Goal: Task Accomplishment & Management: Manage account settings

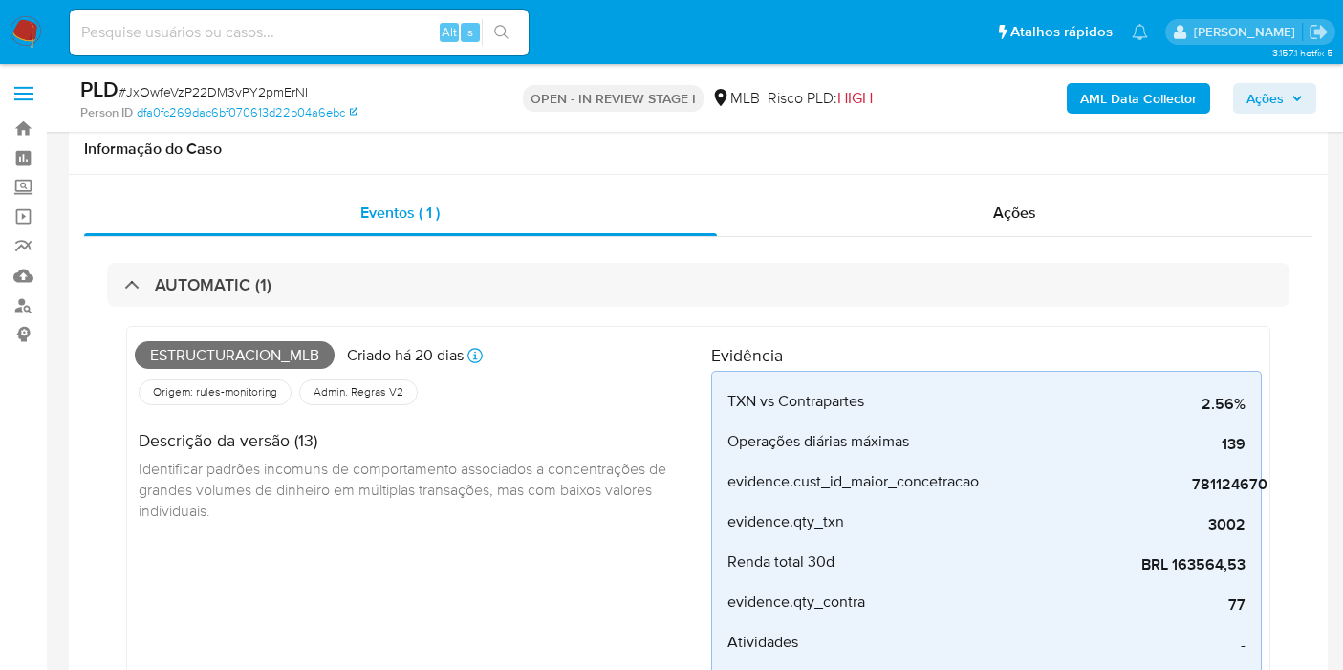
select select "10"
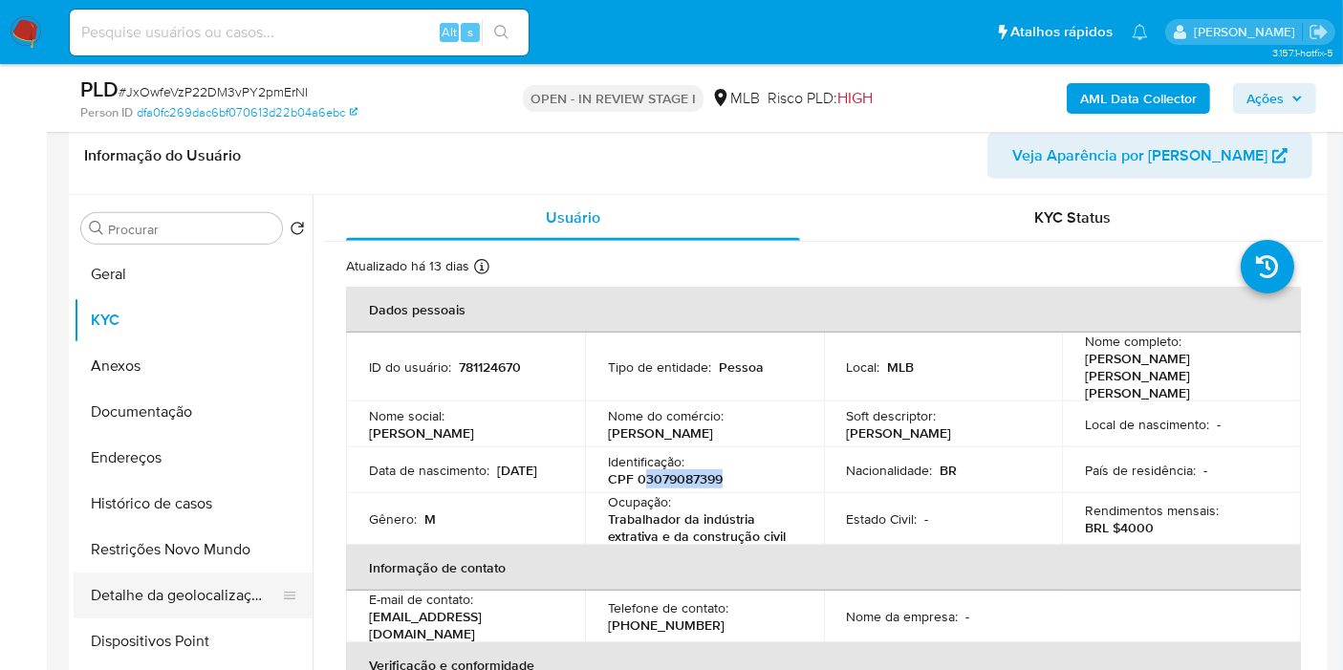
click at [165, 265] on button "Geral" at bounding box center [193, 274] width 239 height 46
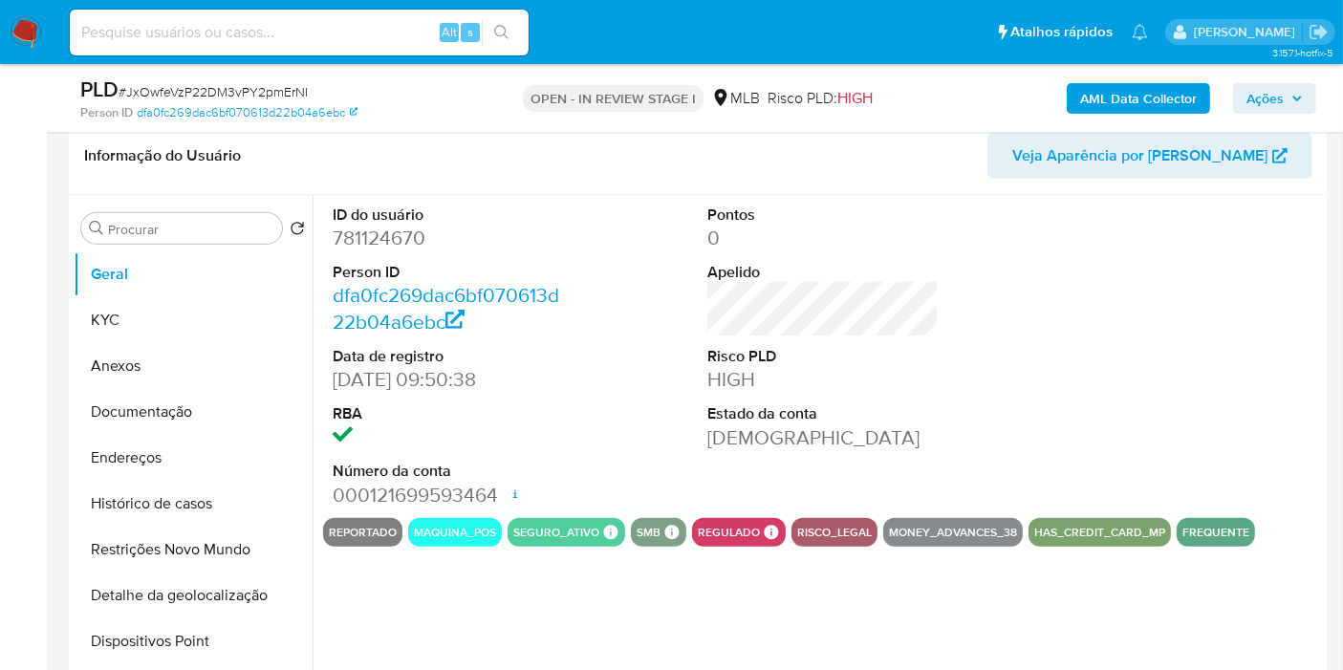
scroll to position [988, 0]
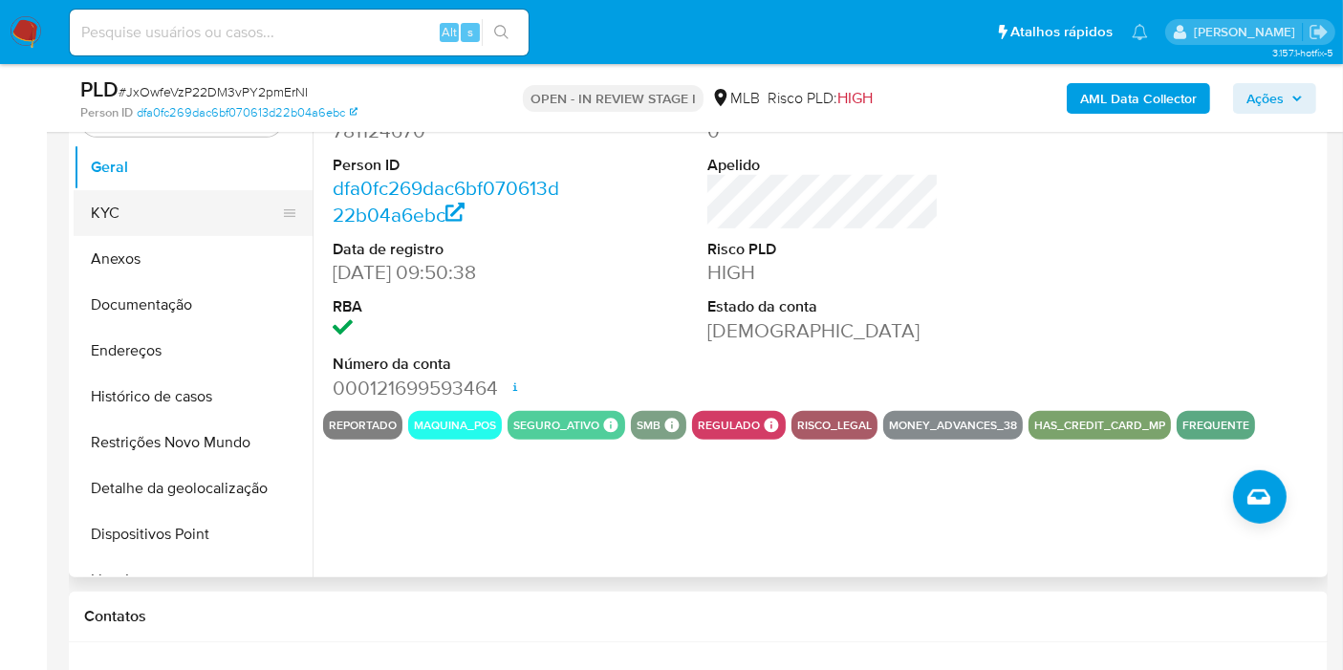
click at [130, 210] on button "KYC" at bounding box center [186, 213] width 224 height 46
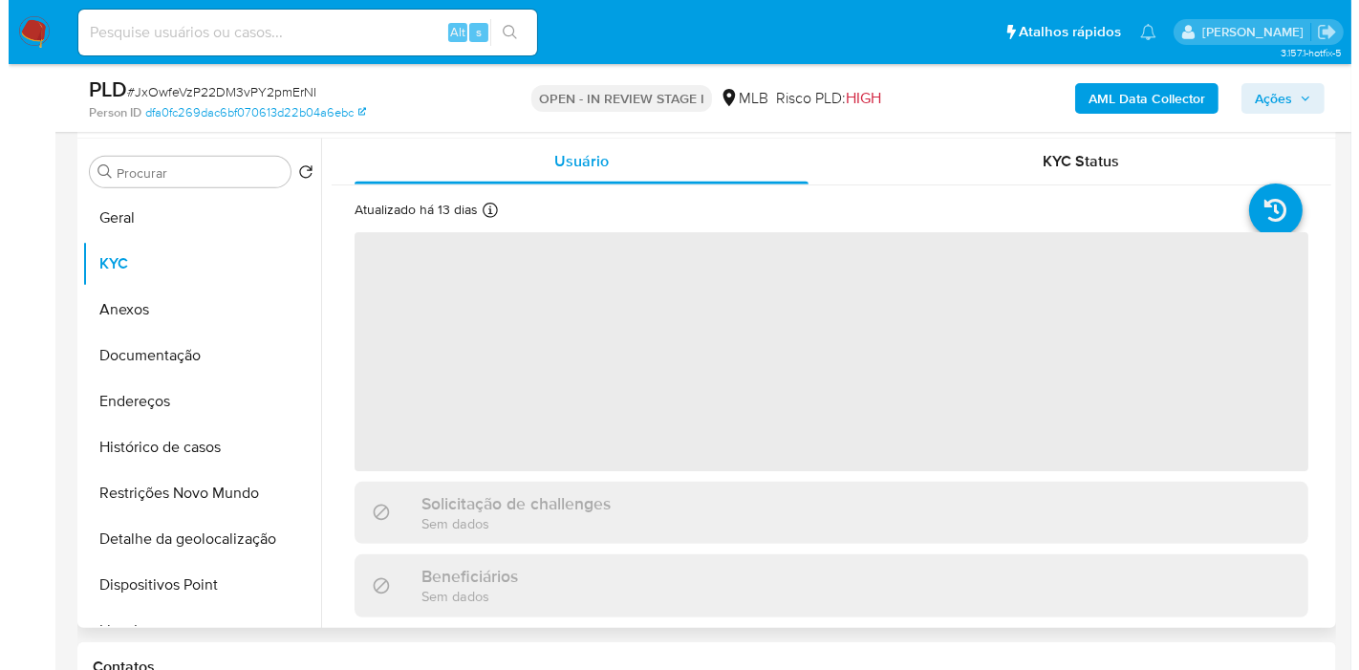
scroll to position [881, 0]
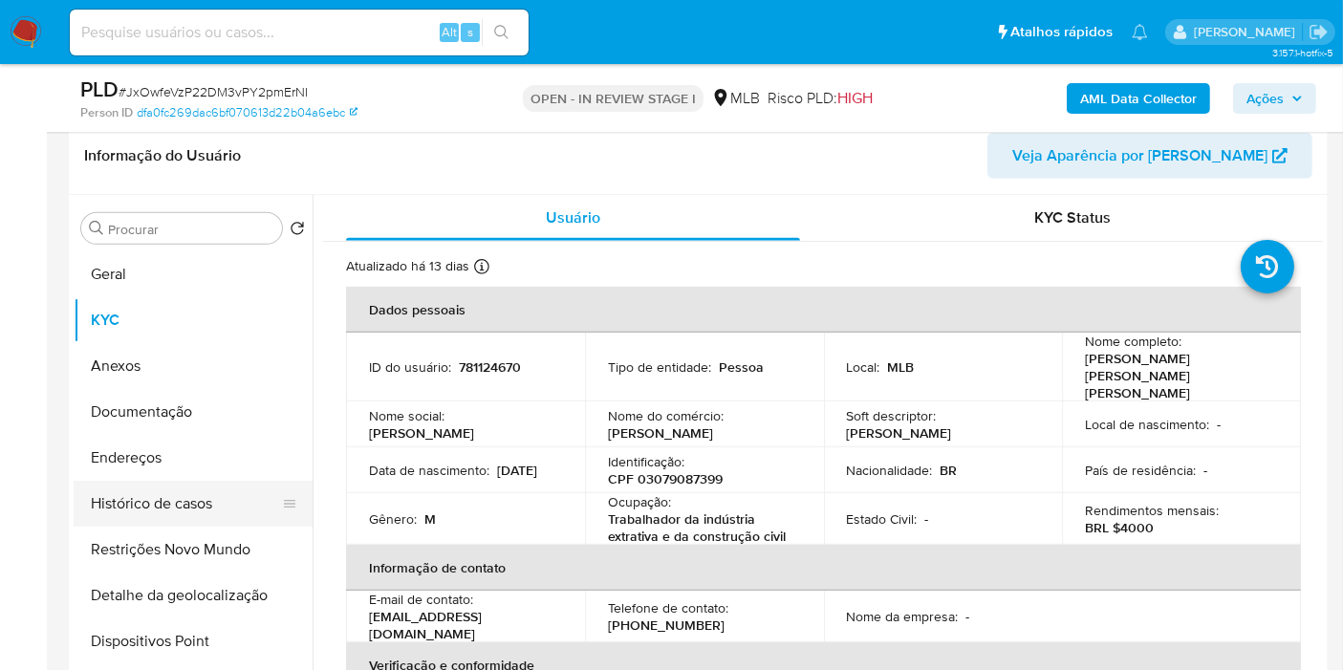
click at [224, 497] on button "Histórico de casos" at bounding box center [186, 504] width 224 height 46
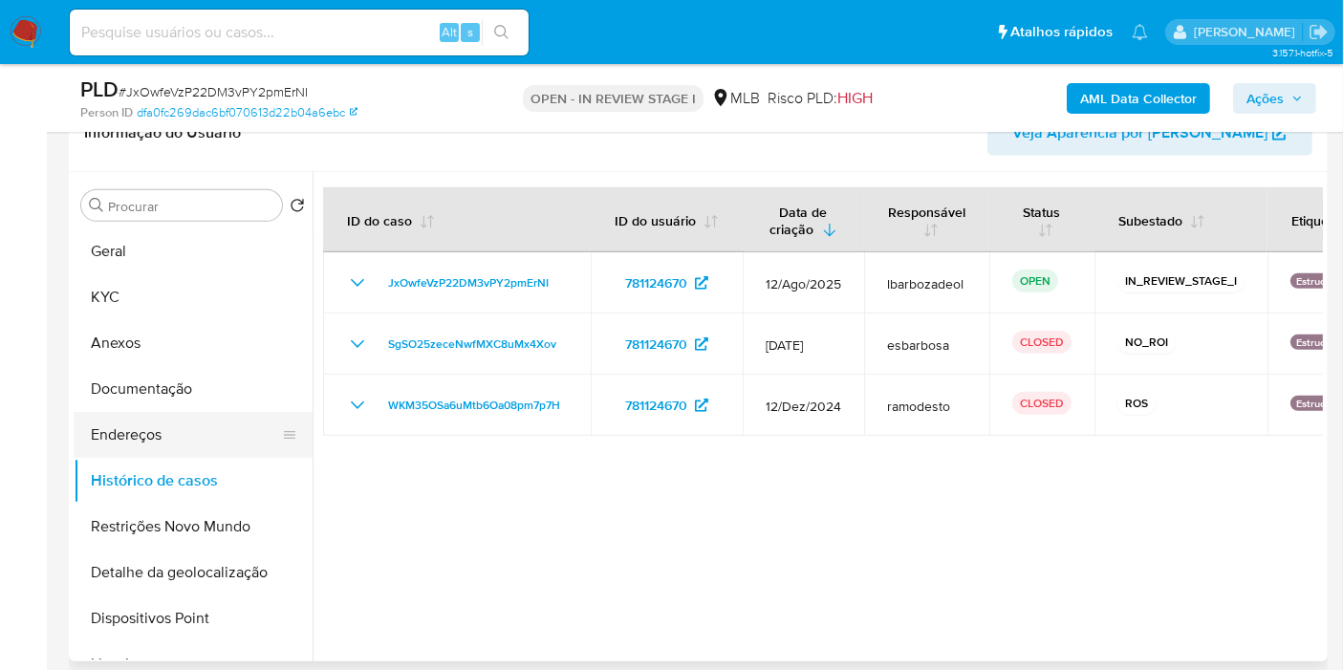
click at [191, 438] on button "Endereços" at bounding box center [186, 435] width 224 height 46
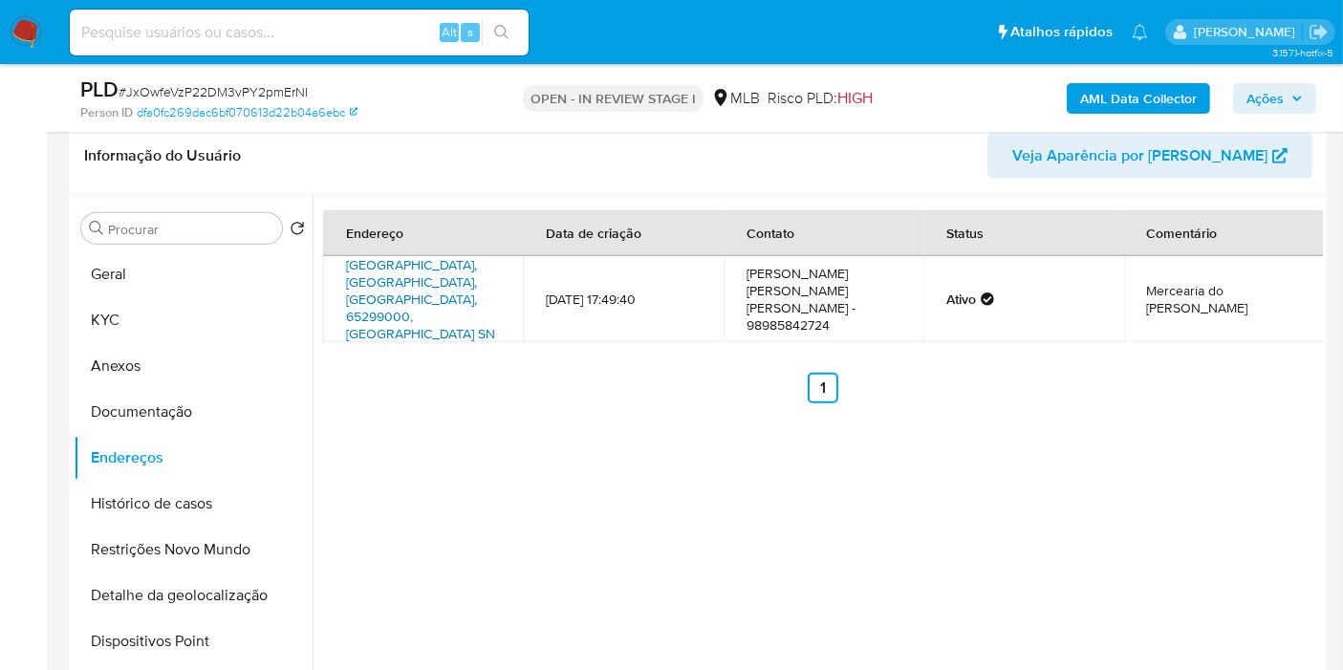
click at [427, 282] on link "Rua Do Comercio Sn, Centro Novo Do Maranhão, Maranhão, 65299000, Brasil SN" at bounding box center [420, 299] width 149 height 88
click at [193, 264] on button "Geral" at bounding box center [186, 274] width 224 height 46
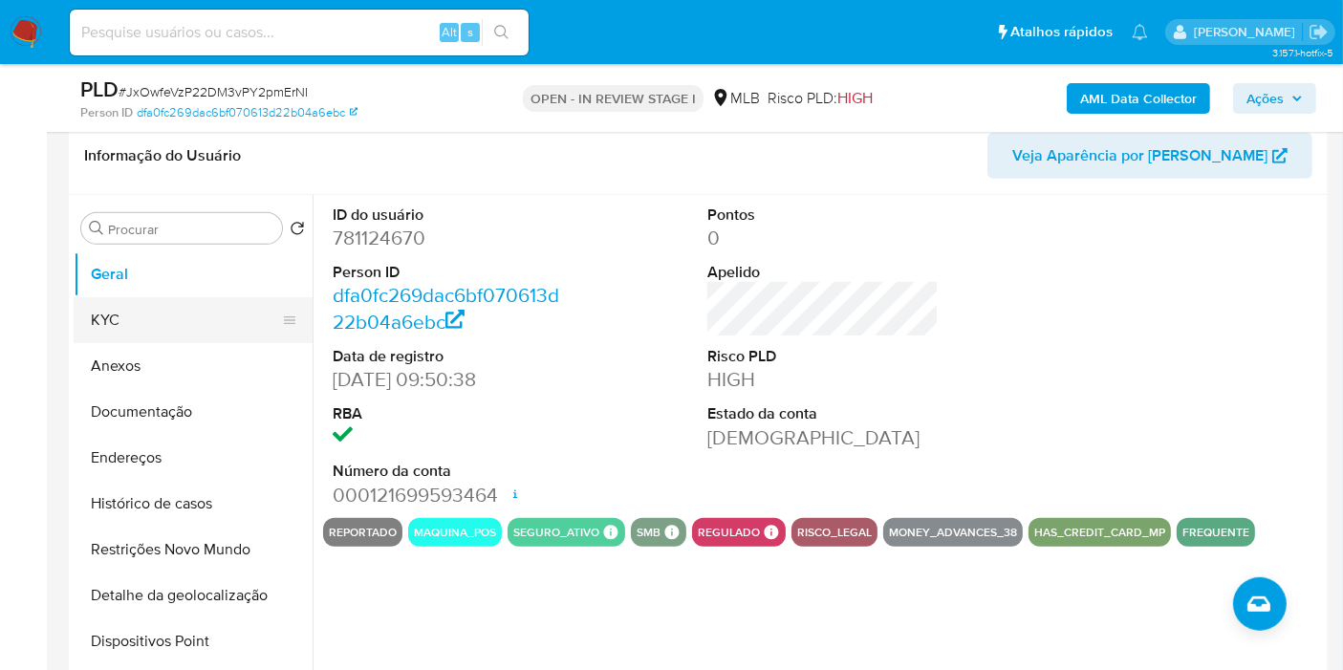
click at [170, 321] on button "KYC" at bounding box center [186, 320] width 224 height 46
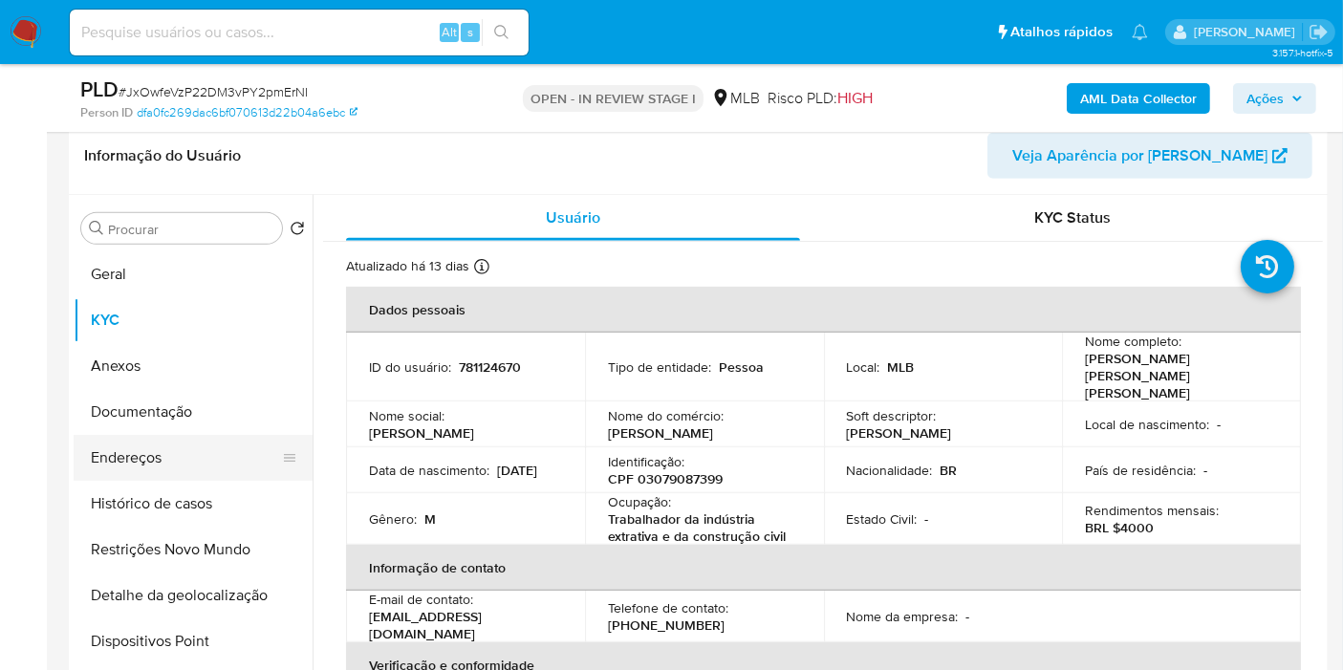
click at [134, 449] on button "Endereços" at bounding box center [186, 458] width 224 height 46
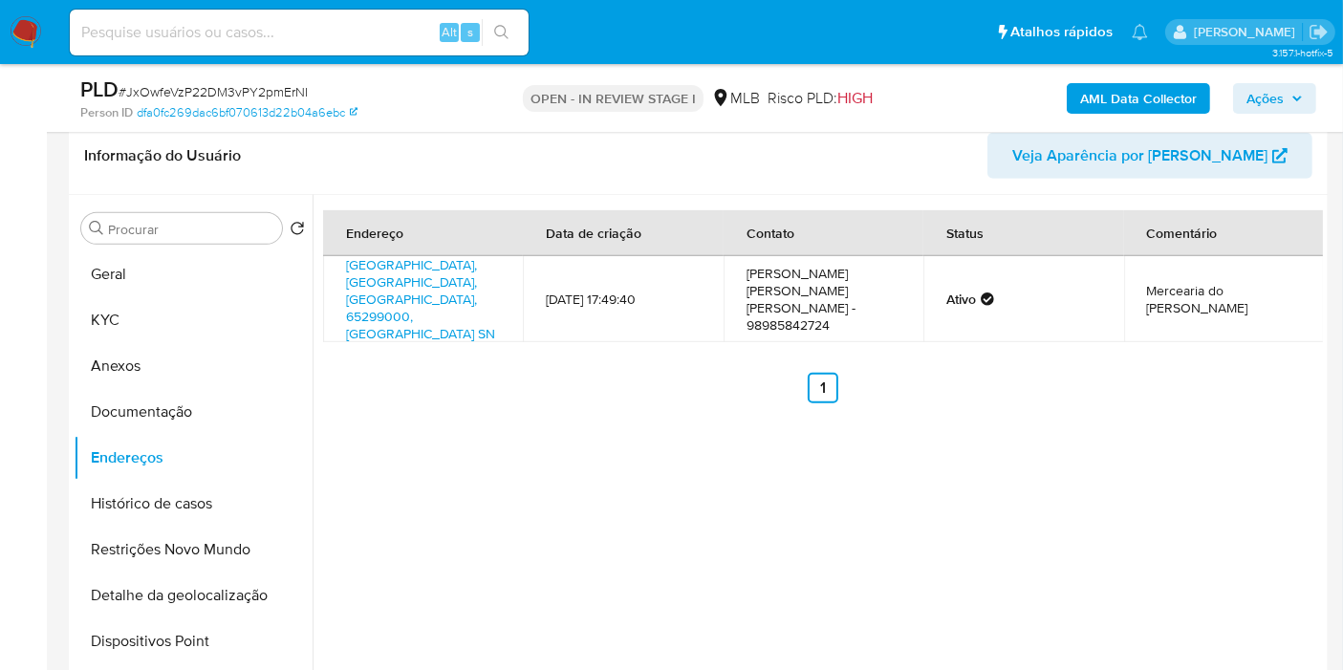
click at [207, 588] on button "Detalhe da geolocalização" at bounding box center [193, 596] width 239 height 46
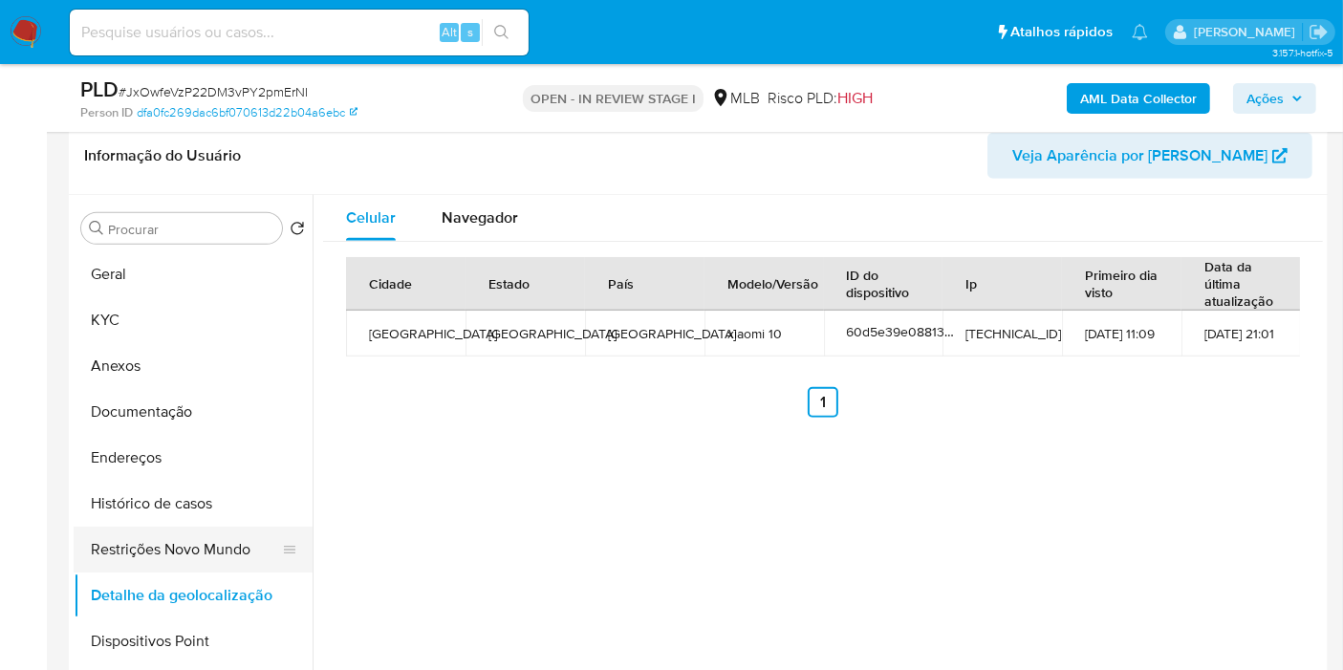
click at [174, 539] on button "Restrições Novo Mundo" at bounding box center [186, 550] width 224 height 46
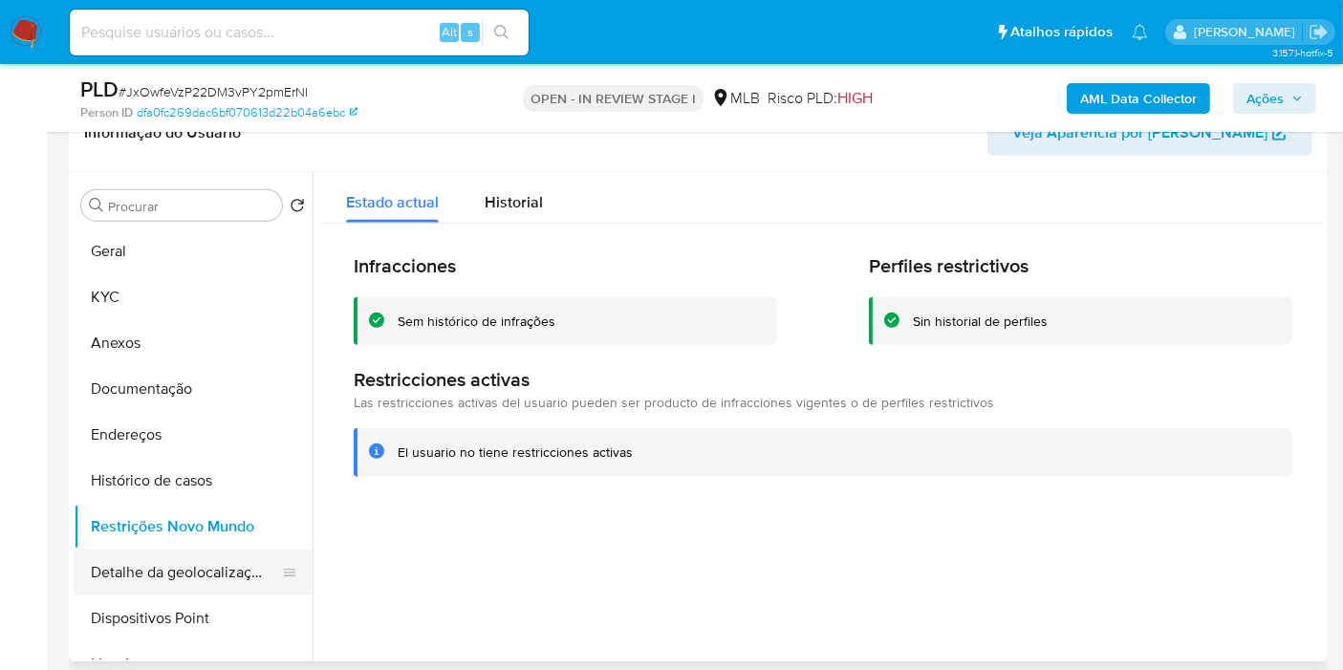
click at [183, 586] on button "Detalhe da geolocalização" at bounding box center [186, 573] width 224 height 46
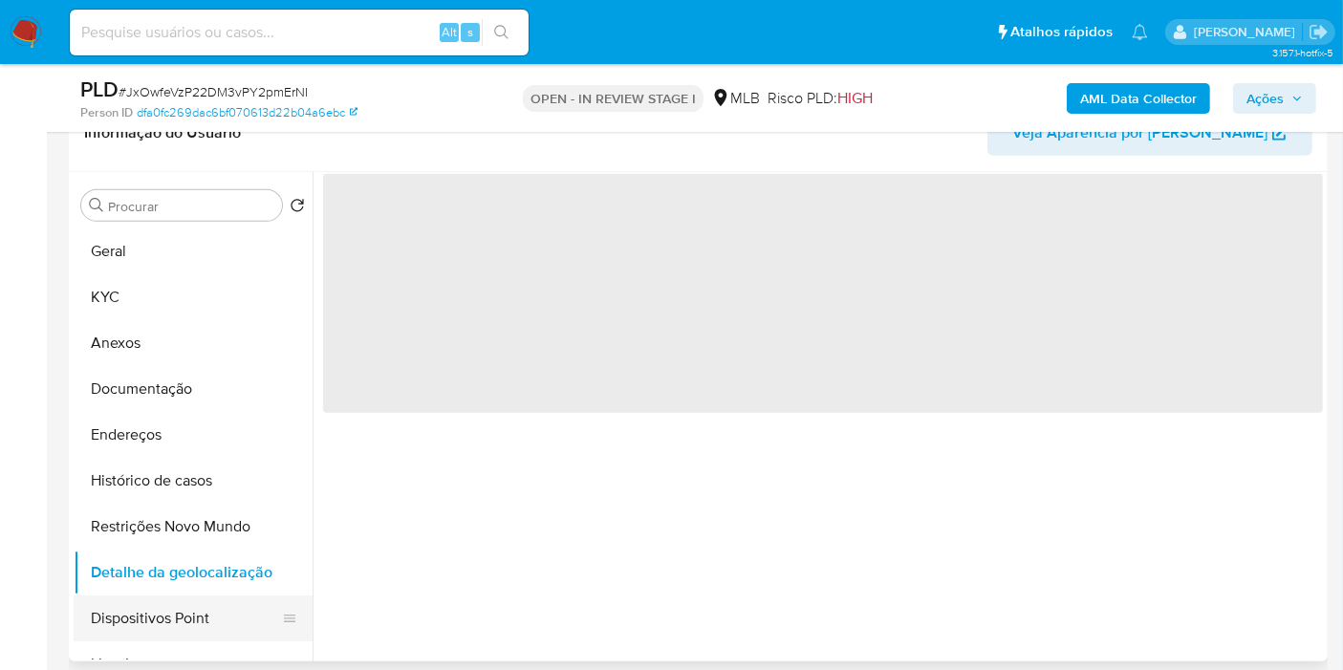
click at [188, 616] on button "Dispositivos Point" at bounding box center [186, 619] width 224 height 46
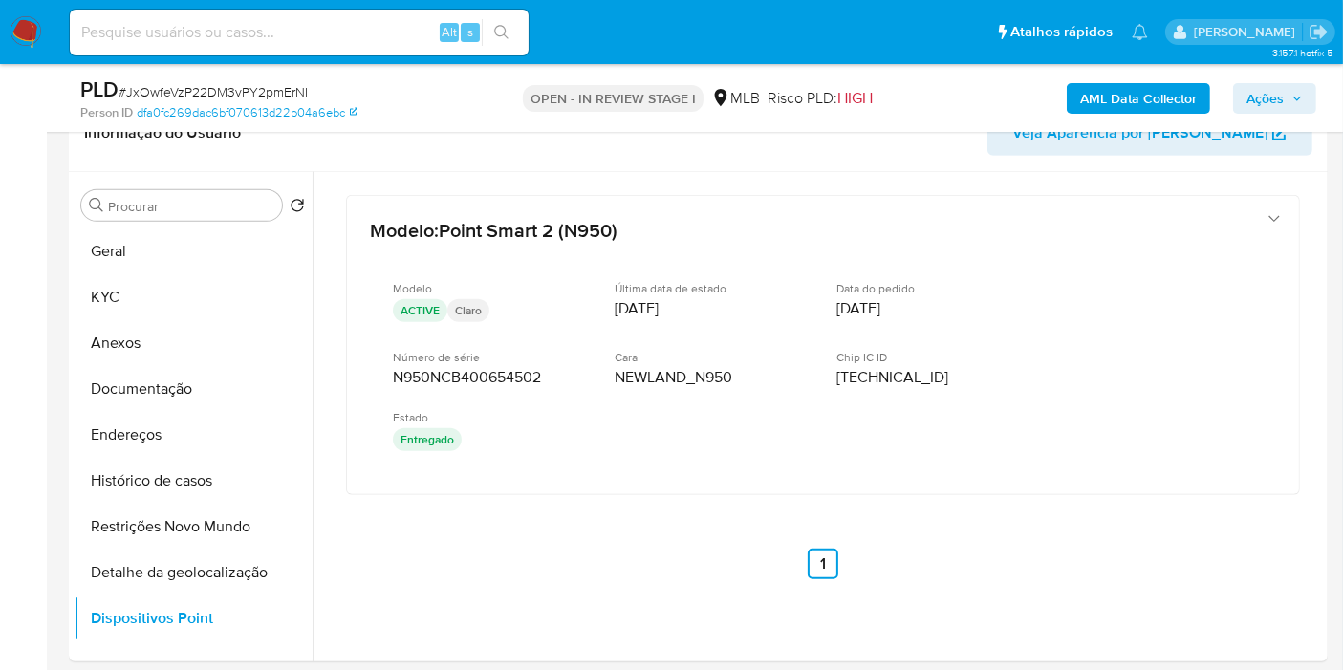
click at [1292, 91] on span "Ações" at bounding box center [1275, 98] width 56 height 27
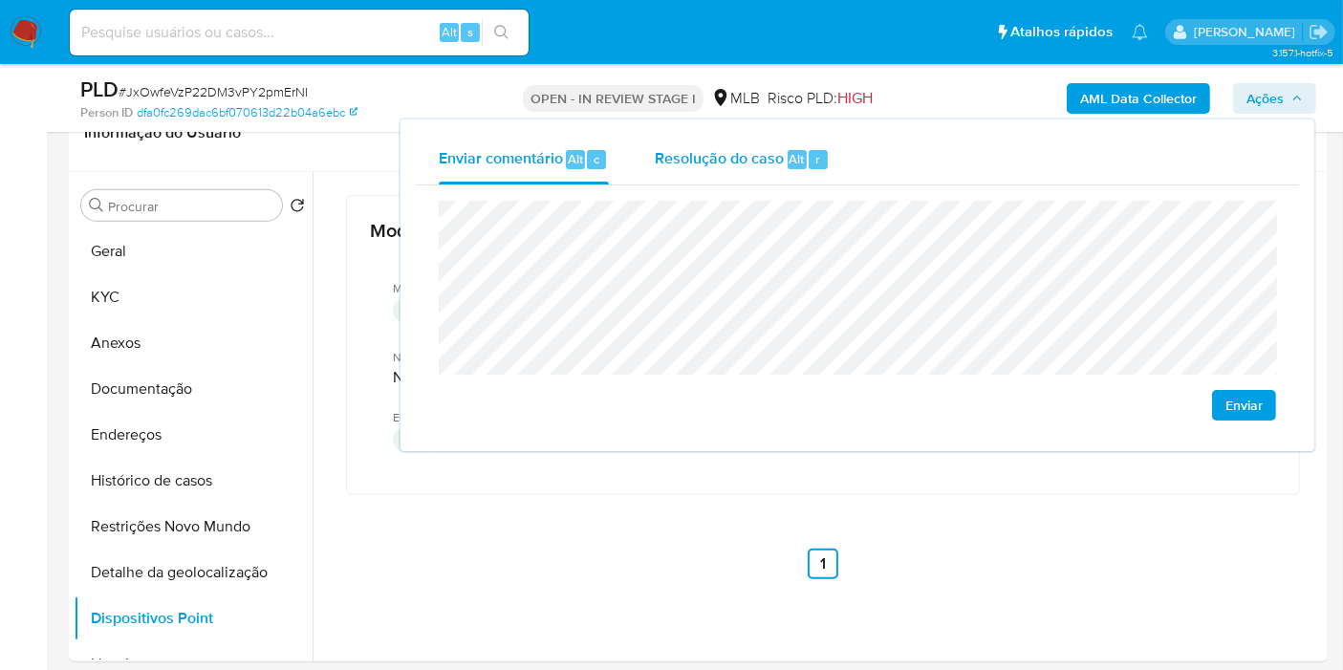
click at [734, 167] on span "Resolução do caso" at bounding box center [719, 158] width 129 height 22
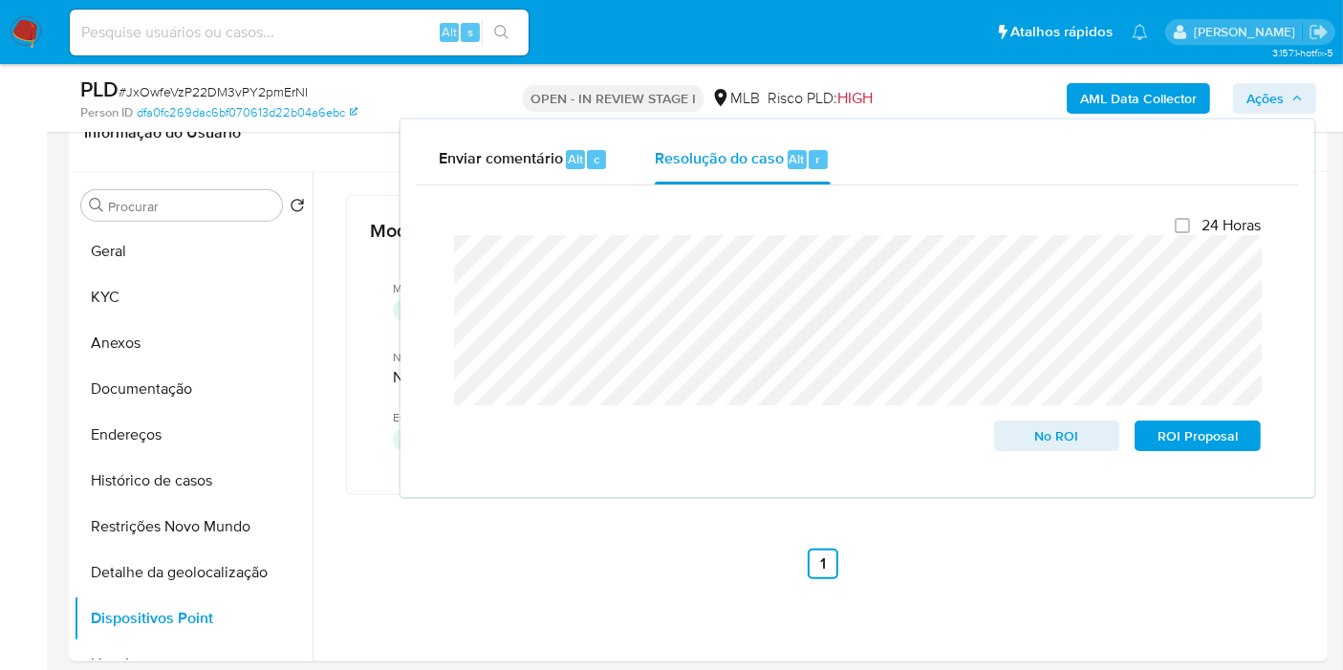
click at [931, 79] on div "AML Data Collector Ações Enviar comentário Alt c Resolução do caso Alt r Fecham…" at bounding box center [1112, 98] width 407 height 45
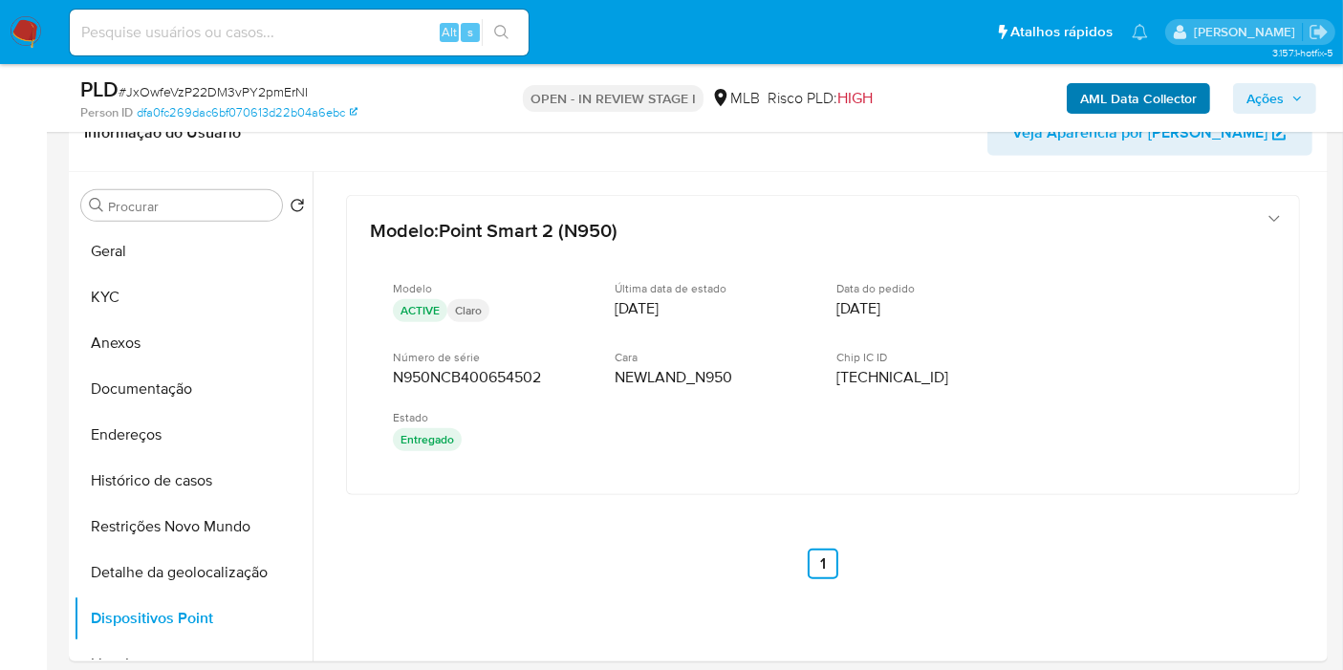
click at [1070, 91] on div "AML Data Collector Ações" at bounding box center [1112, 98] width 407 height 45
click at [1094, 94] on b "AML Data Collector" at bounding box center [1138, 98] width 117 height 31
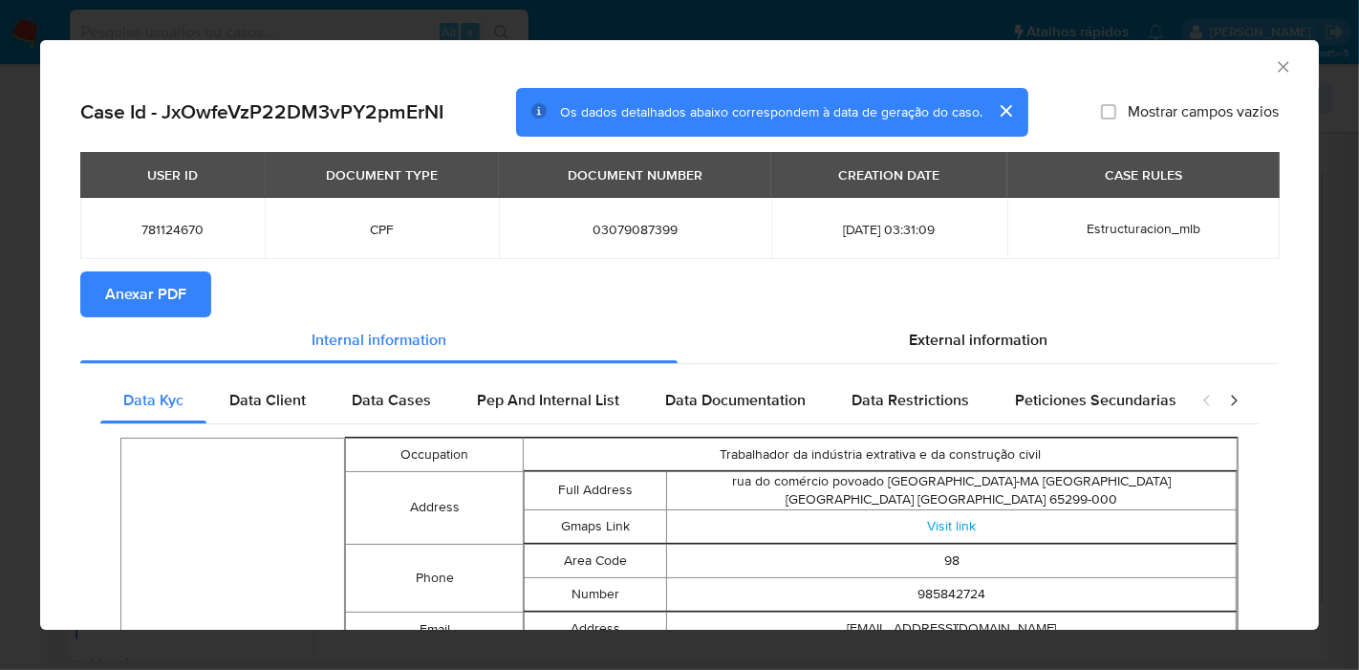
click at [84, 284] on button "Anexar PDF" at bounding box center [145, 294] width 131 height 46
click at [1274, 67] on icon "Fechar a janela" at bounding box center [1283, 66] width 19 height 19
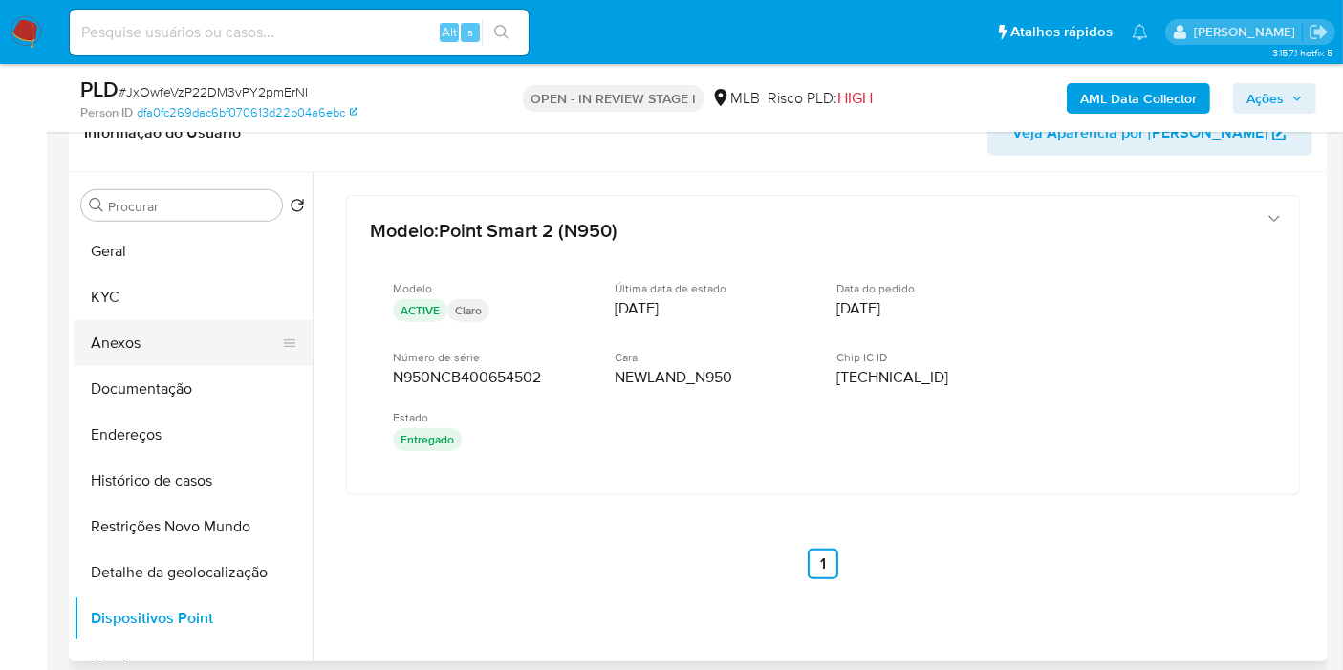
click at [172, 340] on button "Anexos" at bounding box center [186, 343] width 224 height 46
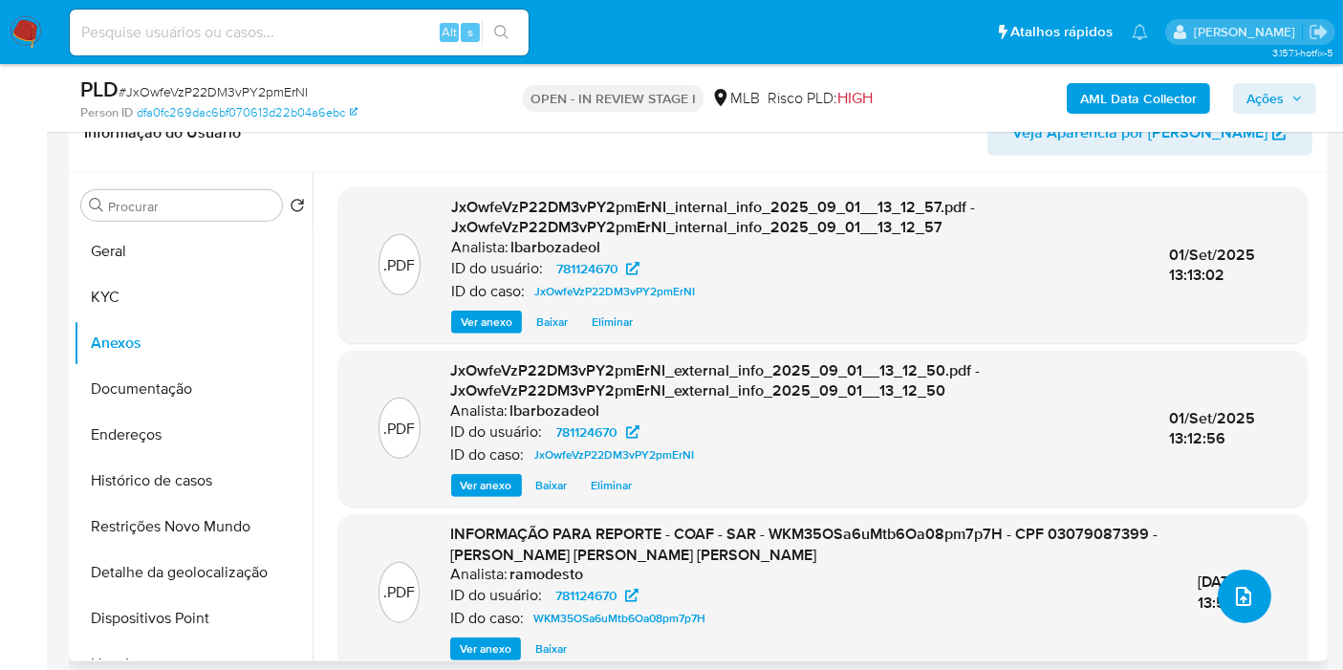
click at [1243, 602] on icon "upload-file" at bounding box center [1243, 596] width 15 height 19
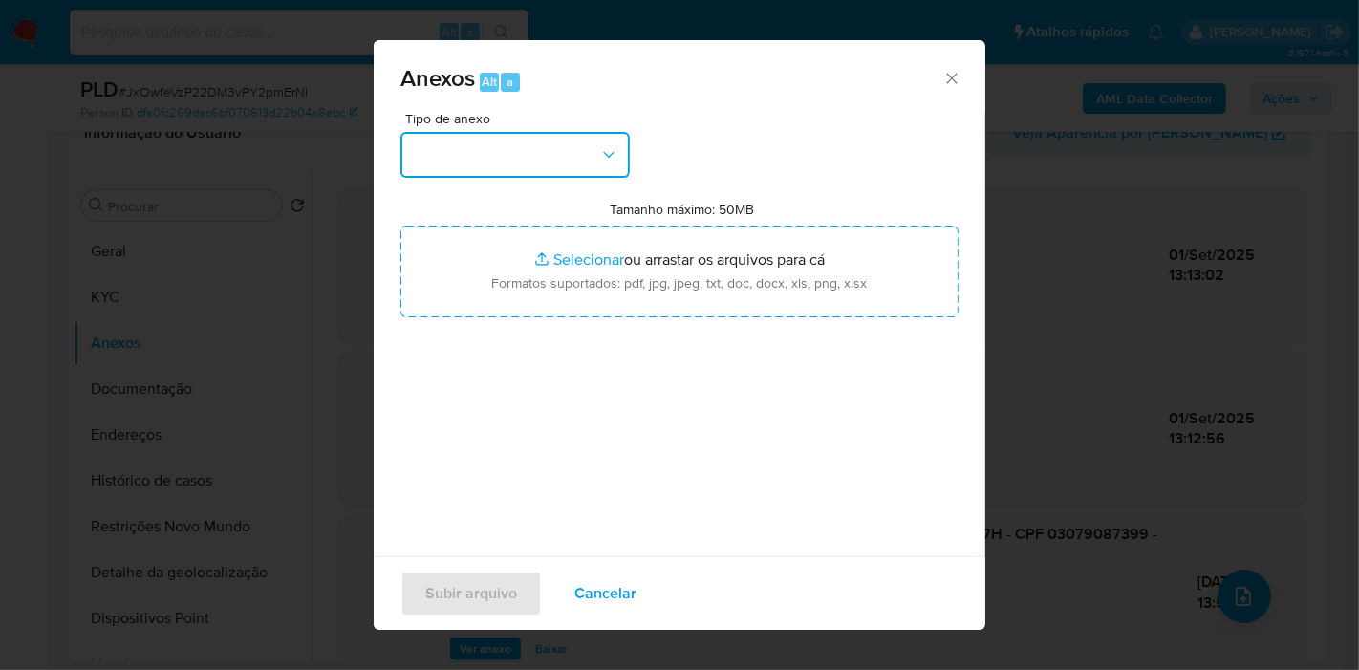
click at [575, 152] on button "button" at bounding box center [515, 155] width 229 height 46
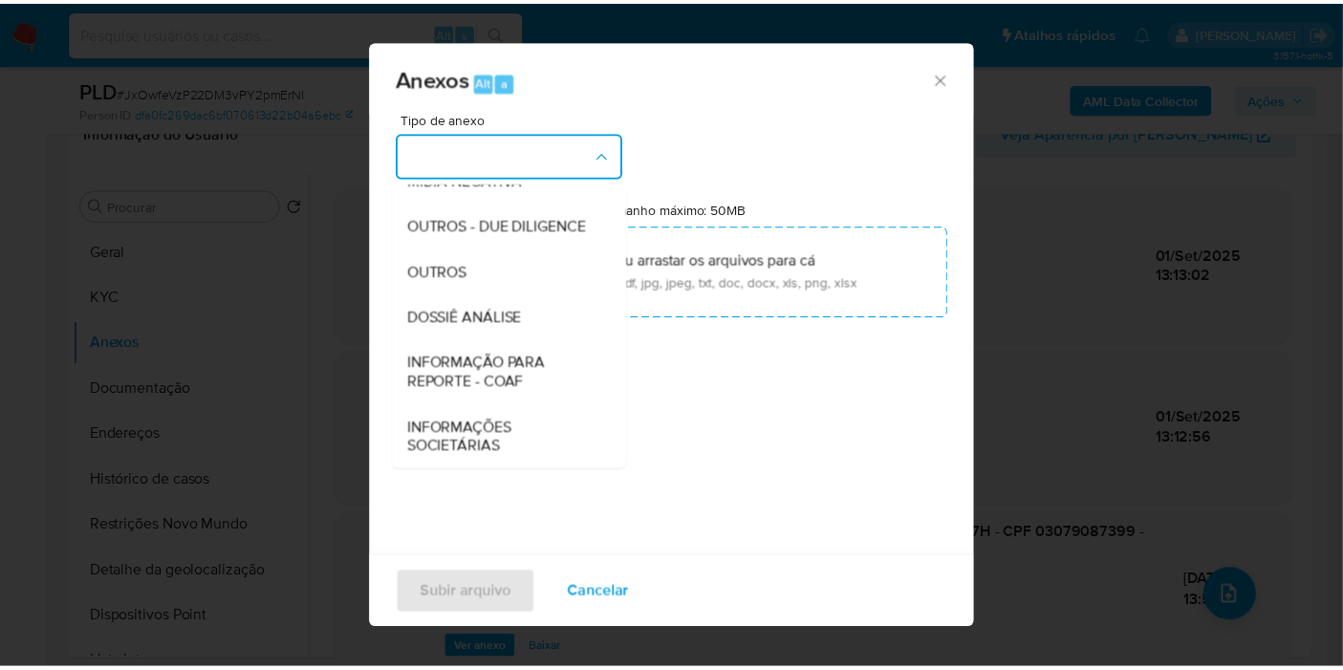
scroll to position [293, 0]
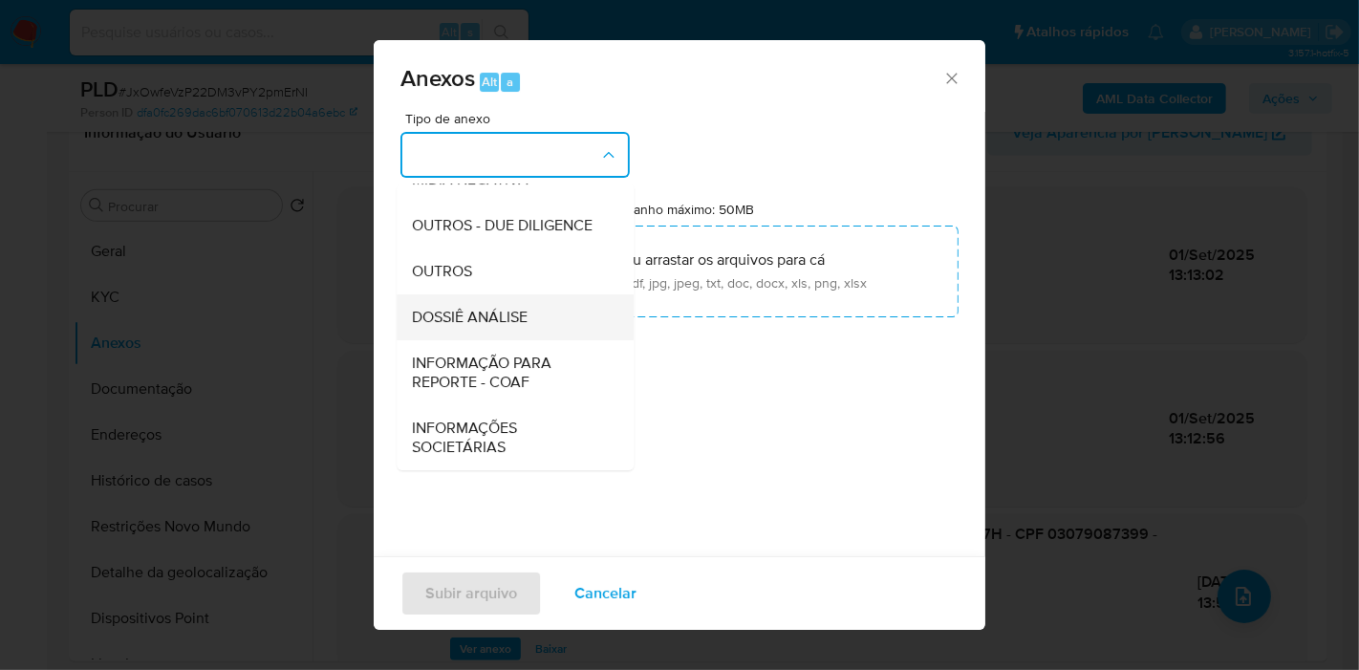
click at [522, 327] on span "DOSSIÊ ANÁLISE" at bounding box center [470, 317] width 116 height 19
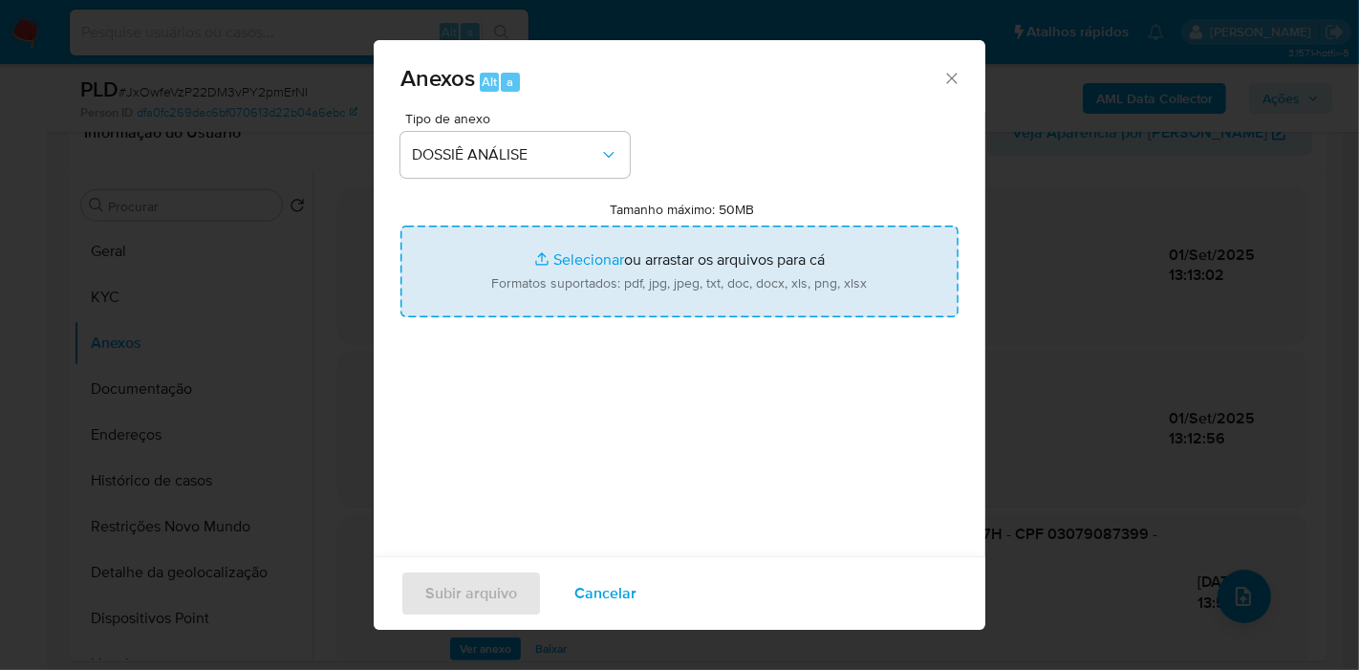
click at [534, 278] on input "Tamanho máximo: 50MB Selecionar arquivos" at bounding box center [680, 272] width 558 height 92
type input "C:\fakepath\2° SAR - XXXX - CPF 03079087399 - JORGE ANTONIO DA SILVA FREITAS.pdf"
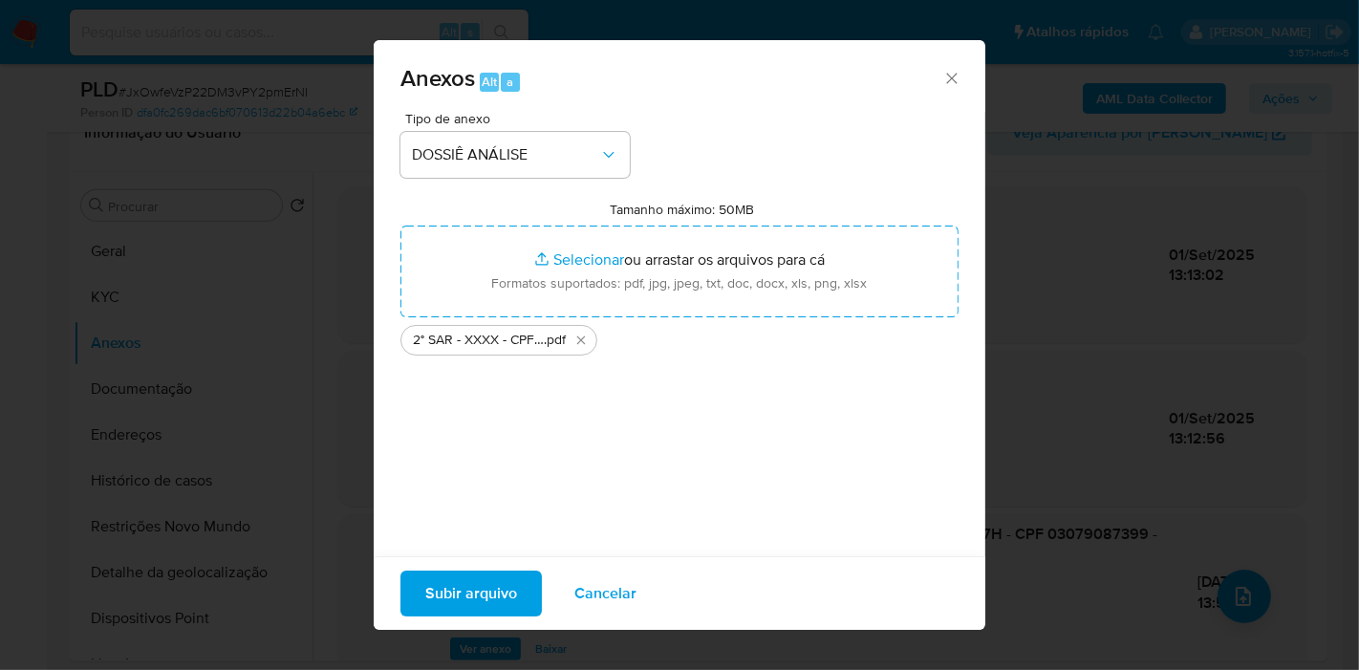
click at [461, 599] on span "Subir arquivo" at bounding box center [471, 594] width 92 height 42
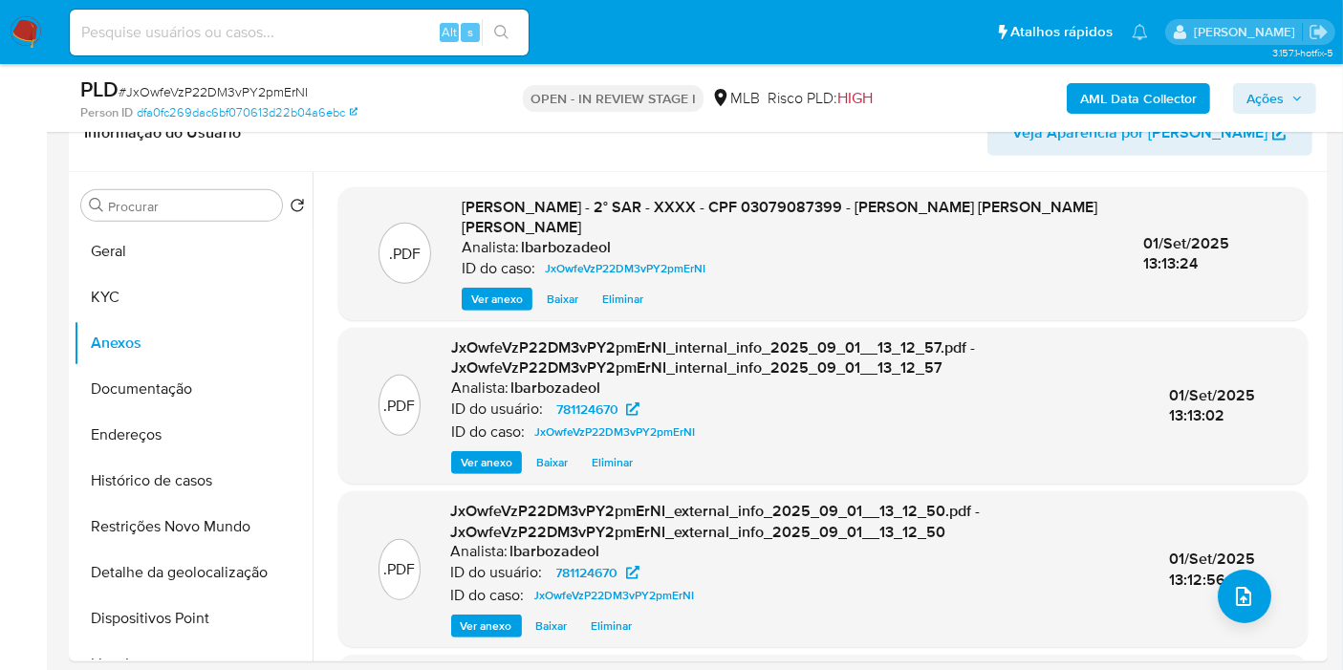
click at [1262, 98] on span "Ações" at bounding box center [1265, 98] width 37 height 31
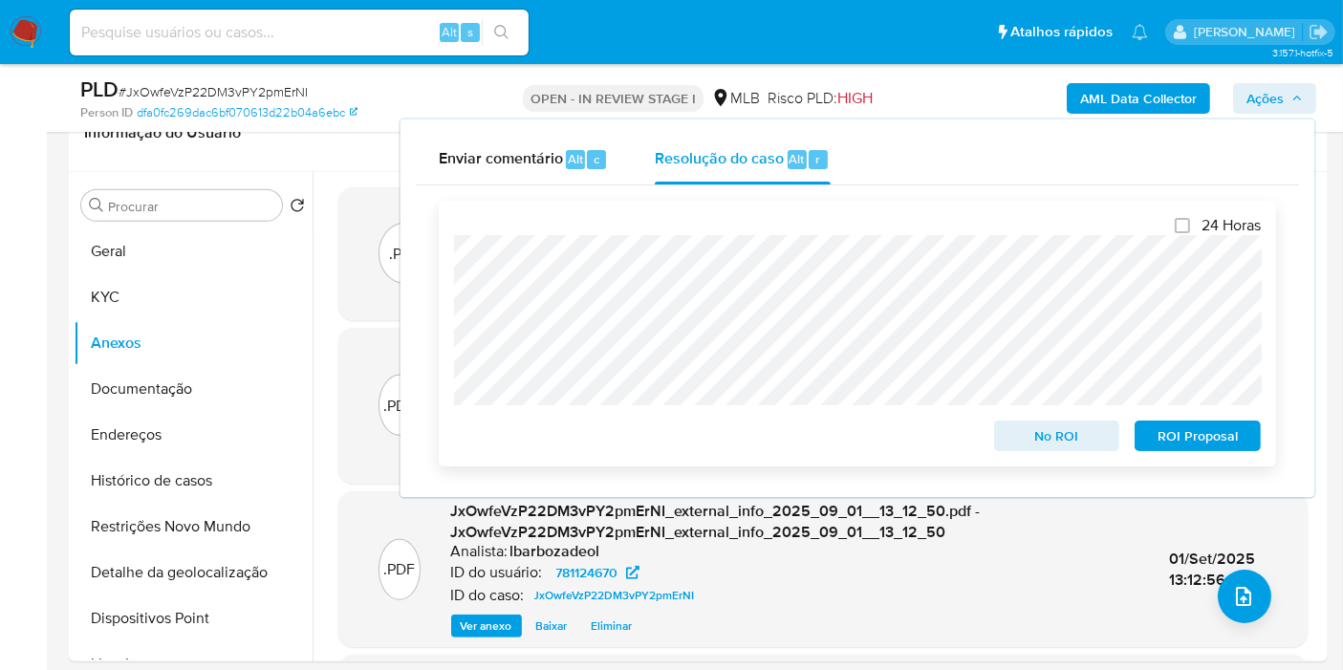
click at [1171, 430] on span "ROI Proposal" at bounding box center [1197, 436] width 99 height 27
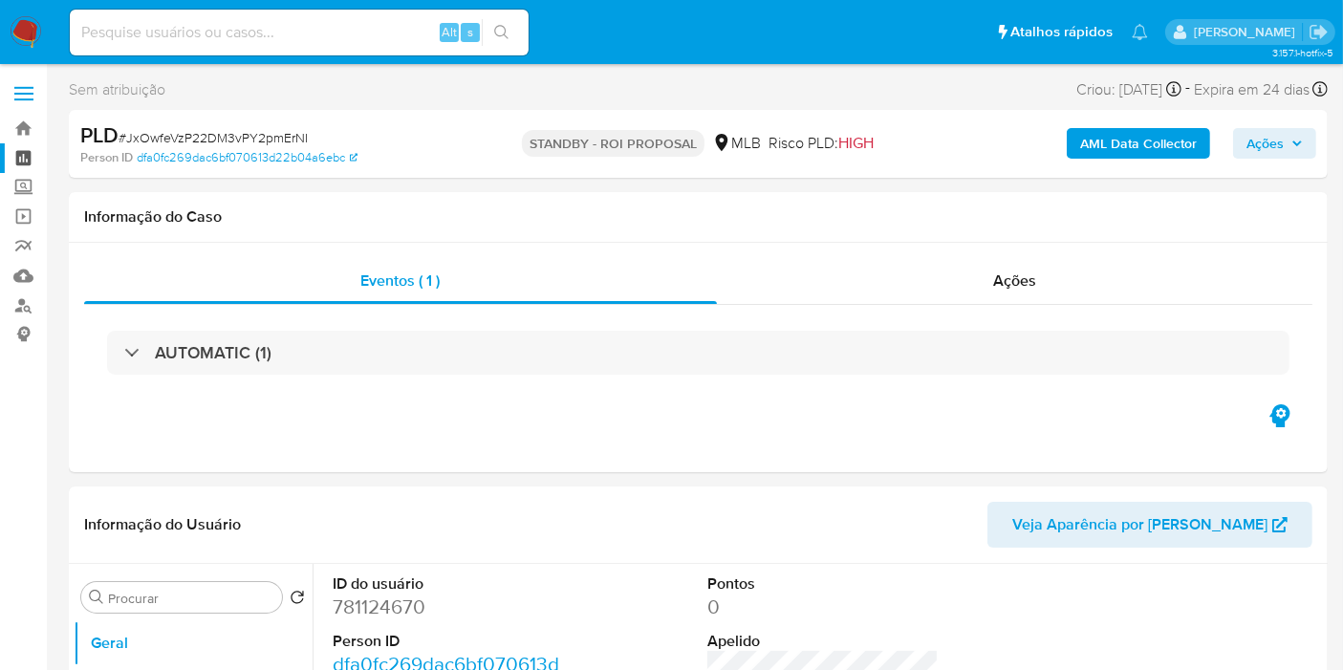
select select "10"
click at [21, 157] on link "Painel" at bounding box center [114, 158] width 228 height 30
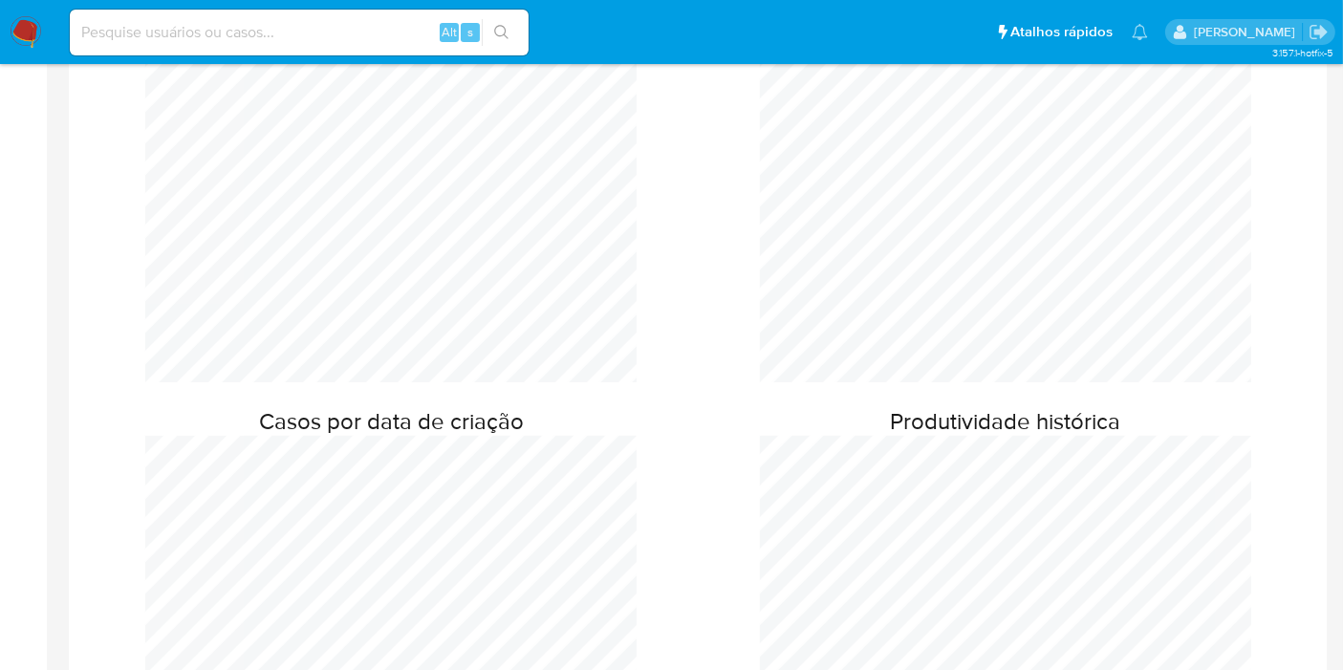
scroll to position [424, 0]
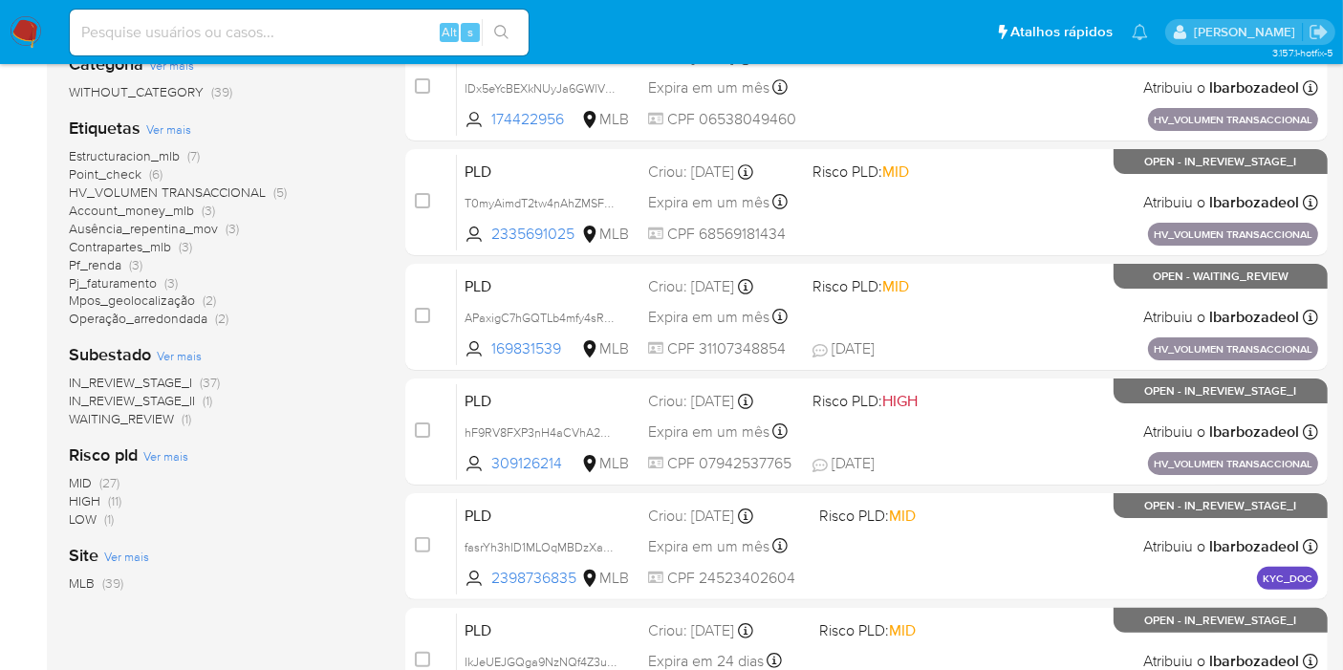
scroll to position [424, 0]
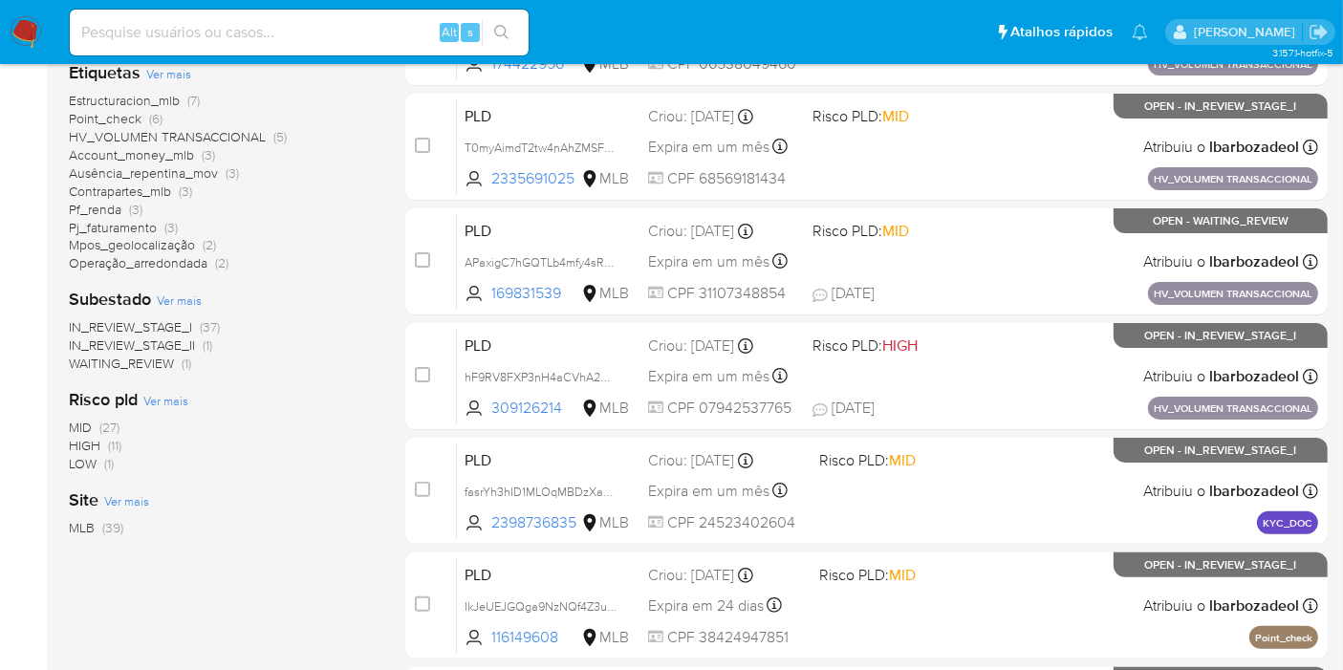
click at [115, 444] on span "(11)" at bounding box center [114, 445] width 13 height 19
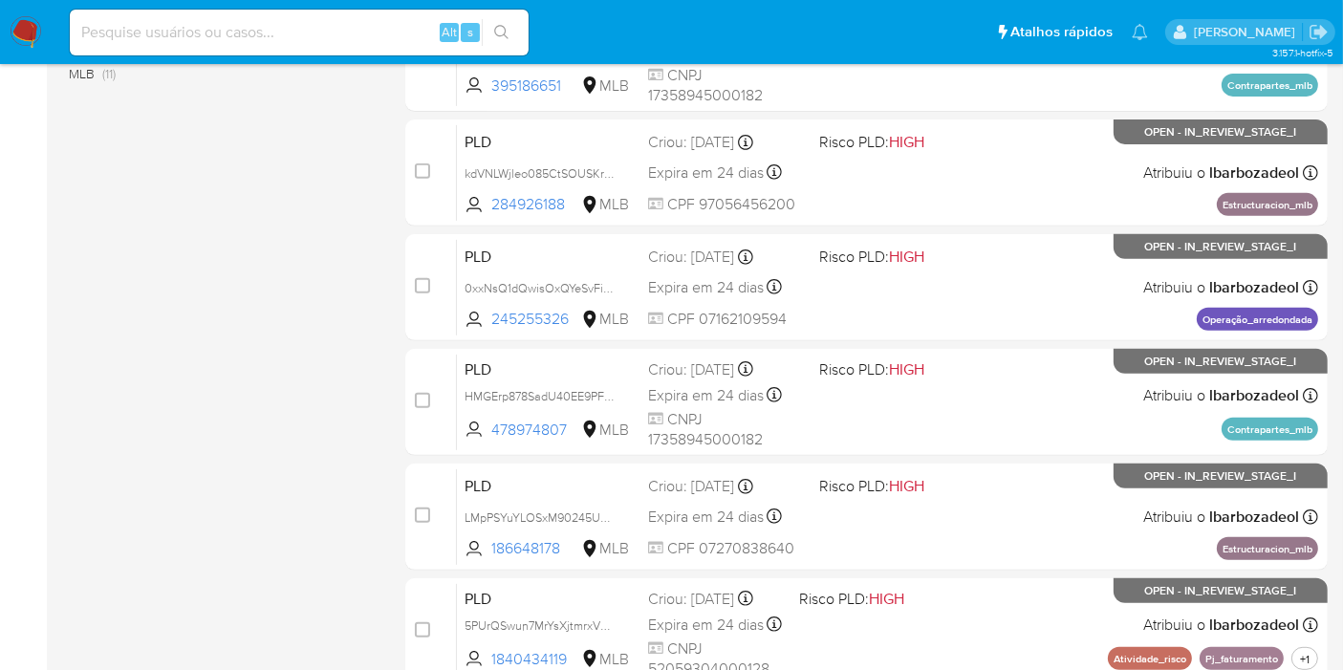
scroll to position [836, 0]
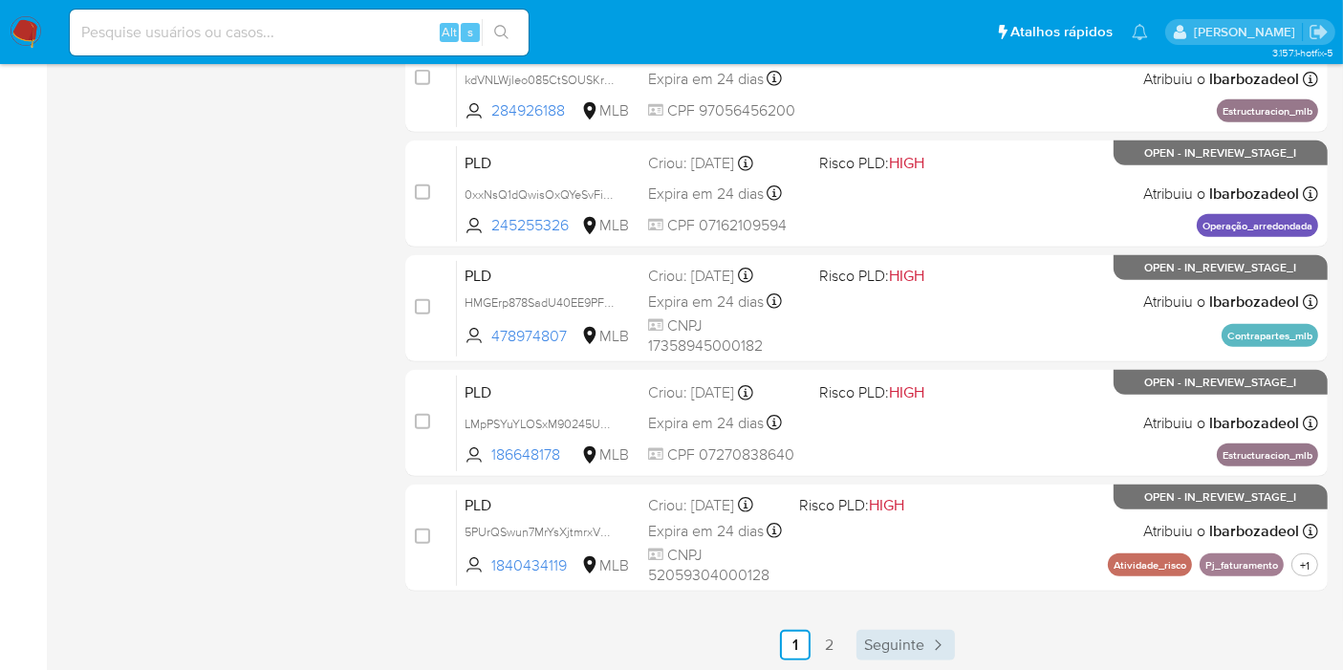
click at [862, 640] on link "Seguinte" at bounding box center [906, 645] width 98 height 31
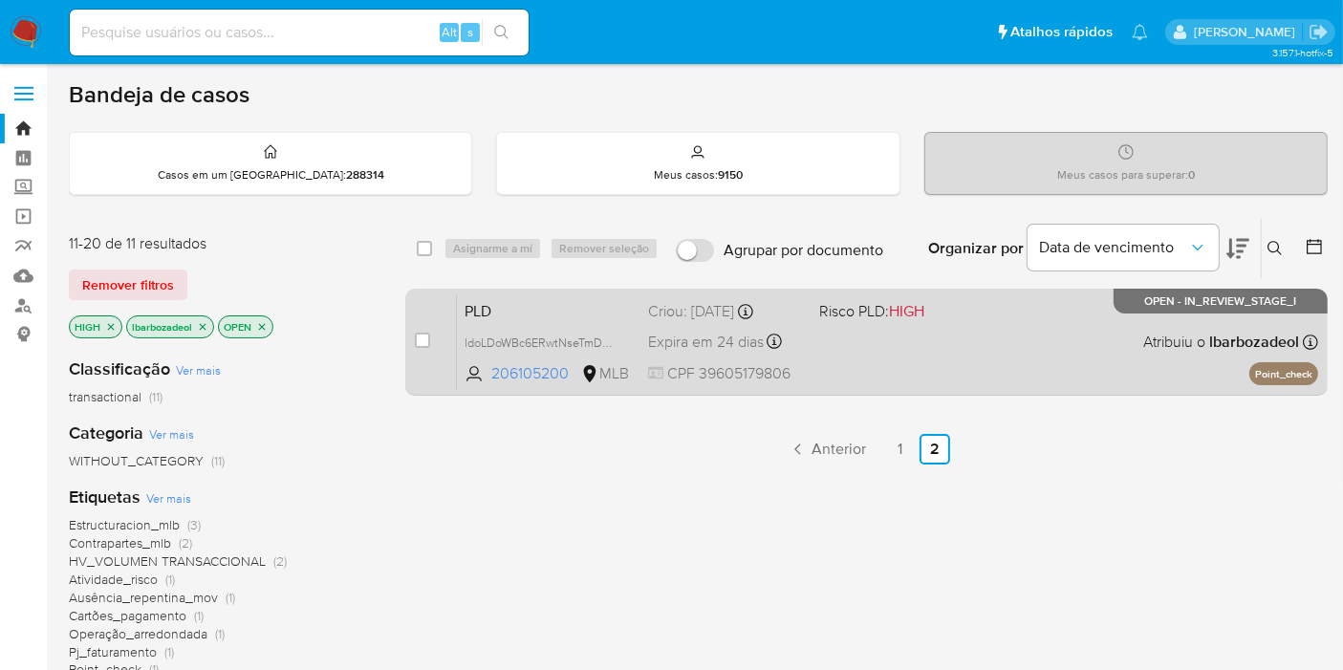
click at [868, 375] on div "PLD ldoLDoWBc6ERwtNseTmDXhtd 206105200 MLB Risco PLD: HIGH Criou: 12/08/2025 Cr…" at bounding box center [887, 341] width 861 height 97
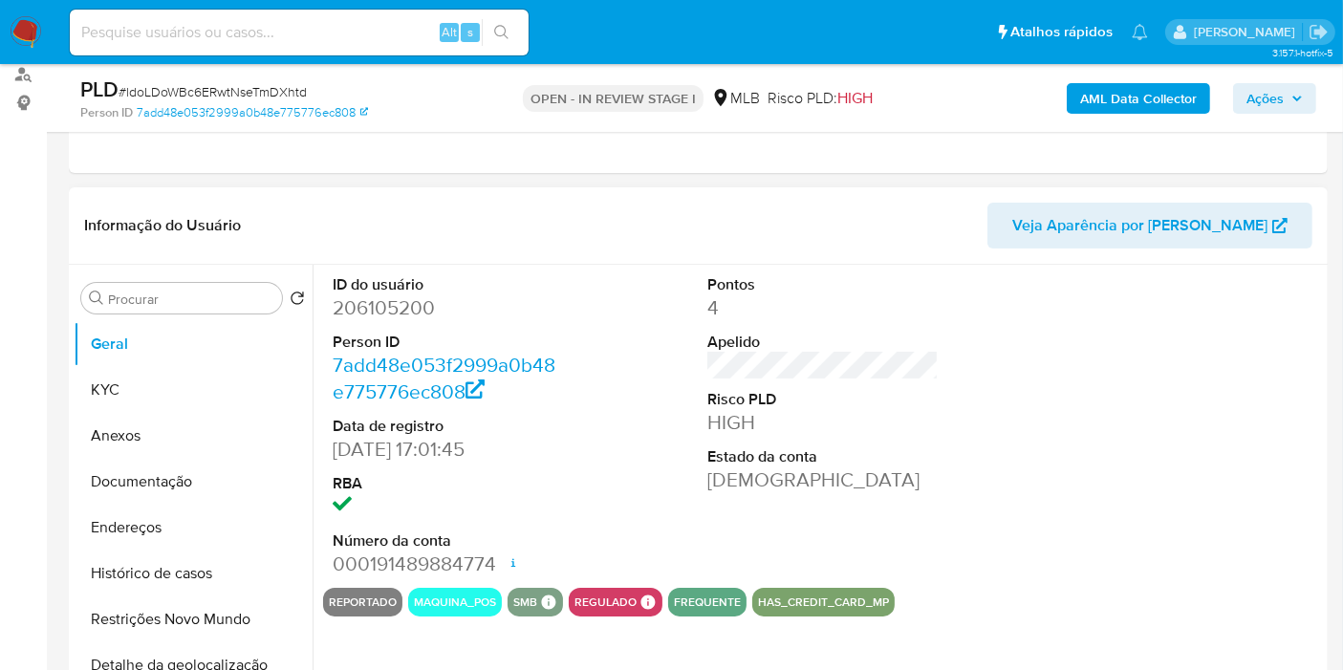
scroll to position [318, 0]
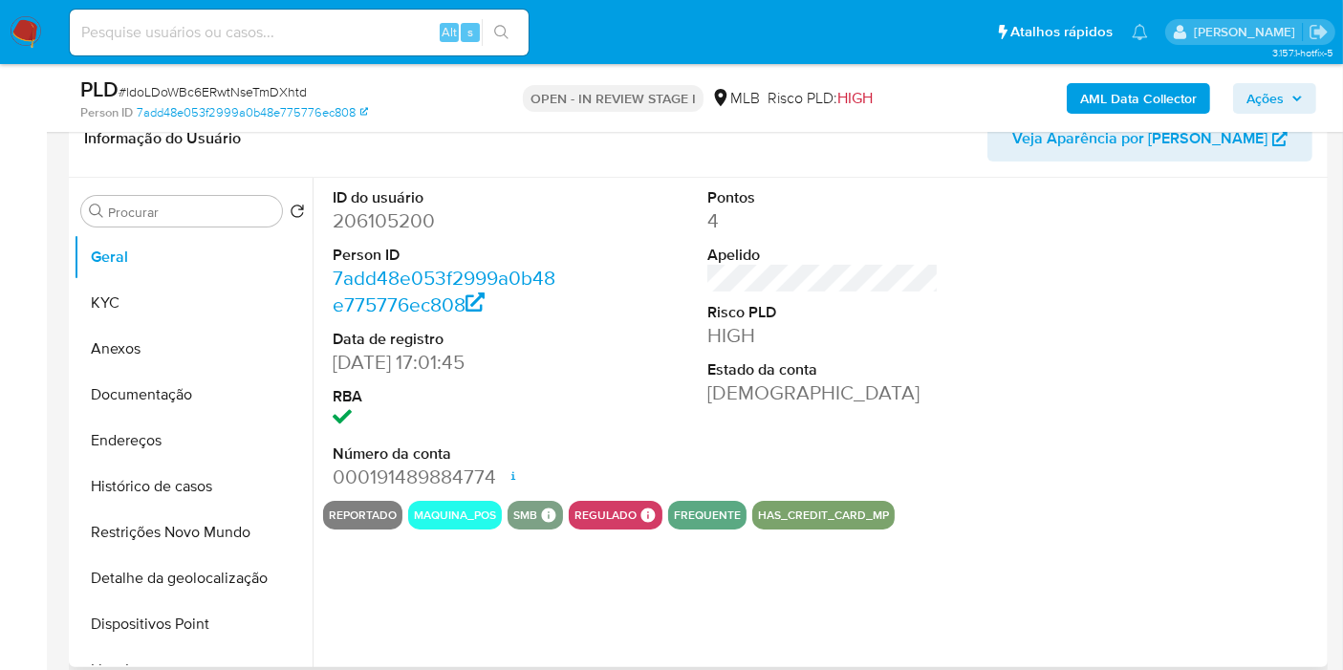
select select "10"
click at [185, 486] on button "Histórico de casos" at bounding box center [186, 487] width 224 height 46
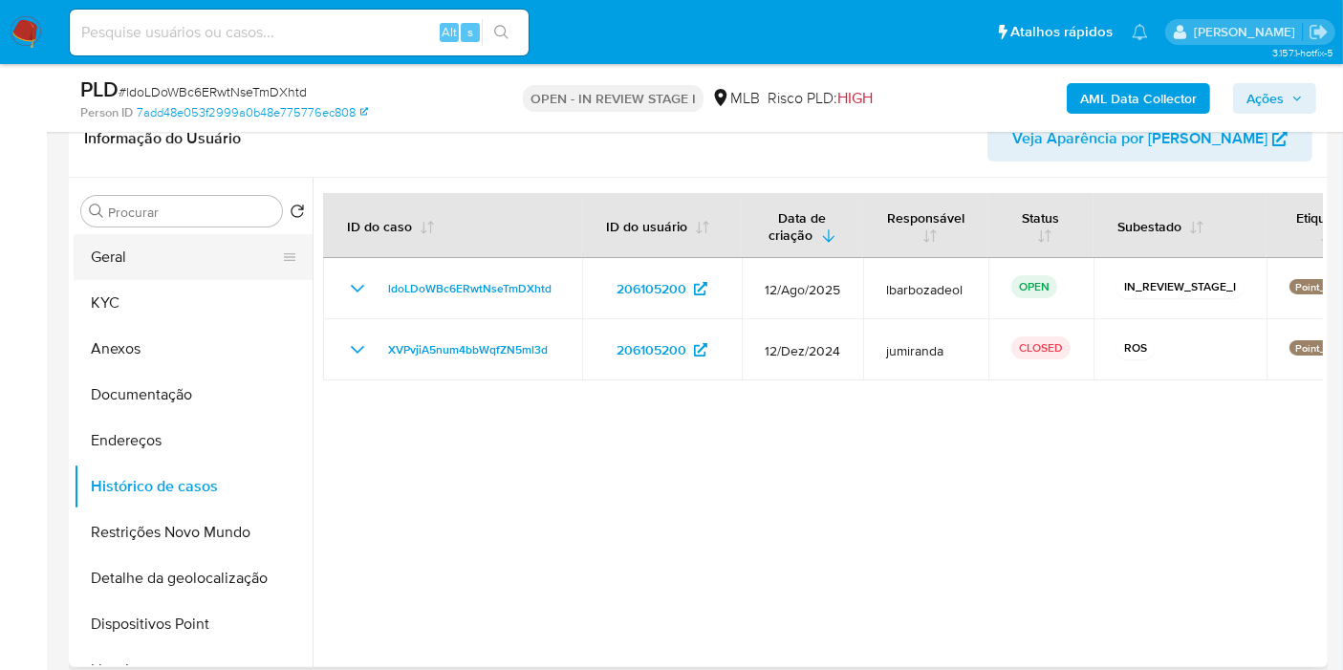
click at [164, 263] on button "Geral" at bounding box center [186, 257] width 224 height 46
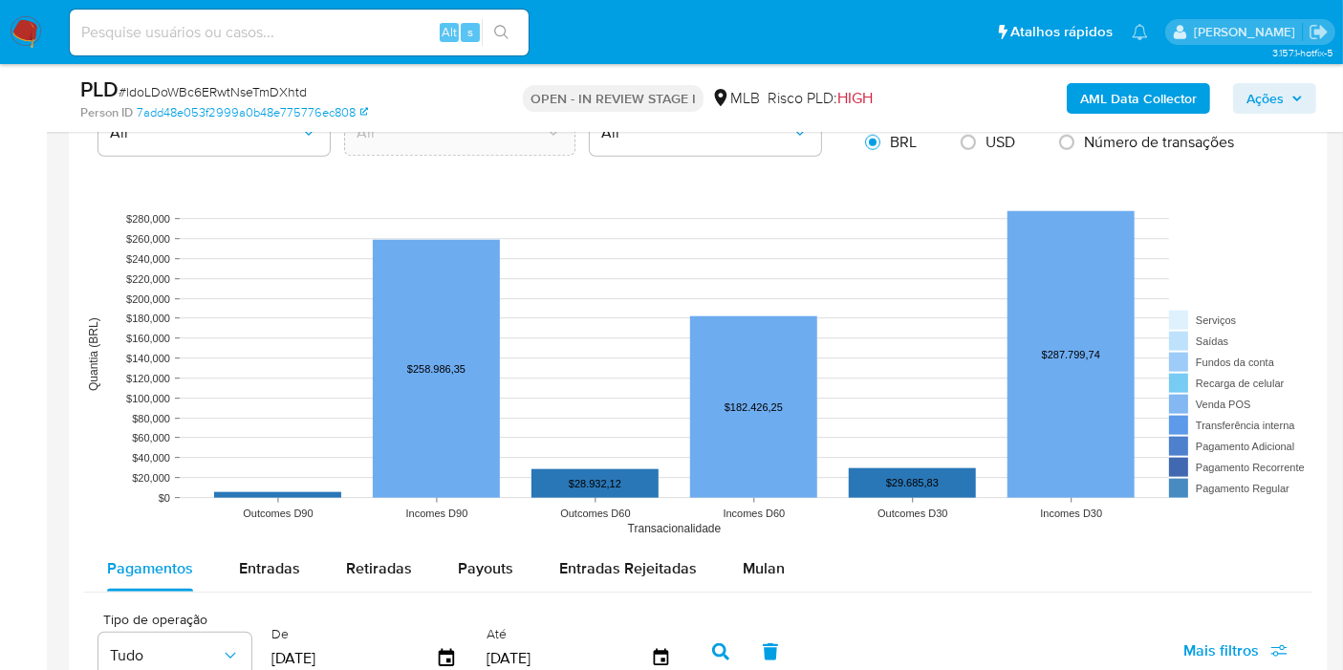
scroll to position [1805, 0]
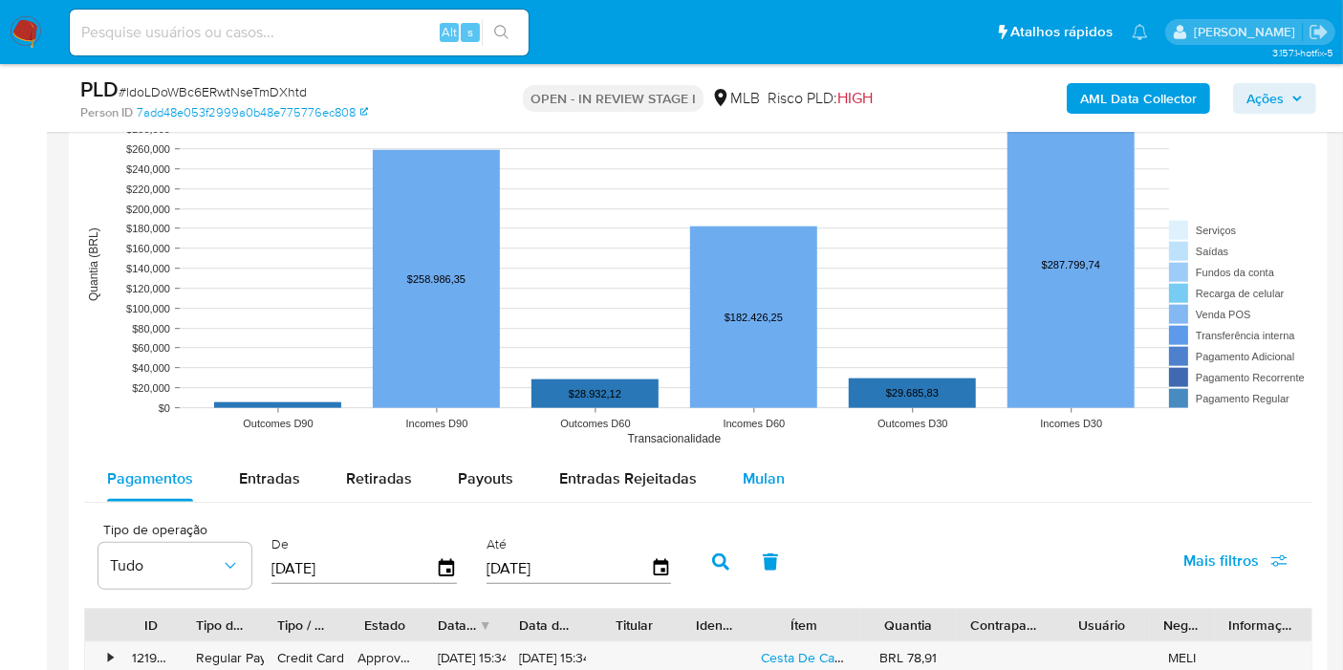
click at [746, 476] on span "Mulan" at bounding box center [764, 478] width 42 height 22
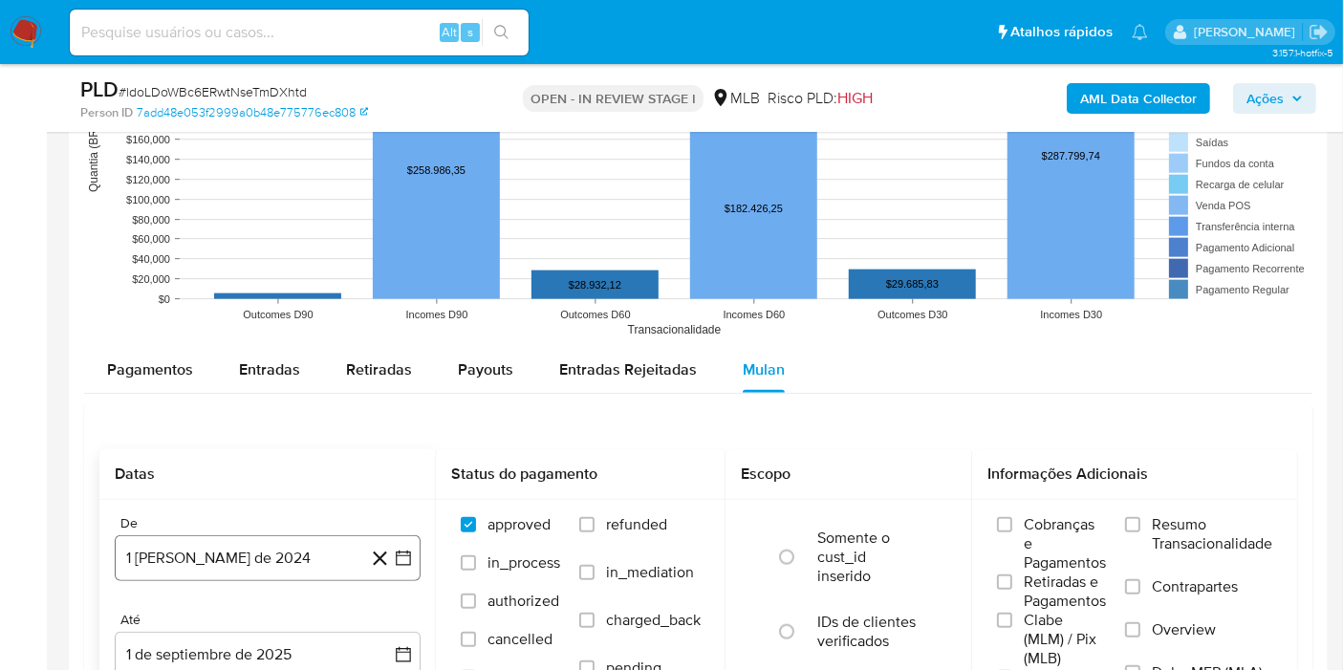
scroll to position [2018, 0]
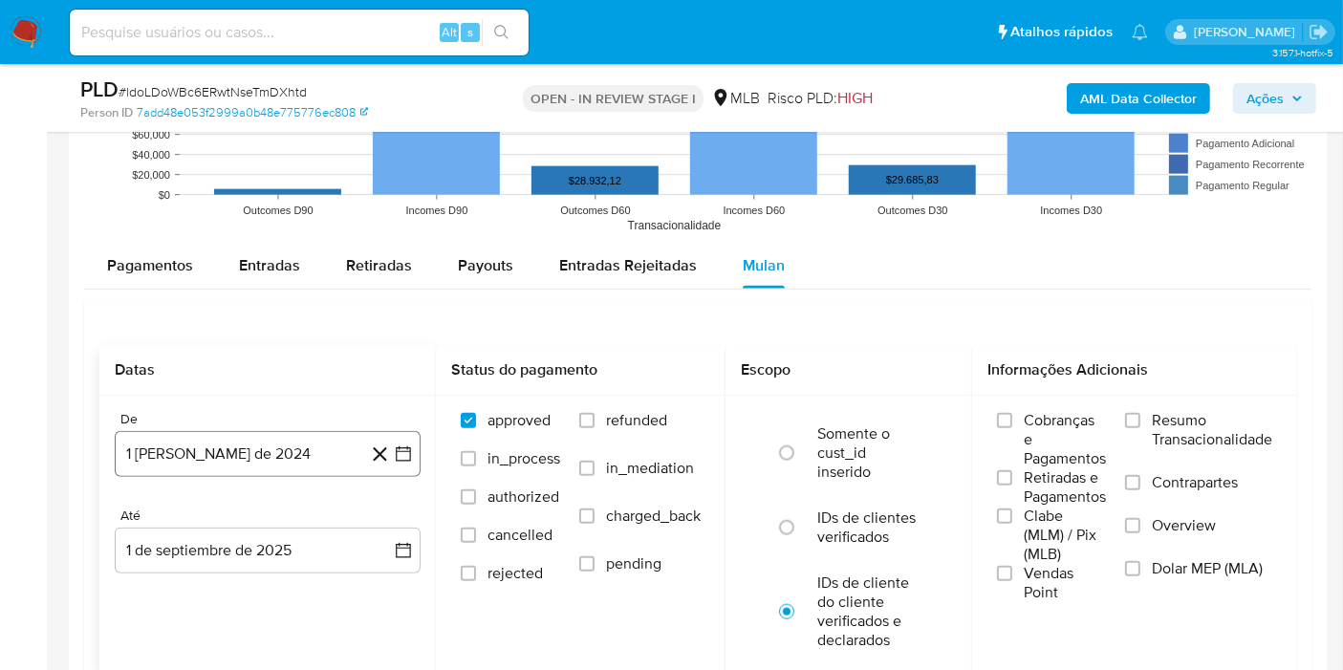
click at [262, 445] on button "1 [PERSON_NAME] de 2024" at bounding box center [268, 454] width 306 height 46
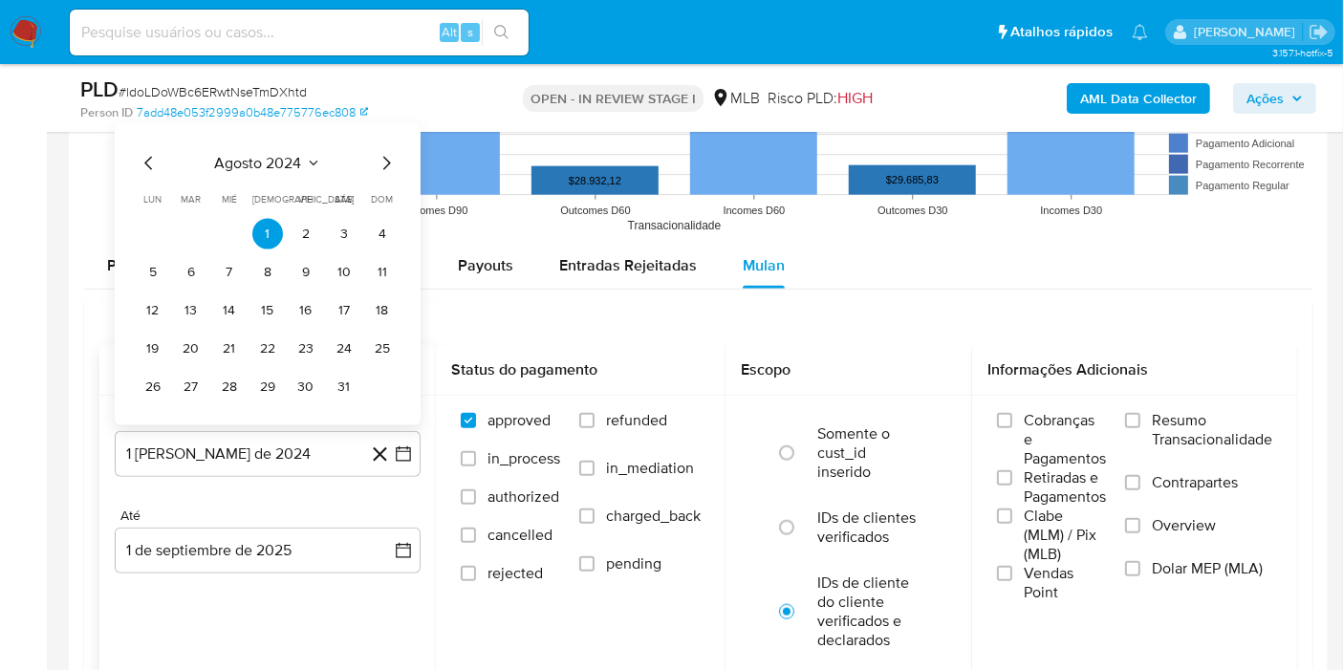
click at [276, 154] on span "agosto 2024" at bounding box center [258, 163] width 87 height 19
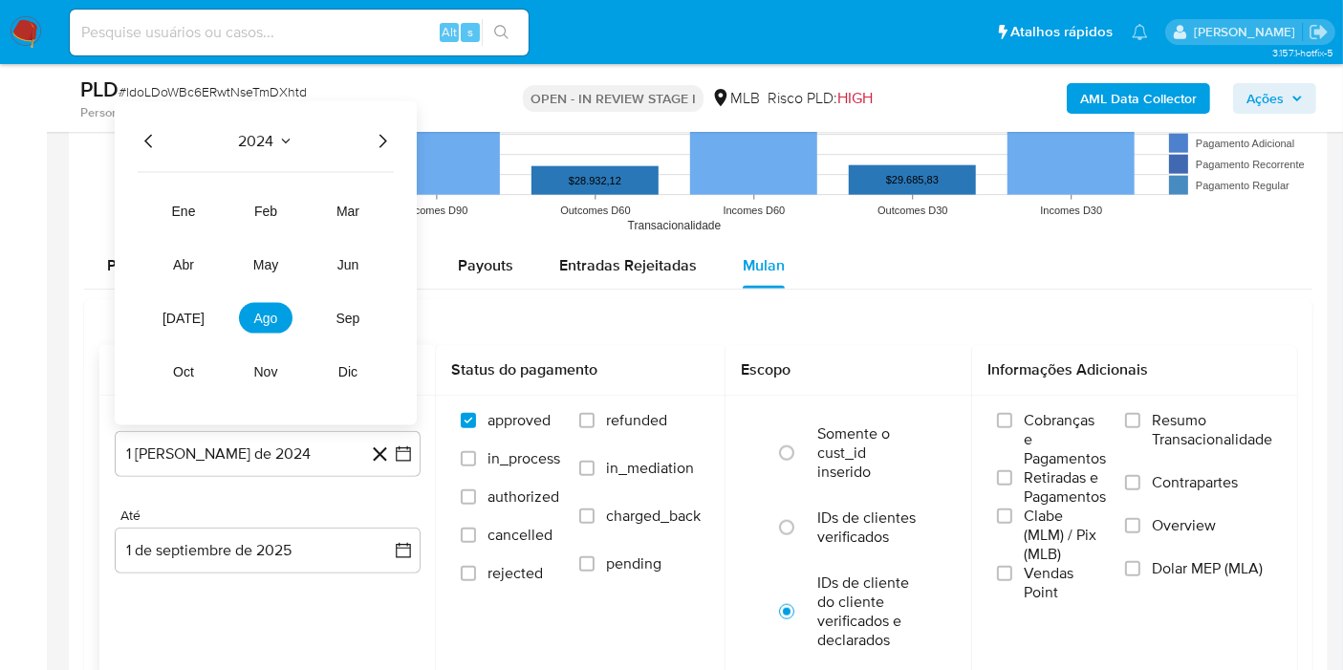
click at [383, 133] on icon "Año siguiente" at bounding box center [382, 141] width 23 height 23
click at [176, 311] on span "jul" at bounding box center [184, 318] width 42 height 15
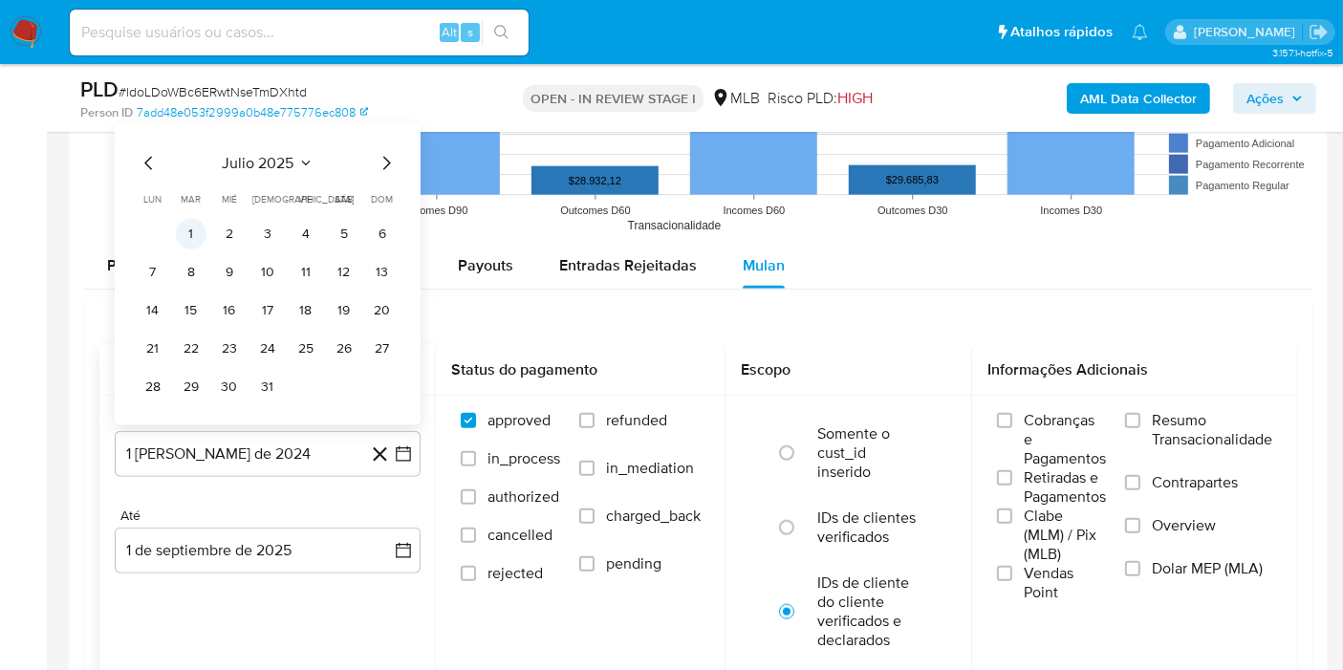
click at [202, 230] on button "1" at bounding box center [191, 234] width 31 height 31
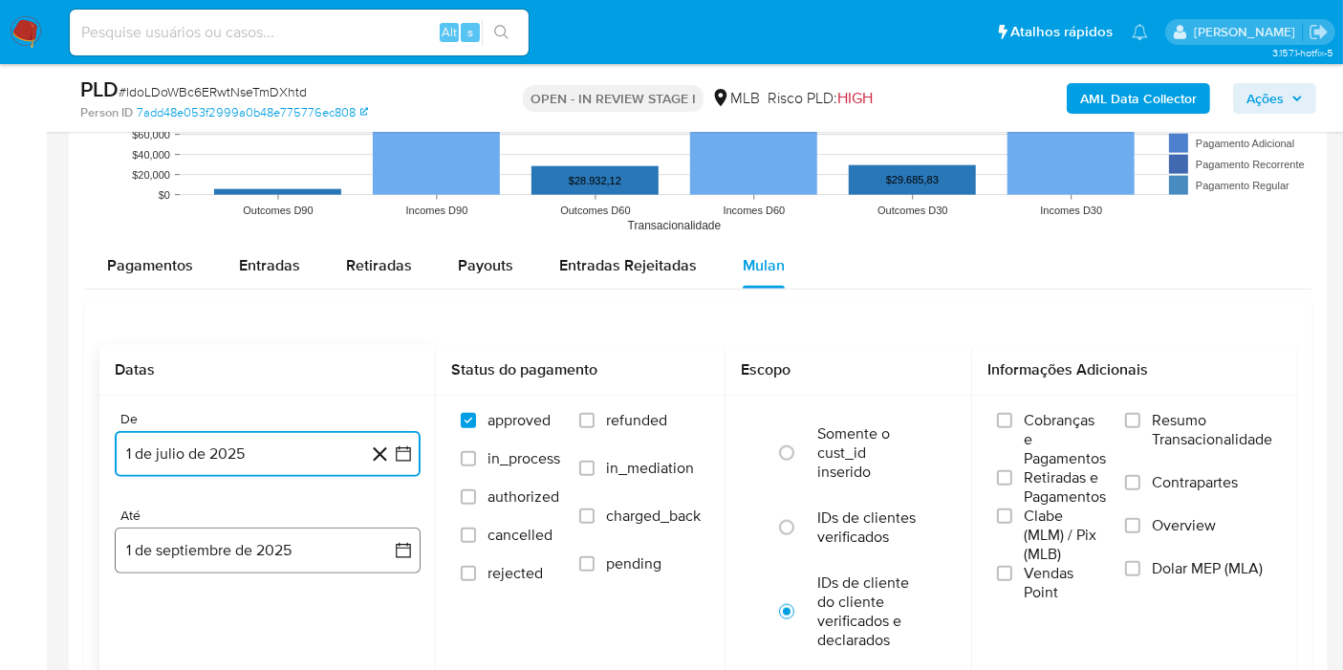
click at [268, 547] on button "1 de septiembre de 2025" at bounding box center [268, 551] width 306 height 46
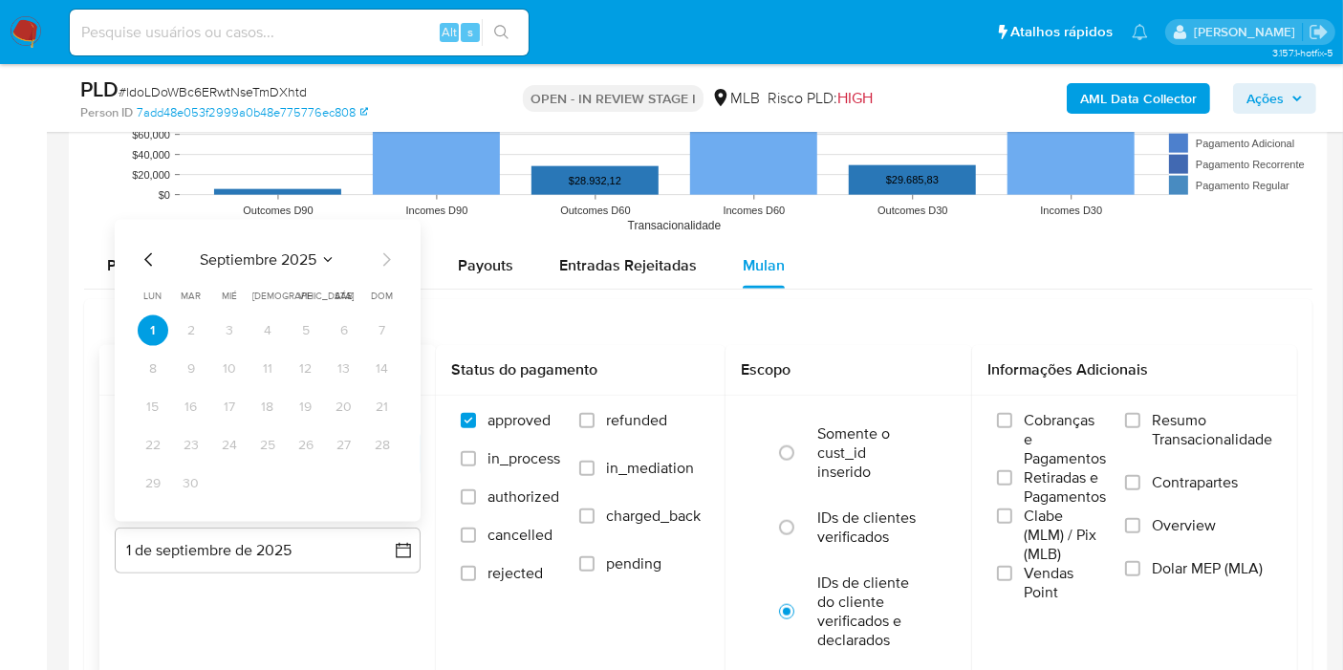
click at [141, 263] on icon "Mes anterior" at bounding box center [149, 260] width 23 height 23
click at [378, 473] on button "31" at bounding box center [382, 483] width 31 height 31
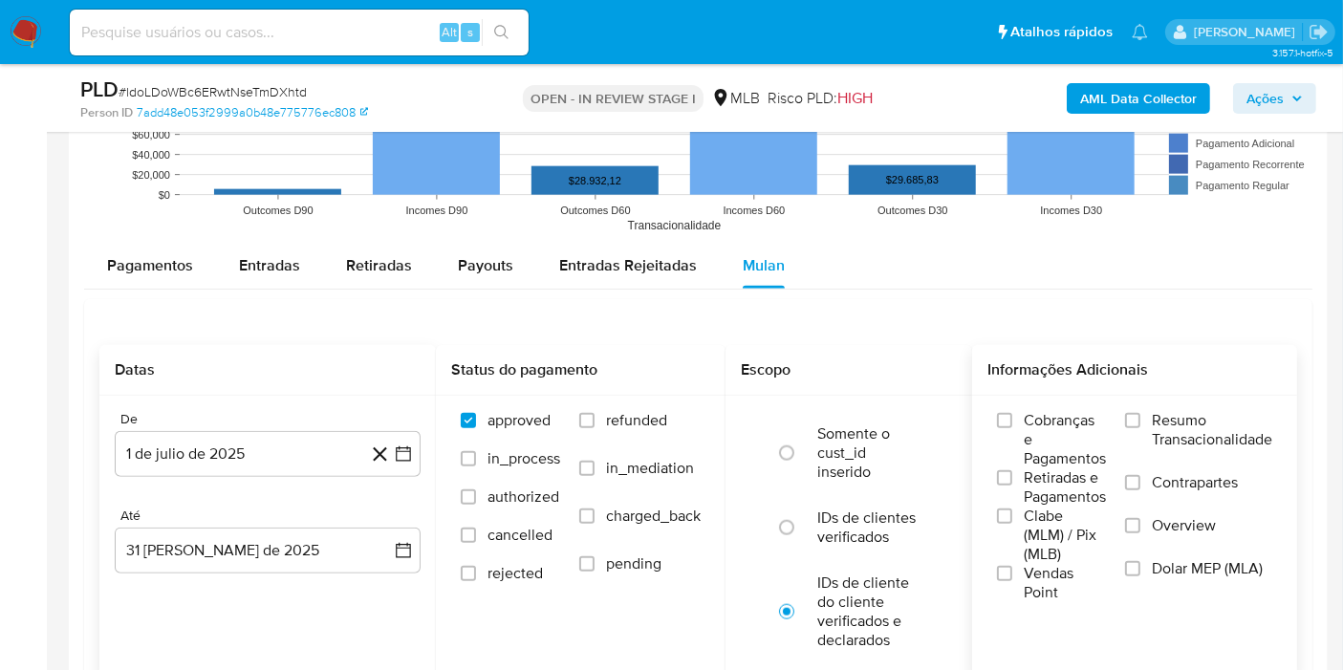
click at [1196, 416] on span "Resumo Transacionalidade" at bounding box center [1212, 430] width 120 height 38
click at [1140, 416] on input "Resumo Transacionalidade" at bounding box center [1132, 420] width 15 height 15
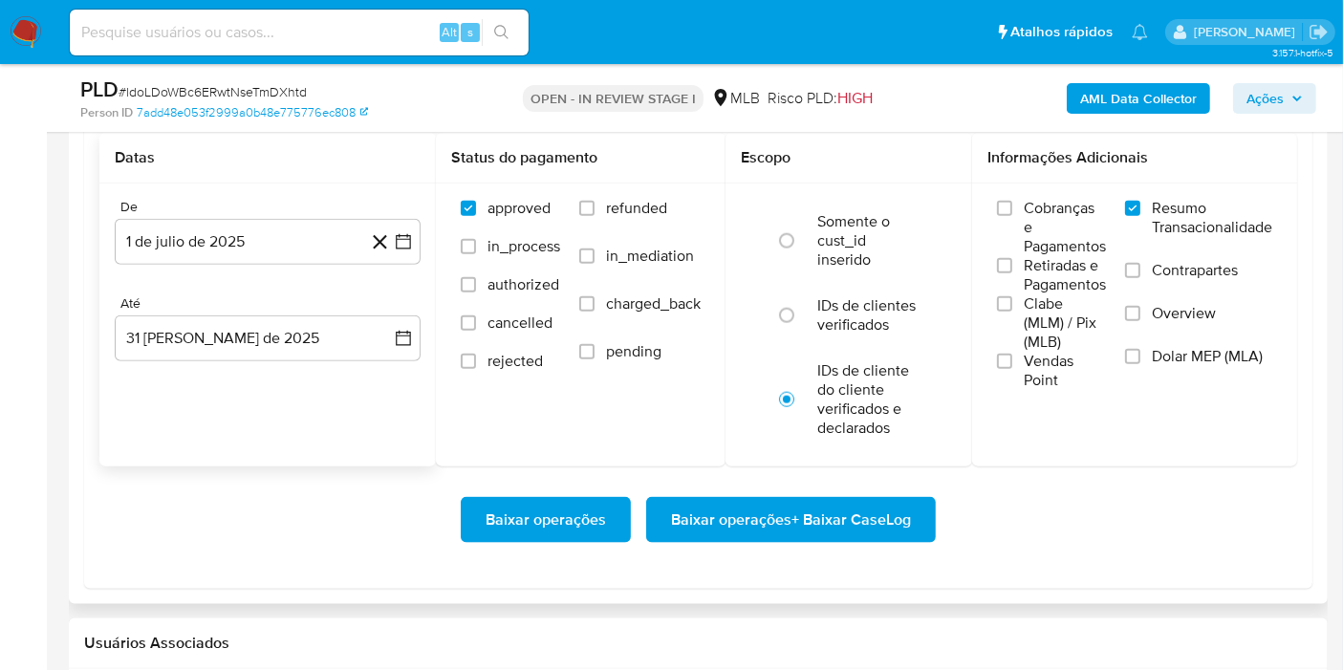
click at [816, 531] on span "Baixar operações + Baixar CaseLog" at bounding box center [791, 520] width 240 height 42
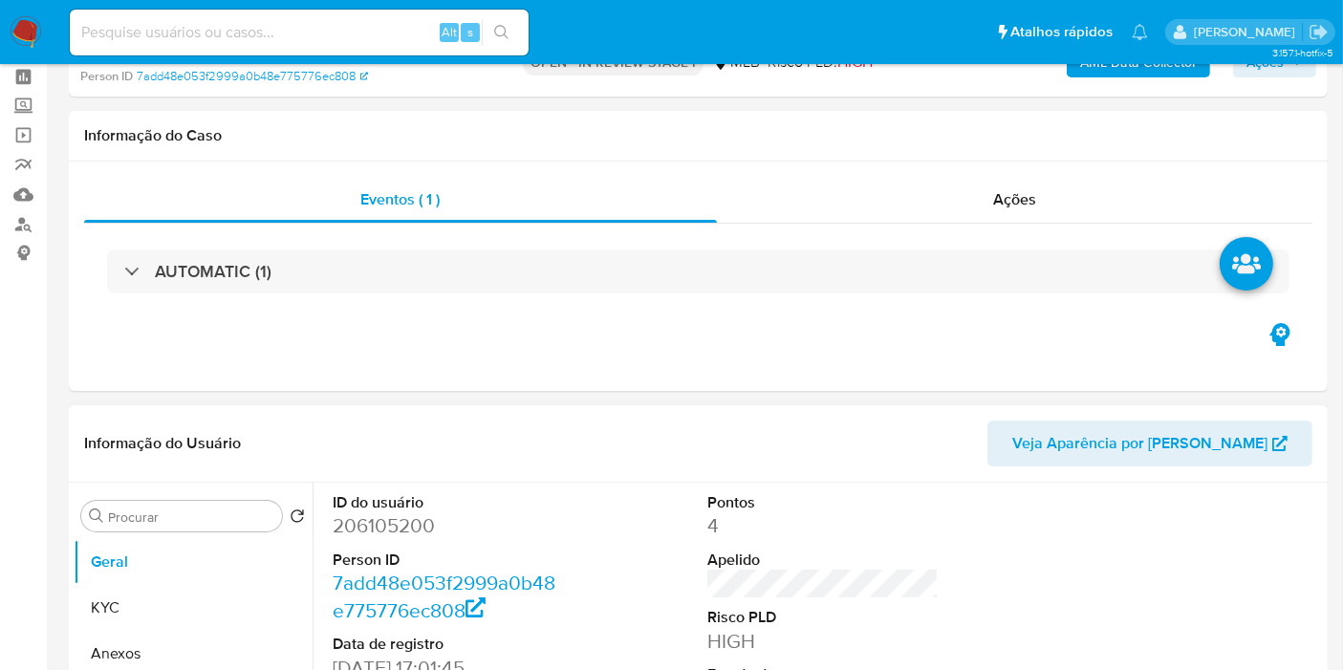
scroll to position [0, 0]
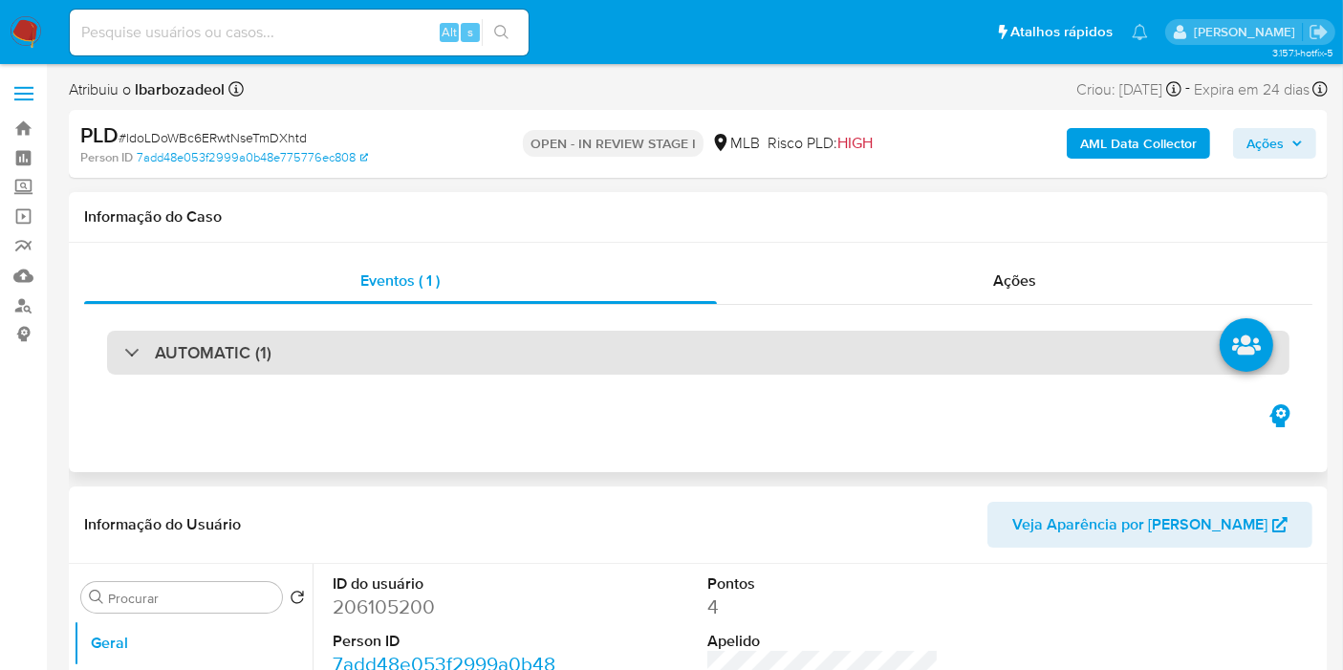
click at [563, 339] on div "AUTOMATIC (1)" at bounding box center [698, 353] width 1183 height 44
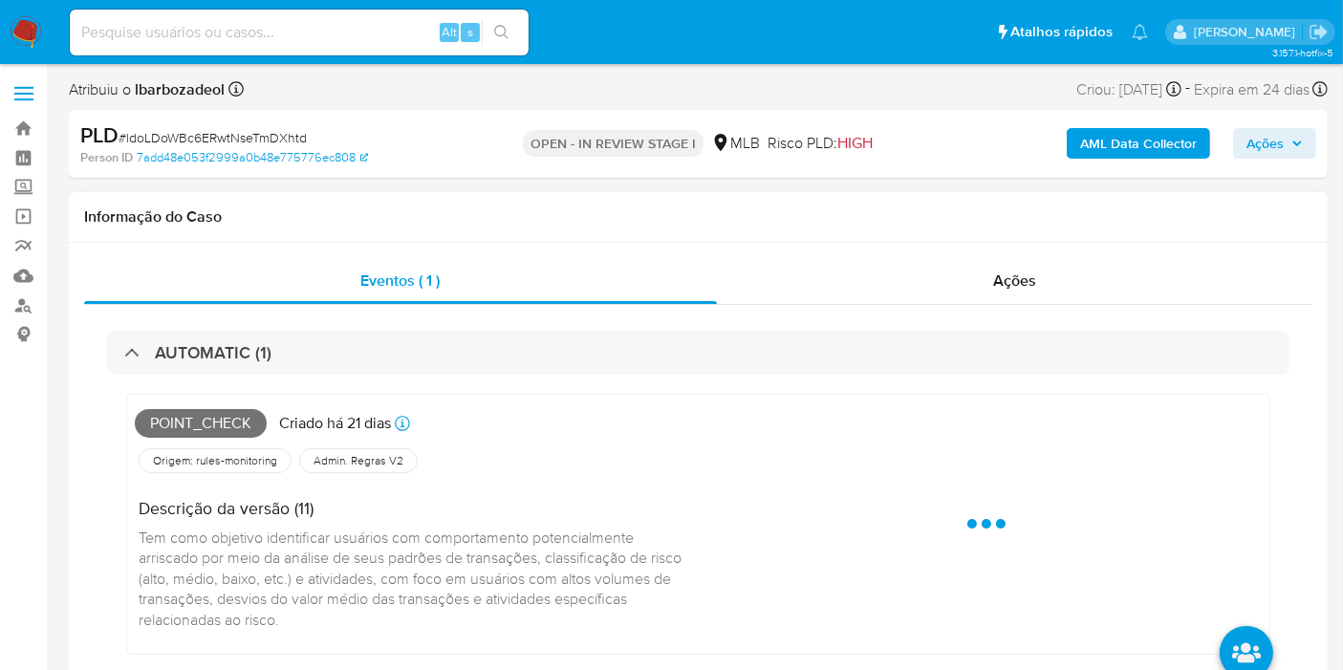
click at [236, 424] on span "Point_check" at bounding box center [201, 423] width 132 height 29
copy span "Point_check"
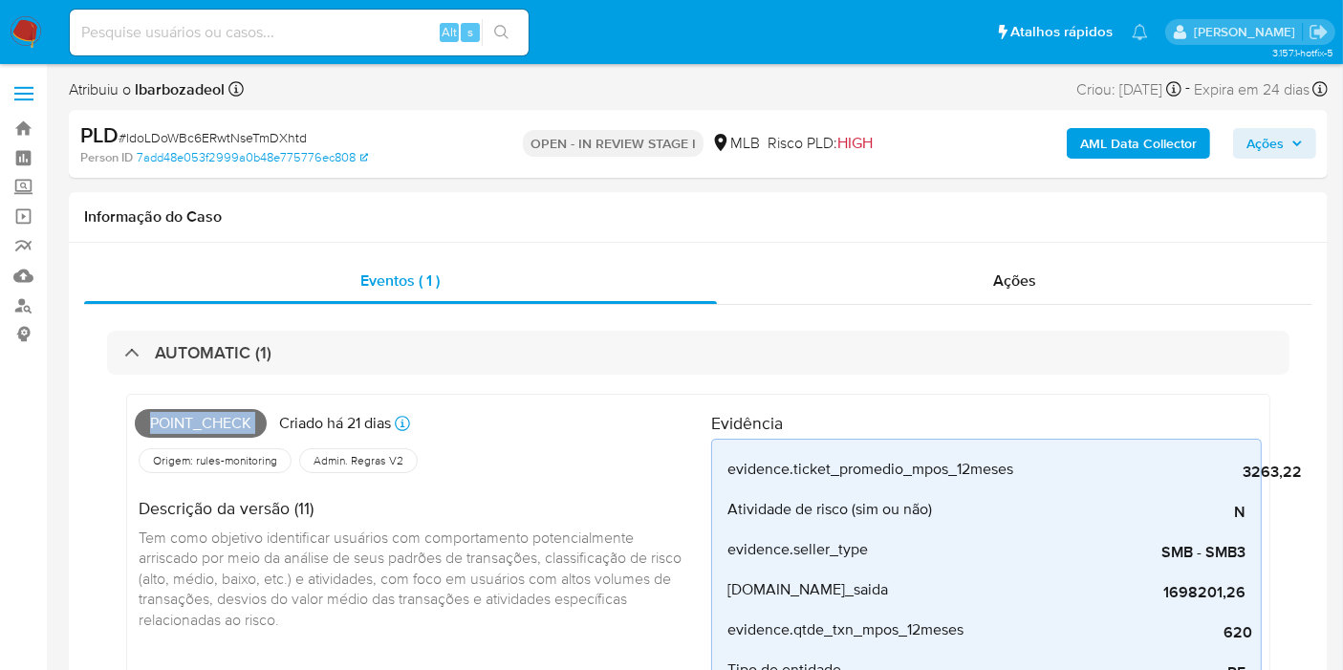
click at [1292, 149] on span "Ações" at bounding box center [1275, 143] width 56 height 27
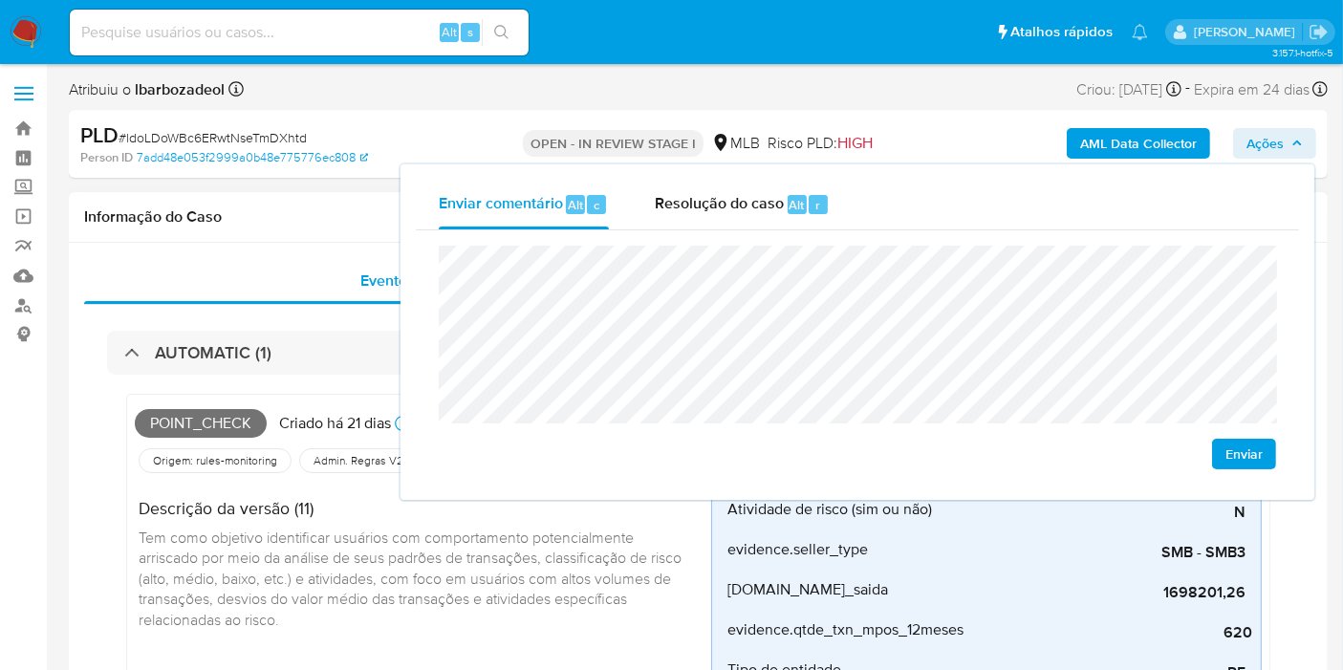
click at [284, 204] on div "Informação do Caso" at bounding box center [698, 217] width 1259 height 51
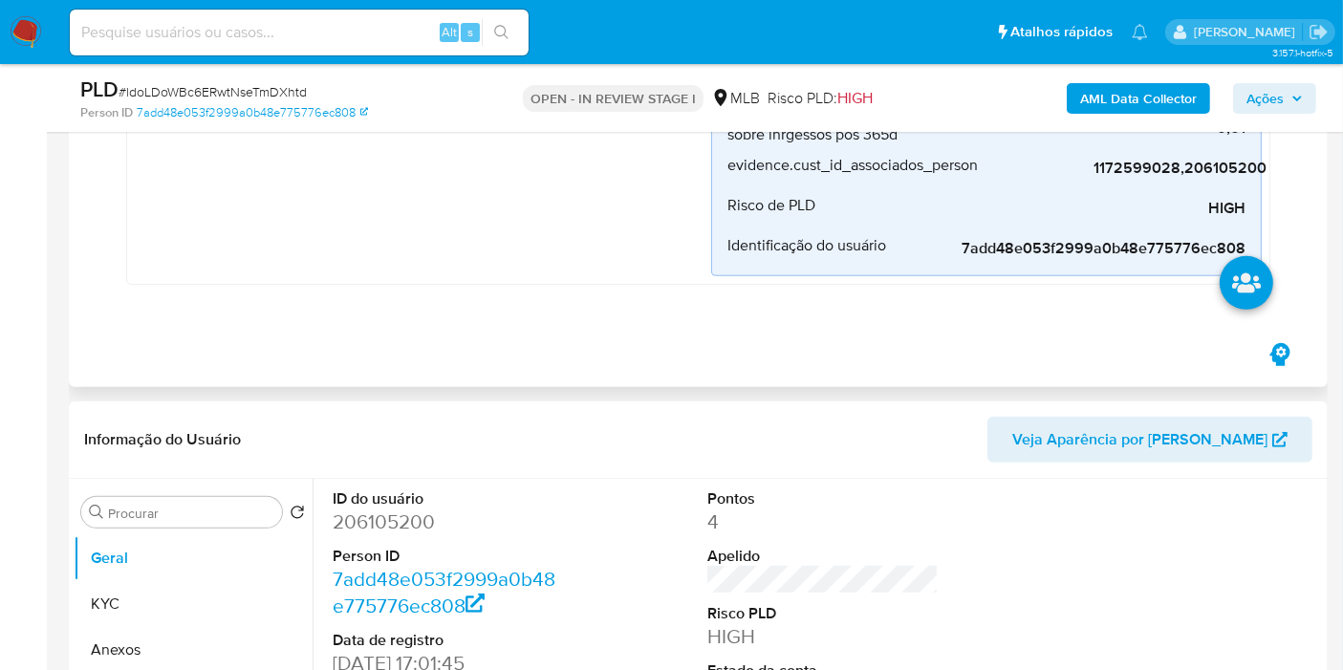
scroll to position [1062, 0]
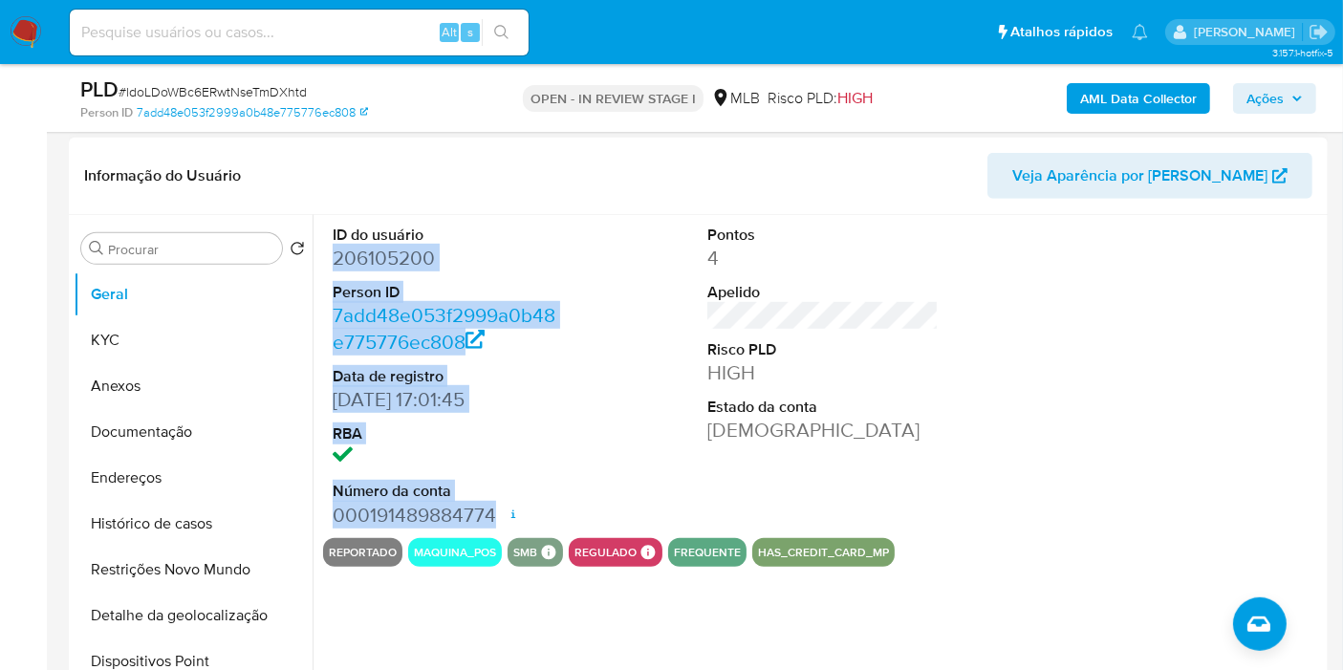
drag, startPoint x: 330, startPoint y: 255, endPoint x: 494, endPoint y: 512, distance: 305.2
click at [494, 512] on div "ID do usuário 206105200 Person ID 7add48e053f2999a0b48e775776ec808 Data de regi…" at bounding box center [448, 376] width 250 height 323
copy dl "206105200 Person ID 7add48e053f2999a0b48e775776ec808 Data de registro 15/02/201…"
click at [1271, 99] on span "Ações" at bounding box center [1265, 98] width 37 height 31
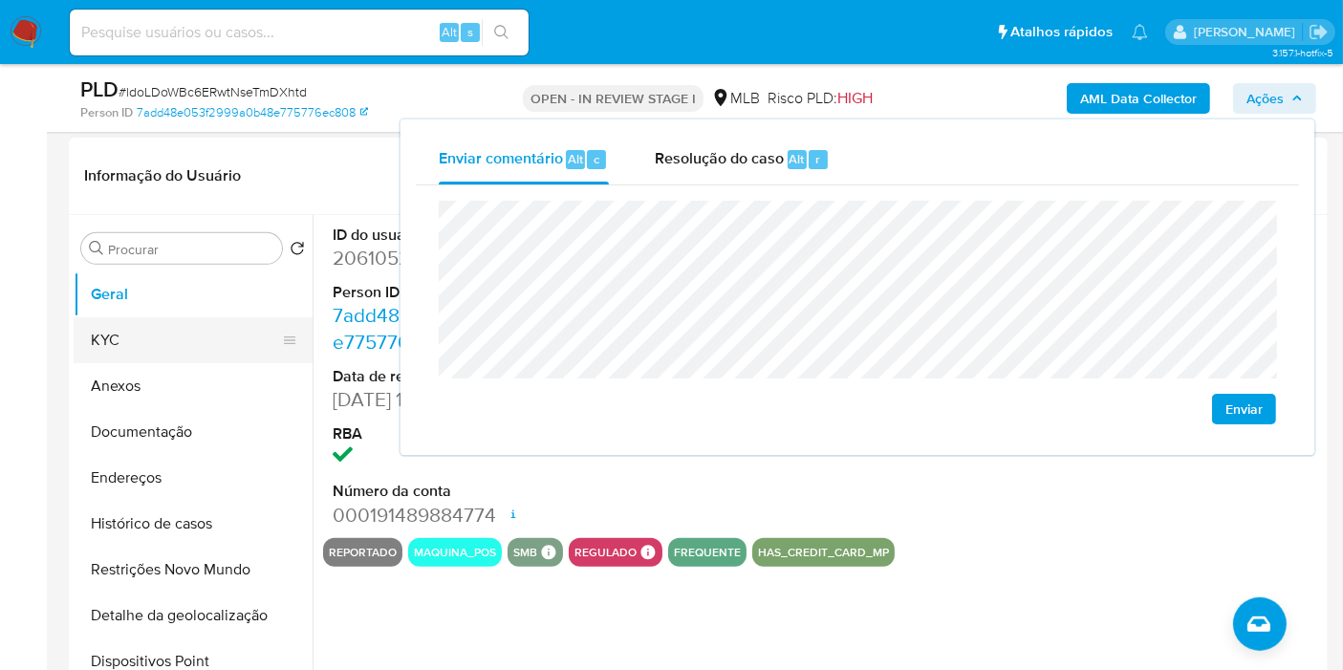
click at [200, 317] on button "KYC" at bounding box center [186, 340] width 224 height 46
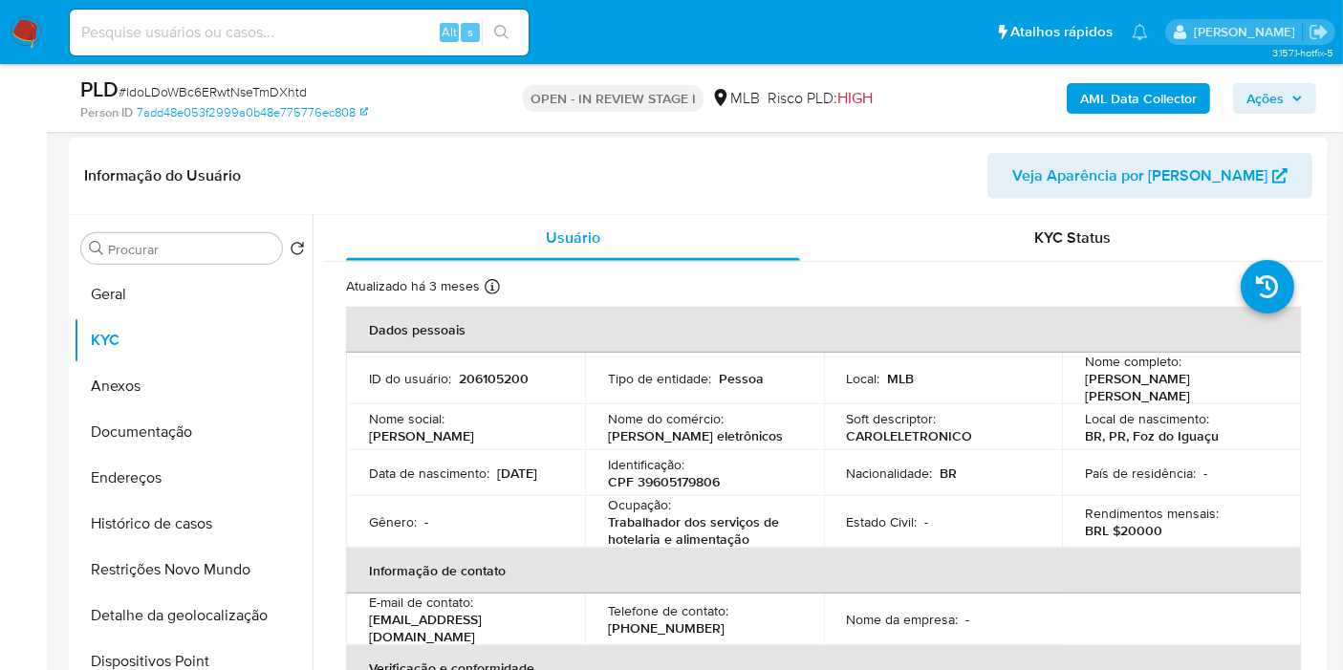
click at [671, 473] on p "CPF 39605179806" at bounding box center [664, 481] width 112 height 17
copy p "39605179806"
click at [1292, 93] on icon "button" at bounding box center [1297, 98] width 11 height 11
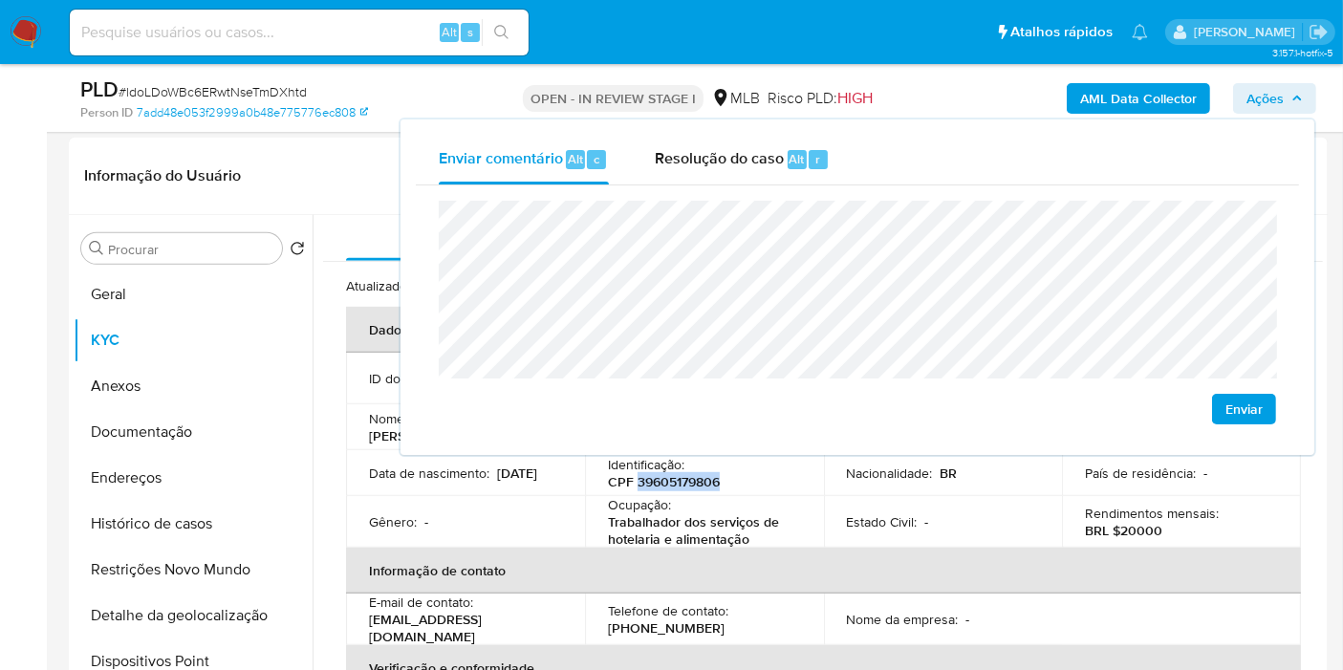
scroll to position [1380, 0]
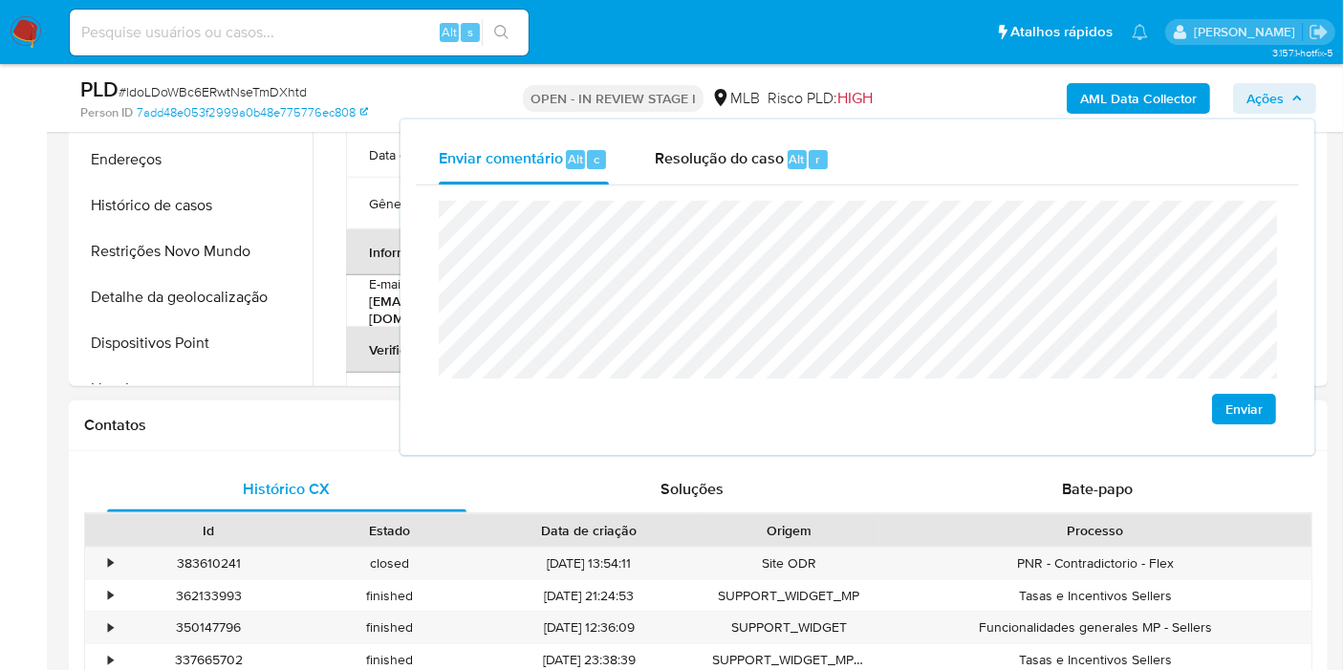
click at [188, 446] on div "Contatos" at bounding box center [698, 426] width 1259 height 51
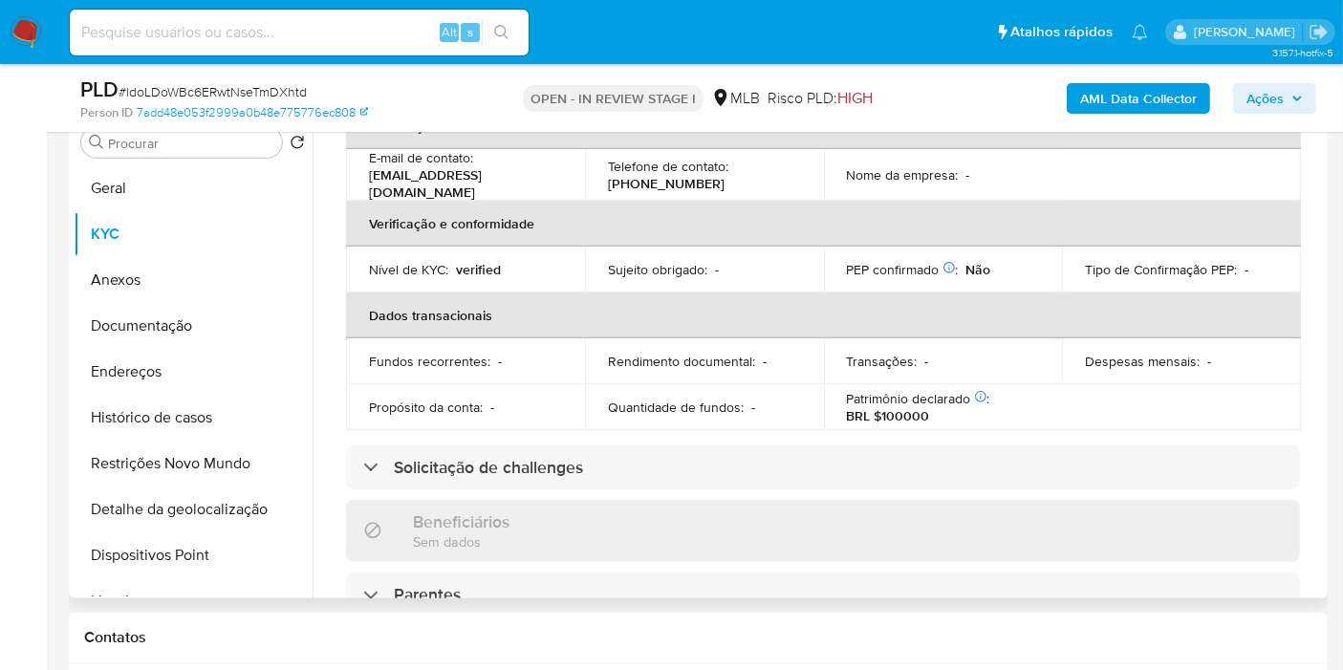
scroll to position [874, 0]
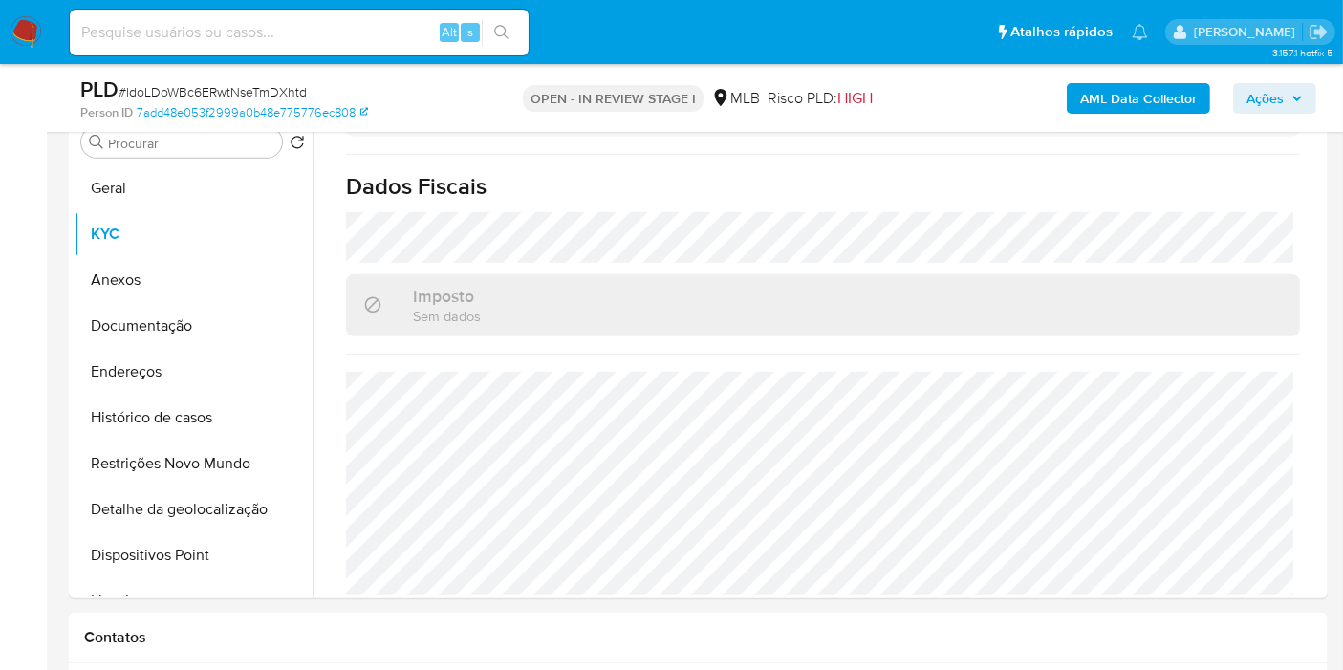
click at [1287, 93] on span "Ações" at bounding box center [1275, 98] width 56 height 27
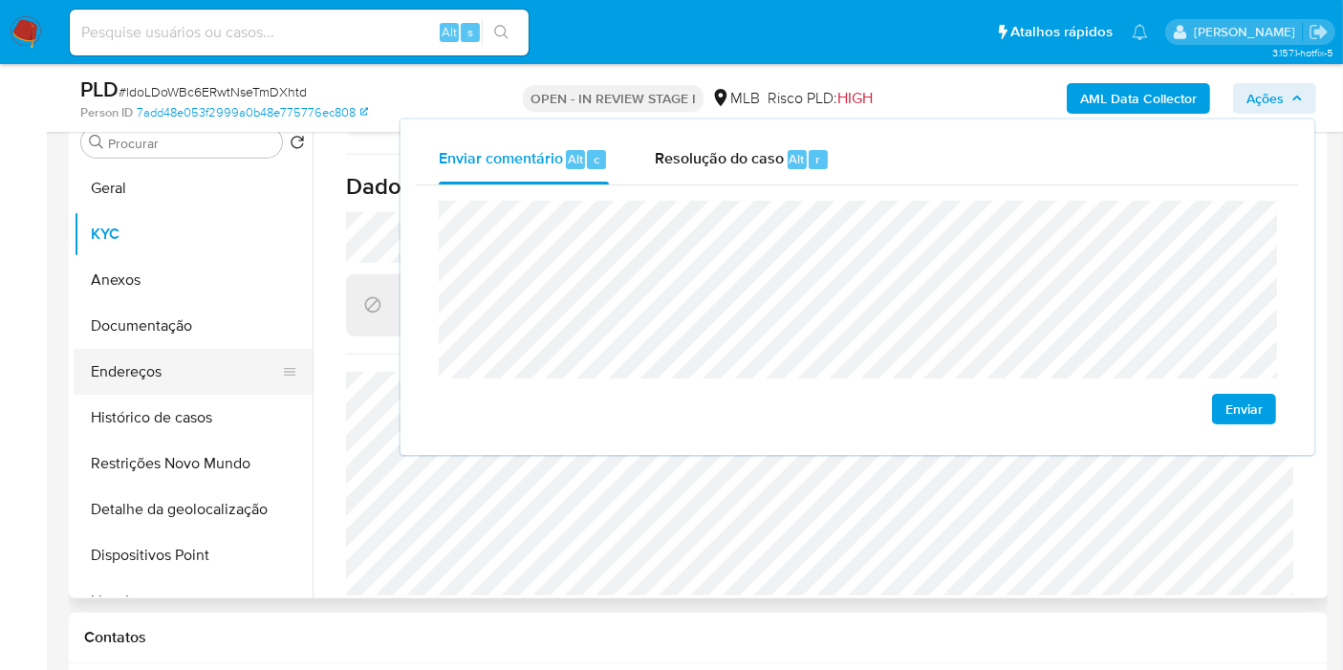
click at [186, 380] on button "Endereços" at bounding box center [186, 372] width 224 height 46
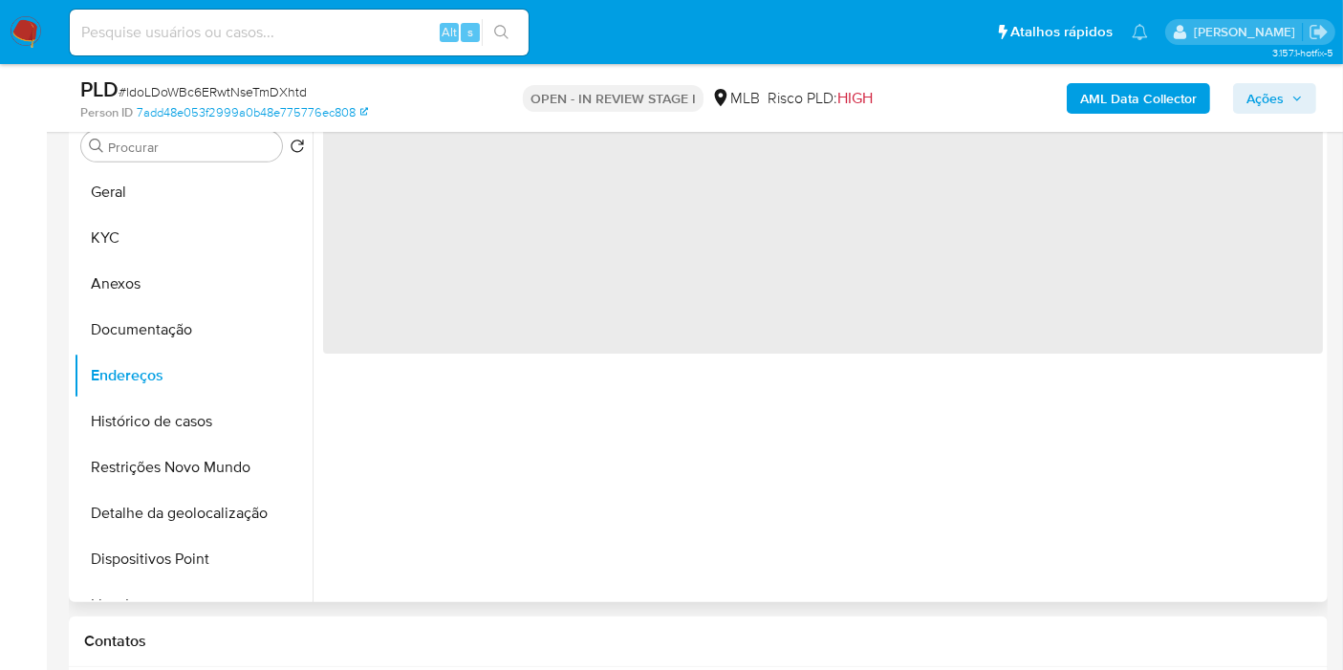
scroll to position [1062, 0]
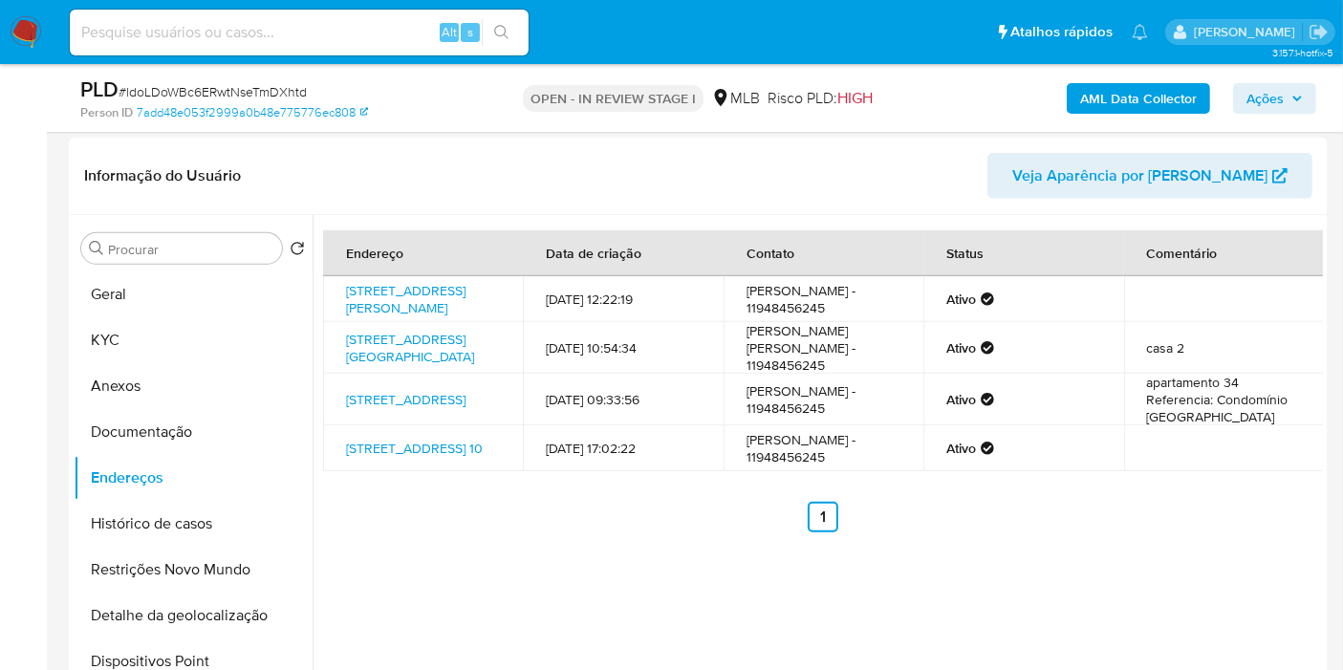
click at [1283, 105] on span "Ações" at bounding box center [1265, 98] width 37 height 31
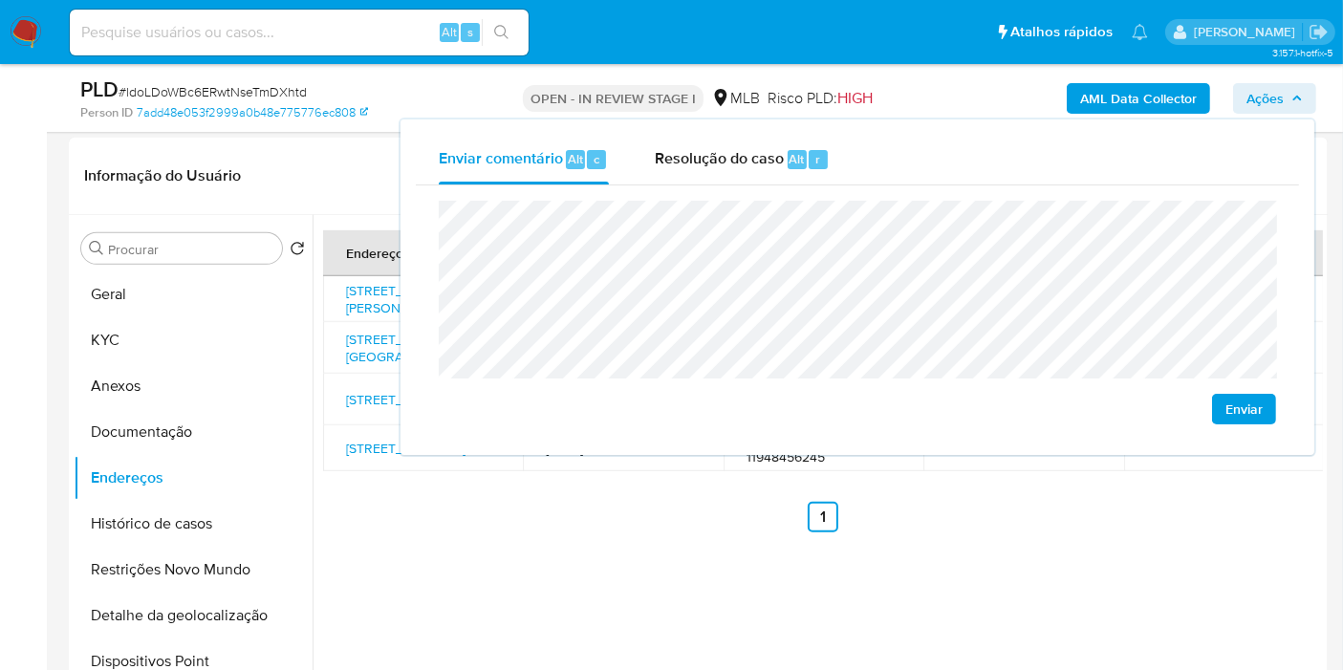
click at [1283, 105] on span "Ações" at bounding box center [1265, 98] width 37 height 31
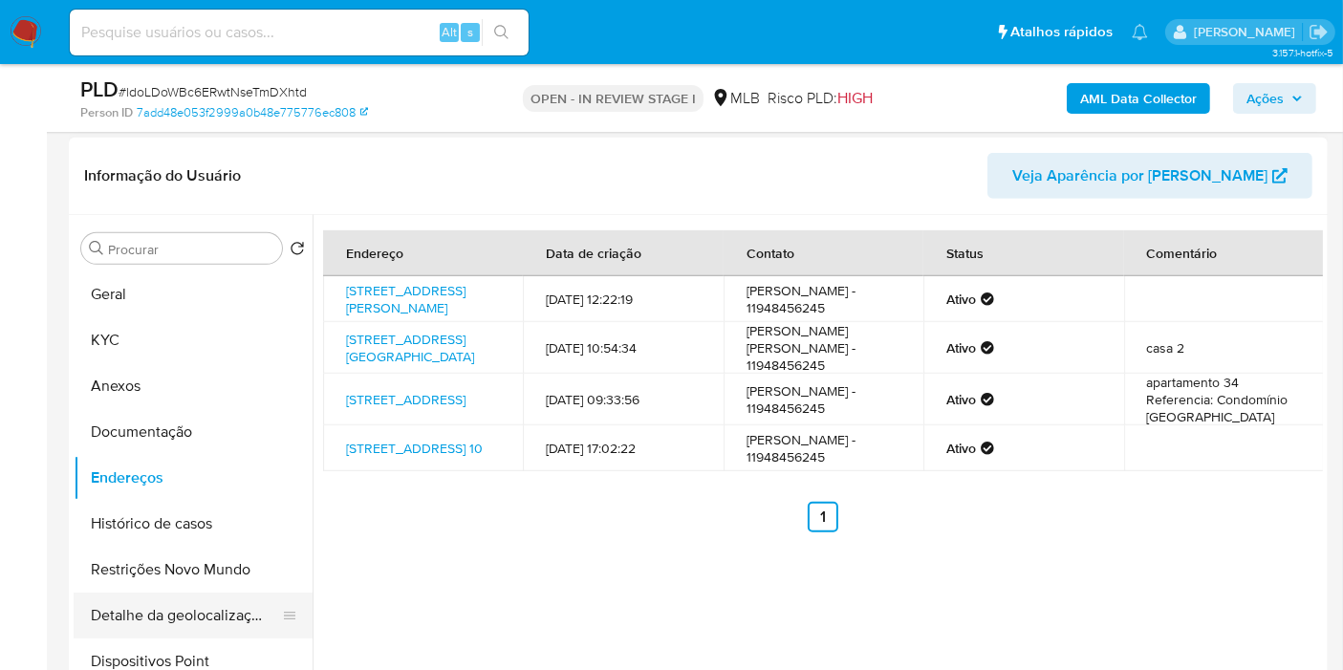
drag, startPoint x: 156, startPoint y: 605, endPoint x: 173, endPoint y: 602, distance: 17.4
click at [156, 605] on button "Detalhe da geolocalização" at bounding box center [186, 616] width 224 height 46
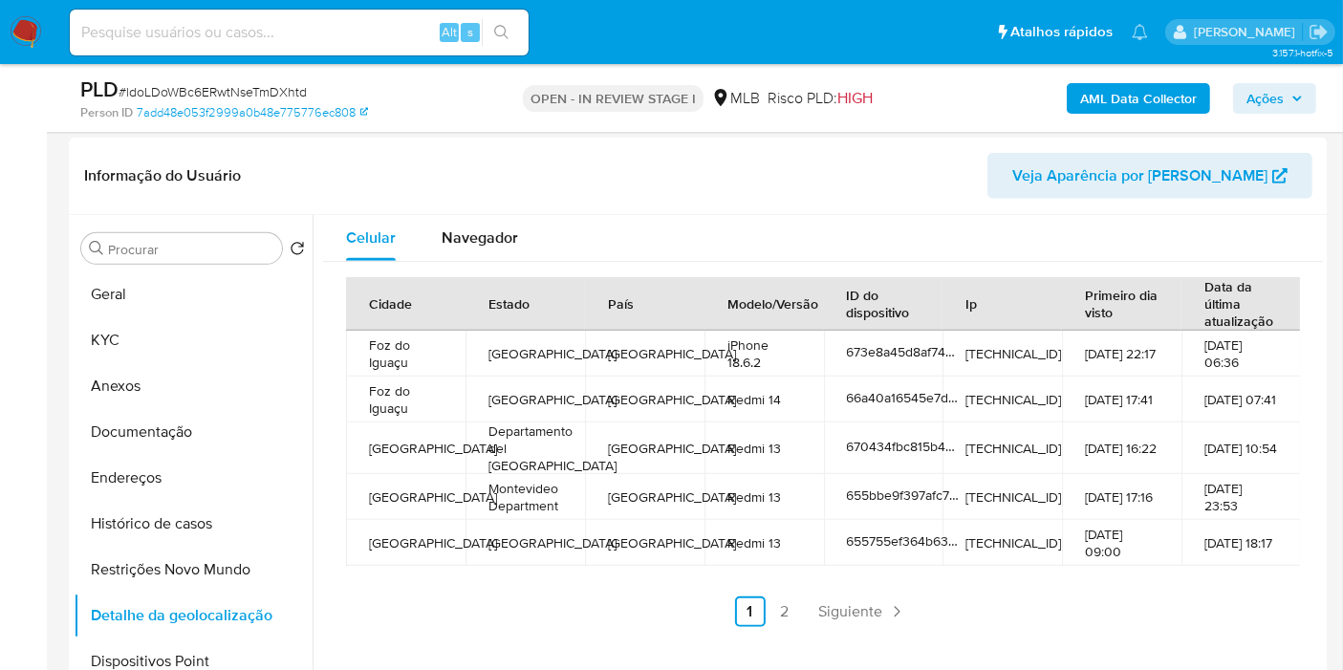
click at [1278, 96] on span "Ações" at bounding box center [1265, 98] width 37 height 31
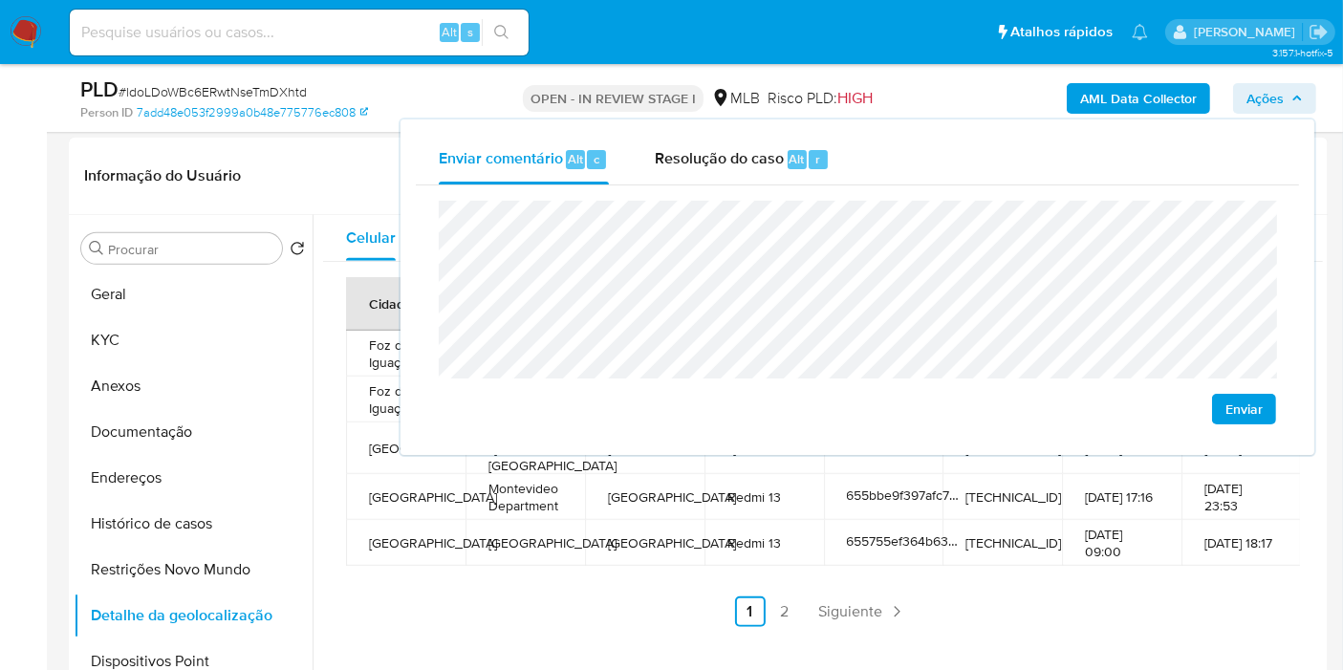
click at [0, 0] on lt-span "econômica" at bounding box center [0, 0] width 0 height 0
click at [172, 489] on button "Endereços" at bounding box center [193, 478] width 239 height 46
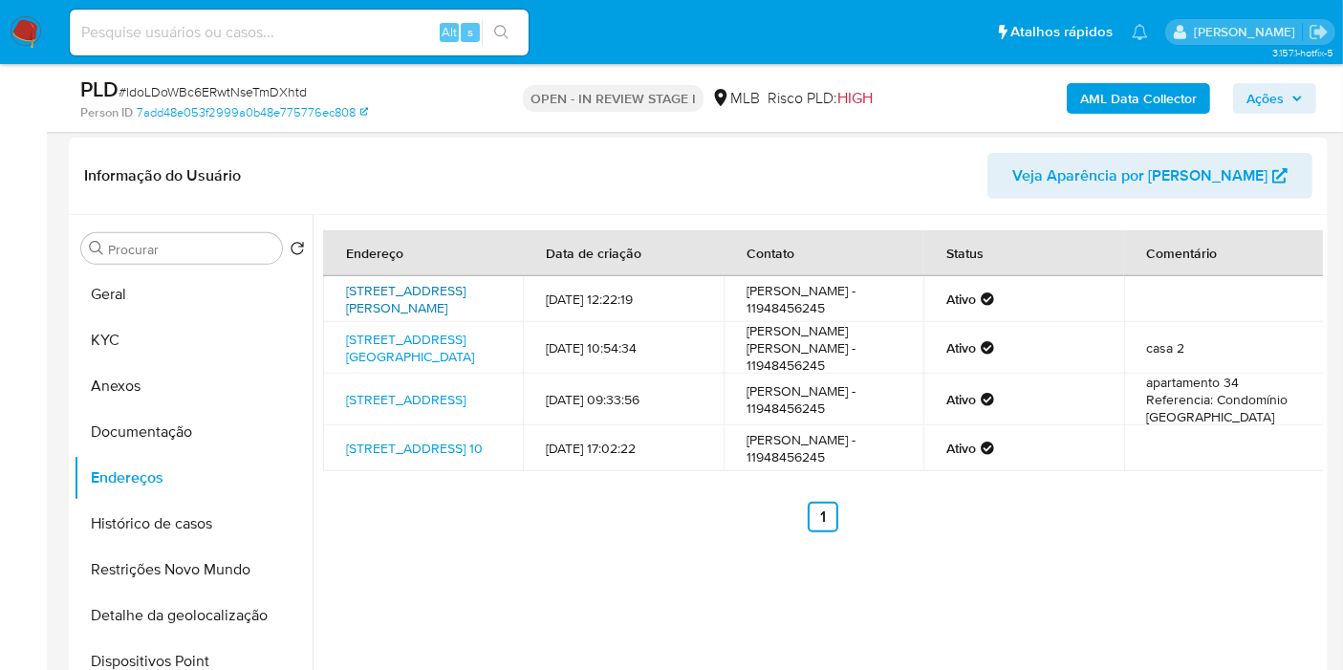
click at [417, 304] on link "Rua Tadeu Dresch 159, Foz Do Iguaçu, Paraná, 85870813, Brasil 159" at bounding box center [405, 299] width 119 height 36
click at [402, 337] on link "Avenida Mississipi 381, Embu Das Artes, São Paulo, 06810450, Brasil 381" at bounding box center [410, 348] width 128 height 36
click at [405, 409] on link "Rua Odemis 520, São Paulo, São Paulo, 05783180, Brasil 520" at bounding box center [405, 399] width 119 height 19
click at [403, 458] on link "Travessa Do Fósforo 10, São Paulo, São Paulo, 05890410, Brasil 10" at bounding box center [414, 448] width 137 height 19
click at [208, 446] on button "Documentação" at bounding box center [193, 432] width 239 height 46
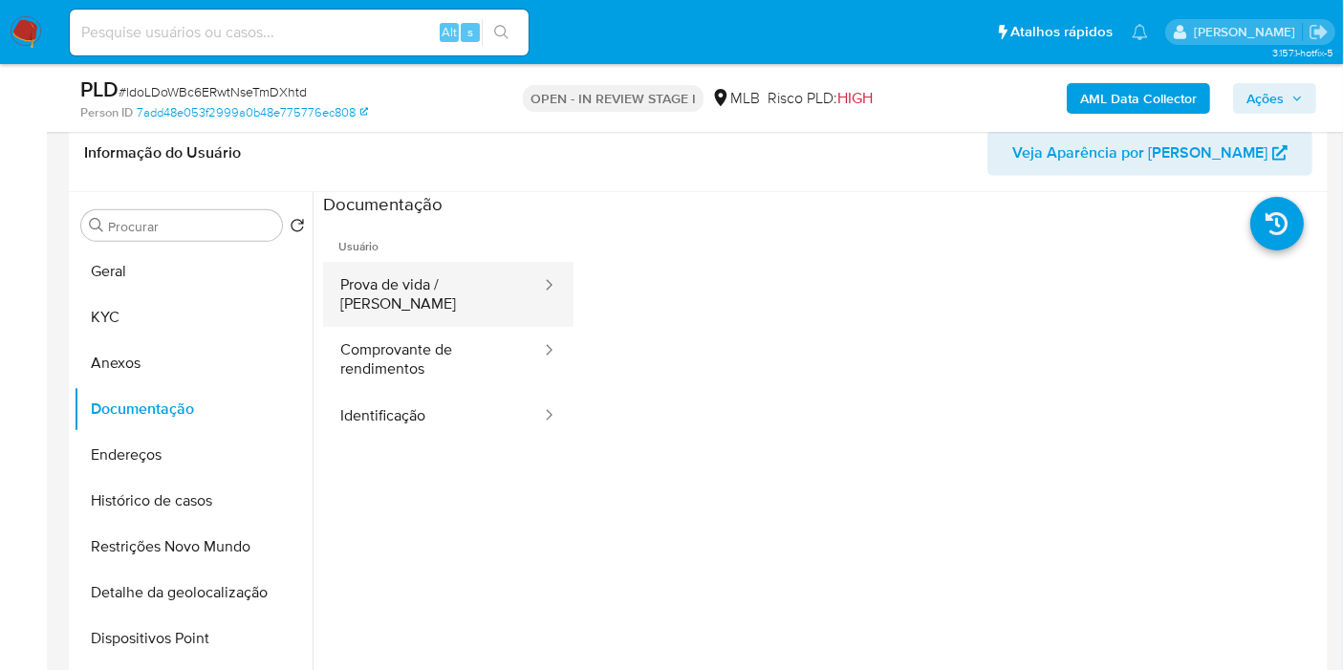
drag, startPoint x: 417, startPoint y: 293, endPoint x: 527, endPoint y: 301, distance: 110.2
click at [418, 293] on button "Prova de vida / Selfie" at bounding box center [433, 294] width 220 height 65
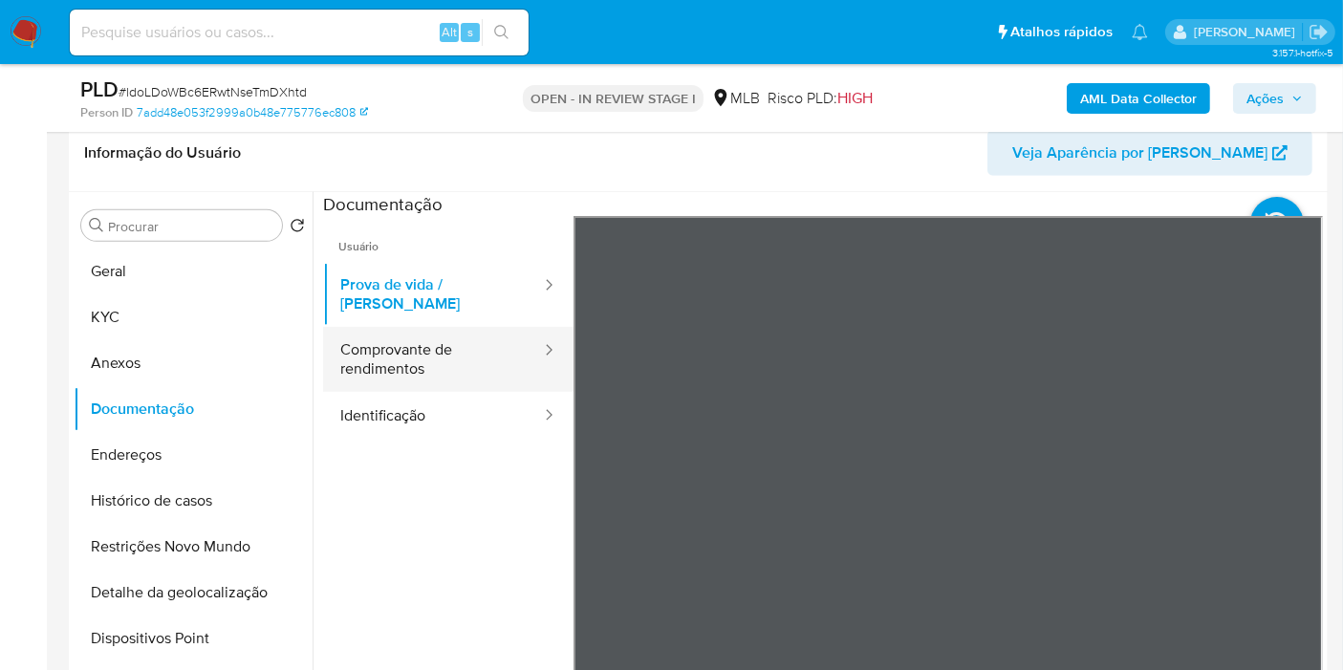
click at [434, 342] on button "Comprovante de rendimentos" at bounding box center [433, 359] width 220 height 65
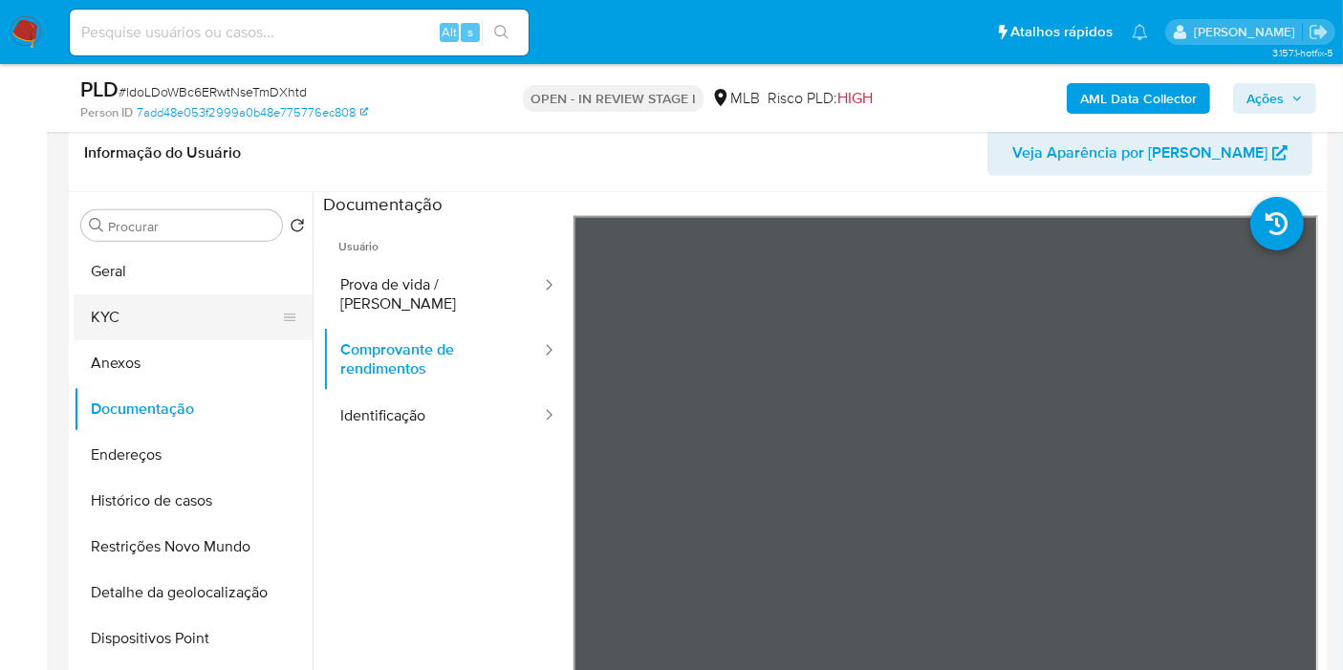
click at [144, 326] on button "KYC" at bounding box center [186, 317] width 224 height 46
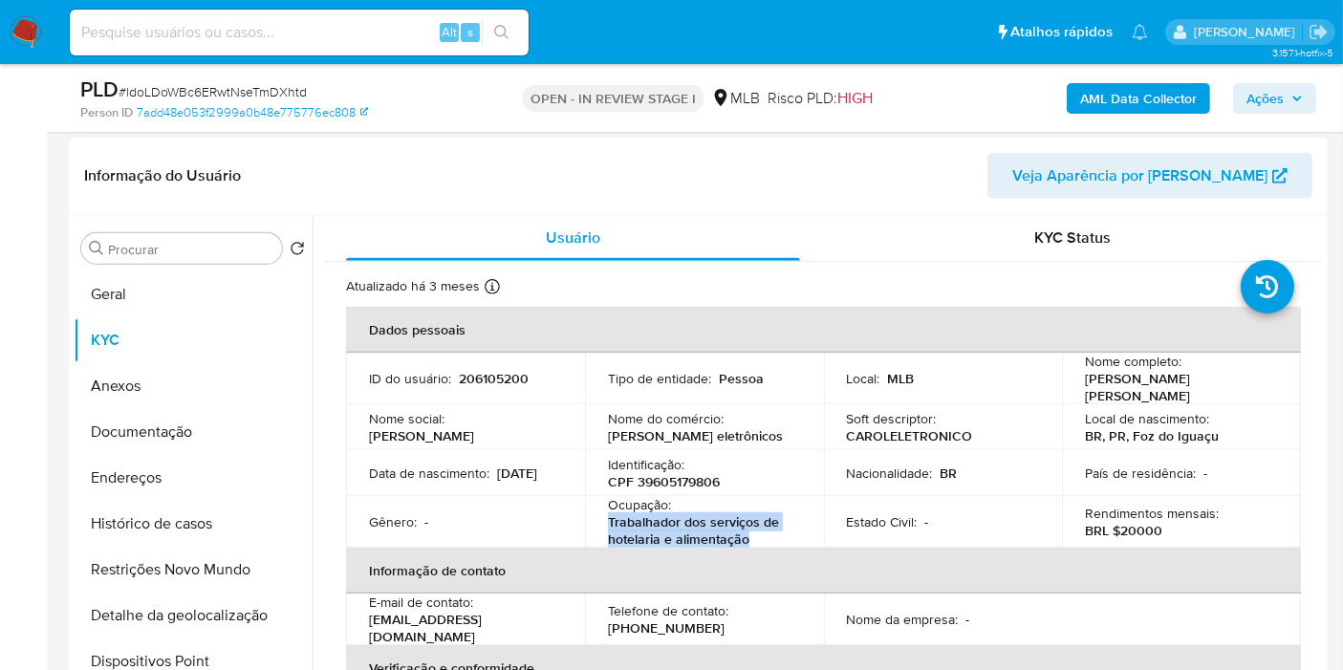
drag, startPoint x: 643, startPoint y: 519, endPoint x: 763, endPoint y: 528, distance: 119.8
click at [763, 528] on p "Trabalhador dos serviços de hotelaria e alimentação" at bounding box center [700, 530] width 185 height 34
copy p "Trabalhador dos serviços de hotelaria e alimentação"
click at [1266, 81] on div "AML Data Collector Ações" at bounding box center [1112, 98] width 407 height 45
click at [1264, 92] on span "Ações" at bounding box center [1265, 98] width 37 height 31
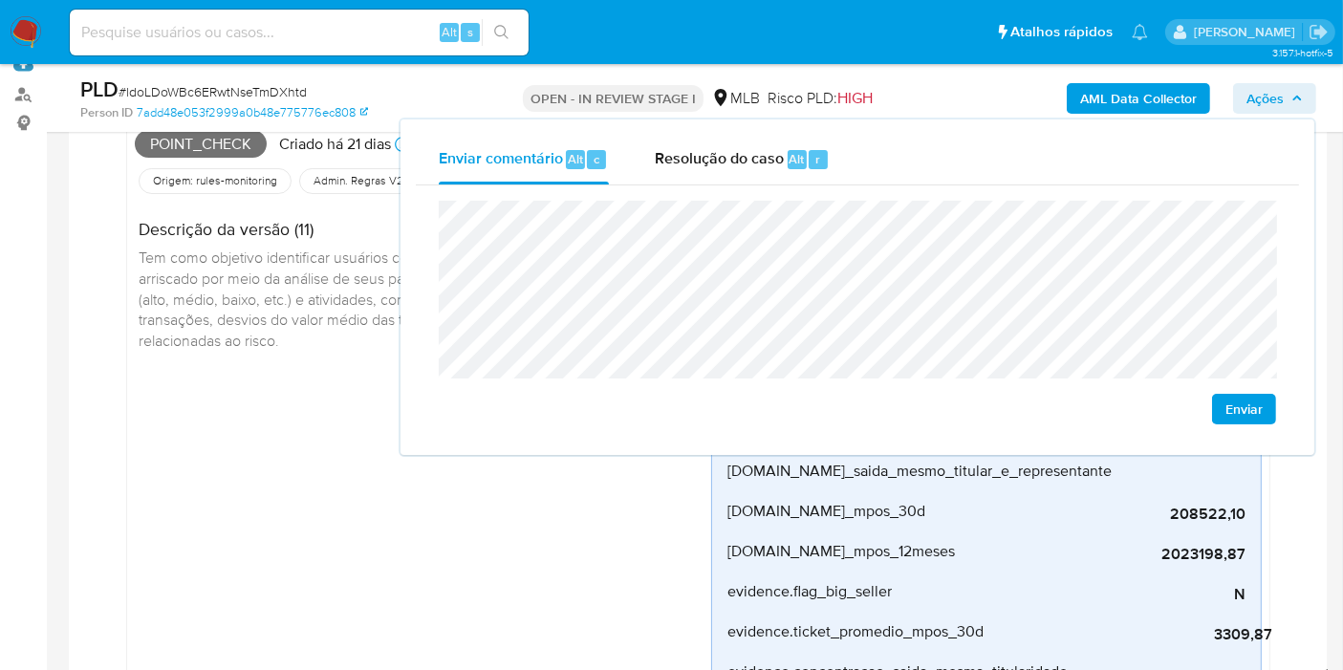
scroll to position [212, 0]
click at [93, 368] on div "AUTOMATIC (1) Point_check Criado há 21 dias Criado: 12/08/2025 00:13:04 Origem:…" at bounding box center [698, 475] width 1228 height 901
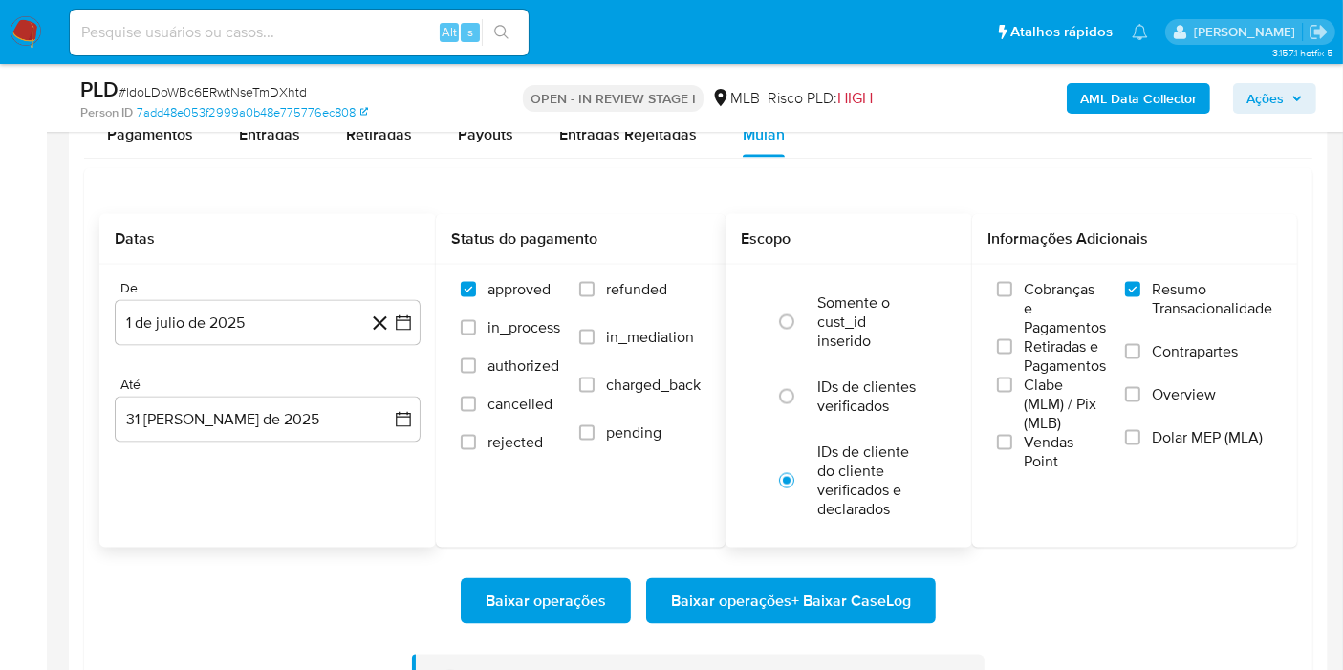
scroll to position [2974, 0]
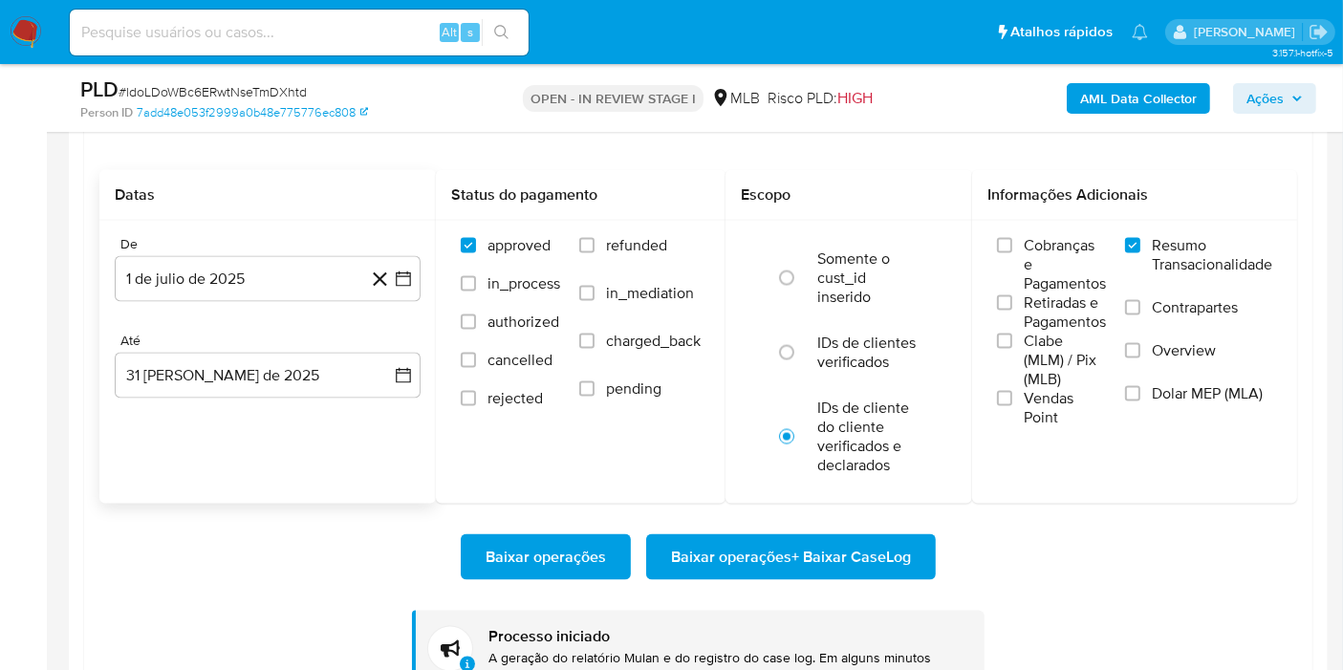
click at [739, 560] on span "Baixar operações + Baixar CaseLog" at bounding box center [791, 557] width 240 height 42
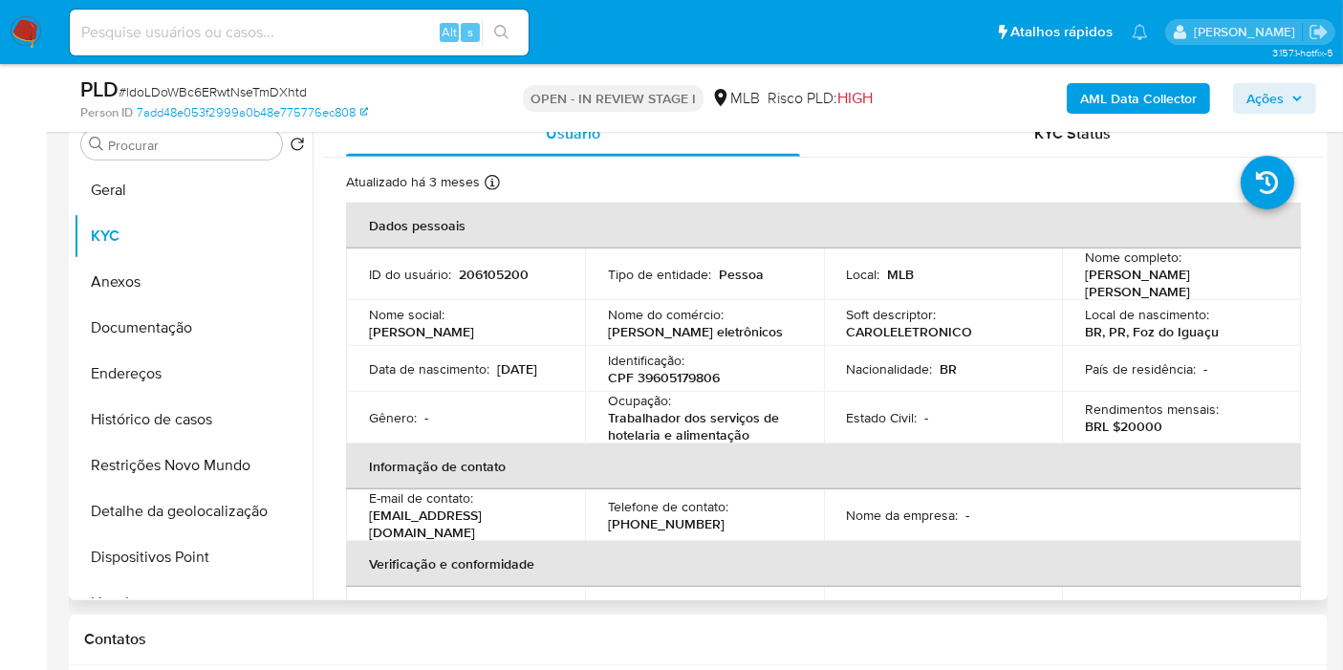
scroll to position [1168, 0]
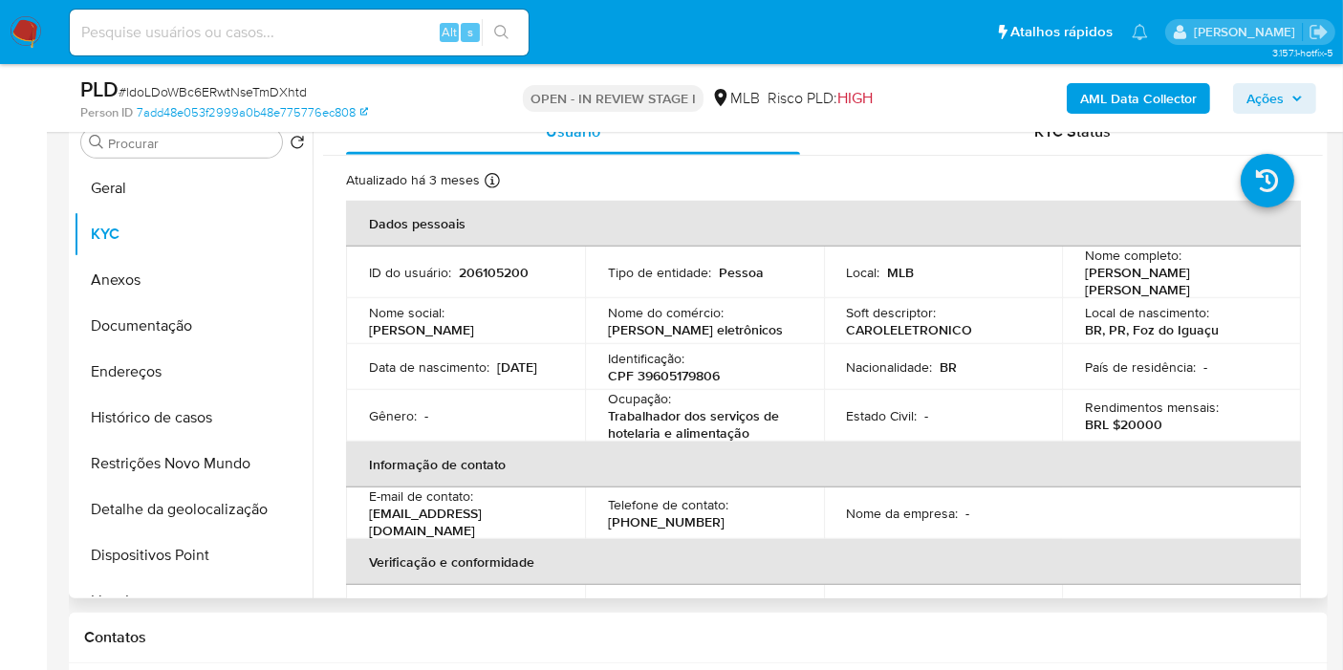
drag, startPoint x: 1031, startPoint y: 545, endPoint x: 556, endPoint y: 298, distance: 534.5
click at [554, 298] on td "Nome social : Karoline" at bounding box center [465, 321] width 239 height 46
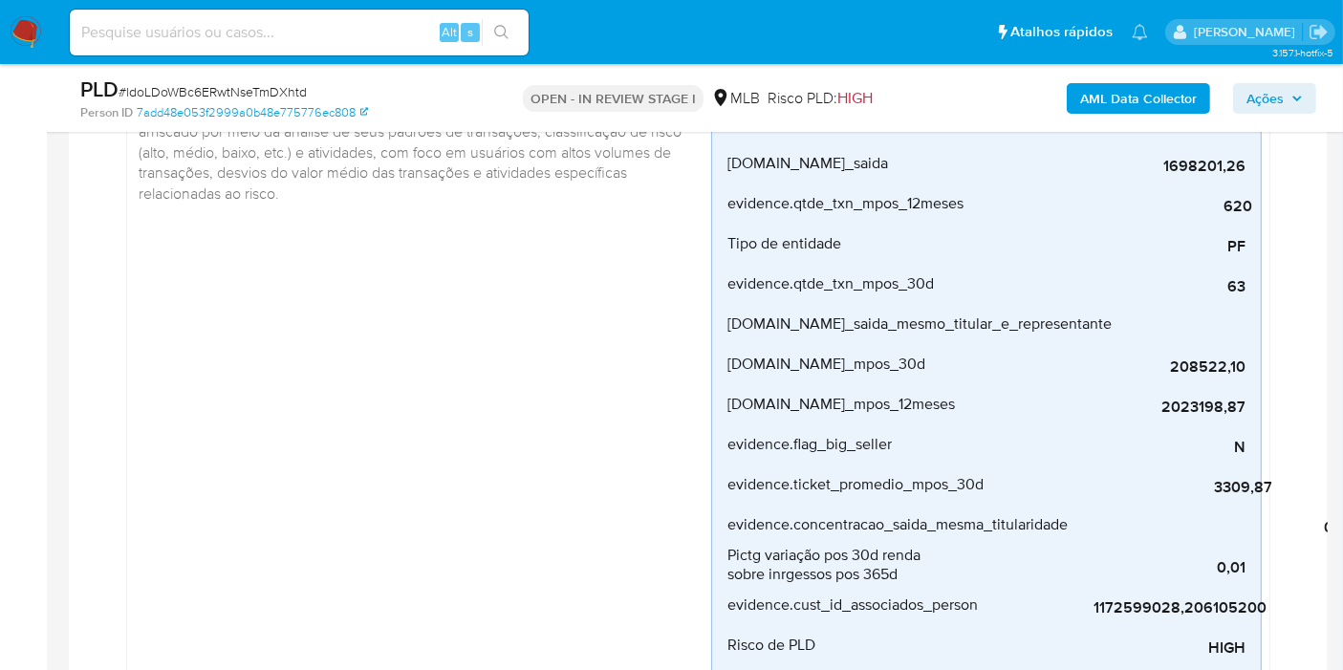
scroll to position [1062, 0]
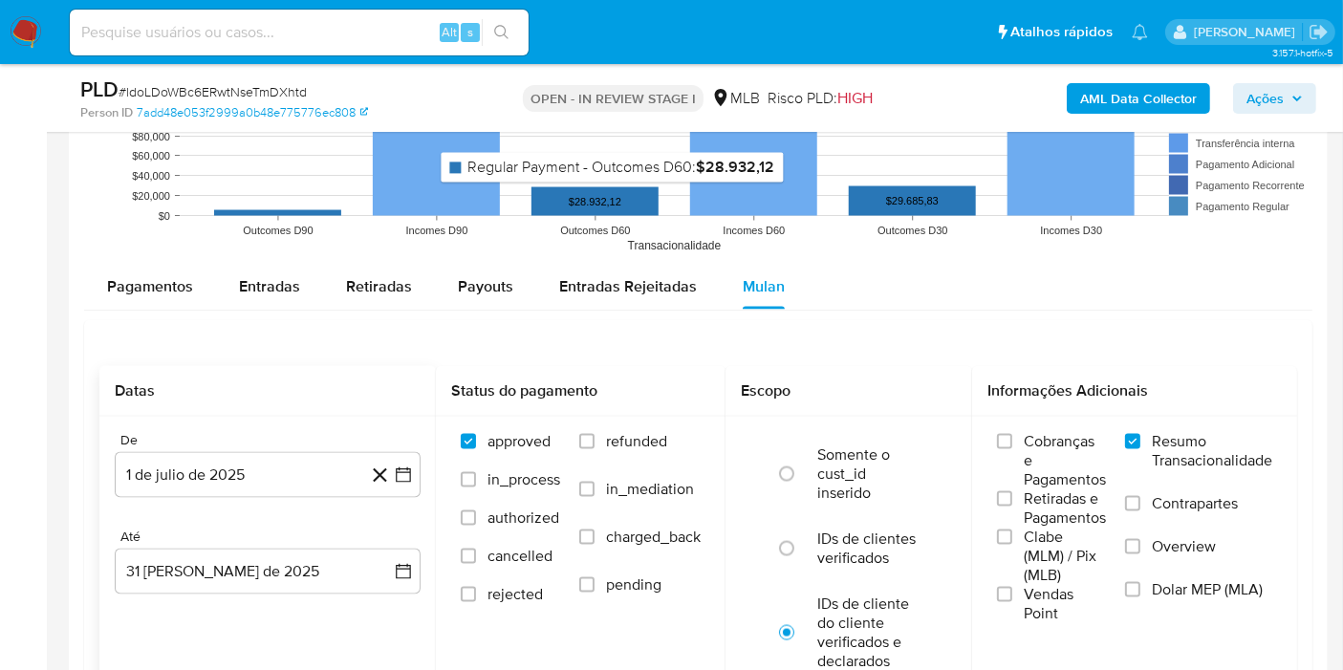
scroll to position [2868, 0]
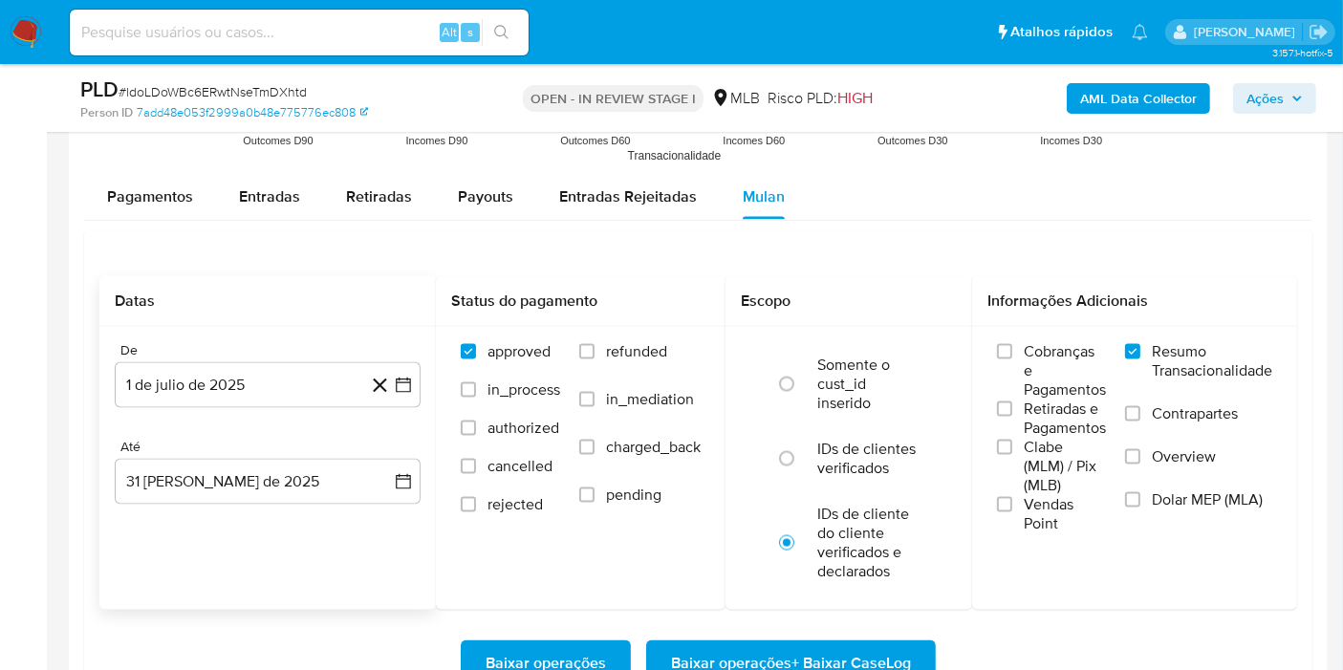
click at [734, 645] on span "Baixar operações + Baixar CaseLog" at bounding box center [791, 663] width 240 height 42
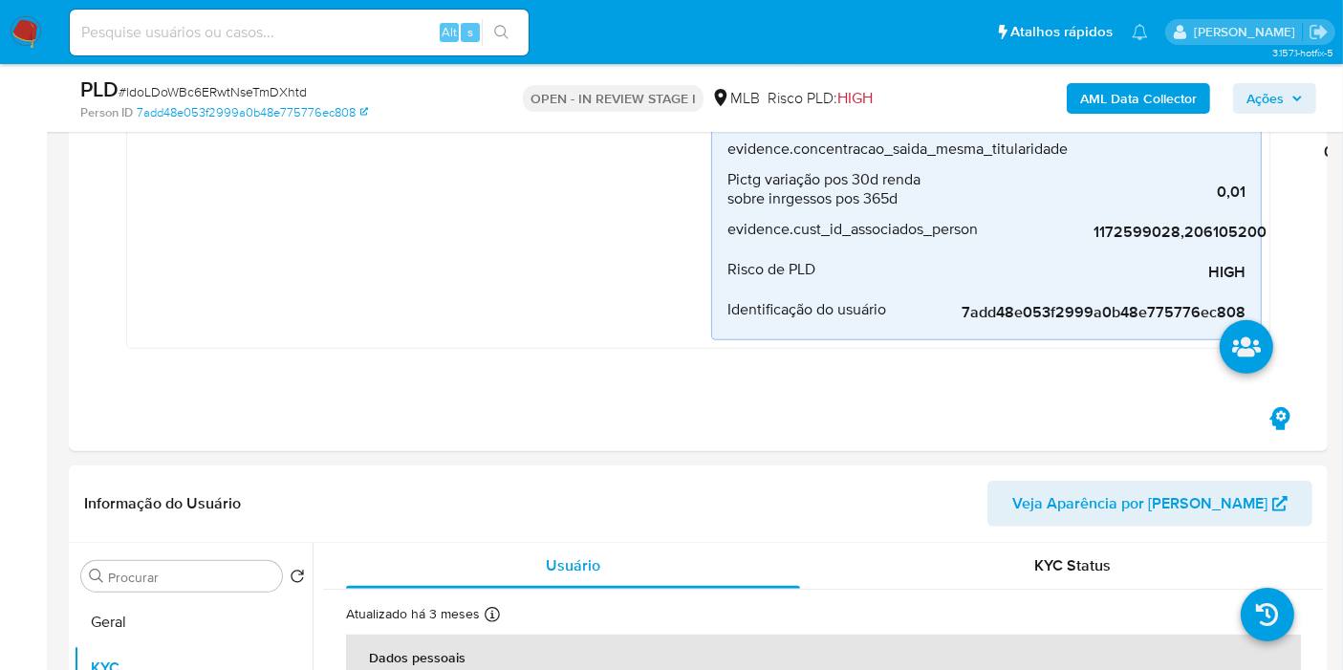
scroll to position [0, 0]
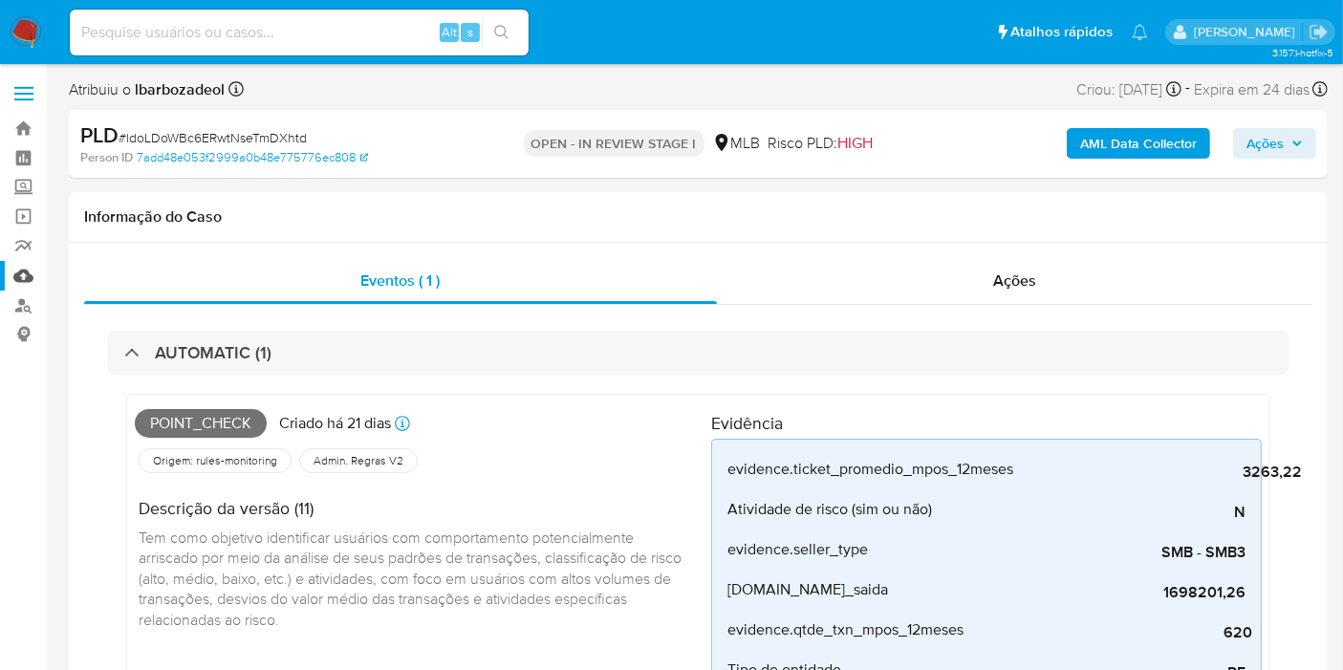
click at [33, 271] on link "Mulan" at bounding box center [114, 276] width 228 height 30
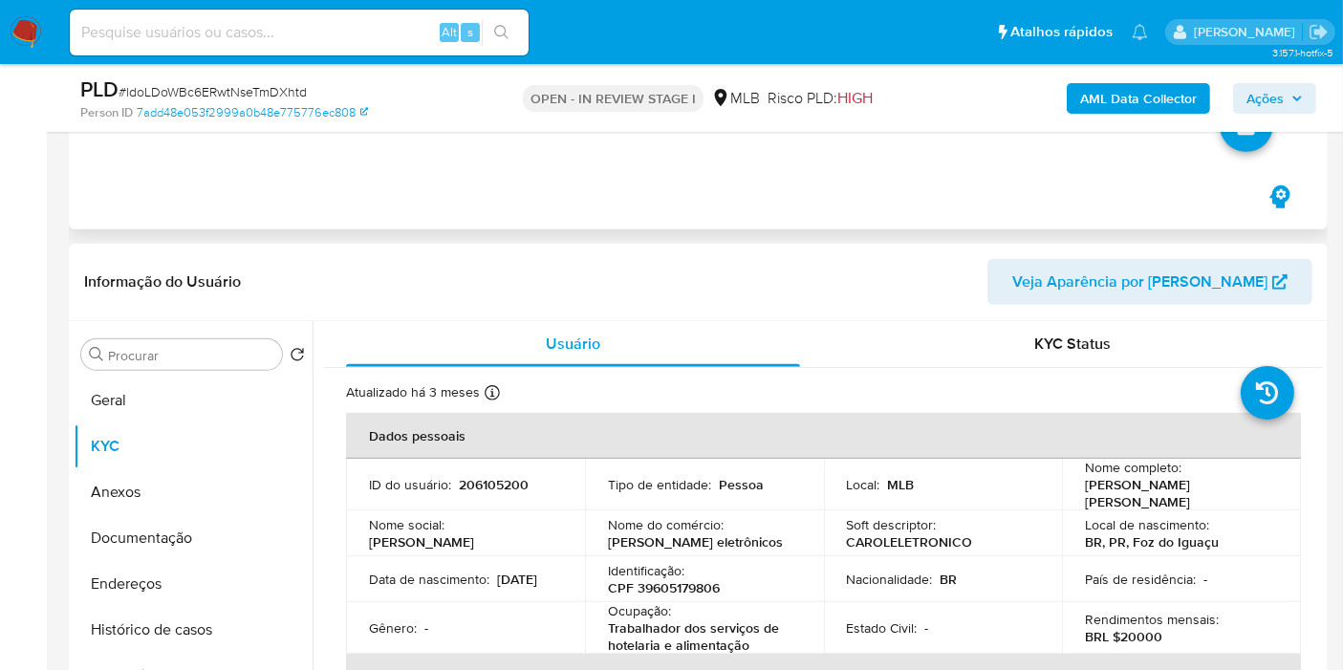
scroll to position [1062, 0]
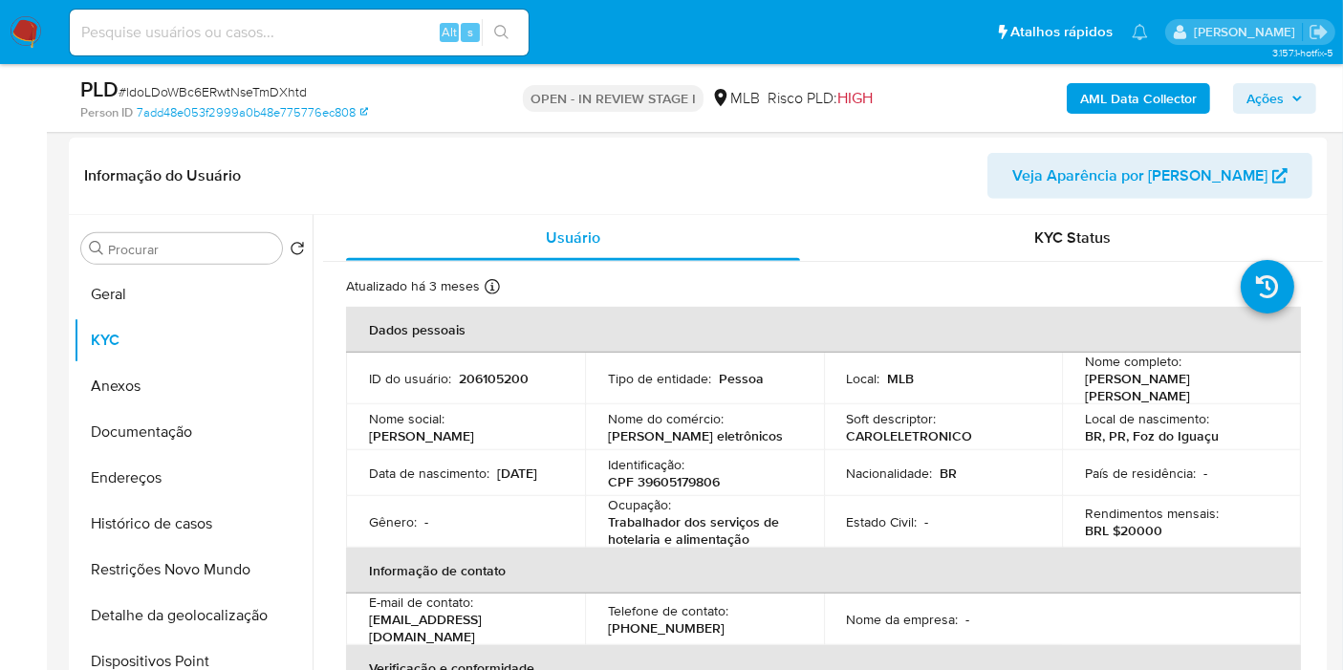
drag, startPoint x: 672, startPoint y: 194, endPoint x: 694, endPoint y: 173, distance: 30.4
drag, startPoint x: 694, startPoint y: 173, endPoint x: 505, endPoint y: 164, distance: 189.5
click at [505, 164] on header "Informação do Usuário Veja Aparência por Pessoa" at bounding box center [698, 176] width 1228 height 46
click at [154, 282] on button "Geral" at bounding box center [186, 294] width 224 height 46
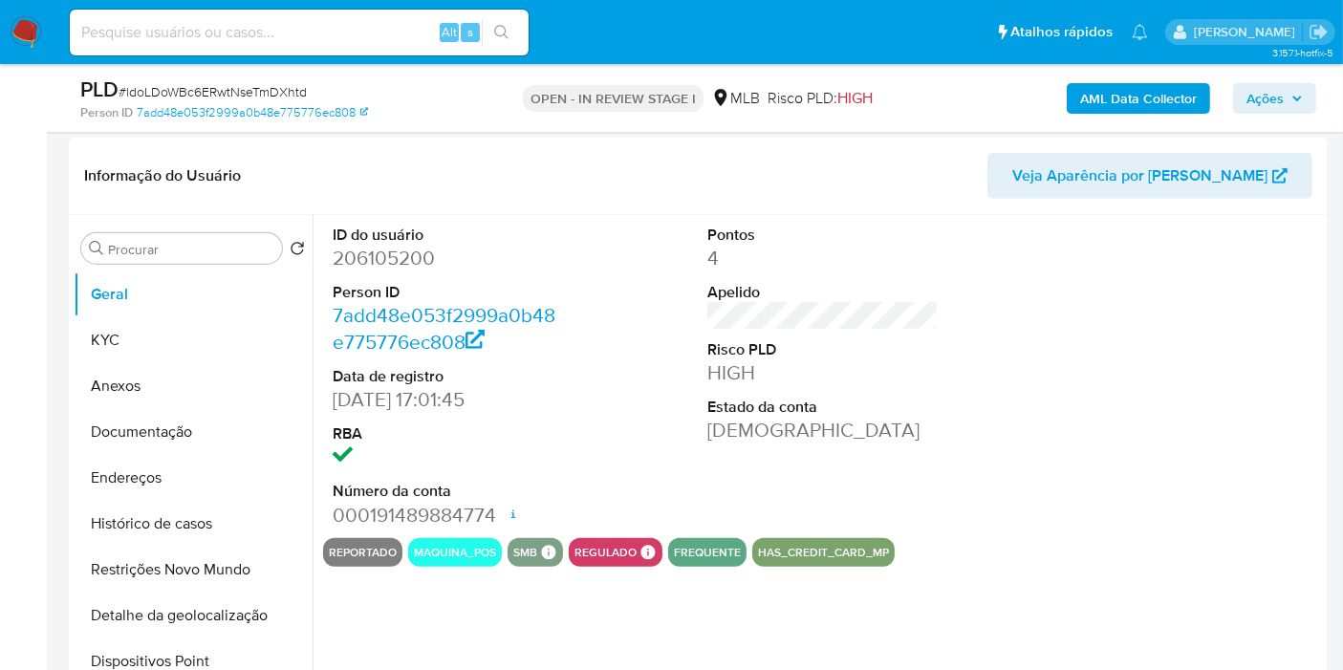
scroll to position [1168, 0]
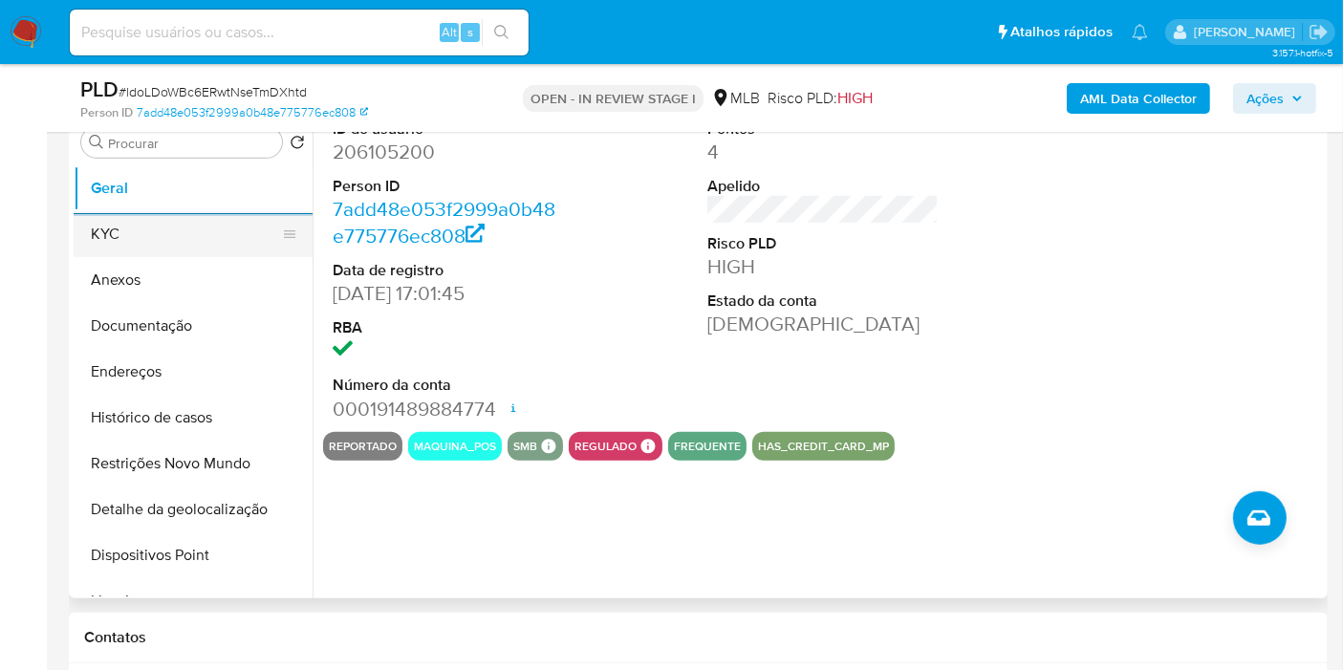
click at [160, 228] on button "KYC" at bounding box center [186, 234] width 224 height 46
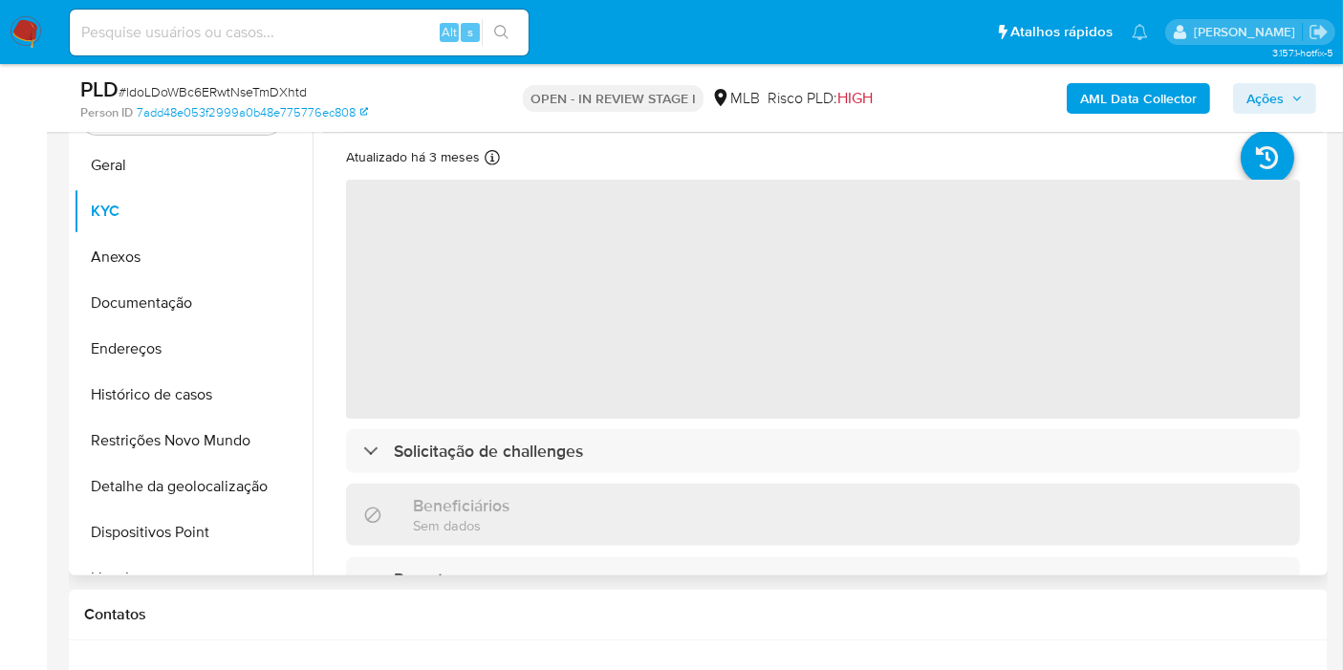
scroll to position [1062, 0]
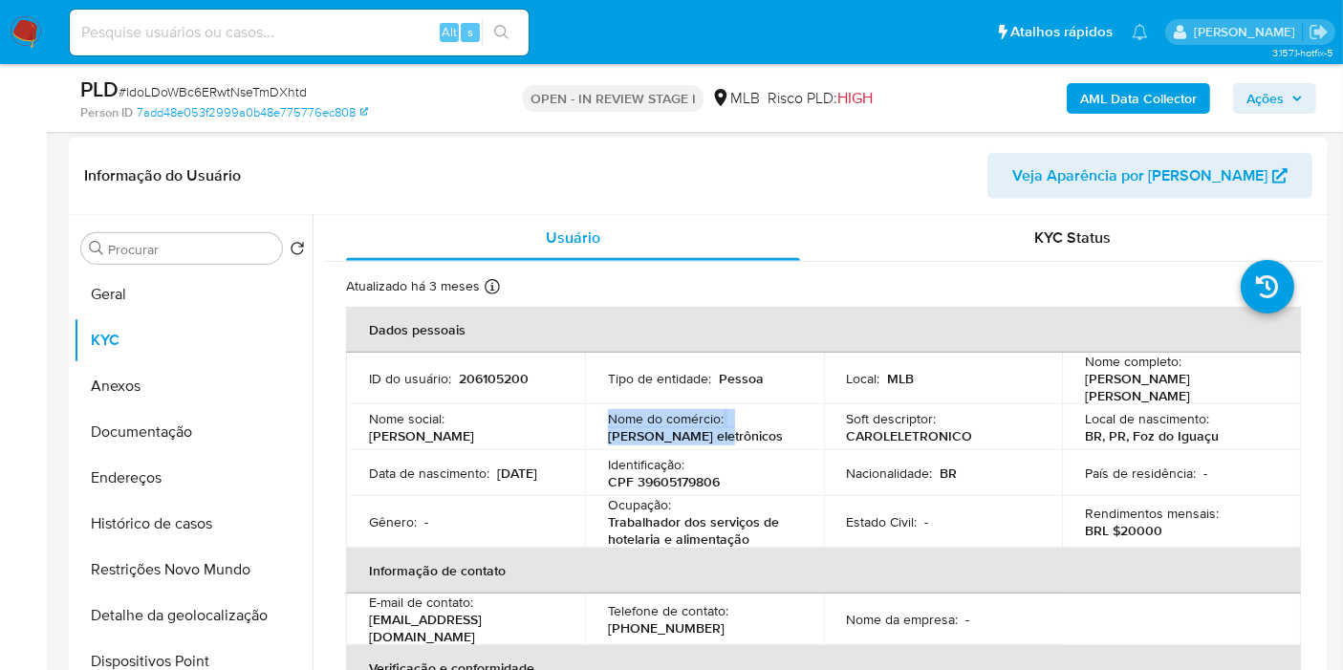
drag, startPoint x: 703, startPoint y: 428, endPoint x: 595, endPoint y: 408, distance: 109.9
click at [595, 408] on td "Nome do comércio : Carol eletrônicos" at bounding box center [704, 427] width 239 height 46
copy div "Nome do comércio : Carol eletrônicos"
click at [981, 250] on div "KYC Status" at bounding box center [1073, 238] width 454 height 46
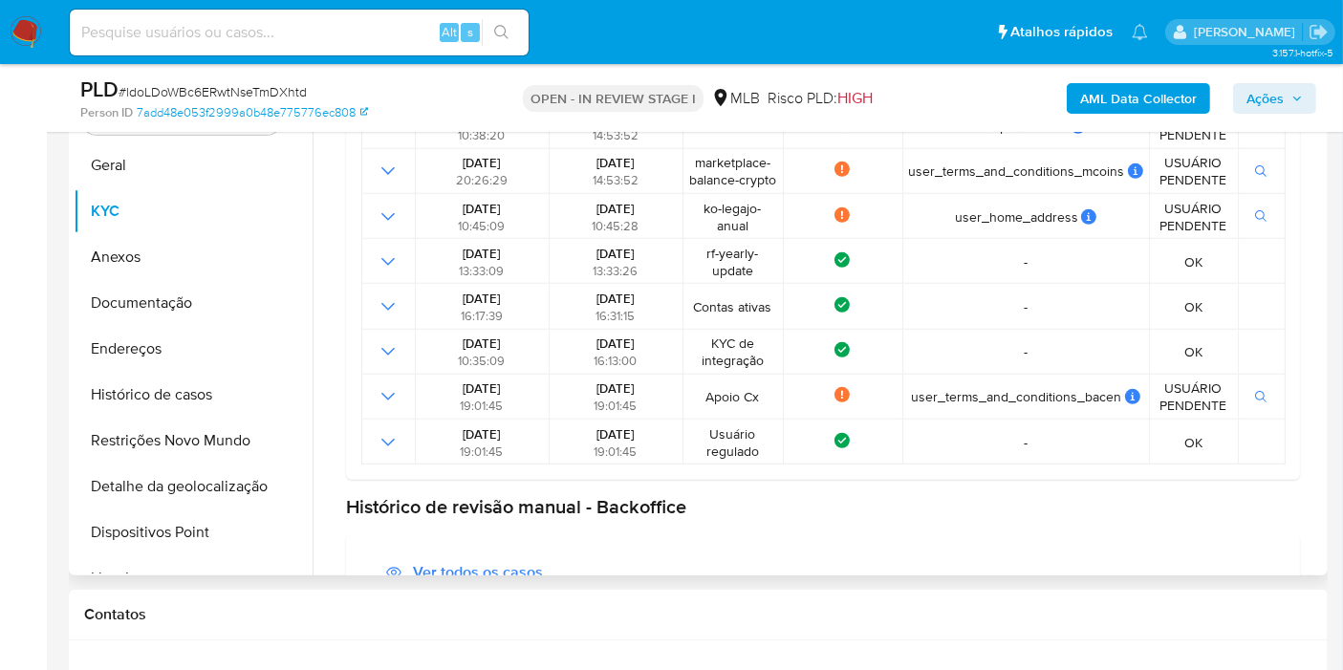
scroll to position [570, 0]
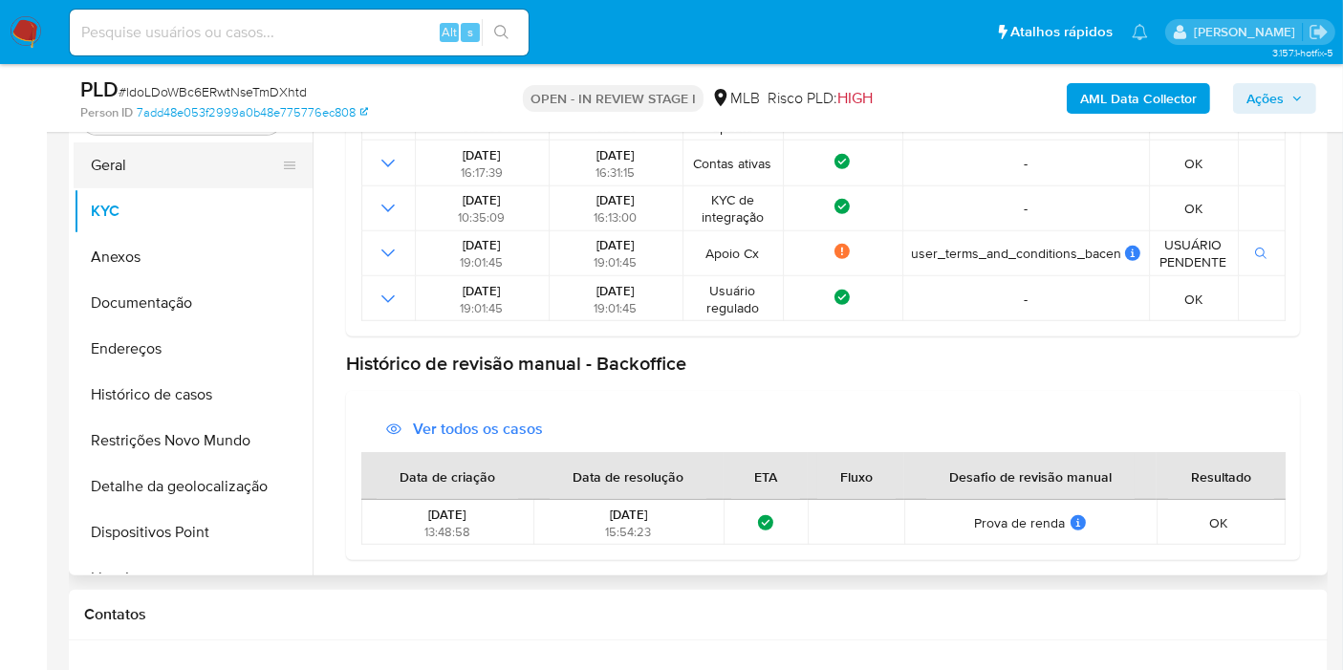
click at [214, 162] on button "Geral" at bounding box center [186, 165] width 224 height 46
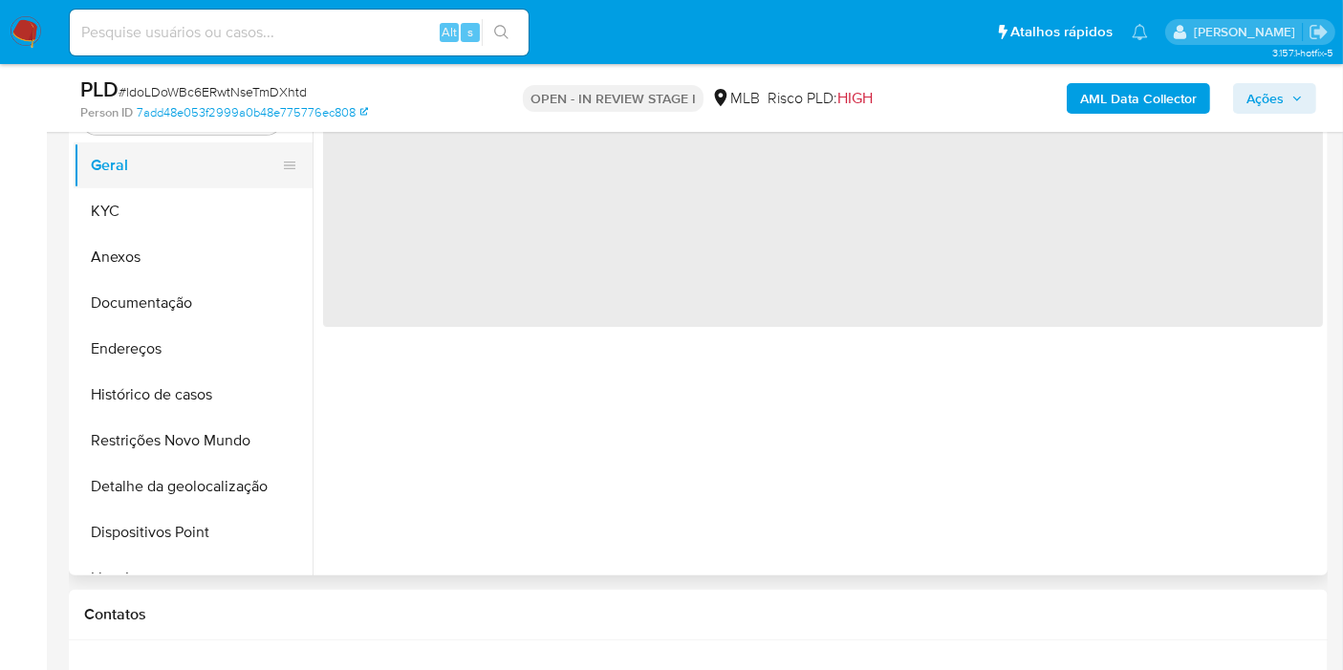
scroll to position [0, 0]
click at [210, 193] on button "KYC" at bounding box center [186, 211] width 224 height 46
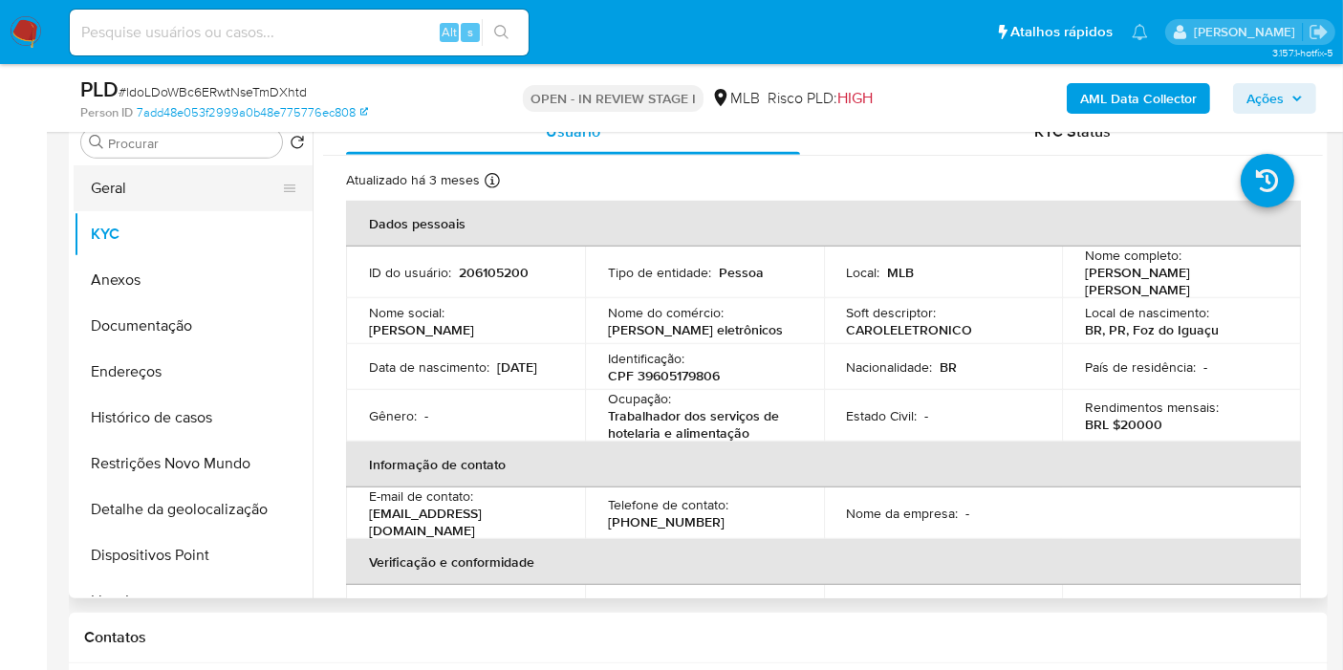
click at [155, 193] on button "Geral" at bounding box center [186, 188] width 224 height 46
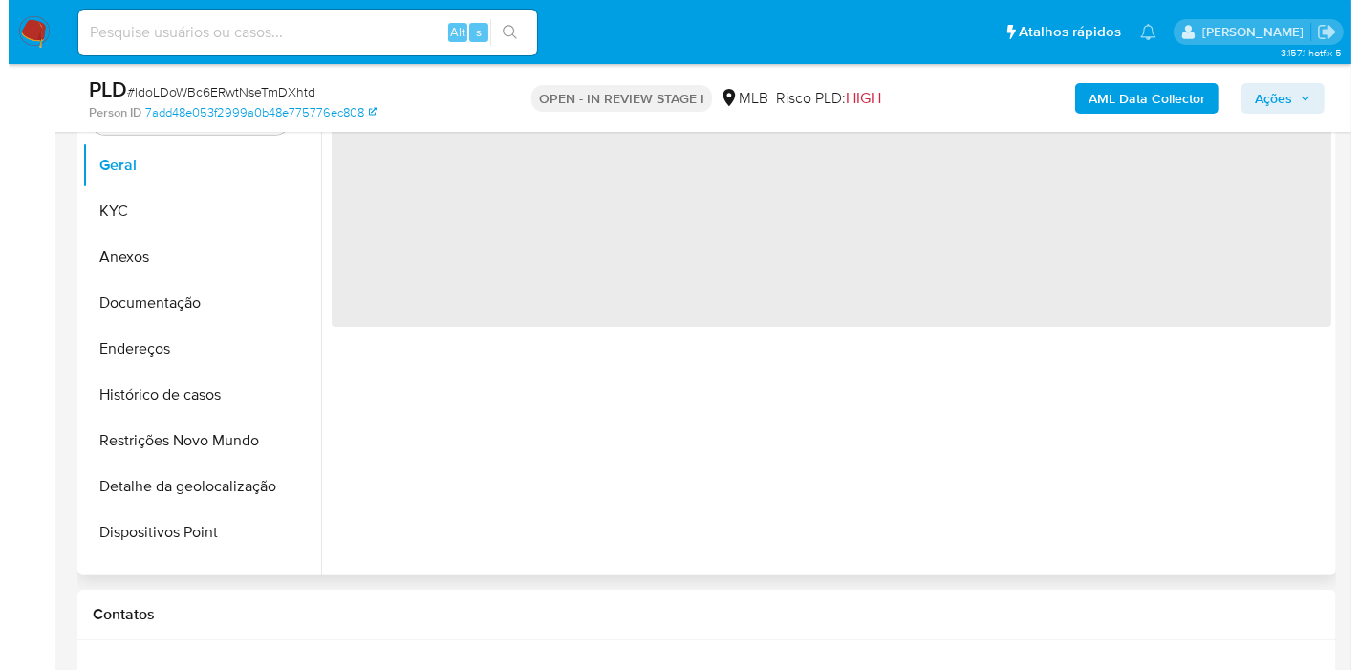
scroll to position [1062, 0]
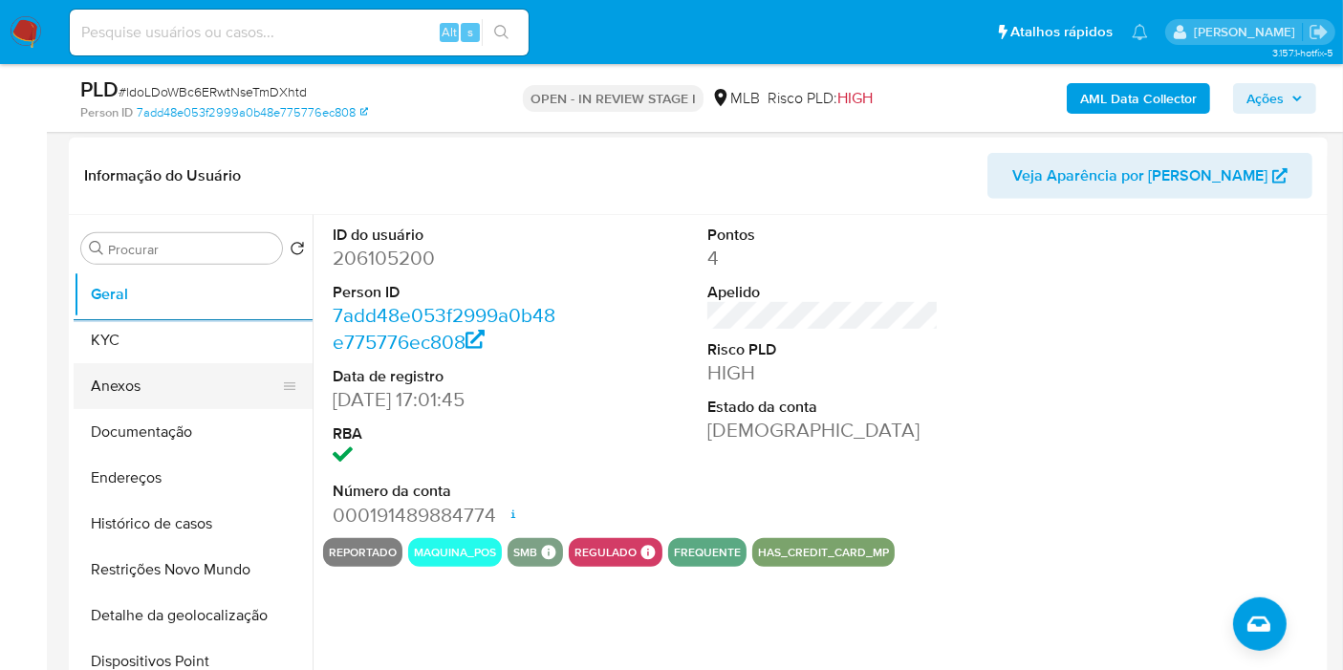
click at [198, 348] on button "KYC" at bounding box center [193, 340] width 239 height 46
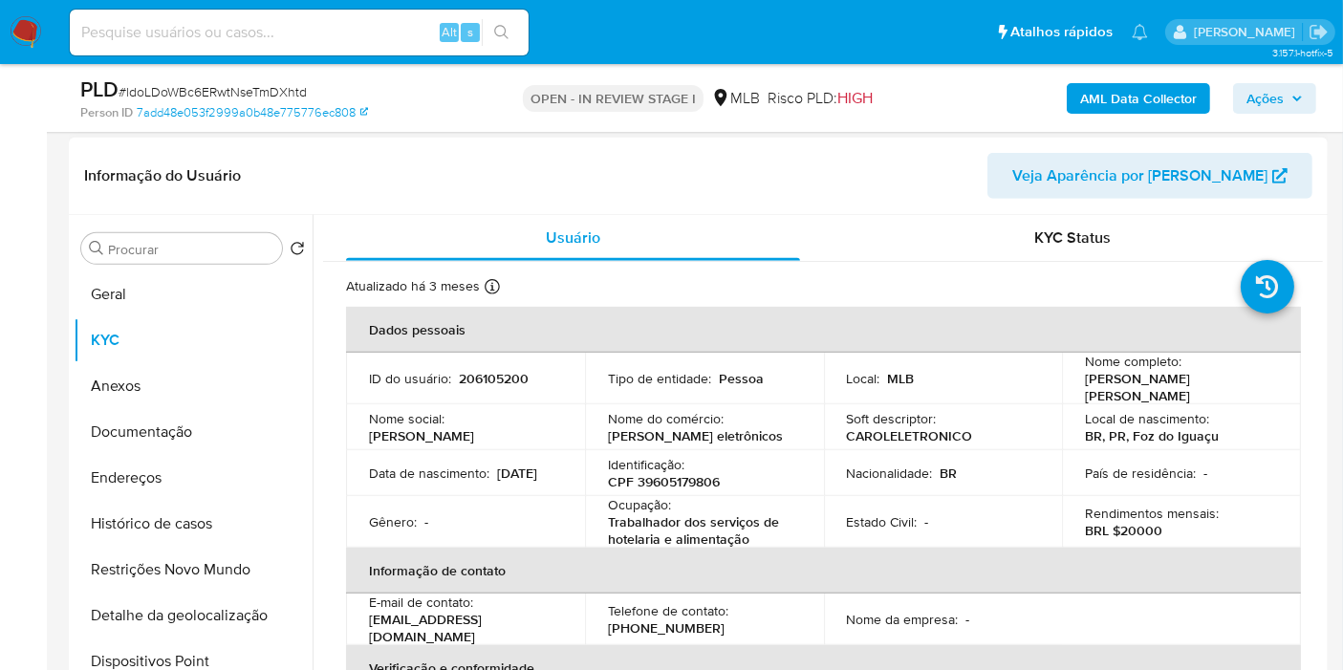
click at [194, 490] on button "Endereços" at bounding box center [193, 478] width 239 height 46
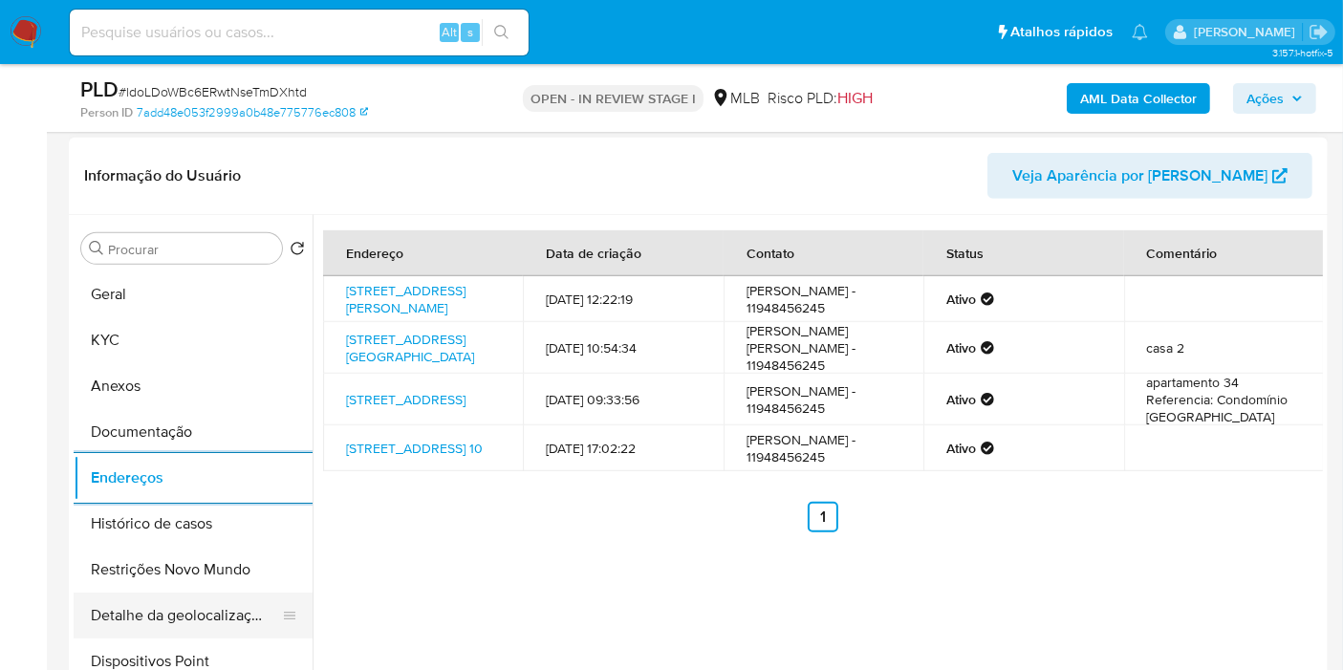
drag, startPoint x: 159, startPoint y: 600, endPoint x: 199, endPoint y: 597, distance: 40.3
click at [159, 599] on button "Detalhe da geolocalização" at bounding box center [186, 616] width 224 height 46
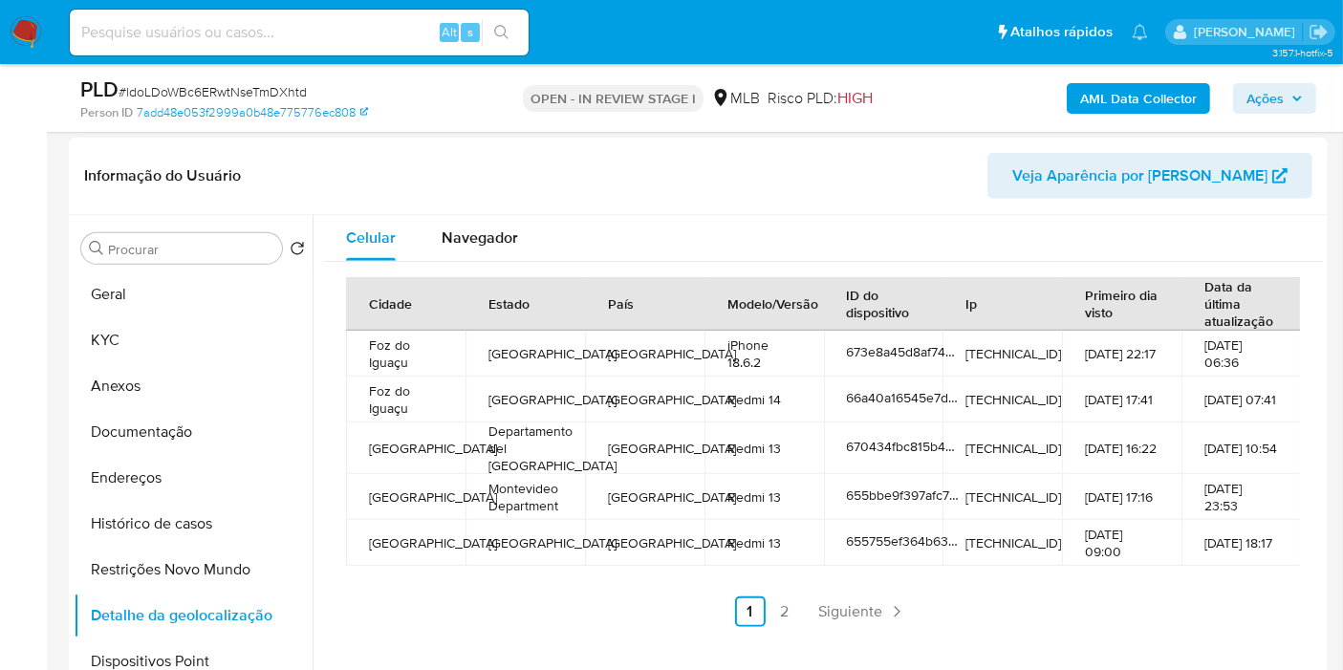
drag, startPoint x: 207, startPoint y: 577, endPoint x: 384, endPoint y: 555, distance: 178.2
click at [206, 577] on button "Restrições Novo Mundo" at bounding box center [193, 570] width 239 height 46
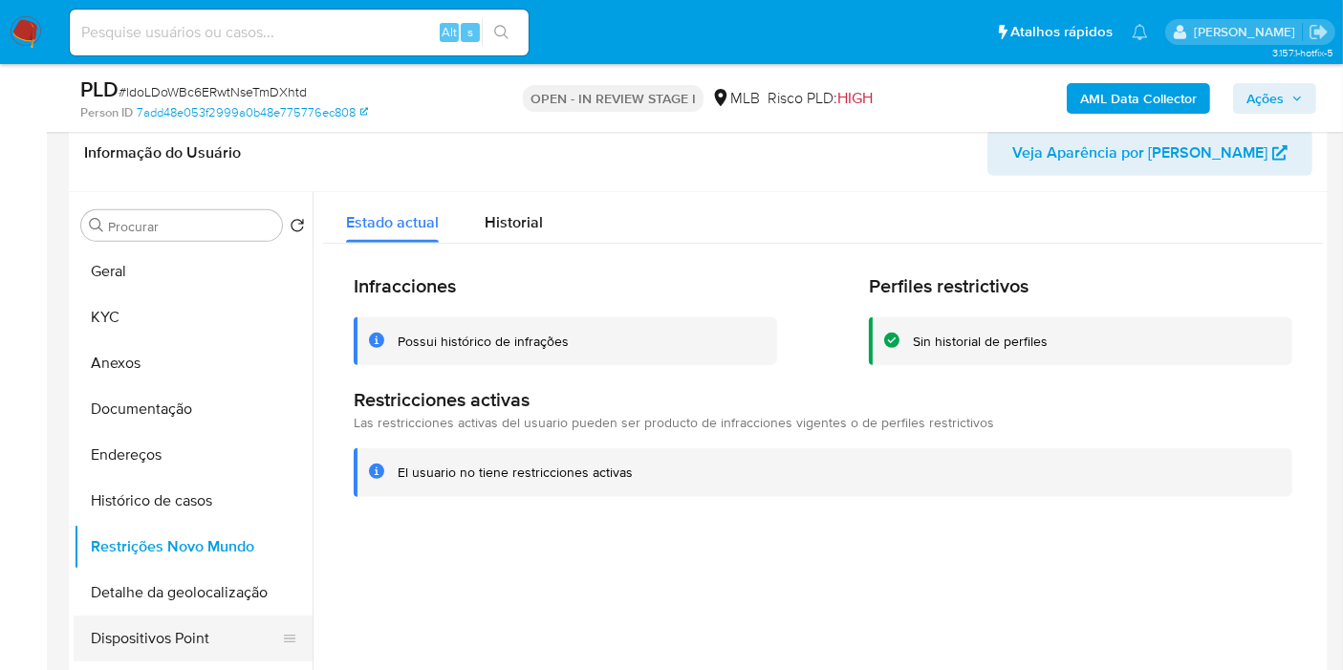
click at [197, 642] on button "Dispositivos Point" at bounding box center [186, 639] width 224 height 46
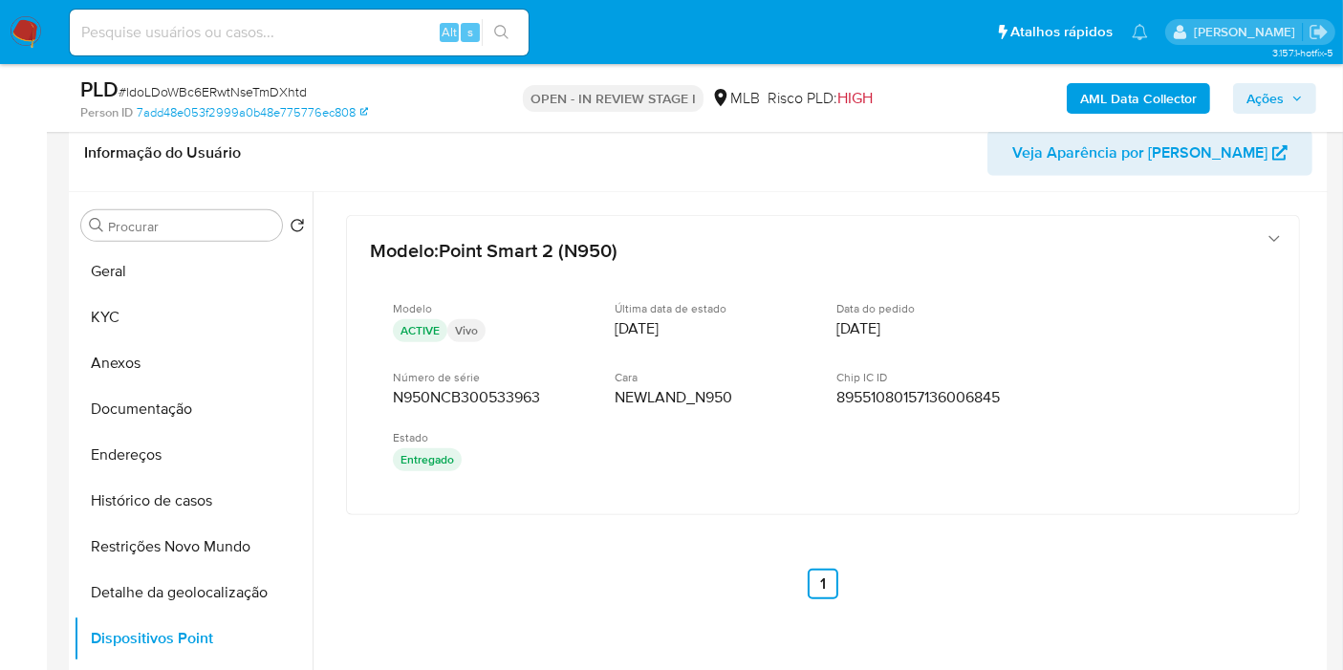
click at [1294, 96] on icon "button" at bounding box center [1297, 98] width 11 height 11
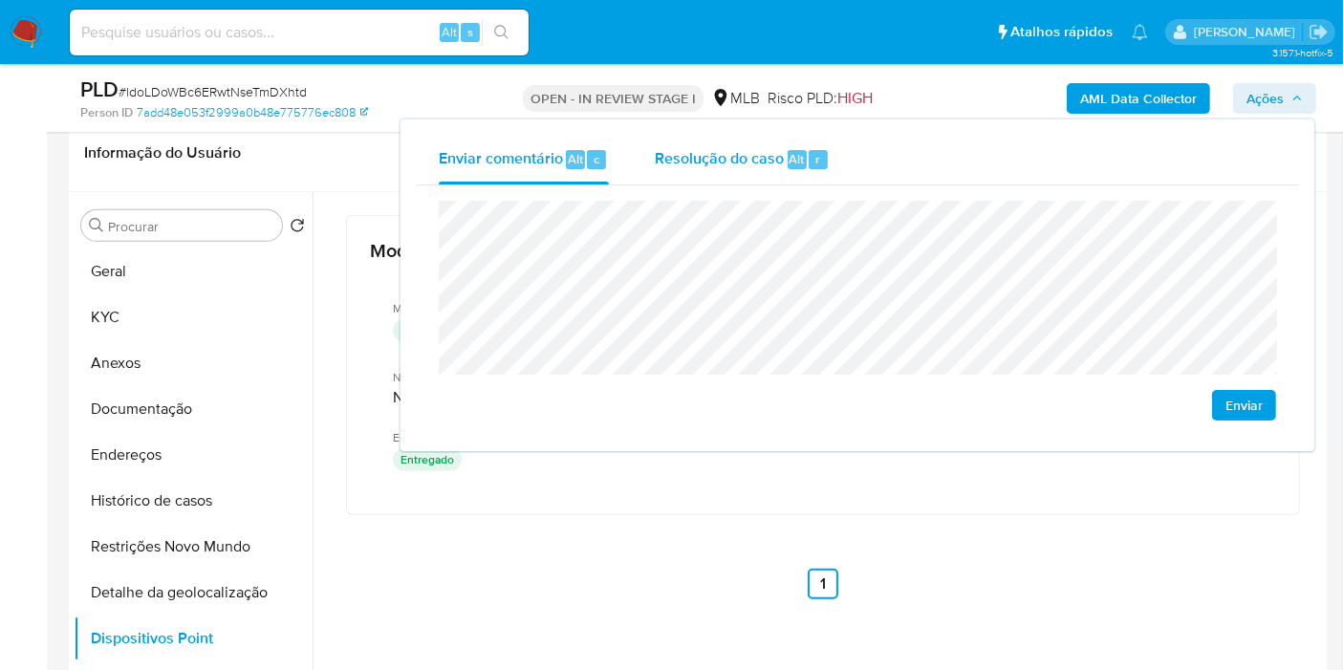
click at [788, 164] on div "Alt" at bounding box center [797, 159] width 19 height 19
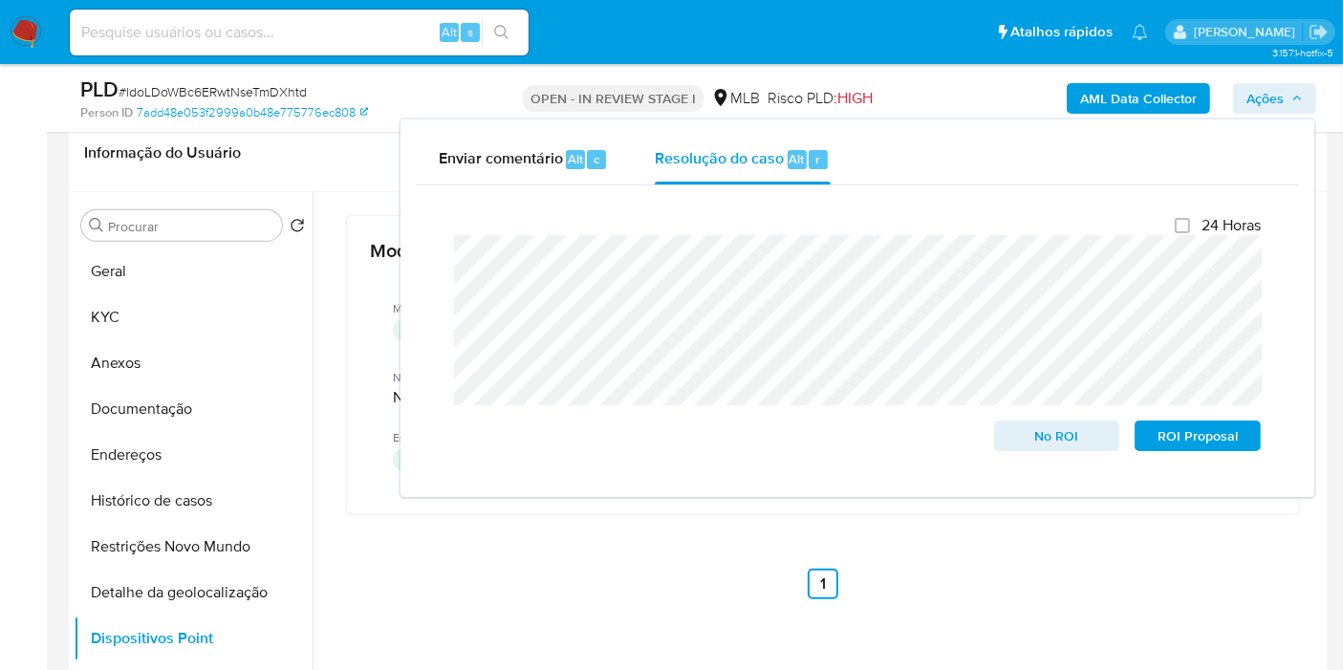
click at [951, 95] on div "AML Data Collector Ações Enviar comentário Alt c Resolução do caso Alt r Fecham…" at bounding box center [1112, 98] width 407 height 45
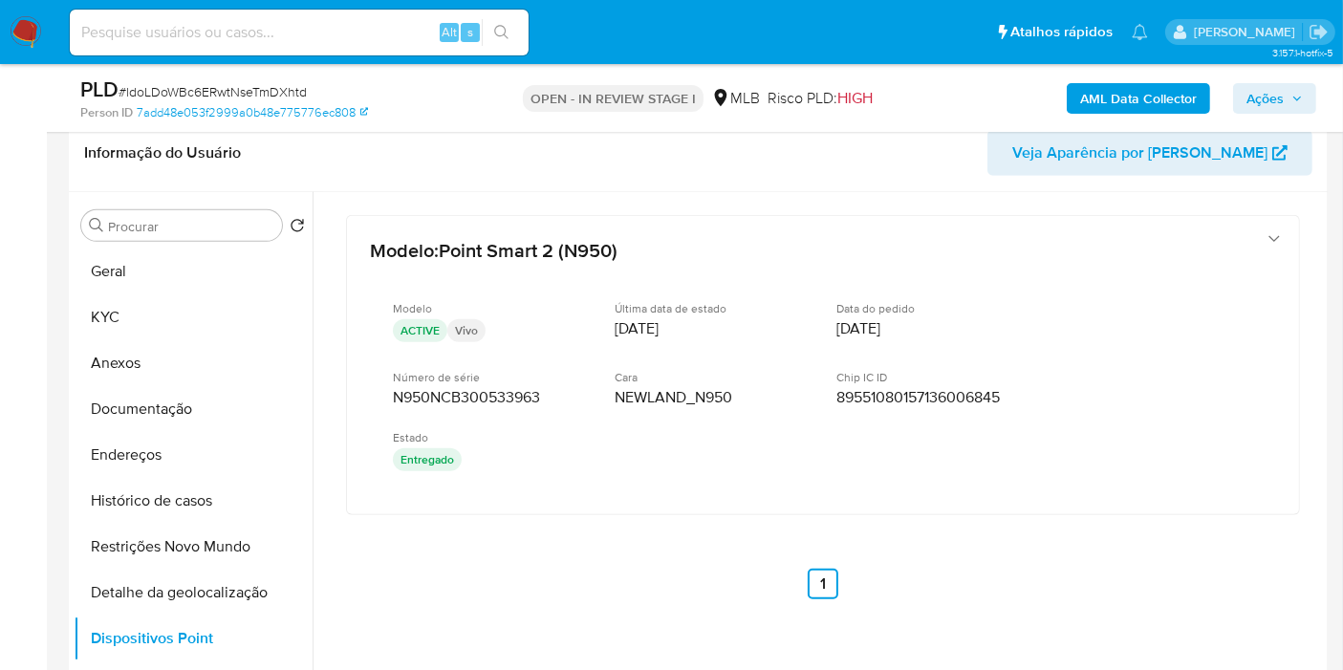
click at [1114, 83] on b "AML Data Collector" at bounding box center [1138, 98] width 117 height 31
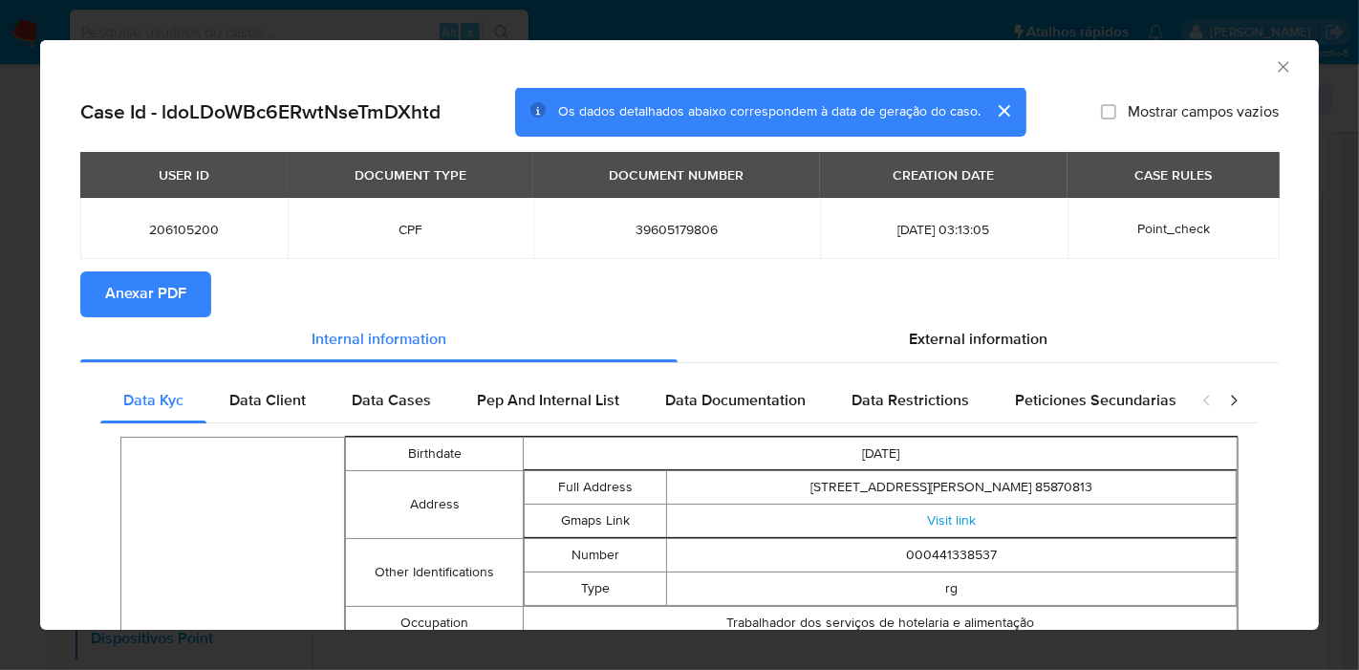
click at [195, 301] on button "Anexar PDF" at bounding box center [145, 294] width 131 height 46
click at [1274, 60] on icon "Fechar a janela" at bounding box center [1283, 66] width 19 height 19
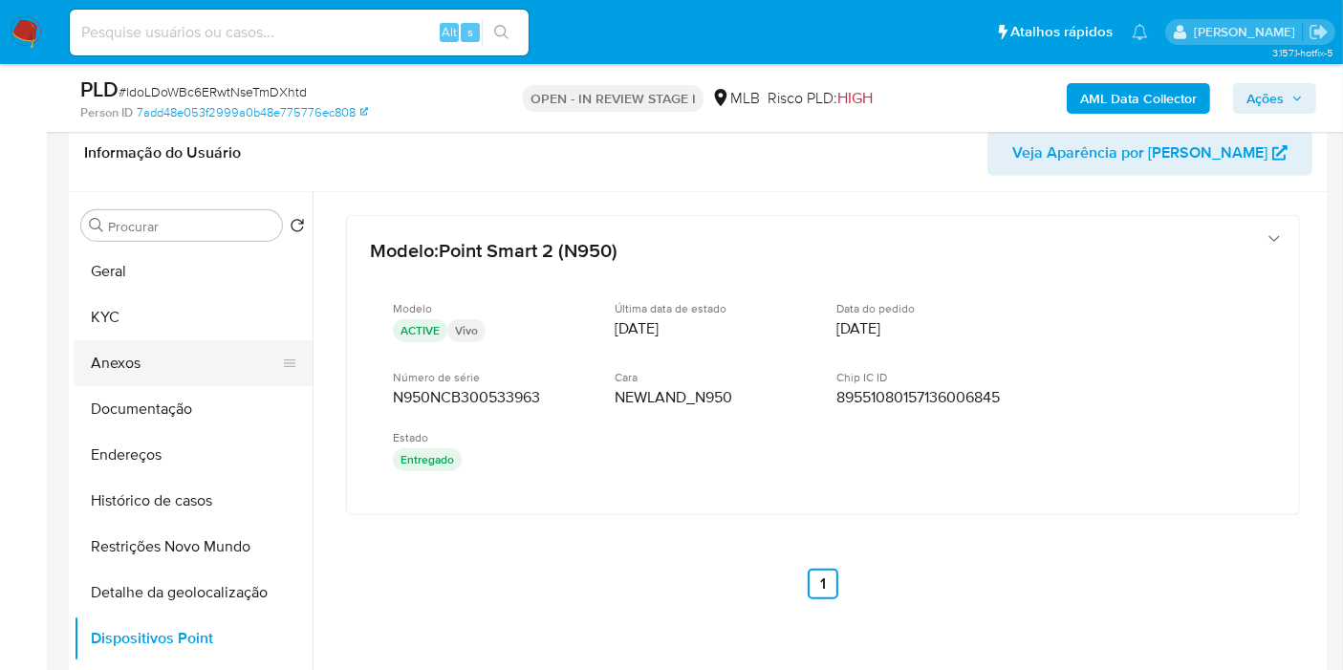
click at [177, 366] on button "Anexos" at bounding box center [186, 363] width 224 height 46
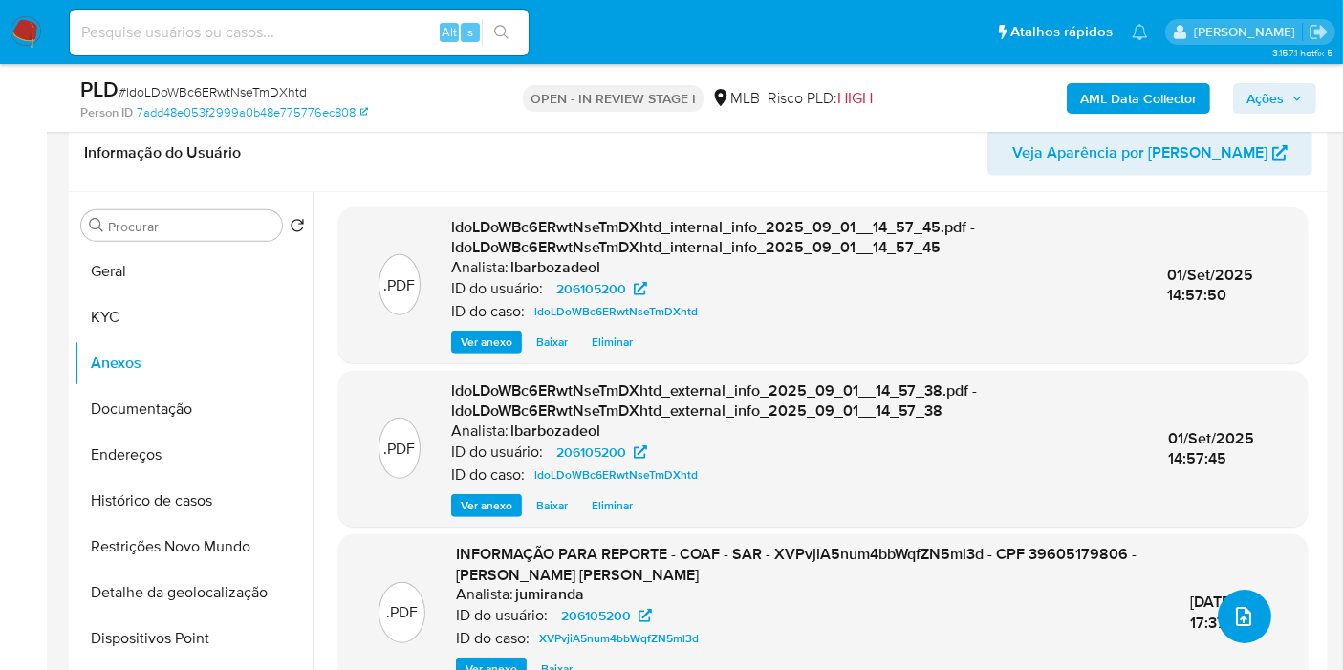
click at [1245, 605] on span "upload-file" at bounding box center [1243, 616] width 23 height 23
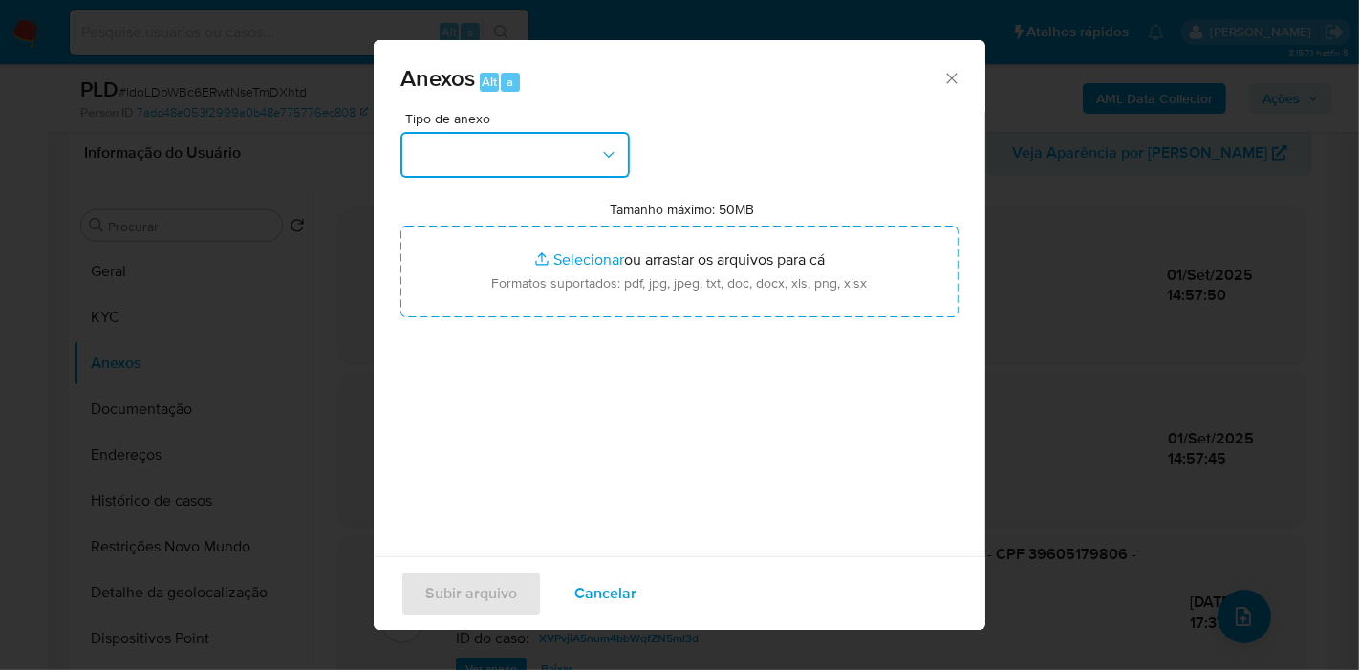
click at [514, 151] on button "button" at bounding box center [515, 155] width 229 height 46
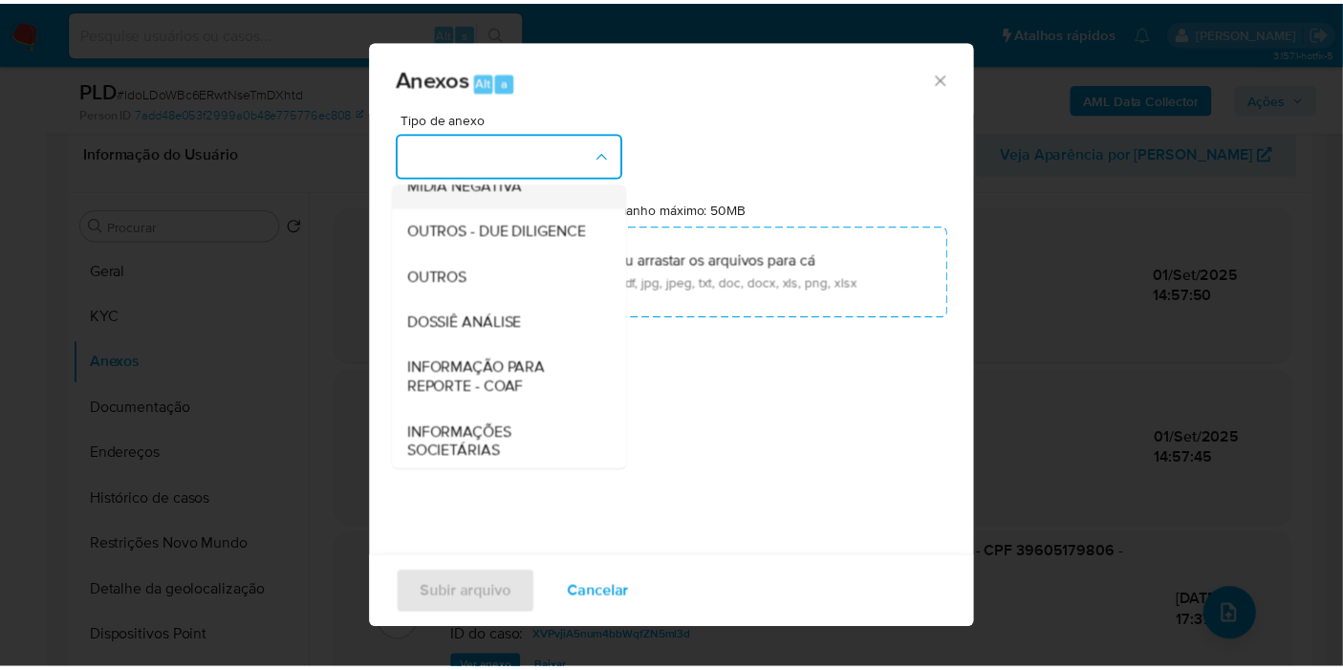
scroll to position [293, 0]
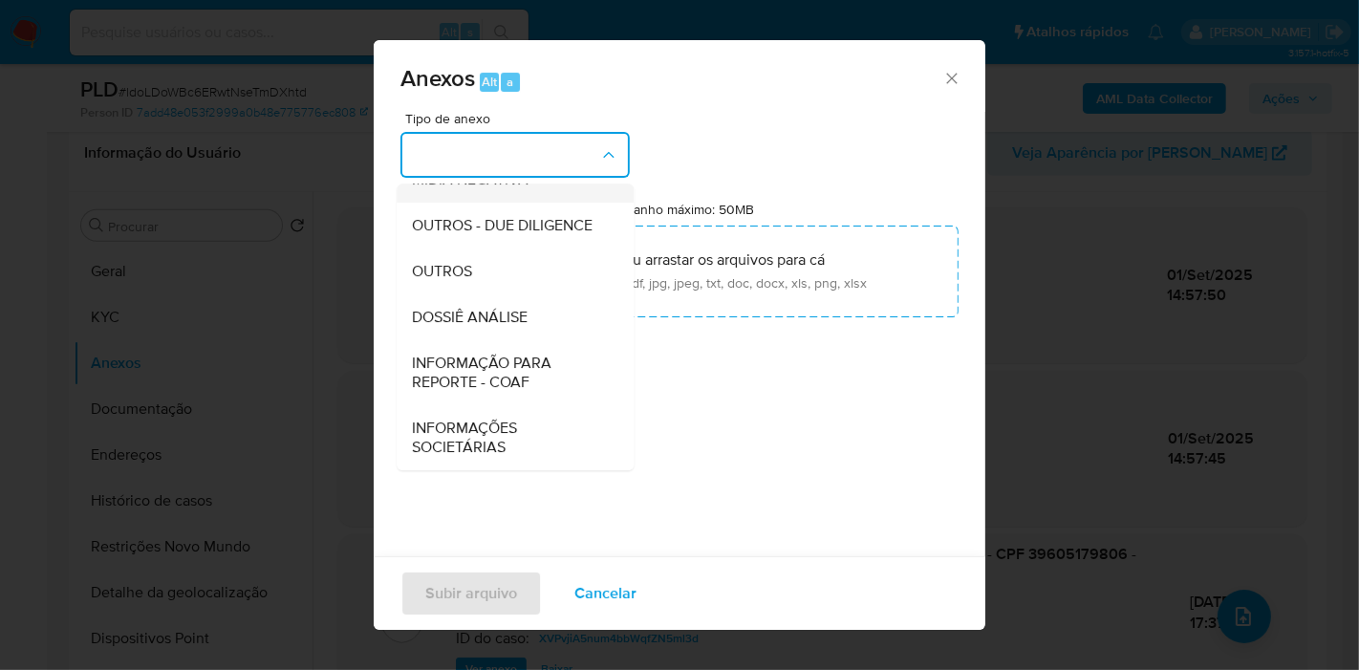
click at [486, 317] on span "DOSSIÊ ANÁLISE" at bounding box center [470, 317] width 116 height 19
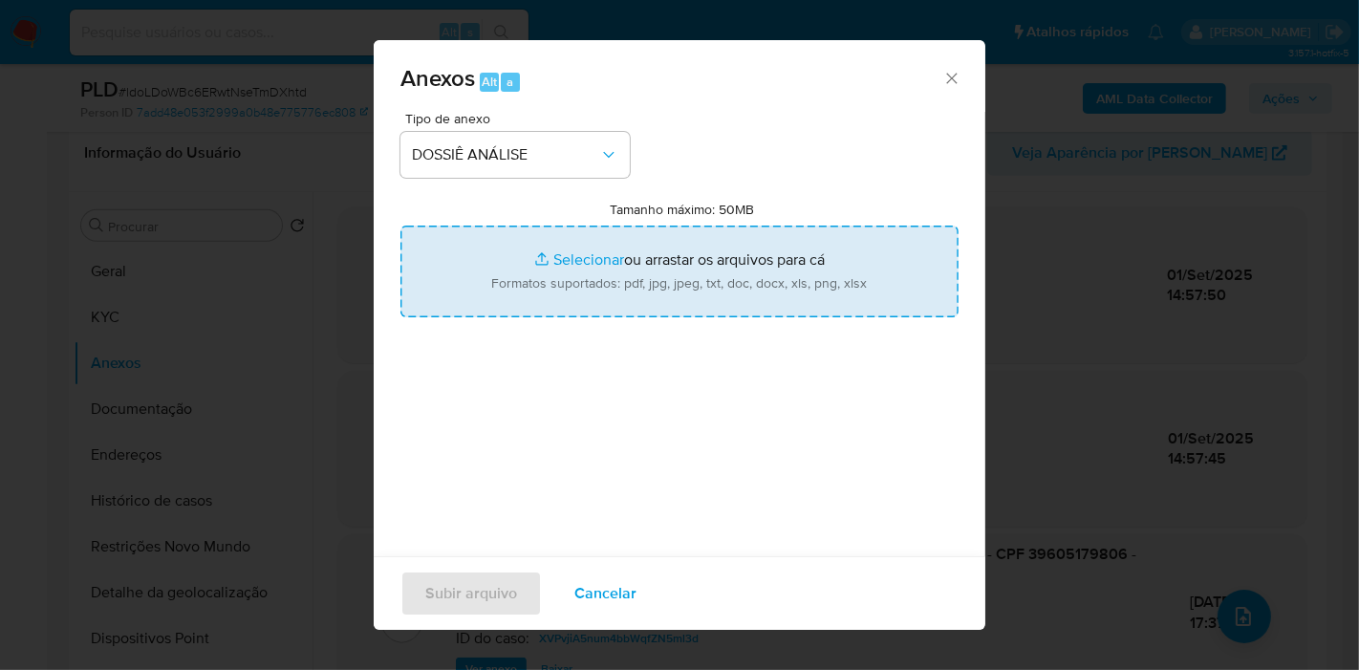
click at [502, 313] on input "Tamanho máximo: 50MB Selecionar arquivos" at bounding box center [680, 272] width 558 height 92
type input "C:\fakepath\2° SAR - XXXX - CPF 39605179806 - CAROLINE PEREIRA SANTOS PITA.pdf"
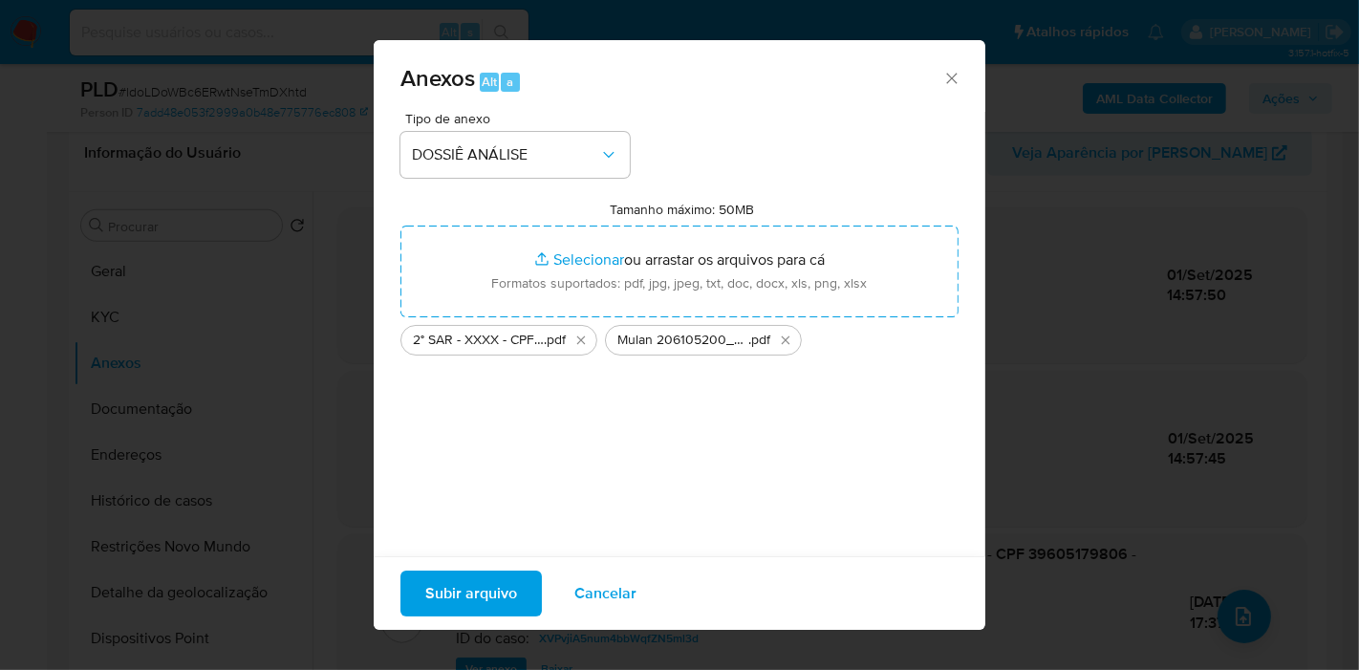
click at [467, 581] on span "Subir arquivo" at bounding box center [471, 594] width 92 height 42
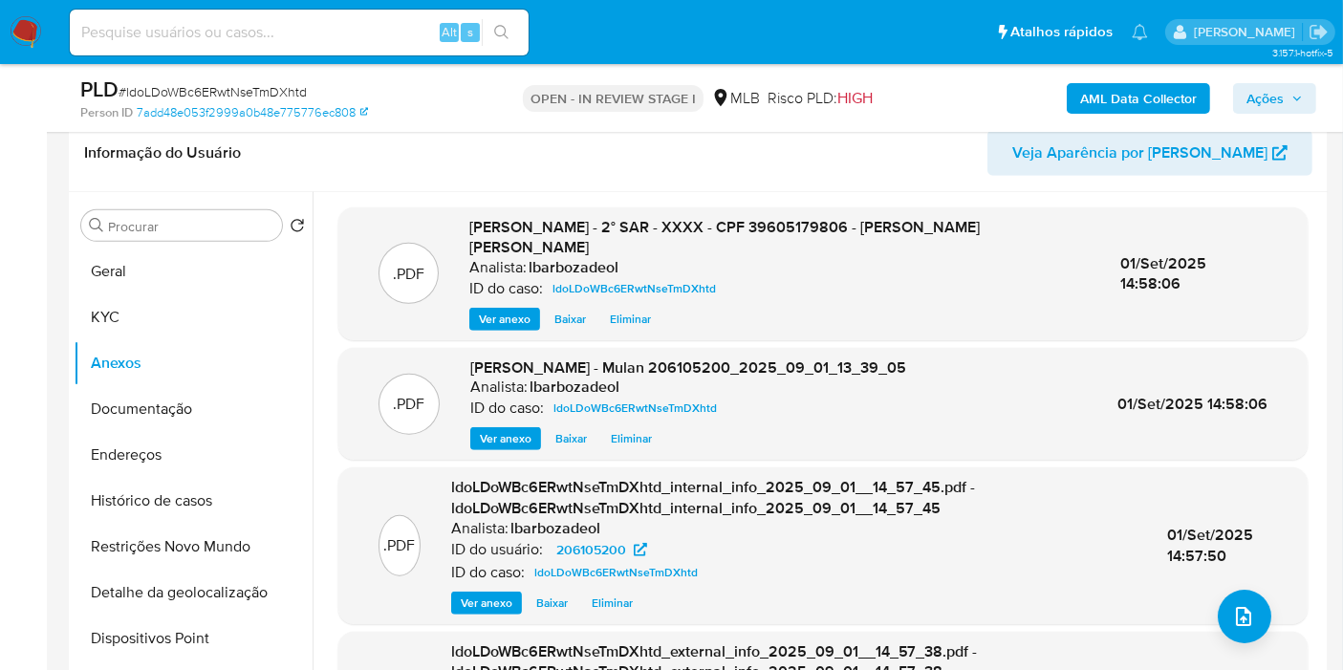
click at [1267, 91] on span "Ações" at bounding box center [1265, 98] width 37 height 31
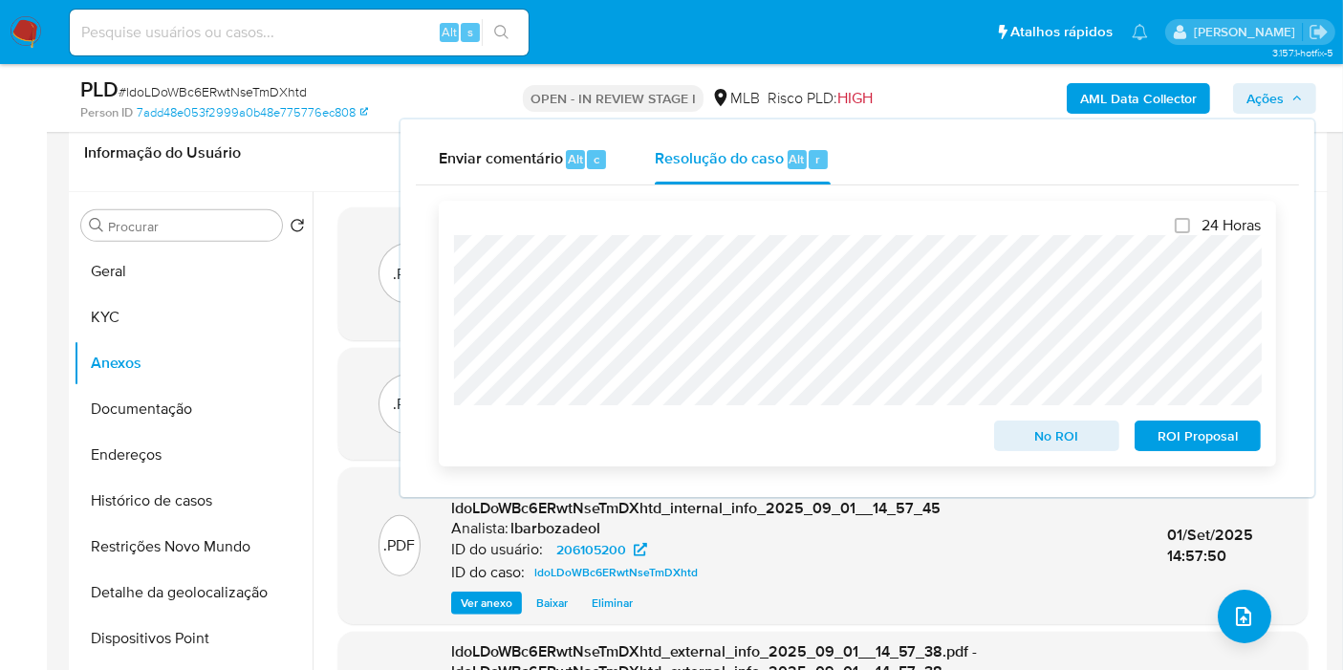
click at [1156, 441] on span "ROI Proposal" at bounding box center [1197, 436] width 99 height 27
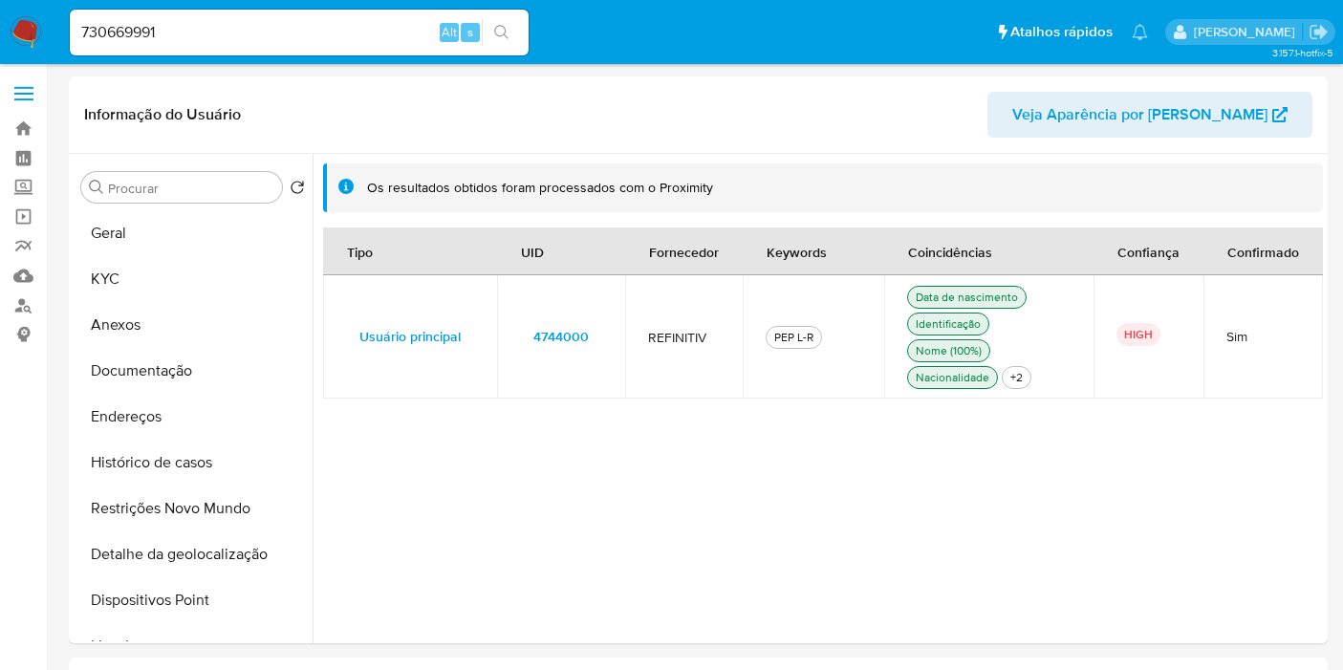
select select "10"
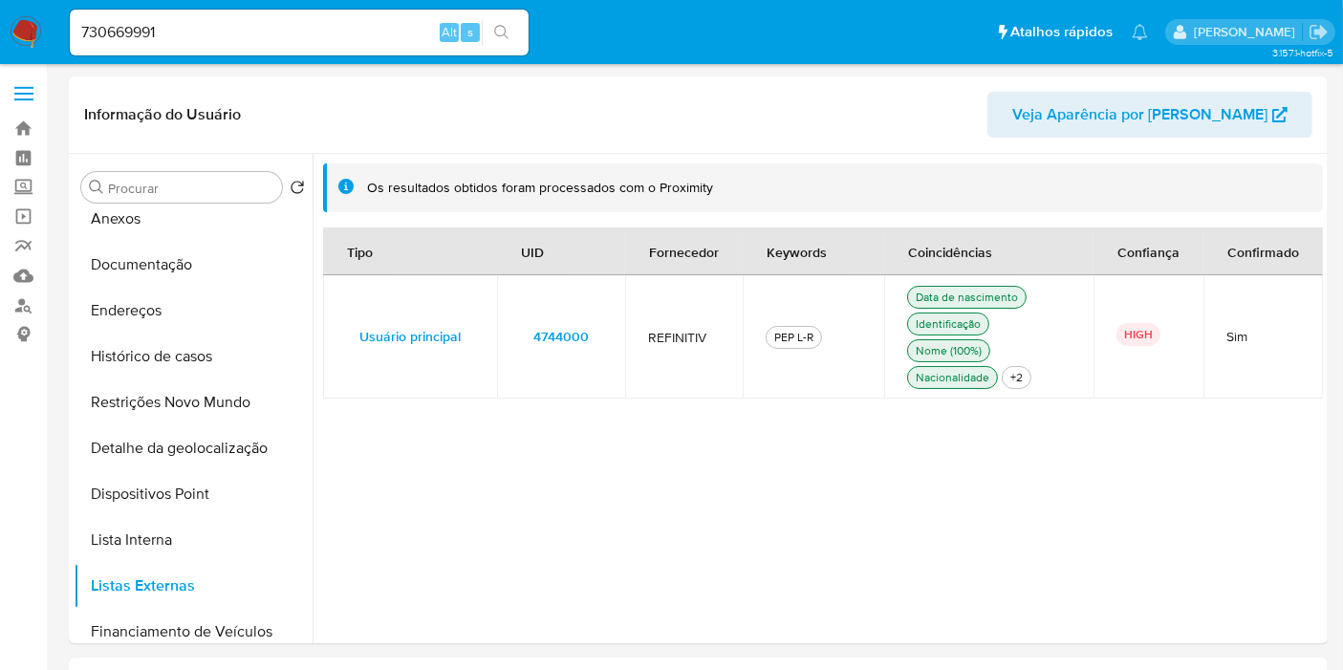
click at [281, 40] on input "730669991" at bounding box center [299, 32] width 459 height 25
paste input "6615272"
type input "6615272"
click at [499, 28] on icon "search-icon" at bounding box center [501, 32] width 15 height 15
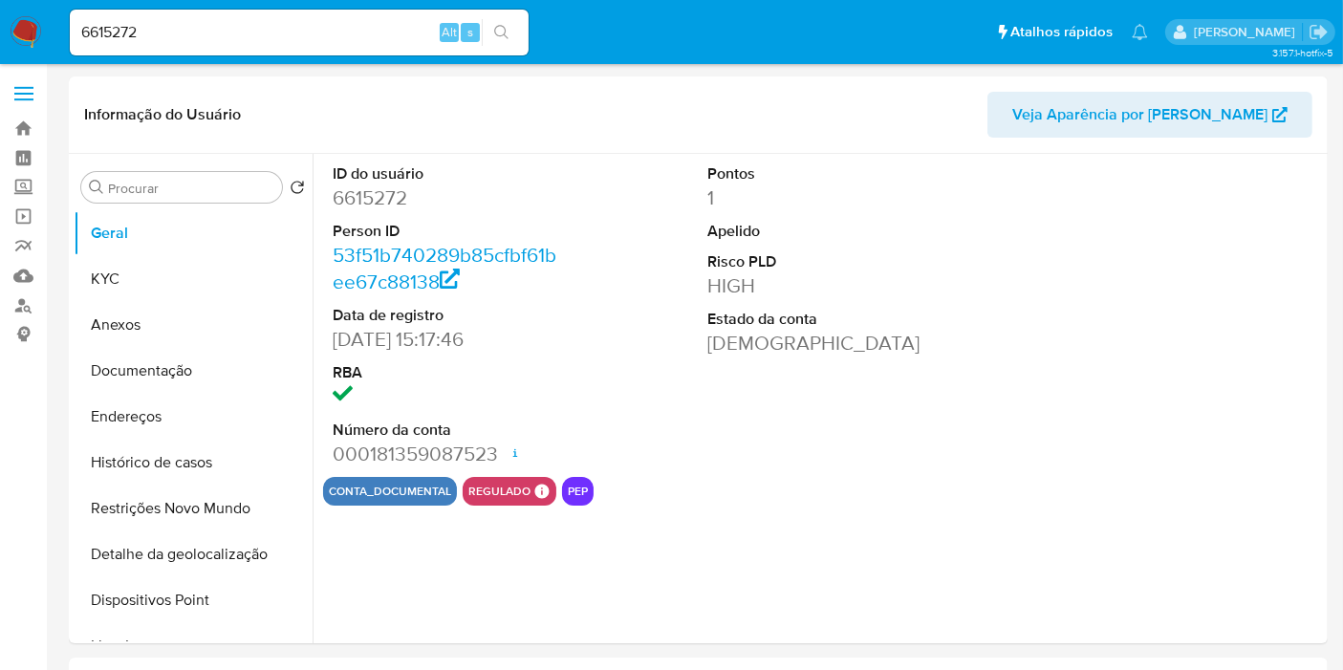
select select "10"
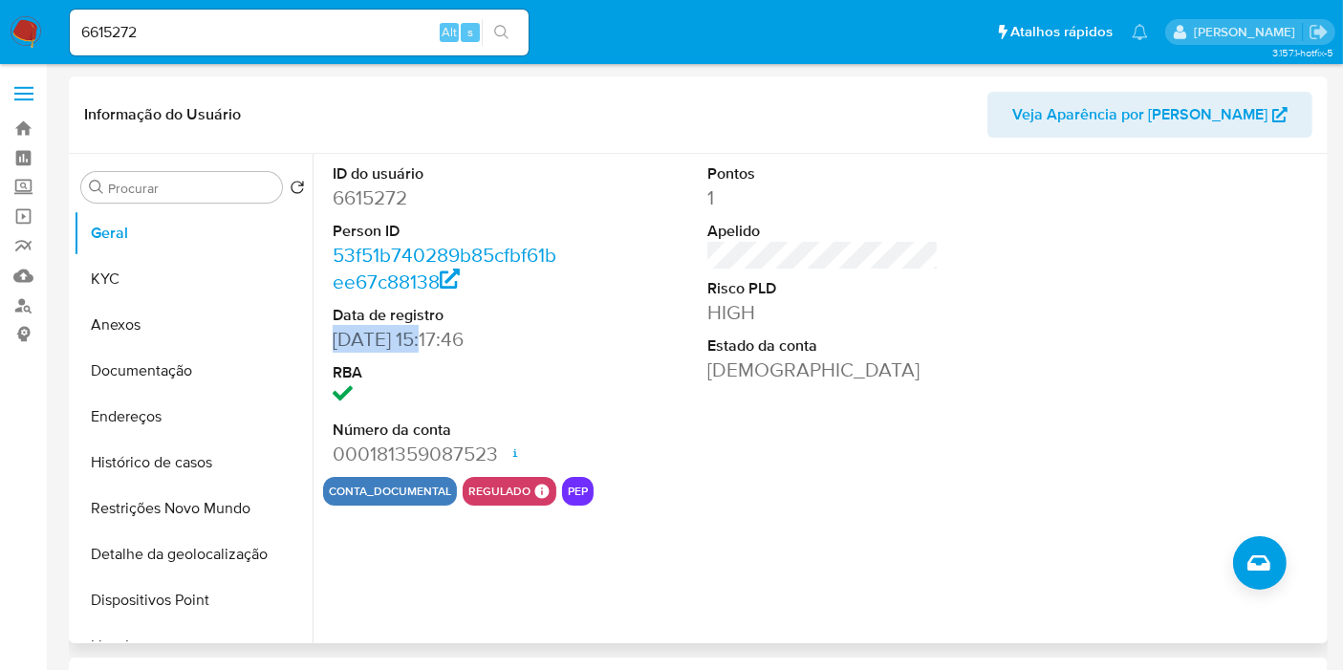
drag, startPoint x: 427, startPoint y: 335, endPoint x: 339, endPoint y: 334, distance: 88.0
click at [333, 336] on dd "12/03/2007 15:17:46" at bounding box center [448, 339] width 231 height 27
copy dd "12/03/2007"
click at [193, 291] on button "KYC" at bounding box center [186, 279] width 224 height 46
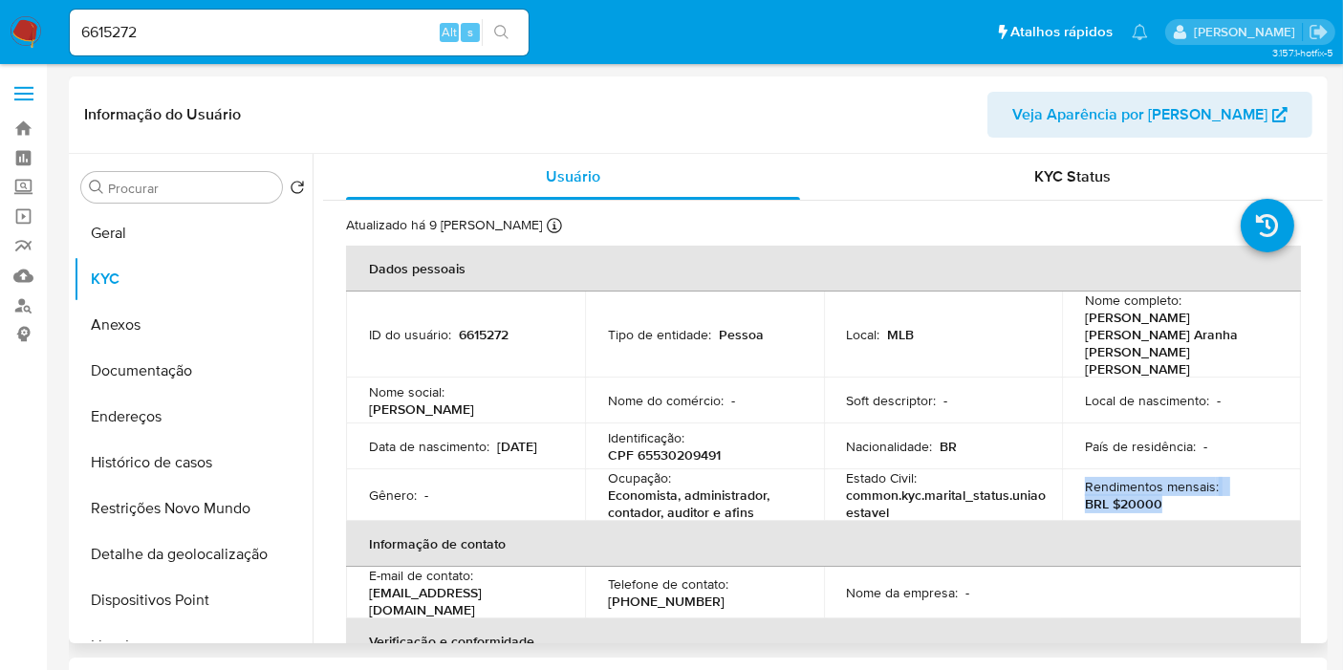
drag, startPoint x: 1160, startPoint y: 471, endPoint x: 1081, endPoint y: 457, distance: 79.7
click at [1085, 478] on div "Rendimentos mensais : BRL $20000" at bounding box center [1181, 495] width 193 height 34
copy div "Rendimentos mensais : BRL $20000"
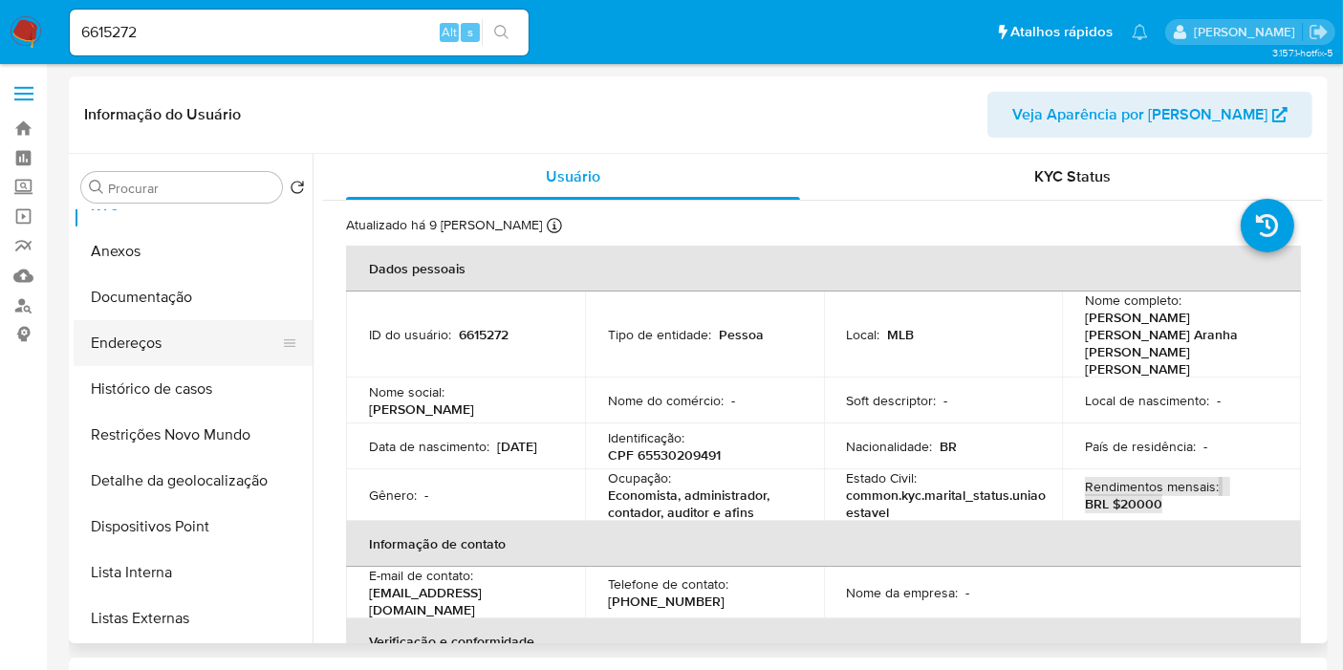
scroll to position [106, 0]
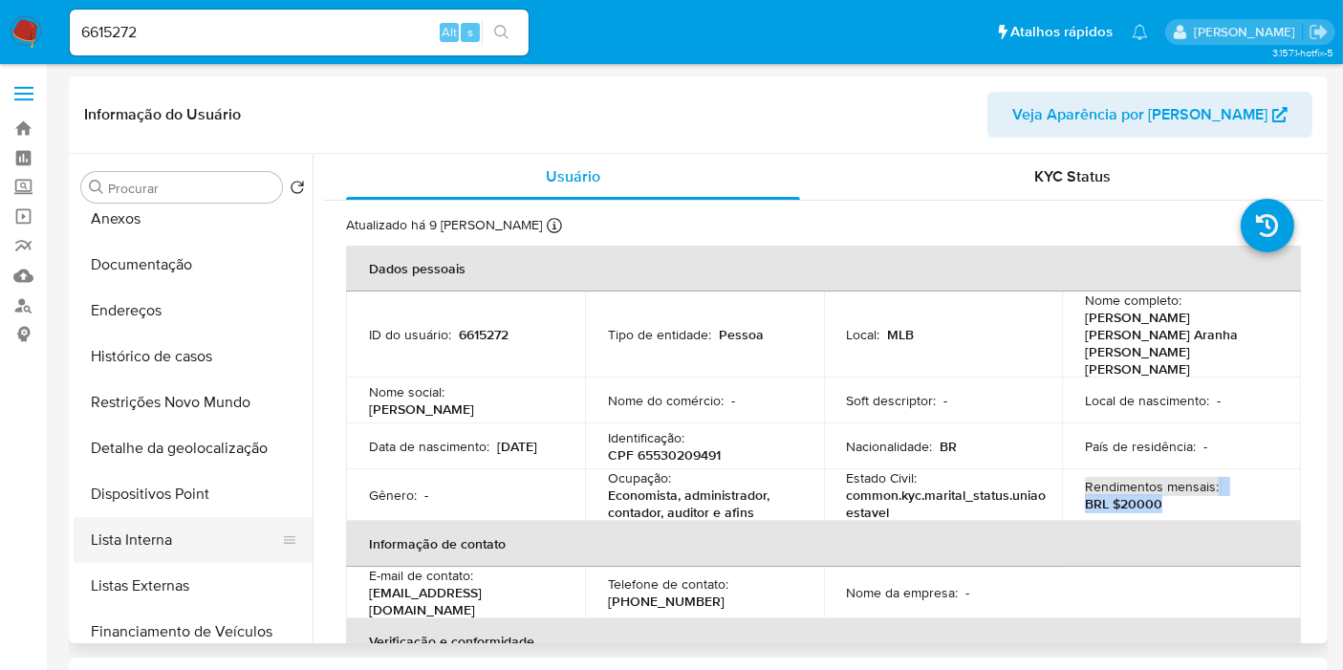
click at [168, 539] on button "Lista Interna" at bounding box center [186, 540] width 224 height 46
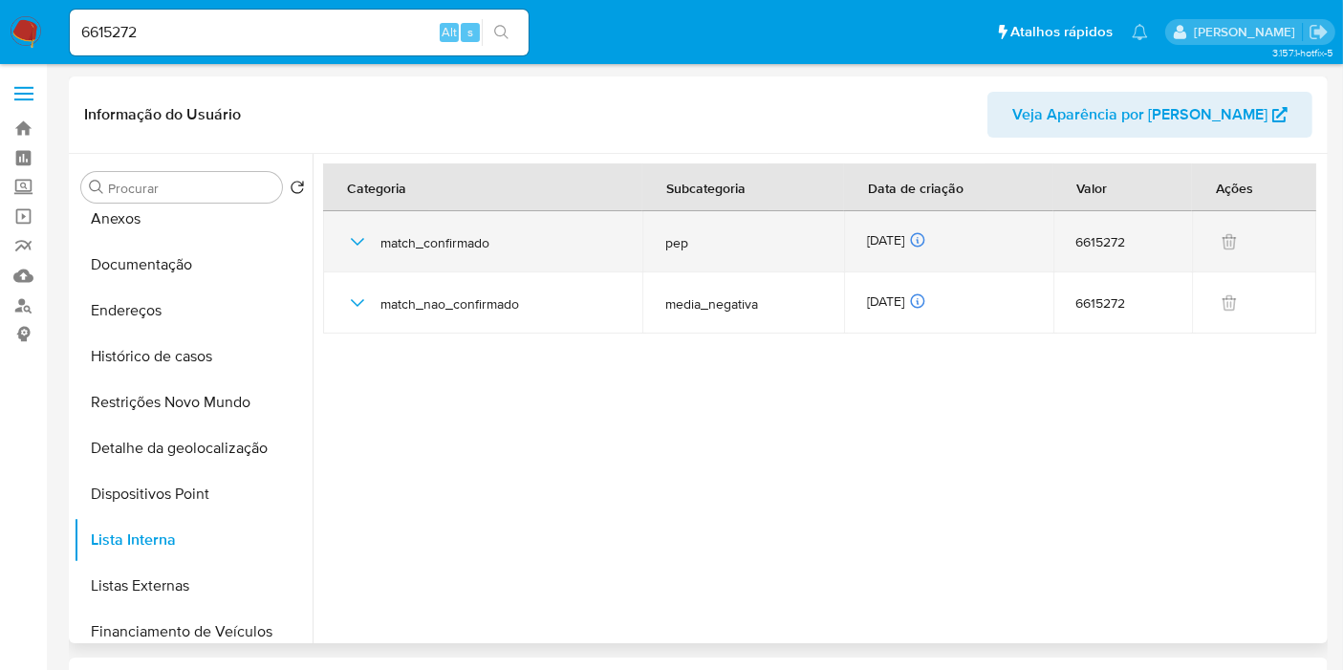
click at [887, 241] on div "19/08/2025 19/08/2025 06:21:22" at bounding box center [948, 241] width 163 height 21
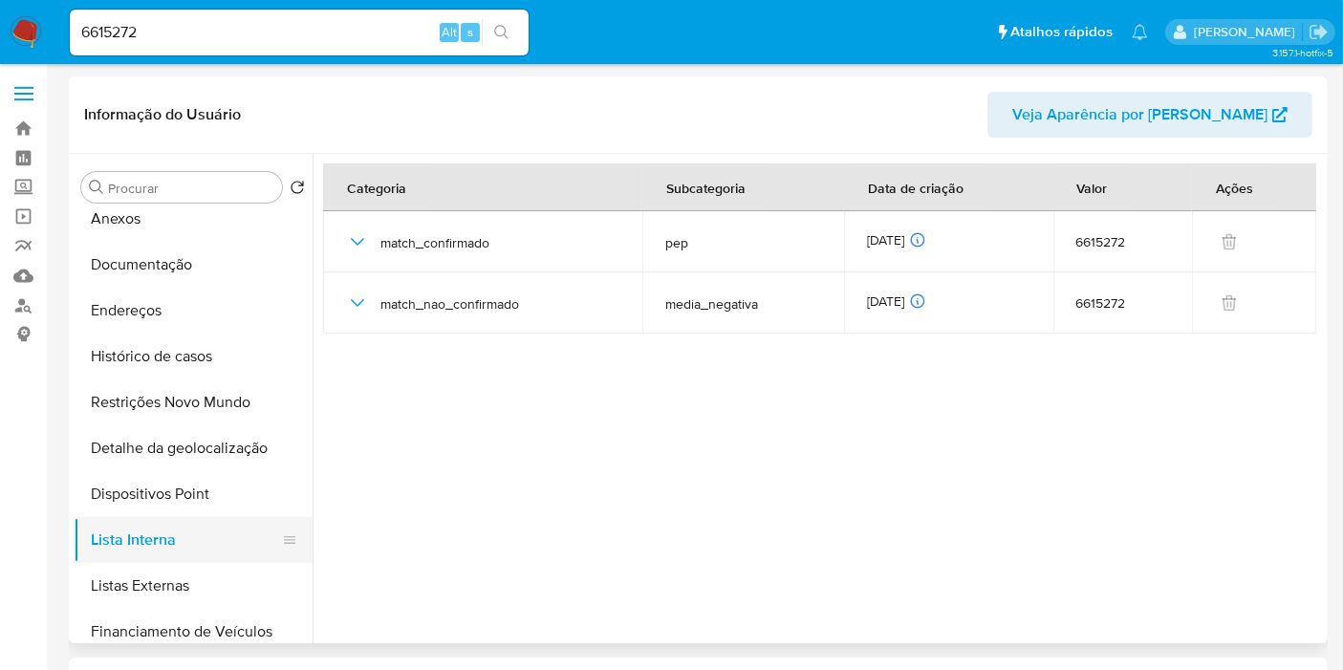
drag, startPoint x: 221, startPoint y: 584, endPoint x: 273, endPoint y: 549, distance: 63.4
click at [220, 584] on button "Listas Externas" at bounding box center [193, 586] width 239 height 46
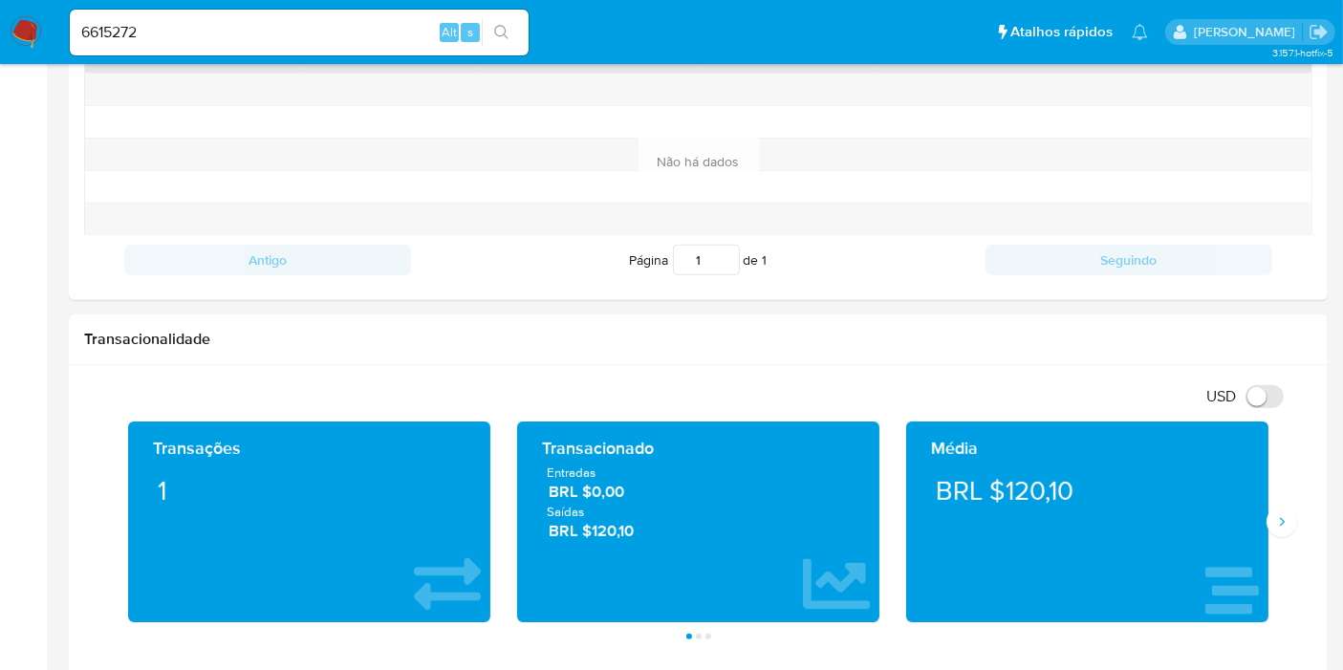
scroll to position [743, 0]
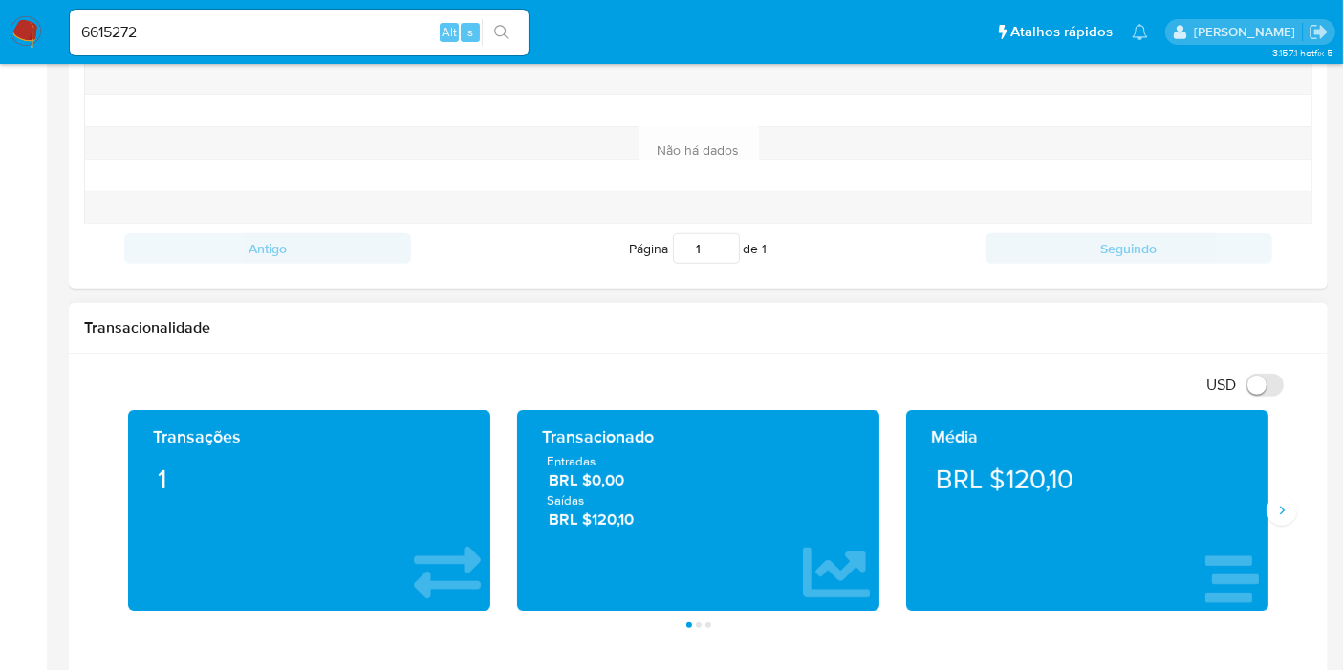
drag, startPoint x: 655, startPoint y: 523, endPoint x: 543, endPoint y: 454, distance: 131.3
click at [543, 454] on div "Entradas BRL $0,00 Saídas BRL $120,10" at bounding box center [698, 491] width 332 height 78
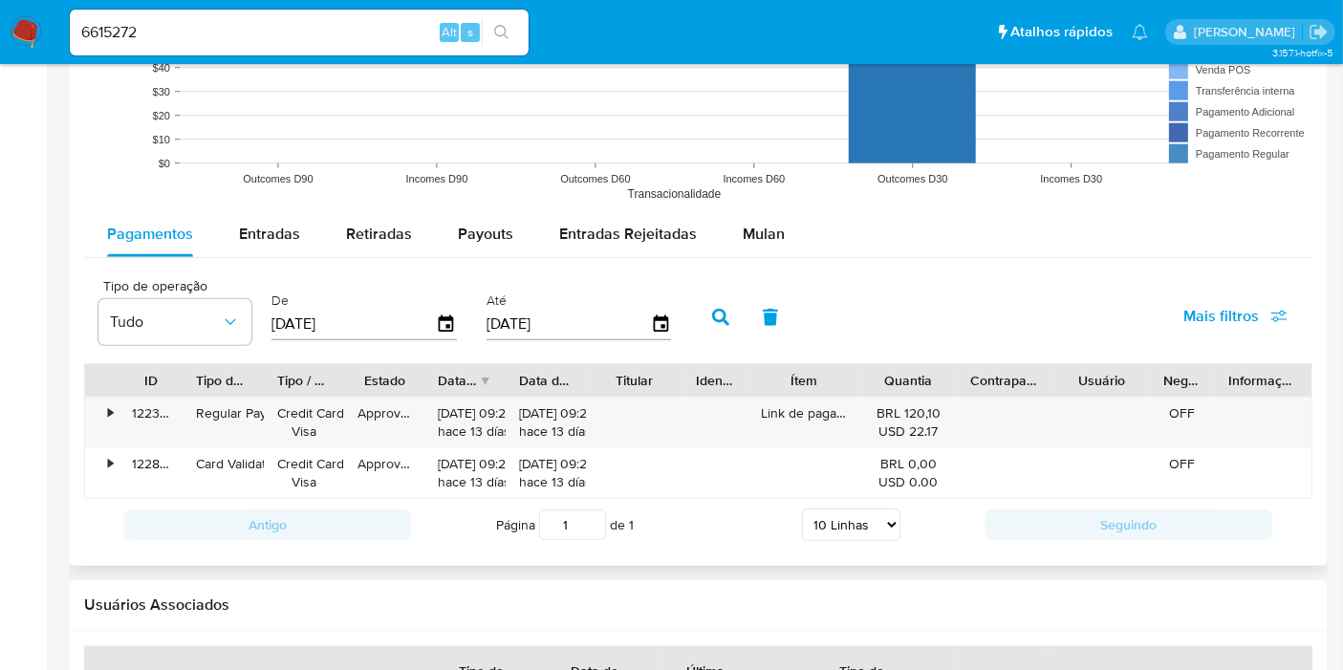
scroll to position [1699, 0]
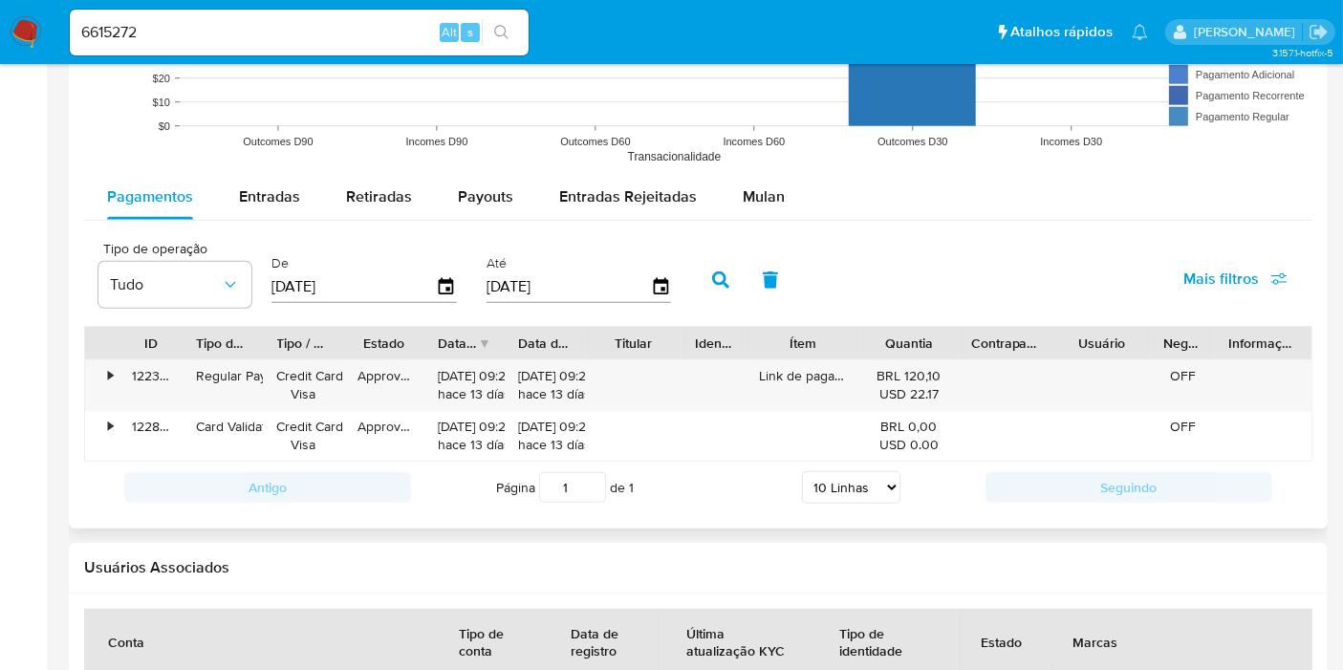
click at [858, 345] on div at bounding box center [861, 343] width 34 height 33
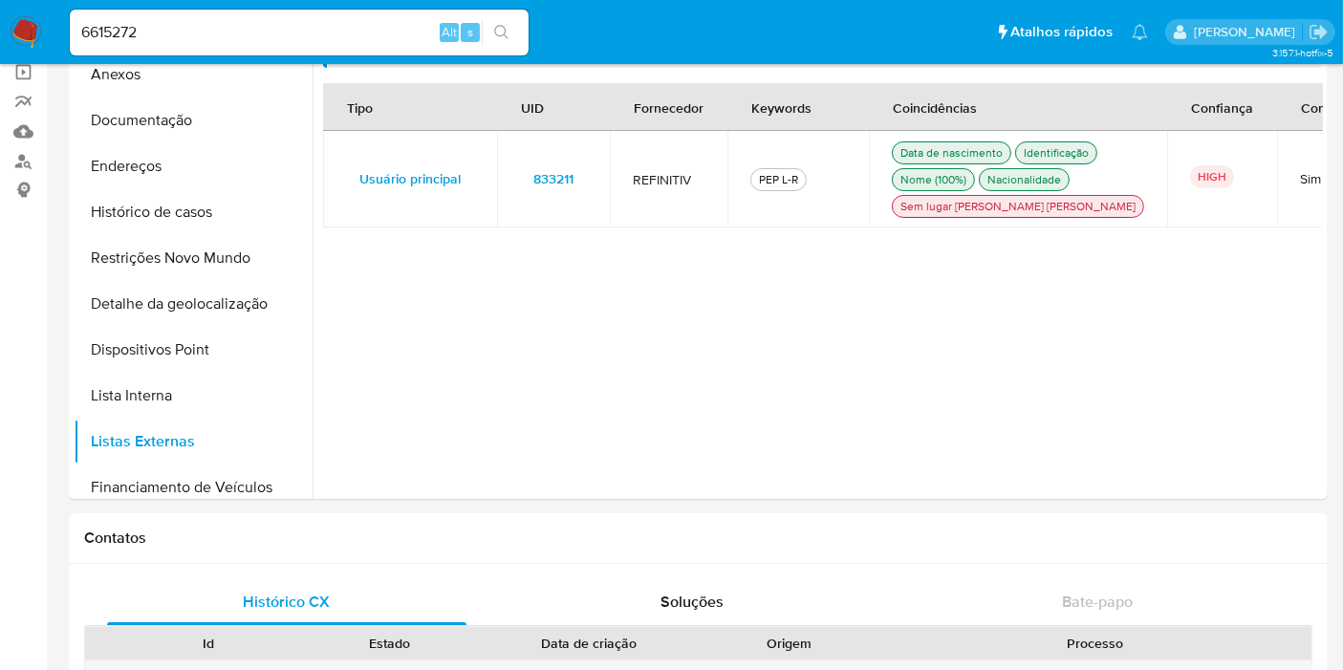
scroll to position [0, 0]
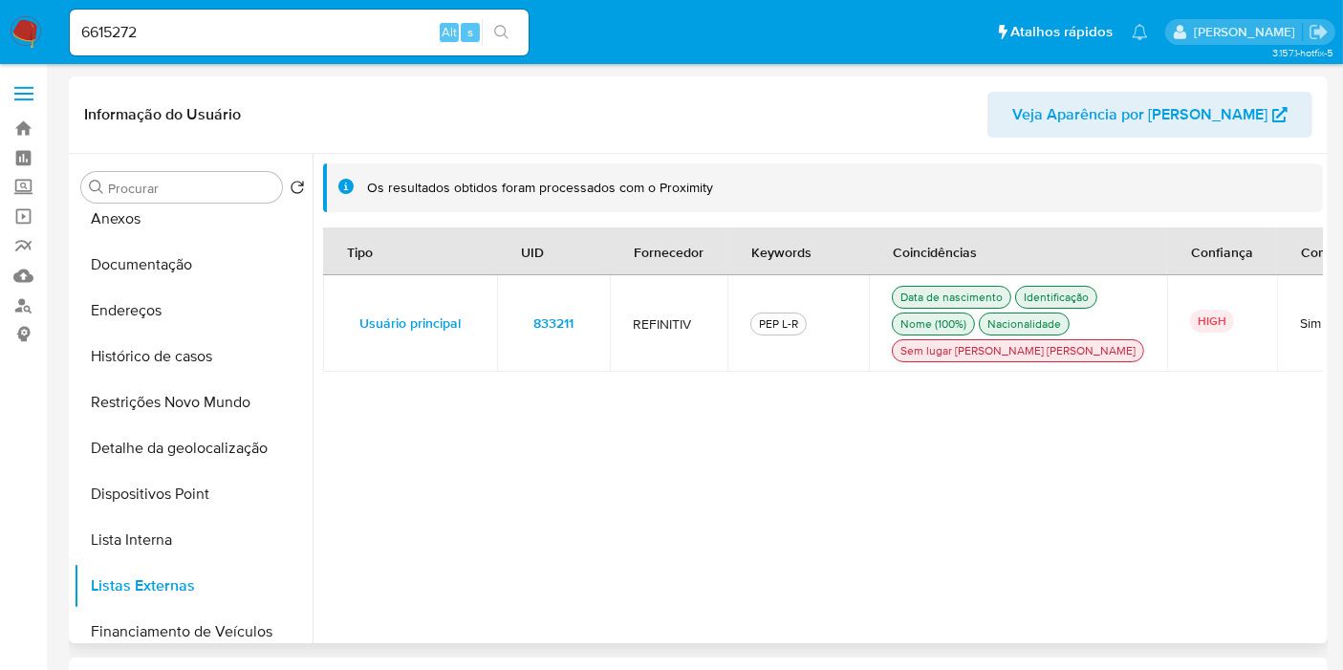
click at [551, 337] on span "833211" at bounding box center [553, 323] width 40 height 27
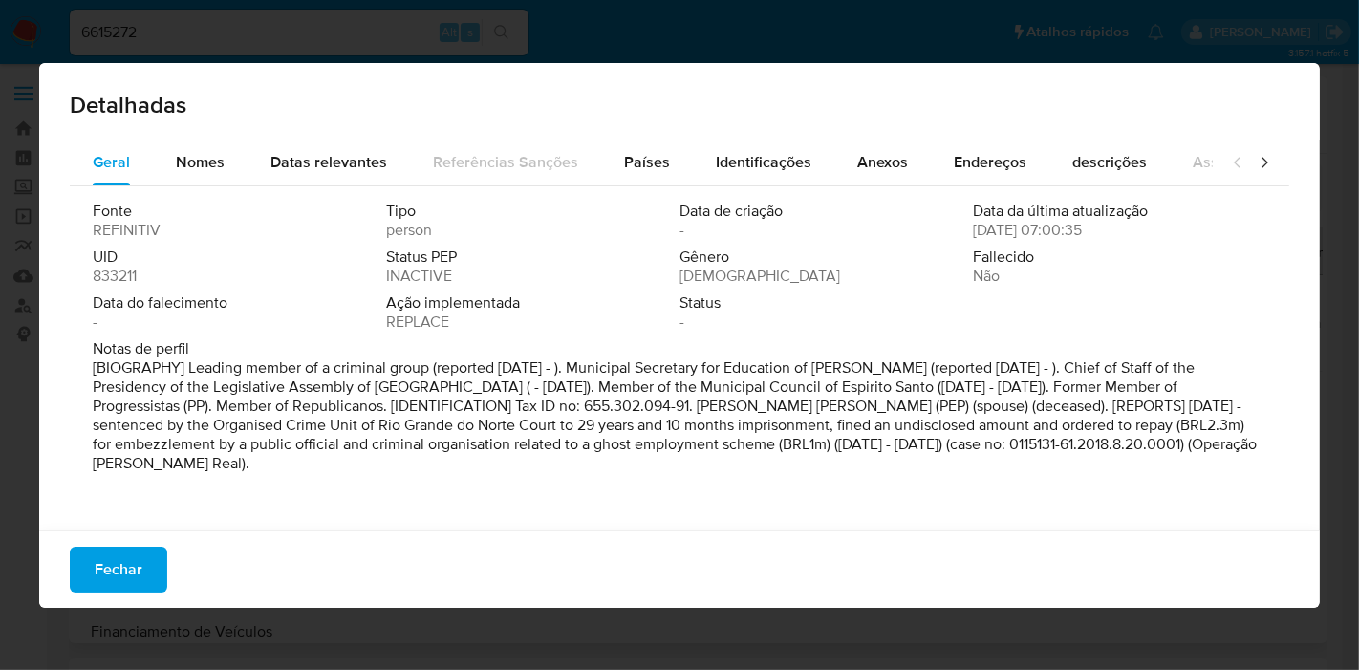
click at [120, 277] on span "833211" at bounding box center [115, 276] width 44 height 19
click at [119, 276] on span "833211" at bounding box center [115, 276] width 44 height 19
drag, startPoint x: 119, startPoint y: 274, endPoint x: 106, endPoint y: 275, distance: 13.4
click at [106, 275] on span "833211" at bounding box center [115, 276] width 44 height 19
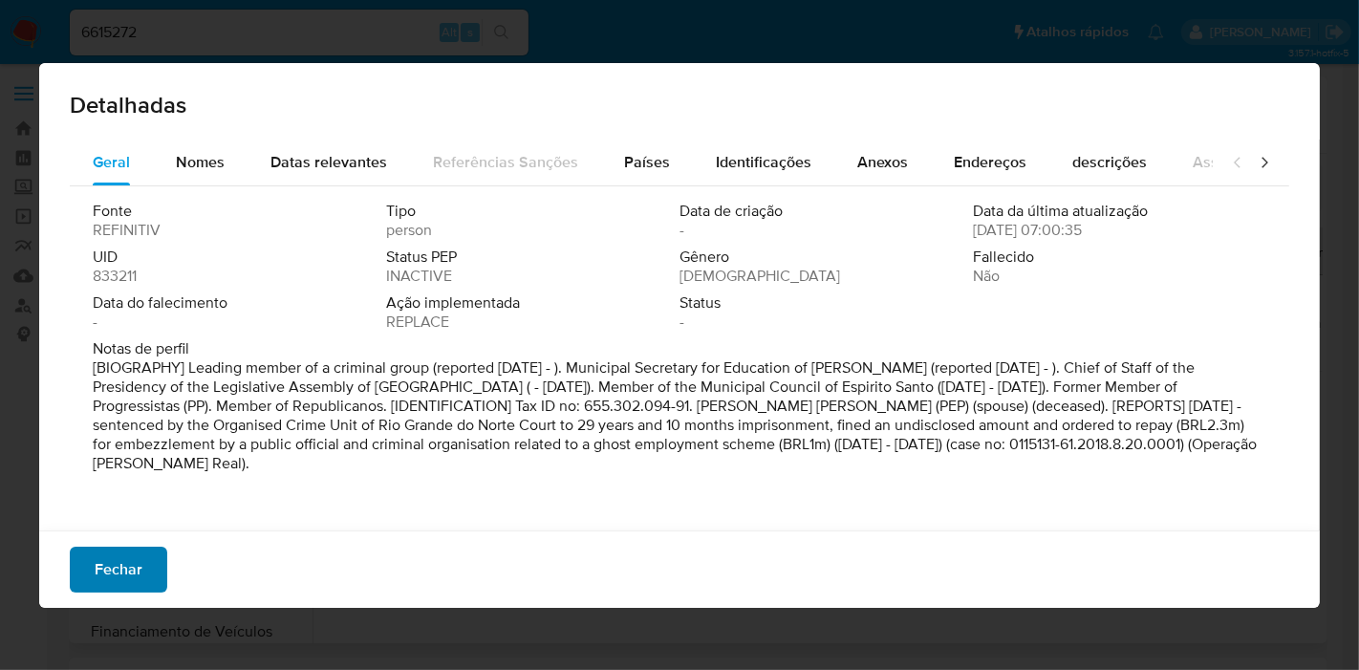
click at [147, 566] on button "Fechar" at bounding box center [119, 570] width 98 height 46
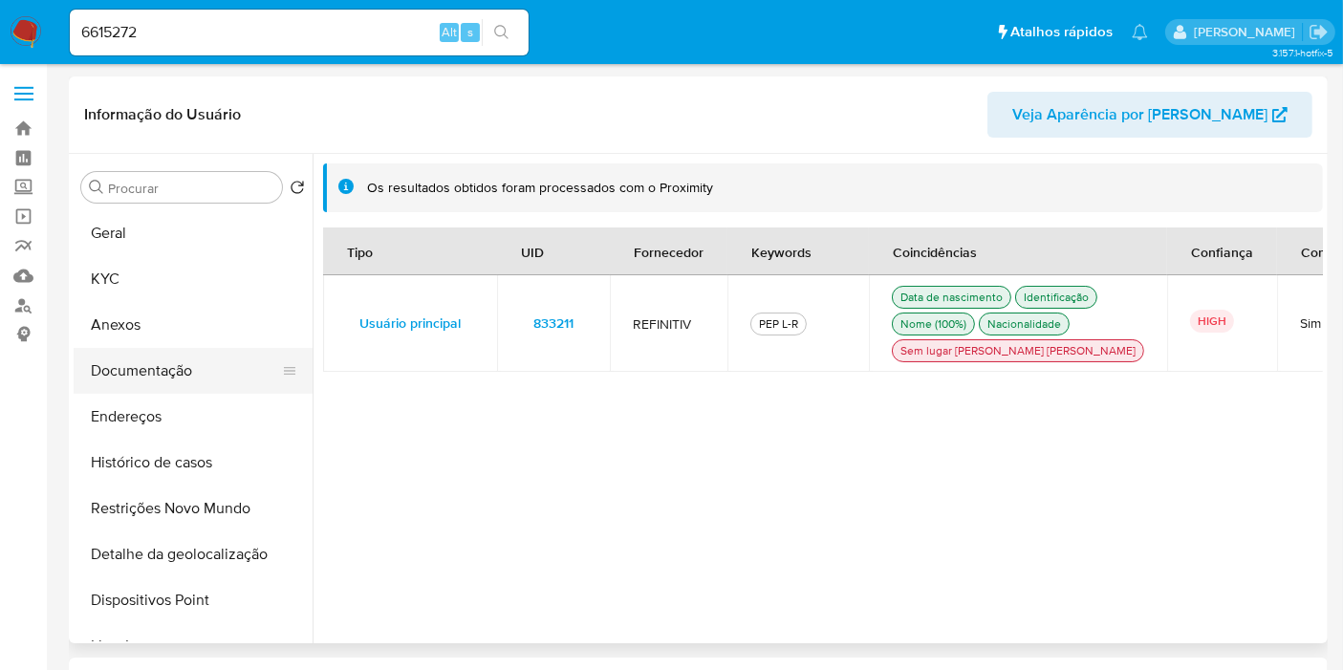
click at [204, 367] on button "Documentação" at bounding box center [186, 371] width 224 height 46
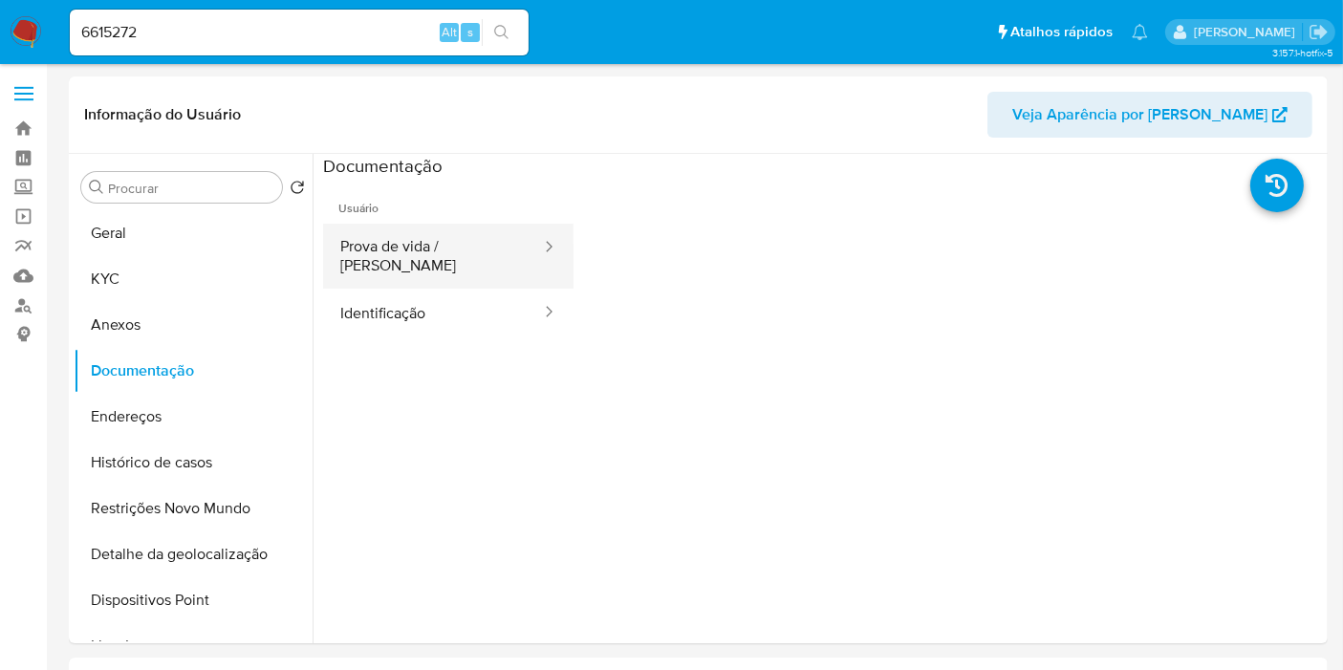
click at [471, 251] on button "Prova de vida / [PERSON_NAME]" at bounding box center [433, 256] width 220 height 65
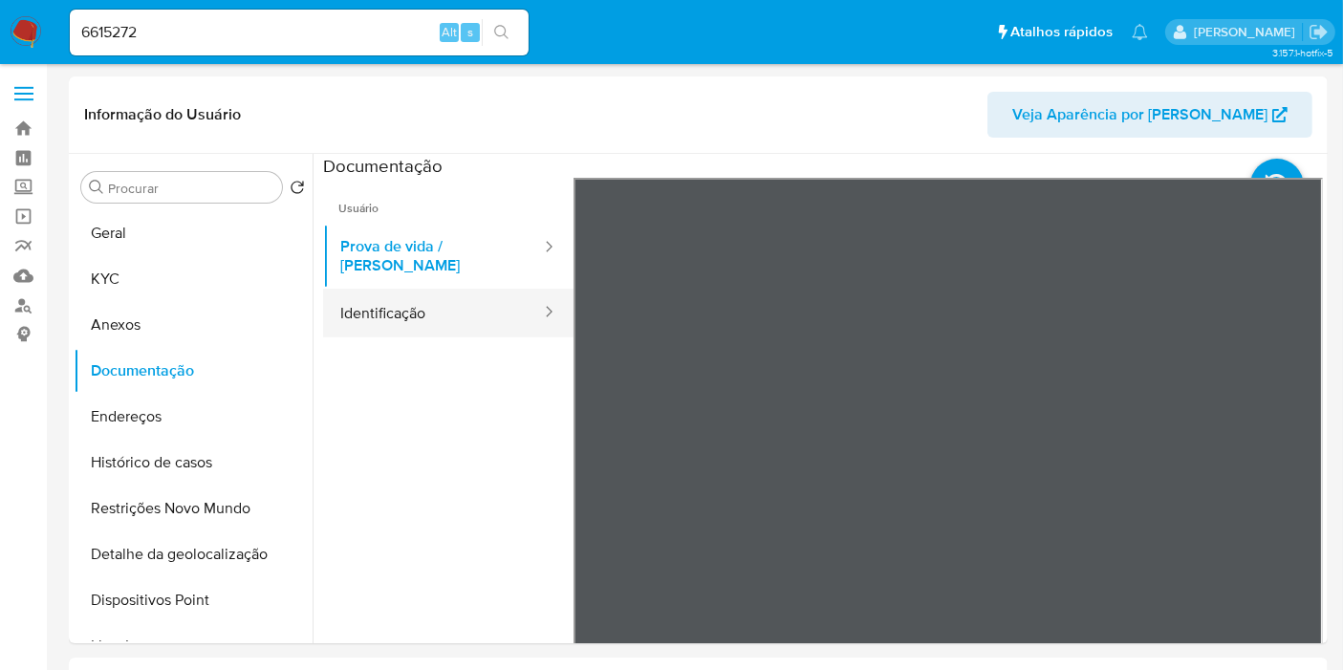
click at [448, 310] on button "Identificação" at bounding box center [433, 313] width 220 height 49
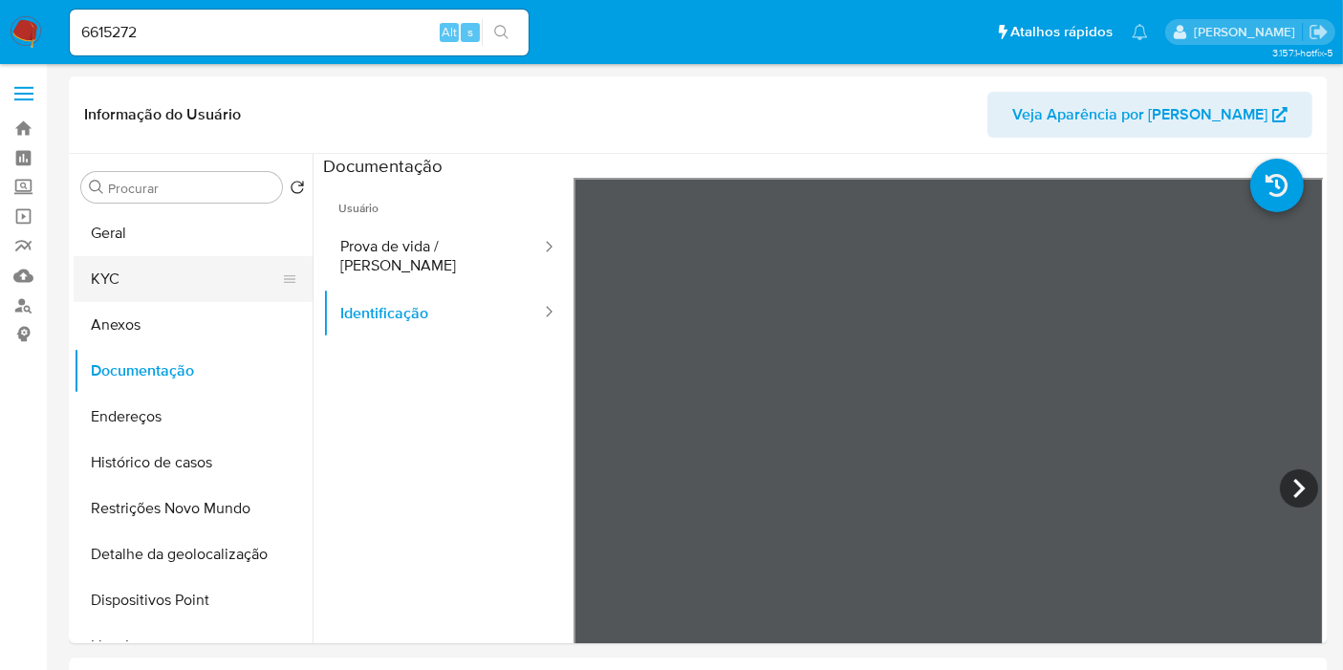
click at [193, 288] on button "KYC" at bounding box center [186, 279] width 224 height 46
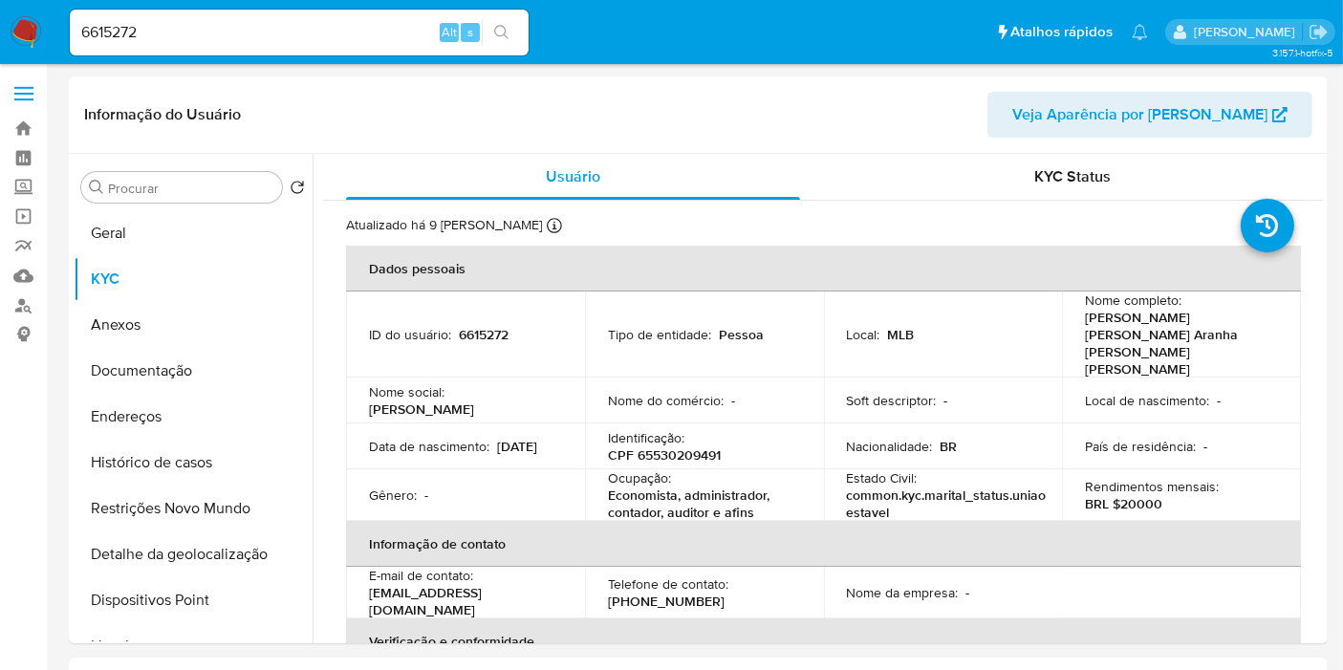
click at [271, 31] on input "6615272" at bounding box center [299, 32] width 459 height 25
paste input "236867093"
type input "236867093"
click at [510, 26] on button "search-icon" at bounding box center [501, 32] width 39 height 27
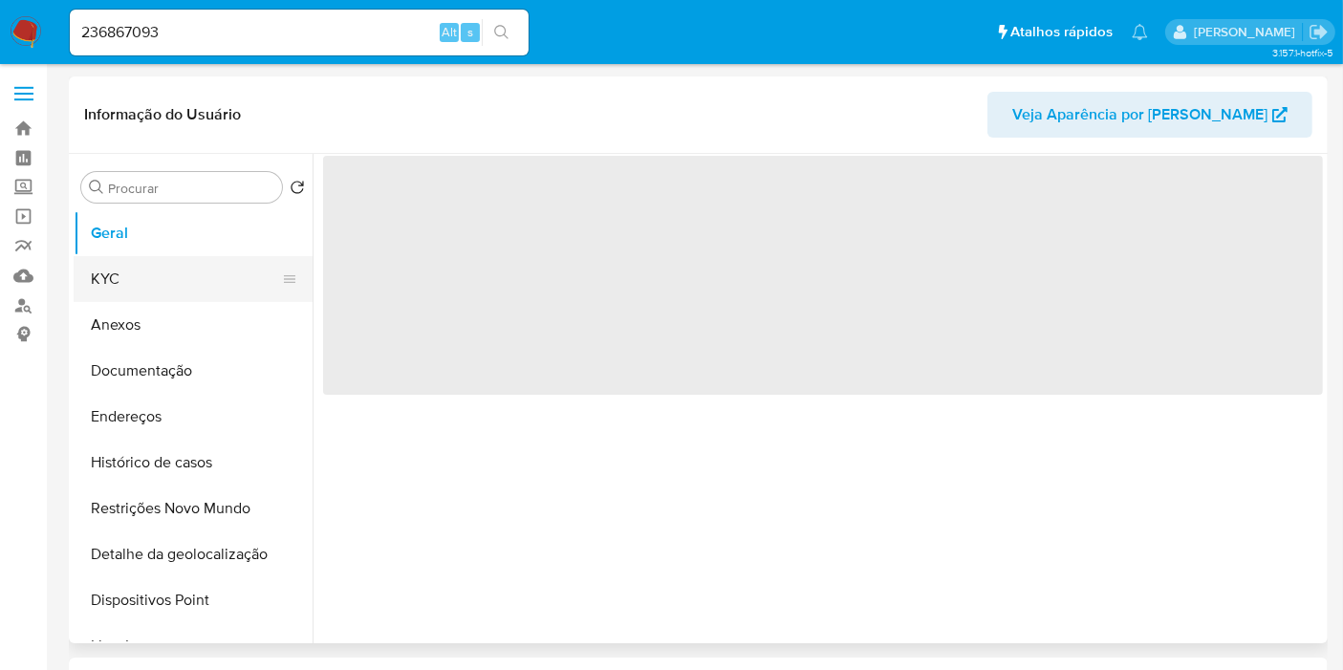
click at [203, 293] on button "KYC" at bounding box center [186, 279] width 224 height 46
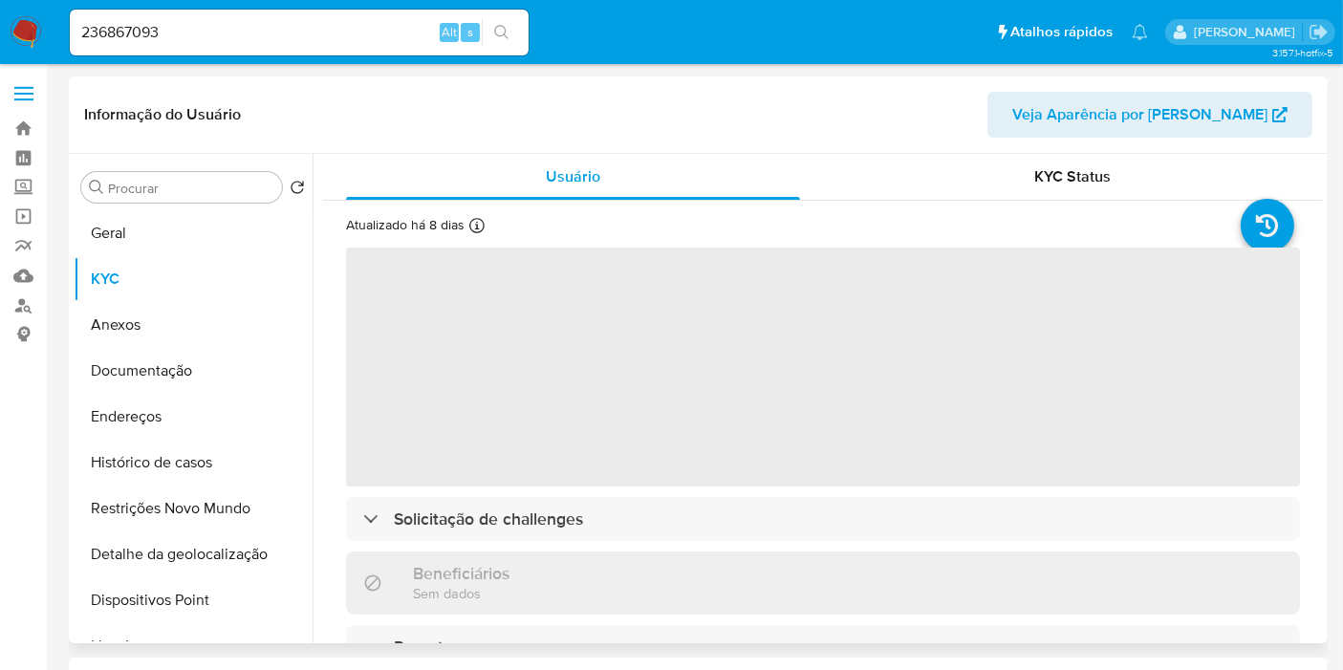
select select "10"
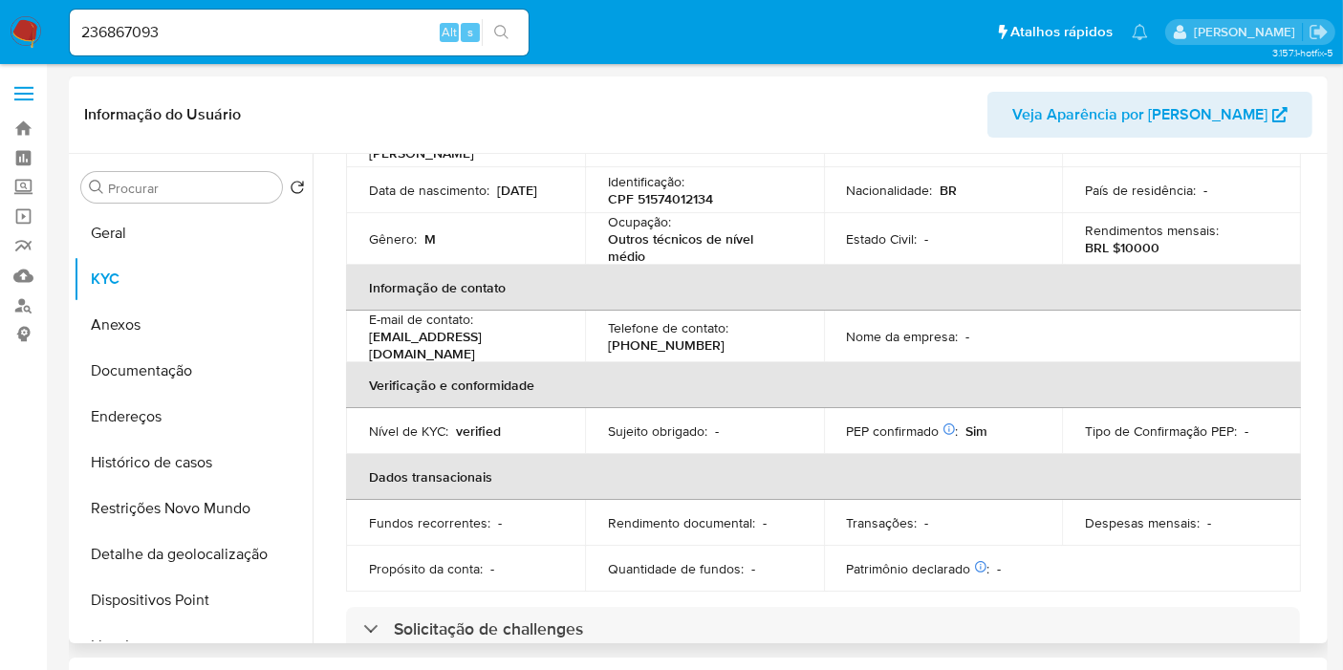
scroll to position [849, 0]
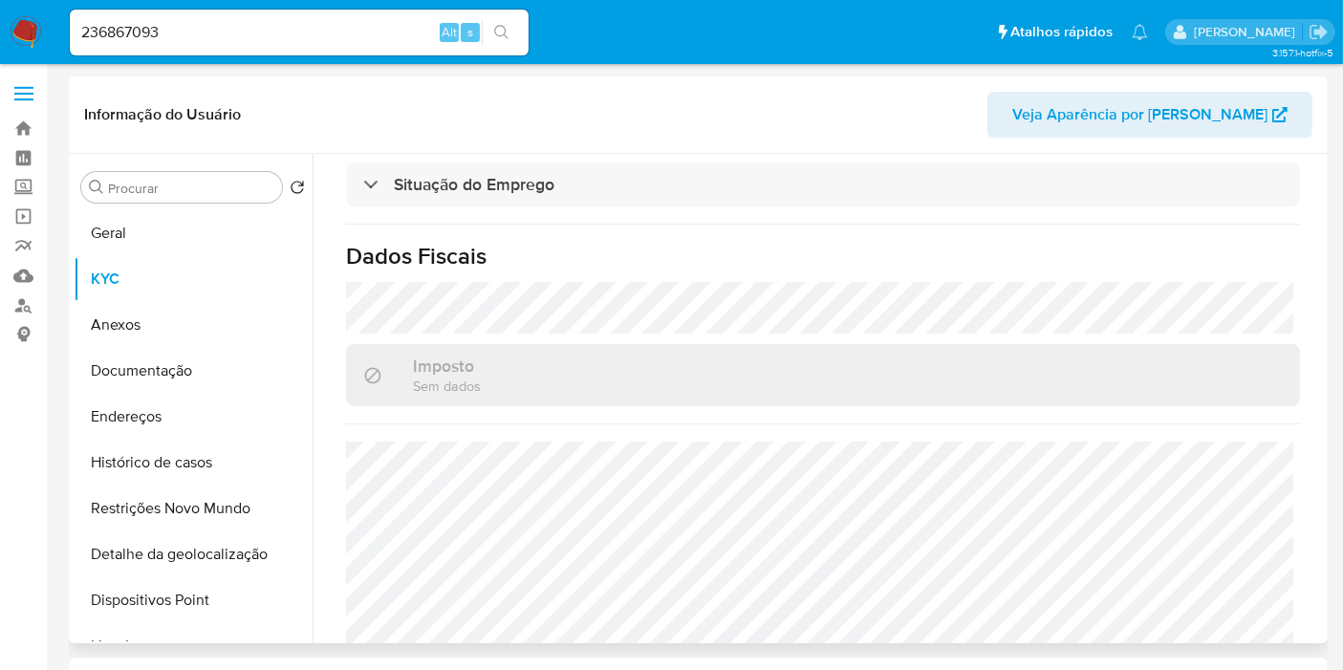
click at [315, 105] on header "Informação do Usuário Veja Aparência por [PERSON_NAME]" at bounding box center [698, 115] width 1228 height 46
click at [199, 31] on input "236867093" at bounding box center [299, 32] width 459 height 25
click at [505, 29] on icon "search-icon" at bounding box center [501, 32] width 14 height 14
click at [178, 221] on button "Geral" at bounding box center [186, 233] width 224 height 46
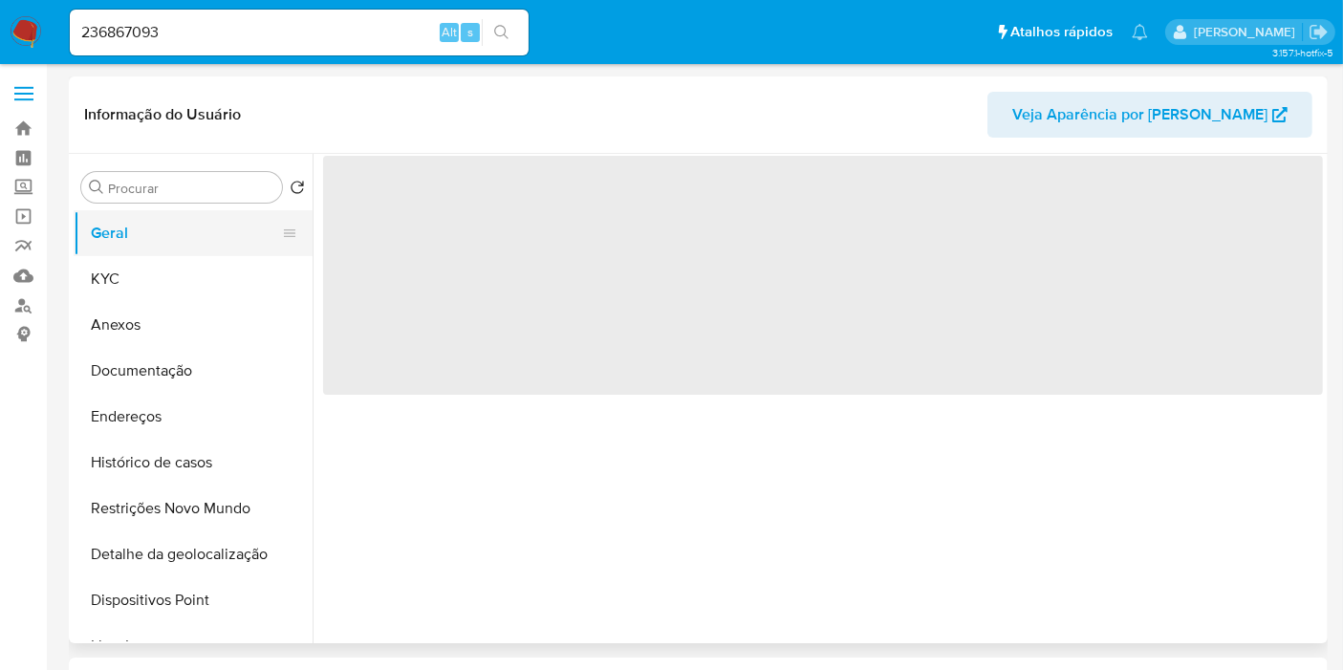
scroll to position [0, 0]
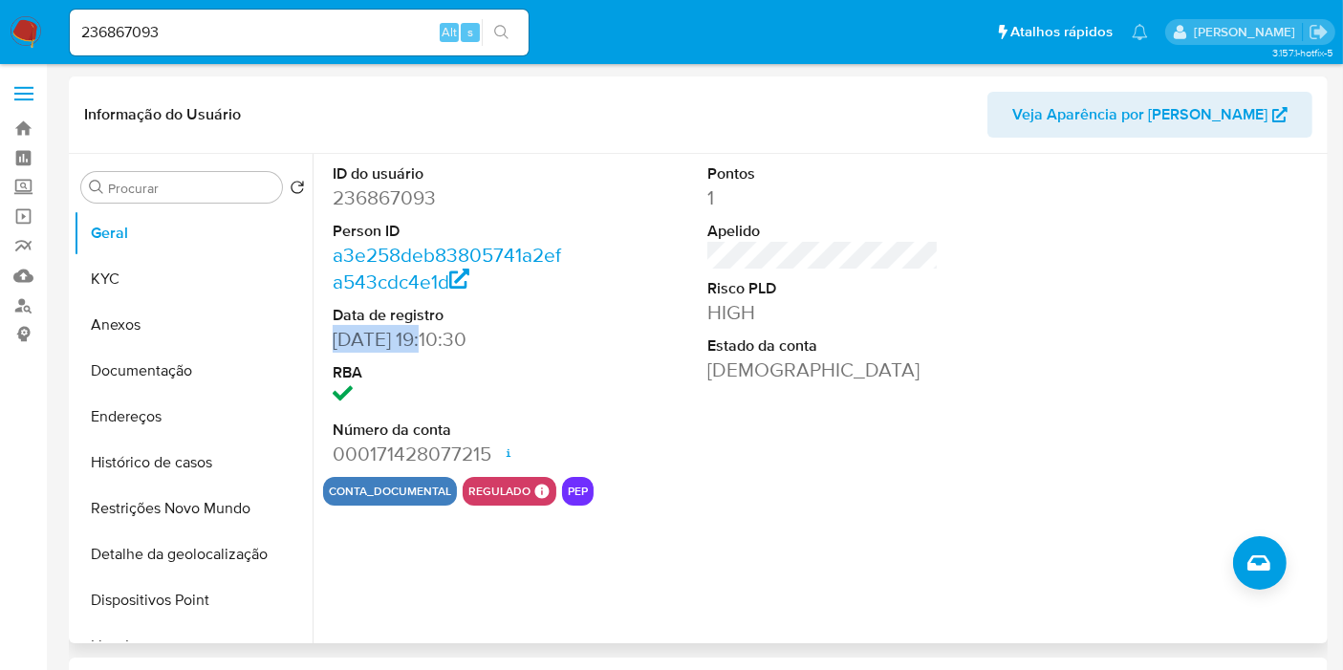
drag, startPoint x: 432, startPoint y: 340, endPoint x: 336, endPoint y: 335, distance: 96.7
click at [336, 335] on dd "24/09/2019 19:10:30" at bounding box center [448, 339] width 231 height 27
copy dd "24/09/2019"
click at [162, 296] on button "KYC" at bounding box center [186, 279] width 224 height 46
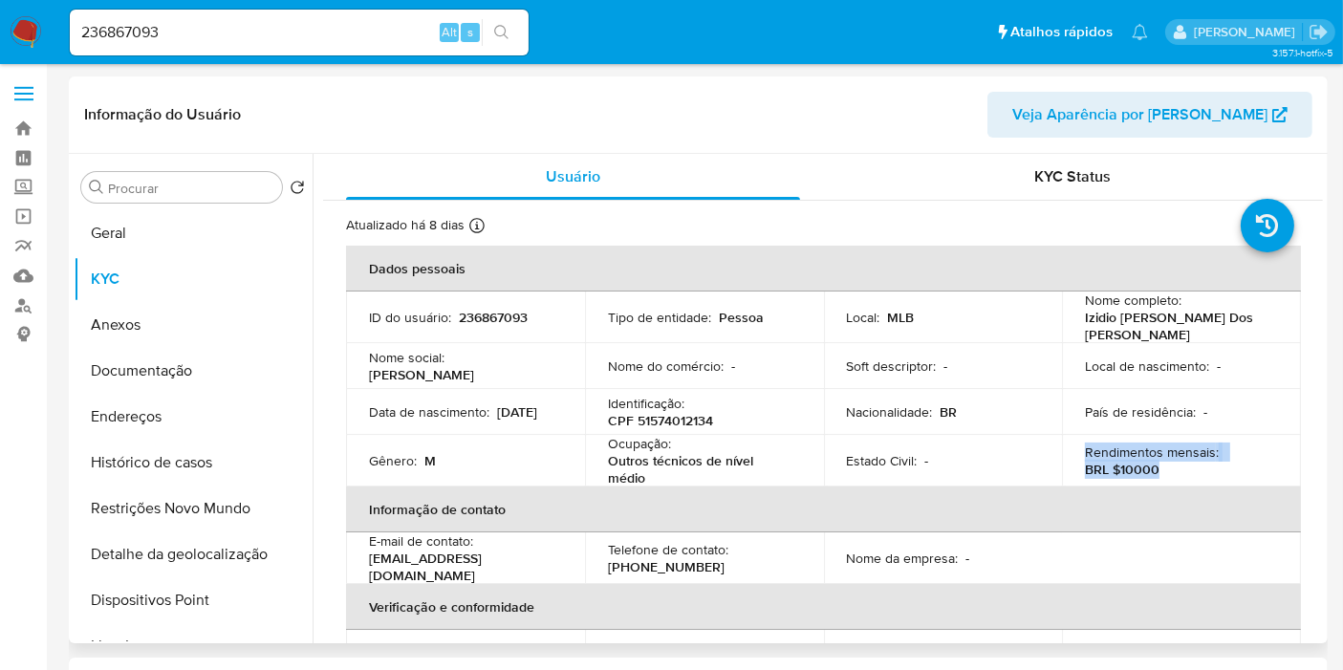
drag, startPoint x: 1182, startPoint y: 466, endPoint x: 1057, endPoint y: 449, distance: 125.3
click at [1062, 449] on td "Rendimentos mensais : BRL $10000" at bounding box center [1181, 461] width 239 height 52
copy div "Rendimentos mensais : BRL $10000"
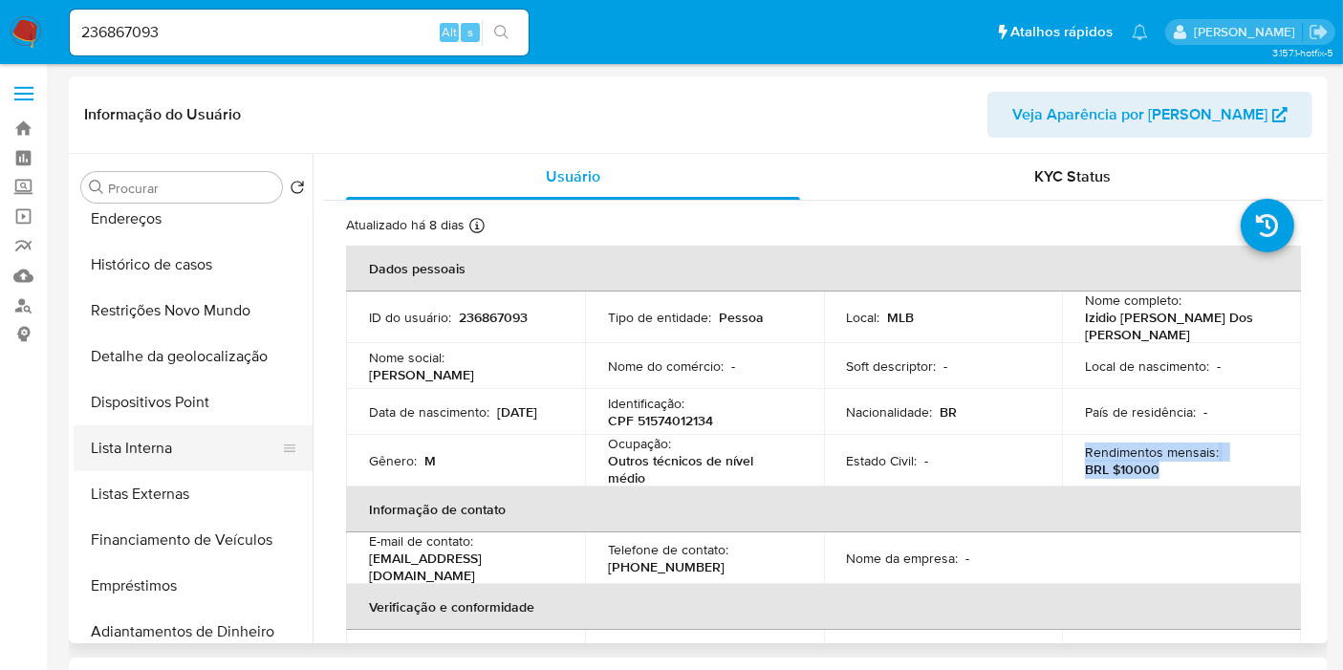
scroll to position [212, 0]
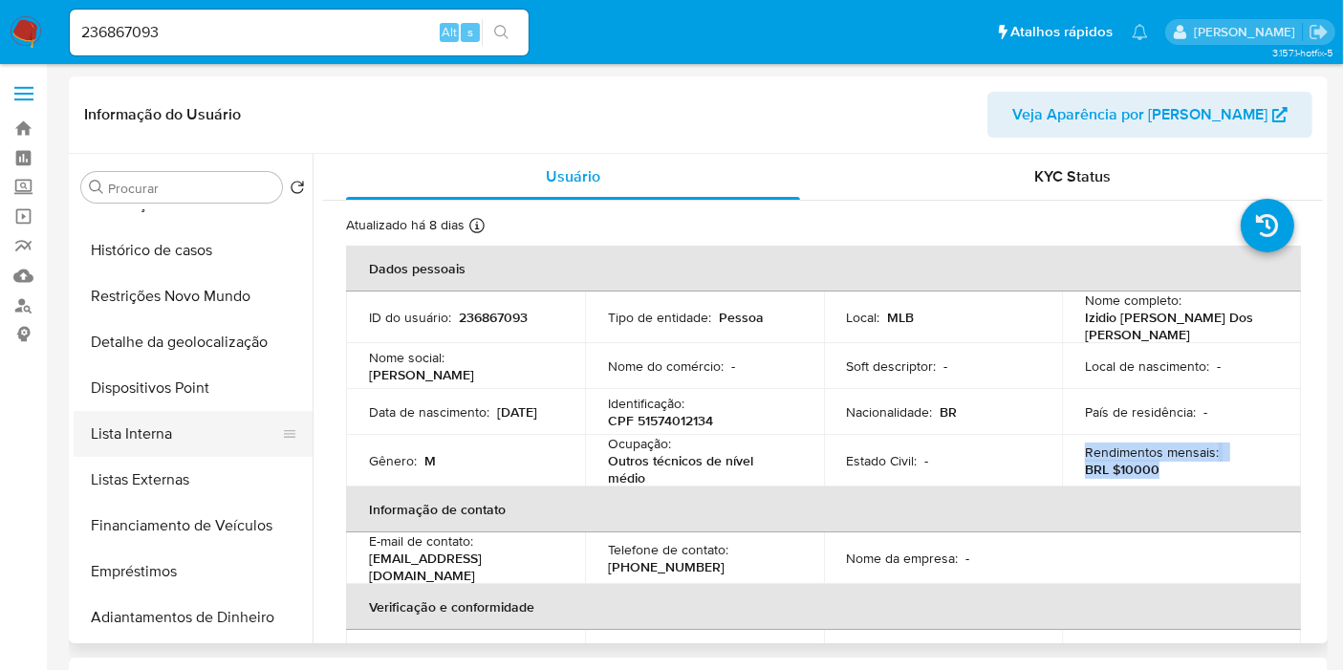
click at [166, 436] on button "Lista Interna" at bounding box center [186, 434] width 224 height 46
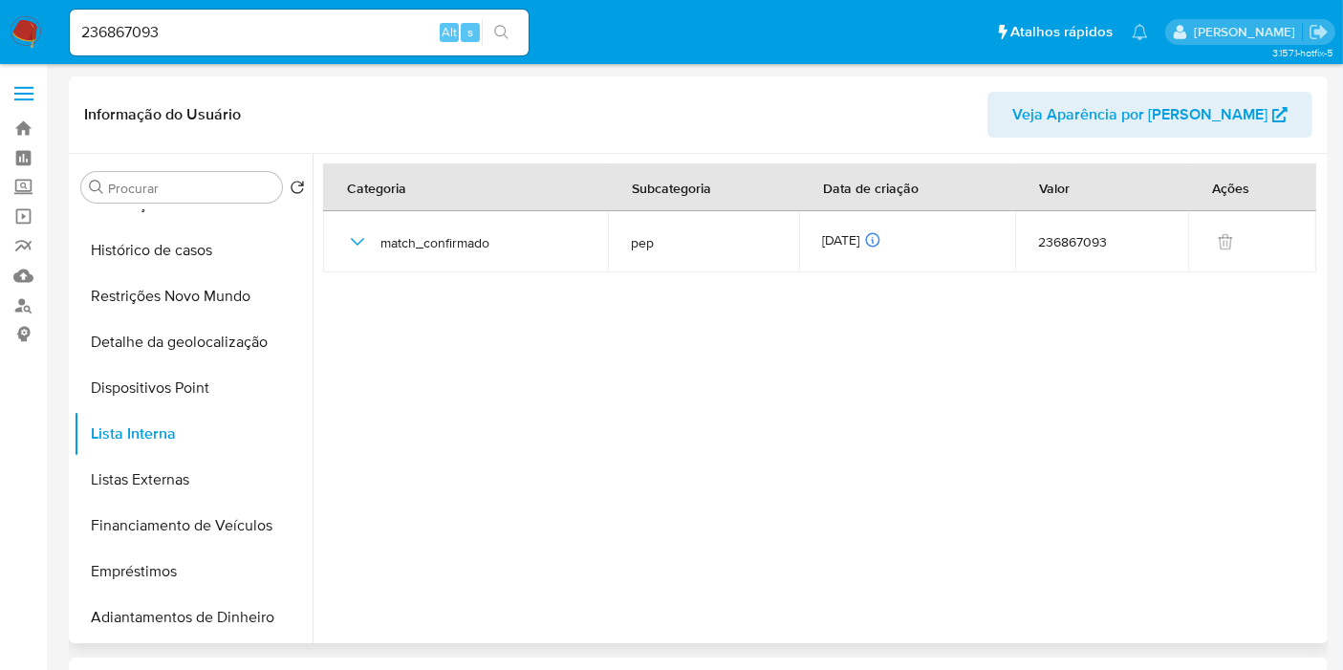
click at [371, 299] on div at bounding box center [818, 398] width 1010 height 489
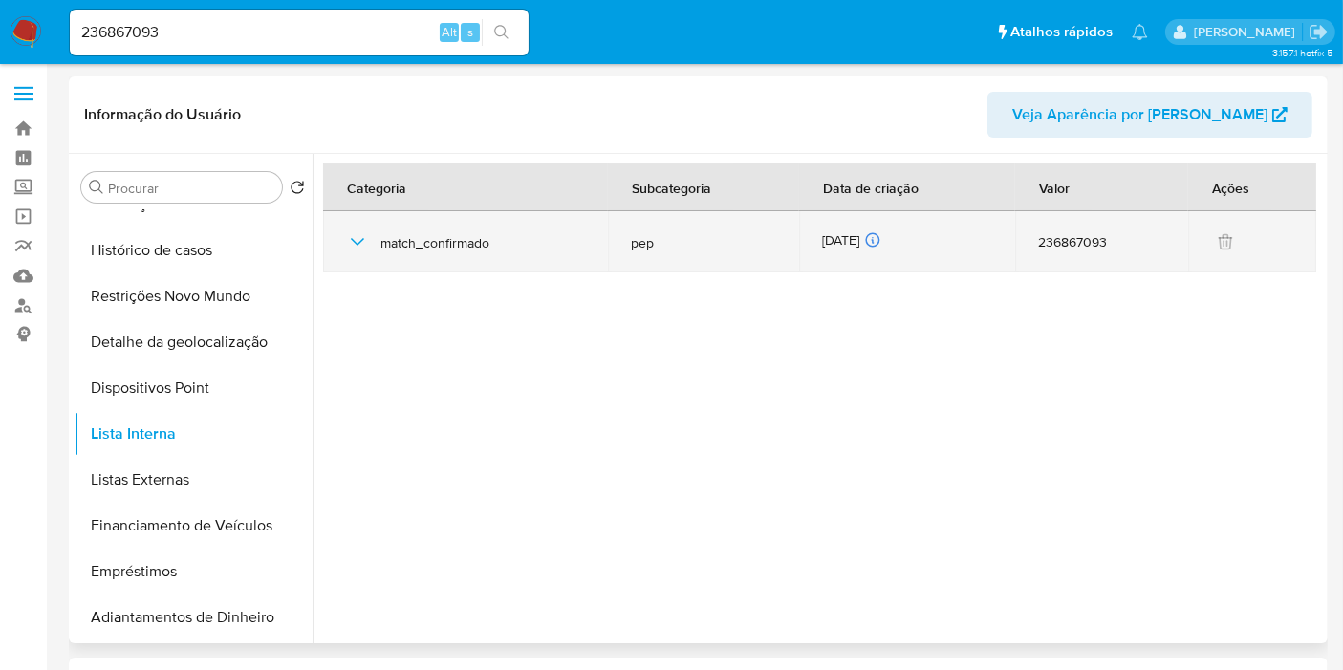
click at [841, 245] on div "20/08/2025 20/08/2025 06:42:05" at bounding box center [907, 241] width 170 height 21
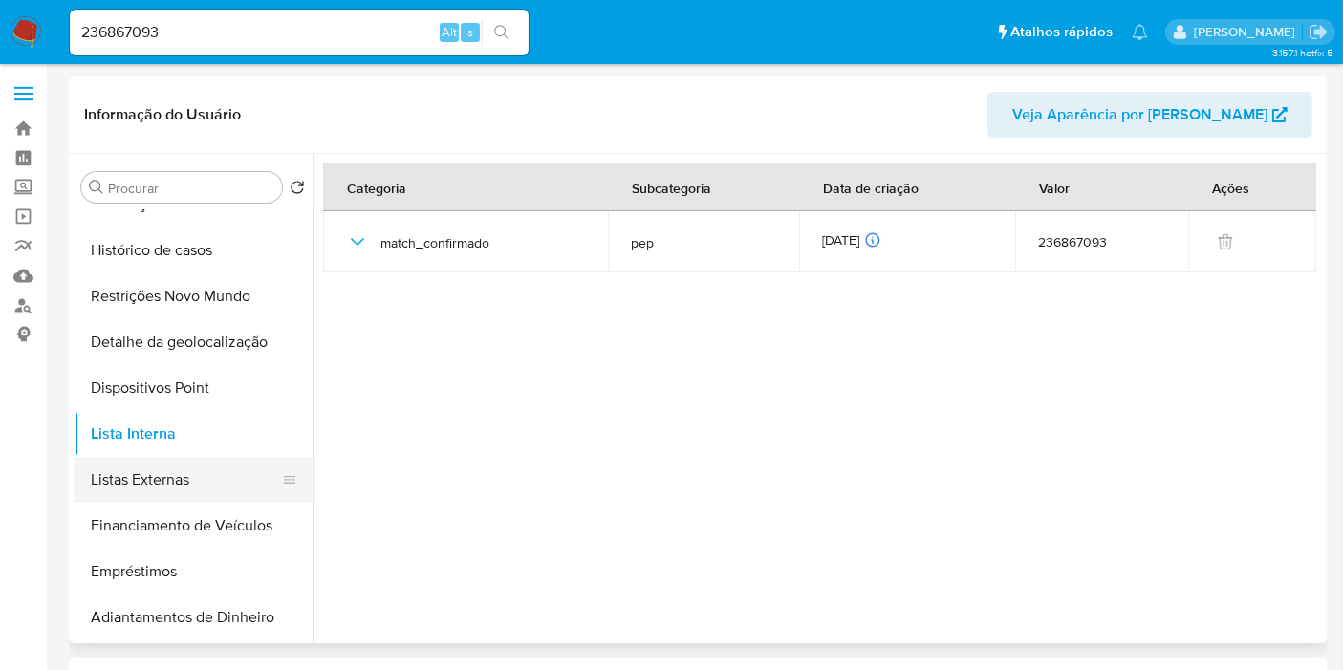
click at [121, 494] on button "Listas Externas" at bounding box center [186, 480] width 224 height 46
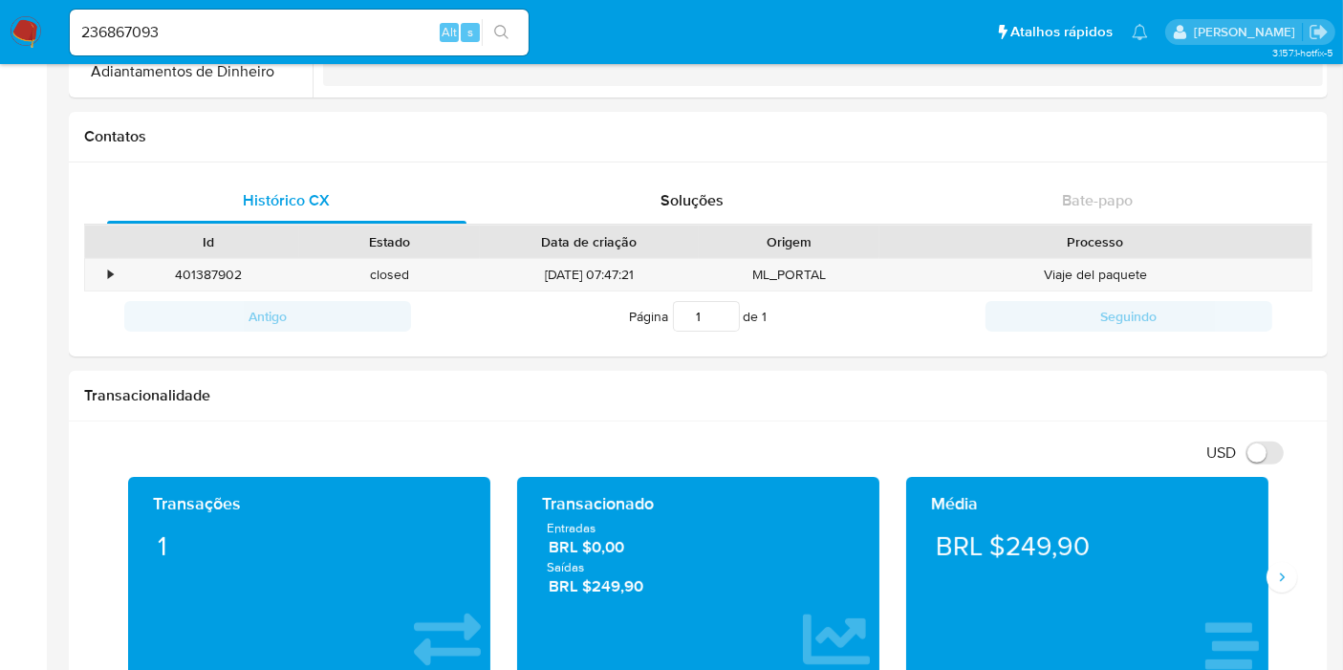
scroll to position [743, 0]
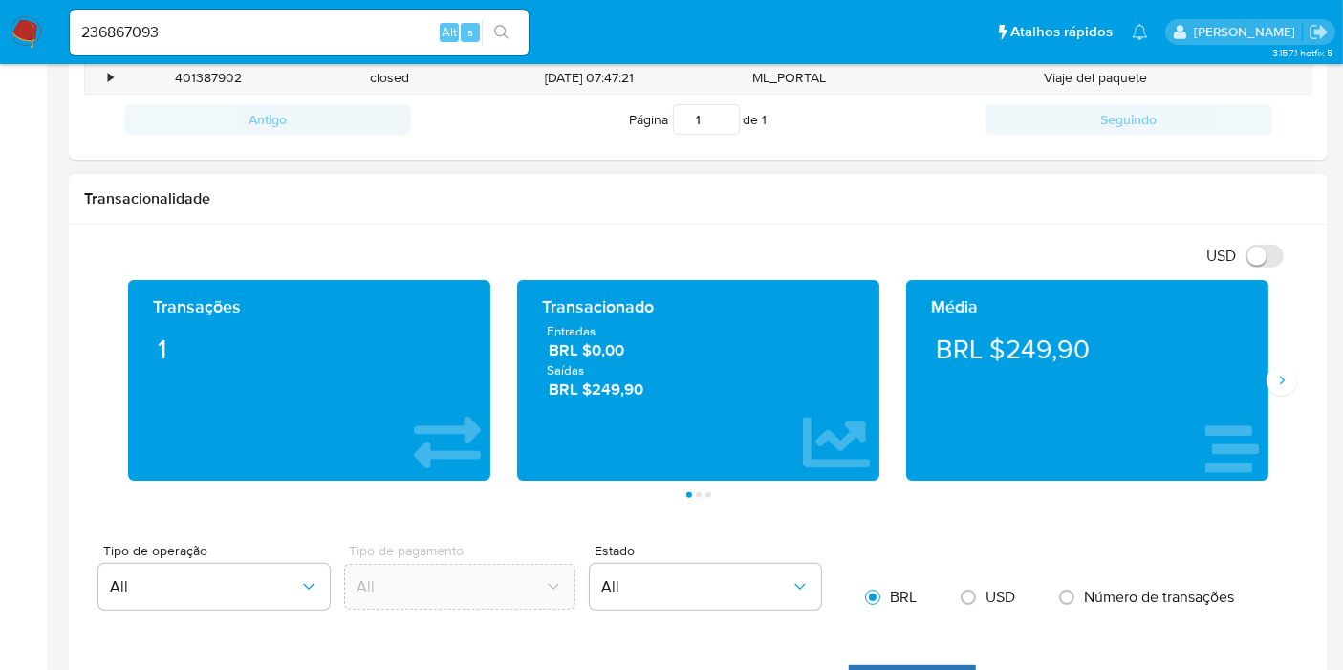
drag, startPoint x: 666, startPoint y: 397, endPoint x: 529, endPoint y: 327, distance: 154.3
click at [529, 327] on div "Transacionado Entradas BRL $0,00 Saídas BRL $249,90" at bounding box center [698, 380] width 362 height 201
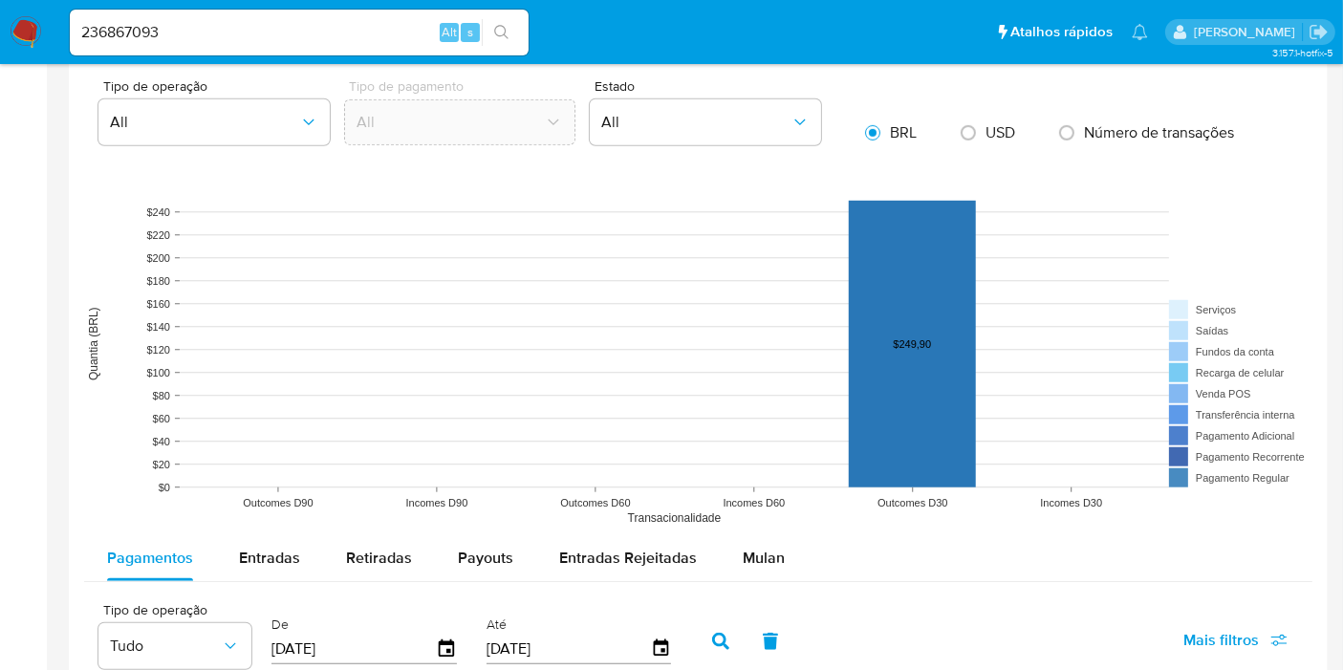
scroll to position [1487, 0]
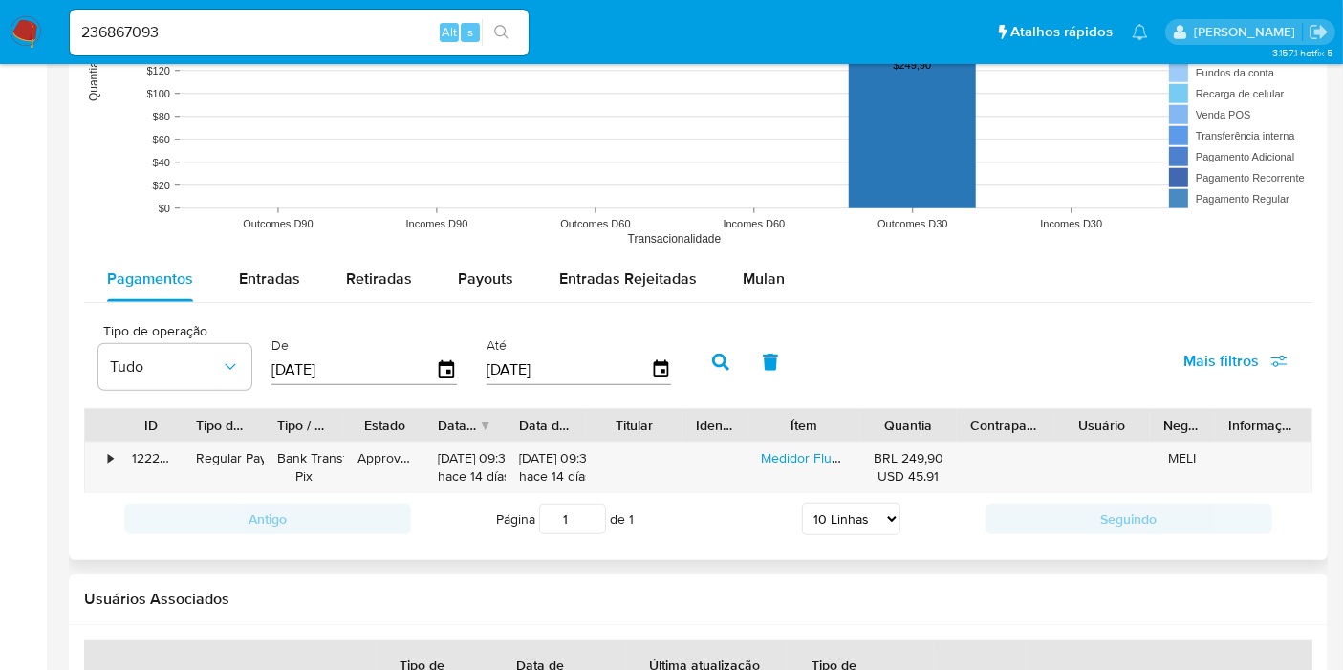
click at [161, 198] on rect at bounding box center [698, 65] width 1228 height 382
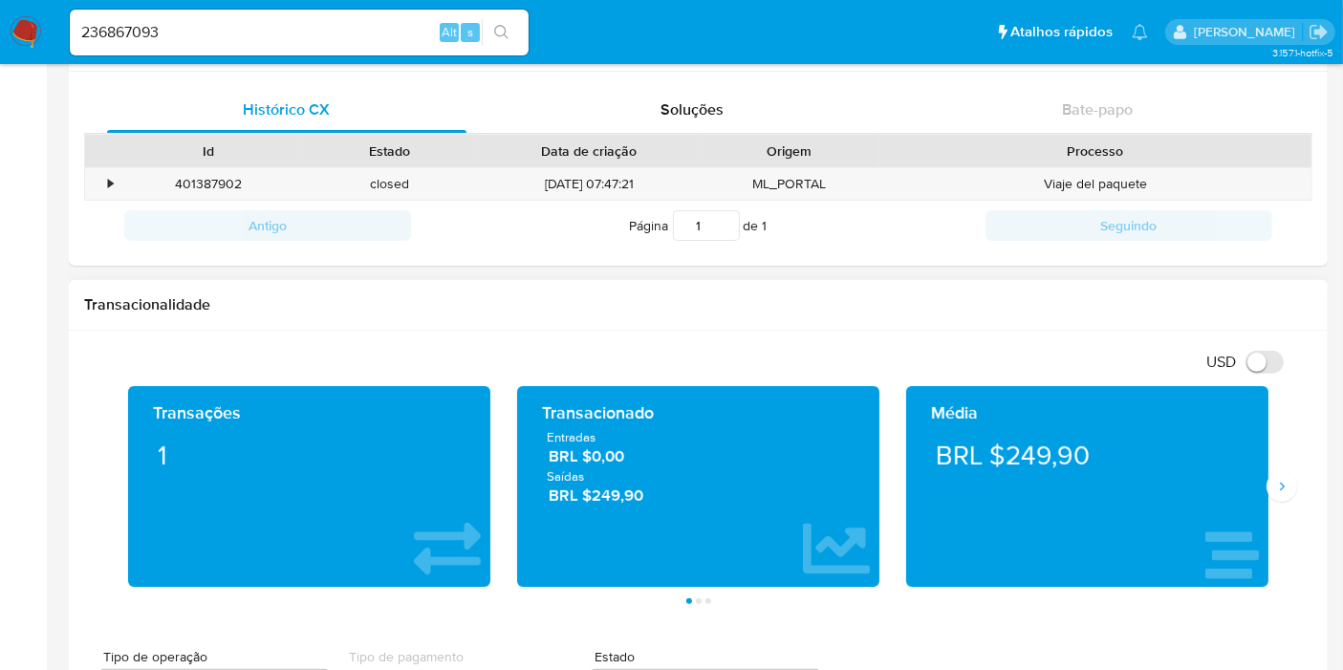
scroll to position [106, 0]
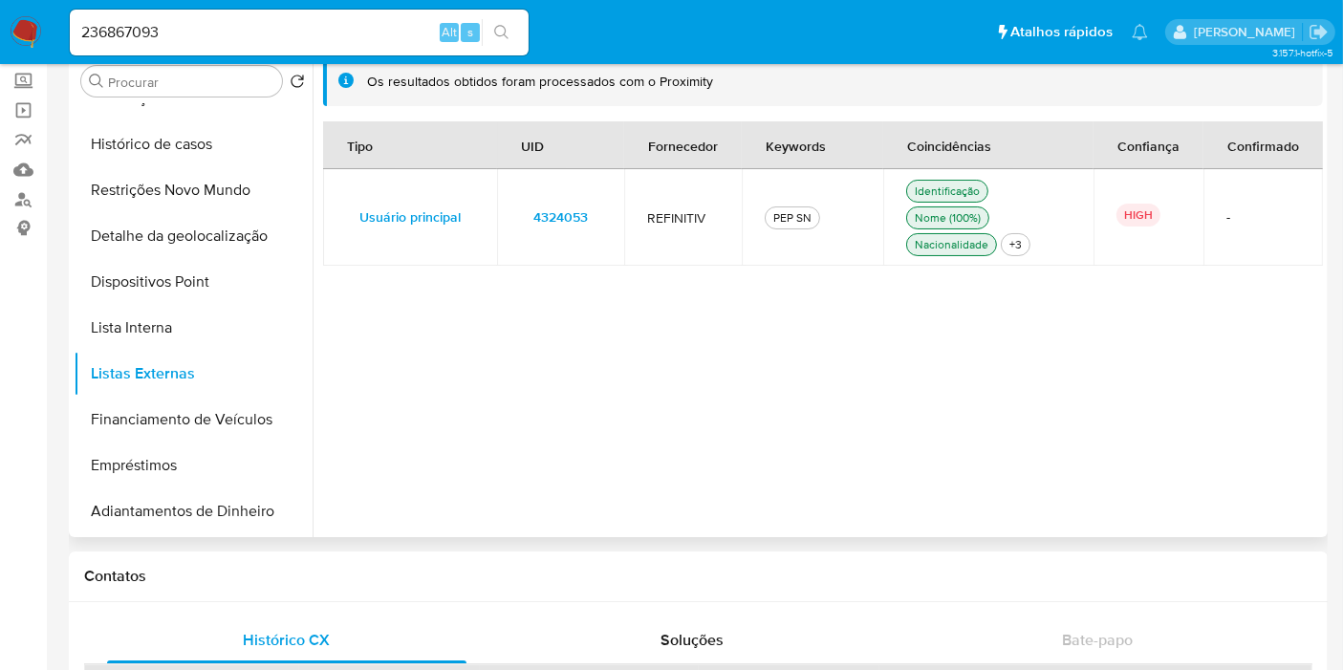
click at [568, 211] on span "4324053" at bounding box center [560, 217] width 54 height 27
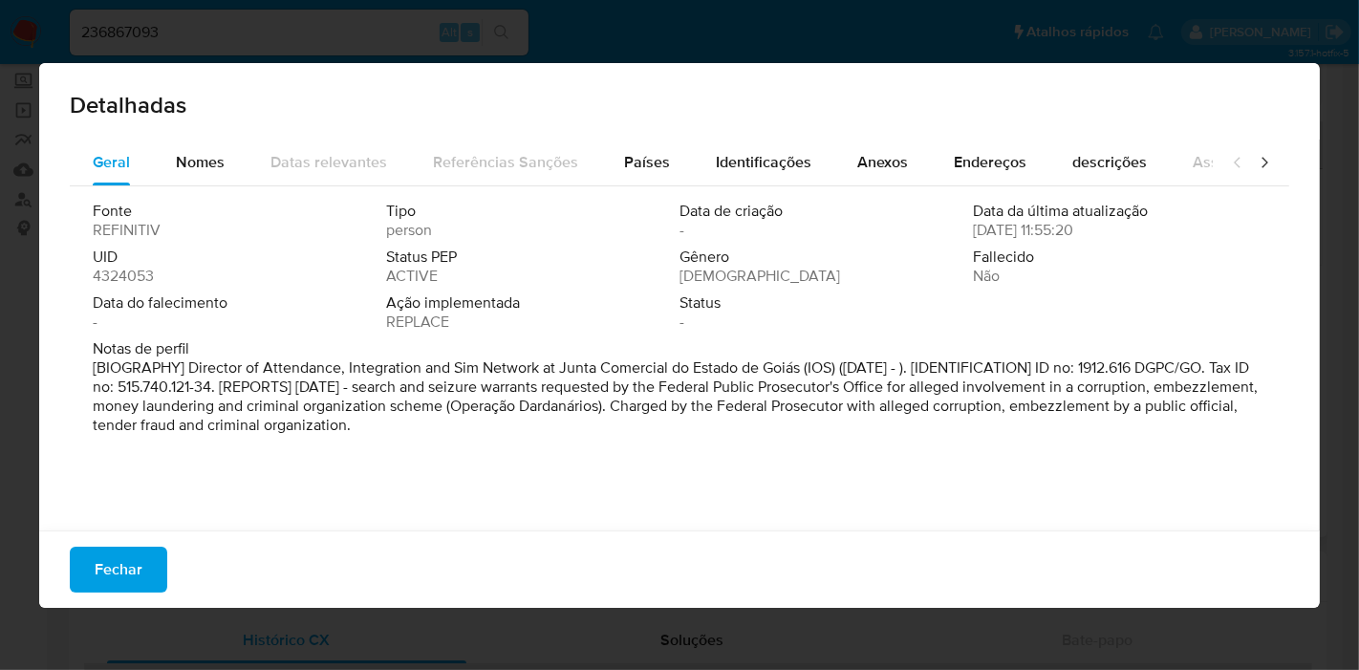
click at [142, 280] on span "4324053" at bounding box center [123, 276] width 61 height 19
click at [131, 575] on span "Fechar" at bounding box center [119, 570] width 48 height 42
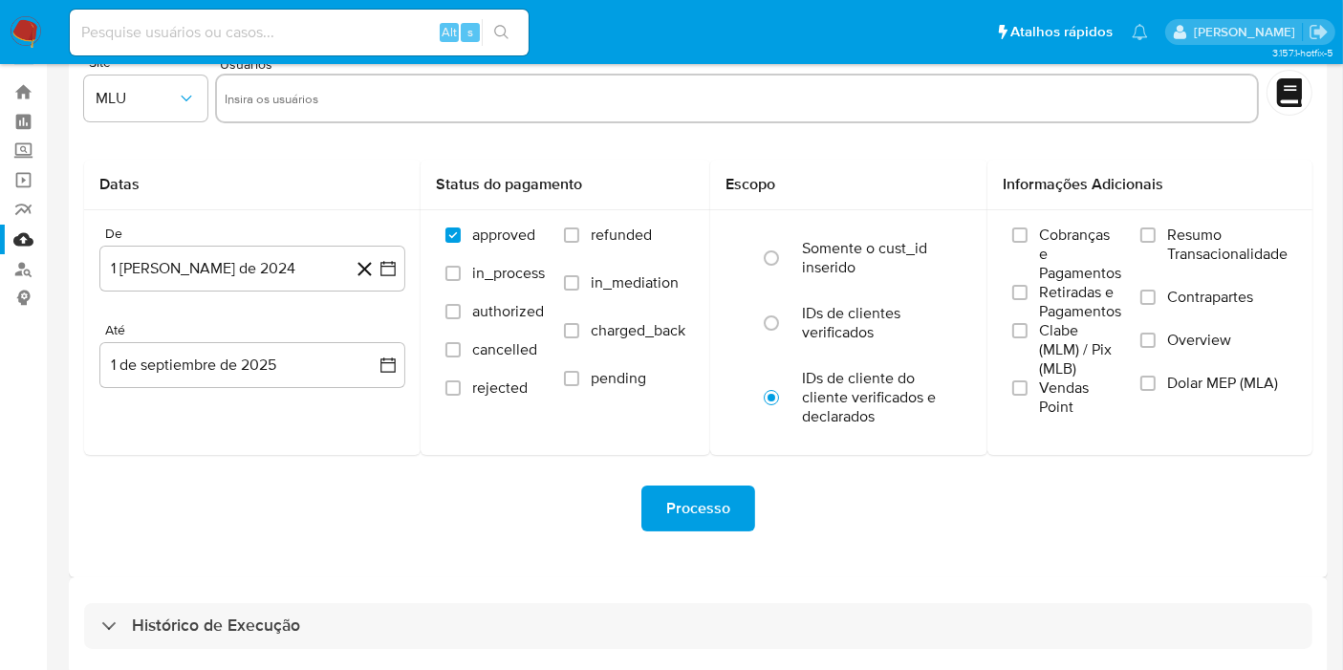
scroll to position [52, 0]
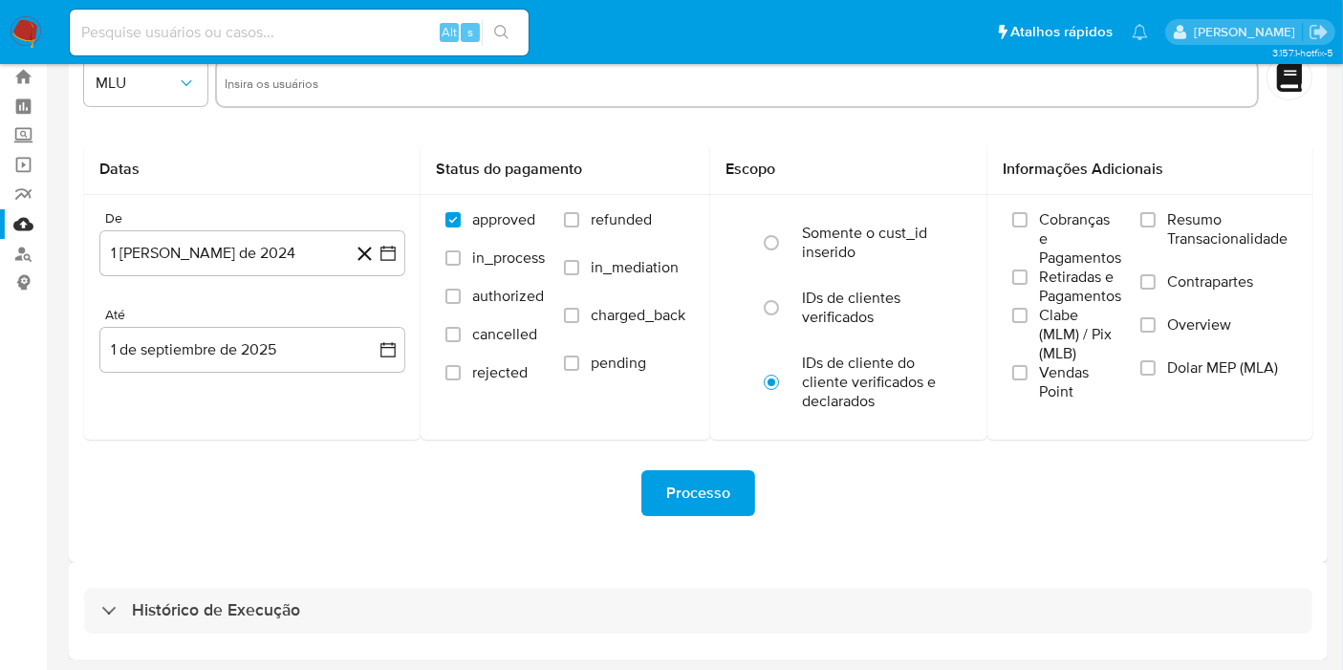
drag, startPoint x: 496, startPoint y: 588, endPoint x: 527, endPoint y: 539, distance: 57.6
click at [497, 588] on div "Histórico de Execução" at bounding box center [698, 611] width 1228 height 46
select select "10"
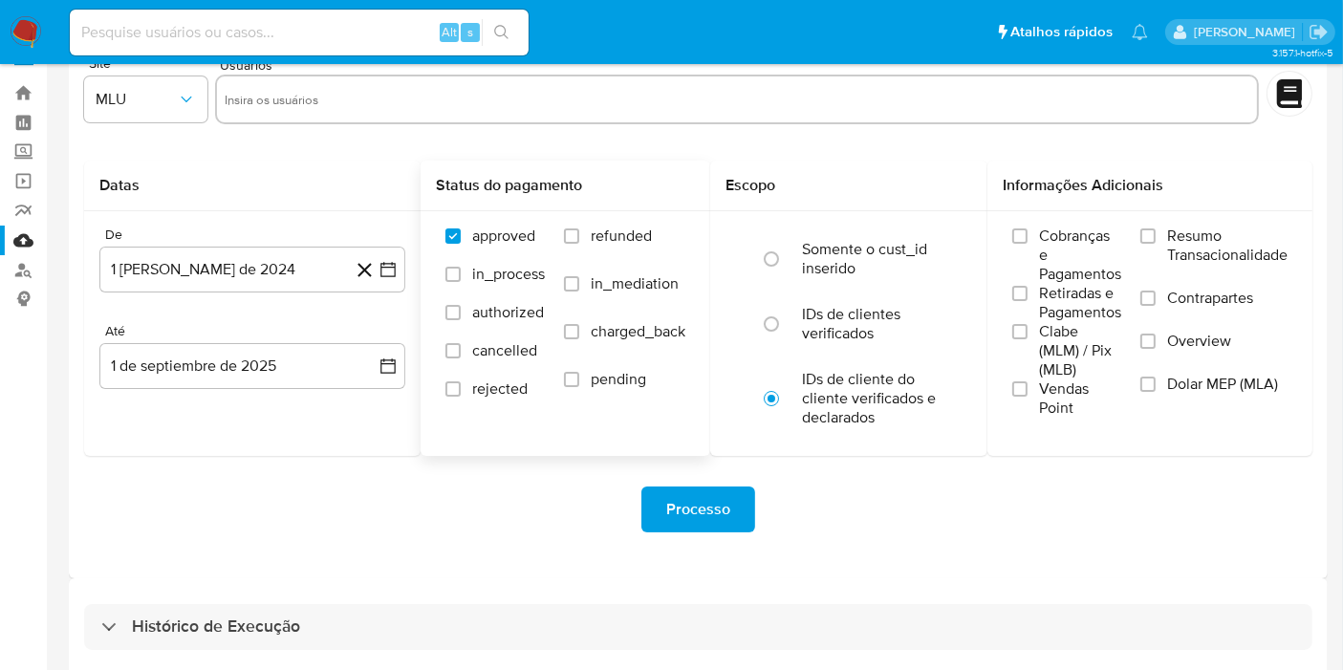
scroll to position [52, 0]
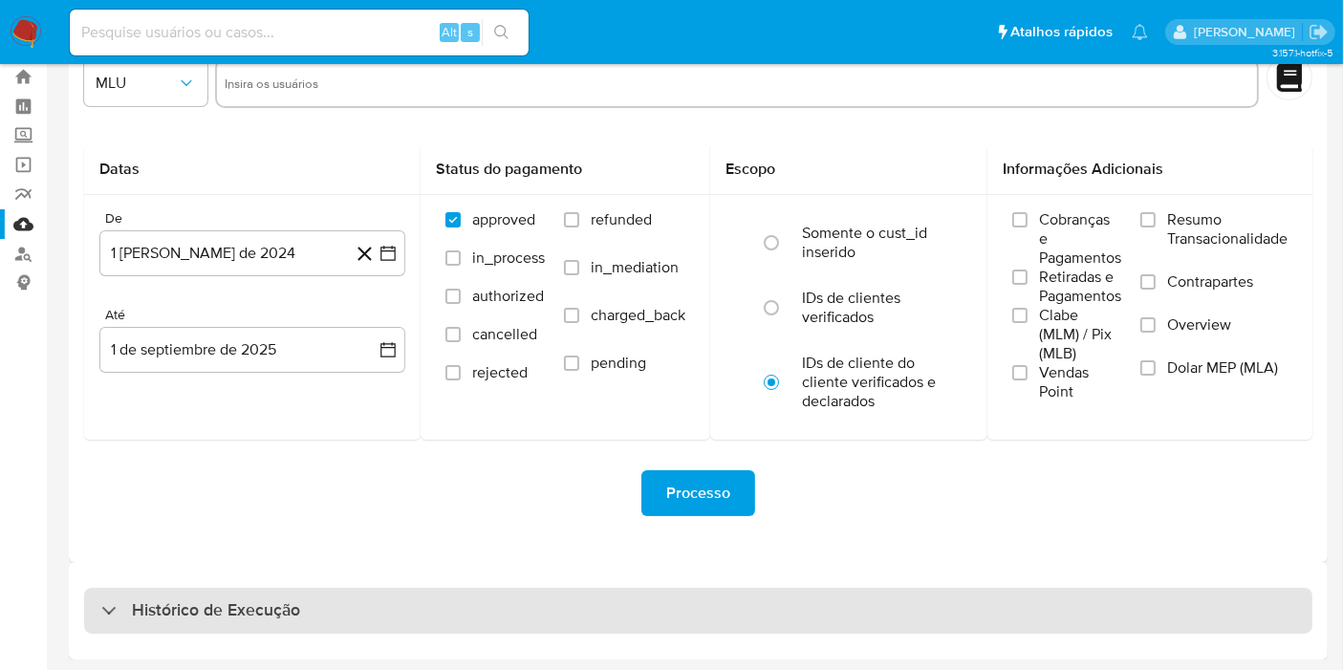
click at [558, 609] on div "Histórico de Execução" at bounding box center [698, 611] width 1228 height 46
select select "10"
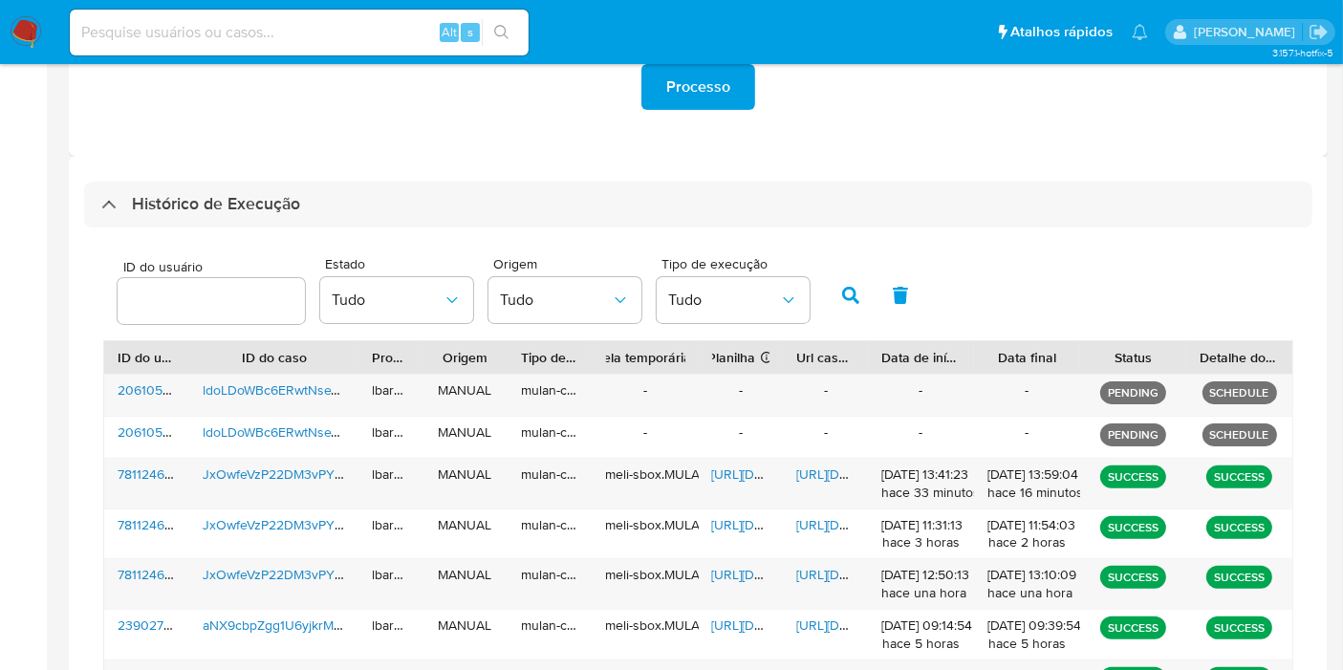
scroll to position [590, 0]
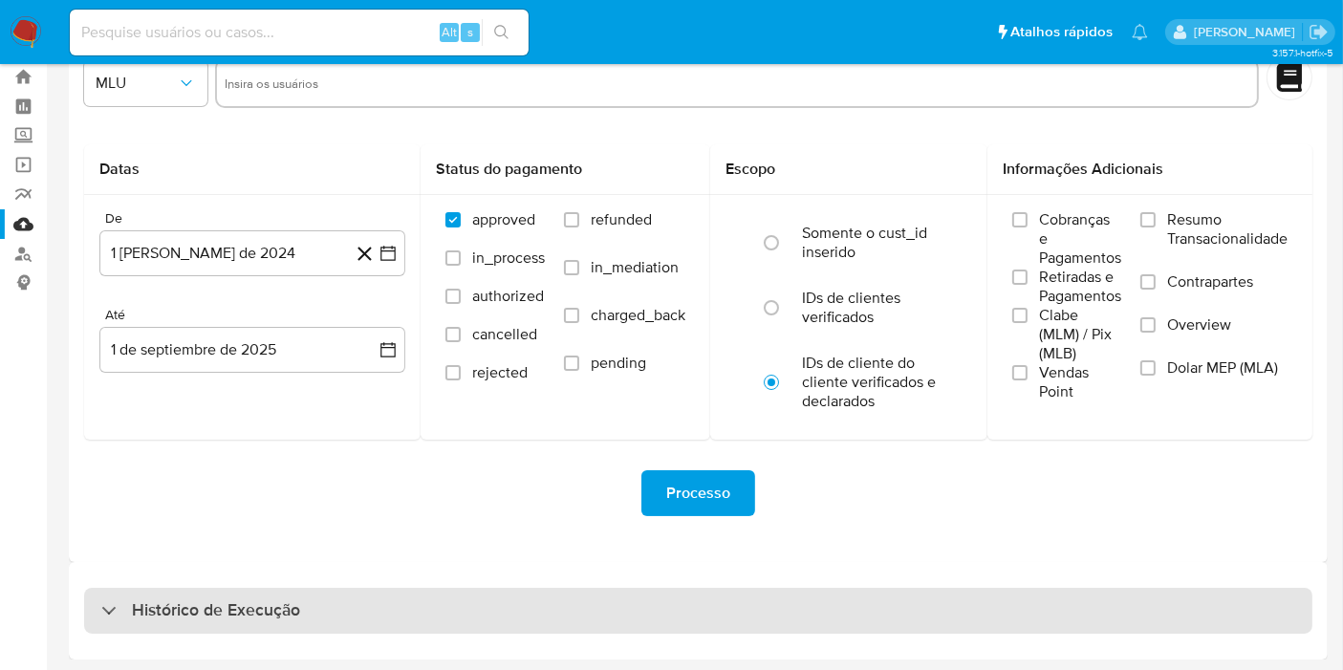
click at [646, 610] on div "Histórico de Execução" at bounding box center [698, 611] width 1228 height 46
select select "10"
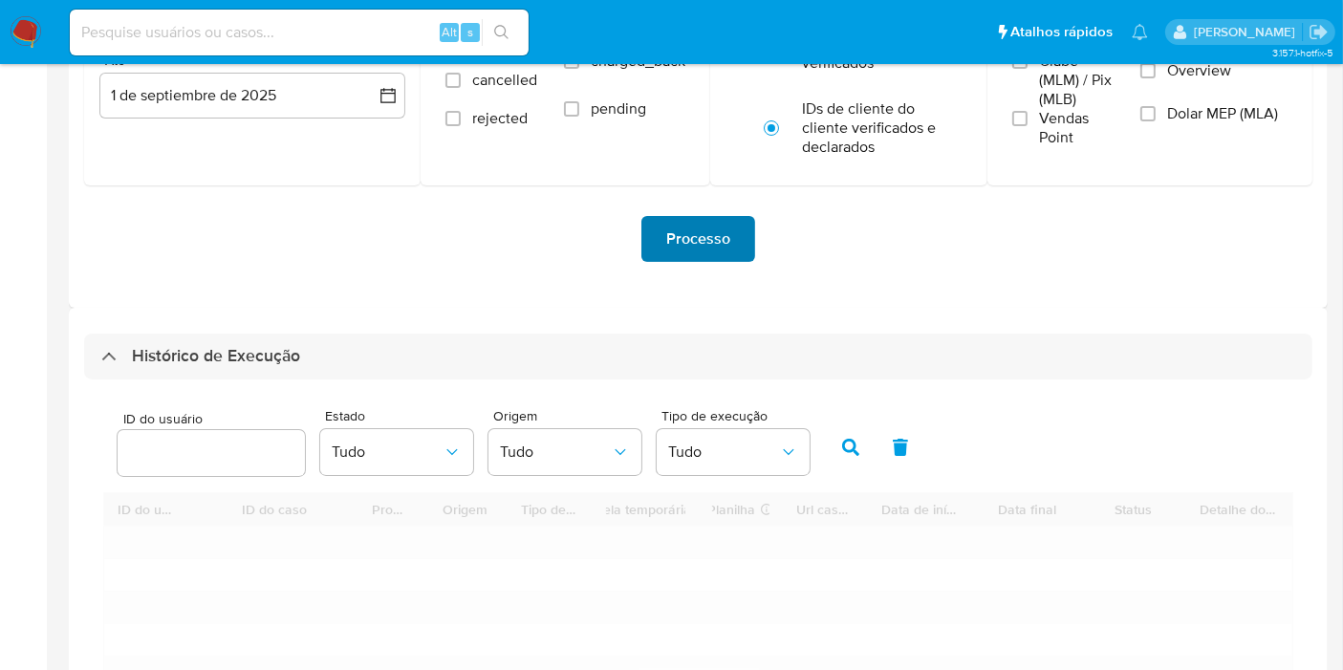
scroll to position [590, 0]
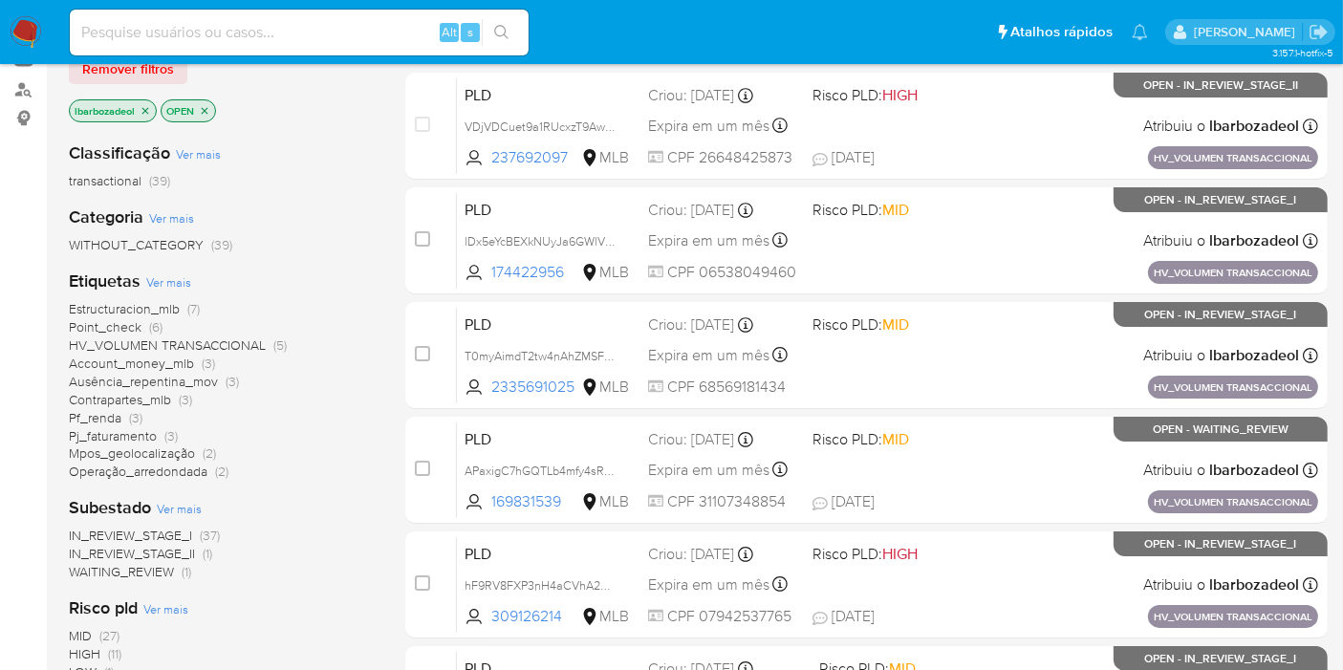
scroll to position [199, 0]
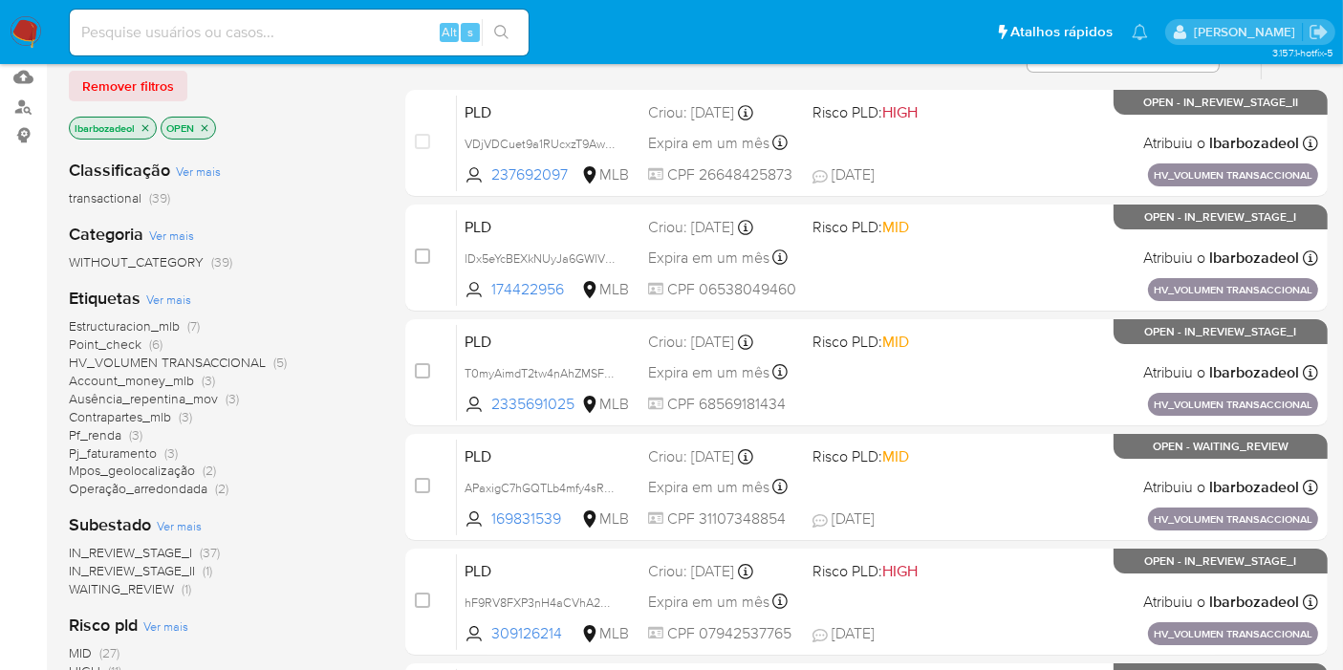
click at [239, 363] on span "HV_VOLUMEN TRANSACCIONAL" at bounding box center [167, 362] width 197 height 19
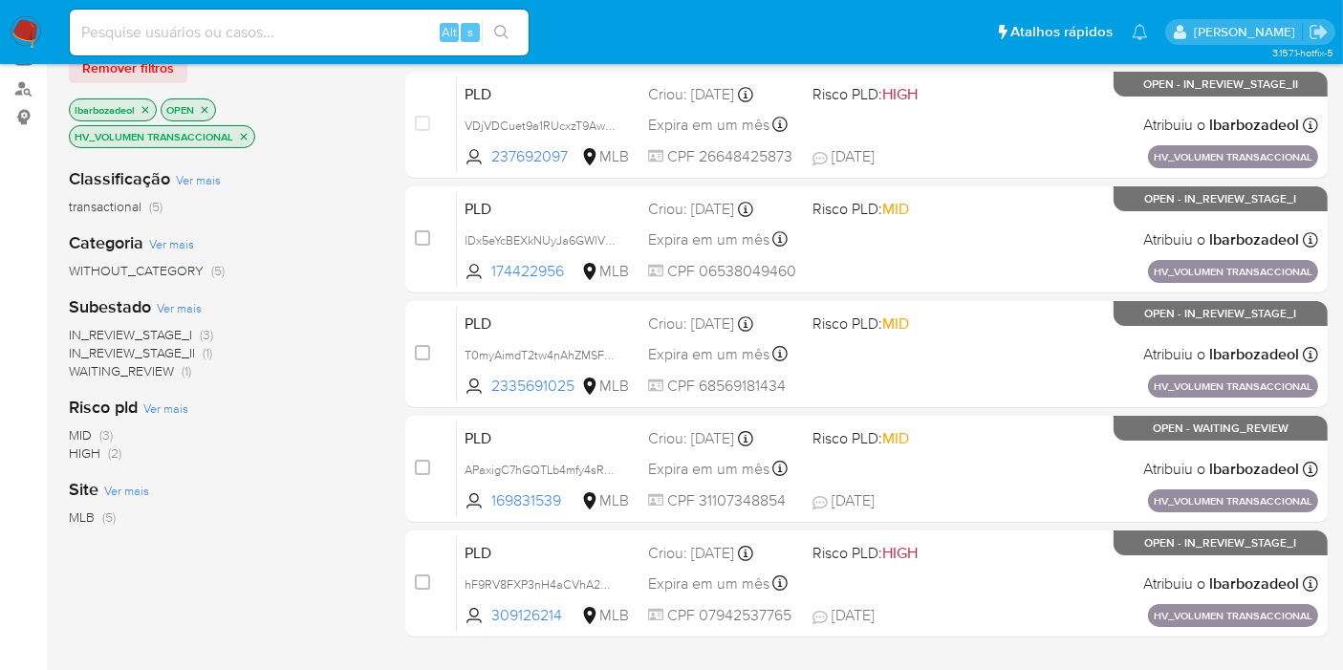
scroll to position [199, 0]
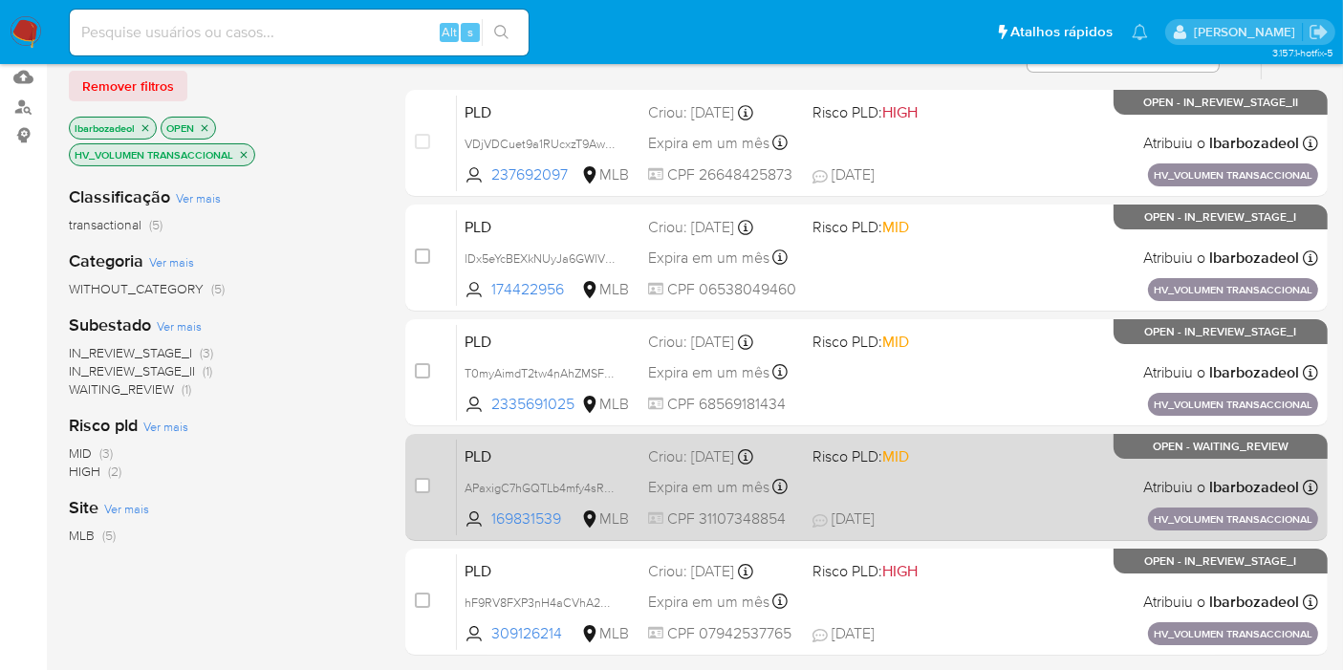
click at [925, 469] on div "PLD APaxigC7hGQTLb4mfy4sR1Mz 169831539 MLB Risco PLD: MID Criou: [DATE] Criou: …" at bounding box center [887, 487] width 861 height 97
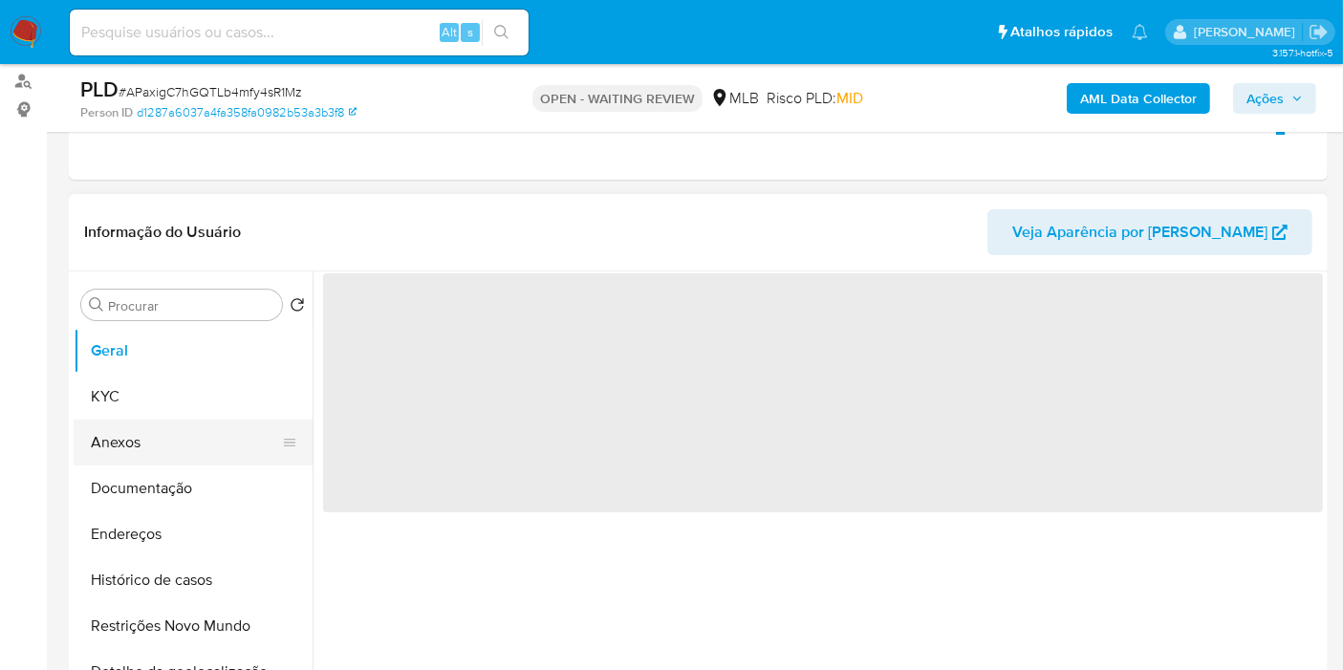
scroll to position [318, 0]
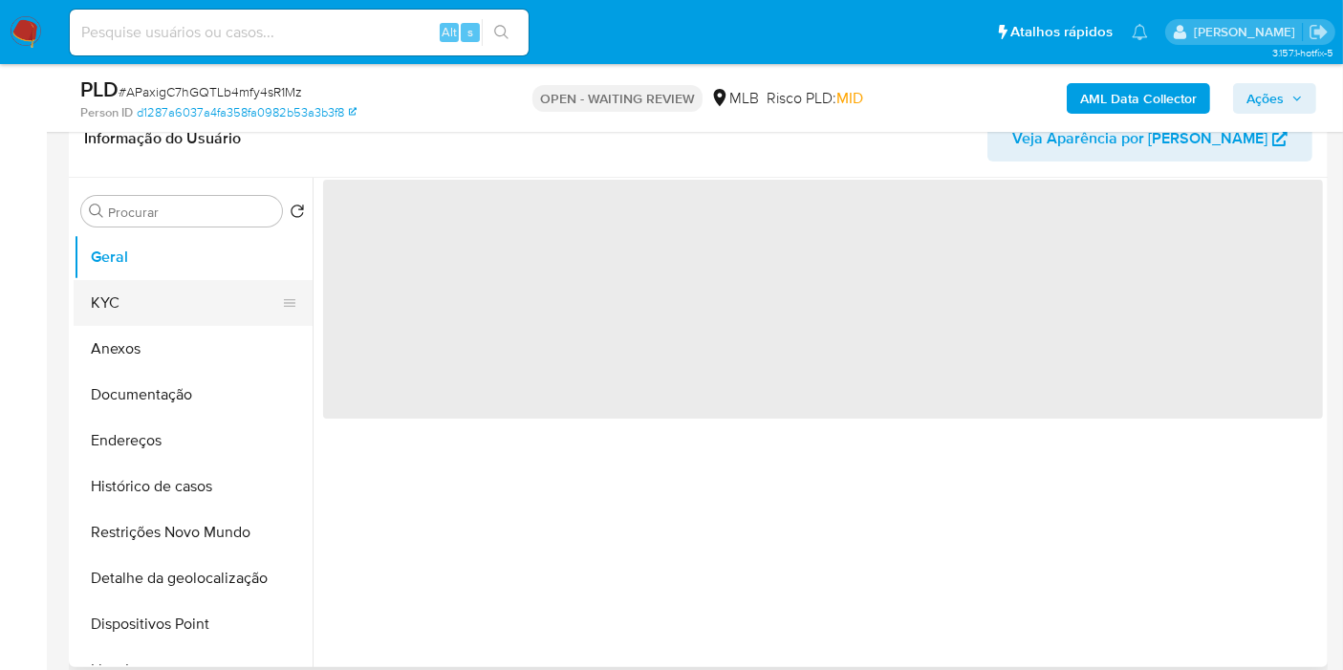
click at [179, 291] on button "KYC" at bounding box center [186, 303] width 224 height 46
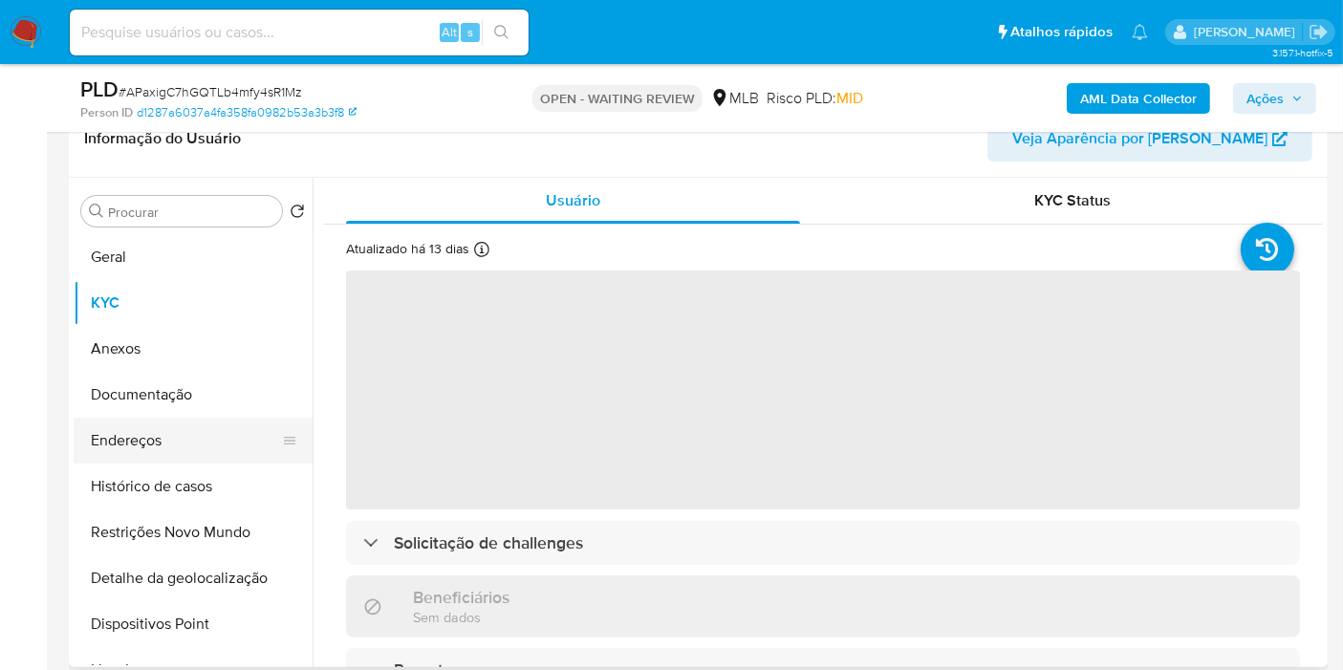
select select "10"
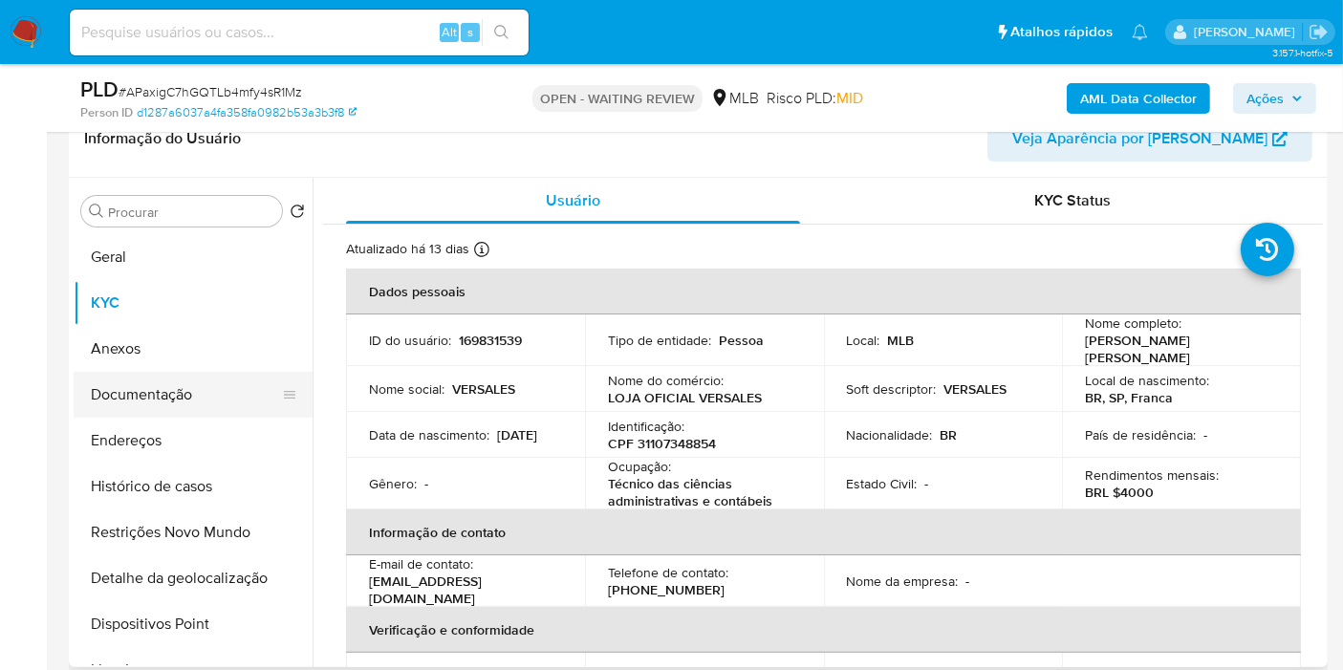
click at [191, 393] on button "Documentação" at bounding box center [186, 395] width 224 height 46
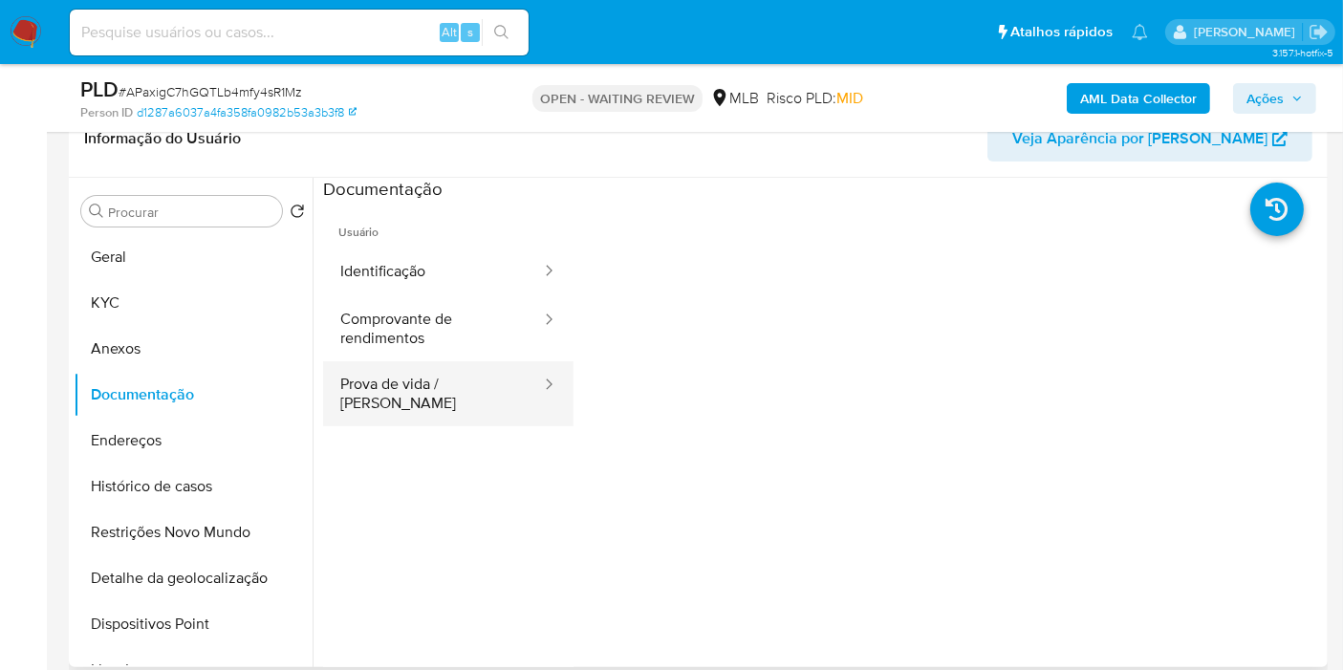
click at [475, 380] on button "Prova de vida / [PERSON_NAME]" at bounding box center [433, 393] width 220 height 65
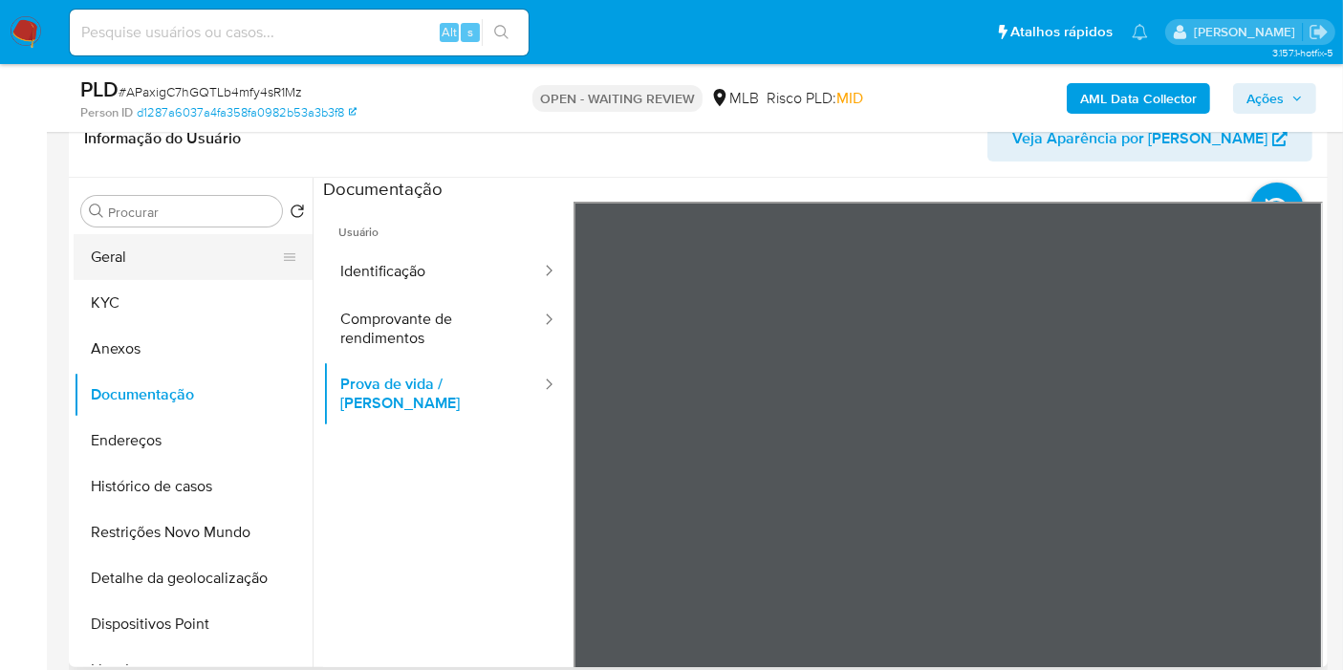
drag, startPoint x: 253, startPoint y: 251, endPoint x: 191, endPoint y: 250, distance: 62.2
click at [250, 251] on button "Geral" at bounding box center [186, 257] width 224 height 46
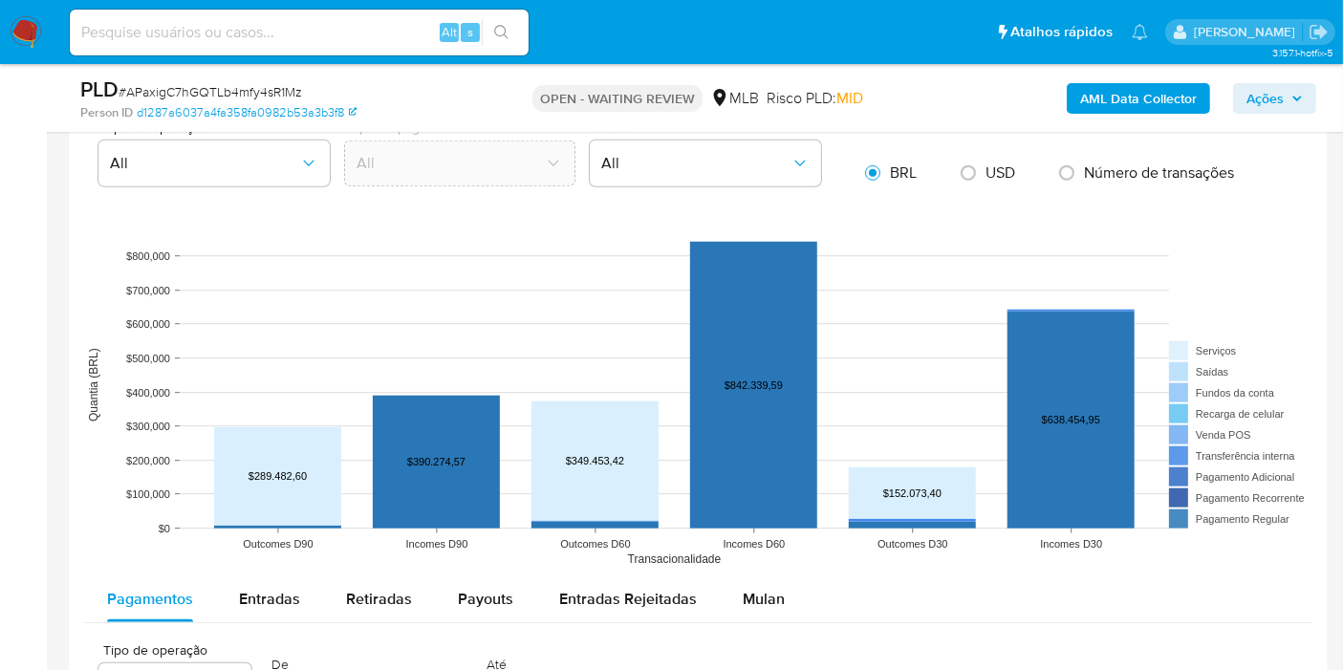
scroll to position [1699, 0]
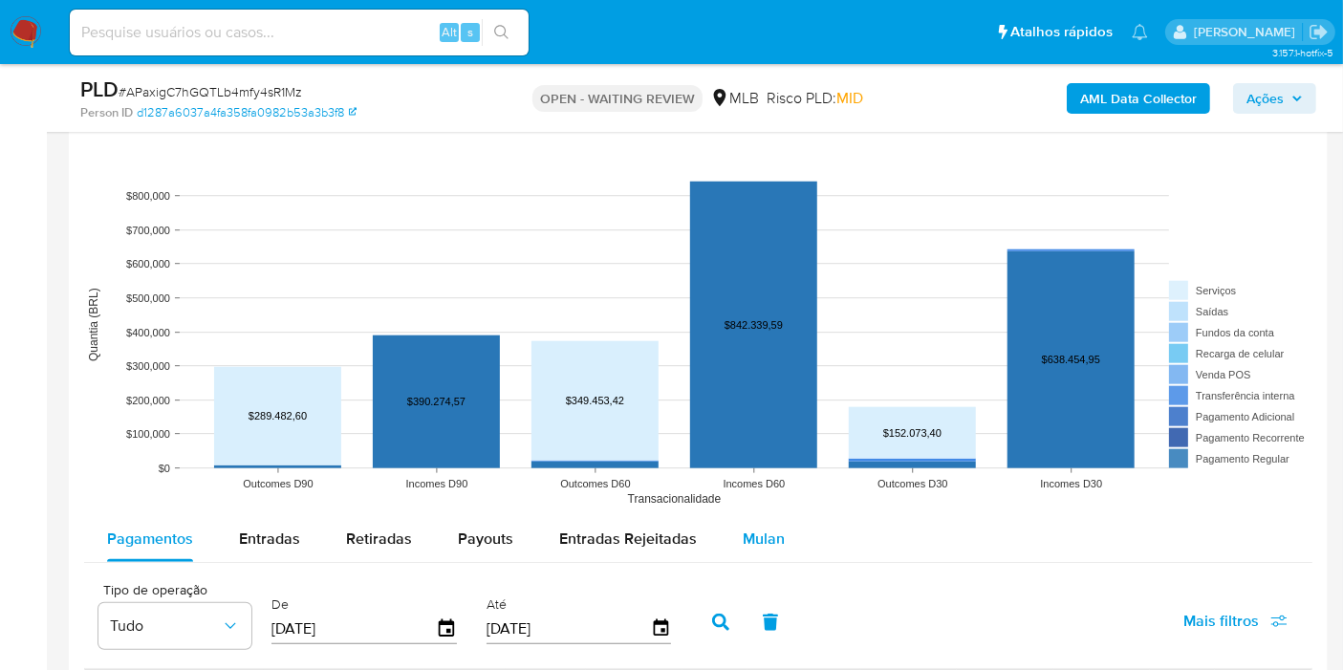
click at [749, 528] on span "Mulan" at bounding box center [764, 539] width 42 height 22
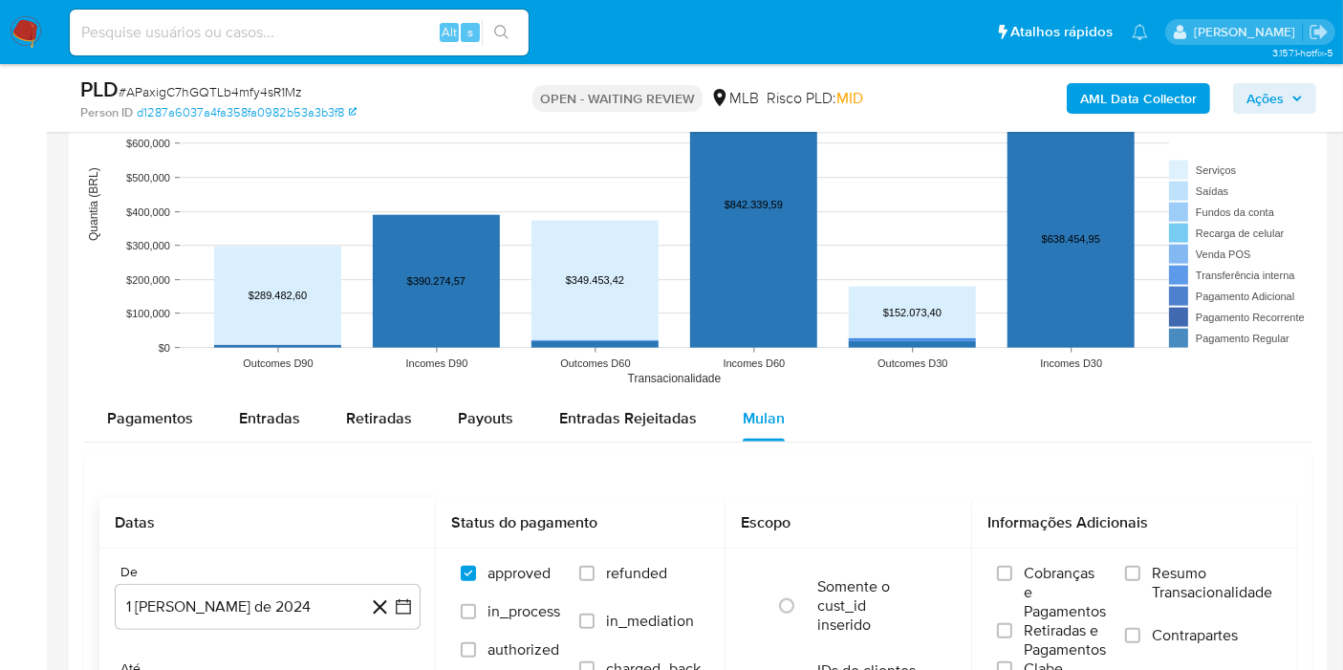
scroll to position [1912, 0]
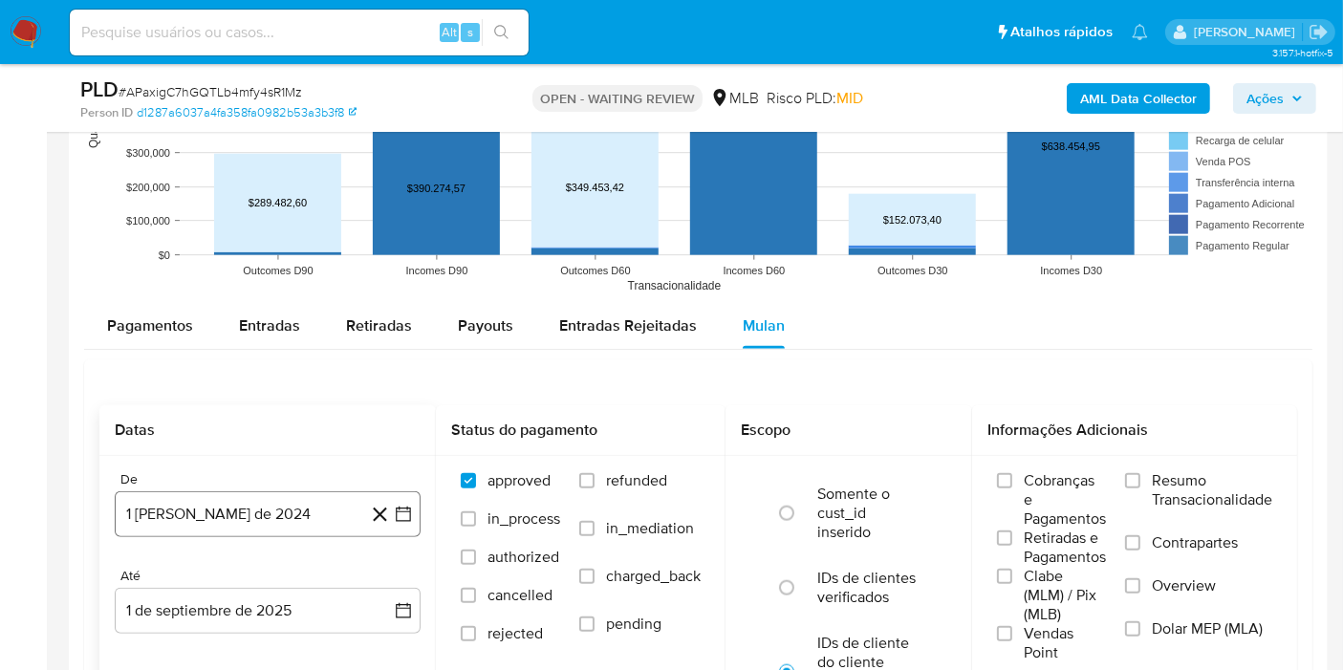
click at [227, 507] on button "1 [PERSON_NAME] de 2024" at bounding box center [268, 514] width 306 height 46
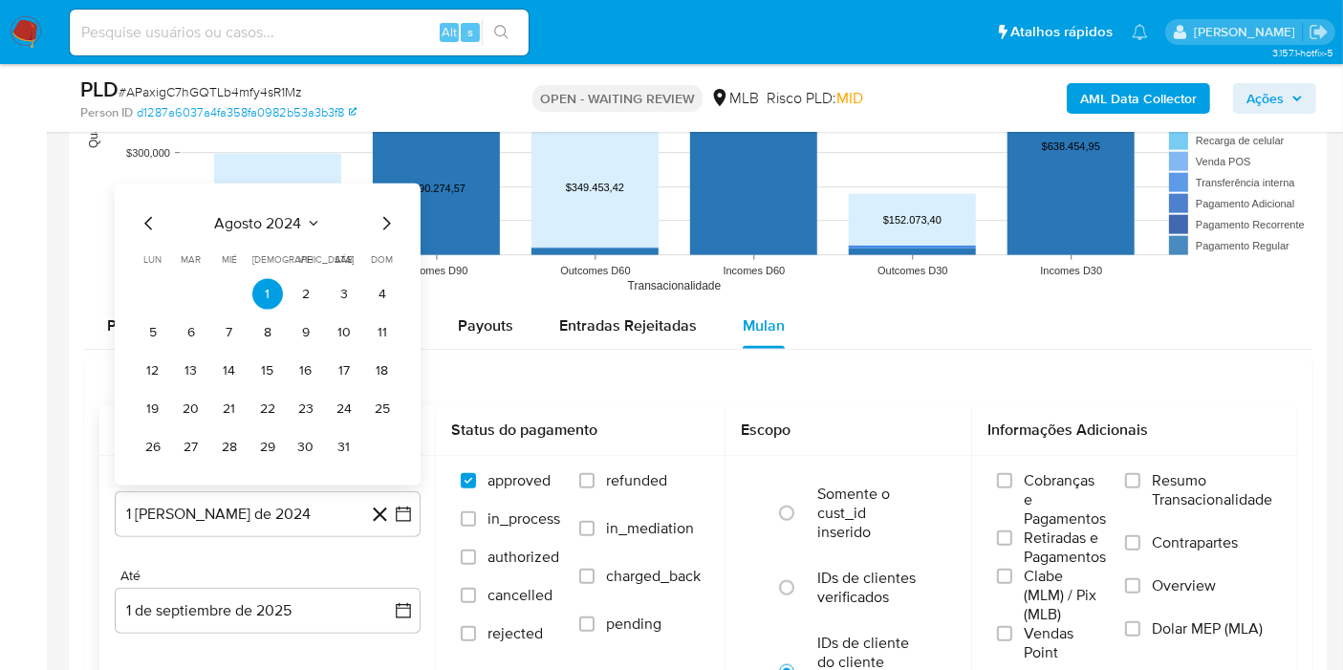
click at [291, 218] on span "agosto 2024" at bounding box center [258, 223] width 87 height 19
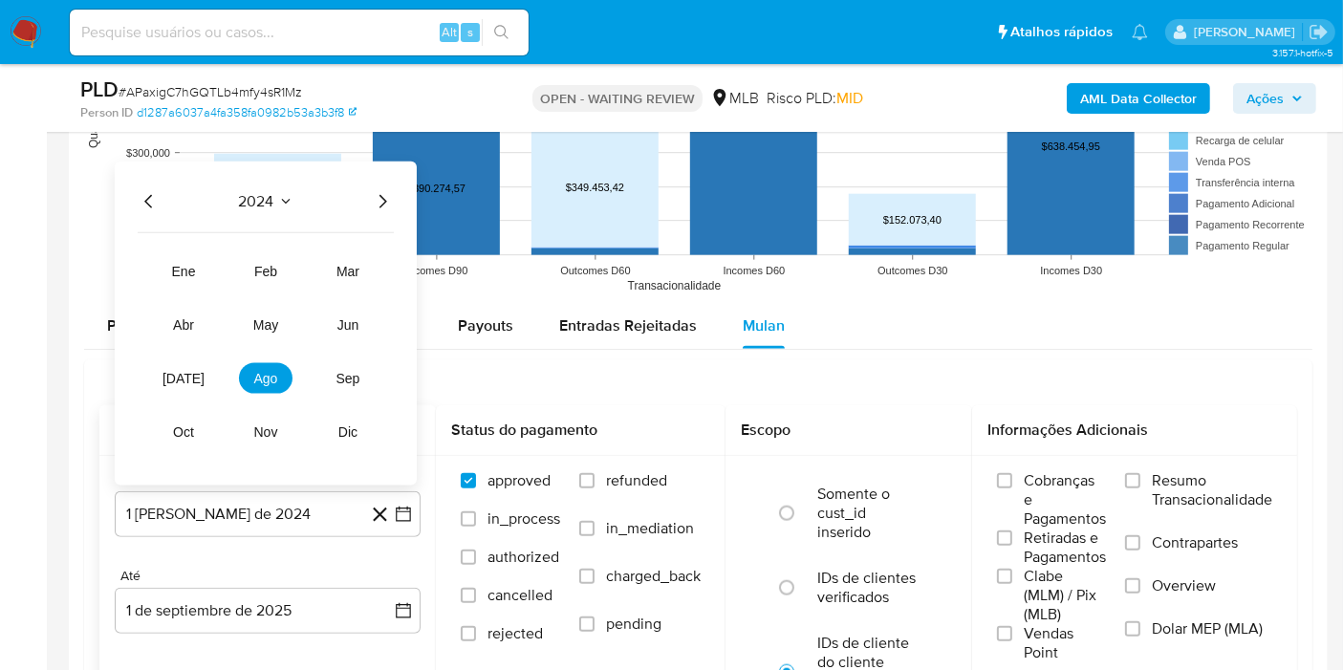
drag, startPoint x: 381, startPoint y: 193, endPoint x: 245, endPoint y: 357, distance: 213.1
click at [382, 194] on icon "Año siguiente" at bounding box center [384, 200] width 8 height 13
click at [198, 381] on button "[DATE]" at bounding box center [184, 378] width 54 height 31
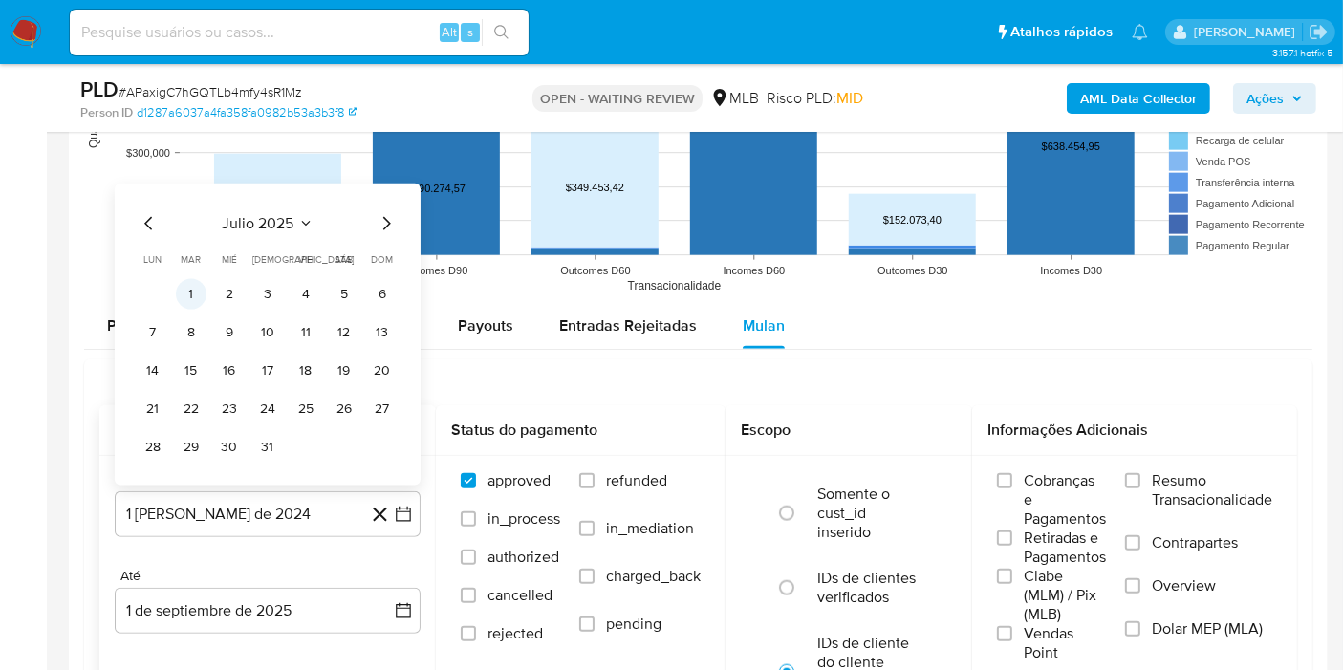
click at [202, 291] on button "1" at bounding box center [191, 294] width 31 height 31
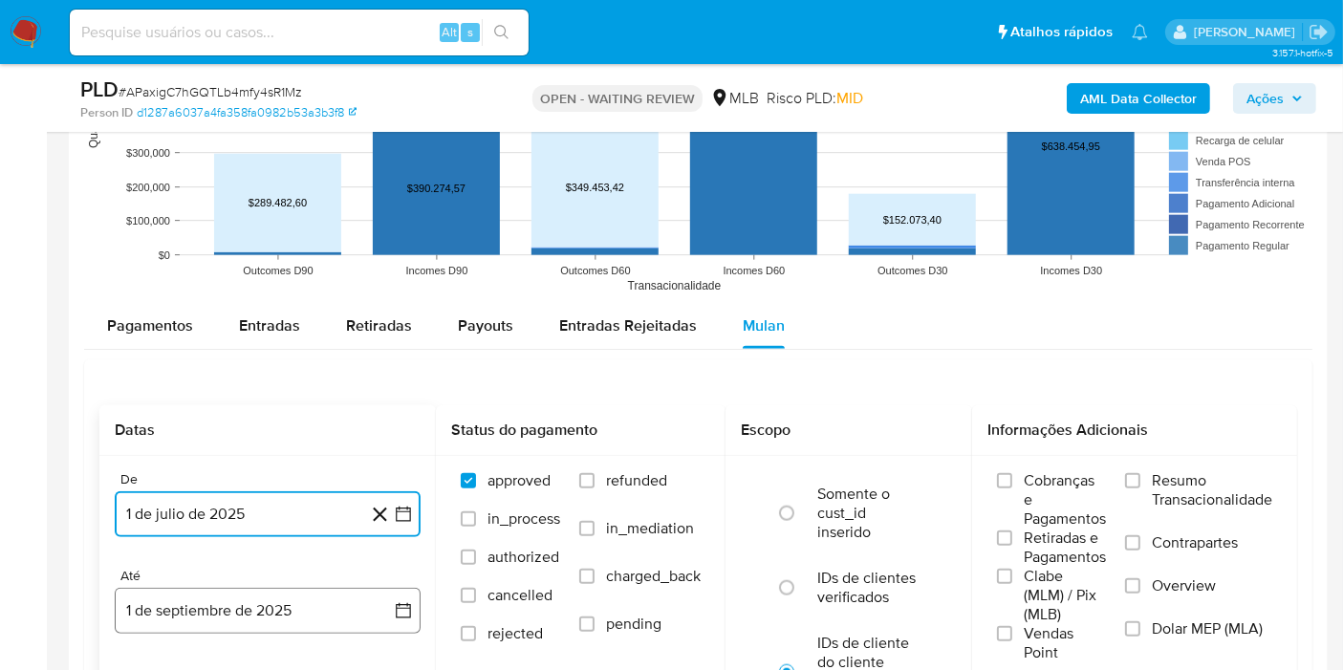
click at [282, 597] on button "1 de septiembre de 2025" at bounding box center [268, 611] width 306 height 46
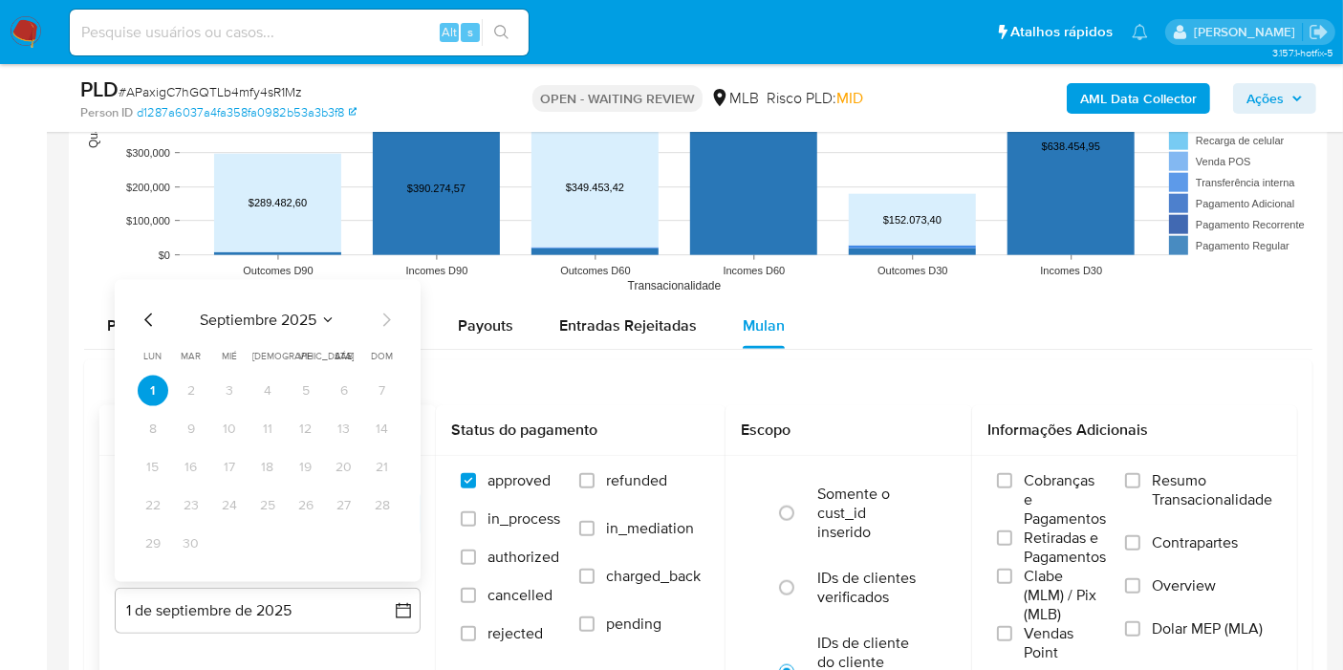
click at [145, 313] on icon "Mes anterior" at bounding box center [149, 320] width 23 height 23
drag, startPoint x: 385, startPoint y: 532, endPoint x: 450, endPoint y: 517, distance: 66.8
click at [385, 533] on button "31" at bounding box center [382, 544] width 31 height 31
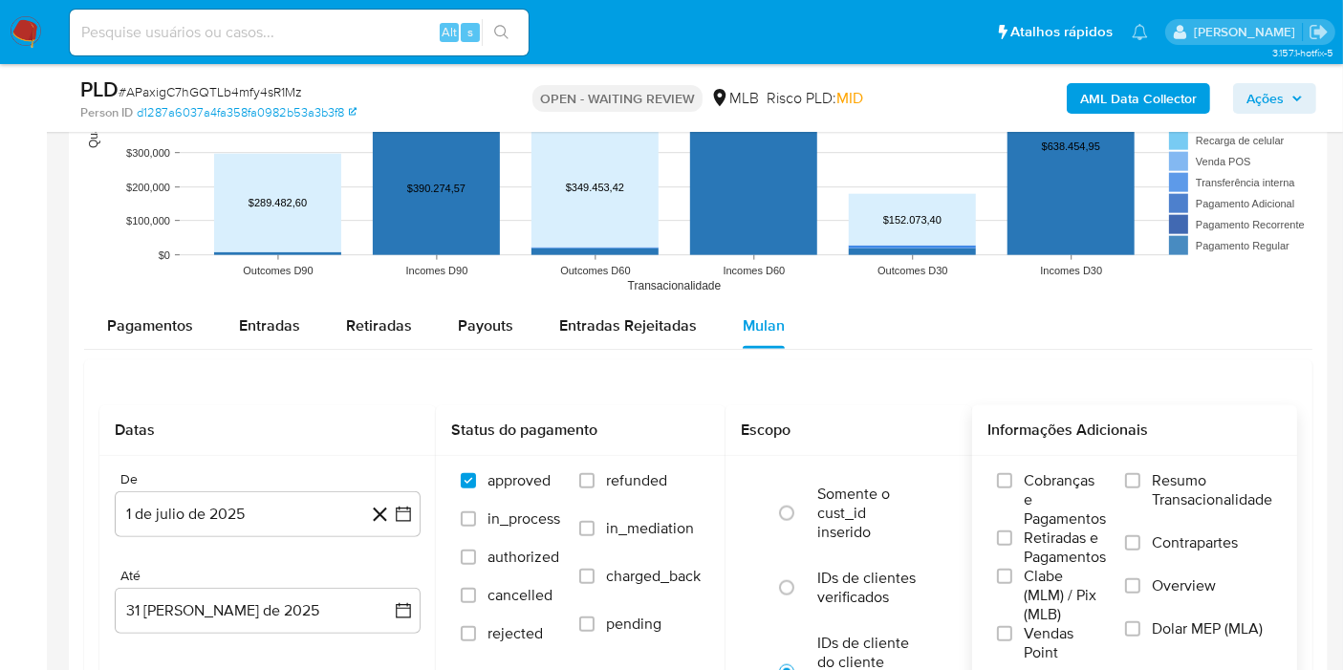
click at [1248, 483] on span "Resumo Transacionalidade" at bounding box center [1212, 490] width 120 height 38
click at [1140, 483] on input "Resumo Transacionalidade" at bounding box center [1132, 480] width 15 height 15
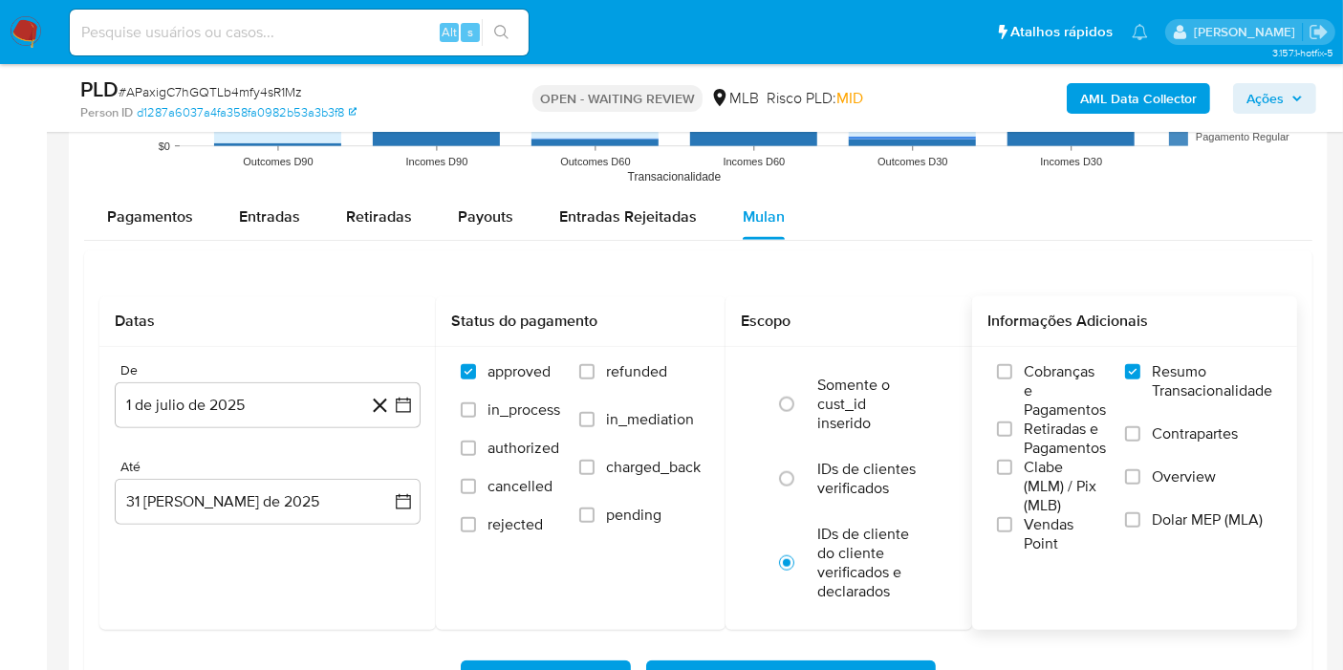
scroll to position [2124, 0]
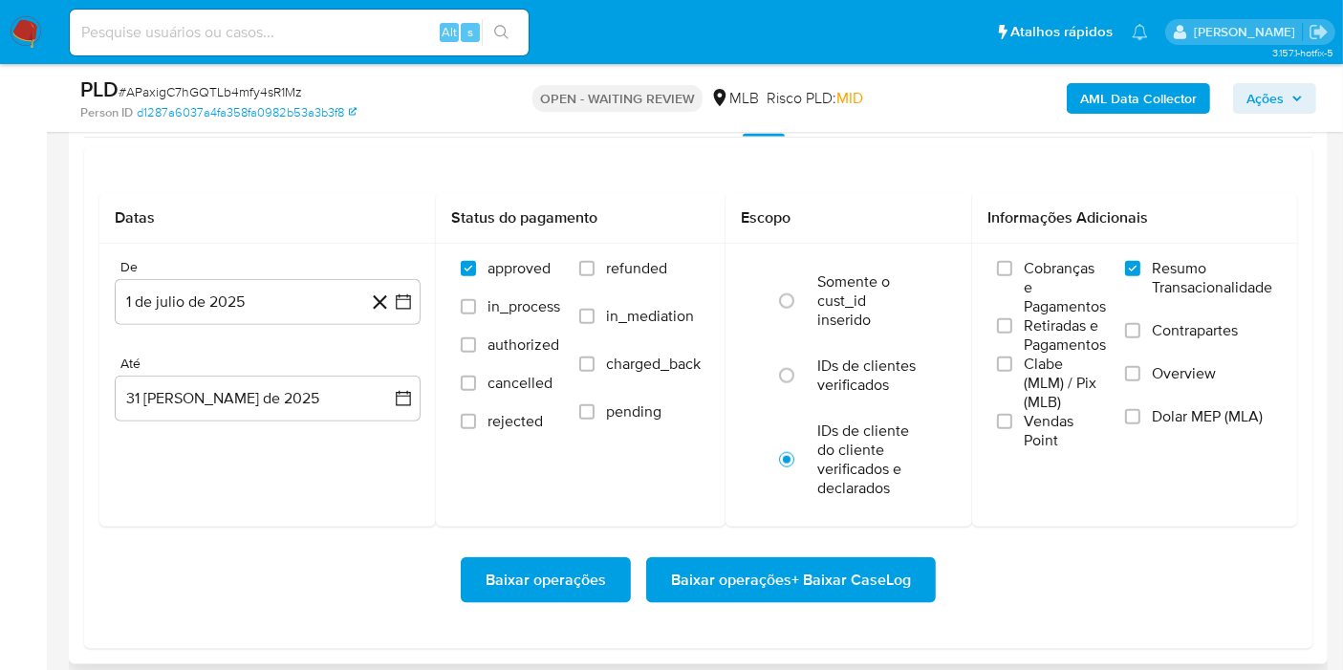
click at [849, 582] on span "Baixar operações + Baixar CaseLog" at bounding box center [791, 580] width 240 height 42
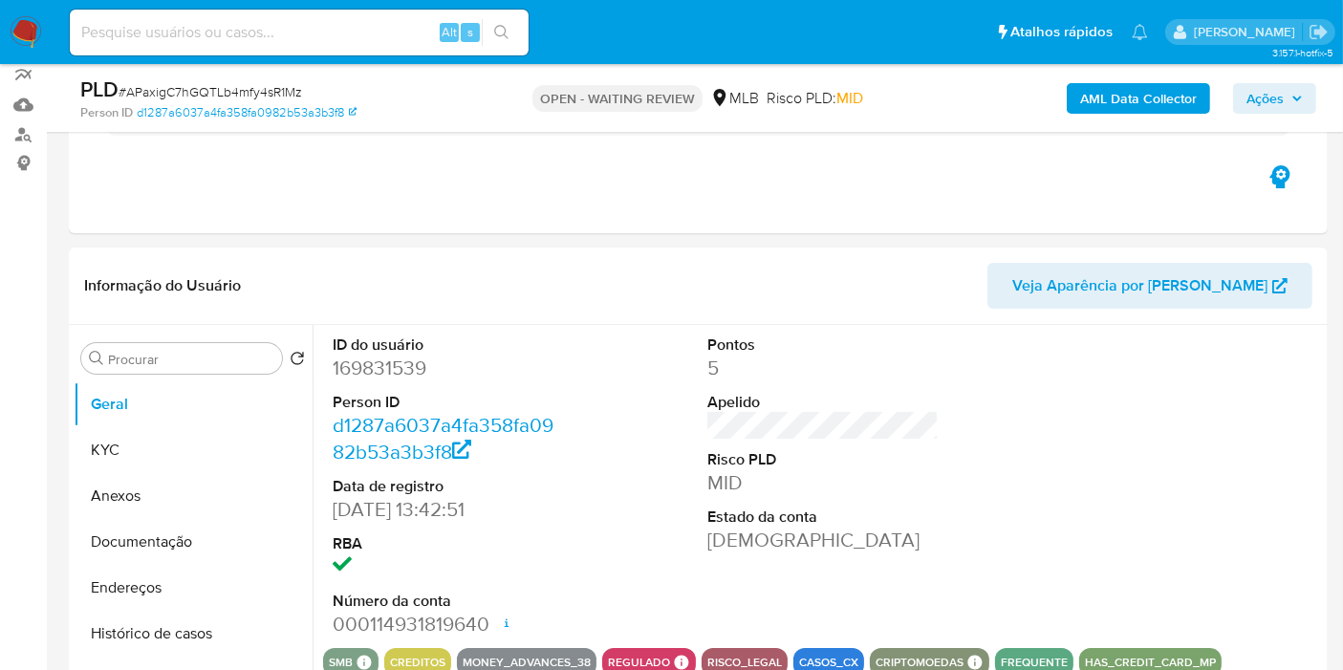
scroll to position [0, 0]
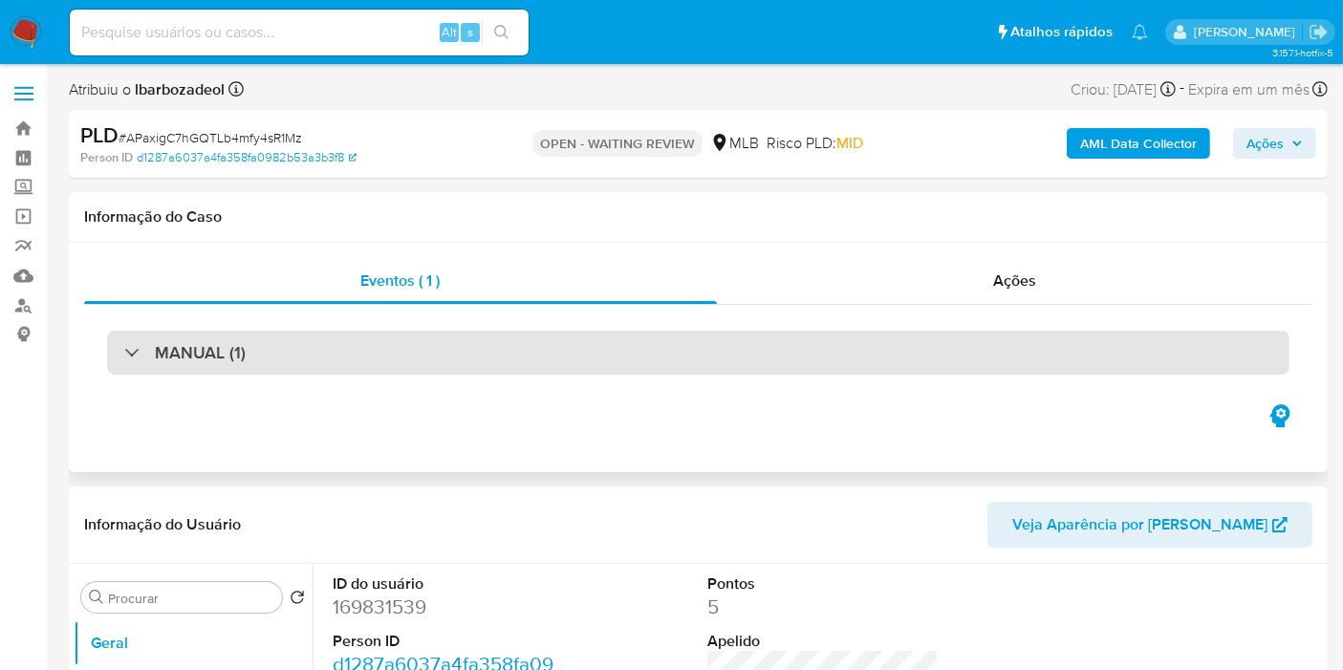
click at [524, 343] on div "MANUAL (1)" at bounding box center [698, 353] width 1183 height 44
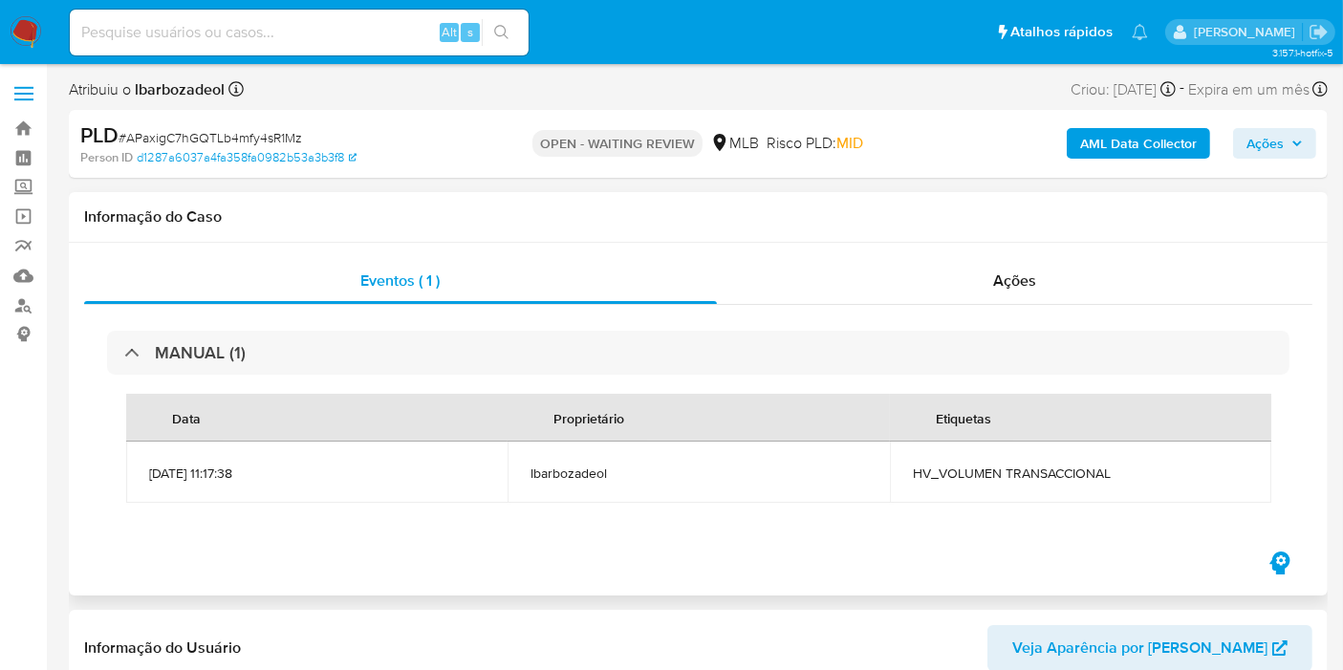
click at [963, 470] on span "HV_VOLUMEN TRANSACCIONAL" at bounding box center [1081, 473] width 336 height 17
copy div "HV_VOLUMEN TRANSACCIONAL"
click at [1250, 138] on span "Ações" at bounding box center [1265, 143] width 37 height 31
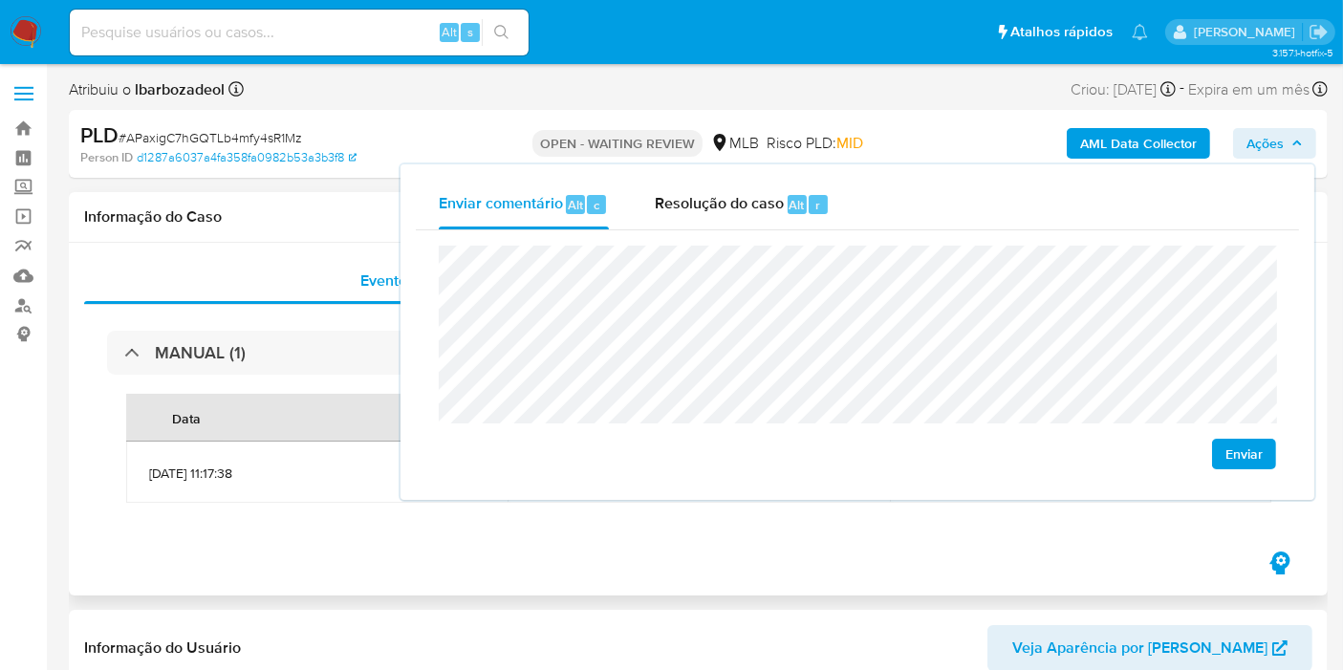
click at [251, 211] on h1 "Informação do Caso" at bounding box center [698, 216] width 1228 height 19
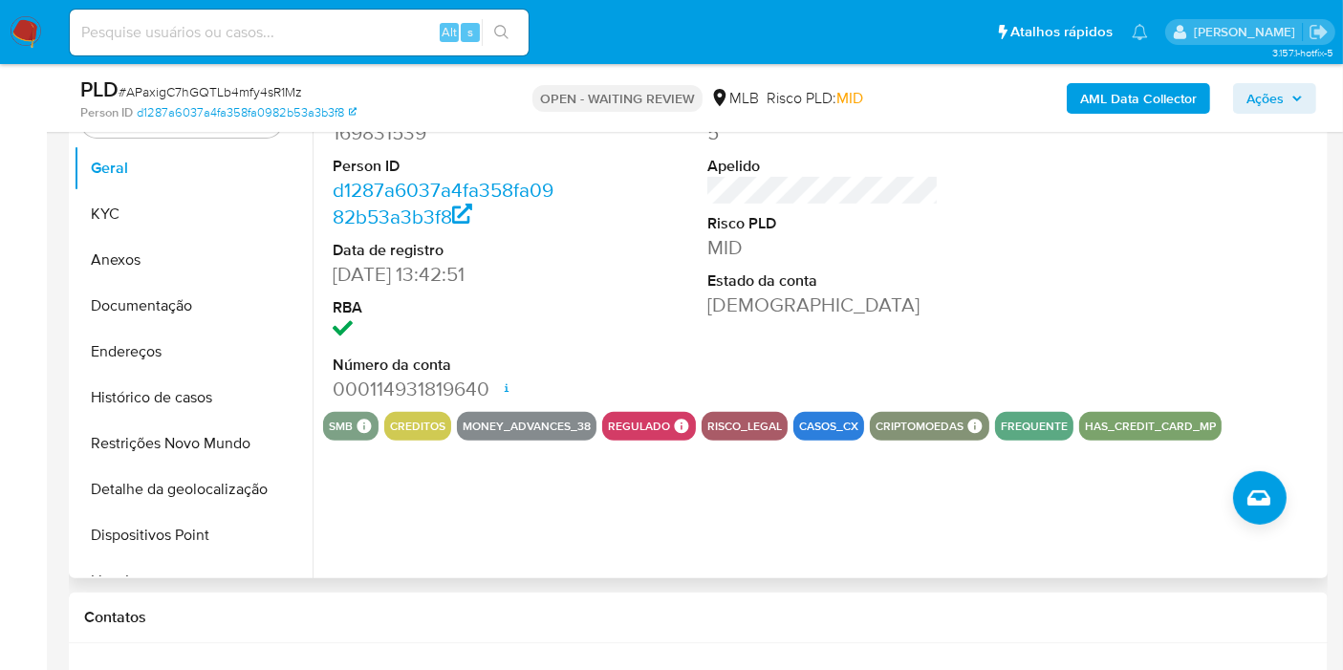
scroll to position [424, 0]
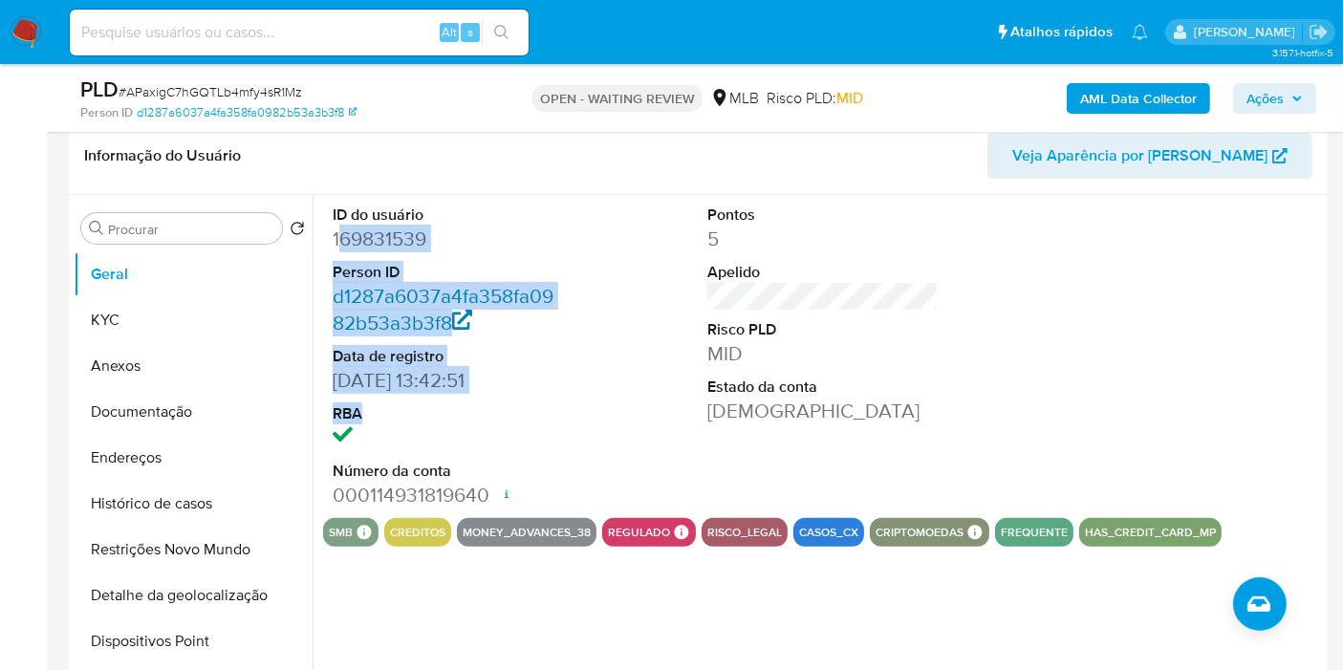
drag, startPoint x: 421, startPoint y: 246, endPoint x: 384, endPoint y: 334, distance: 95.2
click at [467, 402] on dl "ID do usuário 169831539 Person ID d1287a6037a4fa358fa0982b53a3b3f8 Data de regi…" at bounding box center [448, 357] width 231 height 304
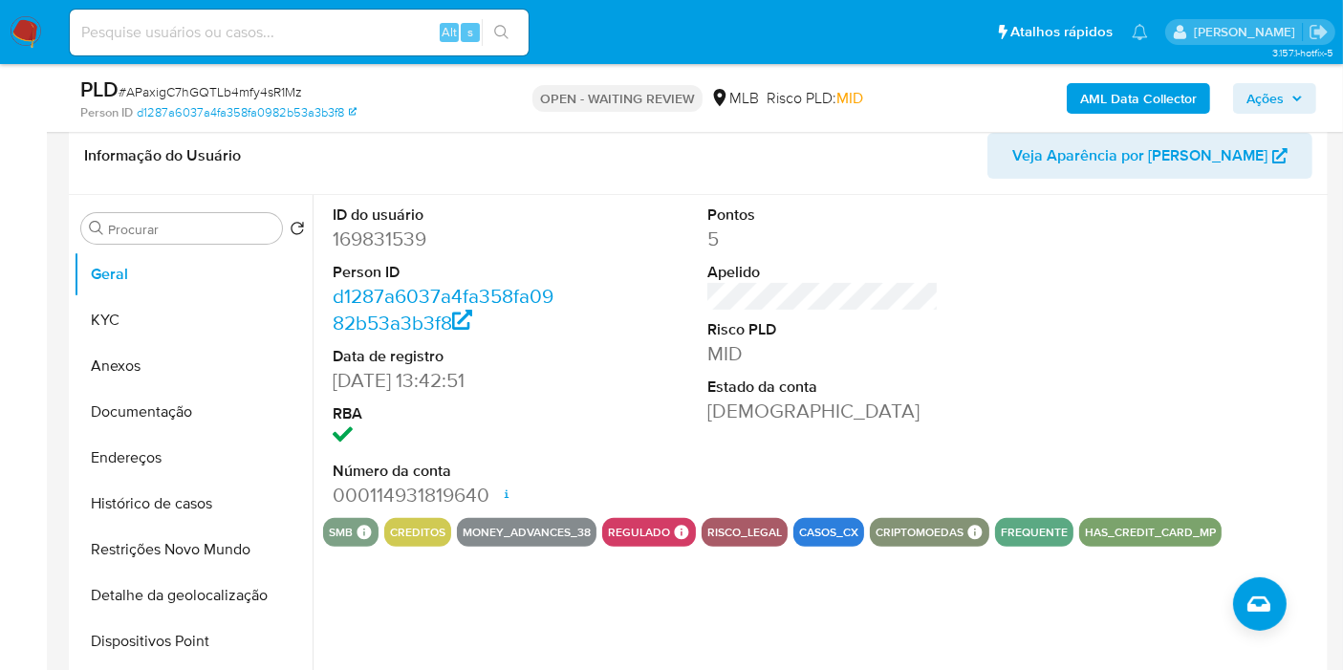
click at [326, 241] on div "ID do usuário 169831539 Person ID d1287a6037a4fa358fa0982b53a3b3f8 Data de regi…" at bounding box center [448, 356] width 250 height 323
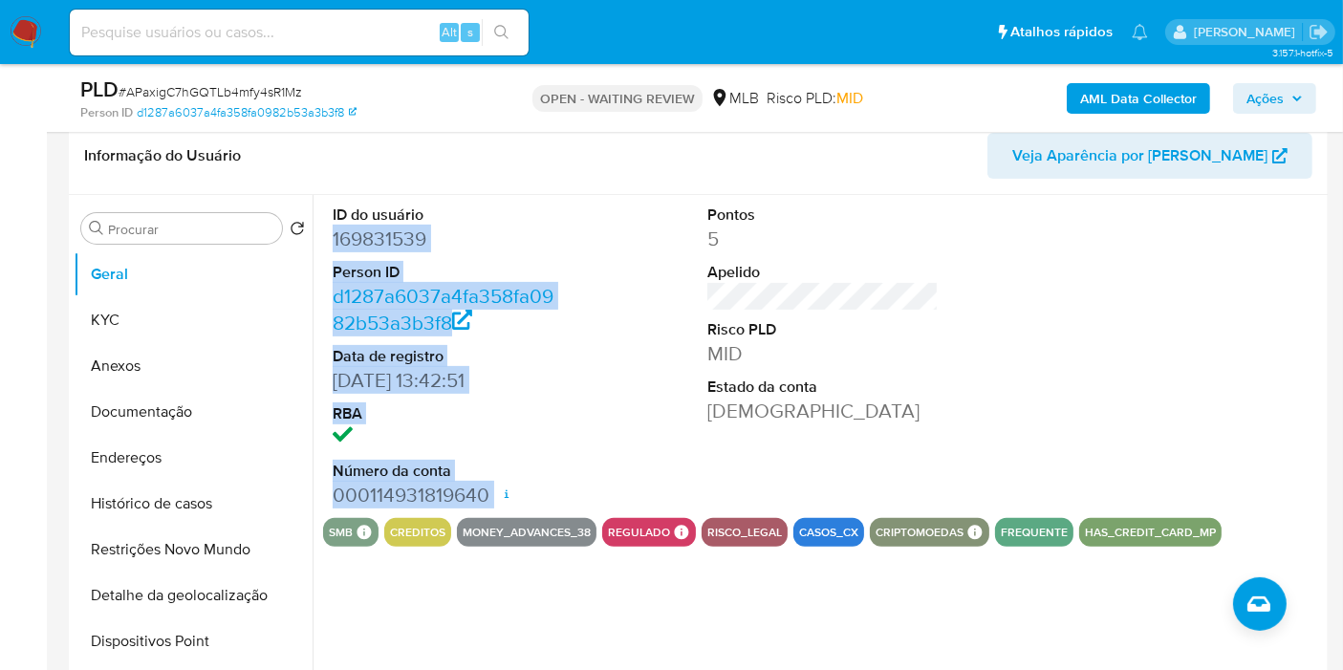
drag, startPoint x: 325, startPoint y: 239, endPoint x: 486, endPoint y: 490, distance: 298.3
click at [486, 490] on div "ID do usuário 169831539 Person ID d1287a6037a4fa358fa0982b53a3b3f8 Data de regi…" at bounding box center [448, 356] width 250 height 323
copy dl "169831539 Person ID d1287a6037a4fa358fa0982b53a3b3f8 Data de registro 29/10/201…"
click at [1294, 98] on icon "button" at bounding box center [1297, 98] width 11 height 11
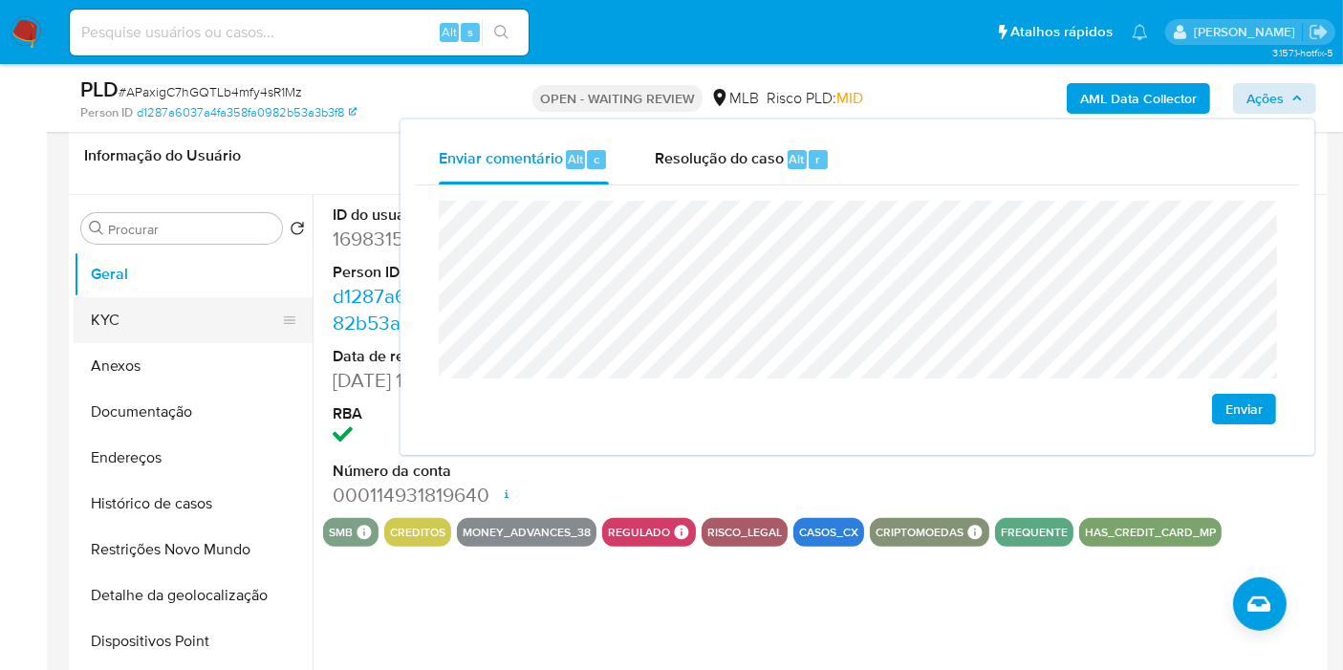
drag, startPoint x: 192, startPoint y: 311, endPoint x: 241, endPoint y: 299, distance: 50.1
click at [191, 311] on button "KYC" at bounding box center [186, 320] width 224 height 46
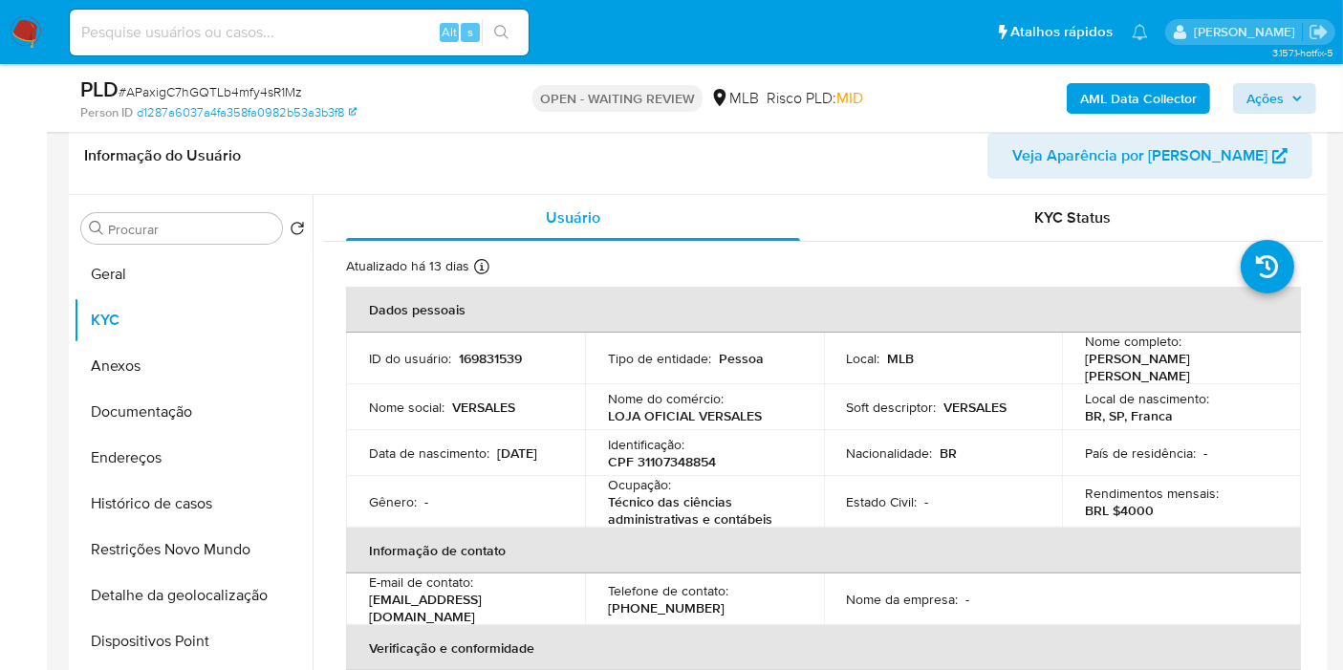
click at [681, 463] on p "CPF 31107348854" at bounding box center [662, 461] width 108 height 17
copy p "31107348854"
drag, startPoint x: 1275, startPoint y: 98, endPoint x: 1212, endPoint y: 113, distance: 64.9
click at [1273, 98] on span "Ações" at bounding box center [1265, 98] width 37 height 31
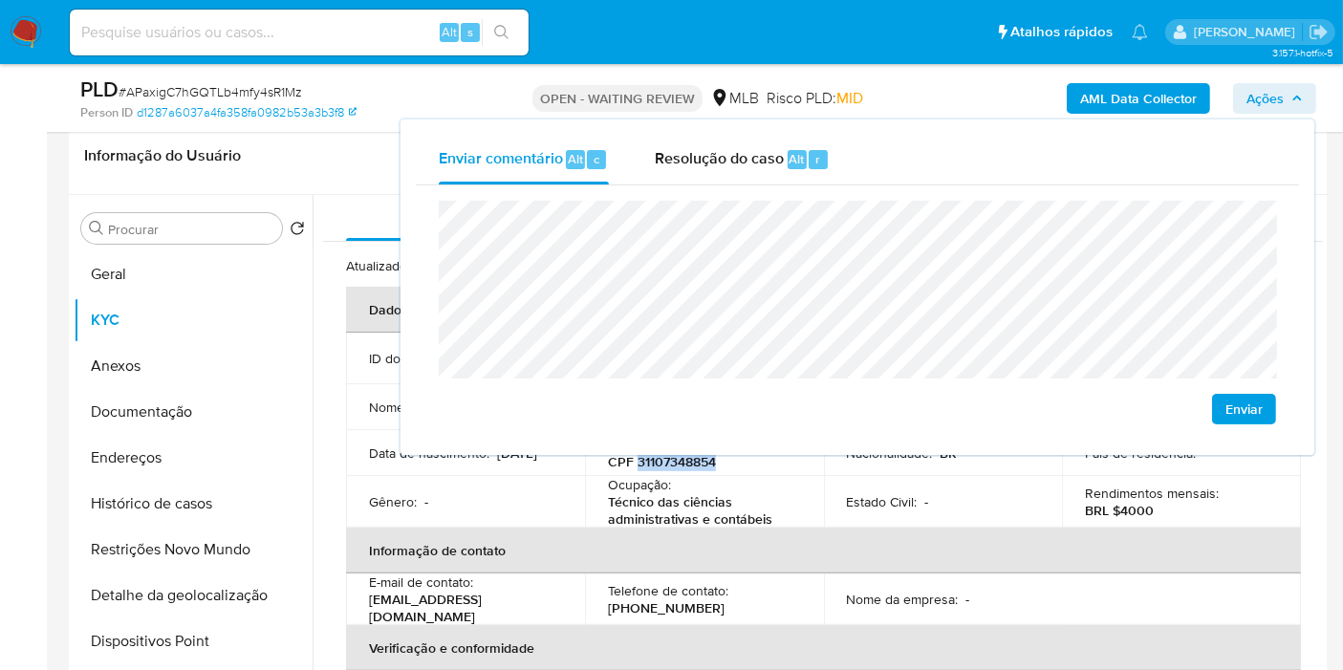
scroll to position [849, 0]
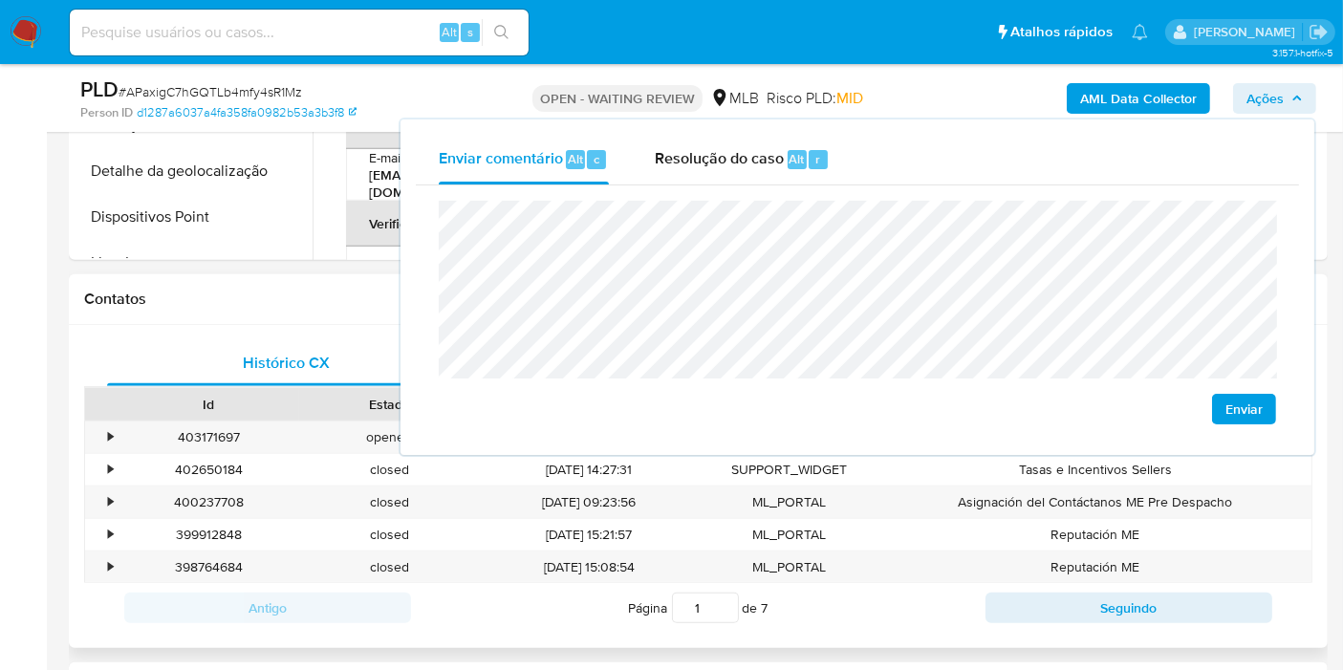
click at [348, 325] on div "Histórico CX Soluções Bate-papo Id Estado Data de criação Origem Processo • 403…" at bounding box center [698, 486] width 1259 height 323
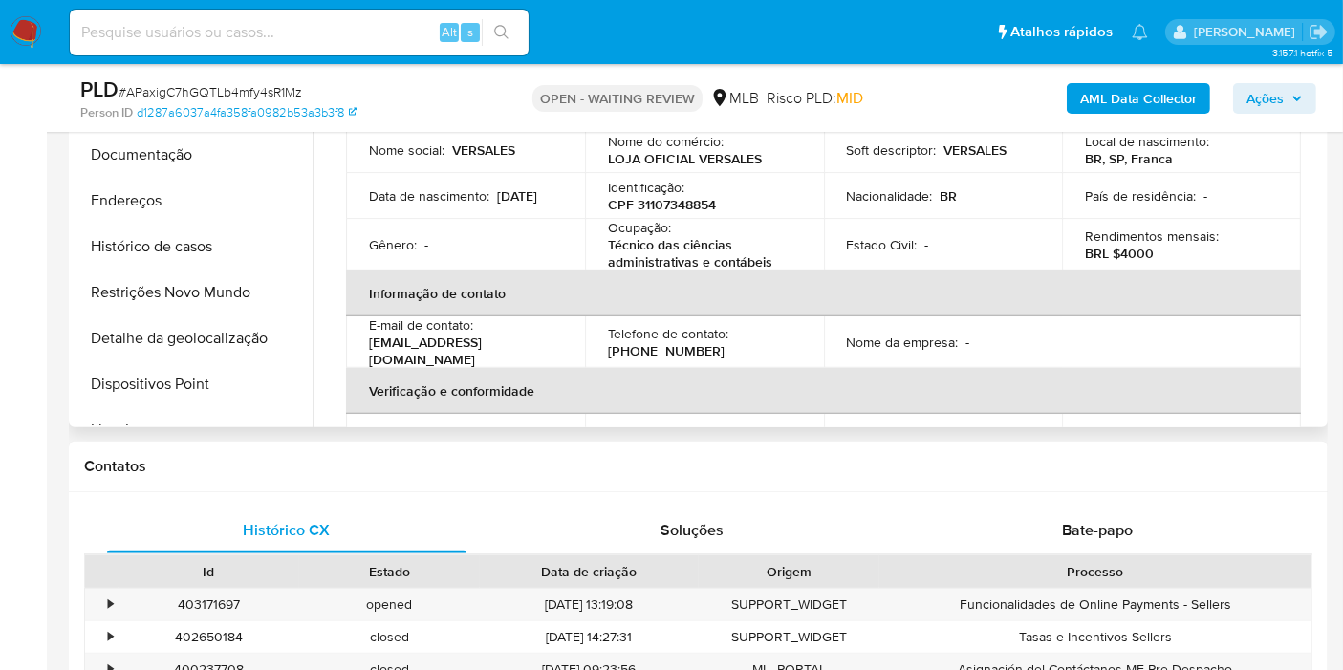
scroll to position [424, 0]
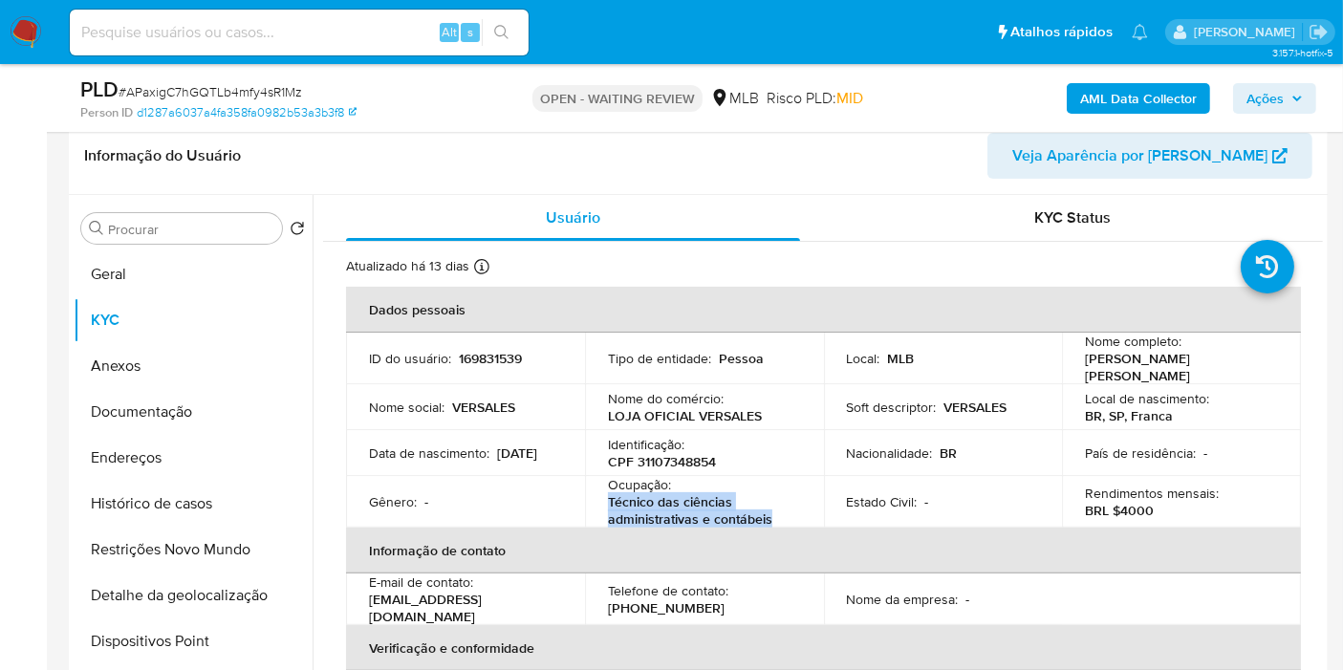
drag, startPoint x: 607, startPoint y: 492, endPoint x: 771, endPoint y: 515, distance: 165.1
click at [771, 515] on p "Técnico das ciências administrativas e contábeis" at bounding box center [700, 510] width 185 height 34
copy p "Técnico das ciências administrativas e contábeis"
click at [1259, 104] on span "Ações" at bounding box center [1265, 98] width 37 height 31
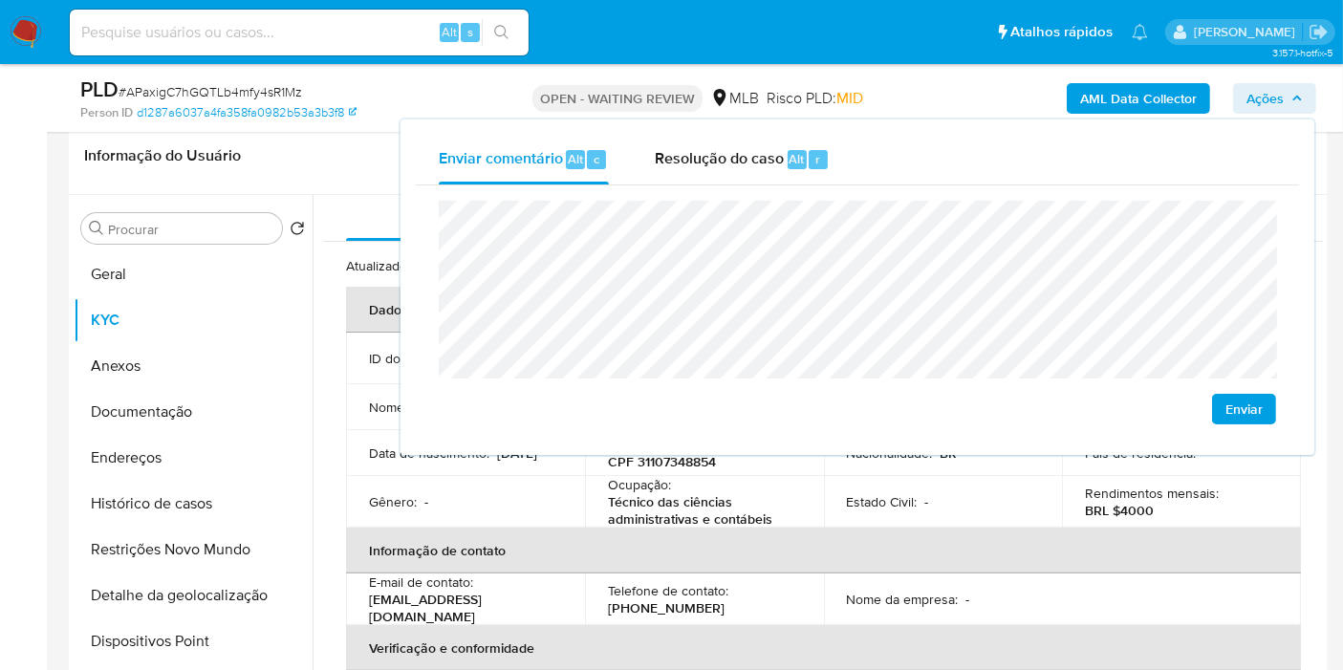
click at [0, 0] on lt-span "econômica" at bounding box center [0, 0] width 0 height 0
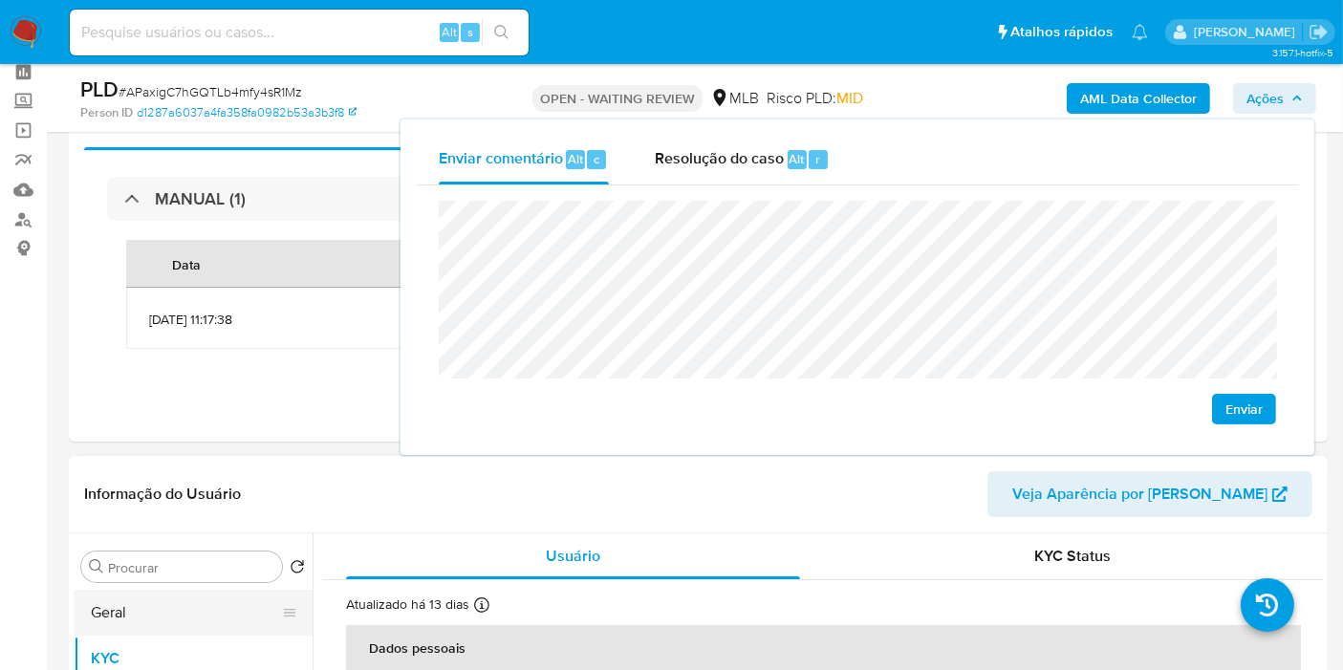
scroll to position [0, 0]
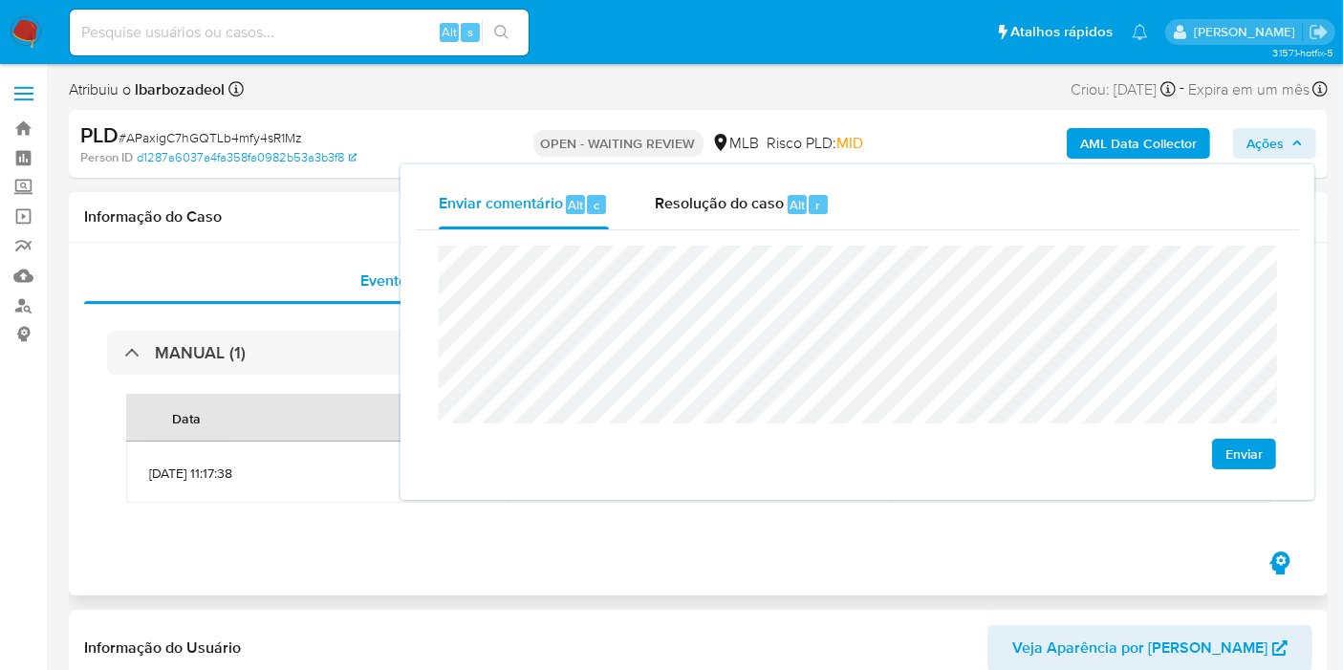
click at [238, 219] on h1 "Informação do Caso" at bounding box center [698, 216] width 1228 height 19
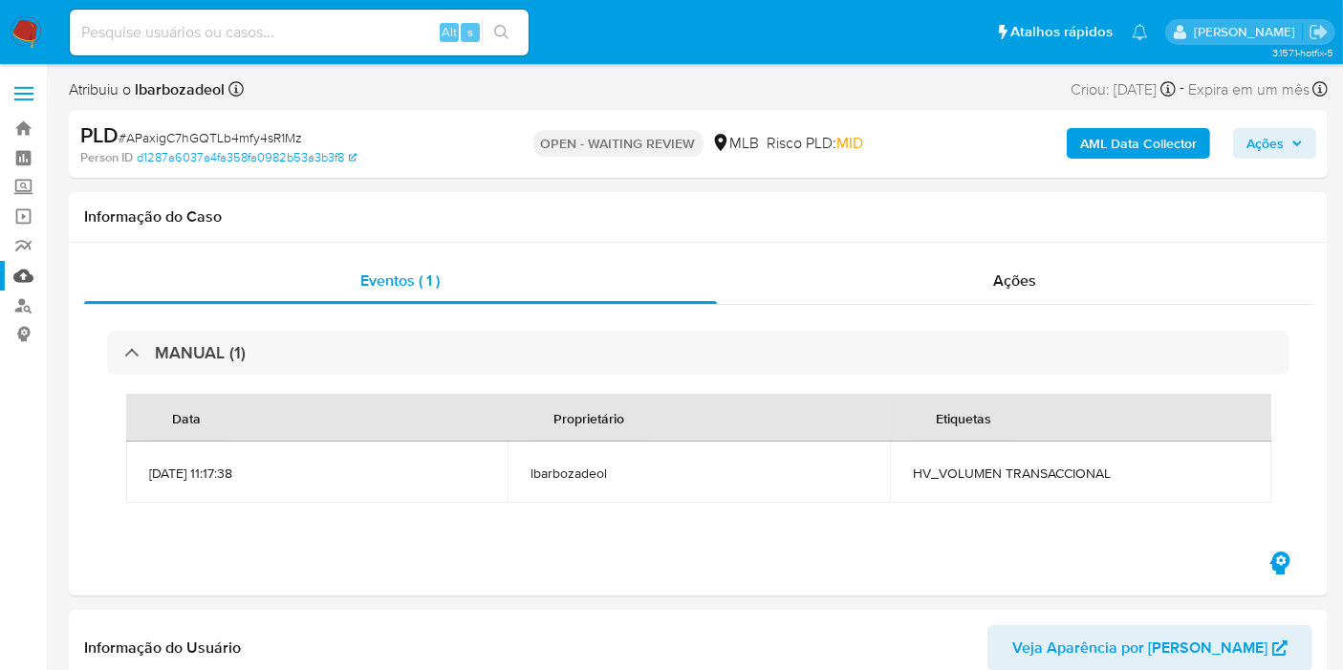
click at [35, 266] on link "Mulan" at bounding box center [114, 276] width 228 height 30
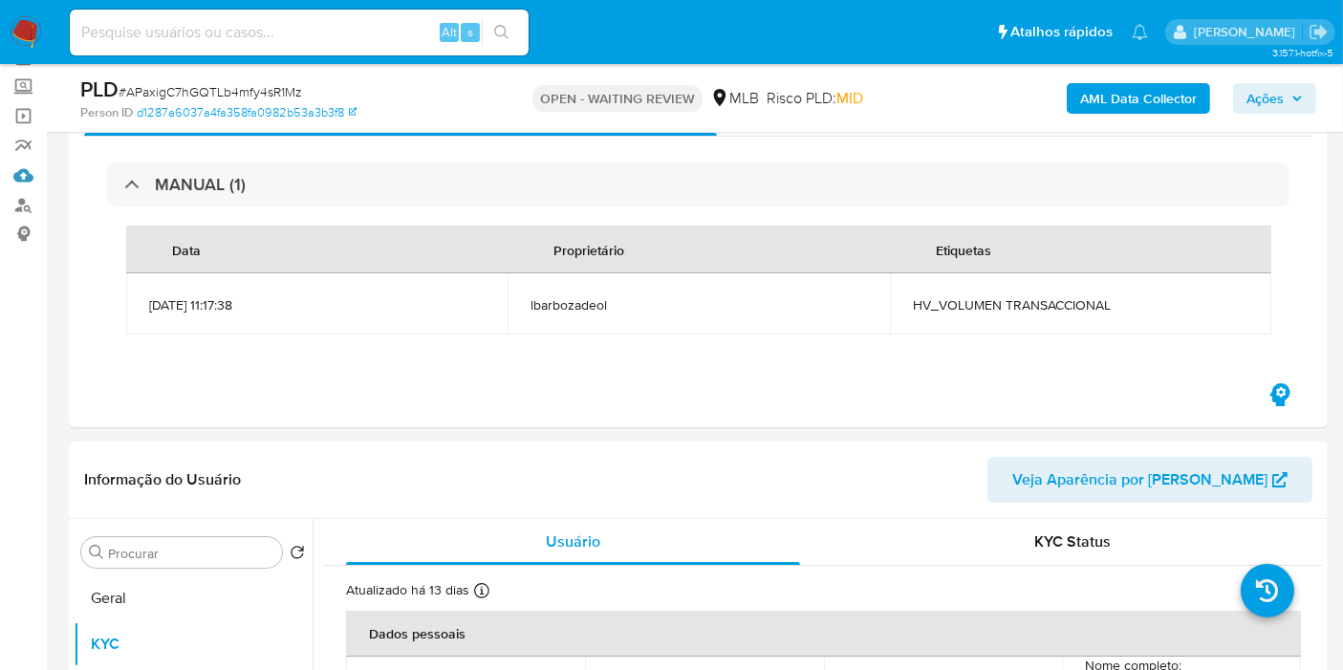
scroll to position [424, 0]
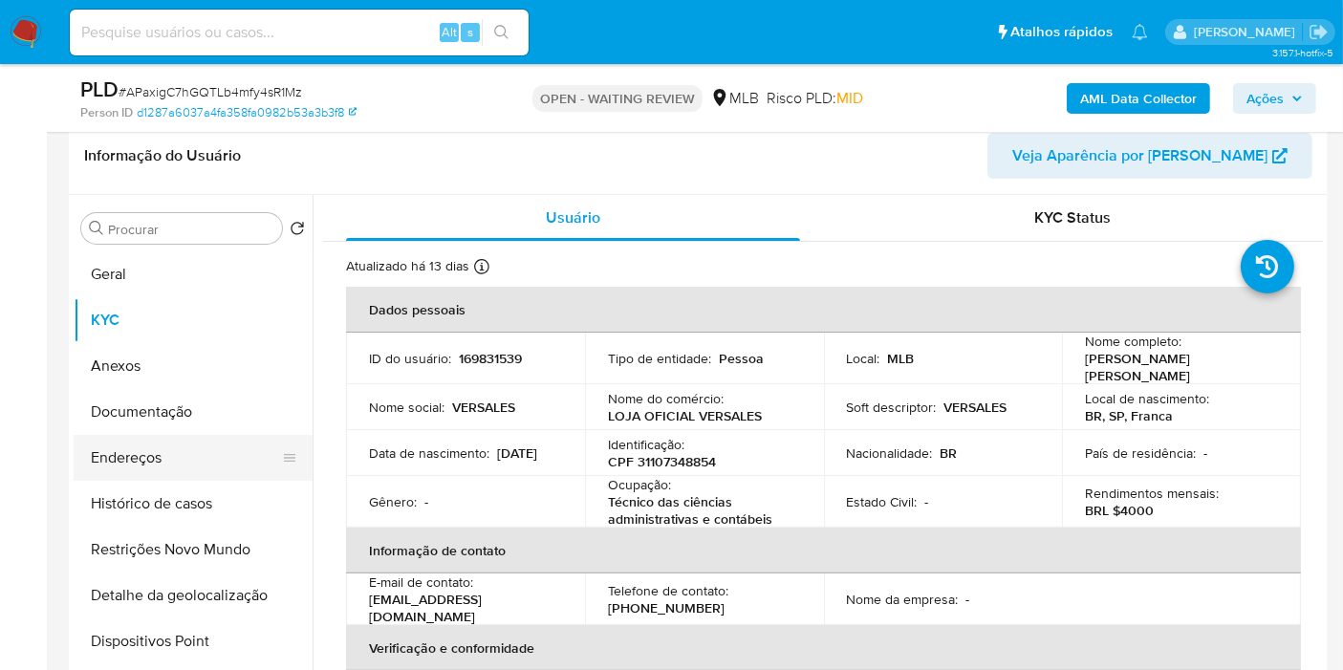
click at [148, 454] on button "Endereços" at bounding box center [186, 458] width 224 height 46
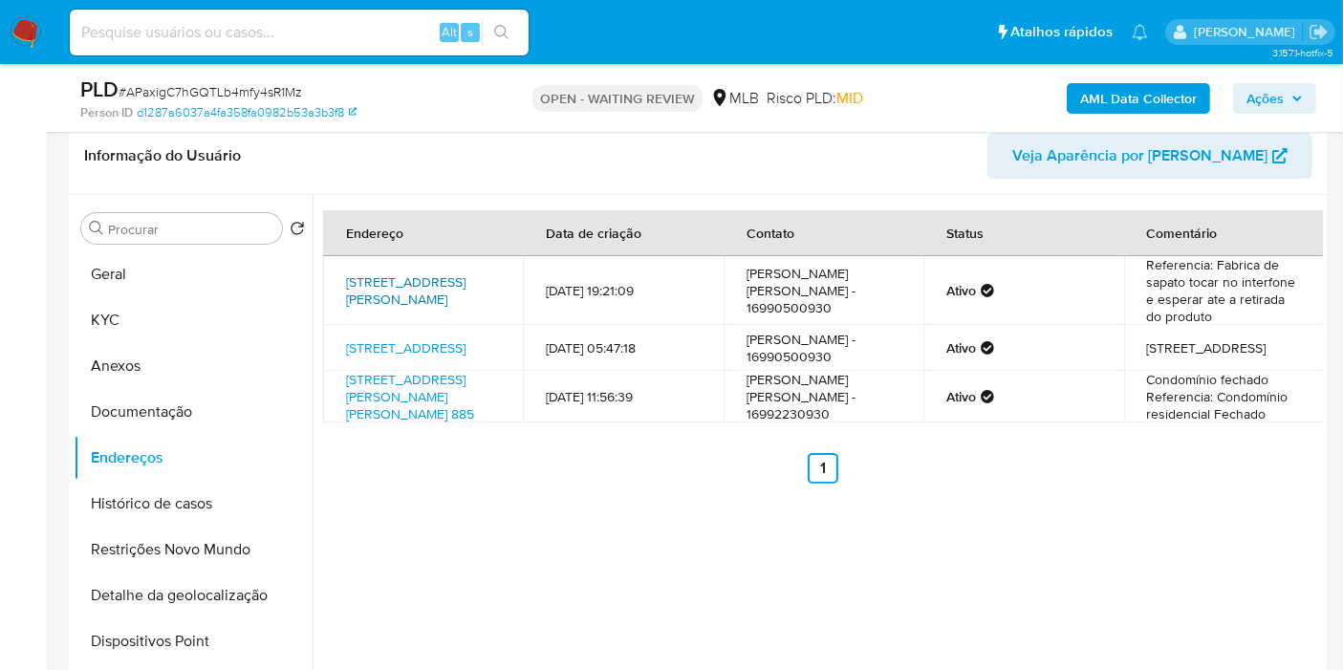
click at [413, 274] on link "Rua Roberto Cerqueira 125, Franca, São Paulo, 14406058, Brasil 125" at bounding box center [405, 290] width 119 height 36
click at [409, 341] on link "Rua Caieiras 590, Franca, São Paulo, 14405025, Brasil 590" at bounding box center [405, 347] width 119 height 19
click at [371, 413] on link "Rua Antônio Da Silva Sobrinho 885, Franca, São Paulo, 14404697, Brasil 885" at bounding box center [410, 397] width 128 height 54
drag, startPoint x: 183, startPoint y: 411, endPoint x: 196, endPoint y: 408, distance: 13.7
click at [183, 411] on button "Documentação" at bounding box center [186, 412] width 224 height 46
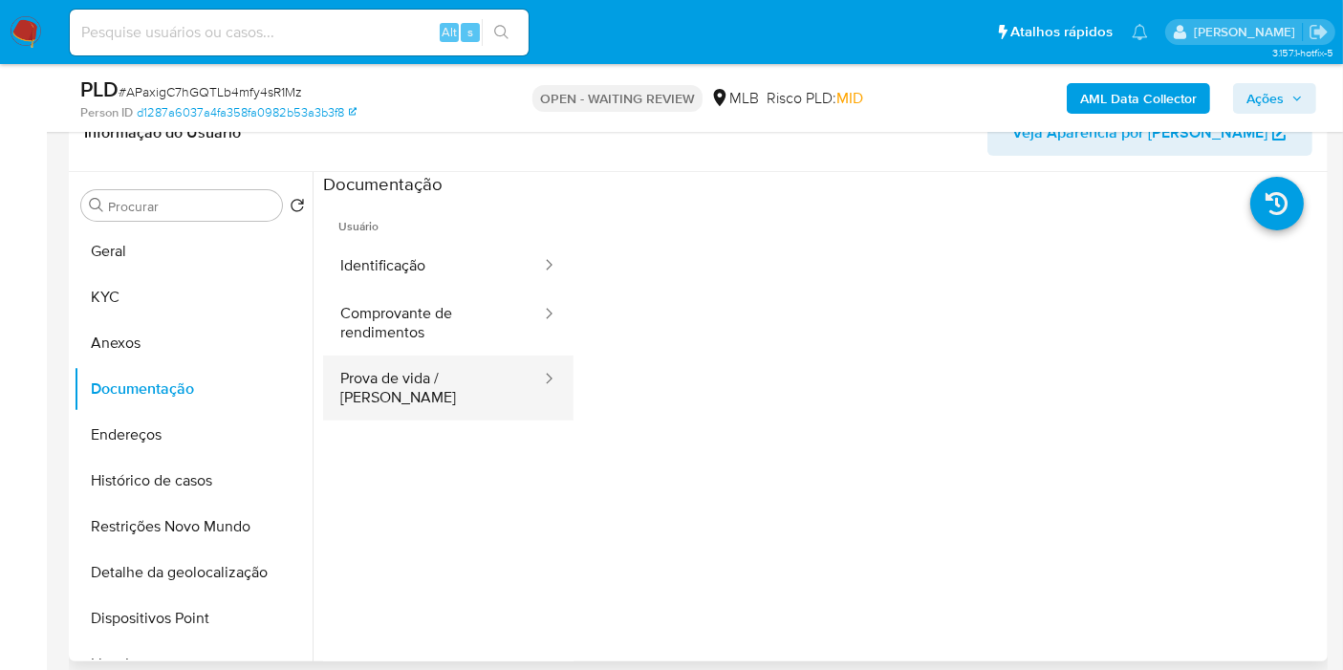
drag, startPoint x: 455, startPoint y: 376, endPoint x: 477, endPoint y: 375, distance: 22.0
click at [454, 376] on button "Prova de vida / Selfie" at bounding box center [433, 388] width 220 height 65
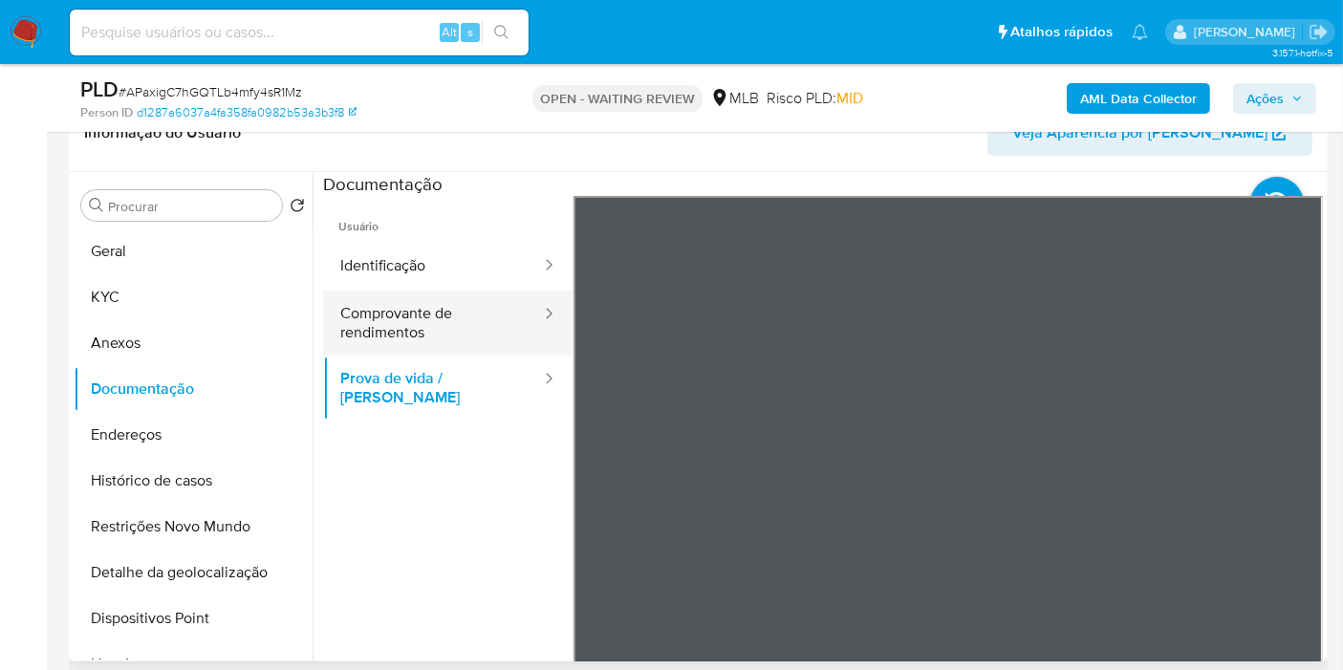
click at [406, 329] on button "Comprovante de rendimentos" at bounding box center [433, 323] width 220 height 65
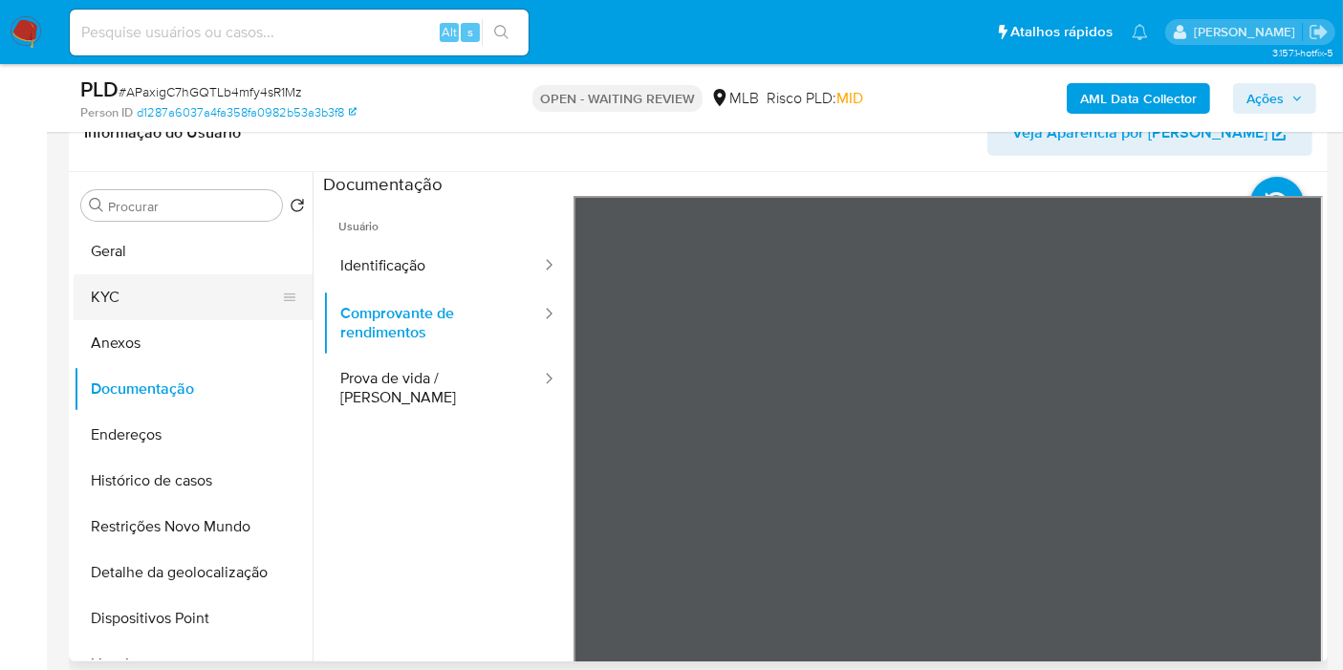
click at [161, 301] on button "KYC" at bounding box center [186, 297] width 224 height 46
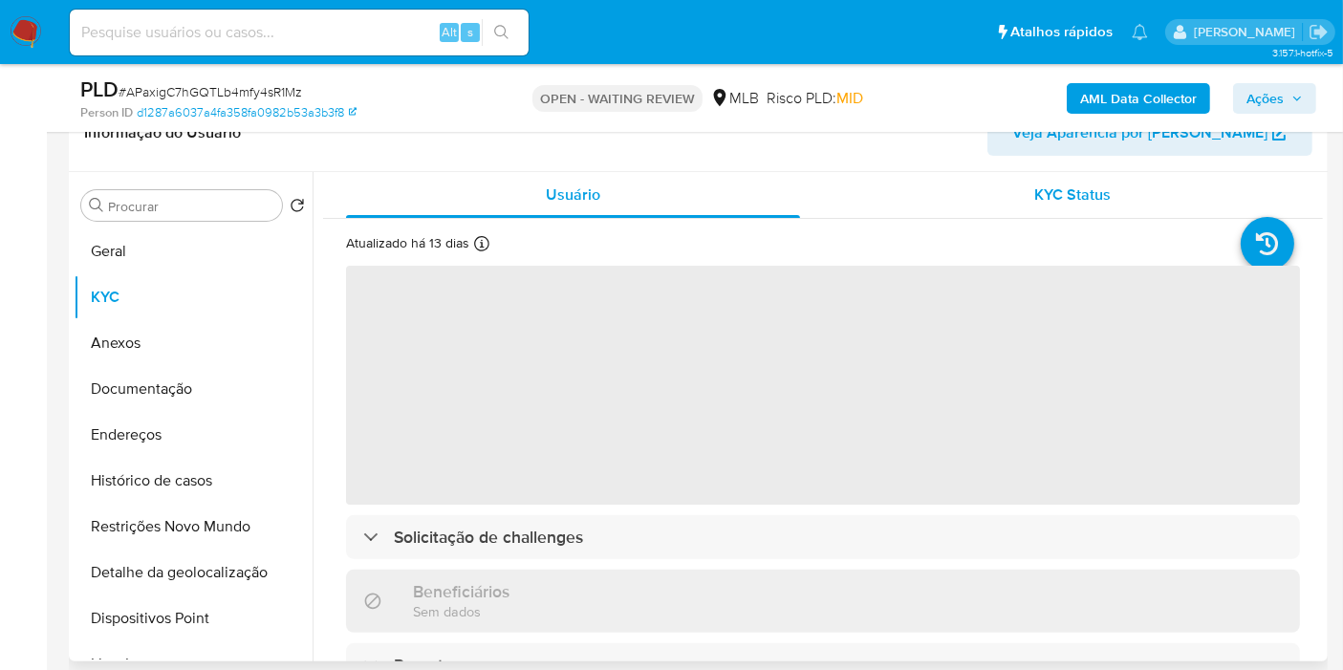
click at [1056, 188] on span "KYC Status" at bounding box center [1073, 195] width 76 height 22
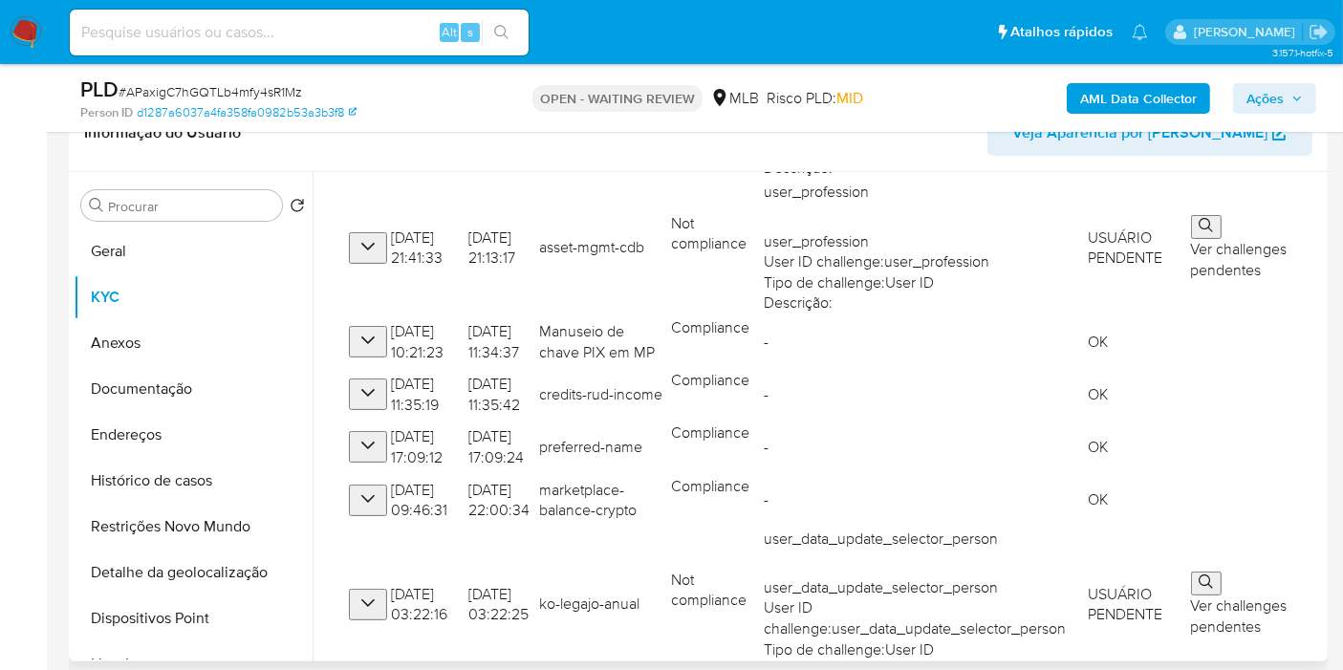
scroll to position [597, 0]
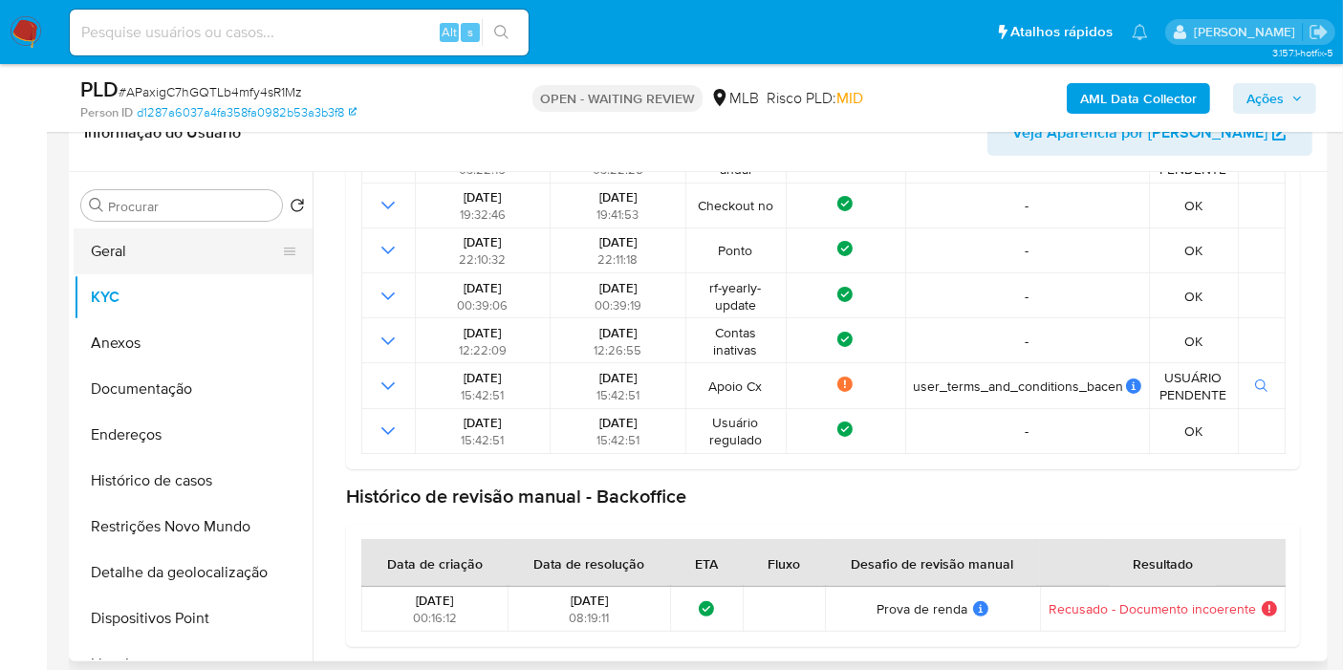
click at [185, 251] on button "Geral" at bounding box center [186, 251] width 224 height 46
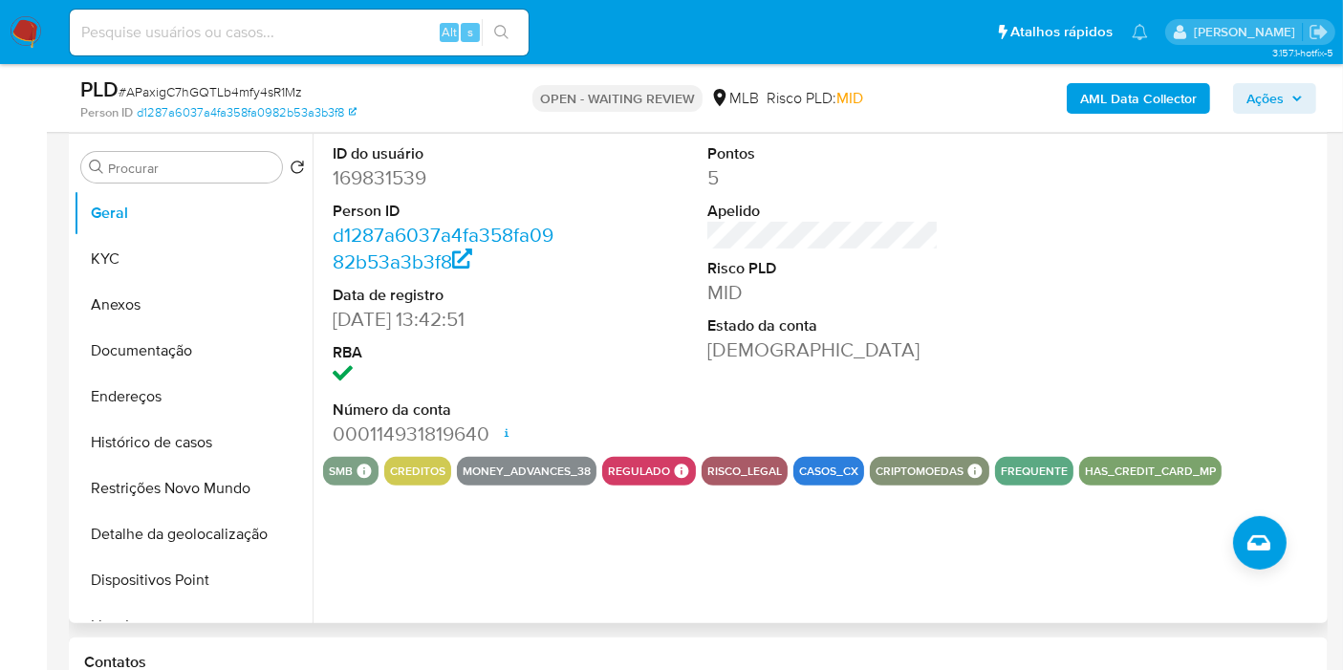
scroll to position [531, 0]
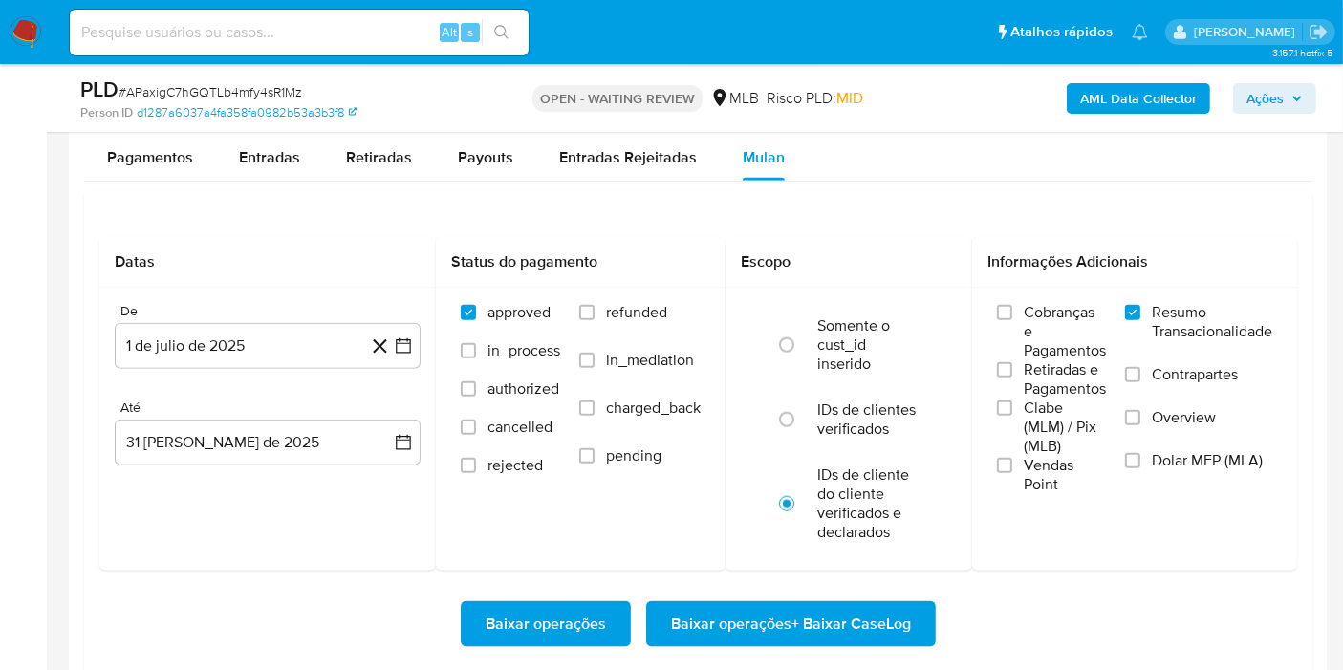
scroll to position [1912, 0]
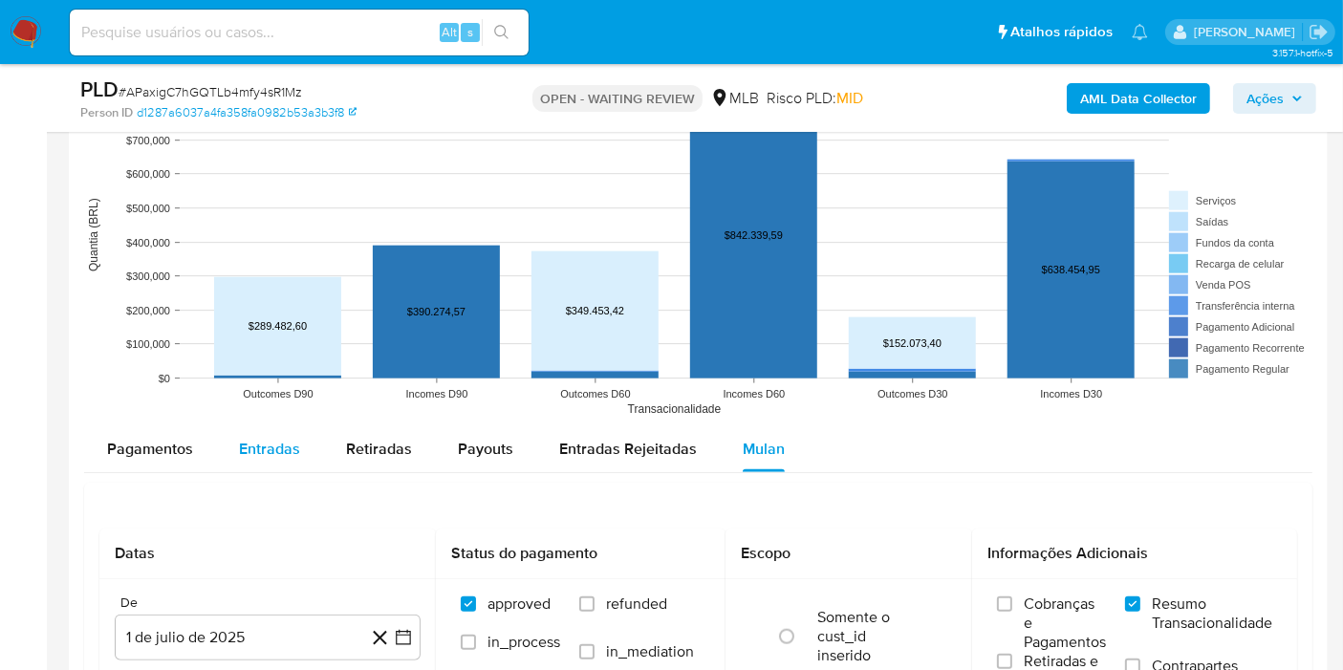
click at [281, 438] on span "Entradas" at bounding box center [269, 449] width 61 height 22
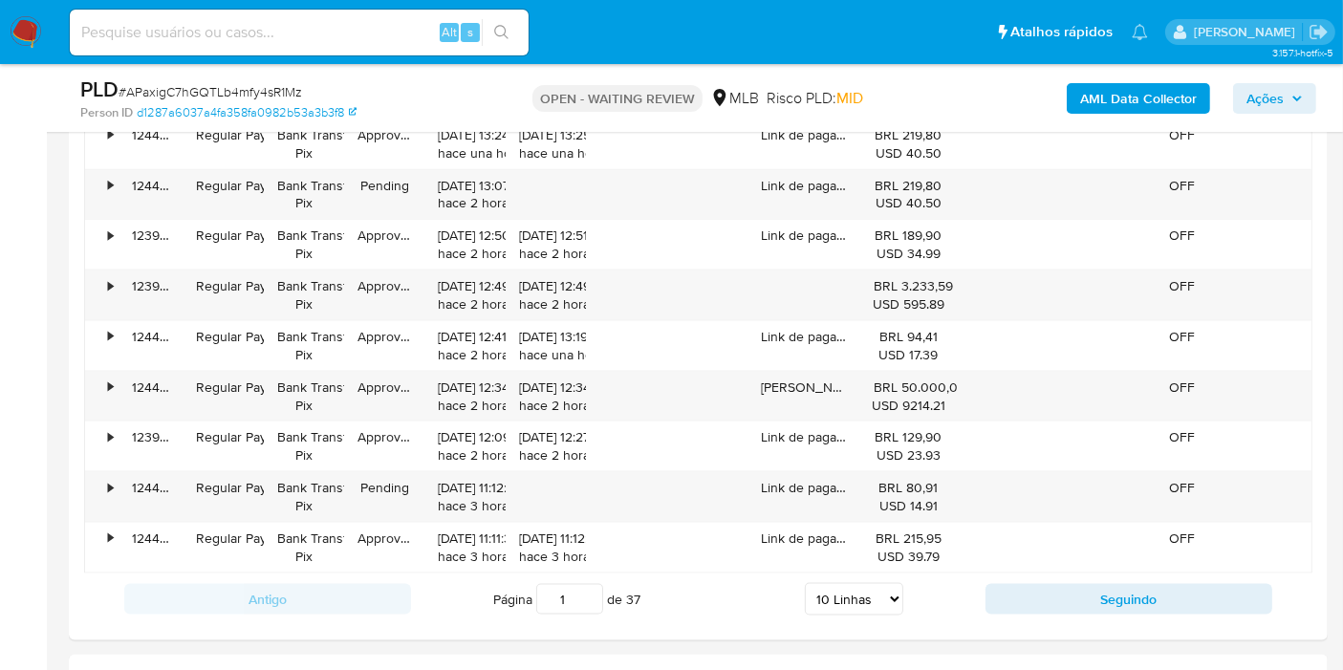
scroll to position [2655, 0]
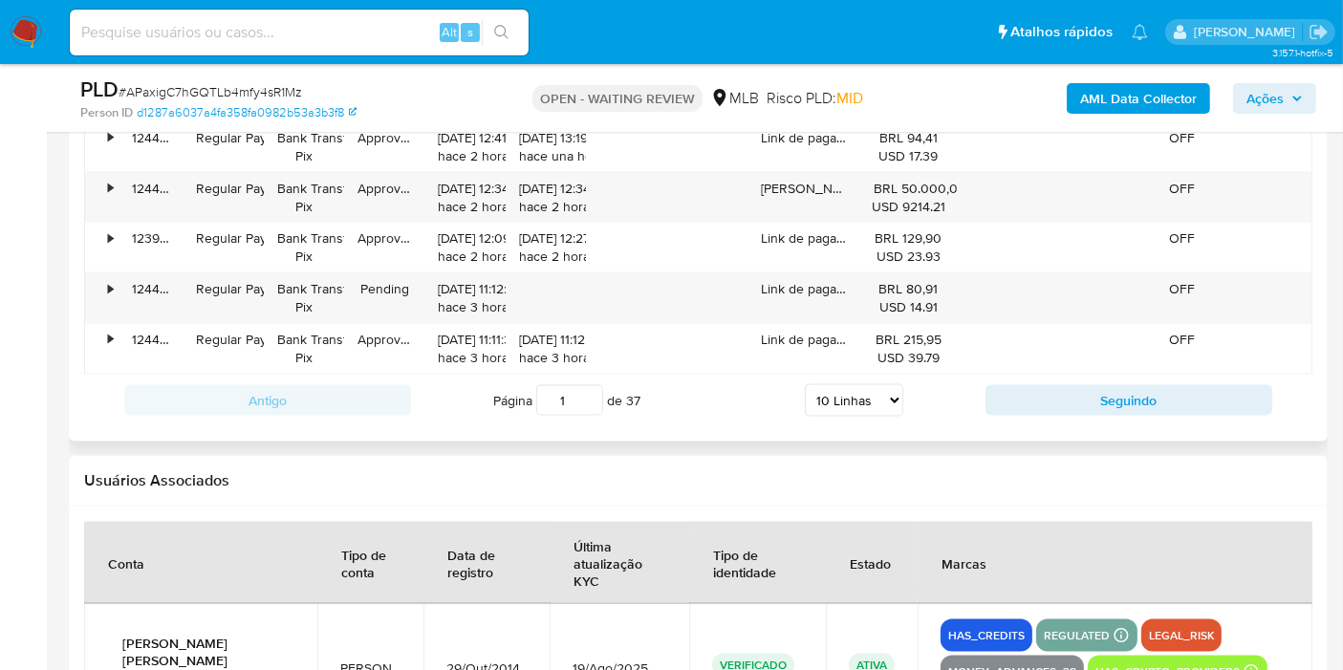
drag, startPoint x: 868, startPoint y: 403, endPoint x: 875, endPoint y: 394, distance: 11.7
click at [868, 403] on select "5 Linhas 10 Linhas 20 Linhas 25 Linhas 50 Linhas 100 Linhas" at bounding box center [854, 400] width 98 height 33
select select "100"
click at [806, 384] on select "5 Linhas 10 Linhas 20 Linhas 25 Linhas 50 Linhas 100 Linhas" at bounding box center [854, 400] width 98 height 33
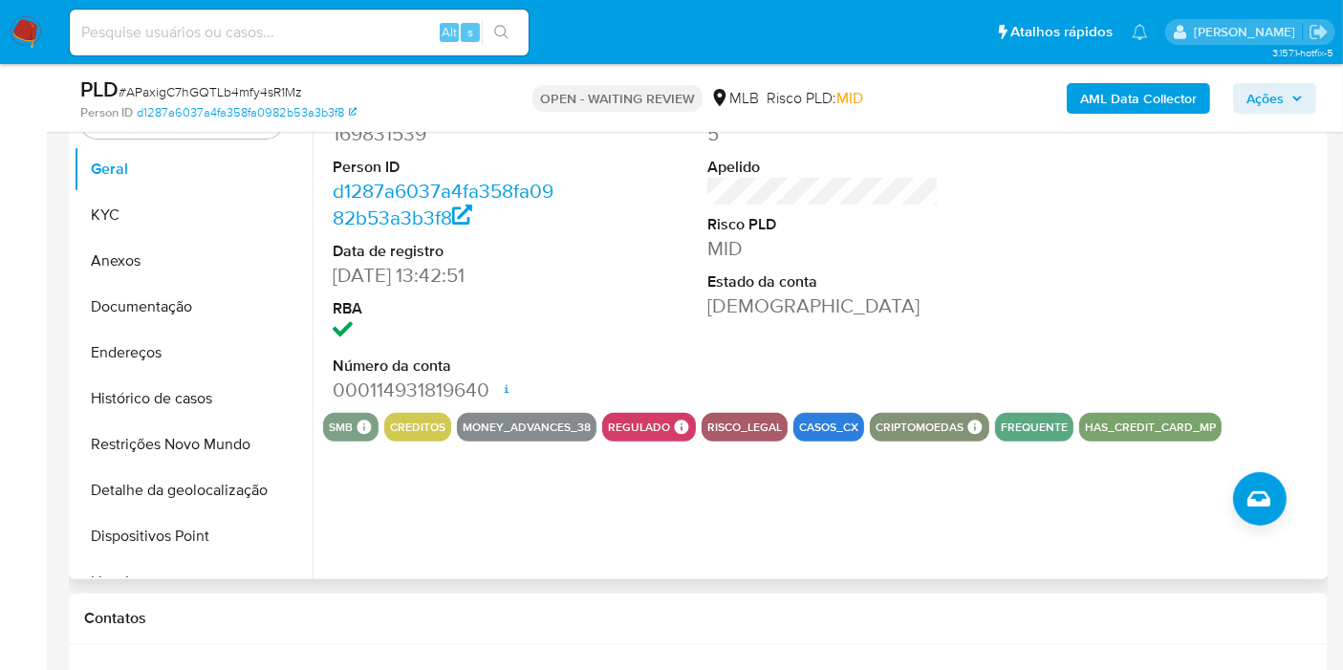
scroll to position [531, 0]
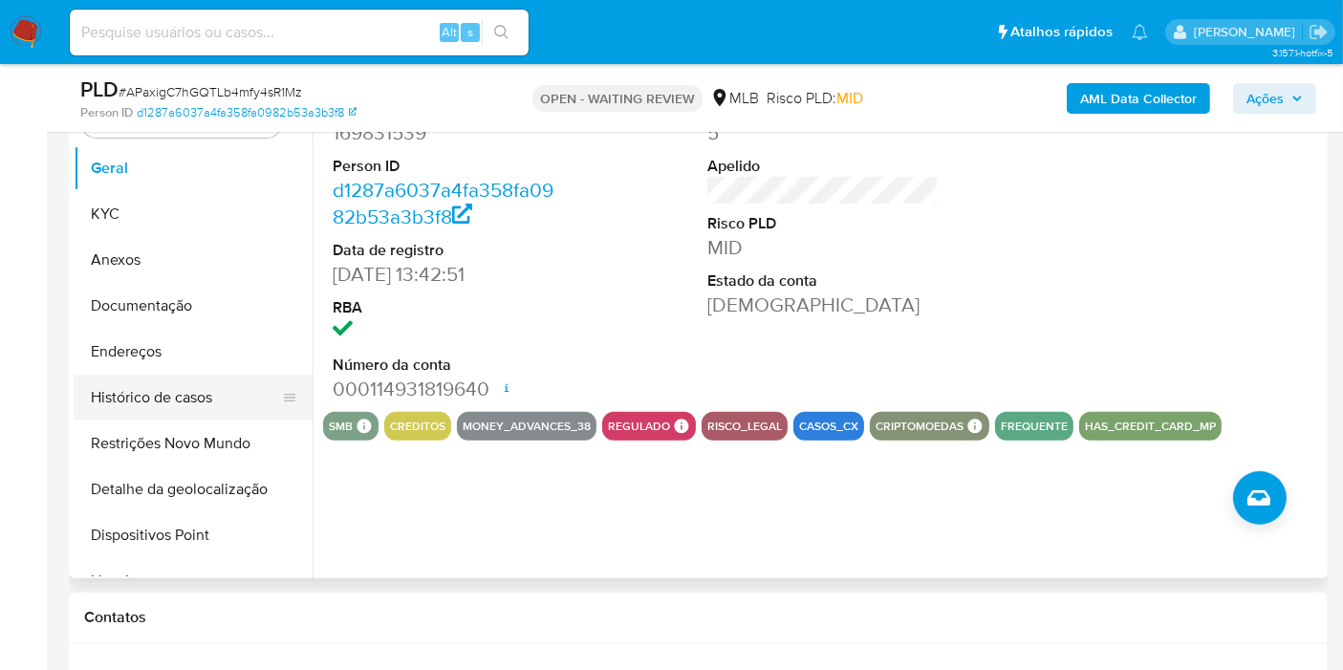
click at [134, 383] on button "Histórico de casos" at bounding box center [186, 398] width 224 height 46
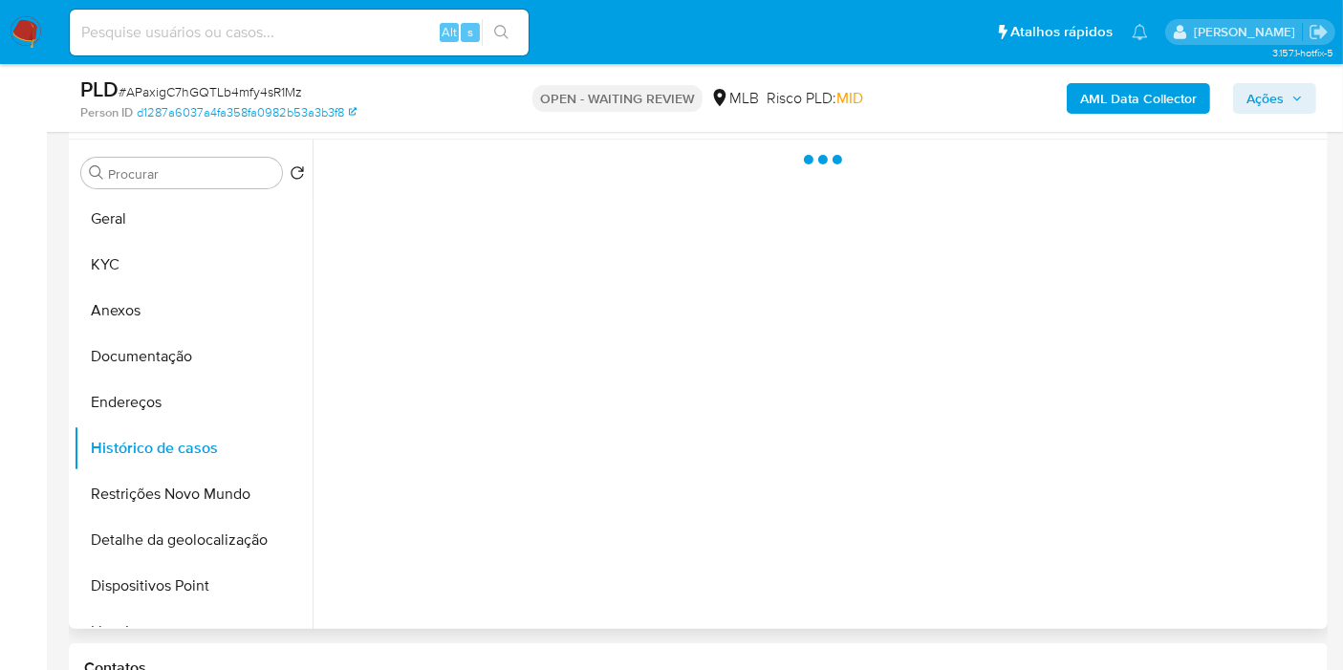
scroll to position [424, 0]
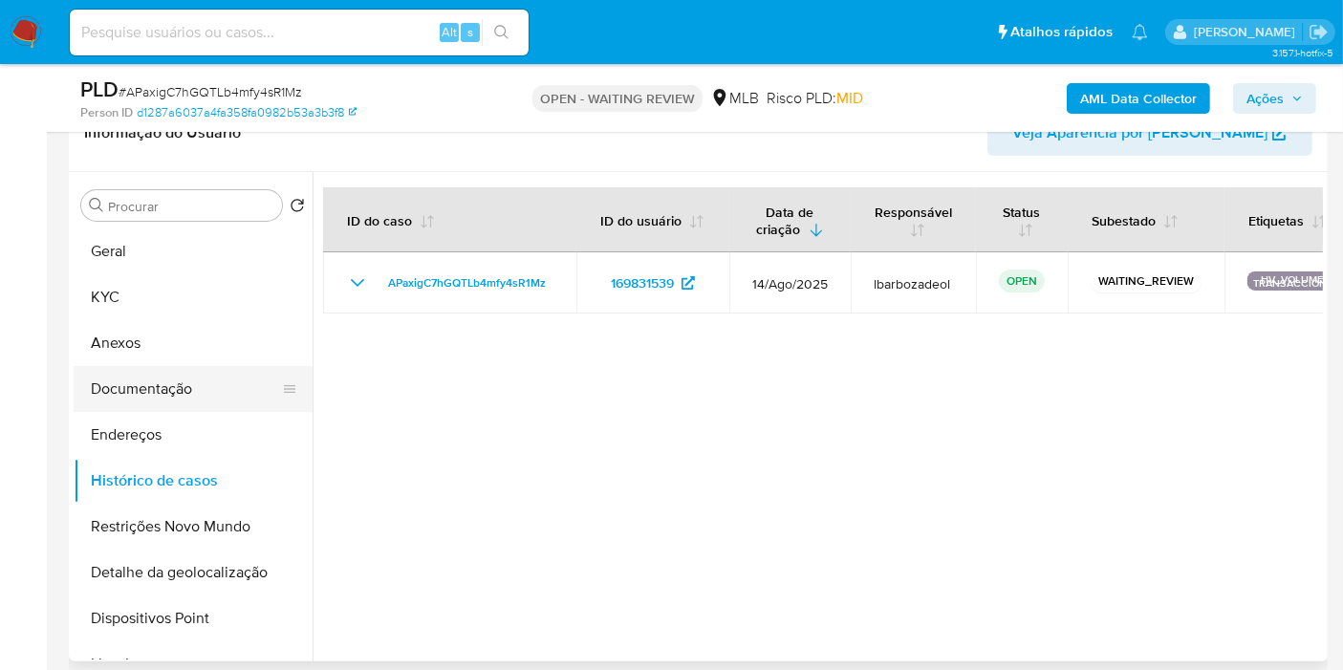
click at [180, 385] on button "Documentação" at bounding box center [186, 389] width 224 height 46
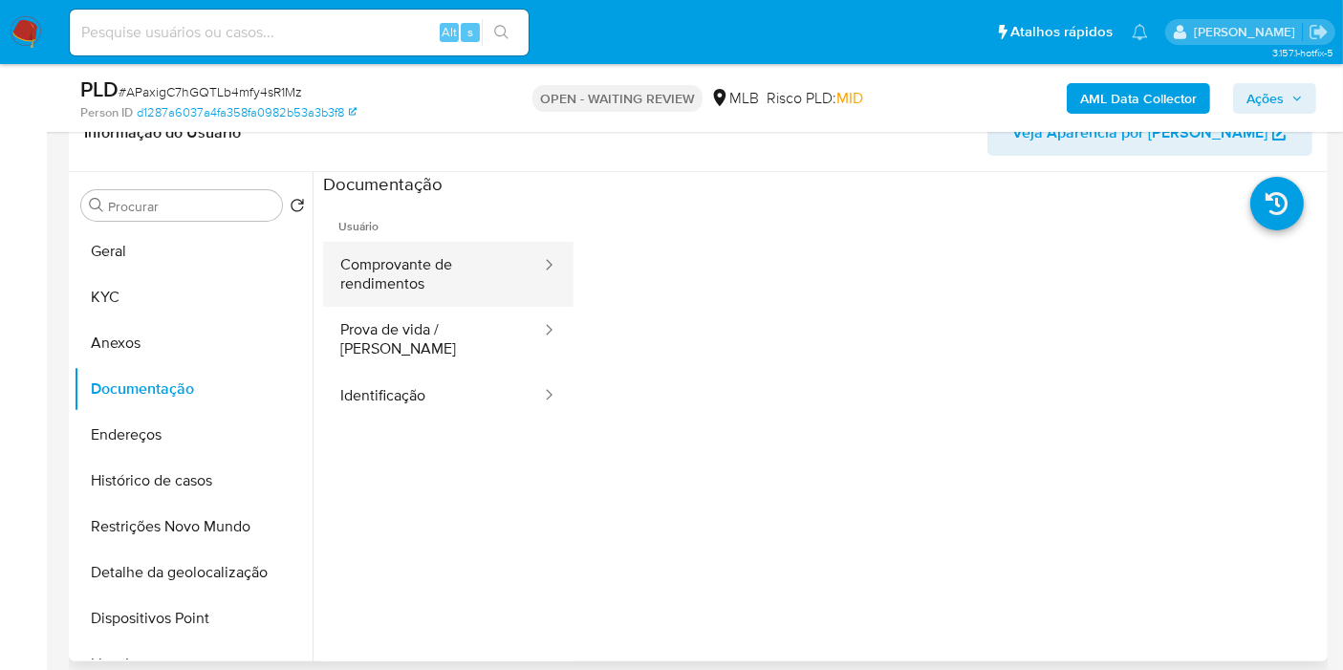
click at [467, 293] on button "Comprovante de rendimentos" at bounding box center [433, 274] width 220 height 65
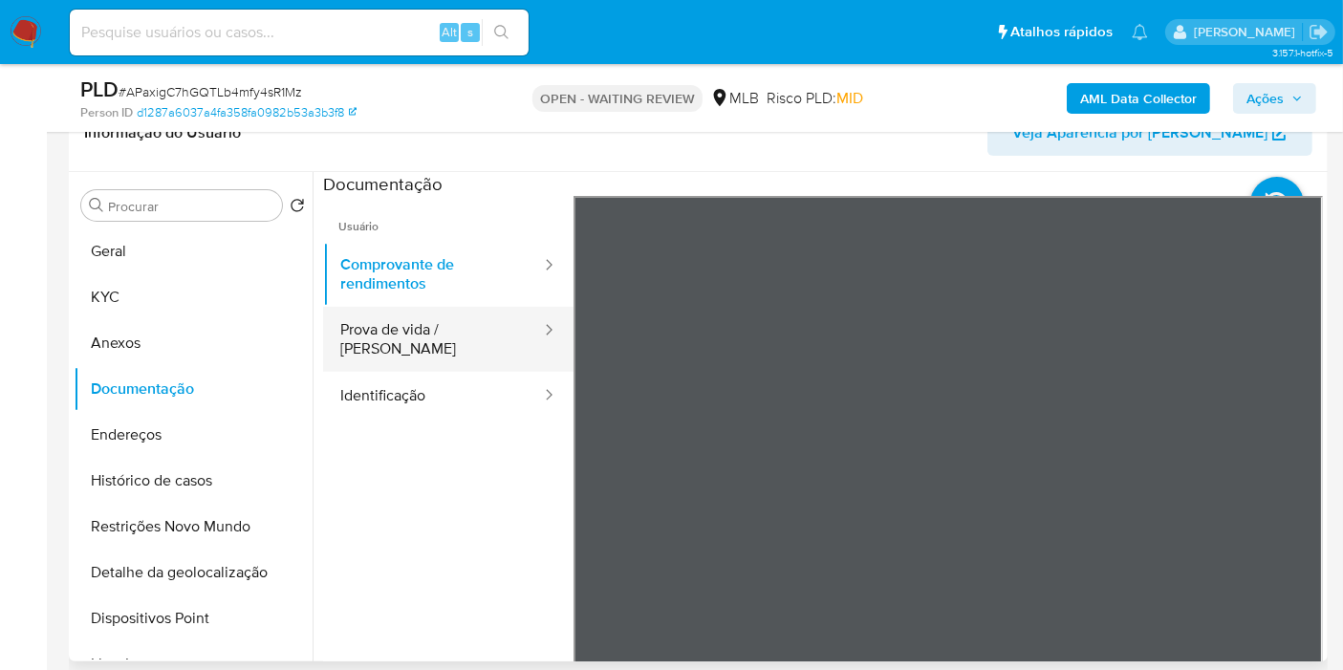
click at [528, 334] on div at bounding box center [543, 331] width 31 height 22
click at [463, 337] on button "Prova de vida / [PERSON_NAME]" at bounding box center [433, 339] width 220 height 65
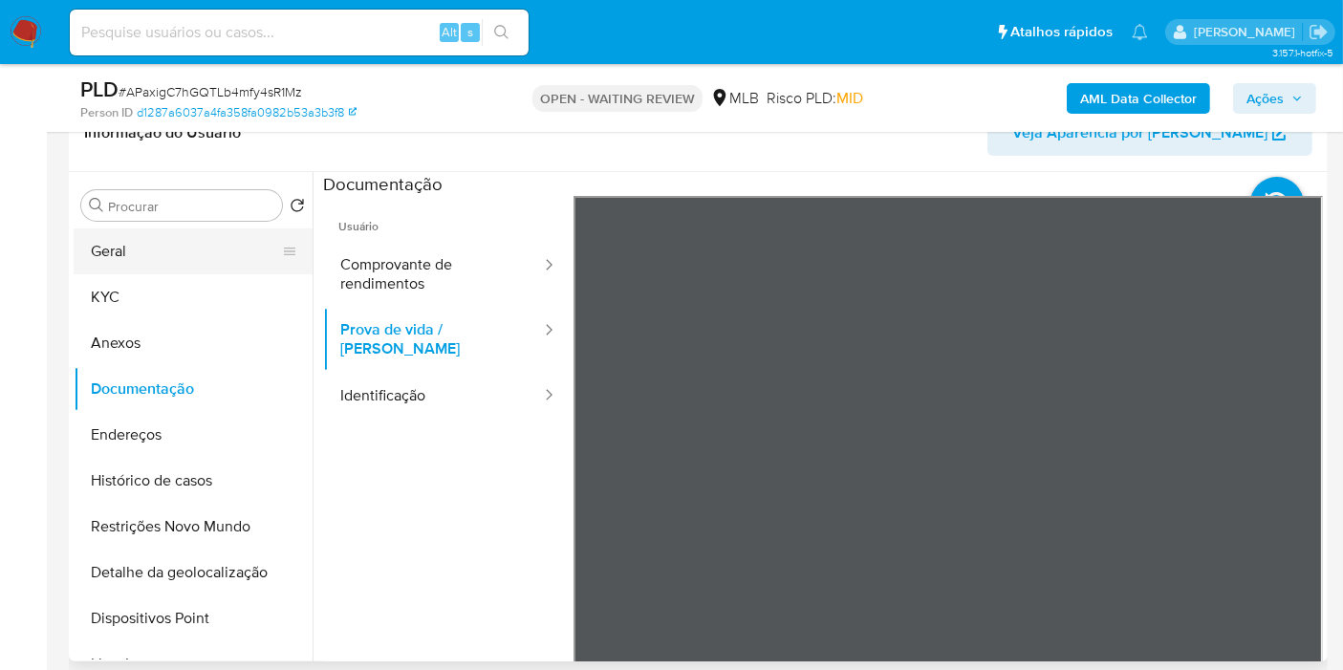
click at [154, 266] on button "Geral" at bounding box center [186, 251] width 224 height 46
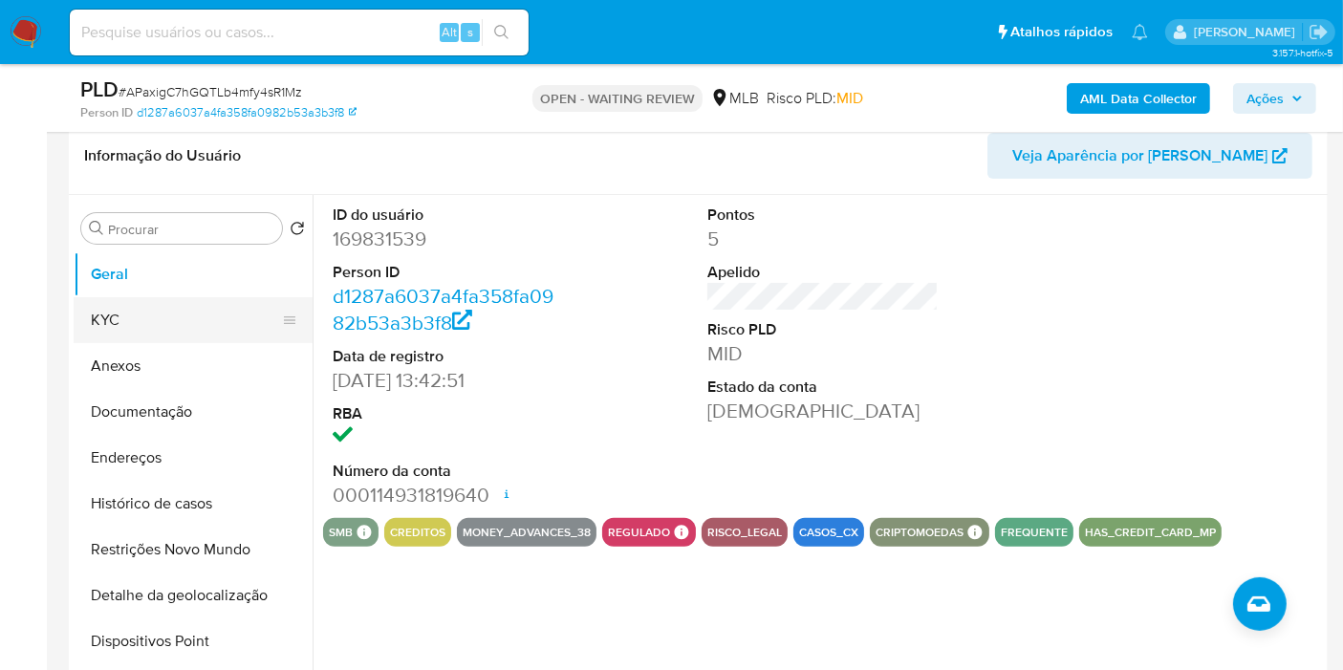
click at [143, 307] on button "KYC" at bounding box center [186, 320] width 224 height 46
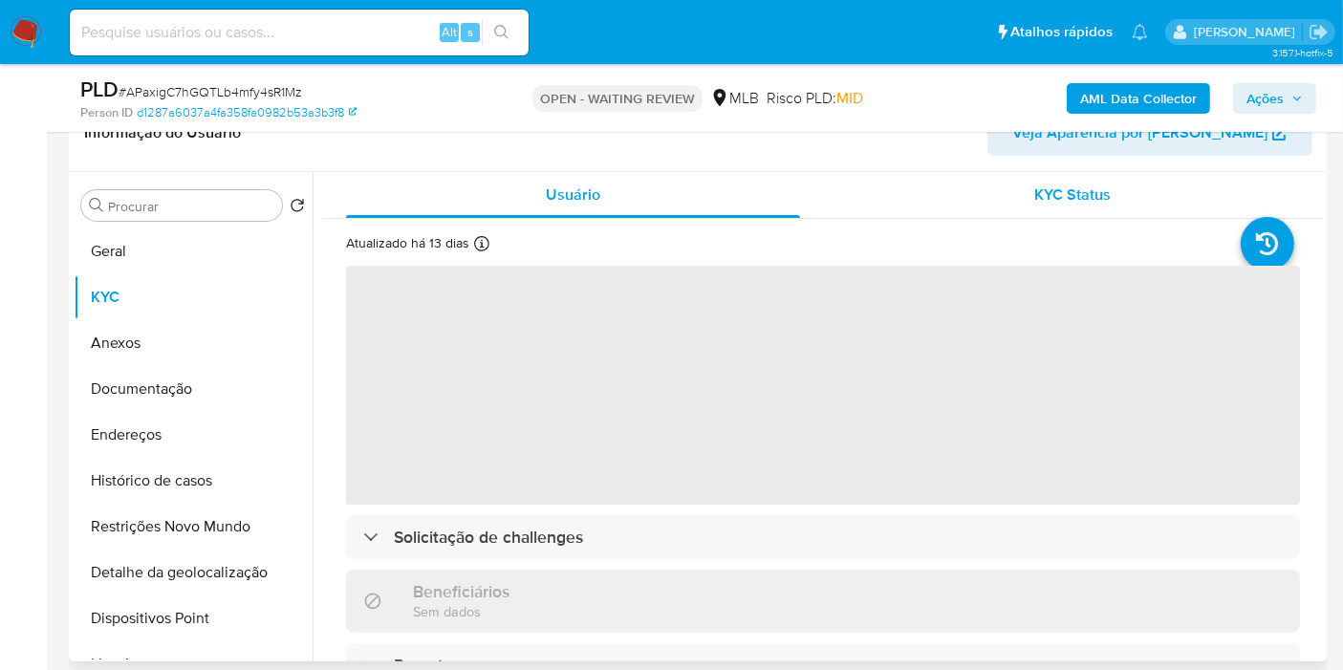
click at [1105, 195] on span "KYC Status" at bounding box center [1073, 195] width 76 height 22
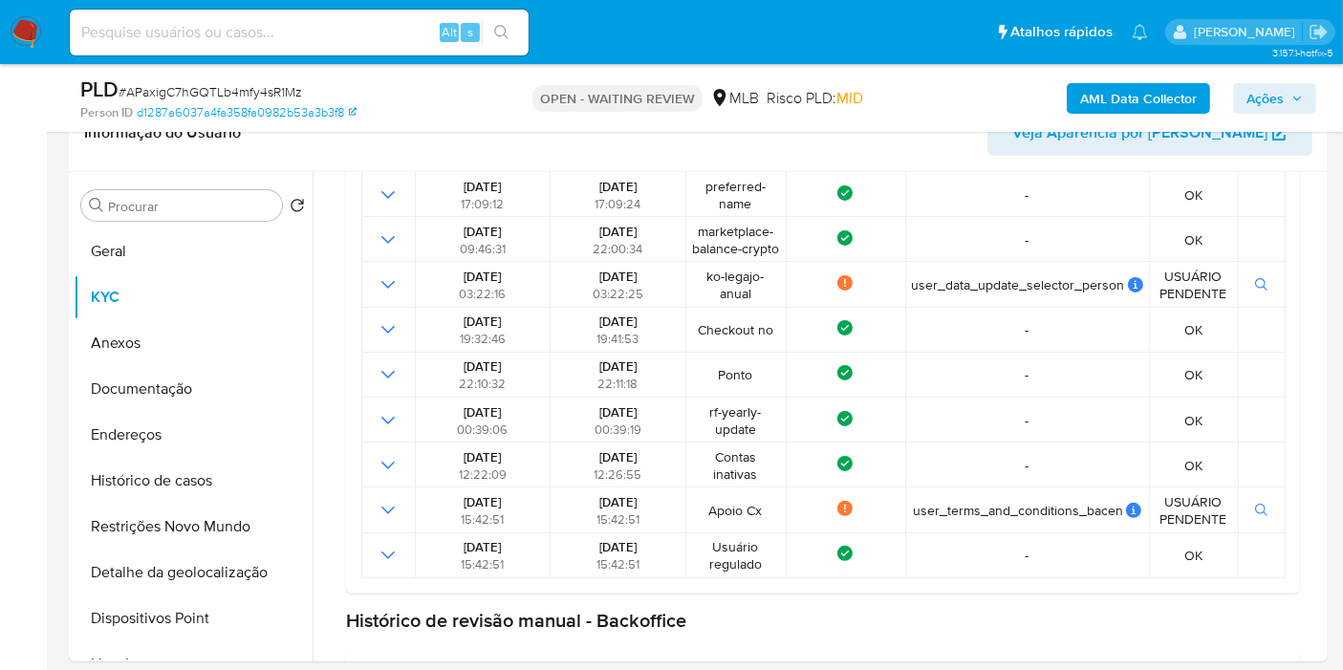
scroll to position [597, 0]
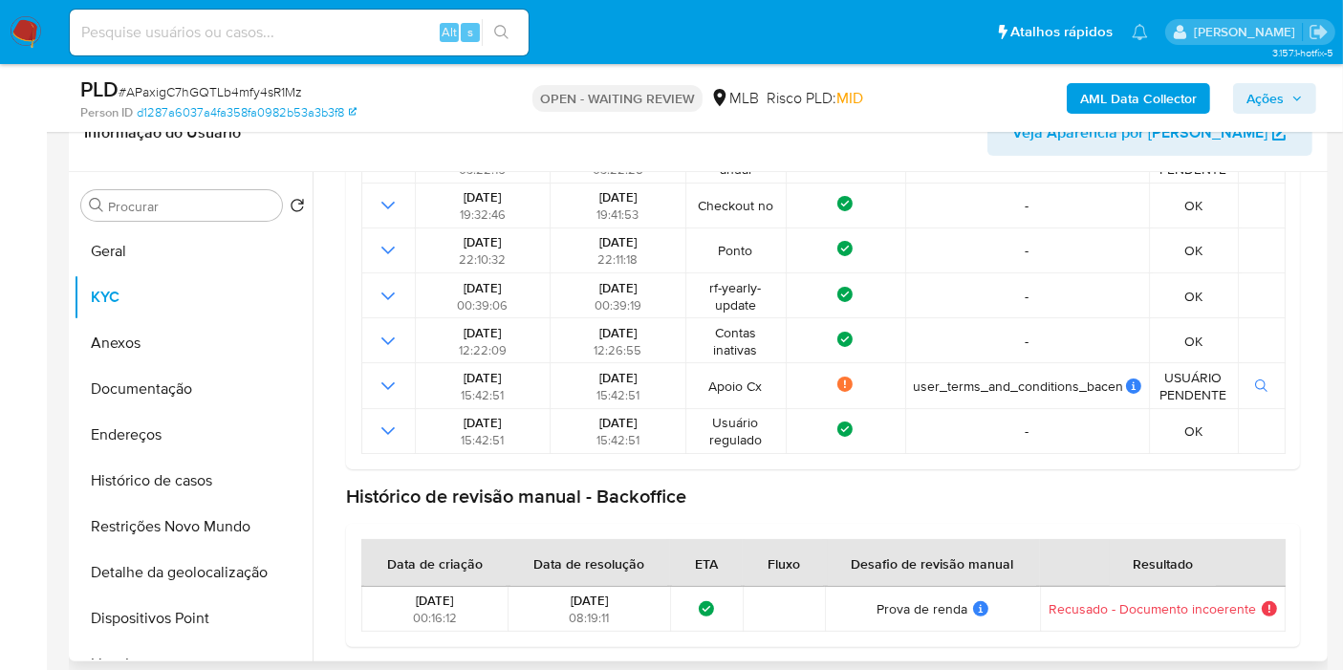
click at [1072, 613] on span "Recusado - Documento incoerente" at bounding box center [1152, 608] width 207 height 17
click at [198, 228] on button "Geral" at bounding box center [186, 251] width 224 height 46
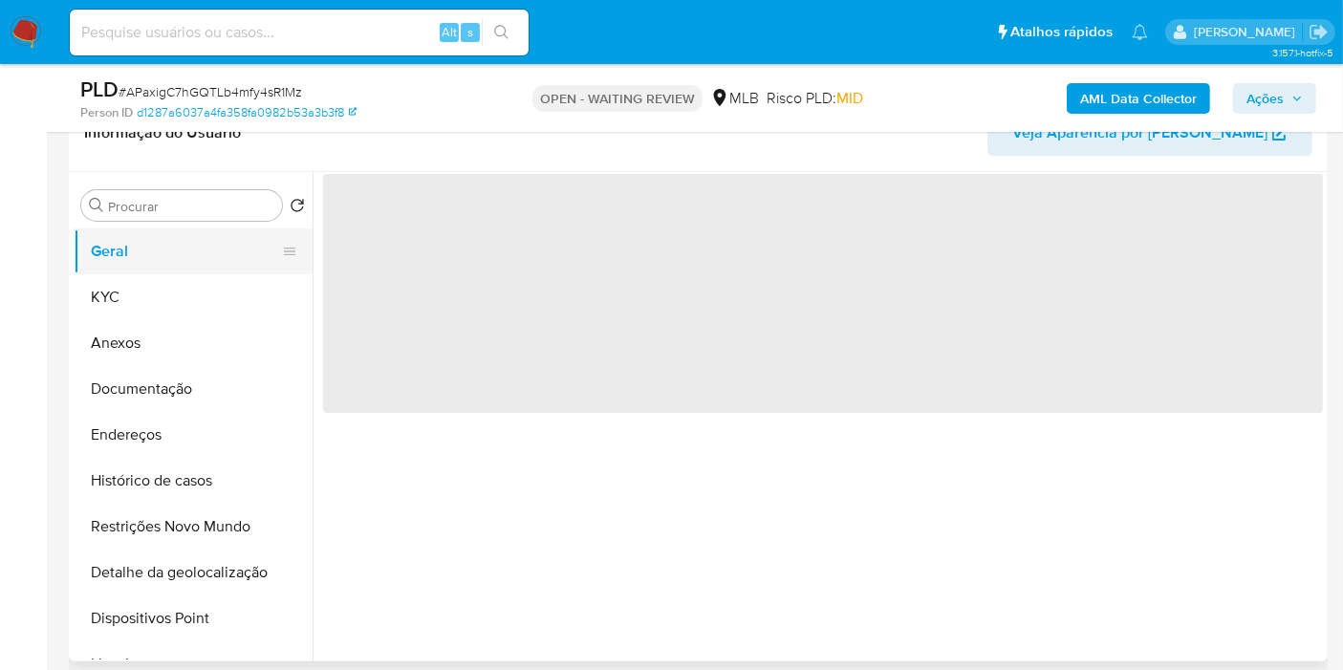
scroll to position [0, 0]
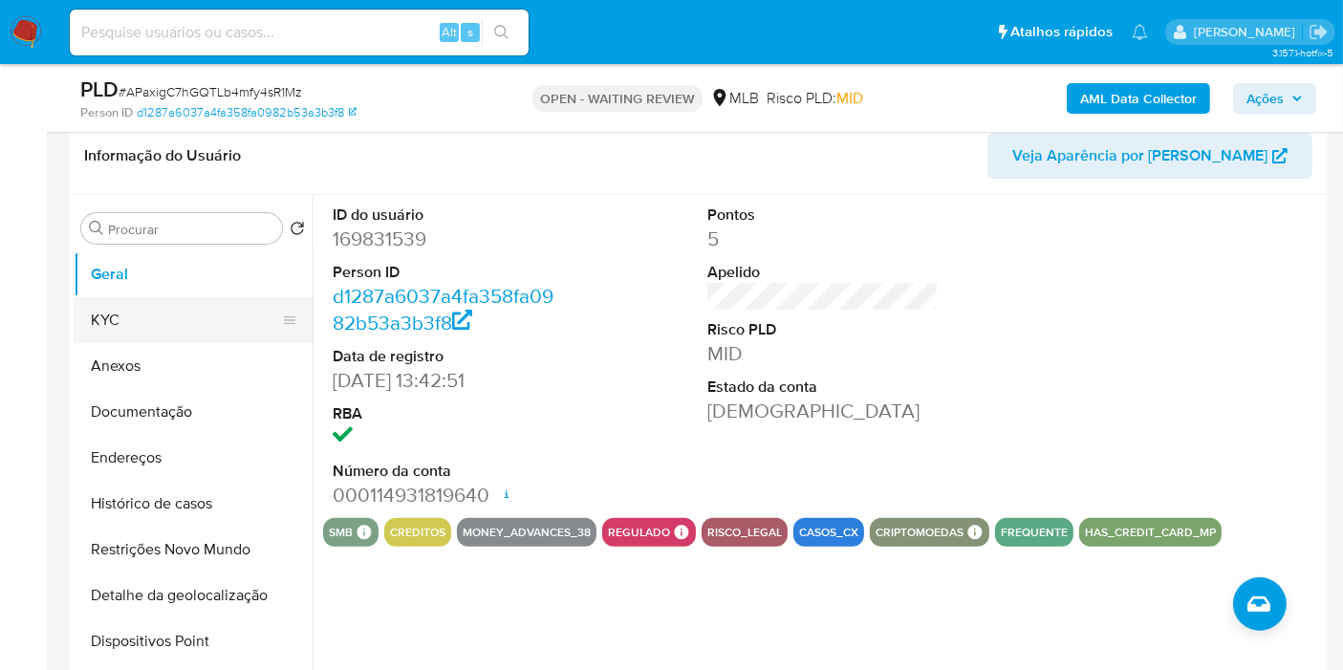
click at [93, 300] on button "KYC" at bounding box center [186, 320] width 224 height 46
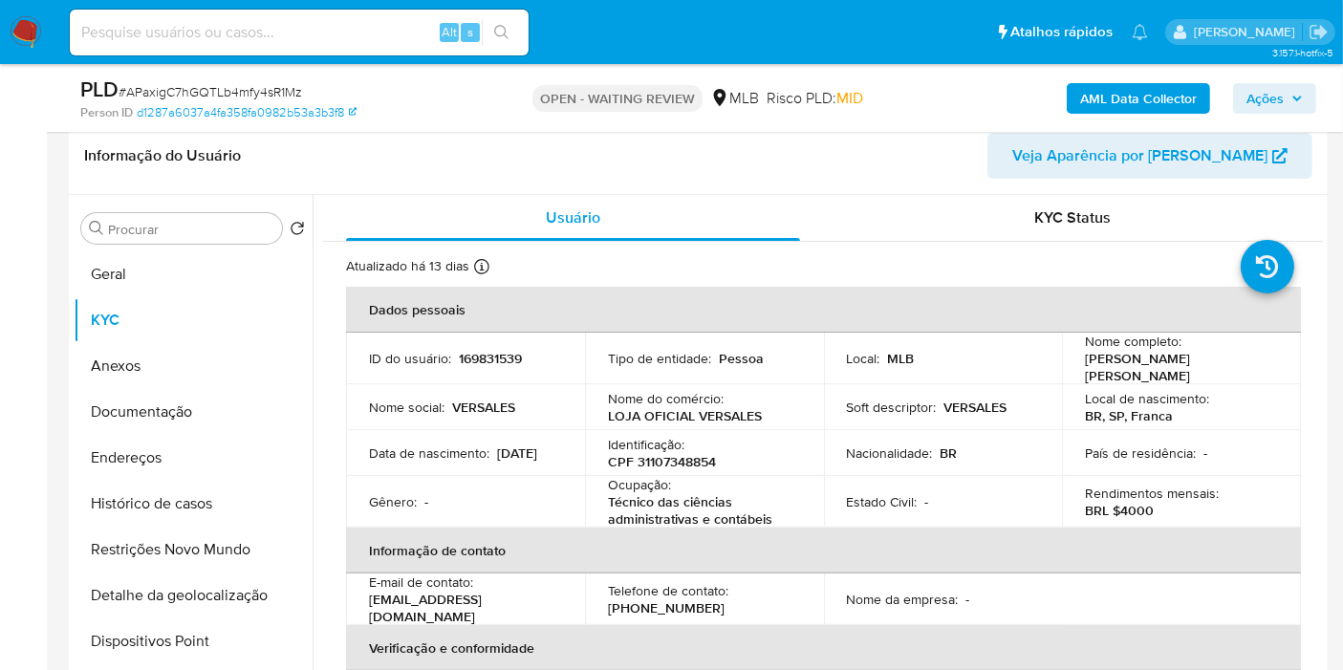
click at [201, 460] on button "Endereços" at bounding box center [193, 458] width 239 height 46
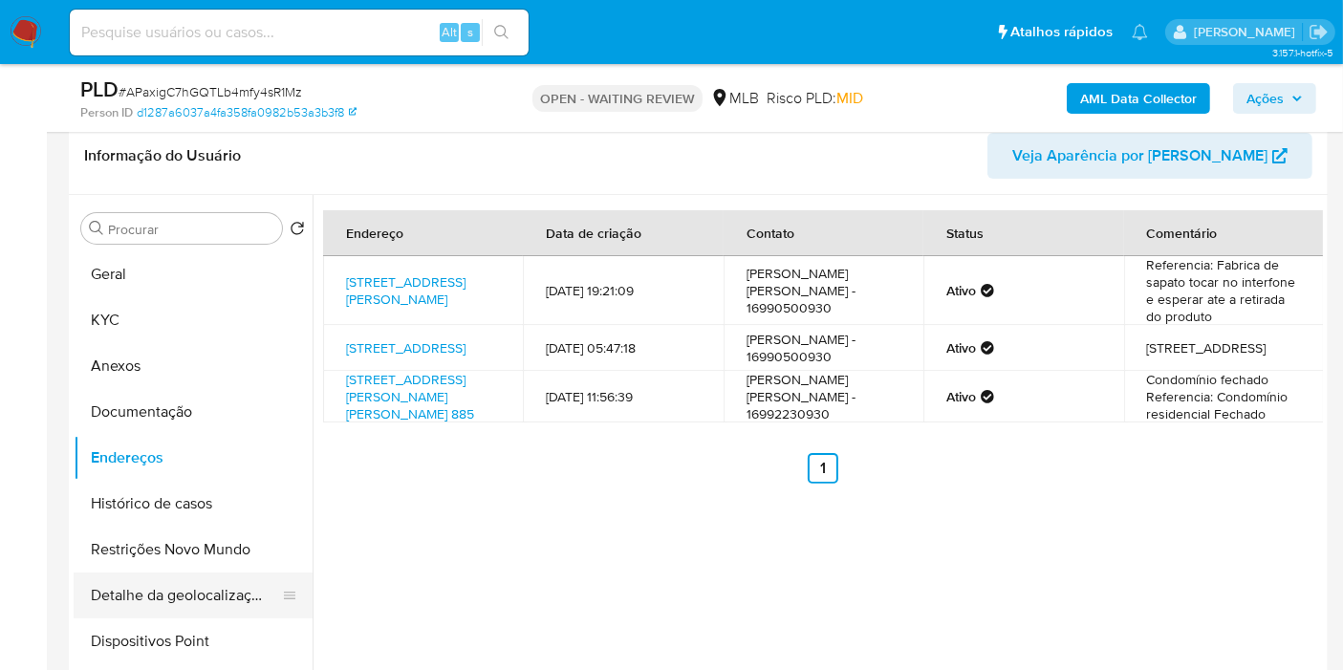
click at [195, 591] on button "Detalhe da geolocalização" at bounding box center [186, 596] width 224 height 46
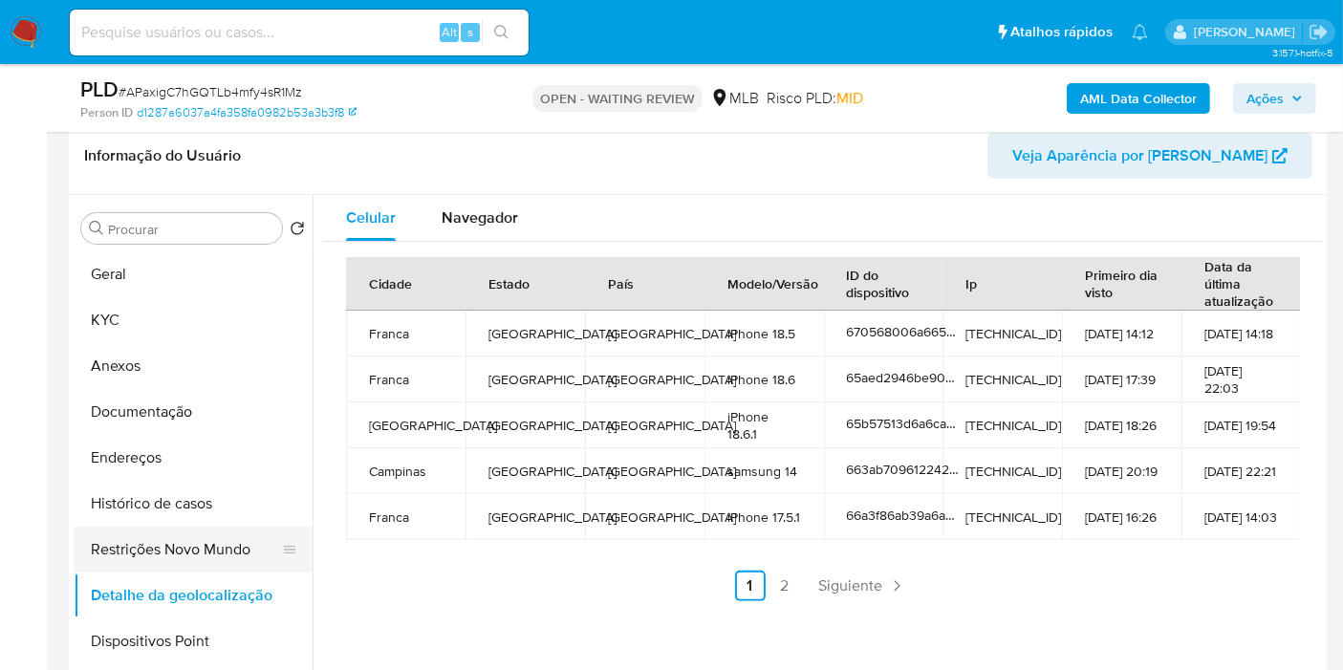
click at [182, 547] on button "Restrições Novo Mundo" at bounding box center [186, 550] width 224 height 46
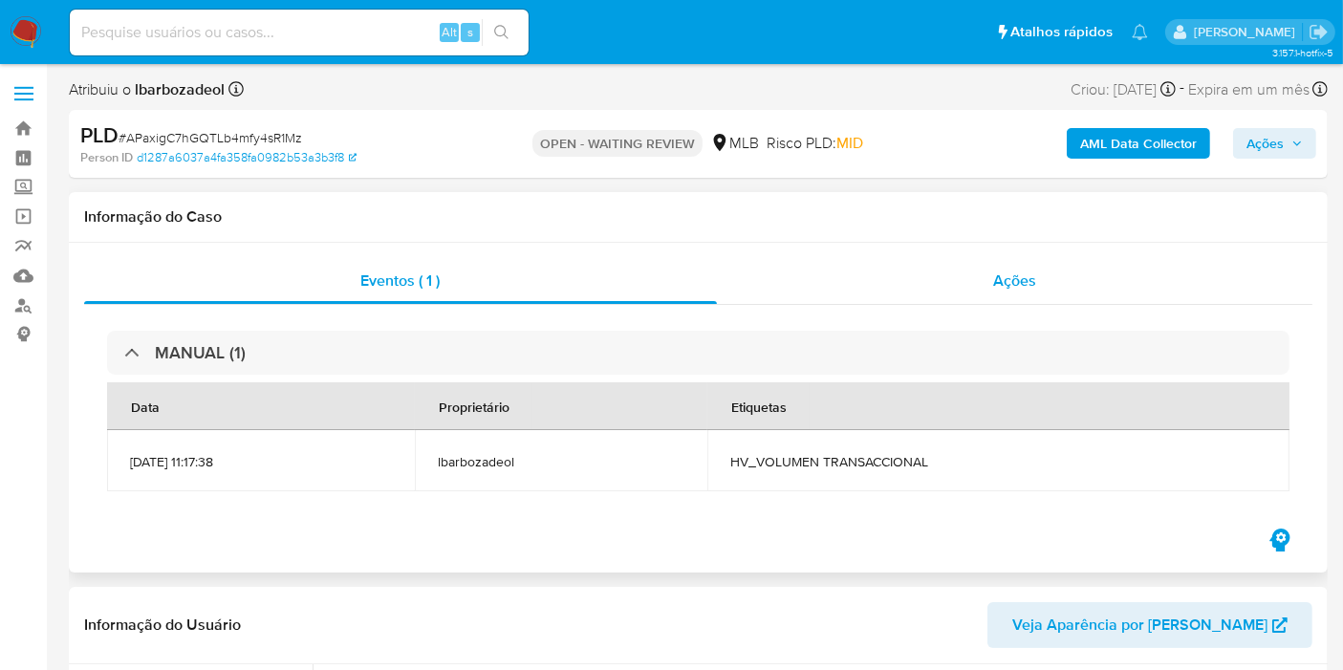
click at [814, 275] on div "Ações" at bounding box center [1015, 281] width 597 height 46
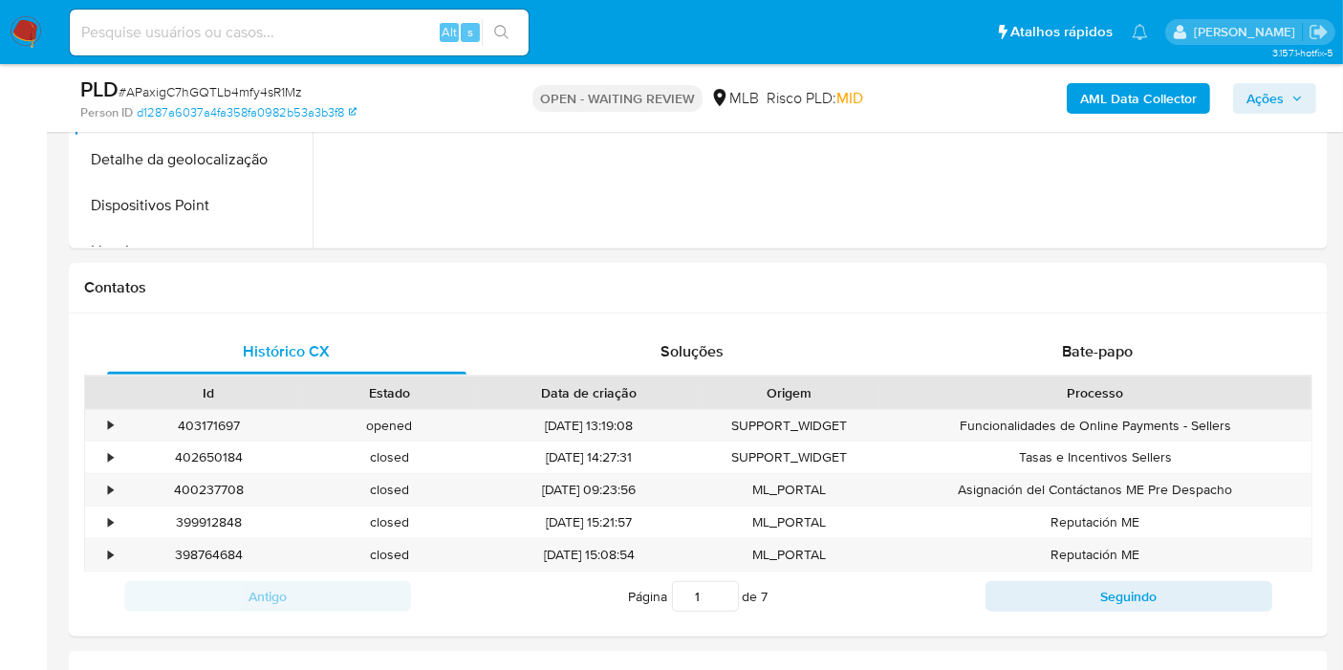
scroll to position [1062, 0]
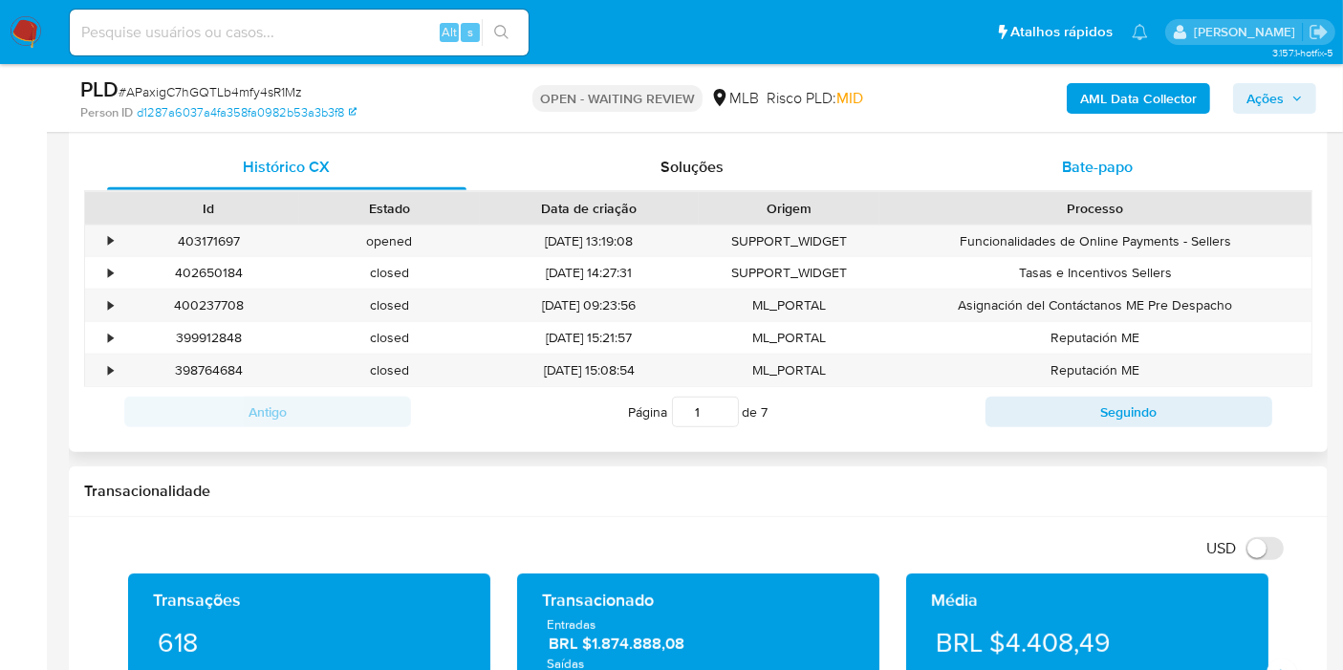
click at [970, 160] on div "Bate-papo" at bounding box center [1097, 167] width 359 height 46
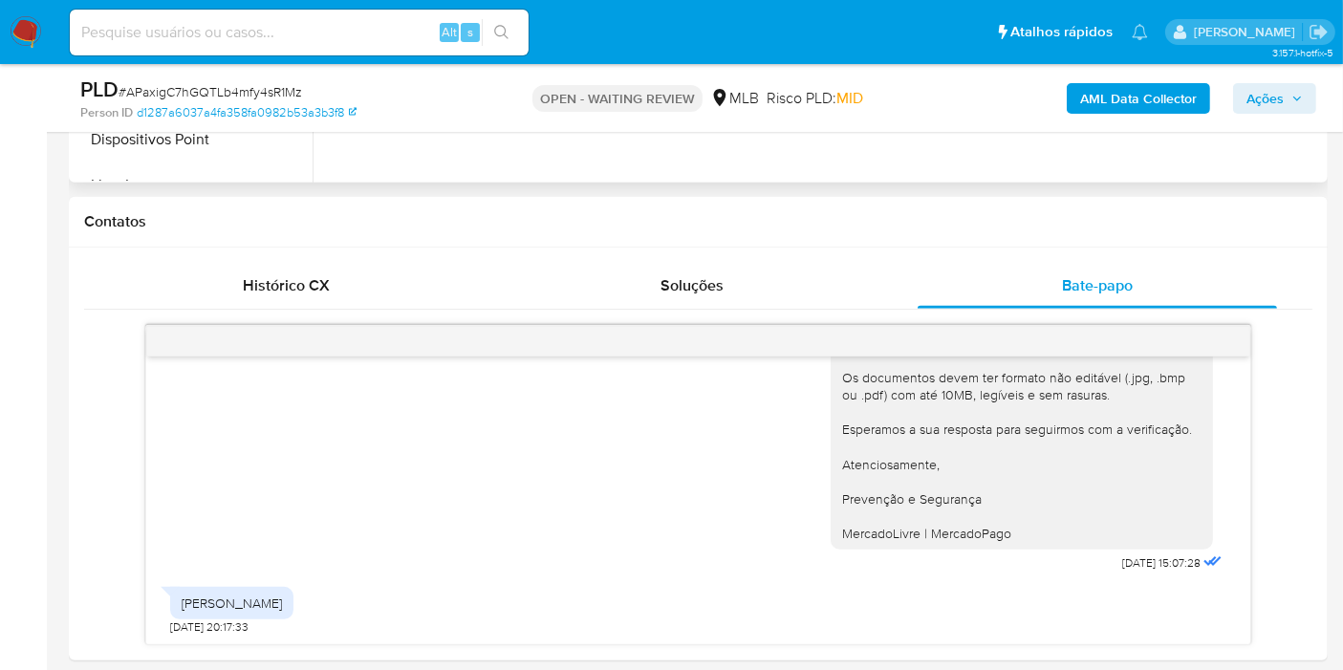
scroll to position [743, 0]
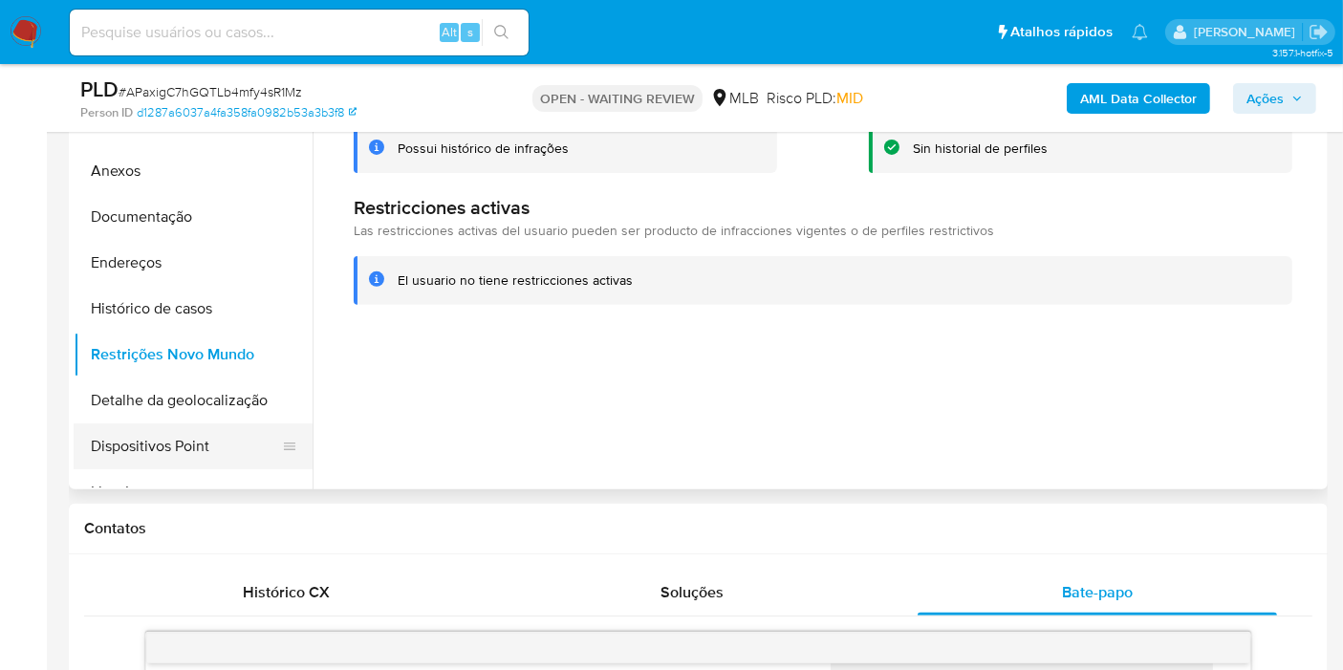
click at [224, 444] on button "Dispositivos Point" at bounding box center [186, 446] width 224 height 46
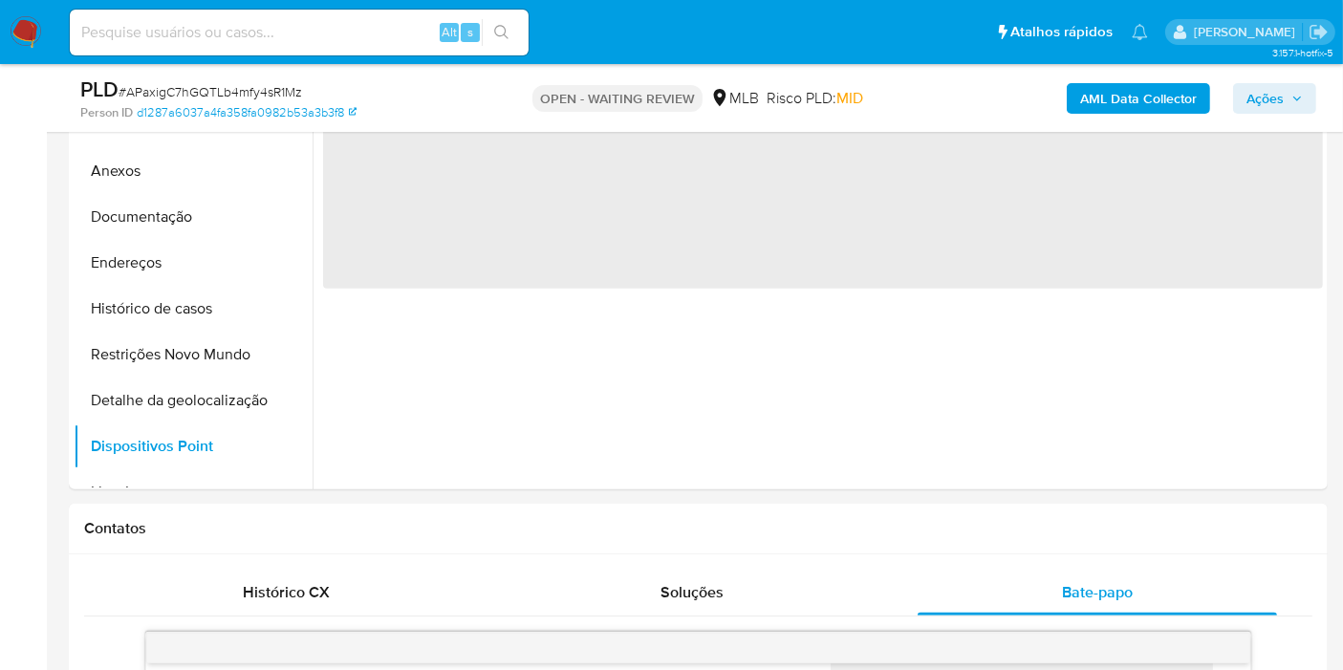
scroll to position [424, 0]
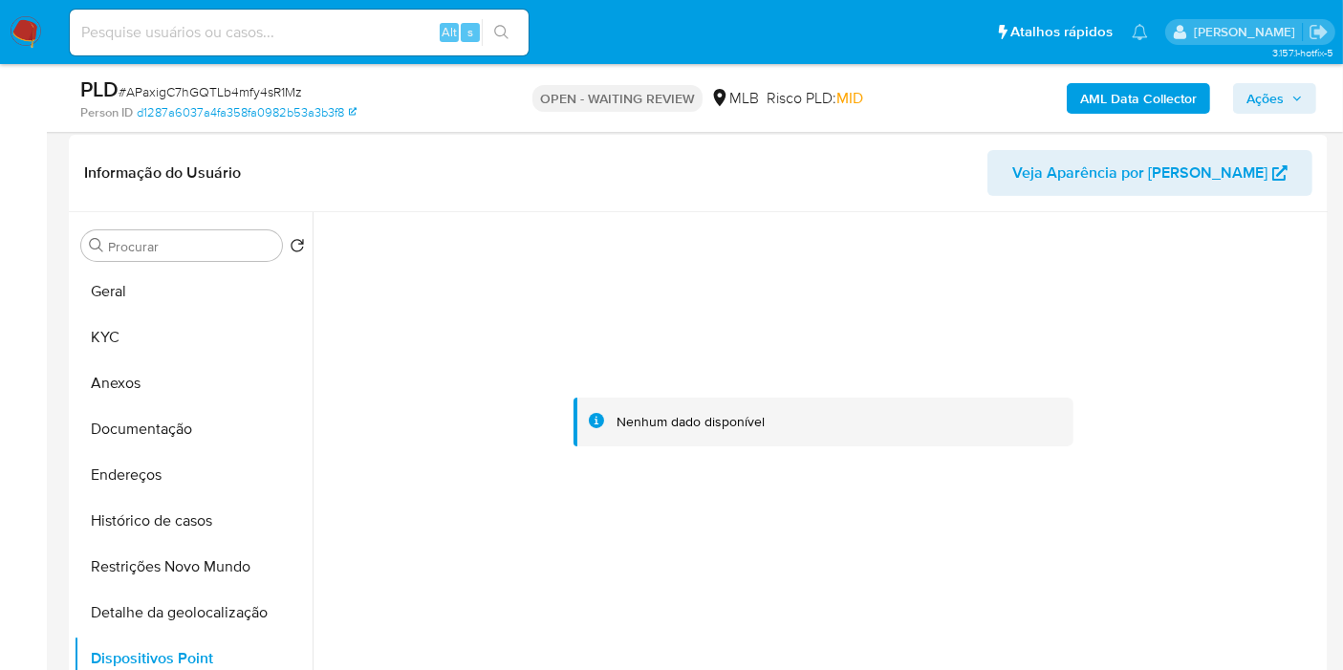
click at [1263, 91] on span "Ações" at bounding box center [1265, 98] width 37 height 31
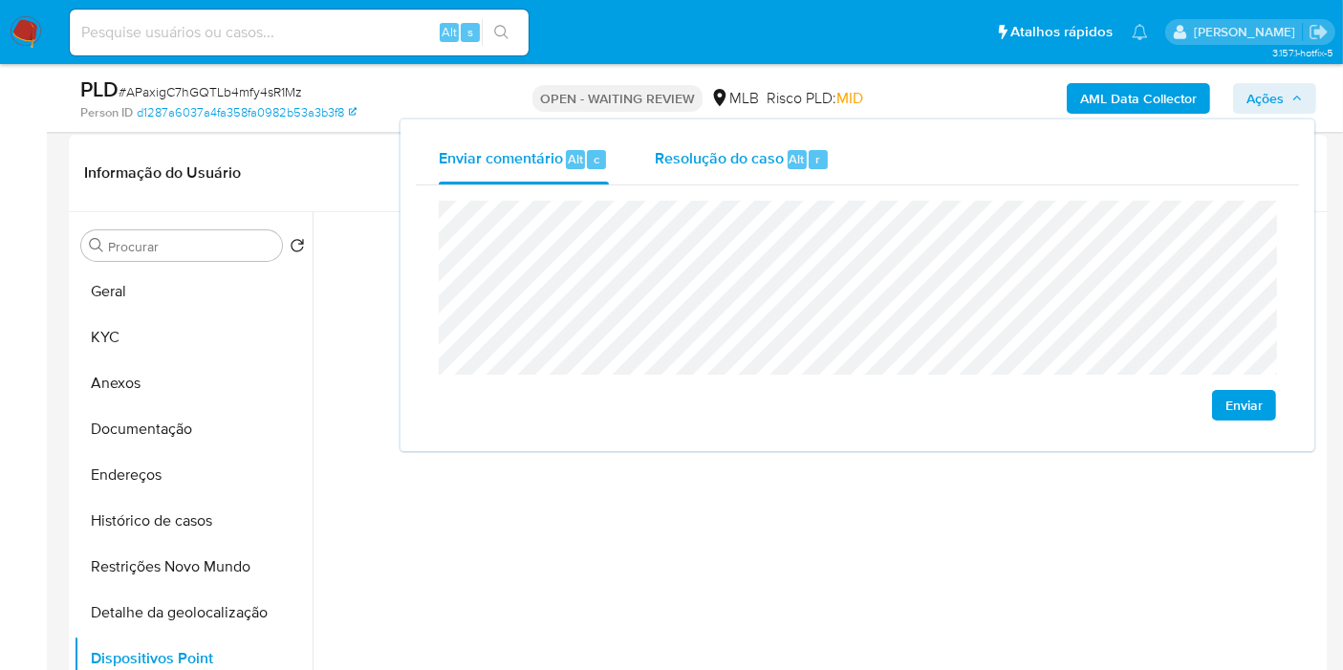
drag, startPoint x: 775, startPoint y: 161, endPoint x: 775, endPoint y: 179, distance: 18.2
click at [774, 161] on span "Resolução do caso" at bounding box center [719, 158] width 129 height 22
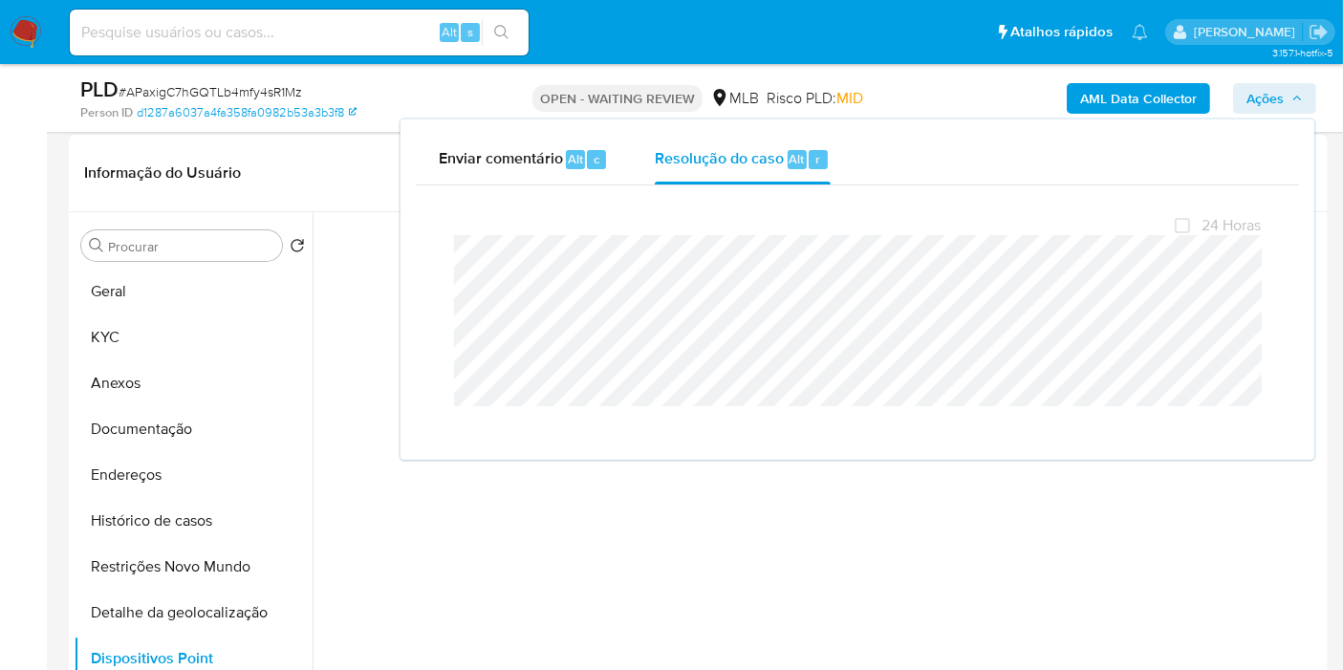
click at [263, 171] on header "Informação do Usuário Veja Aparência por Pessoa" at bounding box center [698, 173] width 1228 height 46
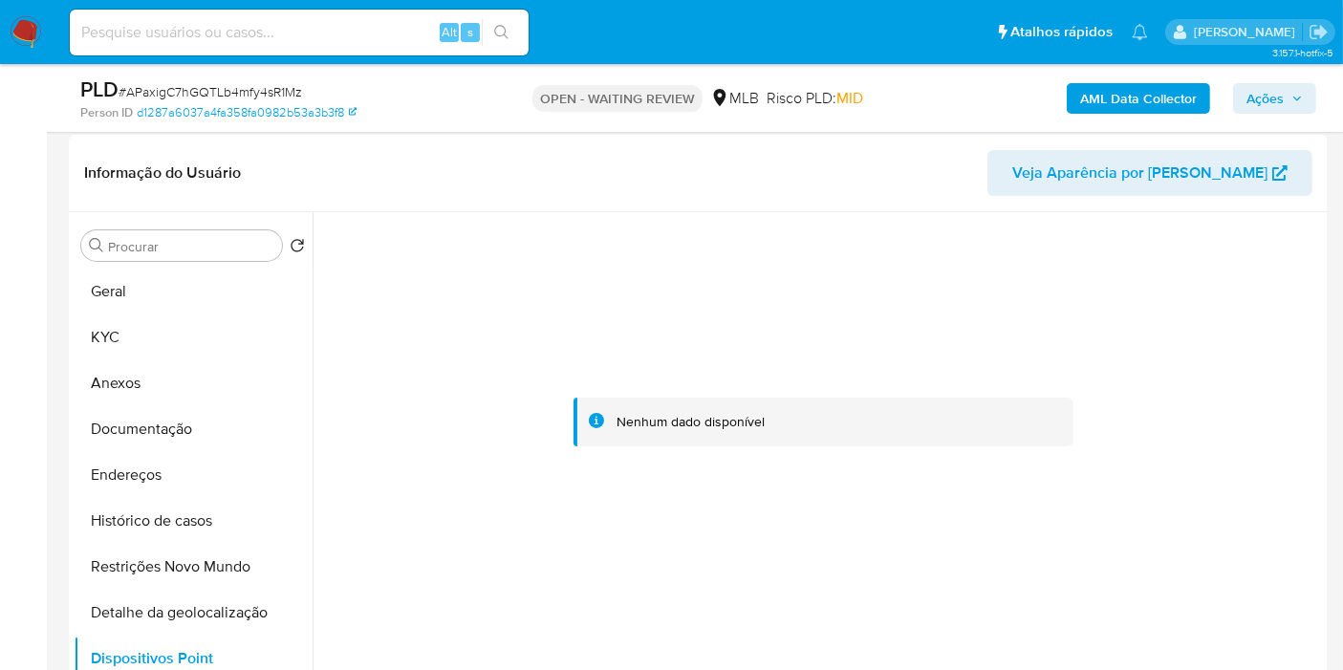
click at [1253, 103] on span "Ações" at bounding box center [1265, 98] width 37 height 31
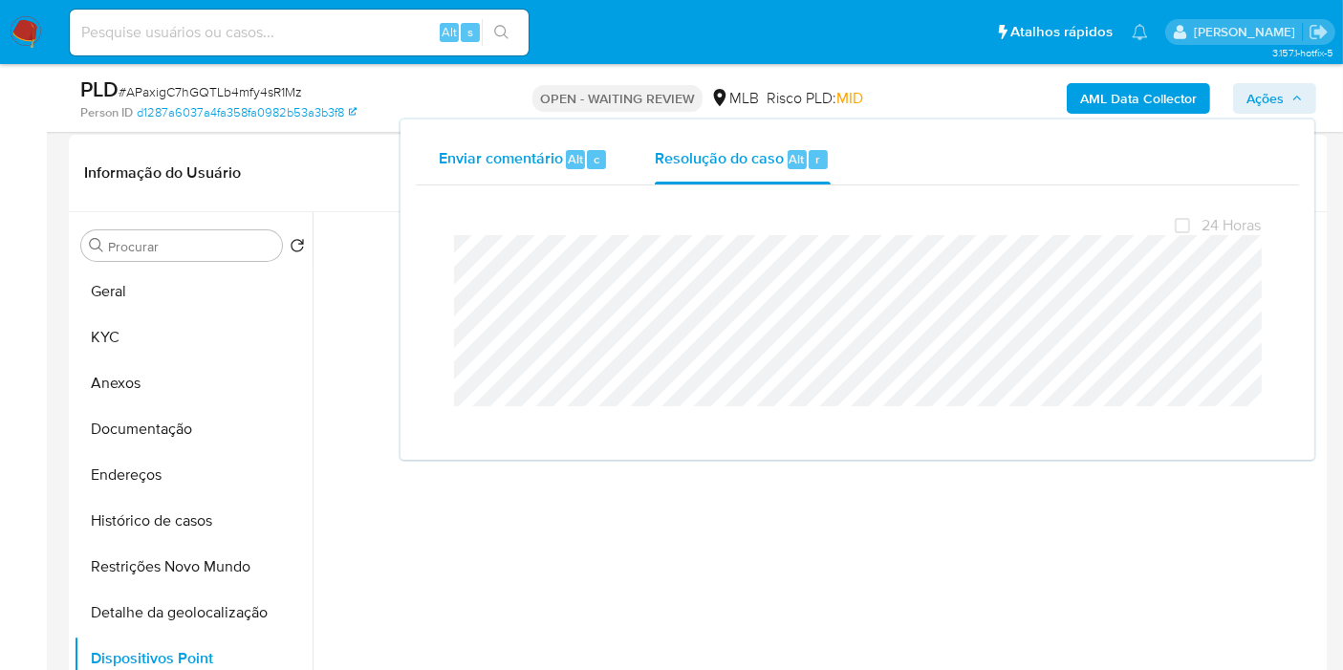
click at [505, 163] on span "Enviar comentário" at bounding box center [501, 158] width 124 height 22
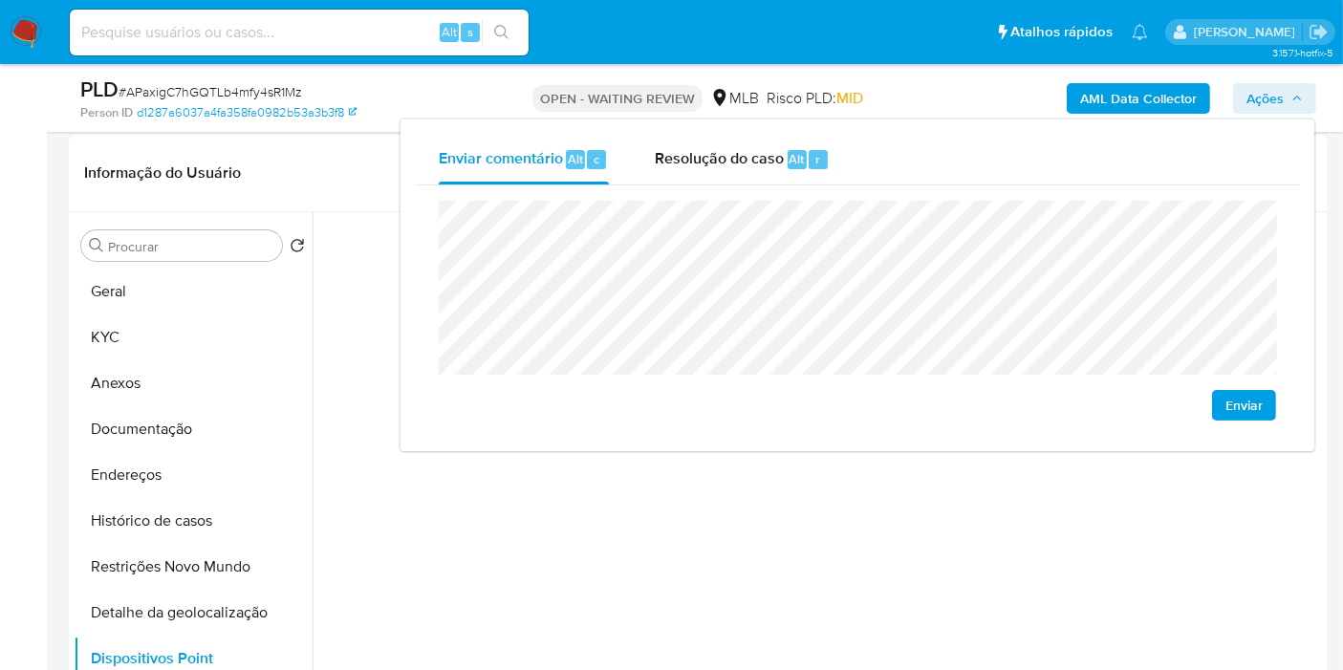
click at [338, 178] on header "Informação do Usuário Veja Aparência por Pessoa" at bounding box center [698, 173] width 1228 height 46
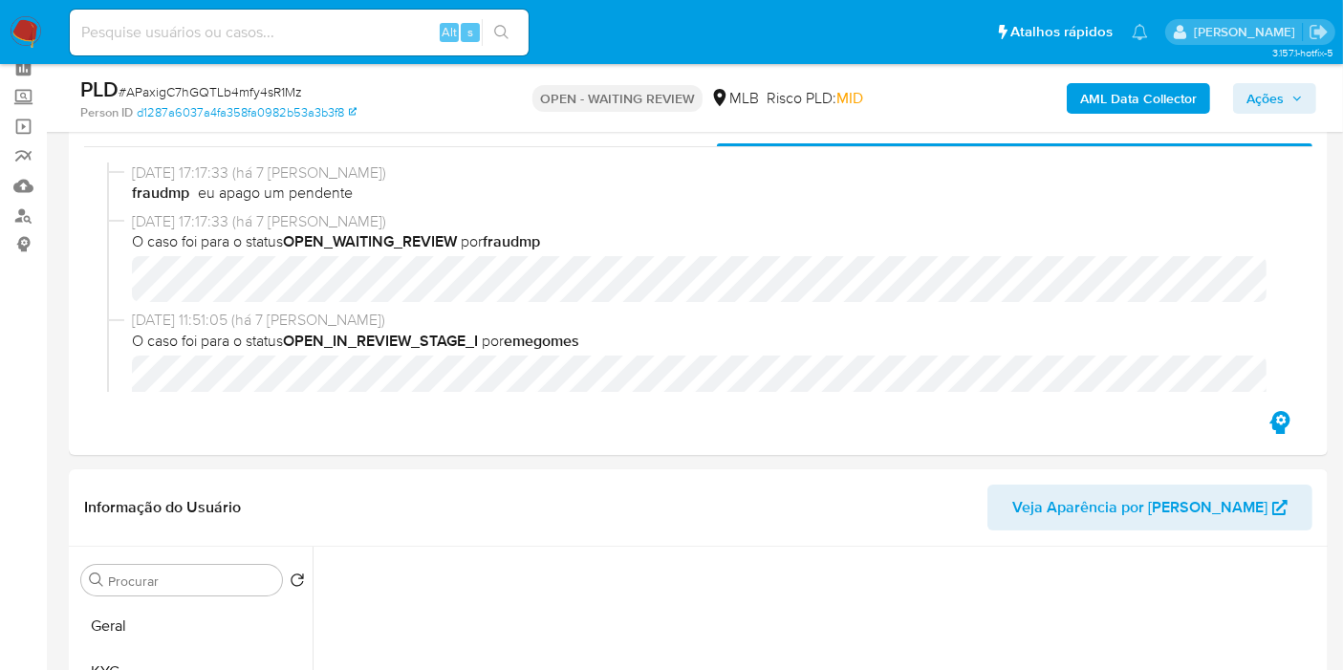
scroll to position [0, 0]
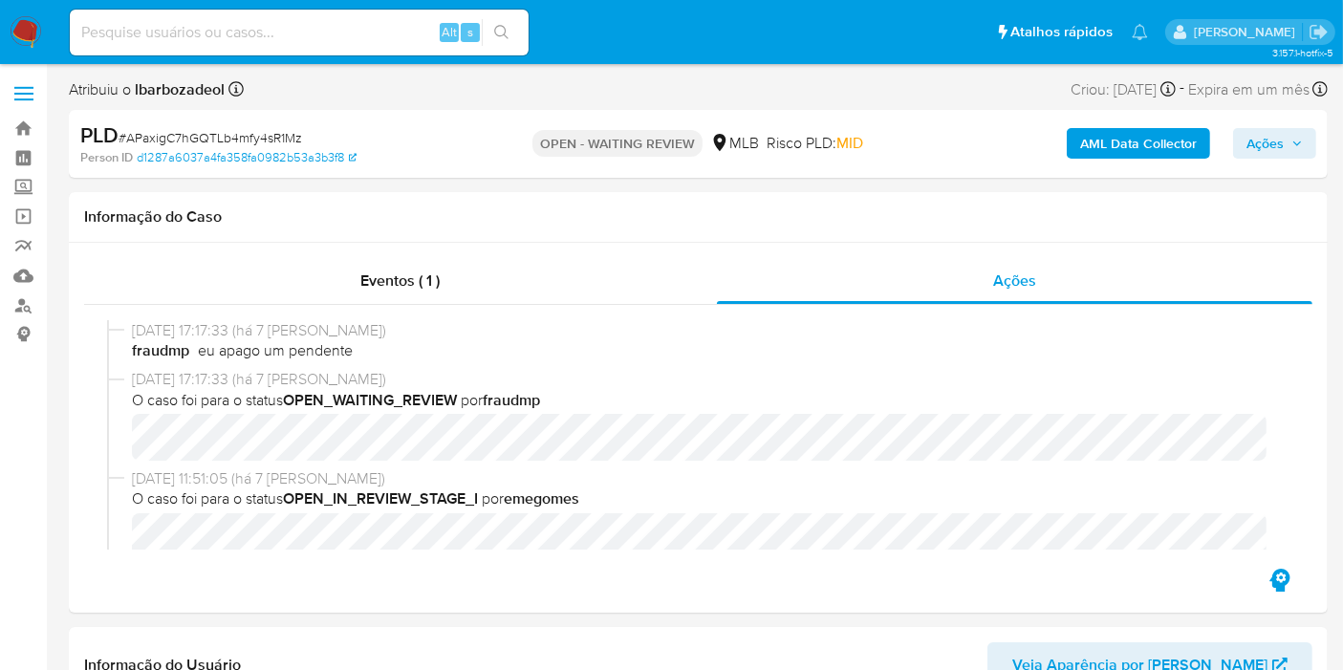
drag, startPoint x: 1280, startPoint y: 140, endPoint x: 1253, endPoint y: 154, distance: 30.4
click at [1280, 140] on span "Ações" at bounding box center [1265, 143] width 37 height 31
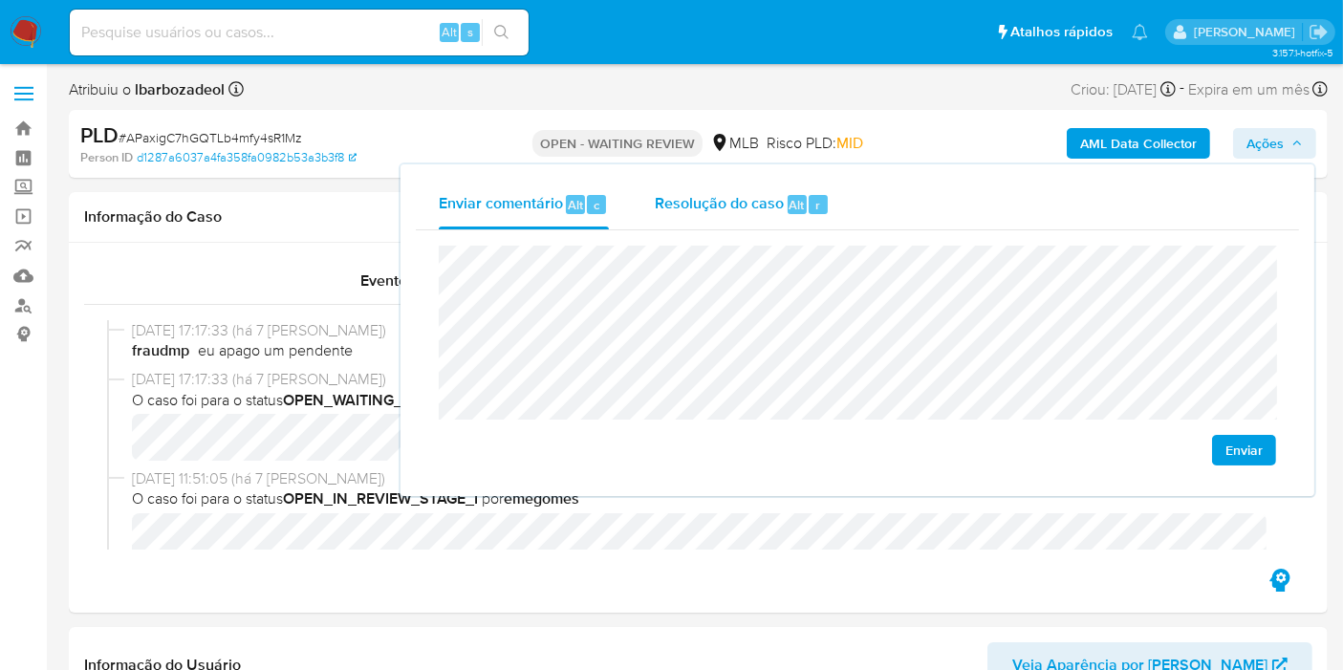
click at [706, 228] on div "Resolução do caso Alt r" at bounding box center [742, 205] width 175 height 50
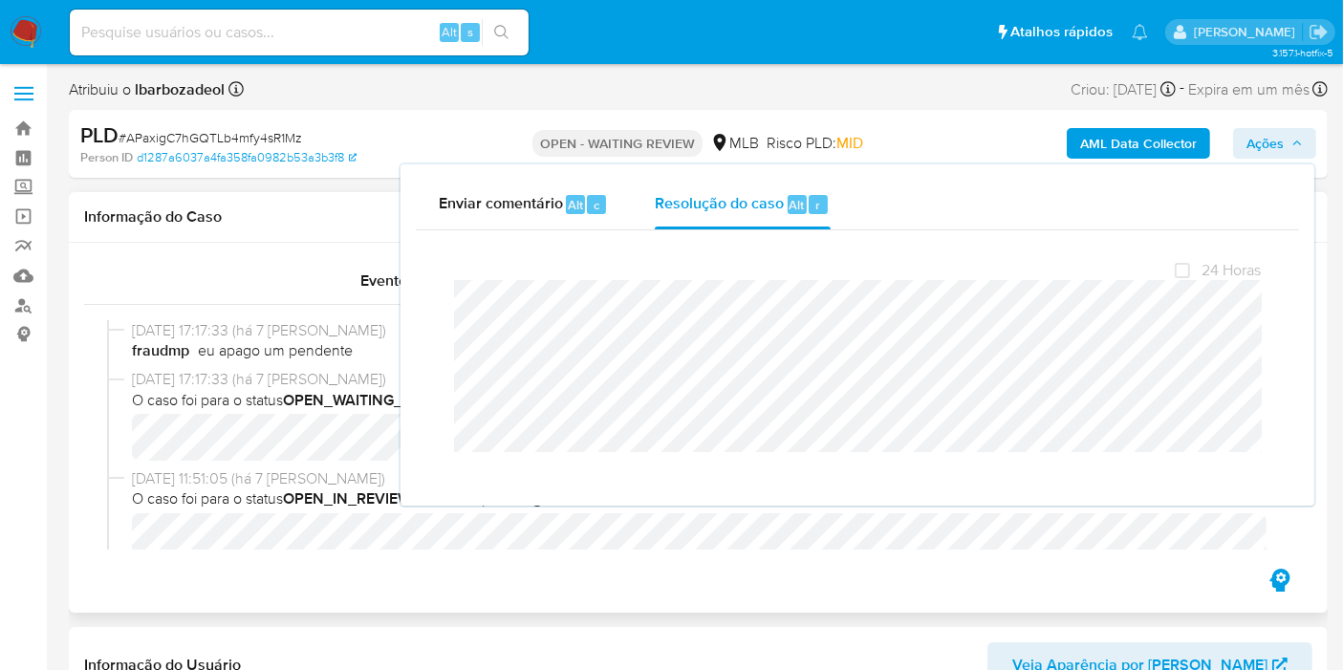
click at [306, 231] on div "Informação do Caso" at bounding box center [698, 217] width 1259 height 51
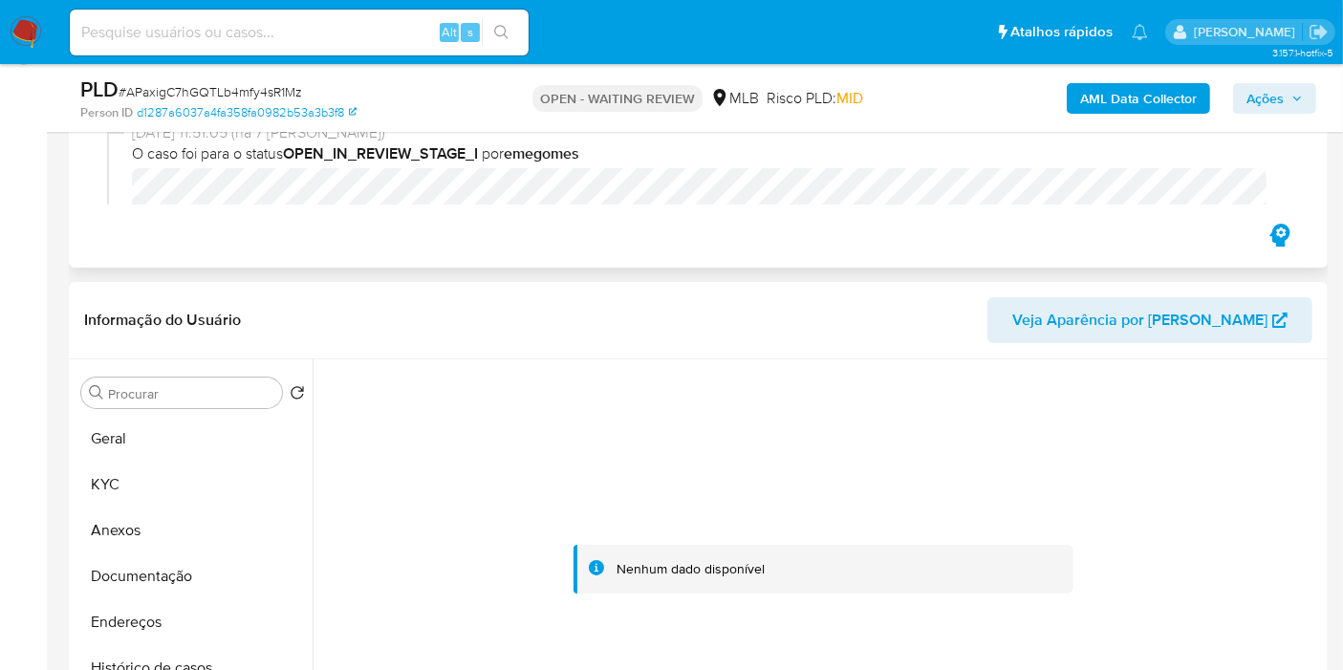
scroll to position [318, 0]
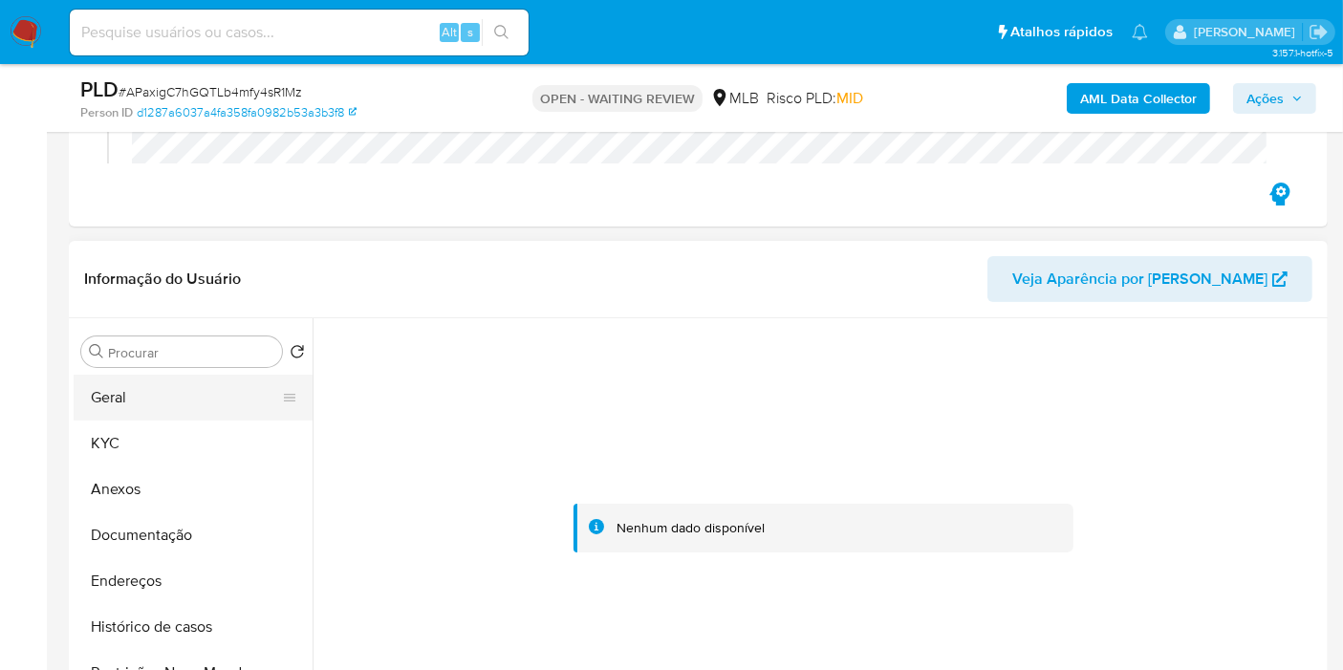
click at [232, 392] on button "Geral" at bounding box center [186, 398] width 224 height 46
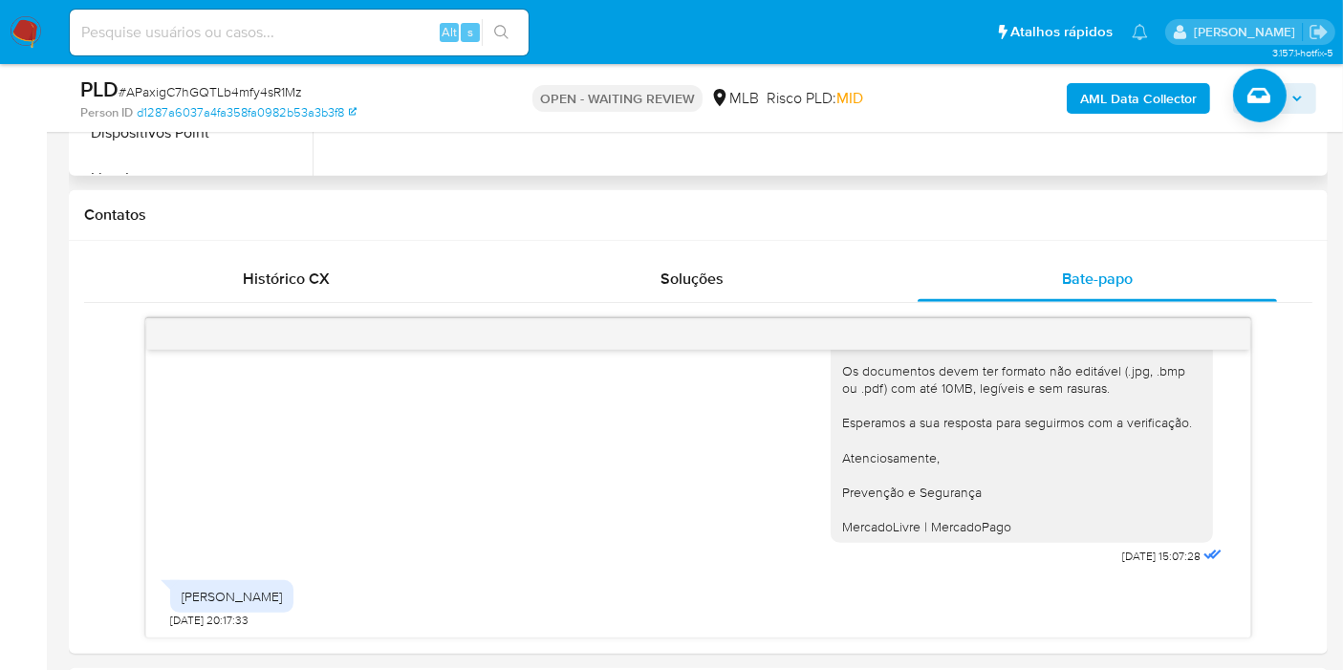
scroll to position [956, 0]
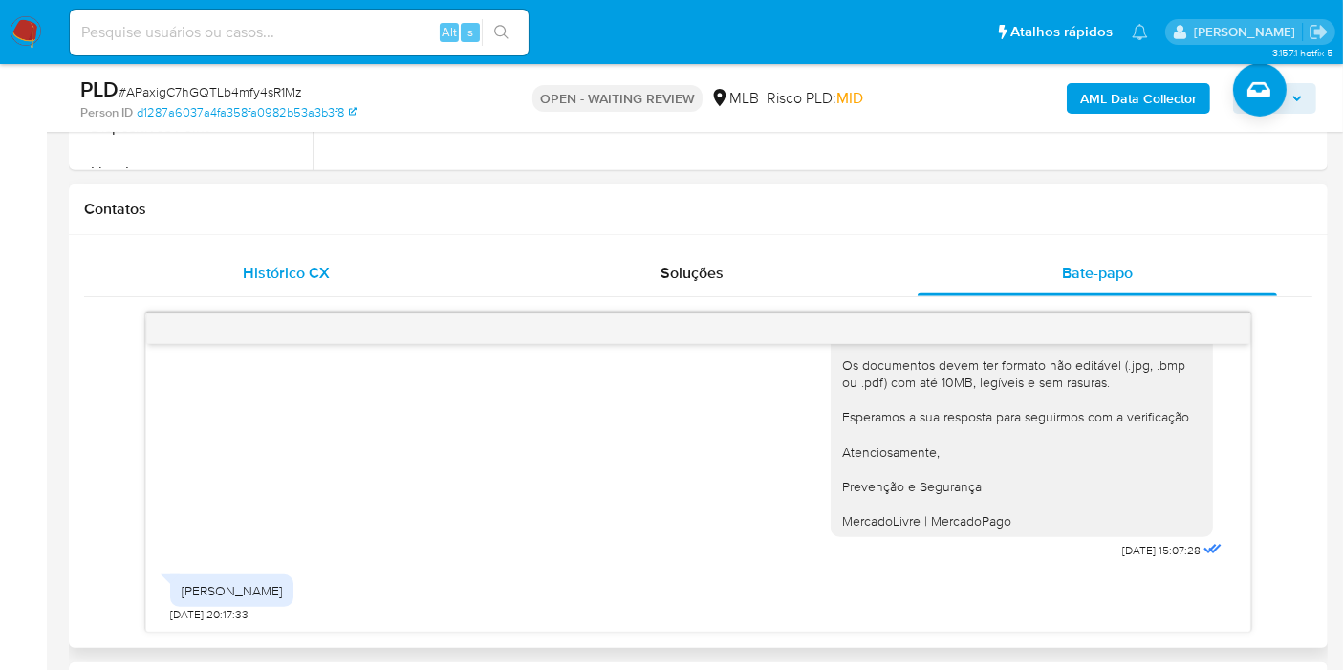
click at [370, 287] on div "Histórico CX" at bounding box center [286, 273] width 359 height 46
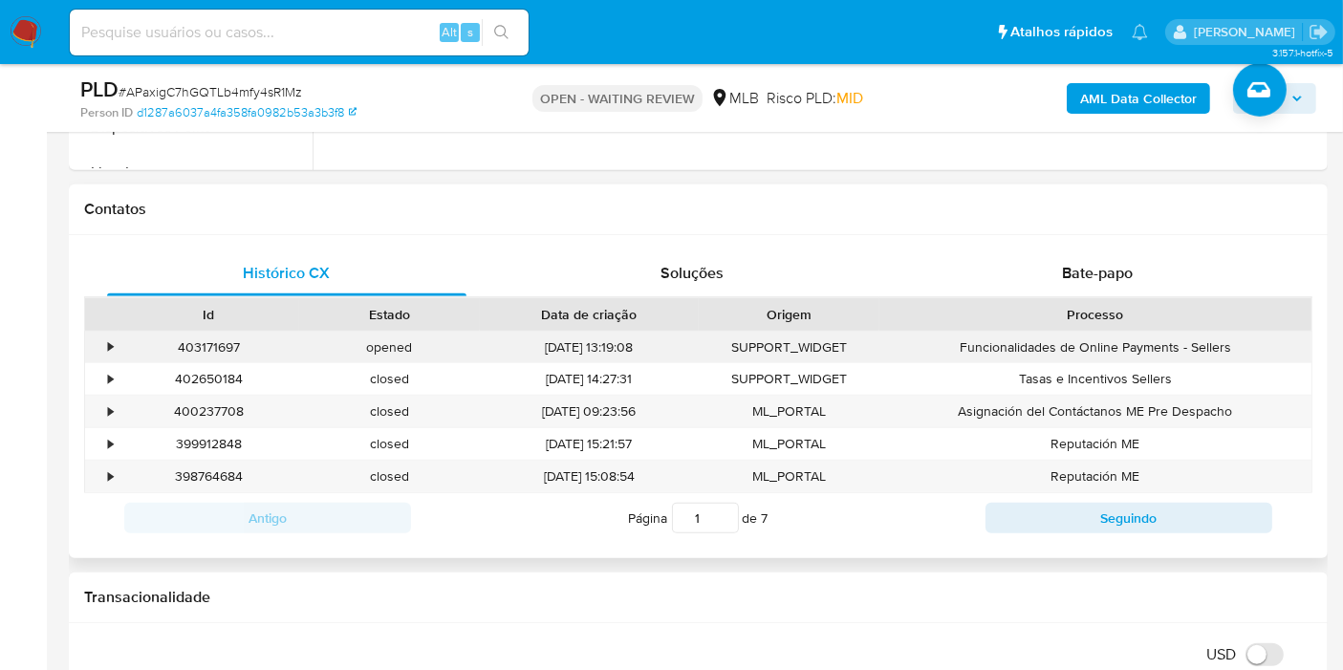
click at [100, 343] on div "•" at bounding box center [101, 348] width 33 height 32
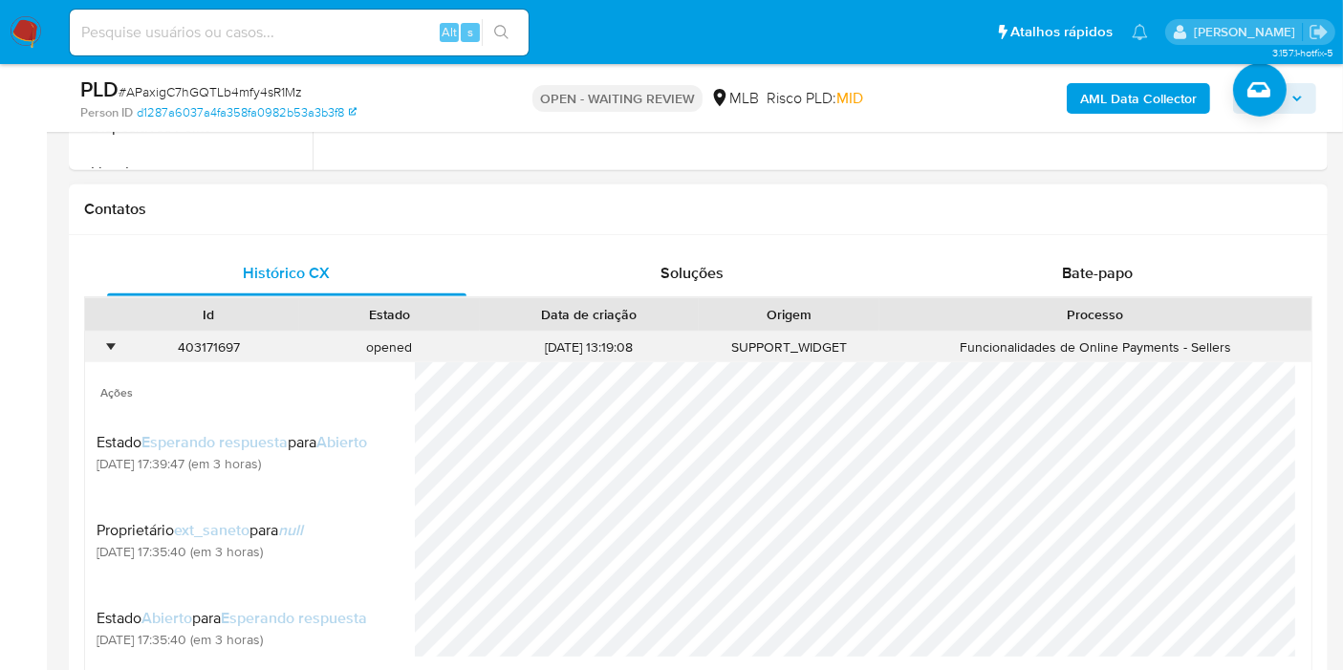
click at [109, 343] on div "•" at bounding box center [110, 347] width 5 height 18
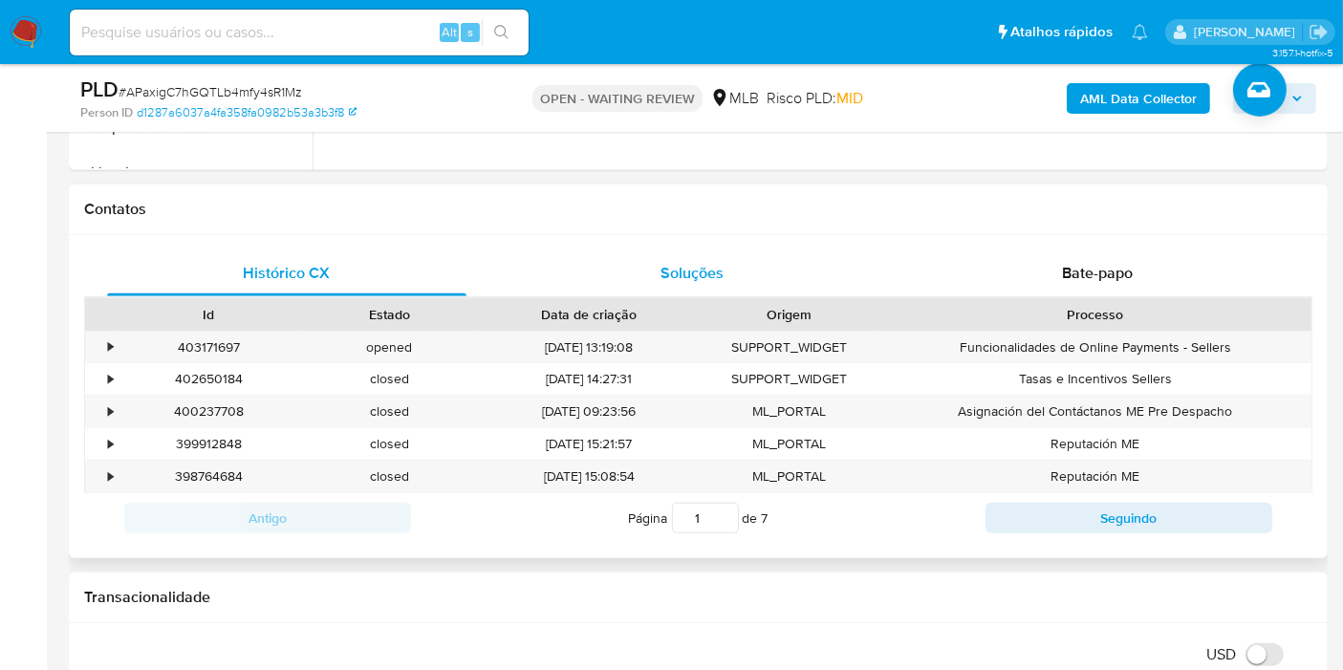
click at [697, 272] on span "Soluções" at bounding box center [692, 273] width 63 height 22
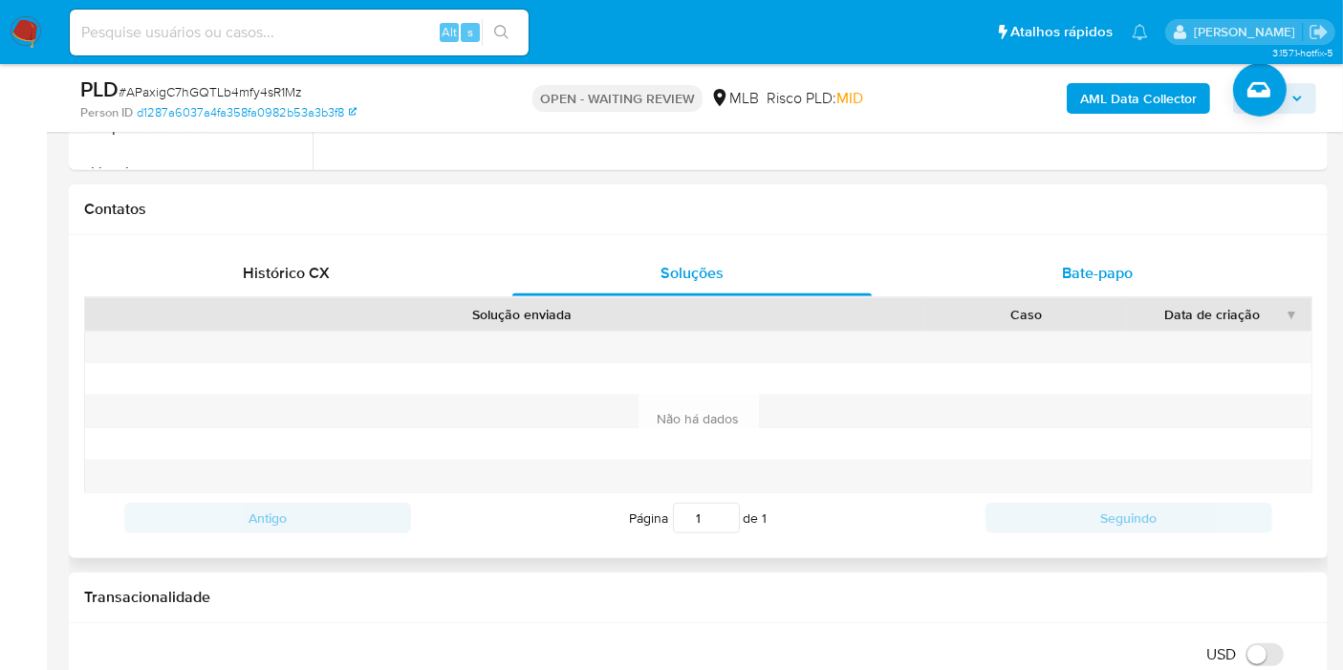
click at [1012, 271] on div "Bate-papo" at bounding box center [1097, 273] width 359 height 46
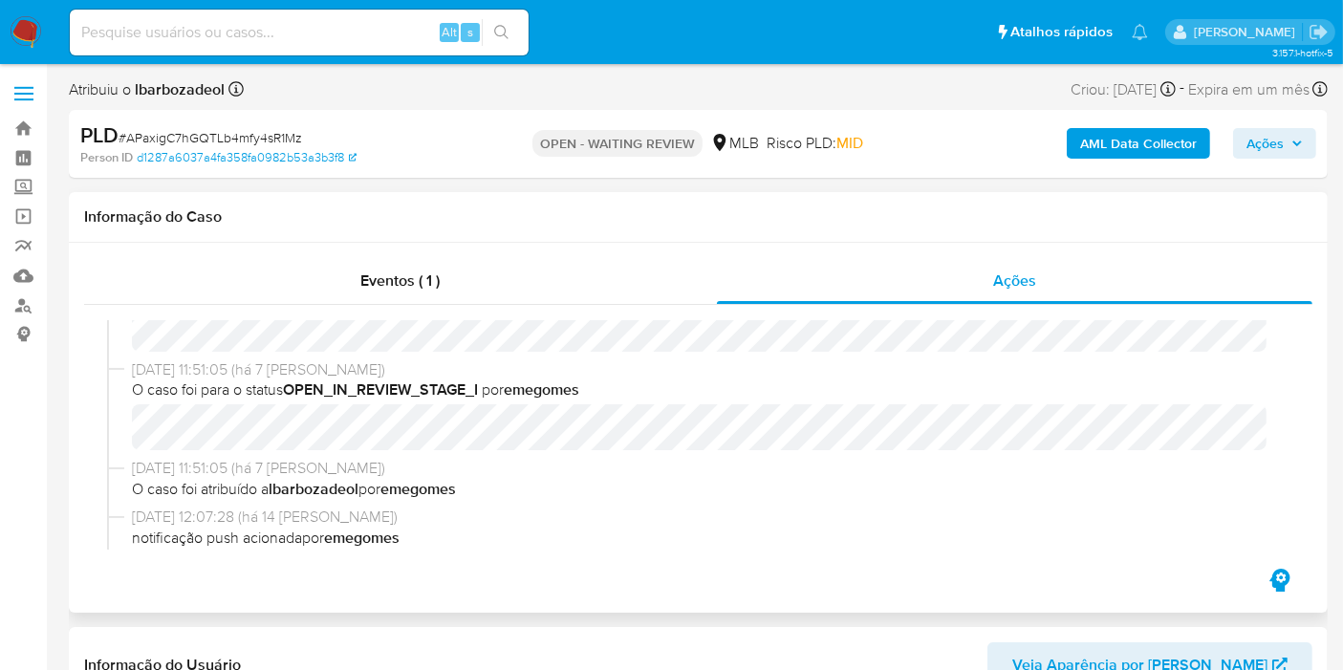
scroll to position [0, 0]
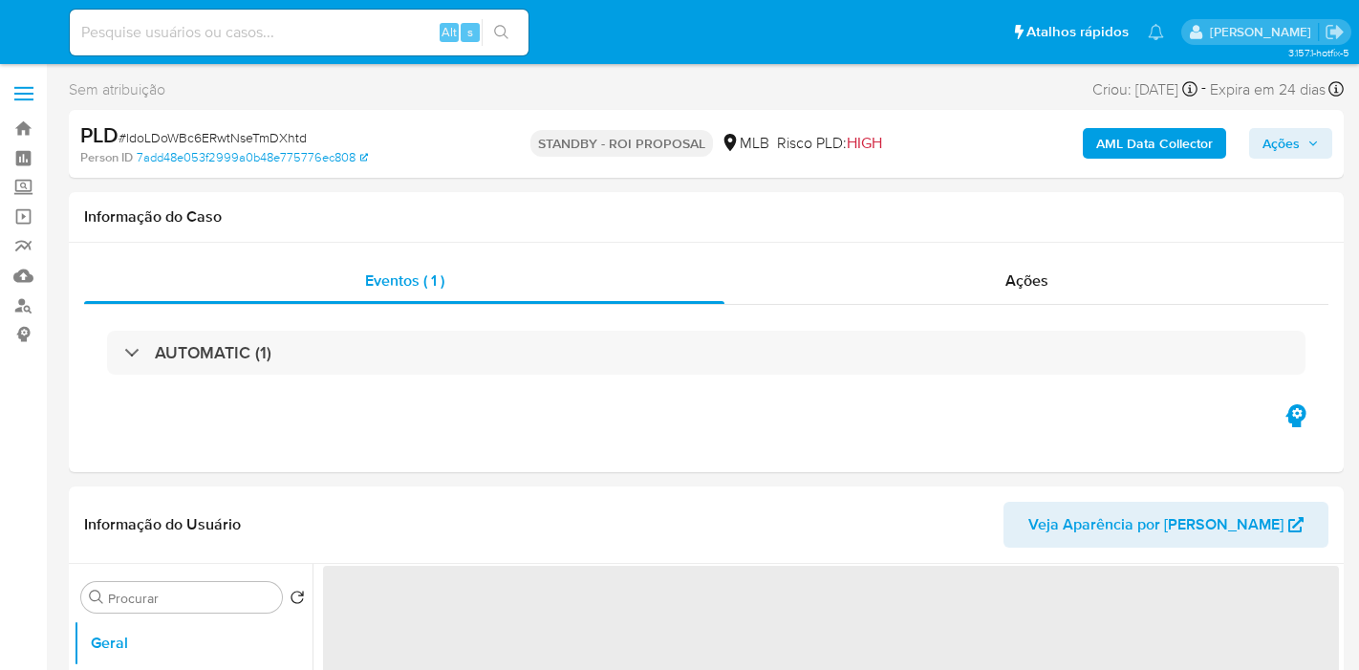
select select "10"
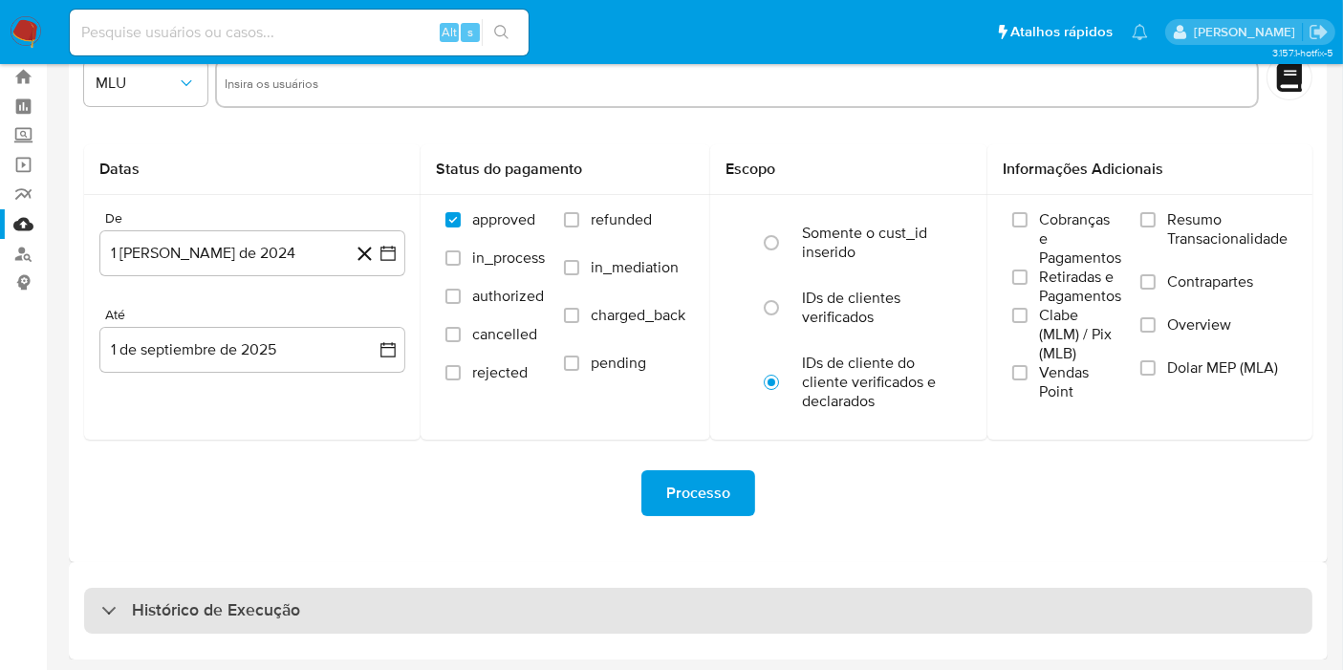
click at [612, 614] on div "Histórico de Execução" at bounding box center [698, 611] width 1228 height 46
select select "10"
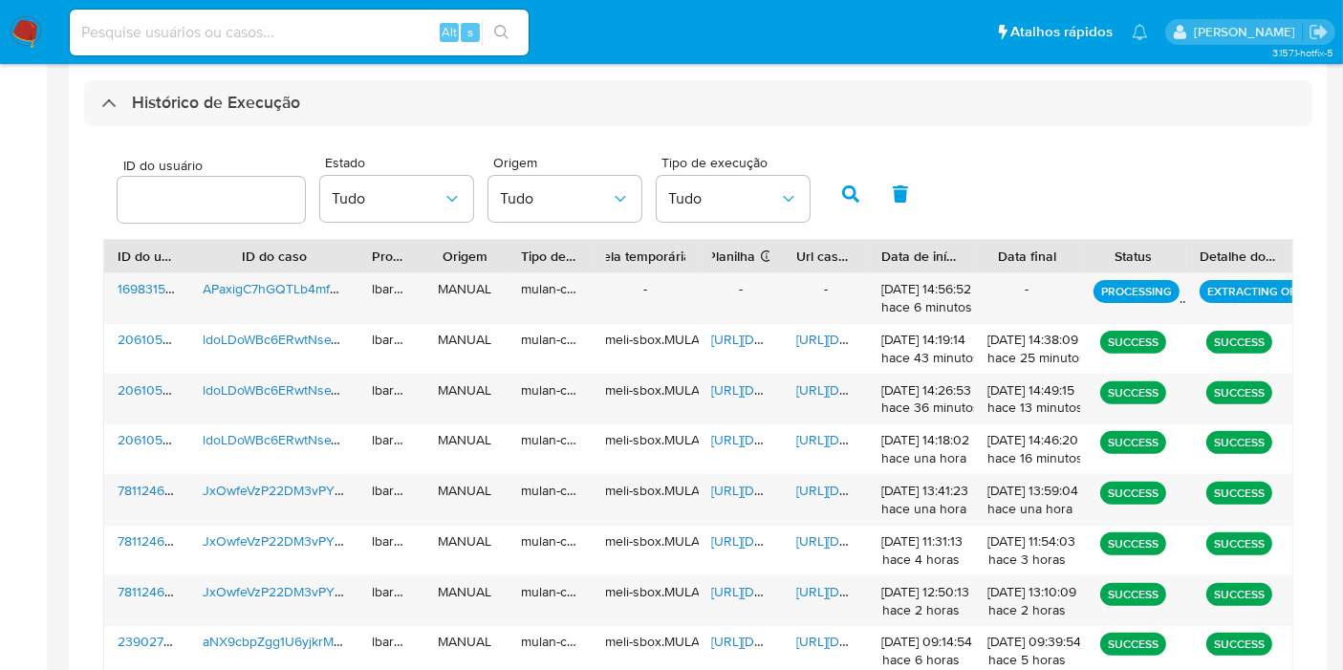
scroll to position [590, 0]
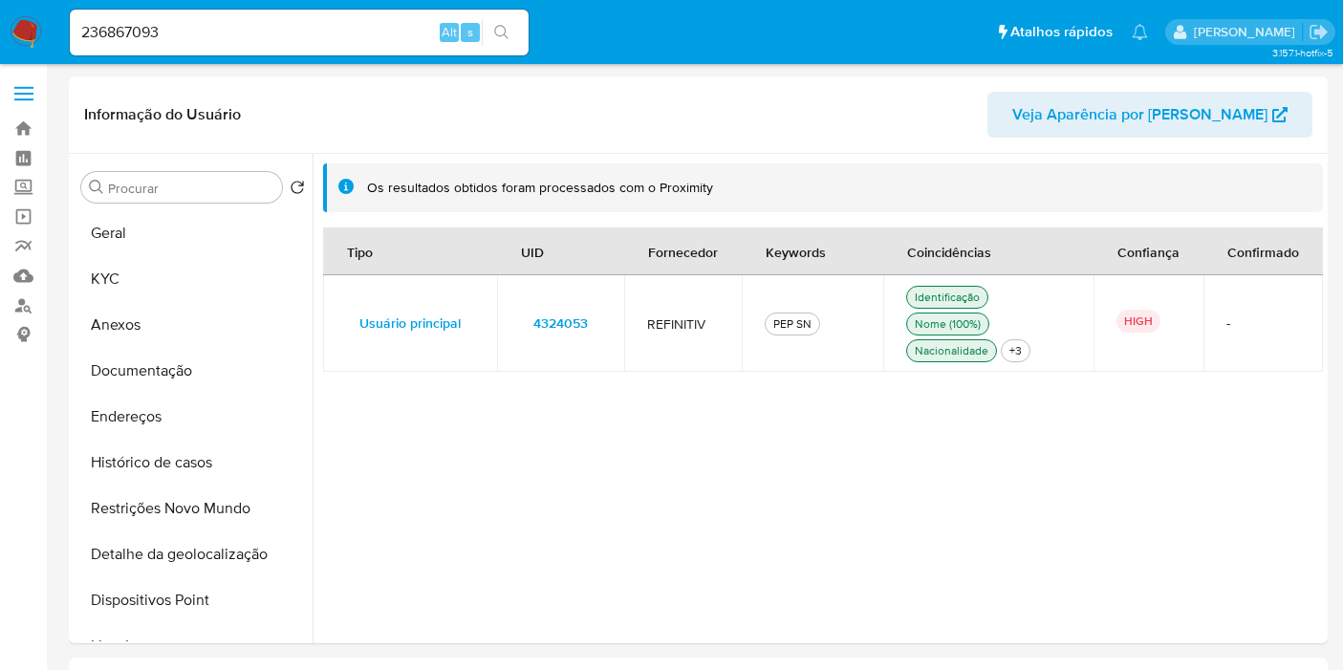
select select "10"
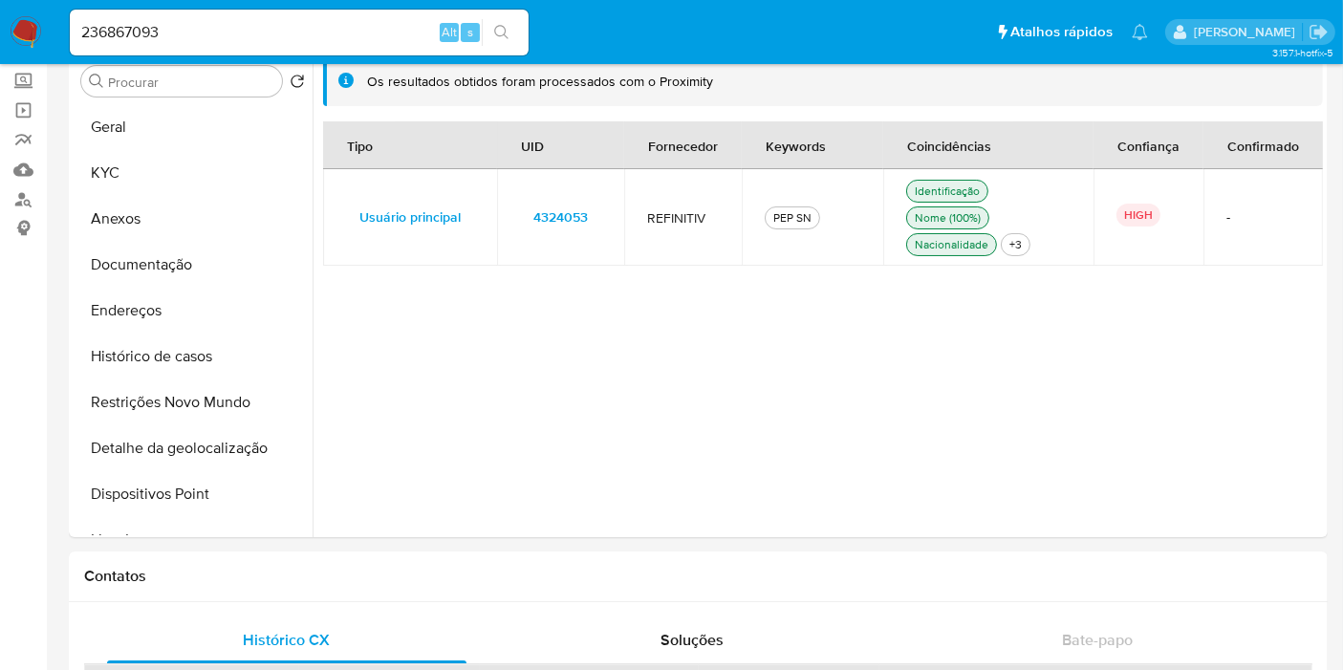
scroll to position [212, 0]
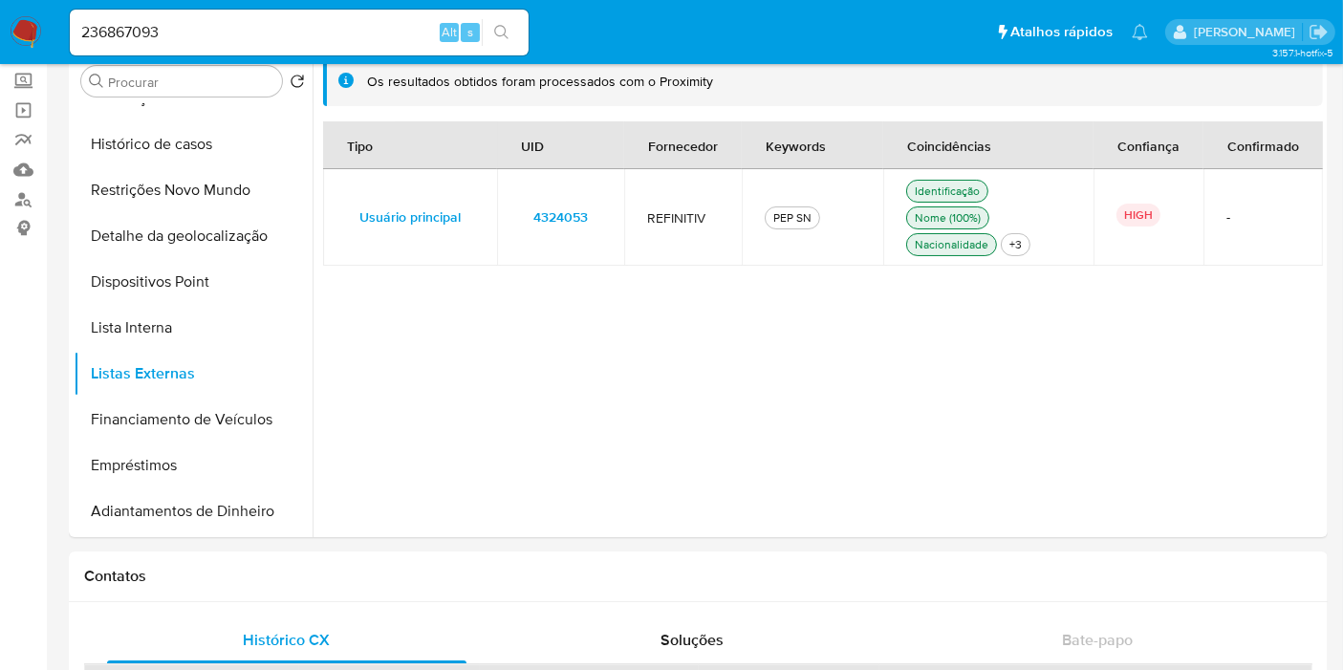
click at [328, 24] on input "236867093" at bounding box center [299, 32] width 459 height 25
paste input "636143687"
type input "2636143687"
click at [510, 31] on button "search-icon" at bounding box center [501, 32] width 39 height 27
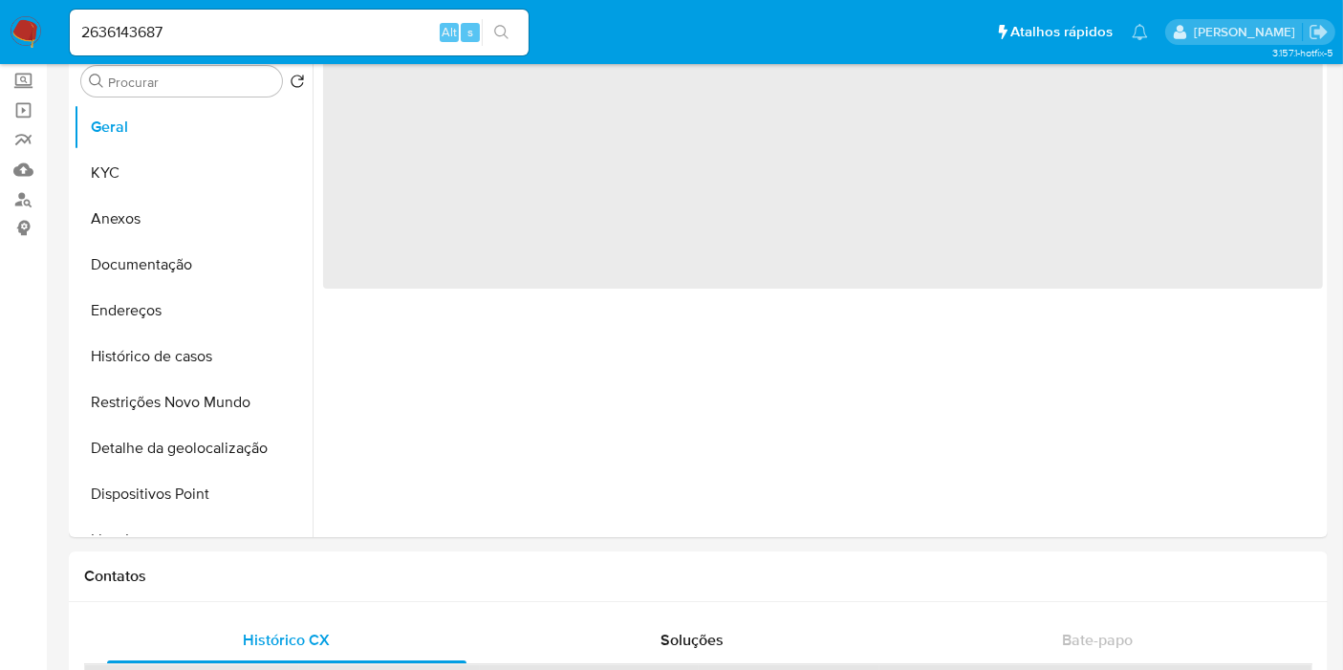
select select "10"
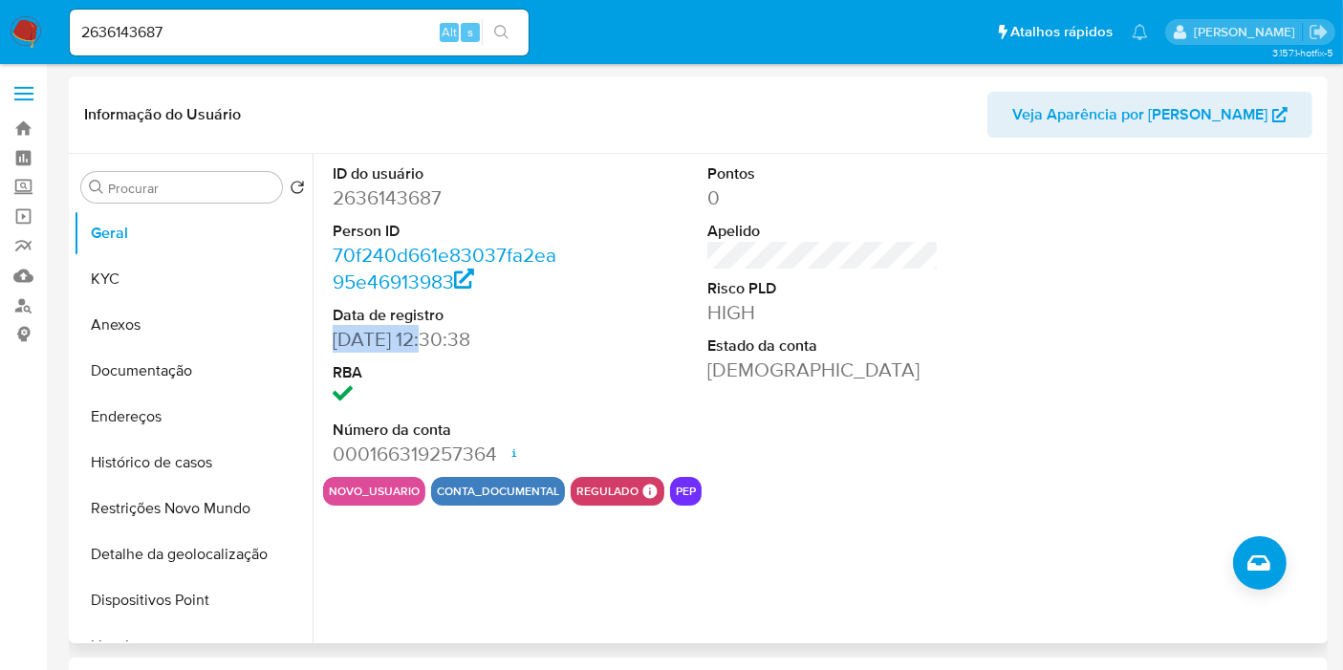
drag, startPoint x: 434, startPoint y: 342, endPoint x: 330, endPoint y: 346, distance: 104.3
click at [330, 346] on div "ID do usuário 2636143687 Person ID 70f240d661e83037fa2ea95e46913983 Data de reg…" at bounding box center [448, 315] width 250 height 323
copy dd "[DATE]"
click at [188, 285] on button "KYC" at bounding box center [186, 279] width 224 height 46
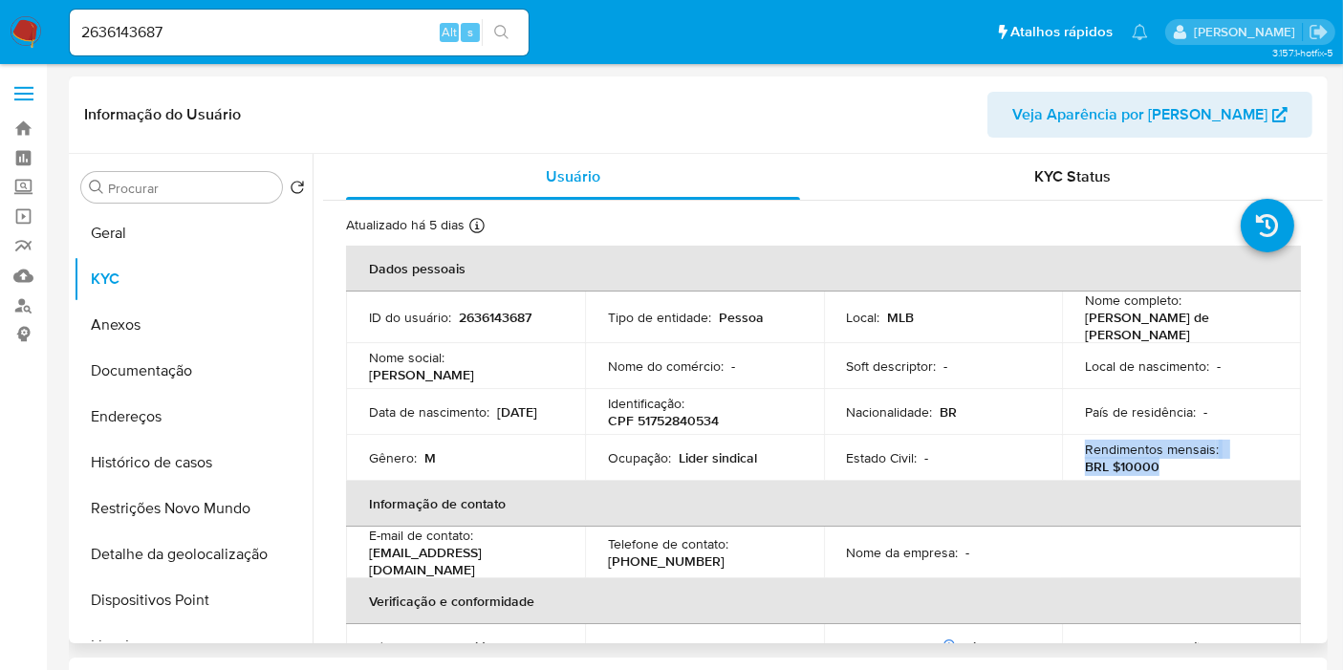
drag, startPoint x: 1164, startPoint y: 466, endPoint x: 1056, endPoint y: 454, distance: 108.6
click at [1062, 454] on td "Rendimentos mensais : BRL $10000" at bounding box center [1181, 458] width 239 height 46
copy div "Rendimentos mensais : BRL $10000"
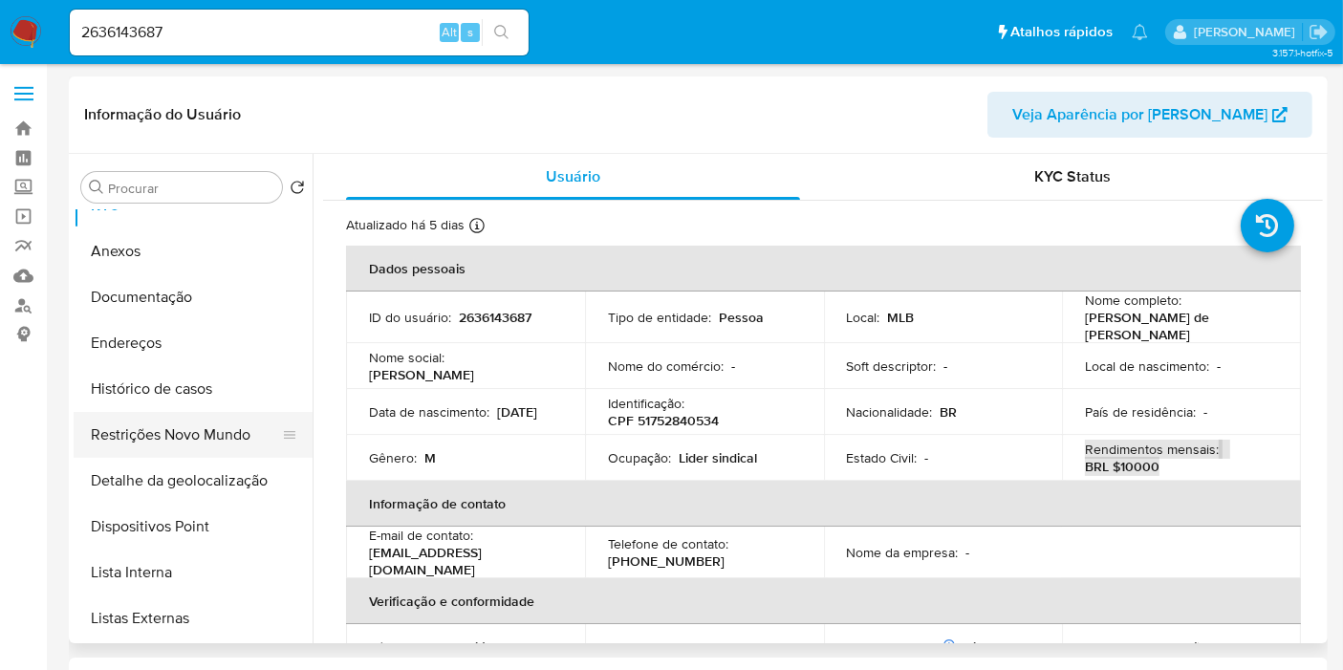
scroll to position [106, 0]
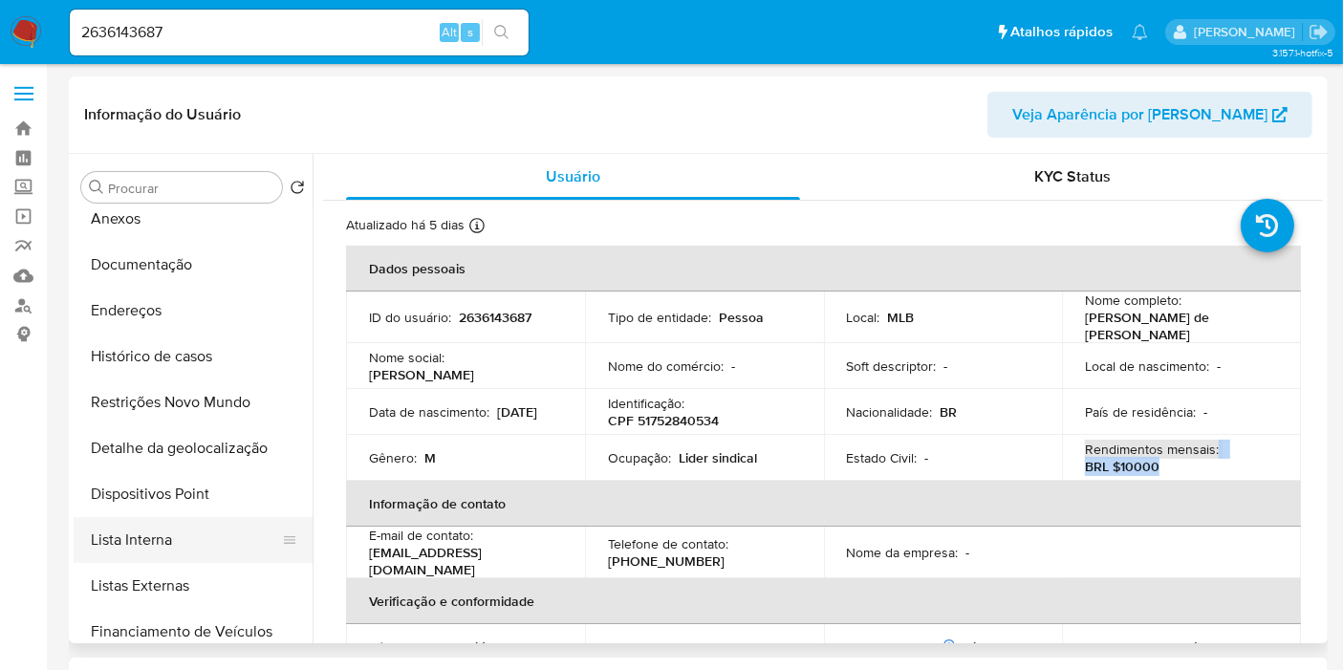
click at [183, 528] on button "Lista Interna" at bounding box center [186, 540] width 224 height 46
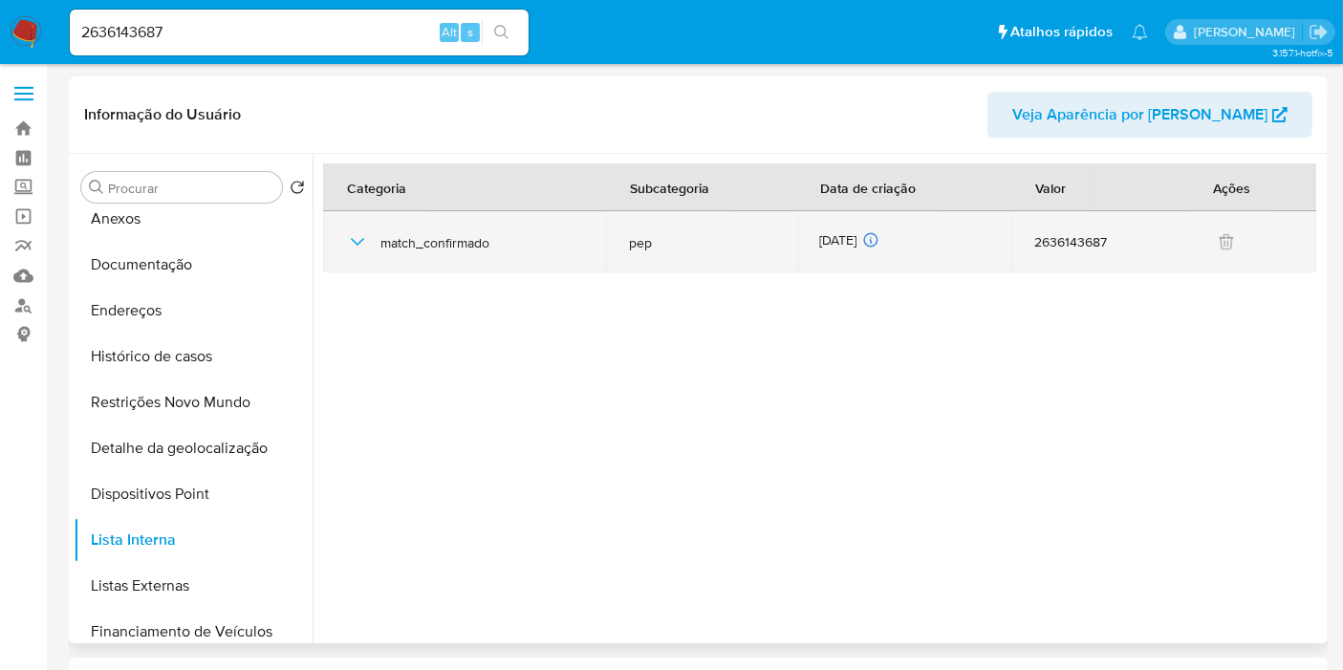
click at [850, 239] on div "[DATE] [DATE] 09:33:33" at bounding box center [904, 241] width 169 height 21
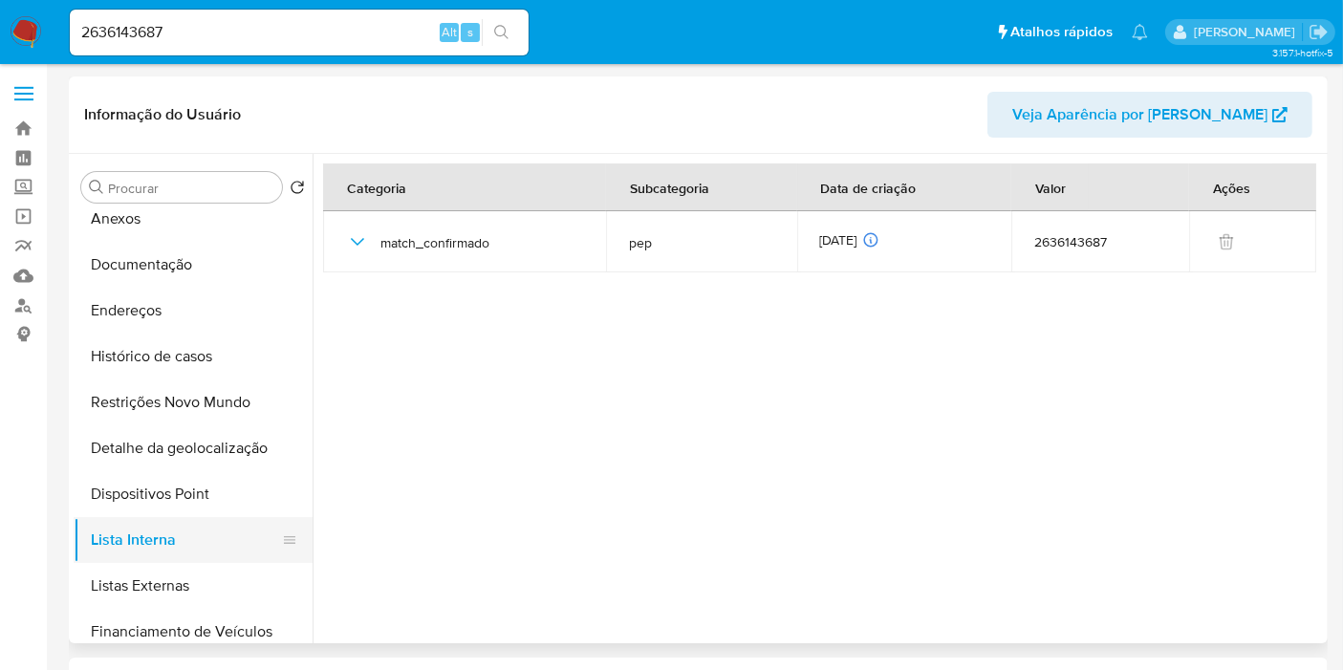
click at [188, 576] on button "Listas Externas" at bounding box center [193, 586] width 239 height 46
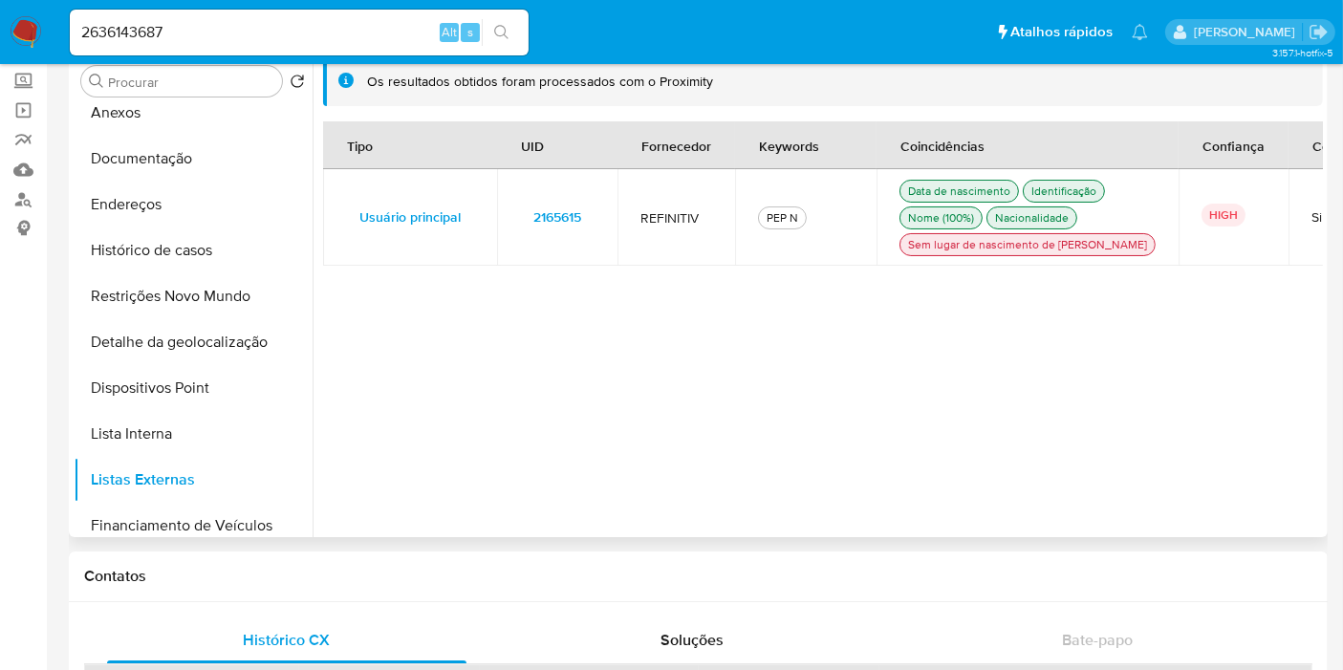
click at [544, 230] on span "2165615" at bounding box center [557, 217] width 48 height 27
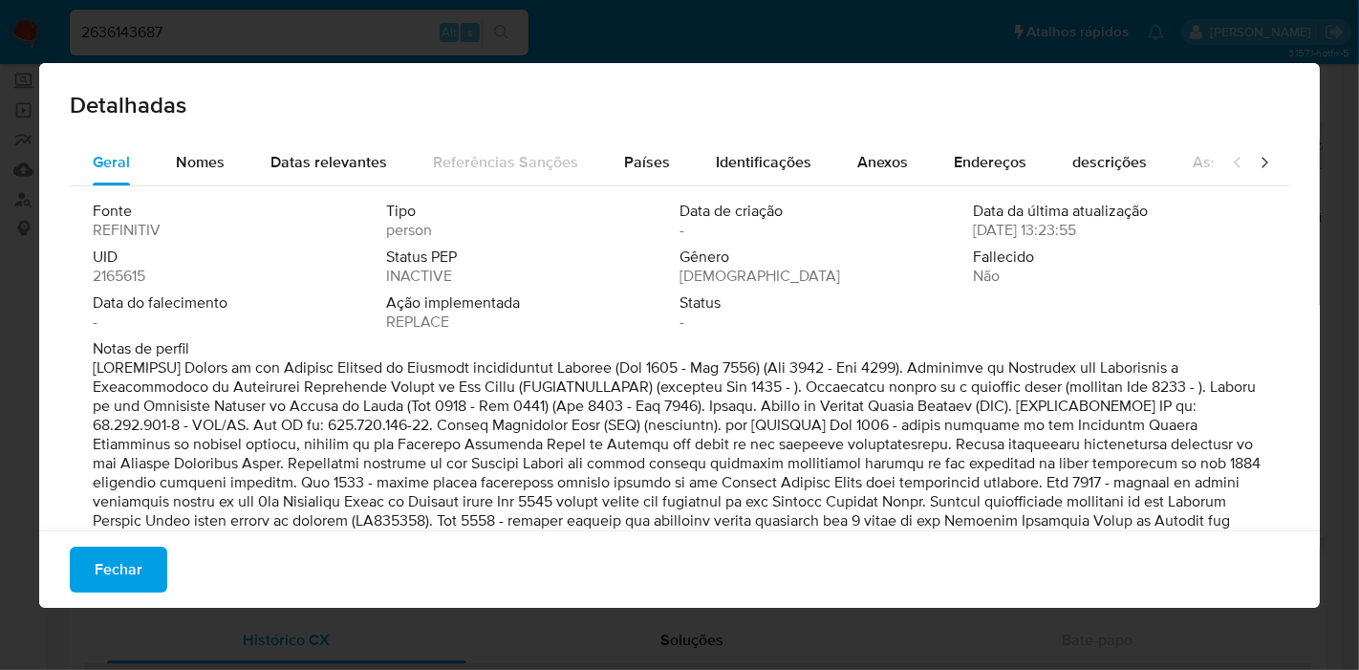
click at [131, 271] on span "2165615" at bounding box center [119, 276] width 53 height 19
click at [125, 575] on span "Fechar" at bounding box center [119, 570] width 48 height 42
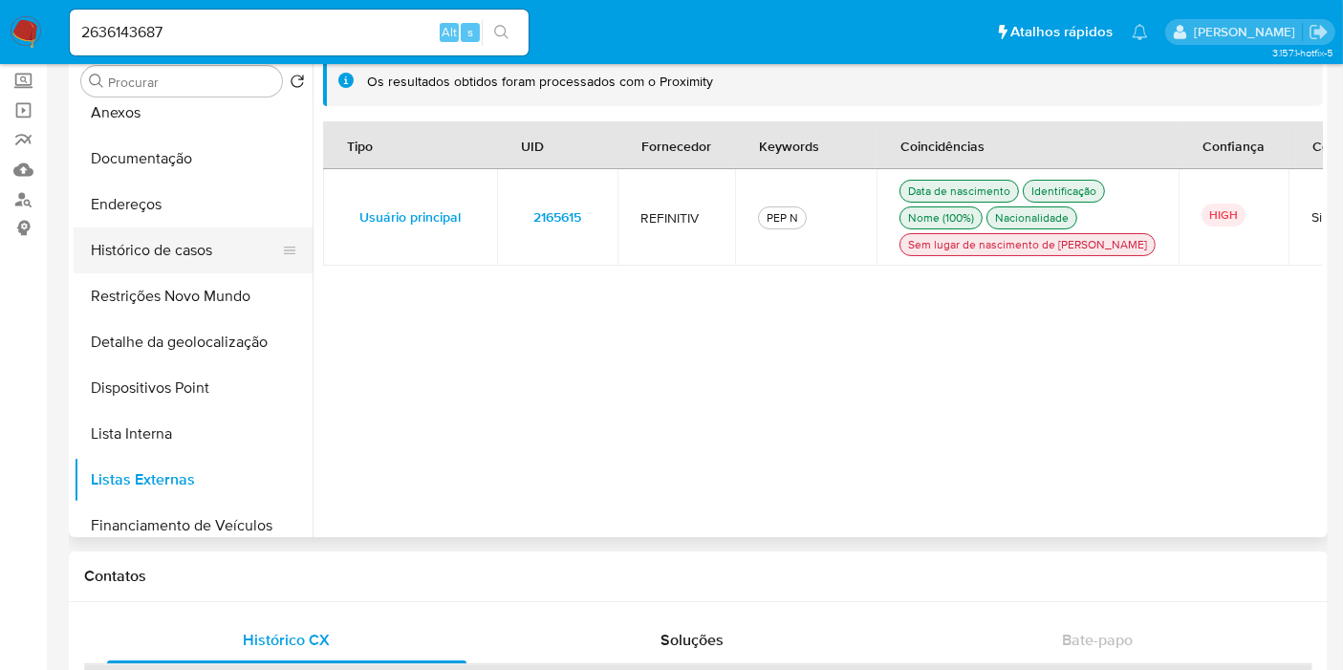
scroll to position [0, 0]
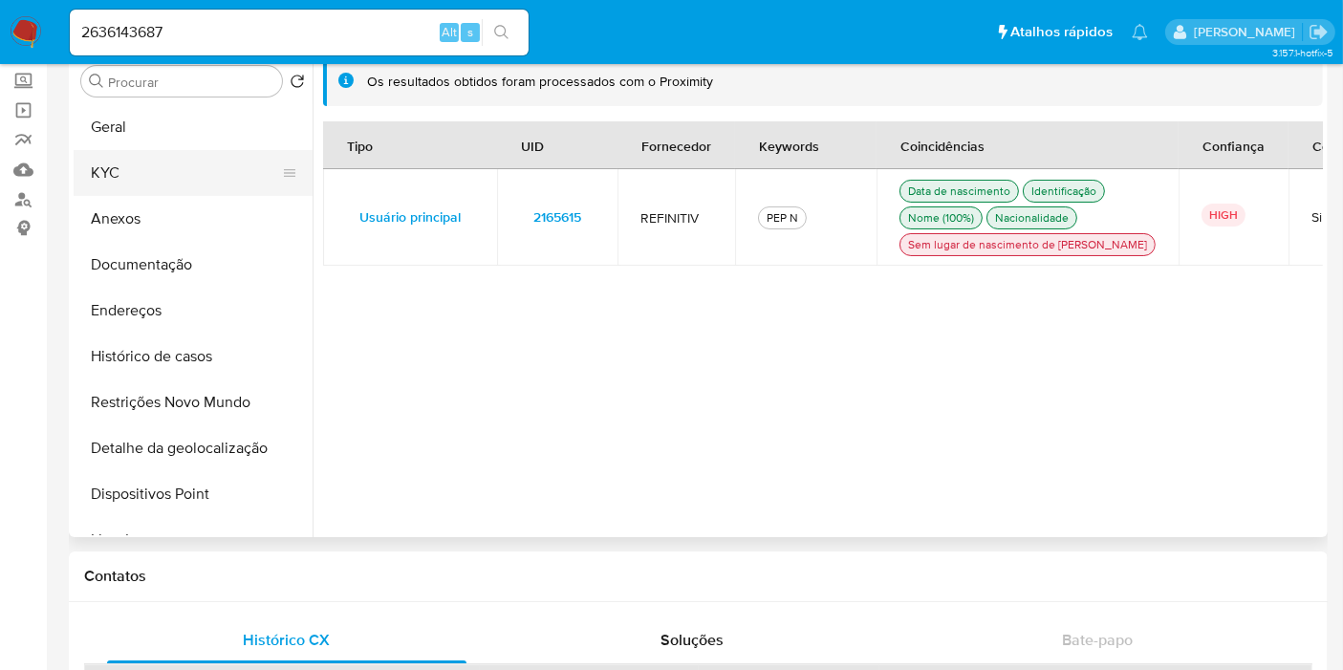
click at [136, 152] on button "KYC" at bounding box center [186, 173] width 224 height 46
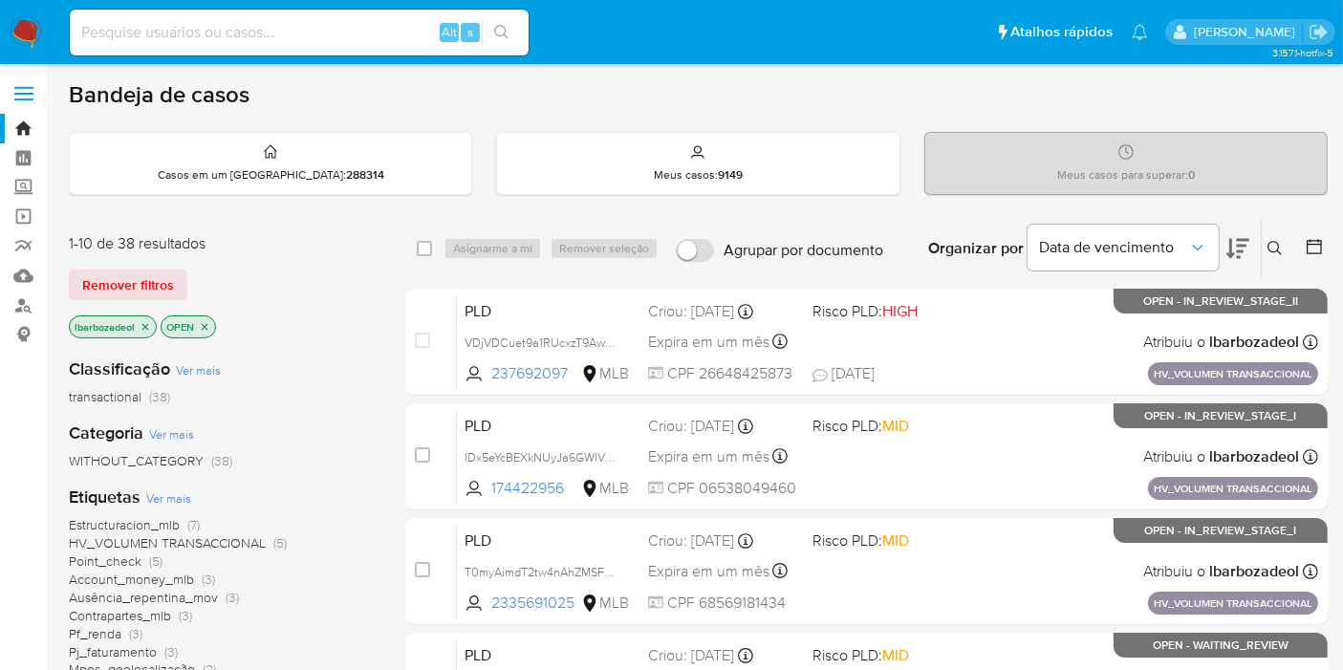
click at [145, 324] on icon "close-filter" at bounding box center [145, 326] width 7 height 7
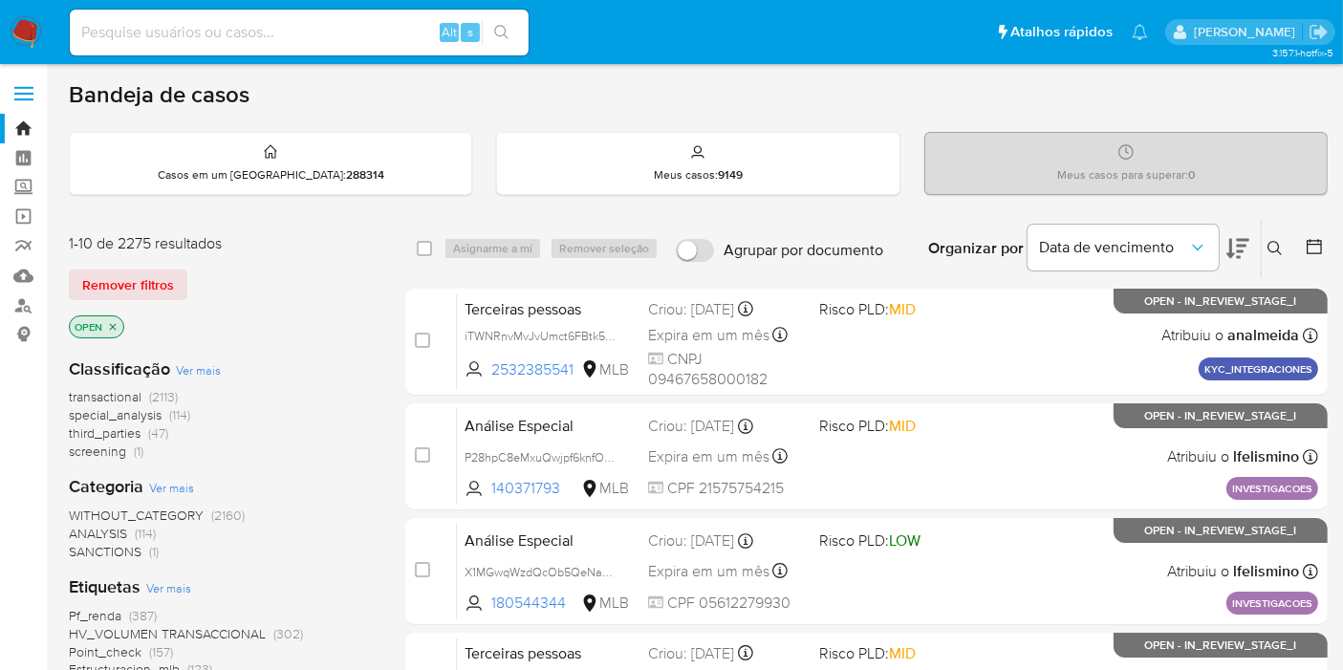
click at [118, 454] on span "screening" at bounding box center [97, 451] width 57 height 19
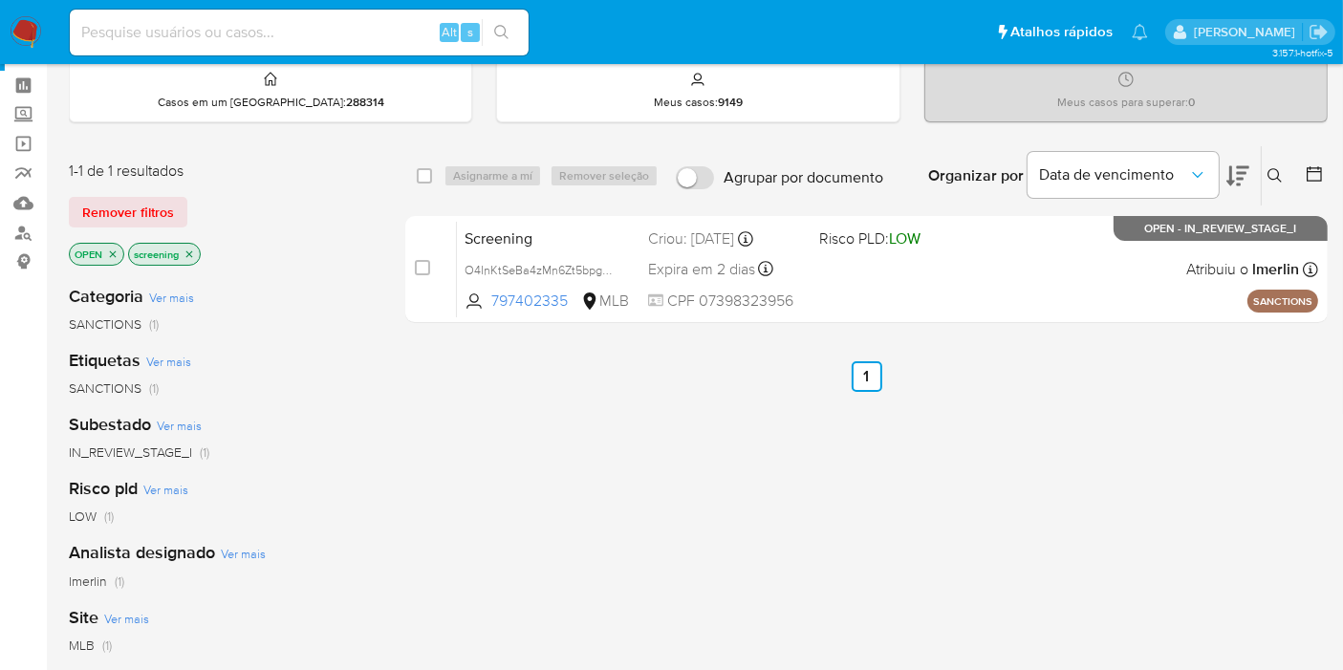
scroll to position [106, 0]
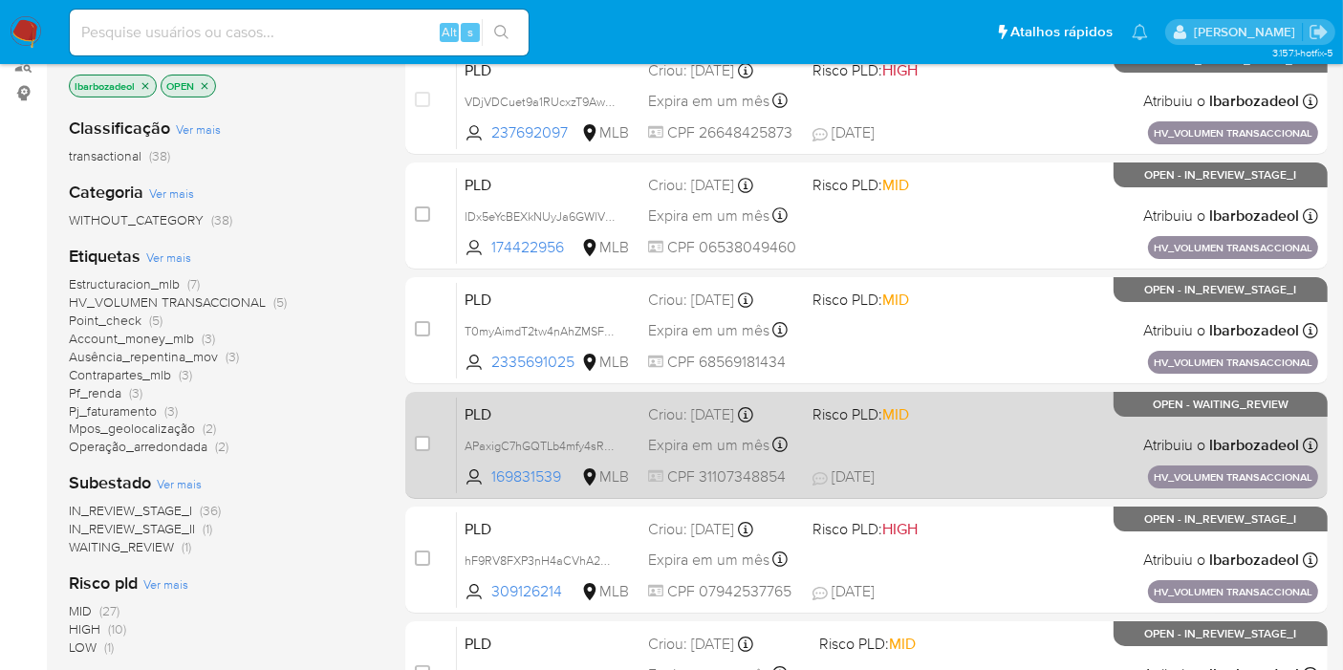
scroll to position [212, 0]
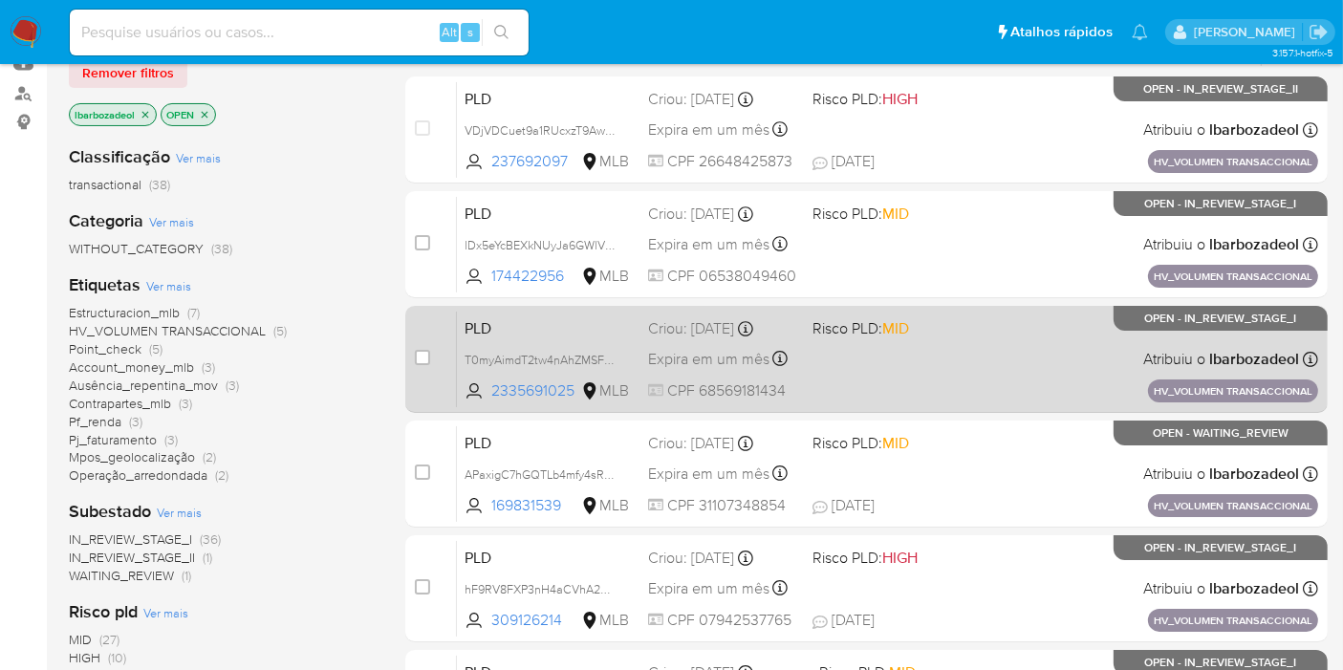
click at [832, 360] on div "PLD T0myAimdT2tw4nAhZMSFamz9 2335691025 MLB Risco PLD: MID Criou: [DATE] Criou:…" at bounding box center [887, 359] width 861 height 97
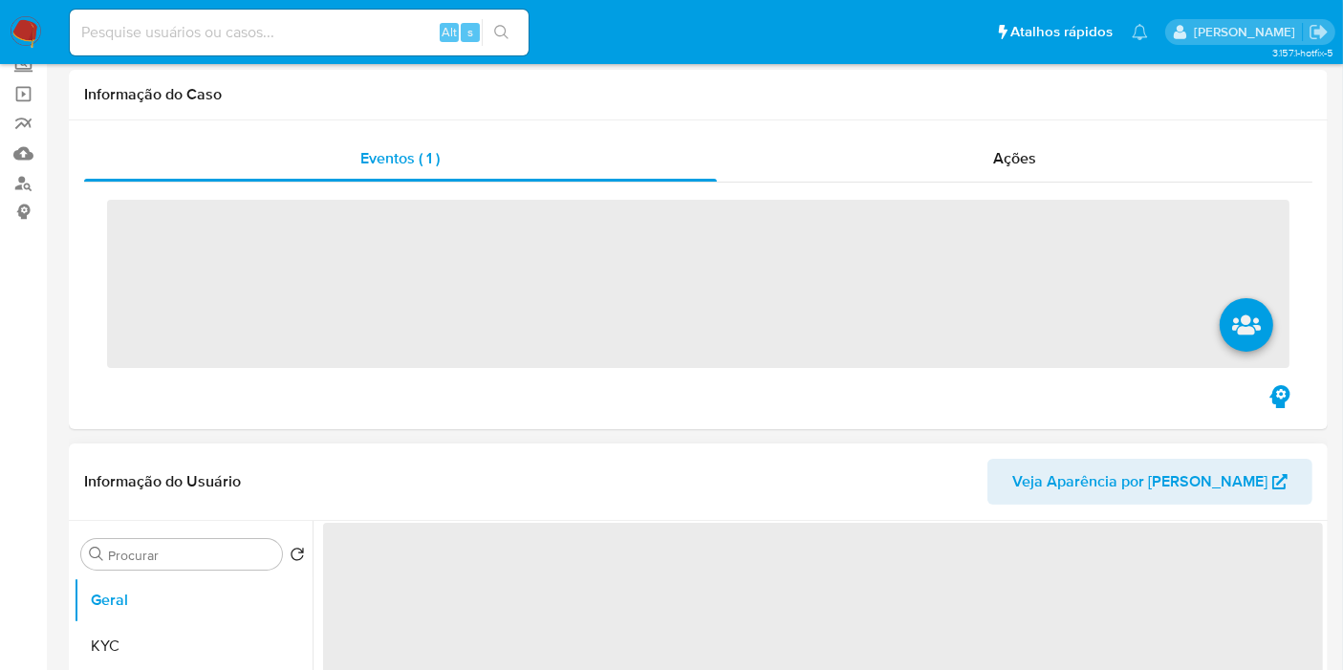
scroll to position [212, 0]
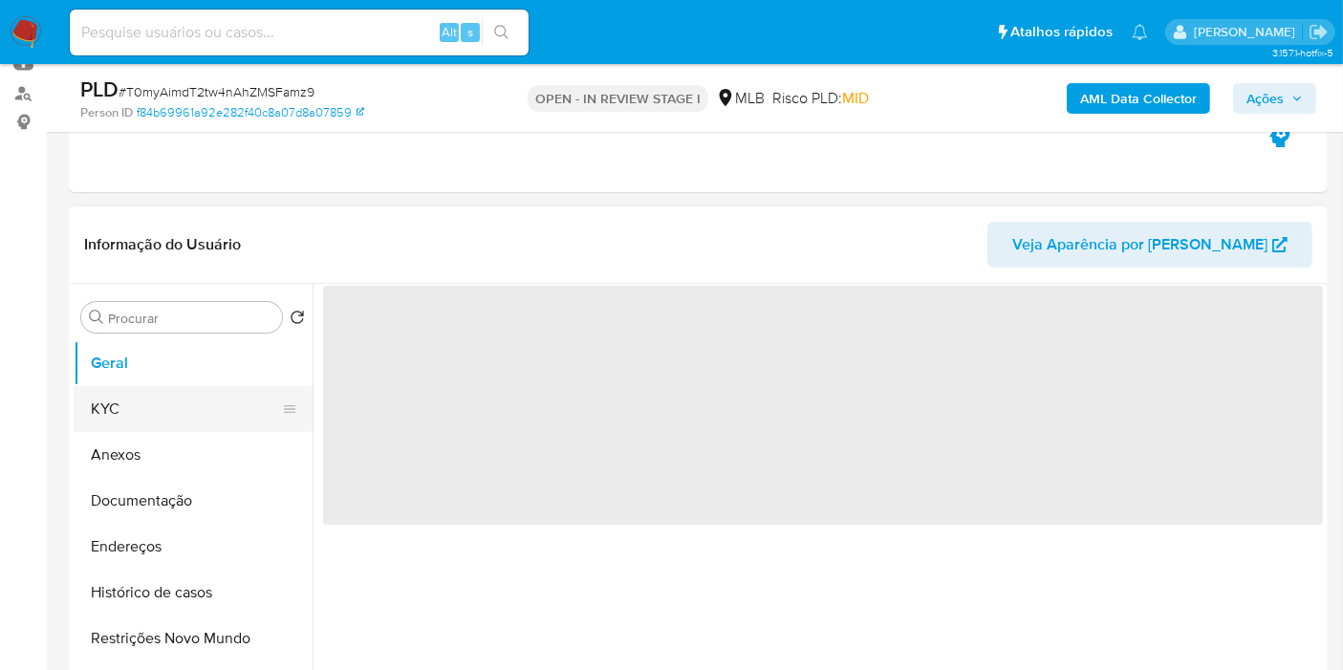
click at [174, 400] on button "KYC" at bounding box center [186, 409] width 224 height 46
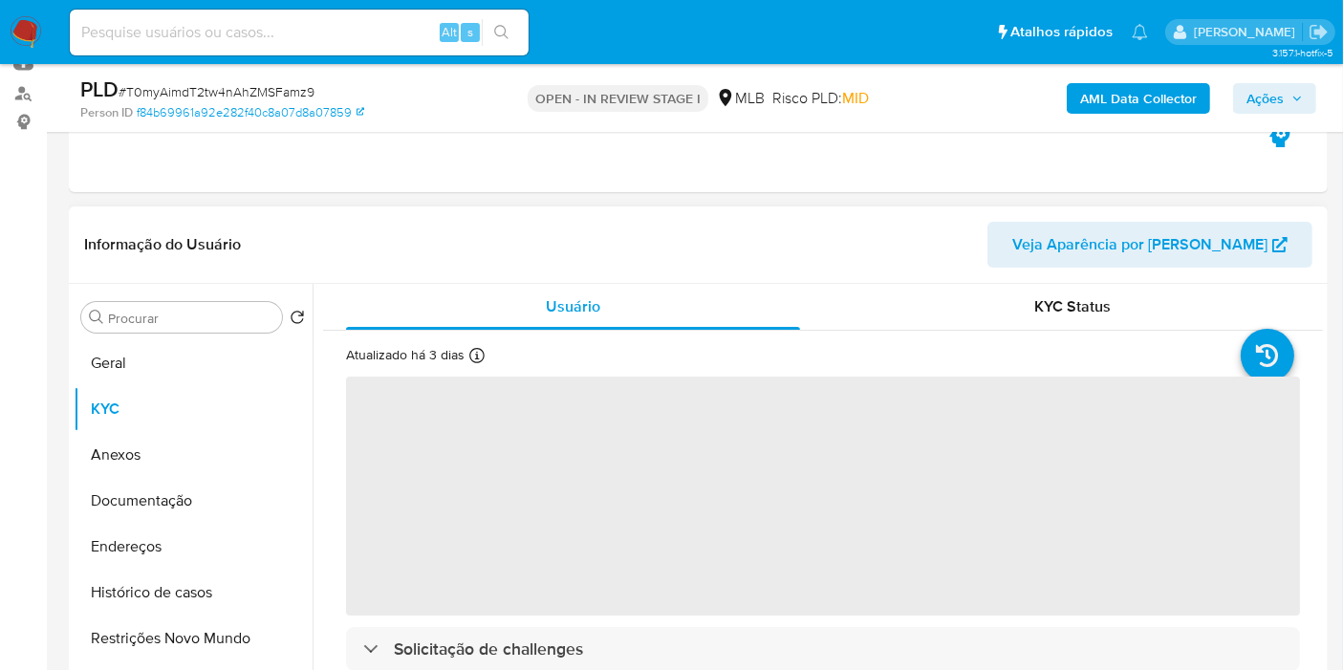
select select "10"
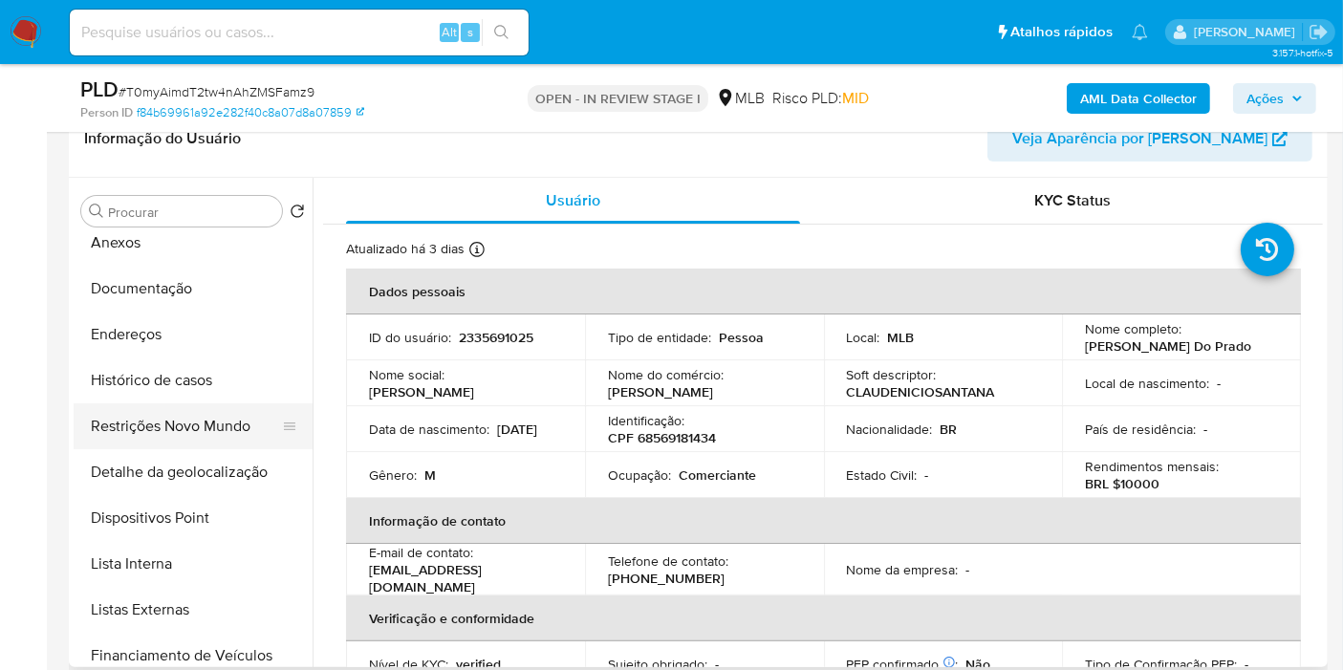
scroll to position [0, 0]
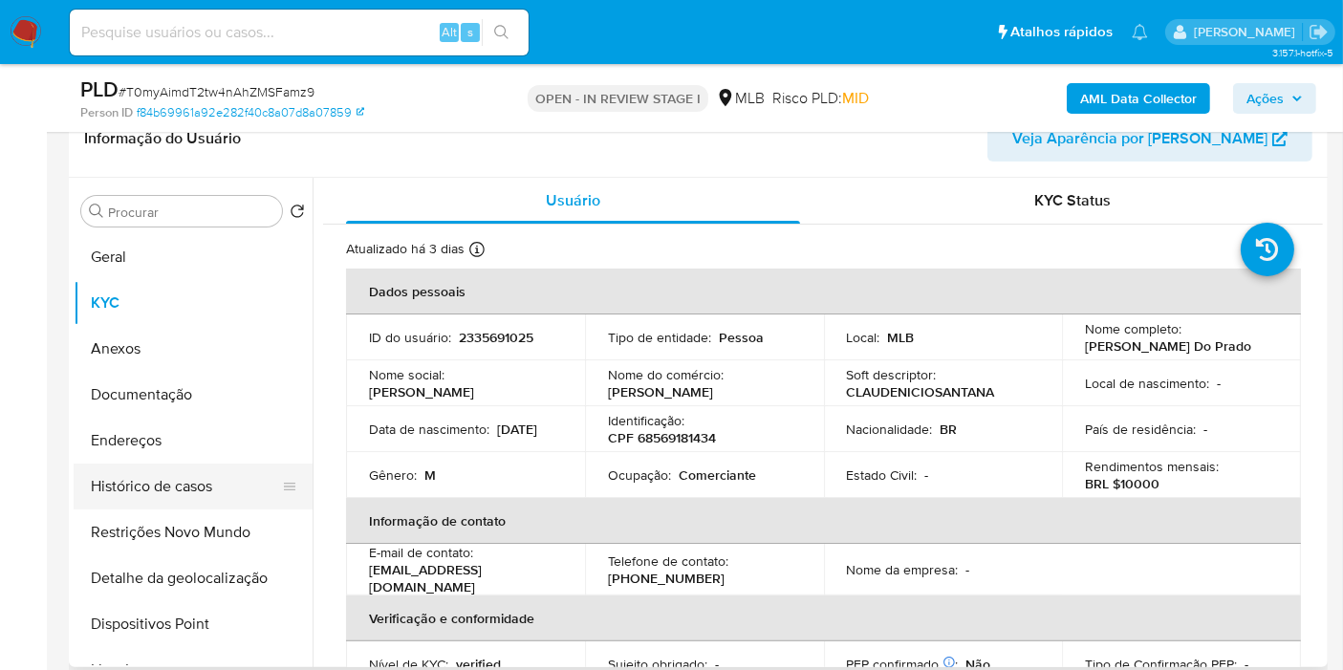
click at [161, 485] on button "Histórico de casos" at bounding box center [186, 487] width 224 height 46
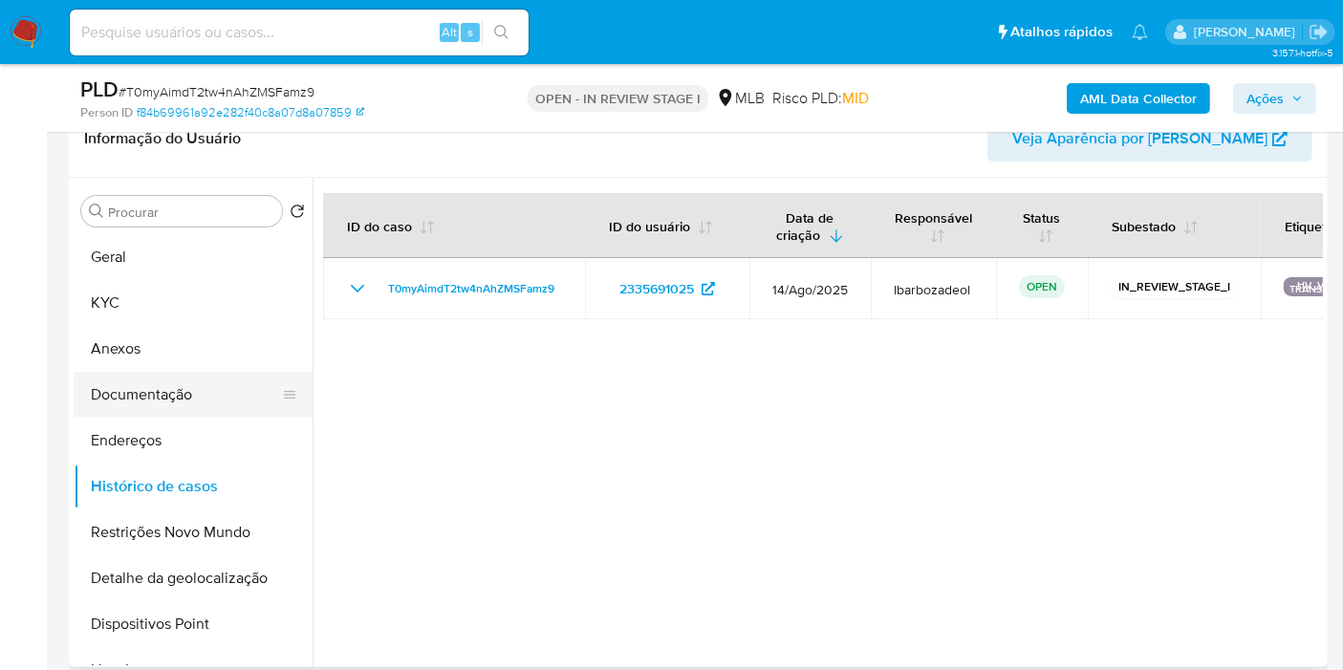
click at [180, 389] on button "Documentação" at bounding box center [186, 395] width 224 height 46
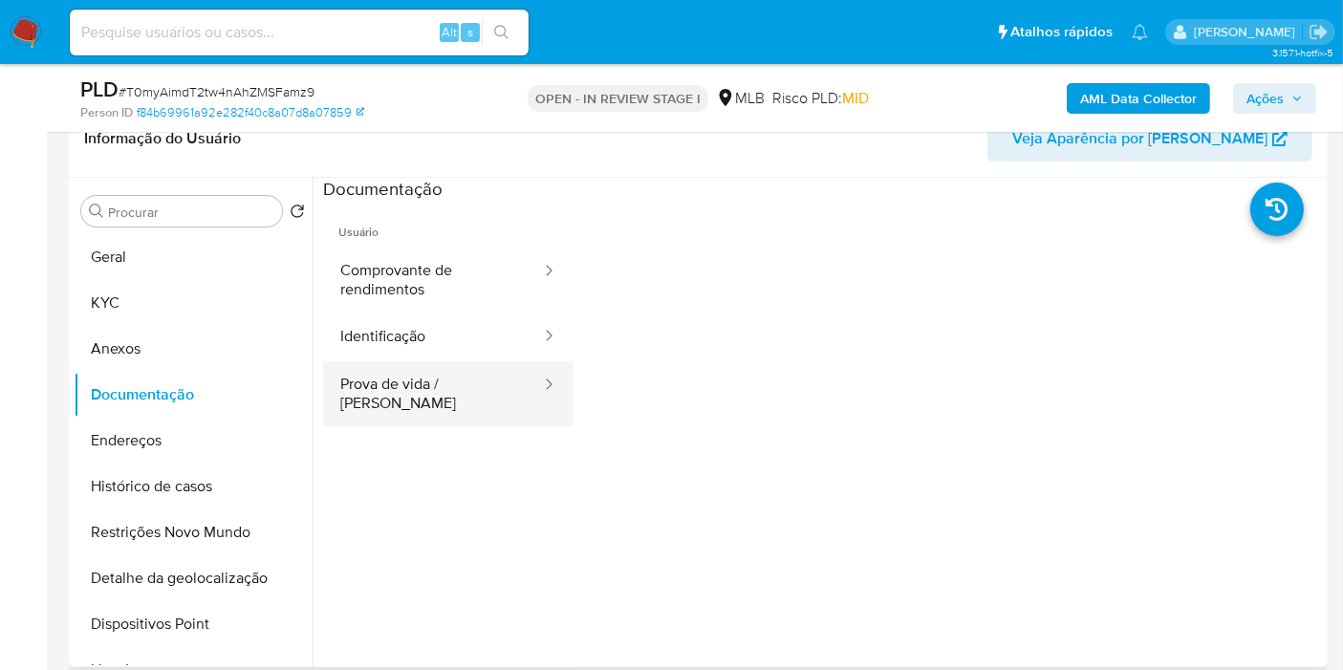
click at [450, 394] on button "Prova de vida / [PERSON_NAME]" at bounding box center [433, 393] width 220 height 65
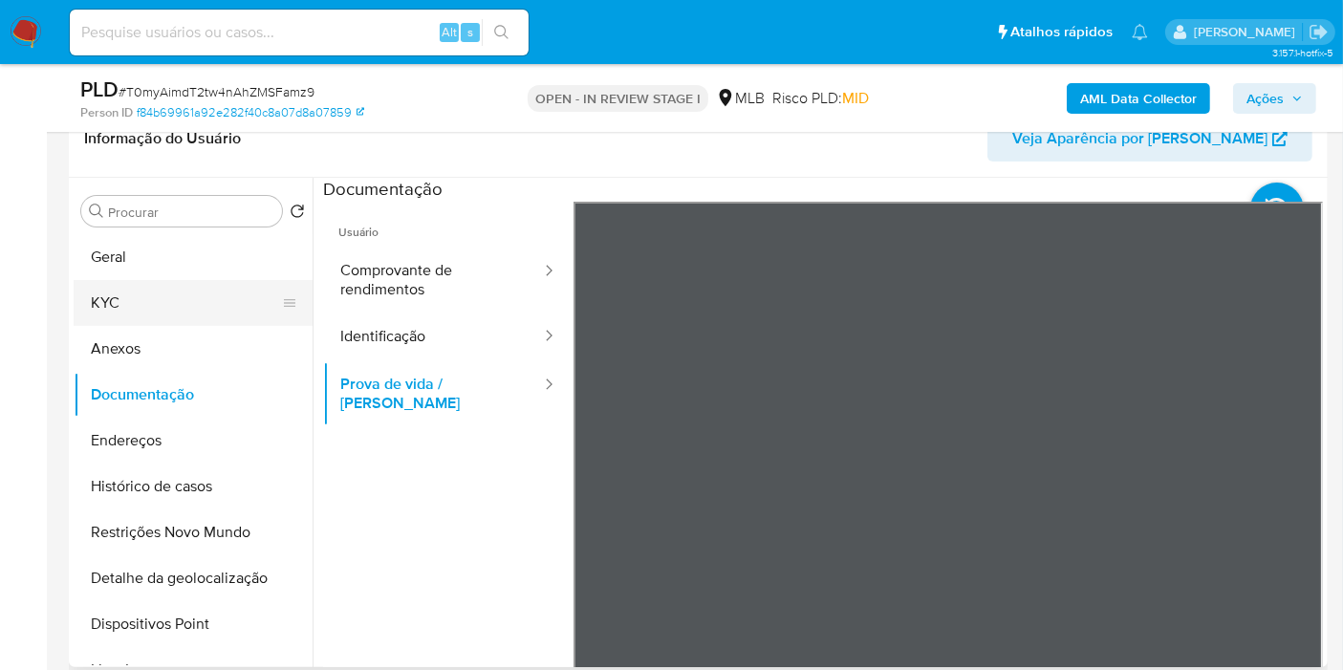
click at [144, 283] on button "KYC" at bounding box center [186, 303] width 224 height 46
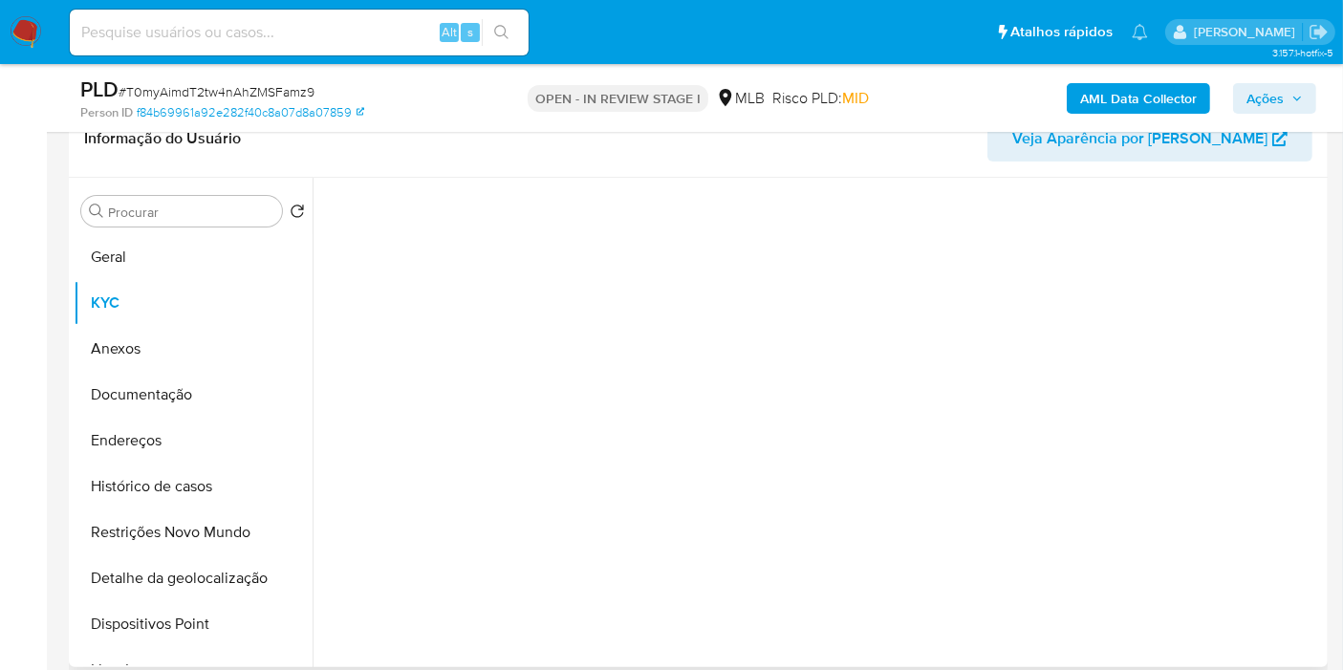
click at [131, 228] on div "Procurar Retornar ao pedido padrão Geral KYC Anexos Documentação Endereços Hist…" at bounding box center [193, 424] width 239 height 487
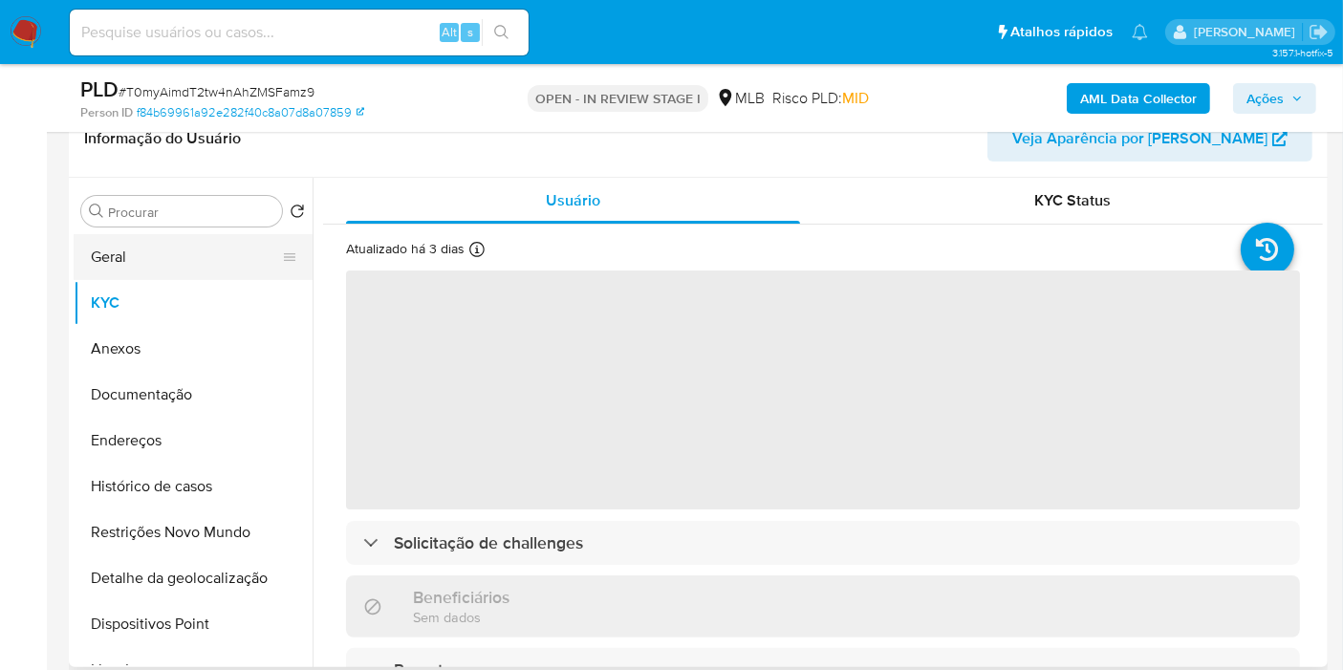
drag, startPoint x: 125, startPoint y: 244, endPoint x: 97, endPoint y: 244, distance: 28.7
click at [125, 244] on button "Geral" at bounding box center [186, 257] width 224 height 46
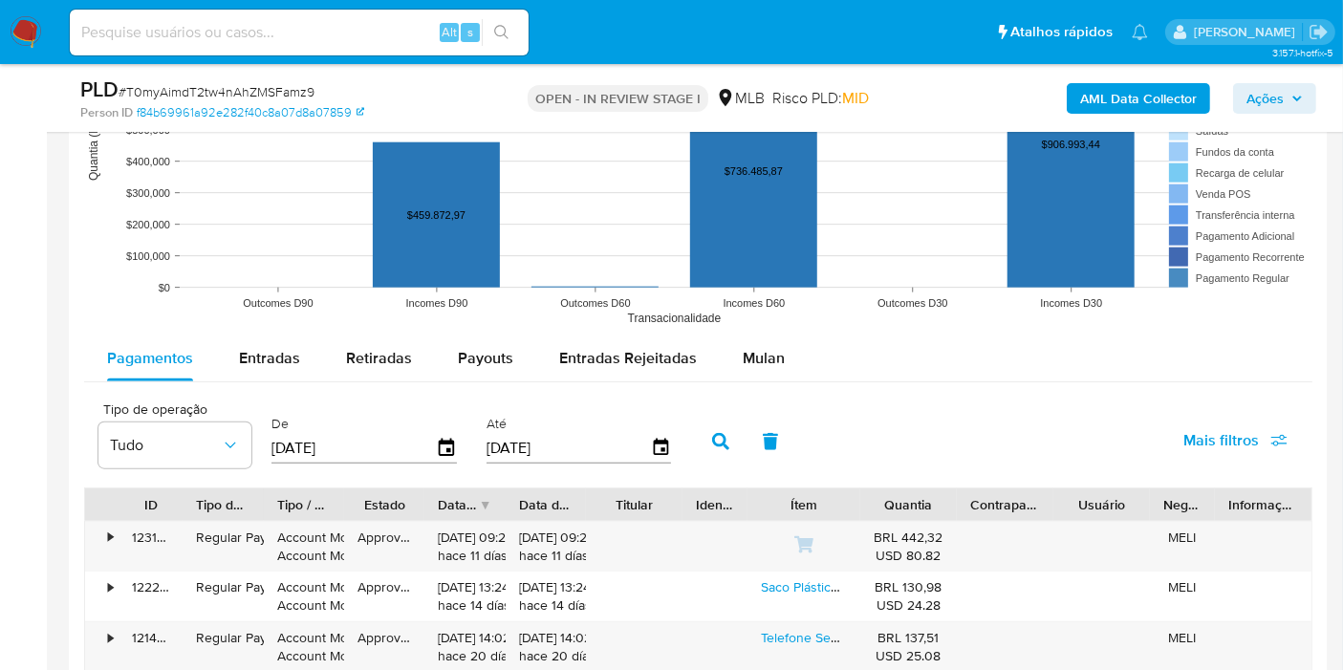
scroll to position [2018, 0]
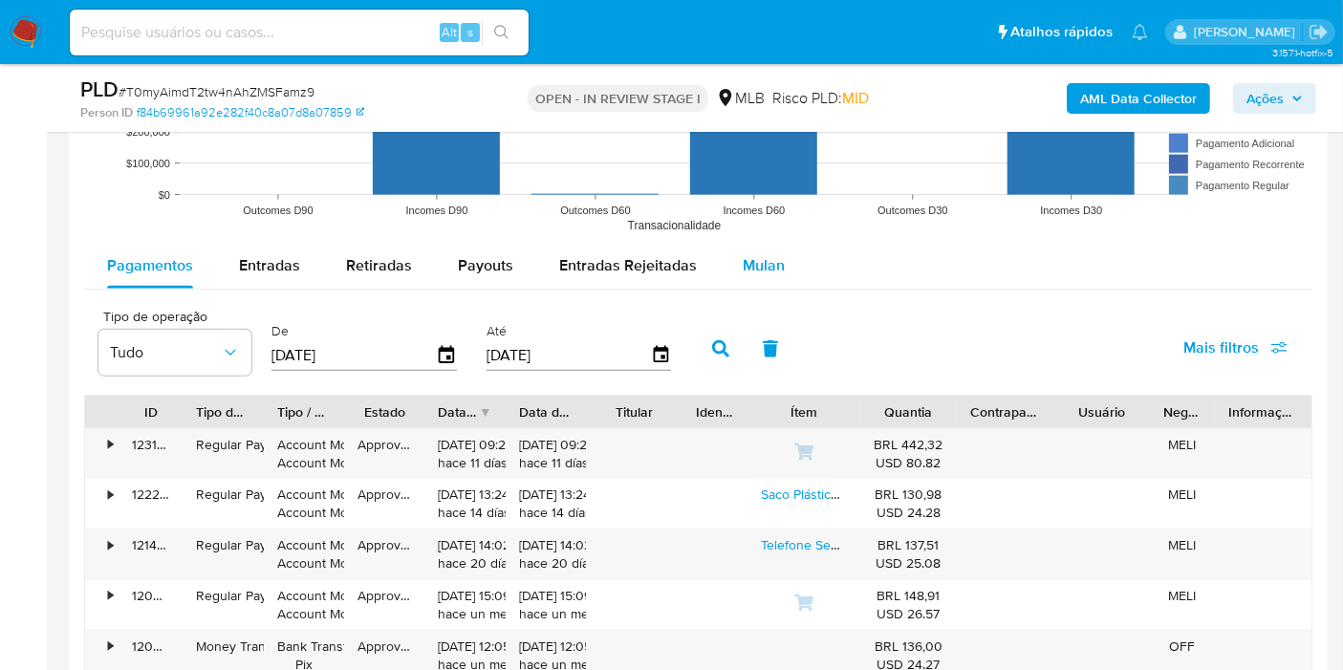
click at [281, 247] on div "Entradas" at bounding box center [269, 266] width 61 height 46
select select "10"
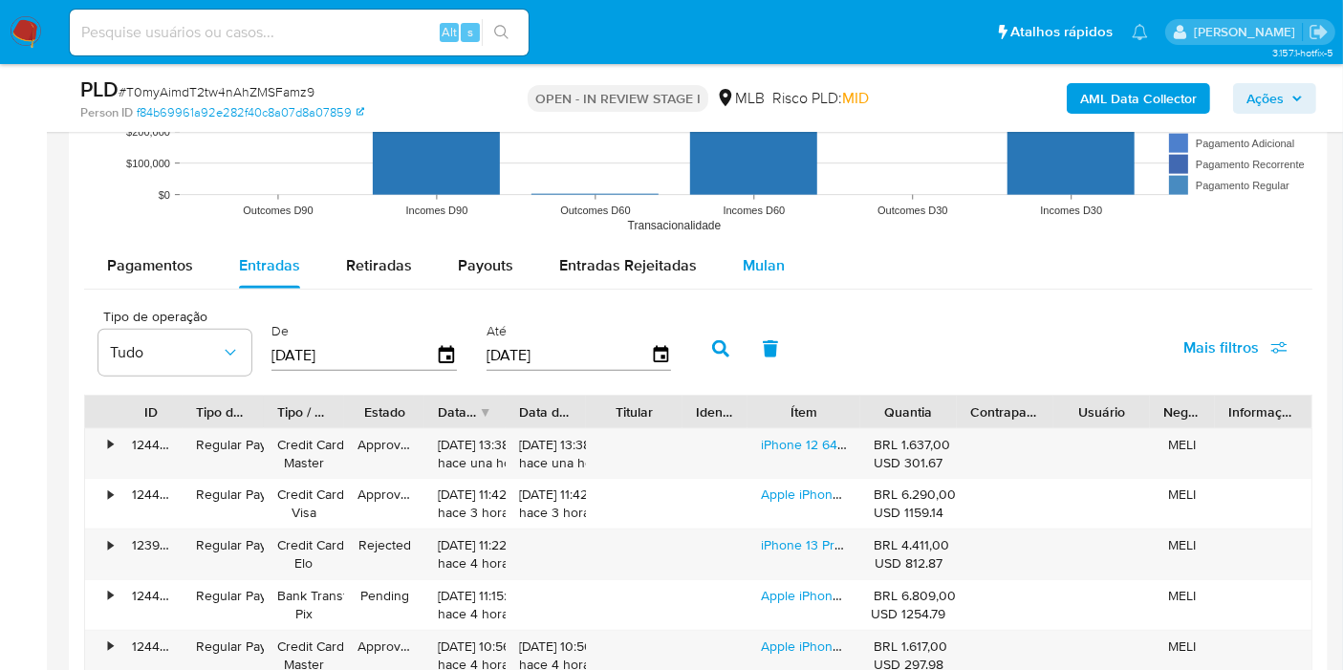
click at [753, 263] on span "Mulan" at bounding box center [764, 265] width 42 height 22
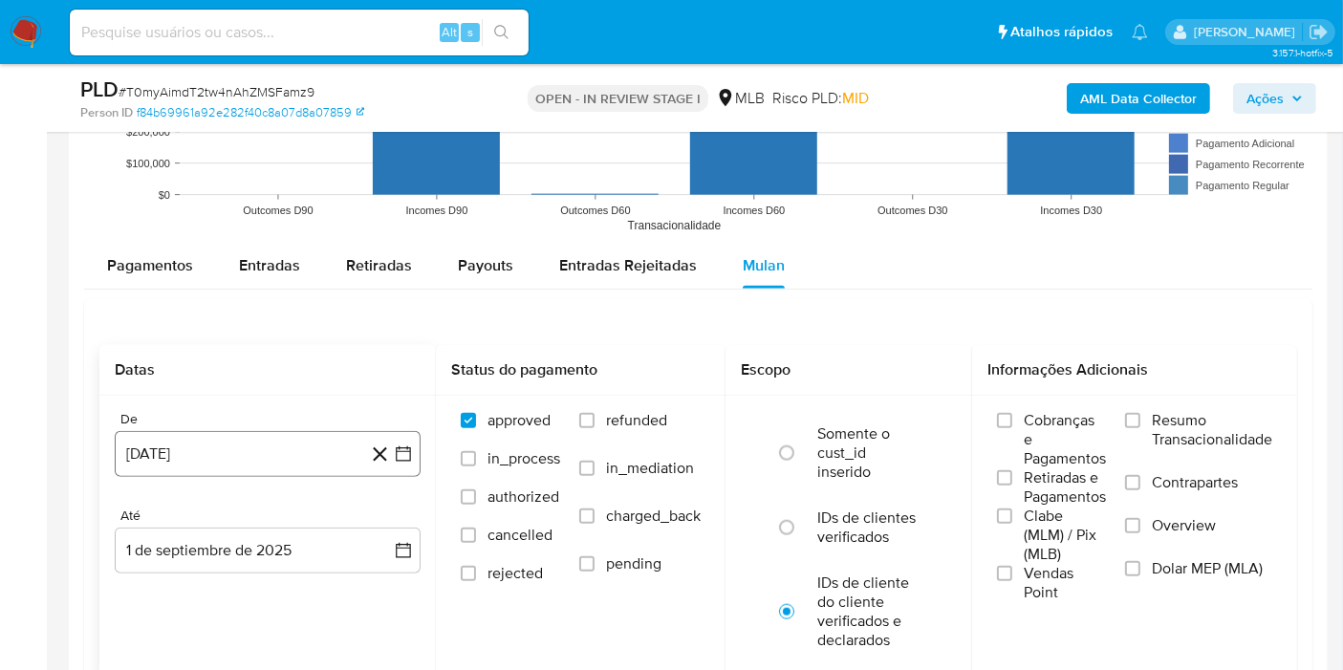
click at [275, 448] on button "[DATE]" at bounding box center [268, 454] width 306 height 46
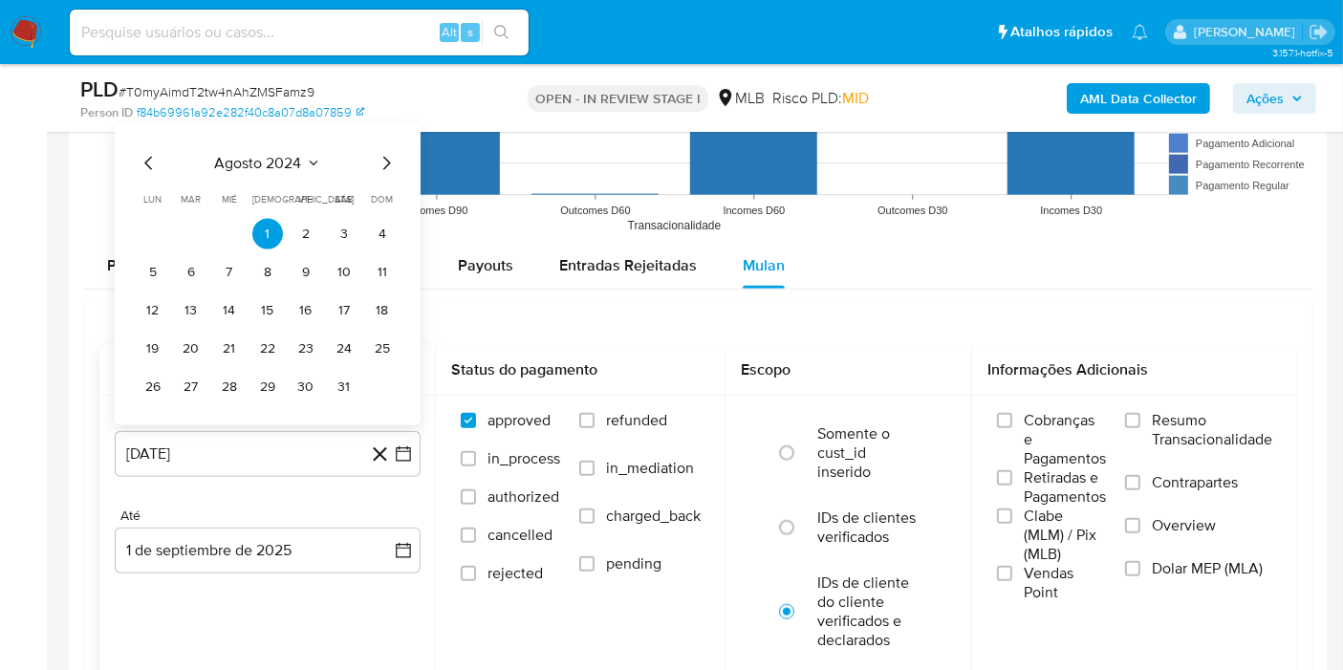
click at [234, 163] on span "agosto 2024" at bounding box center [258, 163] width 87 height 19
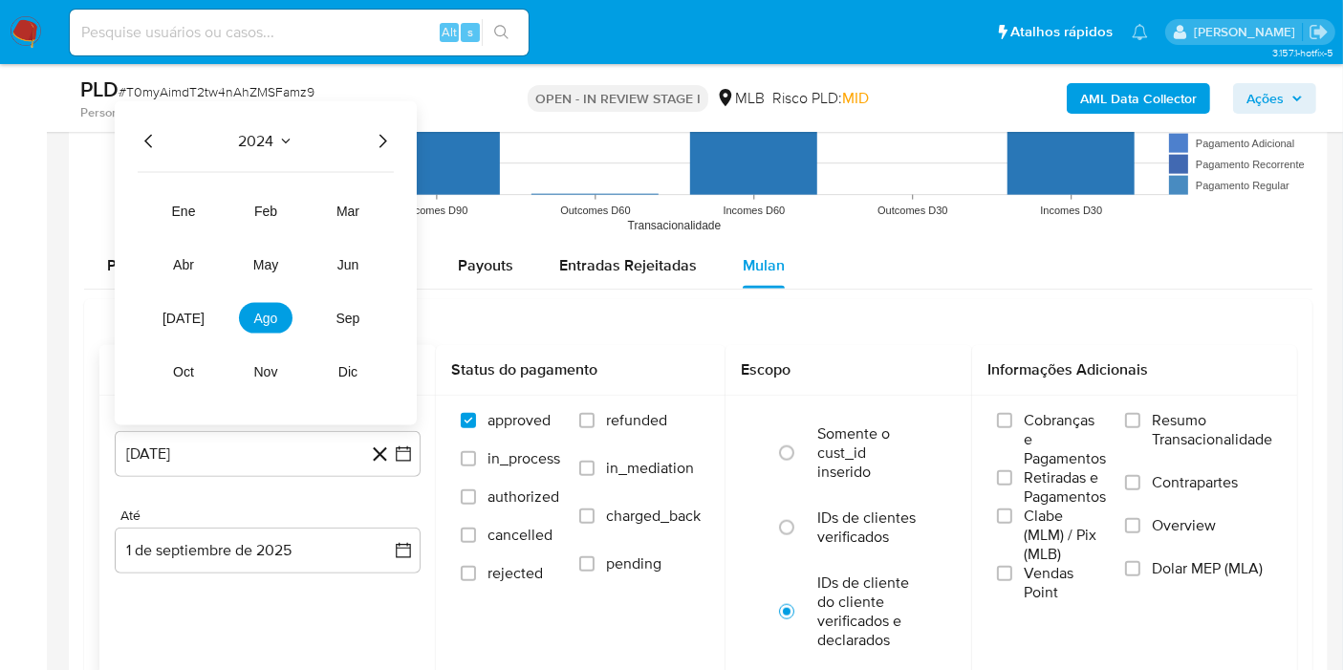
click at [382, 131] on icon "Año siguiente" at bounding box center [382, 141] width 23 height 23
click at [194, 315] on button "[DATE]" at bounding box center [184, 318] width 54 height 31
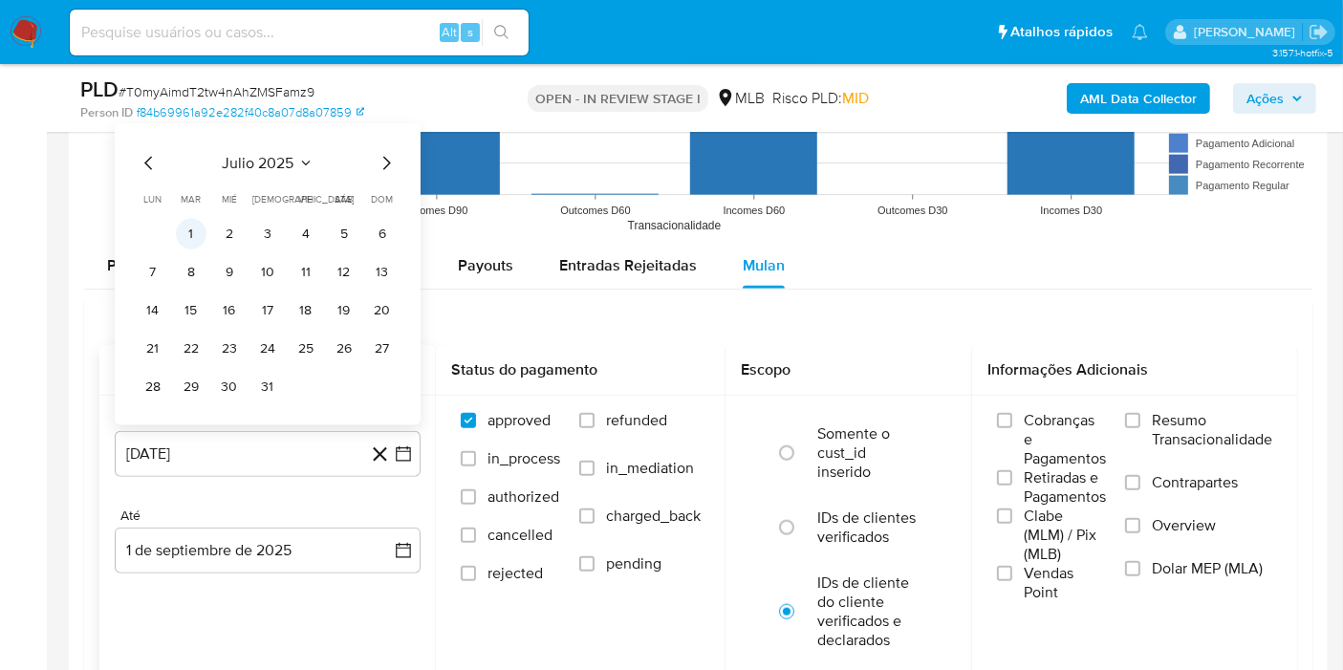
click at [188, 224] on button "1" at bounding box center [191, 234] width 31 height 31
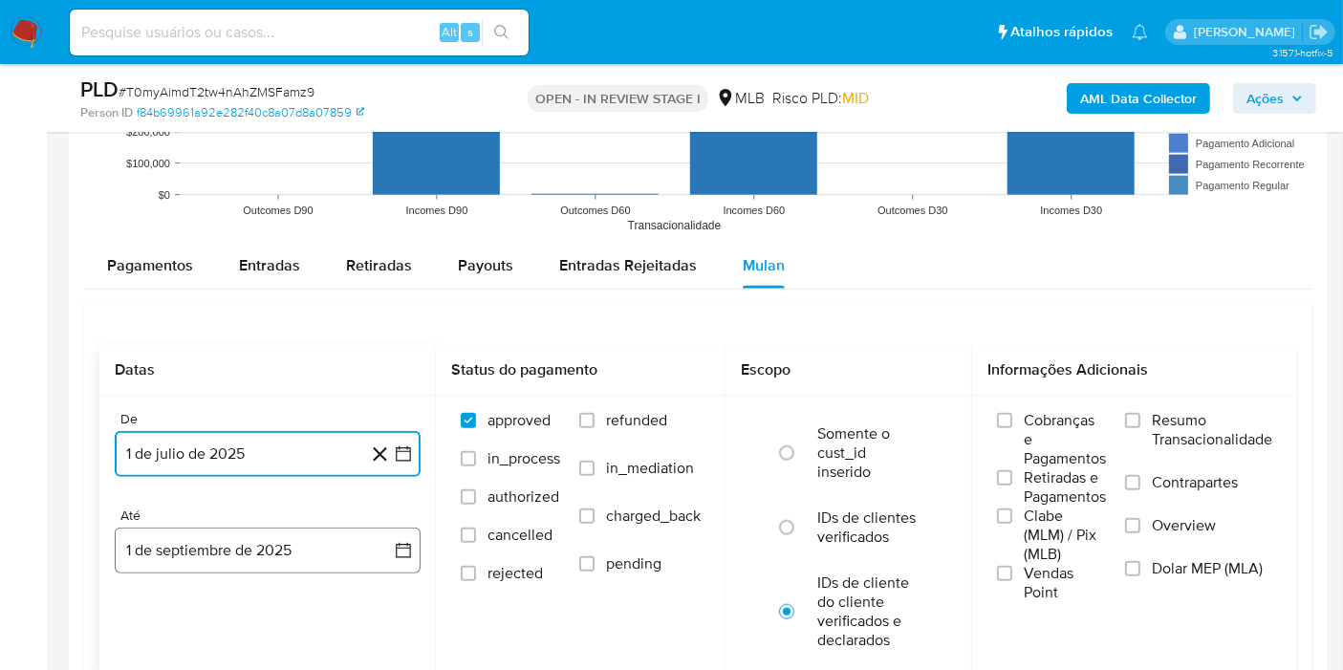
click at [259, 551] on button "1 de septiembre de 2025" at bounding box center [268, 551] width 306 height 46
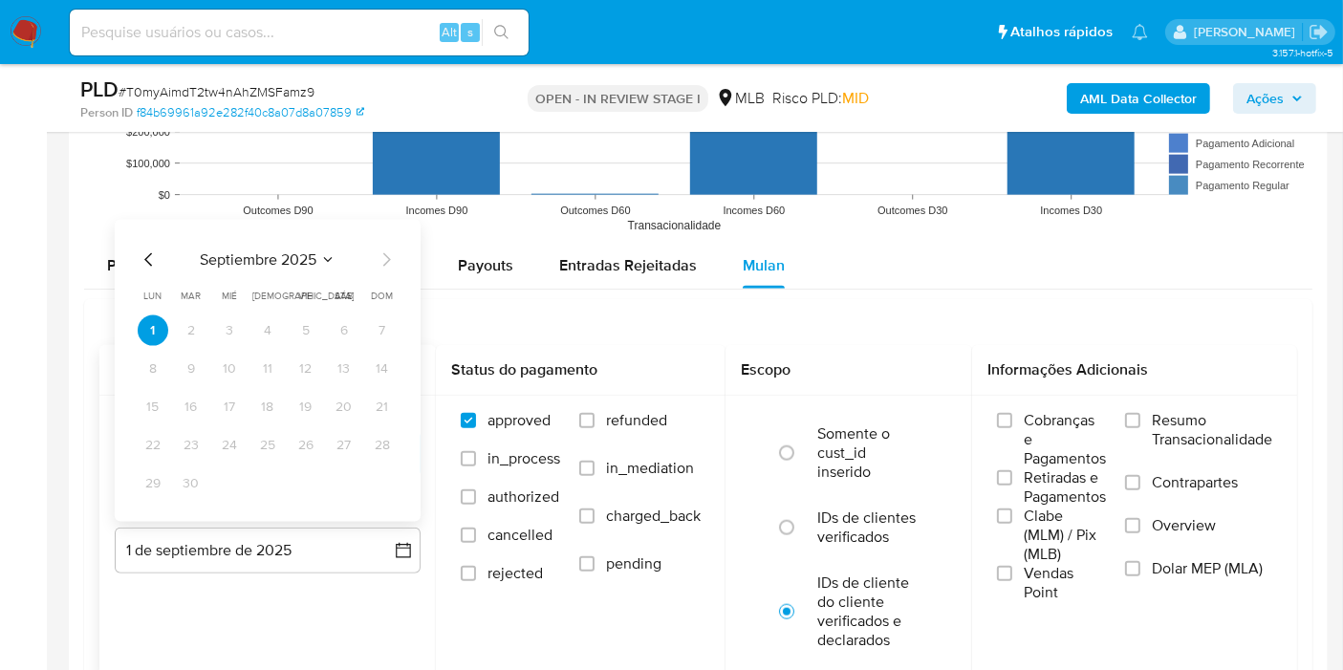
click at [150, 263] on icon "Mes anterior" at bounding box center [149, 260] width 23 height 23
click at [385, 481] on button "31" at bounding box center [382, 483] width 31 height 31
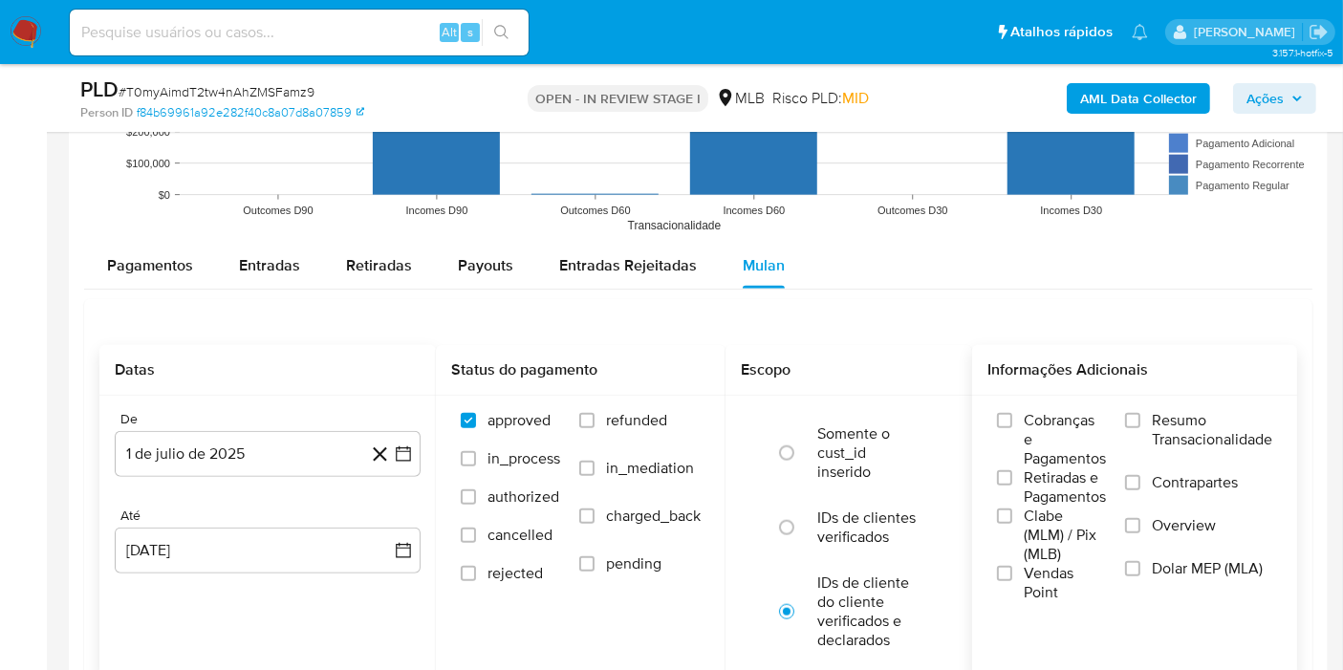
click at [1210, 423] on span "Resumo Transacionalidade" at bounding box center [1212, 430] width 120 height 38
click at [1140, 423] on input "Resumo Transacionalidade" at bounding box center [1132, 420] width 15 height 15
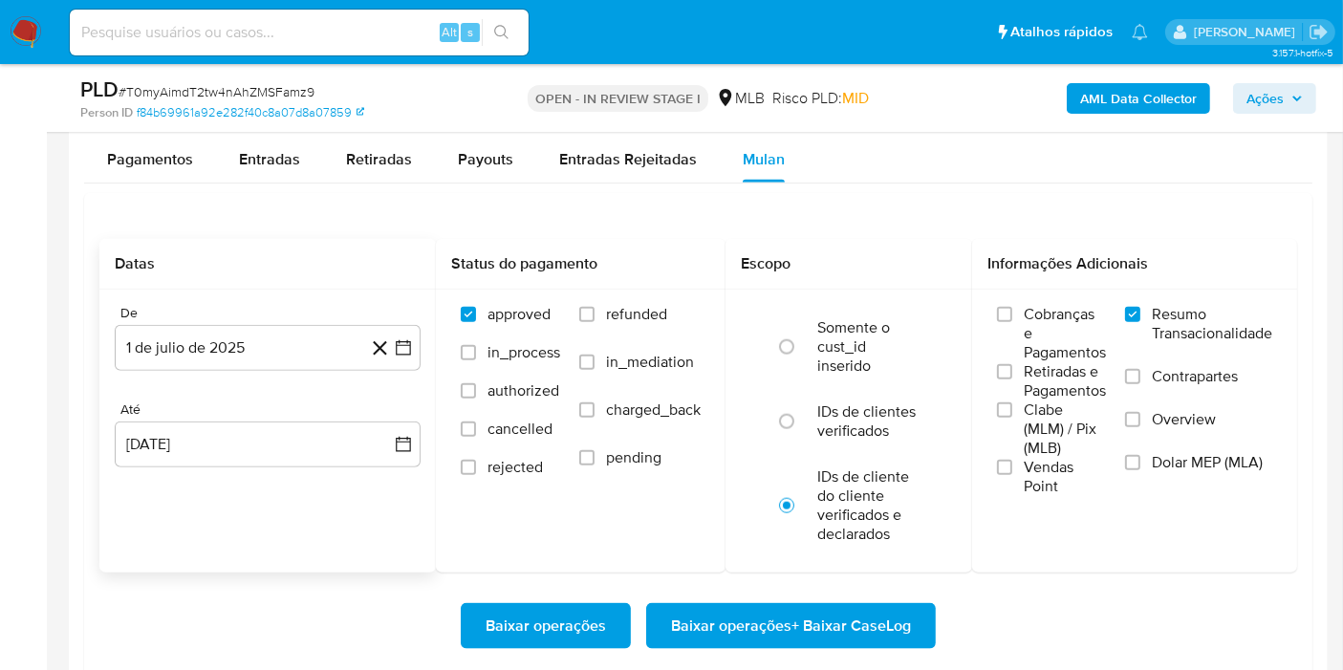
click at [868, 609] on span "Baixar operações + Baixar CaseLog" at bounding box center [791, 626] width 240 height 42
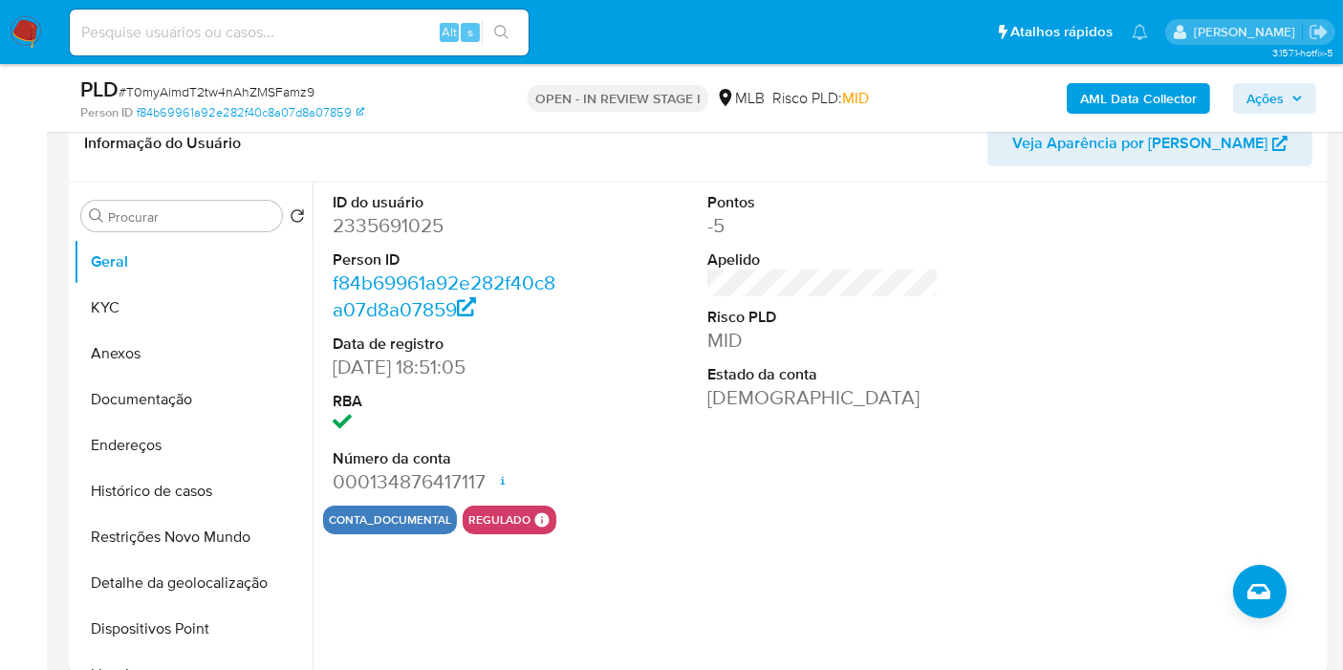
scroll to position [424, 0]
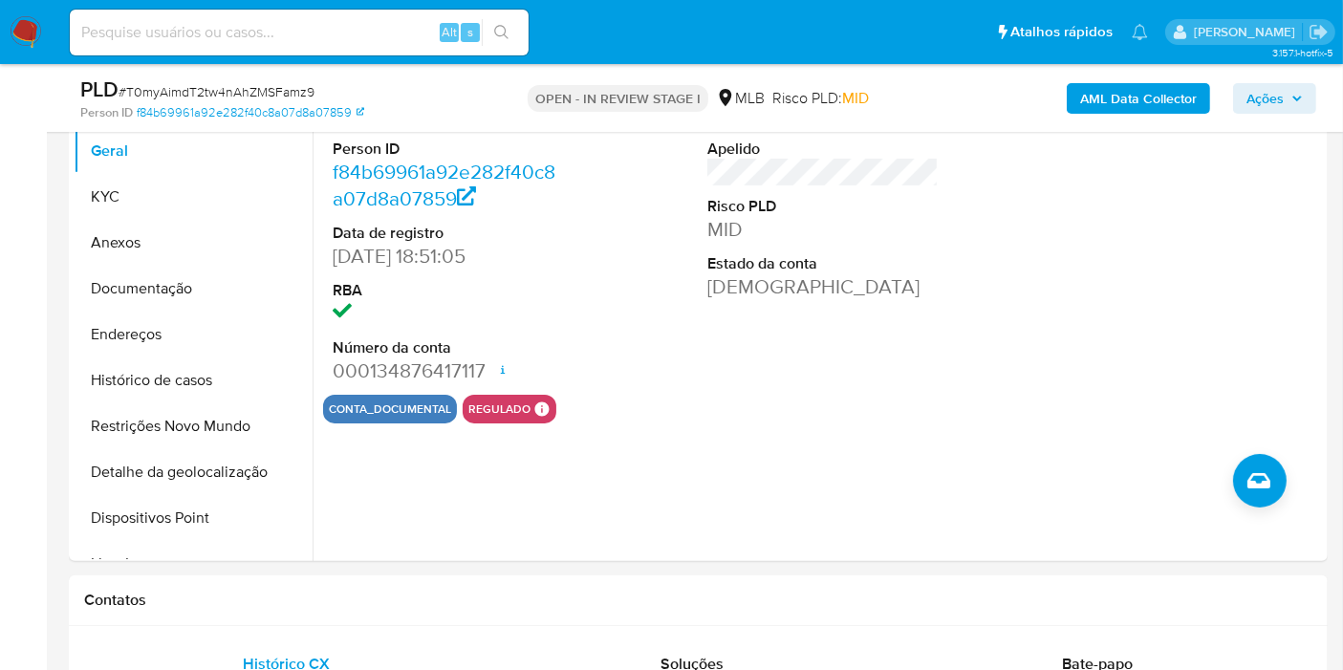
click at [1272, 104] on span "Ações" at bounding box center [1265, 98] width 37 height 31
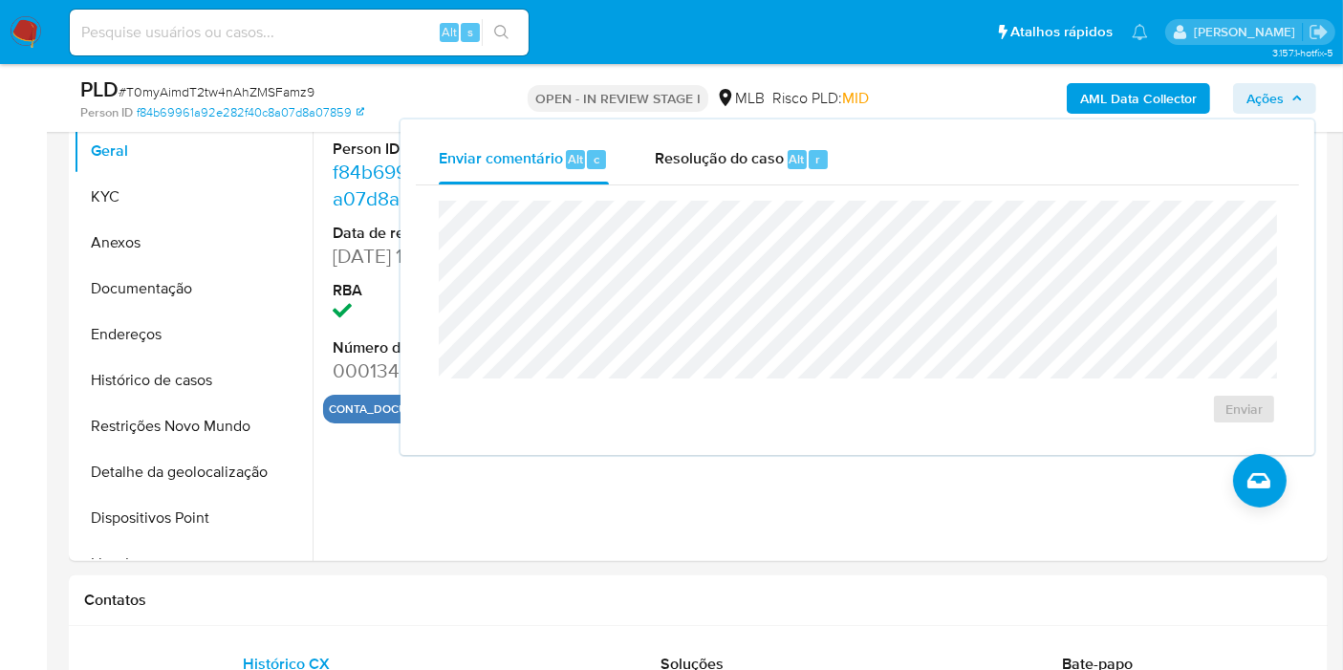
click at [1270, 104] on span "Ações" at bounding box center [1265, 98] width 37 height 31
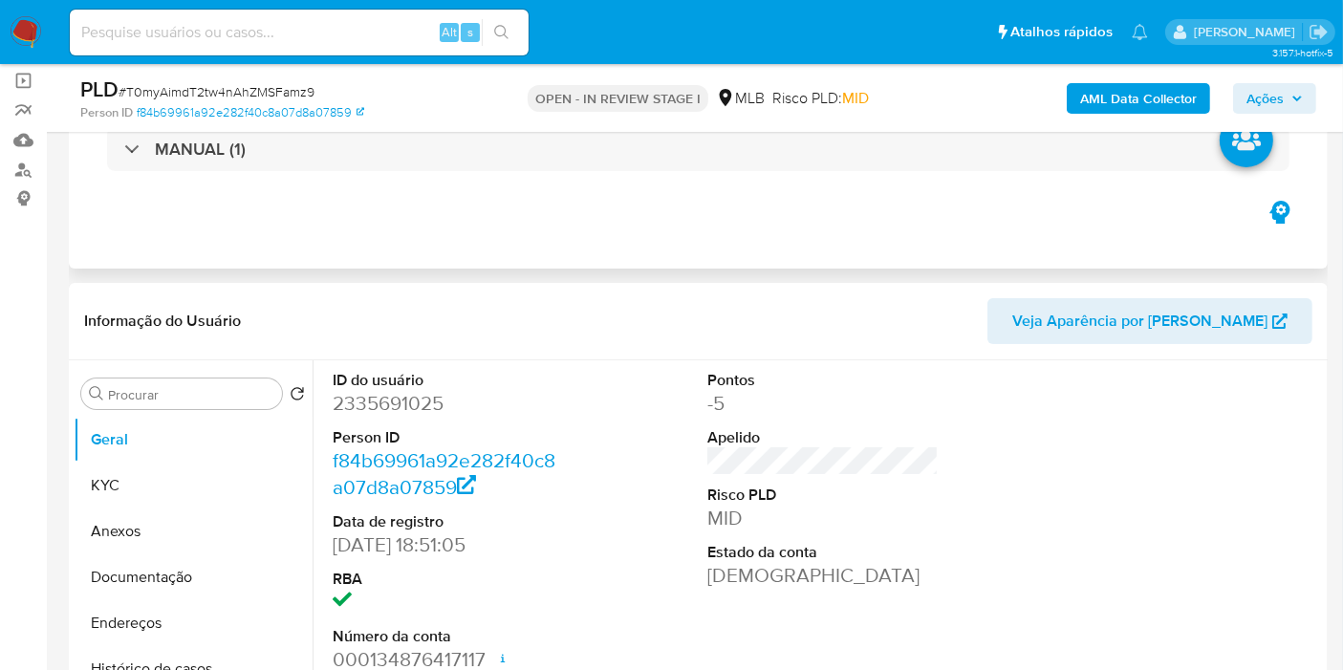
scroll to position [106, 0]
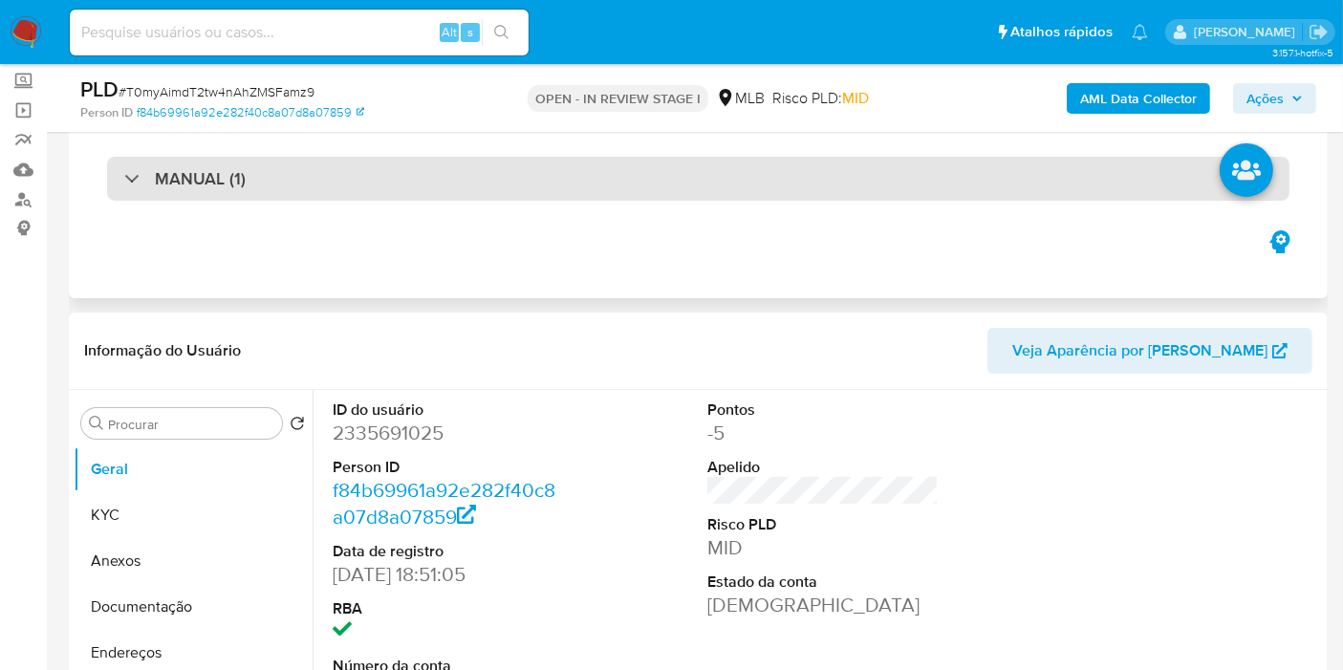
click at [669, 190] on div "MANUAL (1)" at bounding box center [698, 179] width 1183 height 44
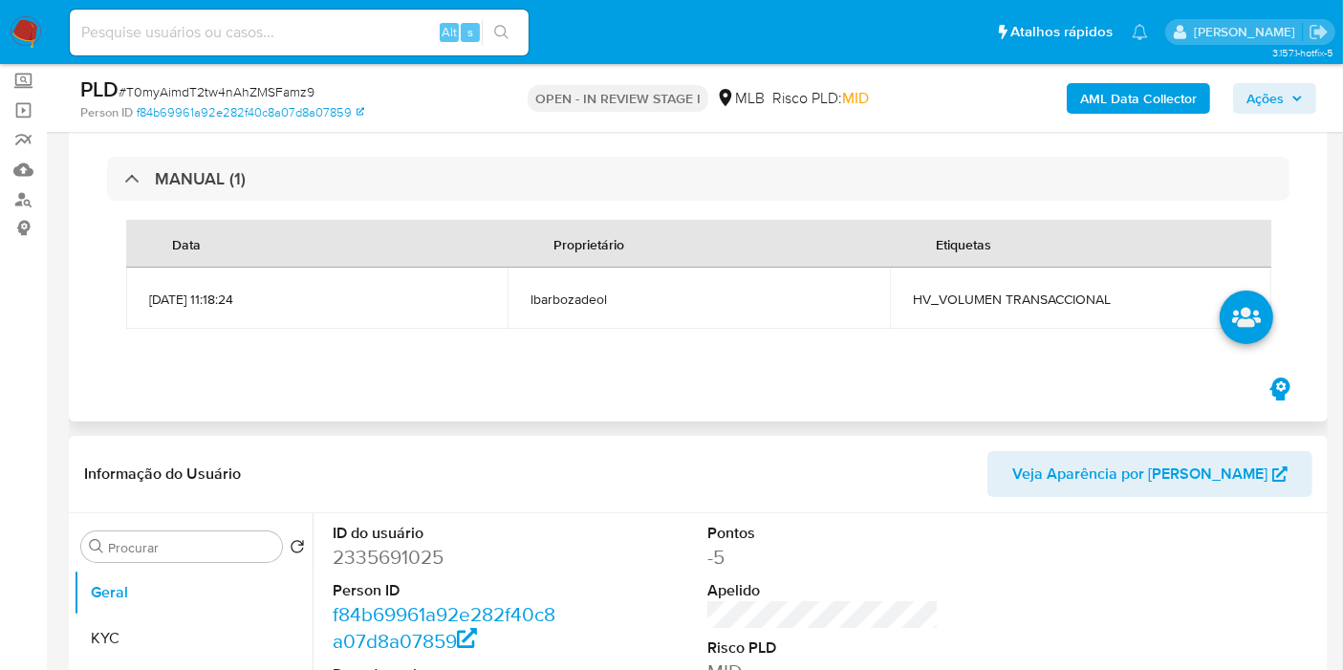
click at [958, 299] on span "HV_VOLUMEN TRANSACCIONAL" at bounding box center [1081, 299] width 336 height 17
copy span "HV_VOLUMEN TRANSACCIONAL"
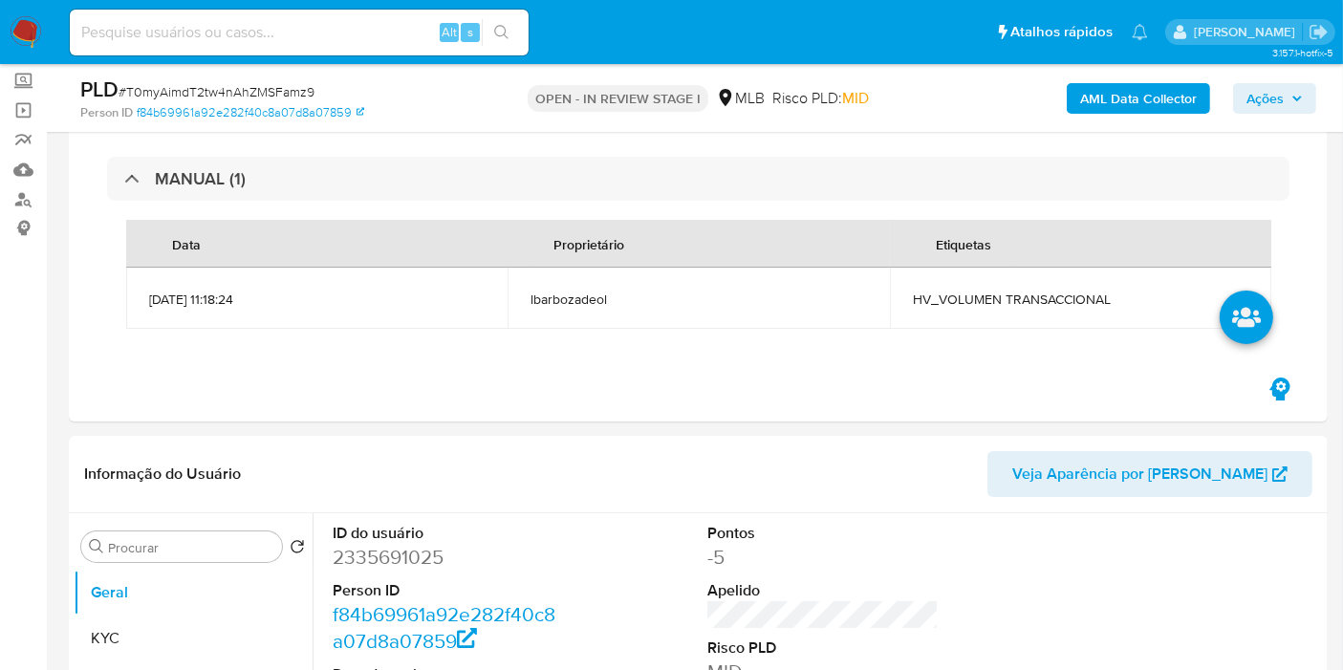
click at [1301, 79] on div "AML Data Collector Ações" at bounding box center [1112, 98] width 407 height 45
click at [1291, 94] on span "Ações" at bounding box center [1275, 98] width 56 height 27
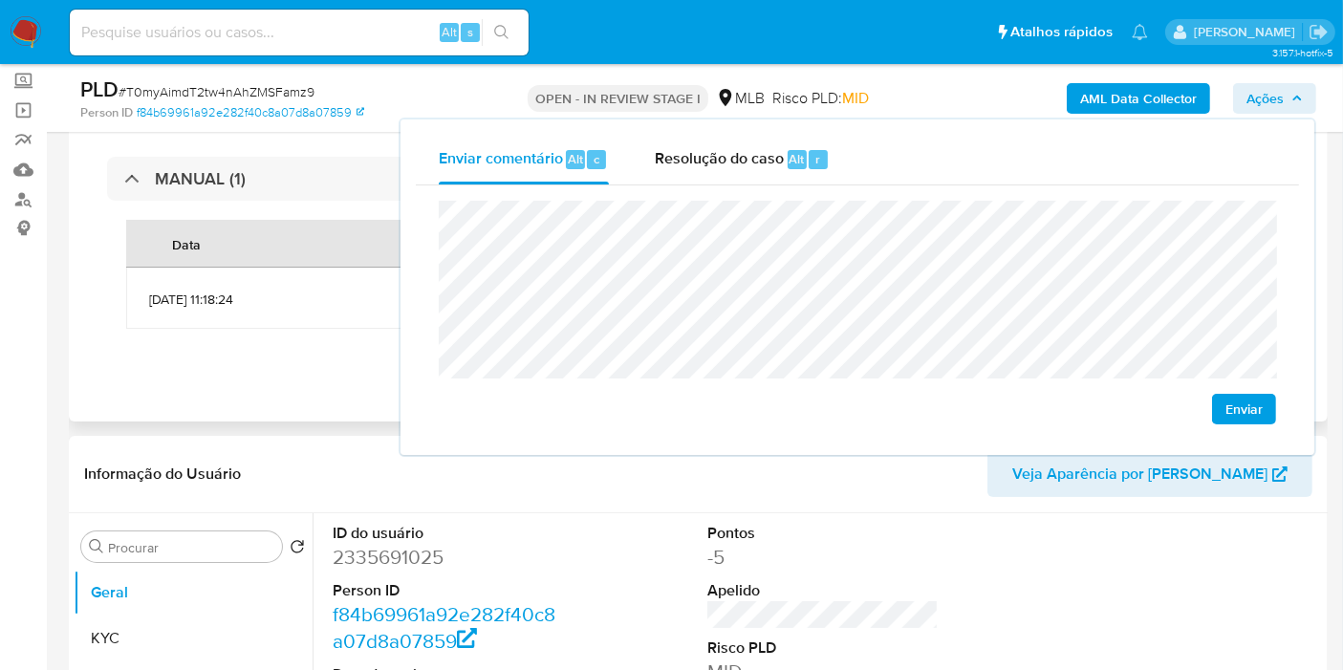
click at [207, 356] on div "MANUAL (1) Data Proprietário Etiquetas [DATE] 11:18:24 lbarbozadeol HV_VOLUMEN …" at bounding box center [698, 252] width 1228 height 243
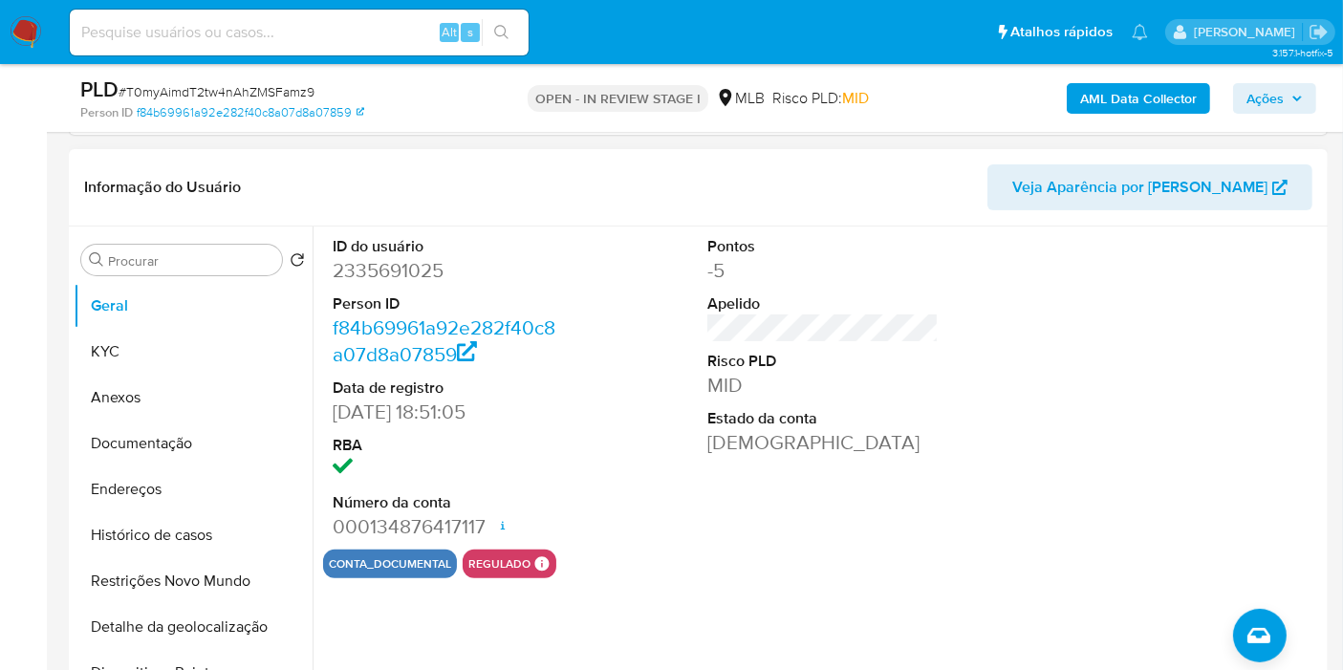
scroll to position [424, 0]
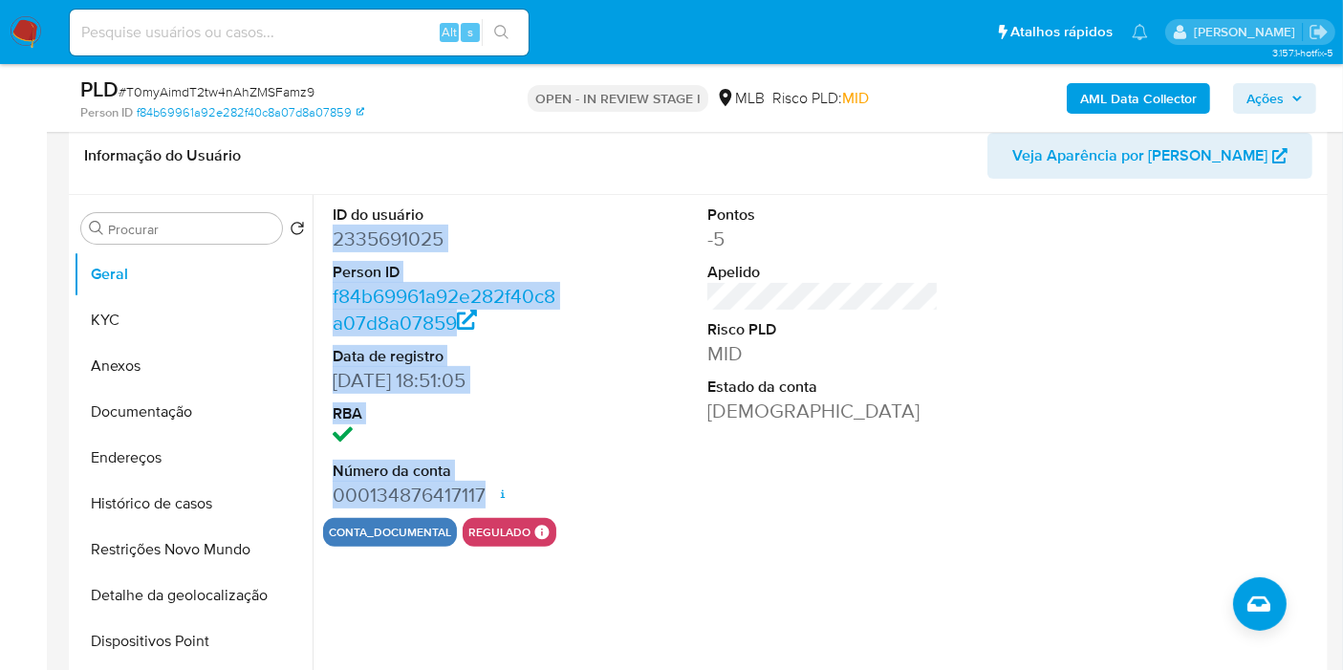
drag, startPoint x: 332, startPoint y: 239, endPoint x: 483, endPoint y: 499, distance: 300.7
click at [483, 499] on div "ID do usuário 2335691025 Person ID f84b69961a92e282f40c8a07d8a07859 Data de reg…" at bounding box center [448, 356] width 250 height 323
copy dl "2335691025 Person ID f84b69961a92e282f40c8a07d8a07859 Data de registro [DATE] 1…"
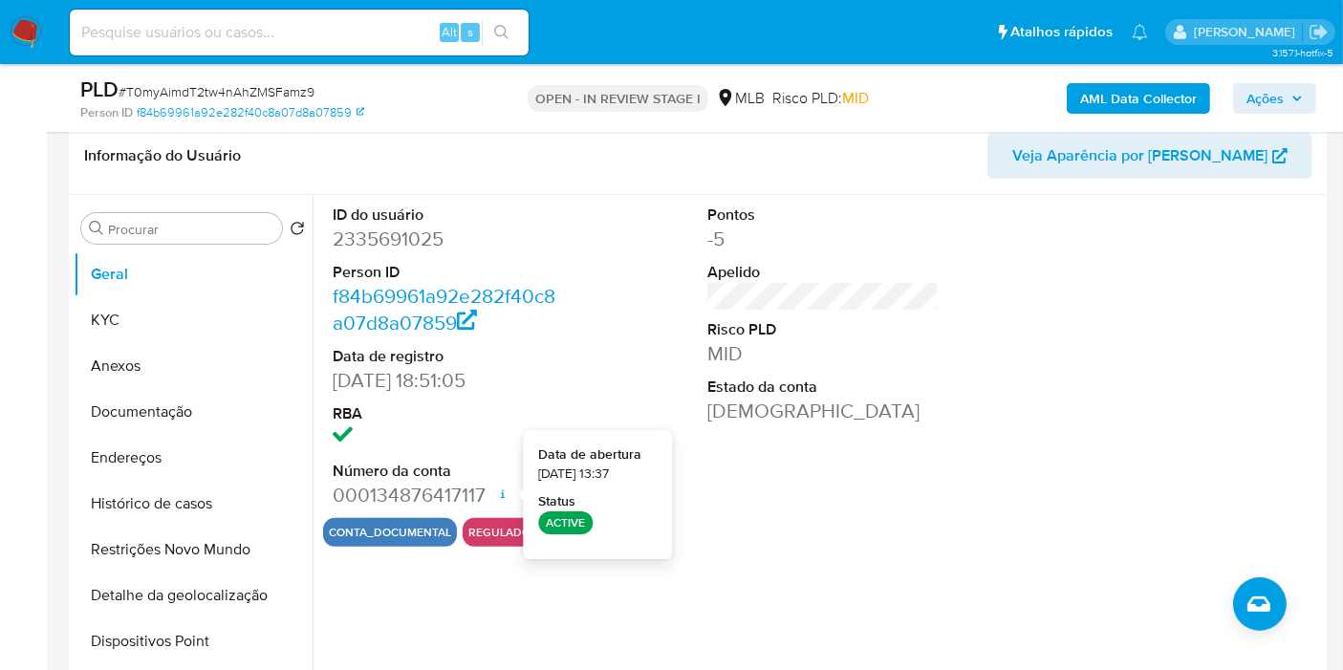
drag, startPoint x: 1277, startPoint y: 82, endPoint x: 1227, endPoint y: 129, distance: 68.3
click at [1274, 82] on div "AML Data Collector Ações" at bounding box center [1112, 98] width 407 height 45
click at [1257, 88] on span "Ações" at bounding box center [1265, 98] width 37 height 31
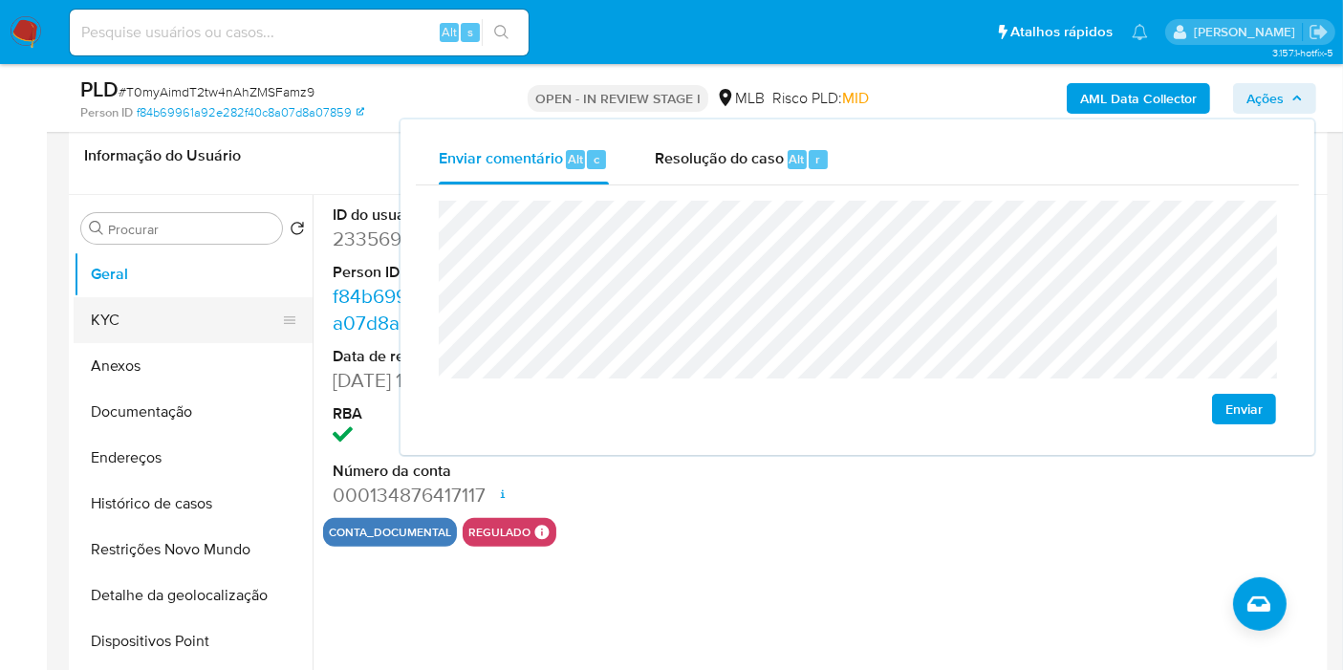
click at [172, 310] on button "KYC" at bounding box center [186, 320] width 224 height 46
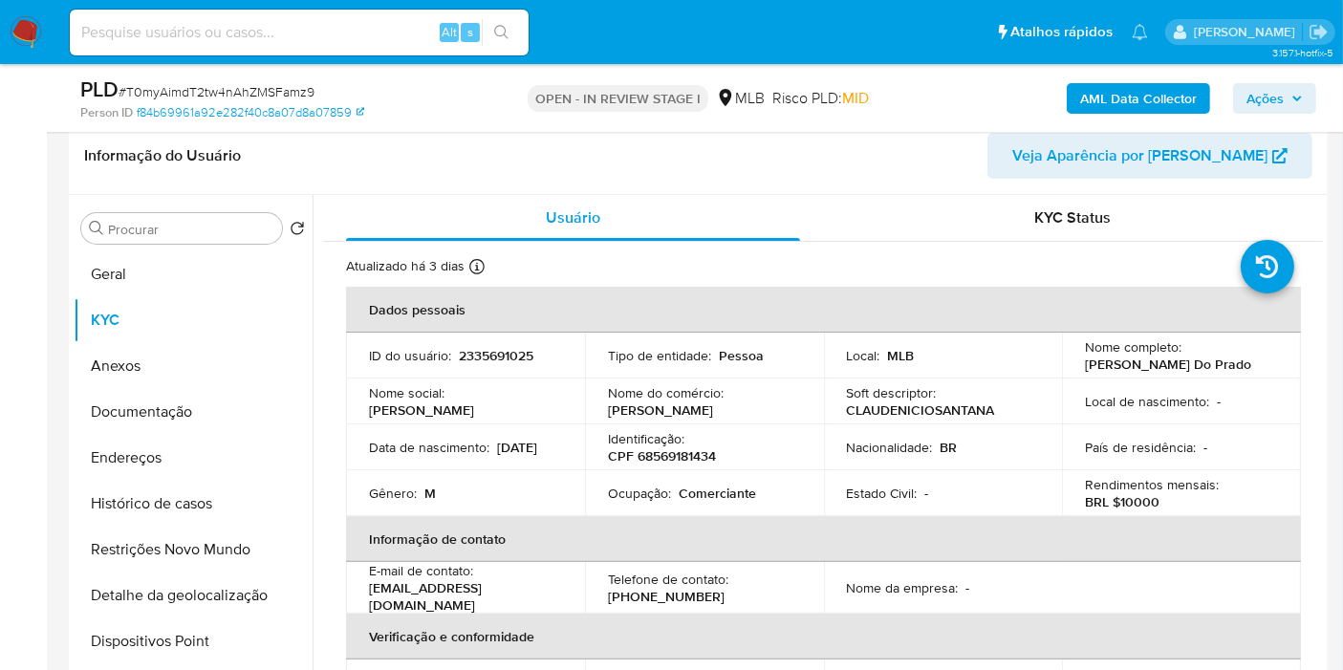
click at [658, 452] on p "CPF 68569181434" at bounding box center [662, 455] width 108 height 17
copy p "68569181434"
click at [1306, 102] on button "Ações" at bounding box center [1274, 98] width 83 height 31
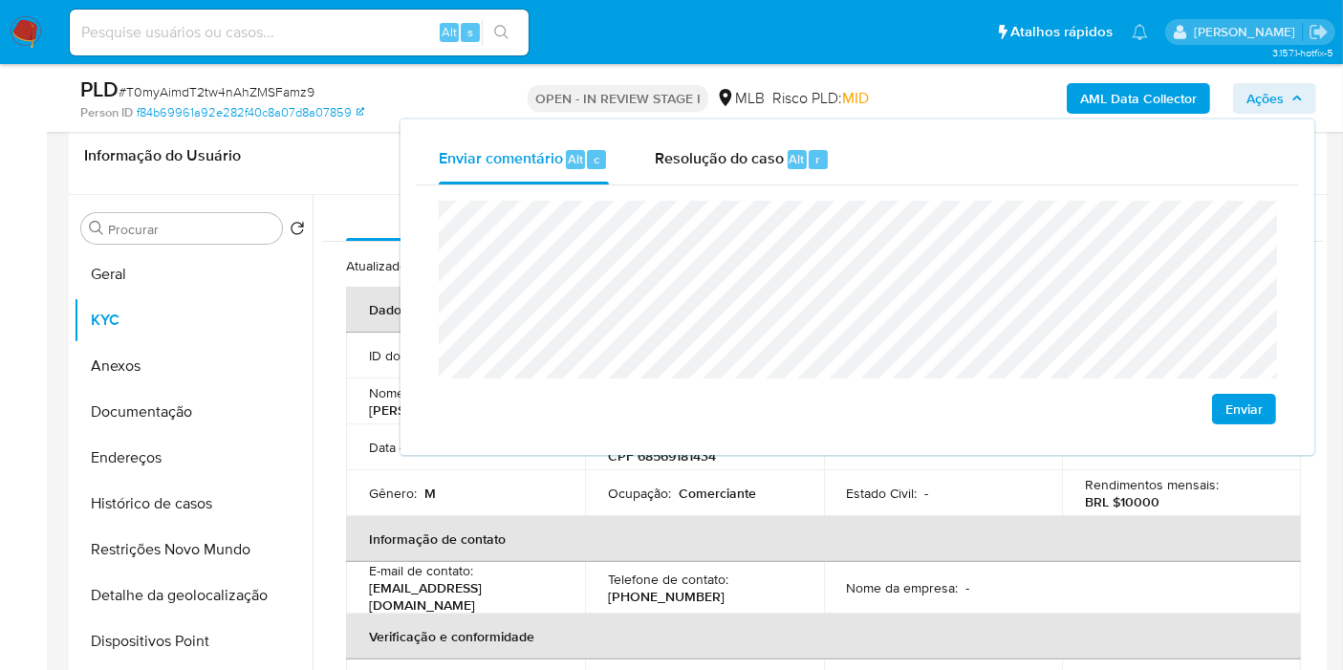
click at [771, 386] on div "Enviar" at bounding box center [857, 313] width 837 height 224
click at [519, 546] on th "Informação de contato" at bounding box center [823, 539] width 955 height 46
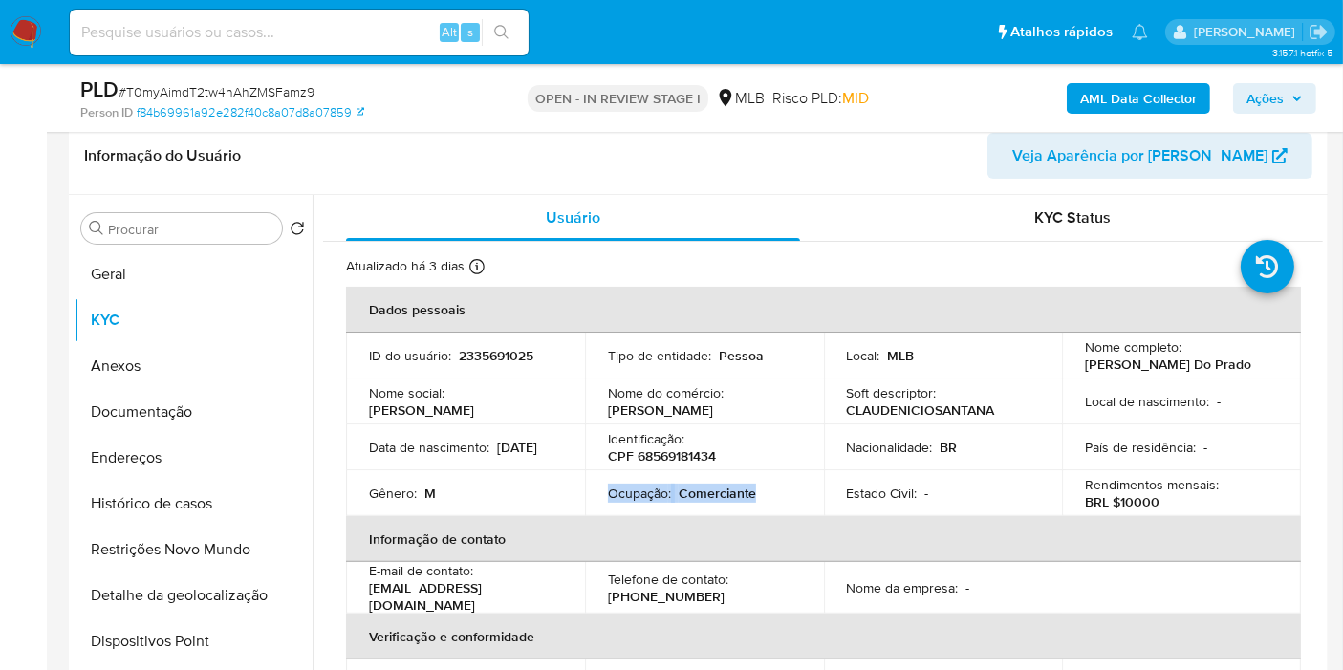
drag, startPoint x: 756, startPoint y: 489, endPoint x: 582, endPoint y: 492, distance: 174.0
click at [581, 492] on tr "Gênero : M Ocupação : Comerciante Estado Civil : - Rendimentos mensais : BRL $1…" at bounding box center [823, 493] width 955 height 46
click at [683, 490] on p "Comerciante" at bounding box center [717, 493] width 77 height 17
click at [1268, 99] on span "Ações" at bounding box center [1265, 98] width 37 height 31
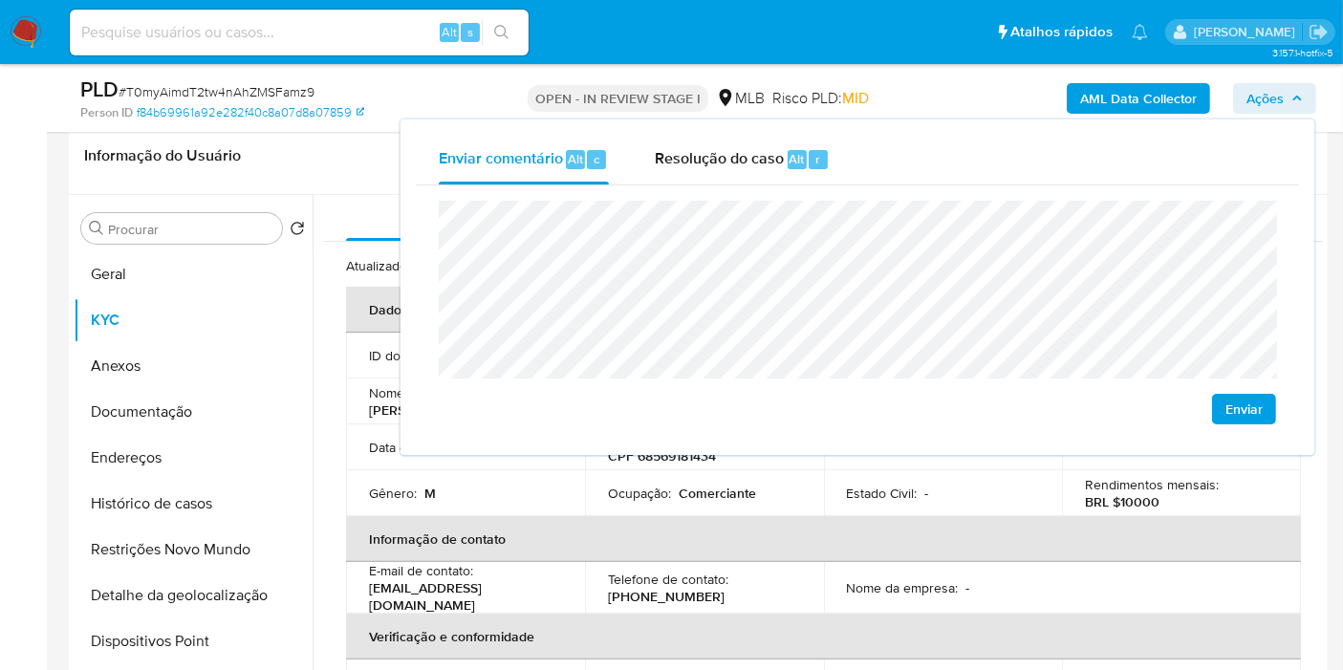
click at [1052, 506] on td "Estado Civil : -" at bounding box center [943, 493] width 239 height 46
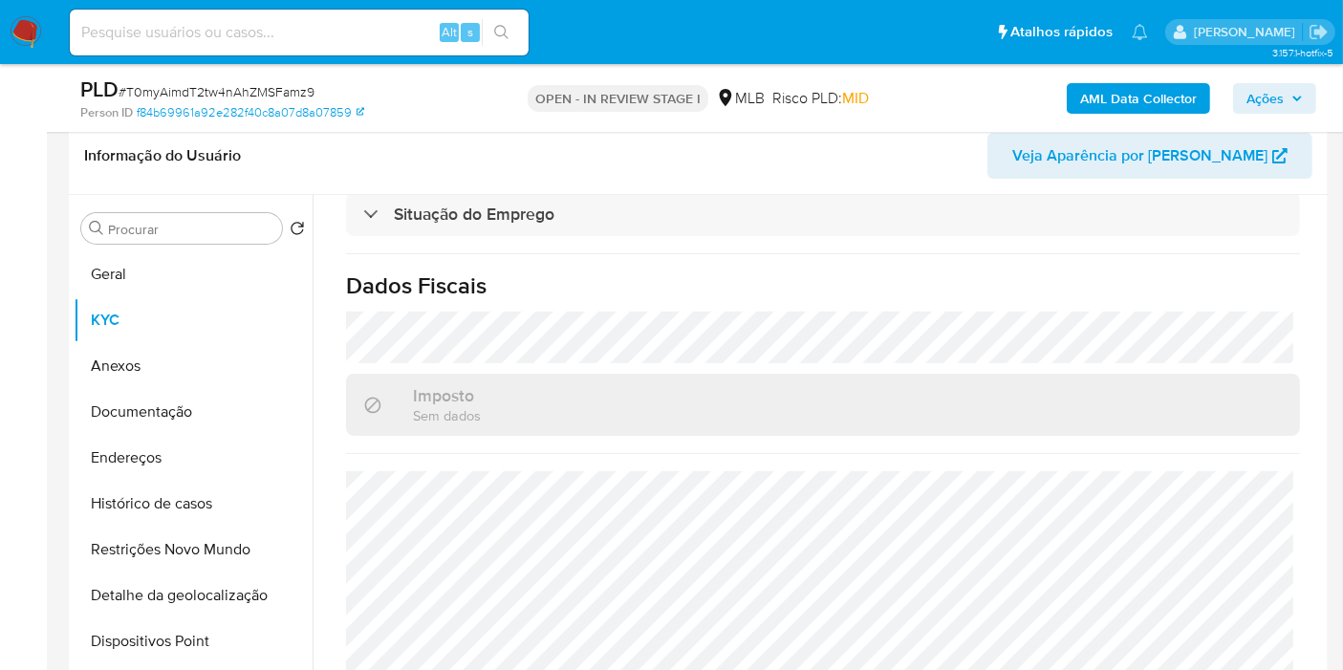
scroll to position [868, 0]
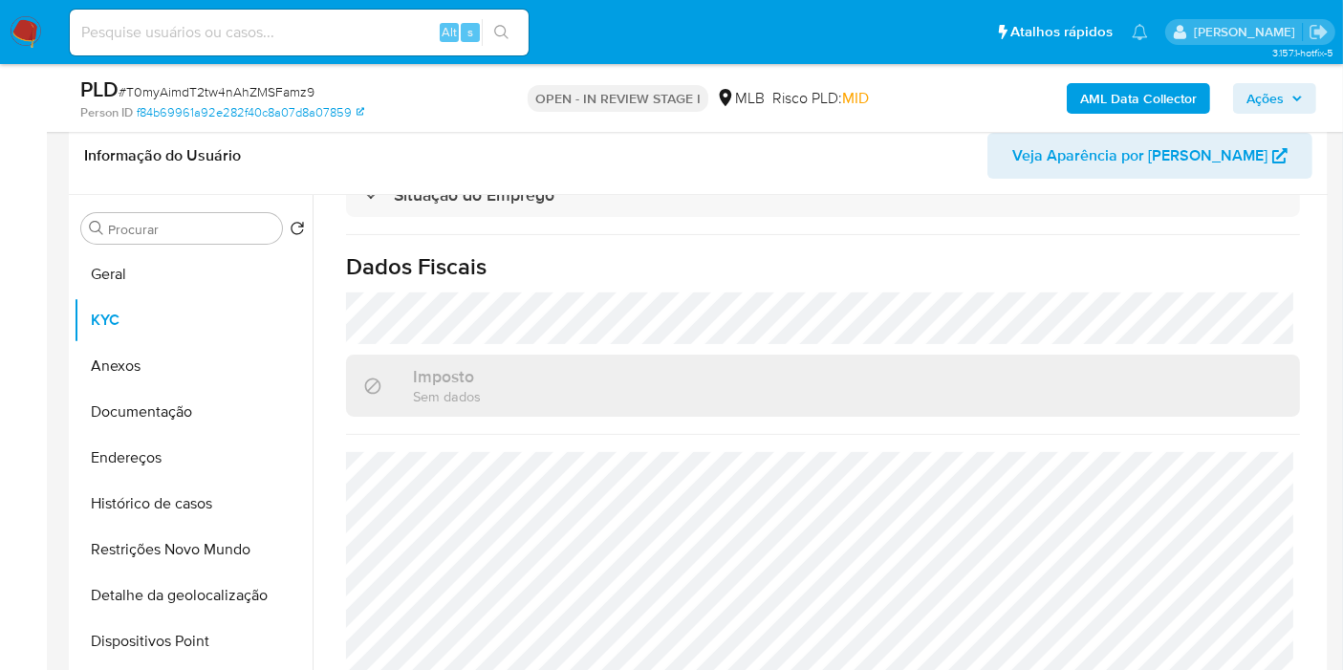
click at [1267, 88] on span "Ações" at bounding box center [1265, 98] width 37 height 31
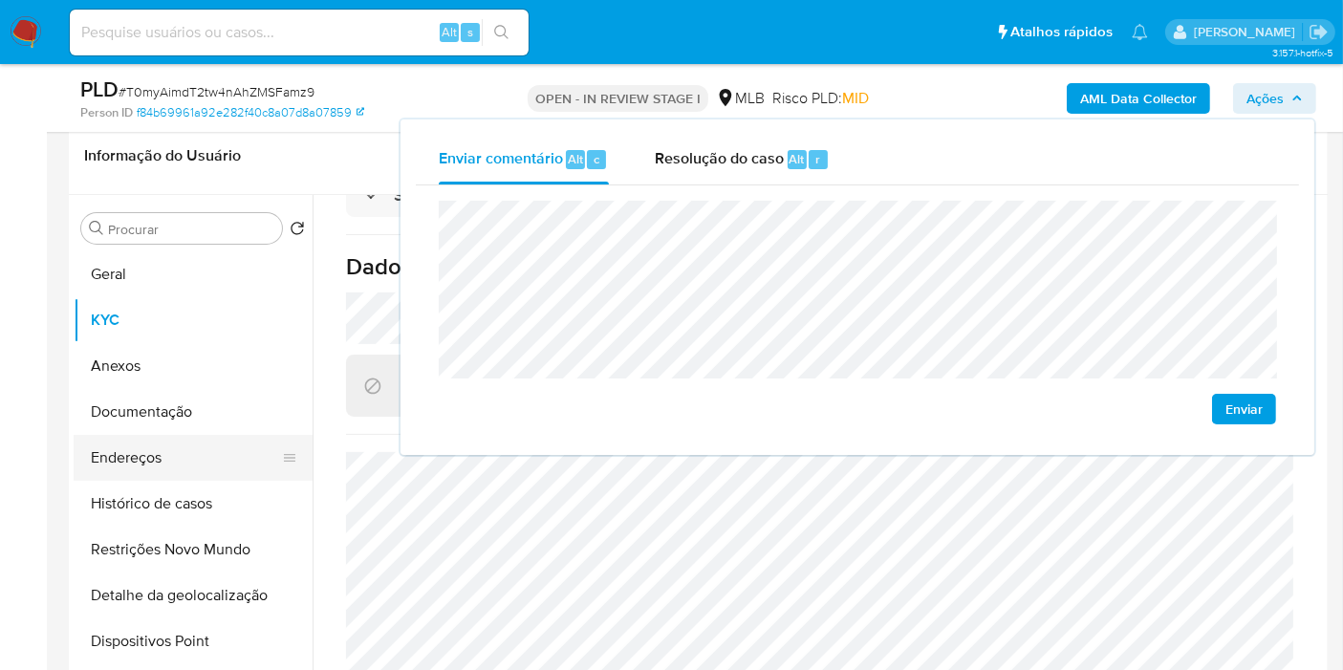
click at [141, 462] on button "Endereços" at bounding box center [186, 458] width 224 height 46
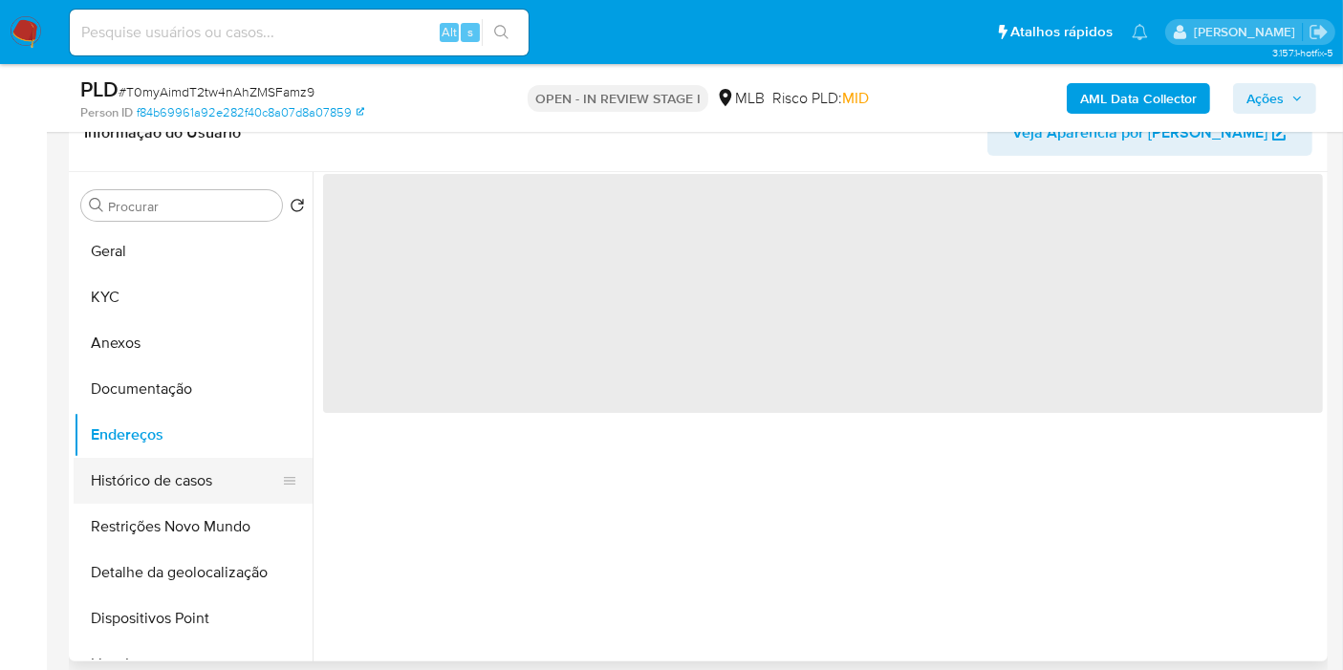
scroll to position [0, 0]
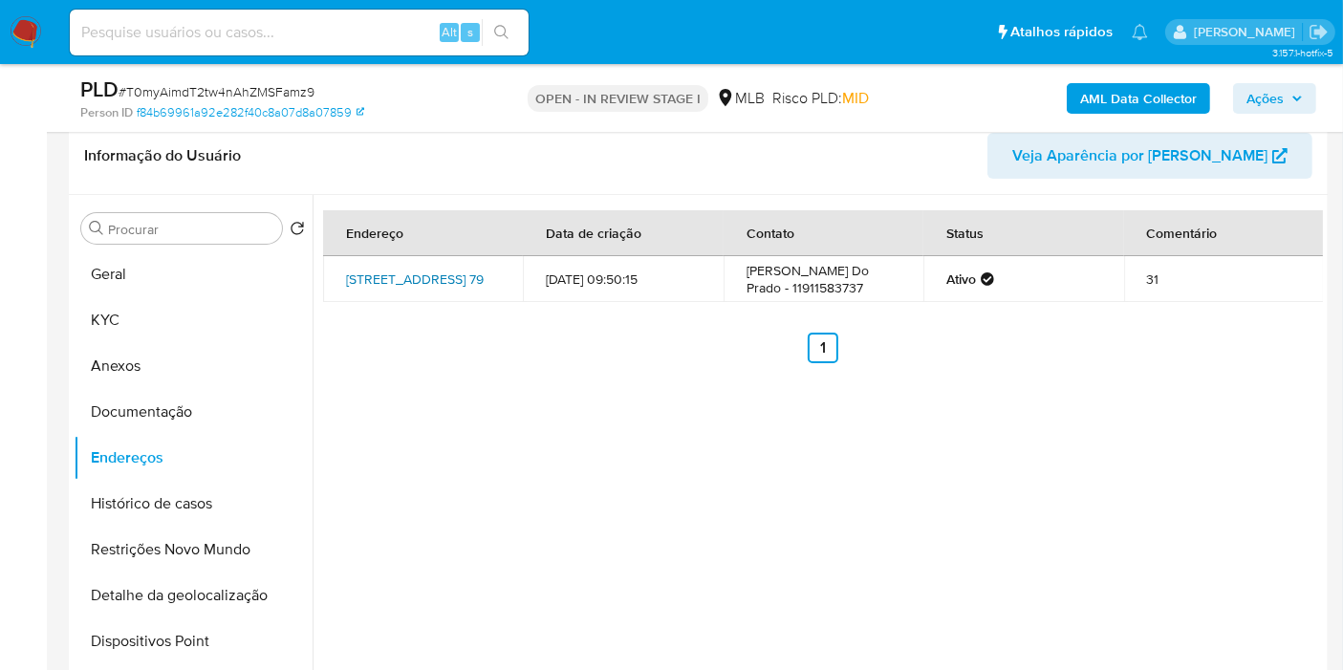
click at [402, 273] on link "Rua Formosa 79, São Bernardo Do Campo, São Paulo, 09626060, Brasil 79" at bounding box center [415, 279] width 138 height 19
click at [166, 400] on button "Documentação" at bounding box center [186, 412] width 224 height 46
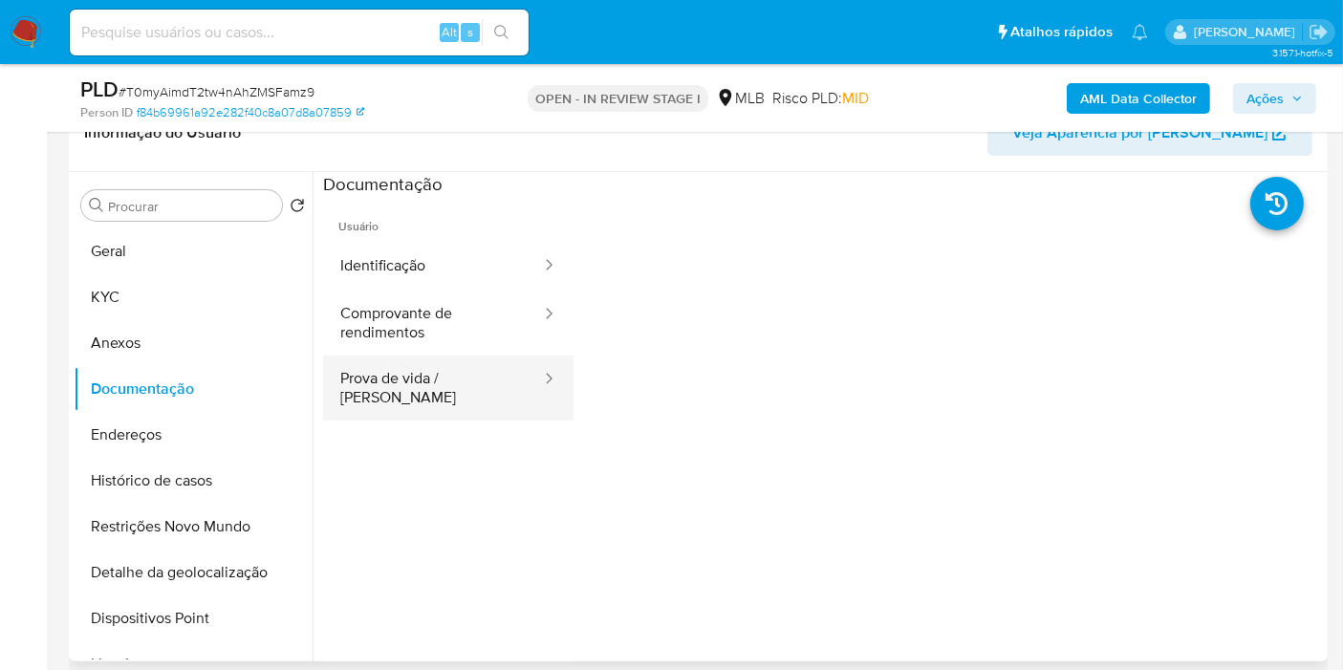
click at [415, 377] on button "Prova de vida / [PERSON_NAME]" at bounding box center [433, 388] width 220 height 65
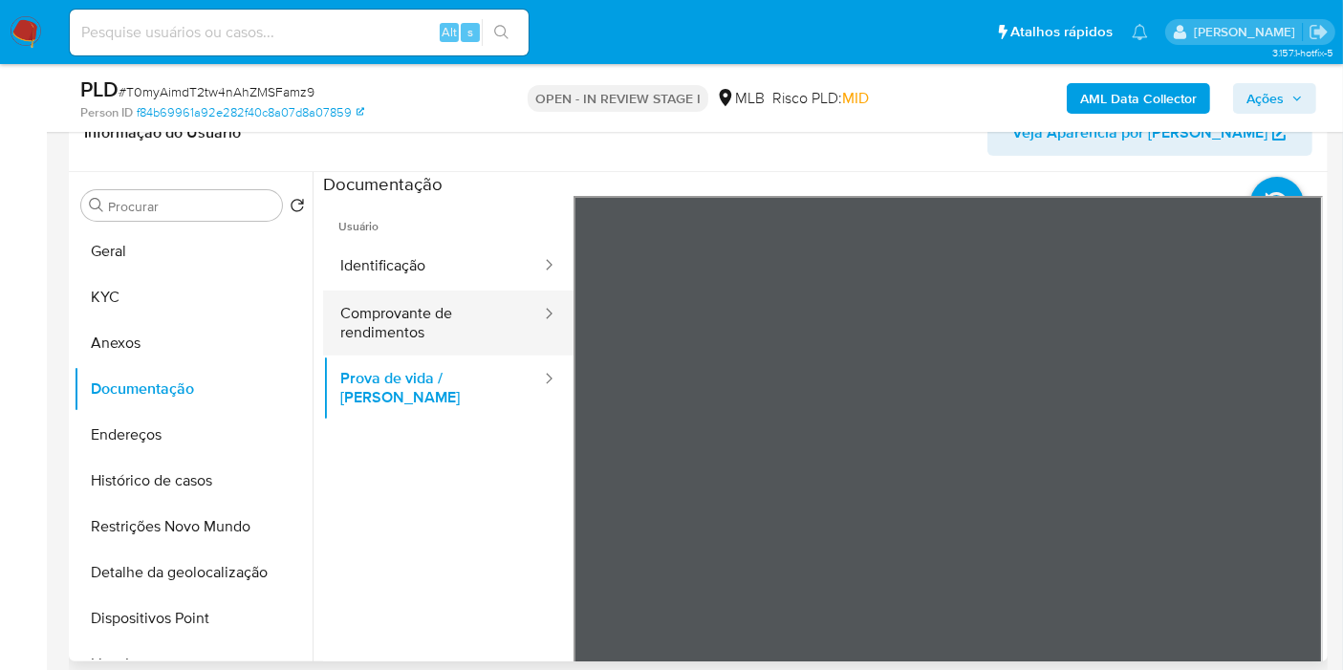
click at [443, 318] on button "Comprovante de rendimentos" at bounding box center [433, 323] width 220 height 65
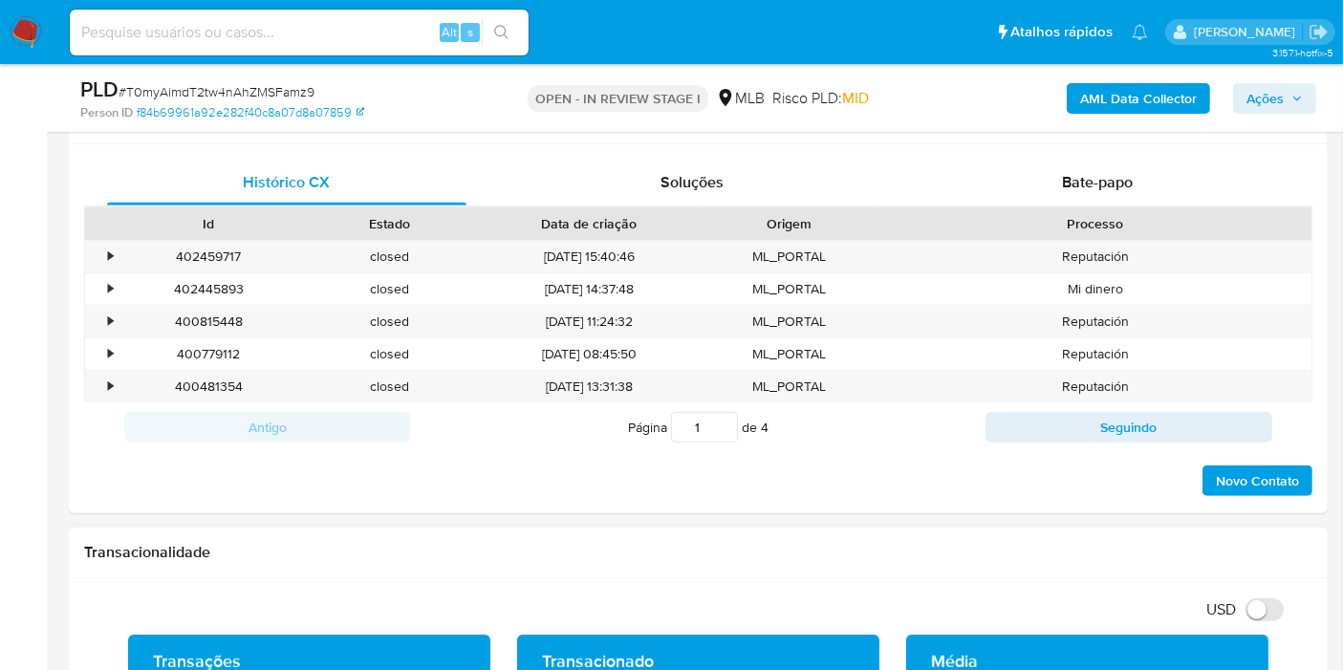
scroll to position [956, 0]
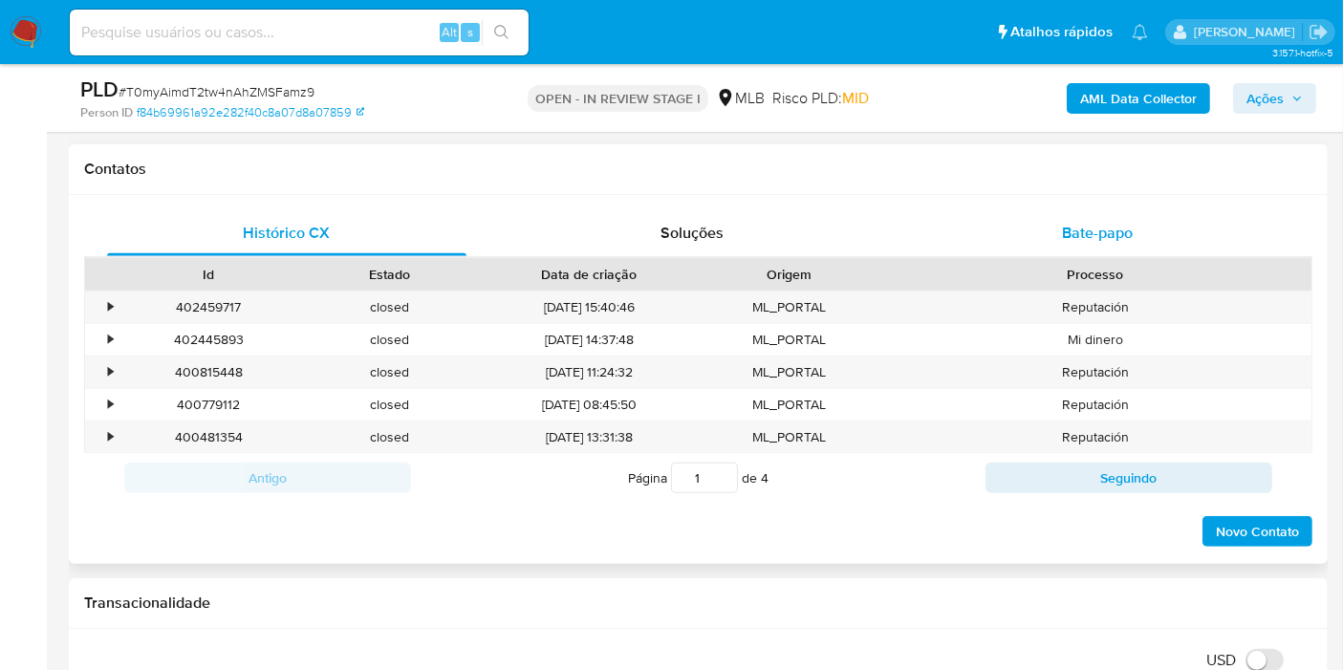
click at [1053, 243] on div "Bate-papo" at bounding box center [1097, 233] width 359 height 46
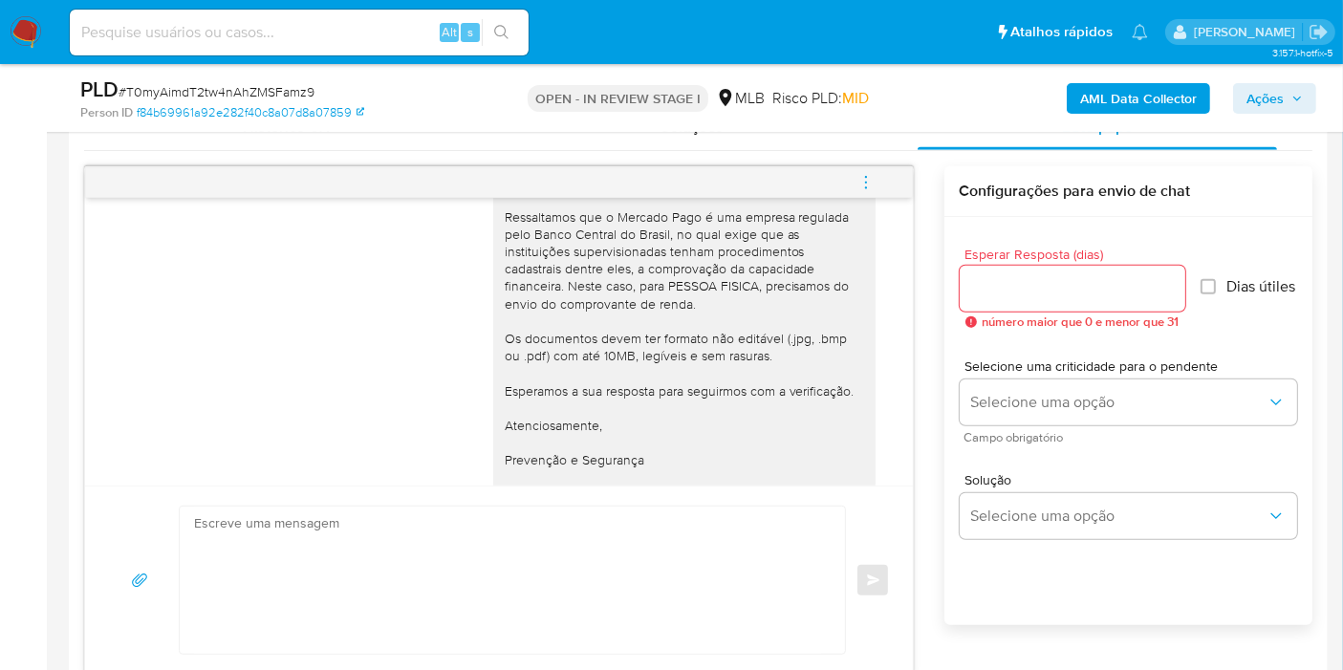
scroll to position [133, 0]
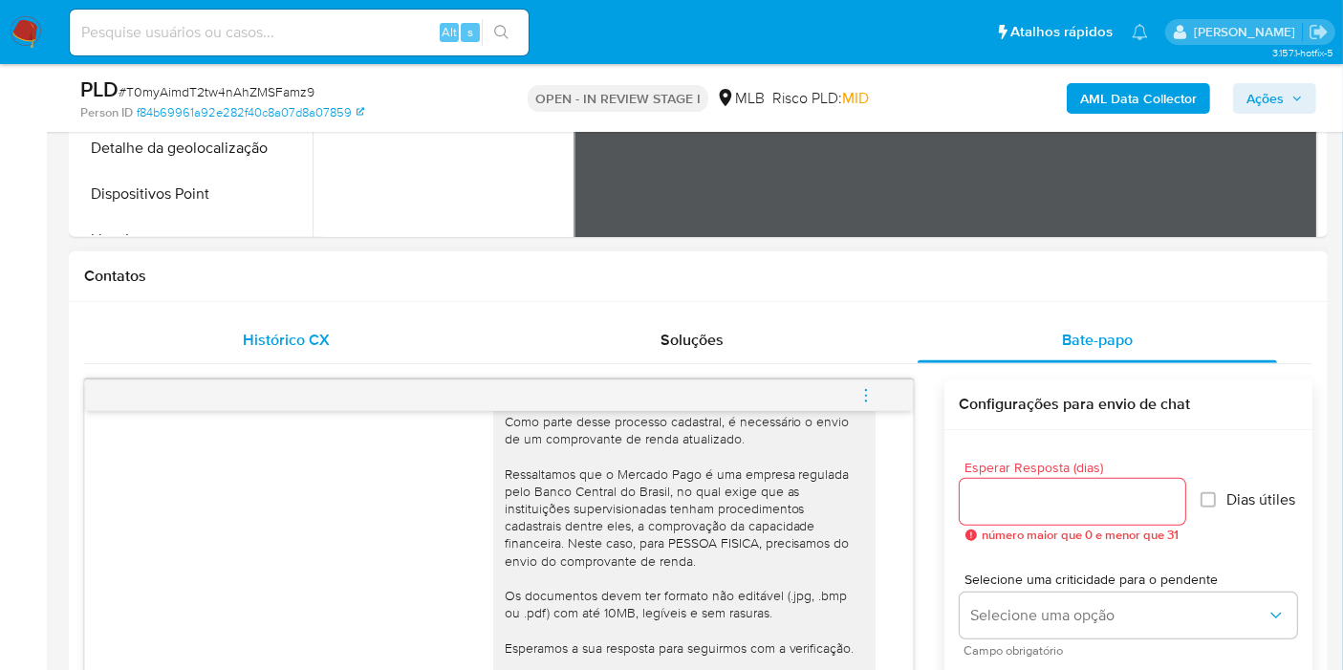
click at [248, 317] on div "Histórico CX" at bounding box center [286, 340] width 359 height 46
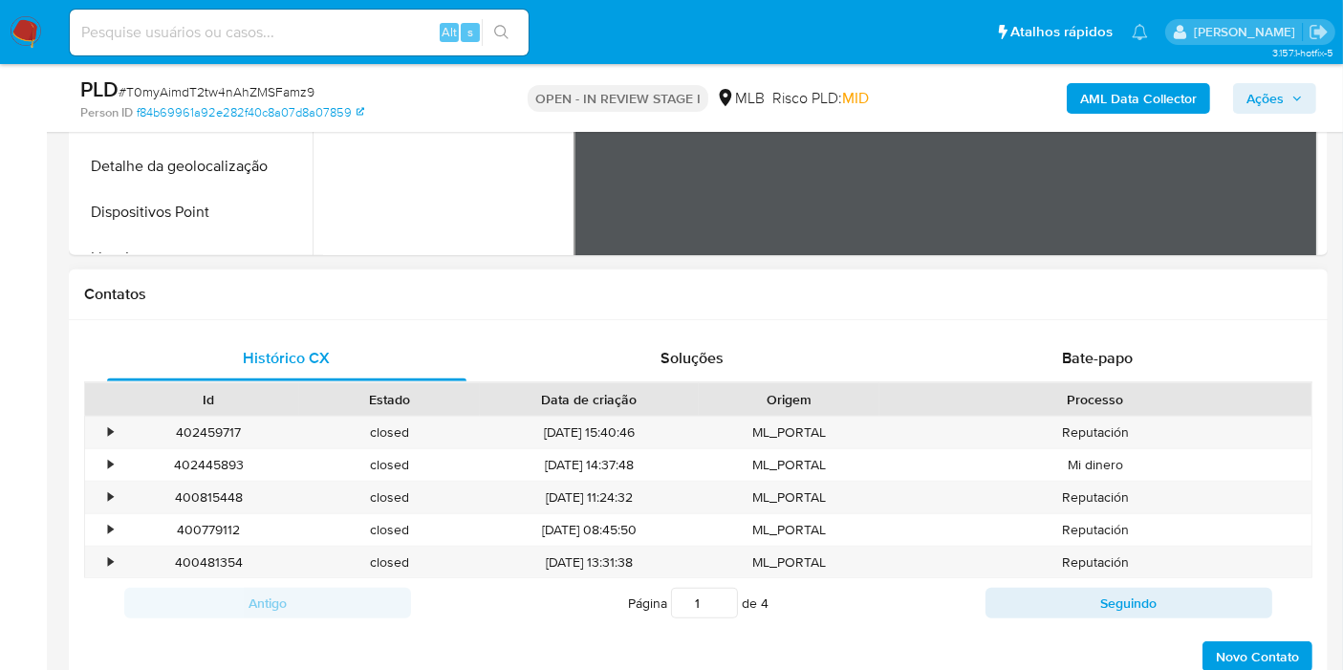
scroll to position [531, 0]
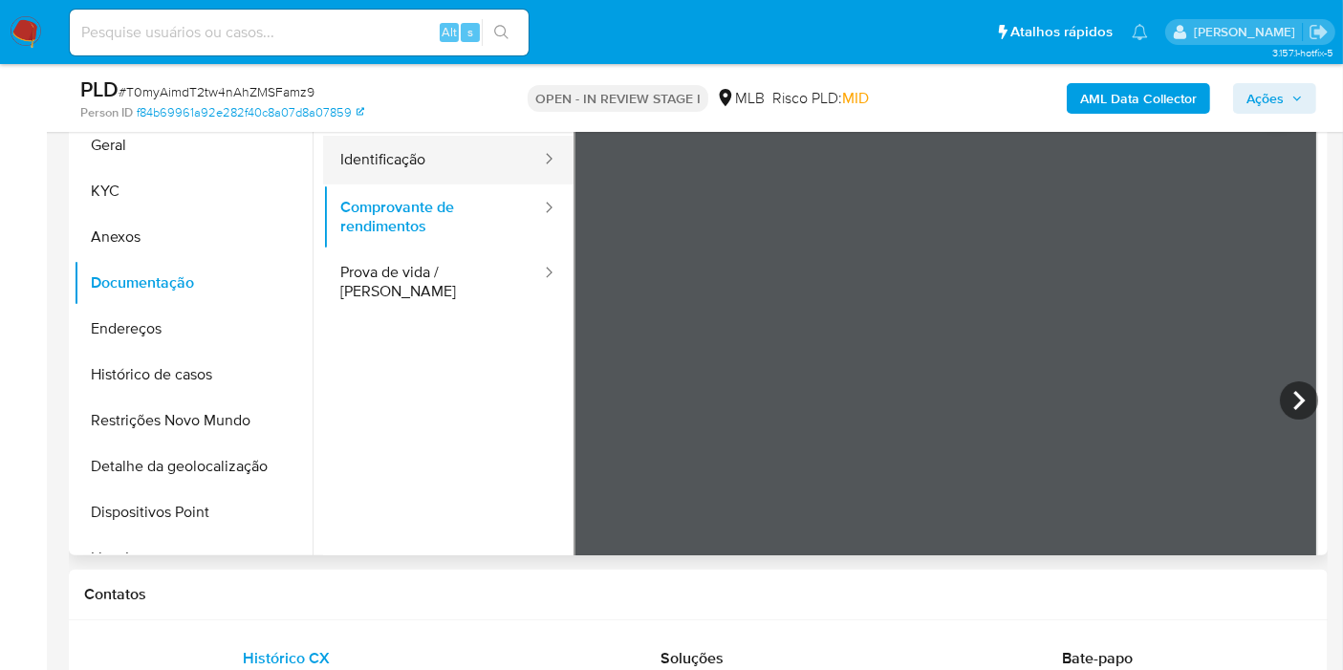
click at [423, 167] on button "Identificação" at bounding box center [433, 160] width 220 height 49
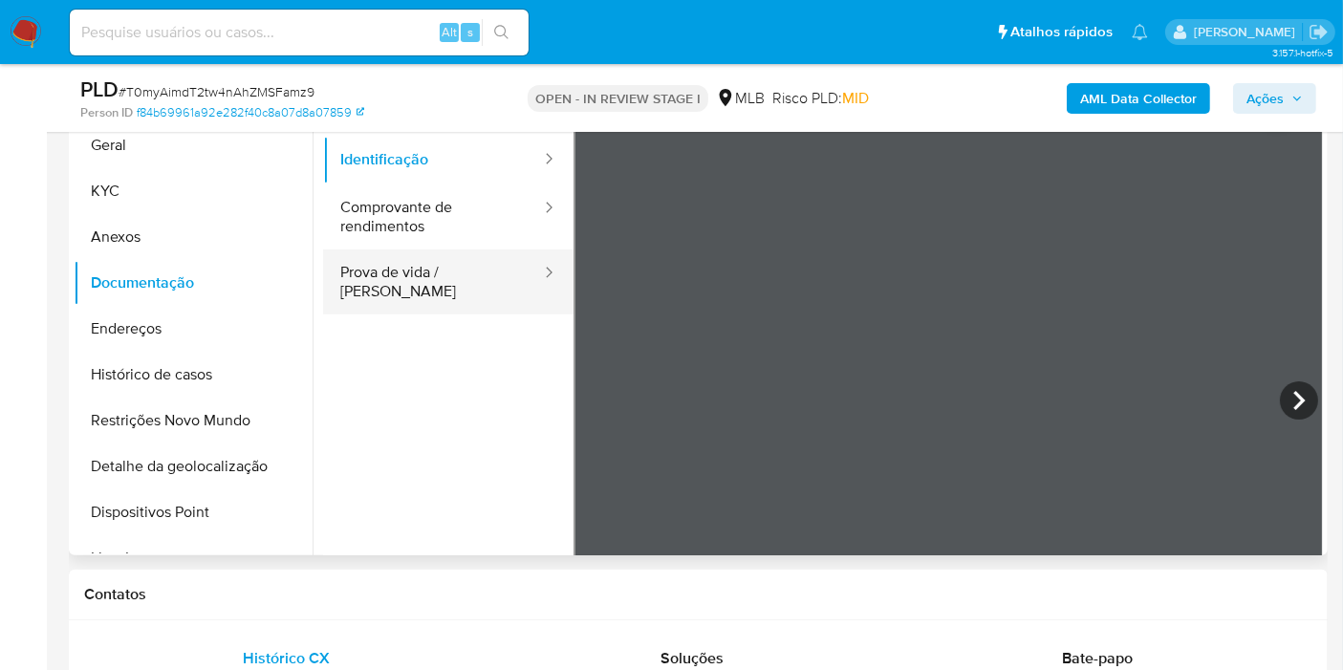
click at [528, 276] on div at bounding box center [543, 274] width 31 height 22
click at [424, 267] on button "Prova de vida / [PERSON_NAME]" at bounding box center [433, 282] width 220 height 65
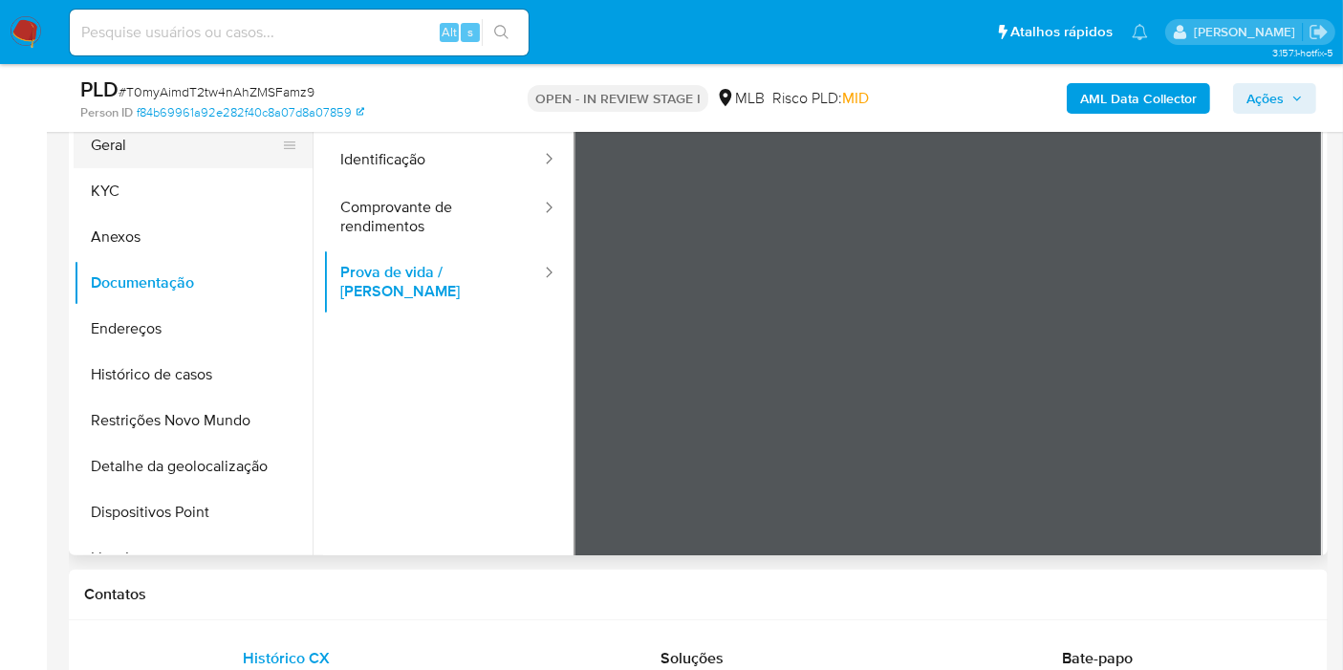
click at [105, 147] on button "Geral" at bounding box center [186, 145] width 224 height 46
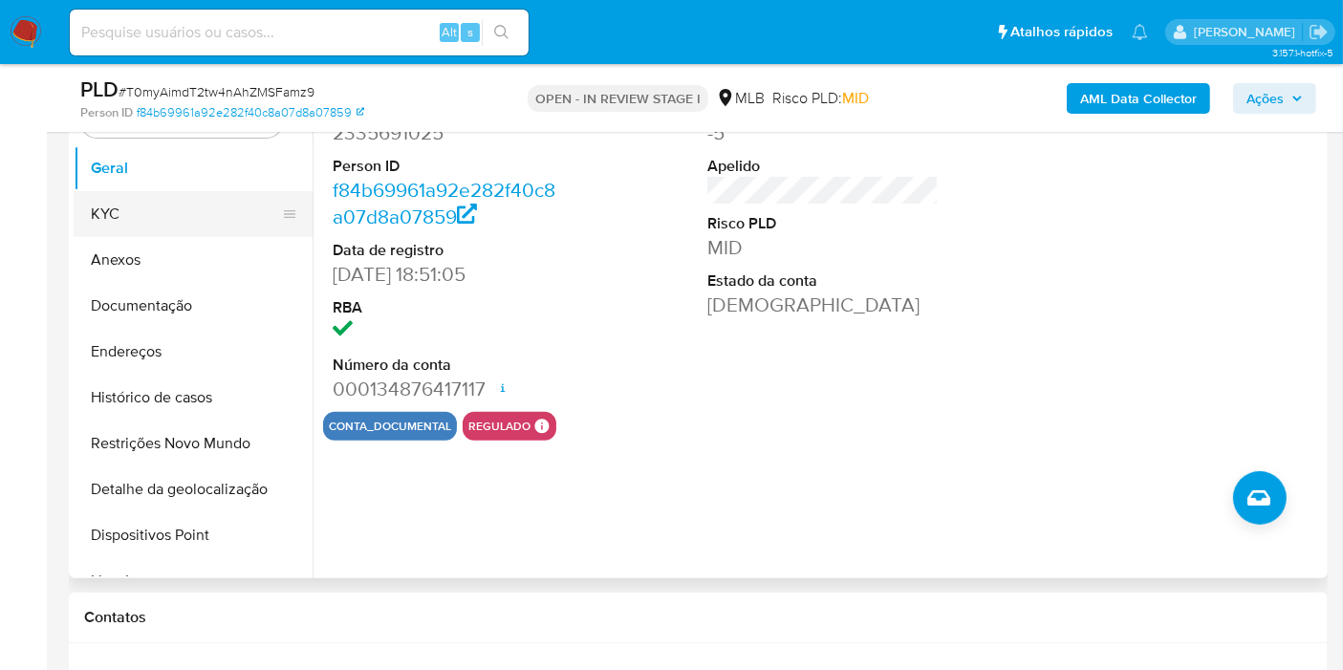
scroll to position [0, 0]
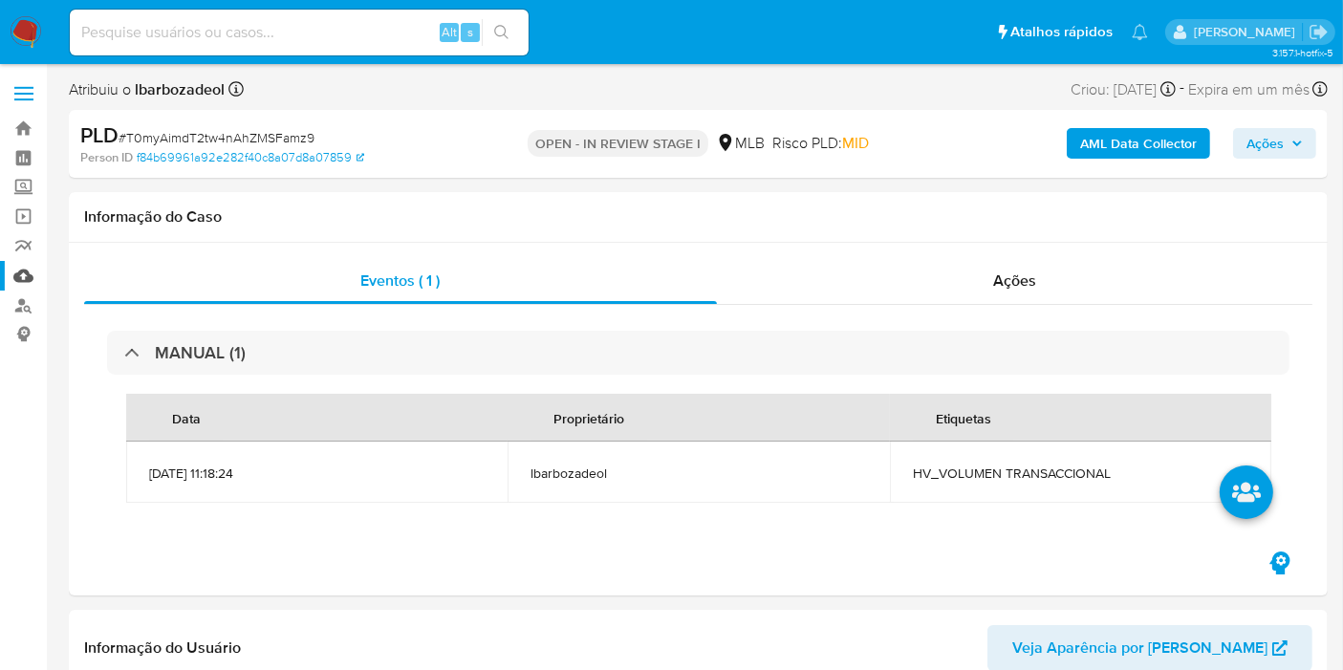
click at [33, 277] on link "Mulan" at bounding box center [114, 276] width 228 height 30
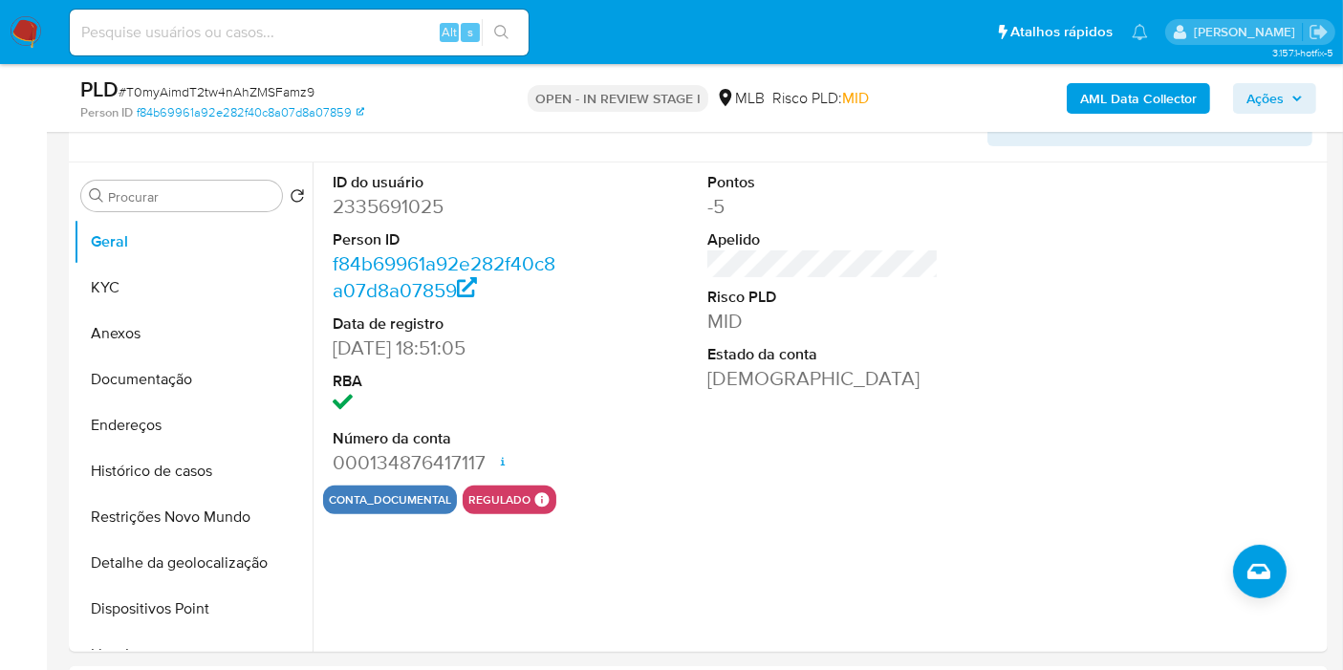
scroll to position [424, 0]
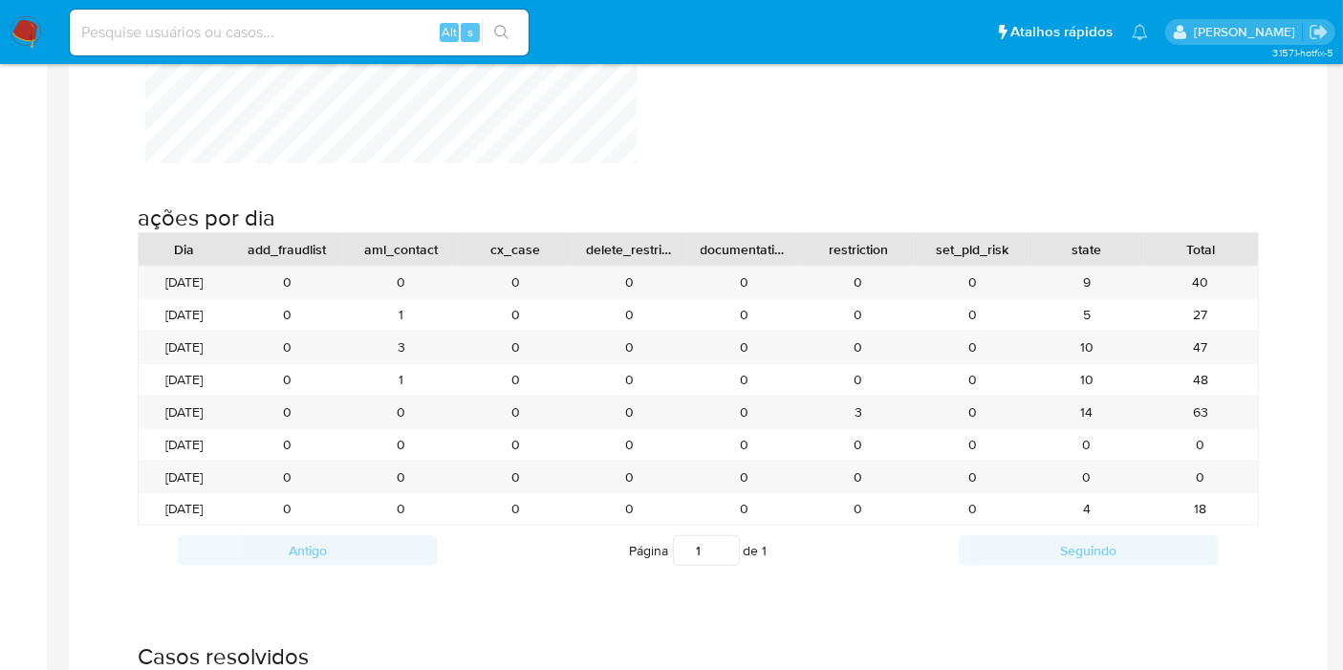
scroll to position [1805, 0]
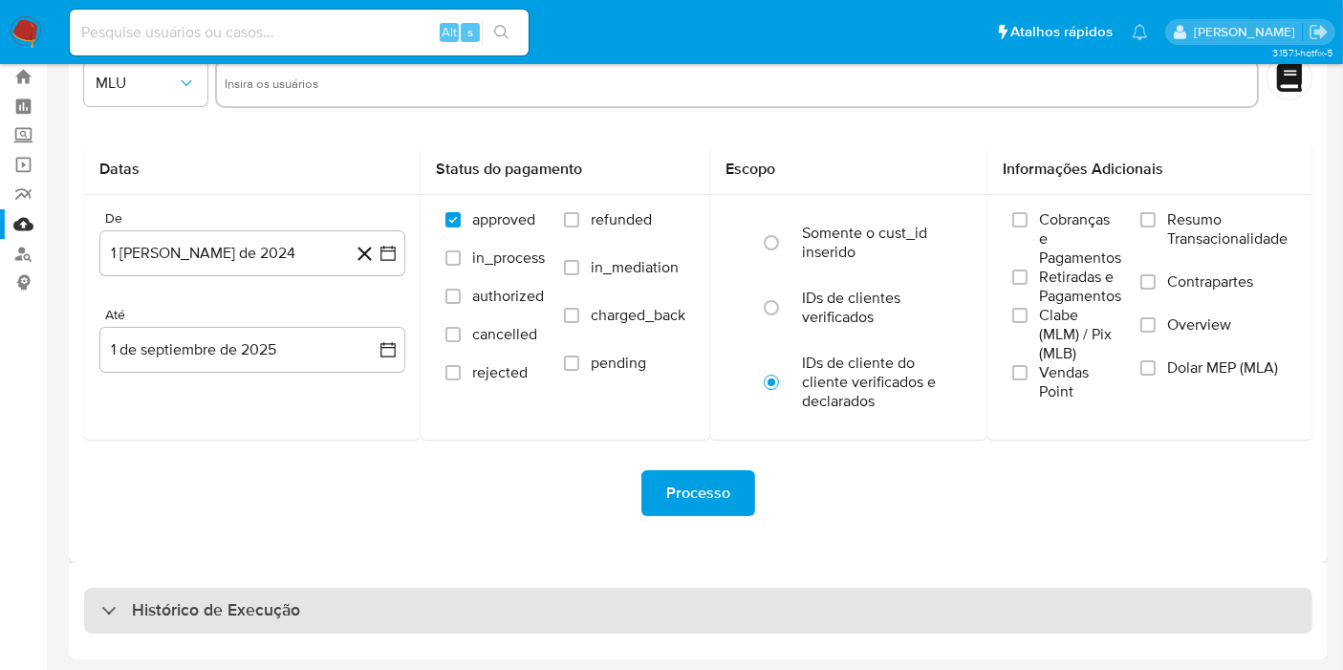
click at [497, 614] on div "Histórico de Execução" at bounding box center [698, 611] width 1228 height 46
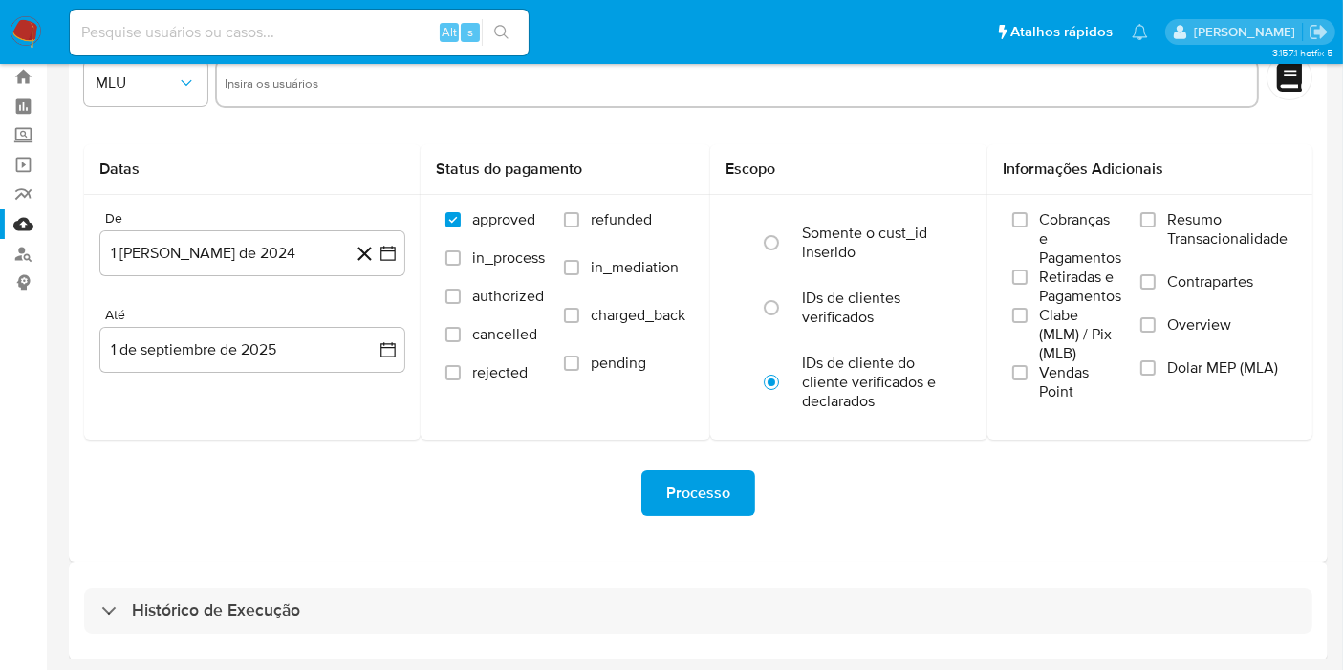
select select "10"
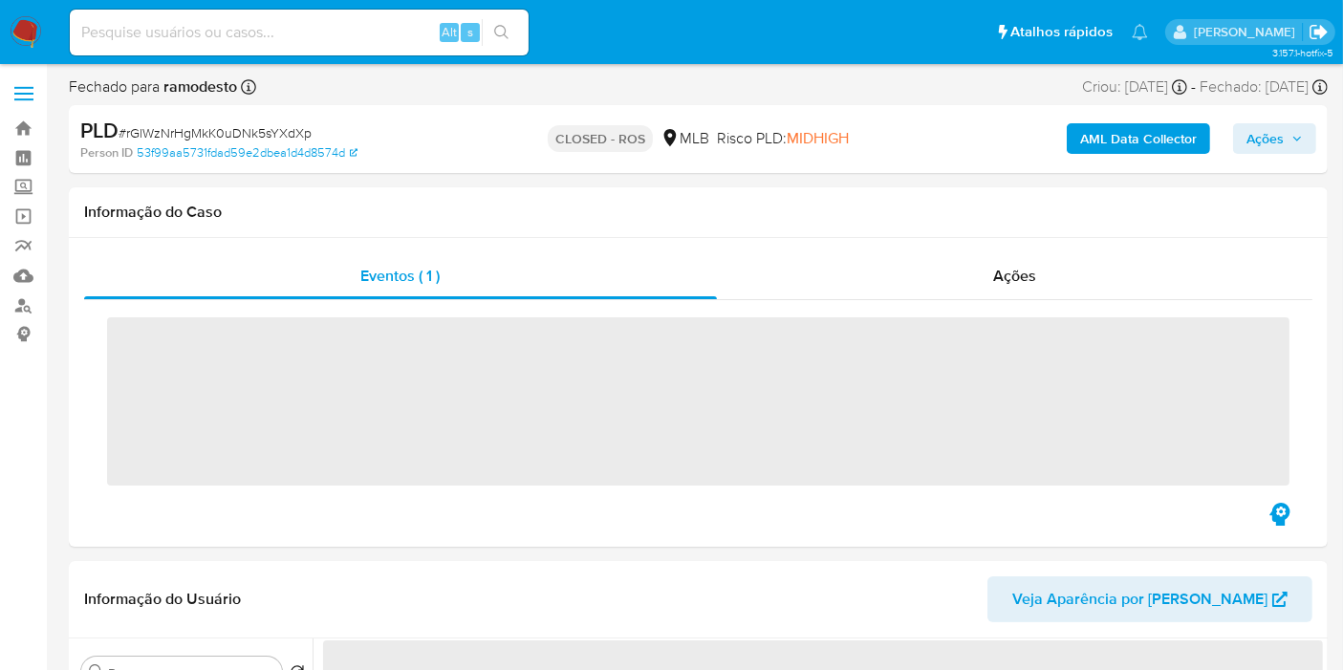
click at [1321, 32] on icon "Sair" at bounding box center [1318, 32] width 17 height 14
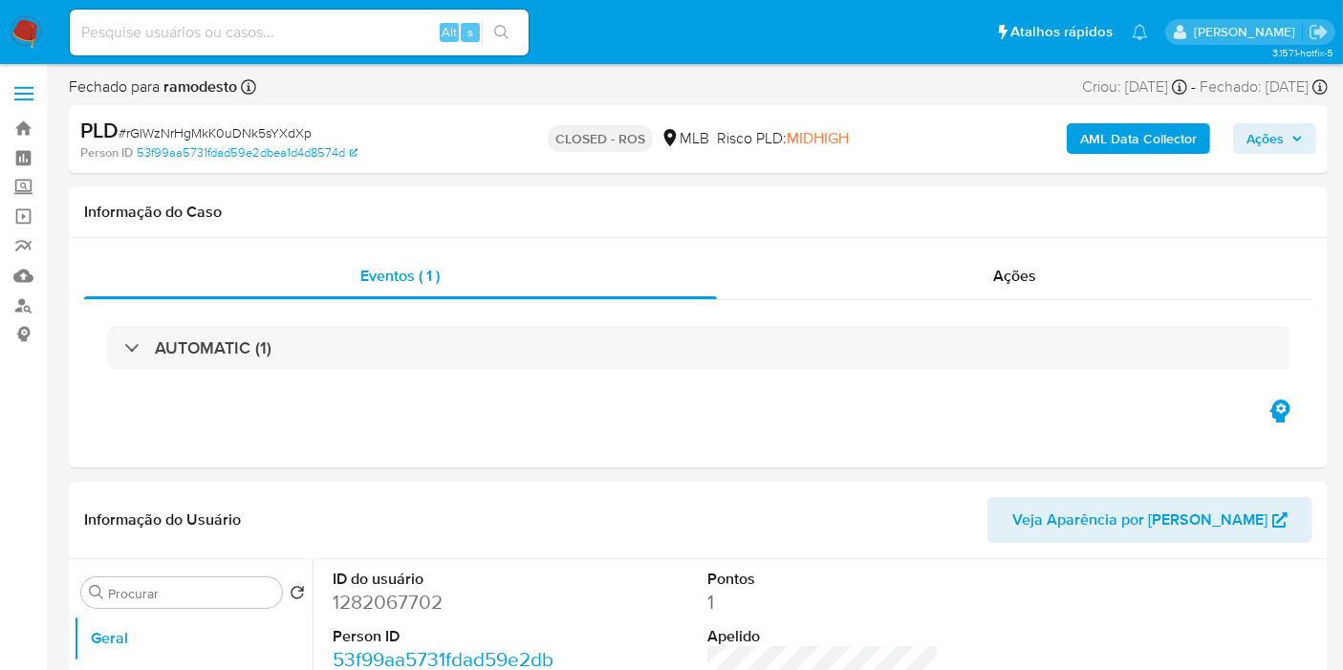
select select "10"
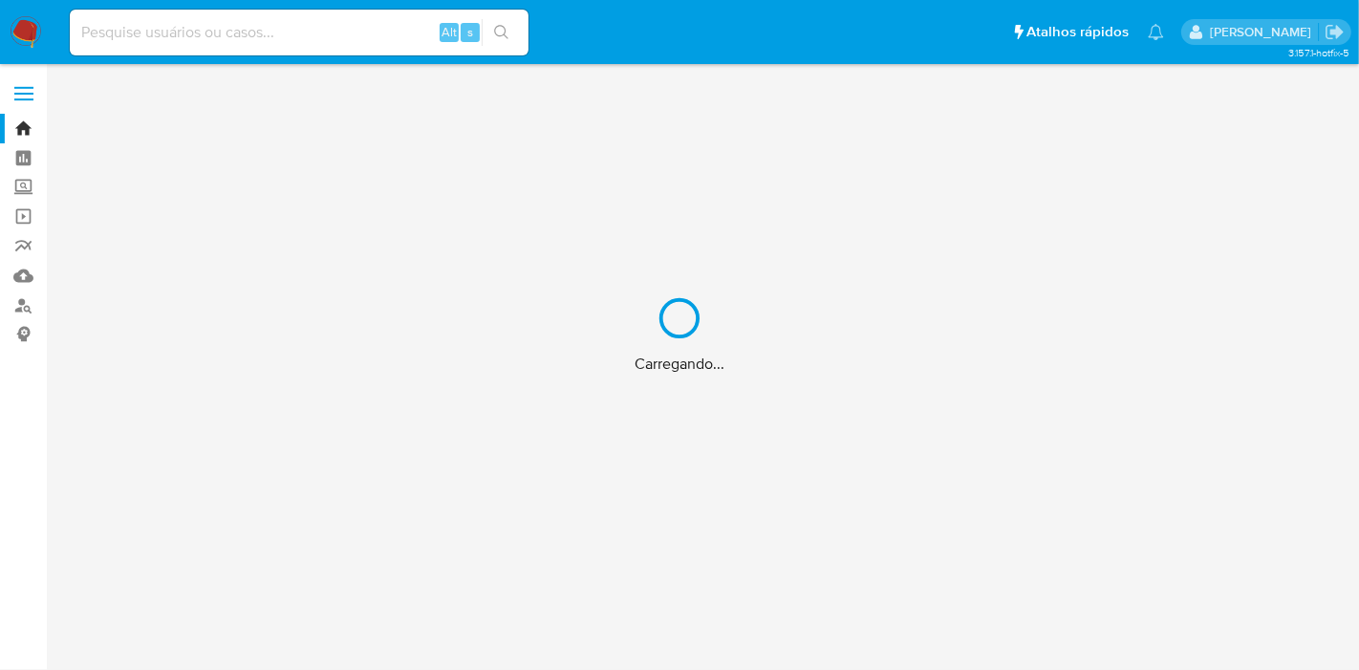
click at [281, 32] on div "Carregando..." at bounding box center [679, 335] width 1359 height 670
click at [228, 38] on div "Carregando..." at bounding box center [679, 335] width 1359 height 670
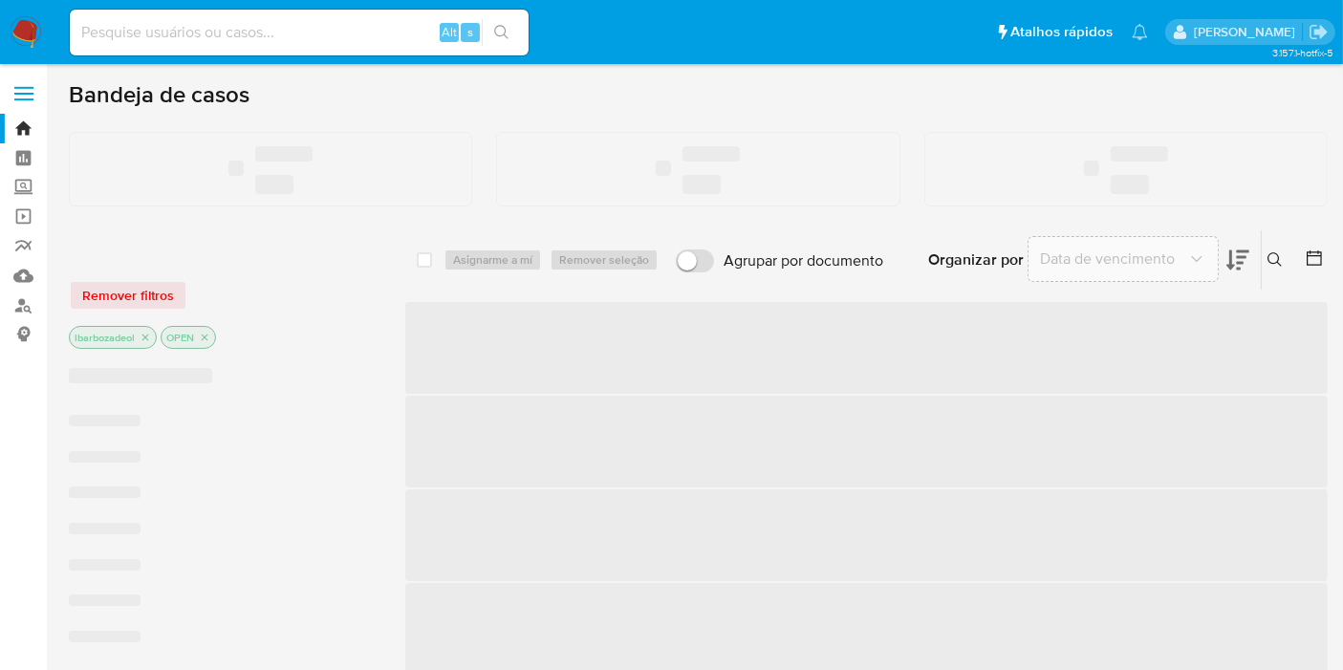
click at [237, 31] on input at bounding box center [299, 32] width 459 height 25
paste input "nnpG4nGtwMOoM7xmSKrFHpnM"
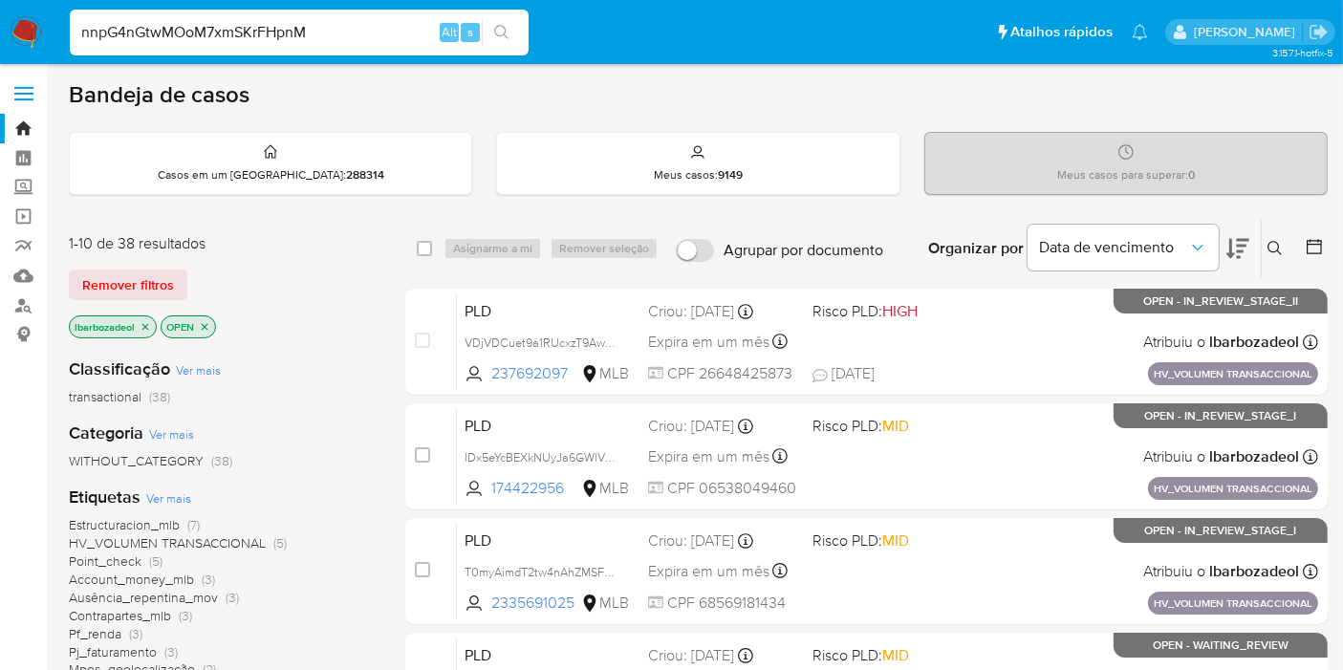
type input "nnpG4nGtwMOoM7xmSKrFHpnM"
click at [513, 26] on button "search-icon" at bounding box center [501, 32] width 39 height 27
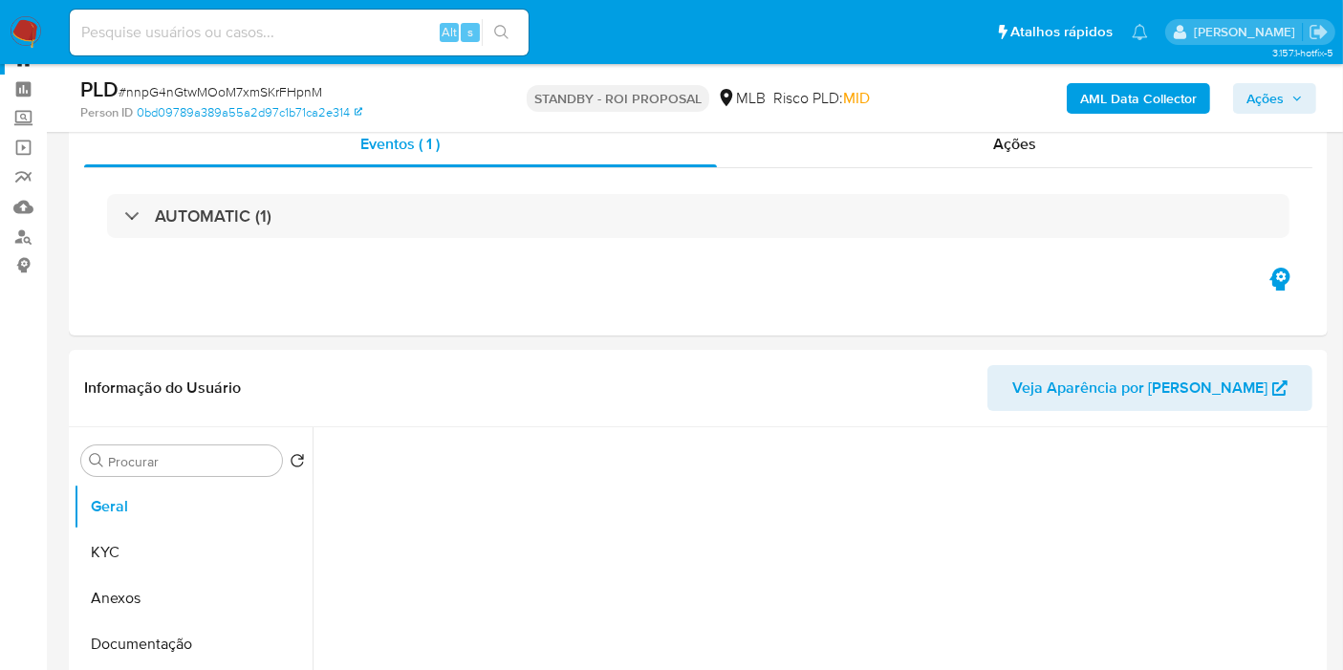
scroll to position [318, 0]
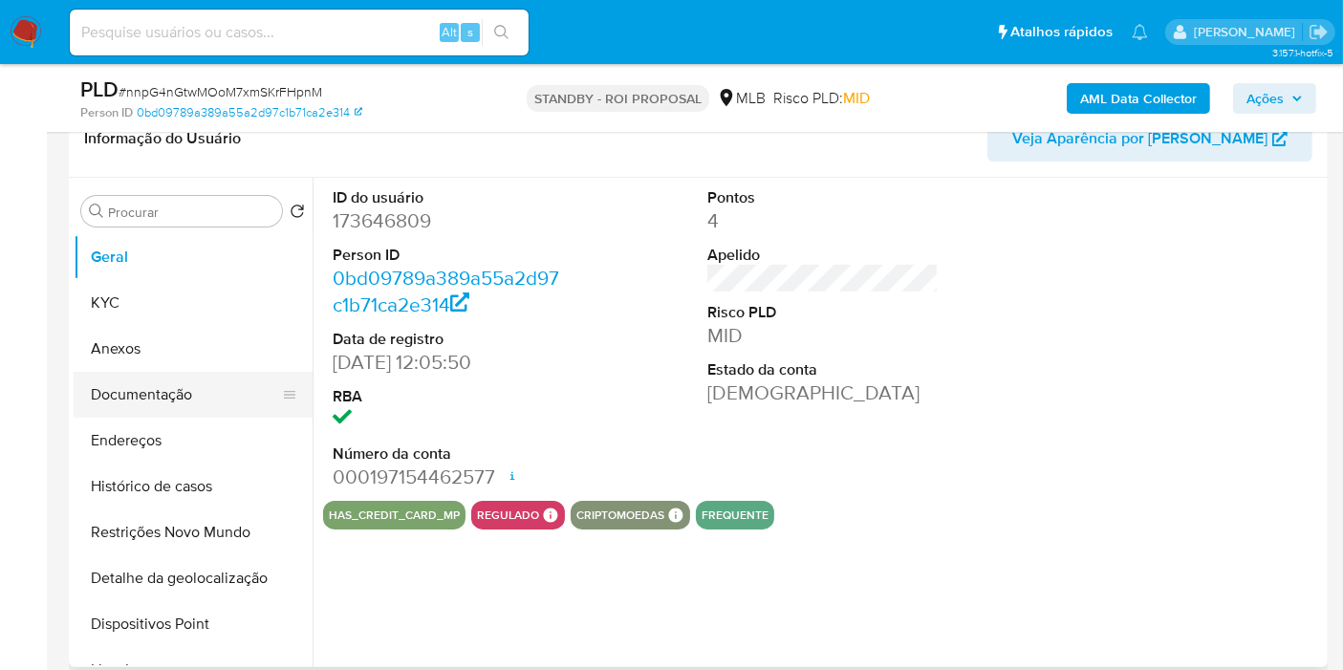
select select "10"
click at [205, 405] on button "Documentação" at bounding box center [186, 395] width 224 height 46
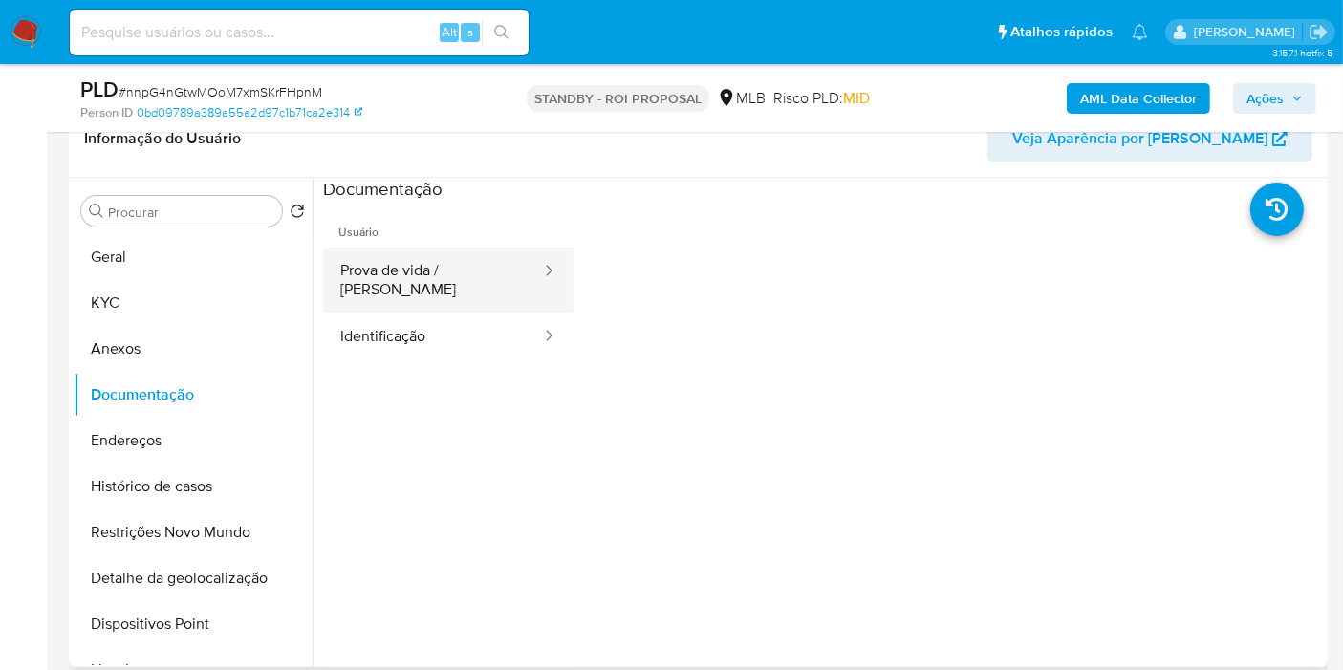
click at [472, 272] on button "Prova de vida / [PERSON_NAME]" at bounding box center [433, 280] width 220 height 65
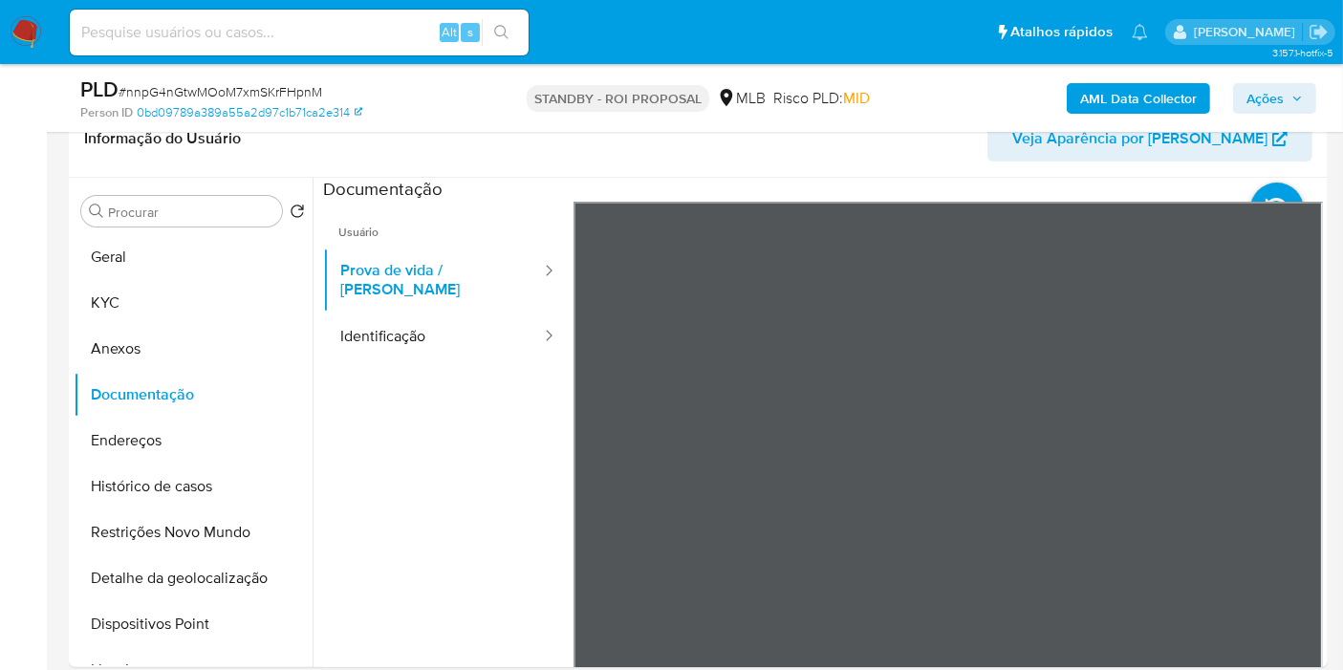
scroll to position [316, 0]
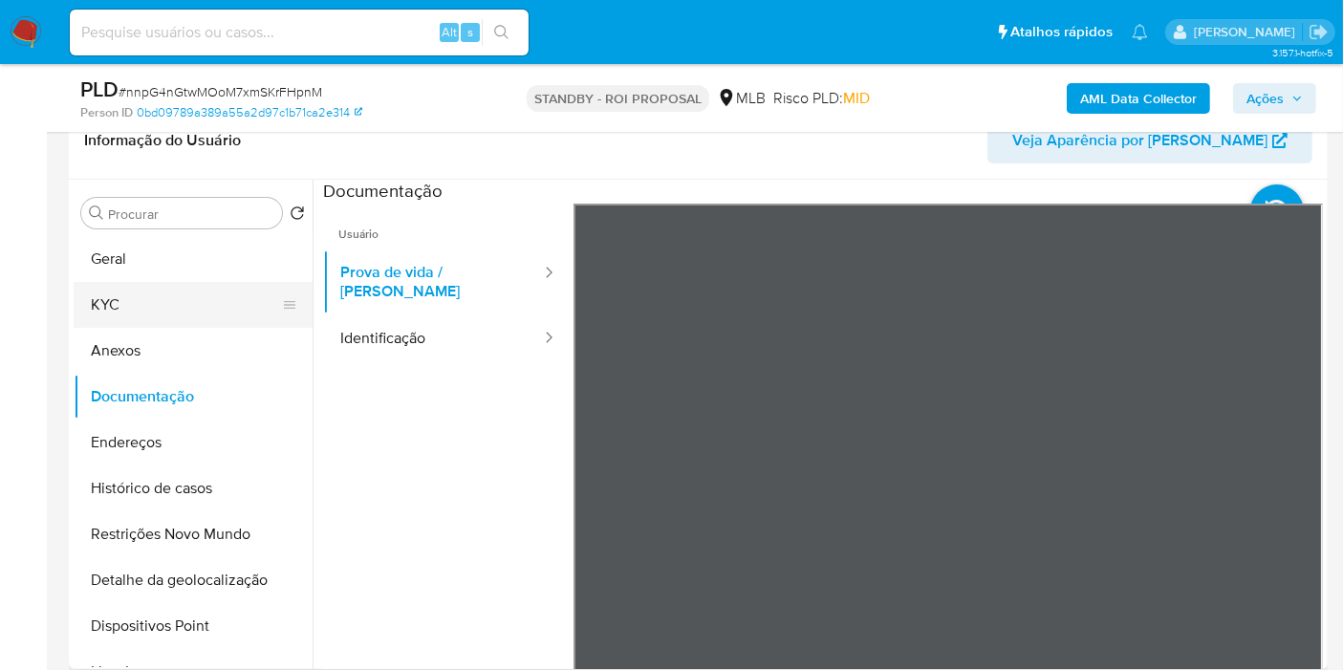
click at [100, 323] on button "KYC" at bounding box center [186, 305] width 224 height 46
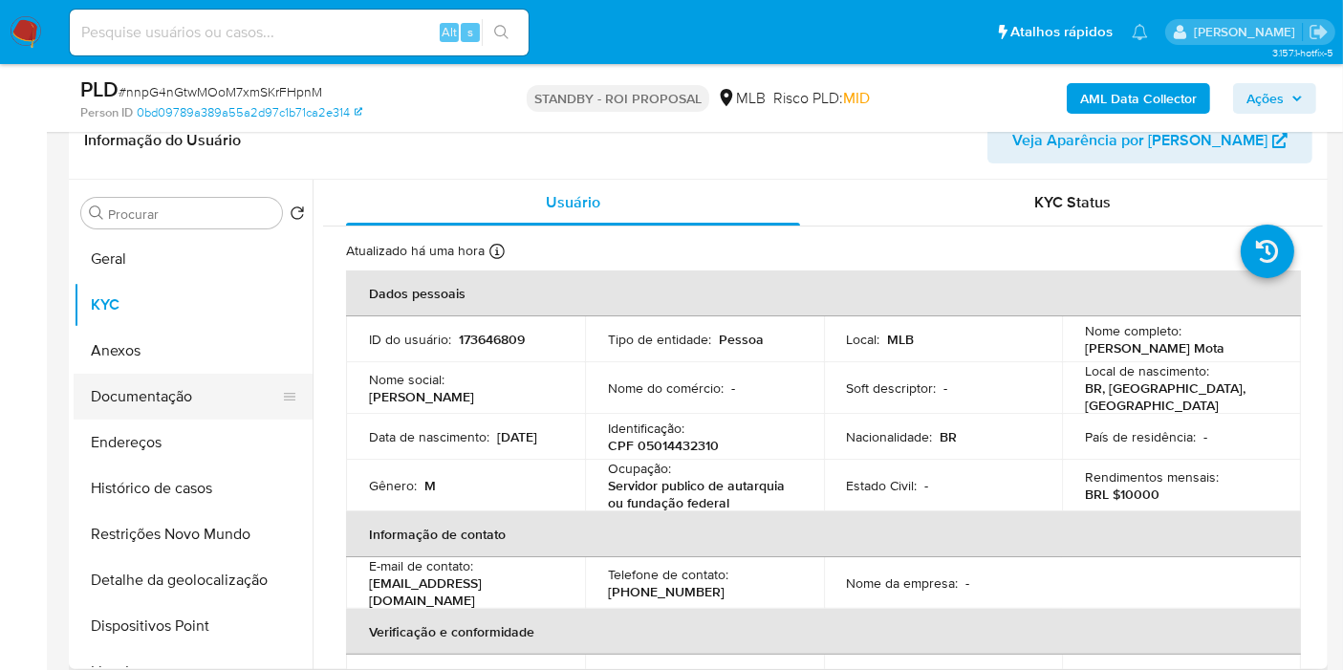
click at [185, 394] on button "Documentação" at bounding box center [186, 397] width 224 height 46
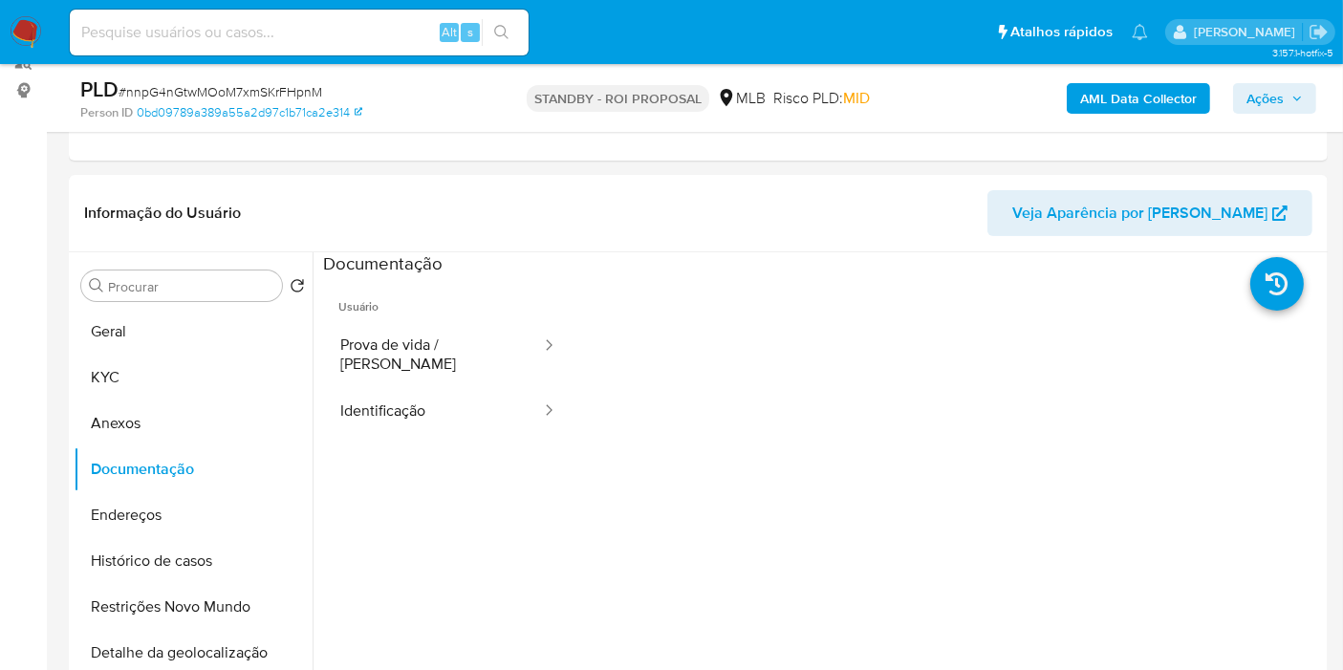
scroll to position [210, 0]
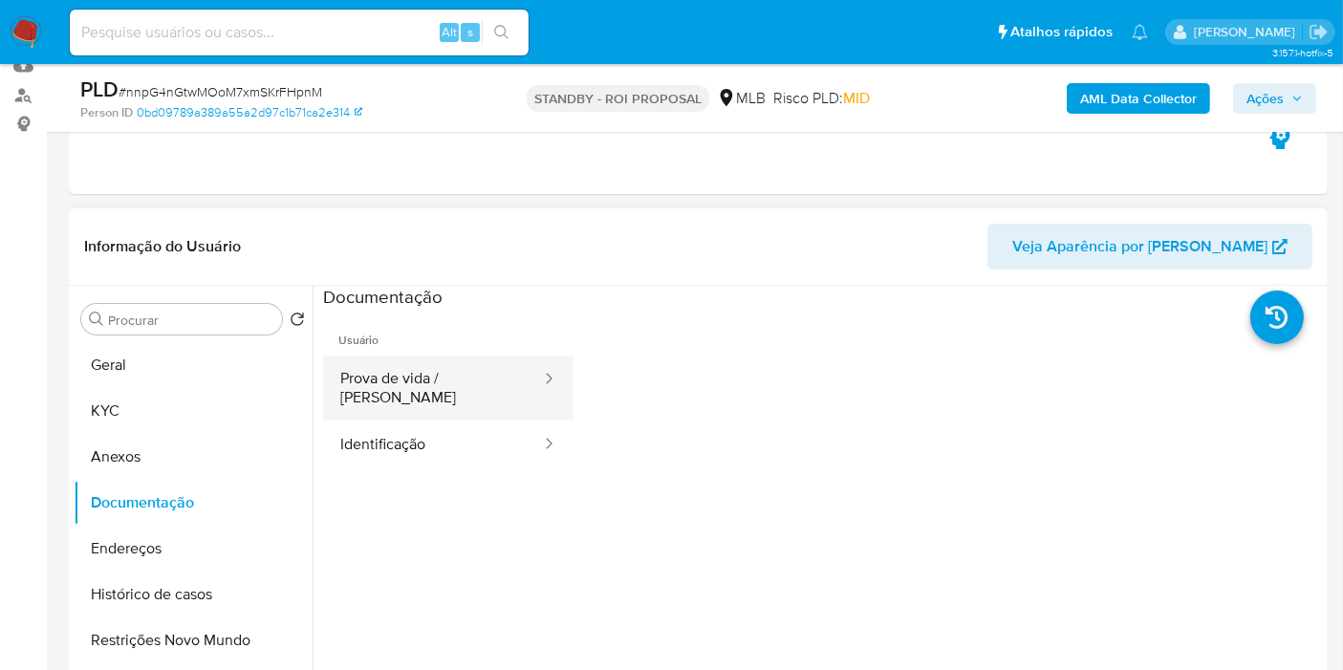
click at [432, 387] on button "Prova de vida / [PERSON_NAME]" at bounding box center [433, 388] width 220 height 65
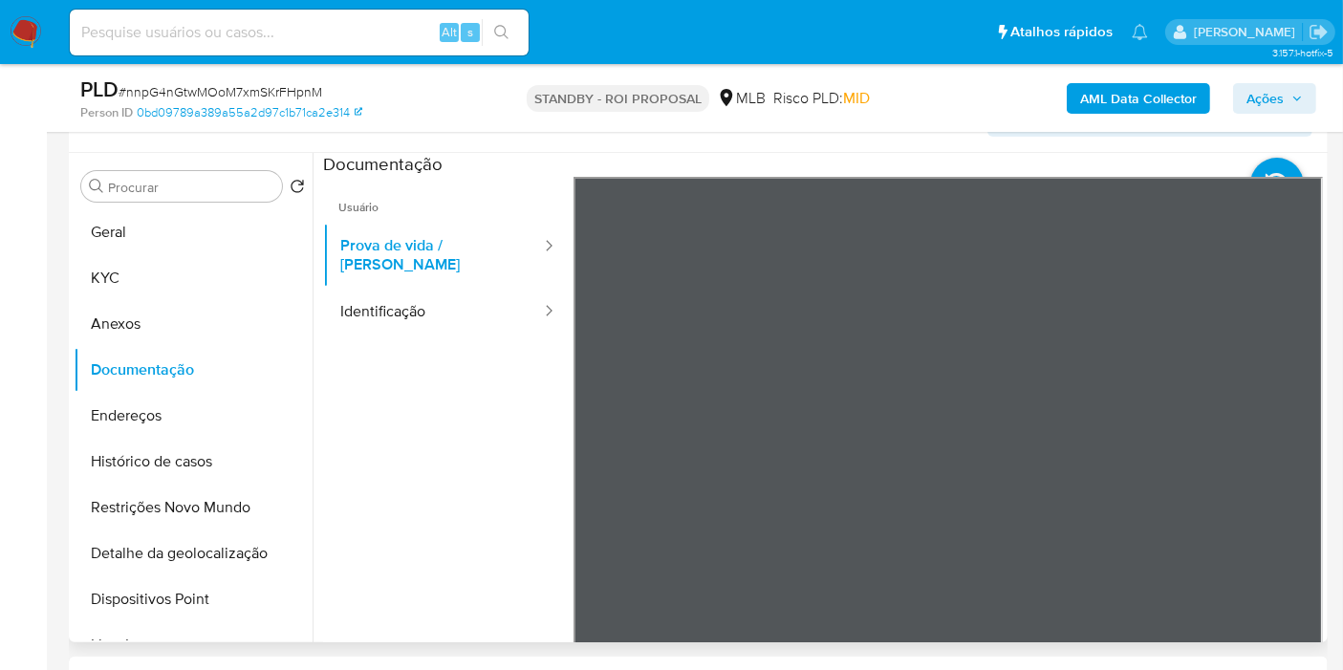
scroll to position [353, 0]
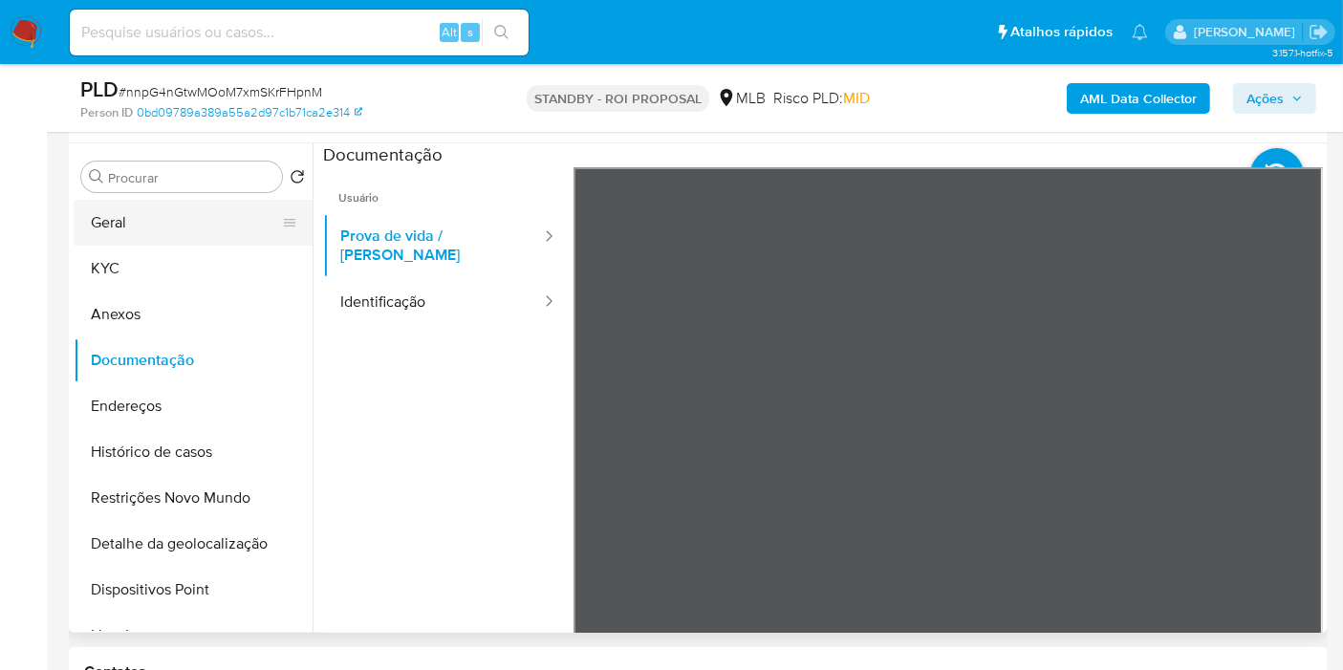
click at [127, 230] on button "Geral" at bounding box center [186, 223] width 224 height 46
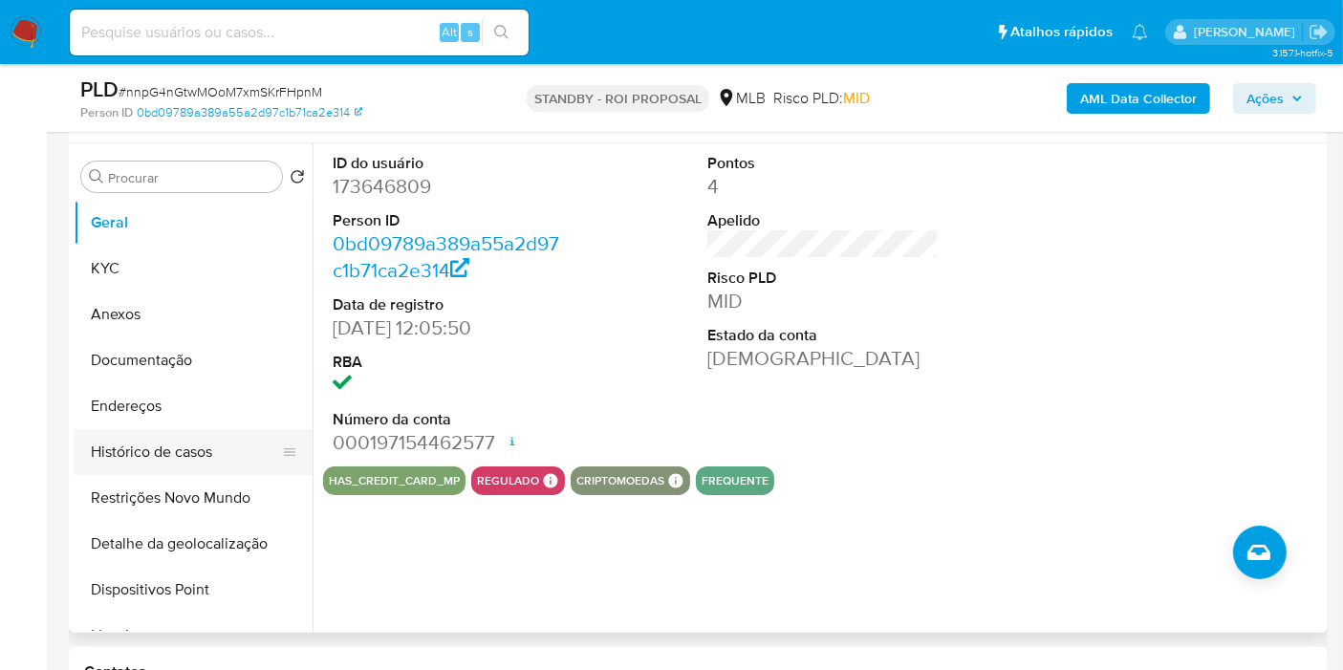
scroll to position [318, 0]
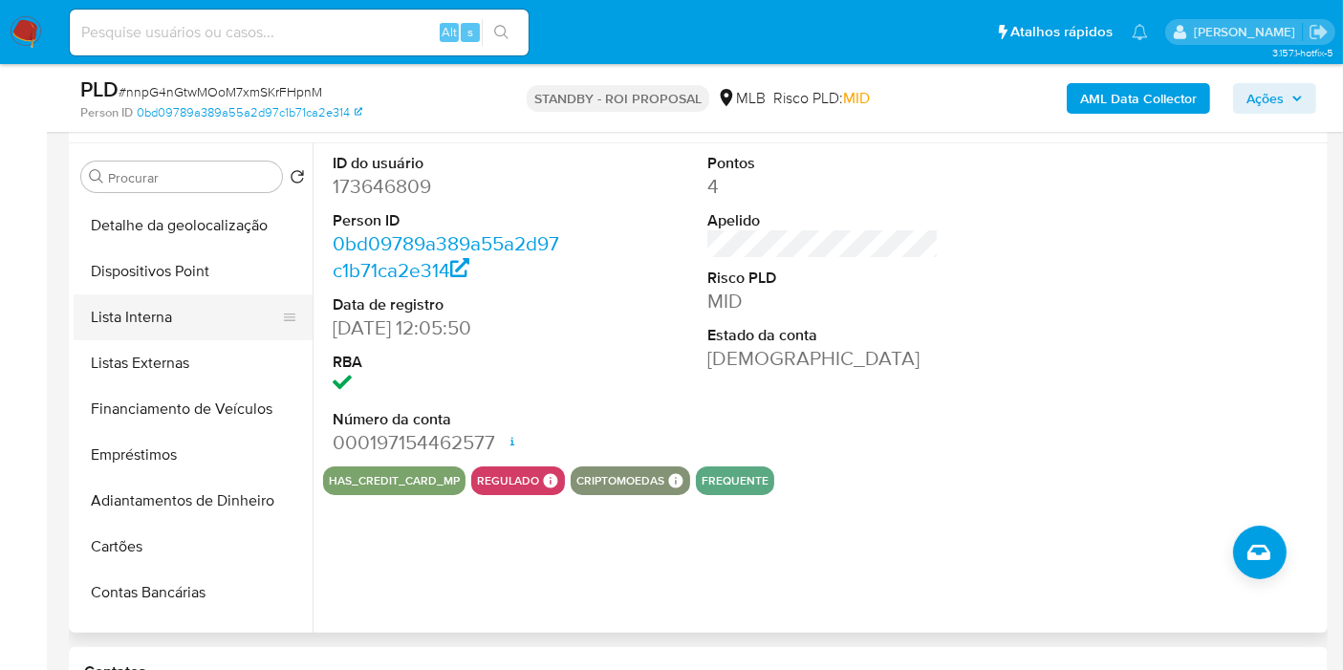
click at [216, 294] on button "Lista Interna" at bounding box center [186, 317] width 224 height 46
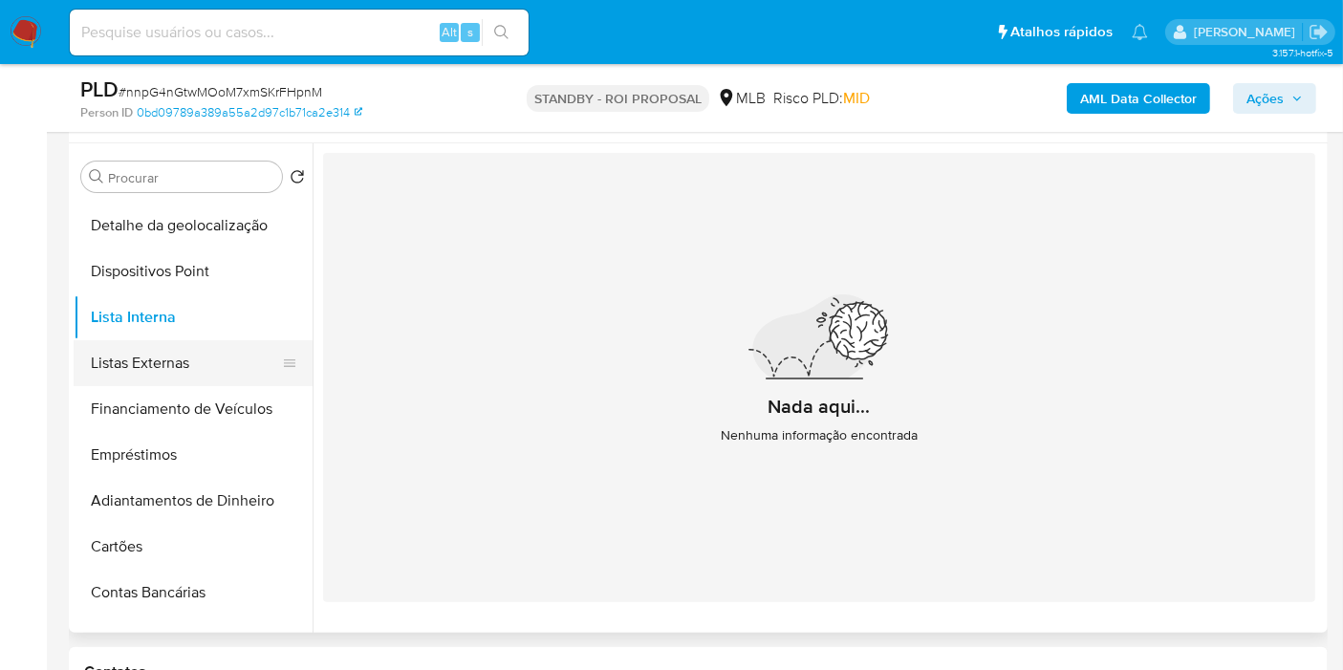
click at [213, 363] on button "Listas Externas" at bounding box center [186, 363] width 224 height 46
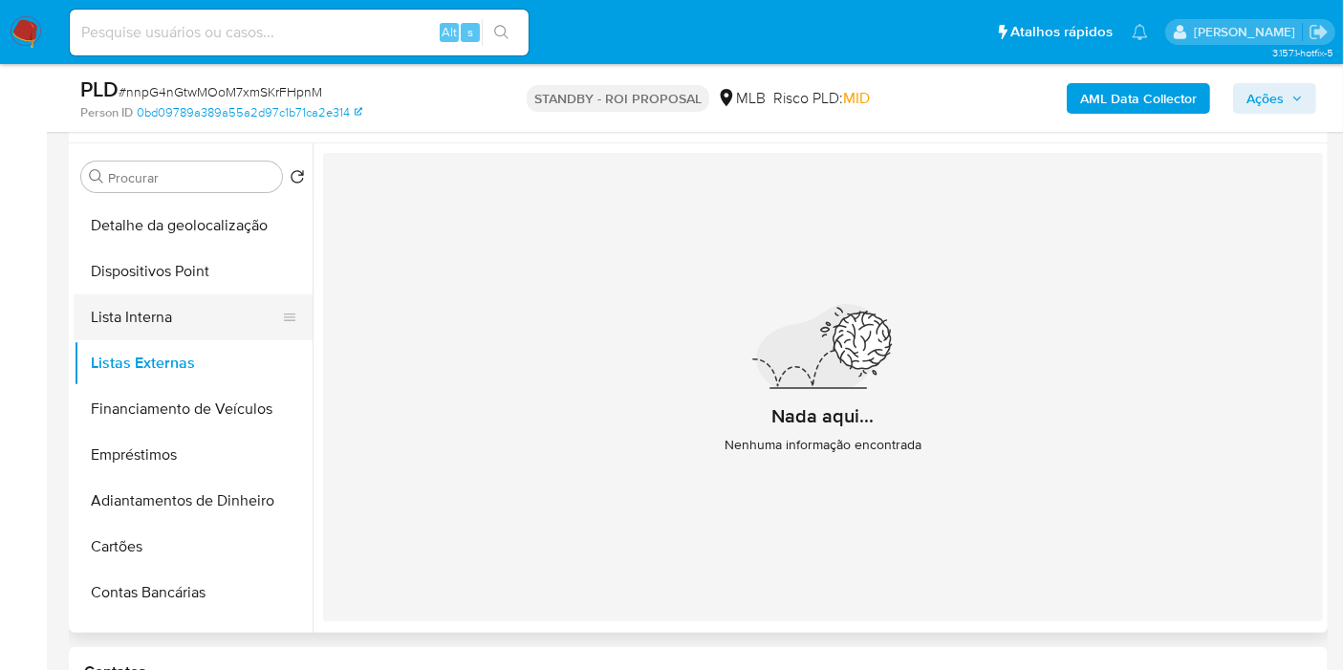
scroll to position [0, 0]
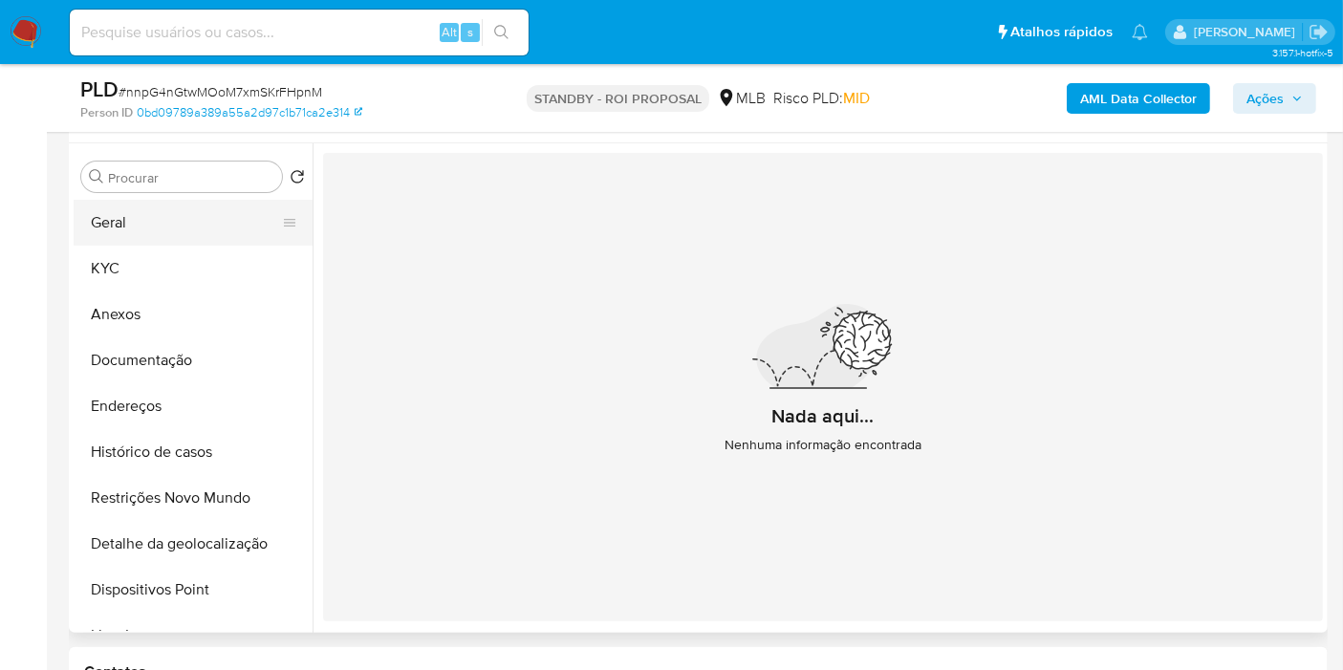
click at [196, 229] on button "Geral" at bounding box center [186, 223] width 224 height 46
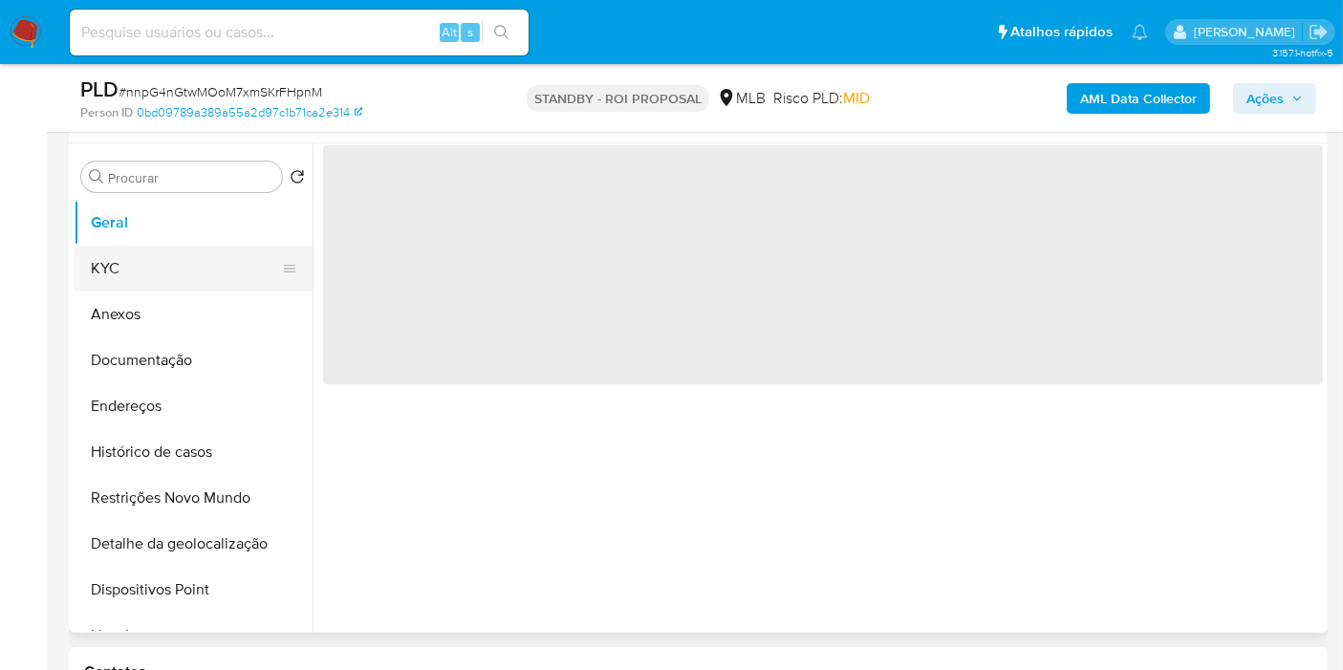
click at [196, 262] on button "KYC" at bounding box center [186, 269] width 224 height 46
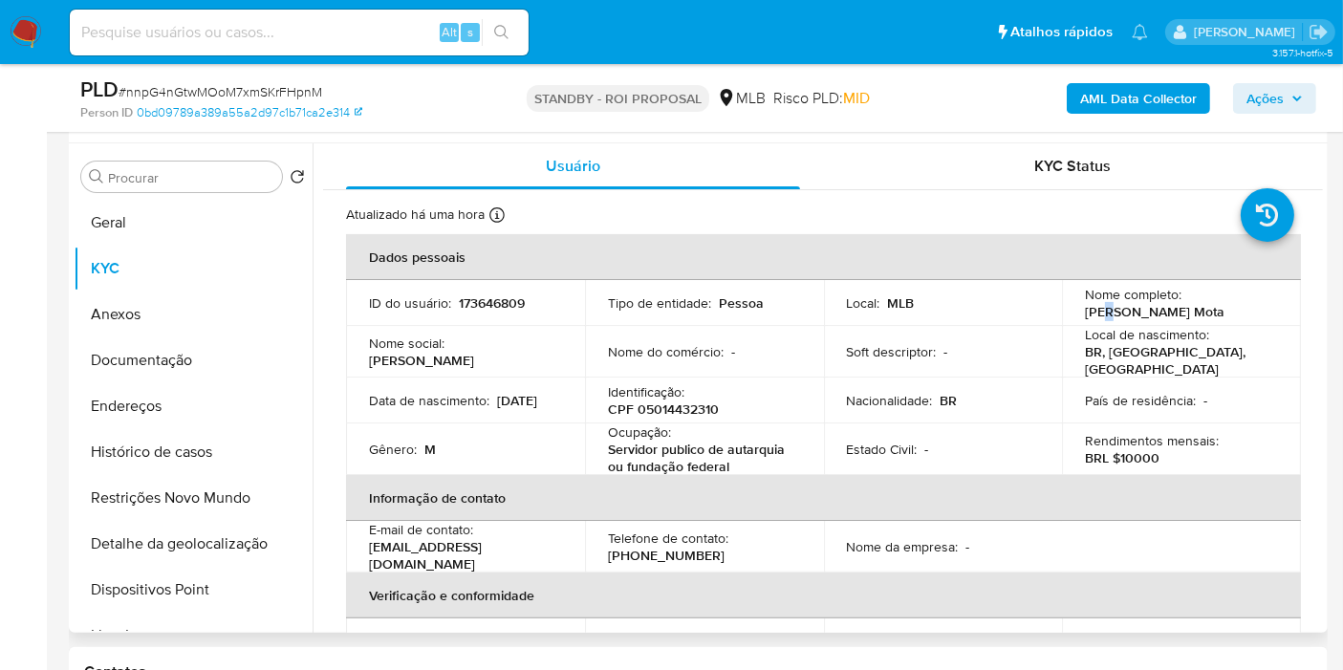
click at [1103, 315] on p "[PERSON_NAME] Mota" at bounding box center [1155, 311] width 140 height 17
click at [1128, 313] on p "[PERSON_NAME] Mota" at bounding box center [1155, 311] width 140 height 17
click at [1206, 312] on div "Nome completo : [PERSON_NAME]" at bounding box center [1181, 303] width 193 height 34
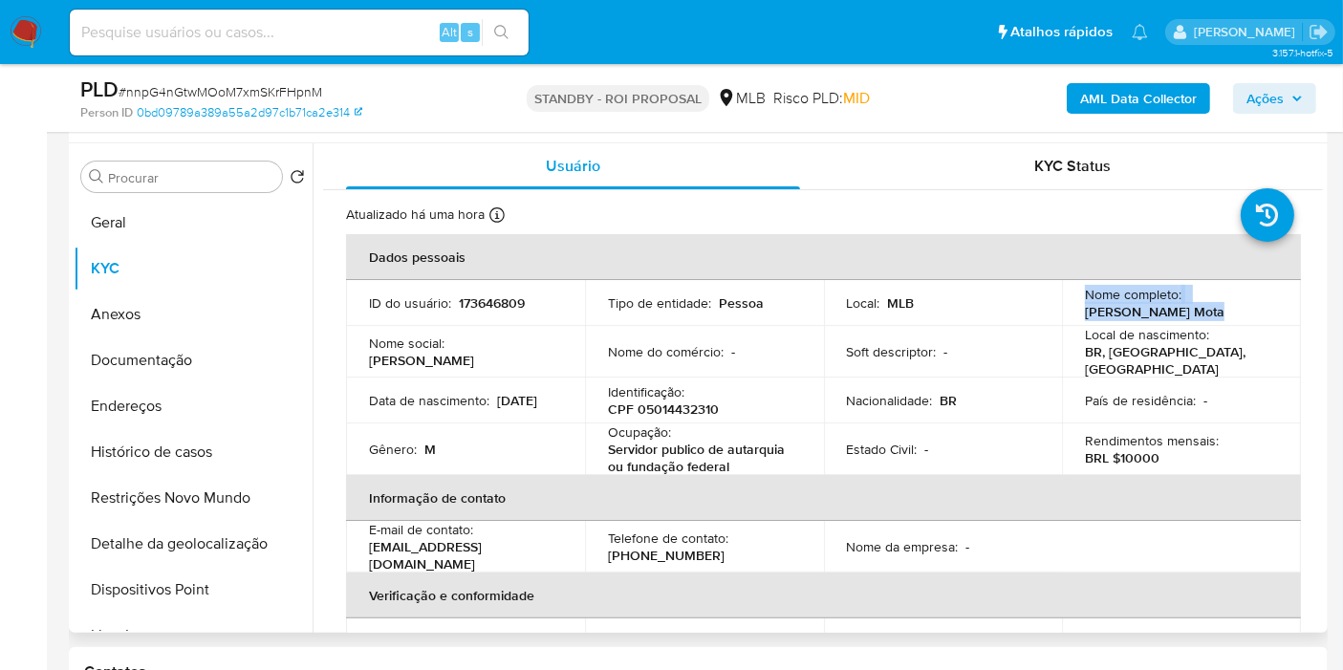
click at [1197, 310] on p "Jackson Araujo Mota" at bounding box center [1155, 311] width 140 height 17
drag, startPoint x: 1204, startPoint y: 310, endPoint x: 1078, endPoint y: 315, distance: 125.4
click at [1078, 315] on td "Nome completo : Jackson Araujo Mota" at bounding box center [1181, 303] width 239 height 46
copy p "Jackson Araujo Mota"
click at [702, 401] on p "CPF 05014432310" at bounding box center [663, 409] width 111 height 17
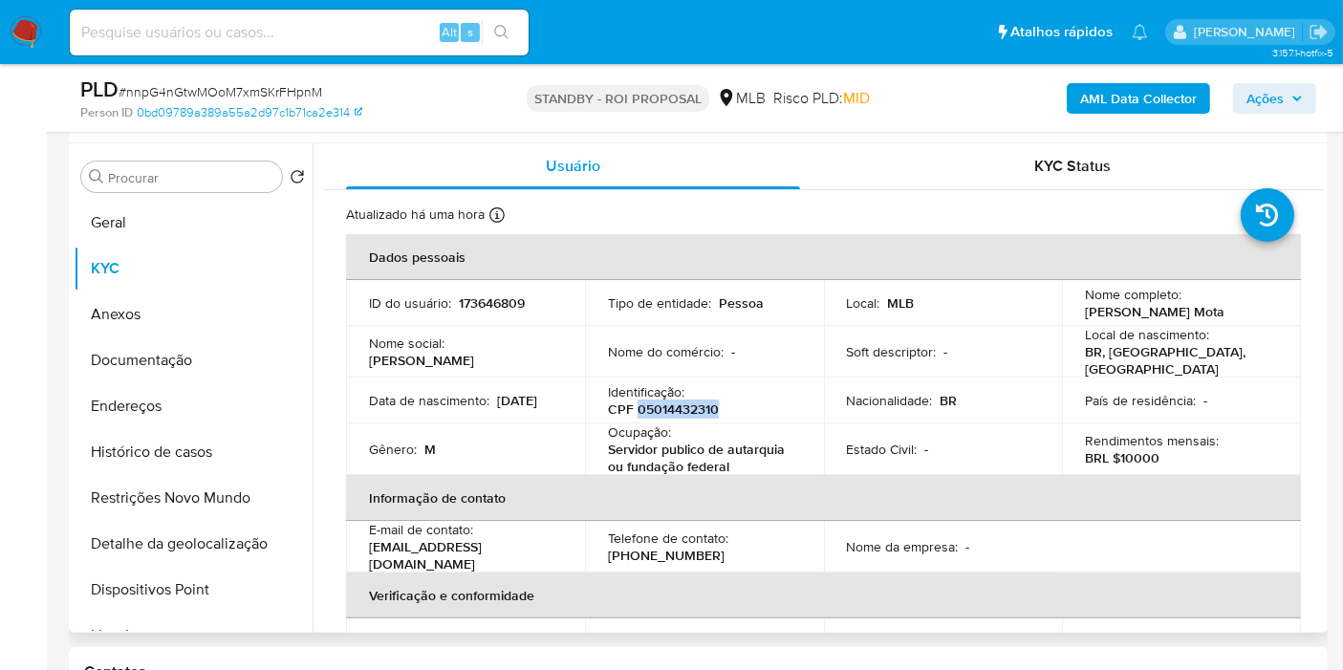
click at [702, 401] on p "CPF 05014432310" at bounding box center [663, 409] width 111 height 17
copy p "05014432310"
drag, startPoint x: 0, startPoint y: 275, endPoint x: 18, endPoint y: 256, distance: 26.4
click at [218, 322] on button "Anexos" at bounding box center [186, 315] width 224 height 46
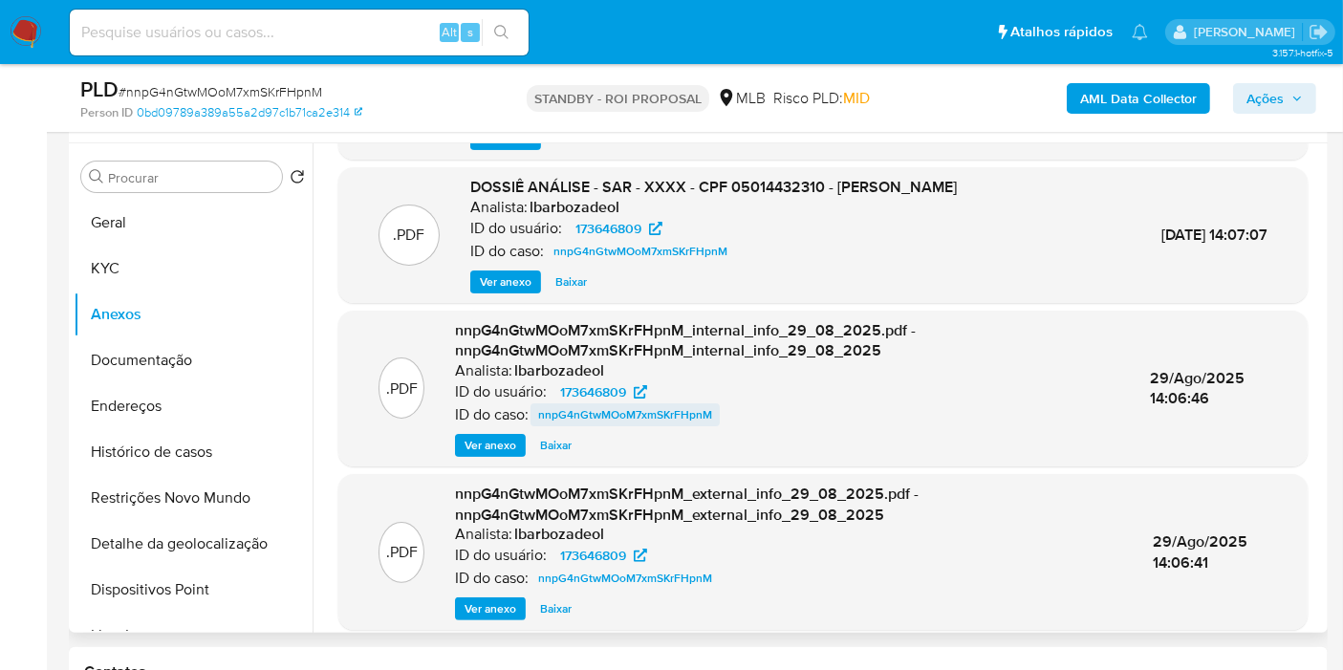
scroll to position [148, 0]
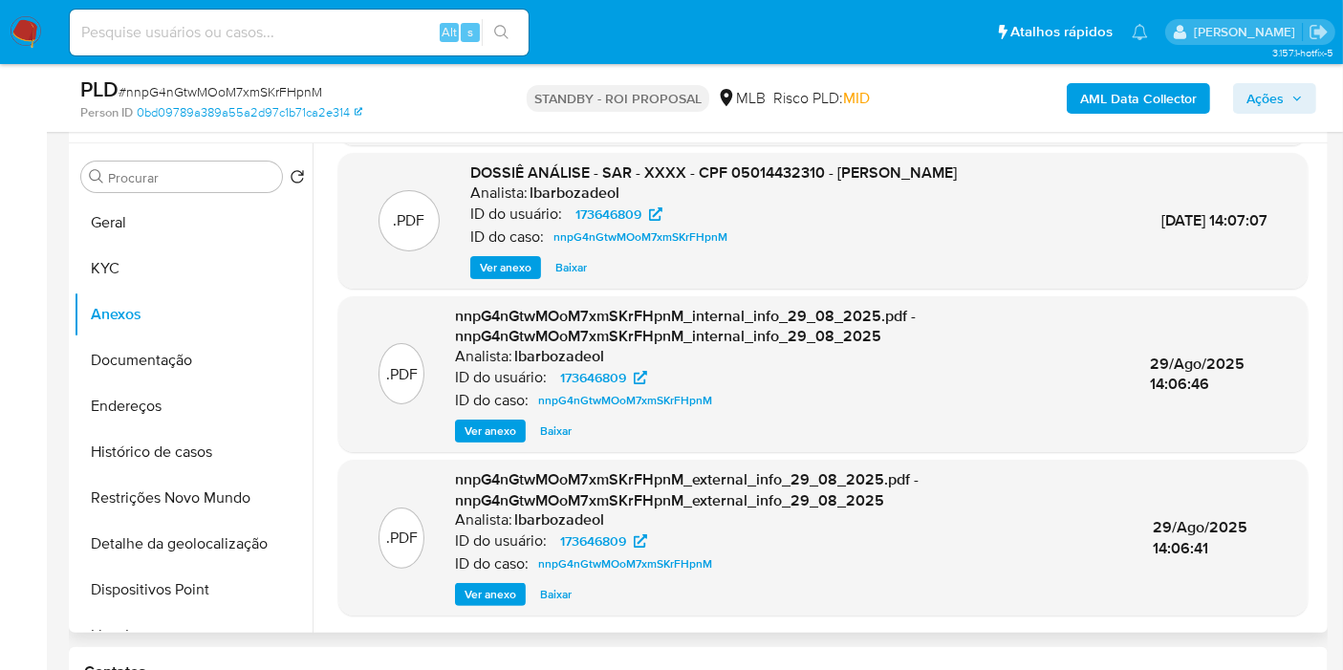
click at [486, 597] on span "Ver anexo" at bounding box center [491, 594] width 52 height 19
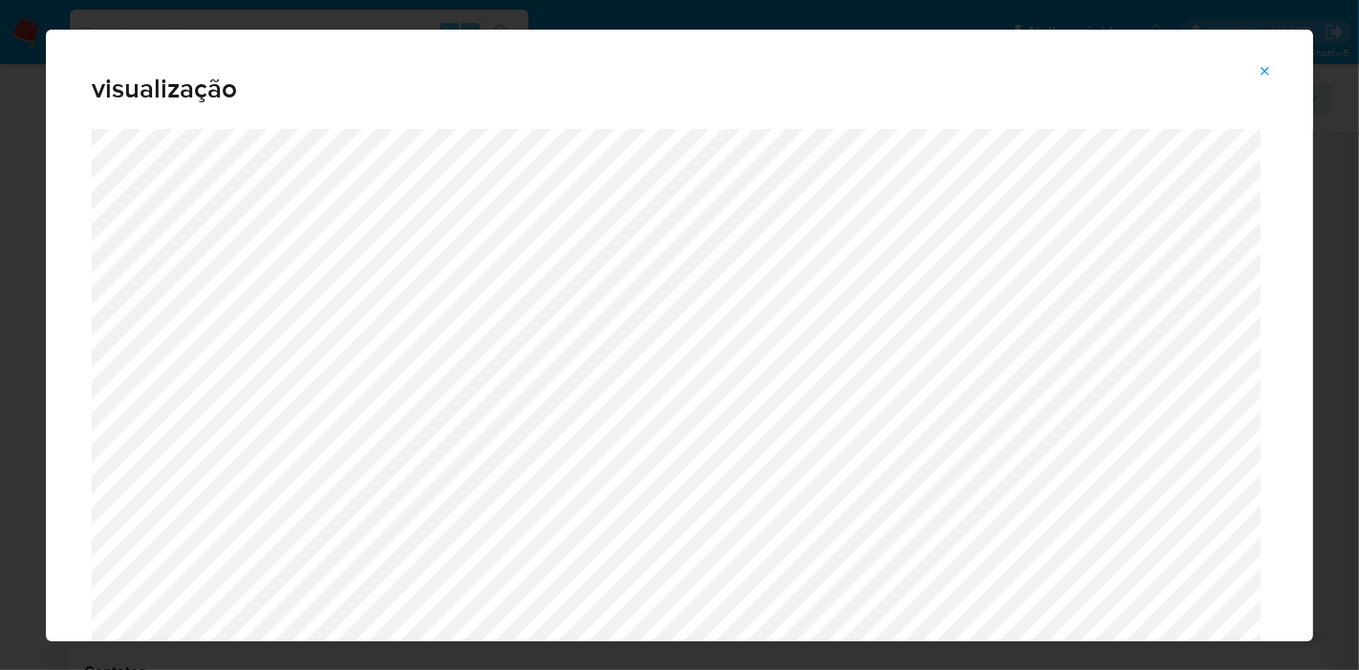
drag, startPoint x: 1264, startPoint y: 67, endPoint x: 1221, endPoint y: 77, distance: 44.3
click at [1261, 65] on icon "Attachment preview" at bounding box center [1265, 71] width 15 height 15
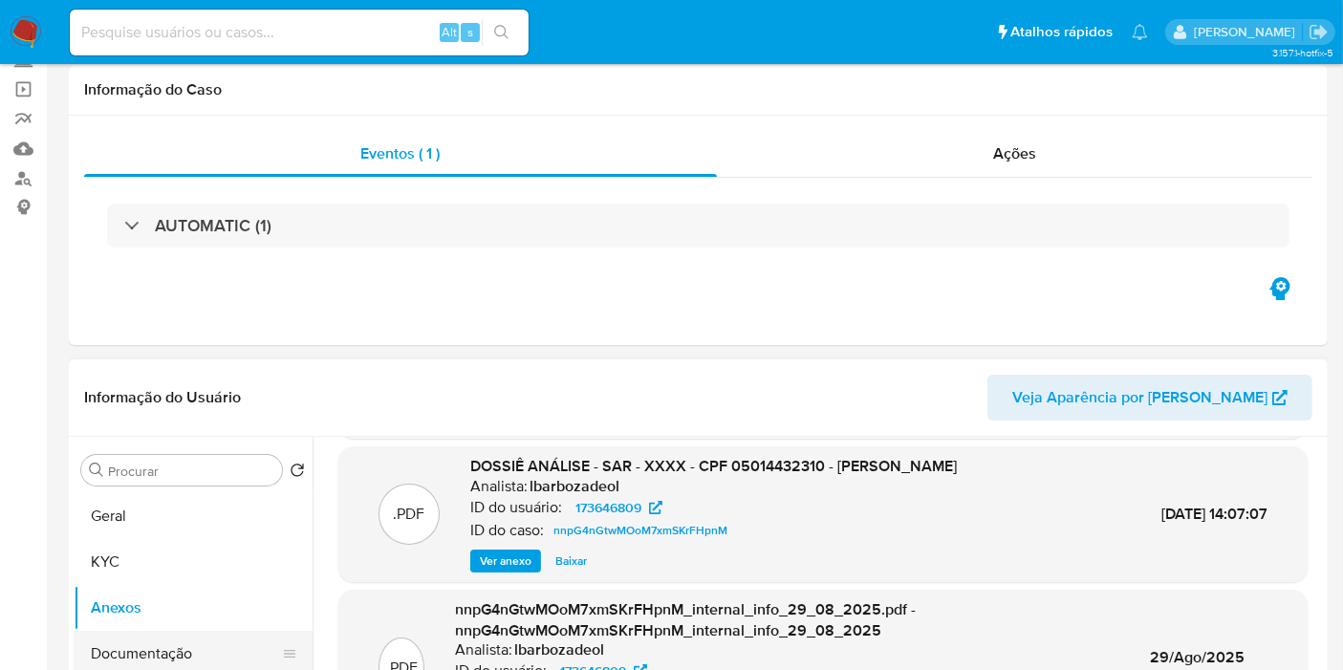
scroll to position [0, 0]
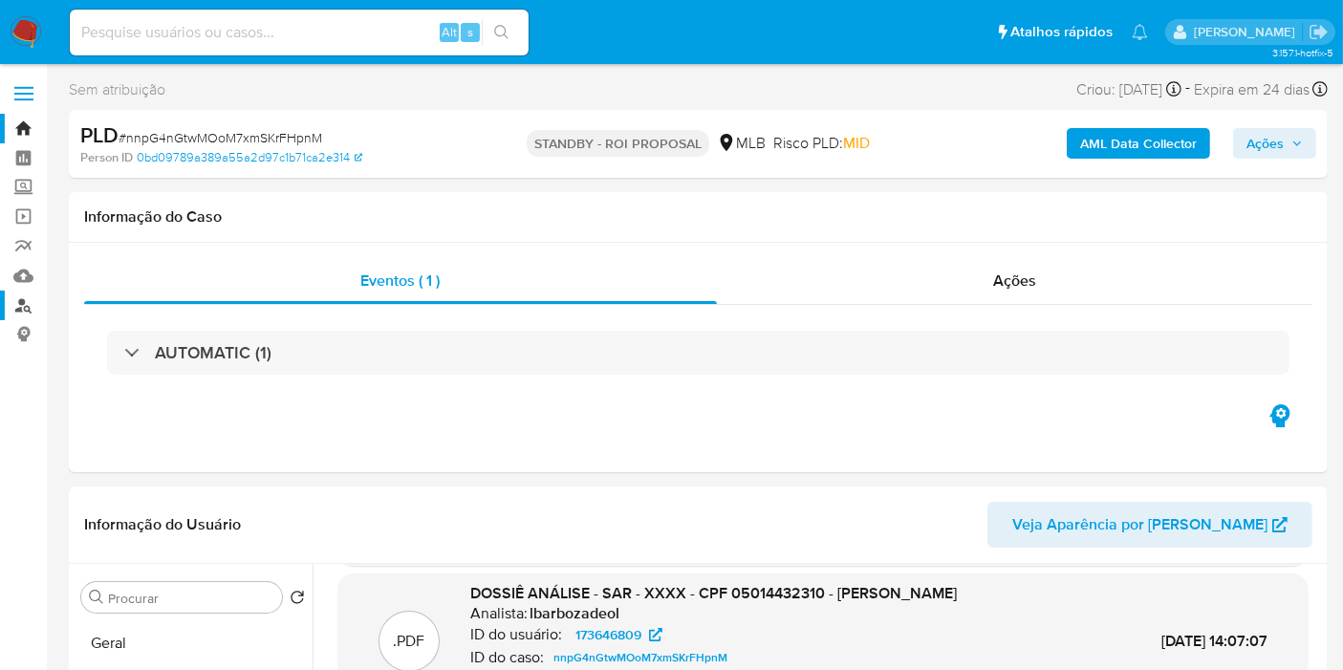
click at [19, 297] on link "Localizador de pessoas" at bounding box center [114, 306] width 228 height 30
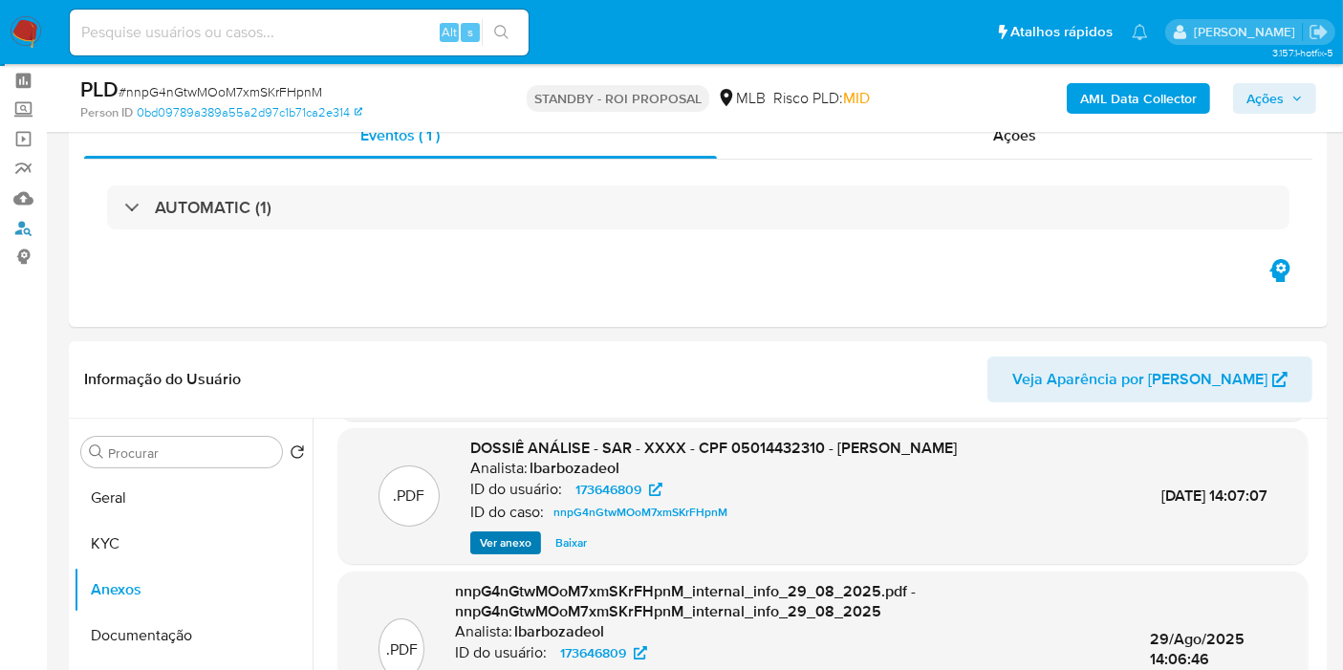
scroll to position [212, 0]
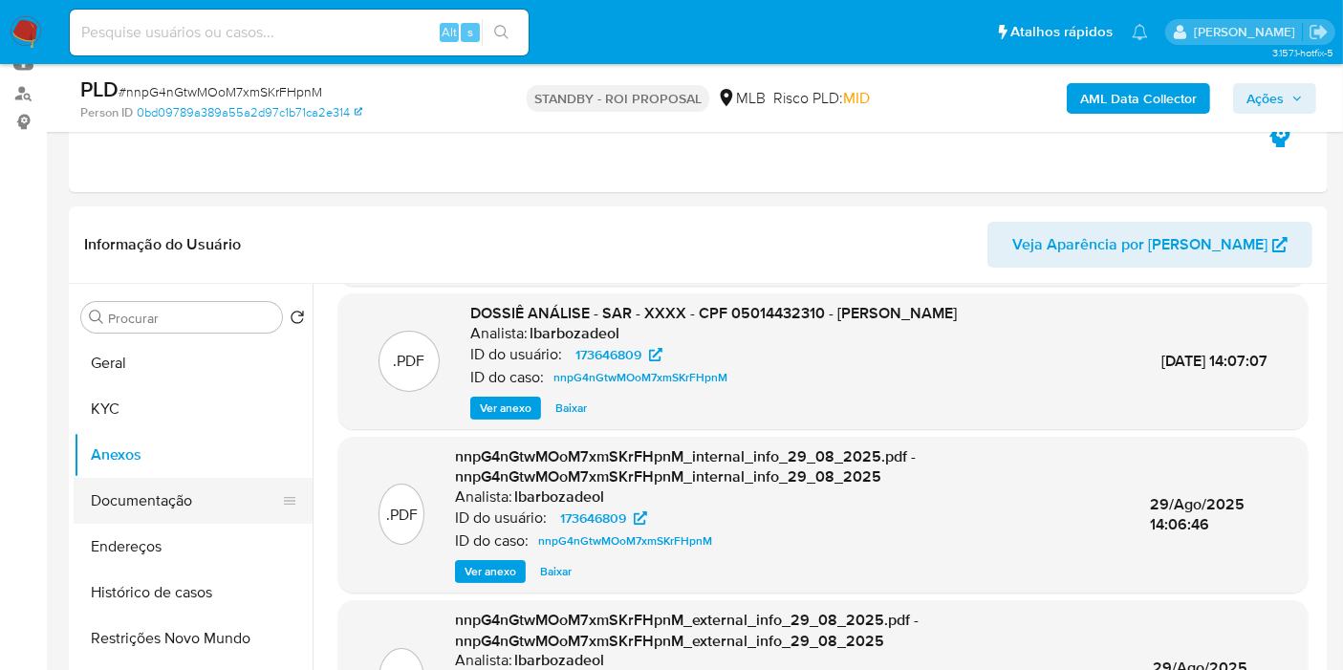
click at [189, 493] on button "Documentação" at bounding box center [186, 501] width 224 height 46
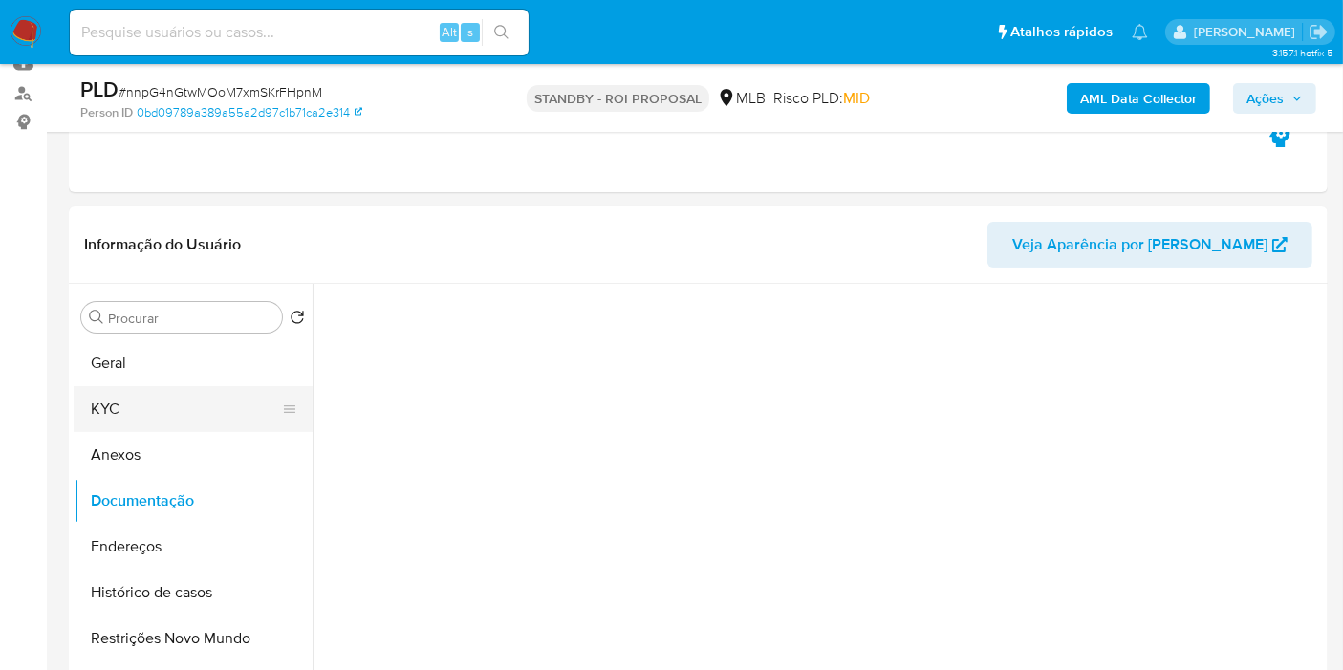
scroll to position [0, 0]
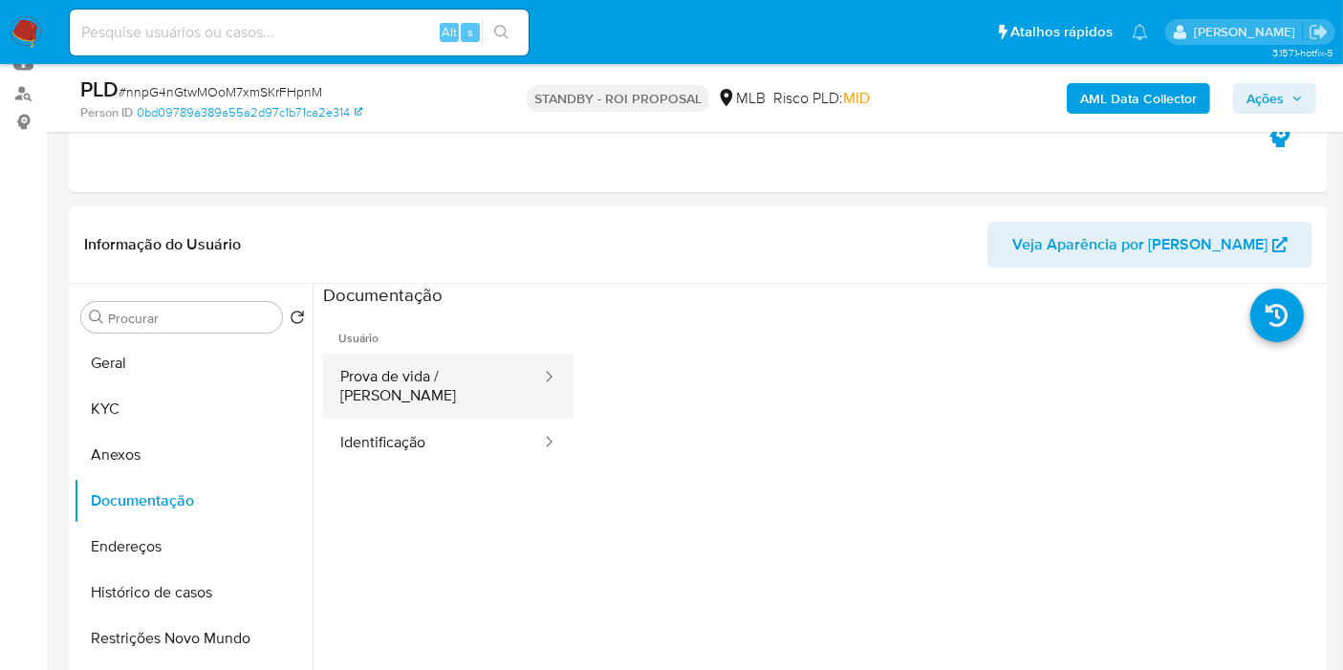
click at [483, 394] on button "Prova de vida / [PERSON_NAME]" at bounding box center [433, 386] width 220 height 65
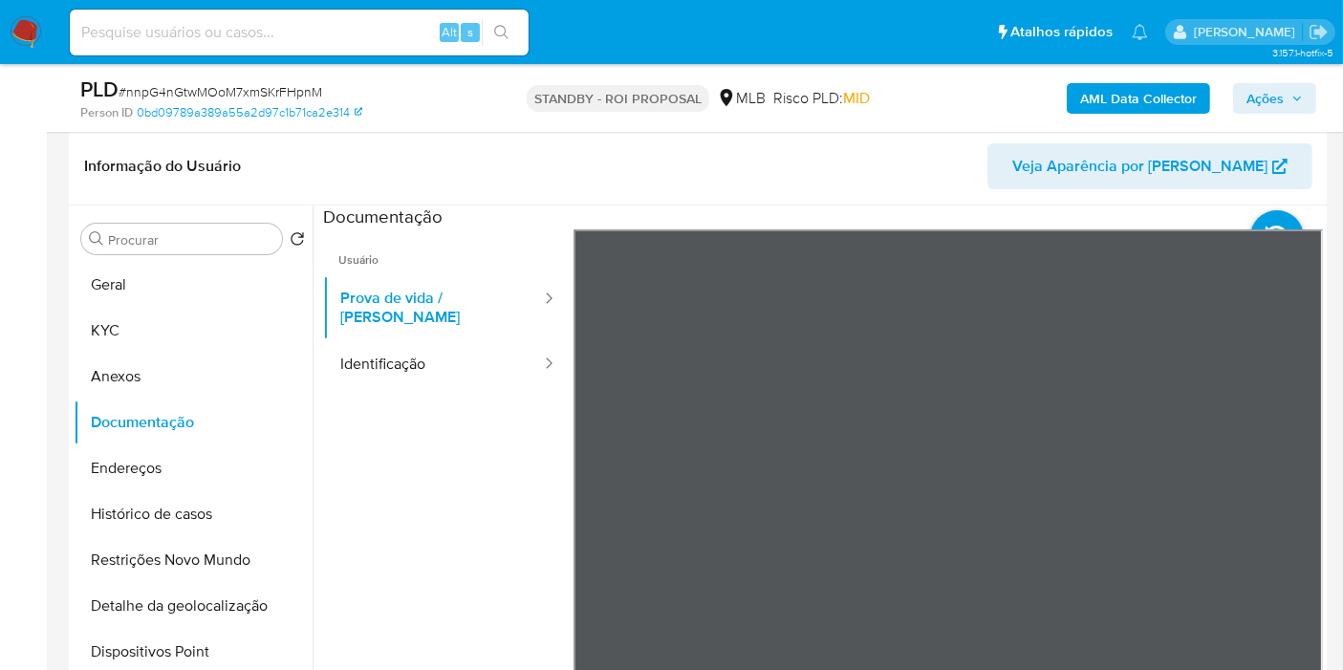
scroll to position [318, 0]
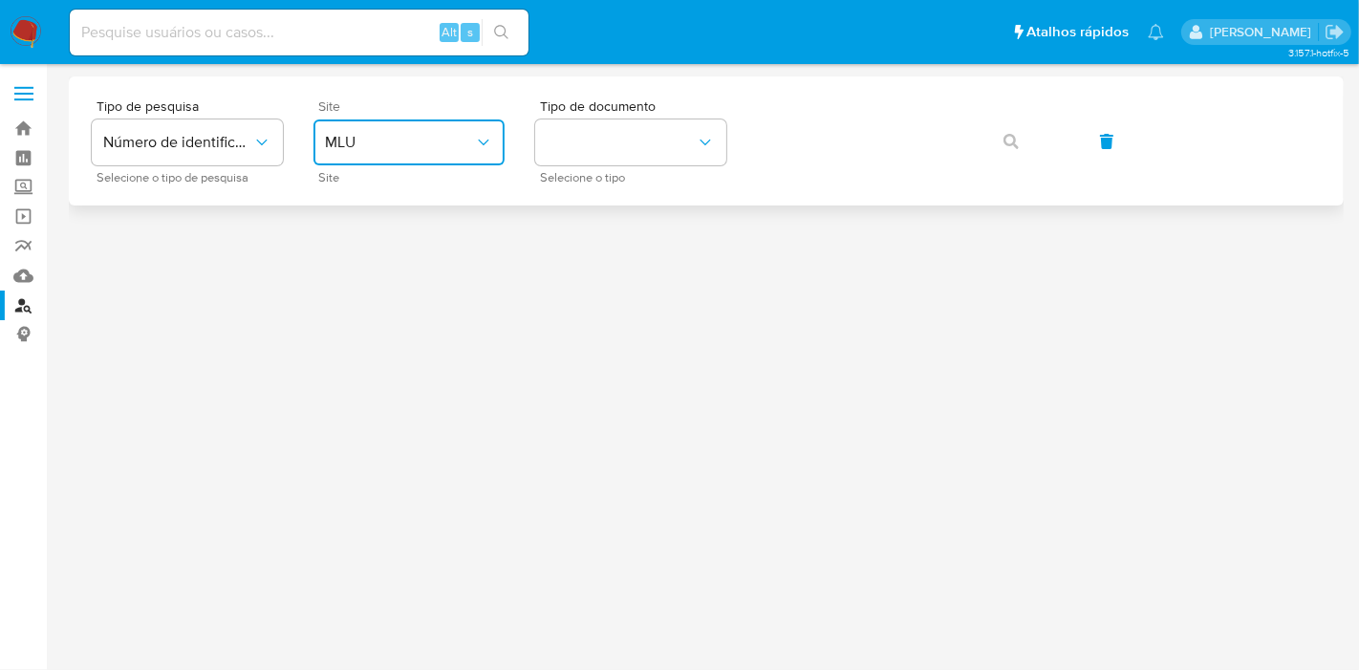
click at [423, 148] on span "MLU" at bounding box center [399, 142] width 149 height 19
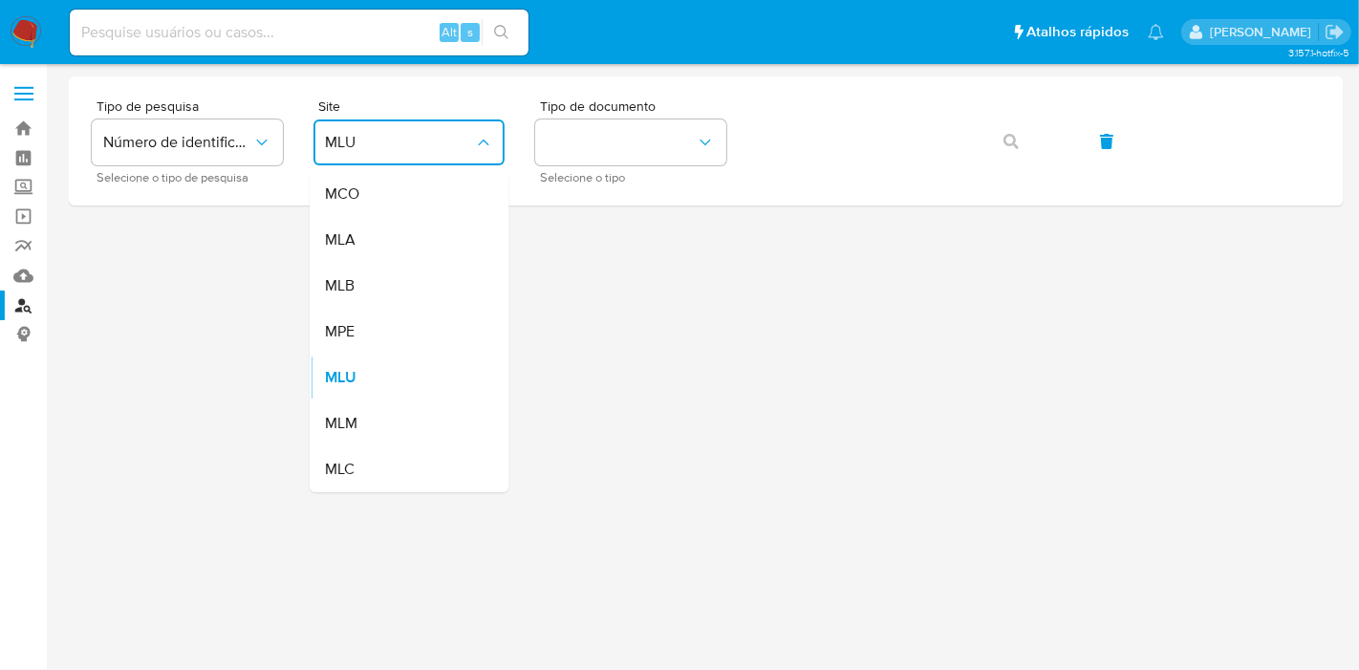
click at [444, 285] on div "MLB" at bounding box center [403, 286] width 157 height 46
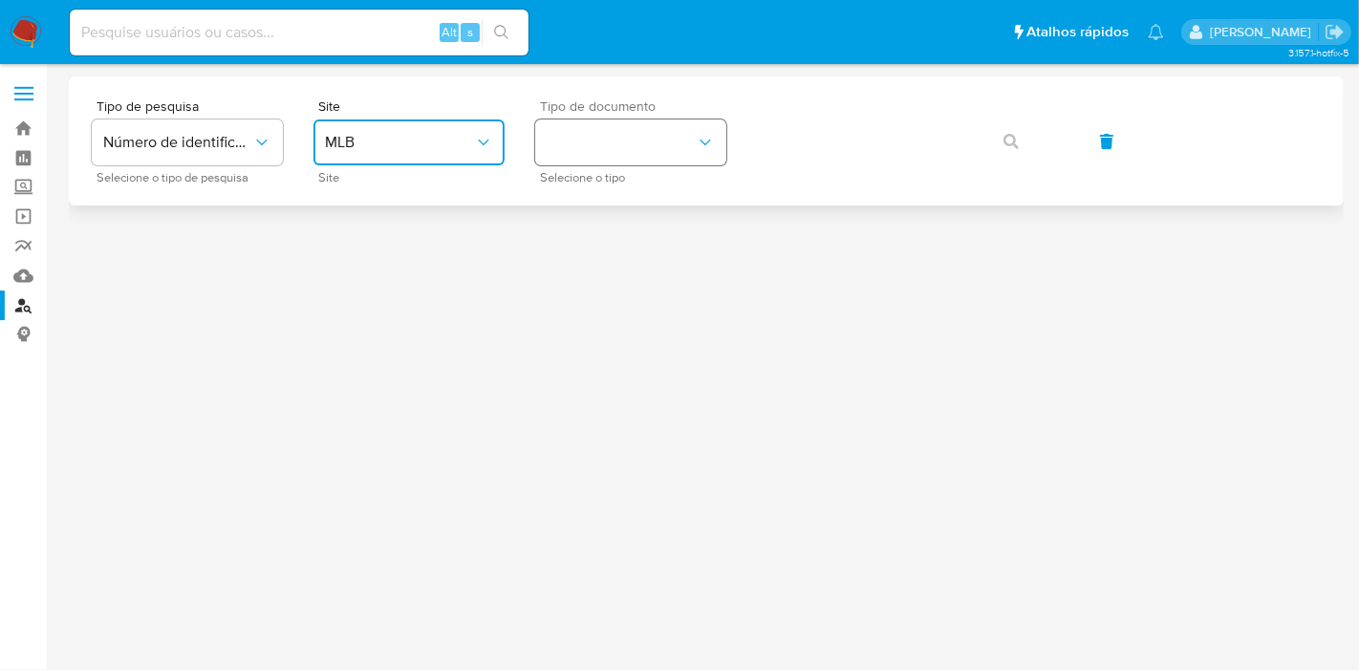
click at [633, 121] on button "identificationType" at bounding box center [630, 142] width 191 height 46
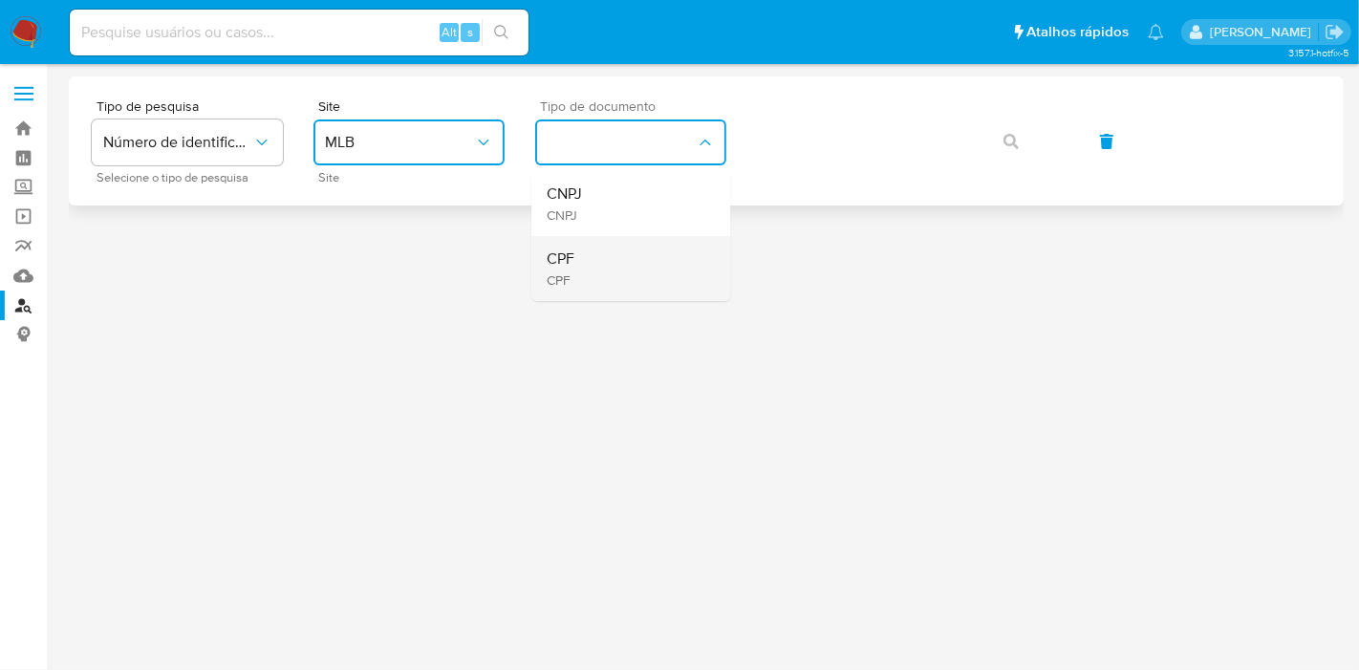
drag, startPoint x: 636, startPoint y: 260, endPoint x: 655, endPoint y: 244, distance: 25.1
click at [638, 260] on div "CPF CPF" at bounding box center [625, 268] width 157 height 65
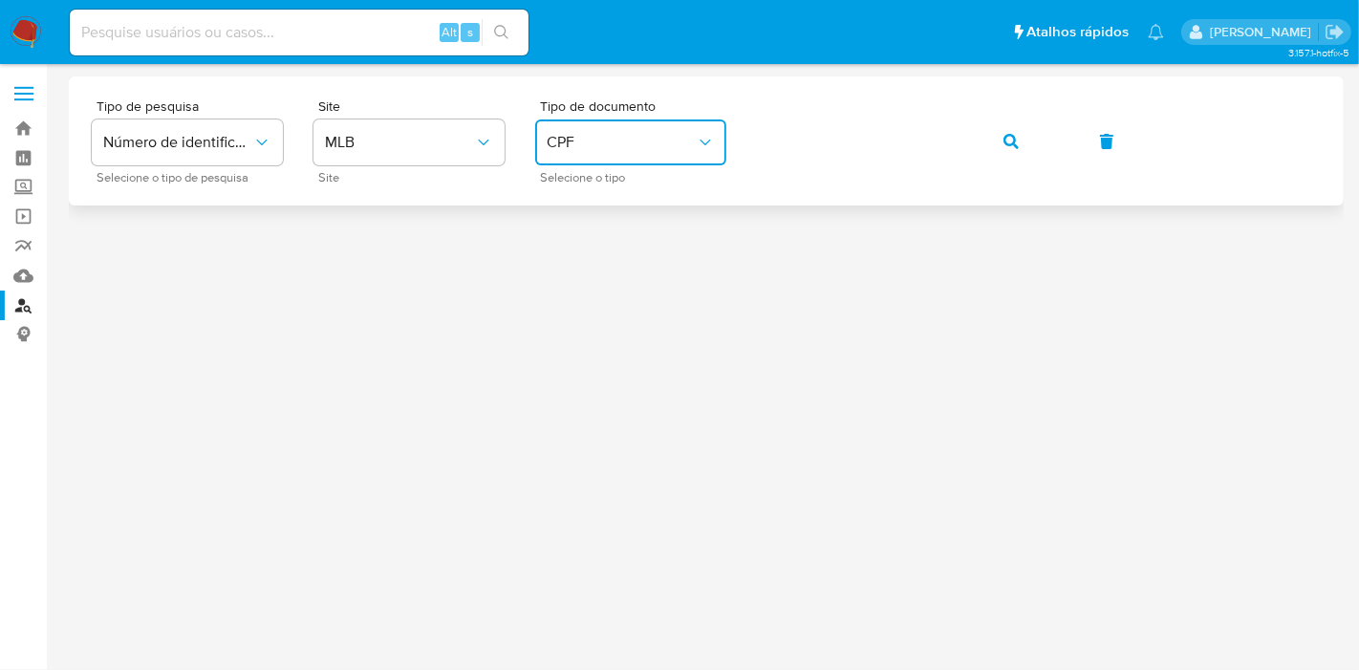
drag, startPoint x: 997, startPoint y: 130, endPoint x: 982, endPoint y: 199, distance: 70.5
click at [998, 130] on button "button" at bounding box center [1011, 142] width 65 height 46
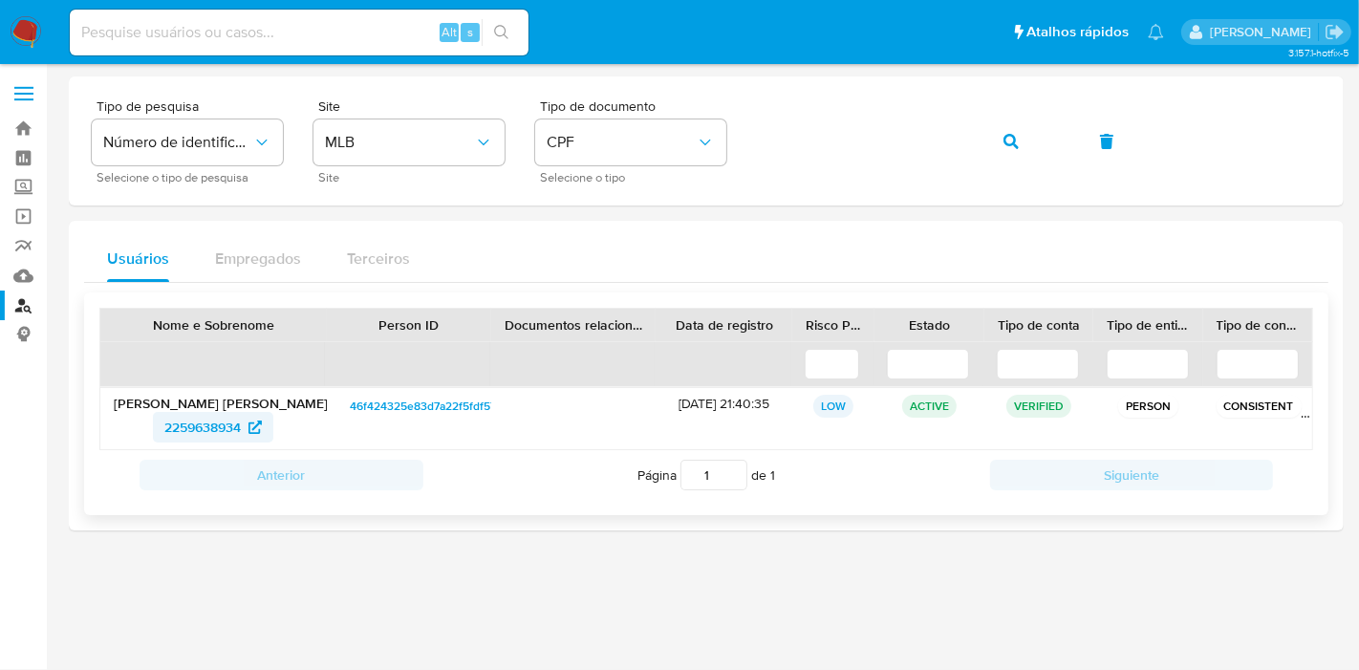
click at [240, 425] on span "2259638934" at bounding box center [202, 427] width 76 height 31
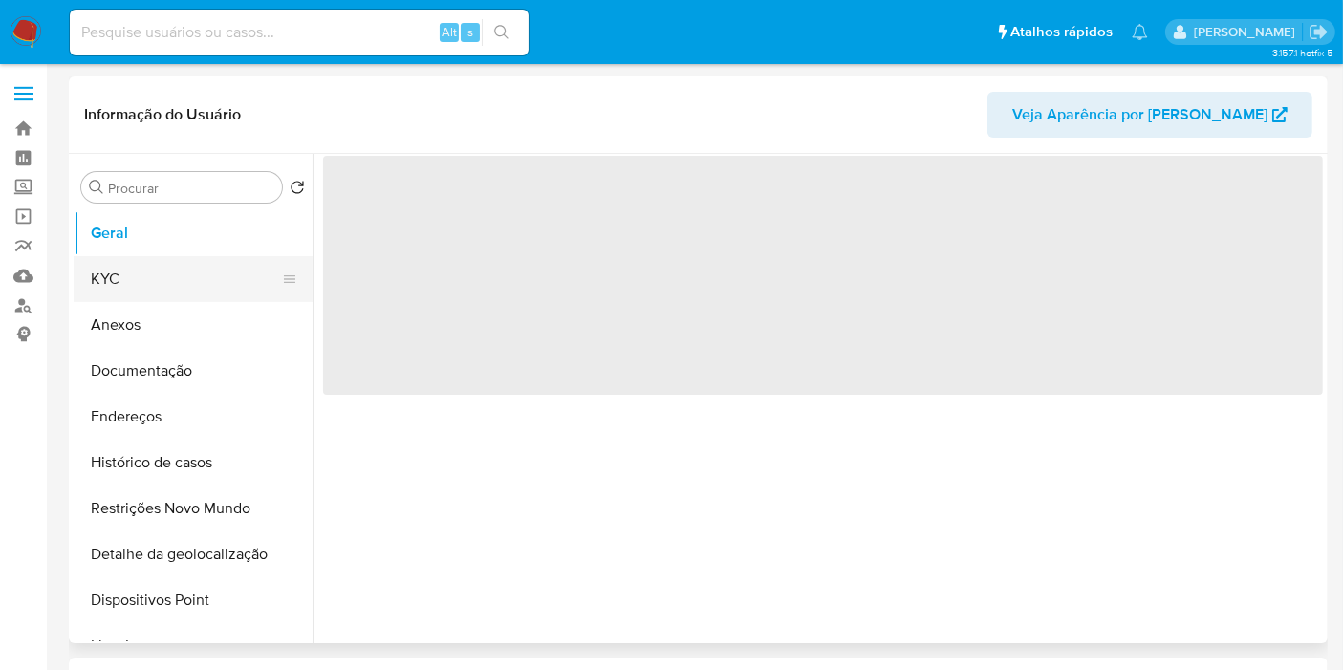
click at [164, 293] on button "KYC" at bounding box center [186, 279] width 224 height 46
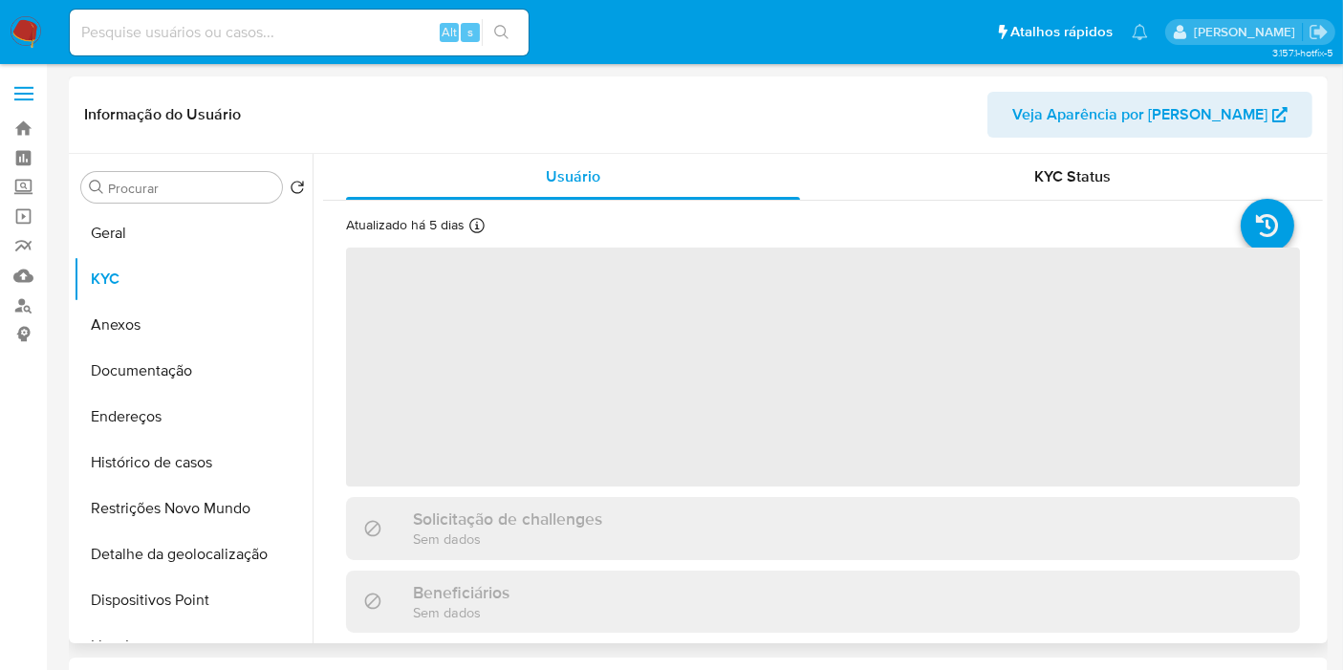
select select "10"
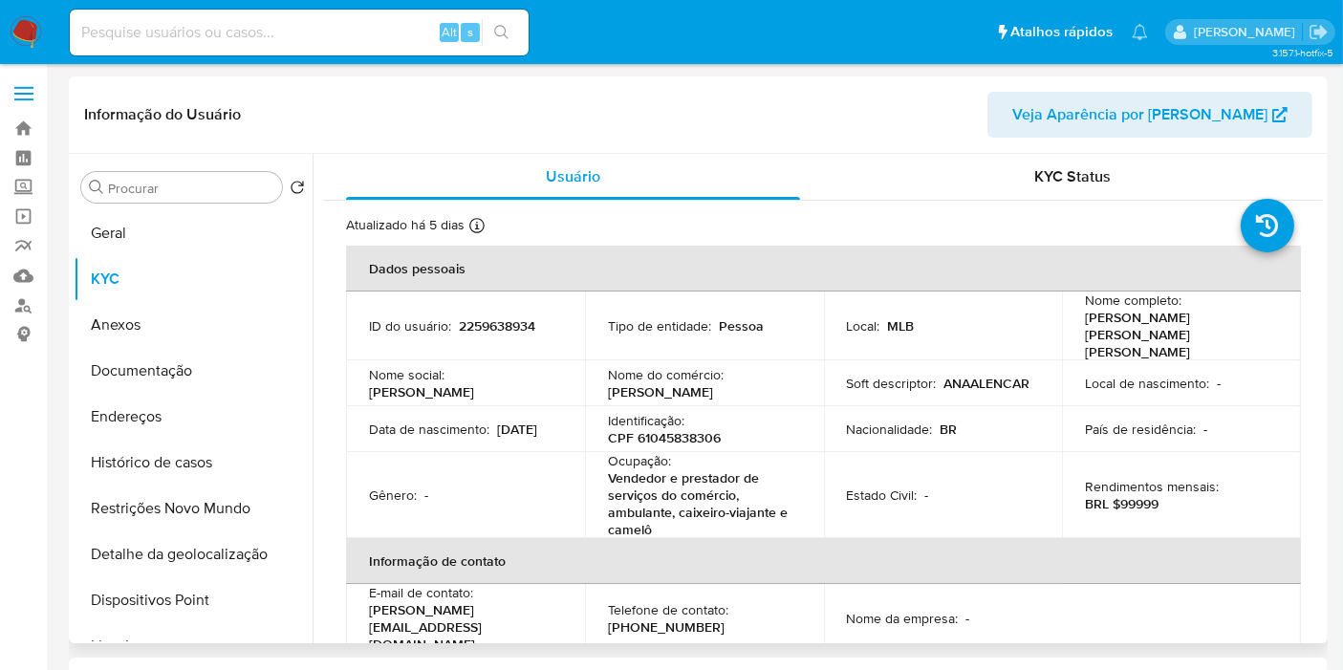
scroll to position [849, 0]
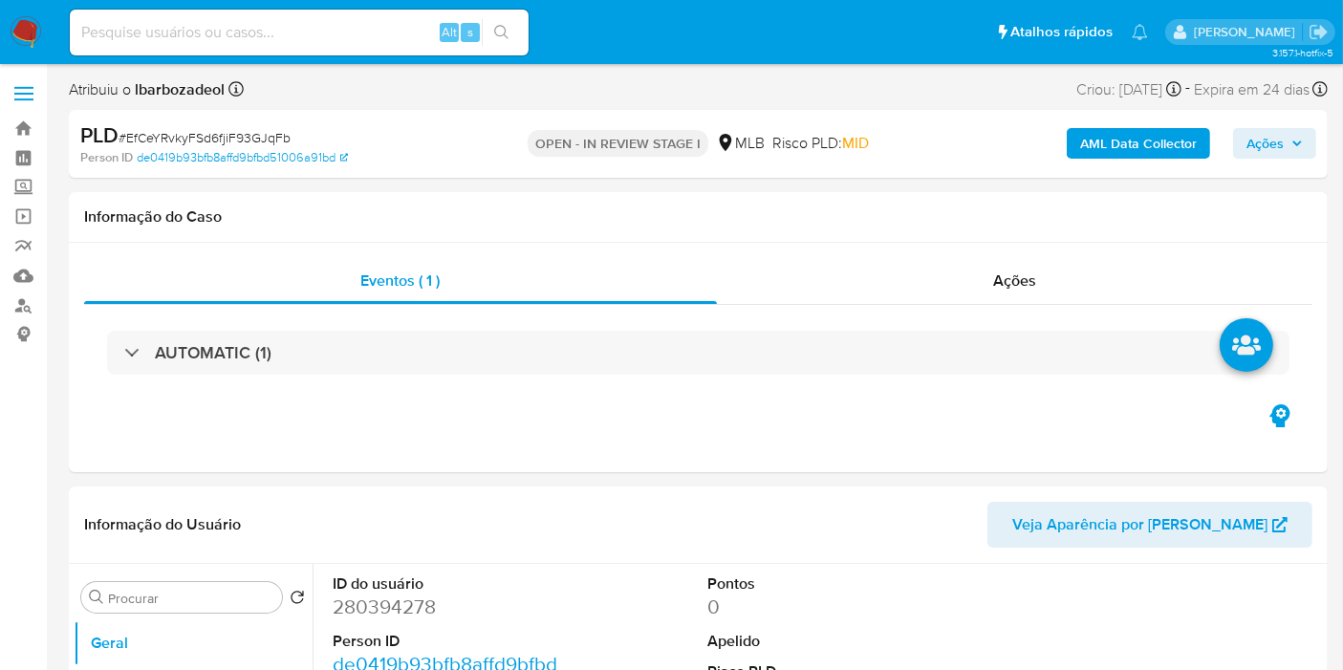
select select "10"
click at [846, 285] on div "Ações" at bounding box center [1015, 281] width 597 height 46
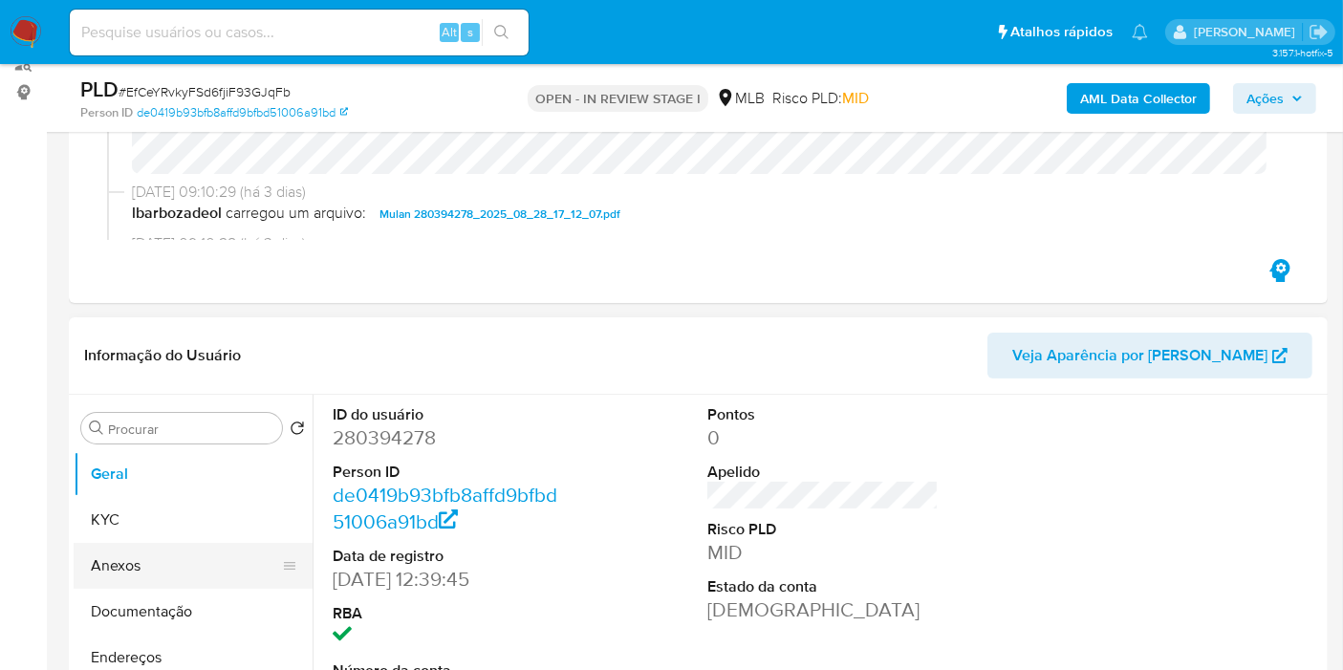
scroll to position [318, 0]
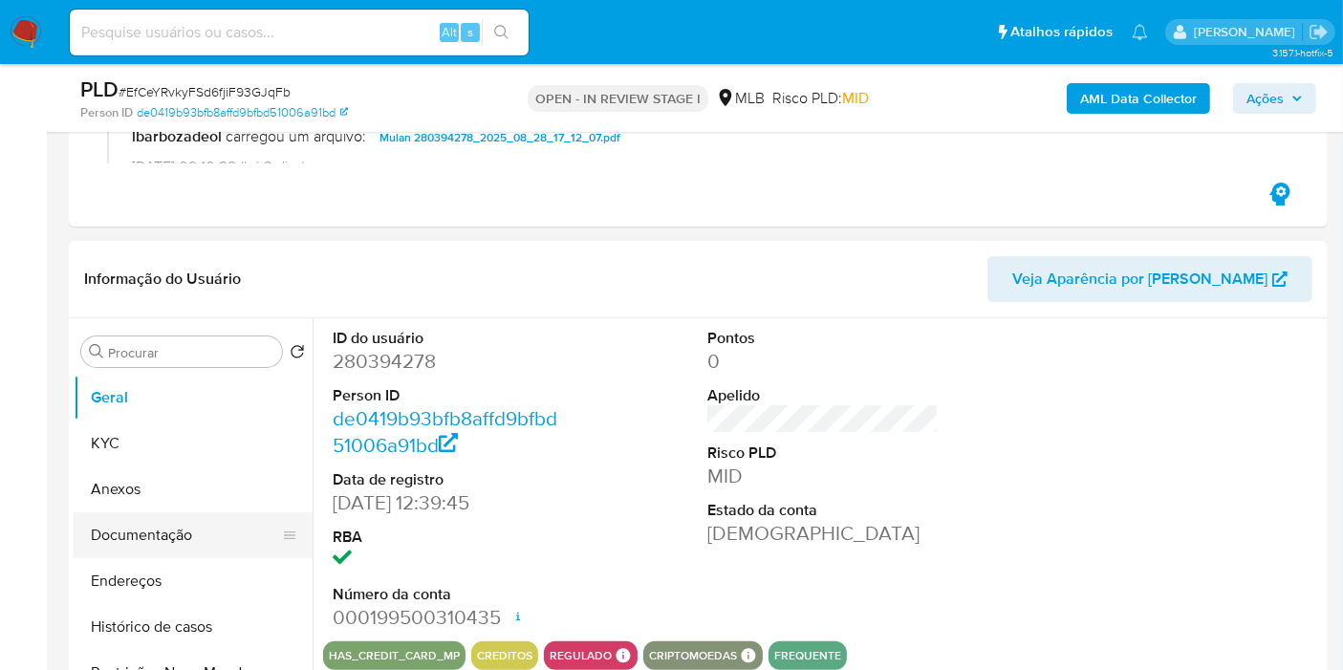
click at [153, 526] on button "Documentação" at bounding box center [186, 535] width 224 height 46
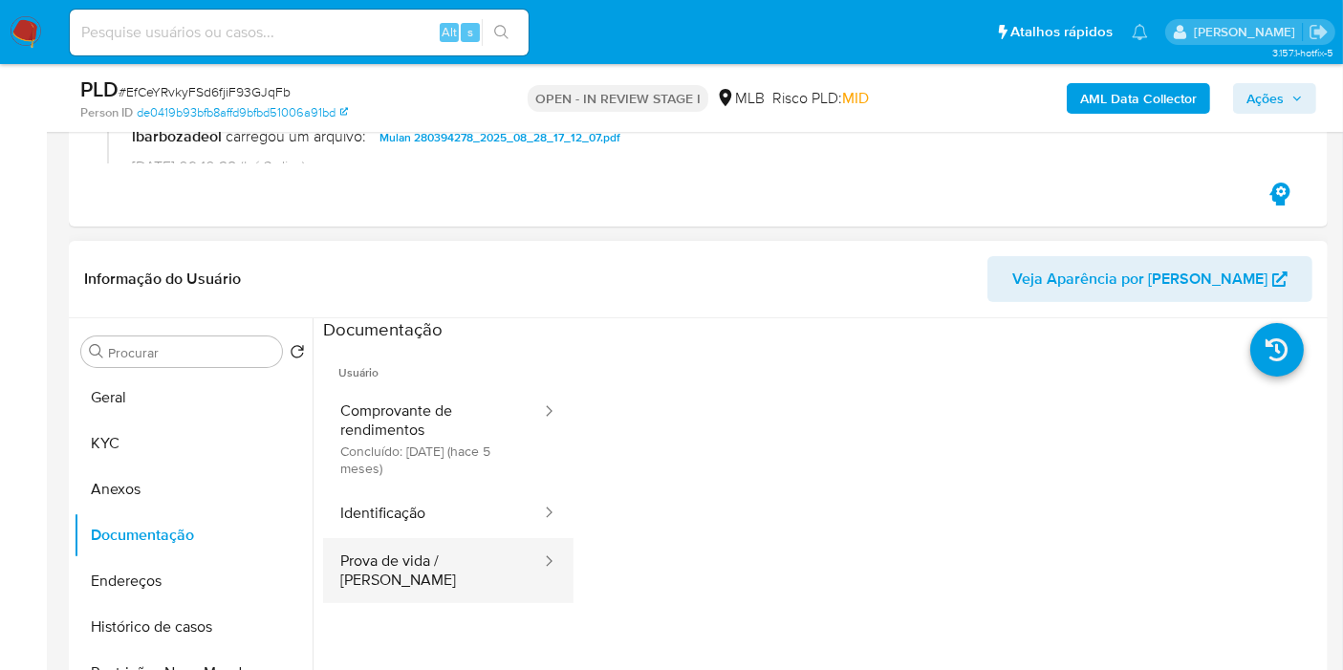
click at [444, 559] on button "Prova de vida / [PERSON_NAME]" at bounding box center [433, 570] width 220 height 65
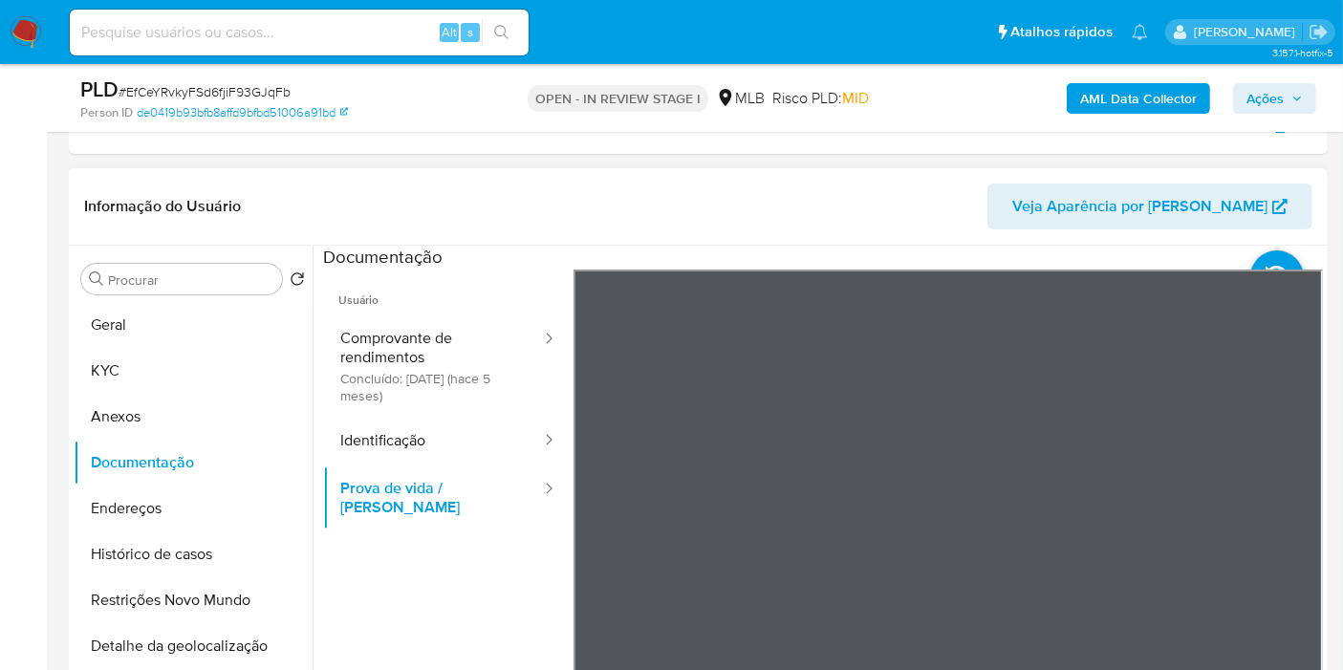
scroll to position [424, 0]
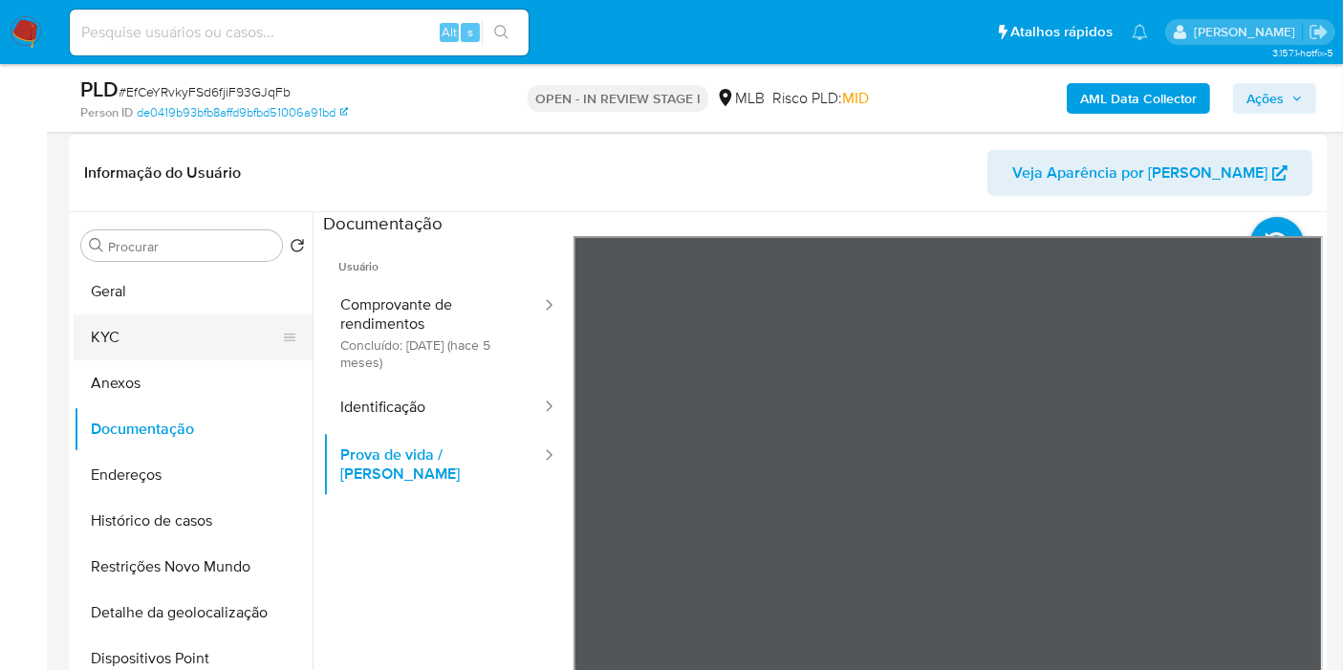
click at [199, 344] on button "KYC" at bounding box center [186, 338] width 224 height 46
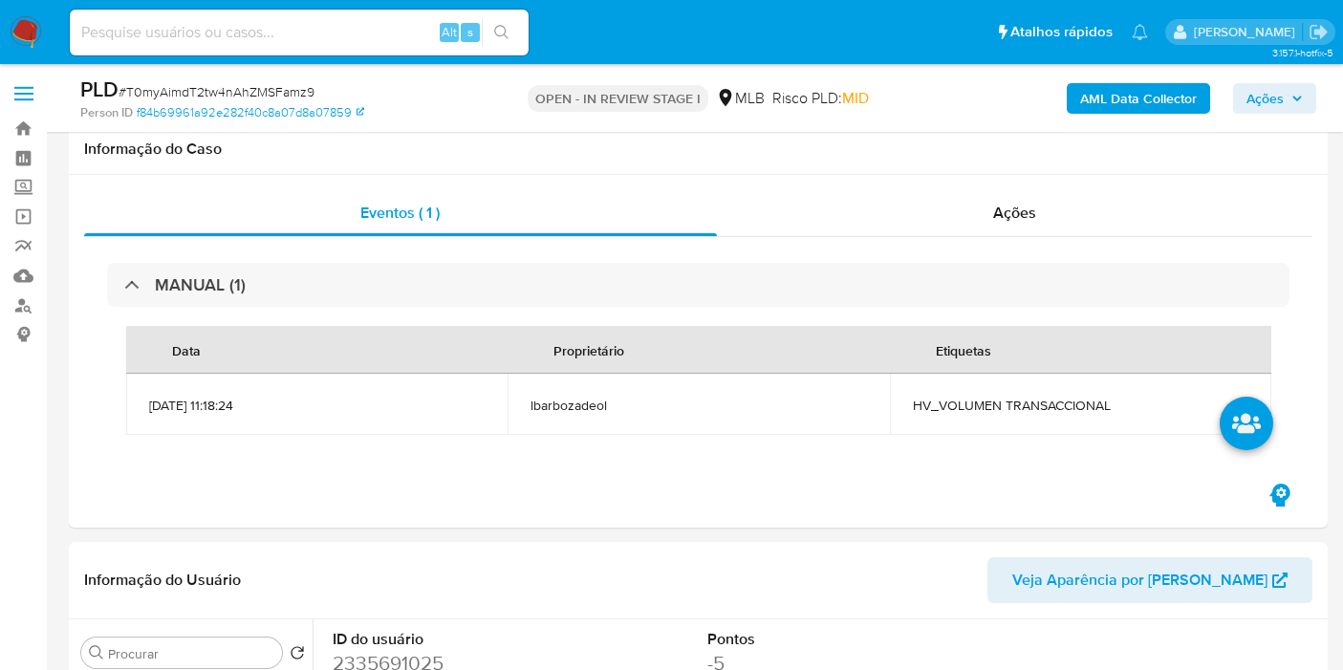
scroll to position [424, 0]
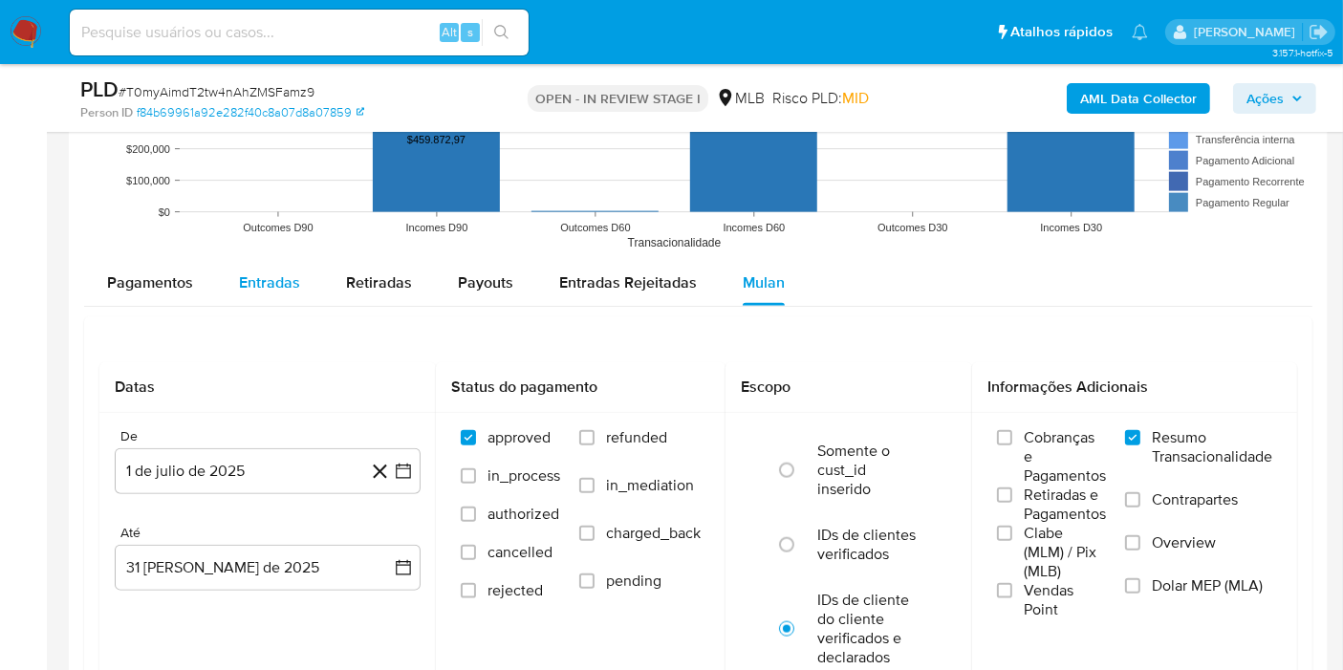
click at [268, 260] on div "Entradas" at bounding box center [269, 283] width 61 height 46
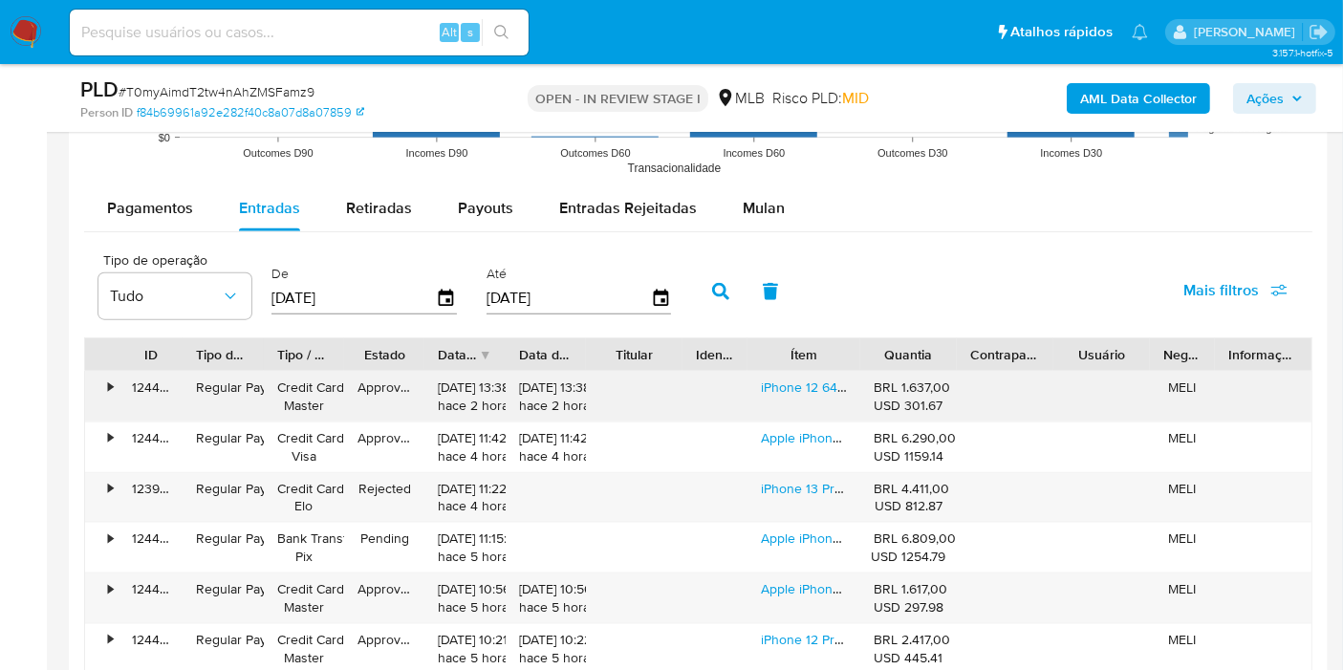
scroll to position [2336, 0]
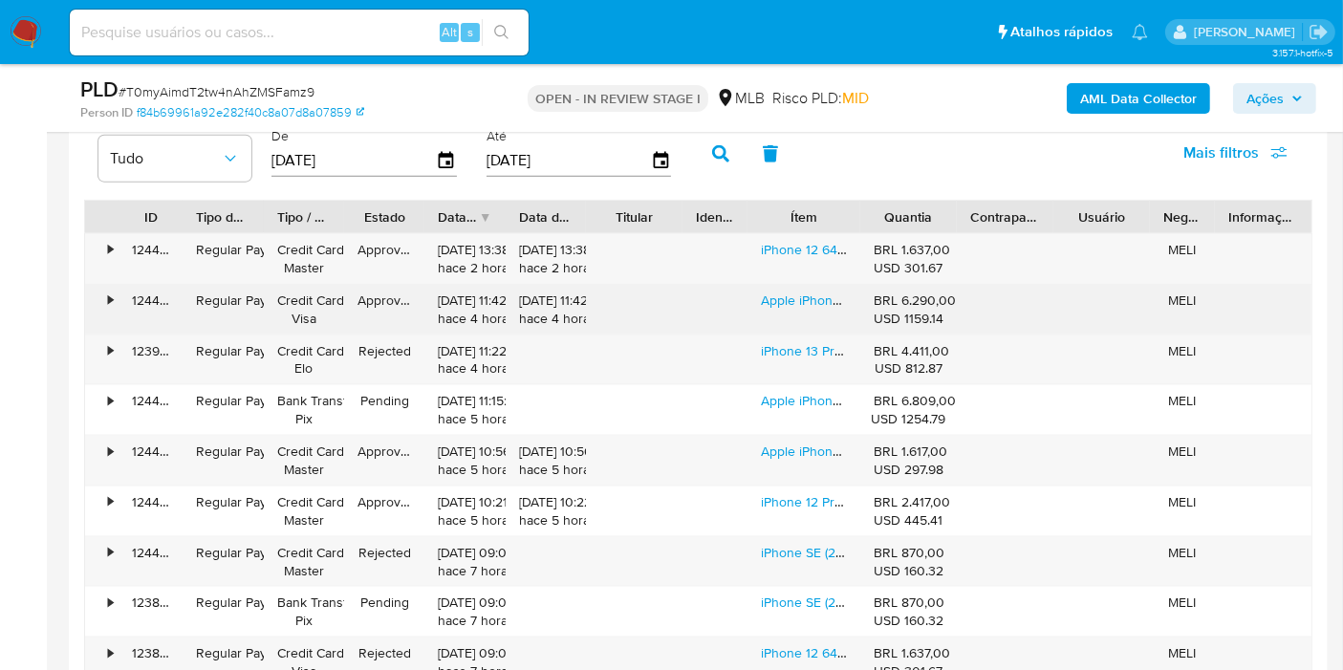
drag, startPoint x: 816, startPoint y: 248, endPoint x: 816, endPoint y: 281, distance: 33.5
click at [816, 247] on link "iPhone 12 64 Gb Azul - Excelente (Recondicionado)" at bounding box center [912, 249] width 302 height 19
click at [814, 298] on link "Apple iPhone 15 Pro Max (256 Gb) - Titânio Branco - Excelente (Recondicionado)" at bounding box center [997, 300] width 472 height 19
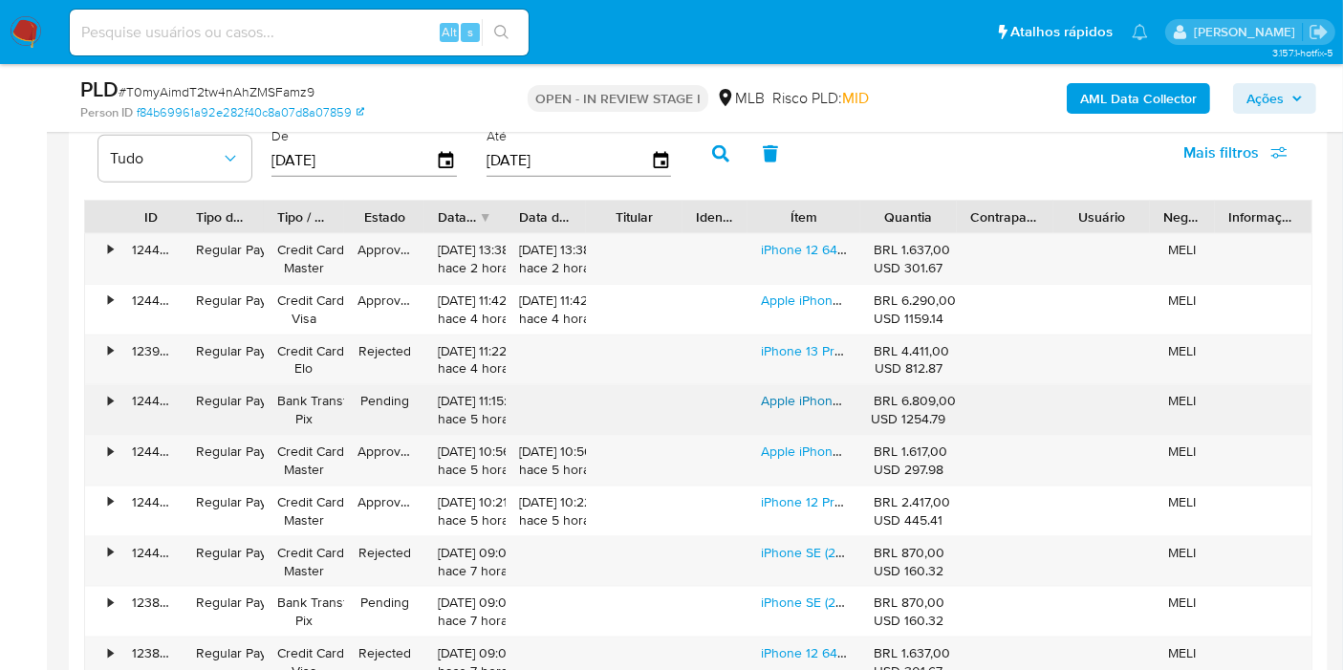
click at [800, 393] on link "Apple iPhone 16 Pro (128 Gb) - Titânio-preto - Distribuidor Autorizado - Bom (R…" at bounding box center [1035, 400] width 548 height 19
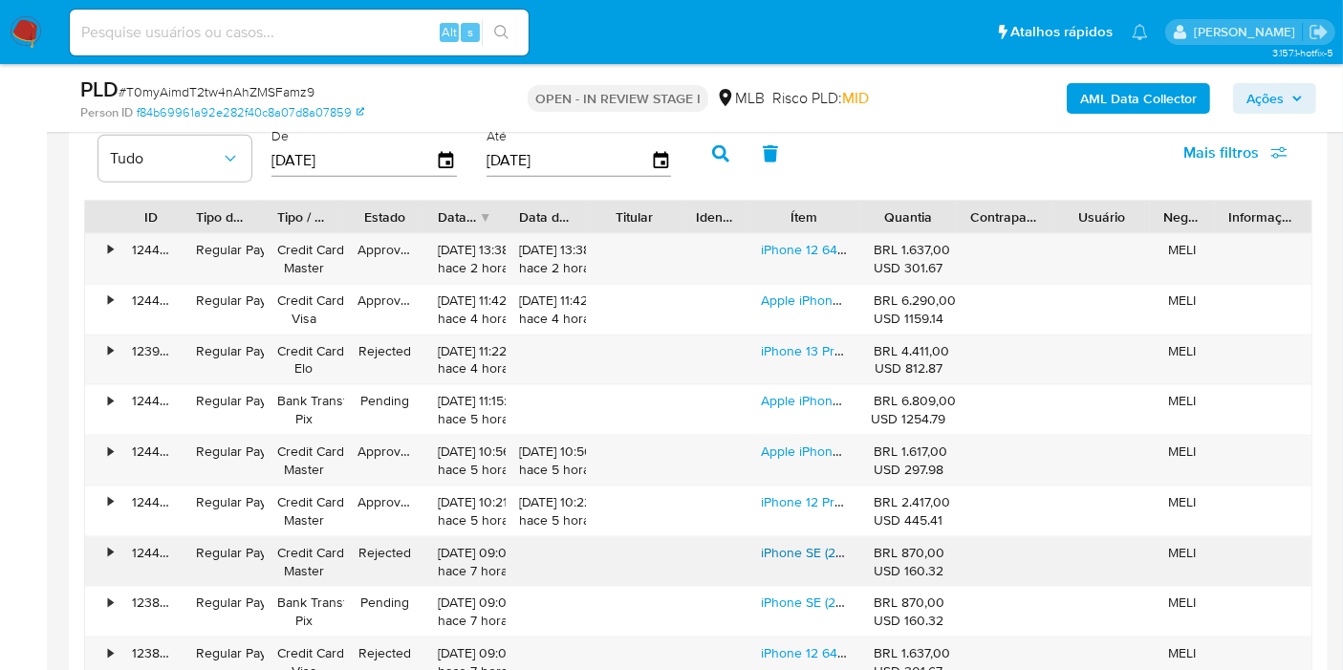
click at [789, 543] on link "iPhone SE (2nd Generation) 64 Gb Branco - Excelente (Recondicionado)" at bounding box center [972, 552] width 423 height 19
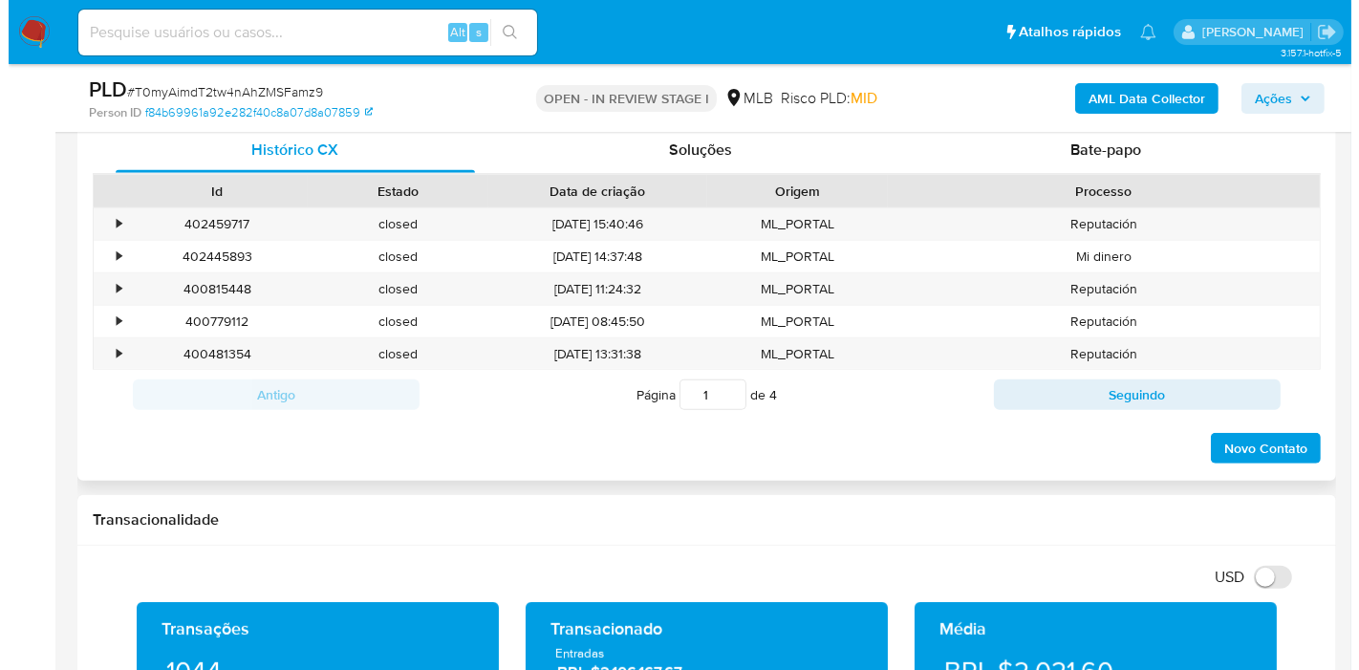
scroll to position [424, 0]
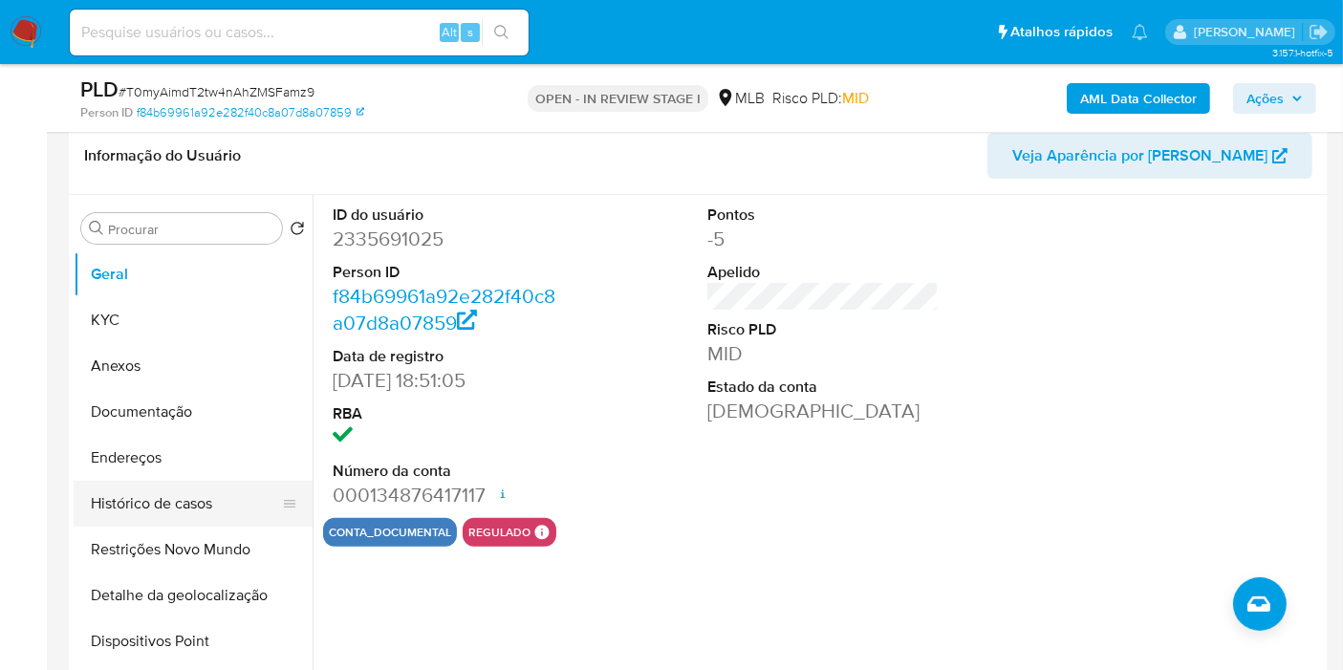
click at [174, 489] on button "Histórico de casos" at bounding box center [186, 504] width 224 height 46
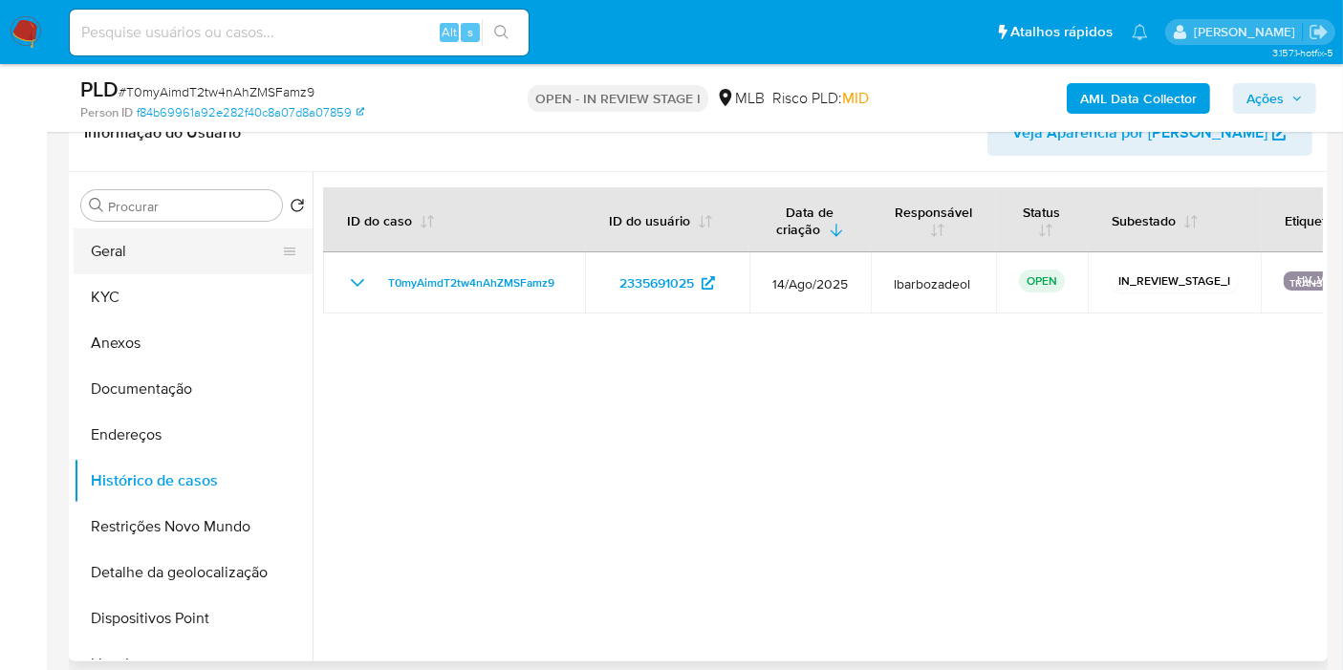
click at [166, 261] on button "Geral" at bounding box center [186, 251] width 224 height 46
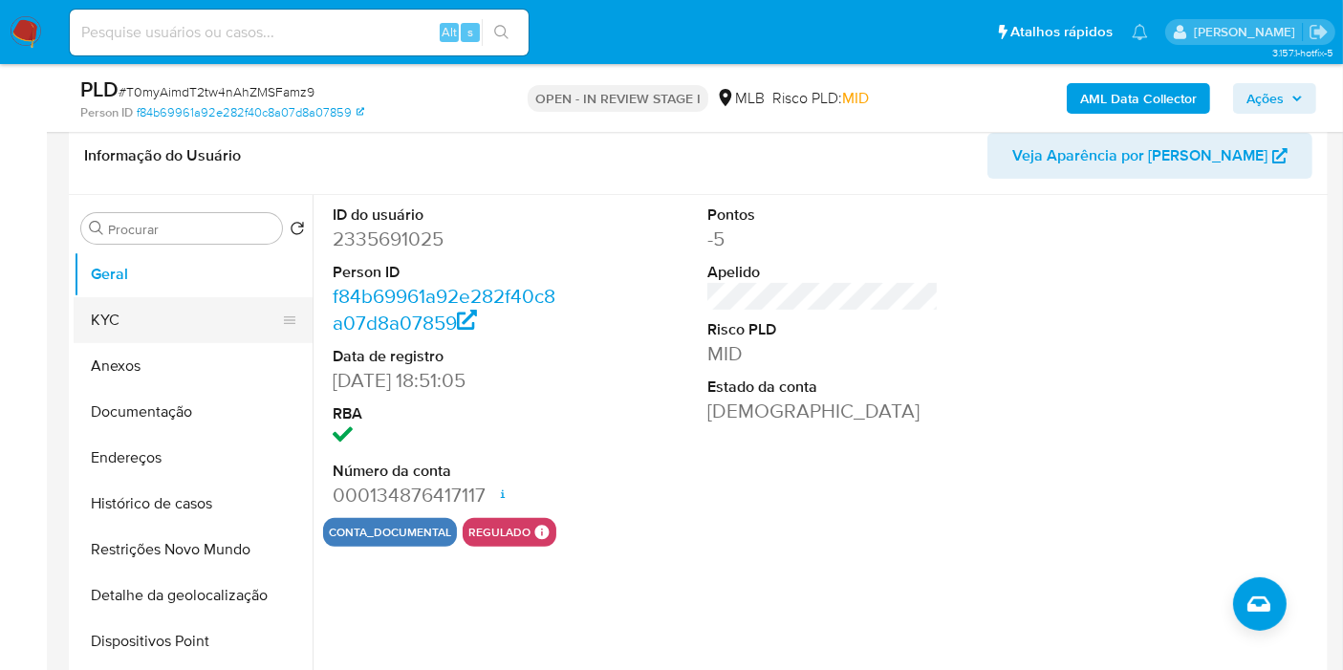
click at [212, 333] on button "KYC" at bounding box center [186, 320] width 224 height 46
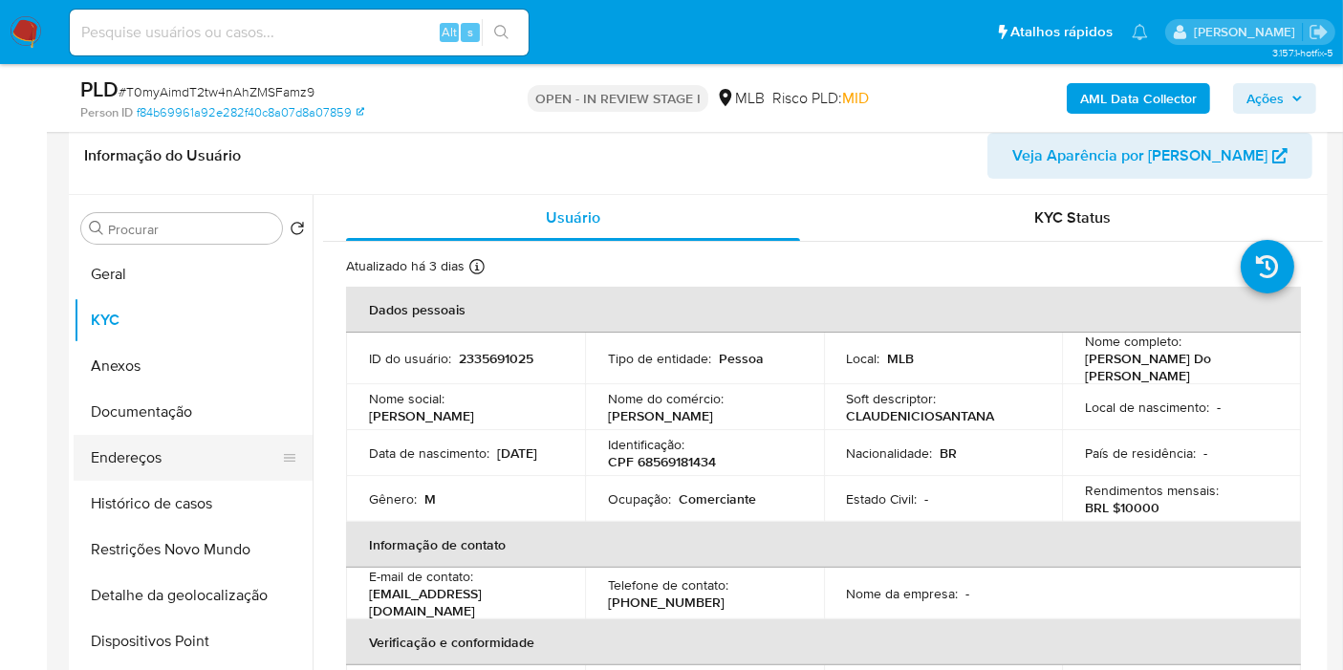
drag, startPoint x: 136, startPoint y: 424, endPoint x: 149, endPoint y: 451, distance: 29.9
click at [140, 431] on button "Documentação" at bounding box center [193, 412] width 239 height 46
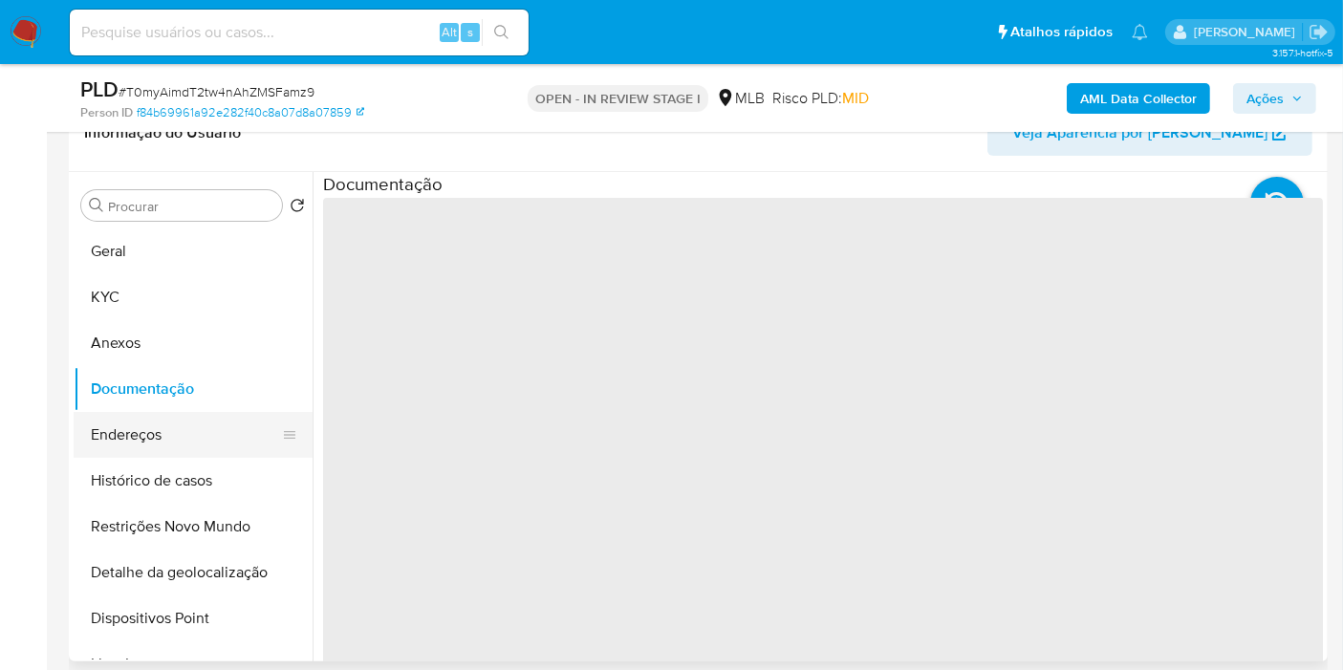
click at [149, 454] on button "Endereços" at bounding box center [186, 435] width 224 height 46
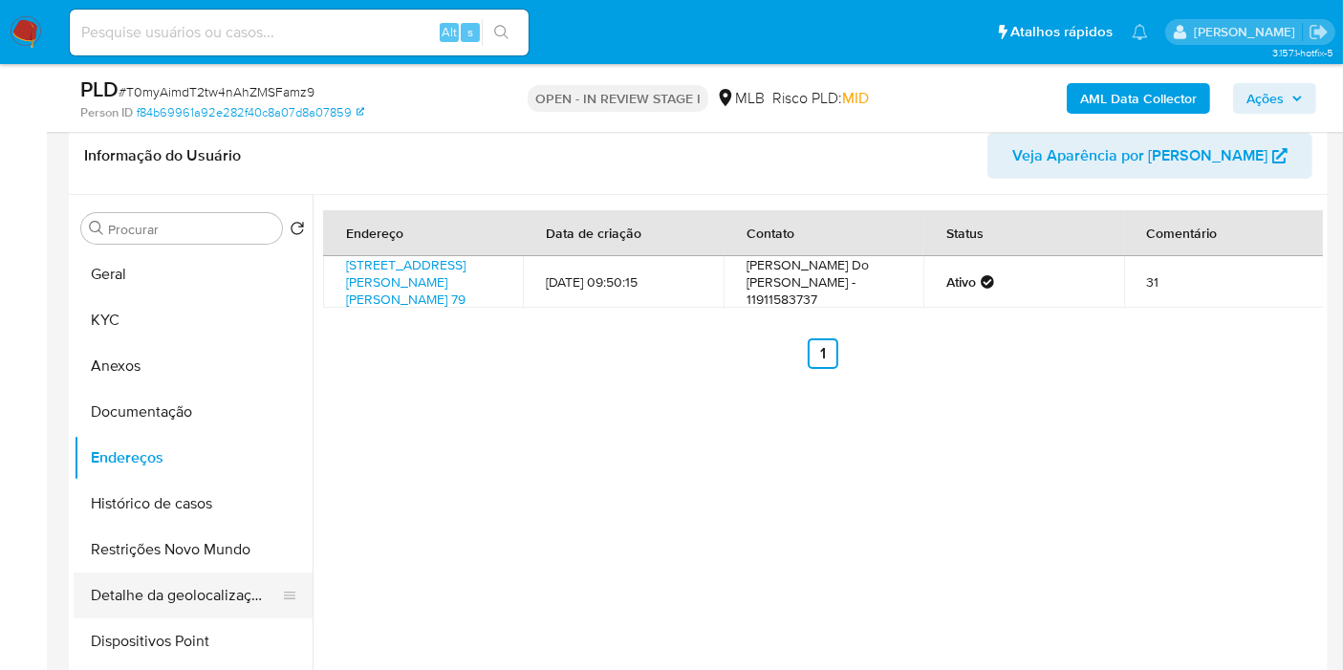
click at [209, 579] on button "Detalhe da geolocalização" at bounding box center [186, 596] width 224 height 46
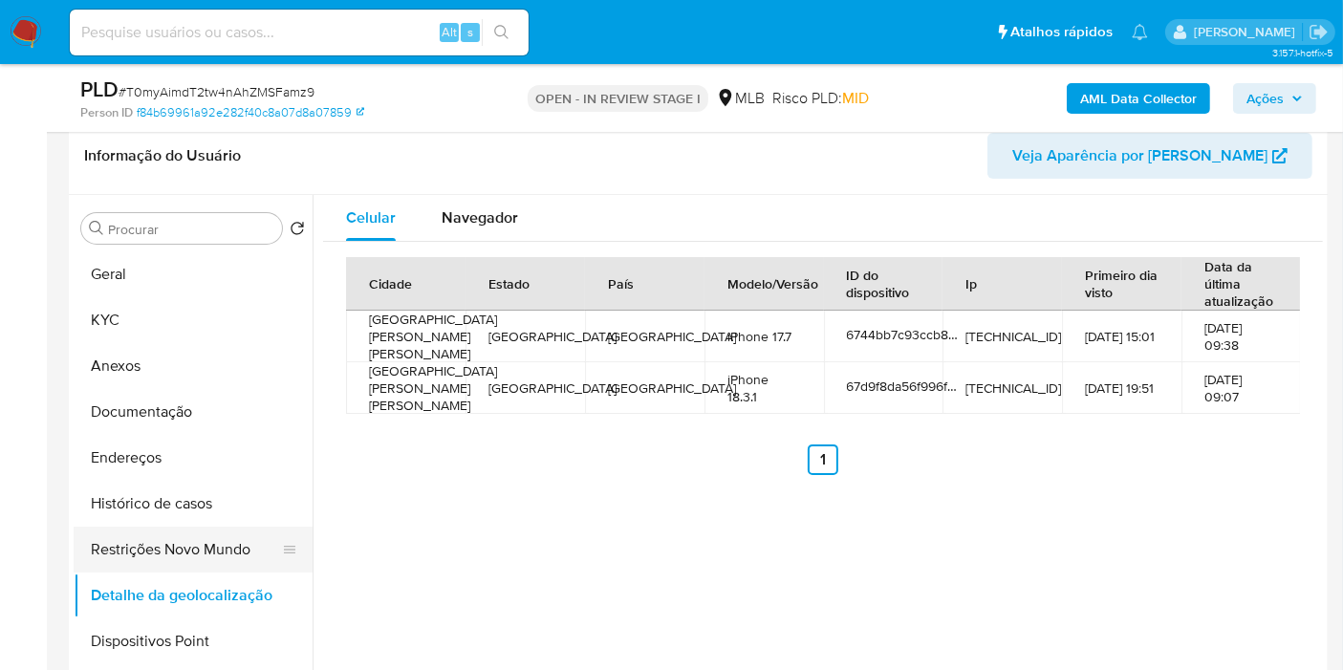
click at [185, 546] on button "Restrições Novo Mundo" at bounding box center [186, 550] width 224 height 46
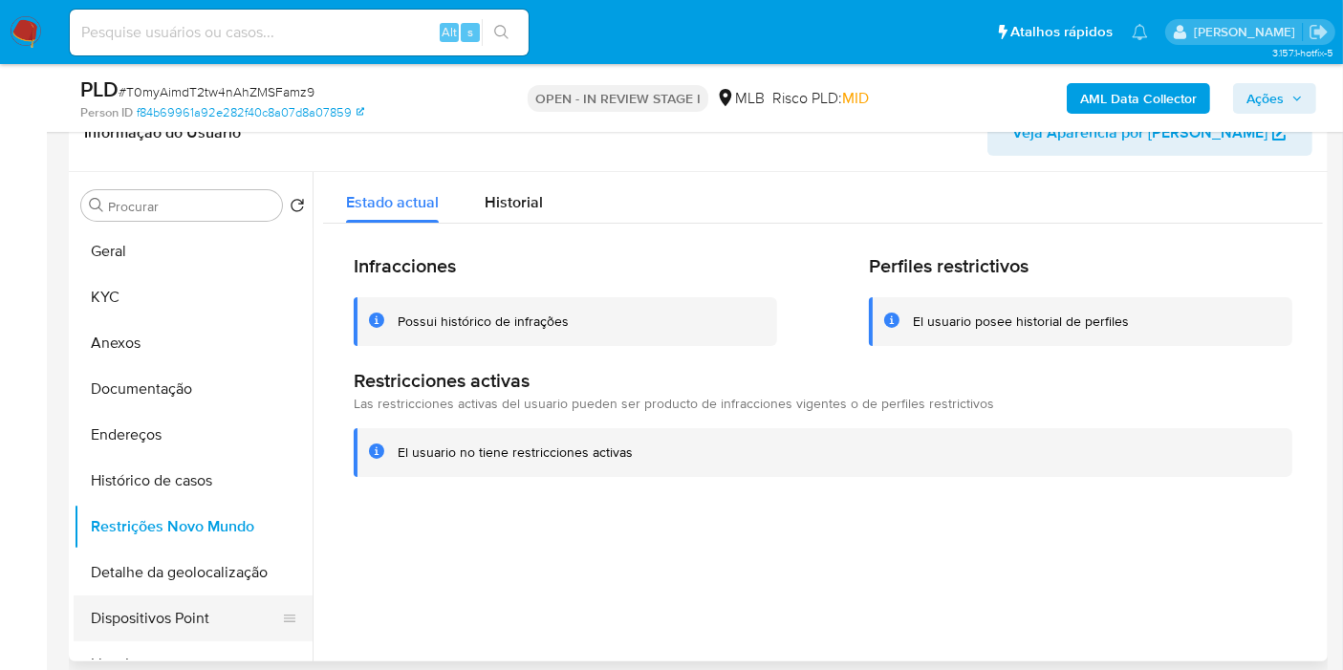
click at [194, 608] on button "Dispositivos Point" at bounding box center [186, 619] width 224 height 46
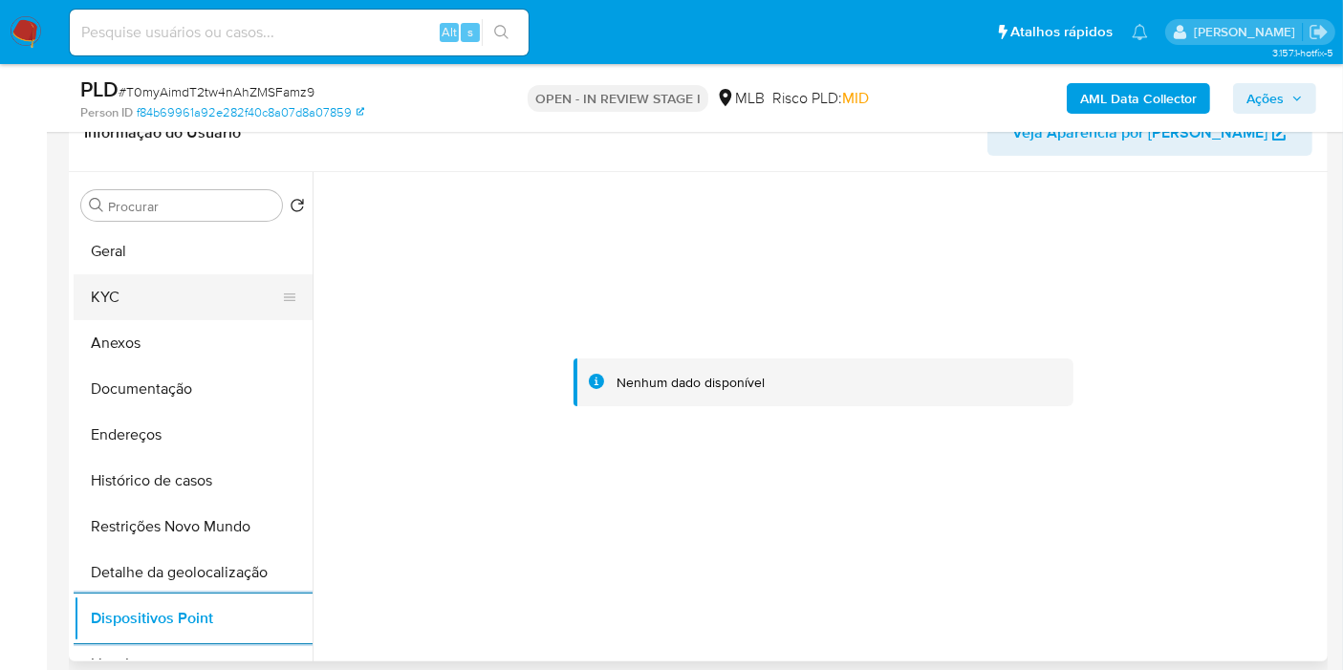
click at [205, 277] on button "KYC" at bounding box center [186, 297] width 224 height 46
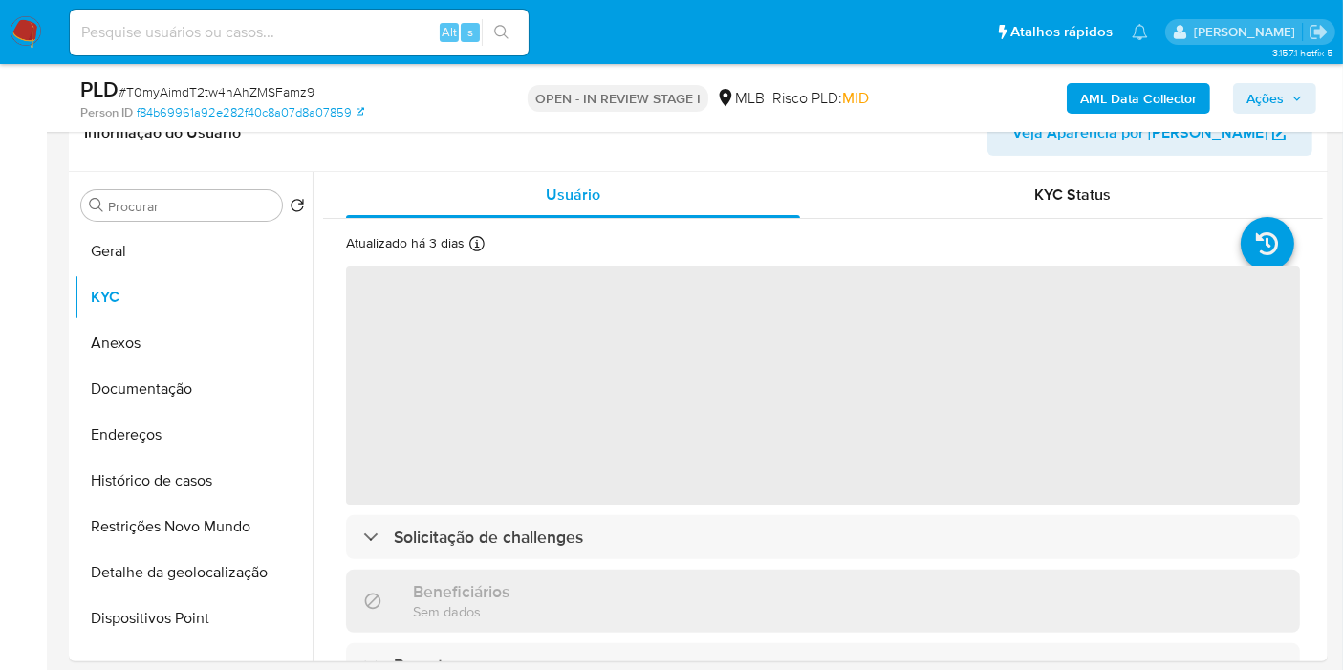
click at [1270, 97] on span "Ações" at bounding box center [1265, 98] width 37 height 31
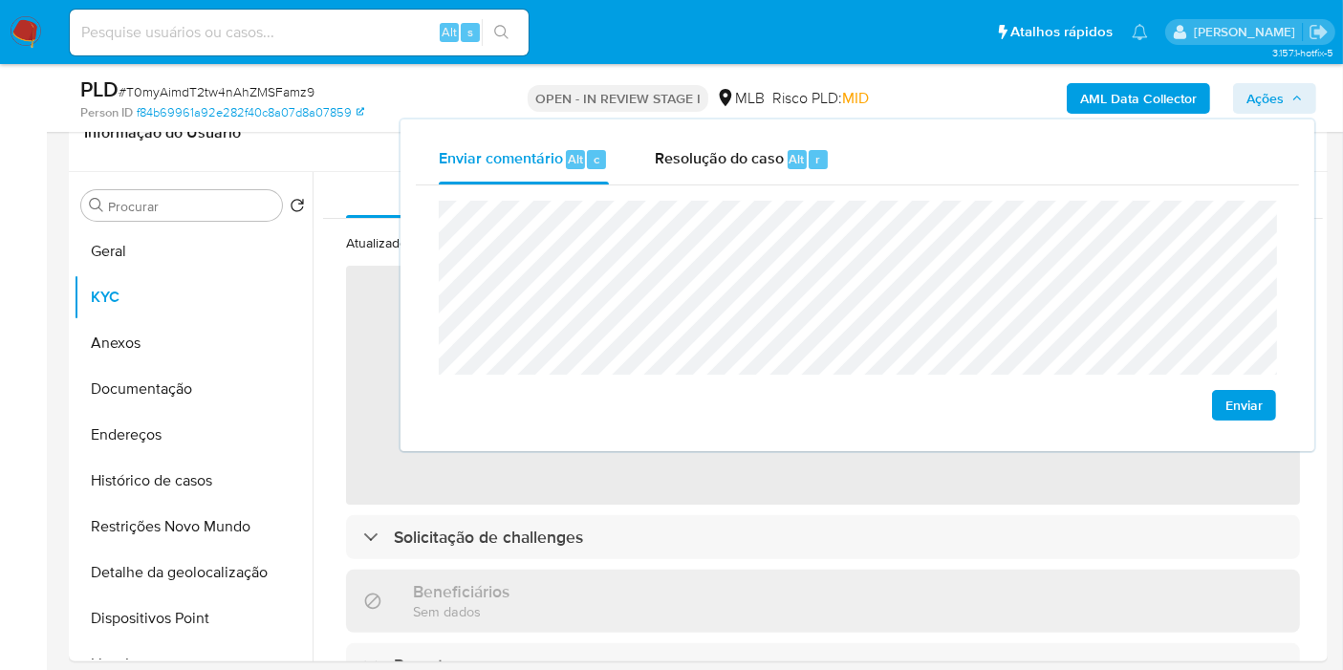
click at [815, 163] on span "r" at bounding box center [817, 159] width 5 height 18
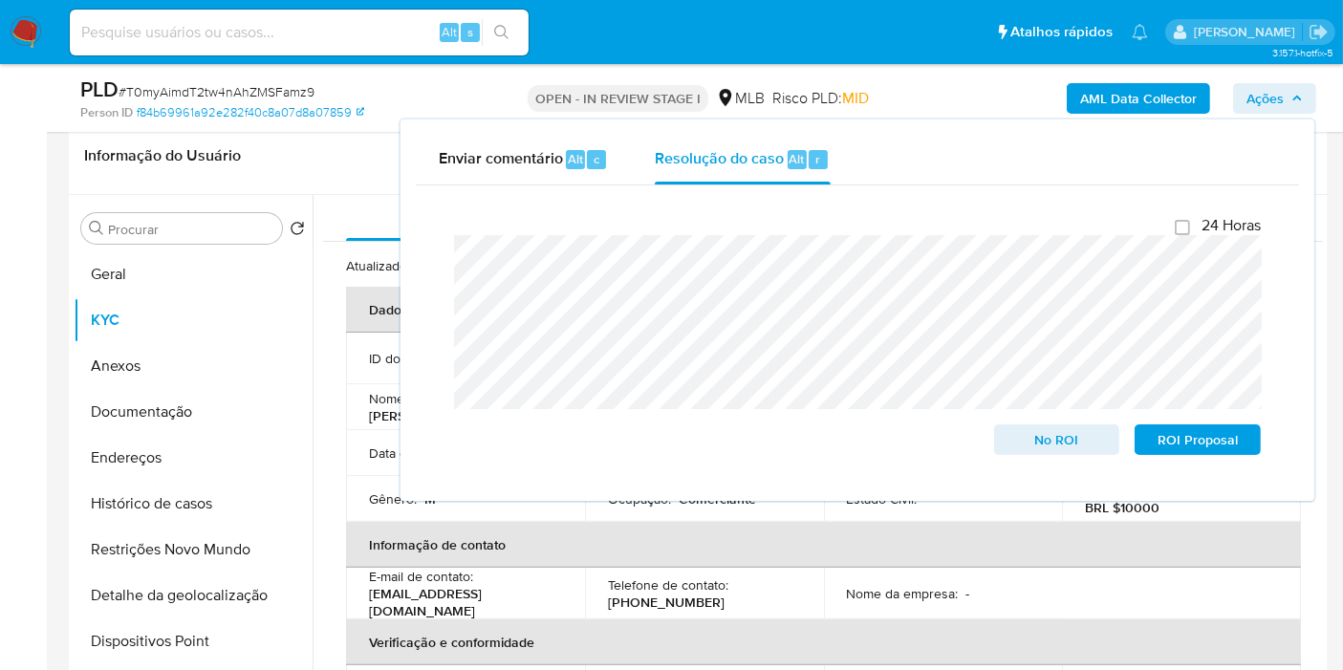
click at [1021, 98] on div "AML Data Collector Ações Enviar comentário Alt c Resolução do caso Alt r Fecham…" at bounding box center [1112, 98] width 407 height 45
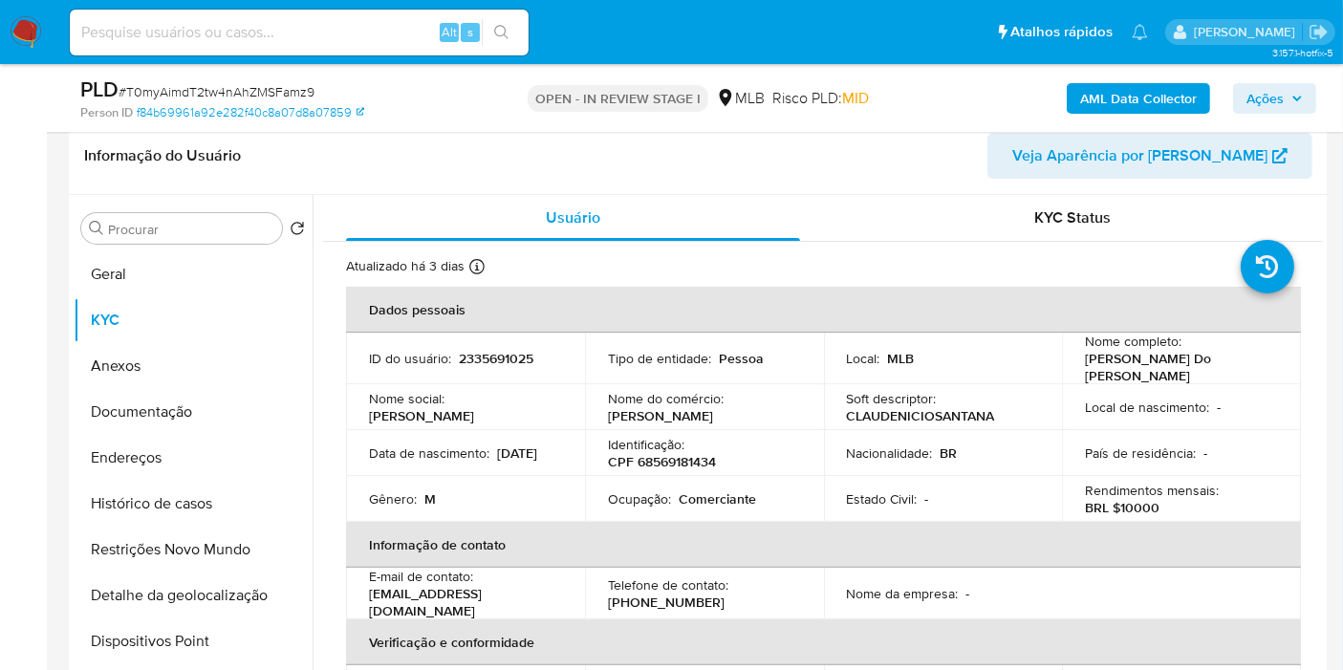
click at [1083, 92] on b "AML Data Collector" at bounding box center [1138, 98] width 117 height 31
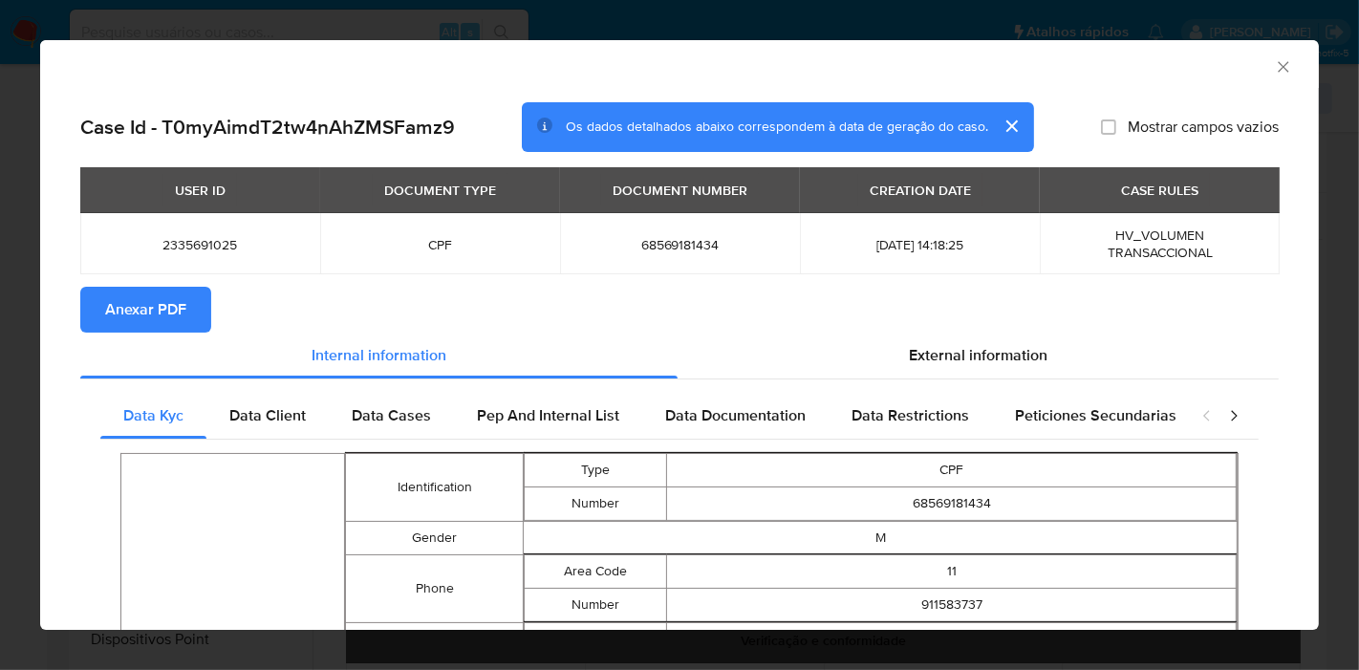
click at [173, 318] on span "Anexar PDF" at bounding box center [145, 310] width 81 height 42
click at [1274, 60] on icon "Fechar a janela" at bounding box center [1283, 66] width 19 height 19
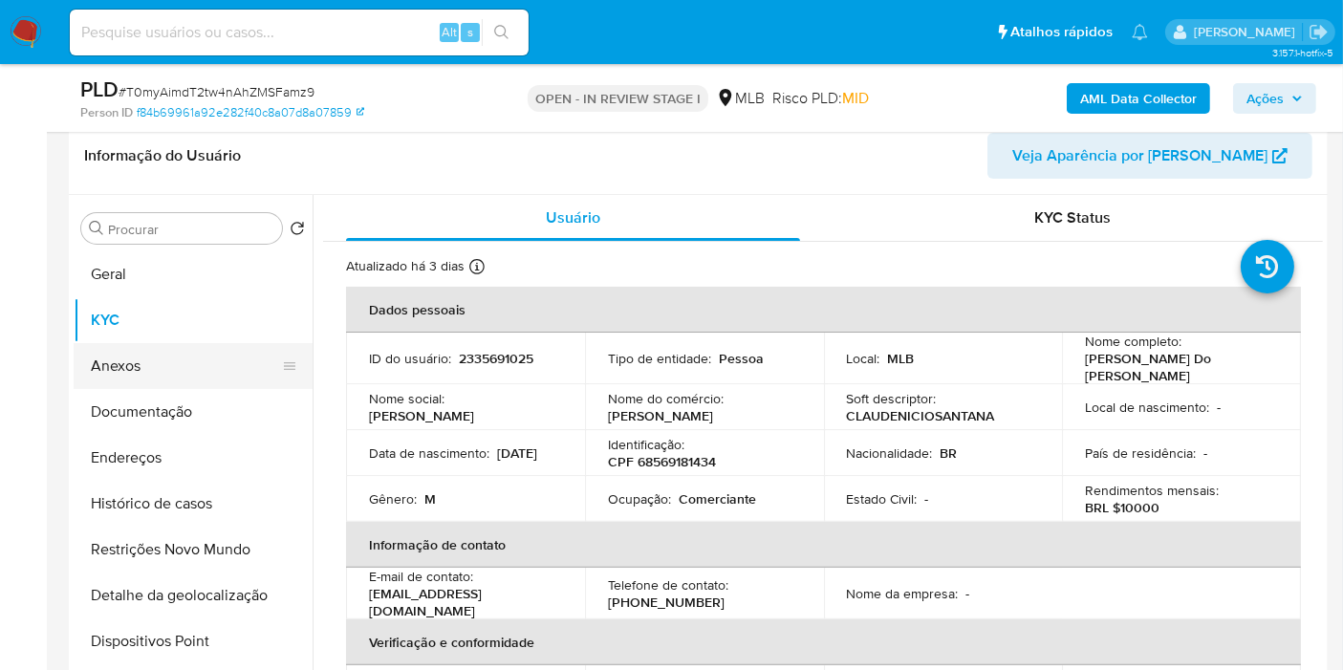
click at [151, 346] on button "Anexos" at bounding box center [186, 366] width 224 height 46
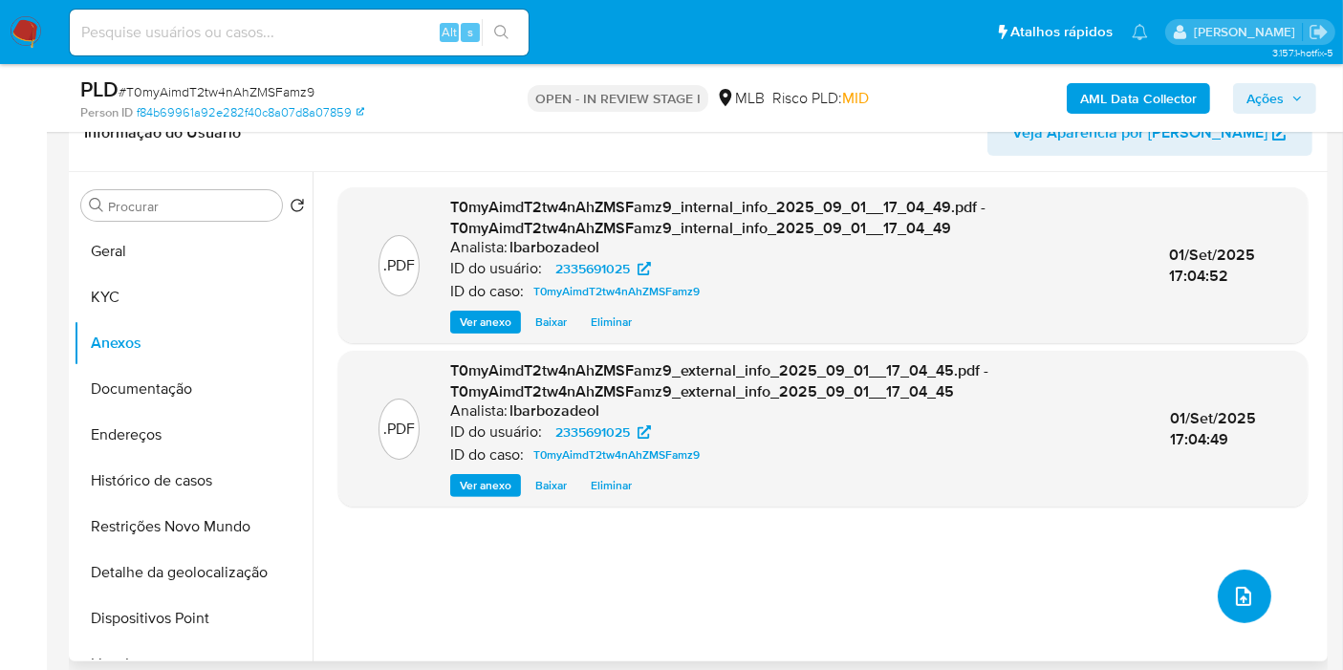
click at [1247, 599] on icon "upload-file" at bounding box center [1243, 596] width 23 height 23
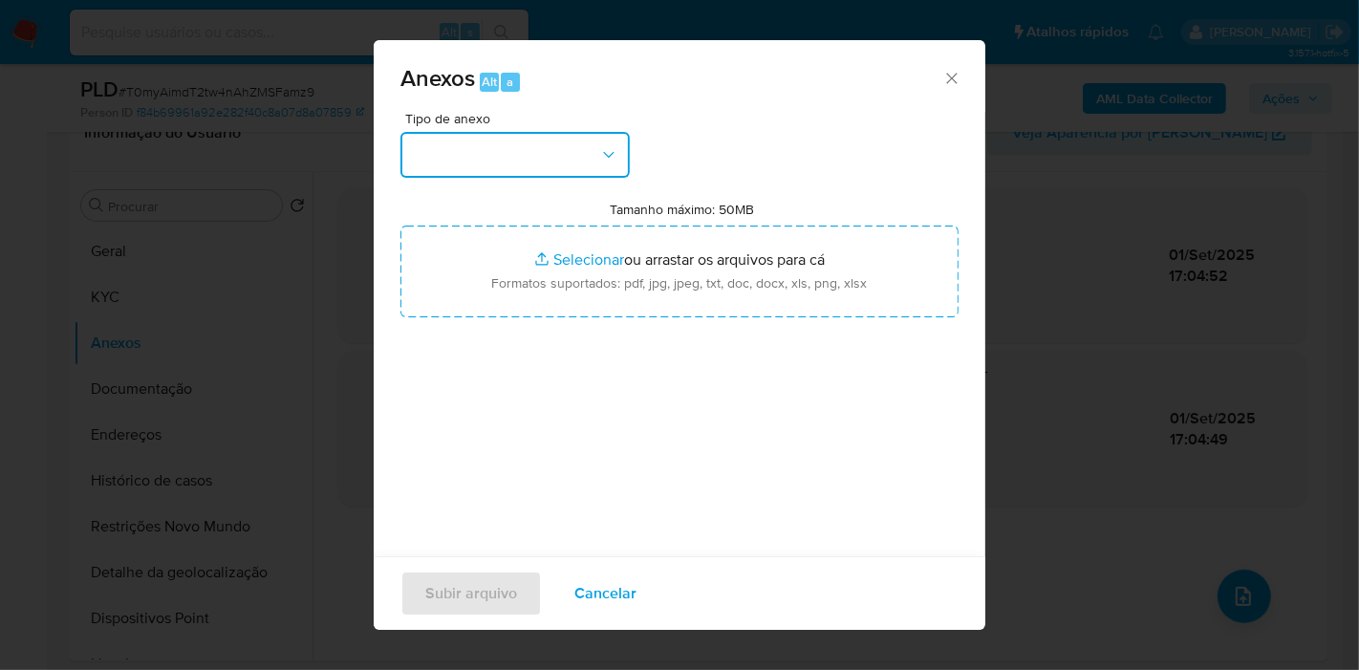
click at [587, 159] on button "button" at bounding box center [515, 155] width 229 height 46
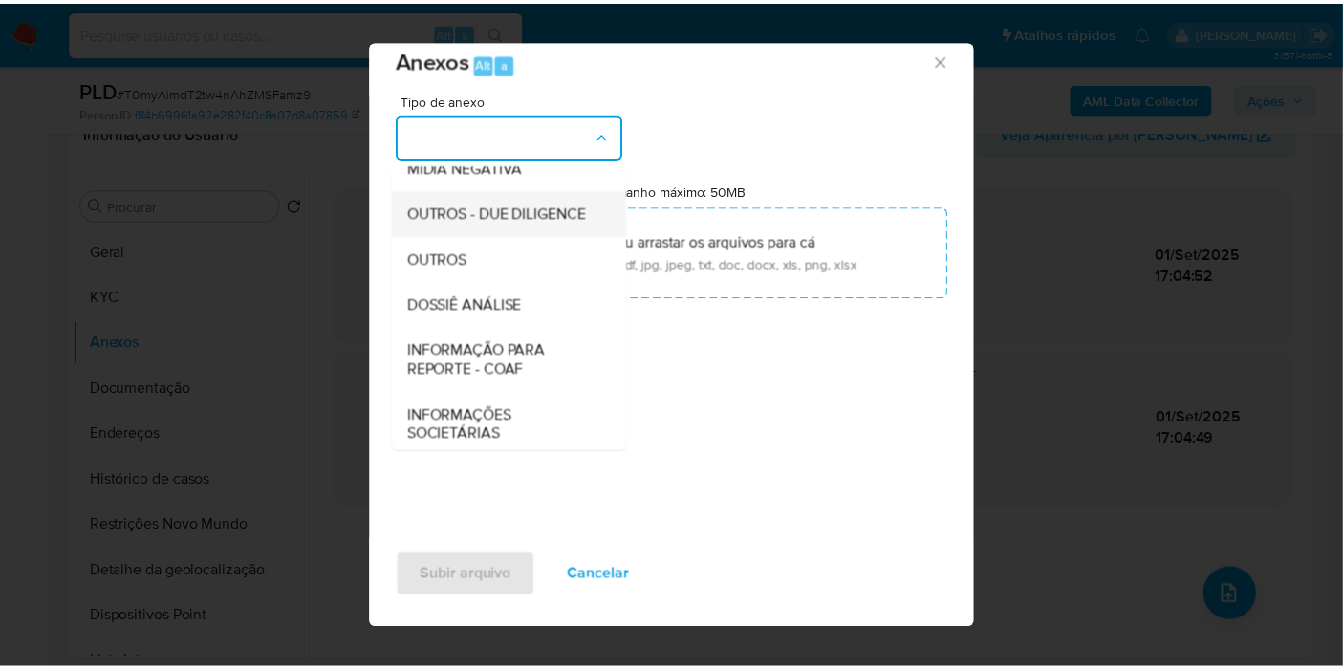
scroll to position [293, 0]
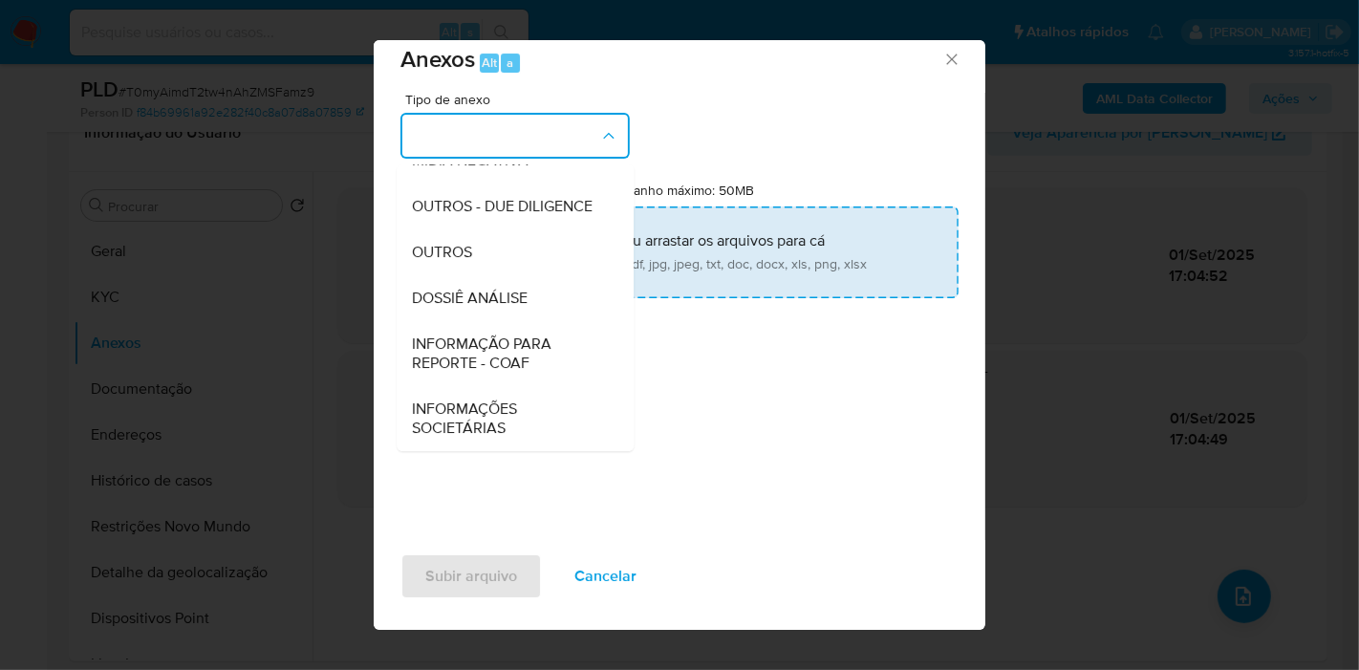
drag, startPoint x: 514, startPoint y: 293, endPoint x: 527, endPoint y: 282, distance: 16.9
click at [514, 293] on span "DOSSIÊ ANÁLISE" at bounding box center [470, 298] width 116 height 19
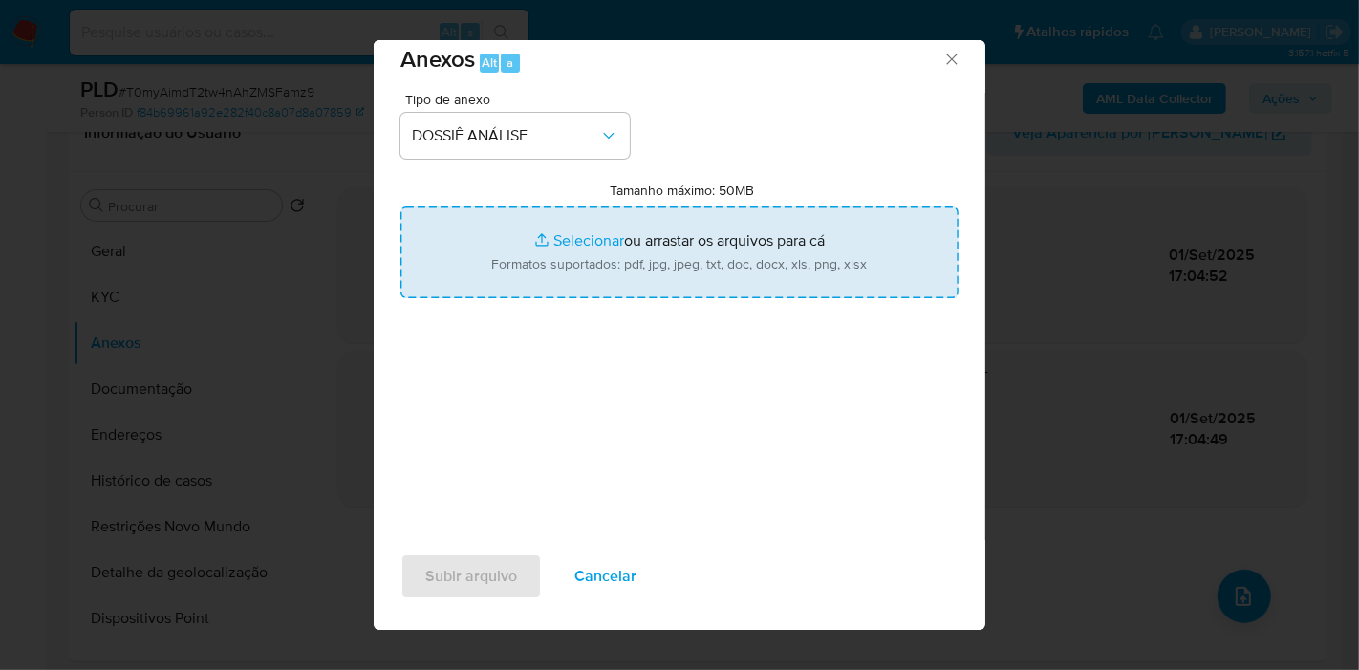
click at [540, 267] on input "Tamanho máximo: 50MB Selecionar arquivos" at bounding box center [680, 252] width 558 height 92
type input "C:\fakepath\Mulan 2335691025_2025_09_01_15_08_56.pdf"
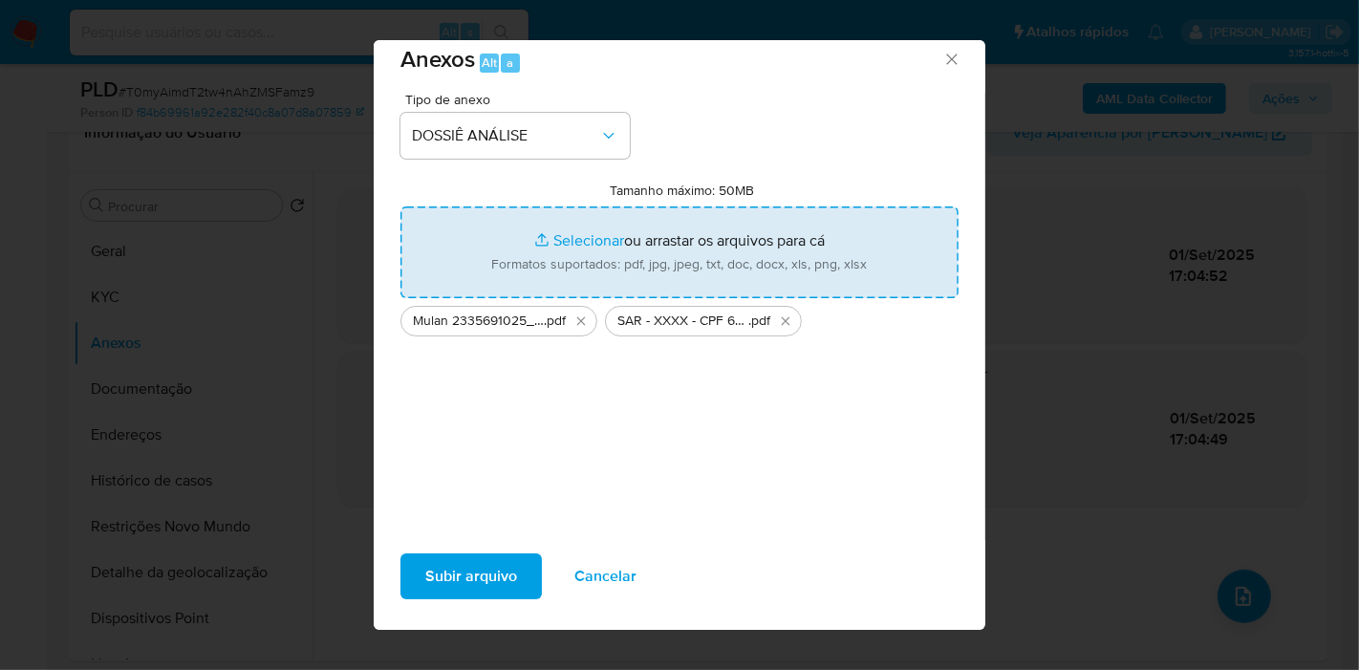
click at [486, 577] on span "Subir arquivo" at bounding box center [471, 576] width 92 height 42
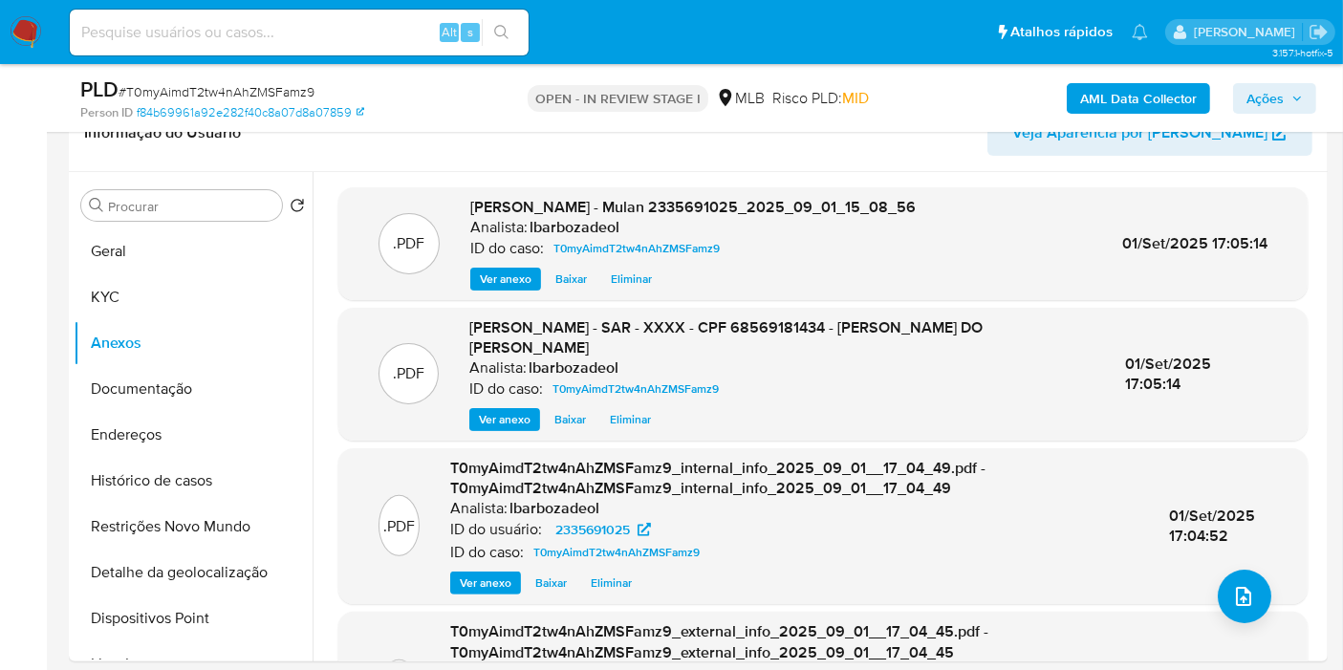
click at [1282, 97] on span "Ações" at bounding box center [1265, 98] width 37 height 31
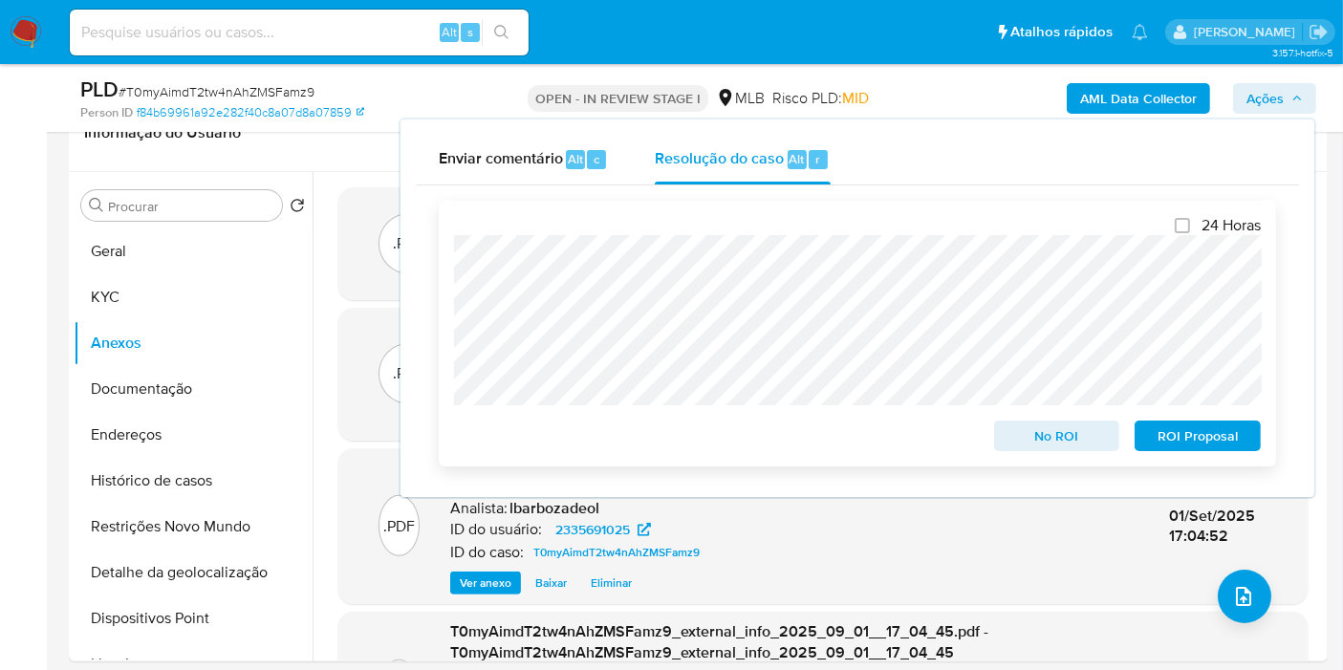
click at [1180, 440] on span "ROI Proposal" at bounding box center [1197, 436] width 99 height 27
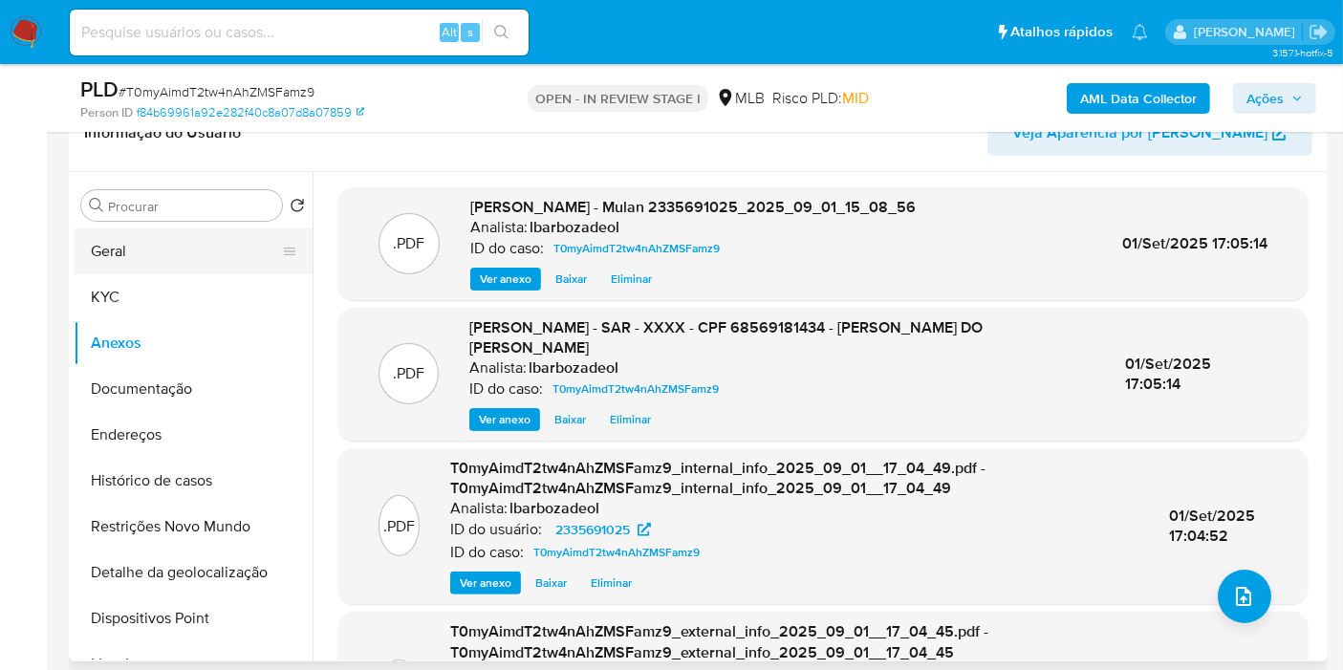
scroll to position [0, 0]
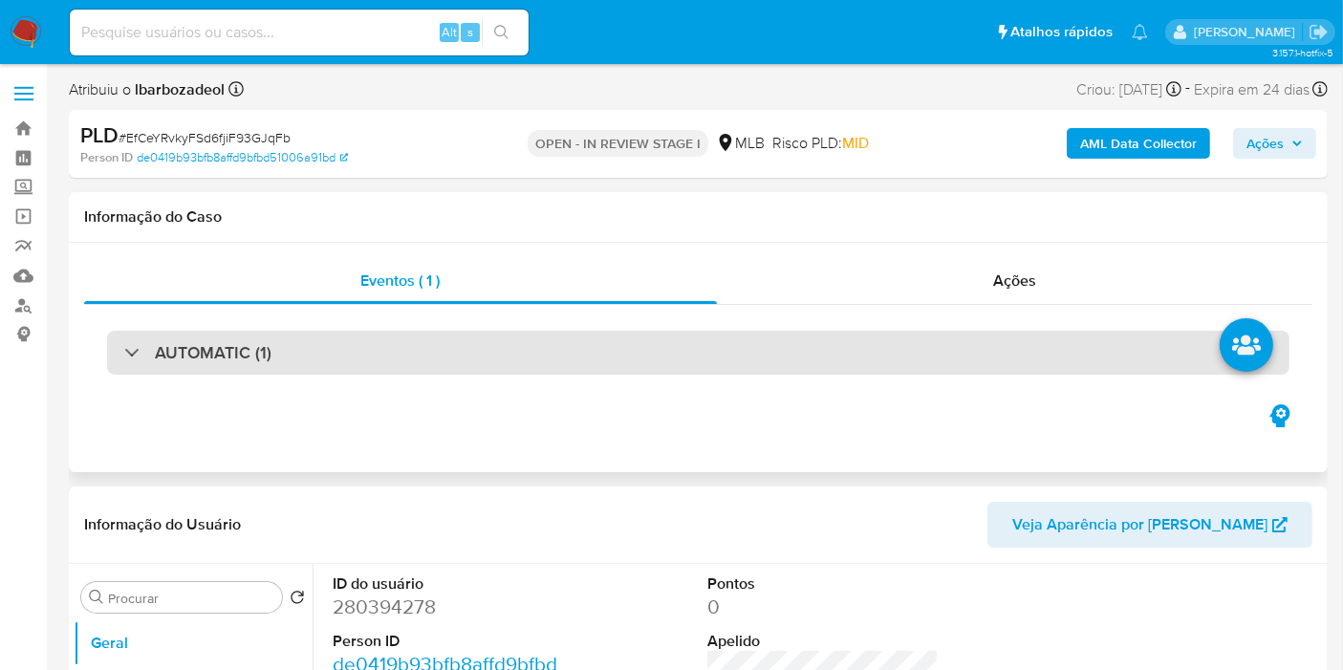
select select "10"
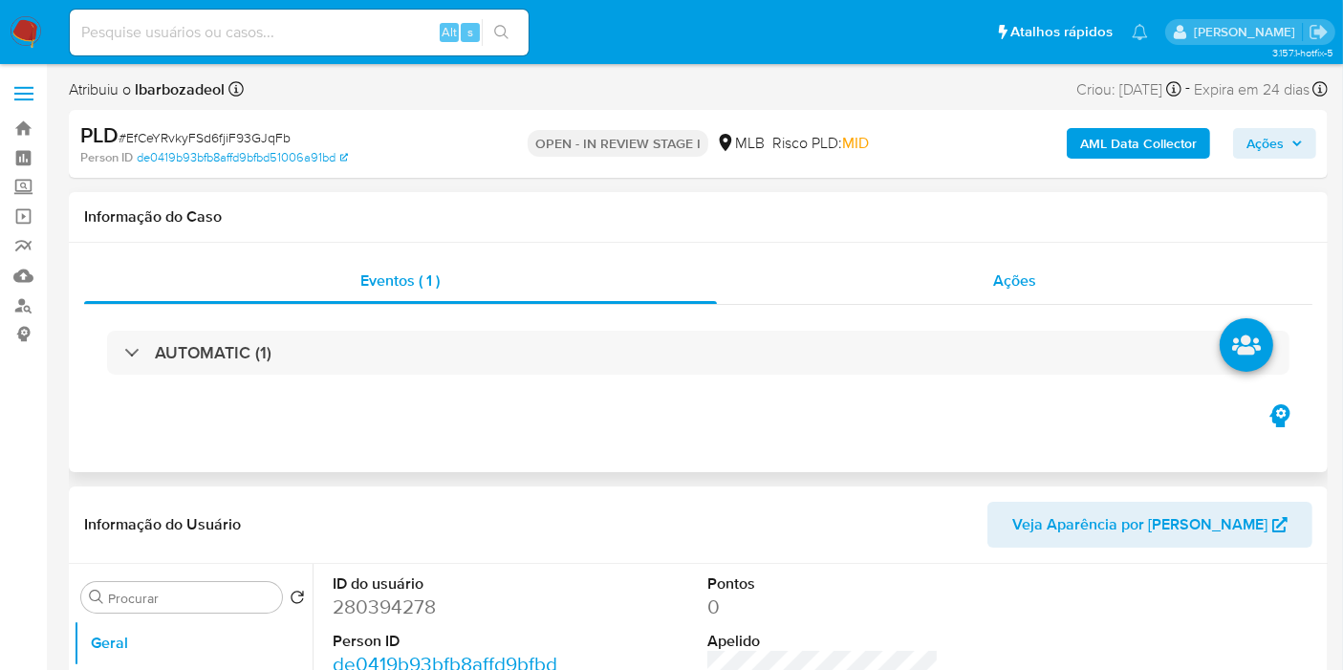
click at [942, 269] on div "Ações" at bounding box center [1015, 281] width 597 height 46
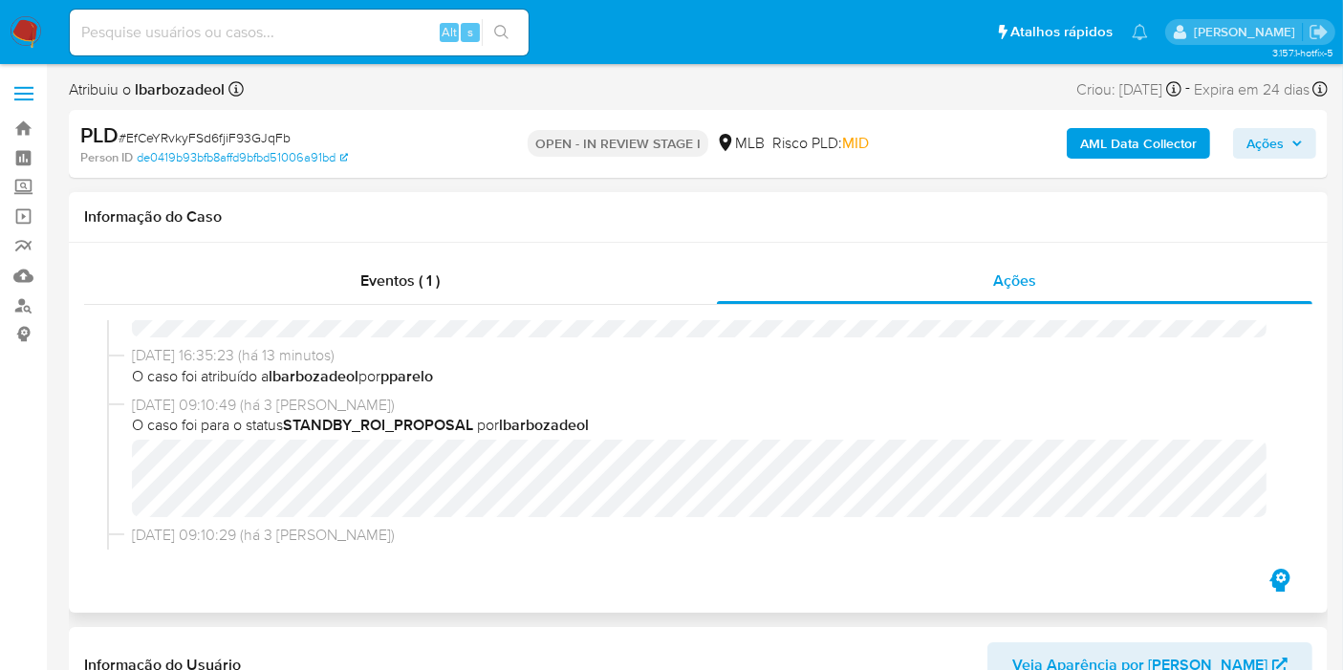
scroll to position [106, 0]
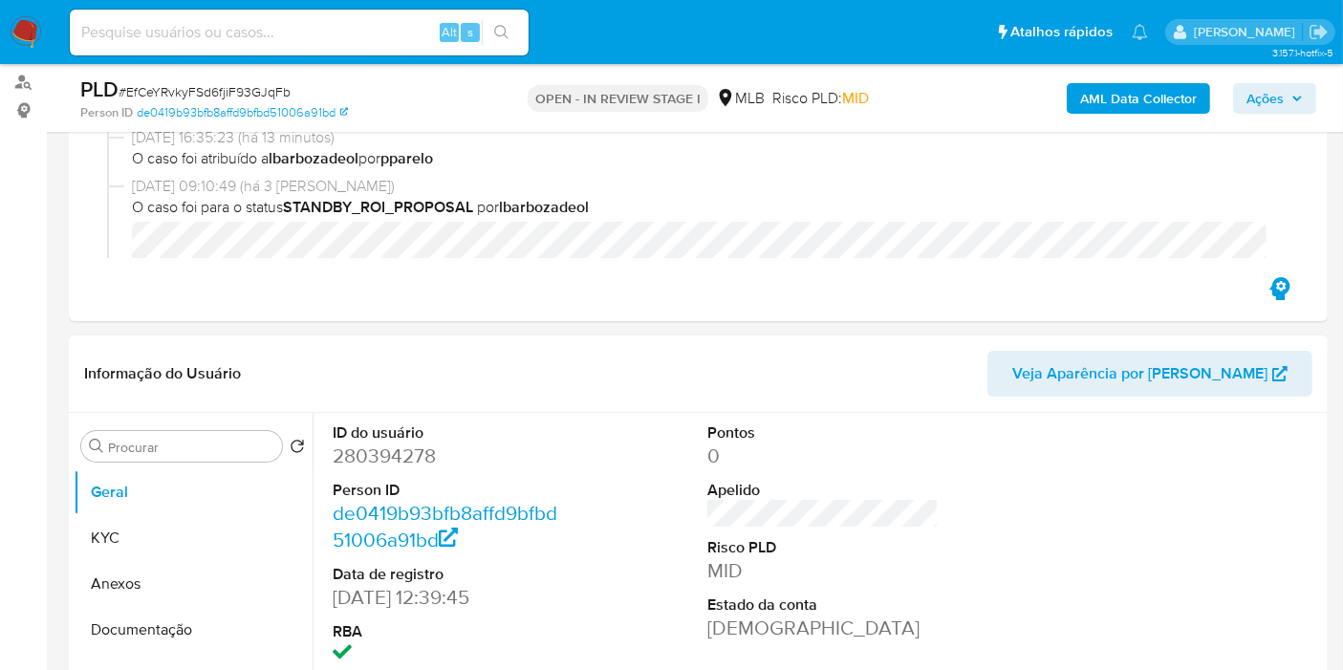
scroll to position [318, 0]
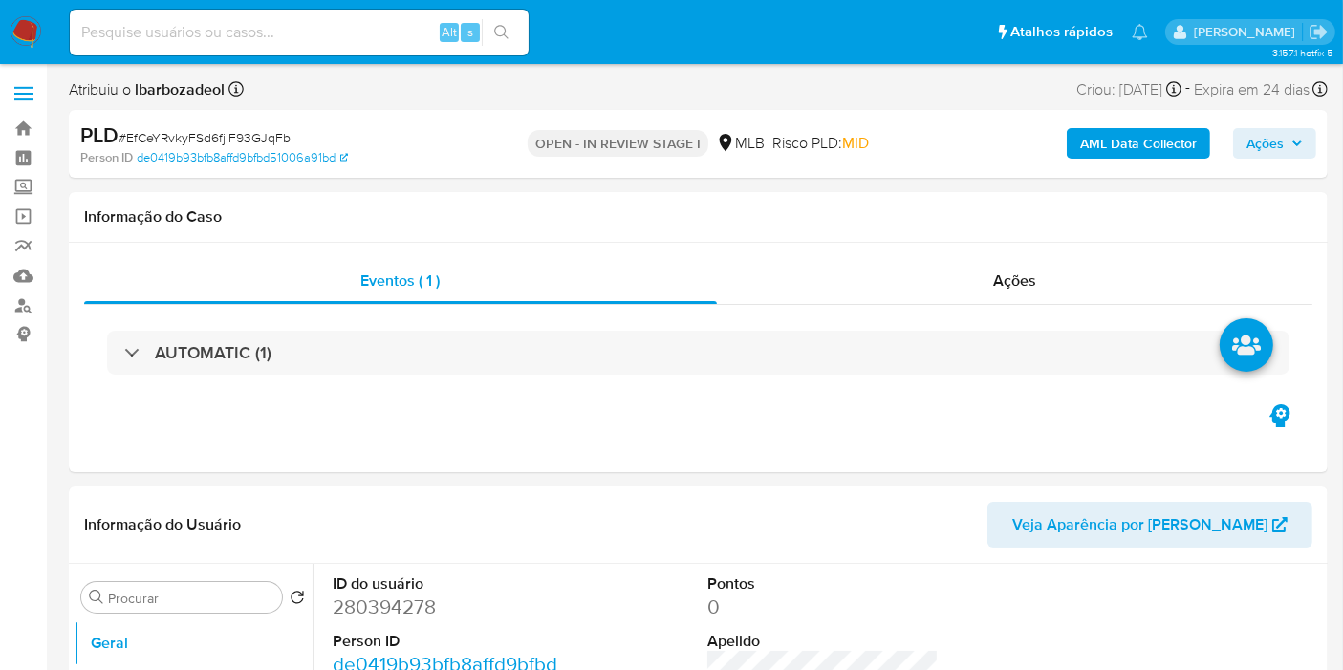
select select "10"
click at [525, 222] on h1 "Informação do Caso" at bounding box center [698, 216] width 1228 height 19
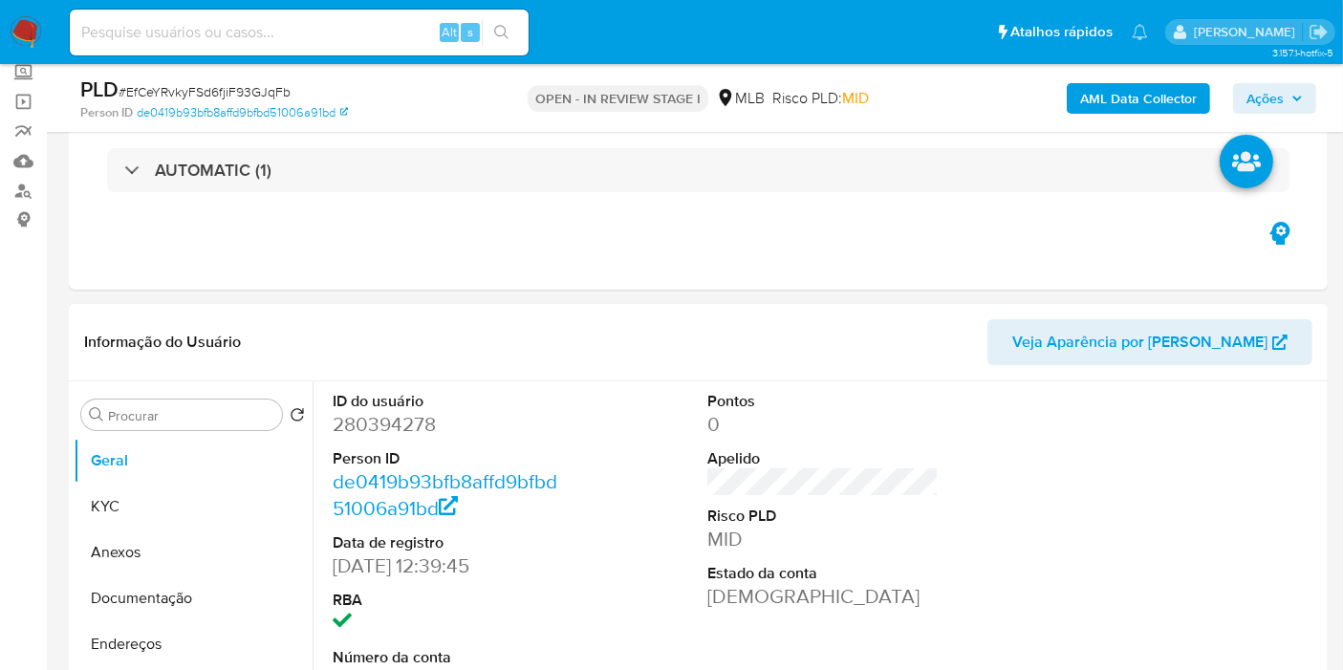
scroll to position [212, 0]
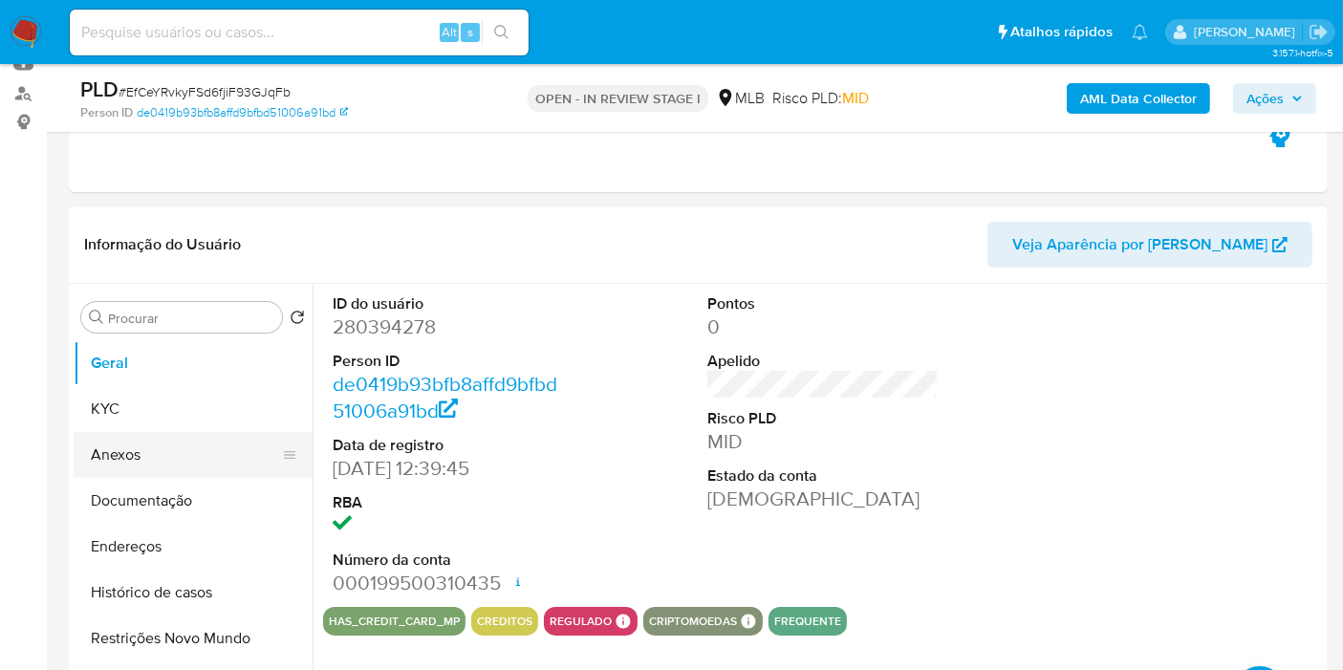
click at [189, 464] on button "Anexos" at bounding box center [186, 455] width 224 height 46
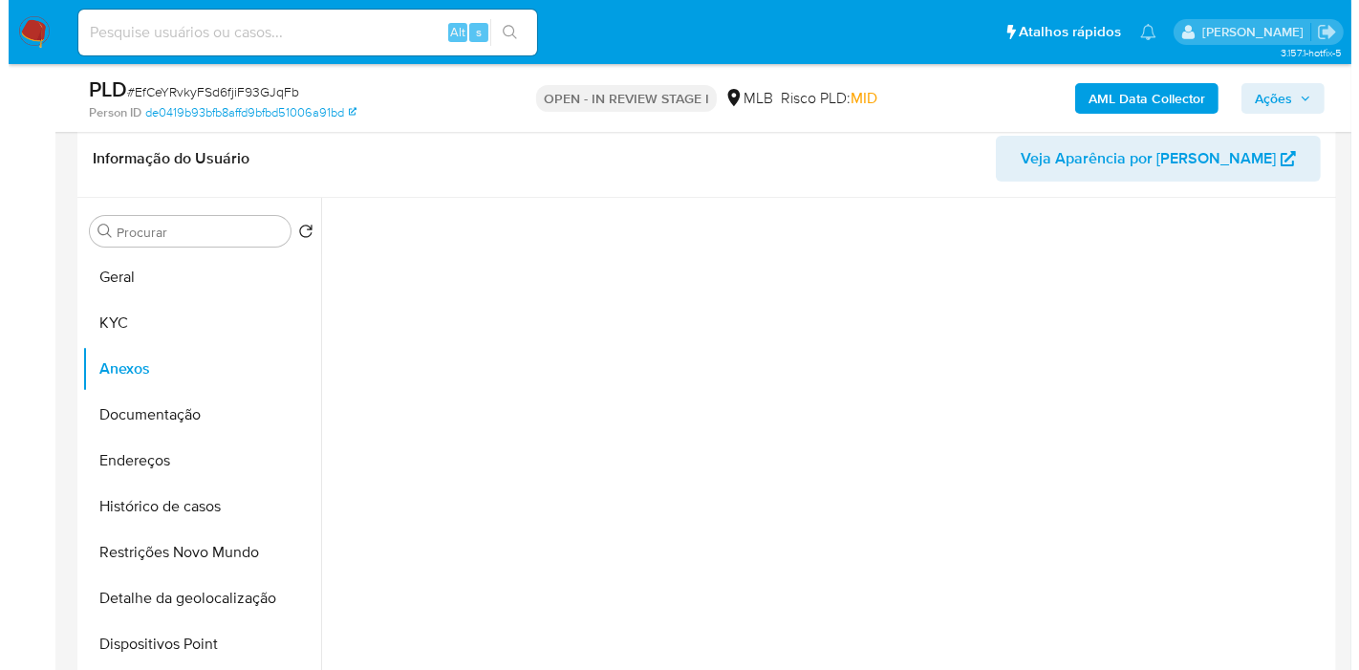
scroll to position [318, 0]
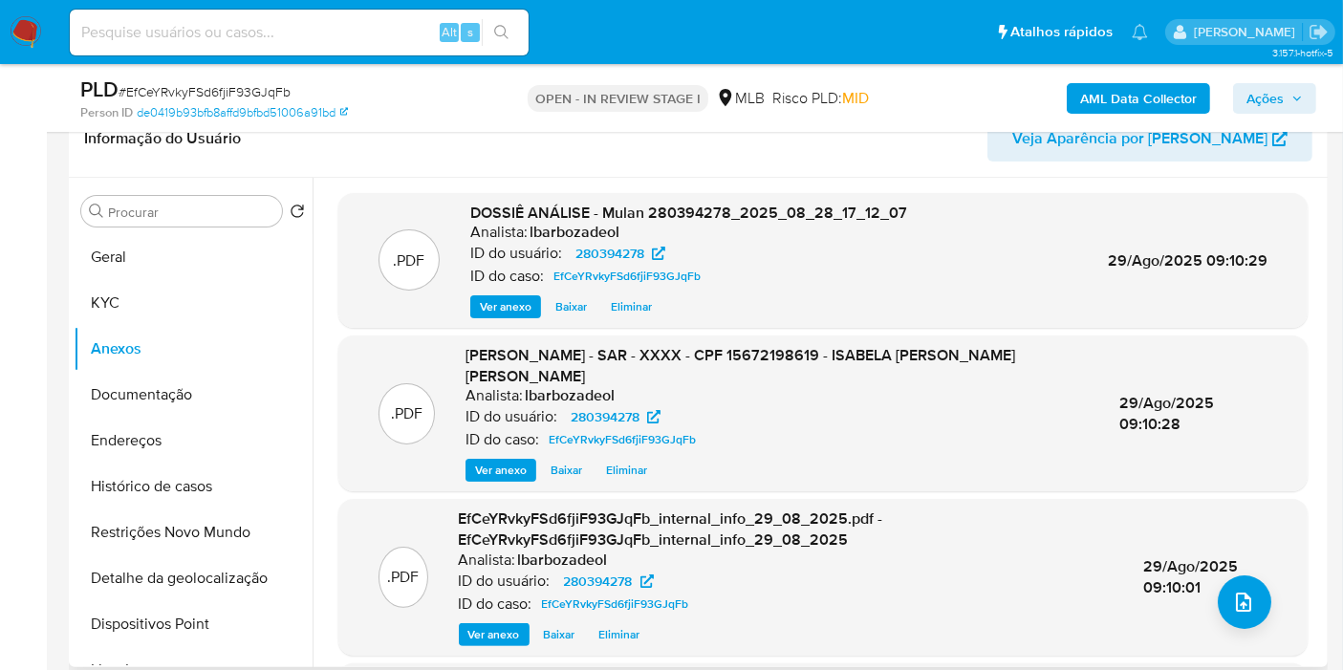
drag, startPoint x: 481, startPoint y: 470, endPoint x: 488, endPoint y: 463, distance: 10.8
click at [480, 470] on span "Ver anexo" at bounding box center [501, 470] width 52 height 19
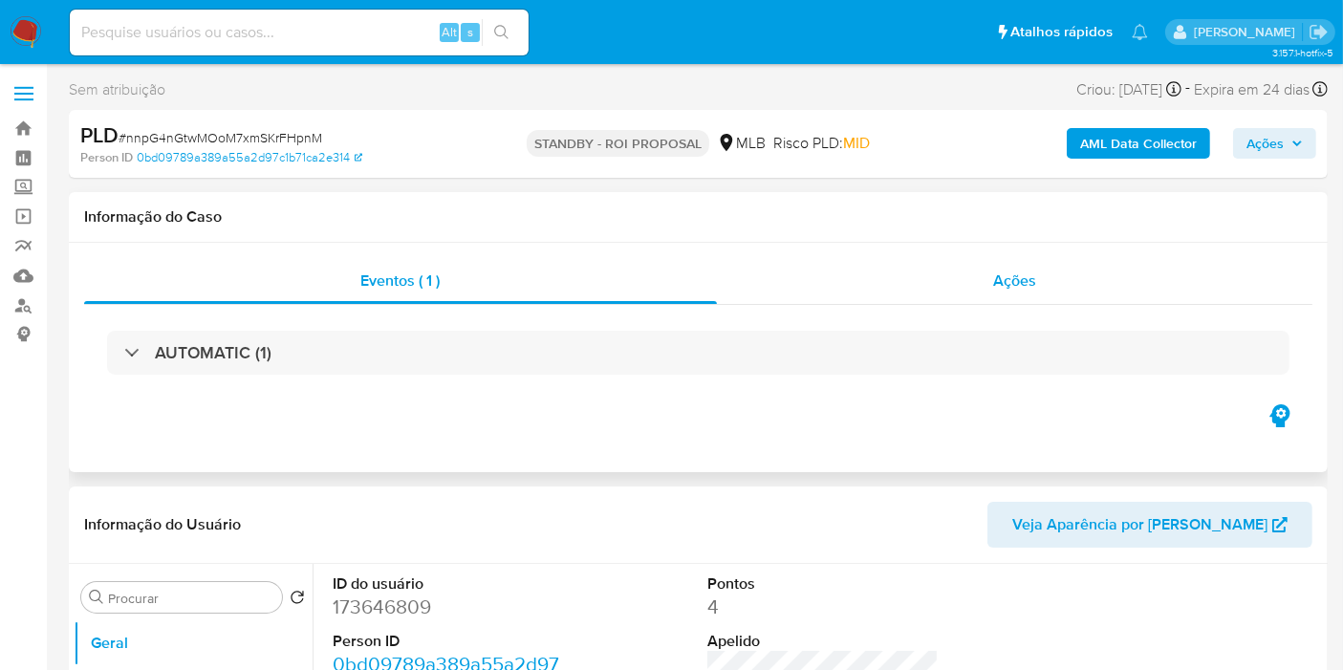
select select "10"
click at [983, 274] on div "Ações" at bounding box center [1015, 281] width 597 height 46
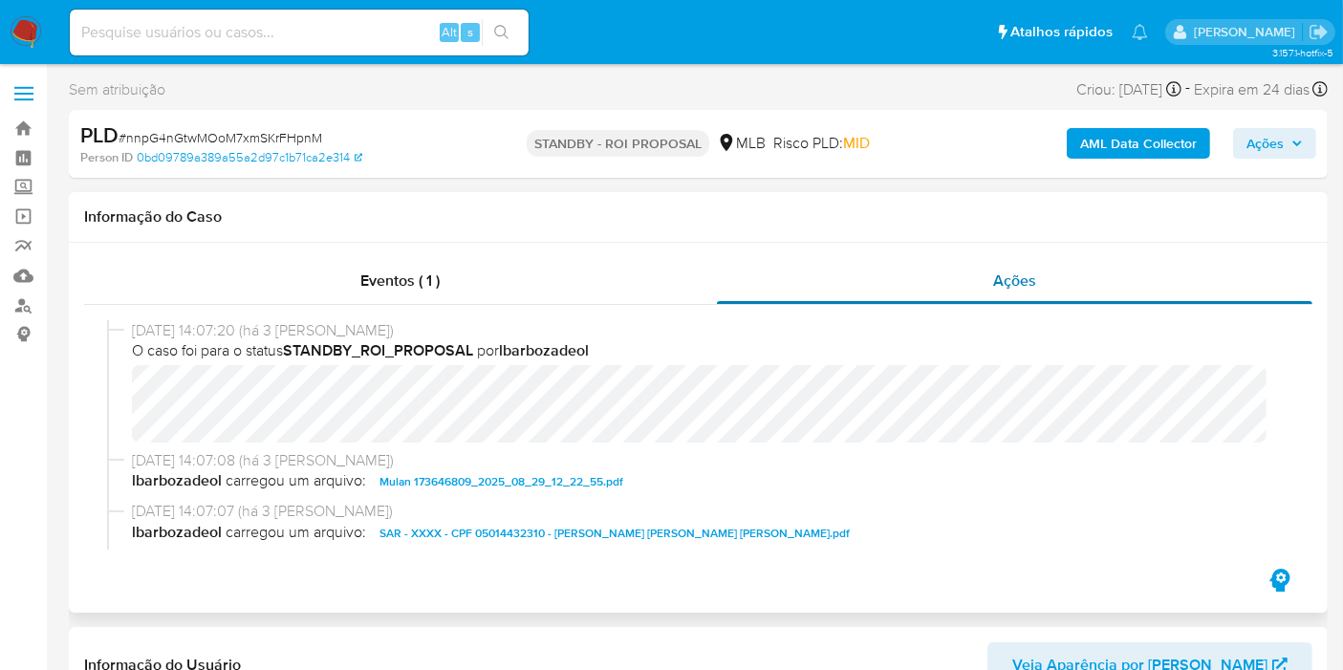
drag, startPoint x: 1286, startPoint y: 217, endPoint x: 1215, endPoint y: 291, distance: 102.1
click at [1286, 217] on h1 "Informação do Caso" at bounding box center [698, 216] width 1228 height 19
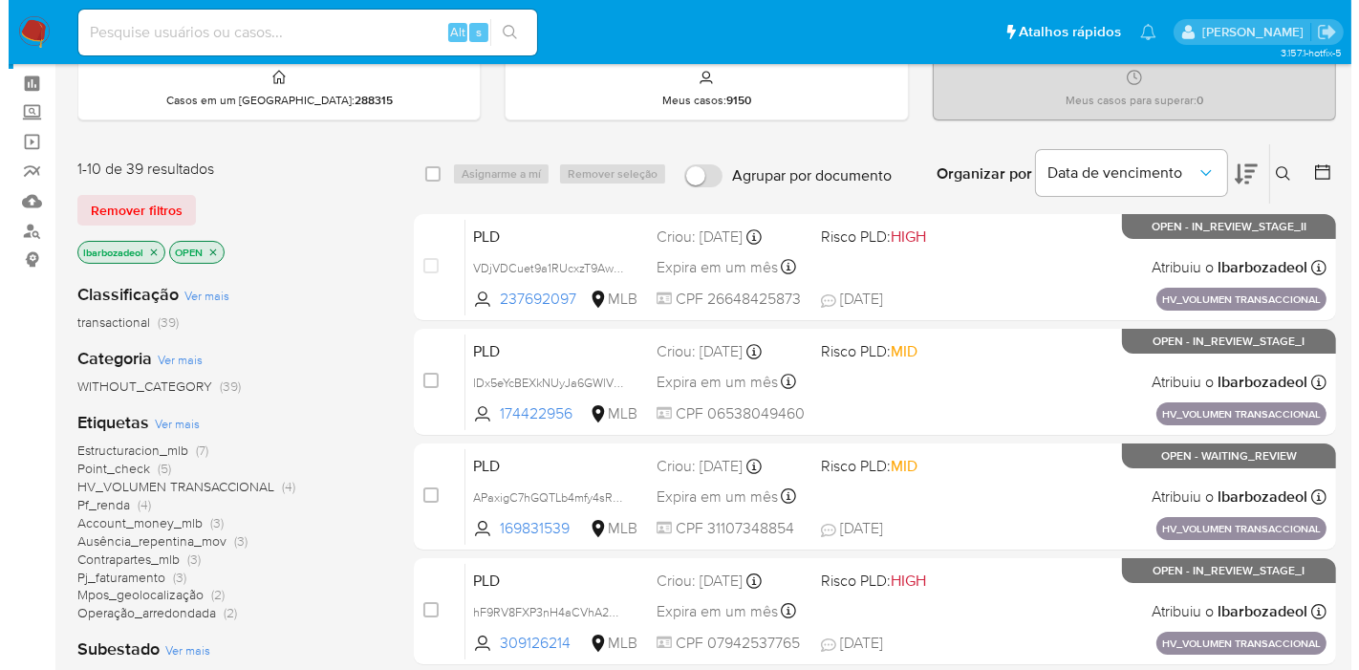
scroll to position [106, 0]
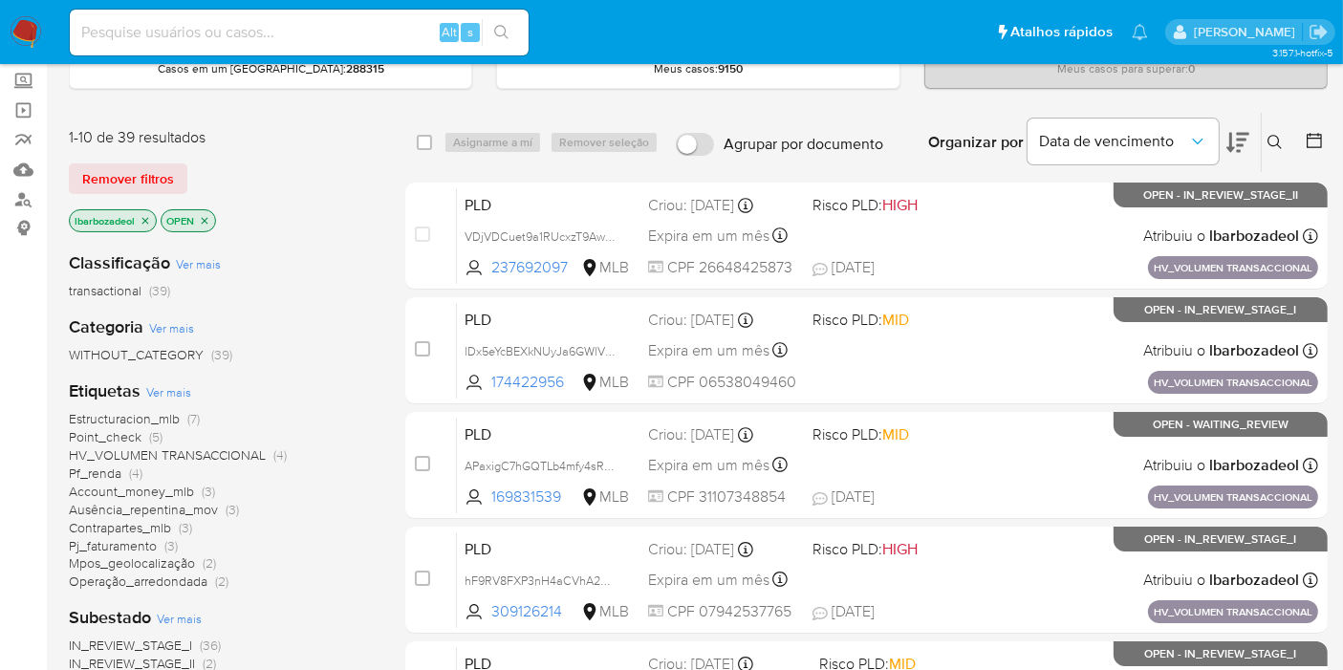
click at [185, 383] on span "Ver mais" at bounding box center [168, 391] width 45 height 17
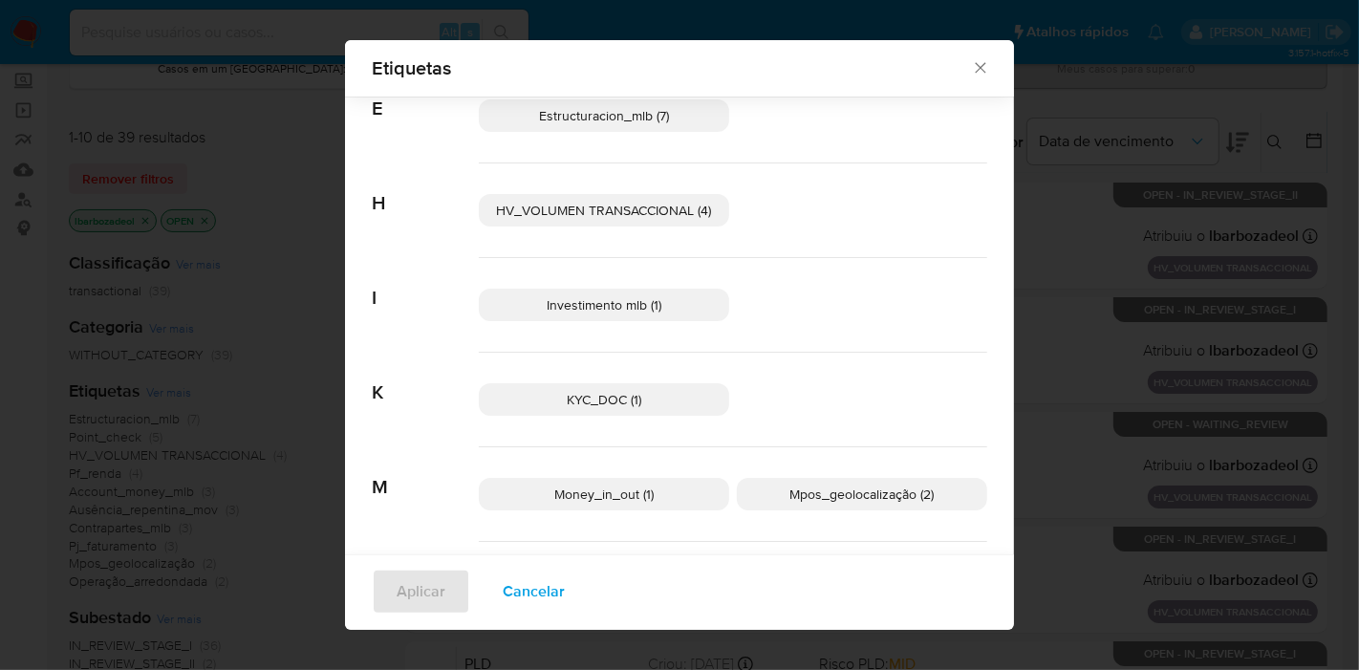
scroll to position [224, 0]
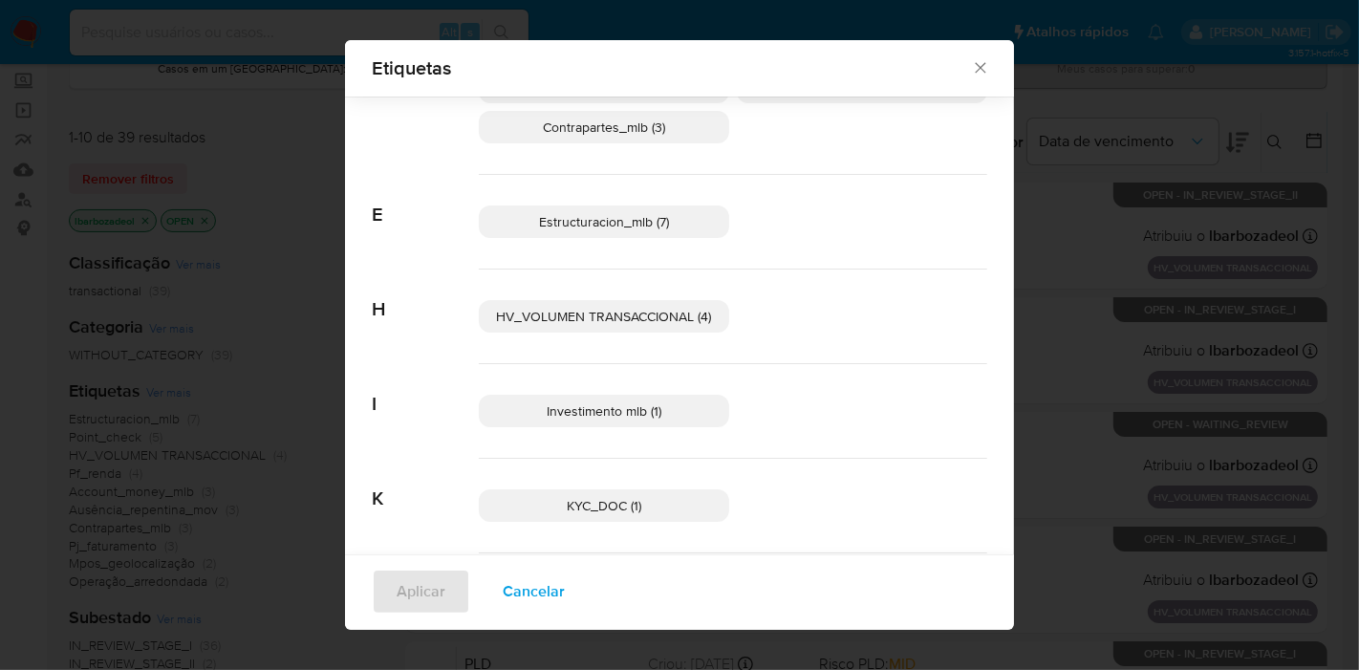
click at [649, 404] on span "Investimento mlb (1)" at bounding box center [604, 411] width 115 height 19
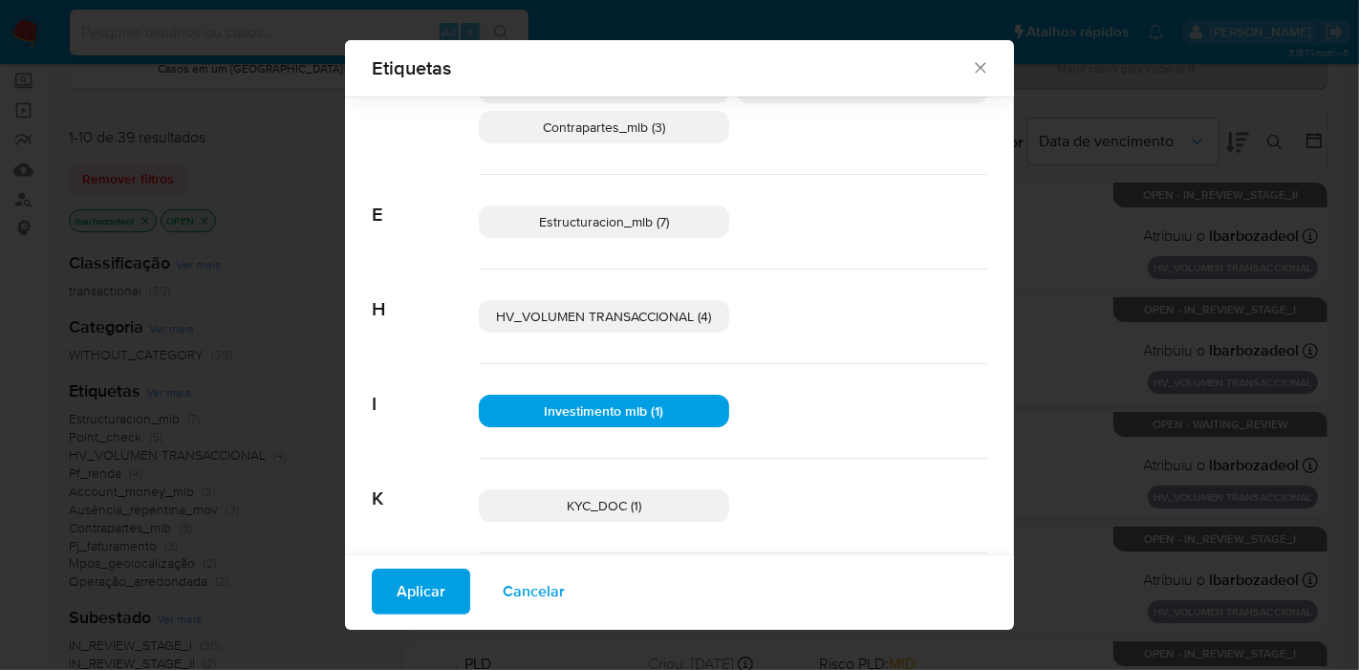
click at [418, 585] on span "Aplicar" at bounding box center [421, 592] width 49 height 42
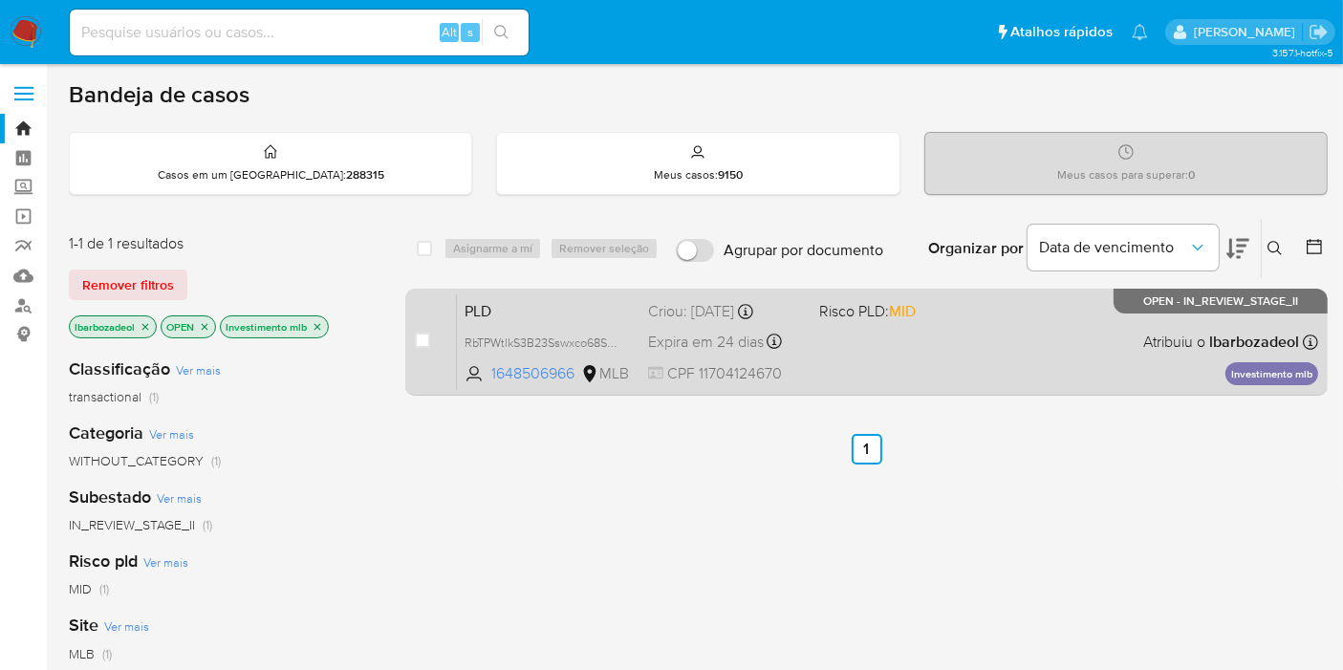
click at [869, 348] on div "PLD RbTPWtlkS3B23Sswxco68SRB 1648506966 MLB Risco PLD: MID Criou: [DATE] Criou:…" at bounding box center [887, 341] width 861 height 97
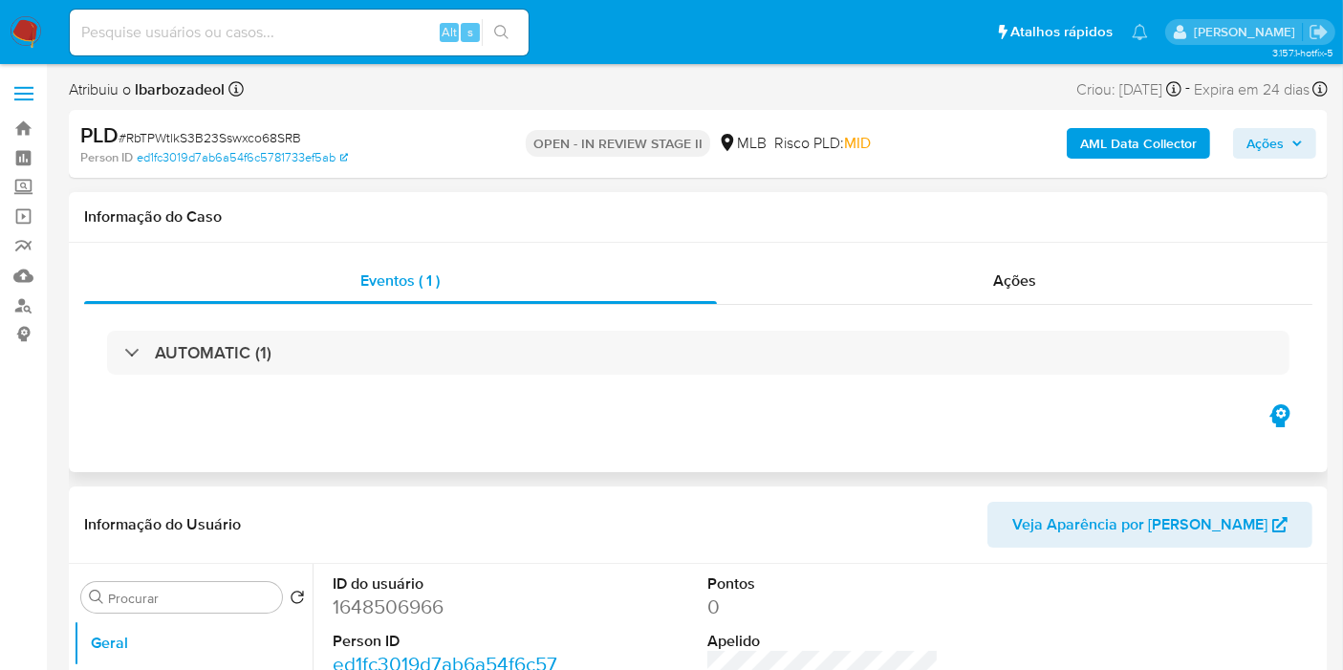
select select "10"
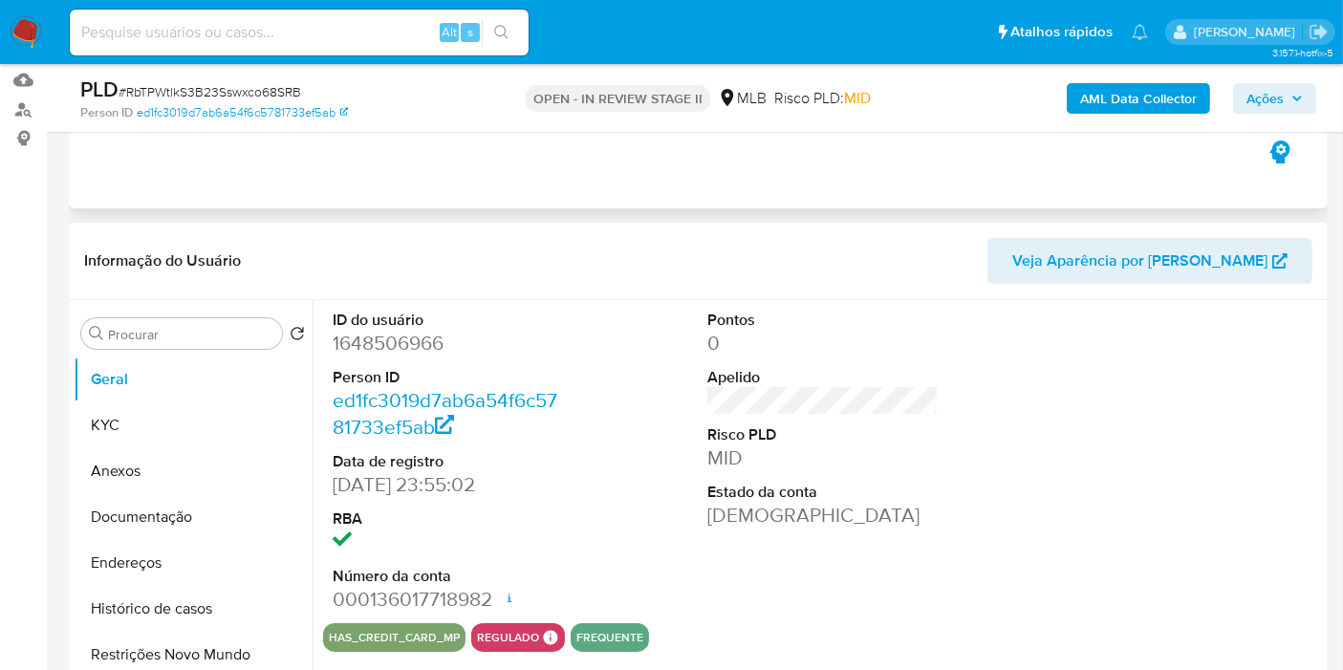
scroll to position [212, 0]
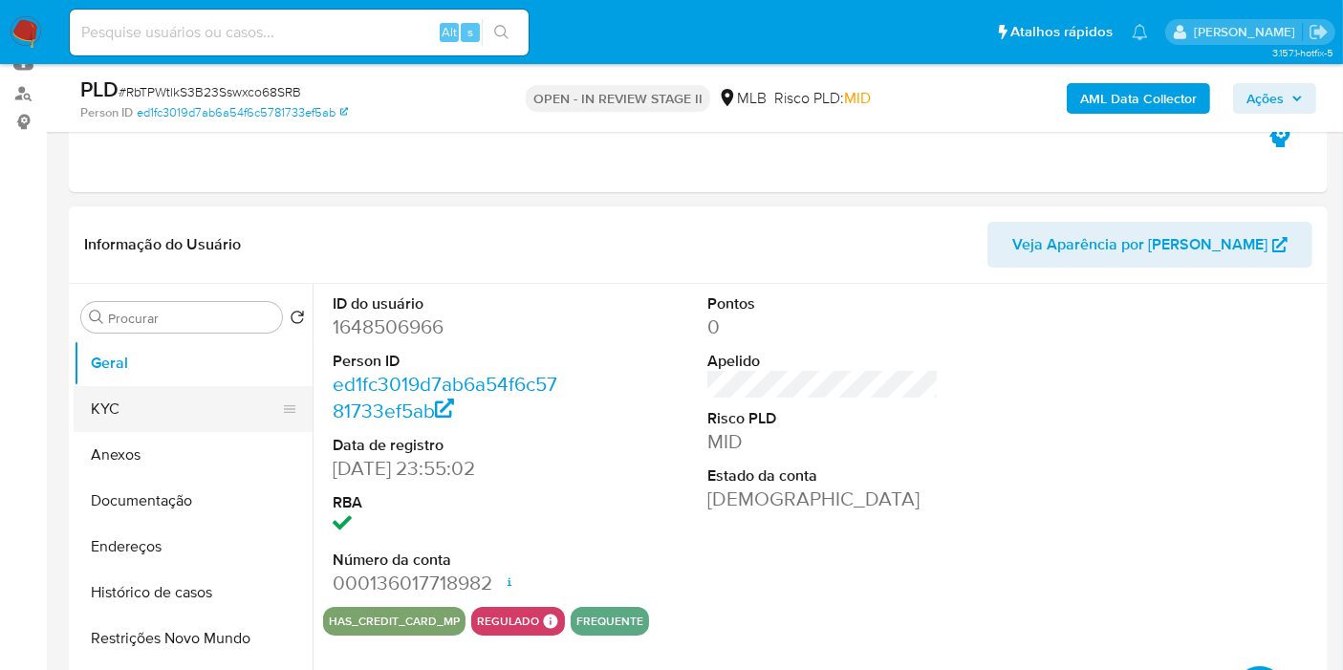
click at [151, 396] on button "KYC" at bounding box center [186, 409] width 224 height 46
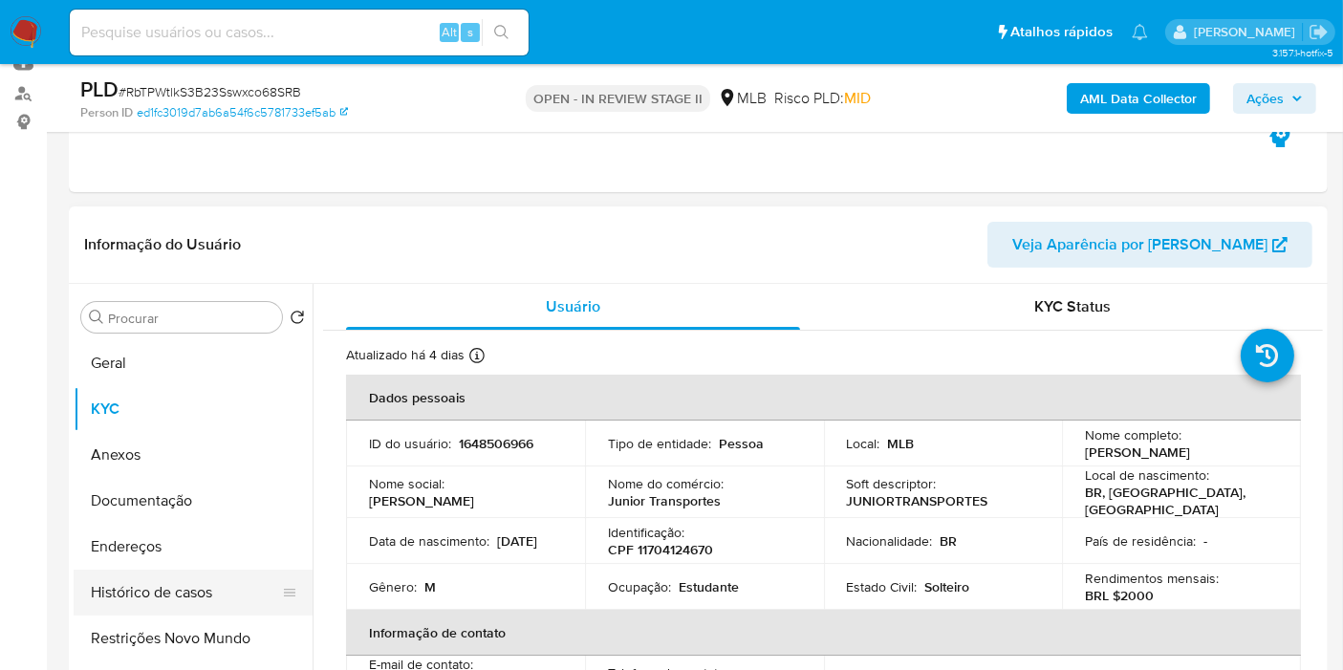
click at [201, 582] on button "Histórico de casos" at bounding box center [186, 593] width 224 height 46
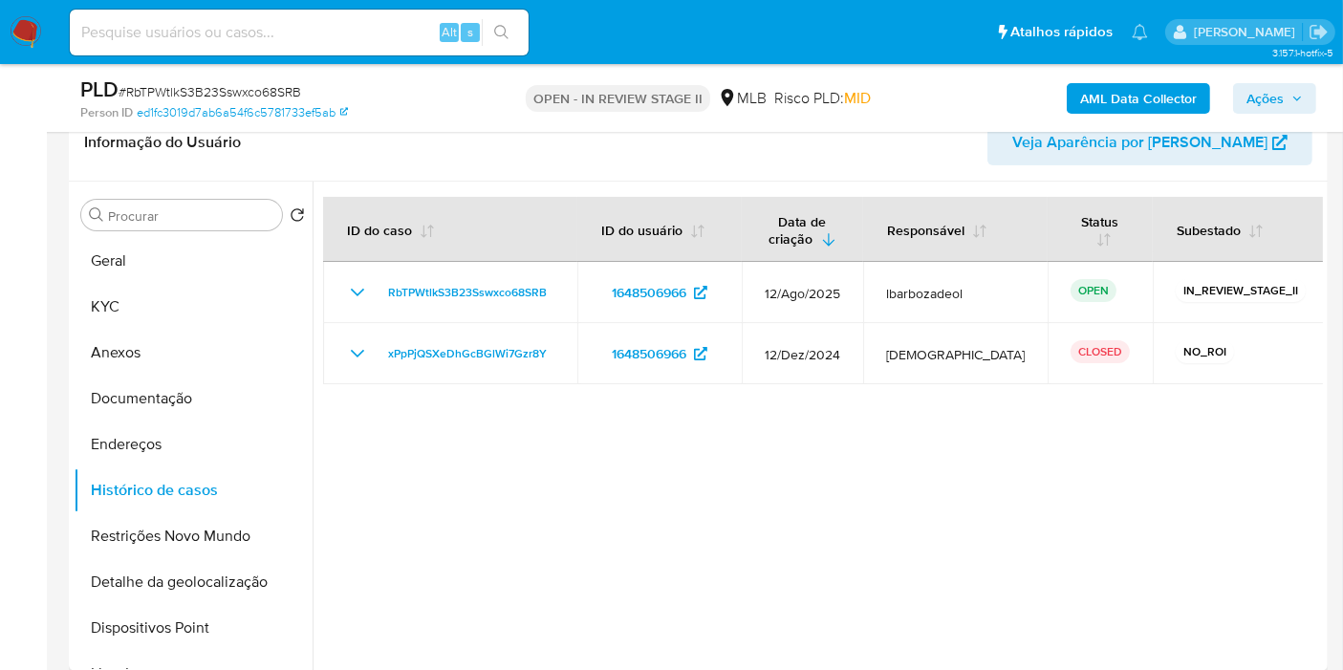
scroll to position [318, 0]
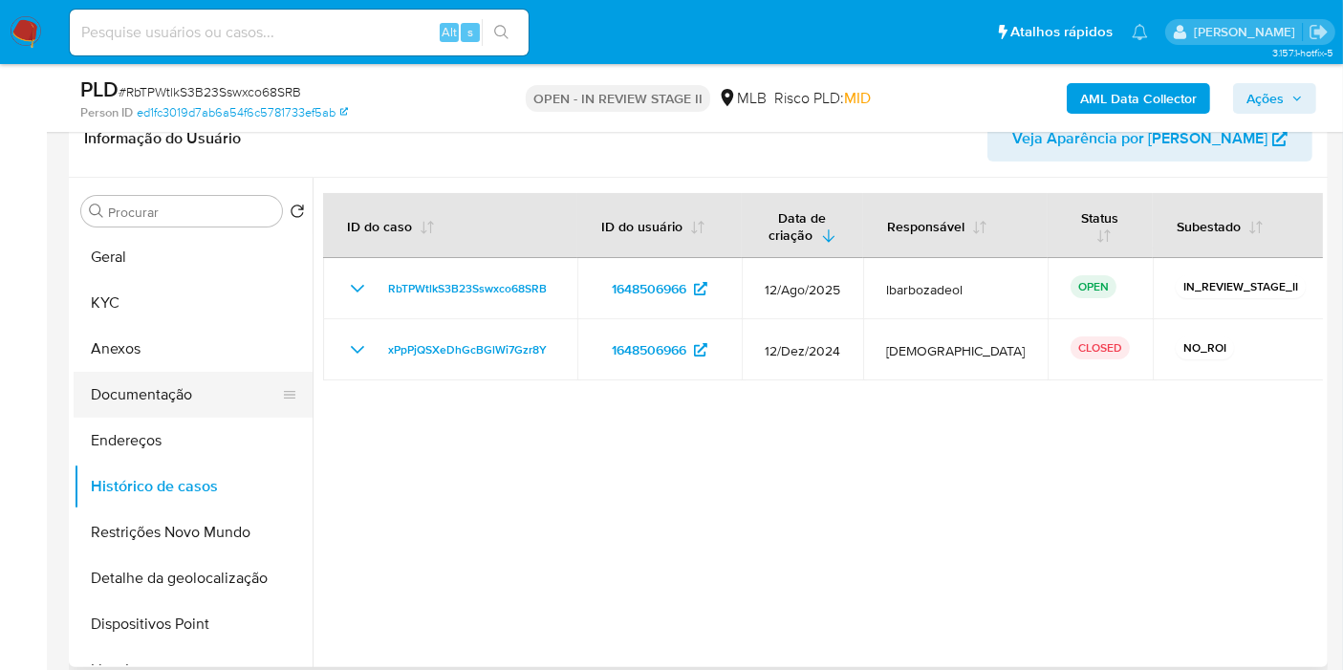
click at [205, 394] on button "Documentação" at bounding box center [186, 395] width 224 height 46
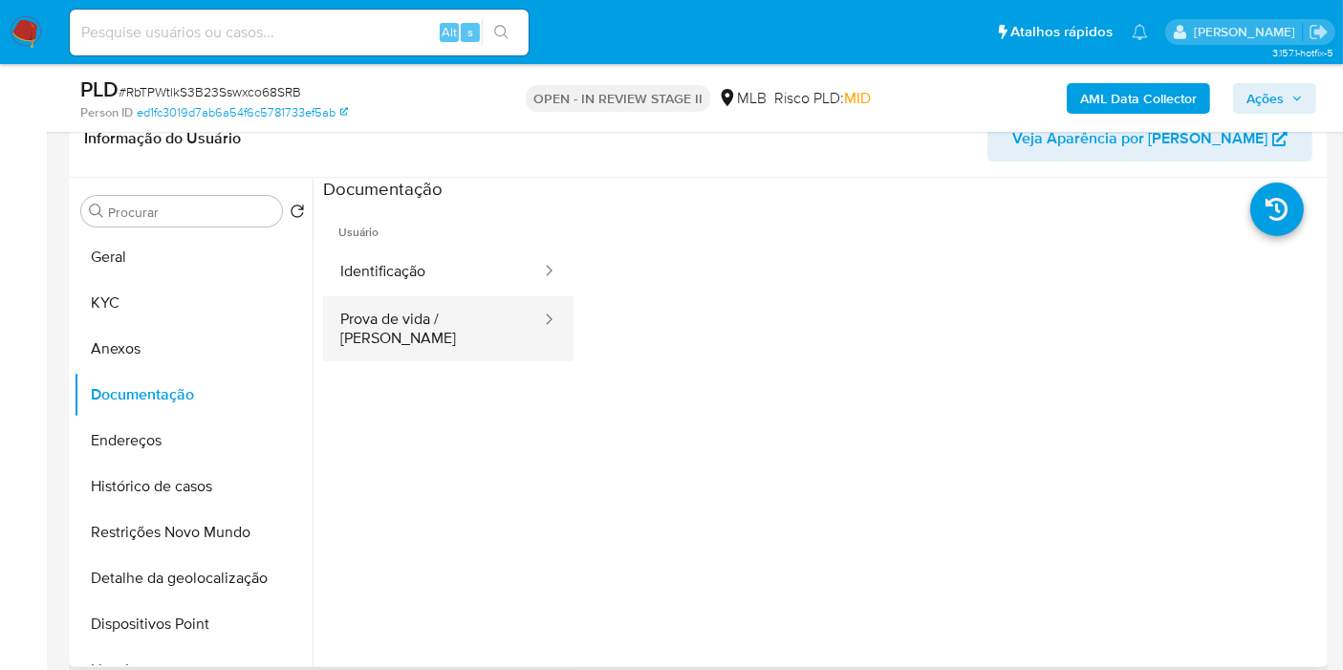
click at [422, 308] on button "Prova de vida / [PERSON_NAME]" at bounding box center [433, 328] width 220 height 65
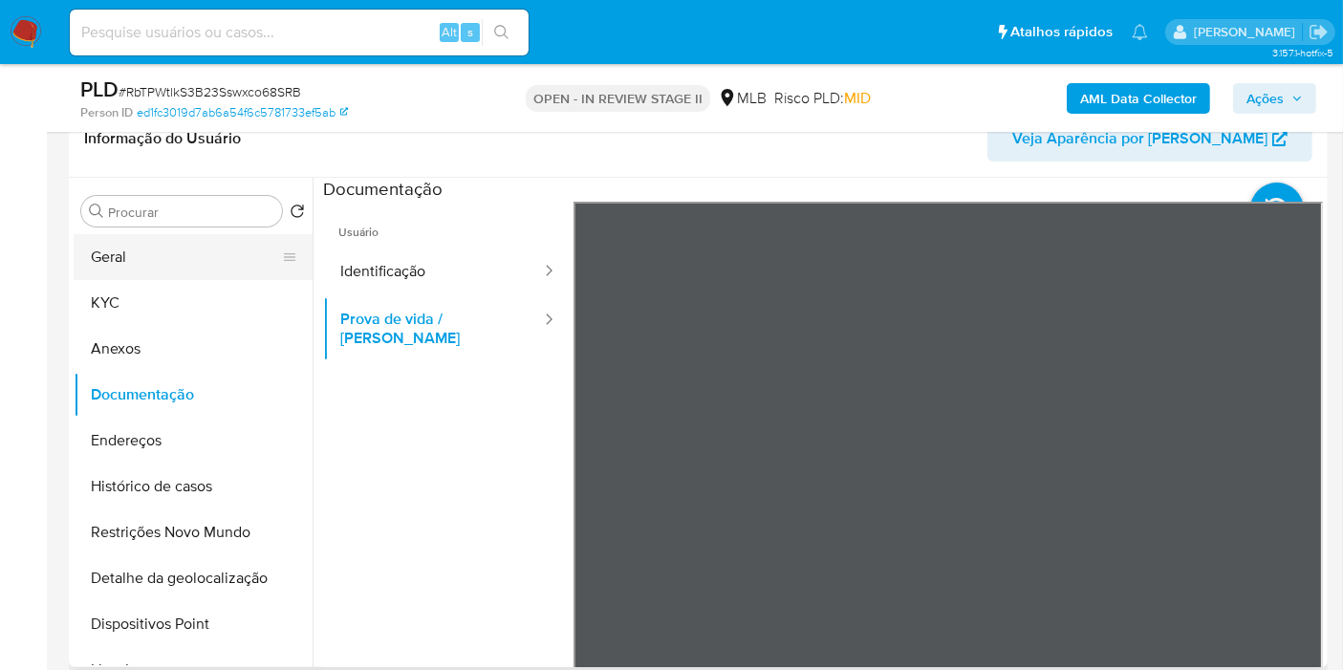
click at [157, 247] on button "Geral" at bounding box center [186, 257] width 224 height 46
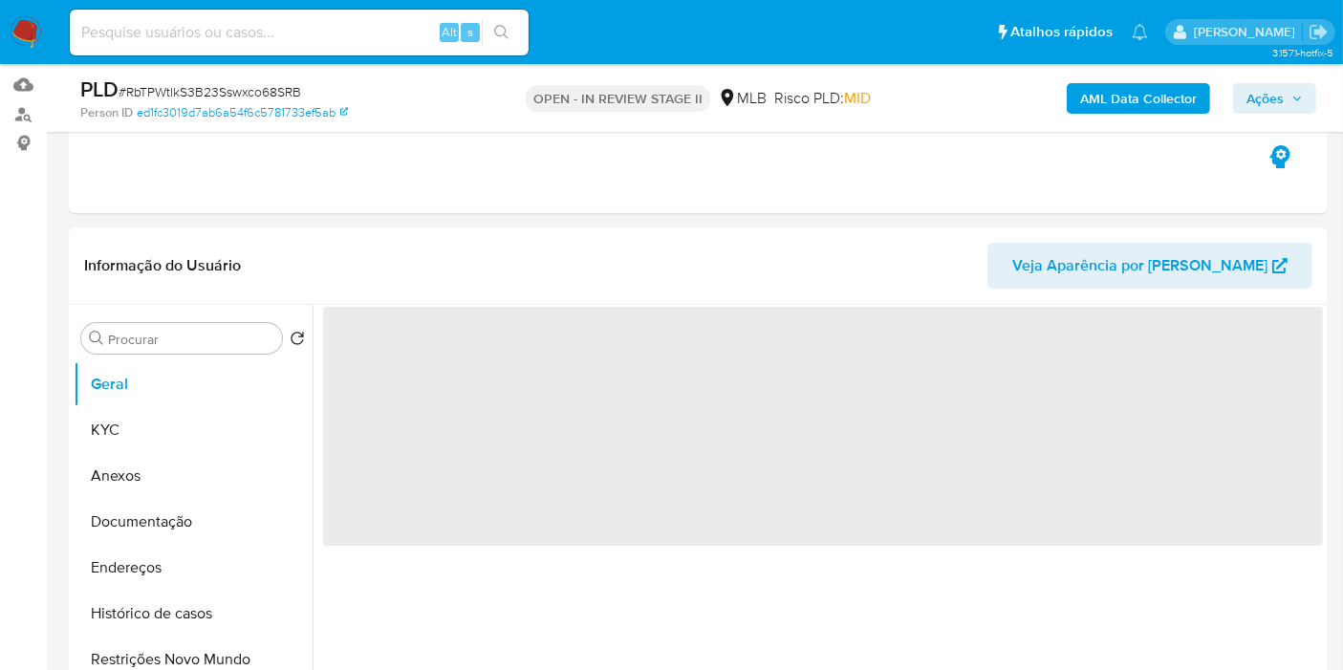
scroll to position [0, 0]
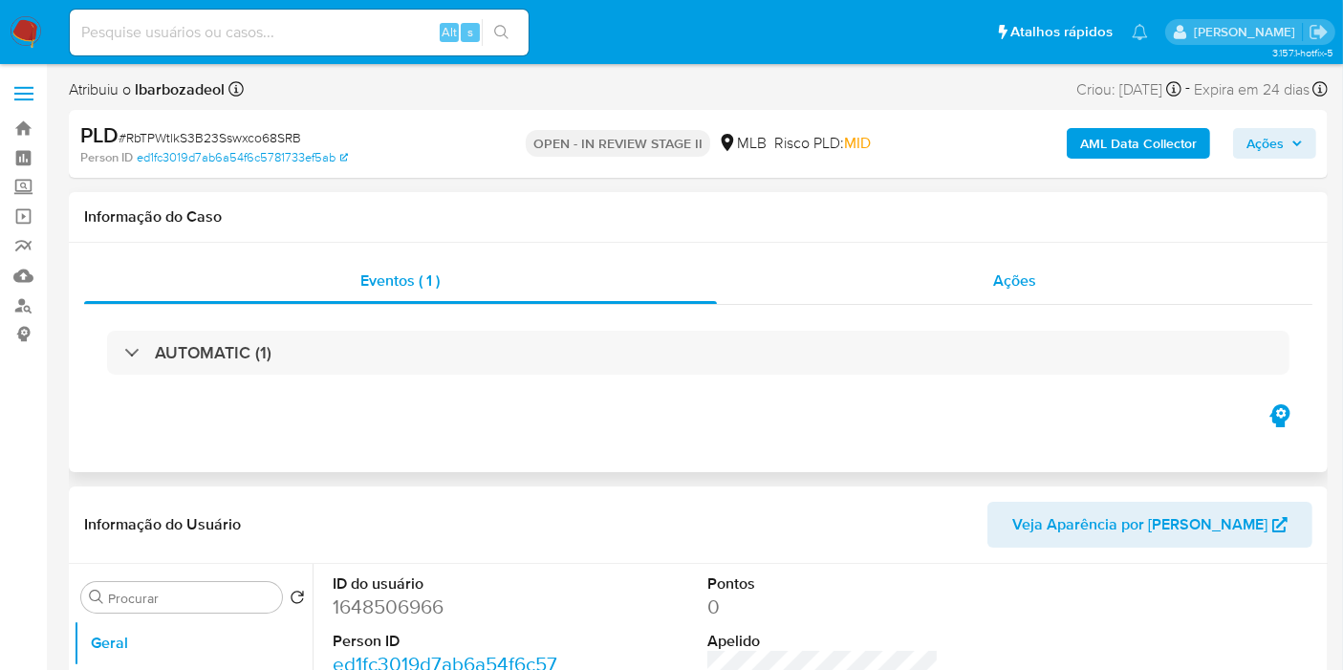
click at [937, 297] on div "Ações" at bounding box center [1015, 281] width 597 height 46
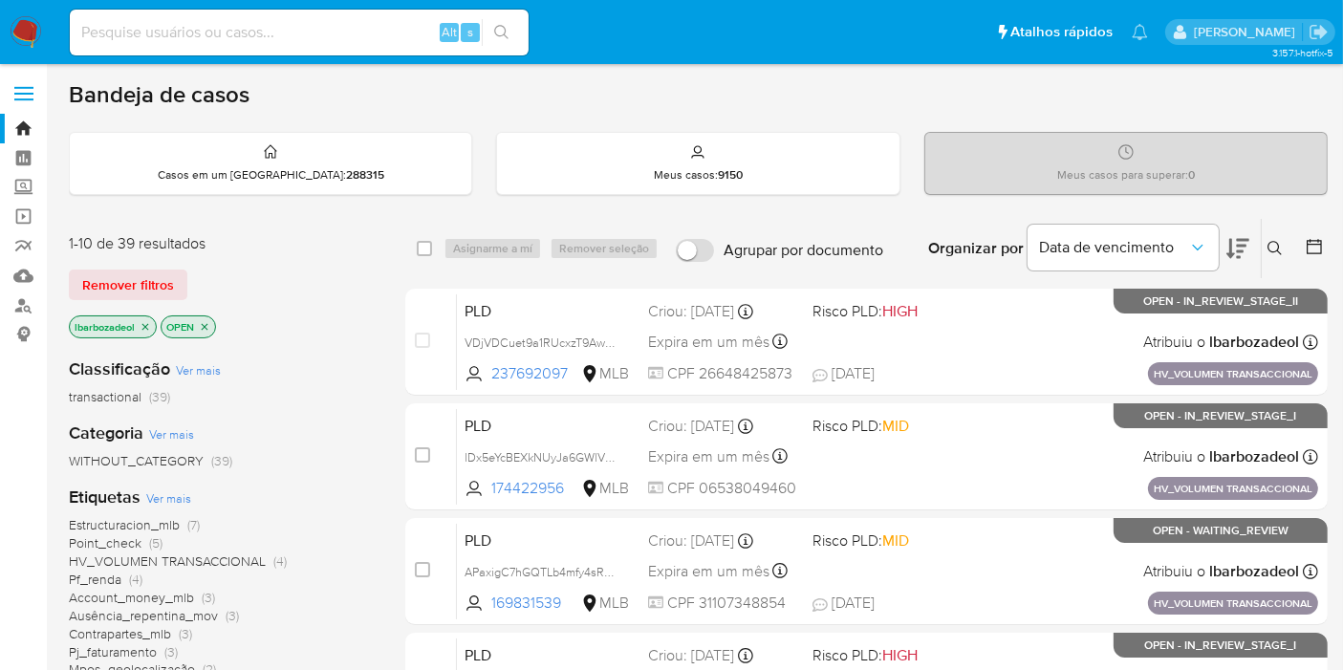
drag, startPoint x: 23, startPoint y: 419, endPoint x: 118, endPoint y: 308, distance: 145.8
click at [27, 42] on img at bounding box center [26, 32] width 33 height 33
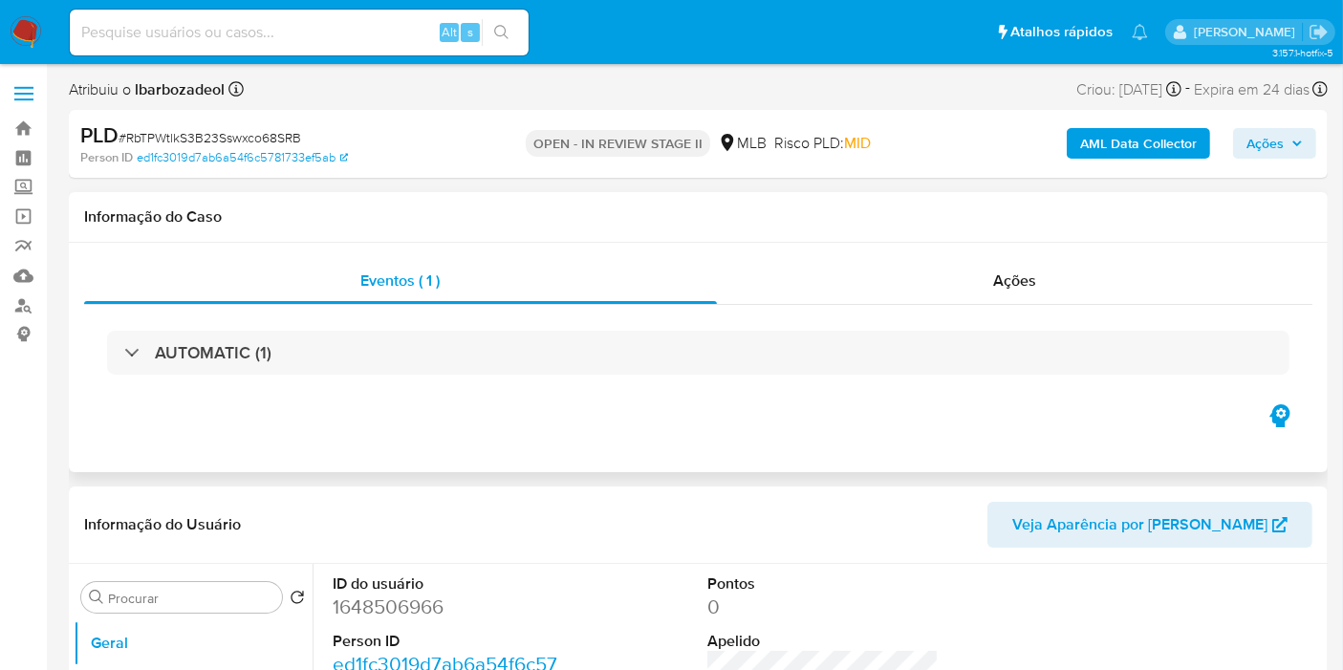
select select "10"
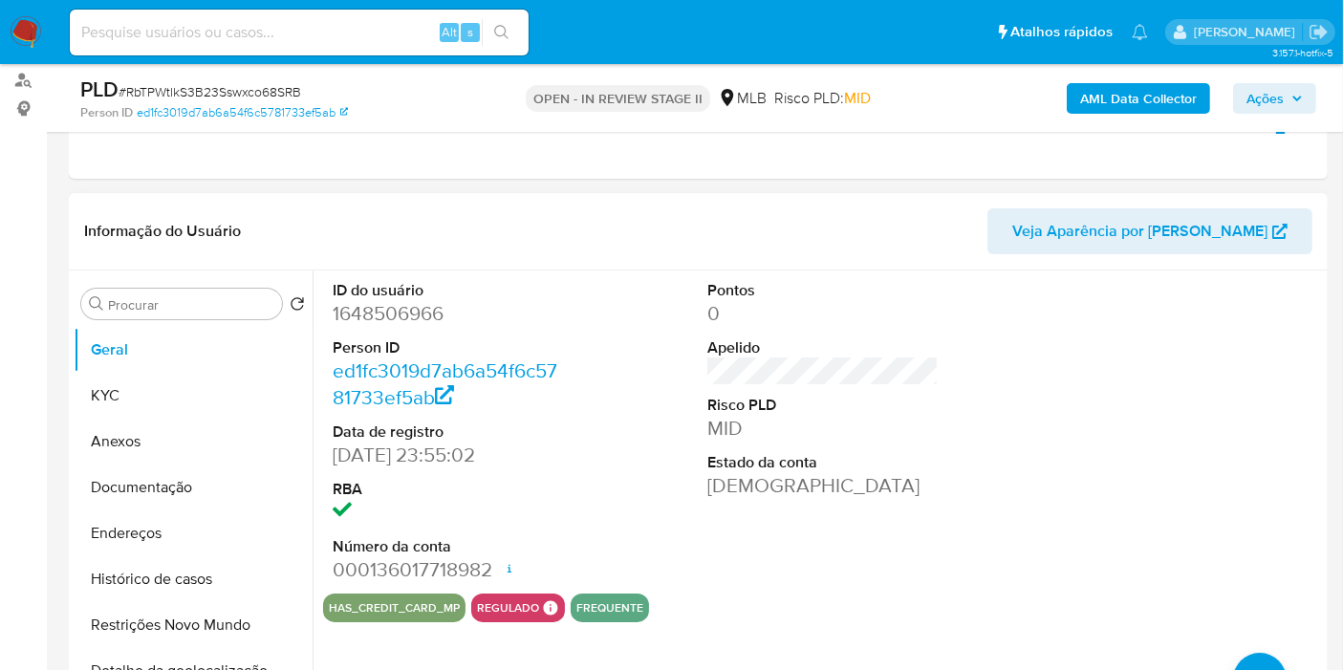
scroll to position [106, 0]
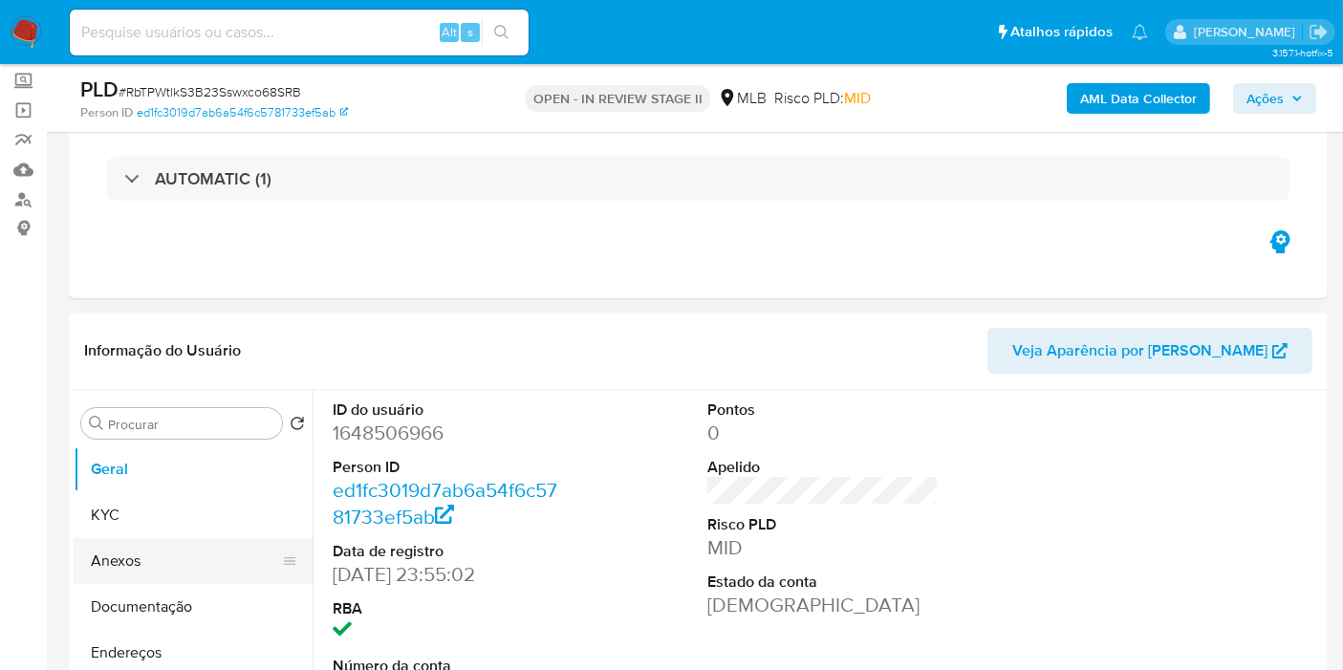
click at [194, 546] on button "Anexos" at bounding box center [186, 561] width 224 height 46
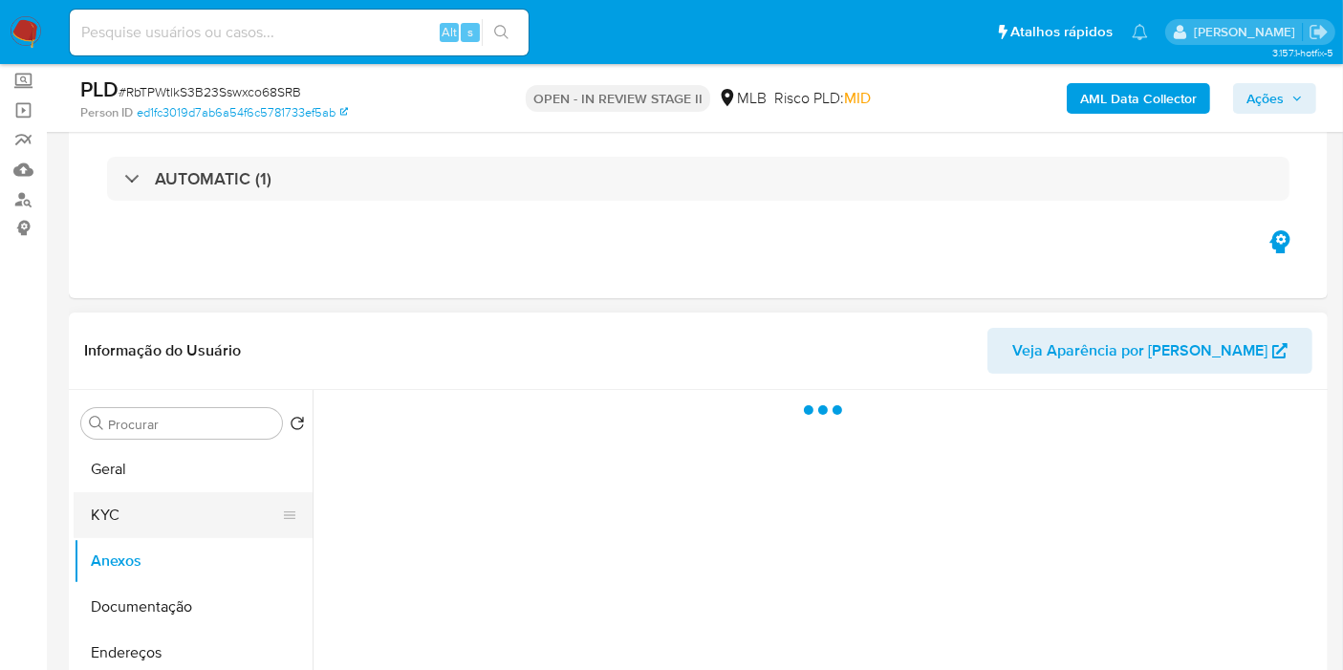
click at [163, 498] on button "KYC" at bounding box center [186, 515] width 224 height 46
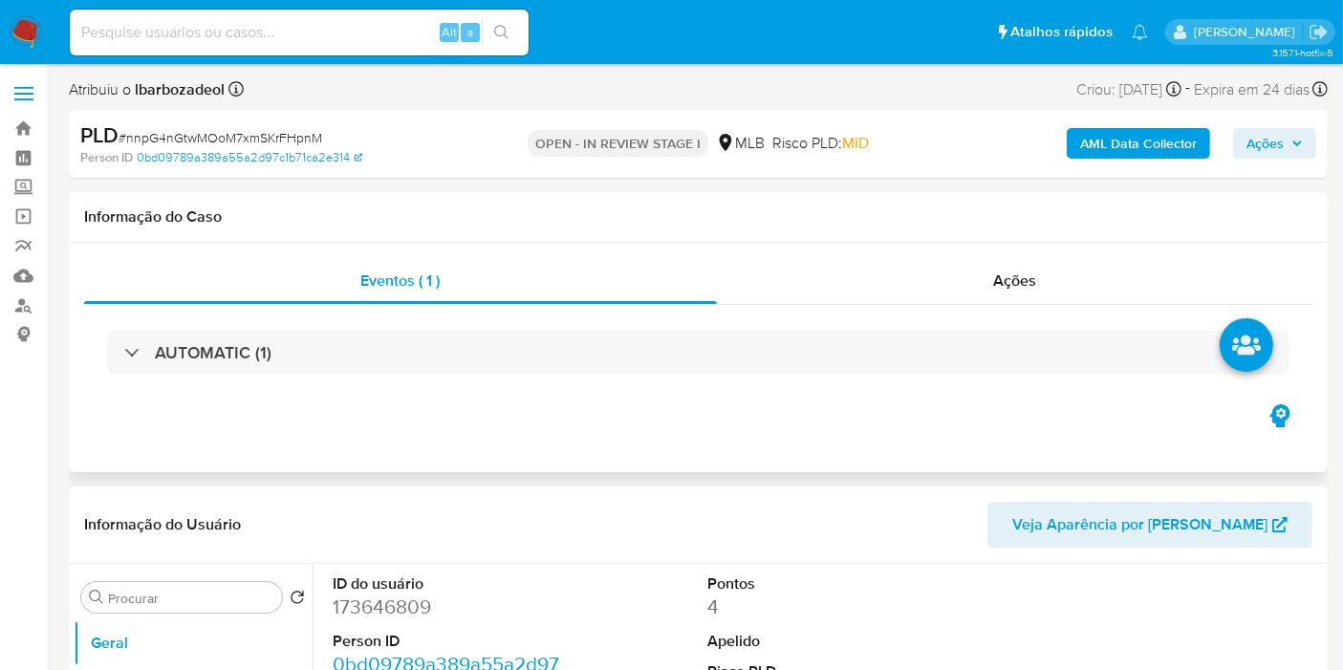
select select "10"
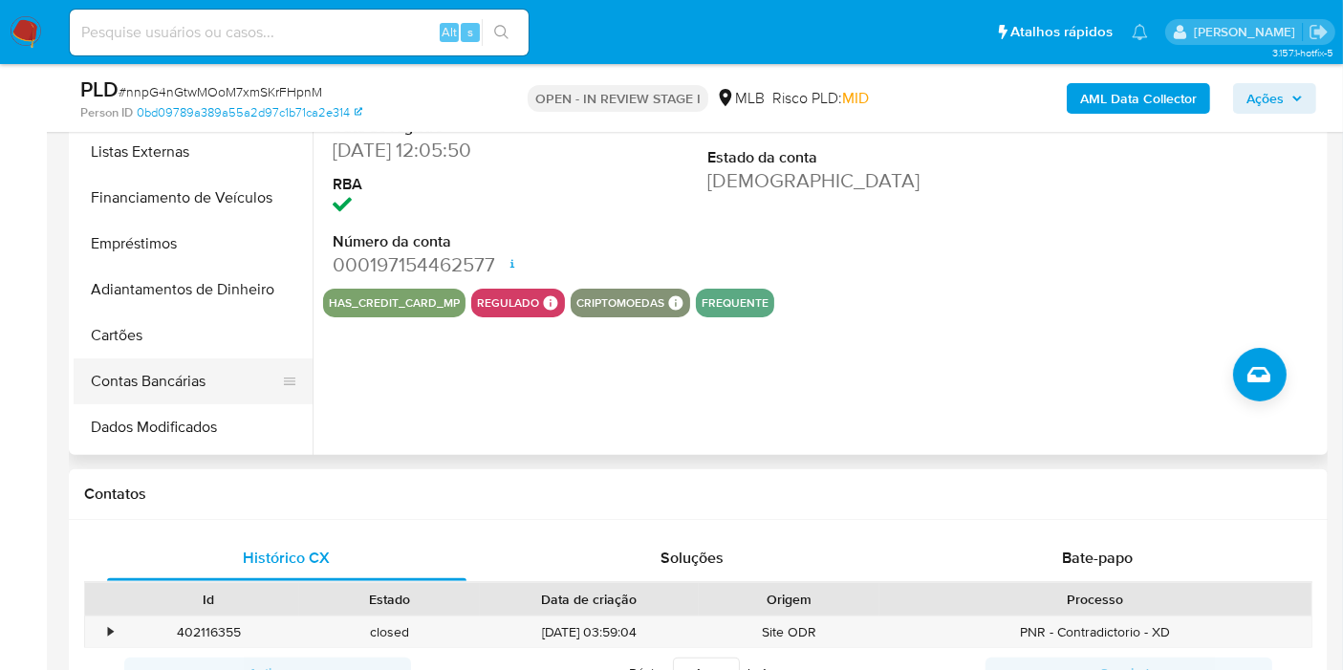
scroll to position [318, 0]
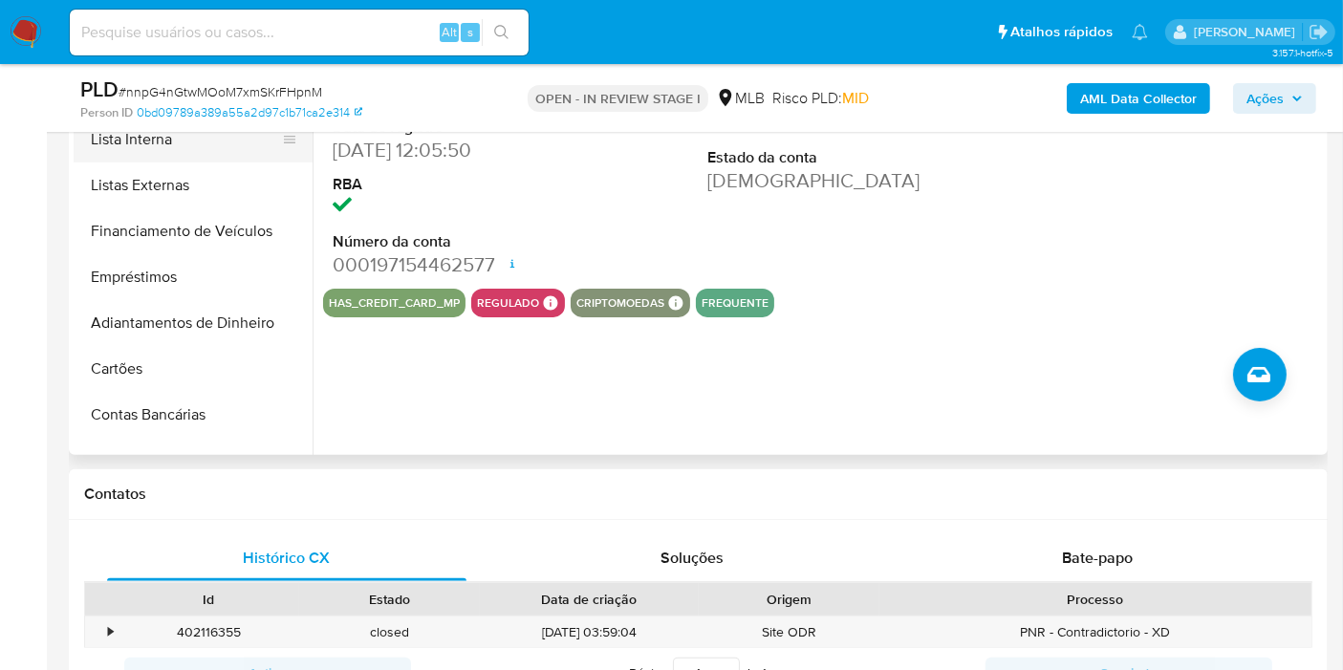
click at [202, 151] on button "Lista Interna" at bounding box center [186, 140] width 224 height 46
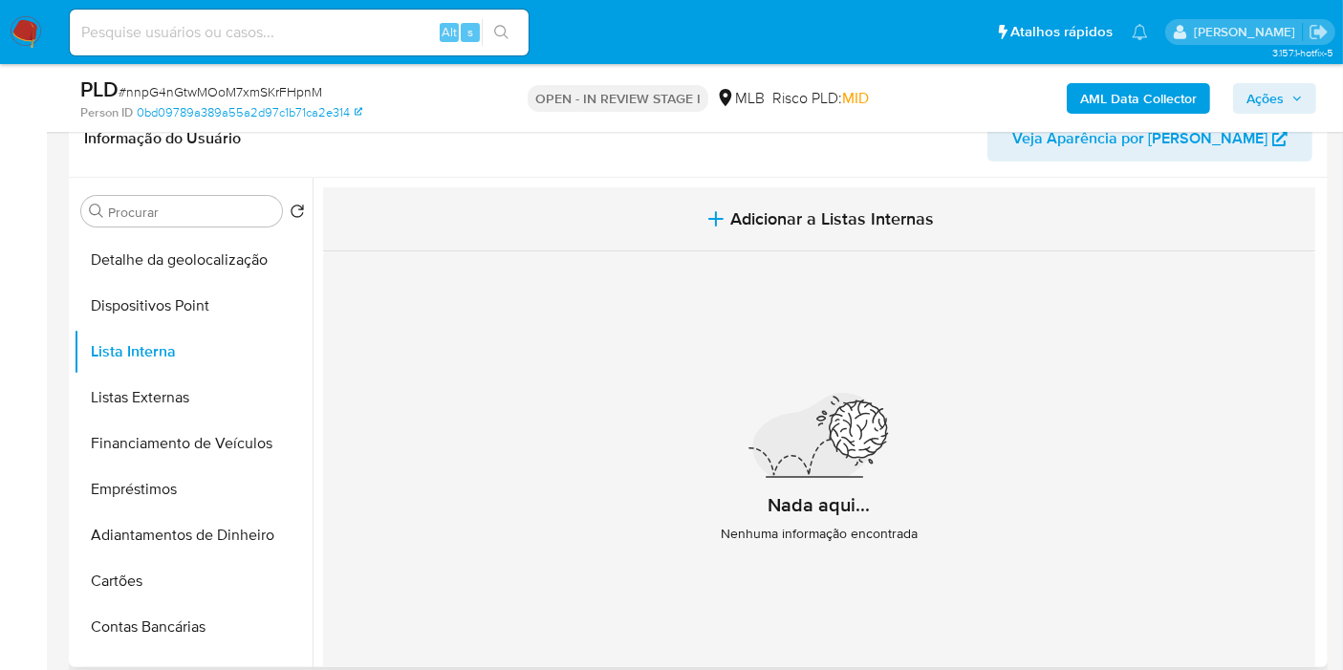
click at [731, 218] on span "Adicionar a Listas Internas" at bounding box center [833, 218] width 204 height 21
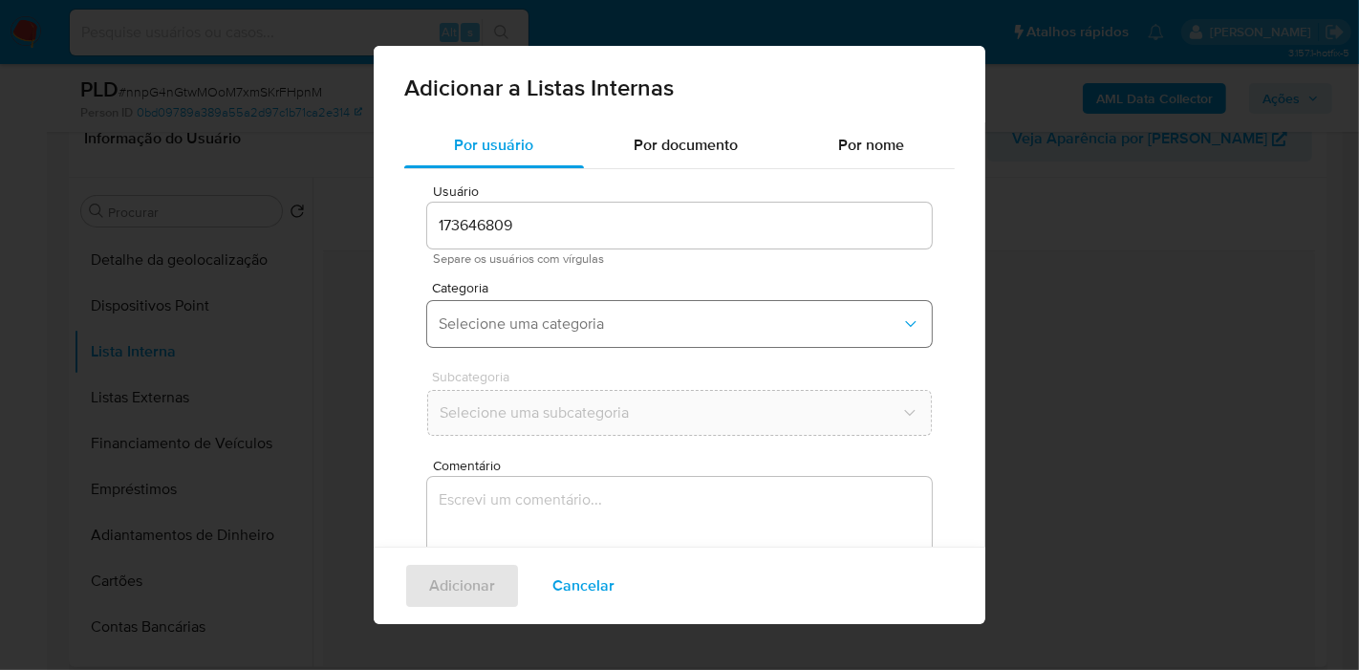
click at [668, 326] on span "Selecione uma categoria" at bounding box center [670, 324] width 463 height 19
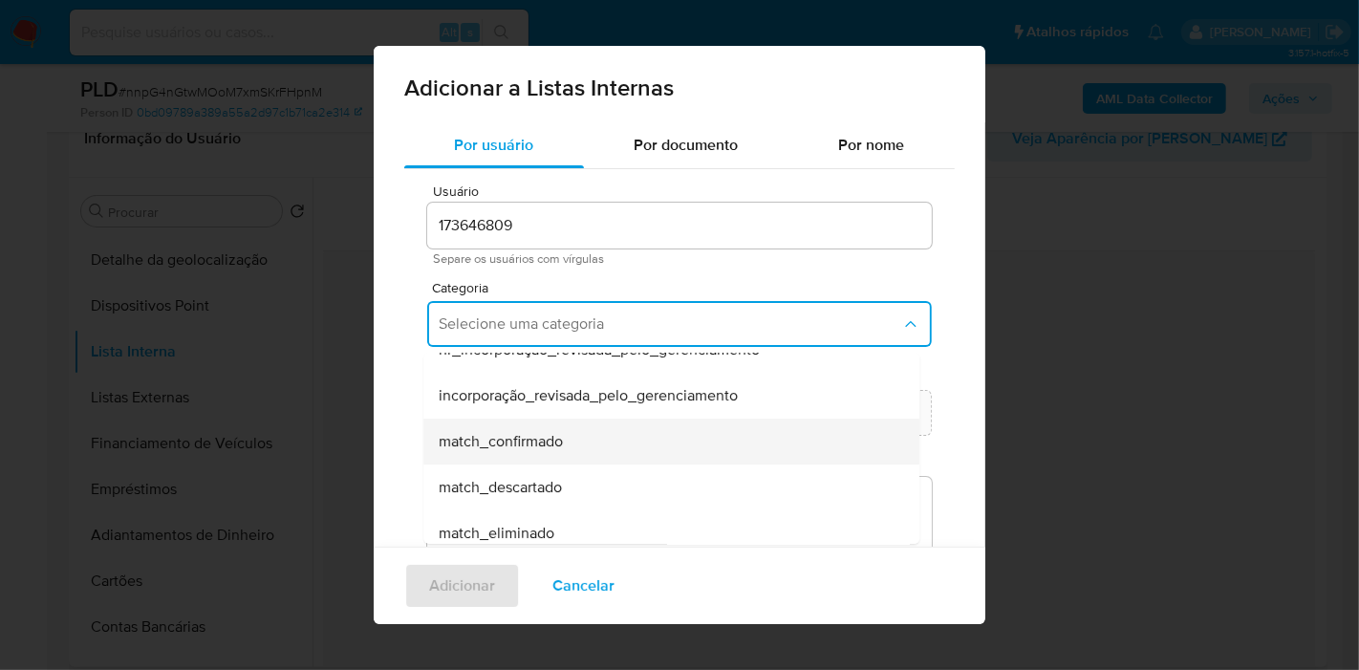
scroll to position [0, 0]
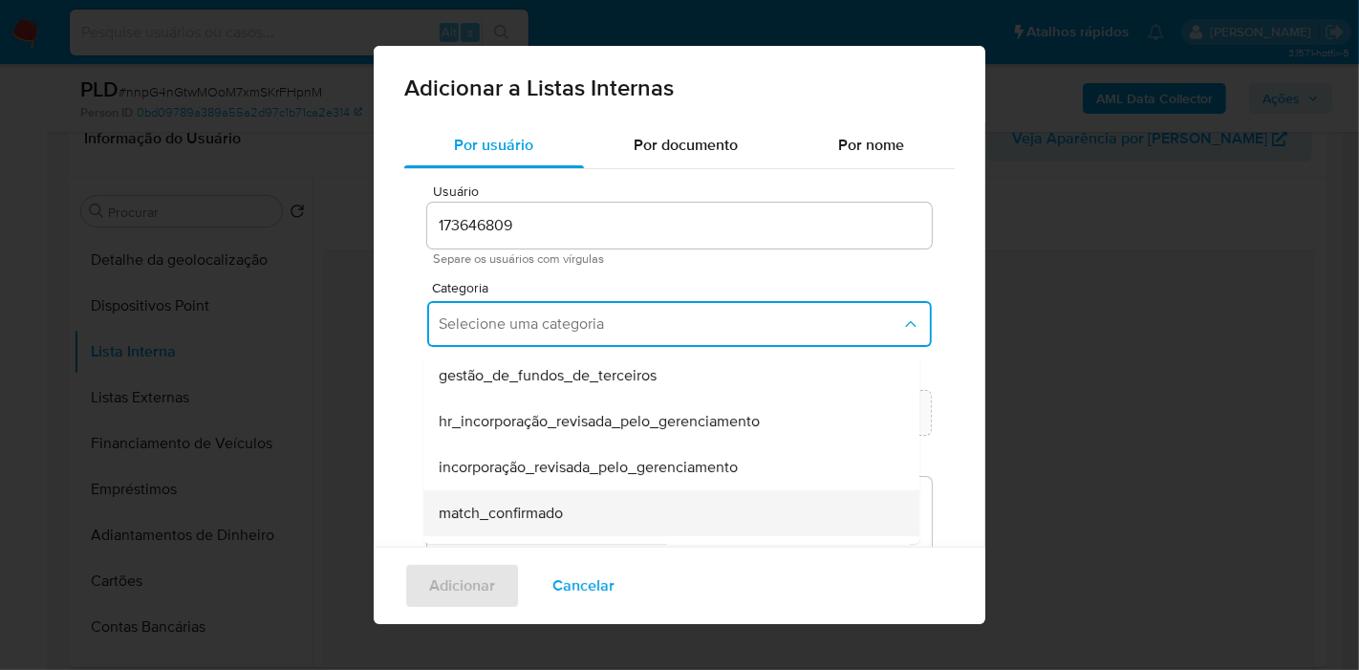
click at [571, 509] on div "match_confirmado" at bounding box center [666, 513] width 454 height 46
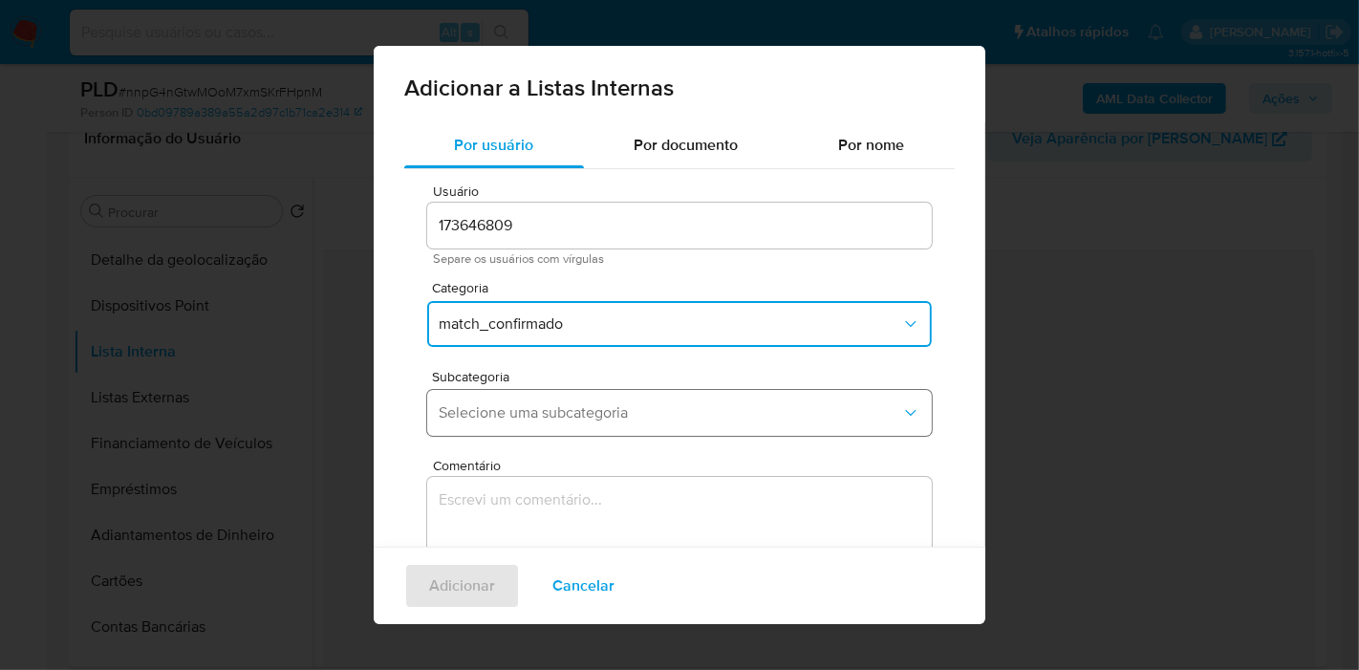
click at [579, 404] on span "Selecione uma subcategoria" at bounding box center [670, 412] width 463 height 19
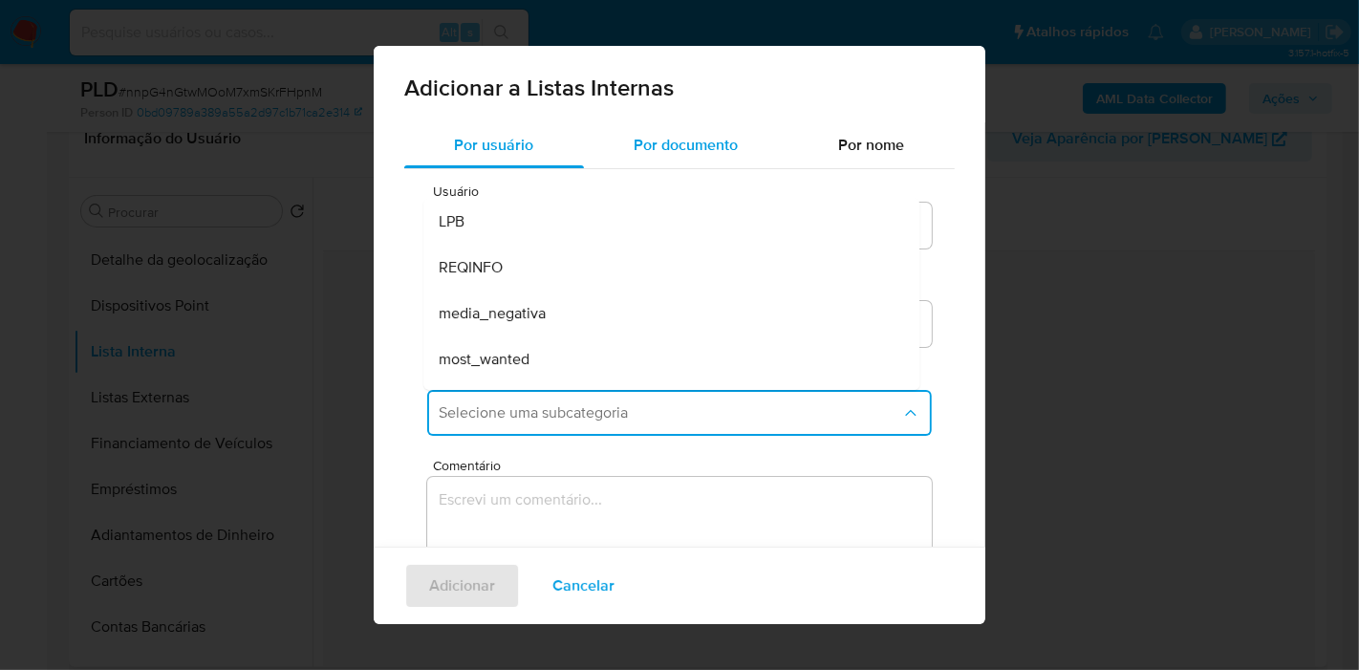
click at [665, 154] on span "Por documento" at bounding box center [687, 145] width 104 height 22
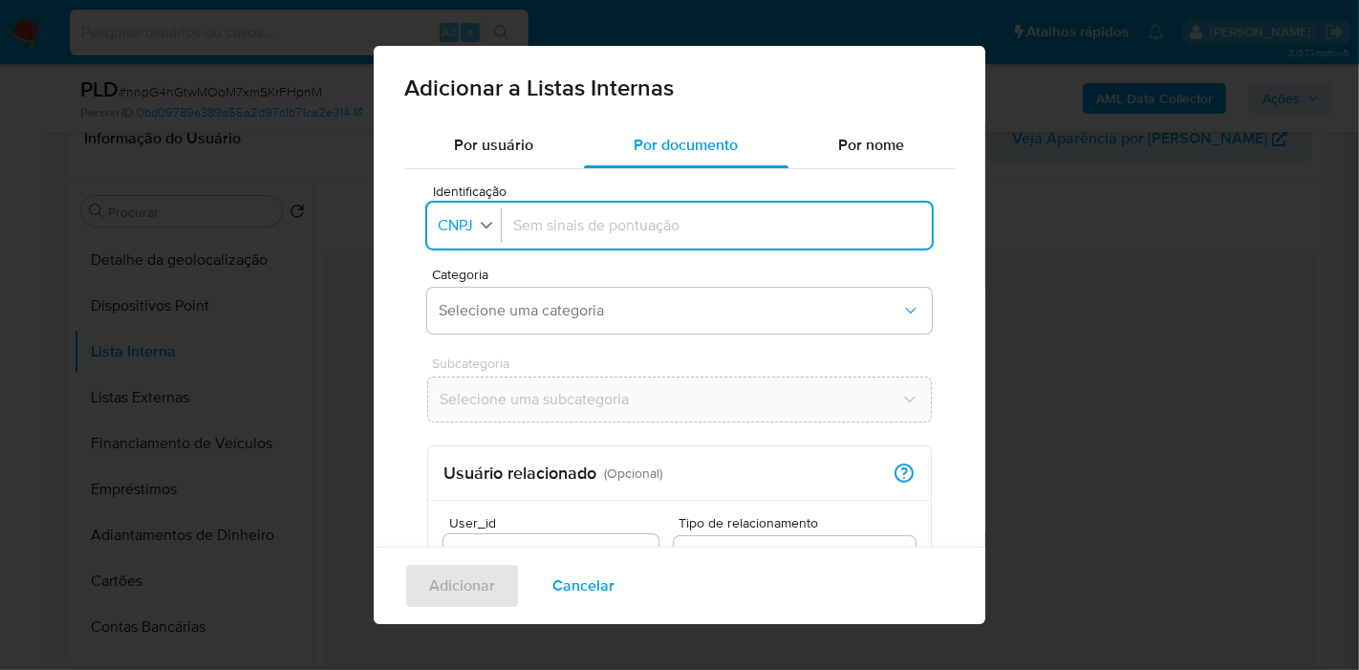
click at [475, 222] on span "CNPJ" at bounding box center [455, 225] width 39 height 19
click at [467, 294] on div "CPF" at bounding box center [458, 308] width 37 height 46
click at [711, 303] on span "Selecione uma categoria" at bounding box center [670, 310] width 463 height 19
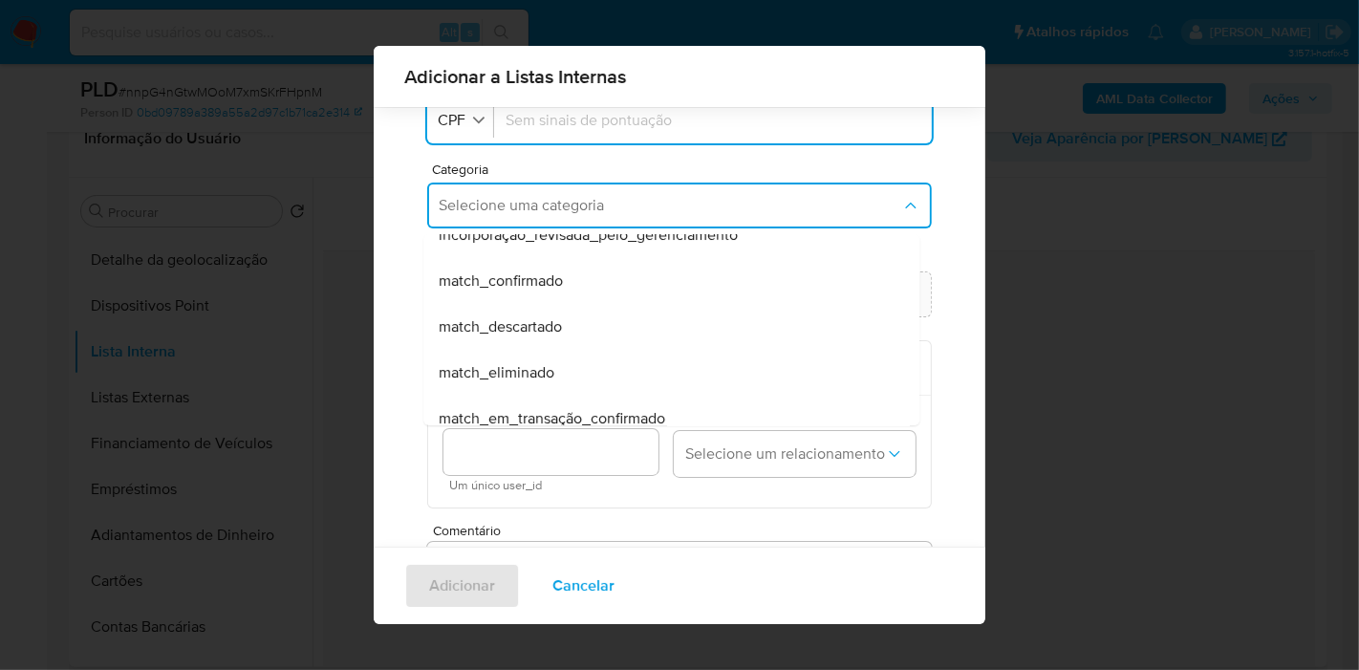
scroll to position [71, 0]
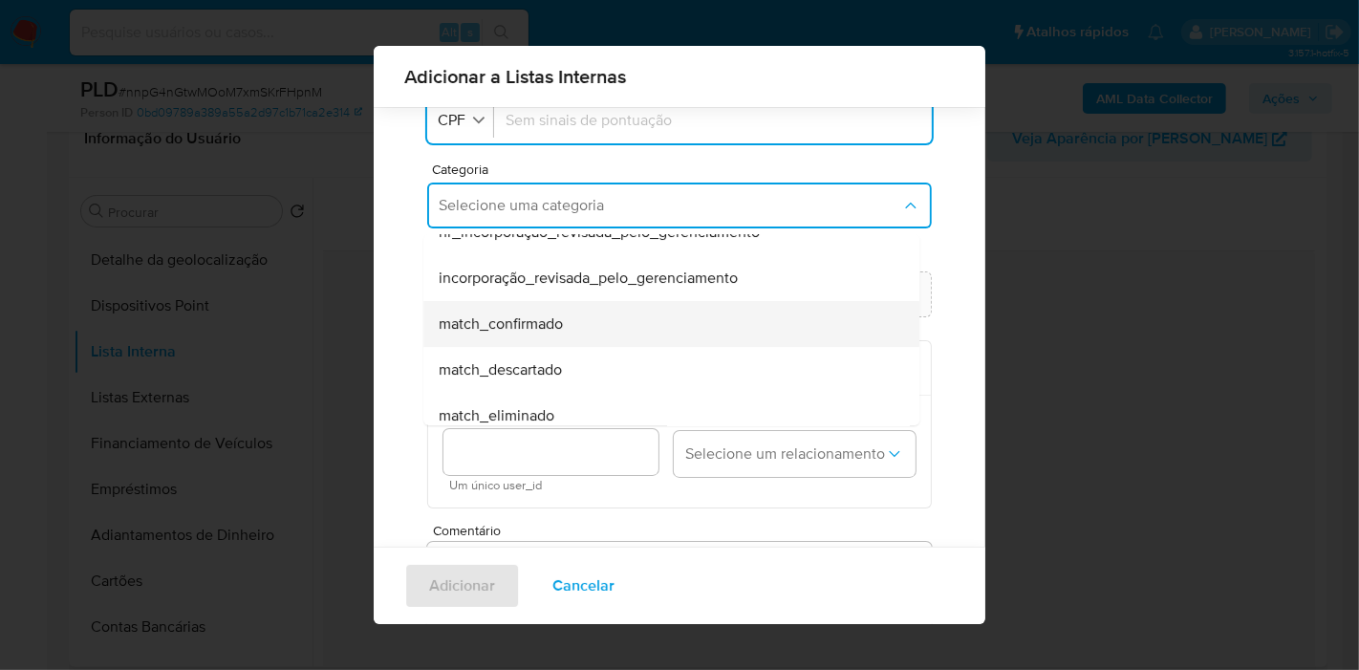
click at [627, 320] on div "match_confirmado" at bounding box center [666, 324] width 454 height 46
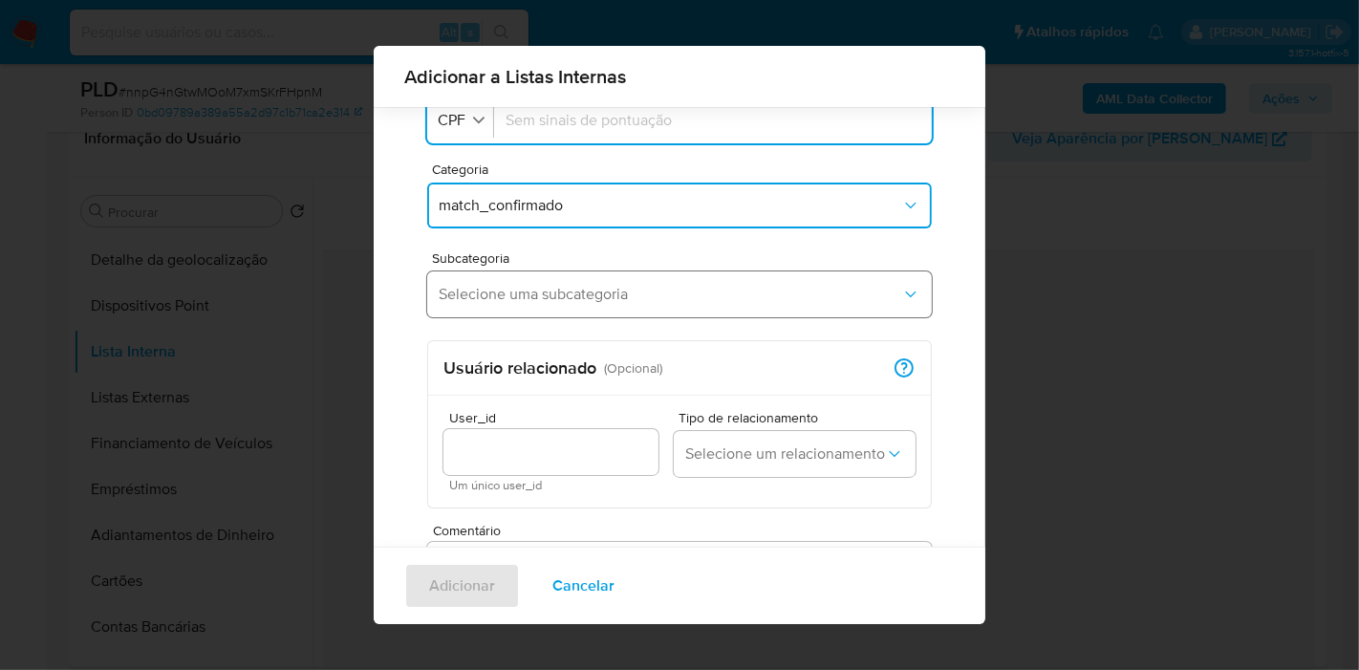
click at [549, 285] on span "Selecione uma subcategoria" at bounding box center [670, 294] width 463 height 19
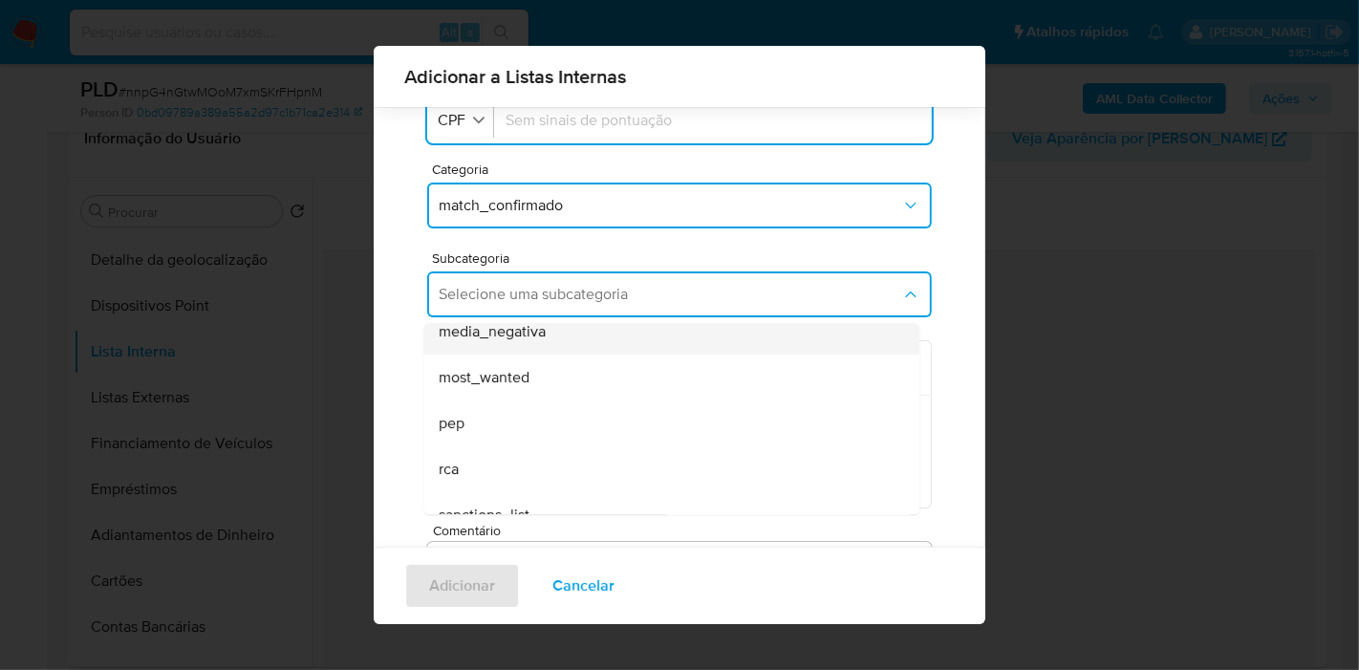
scroll to position [0, 0]
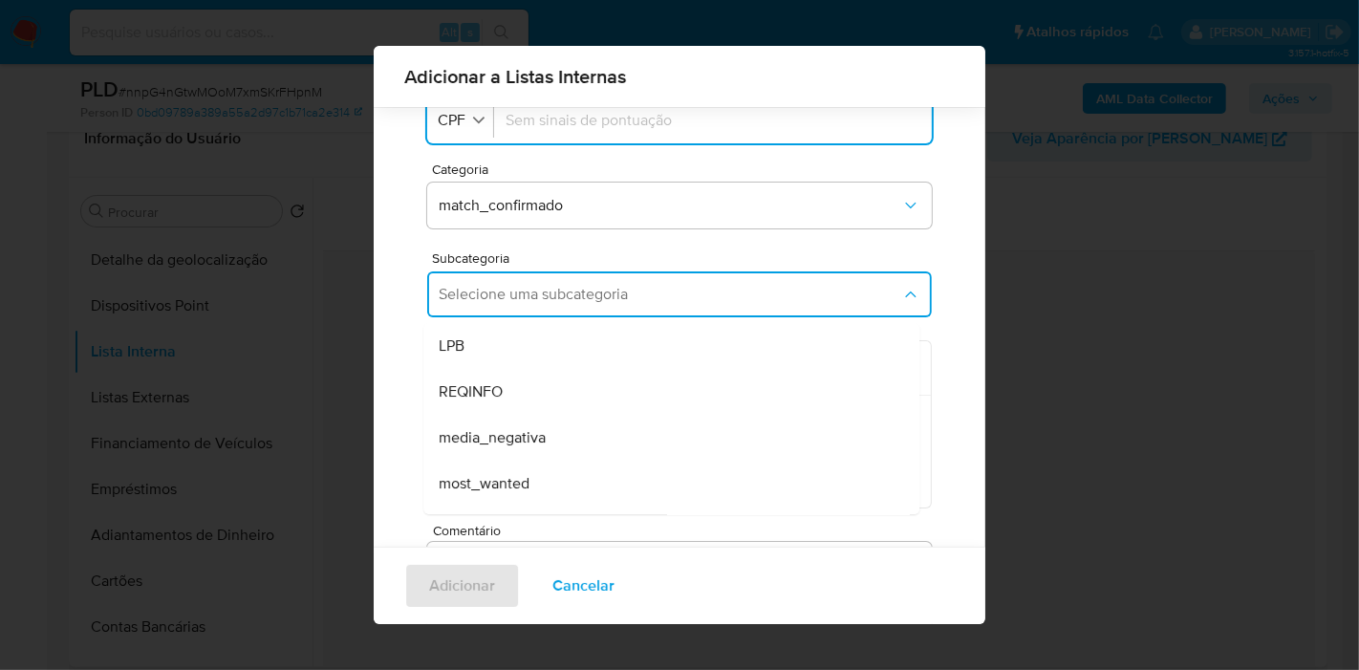
click at [402, 320] on div "Por usuário Por documento Por nome Identificação Identificação CPF Categoria ma…" at bounding box center [680, 394] width 612 height 755
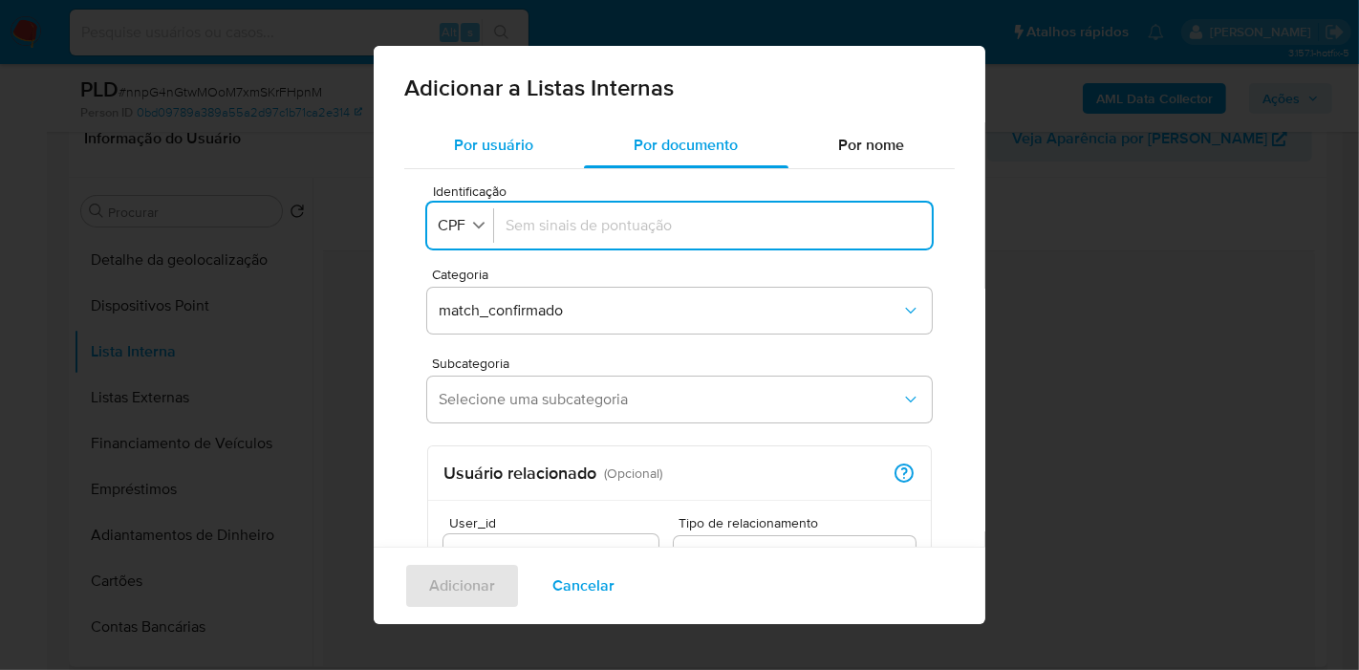
click at [492, 146] on span "Por usuário" at bounding box center [494, 145] width 79 height 22
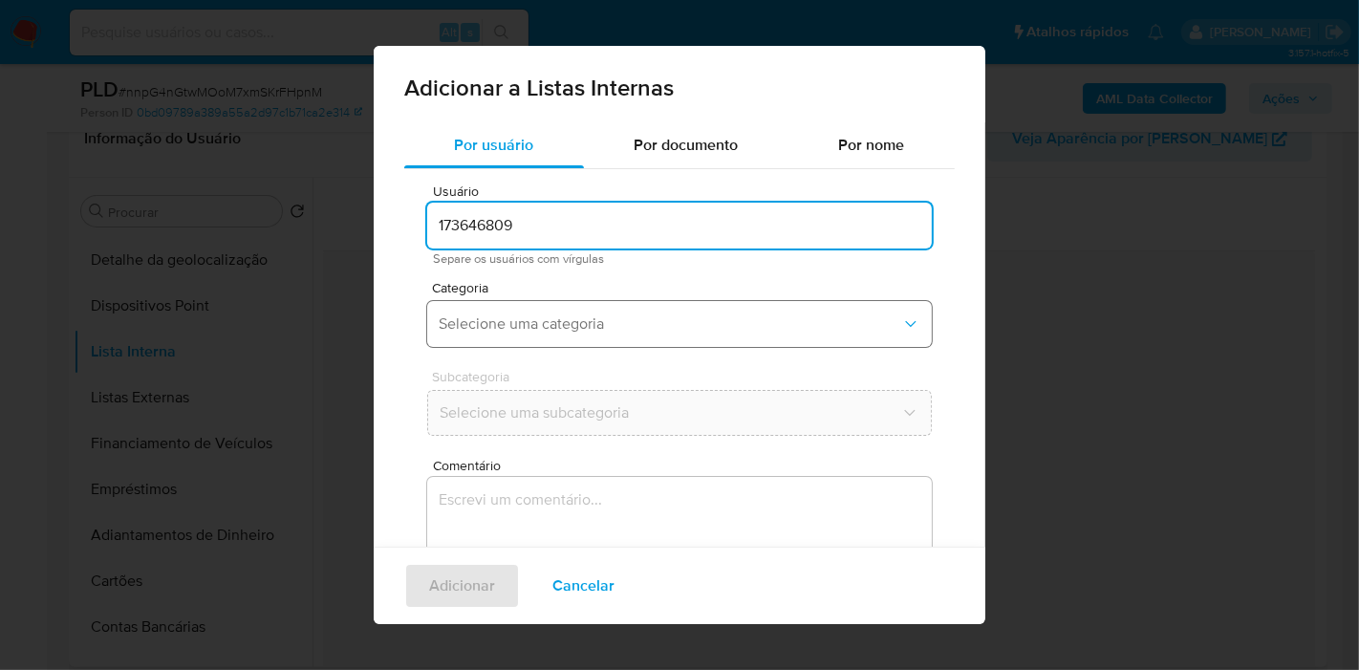
click at [606, 330] on span "Selecione uma categoria" at bounding box center [670, 324] width 463 height 19
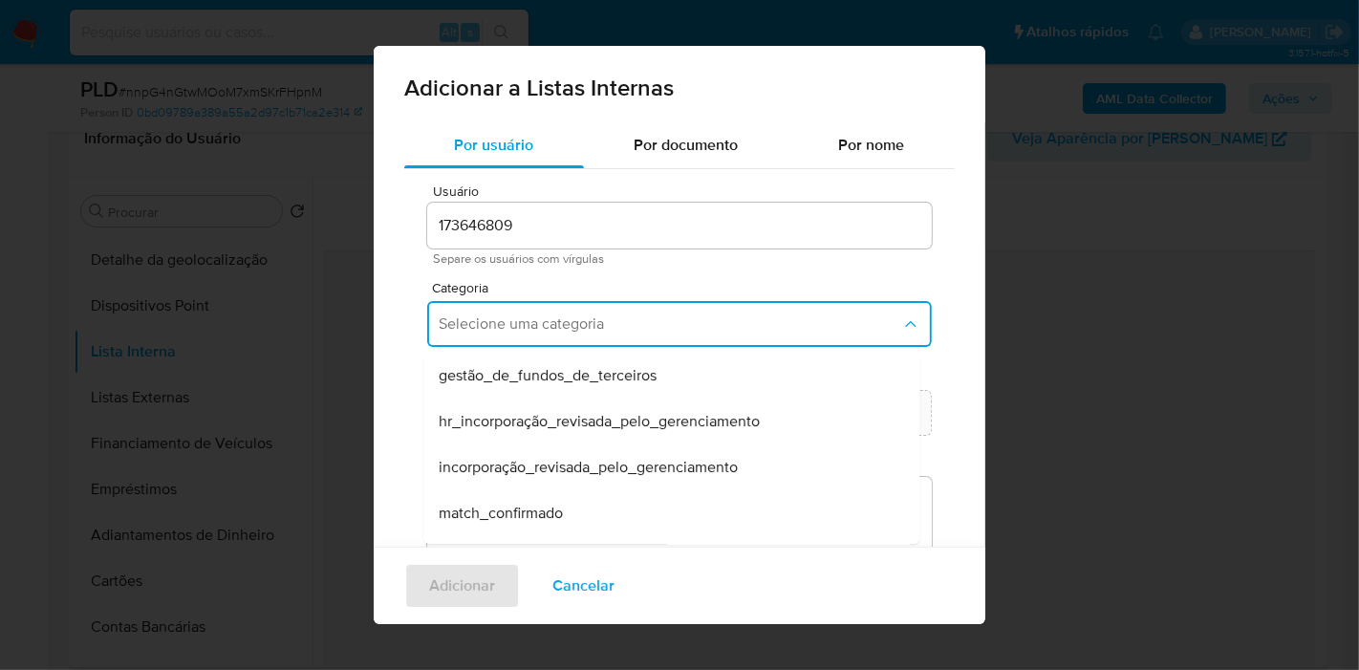
click at [554, 504] on span "match_confirmado" at bounding box center [501, 513] width 124 height 19
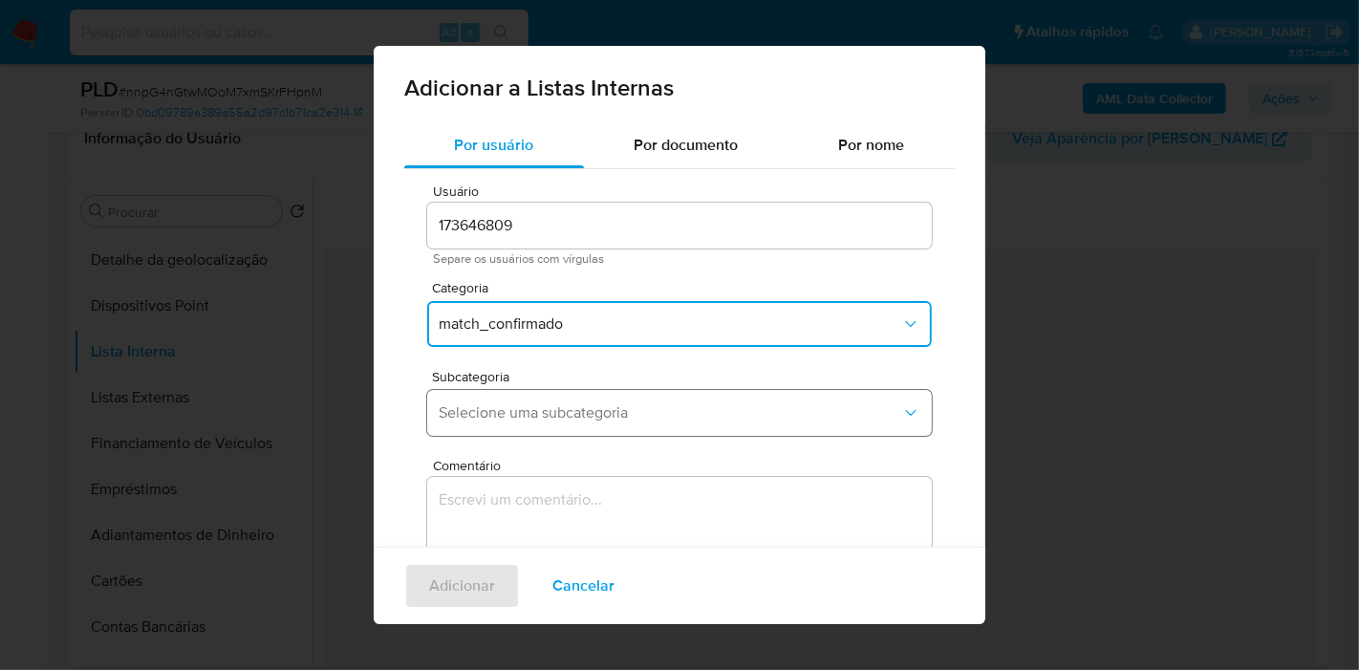
click at [584, 408] on span "Selecione uma subcategoria" at bounding box center [670, 412] width 463 height 19
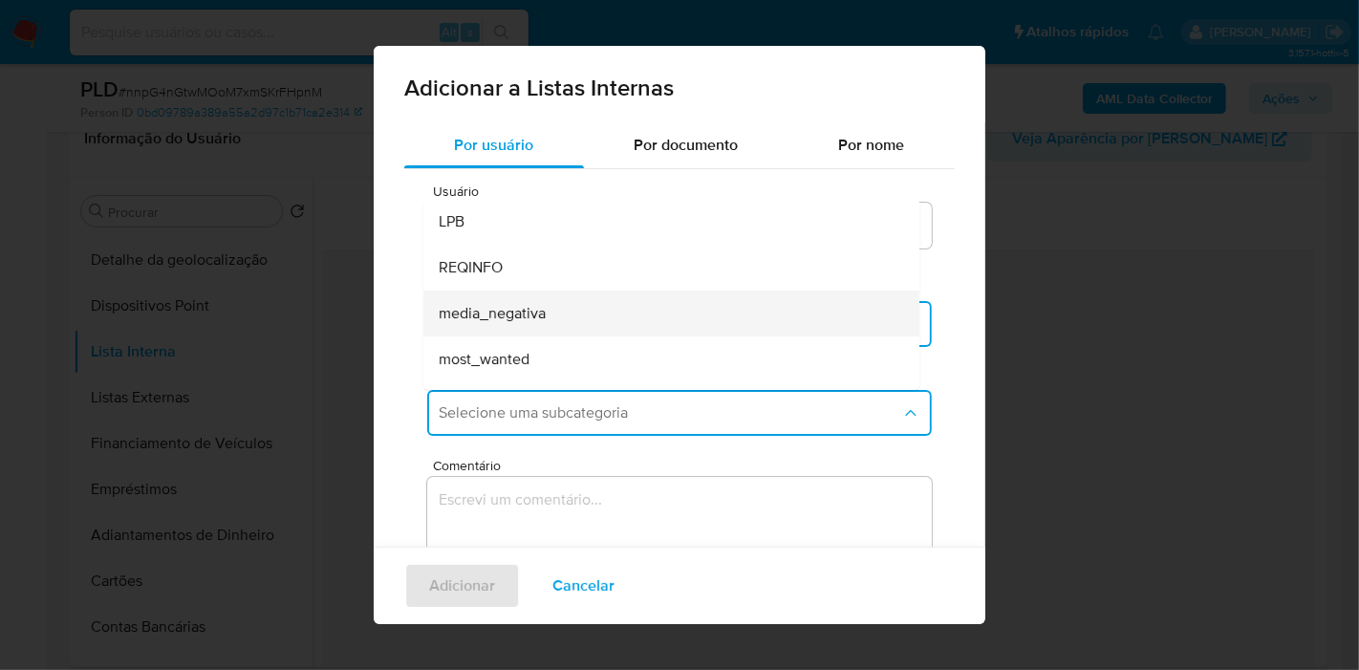
click at [614, 304] on div "media_negativa" at bounding box center [666, 314] width 454 height 46
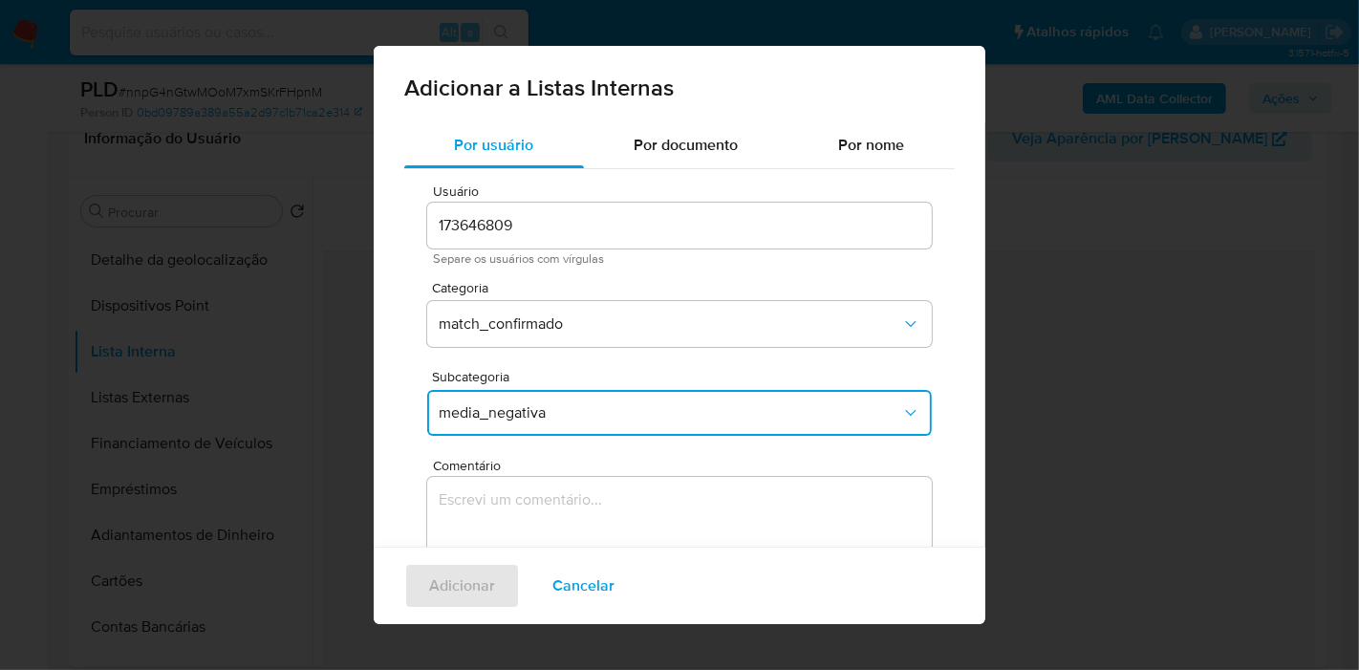
click at [400, 356] on div "Por usuário Por documento Por nome Usuário 173646809 Separe os usuários com vír…" at bounding box center [680, 414] width 612 height 585
click at [530, 504] on textarea "Comentário" at bounding box center [679, 569] width 505 height 184
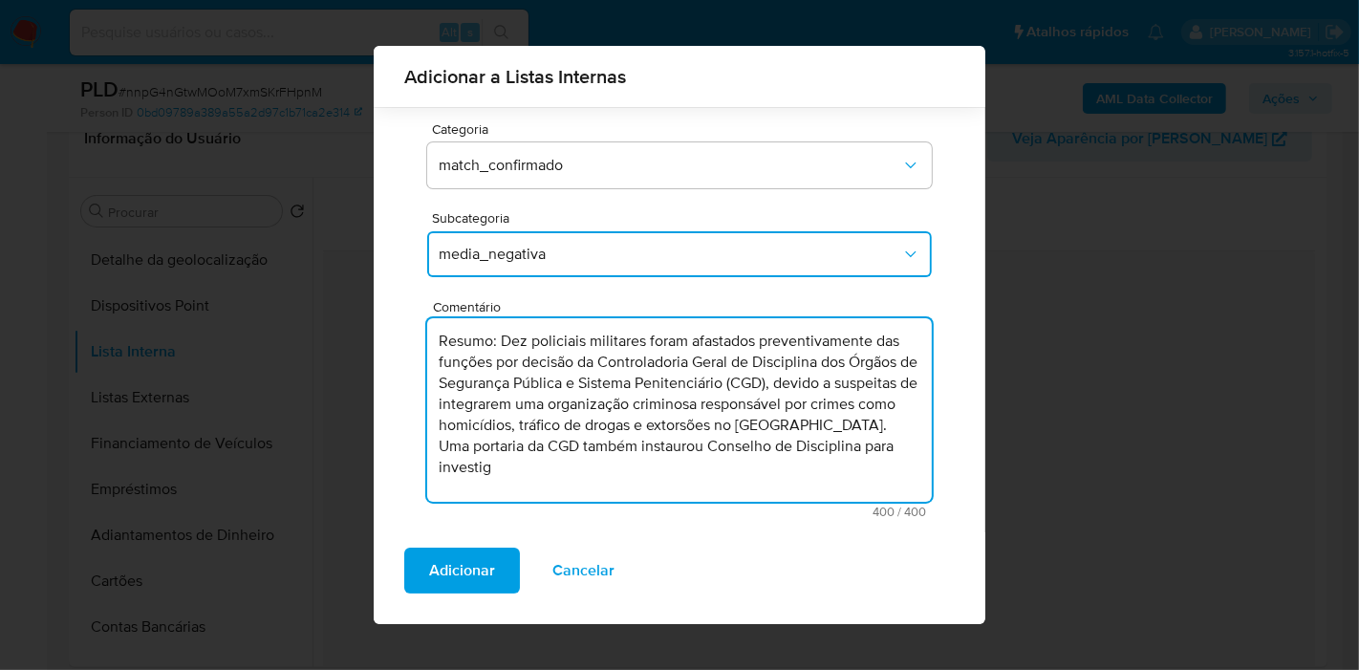
scroll to position [144, 0]
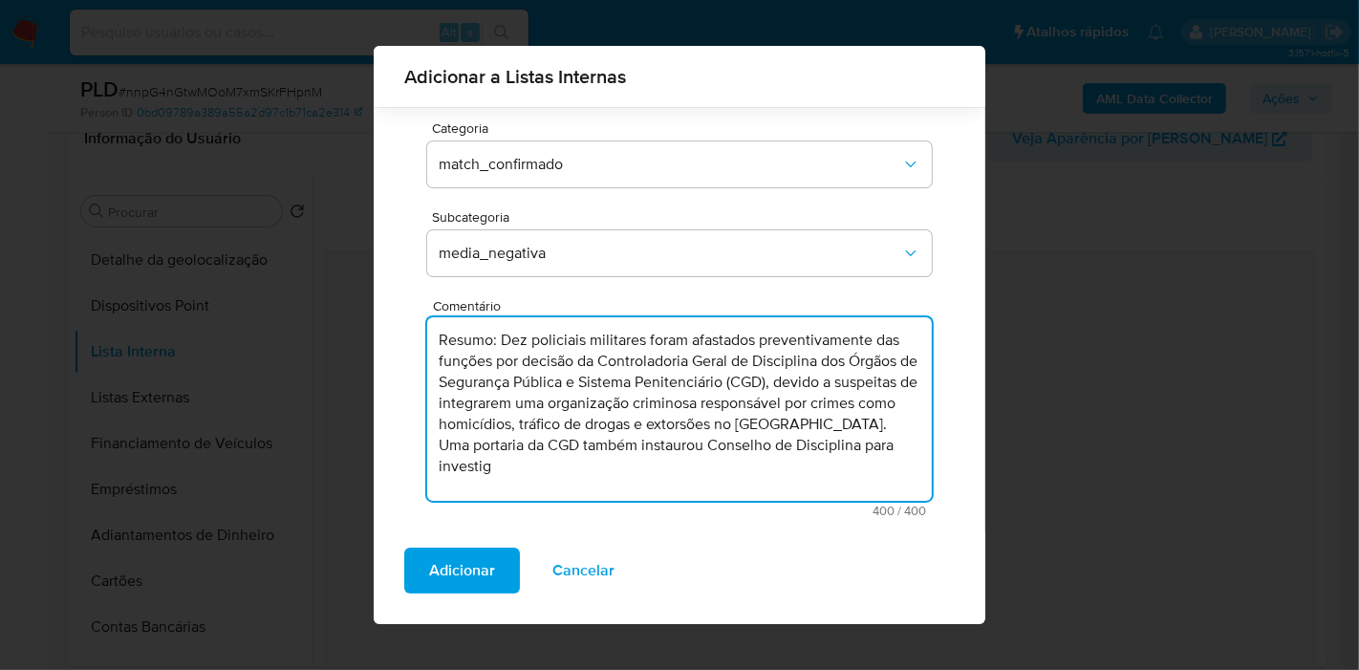
paste textarea "Dez policiais militares do Ceará foram afastados e estão sob investigação da CG…"
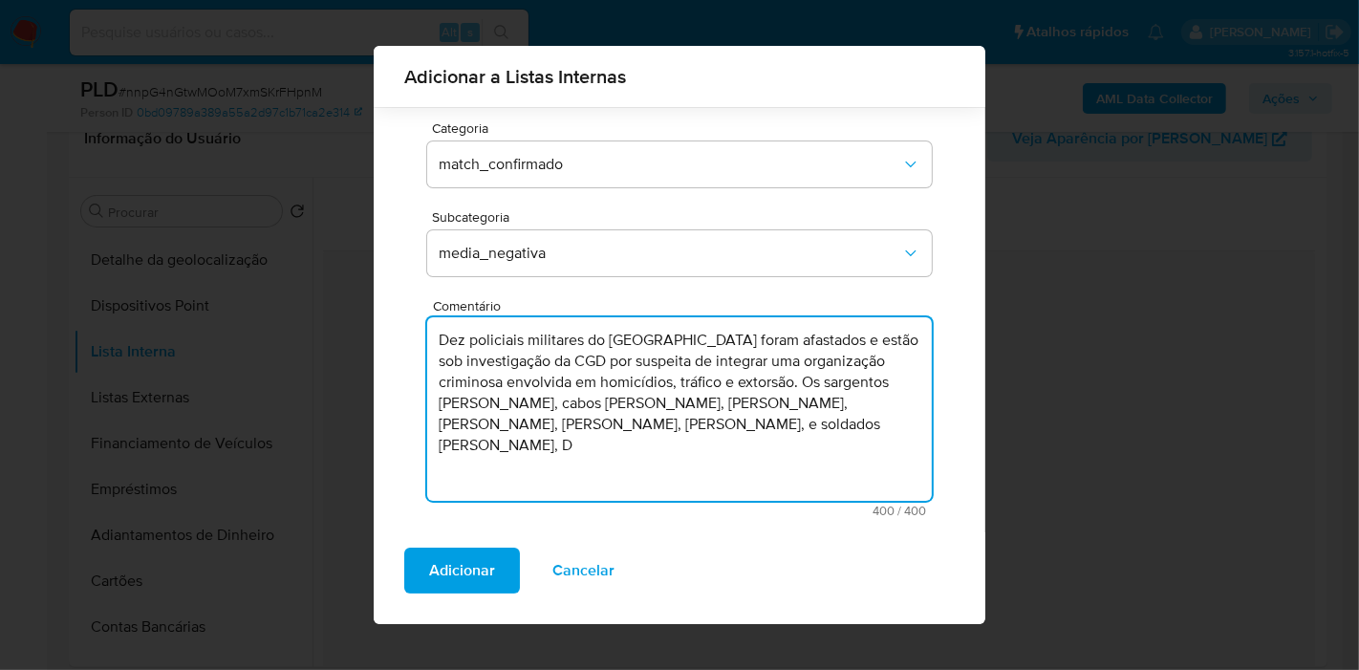
click at [605, 385] on textarea "Dez policiais militares do Ceará foram afastados e estão sob investigação da CG…" at bounding box center [679, 409] width 505 height 184
paste textarea "Um policial militar, acusado de integrar uma organização criminosa que atuava c…"
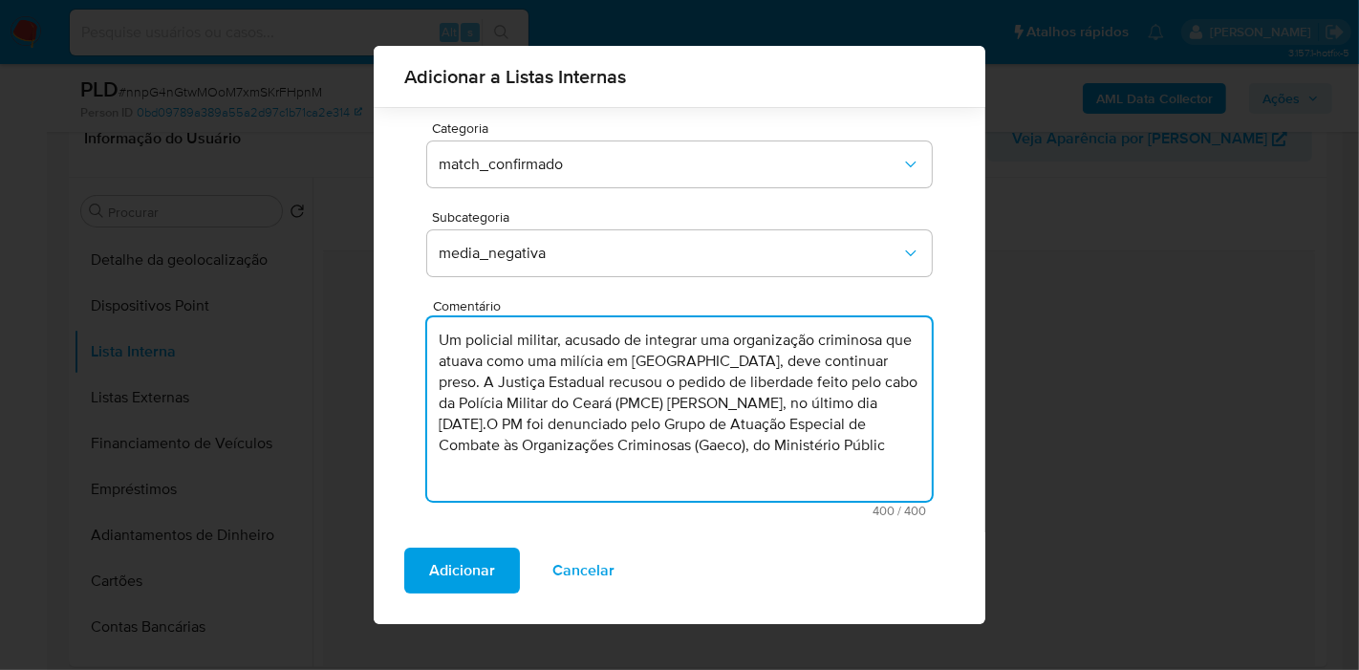
click at [522, 367] on textarea "Um policial militar, acusado de integrar uma organização criminosa que atuava c…" at bounding box center [679, 409] width 505 height 184
paste textarea "A Justiça Estadual recusou o pedido de liberdade feito pelo cabo da Polícia Mil…"
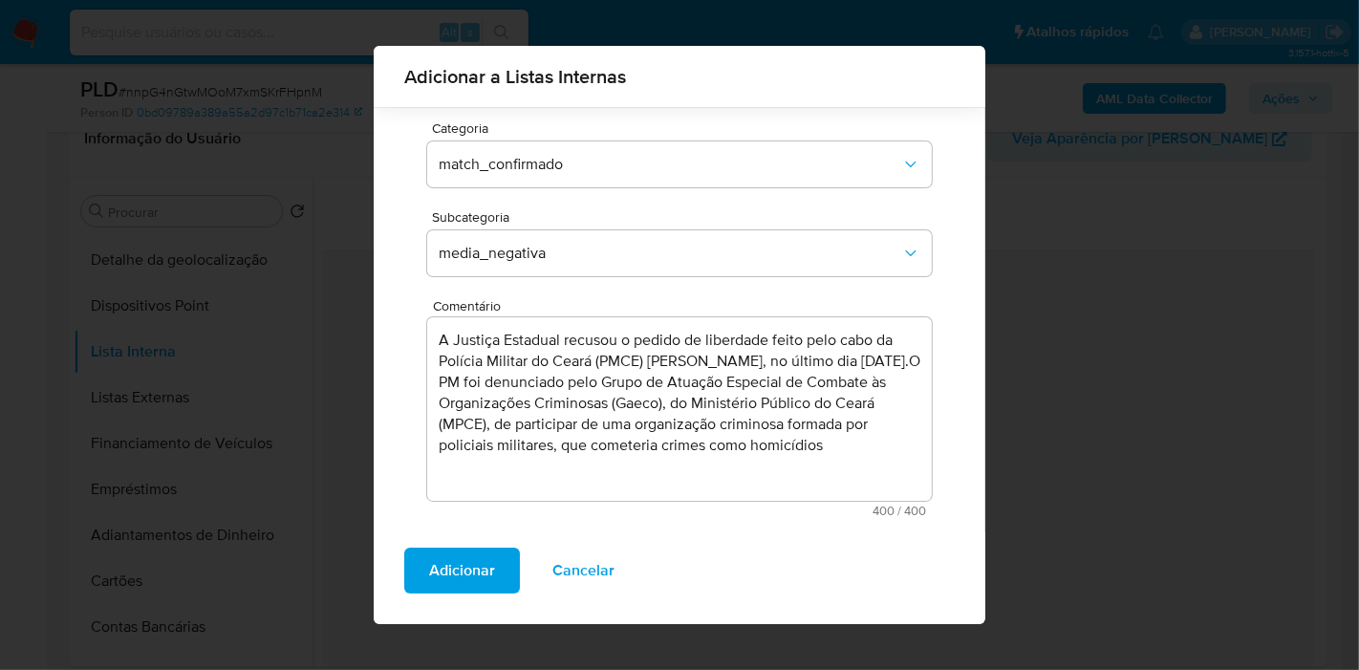
click at [514, 351] on textarea "A Justiça Estadual recusou o pedido de liberdade feito pelo cabo da Polícia Mil…" at bounding box center [679, 409] width 505 height 184
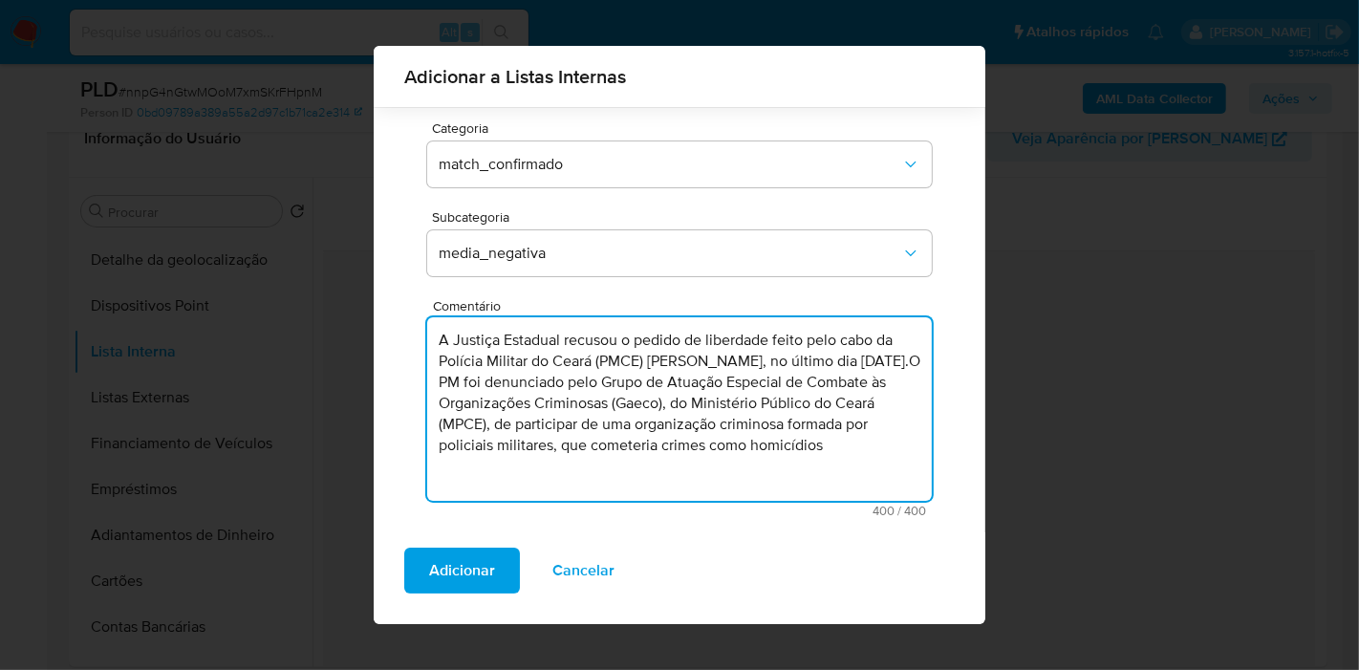
paste textarea "Jackson Araújo Mota.O PM foi denunciado pelo Grupo de Atuação Especial de Comba…"
paste textarea "https://www.dtec-flex.com"
drag, startPoint x: 740, startPoint y: 361, endPoint x: 407, endPoint y: 337, distance: 333.5
click at [407, 337] on div "Usuário 173646809 Separe os usuários com vírgulas Categoria match_confirmado Su…" at bounding box center [679, 271] width 551 height 523
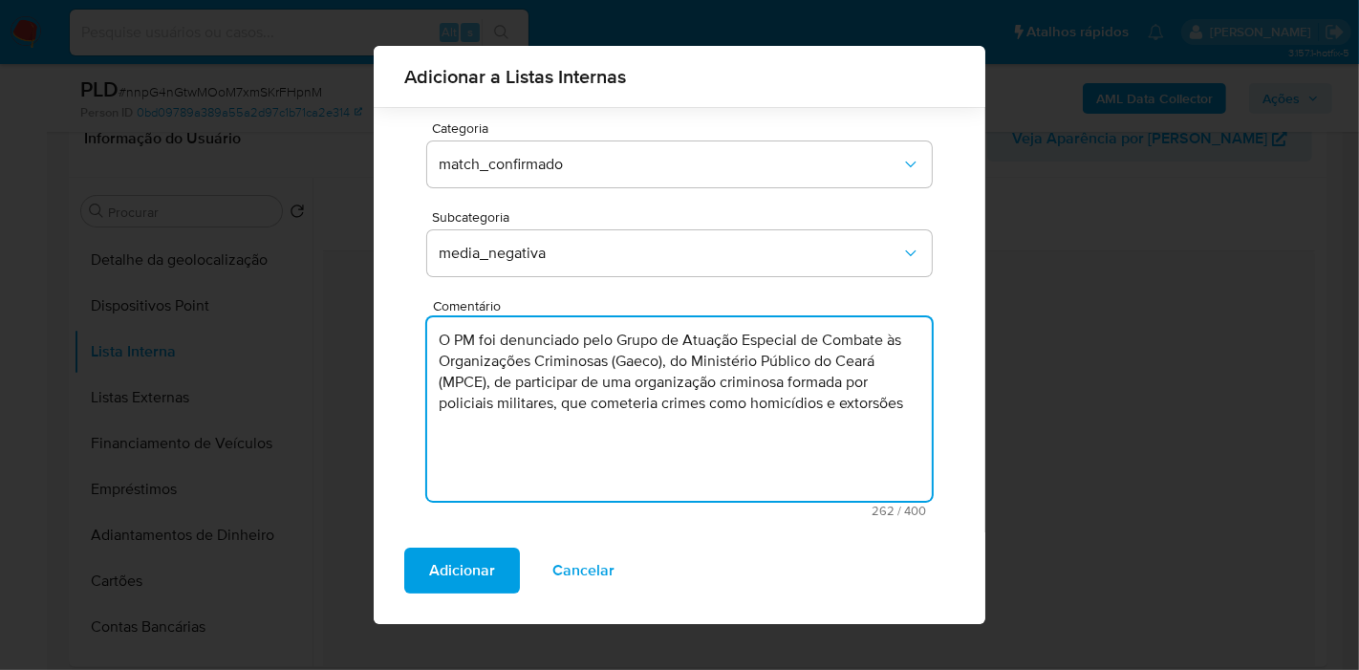
paste textarea "https://www.dtec-flex.com.br/dtecflex/LD/N20240311/N20240311046.htm"
type textarea "O PM foi denunciado pelo Grupo de Atuação Especial de Combate às Organizações C…"
click at [445, 563] on span "Adicionar" at bounding box center [462, 571] width 66 height 42
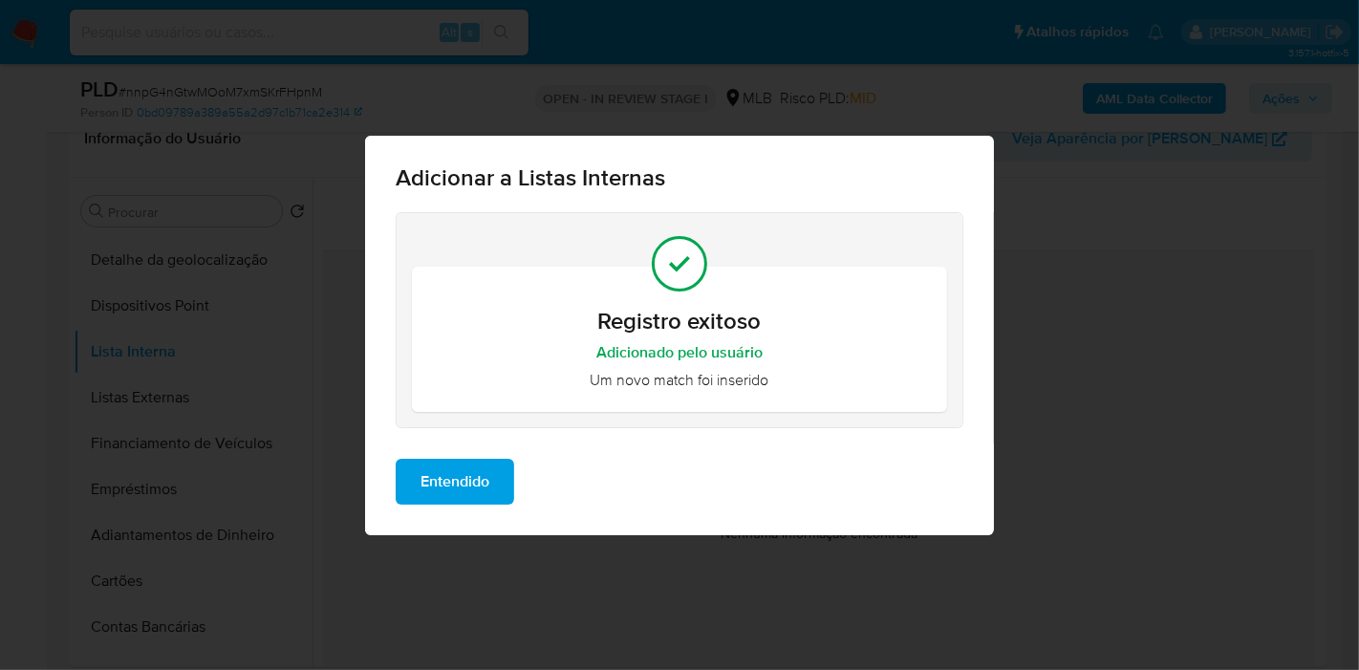
scroll to position [0, 0]
click at [462, 474] on span "Entendido" at bounding box center [455, 482] width 69 height 42
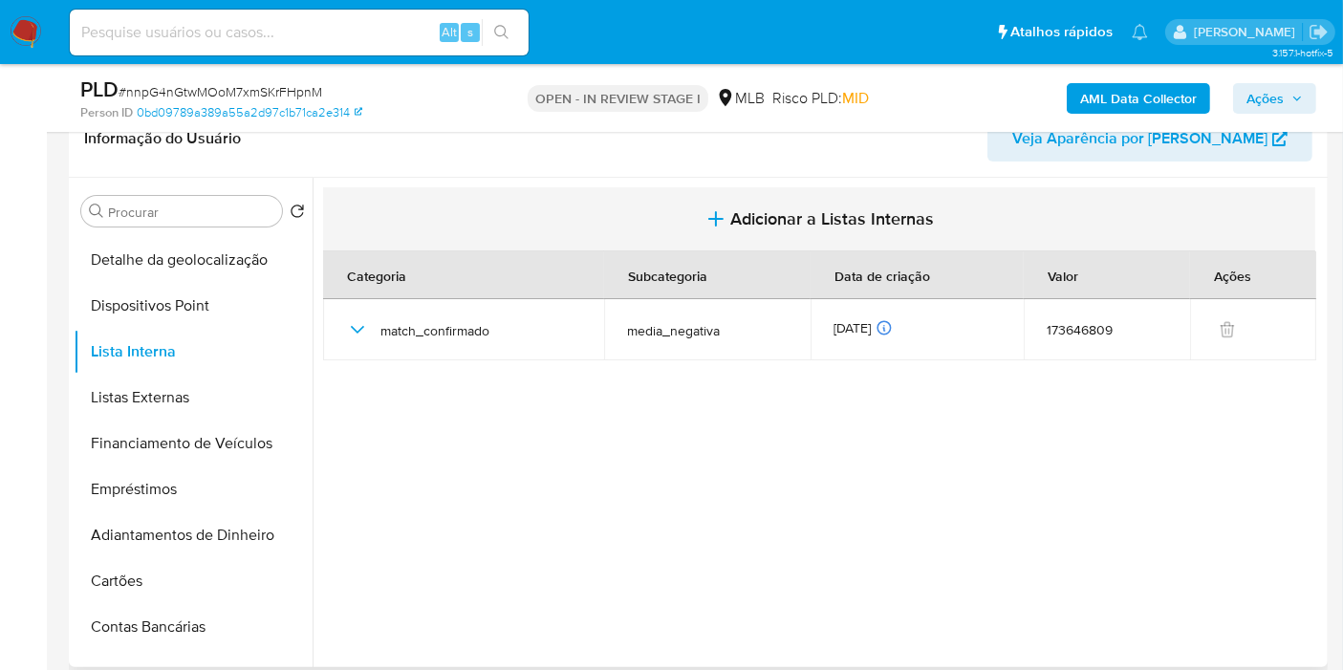
click at [695, 227] on button "Adicionar a Listas Internas" at bounding box center [819, 219] width 992 height 64
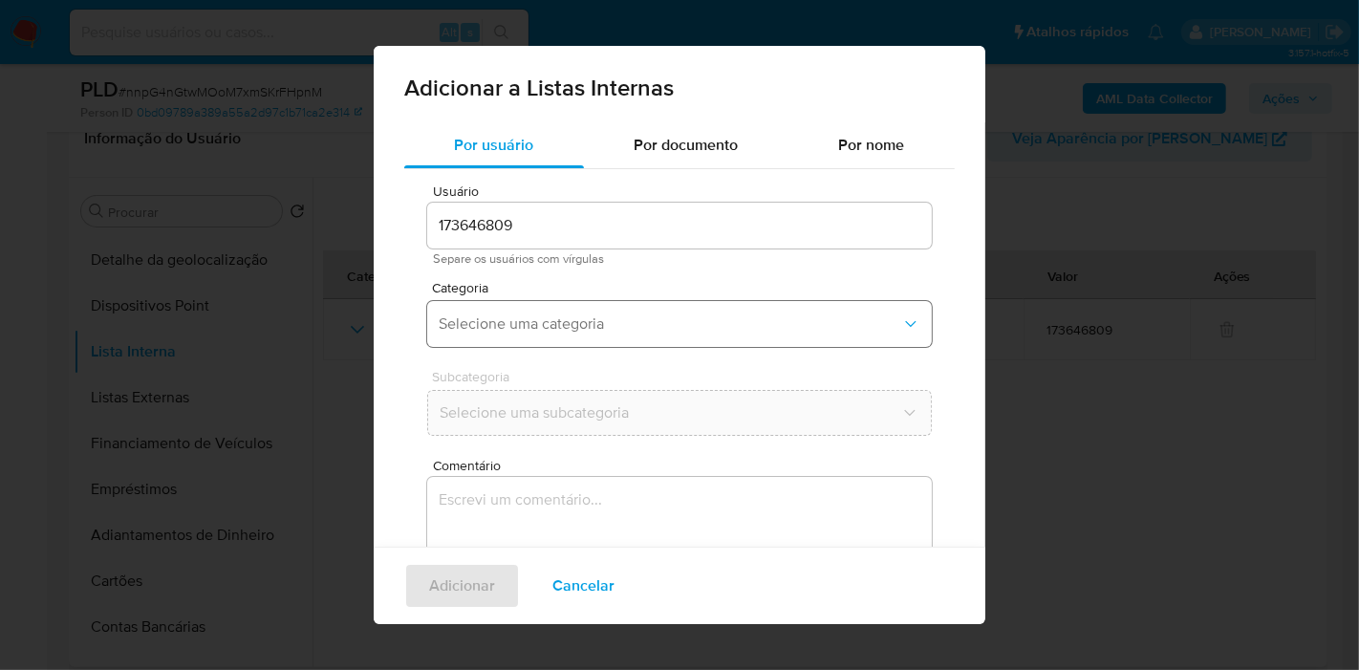
click at [576, 328] on span "Selecione uma categoria" at bounding box center [670, 324] width 463 height 19
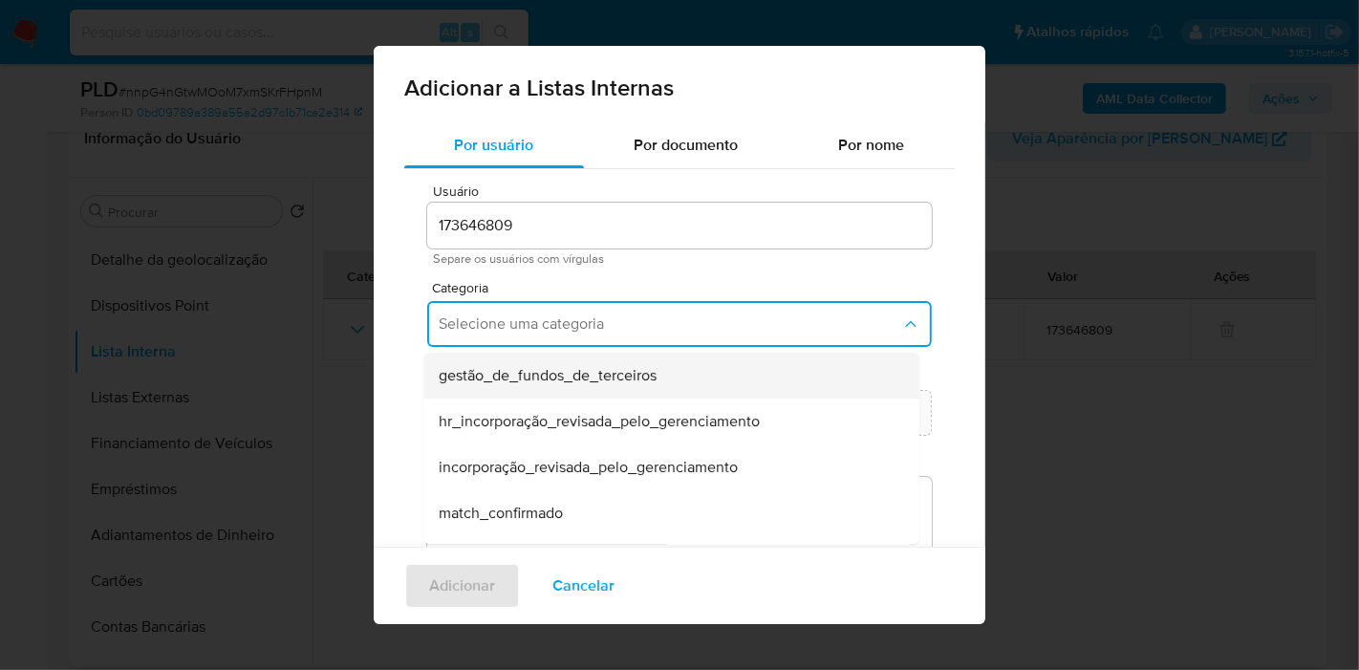
scroll to position [106, 0]
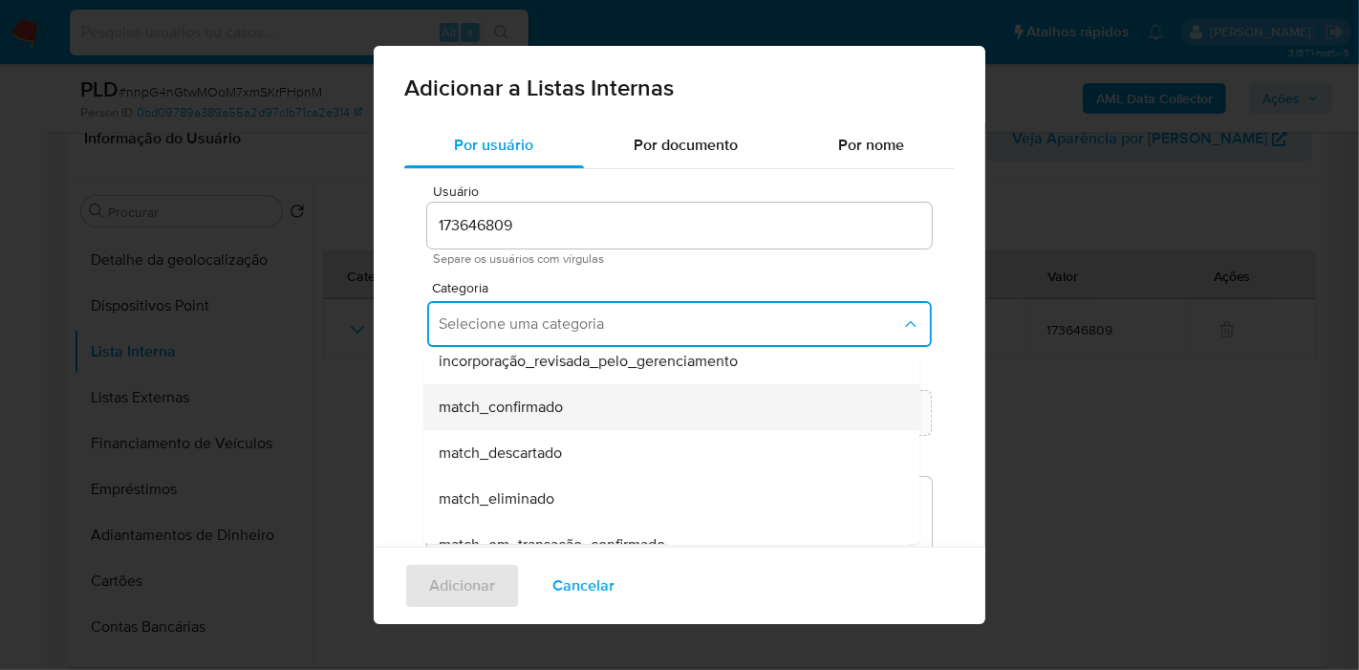
click at [606, 399] on div "match_confirmado" at bounding box center [666, 407] width 454 height 46
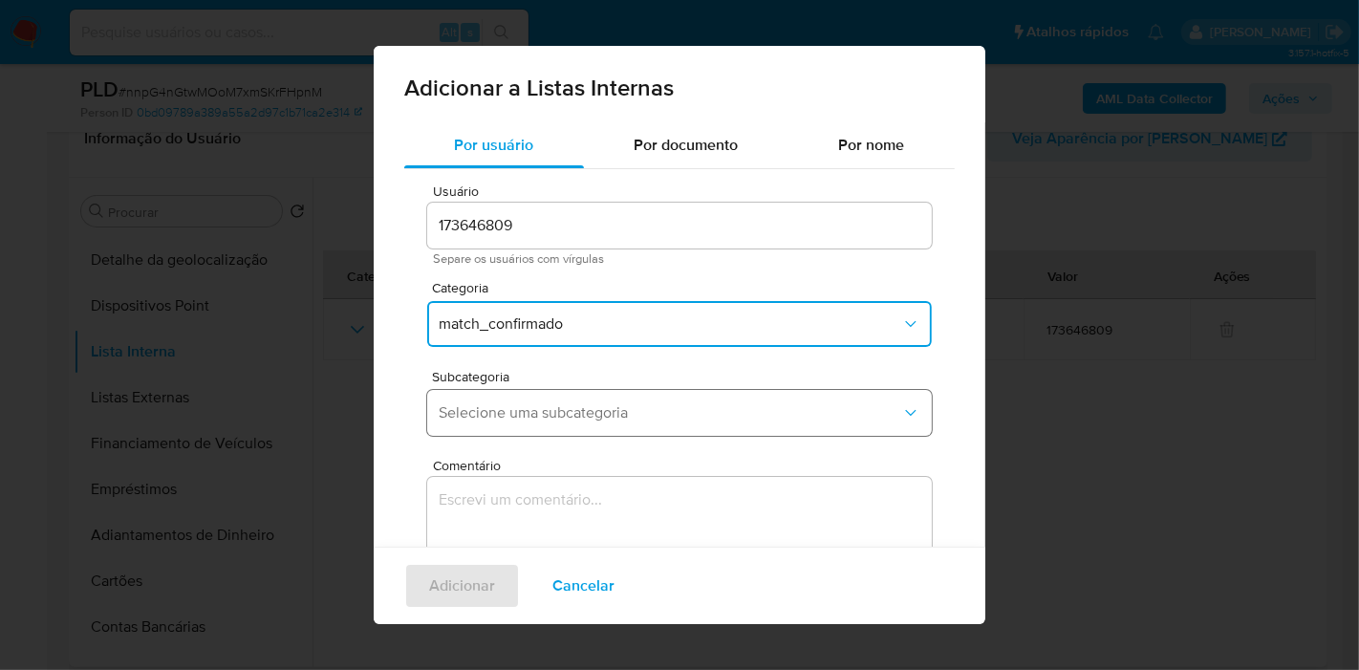
click at [604, 398] on button "Selecione uma subcategoria" at bounding box center [679, 413] width 505 height 46
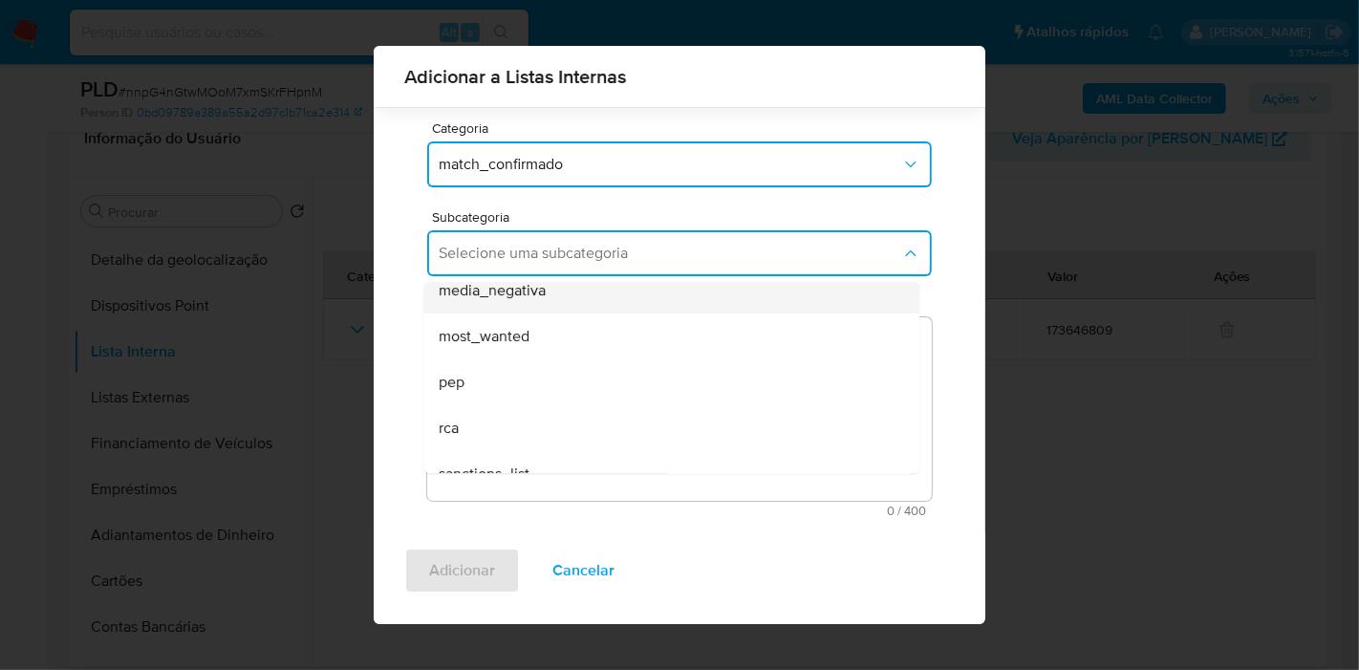
click at [609, 295] on div "media_negativa" at bounding box center [666, 291] width 454 height 46
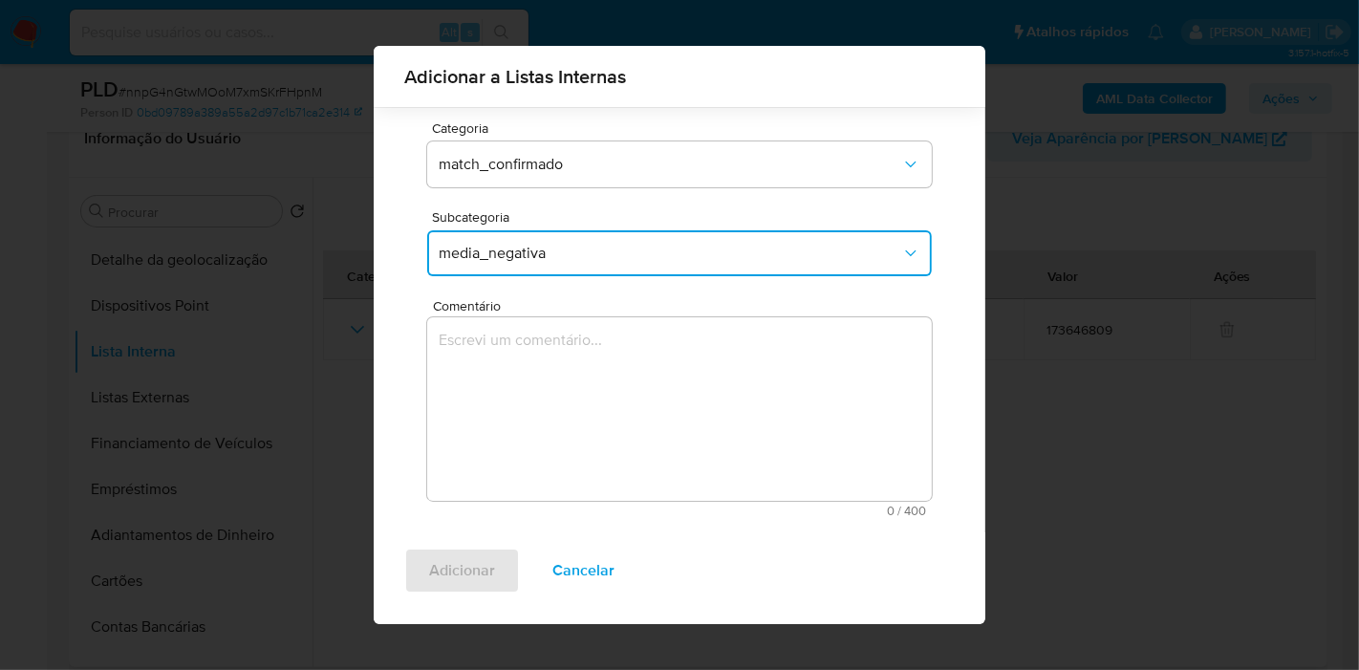
click at [596, 382] on textarea "Comentário" at bounding box center [679, 409] width 505 height 184
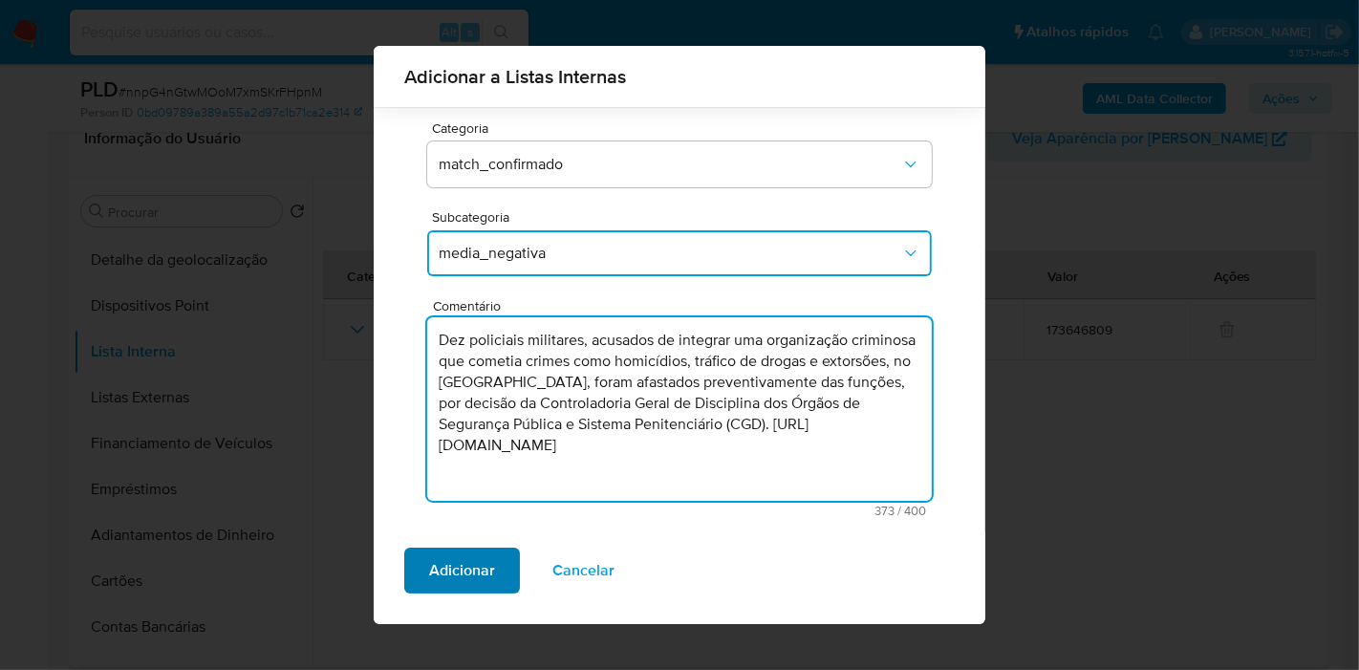
type textarea "Dez policiais militares, acusados de integrar uma organização criminosa que com…"
click at [436, 572] on span "Adicionar" at bounding box center [462, 571] width 66 height 42
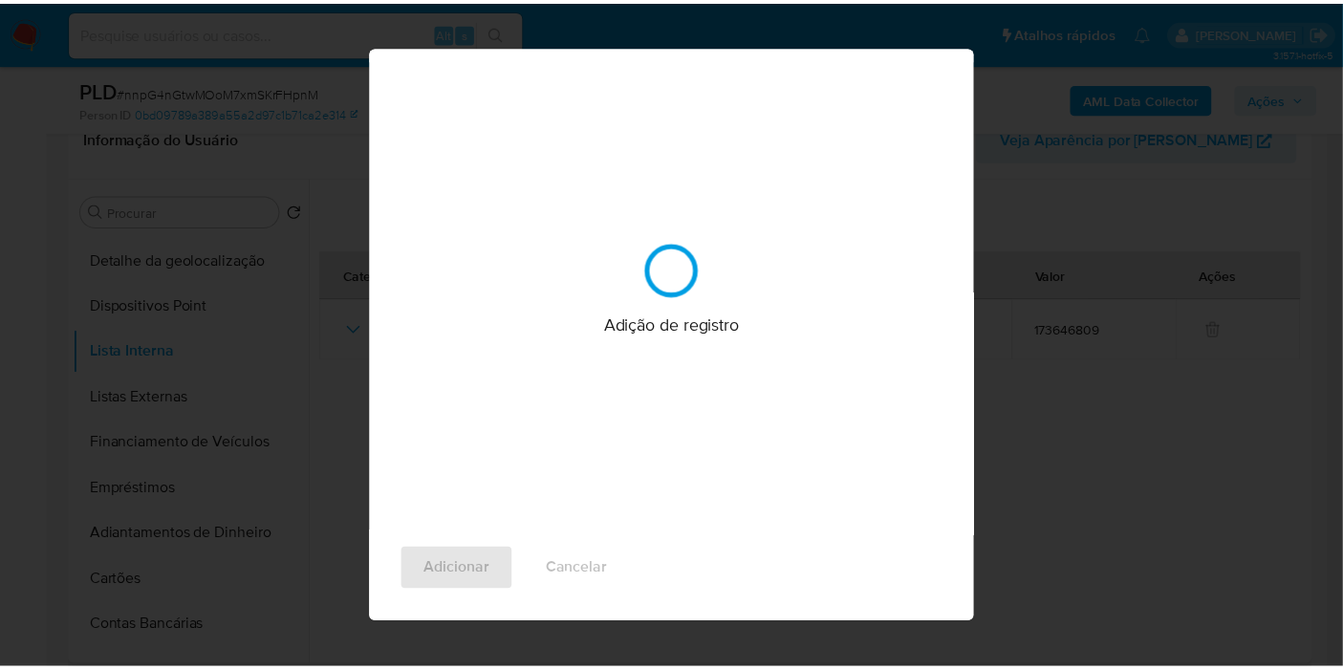
scroll to position [0, 0]
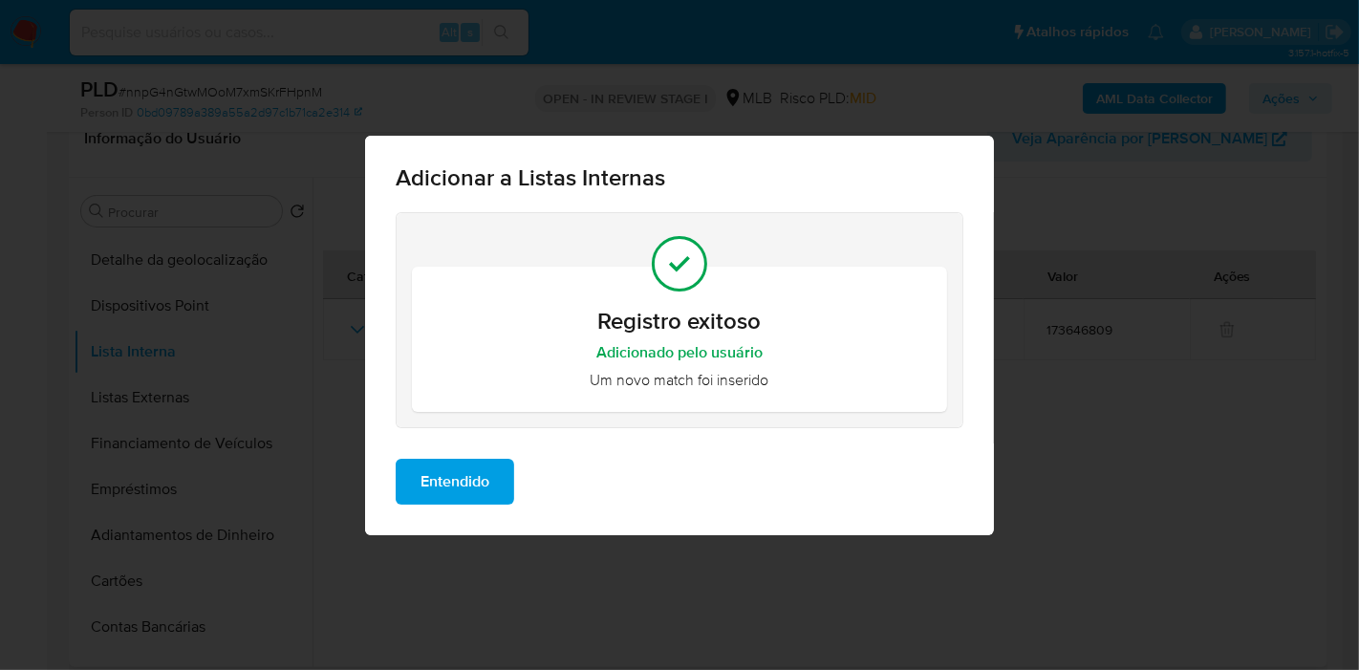
click at [478, 493] on span "Entendido" at bounding box center [455, 482] width 69 height 42
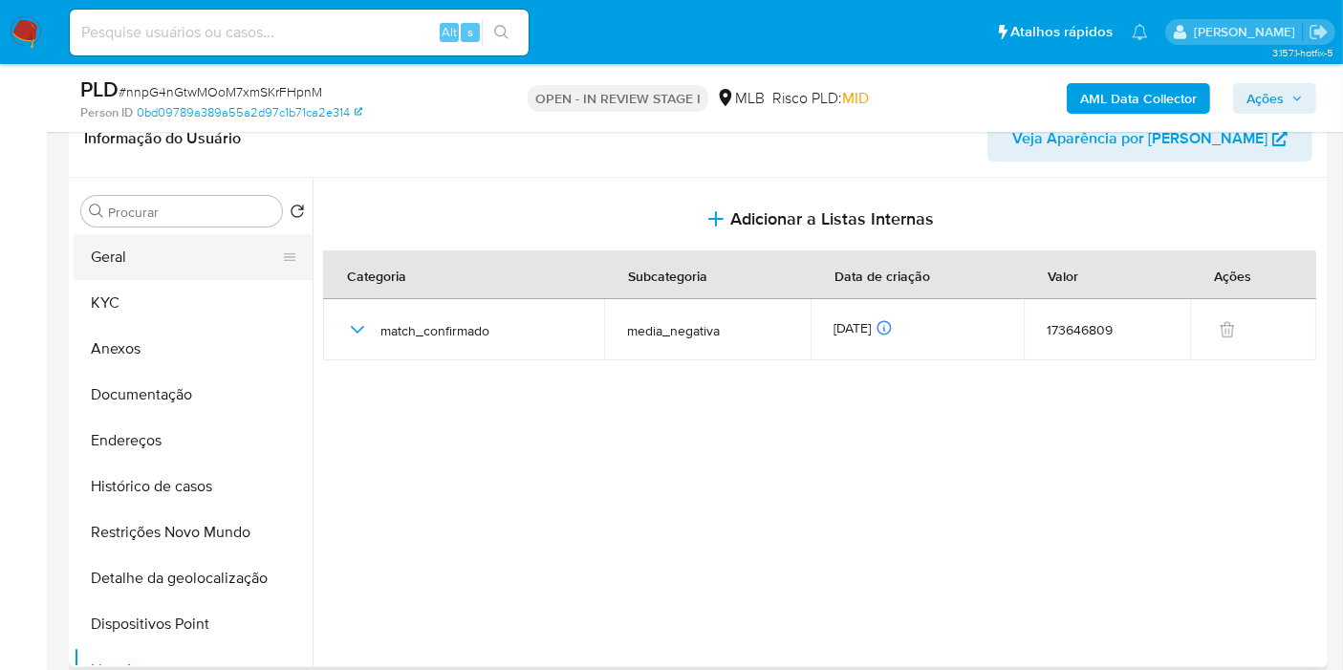
click at [163, 252] on button "Geral" at bounding box center [186, 257] width 224 height 46
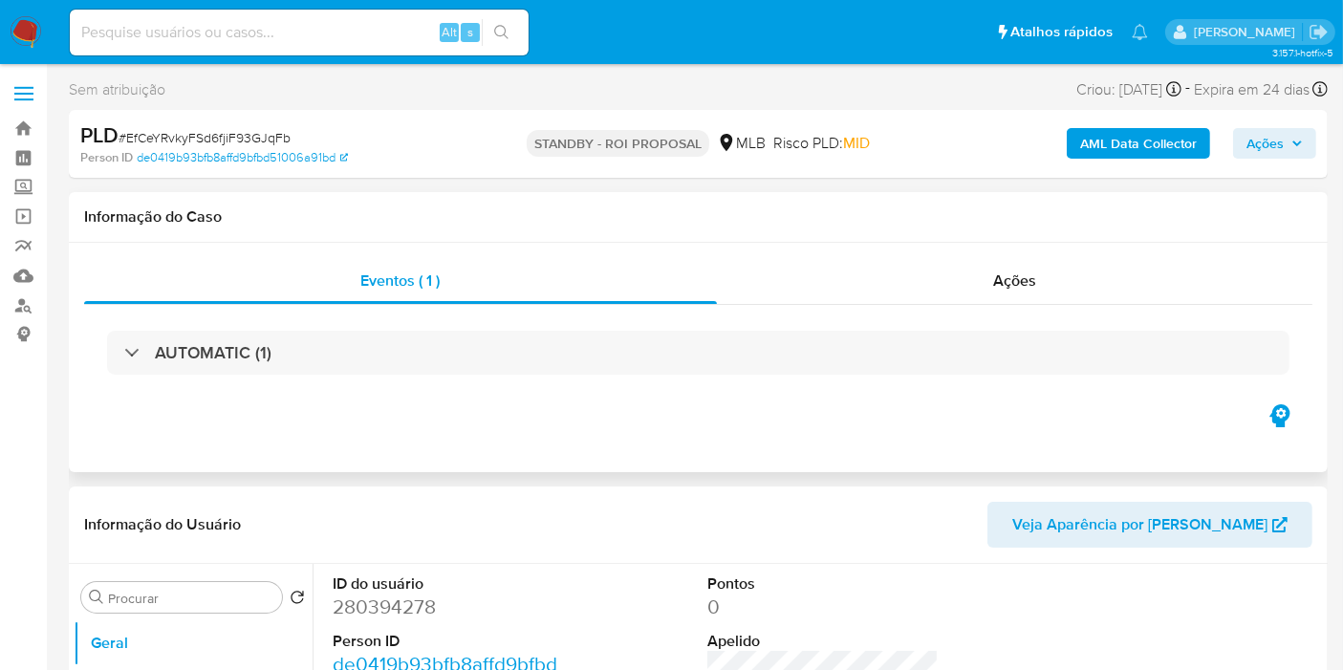
select select "10"
drag, startPoint x: 1266, startPoint y: 250, endPoint x: 1208, endPoint y: 271, distance: 61.1
click at [1266, 250] on div "Eventos ( 1 ) Ações AUTOMATIC (1)" at bounding box center [698, 357] width 1259 height 229
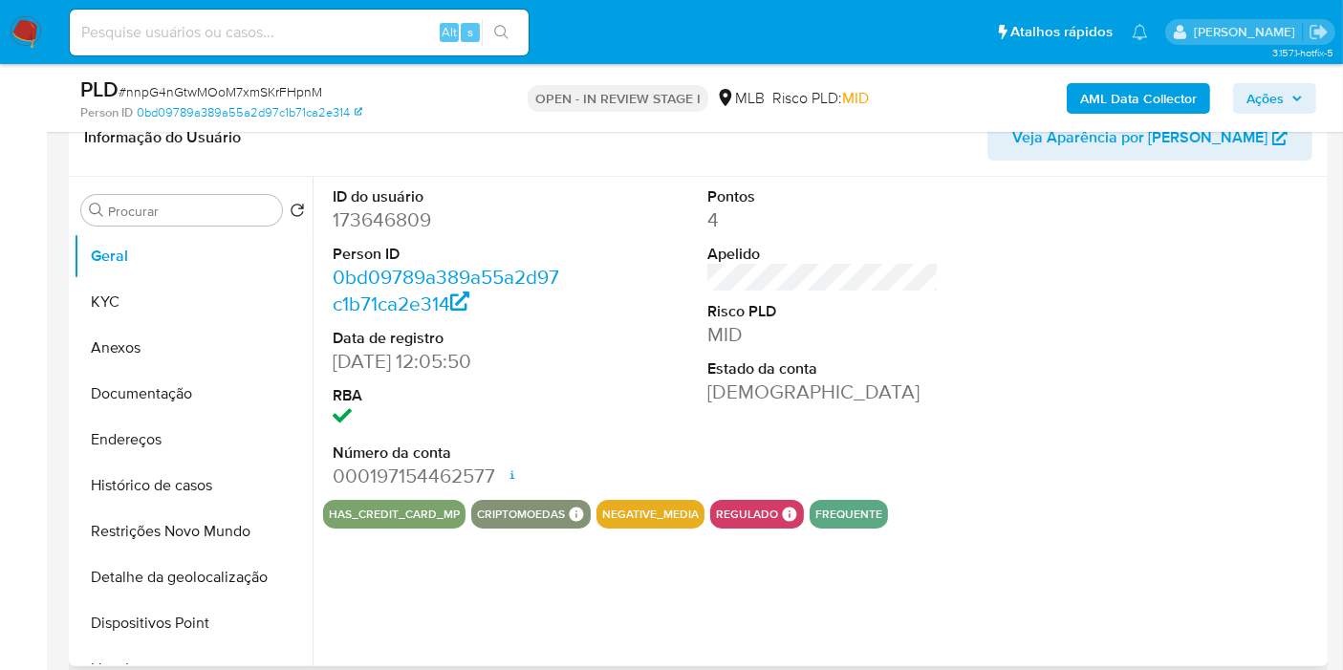
select select "10"
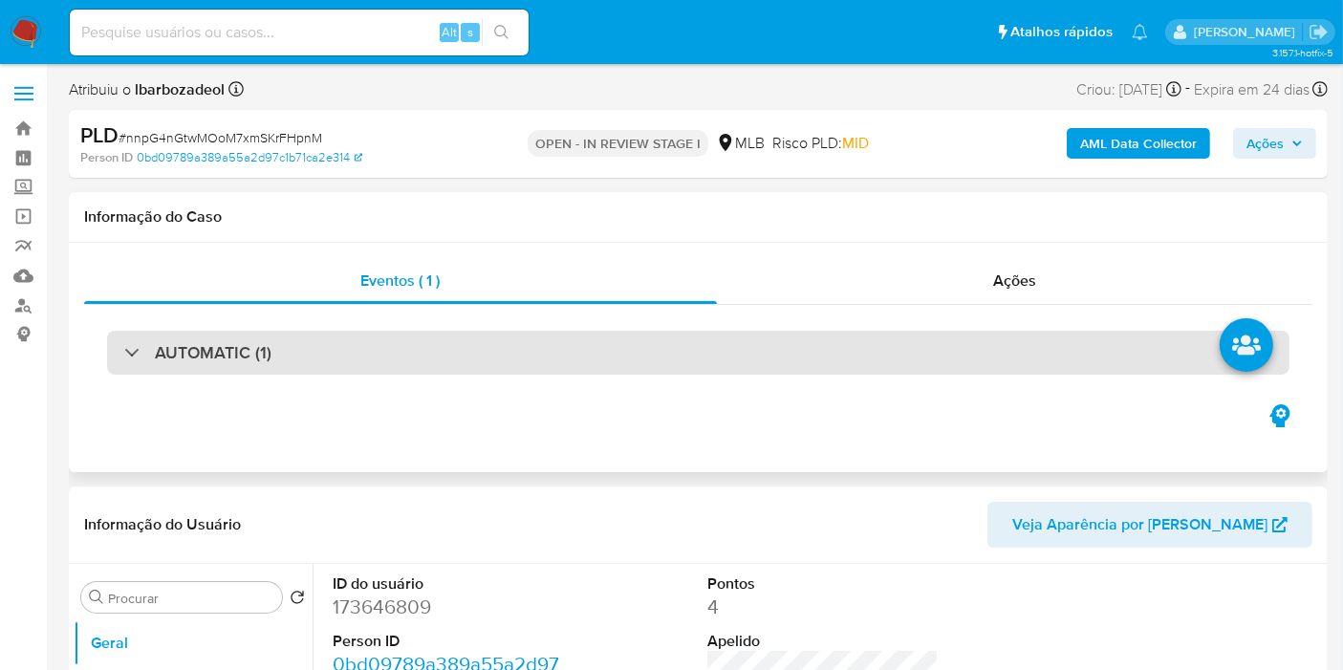
click at [554, 335] on div "AUTOMATIC (1)" at bounding box center [698, 353] width 1183 height 44
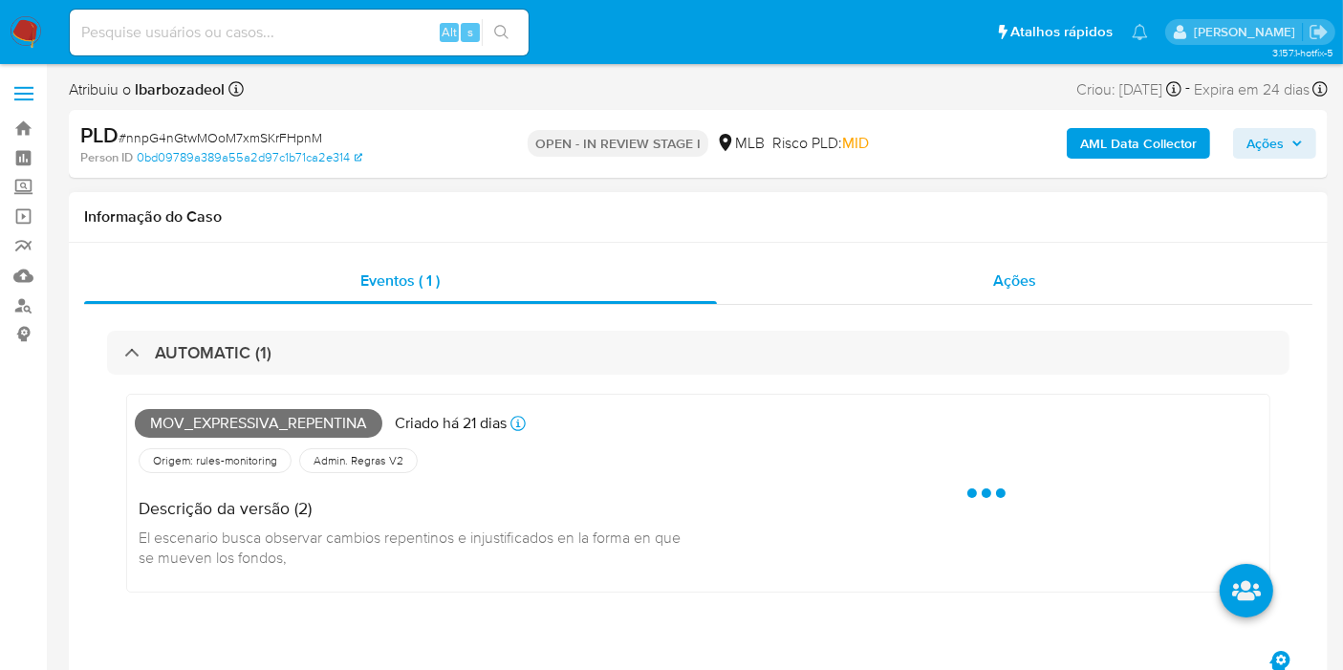
click at [829, 295] on div "Ações" at bounding box center [1015, 281] width 597 height 46
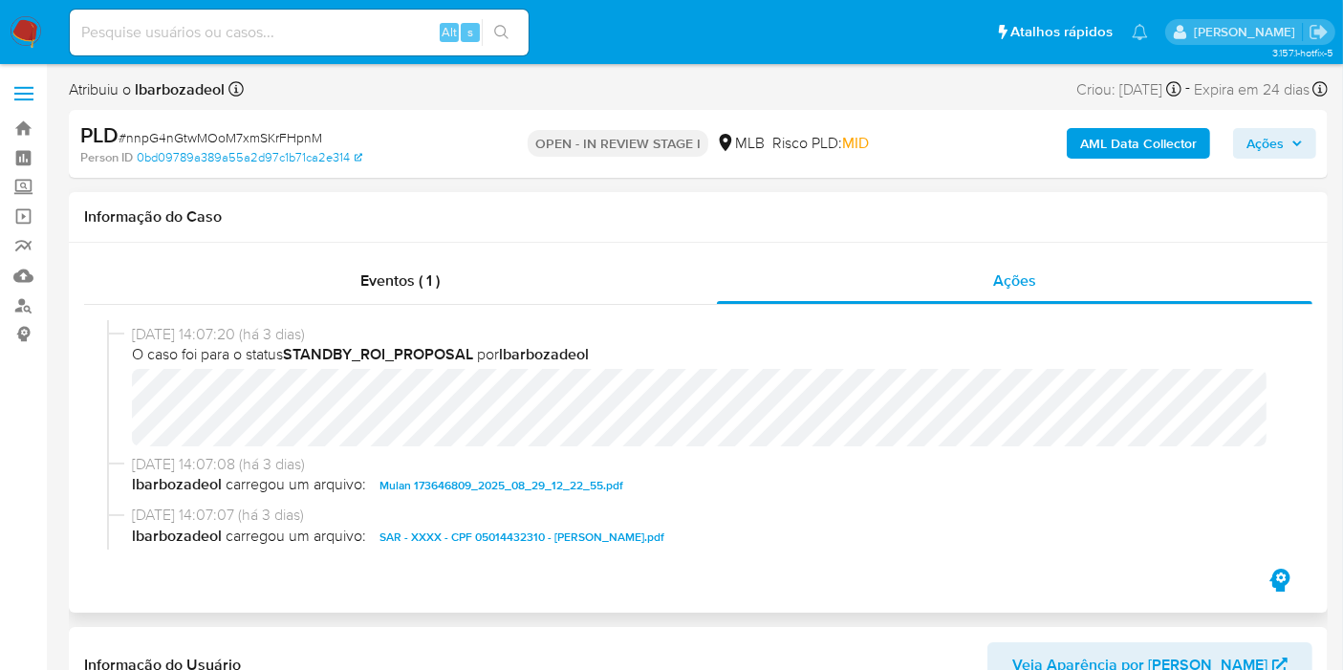
scroll to position [531, 0]
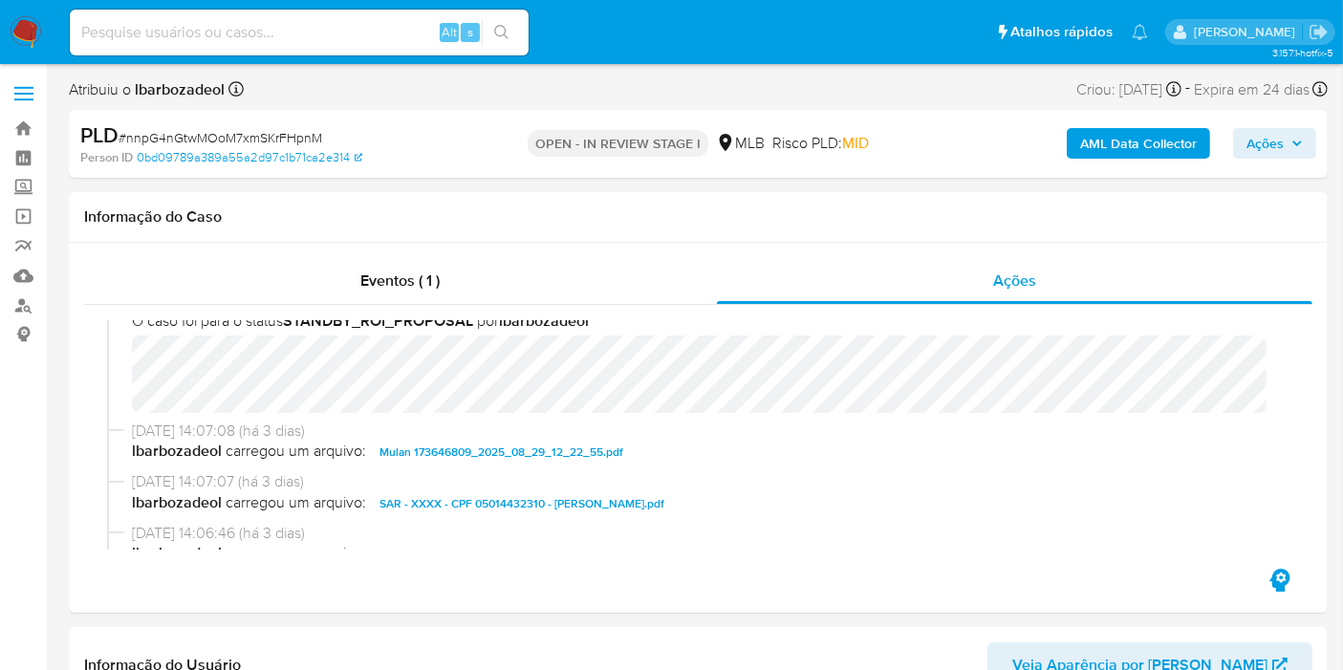
click at [1312, 132] on button "Ações" at bounding box center [1274, 143] width 83 height 31
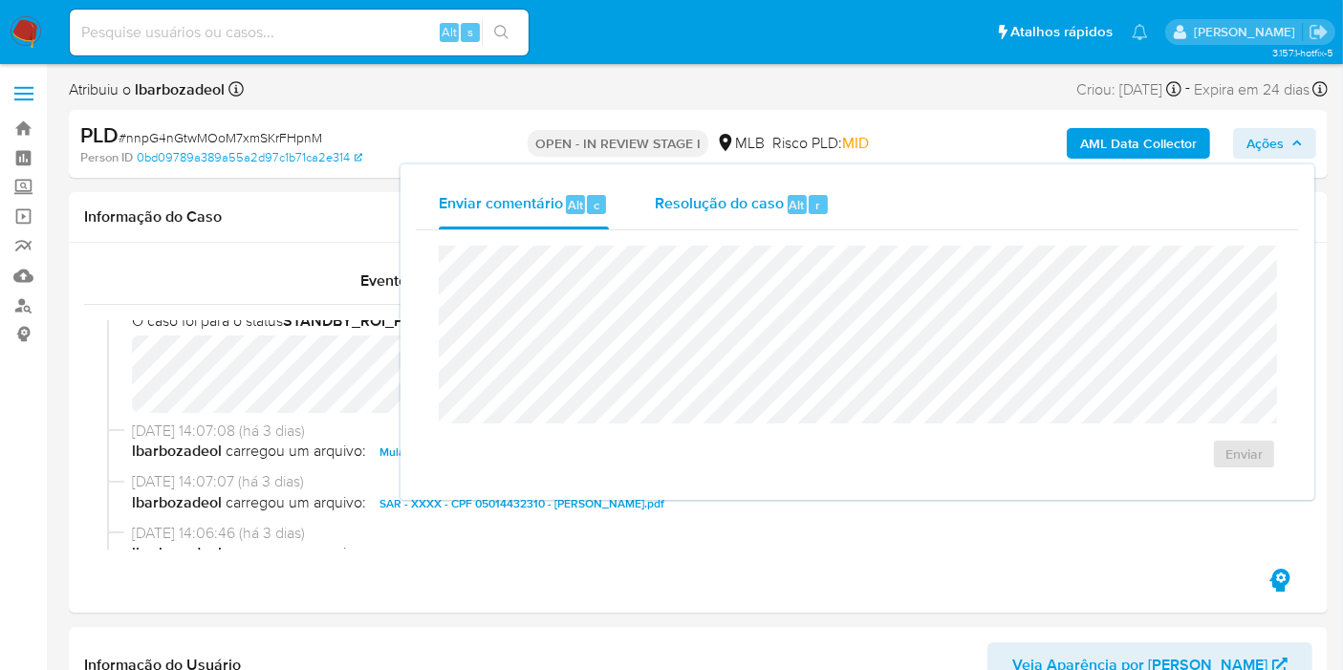
click at [715, 217] on div "Resolução do caso Alt r" at bounding box center [742, 205] width 175 height 50
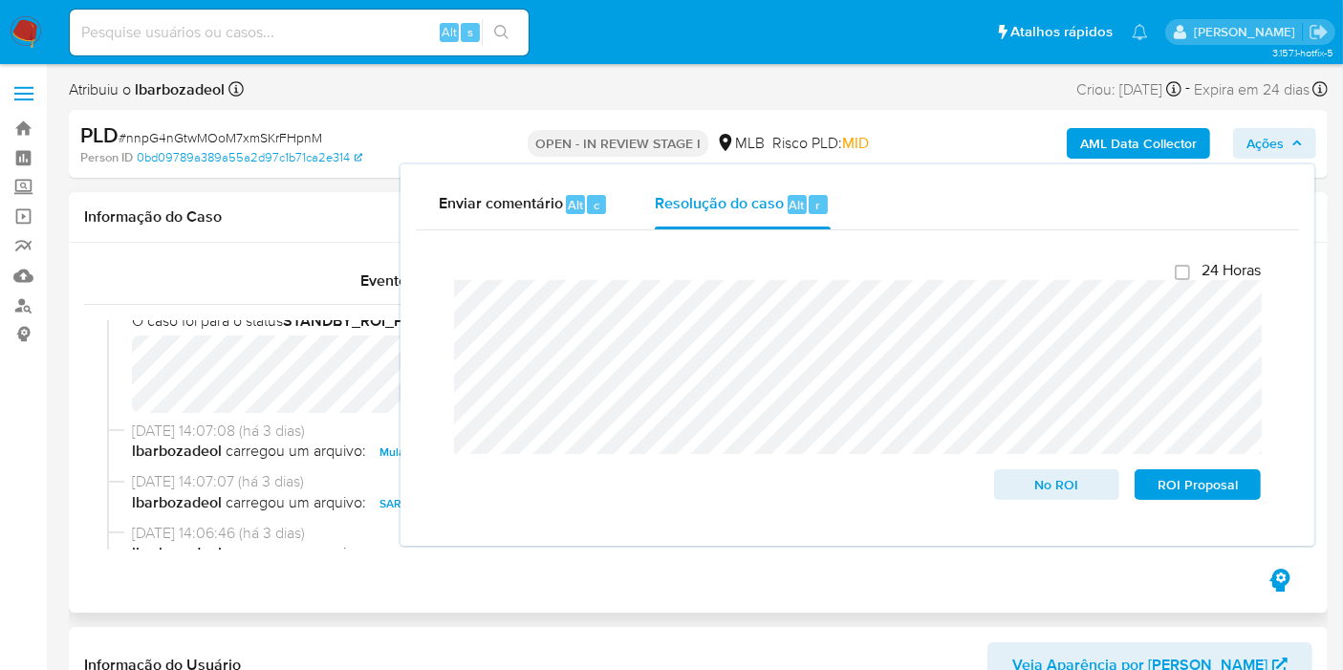
click at [327, 213] on h1 "Informação do Caso" at bounding box center [698, 216] width 1228 height 19
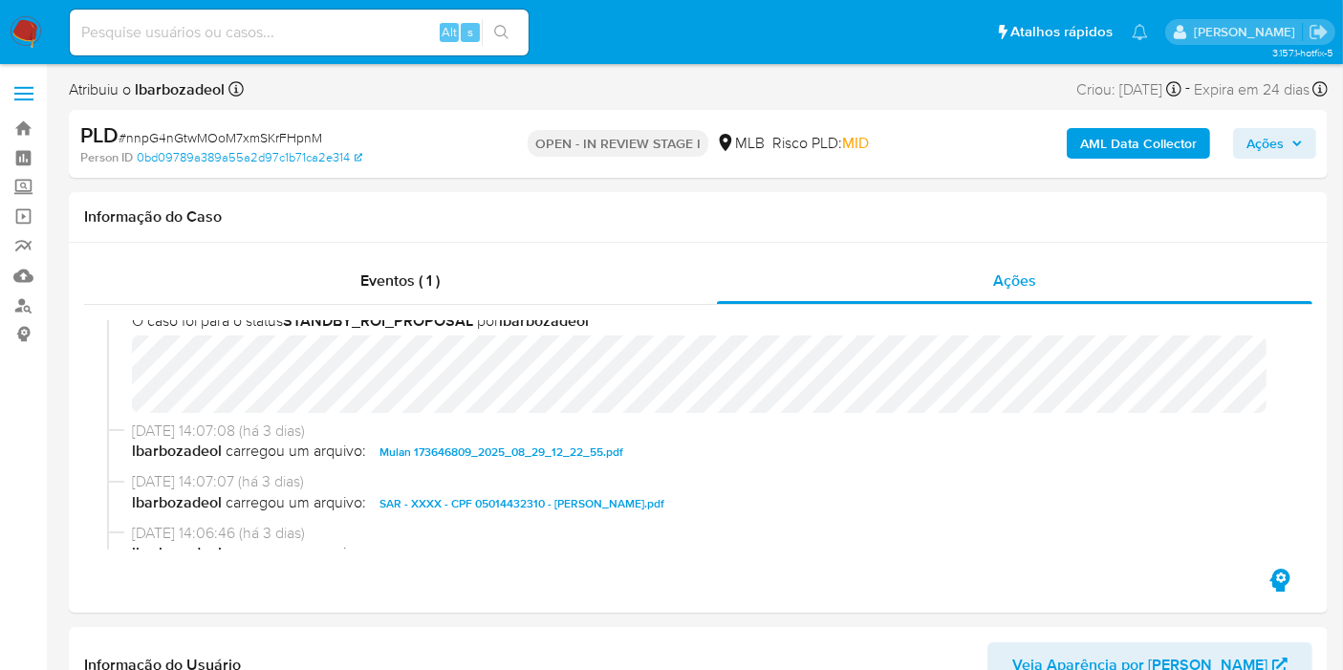
click at [1271, 141] on span "Ações" at bounding box center [1265, 143] width 37 height 31
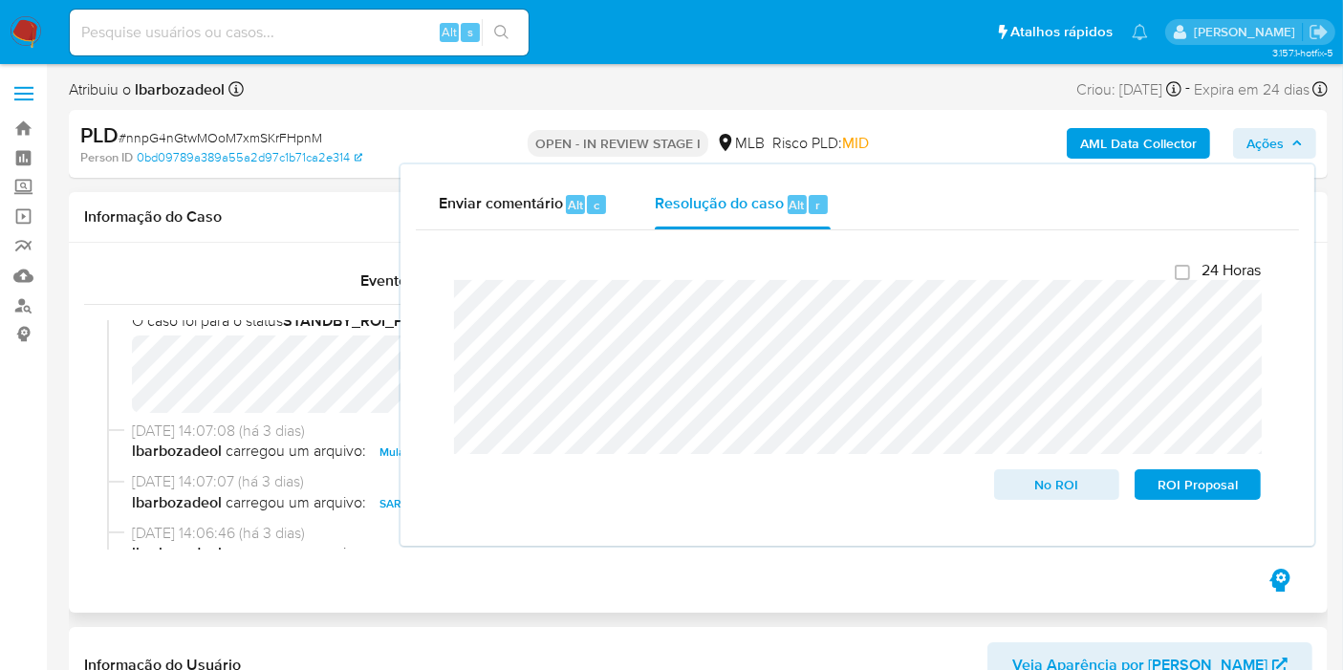
click at [274, 232] on div "Informação do Caso" at bounding box center [698, 217] width 1259 height 51
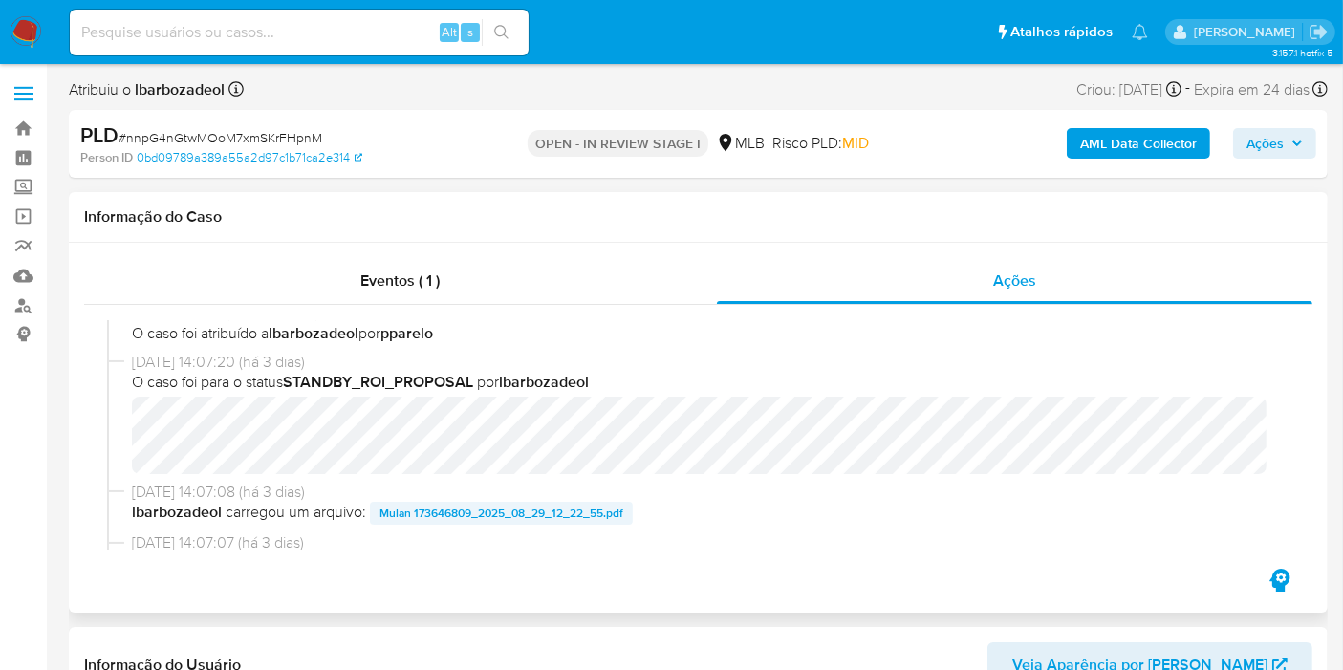
scroll to position [434, 0]
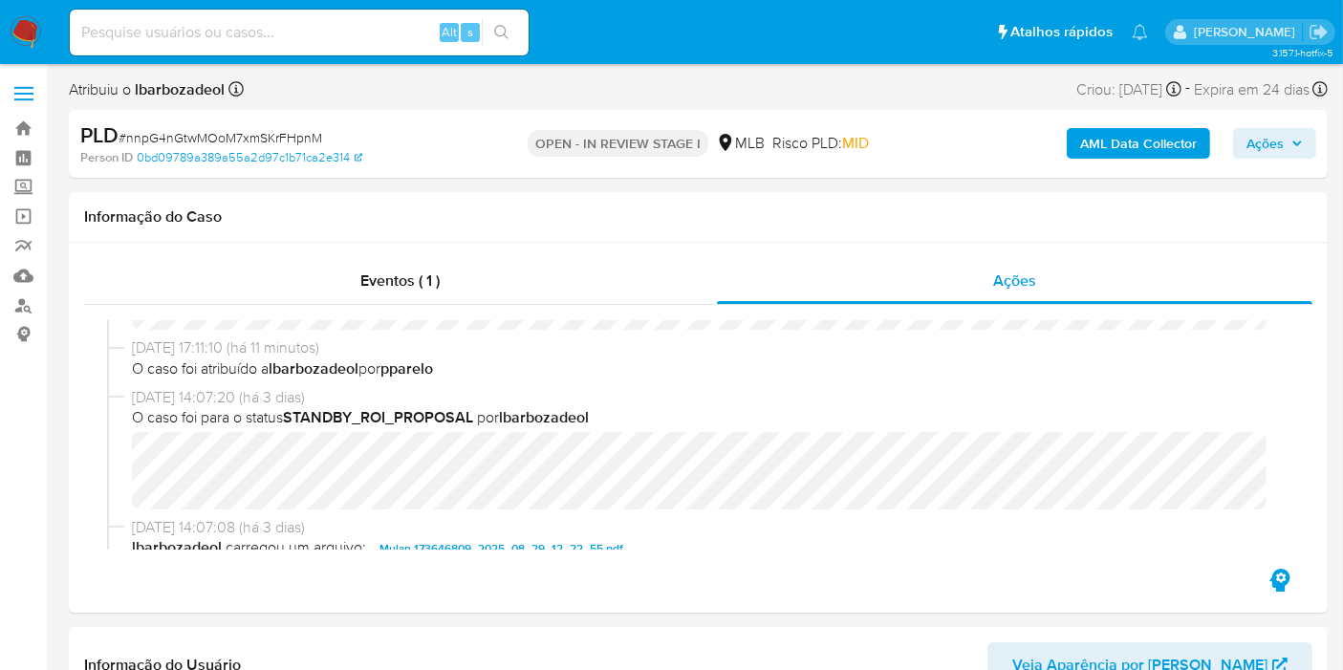
click at [1292, 141] on icon "button" at bounding box center [1297, 143] width 11 height 11
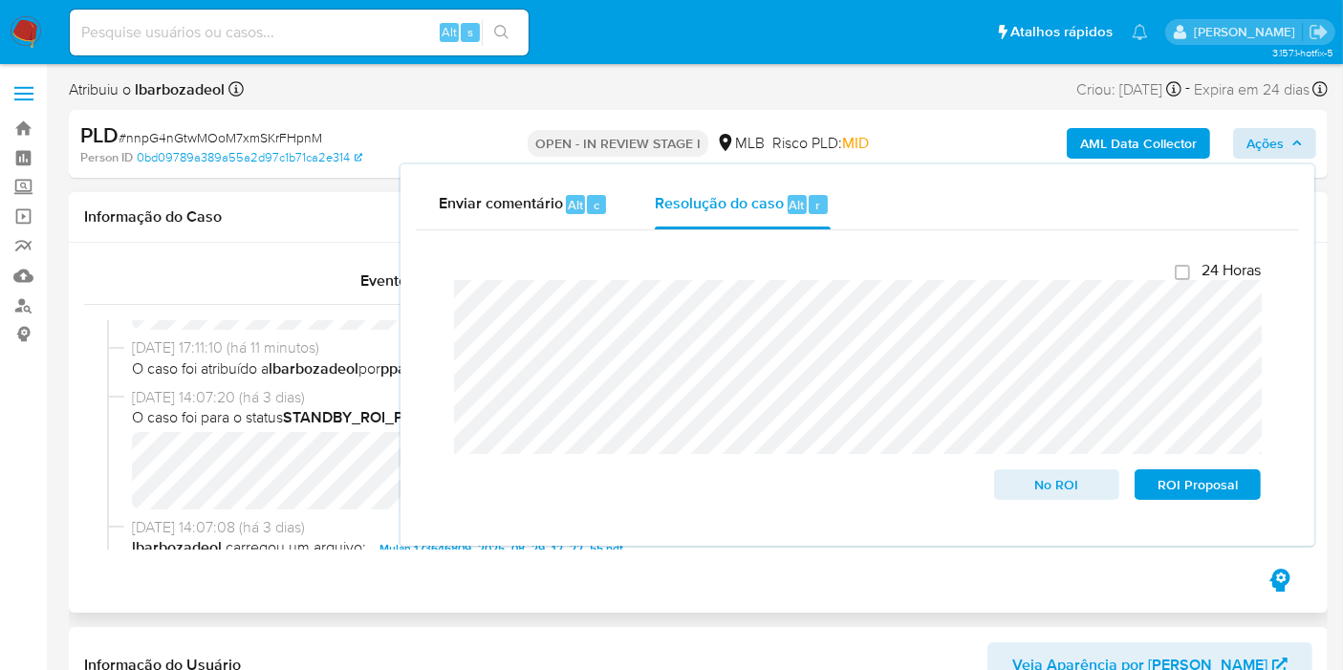
click at [306, 219] on h1 "Informação do Caso" at bounding box center [698, 216] width 1228 height 19
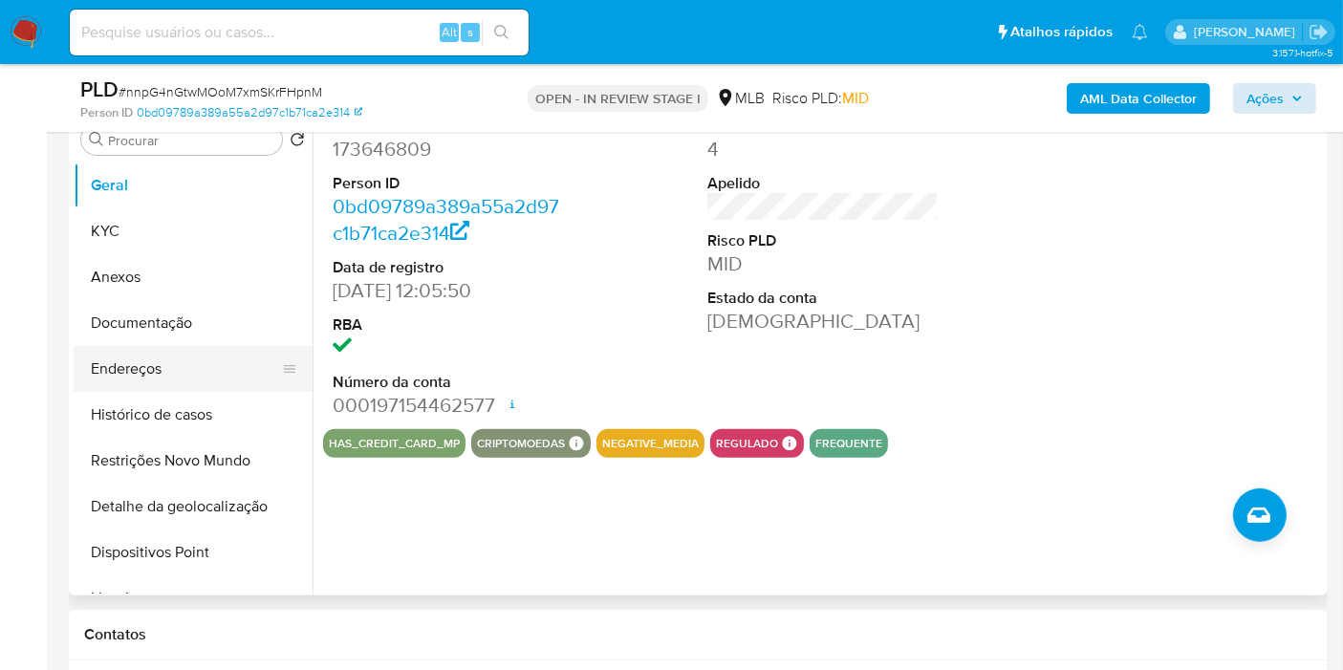
scroll to position [212, 0]
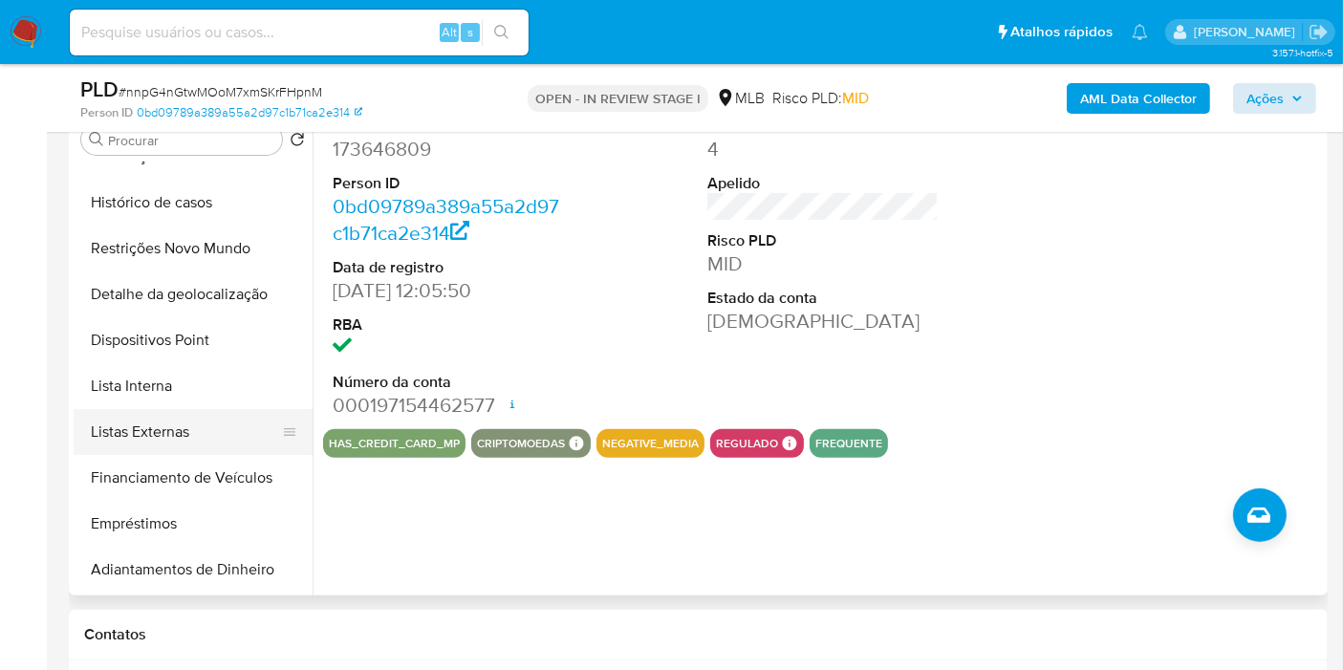
click at [178, 428] on button "Listas Externas" at bounding box center [186, 432] width 224 height 46
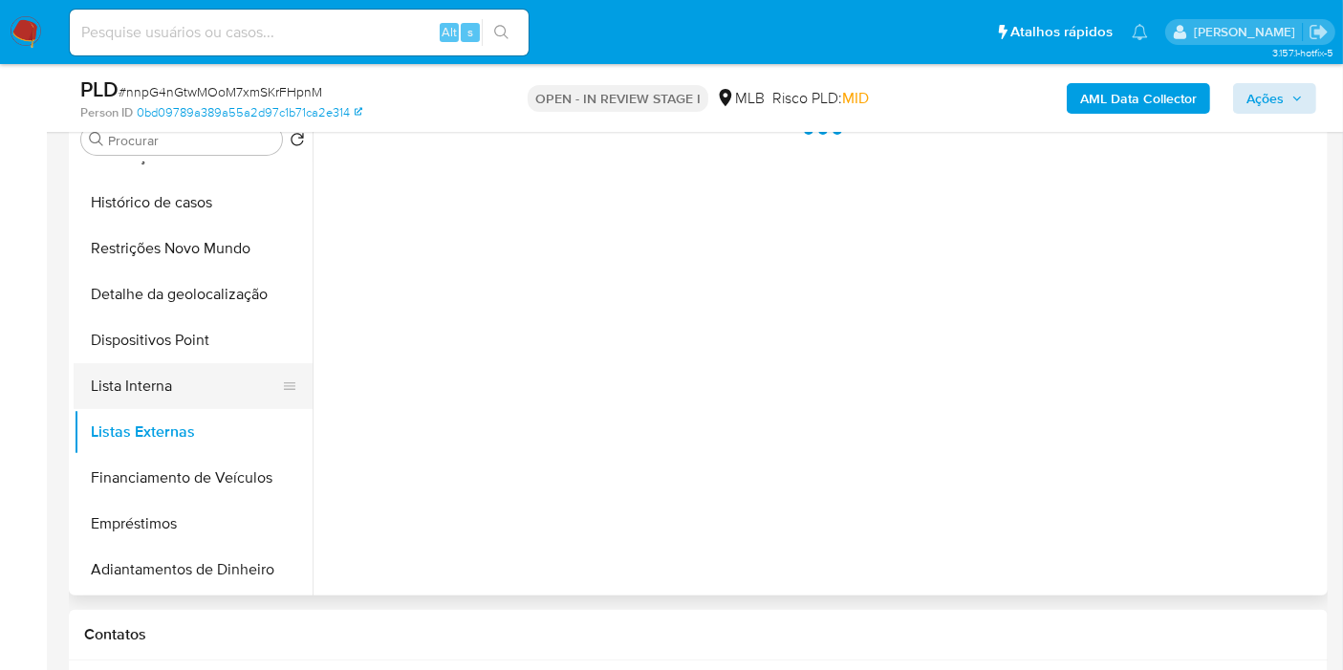
click at [185, 384] on button "Lista Interna" at bounding box center [186, 386] width 224 height 46
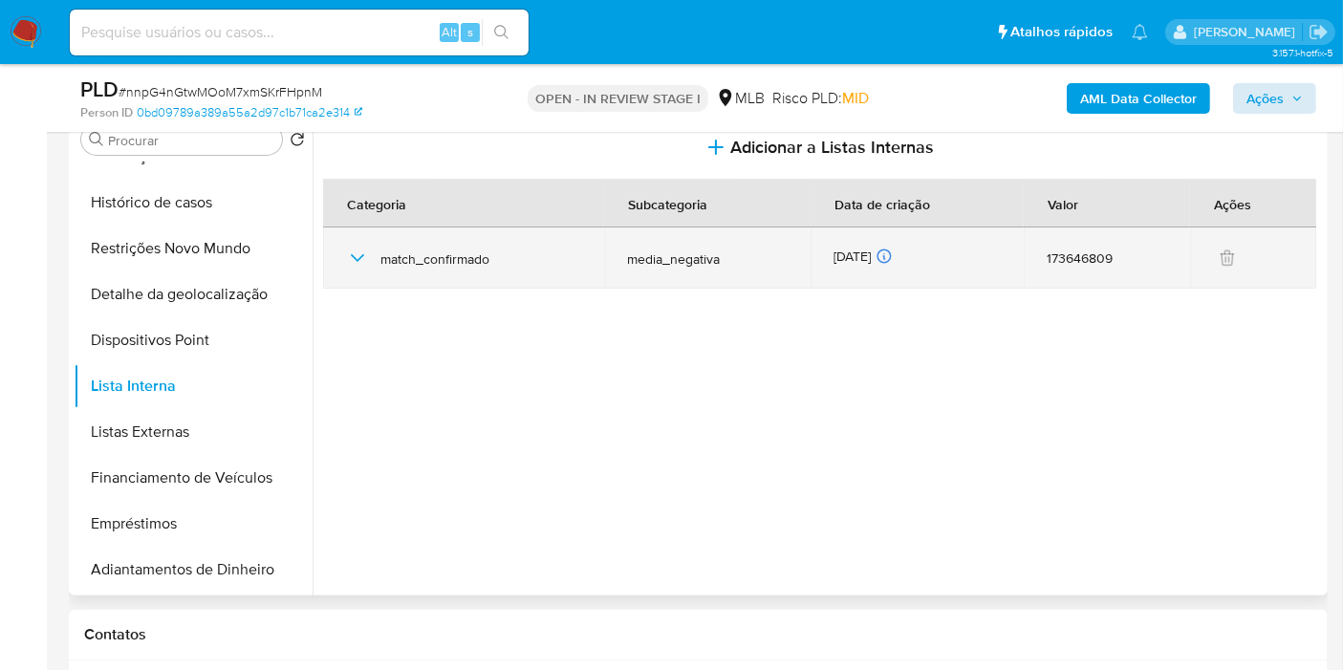
click at [354, 253] on icon "button" at bounding box center [357, 258] width 23 height 23
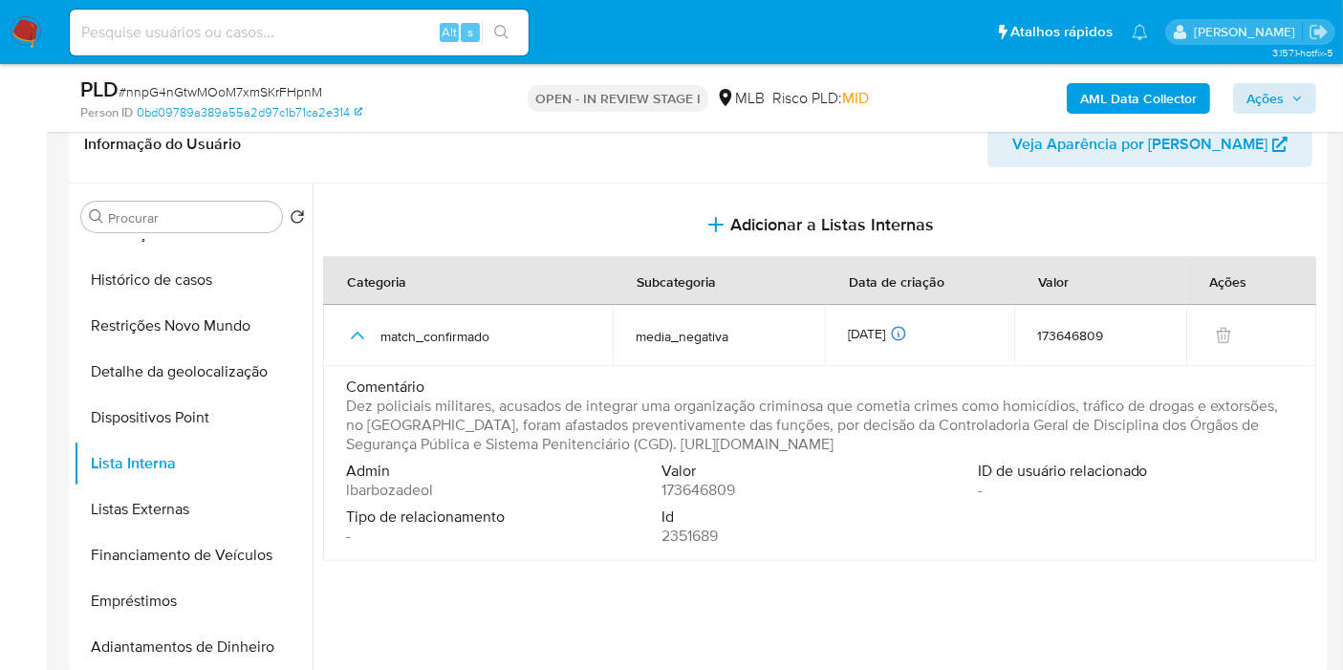
scroll to position [424, 0]
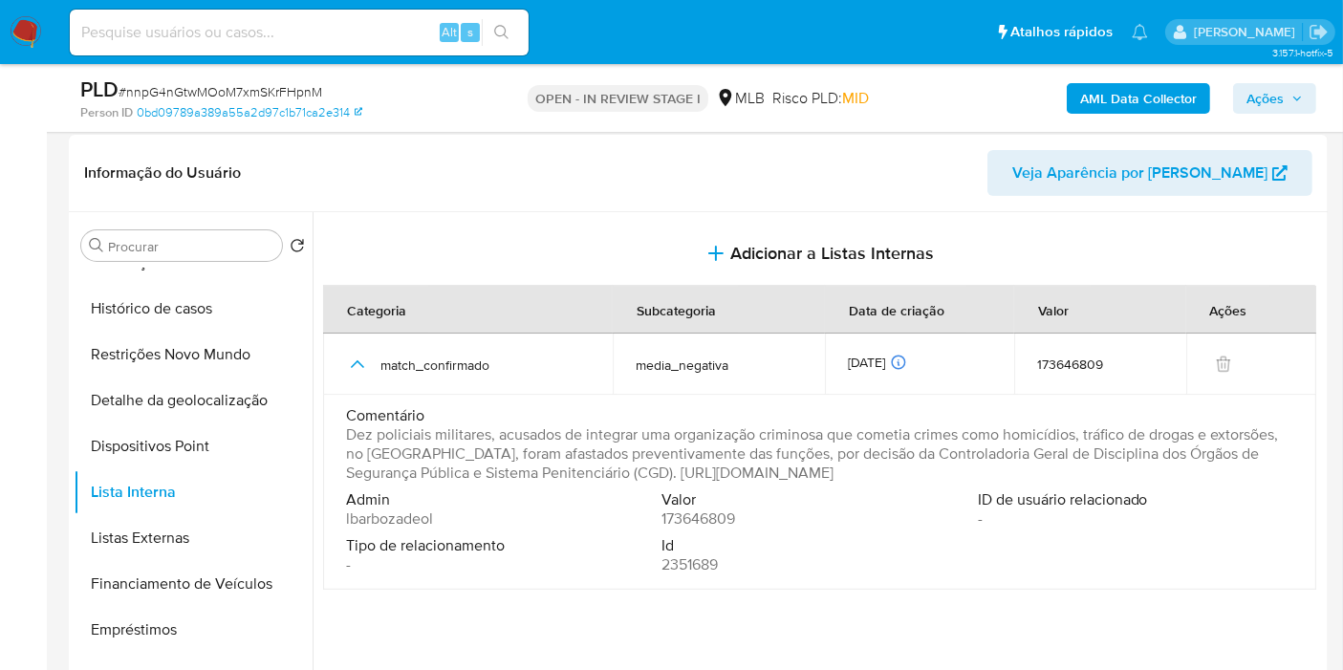
click at [1274, 109] on span "Ações" at bounding box center [1265, 98] width 37 height 31
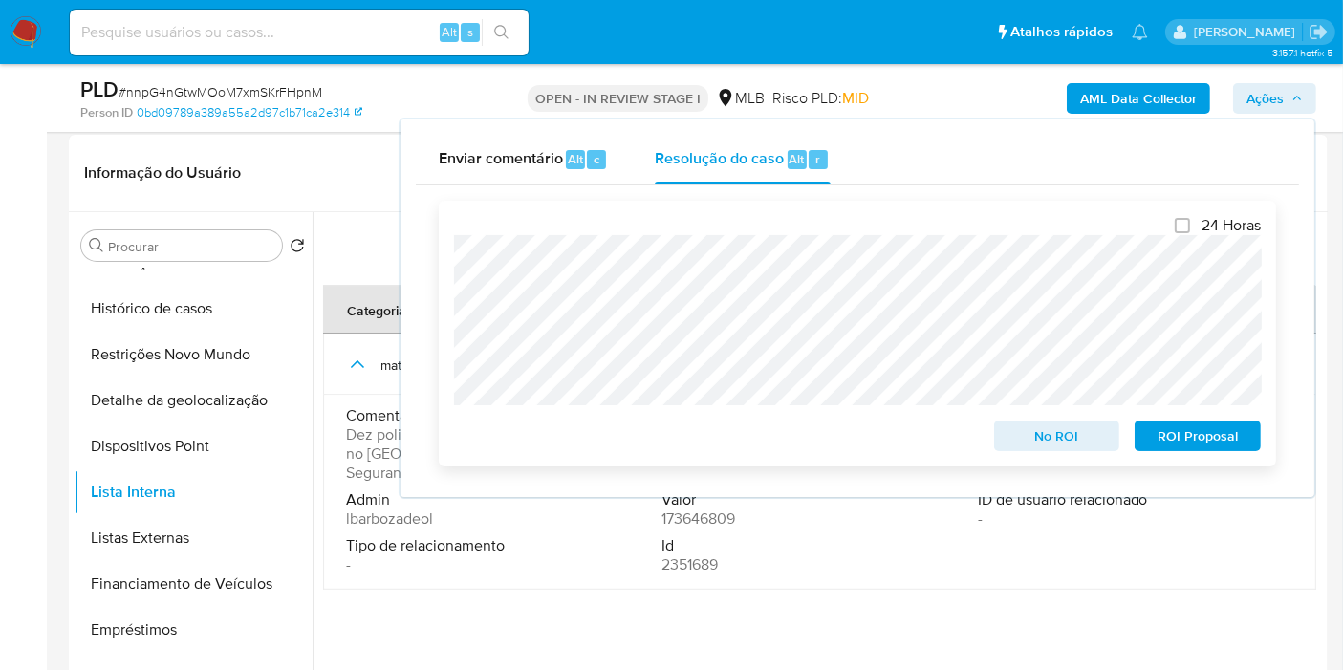
click at [1177, 440] on span "ROI Proposal" at bounding box center [1197, 436] width 99 height 27
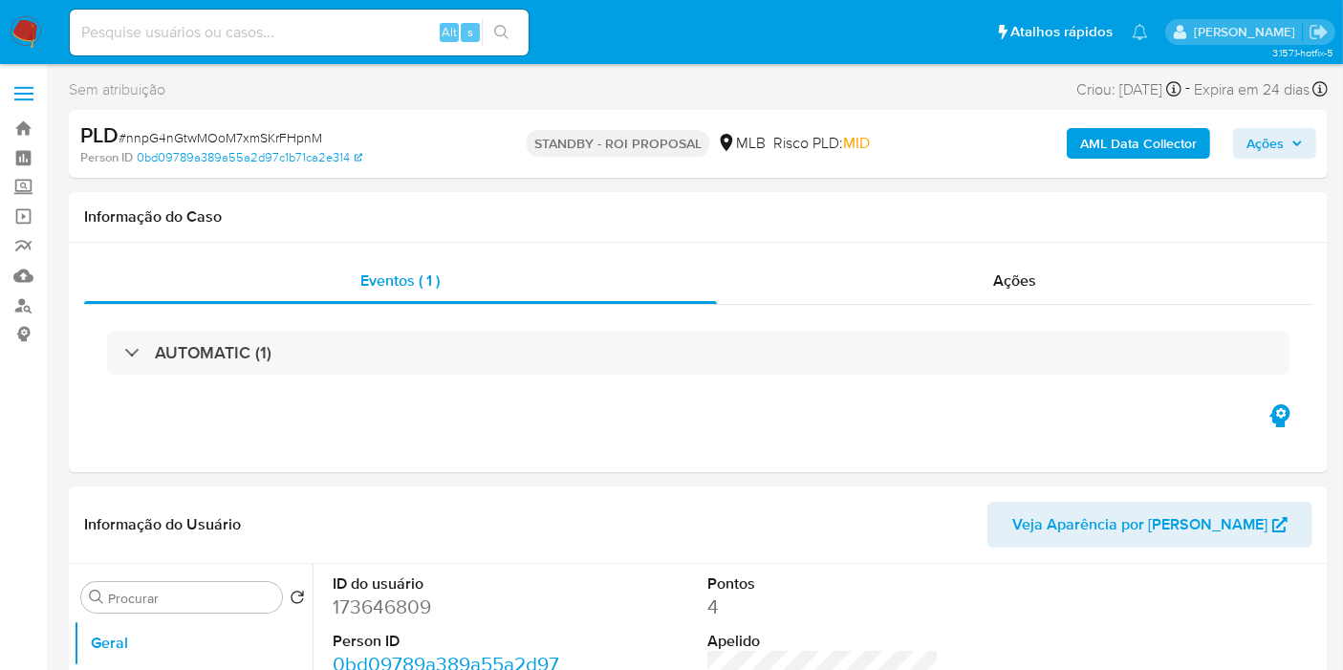
select select "10"
drag, startPoint x: 1292, startPoint y: 280, endPoint x: 1259, endPoint y: 280, distance: 32.5
click at [1292, 280] on div "Ações" at bounding box center [1015, 281] width 597 height 46
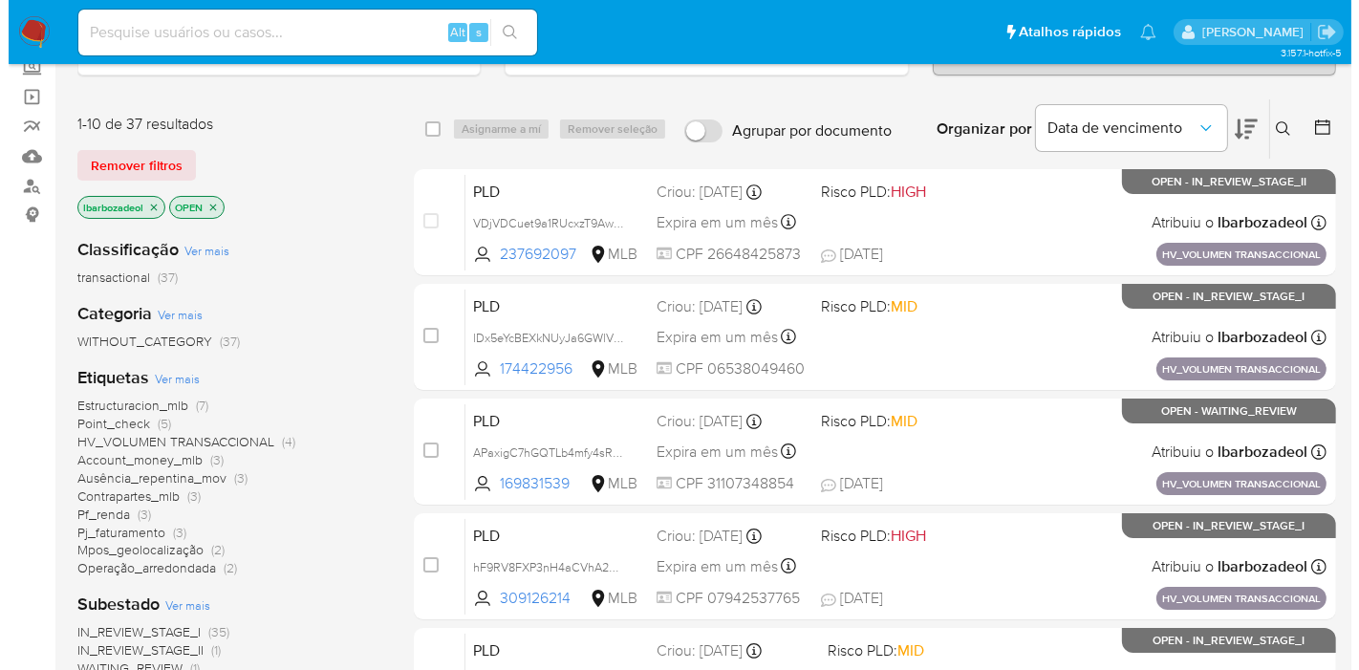
scroll to position [318, 0]
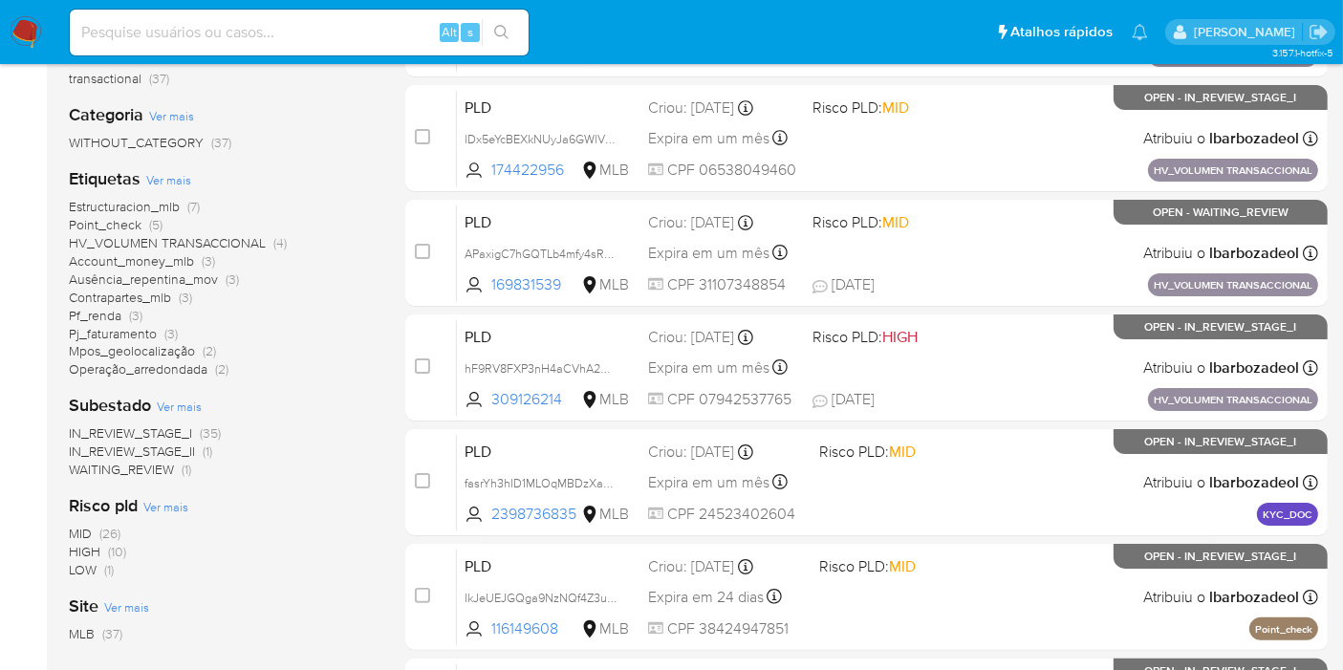
click at [180, 178] on span "Ver mais" at bounding box center [168, 179] width 45 height 17
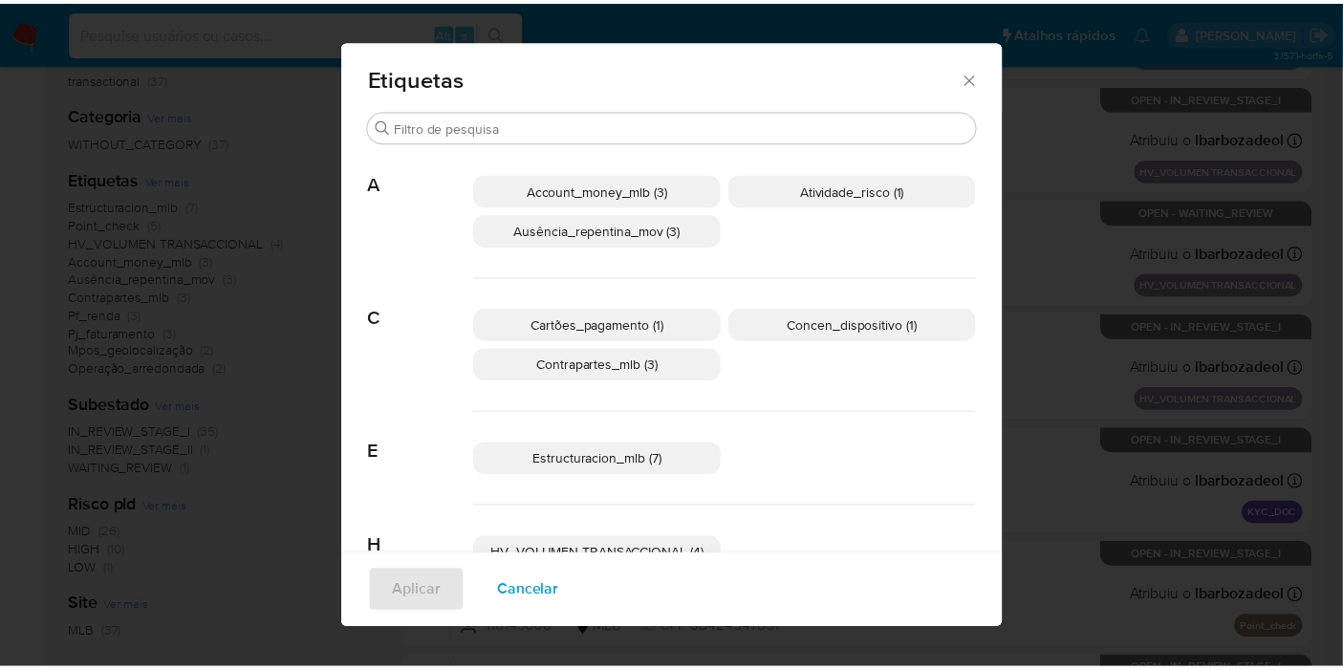
scroll to position [0, 0]
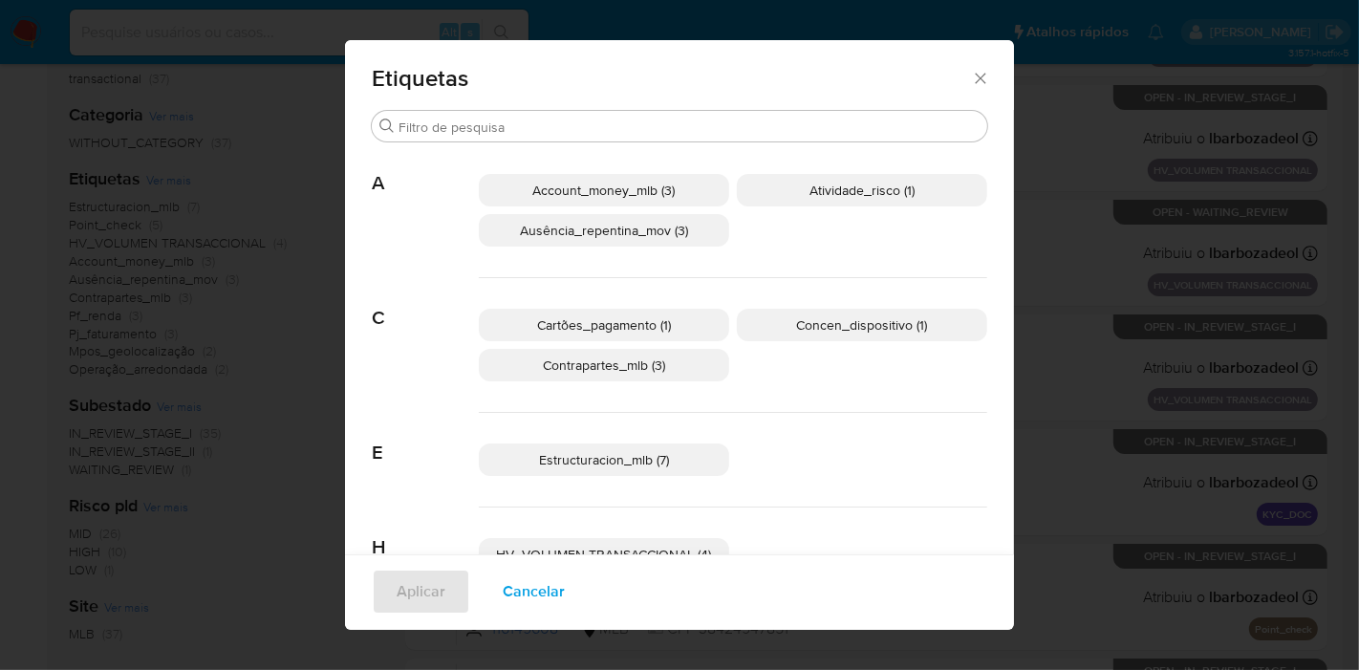
click at [971, 81] on icon "Fechar" at bounding box center [980, 78] width 19 height 19
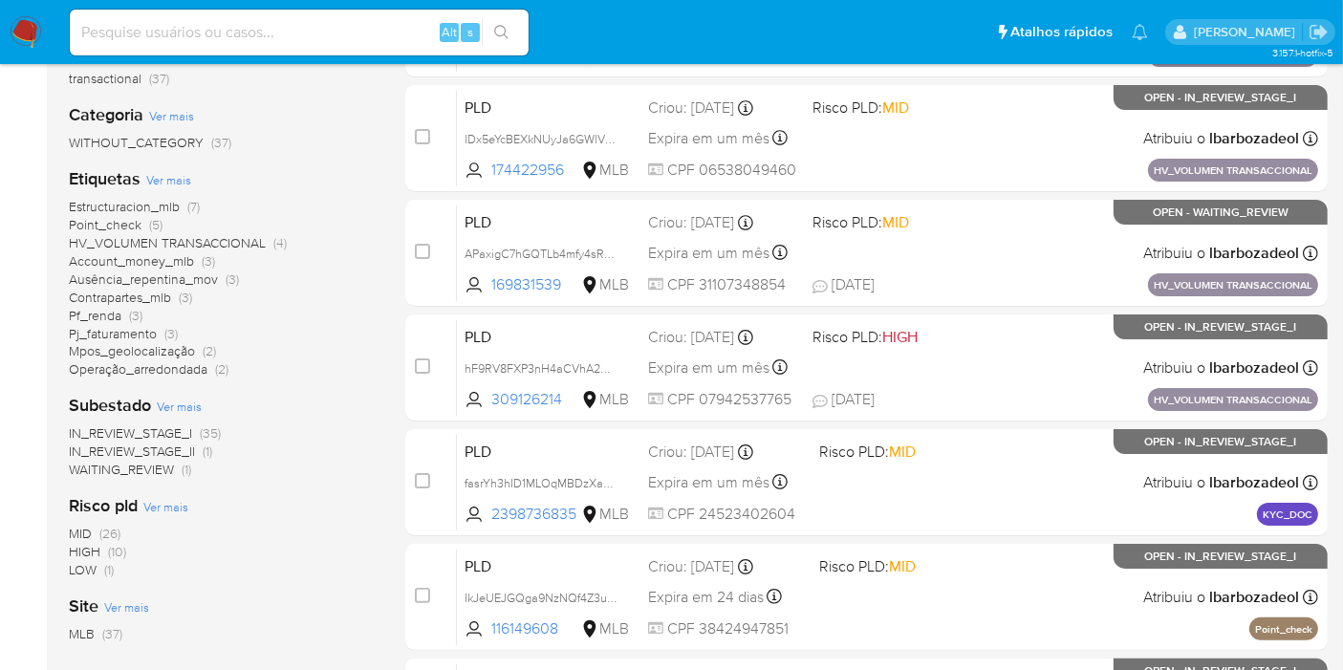
click at [171, 203] on span "Estructuracion_mlb" at bounding box center [124, 206] width 111 height 19
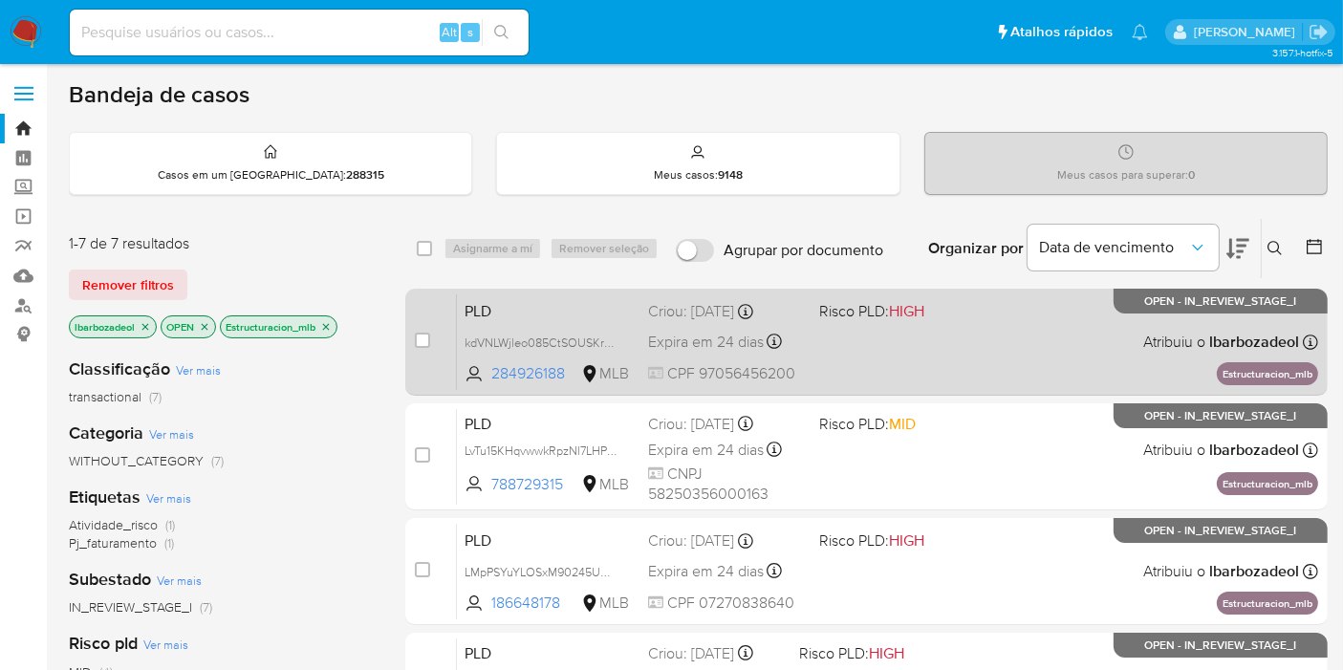
click at [972, 369] on div "PLD kdVNLWjleo085CtSOUSKrZTe 284926188 MLB Risco PLD: HIGH Criou: [DATE] Criou:…" at bounding box center [887, 341] width 861 height 97
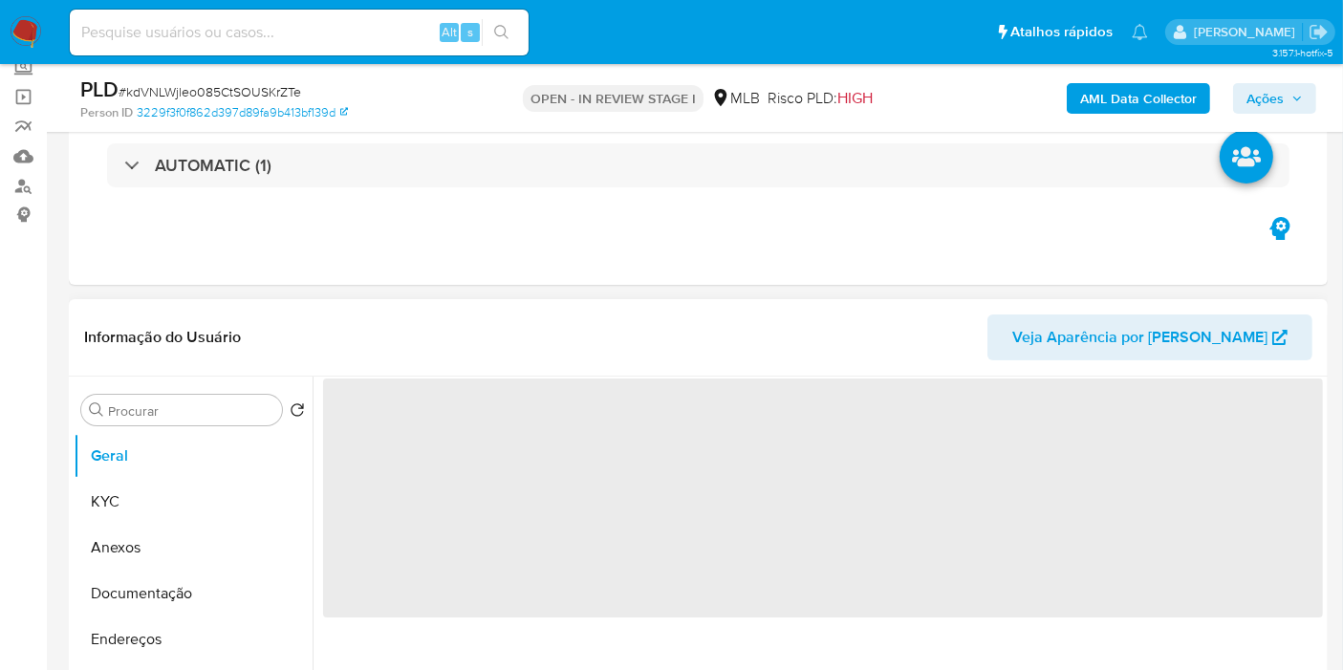
scroll to position [318, 0]
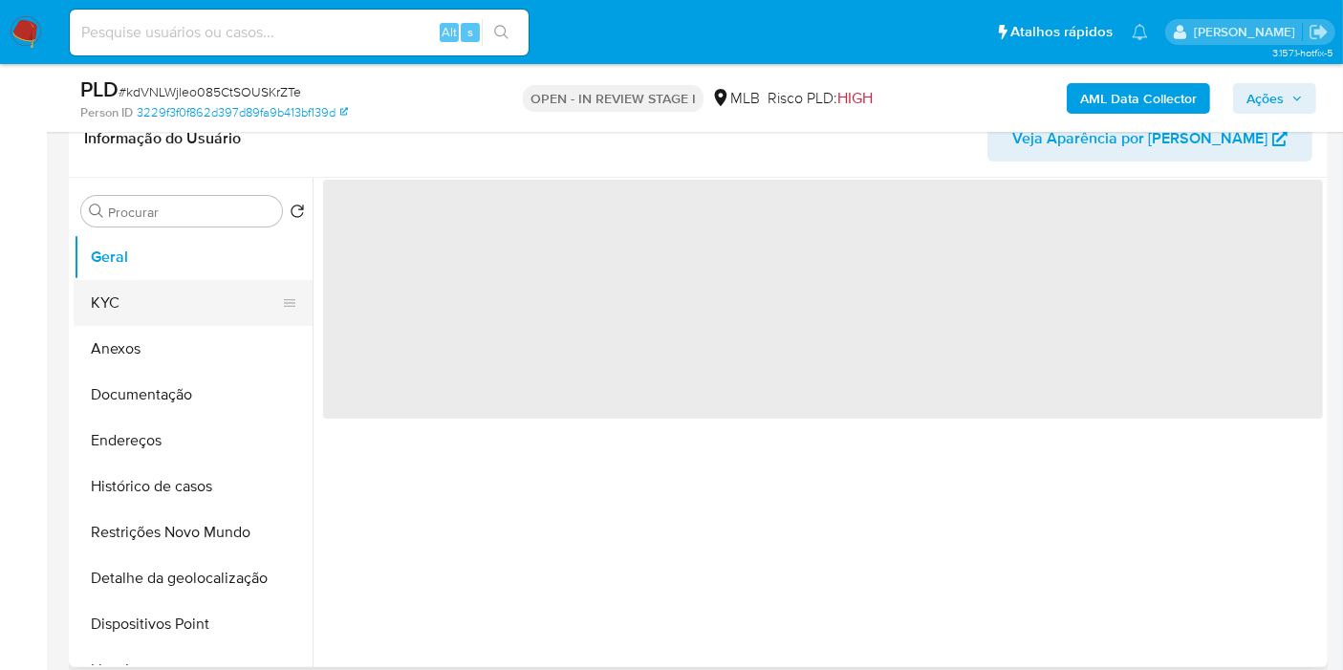
click at [196, 300] on button "KYC" at bounding box center [186, 303] width 224 height 46
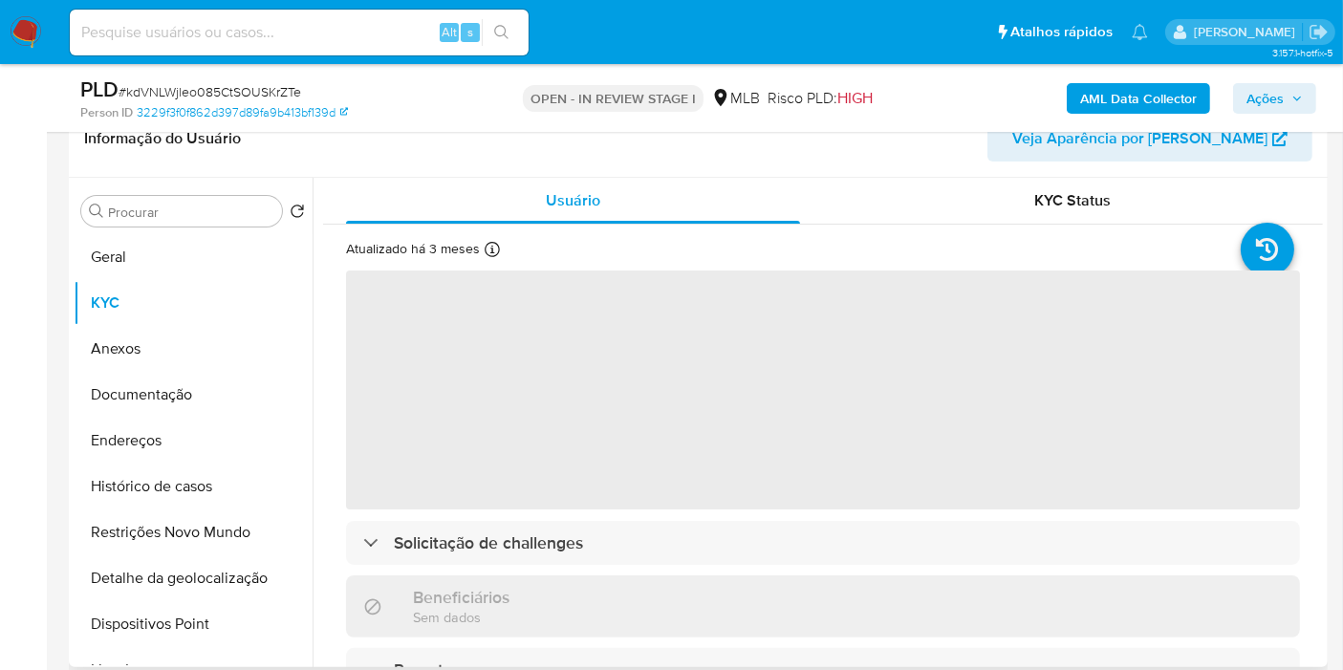
select select "10"
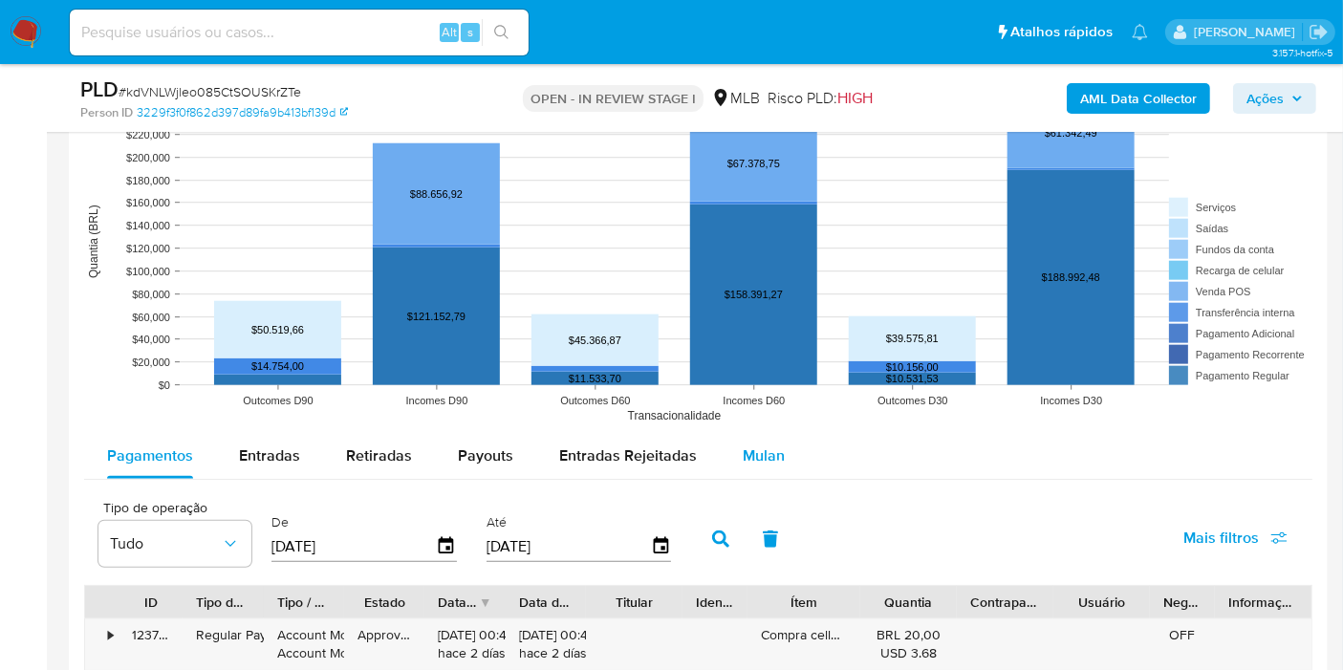
scroll to position [1699, 0]
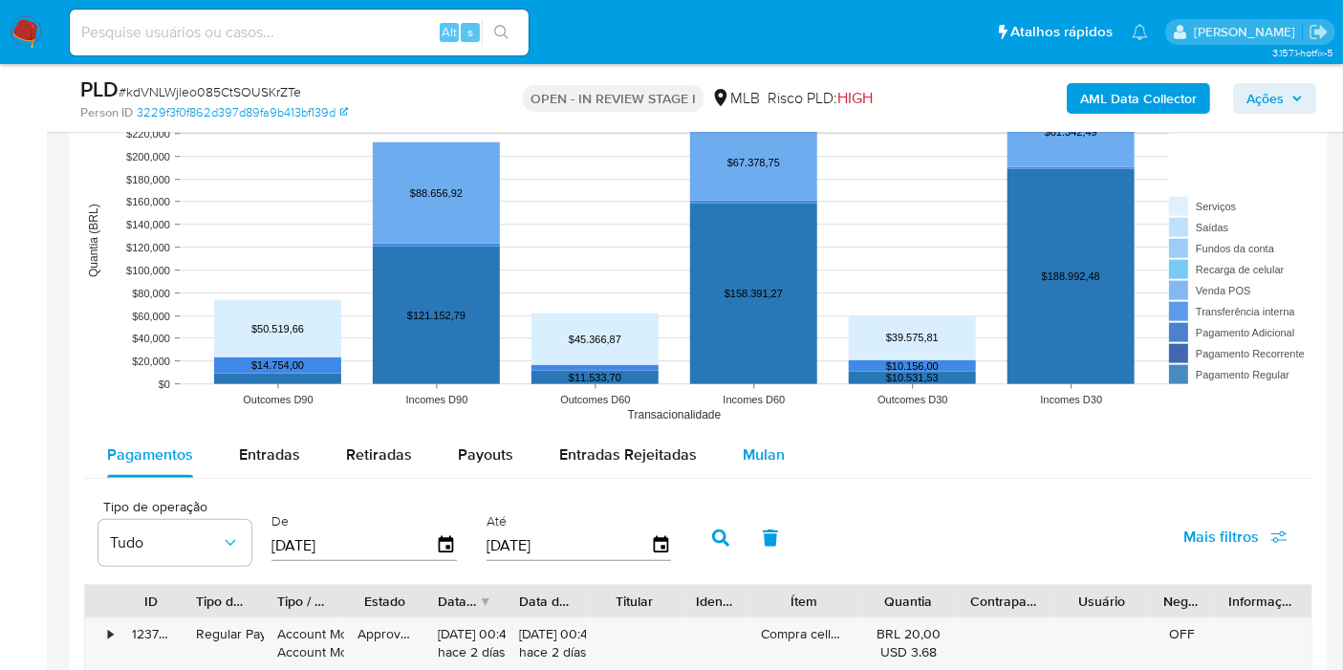
click at [752, 452] on span "Mulan" at bounding box center [764, 455] width 42 height 22
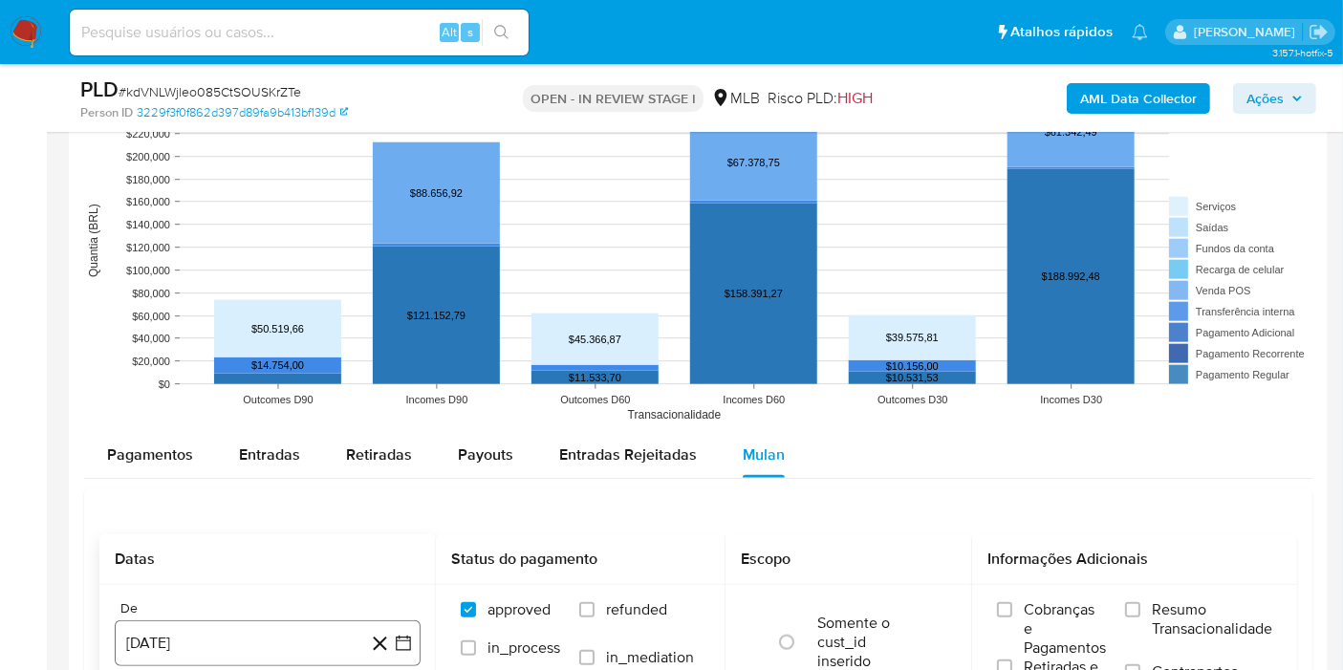
click at [188, 632] on button "[DATE]" at bounding box center [268, 643] width 306 height 46
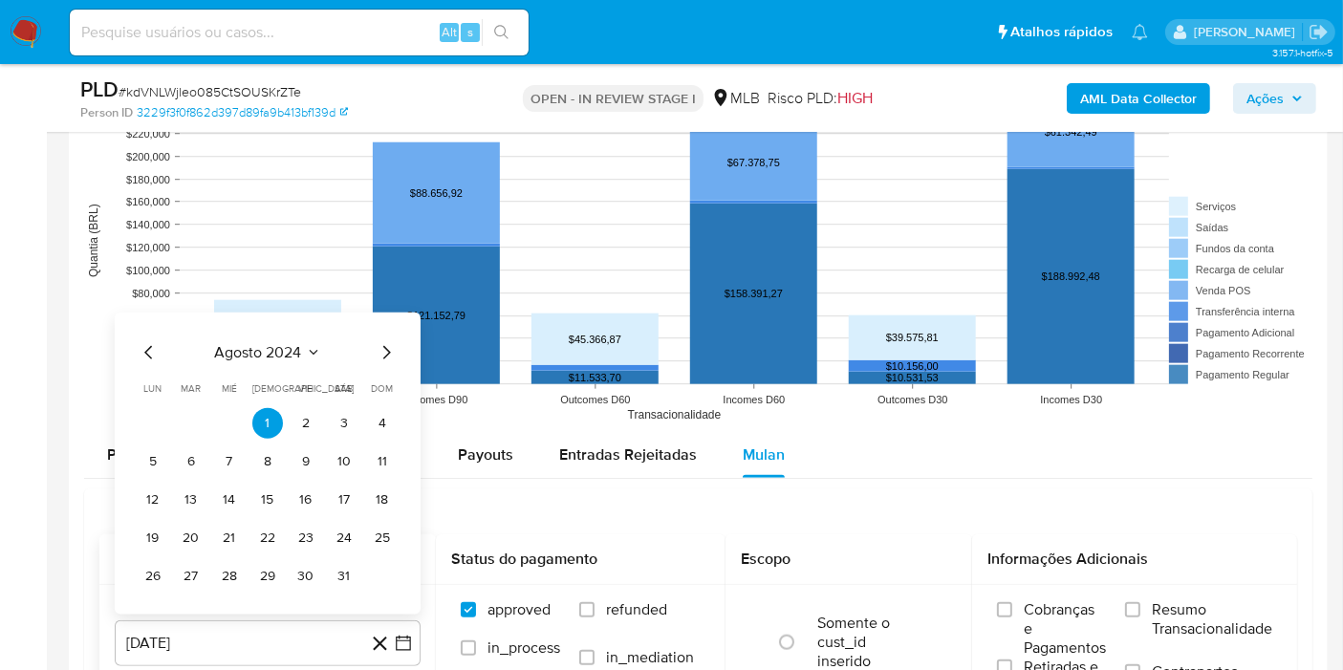
click at [238, 353] on span "agosto 2024" at bounding box center [258, 352] width 87 height 19
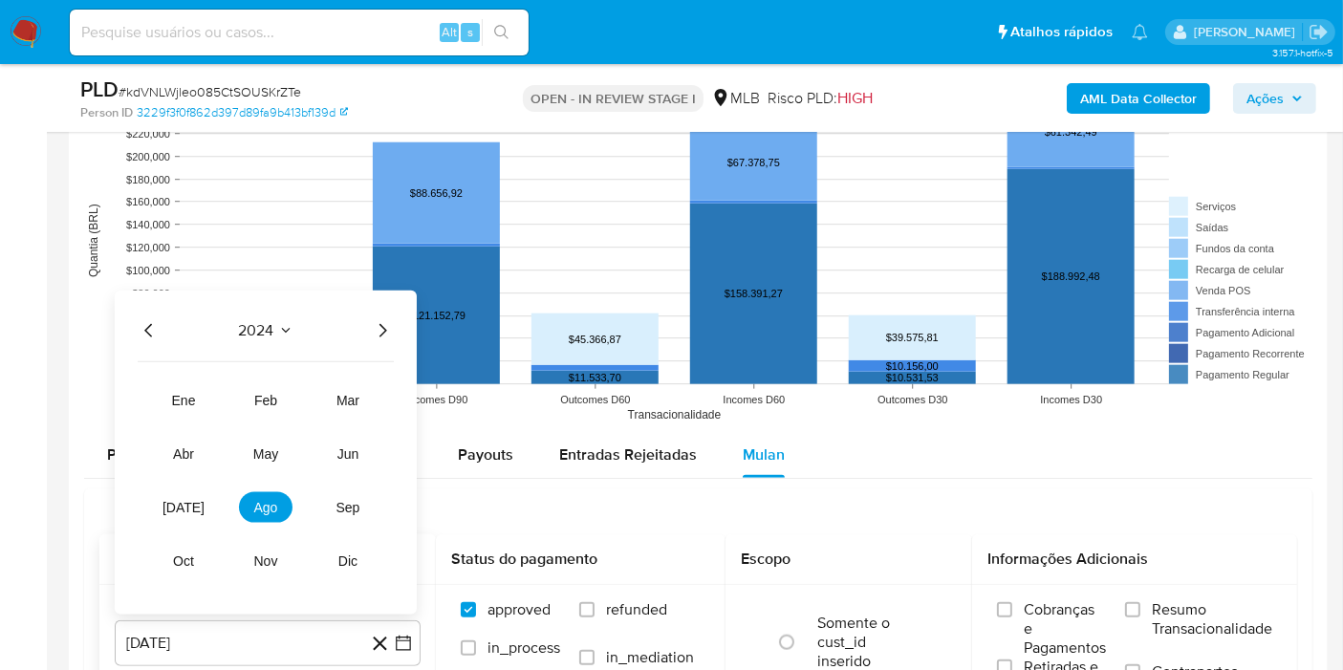
click at [375, 326] on icon "Año siguiente" at bounding box center [382, 330] width 23 height 23
click at [182, 507] on span "[DATE]" at bounding box center [184, 507] width 42 height 15
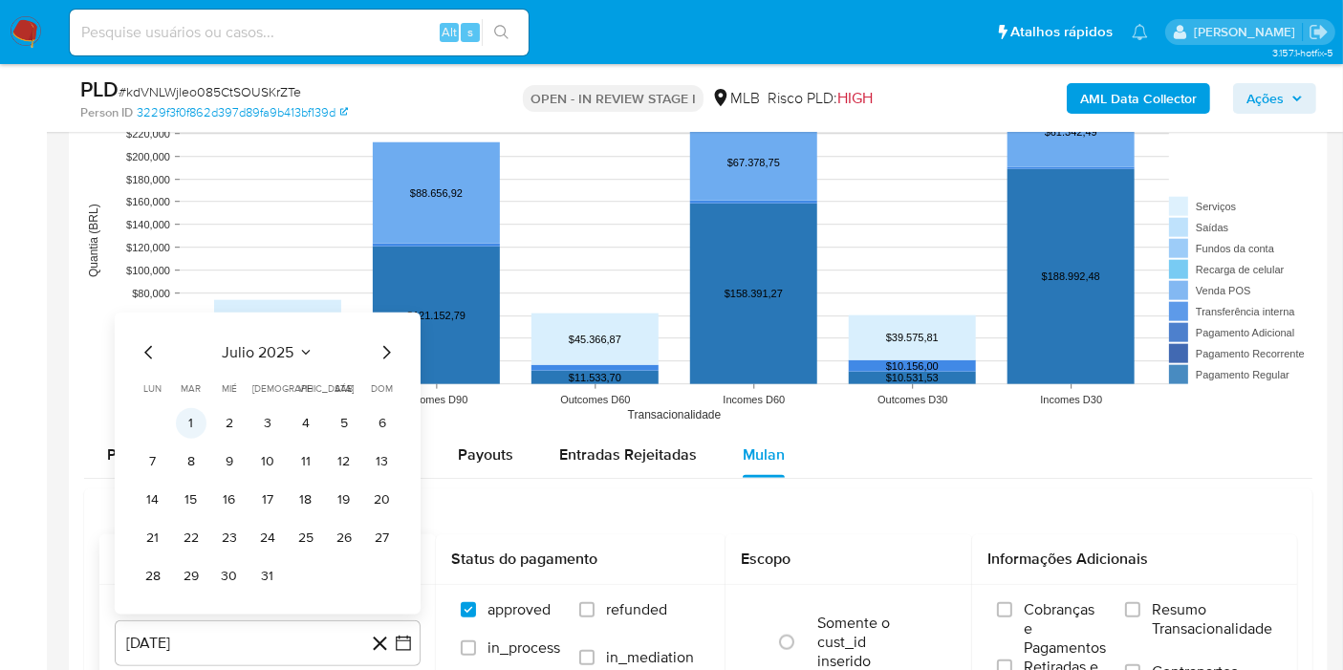
click at [188, 421] on button "1" at bounding box center [191, 423] width 31 height 31
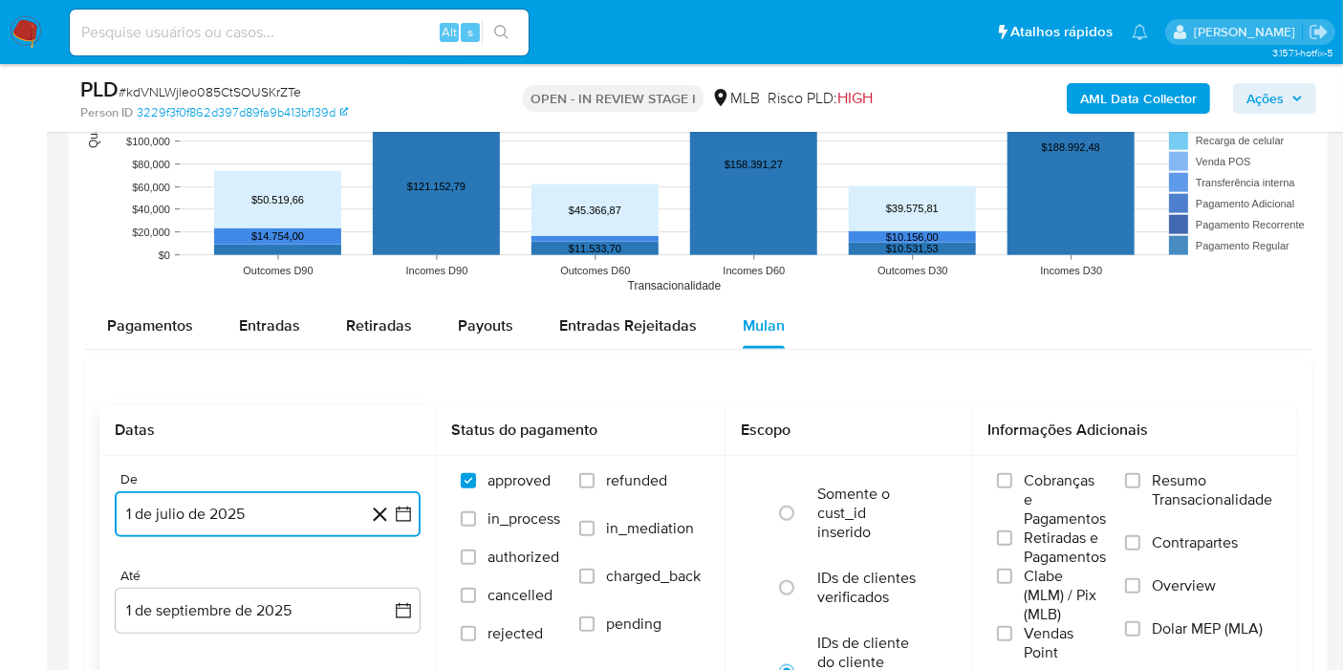
scroll to position [1912, 0]
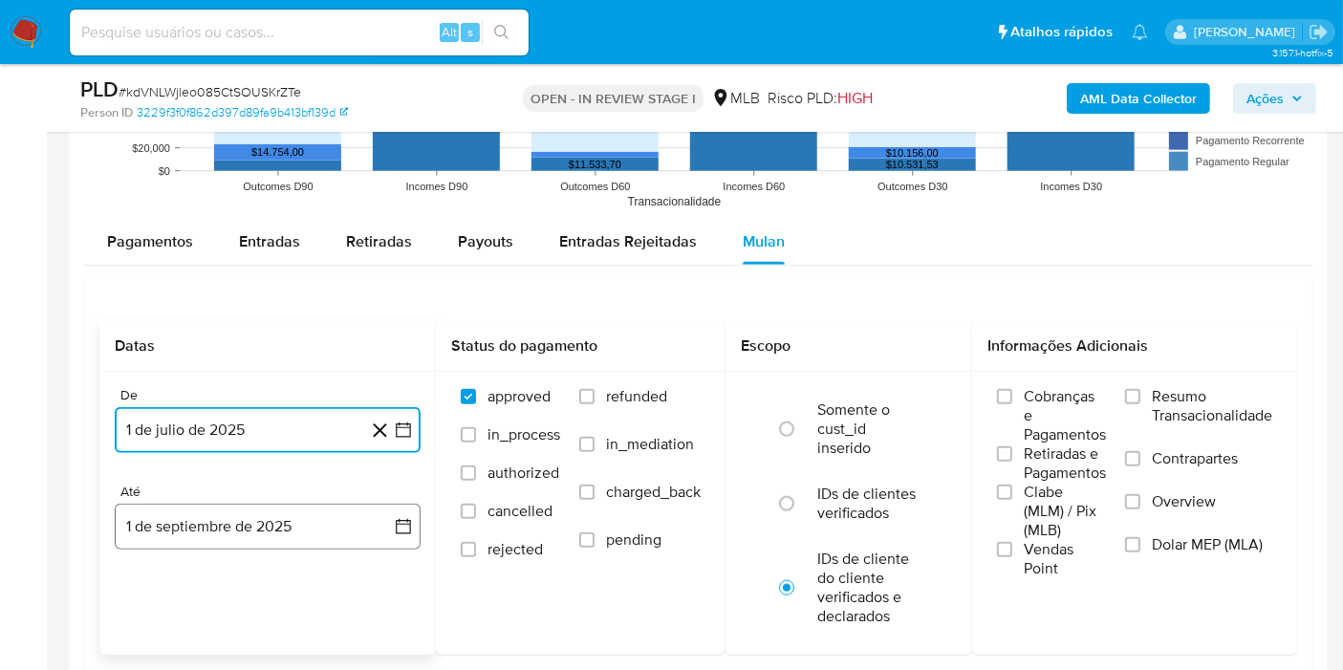
click at [229, 529] on button "1 de septiembre de 2025" at bounding box center [268, 527] width 306 height 46
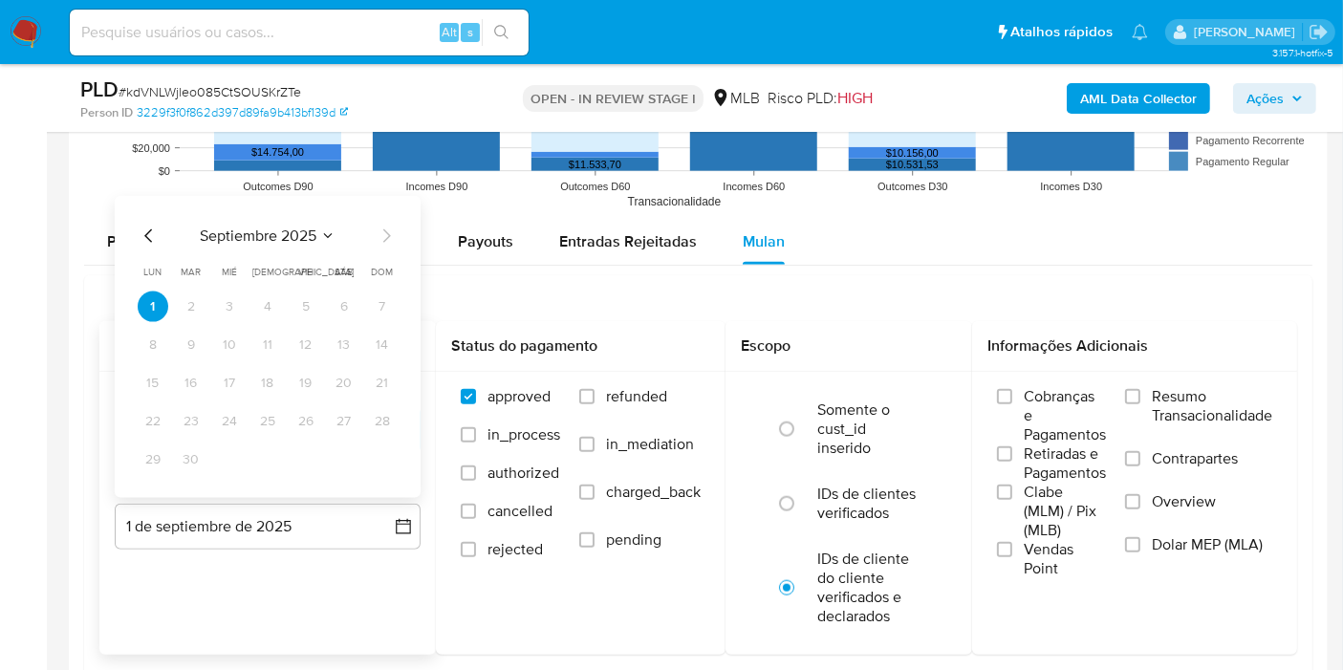
click at [149, 232] on icon "Mes anterior" at bounding box center [149, 236] width 23 height 23
click at [382, 456] on button "31" at bounding box center [382, 460] width 31 height 31
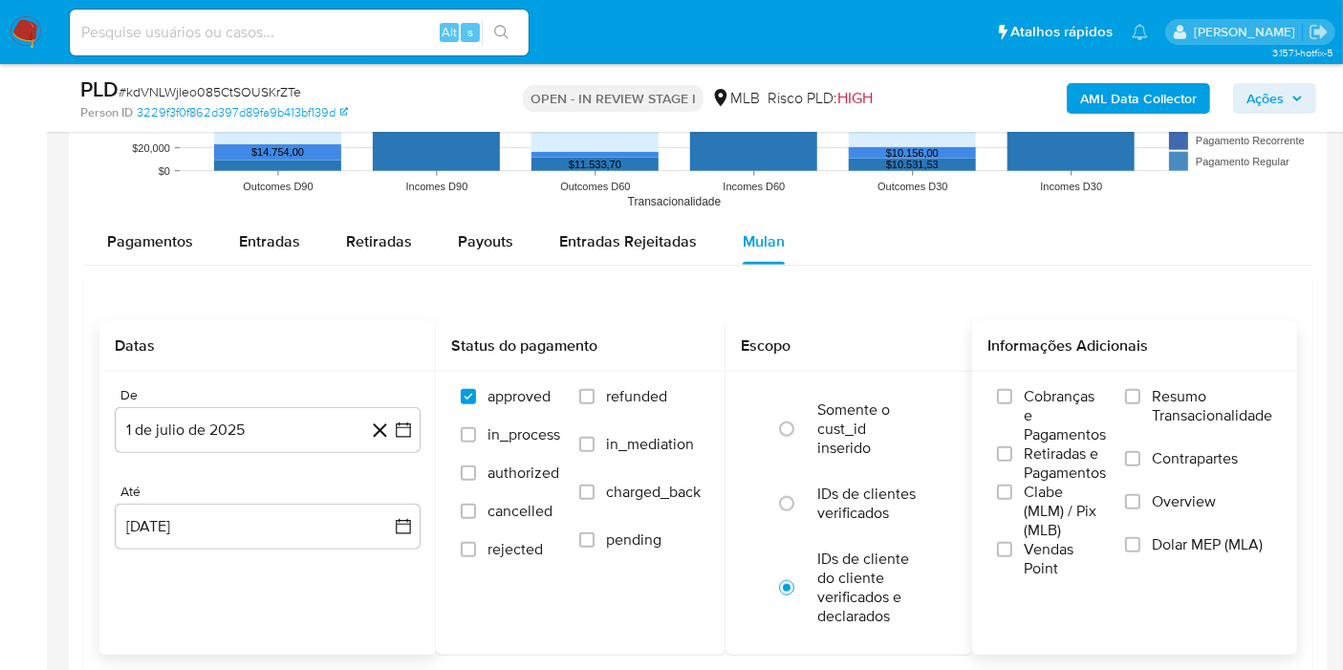
click at [1119, 400] on div "Cobranças e Pagamentos Retiradas e Pagamentos Clabe (MLM) / Pix (MLB) Vendas Po…" at bounding box center [1135, 482] width 294 height 191
click at [1136, 391] on input "Resumo Transacionalidade" at bounding box center [1132, 396] width 15 height 15
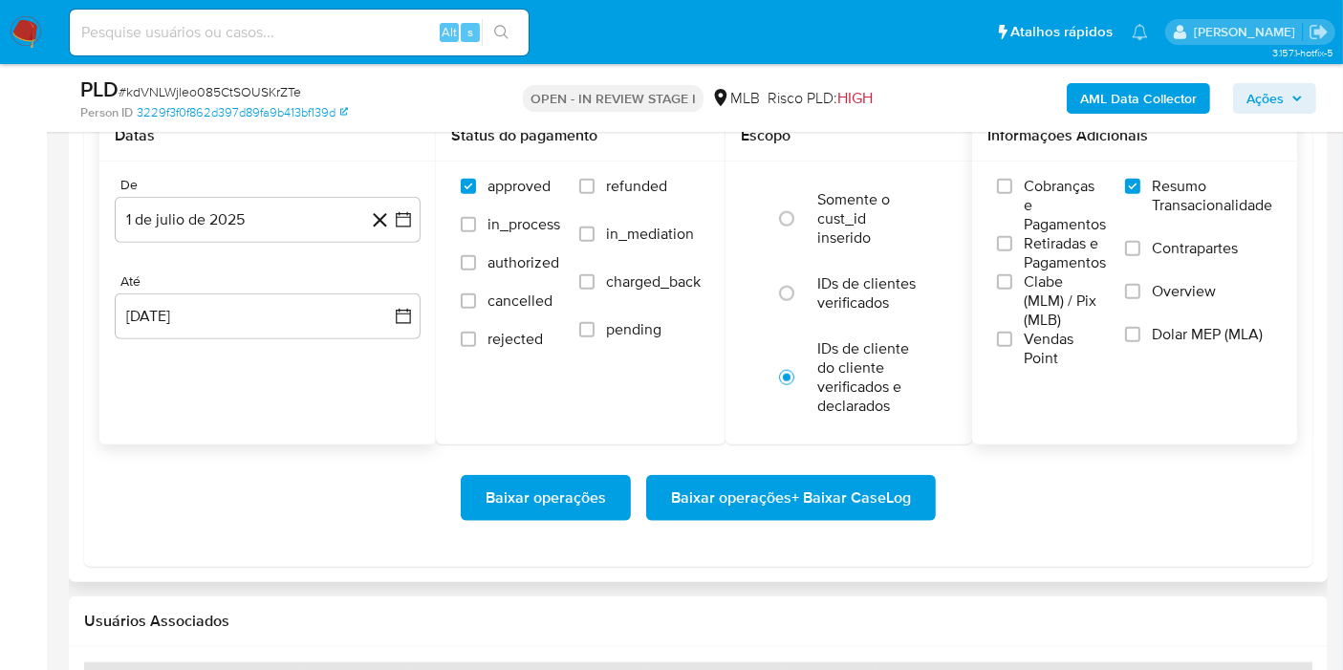
scroll to position [2124, 0]
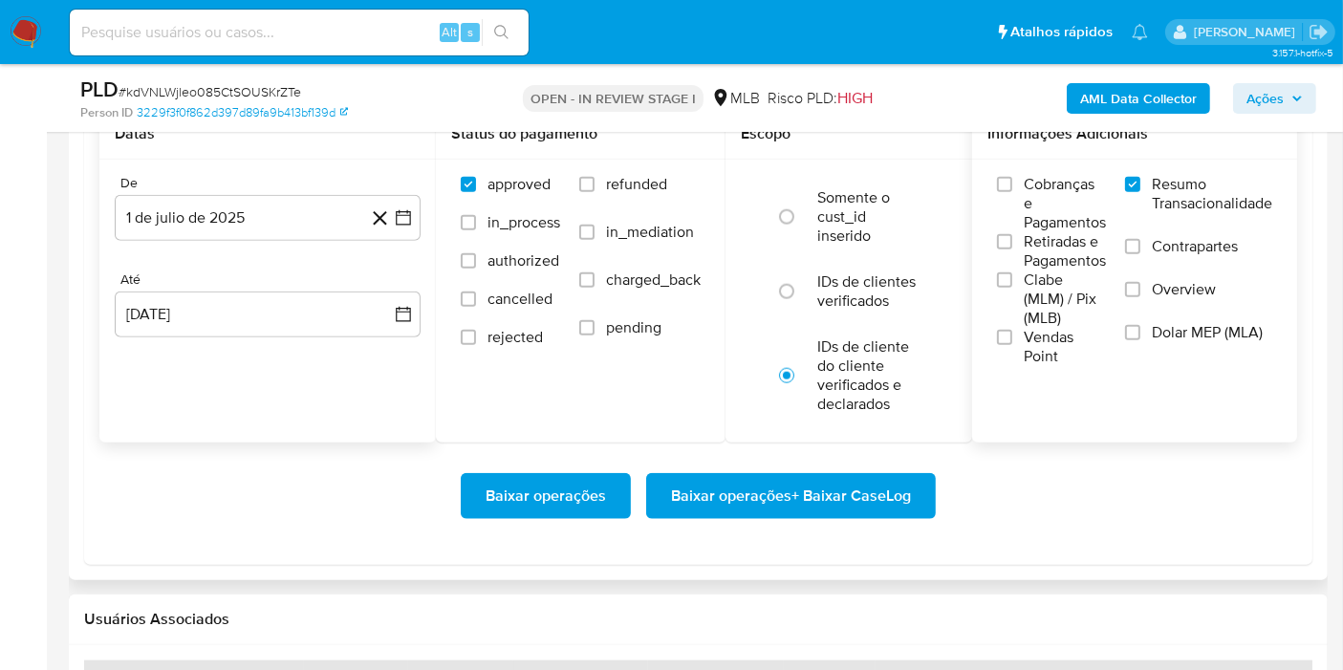
click at [795, 495] on span "Baixar operações + Baixar CaseLog" at bounding box center [791, 496] width 240 height 42
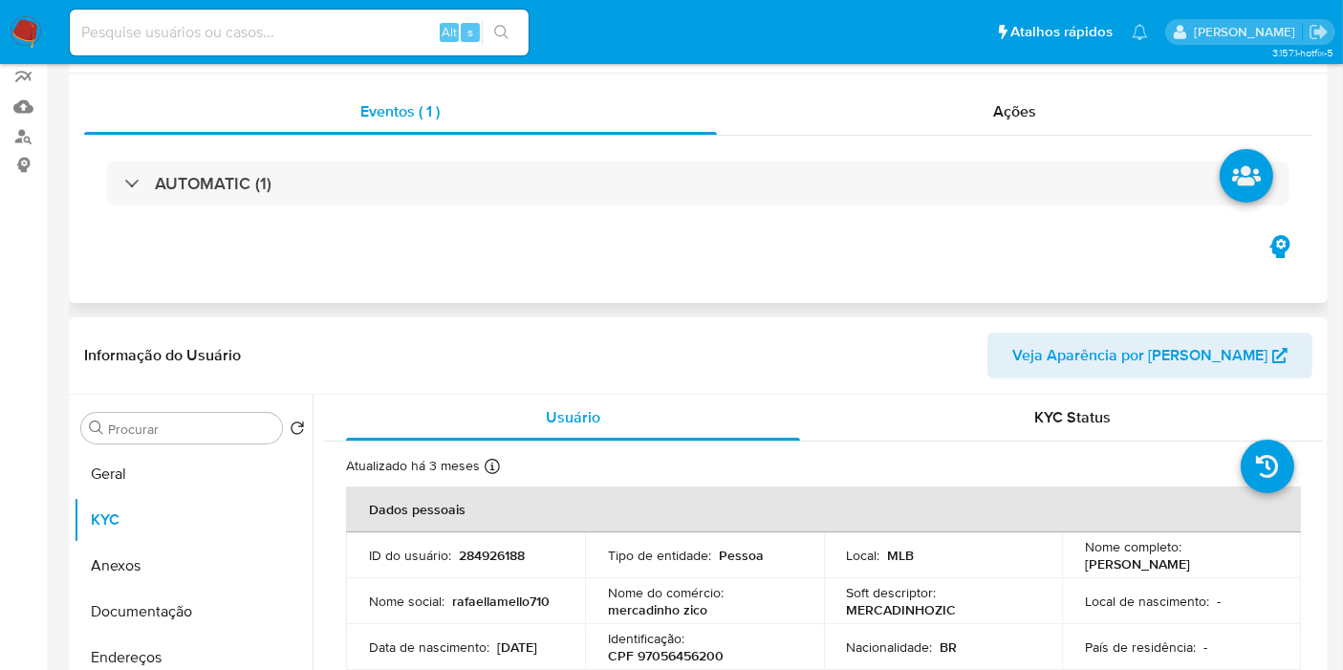
scroll to position [0, 0]
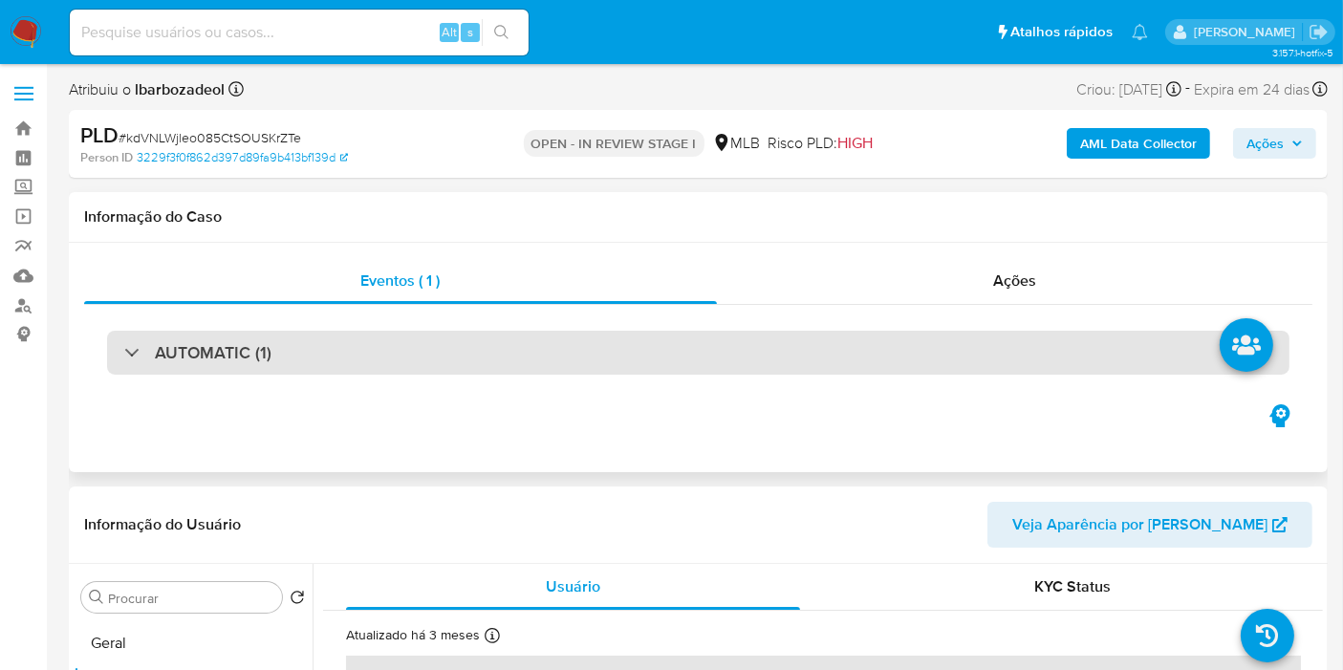
click at [556, 338] on div "AUTOMATIC (1)" at bounding box center [698, 353] width 1183 height 44
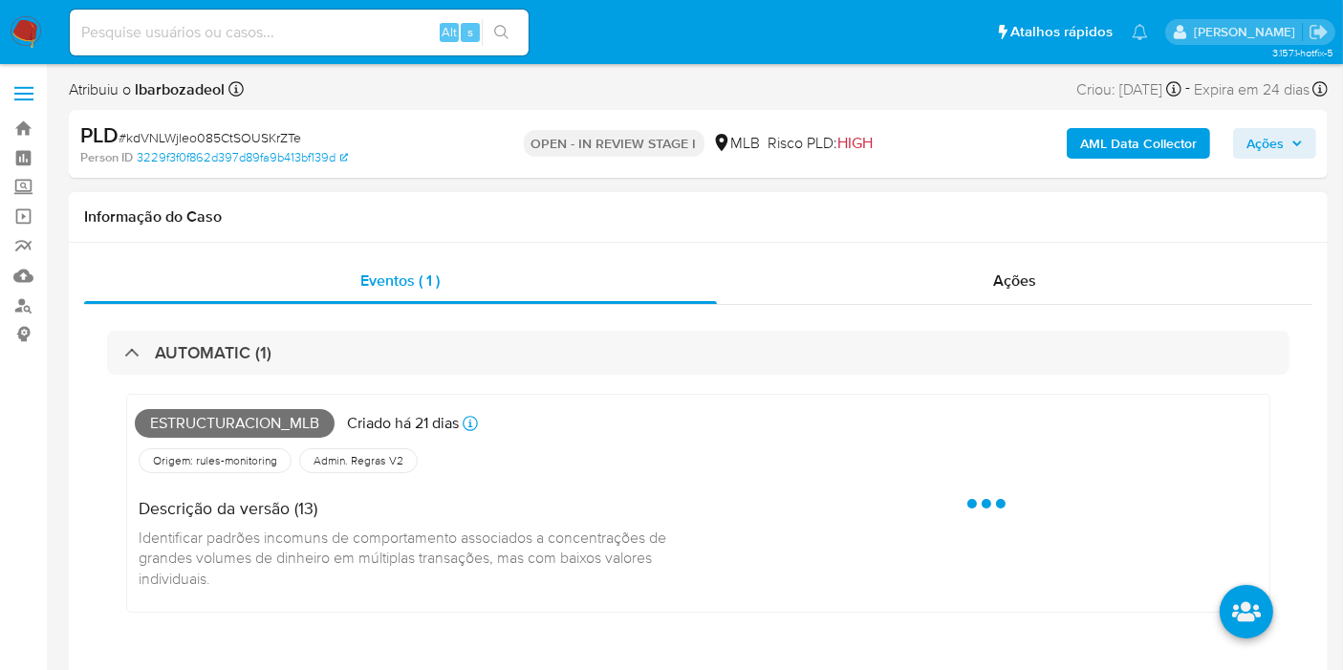
click at [181, 432] on span "Estructuracion_mlb" at bounding box center [235, 423] width 200 height 29
click at [180, 432] on span "Estructuracion_mlb" at bounding box center [235, 423] width 200 height 29
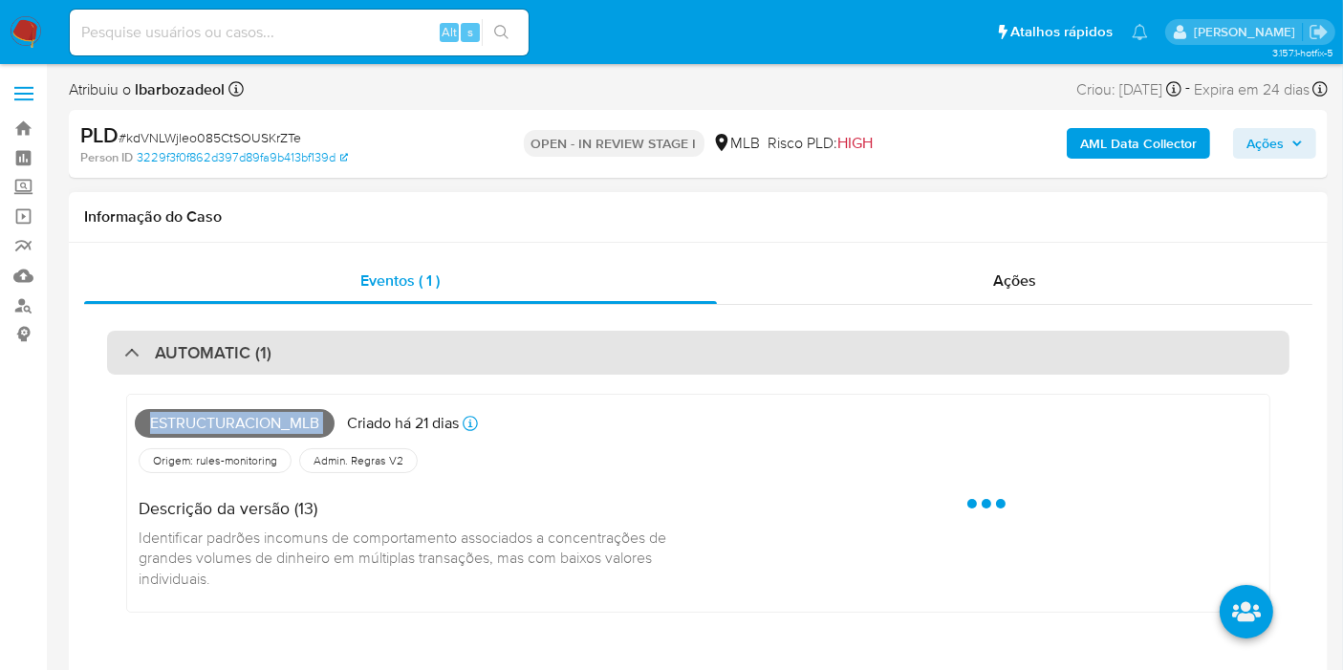
copy span "Estructuracion_mlb"
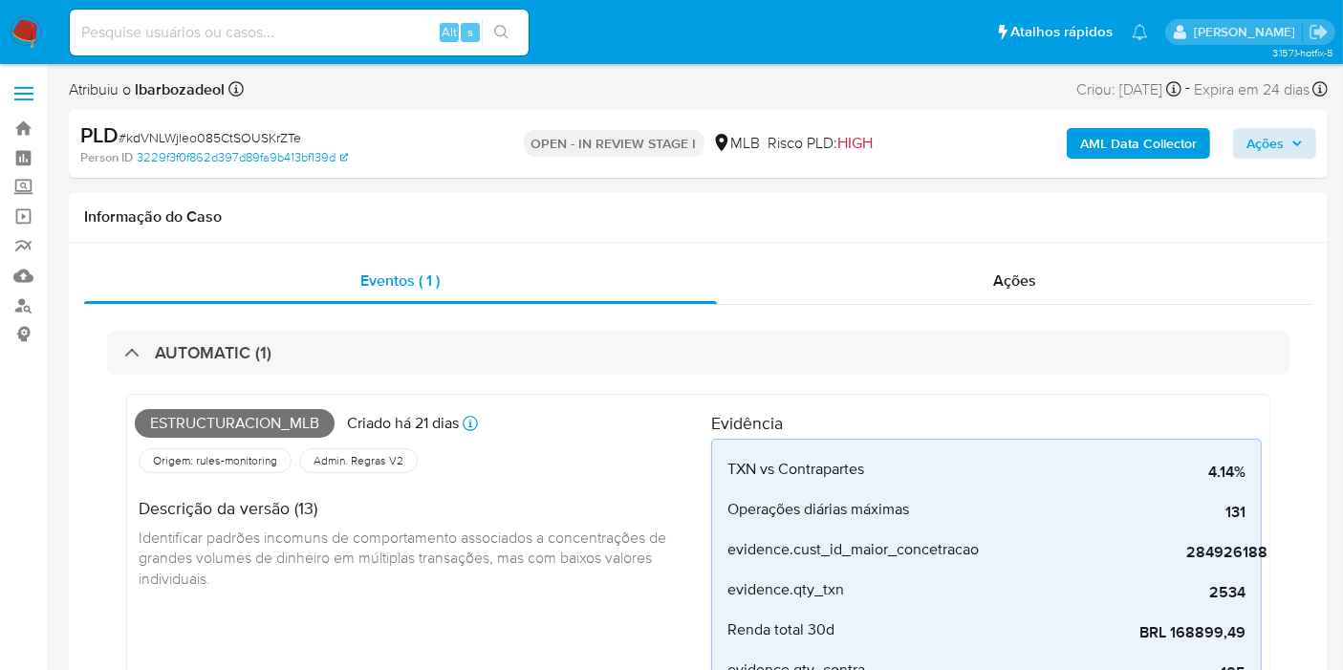
drag, startPoint x: 1267, startPoint y: 163, endPoint x: 1267, endPoint y: 145, distance: 17.2
click at [1266, 162] on div "AML Data Collector Ações" at bounding box center [1112, 143] width 407 height 45
click at [1269, 138] on span "Ações" at bounding box center [1265, 143] width 37 height 31
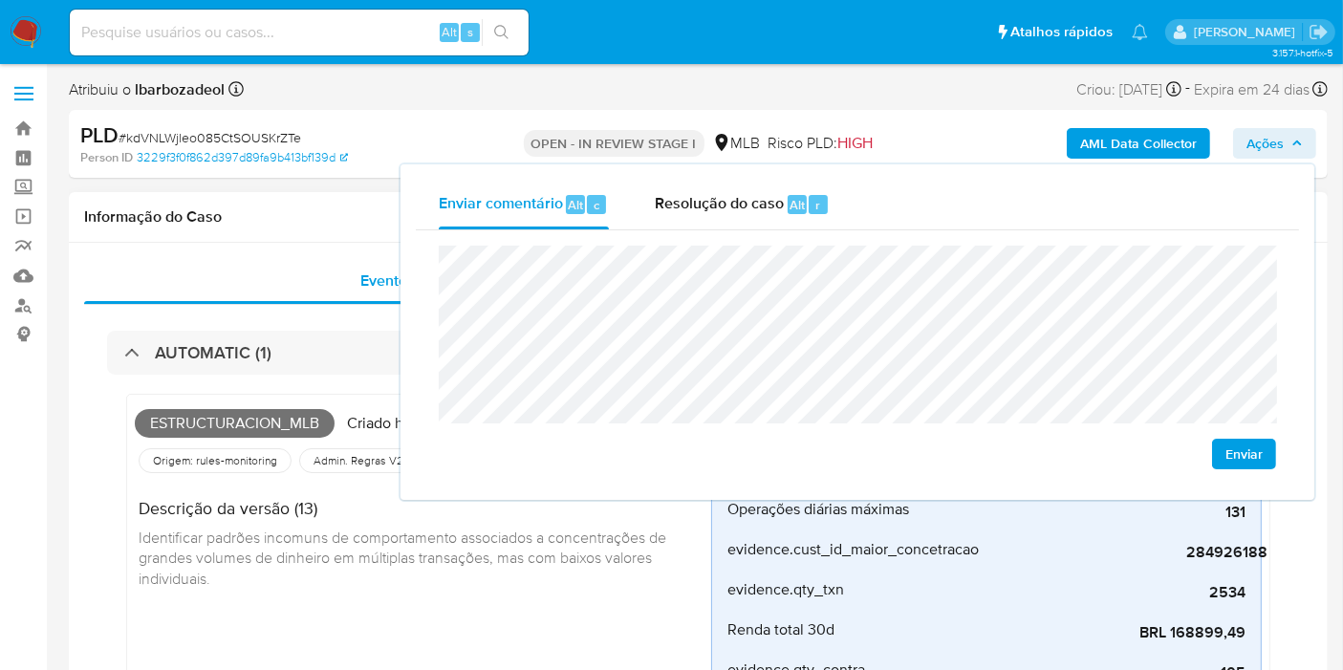
drag, startPoint x: 217, startPoint y: 225, endPoint x: 464, endPoint y: 200, distance: 247.9
click at [222, 224] on h1 "Informação do Caso" at bounding box center [698, 216] width 1228 height 19
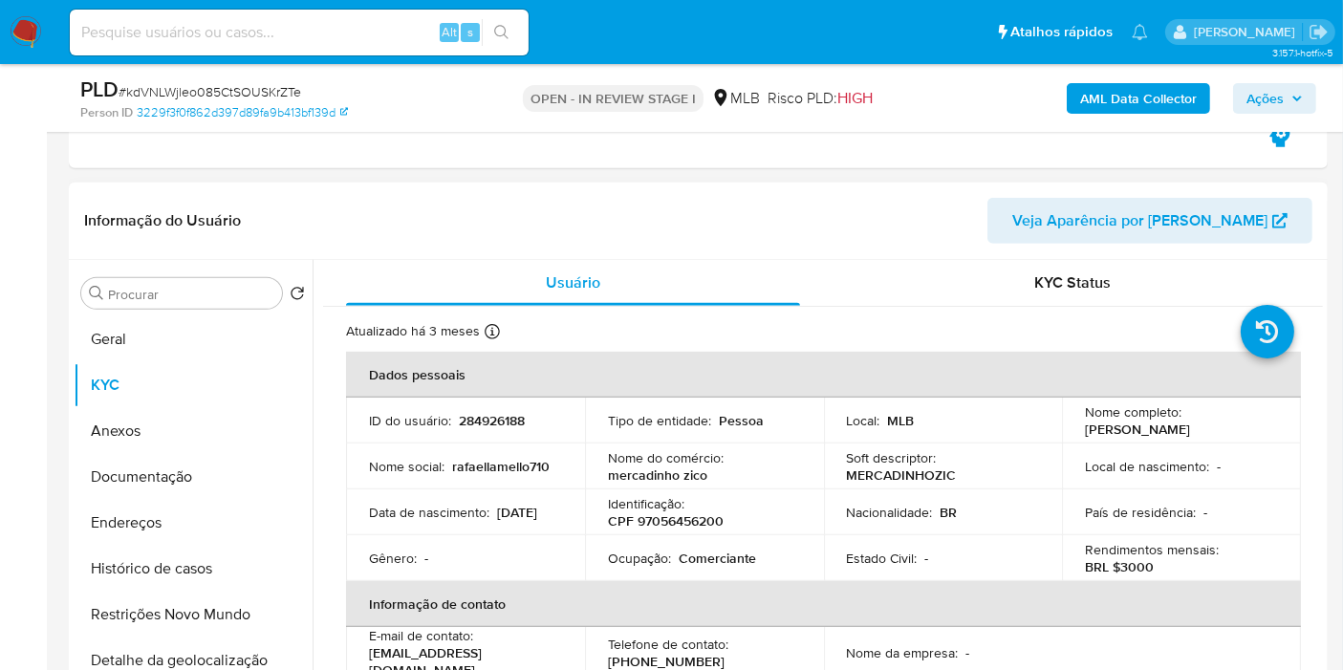
scroll to position [849, 0]
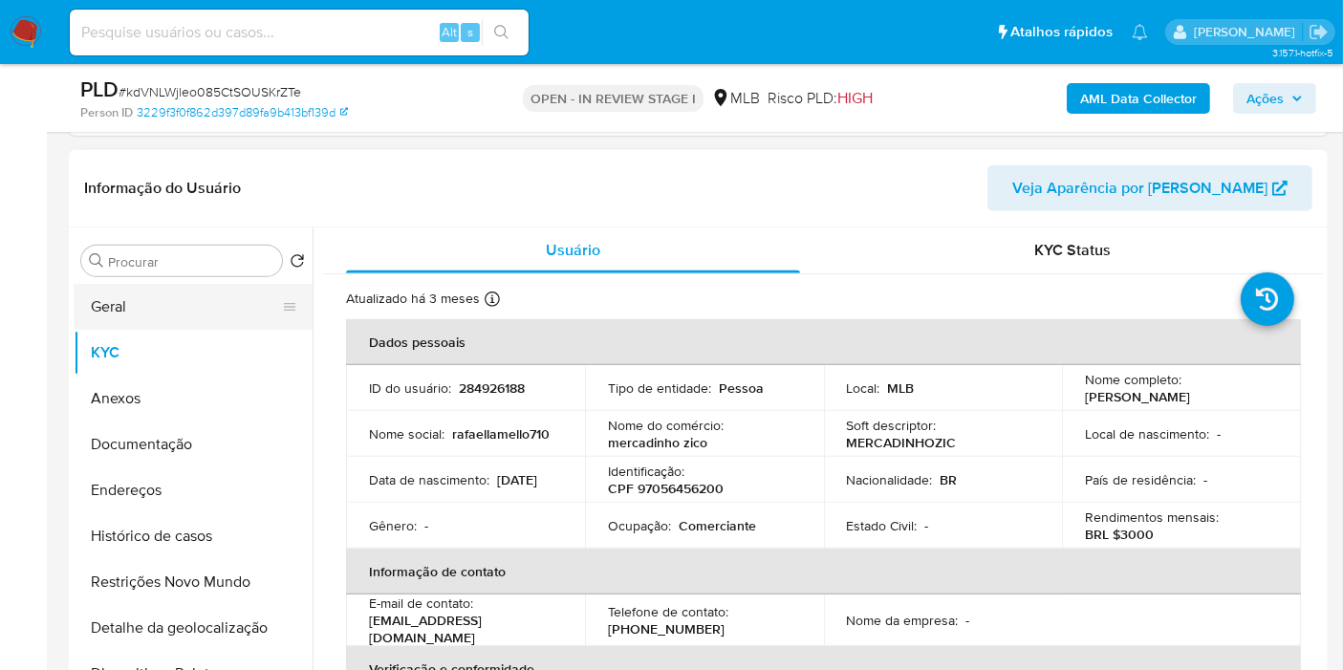
click at [221, 312] on button "Geral" at bounding box center [186, 307] width 224 height 46
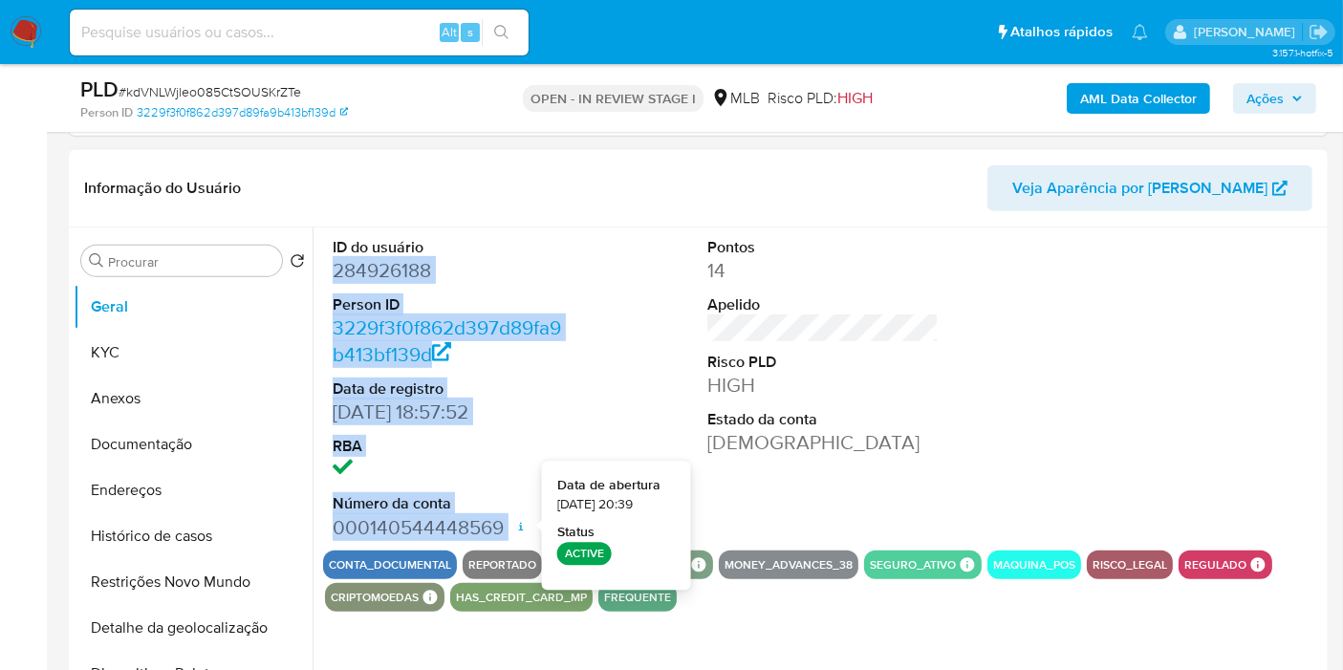
drag, startPoint x: 398, startPoint y: 288, endPoint x: 516, endPoint y: 531, distance: 270.2
click at [517, 531] on dl "ID do usuário 284926188 Person ID 3229f3f0f862d397d89fa9b413bf139d Data de regi…" at bounding box center [448, 389] width 231 height 304
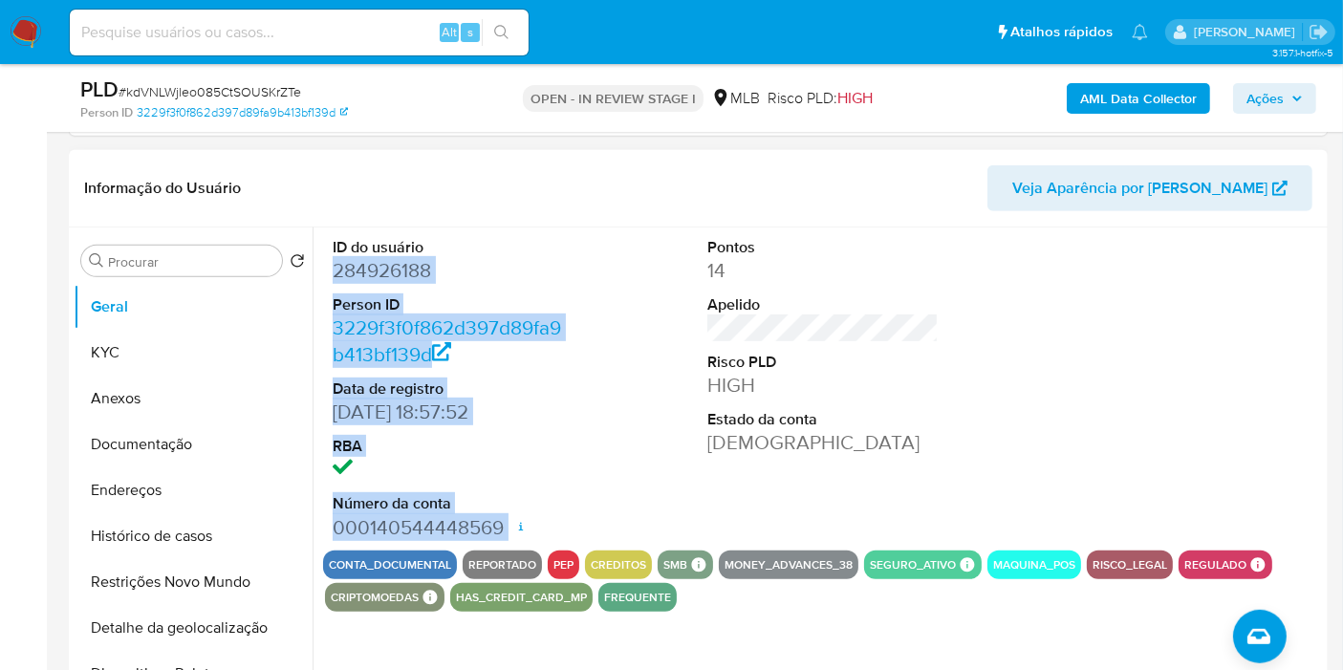
copy dl "284926188 Person ID 3229f3f0f862d397d89fa9b413bf139d Data de registro 17/11/201…"
click at [1272, 93] on span "Ações" at bounding box center [1265, 98] width 37 height 31
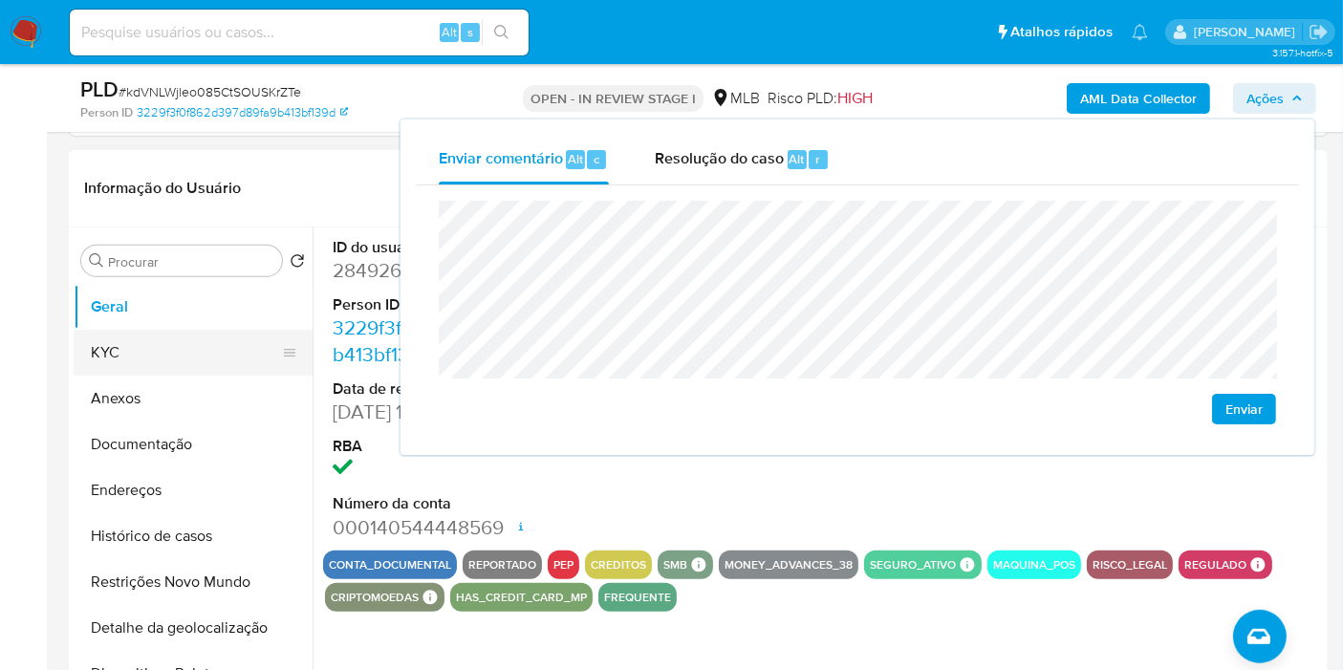
click at [191, 335] on button "KYC" at bounding box center [186, 353] width 224 height 46
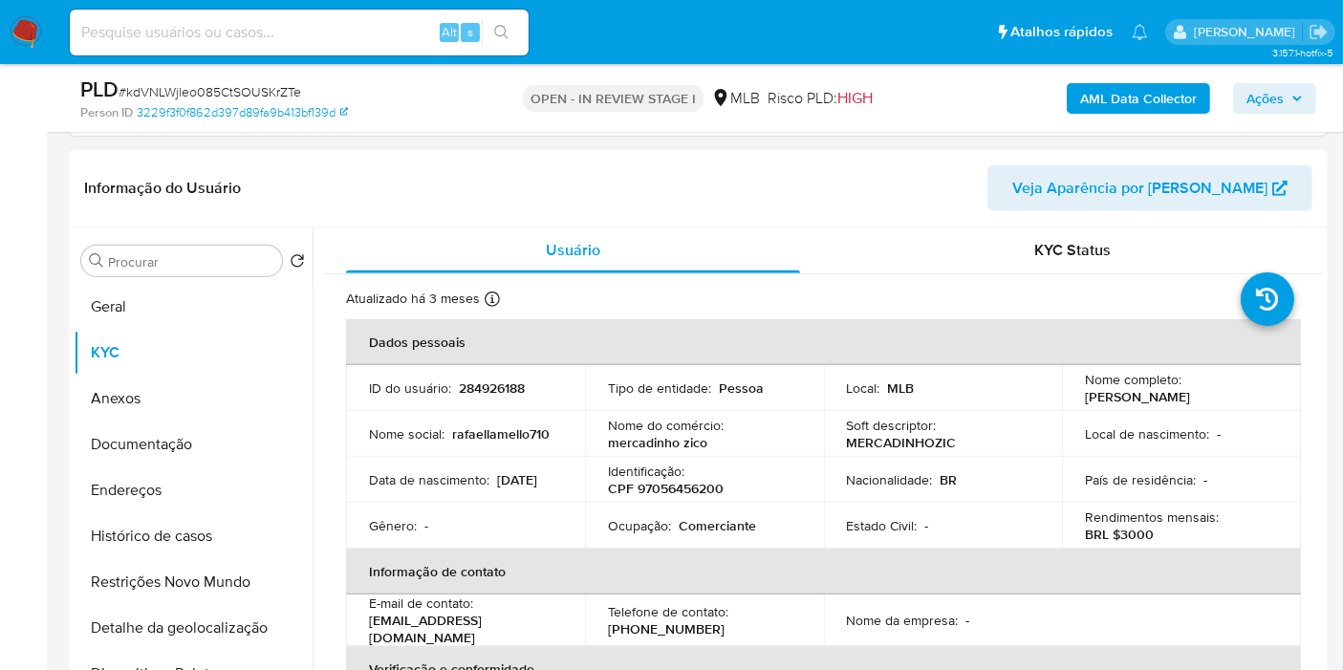
click at [684, 485] on p "CPF 97056456200" at bounding box center [666, 488] width 116 height 17
copy p "97056456200"
click at [1305, 87] on button "Ações" at bounding box center [1274, 98] width 83 height 31
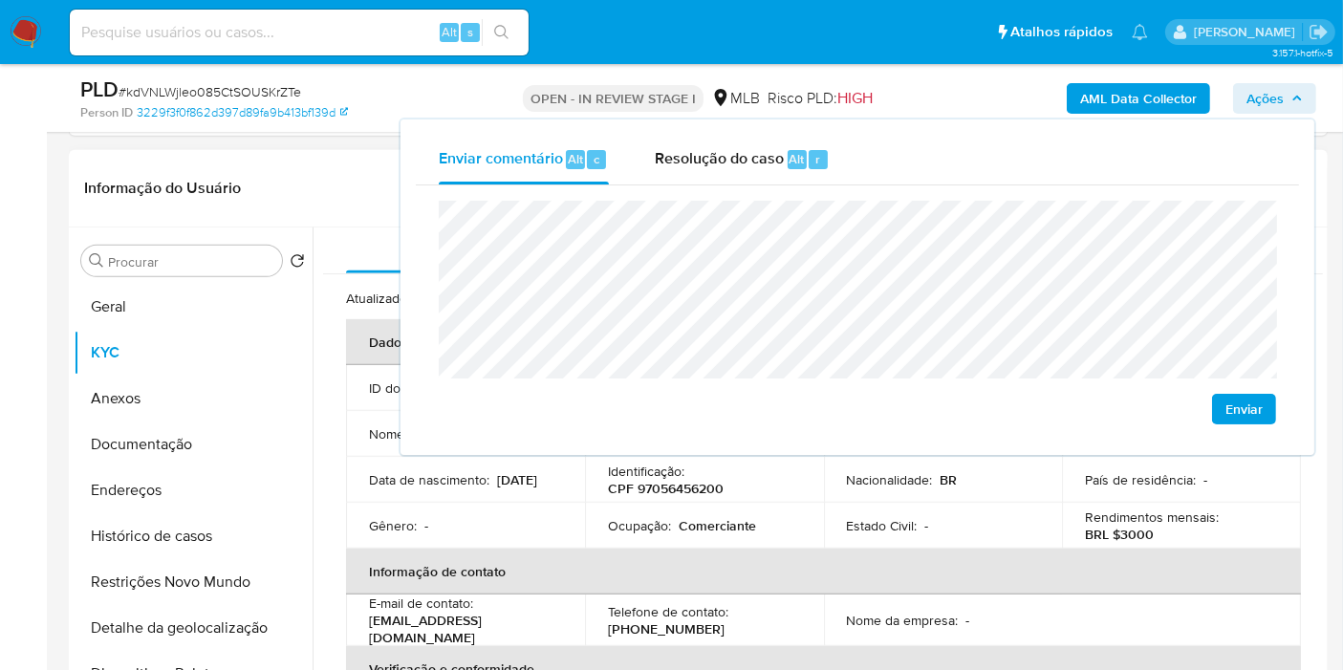
click at [563, 481] on td "Data de nascimento : 04/08/1989" at bounding box center [465, 480] width 239 height 46
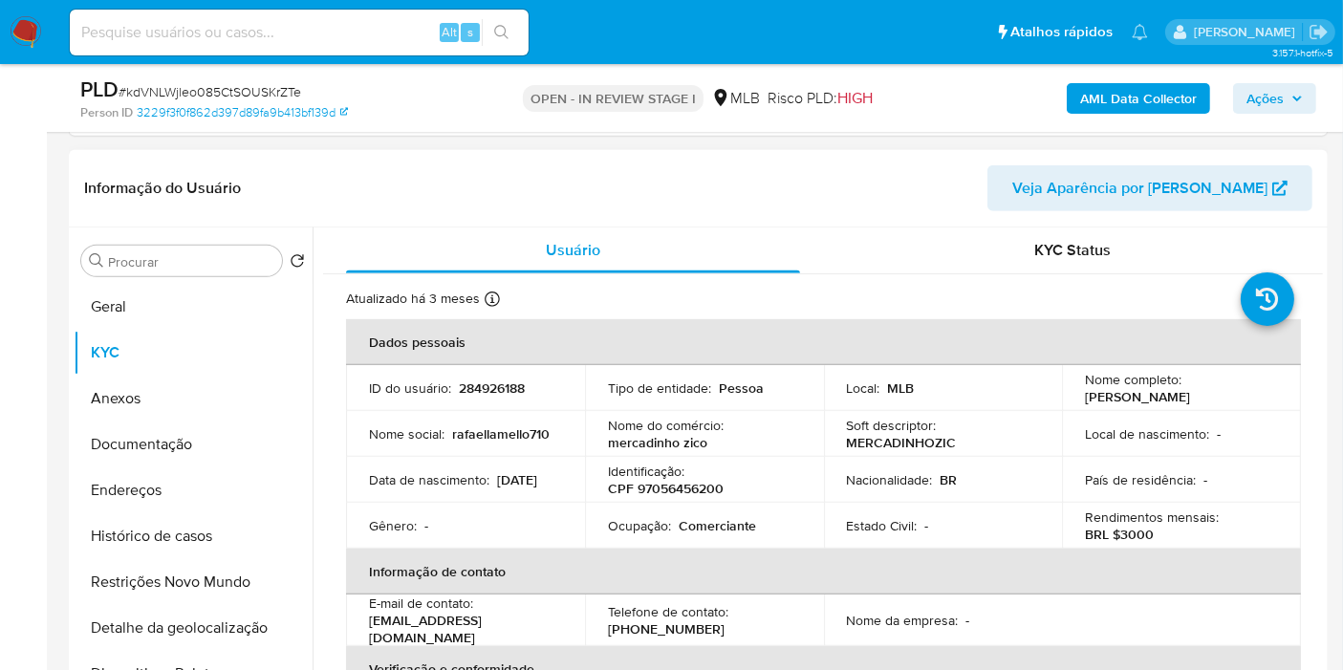
click at [702, 526] on p "Comerciante" at bounding box center [717, 525] width 77 height 17
copy p "Comerciante"
click at [1264, 91] on span "Ações" at bounding box center [1265, 98] width 37 height 31
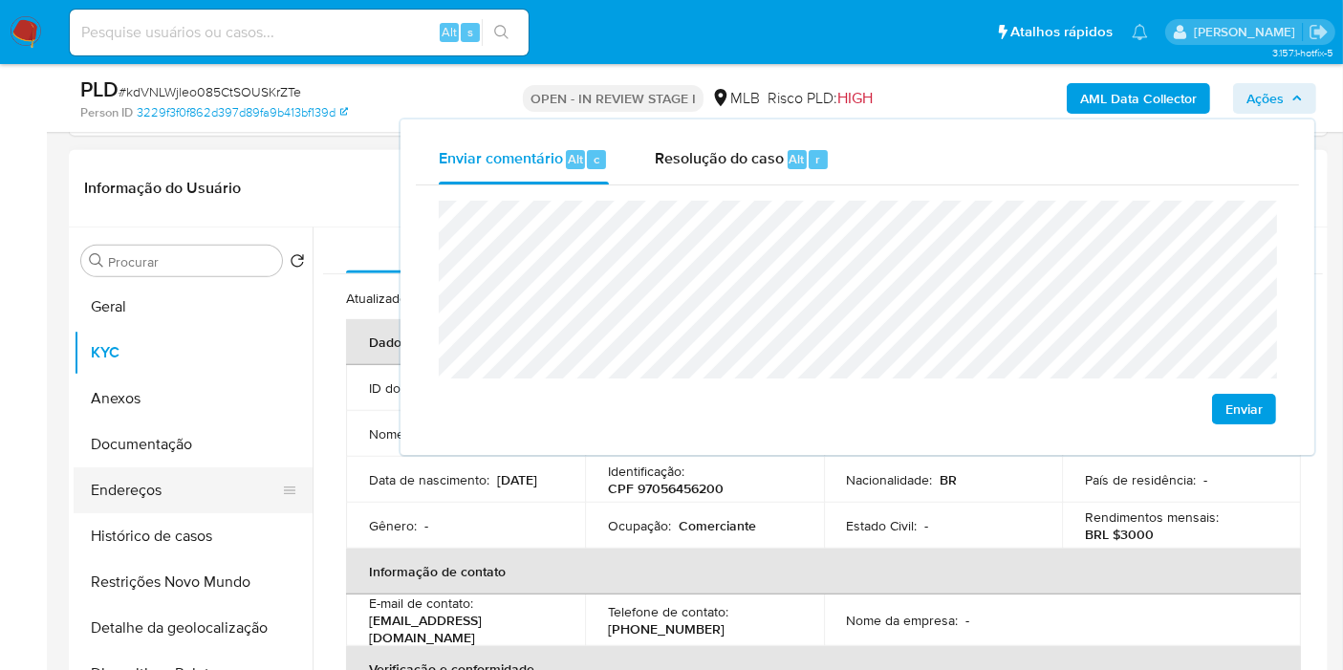
click at [219, 478] on button "Endereços" at bounding box center [186, 490] width 224 height 46
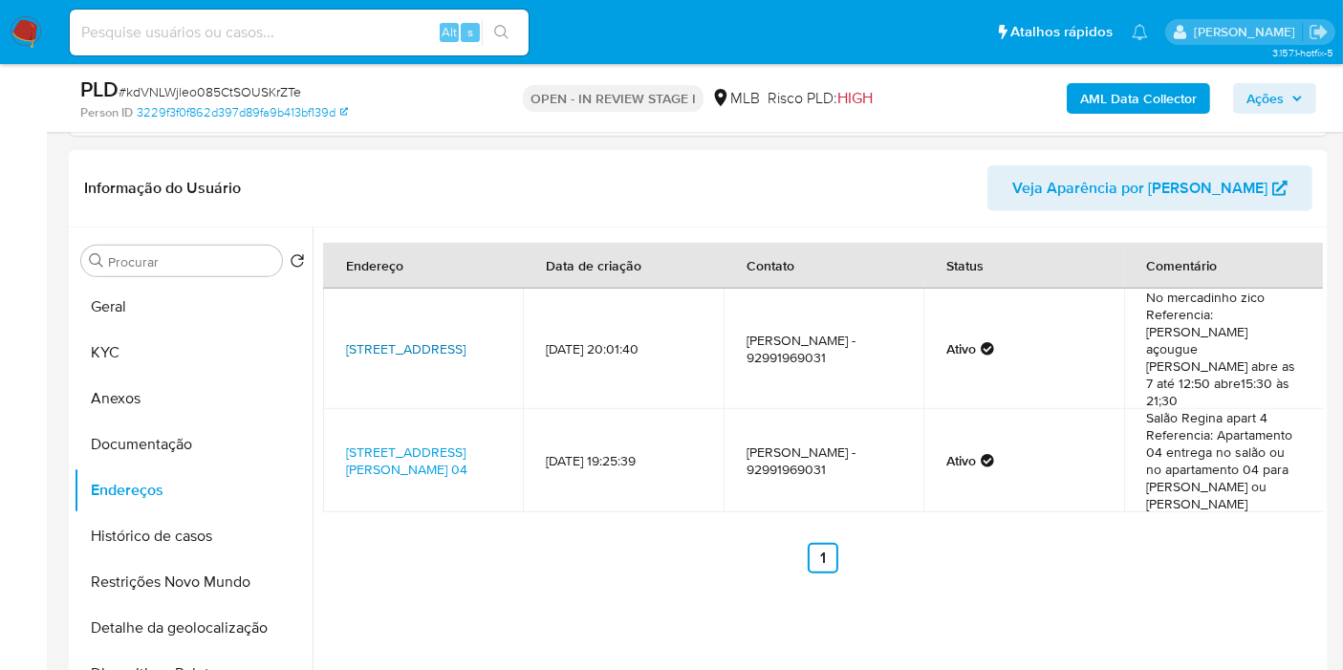
click at [412, 339] on link "Rua Irmã Margarida 313, Manaus, Amazonas, 69017327, Brasil 313" at bounding box center [405, 348] width 119 height 19
click at [404, 443] on link "Rua Carlos Sebastião Fischer 04, Blumenau, Santa Catarina, 89066700, Brasil 04" at bounding box center [406, 461] width 121 height 36
click at [198, 445] on button "Documentação" at bounding box center [186, 445] width 224 height 46
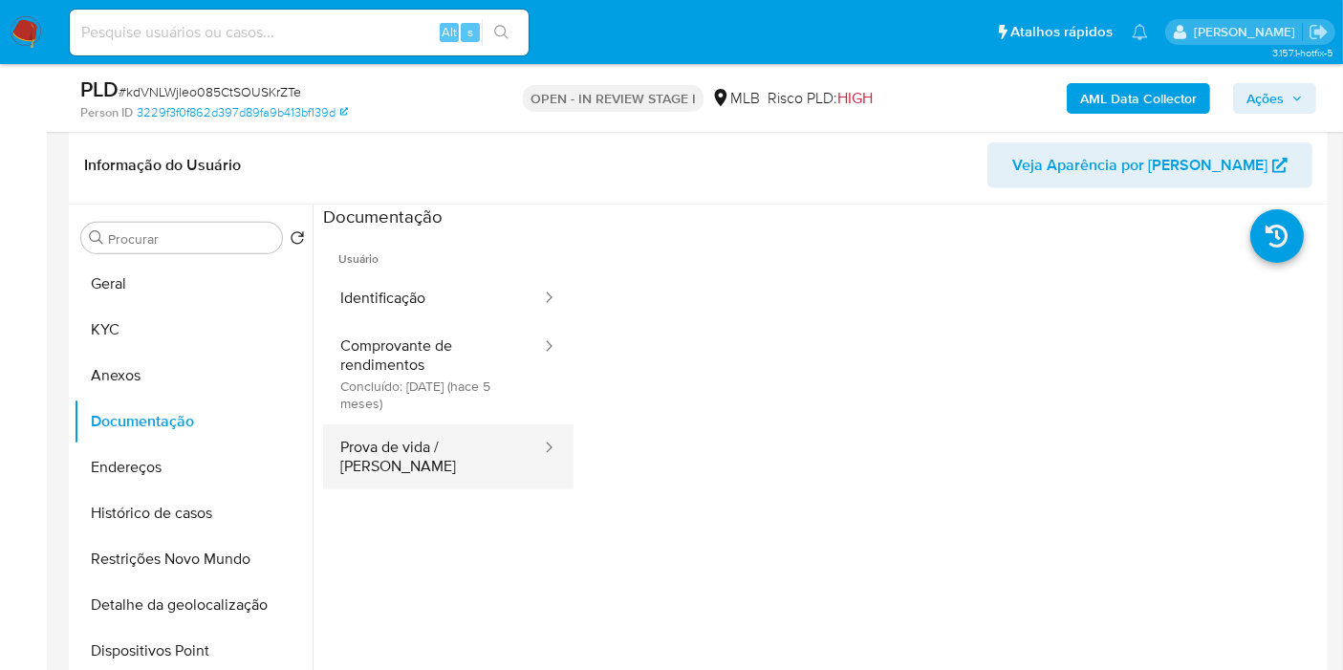
click at [420, 451] on button "Prova de vida / Selfie" at bounding box center [433, 456] width 220 height 65
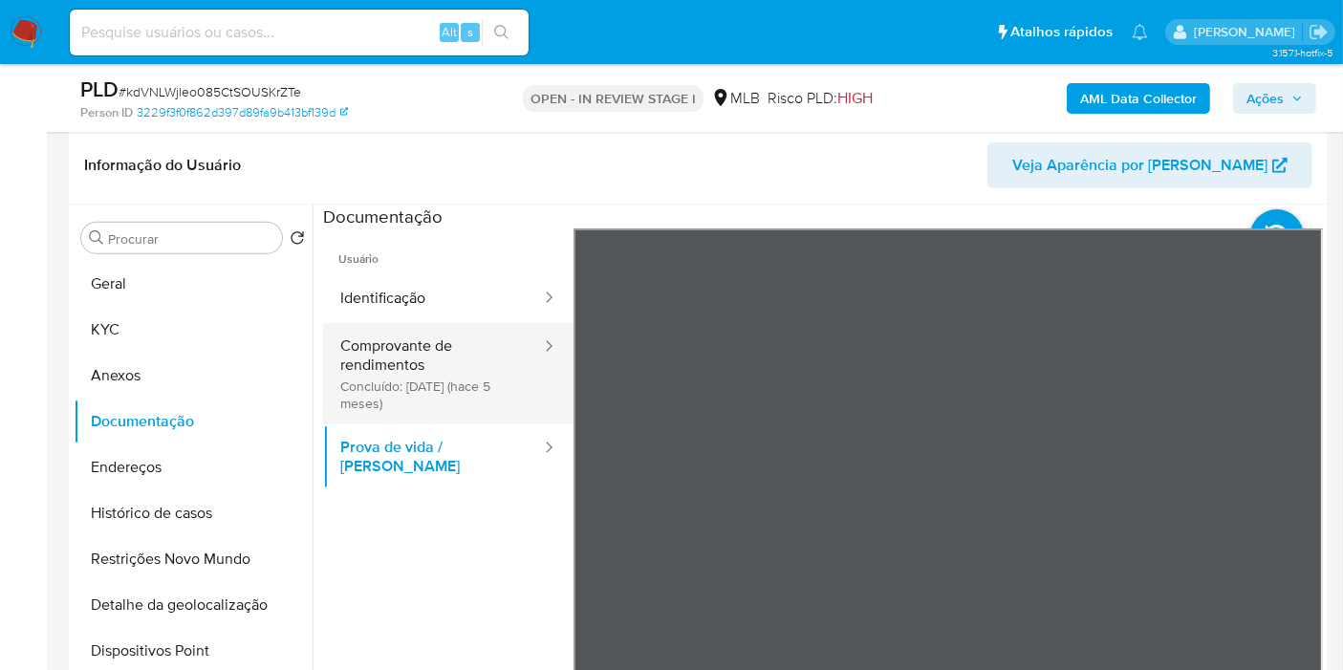
click at [442, 392] on button "Comprovante de rendimentos Concluído: 03/04/2025 (hace 5 meses)" at bounding box center [433, 373] width 220 height 101
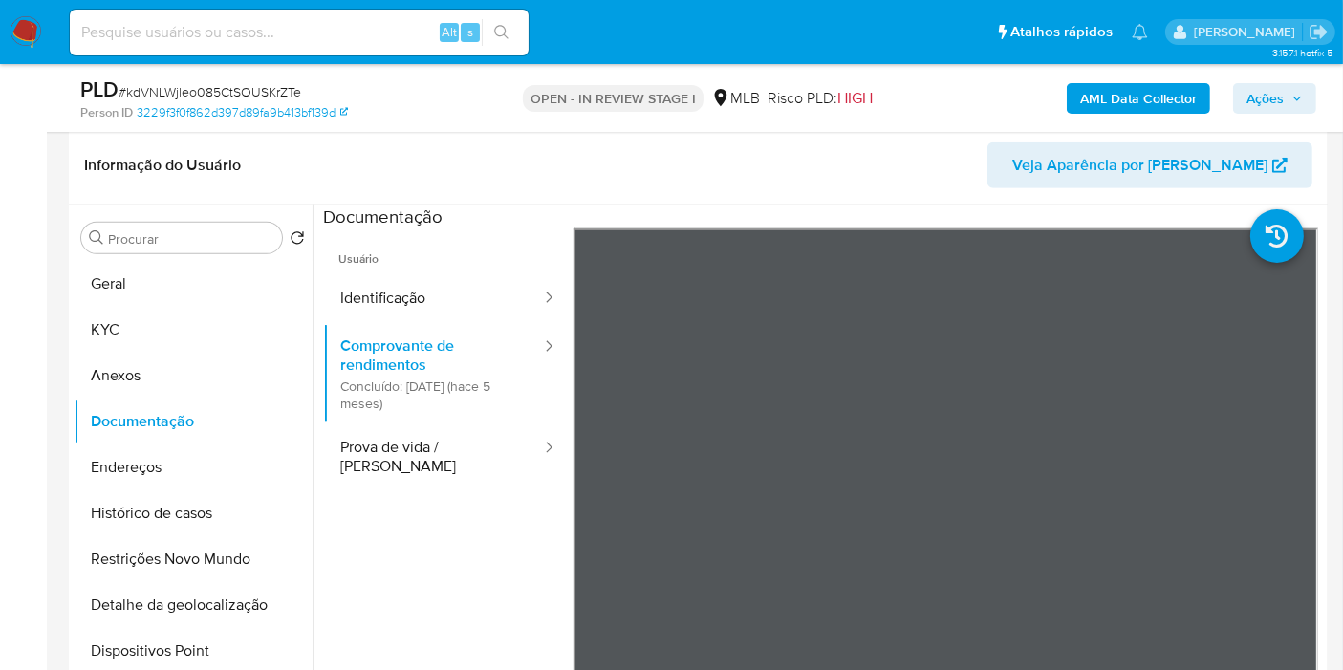
scroll to position [876, 0]
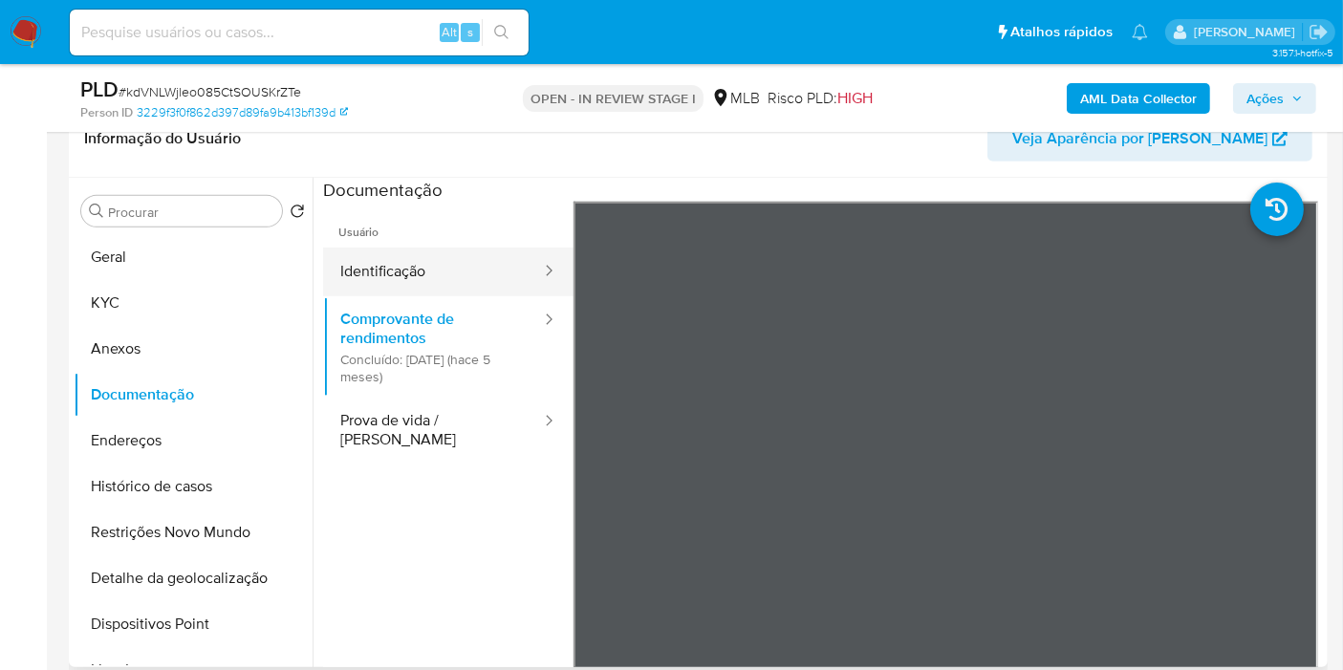
click at [439, 252] on button "Identificação" at bounding box center [433, 272] width 220 height 49
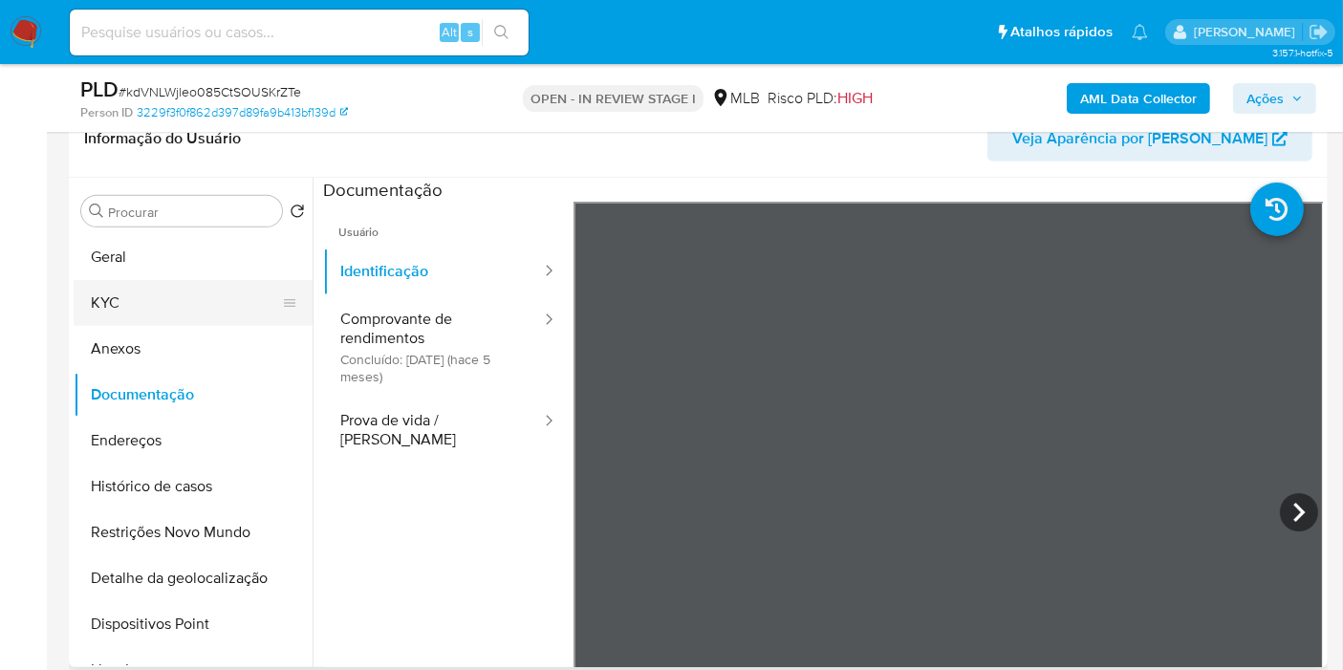
click at [184, 304] on button "KYC" at bounding box center [186, 303] width 224 height 46
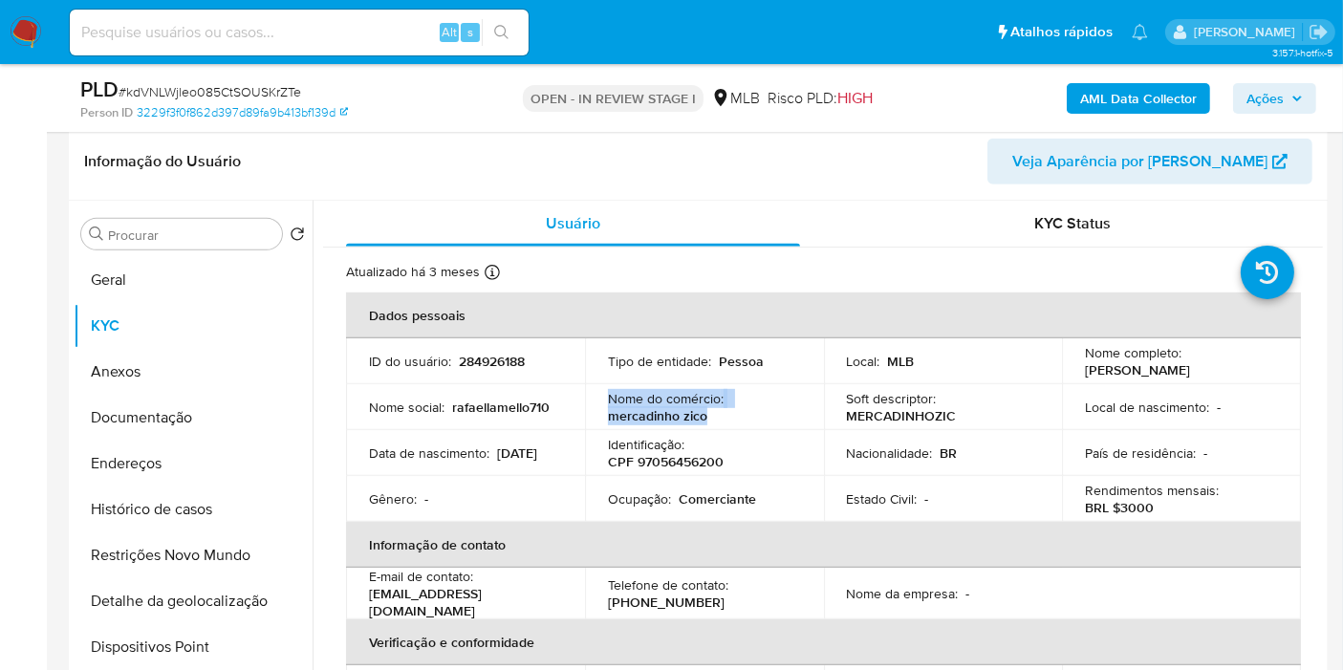
drag, startPoint x: 705, startPoint y: 413, endPoint x: 602, endPoint y: 402, distance: 102.9
click at [602, 402] on td "Nome do comércio : mercadinho zico" at bounding box center [704, 407] width 239 height 46
copy div "Nome do comércio : mercadinho zico"
drag, startPoint x: 1290, startPoint y: 88, endPoint x: 1256, endPoint y: 107, distance: 38.5
click at [1287, 91] on span "Ações" at bounding box center [1275, 98] width 56 height 27
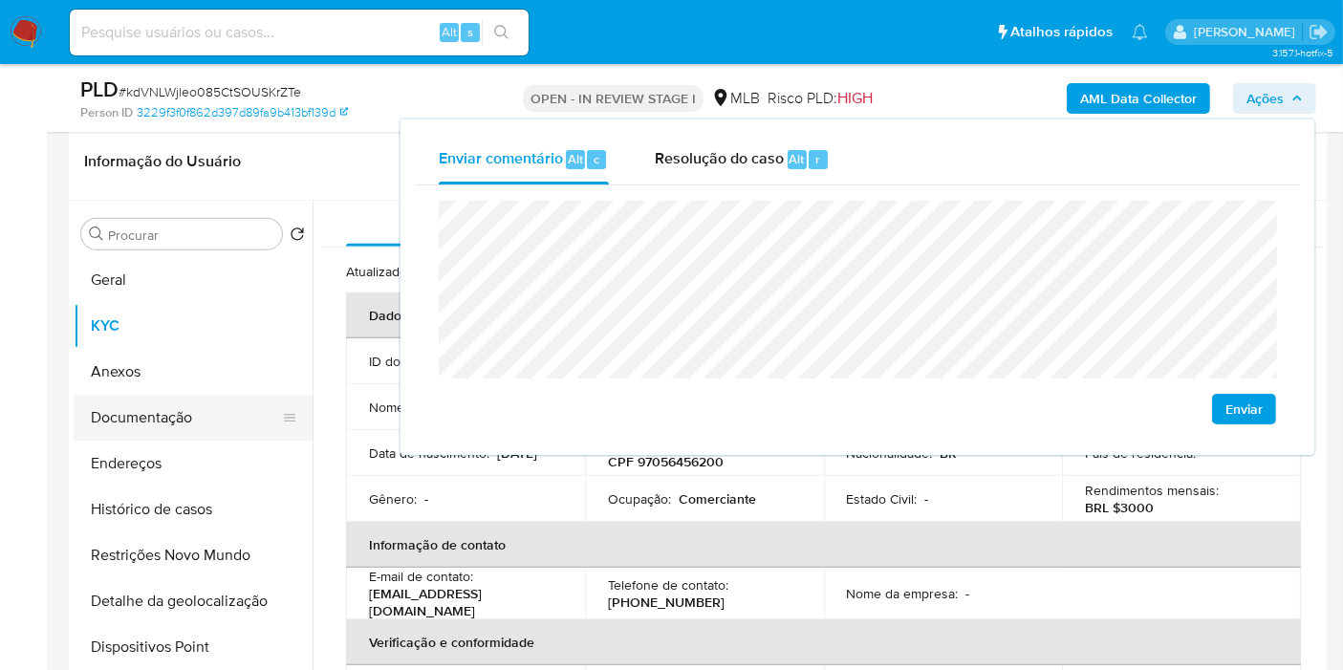
click at [183, 408] on button "Documentação" at bounding box center [186, 418] width 224 height 46
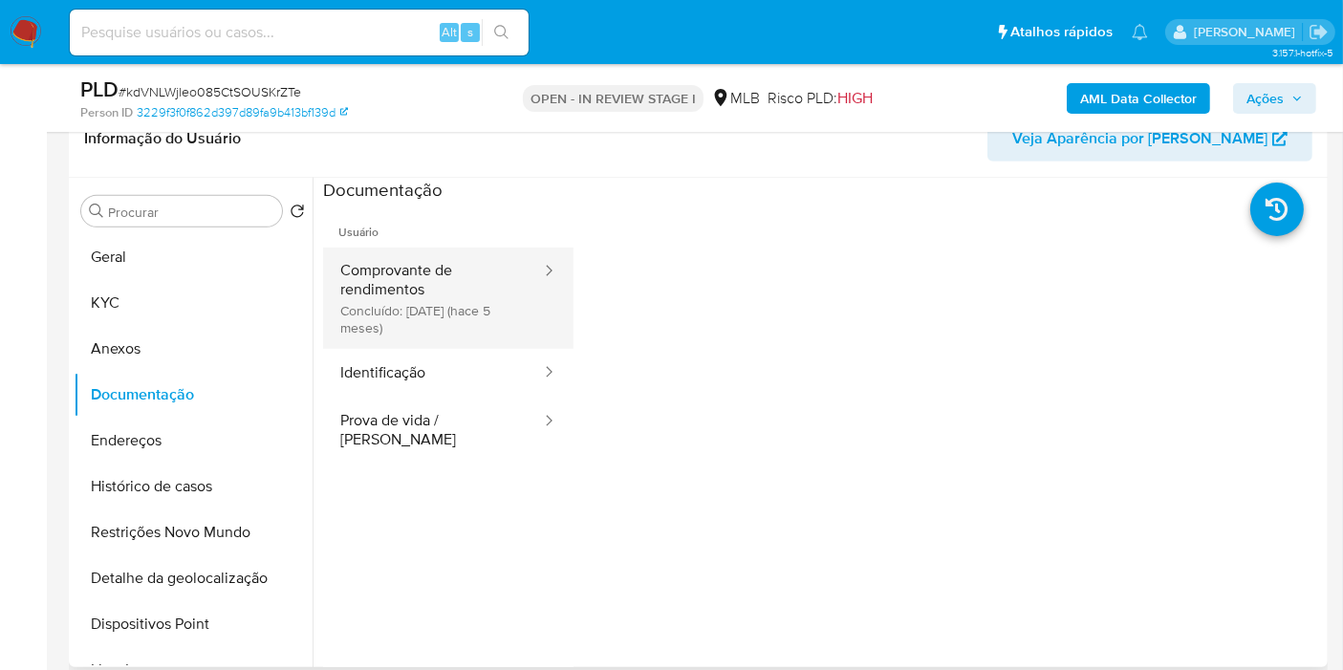
click at [459, 304] on button "Comprovante de rendimentos Concluído: 03/04/2025 (hace 5 meses)" at bounding box center [433, 298] width 220 height 101
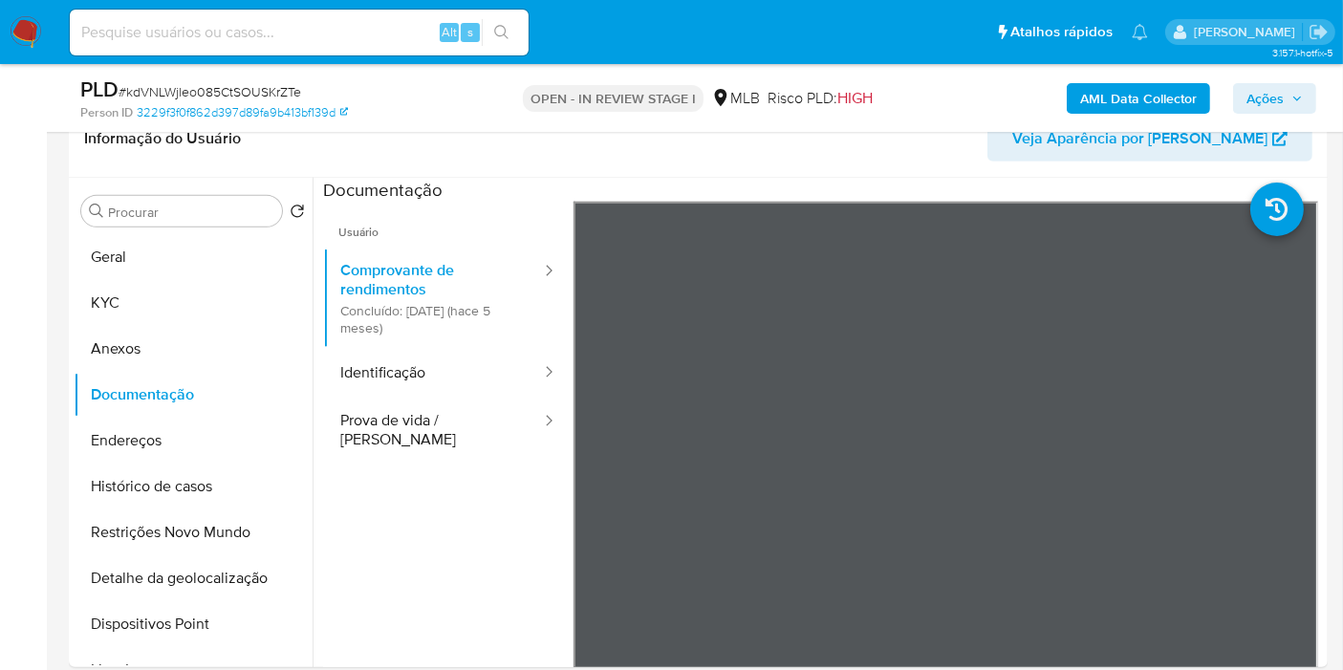
drag, startPoint x: 1289, startPoint y: 99, endPoint x: 1245, endPoint y: 114, distance: 46.3
click at [1287, 99] on span "Ações" at bounding box center [1275, 98] width 56 height 27
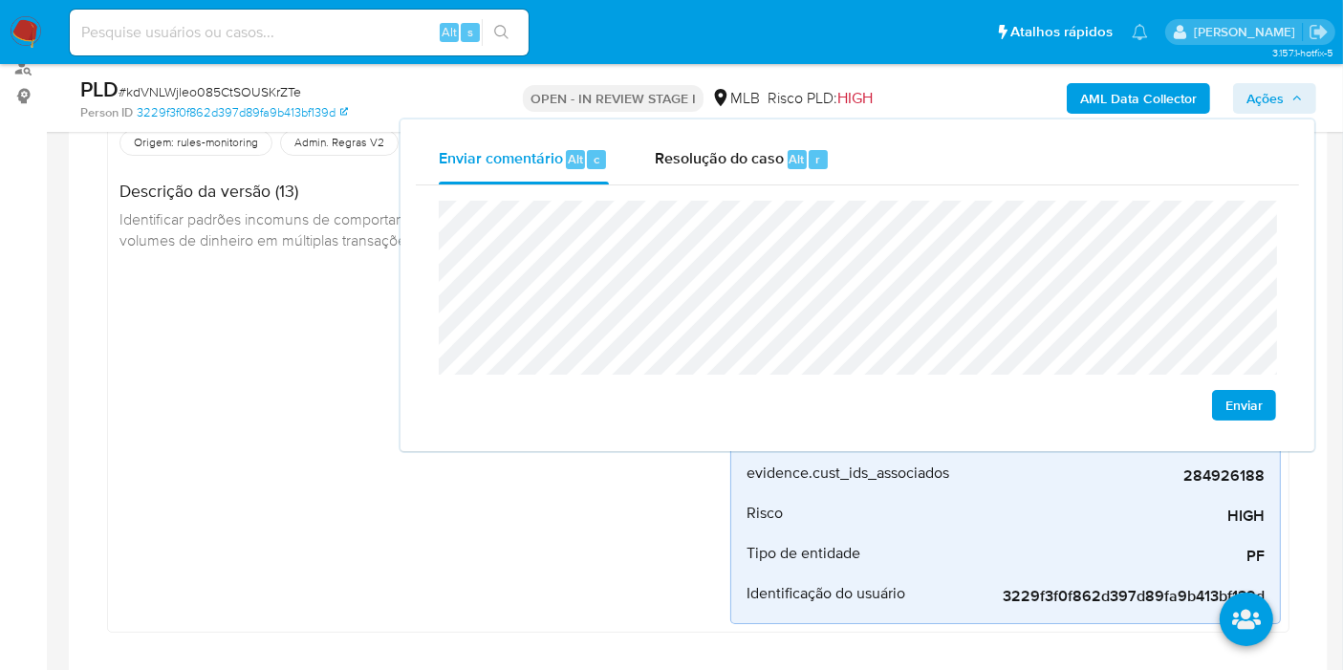
click at [272, 269] on div "Estructuracion_mlb Criado há 21 dias Criado: 12/08/2025 00:22:56 Origem: rules-…" at bounding box center [423, 354] width 615 height 539
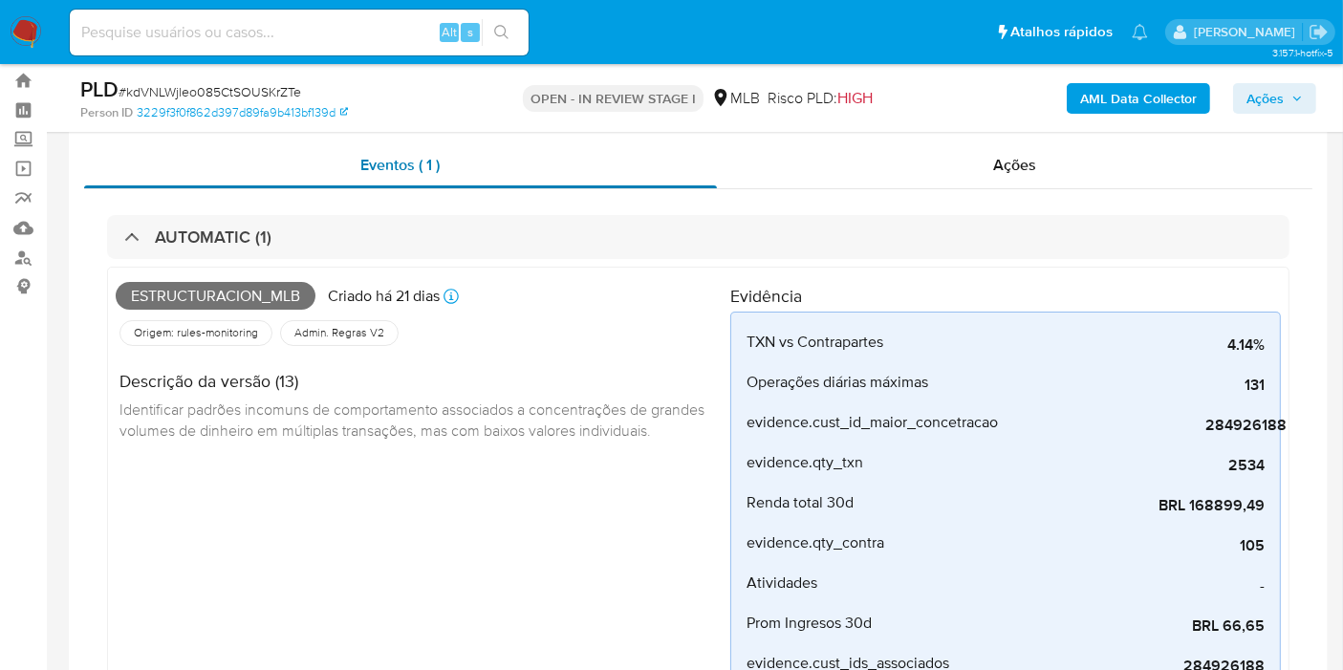
scroll to position [0, 0]
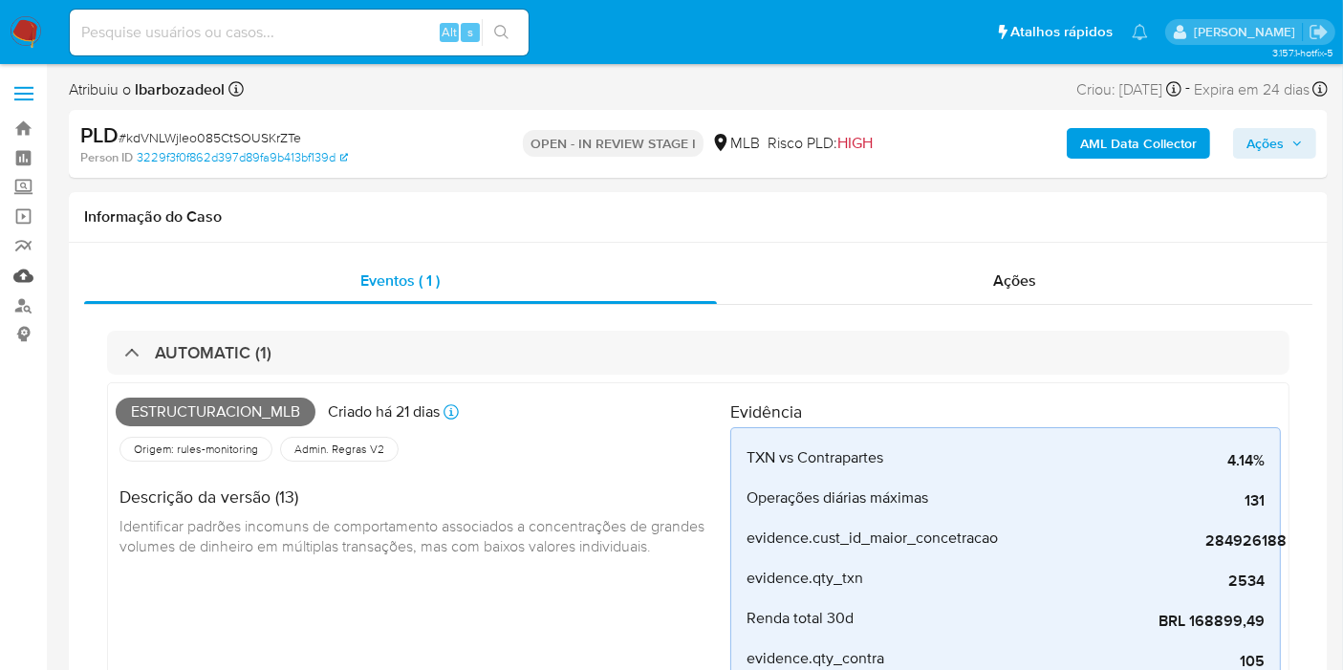
click at [24, 277] on link "Mulan" at bounding box center [114, 276] width 228 height 30
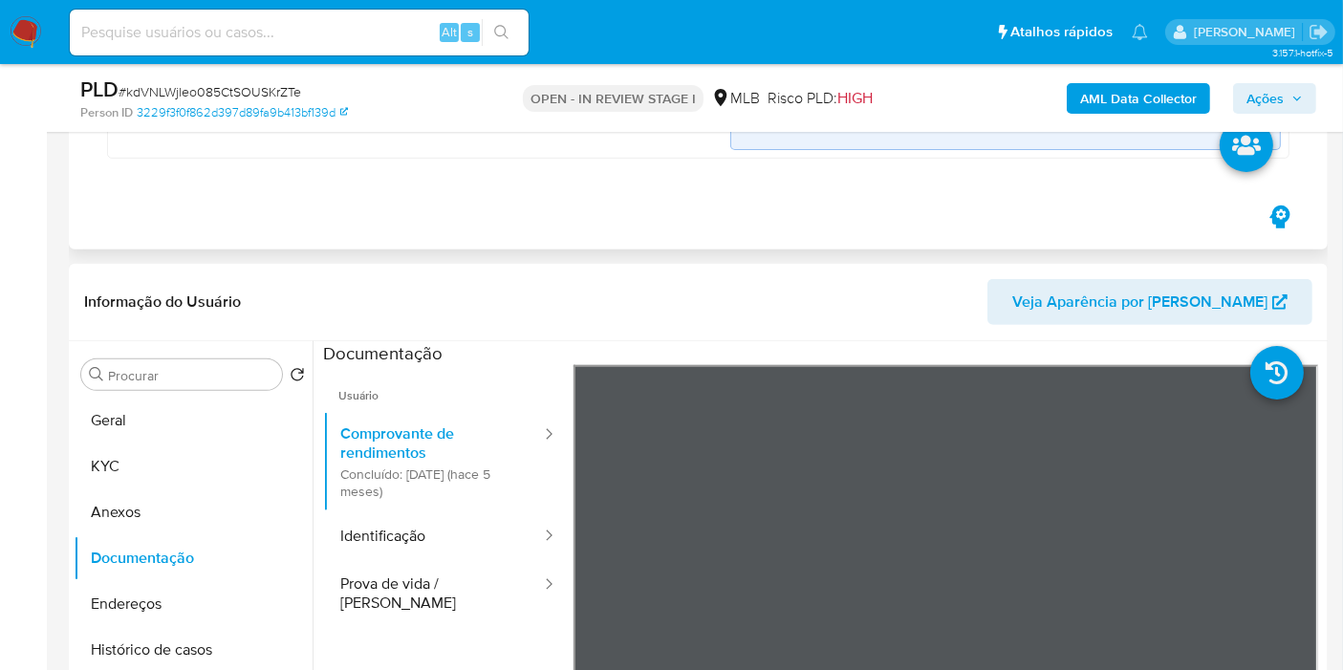
scroll to position [743, 0]
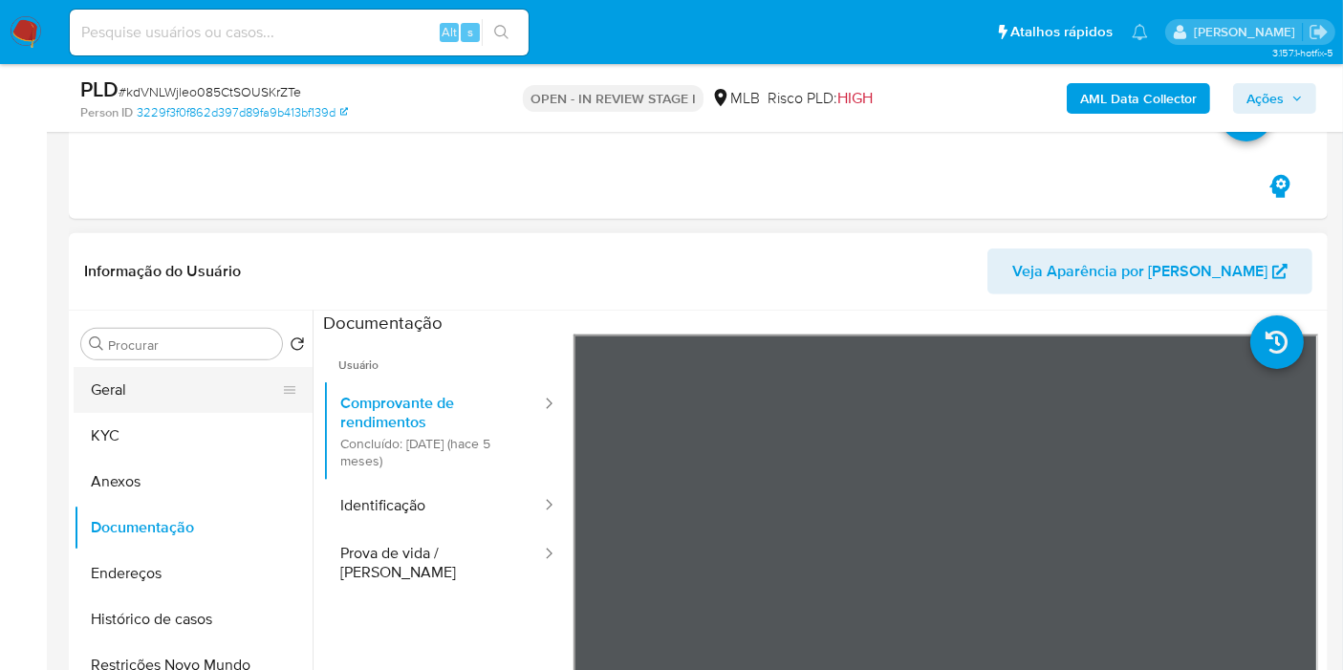
click at [181, 392] on button "Geral" at bounding box center [186, 390] width 224 height 46
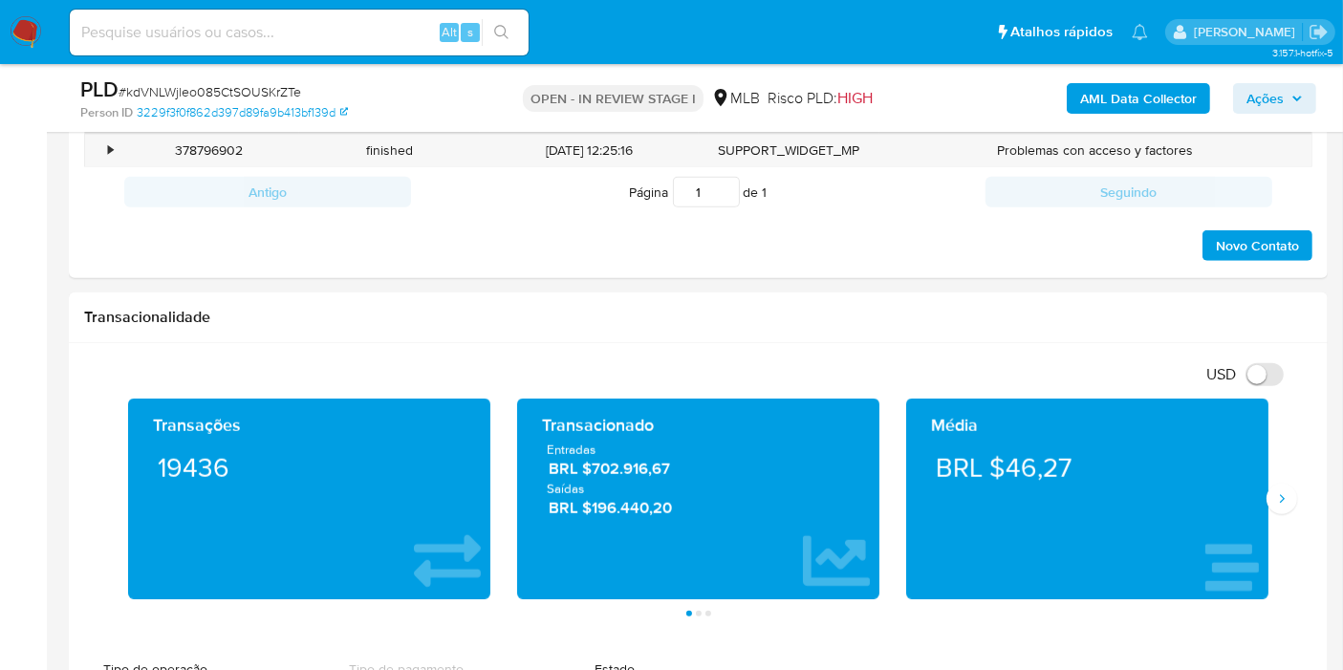
scroll to position [2442, 0]
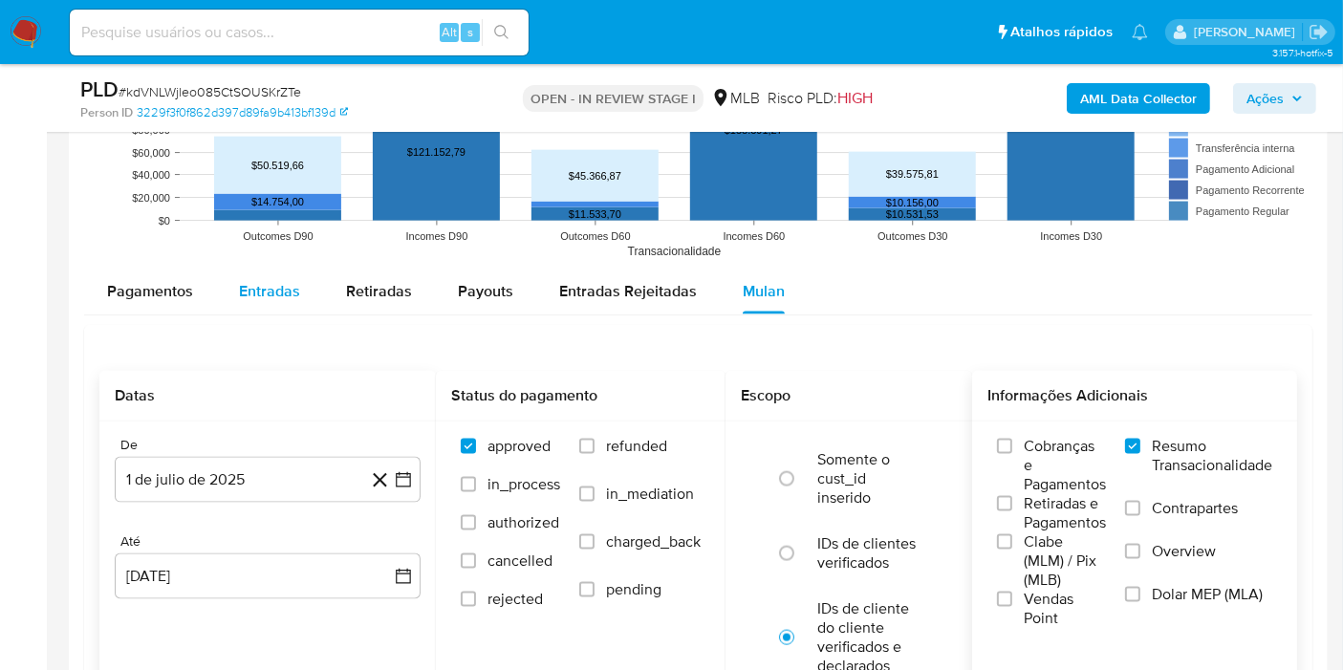
click at [292, 282] on span "Entradas" at bounding box center [269, 291] width 61 height 22
select select "10"
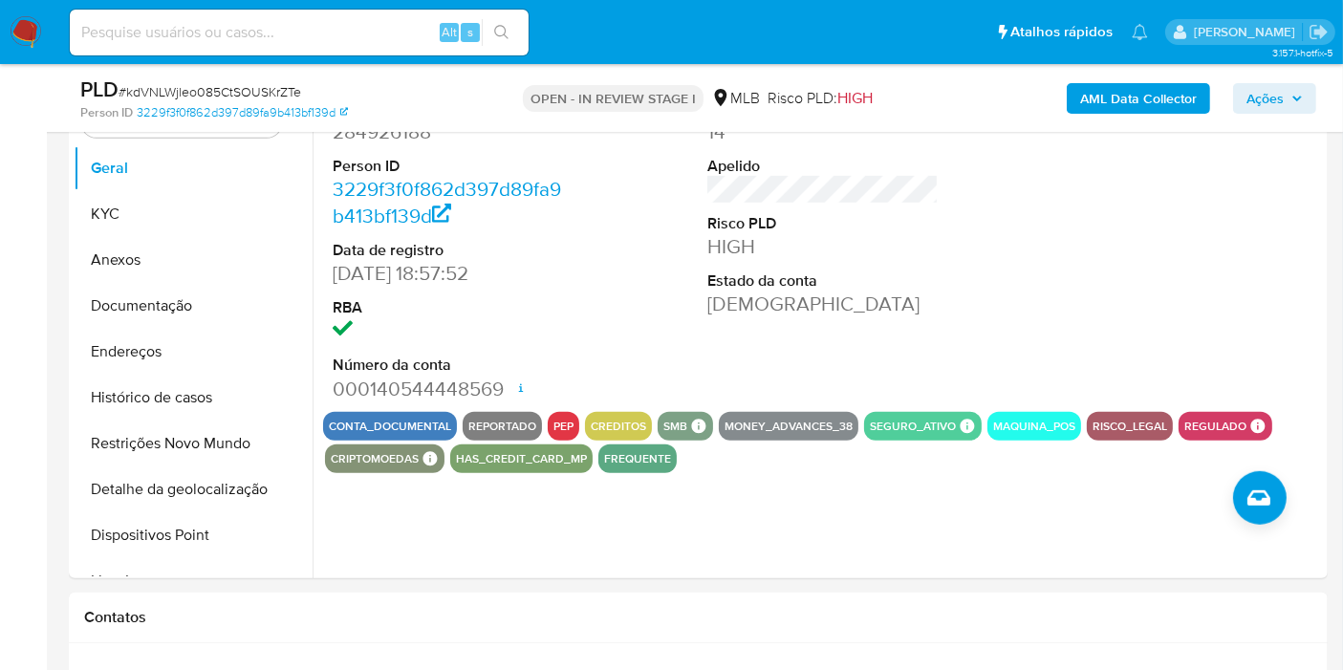
scroll to position [956, 0]
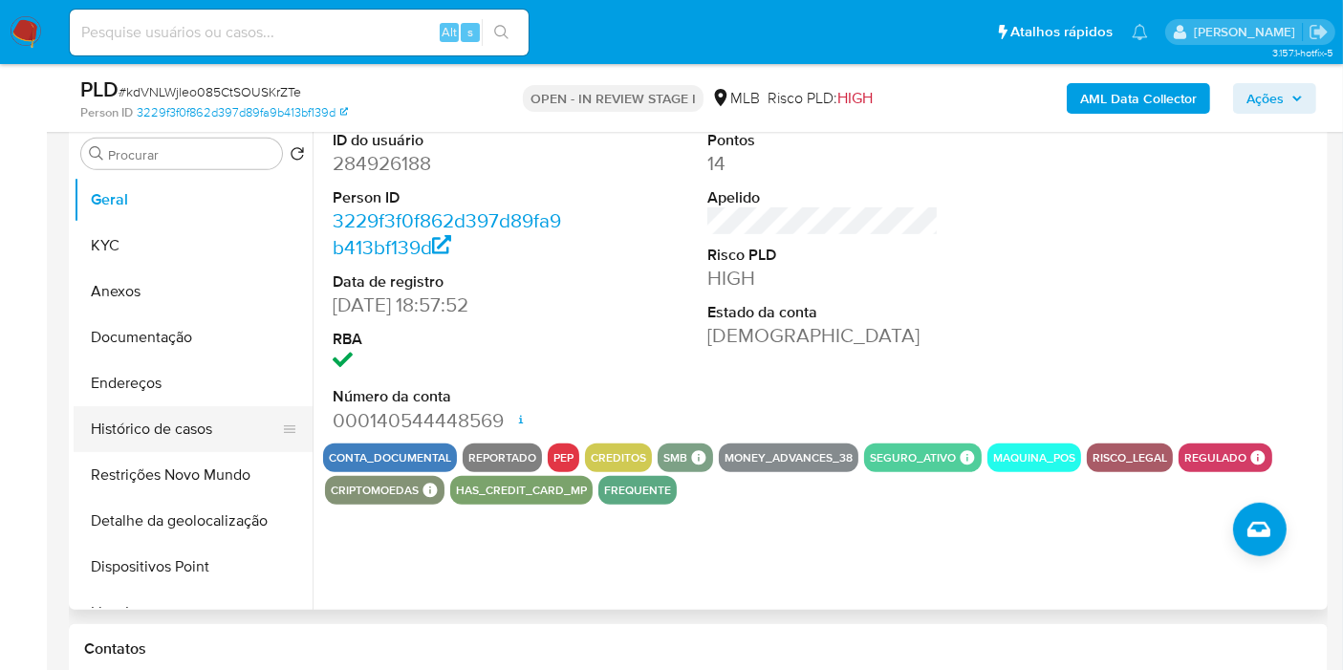
click at [193, 431] on button "Histórico de casos" at bounding box center [186, 429] width 224 height 46
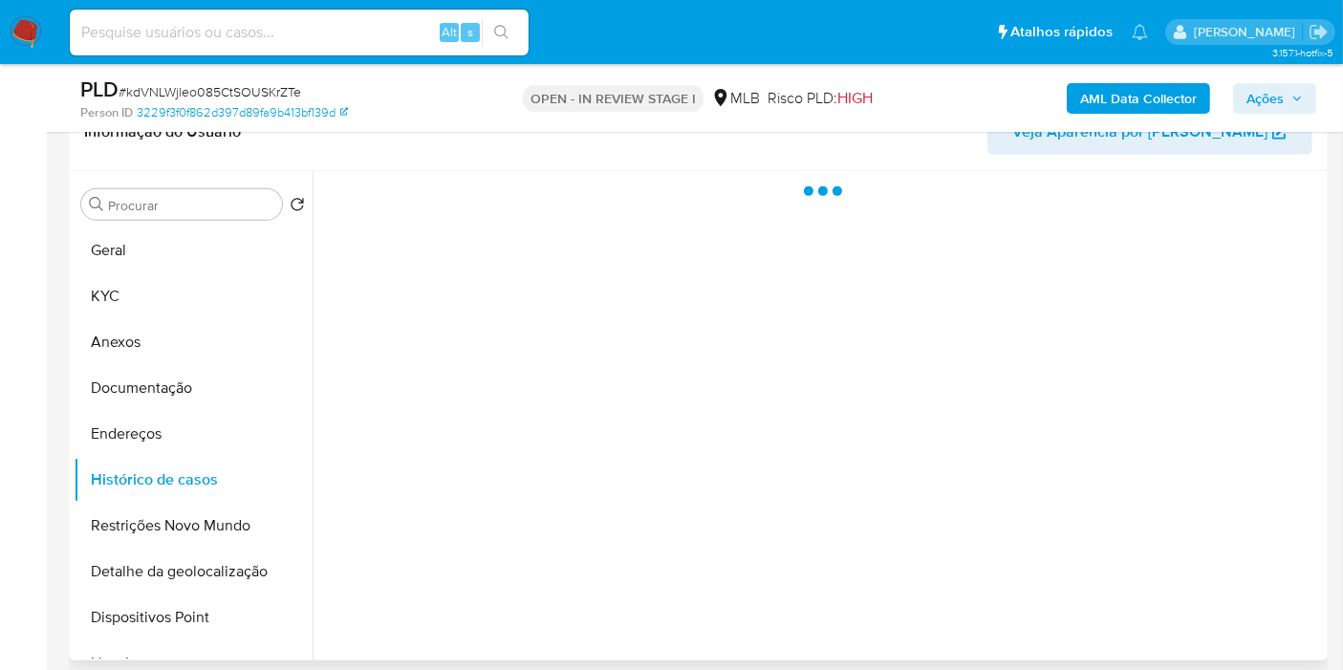
scroll to position [849, 0]
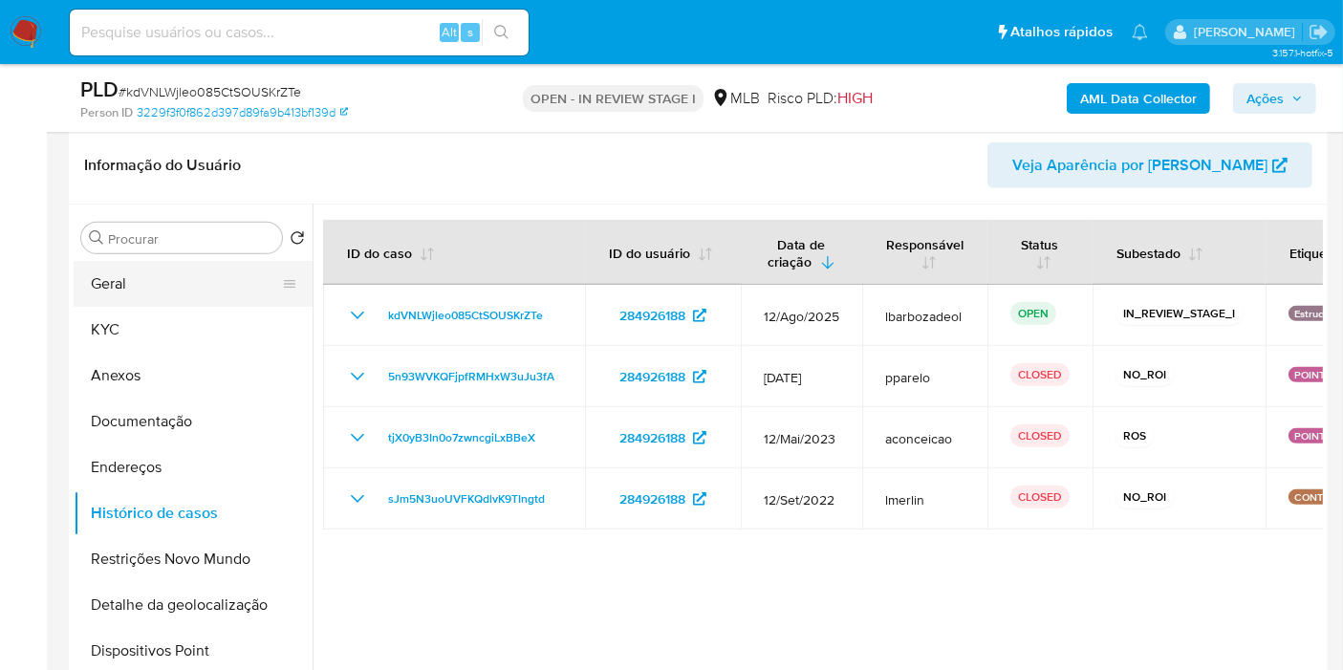
click at [133, 266] on button "Geral" at bounding box center [186, 284] width 224 height 46
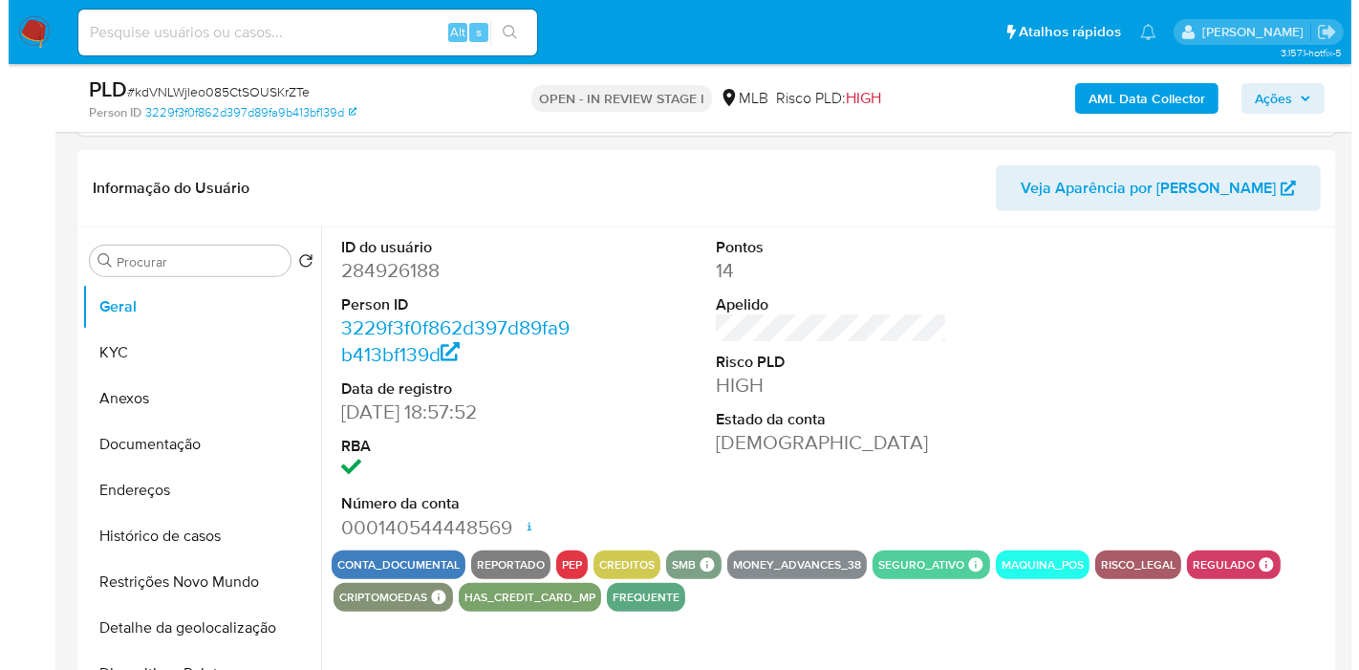
scroll to position [956, 0]
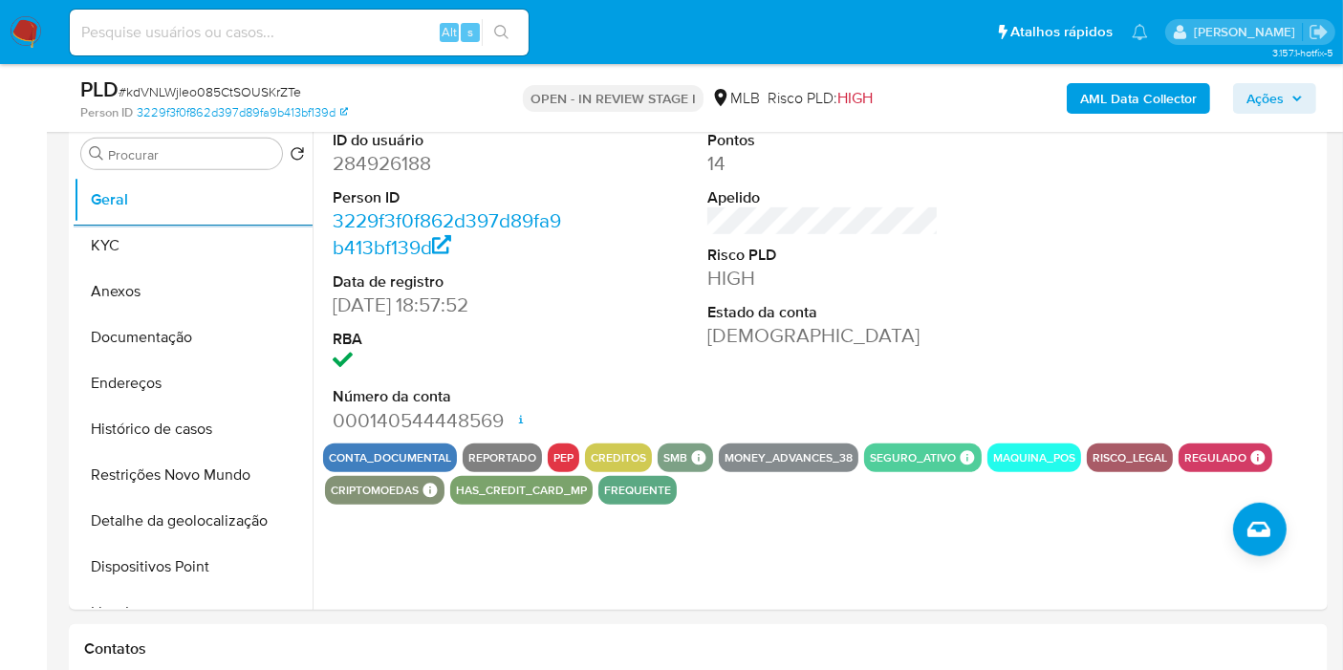
click at [1095, 97] on b "AML Data Collector" at bounding box center [1138, 98] width 117 height 31
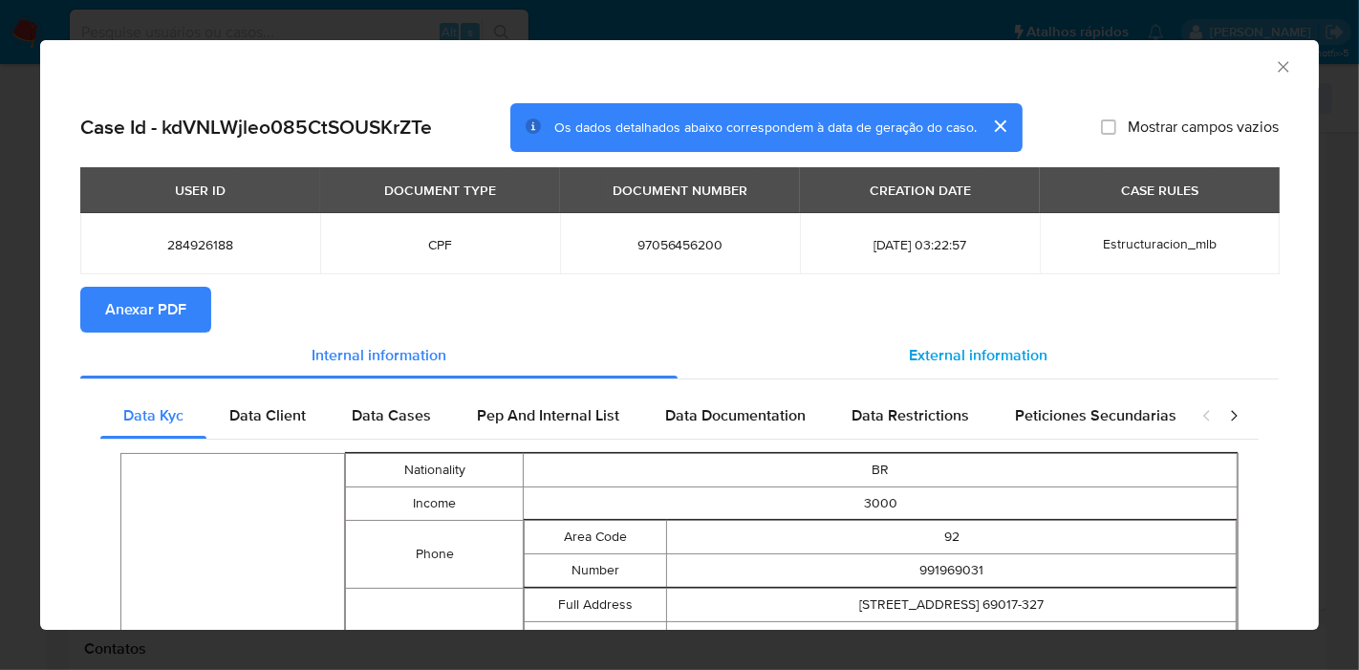
click at [816, 356] on div "External information" at bounding box center [978, 356] width 601 height 46
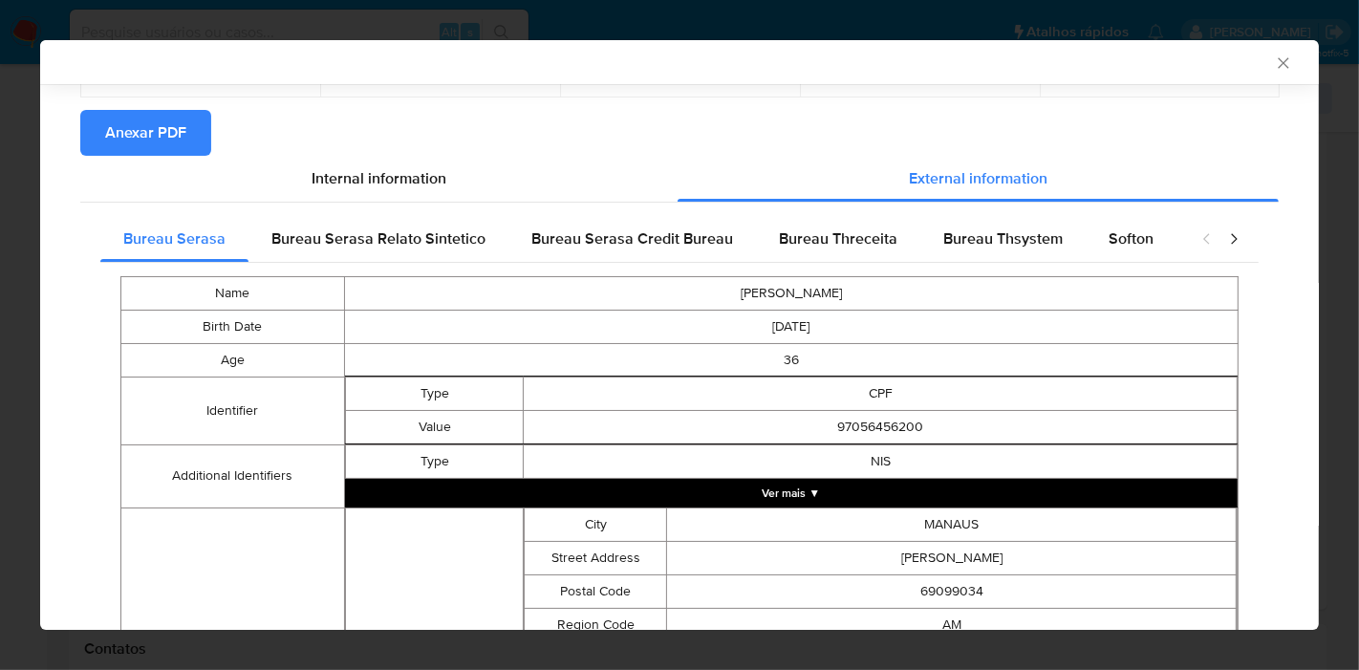
scroll to position [158, 0]
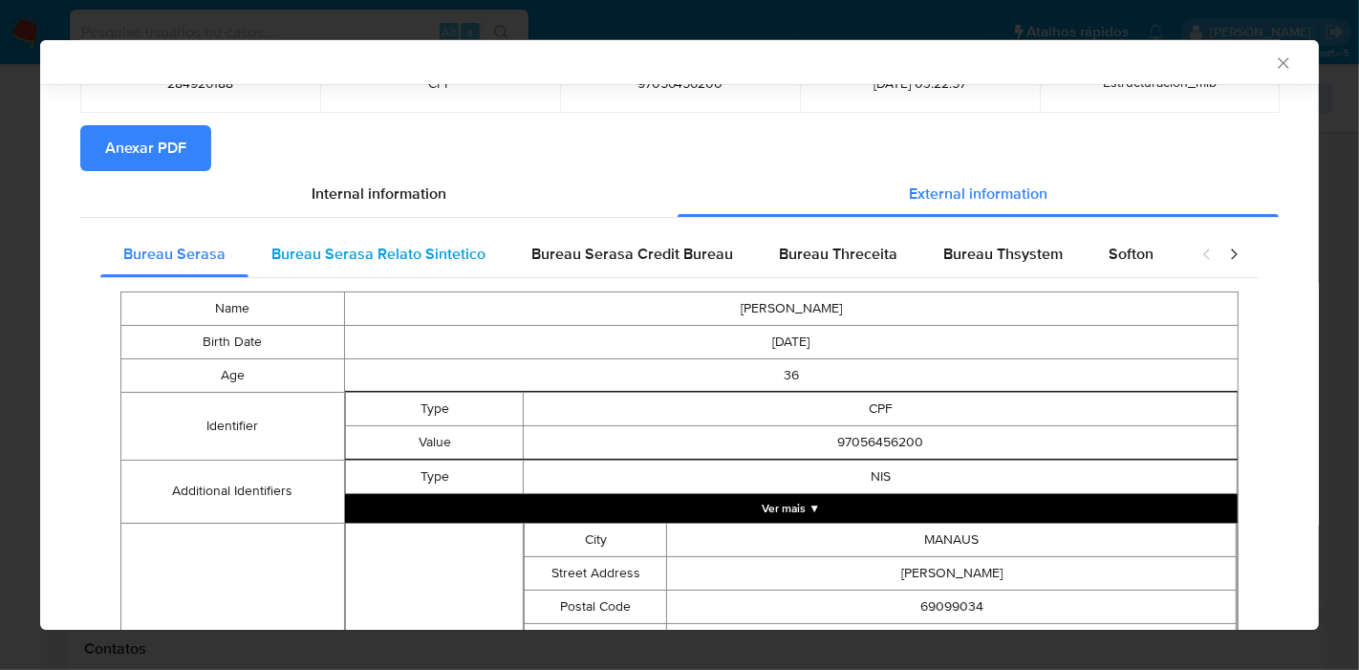
click at [427, 256] on span "Bureau Serasa Relato Sintetico" at bounding box center [378, 254] width 214 height 22
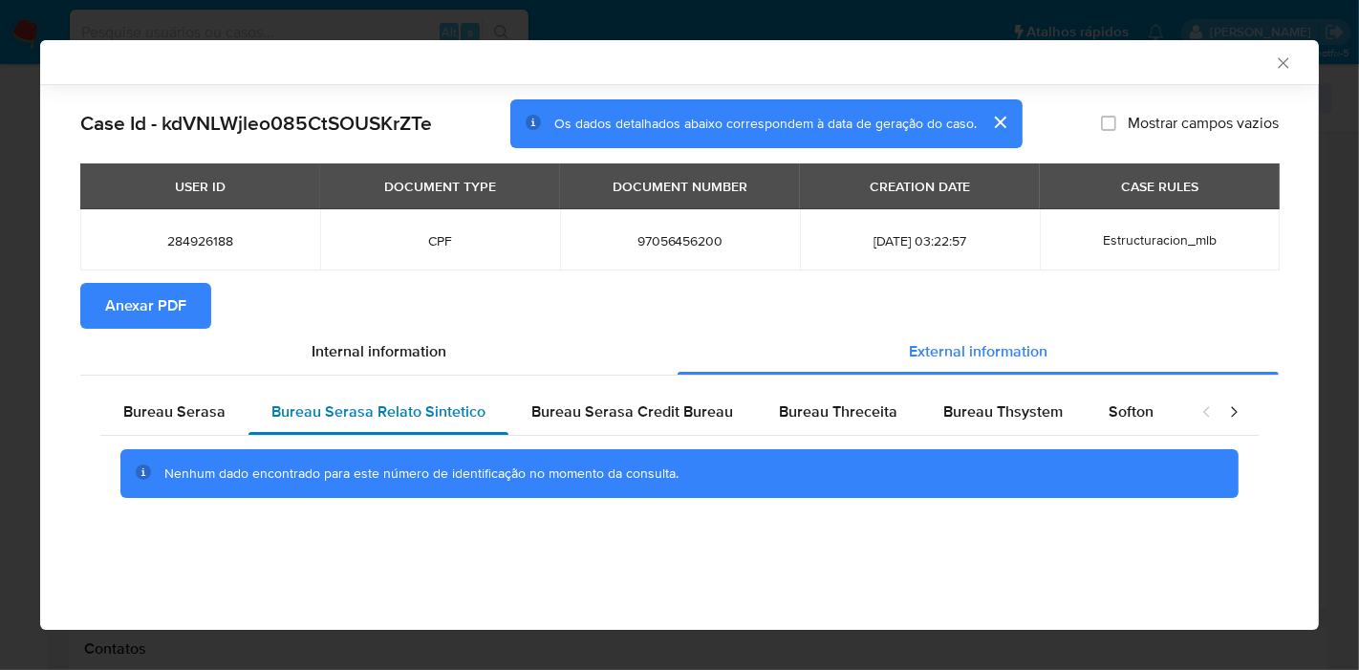
scroll to position [0, 0]
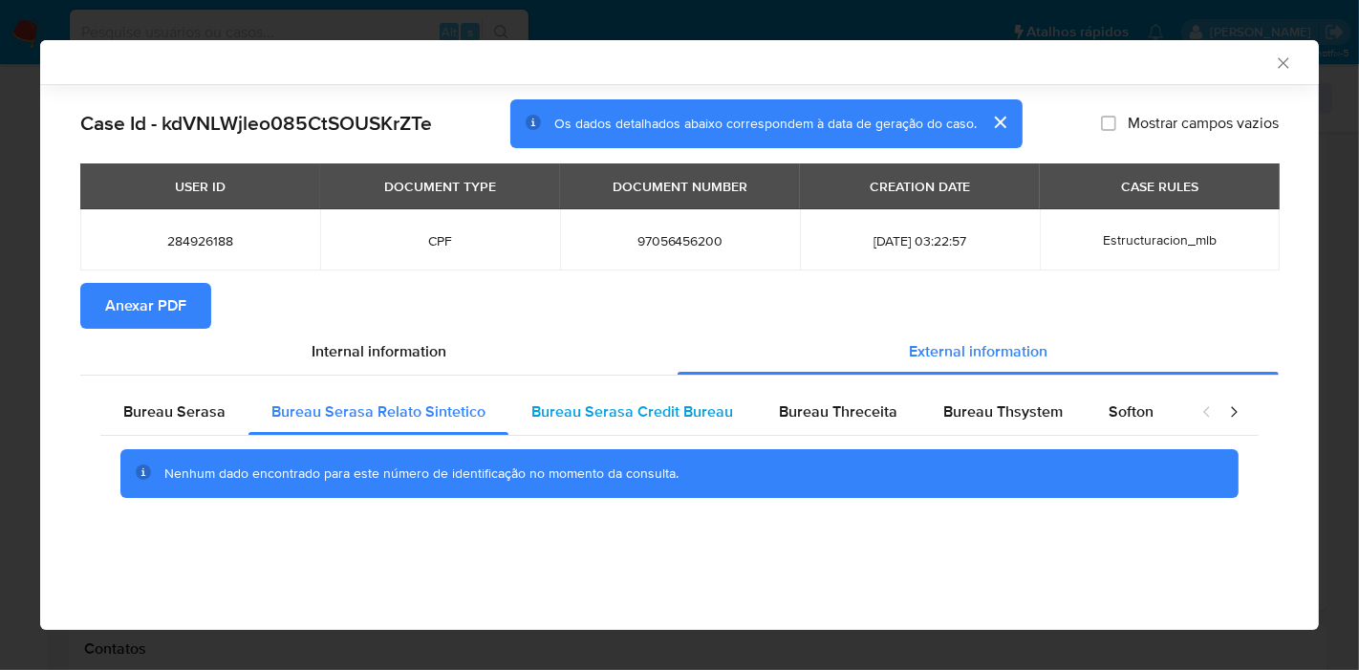
click at [576, 394] on div "Bureau Serasa Credit Bureau" at bounding box center [633, 412] width 248 height 46
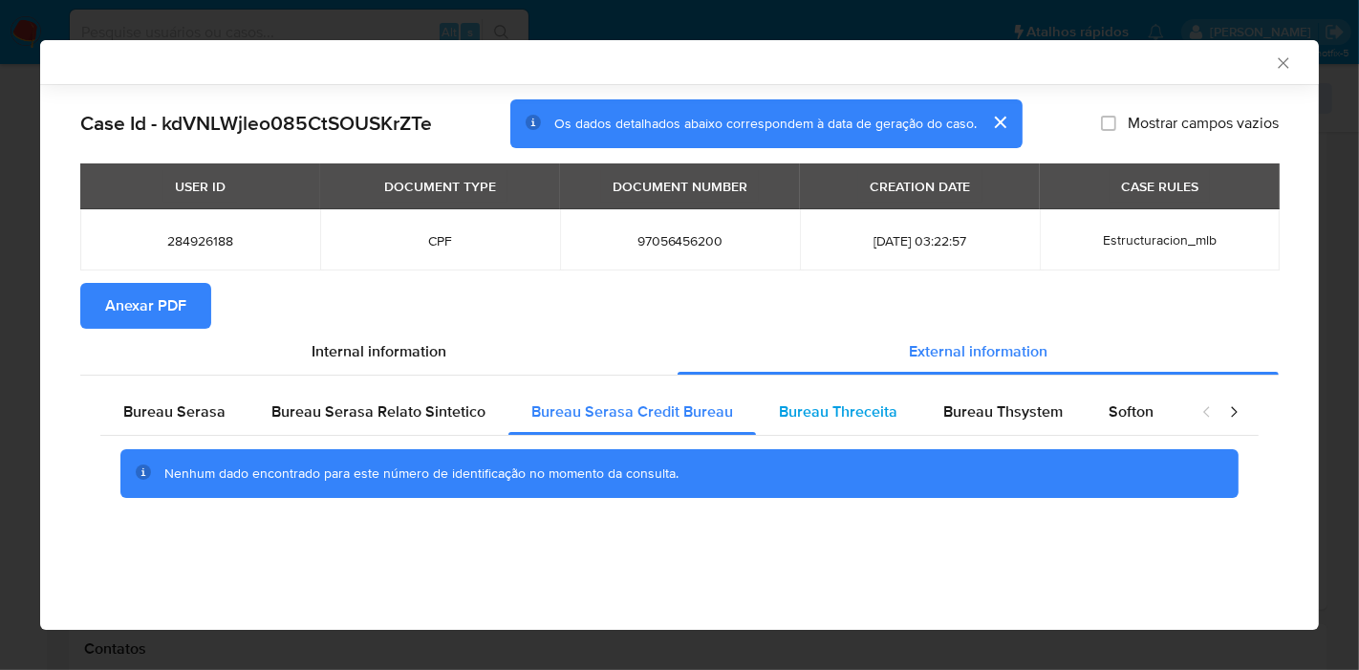
click at [810, 404] on span "Bureau Threceita" at bounding box center [838, 412] width 119 height 22
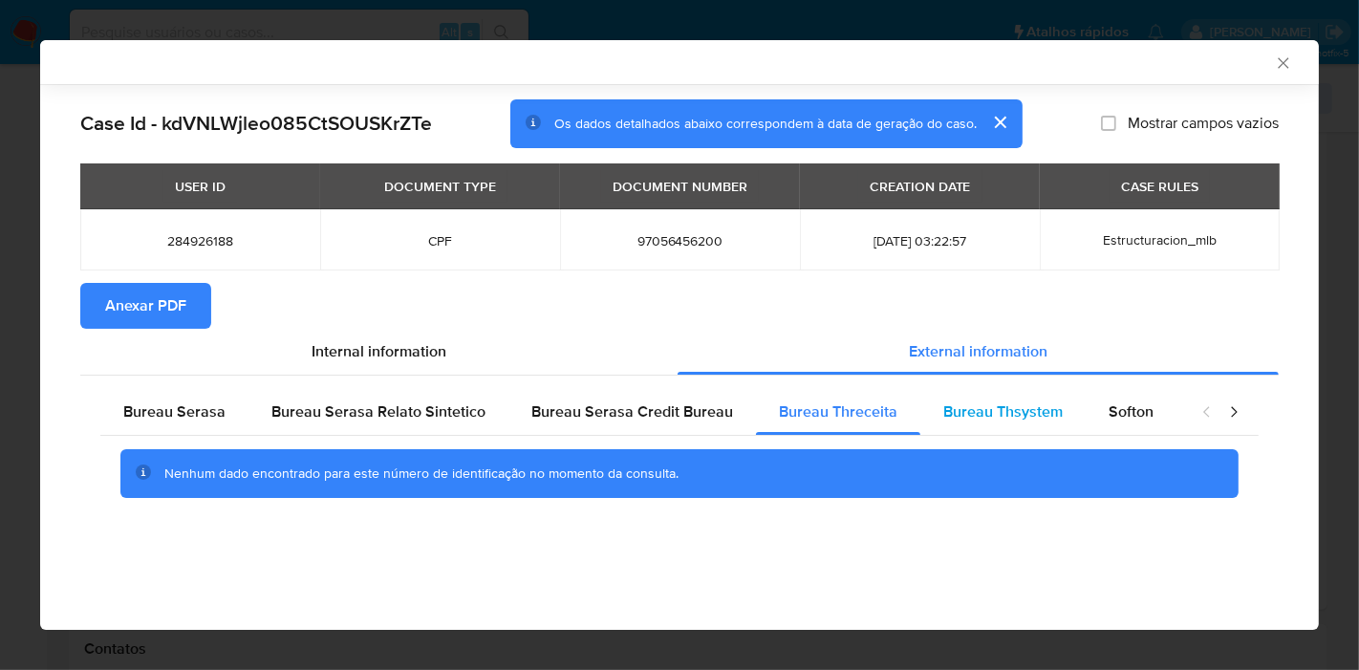
click at [986, 405] on span "Bureau Thsystem" at bounding box center [1003, 412] width 119 height 22
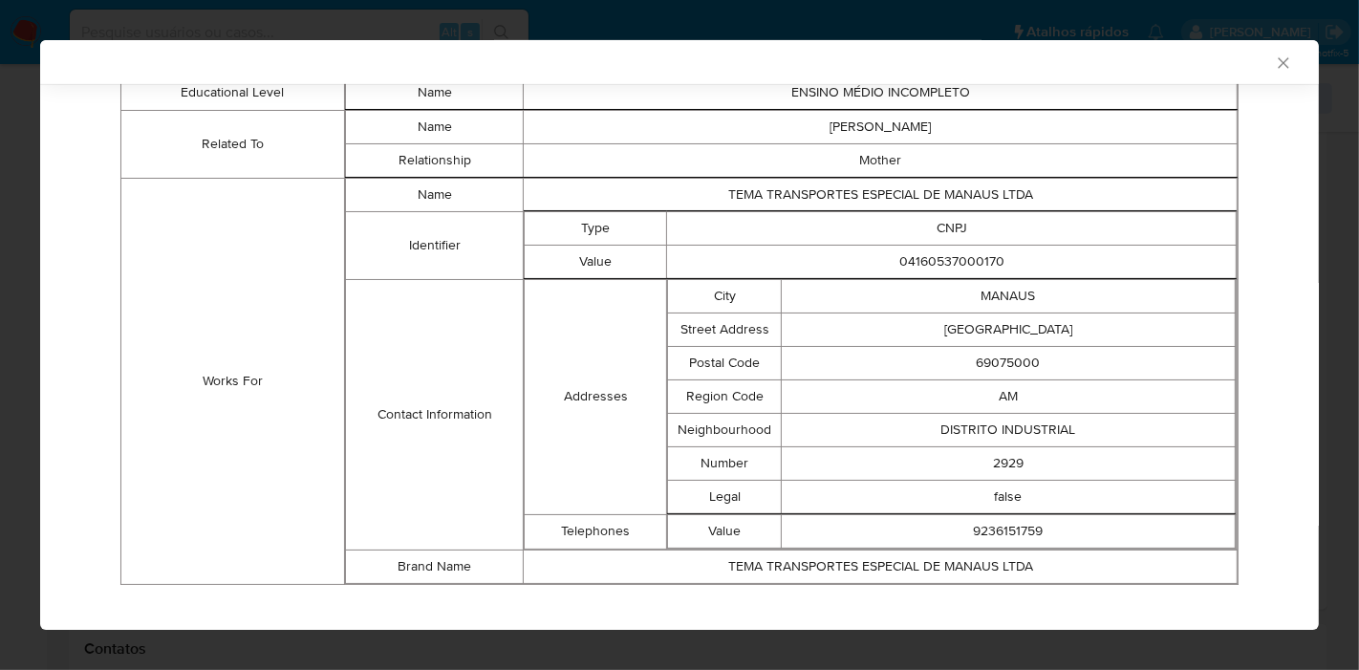
scroll to position [1199, 0]
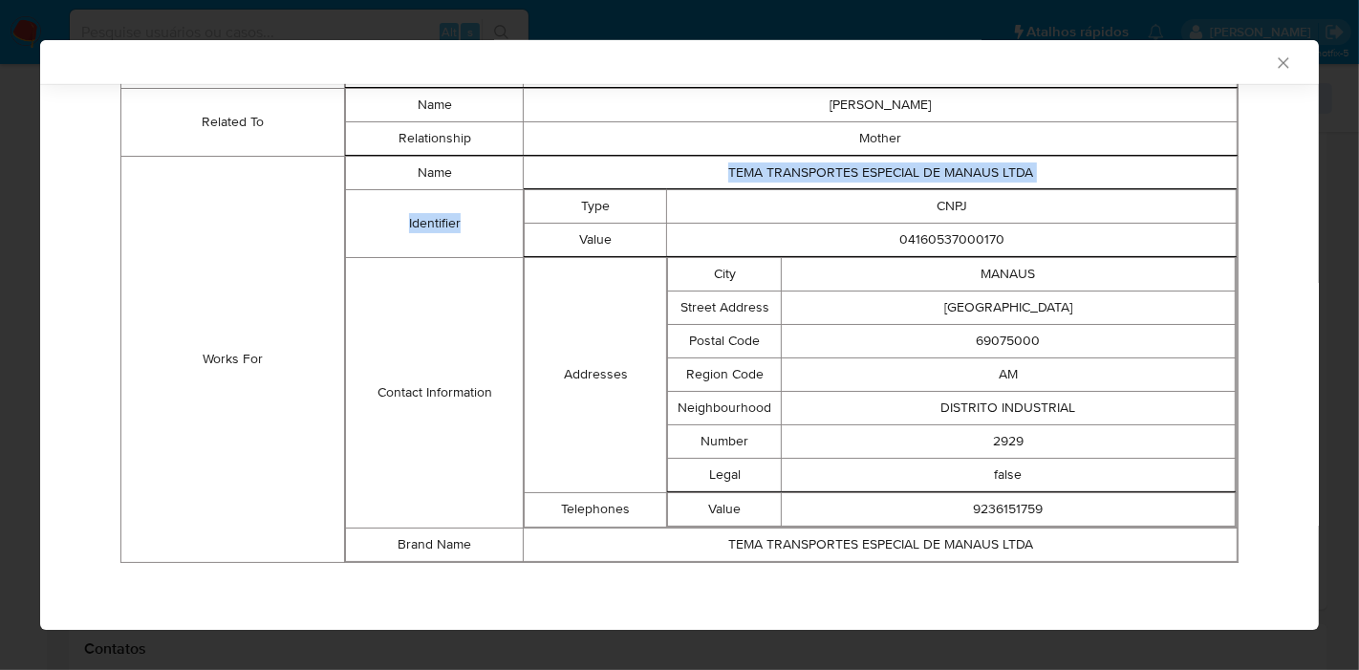
drag, startPoint x: 709, startPoint y: 176, endPoint x: 1006, endPoint y: 222, distance: 299.9
click at [1010, 187] on tbody "Name TEMA TRANSPORTES ESPECIAL DE MANAUS LTDA Identifier Type CNPJ Value 041605…" at bounding box center [791, 358] width 892 height 405
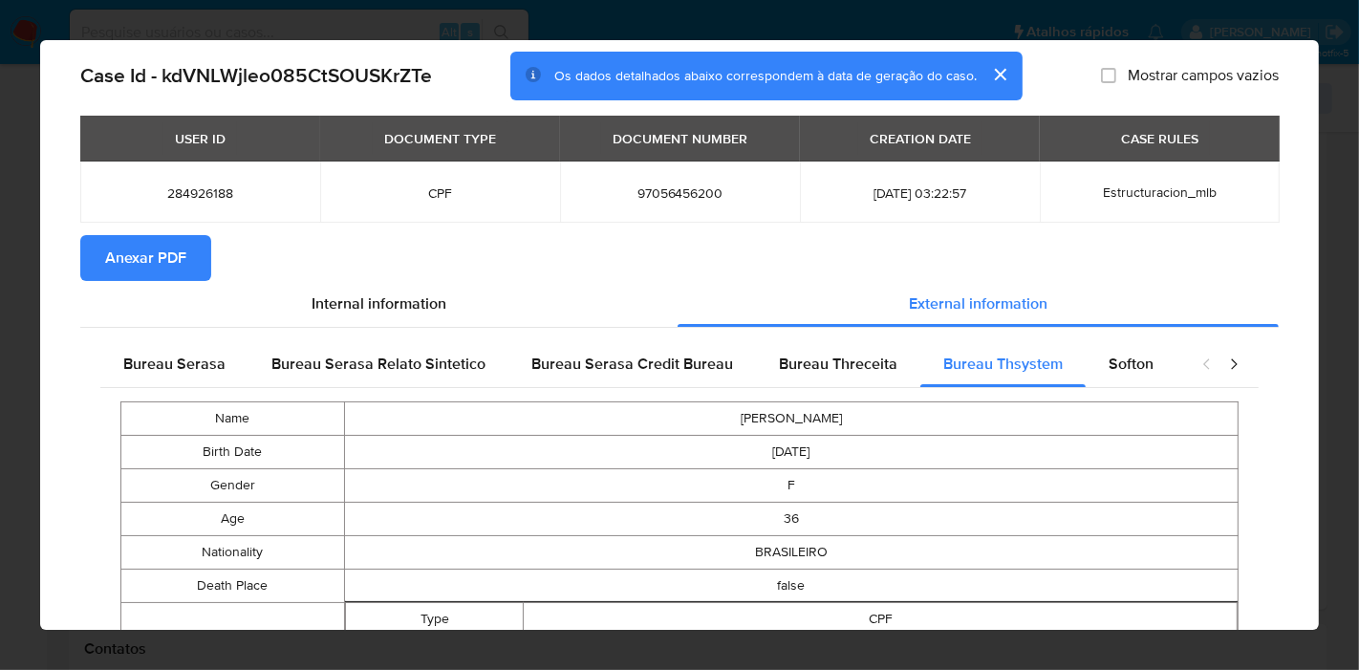
scroll to position [0, 0]
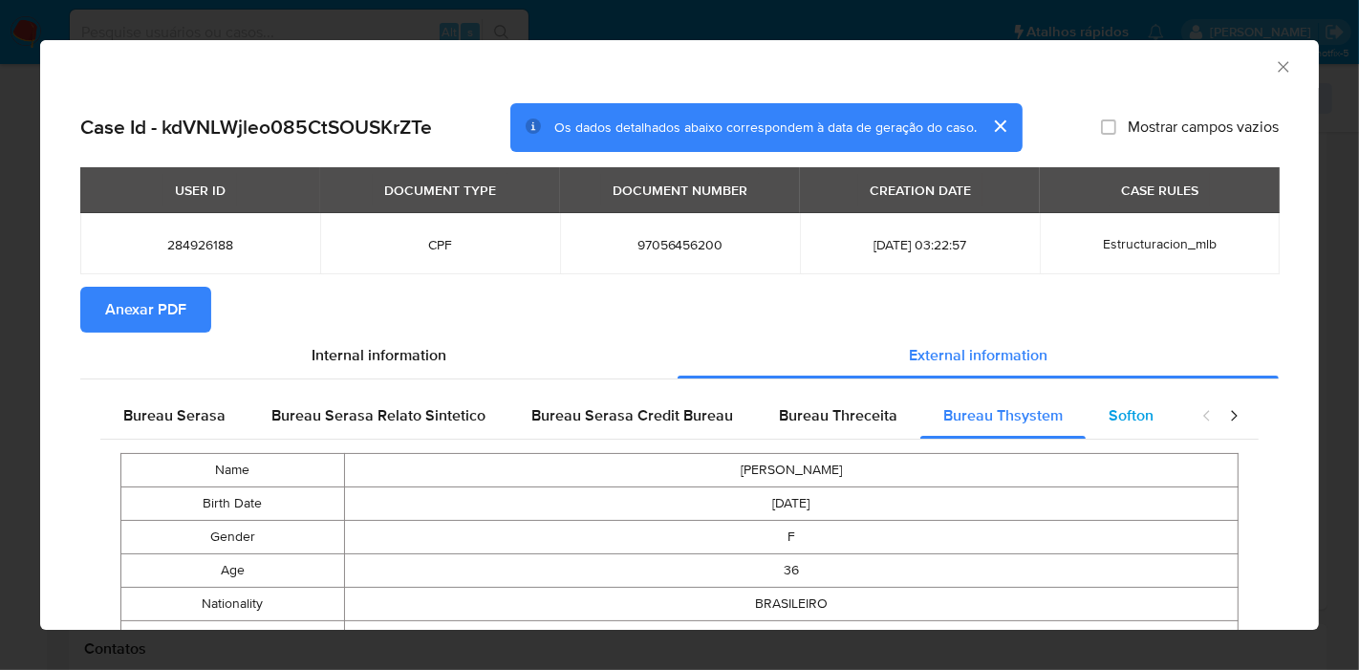
click at [1120, 401] on div "Softon" at bounding box center [1131, 416] width 91 height 46
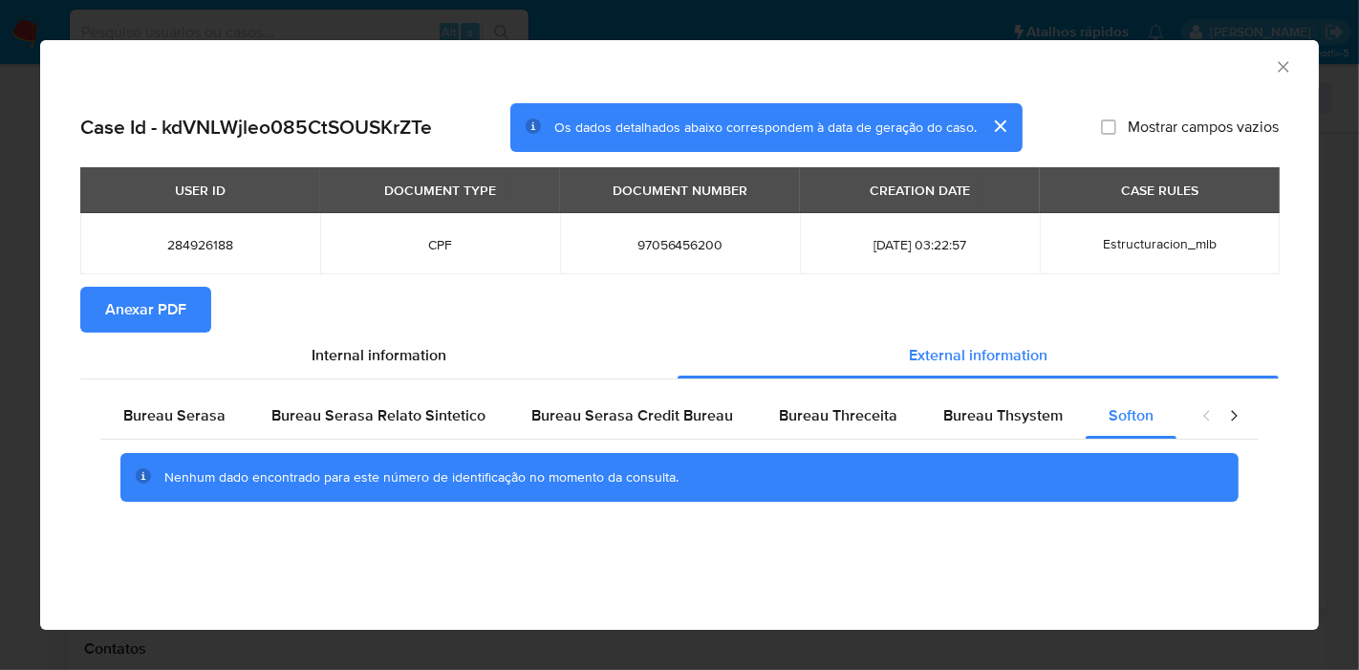
click at [1228, 416] on icon "closure-recommendation-modal" at bounding box center [1234, 415] width 19 height 19
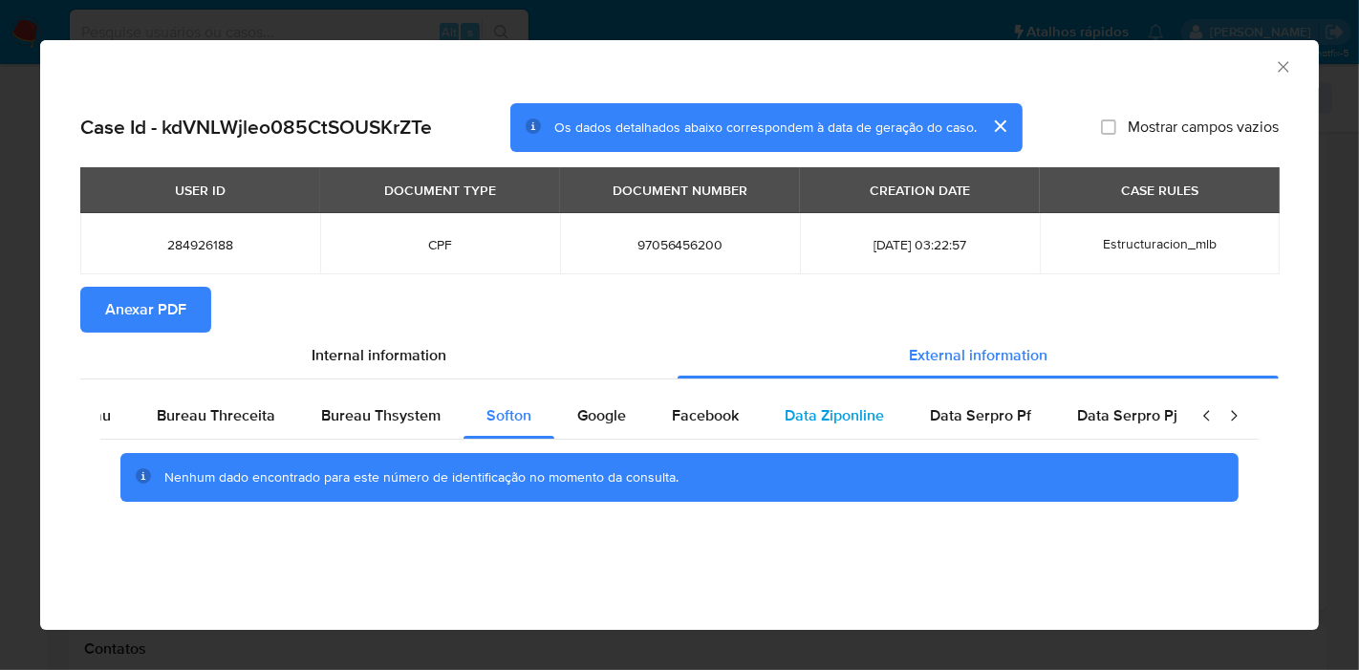
scroll to position [0, 626]
click at [1196, 417] on div "closure-recommendation-modal" at bounding box center [1221, 416] width 76 height 46
click at [1205, 412] on icon "closure-recommendation-modal" at bounding box center [1207, 415] width 19 height 19
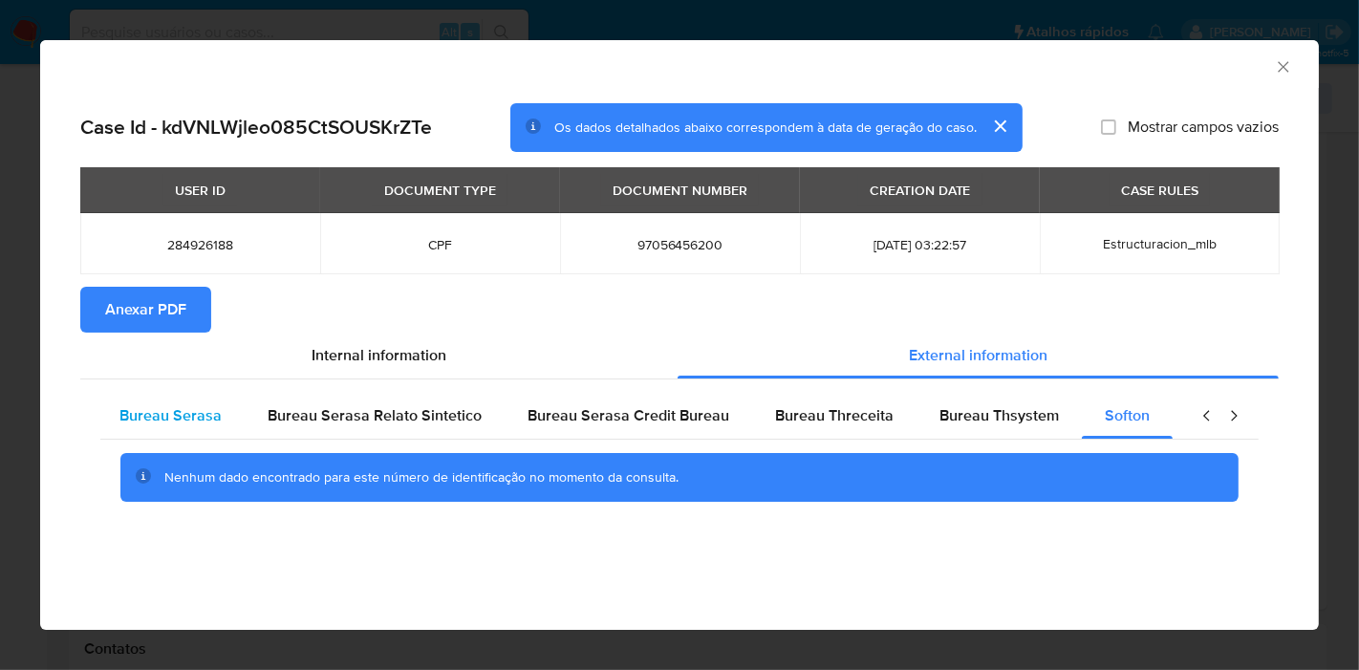
scroll to position [0, 0]
click at [209, 405] on span "Bureau Serasa" at bounding box center [174, 415] width 102 height 22
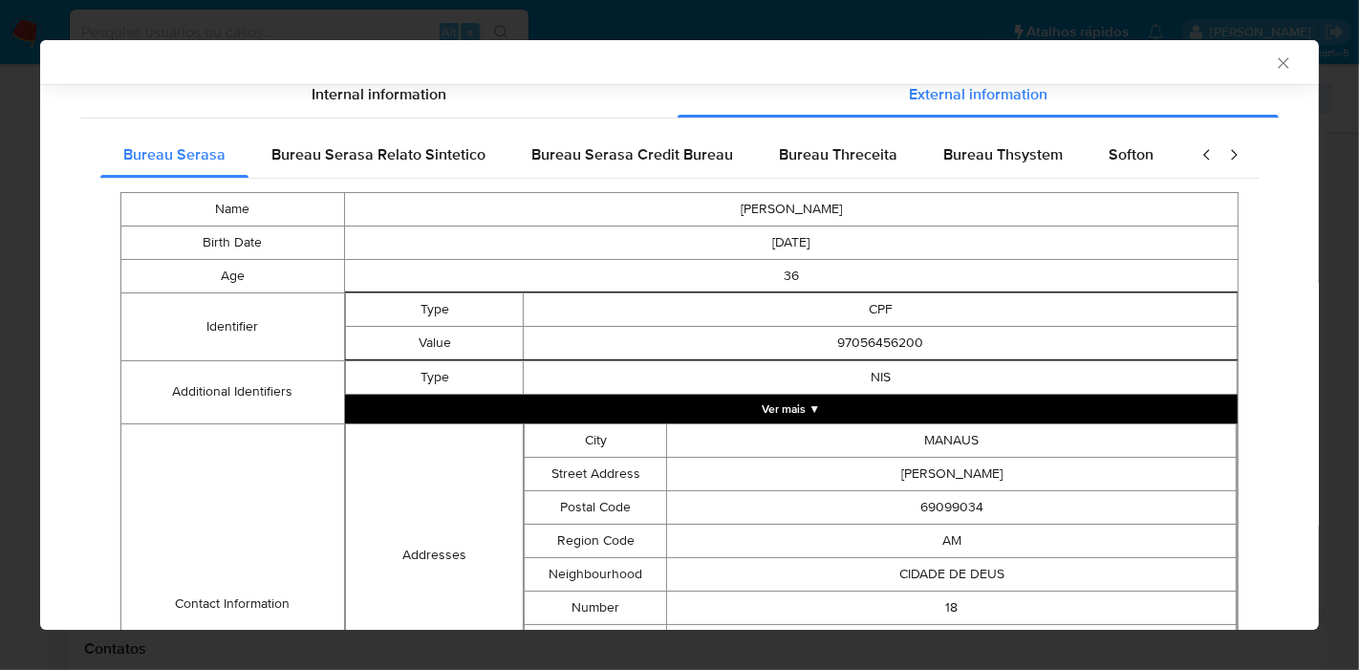
scroll to position [52, 0]
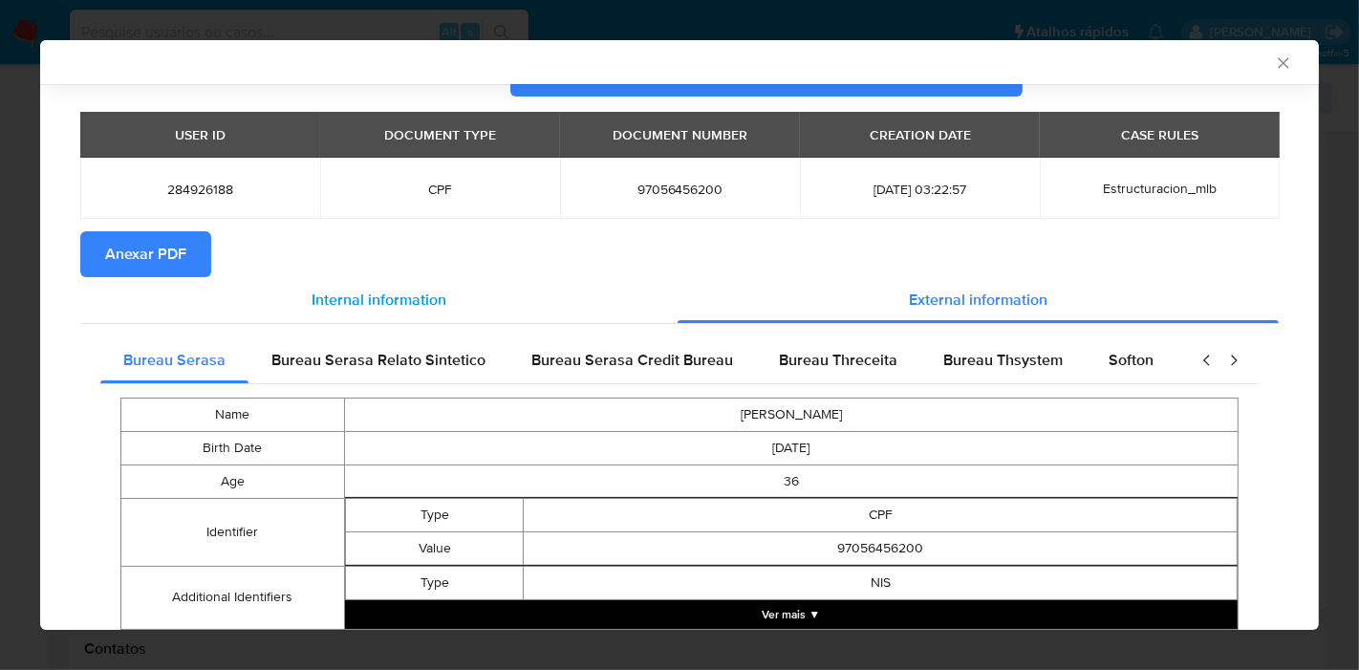
click at [382, 305] on span "Internal information" at bounding box center [379, 300] width 135 height 22
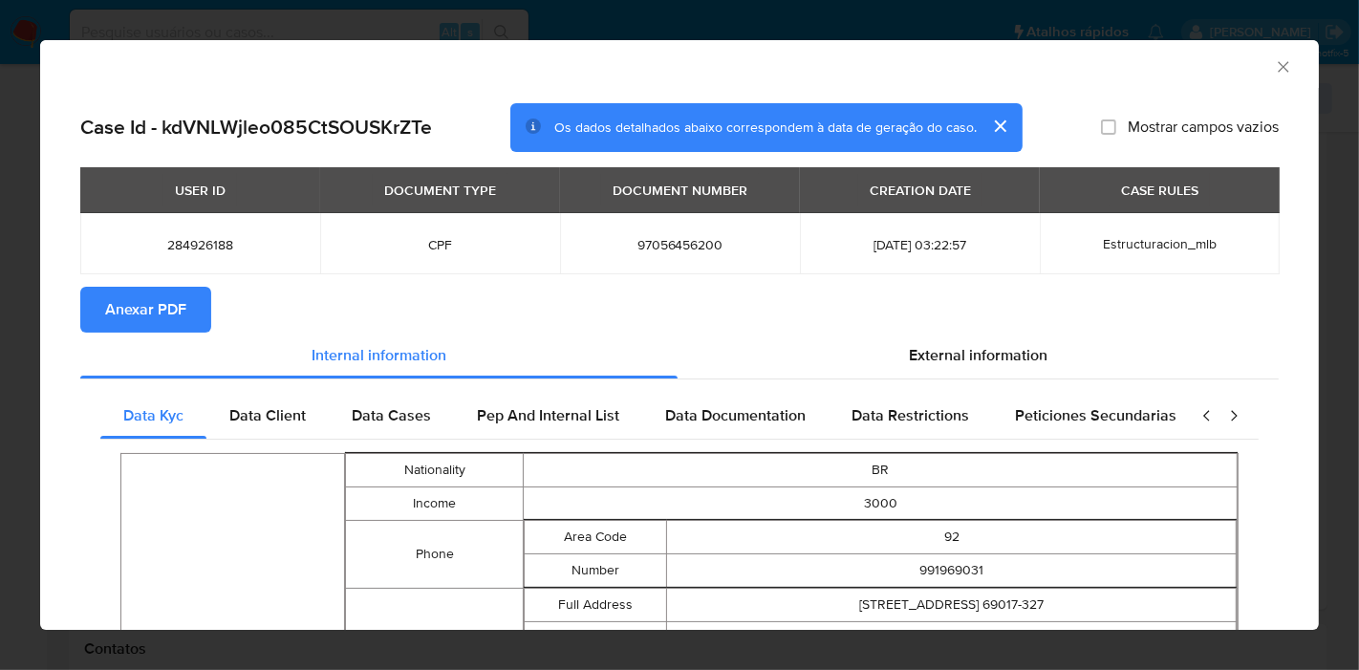
scroll to position [102, 0]
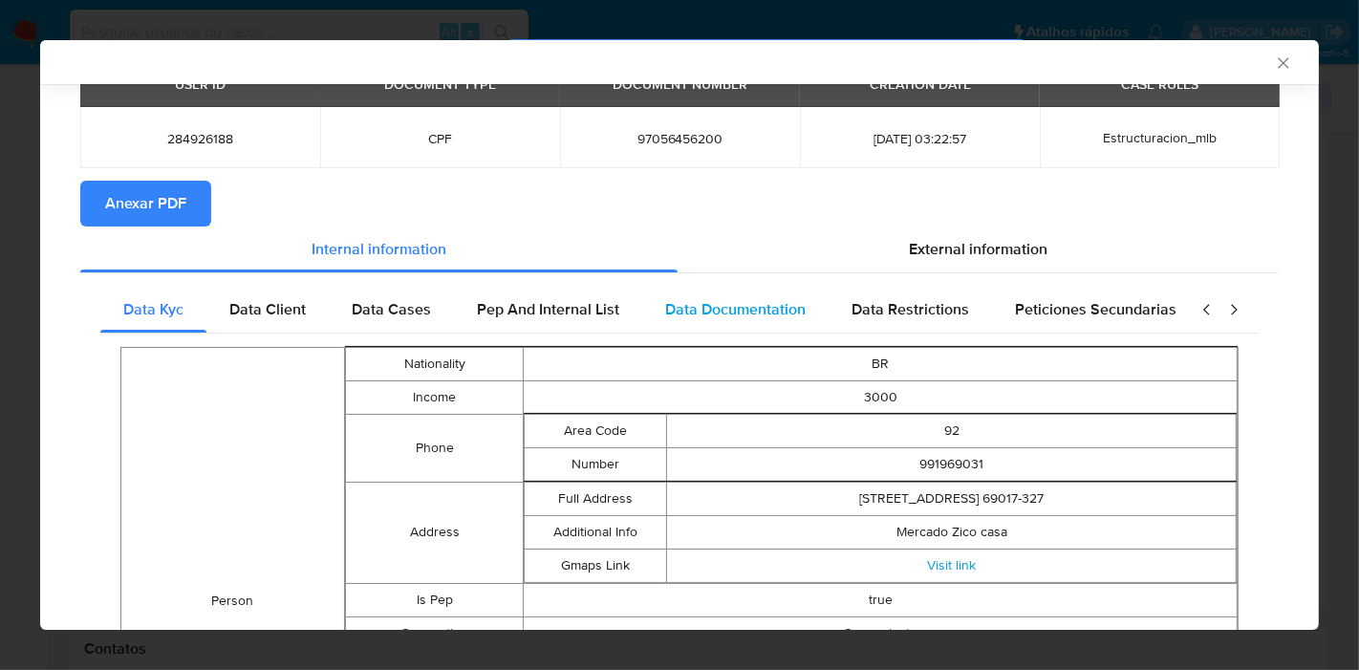
click at [750, 315] on span "Data Documentation" at bounding box center [735, 309] width 141 height 22
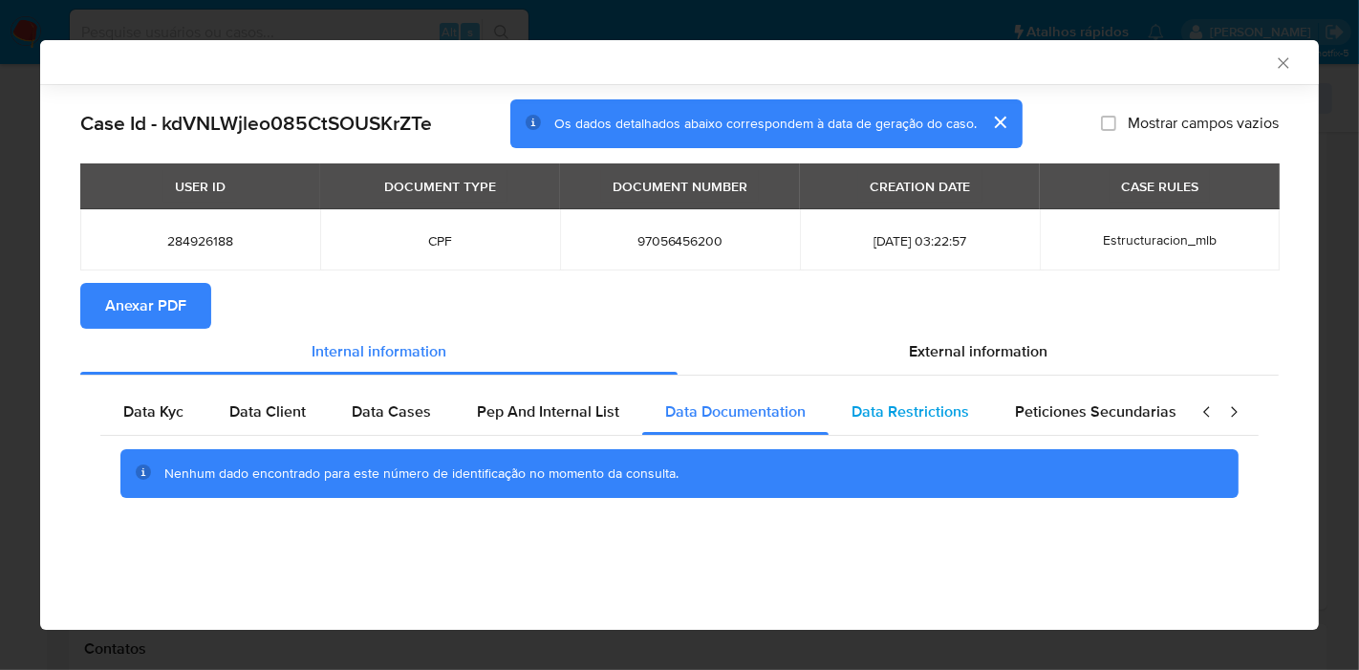
click at [880, 389] on div "Data Restrictions" at bounding box center [910, 412] width 163 height 46
click at [1239, 416] on icon "closure-recommendation-modal" at bounding box center [1234, 411] width 19 height 19
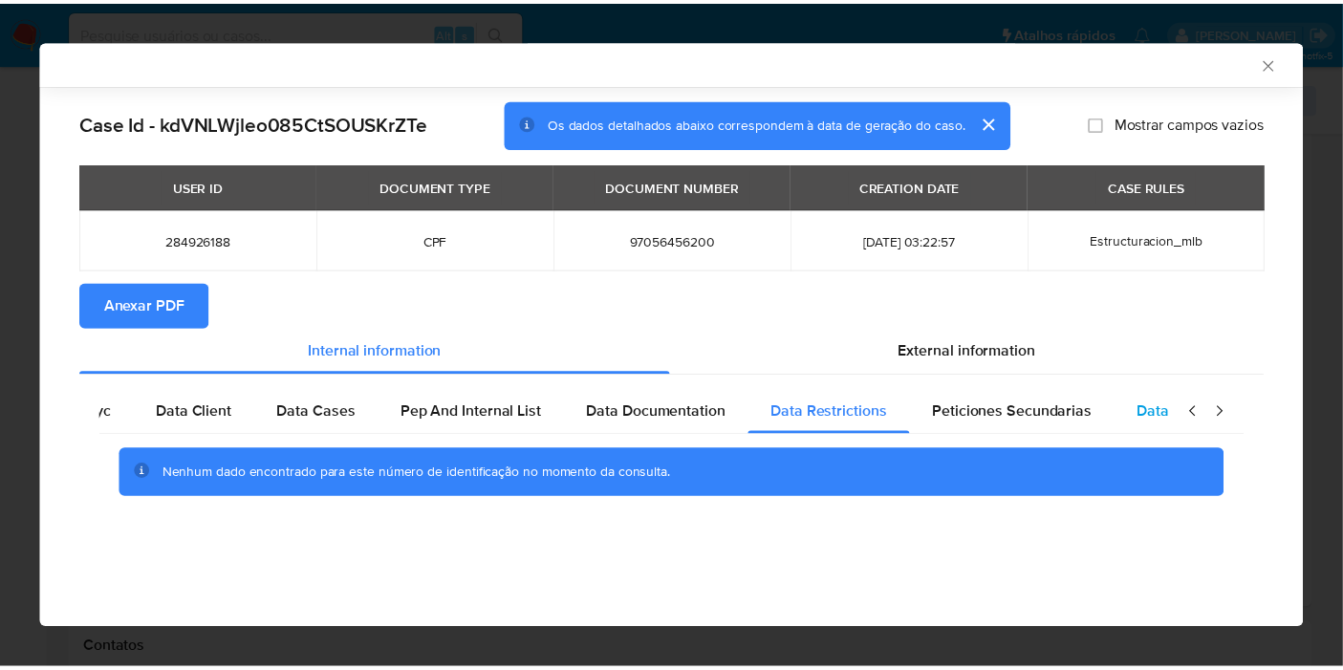
scroll to position [0, 276]
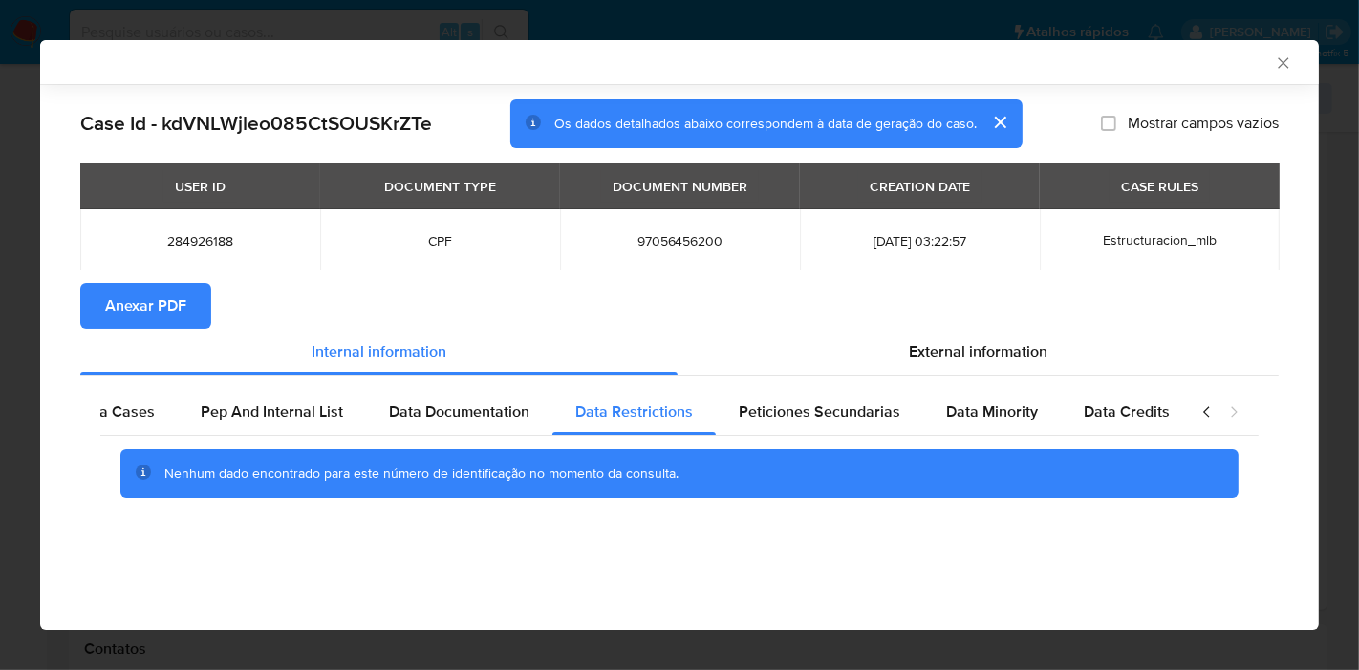
click at [1282, 65] on icon "Fechar a janela" at bounding box center [1283, 63] width 19 height 19
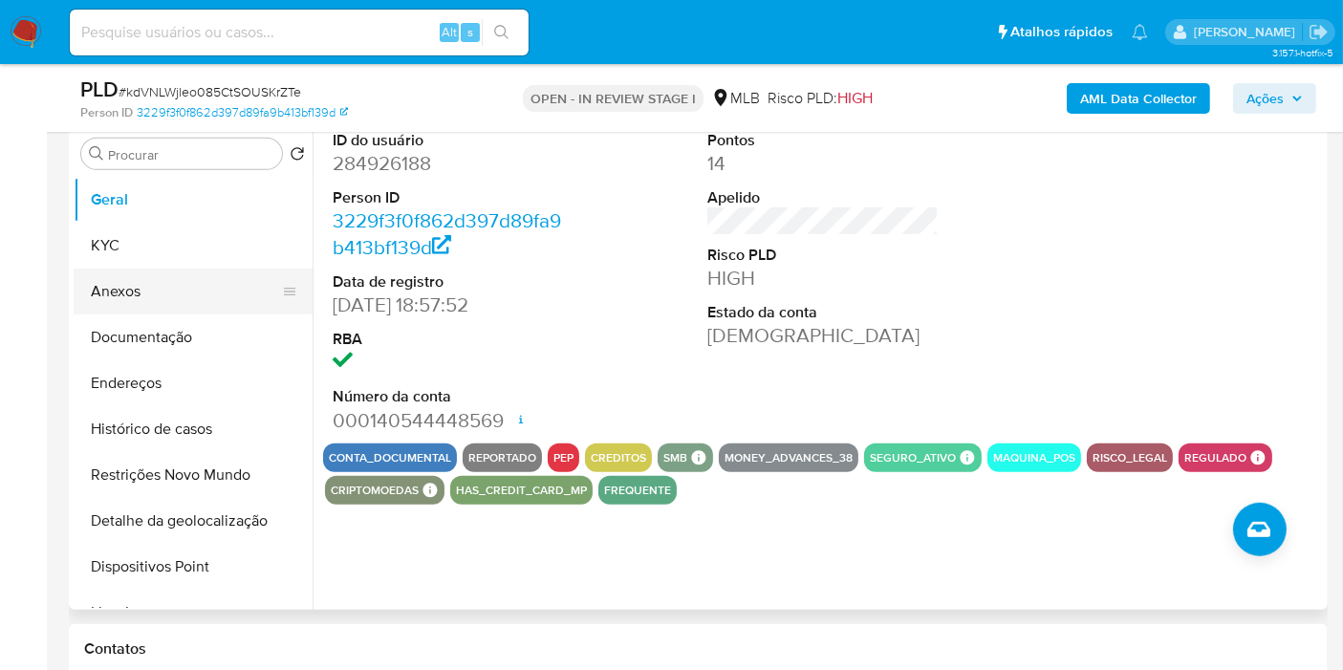
click at [161, 250] on button "KYC" at bounding box center [193, 246] width 239 height 46
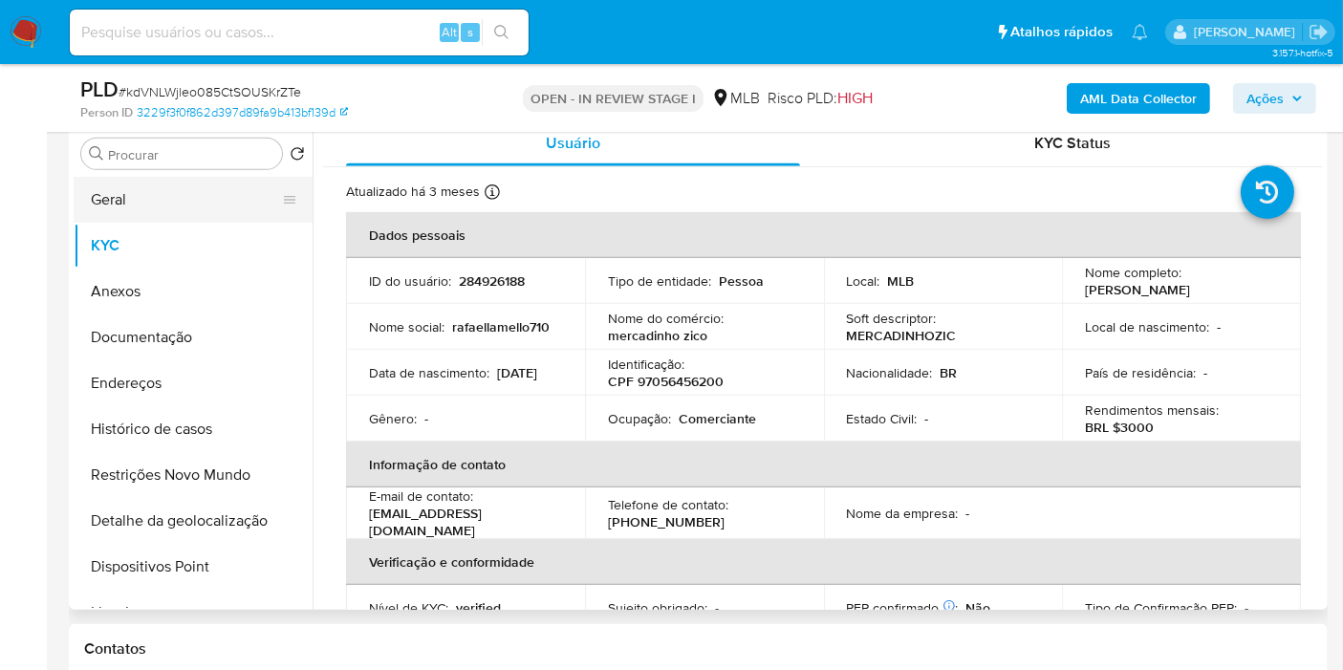
click at [210, 193] on button "Geral" at bounding box center [186, 200] width 224 height 46
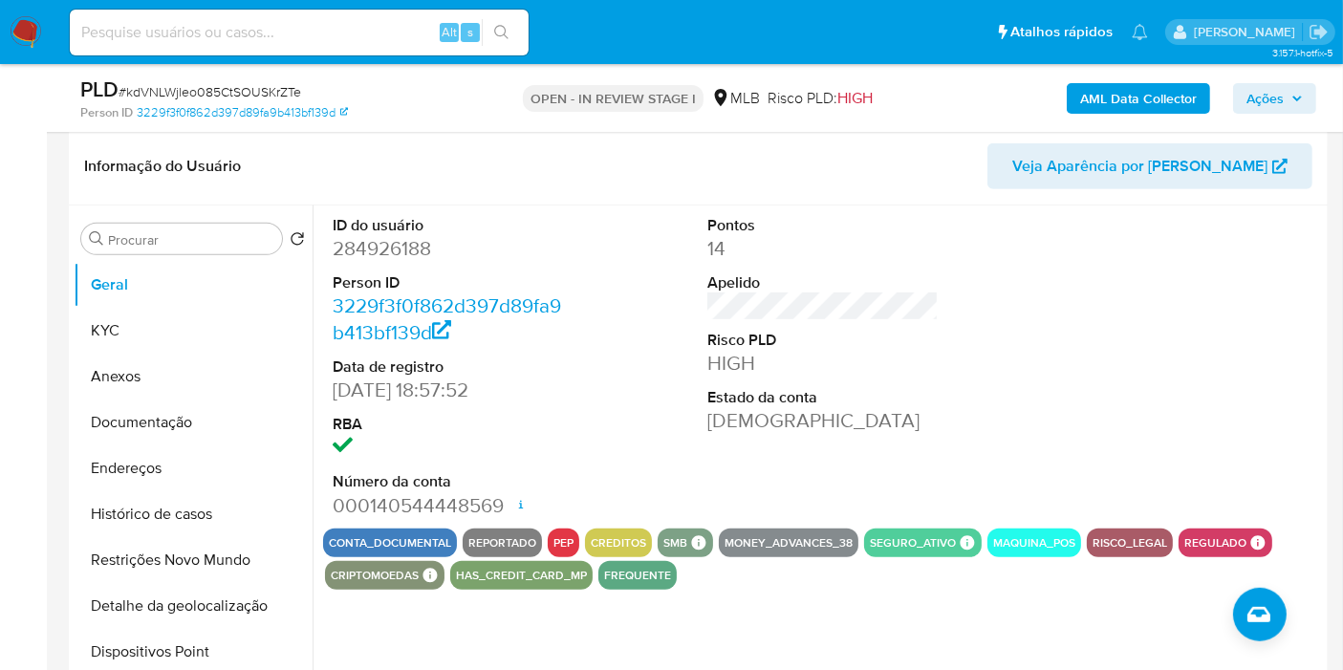
scroll to position [875, 0]
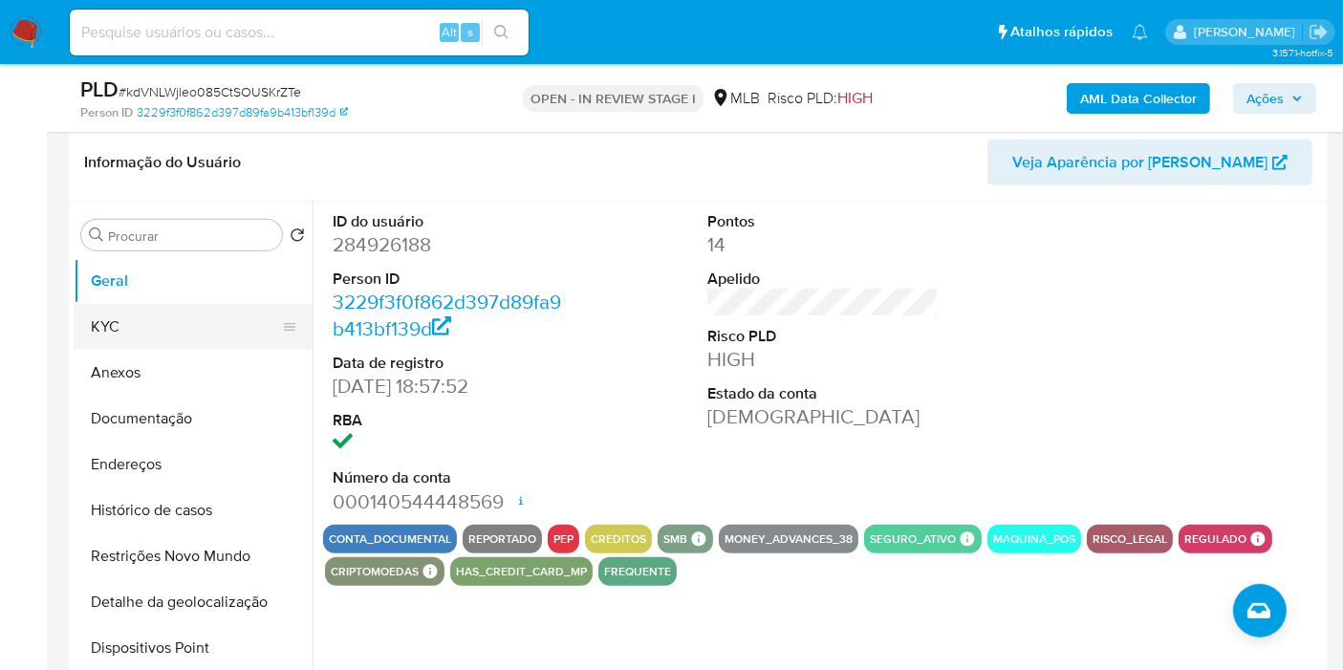
click at [179, 318] on button "KYC" at bounding box center [186, 327] width 224 height 46
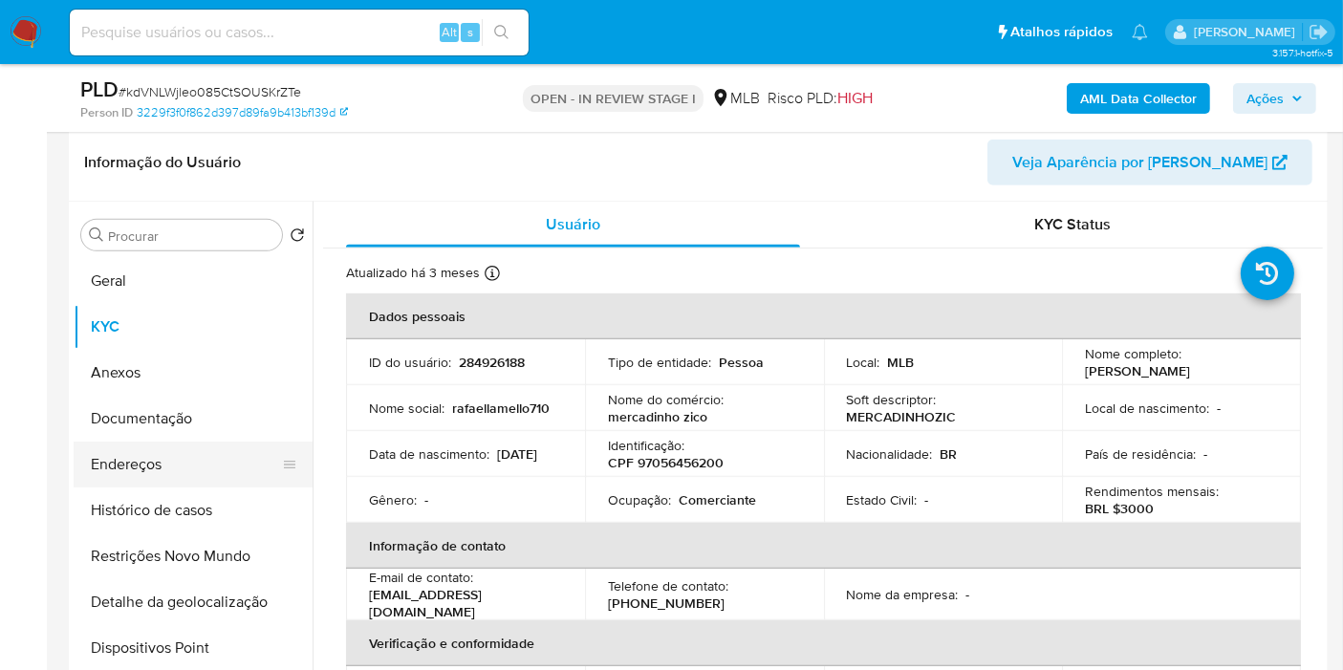
click at [183, 468] on button "Endereços" at bounding box center [186, 465] width 224 height 46
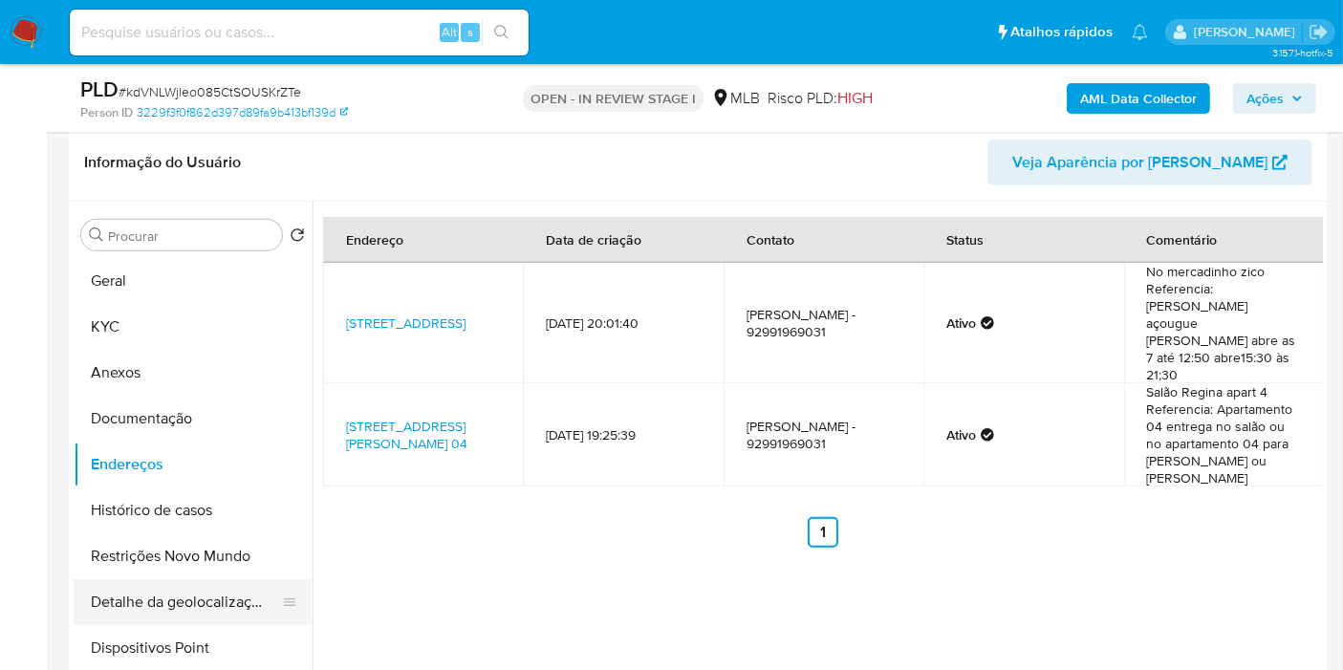
click at [180, 587] on button "Detalhe da geolocalização" at bounding box center [186, 602] width 224 height 46
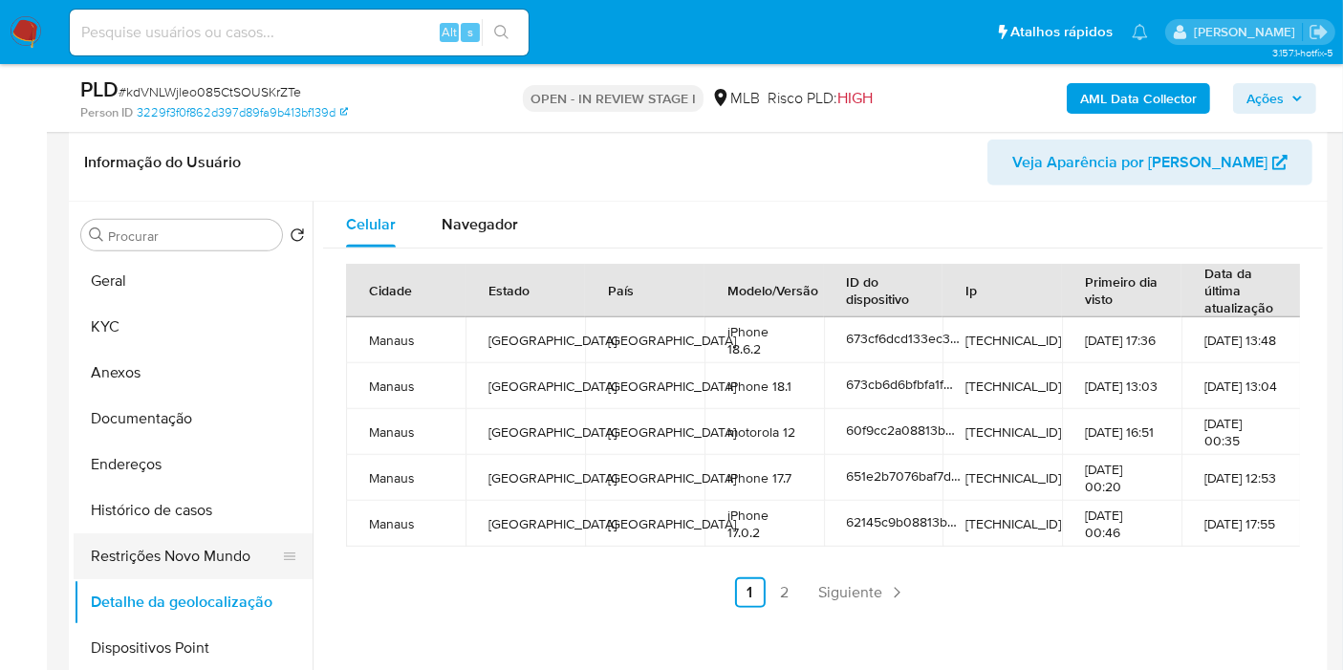
click at [201, 546] on button "Restrições Novo Mundo" at bounding box center [186, 556] width 224 height 46
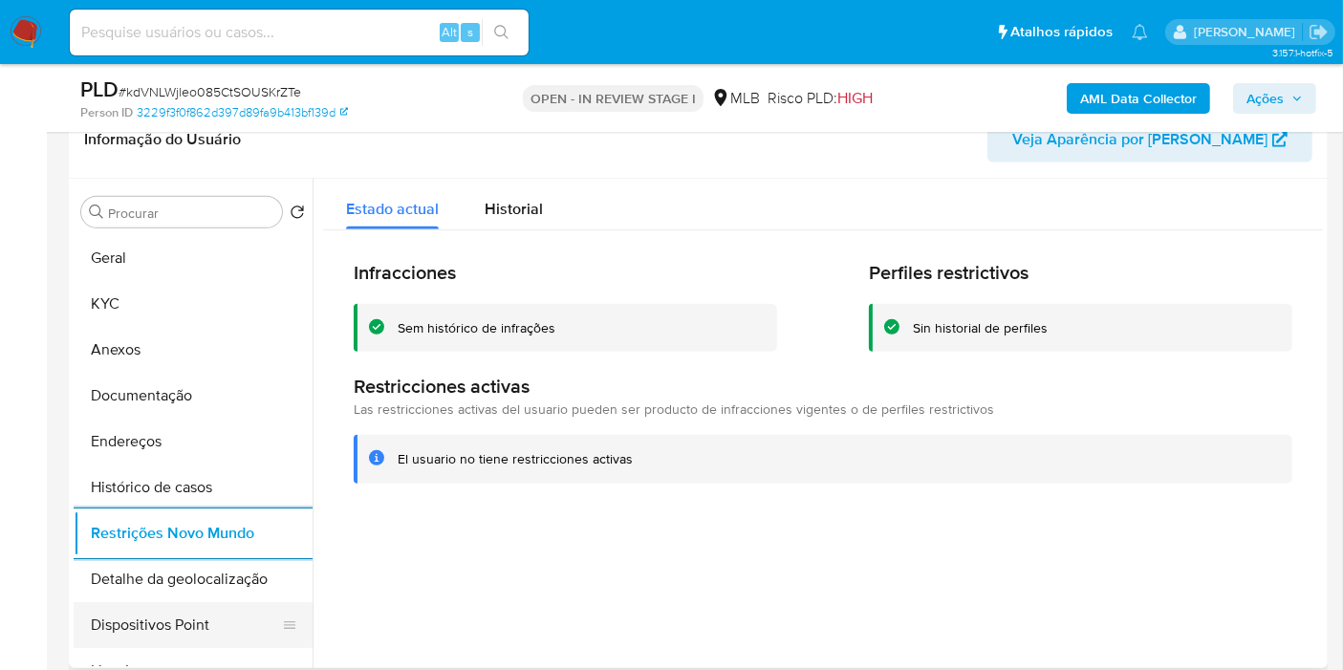
click at [204, 621] on button "Dispositivos Point" at bounding box center [186, 625] width 224 height 46
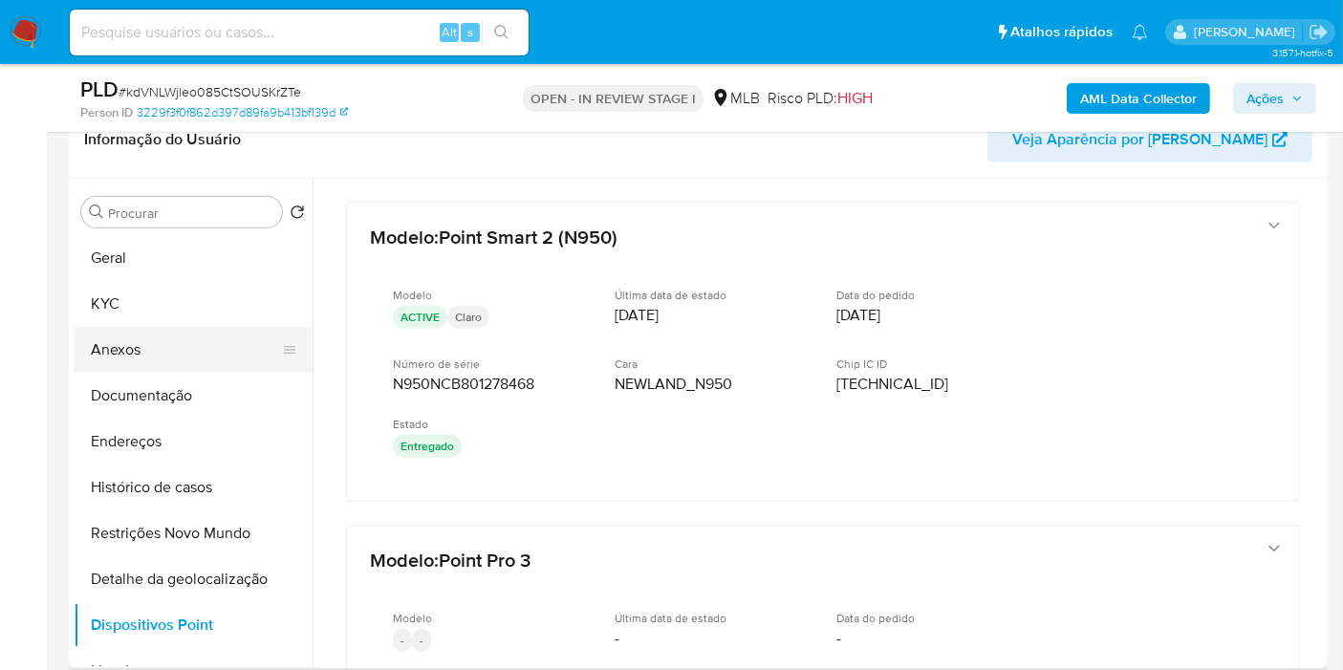
click at [180, 339] on button "Anexos" at bounding box center [186, 350] width 224 height 46
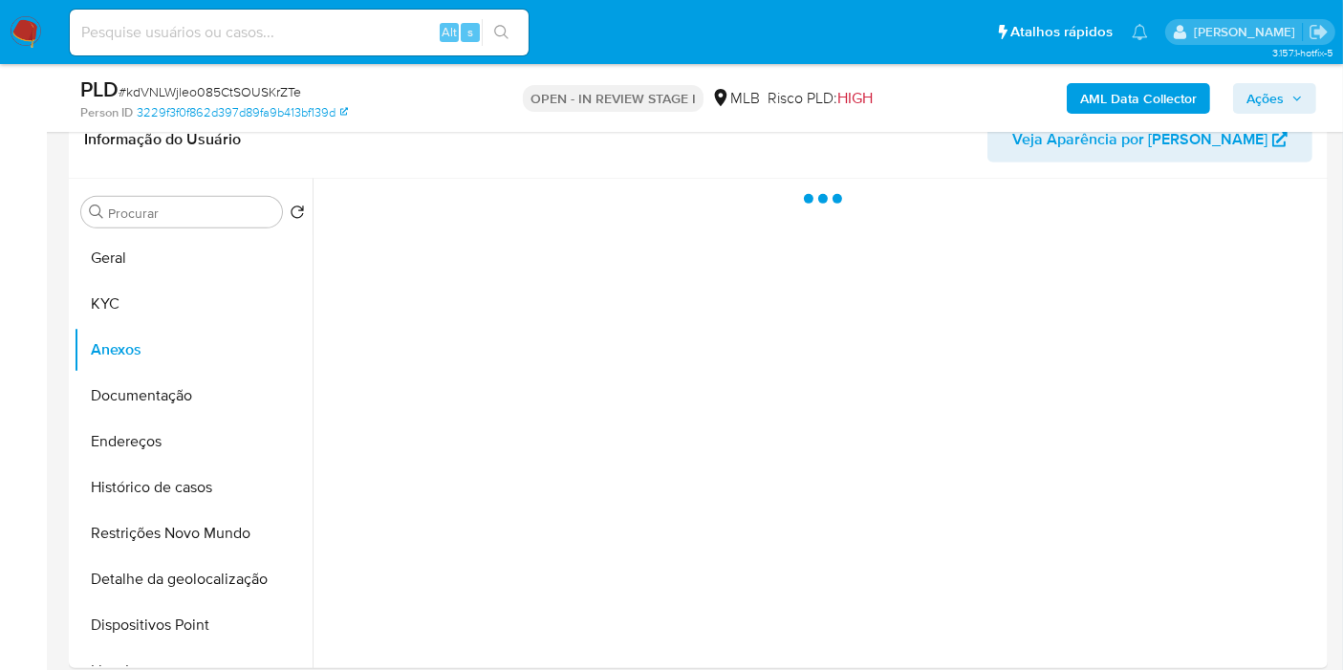
click at [1251, 85] on span "Ações" at bounding box center [1265, 98] width 37 height 31
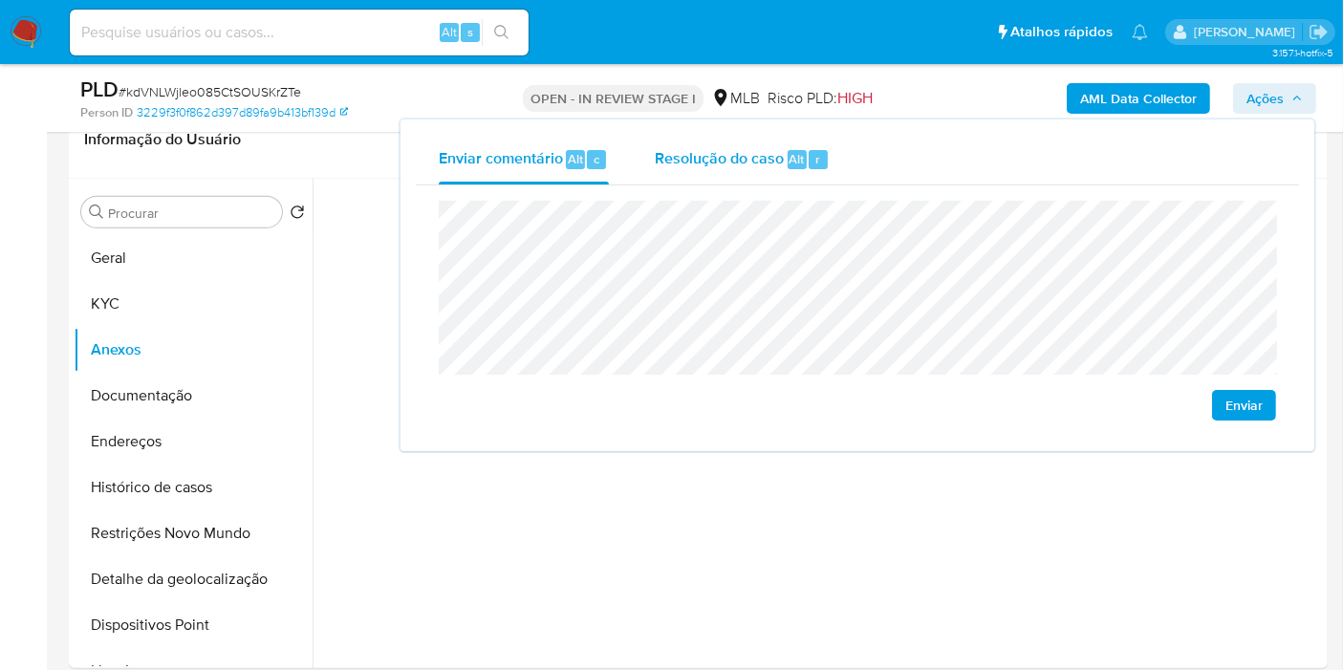
click at [737, 163] on span "Resolução do caso" at bounding box center [719, 158] width 129 height 22
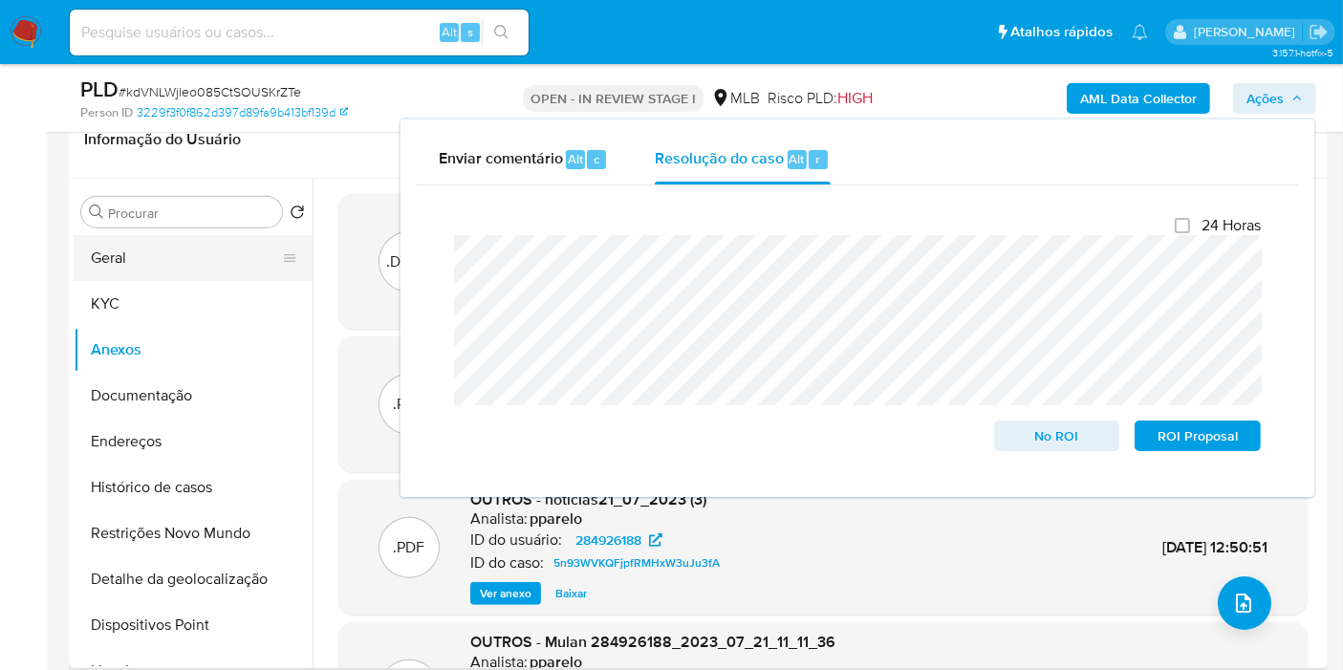
click at [183, 277] on button "Geral" at bounding box center [186, 258] width 224 height 46
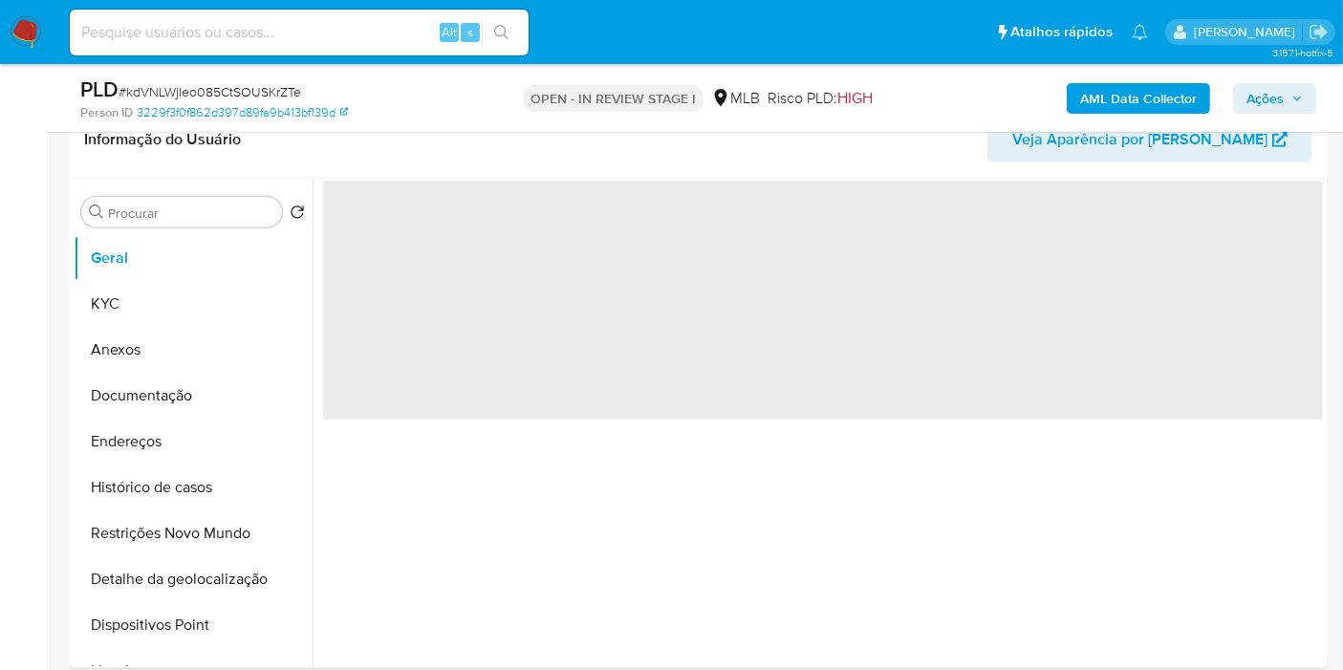
click at [1102, 83] on b "AML Data Collector" at bounding box center [1138, 98] width 117 height 31
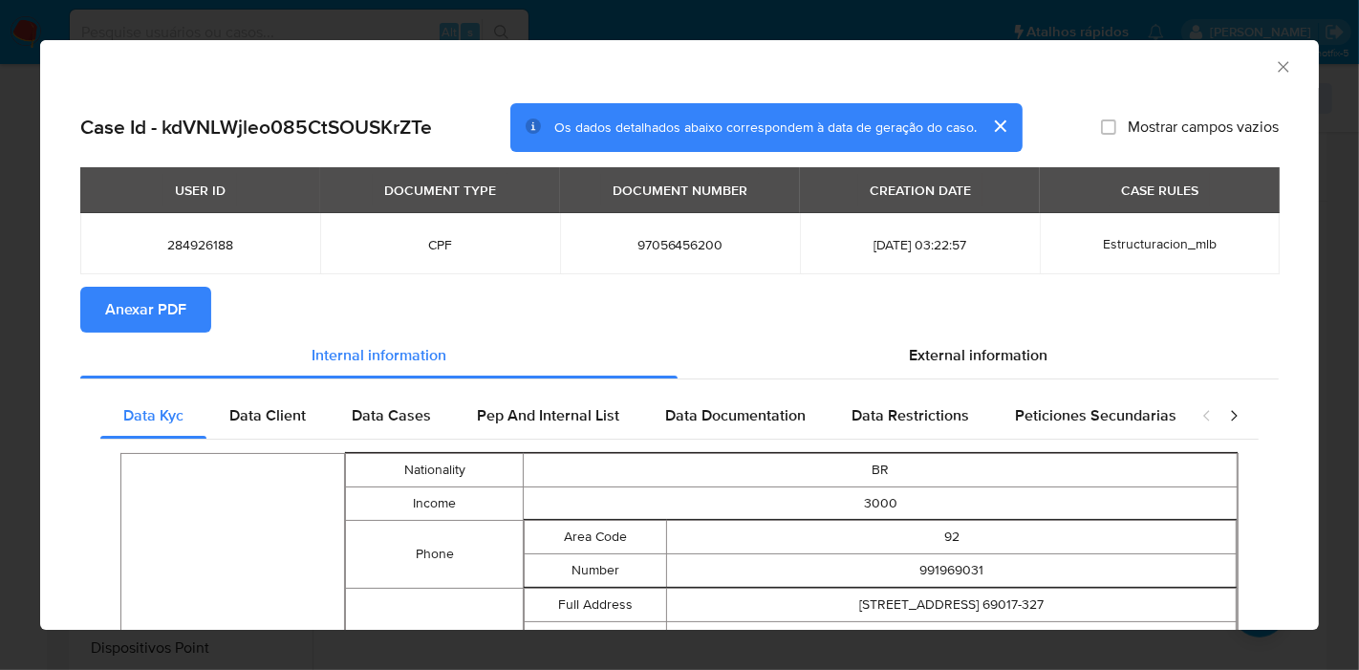
click at [140, 315] on span "Anexar PDF" at bounding box center [145, 310] width 81 height 42
click at [1278, 68] on icon "Fechar a janela" at bounding box center [1283, 66] width 11 height 11
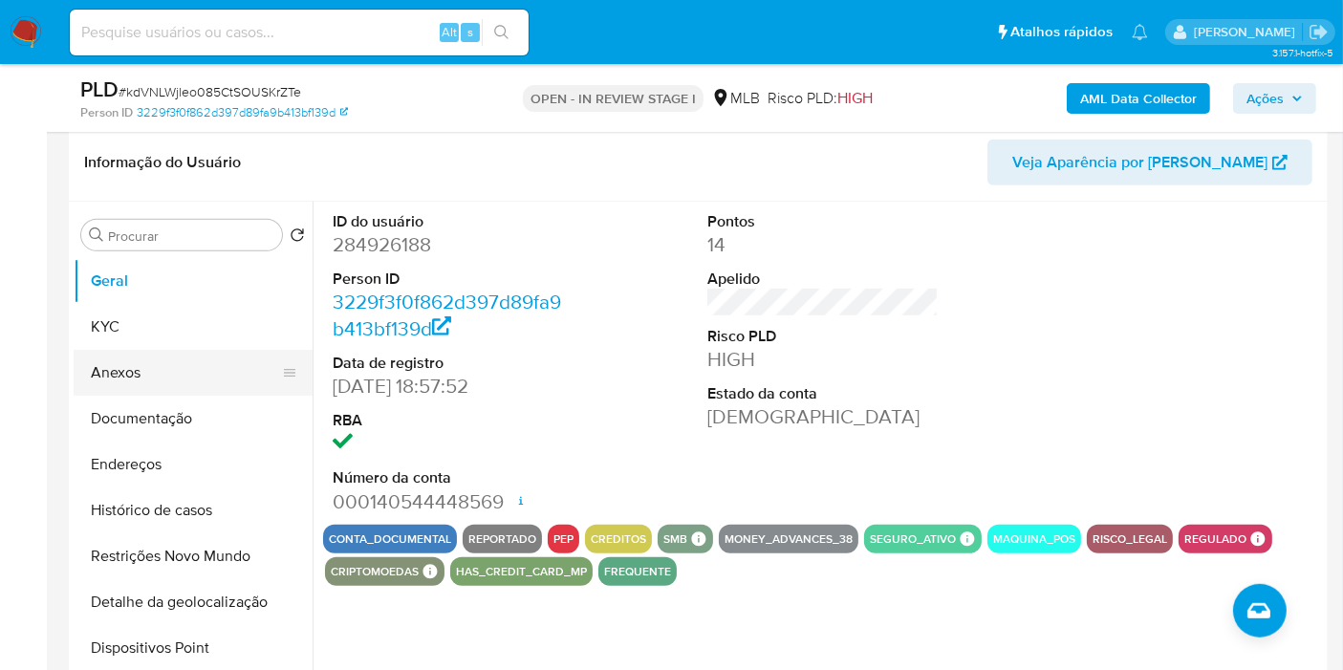
click at [165, 368] on button "Anexos" at bounding box center [186, 373] width 224 height 46
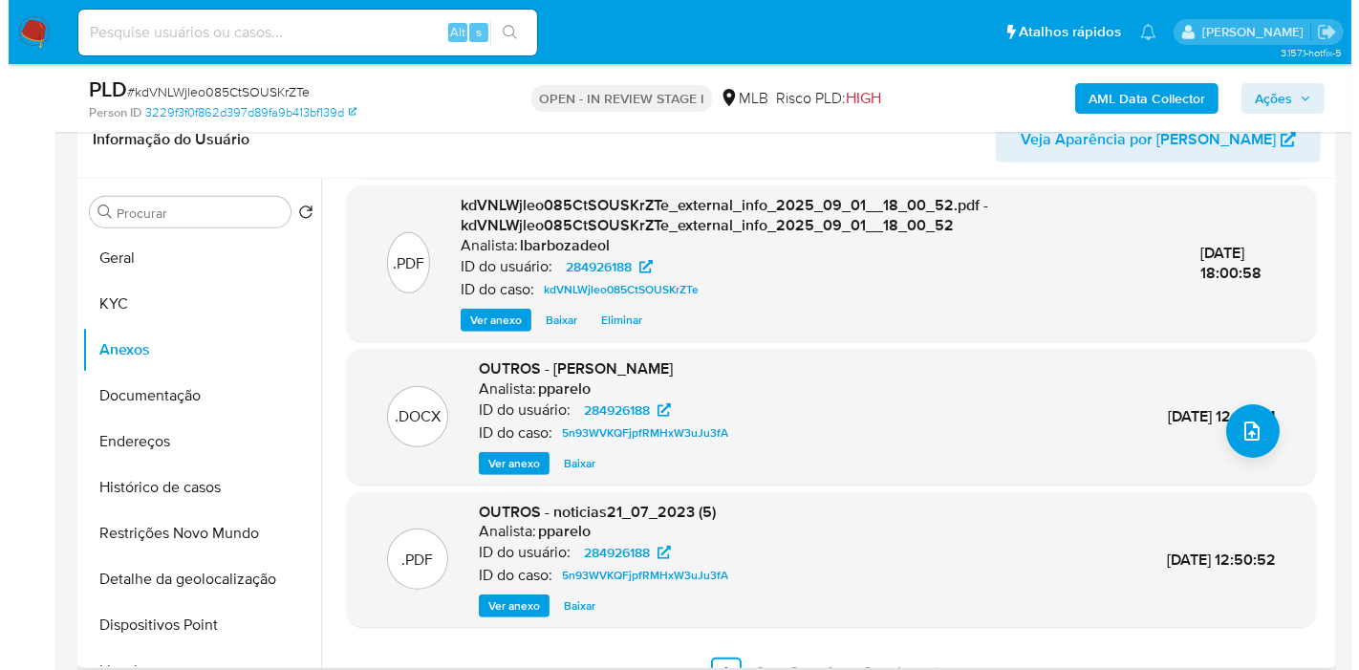
scroll to position [202, 0]
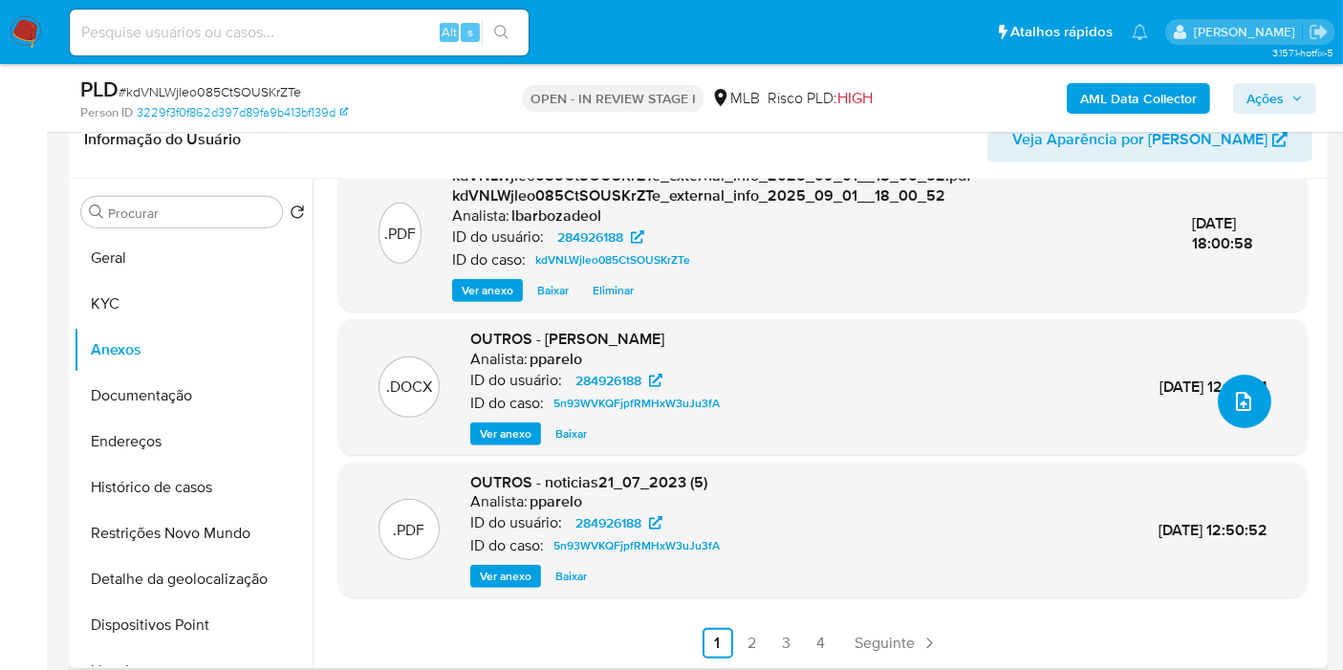
click at [1241, 402] on icon "upload-file" at bounding box center [1243, 401] width 23 height 23
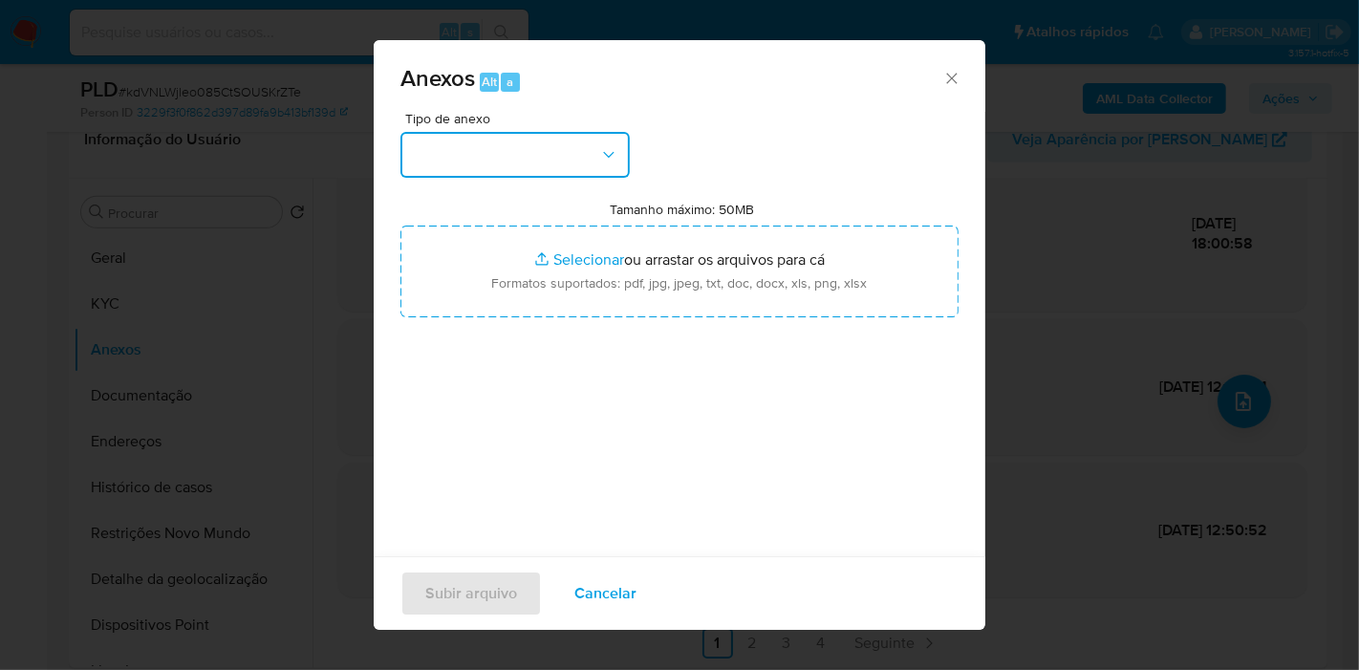
drag, startPoint x: 530, startPoint y: 157, endPoint x: 522, endPoint y: 176, distance: 20.6
click at [530, 157] on button "button" at bounding box center [515, 155] width 229 height 46
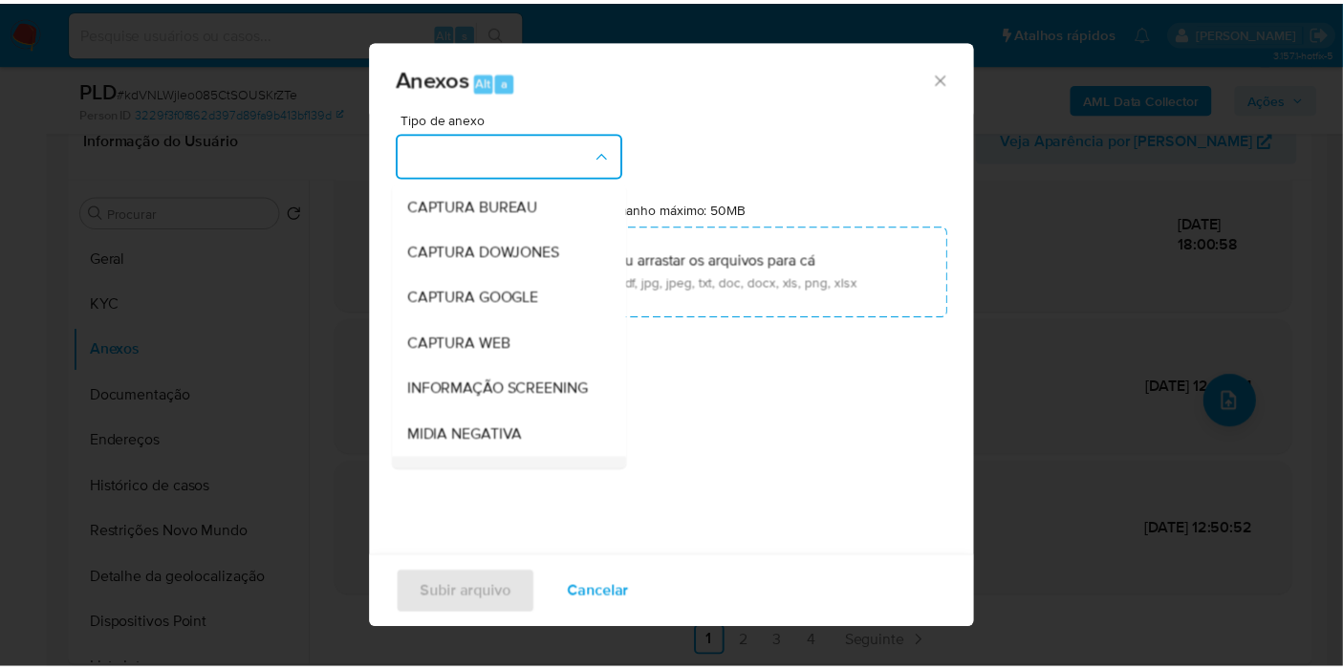
scroll to position [293, 0]
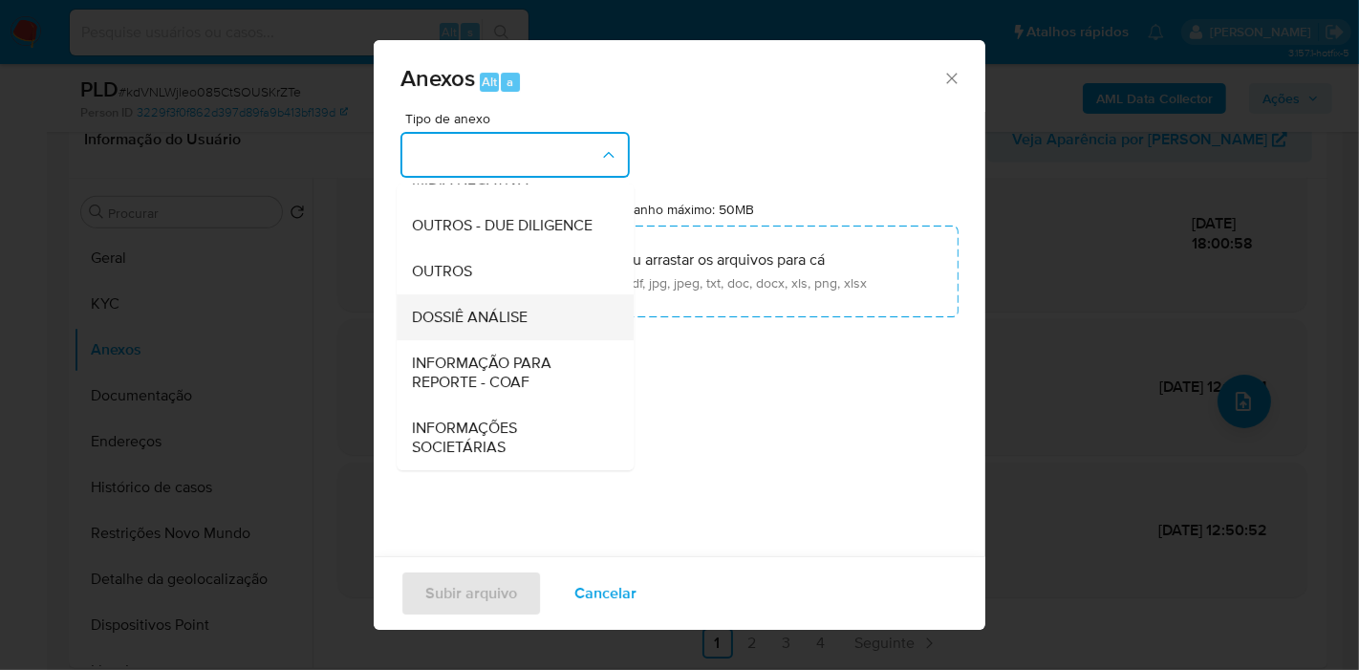
click at [511, 316] on span "DOSSIÊ ANÁLISE" at bounding box center [470, 317] width 116 height 19
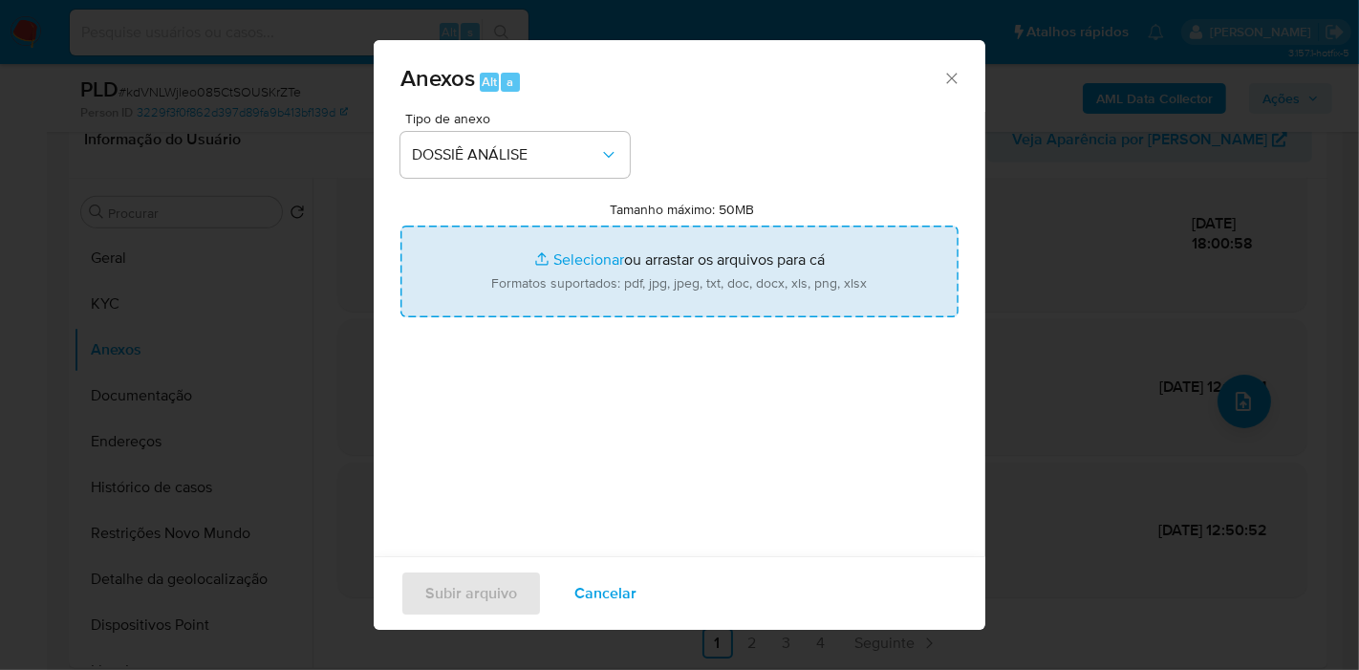
click at [521, 297] on input "Tamanho máximo: 50MB Selecionar arquivos" at bounding box center [680, 272] width 558 height 92
type input "C:\fakepath\2° SAR - XXXX - CPF 97056456200 - RAFAELA MELO DOS SANTOS.pdf"
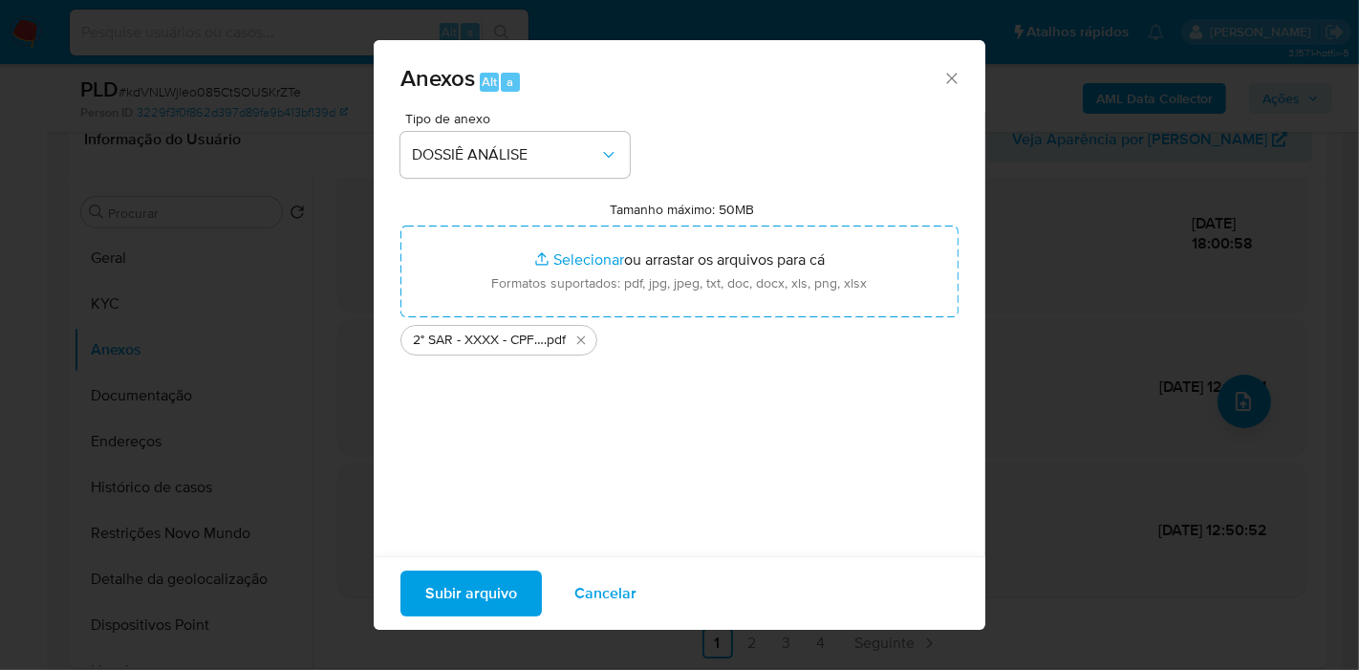
click at [439, 591] on span "Subir arquivo" at bounding box center [471, 594] width 92 height 42
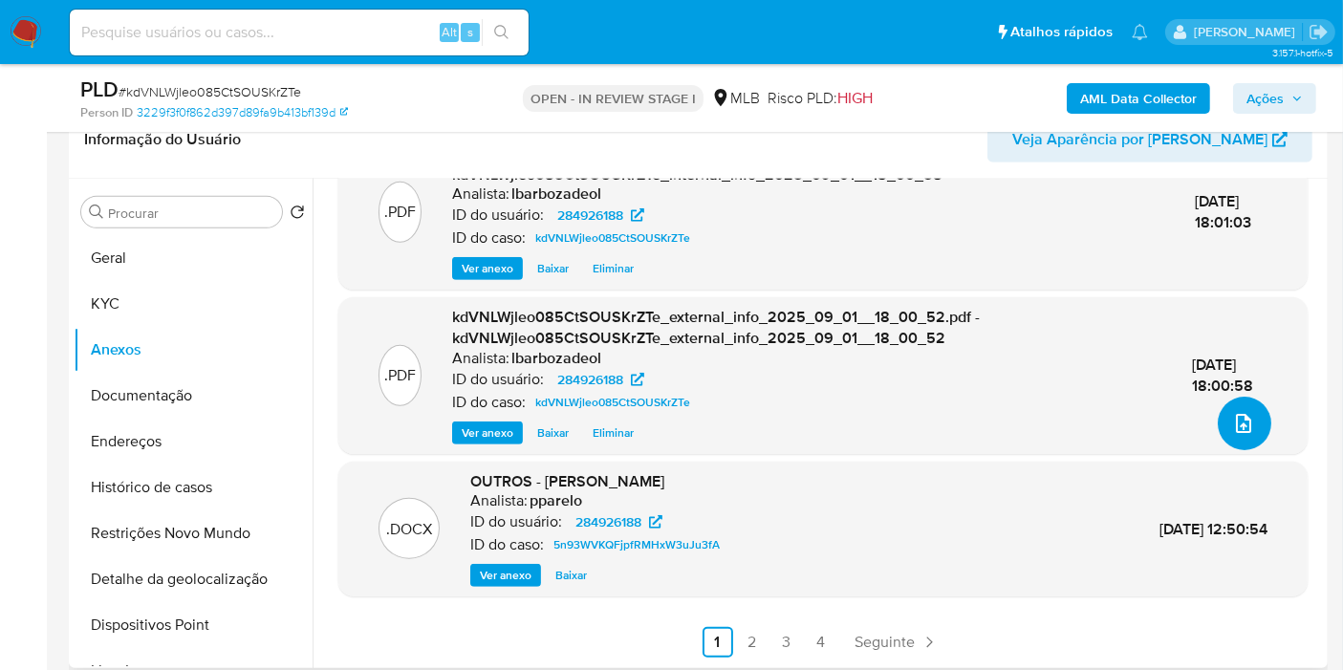
scroll to position [179, 0]
click at [1264, 104] on span "Ações" at bounding box center [1265, 98] width 37 height 31
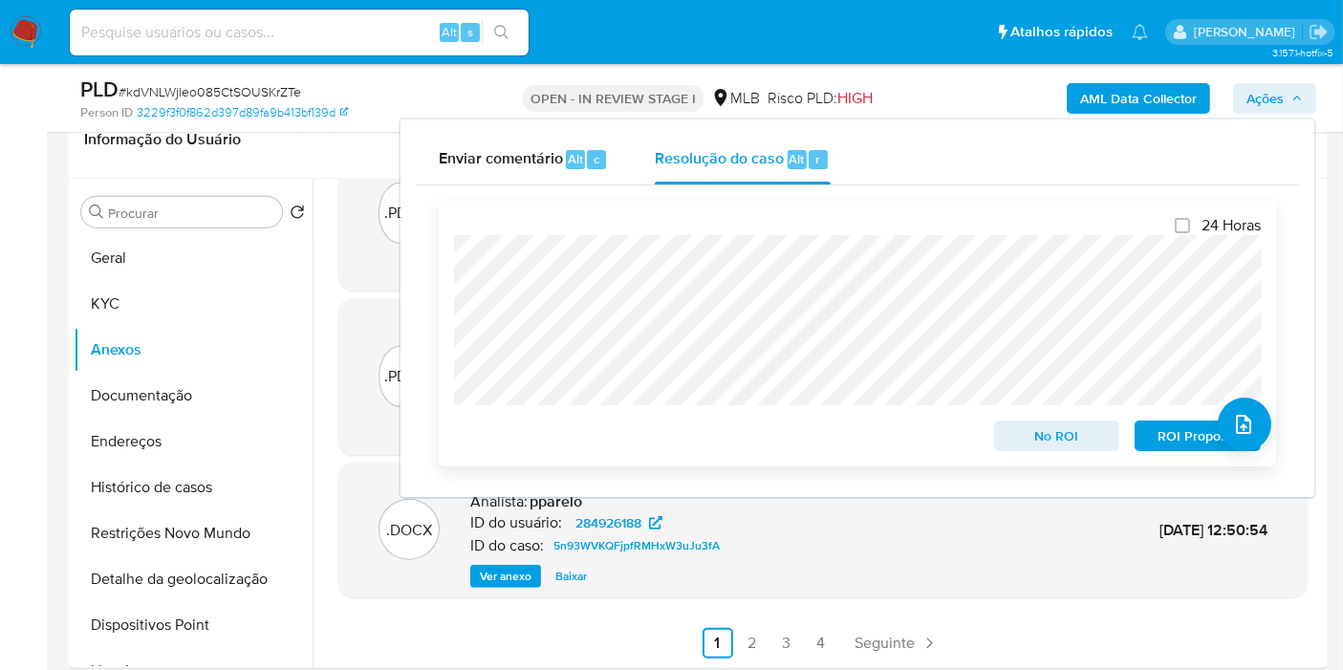
click at [1147, 430] on button "ROI Proposal" at bounding box center [1198, 436] width 126 height 31
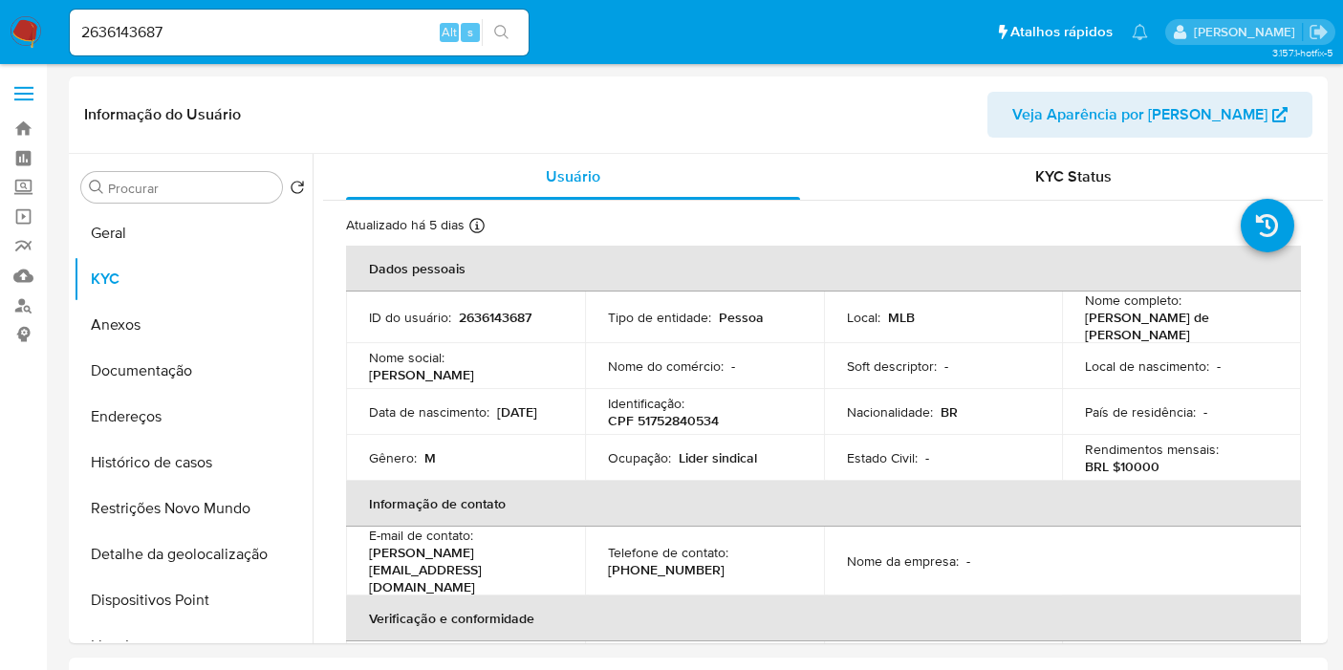
select select "10"
click at [328, 28] on input "2636143687" at bounding box center [299, 32] width 459 height 25
paste input "1900589576"
type input "1900589576"
click at [508, 33] on icon "search-icon" at bounding box center [501, 32] width 15 height 15
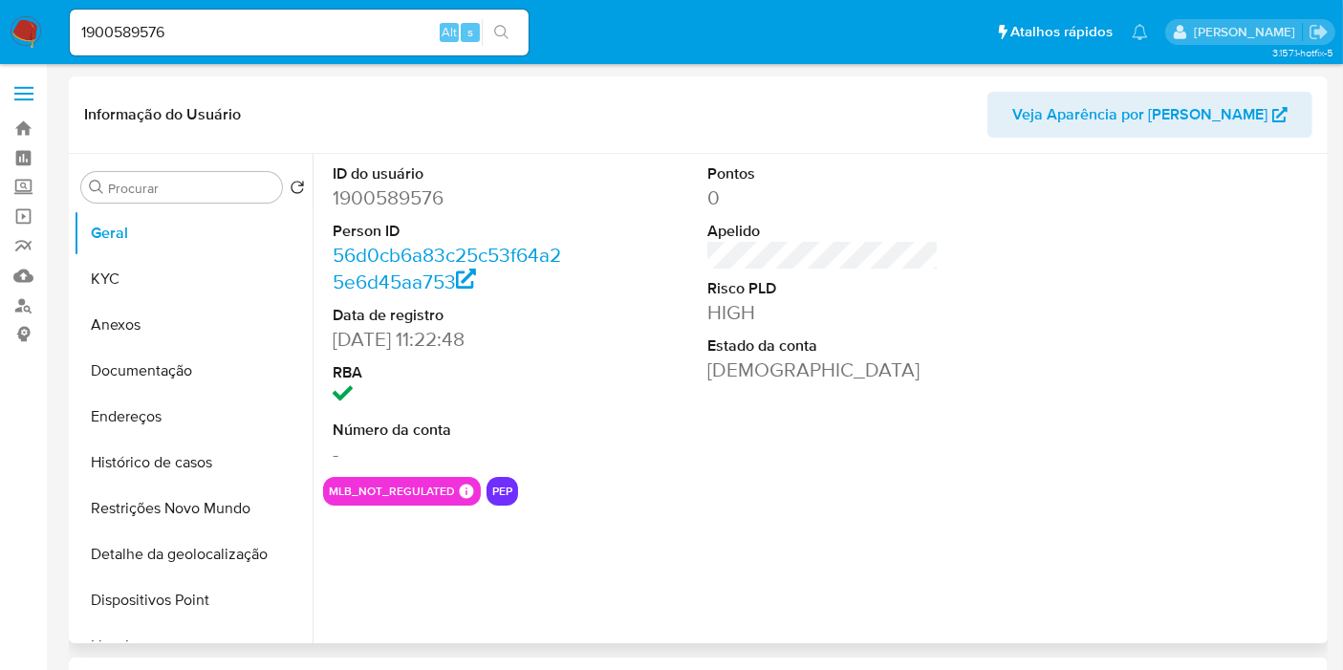
select select "10"
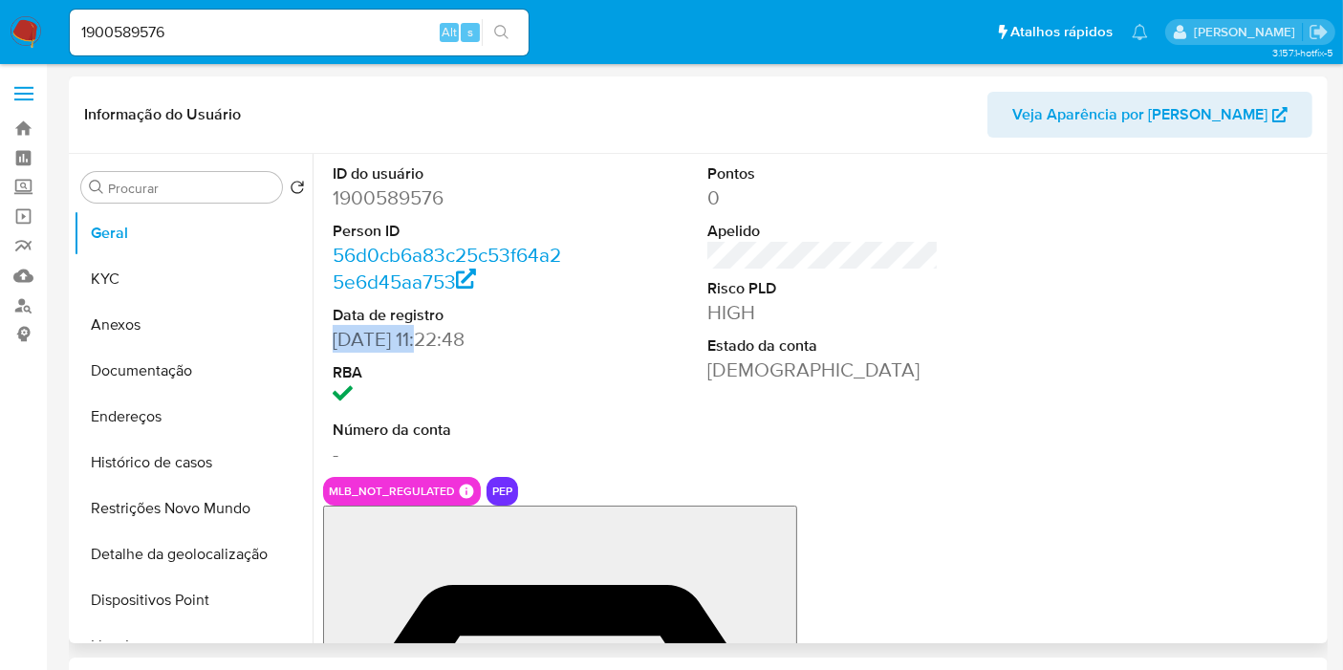
drag, startPoint x: 434, startPoint y: 340, endPoint x: 330, endPoint y: 345, distance: 104.3
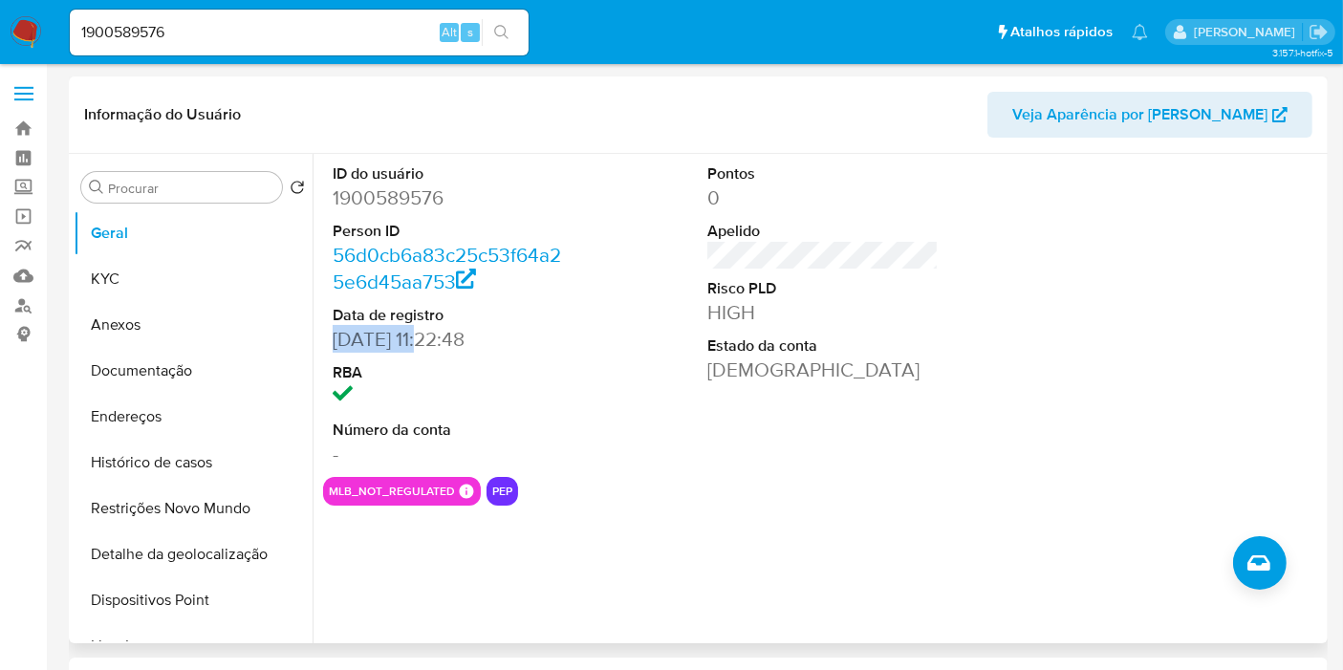
click at [330, 345] on div "ID do usuário 1900589576 Person ID 56d0cb6a83c25c53f64a25e6d45aa753 Data de reg…" at bounding box center [448, 315] width 250 height 323
copy dd "[DATE]"
click at [168, 288] on button "KYC" at bounding box center [186, 279] width 224 height 46
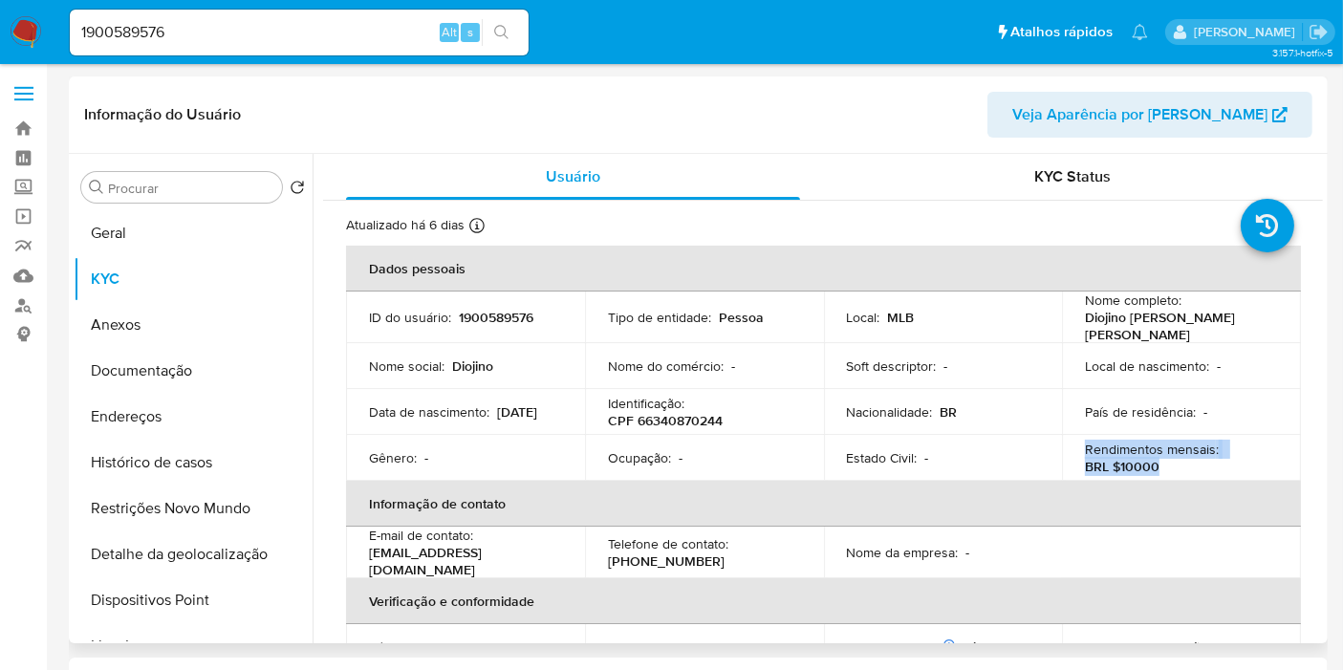
drag, startPoint x: 1159, startPoint y: 460, endPoint x: 1082, endPoint y: 444, distance: 78.2
click at [1085, 444] on div "Rendimentos mensais : BRL $10000" at bounding box center [1181, 458] width 193 height 34
copy div "Rendimentos mensais : BRL $10000"
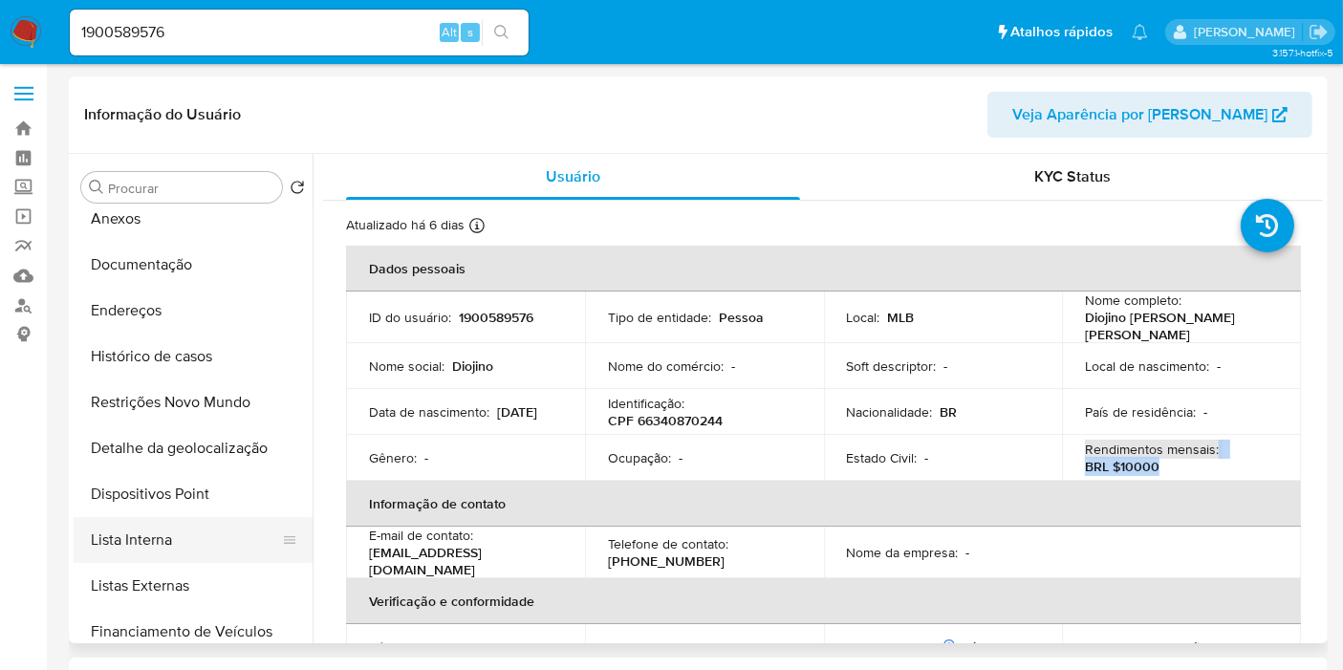
click at [192, 542] on button "Lista Interna" at bounding box center [186, 540] width 224 height 46
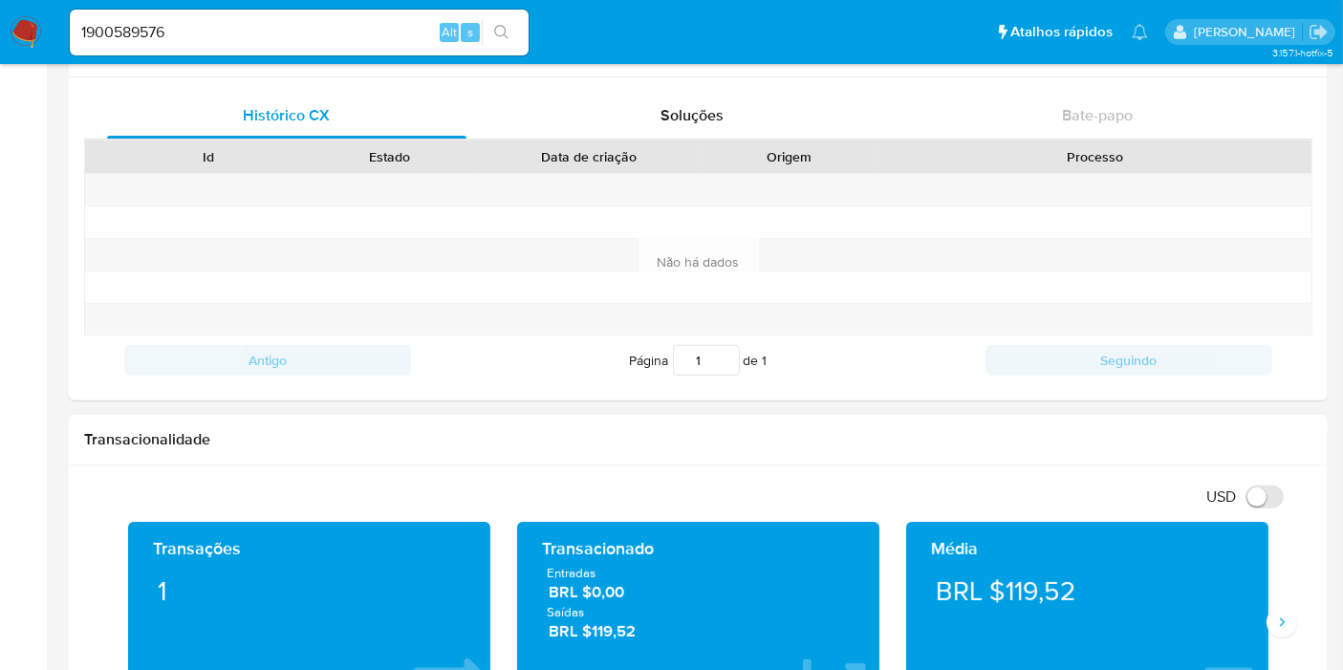
scroll to position [637, 0]
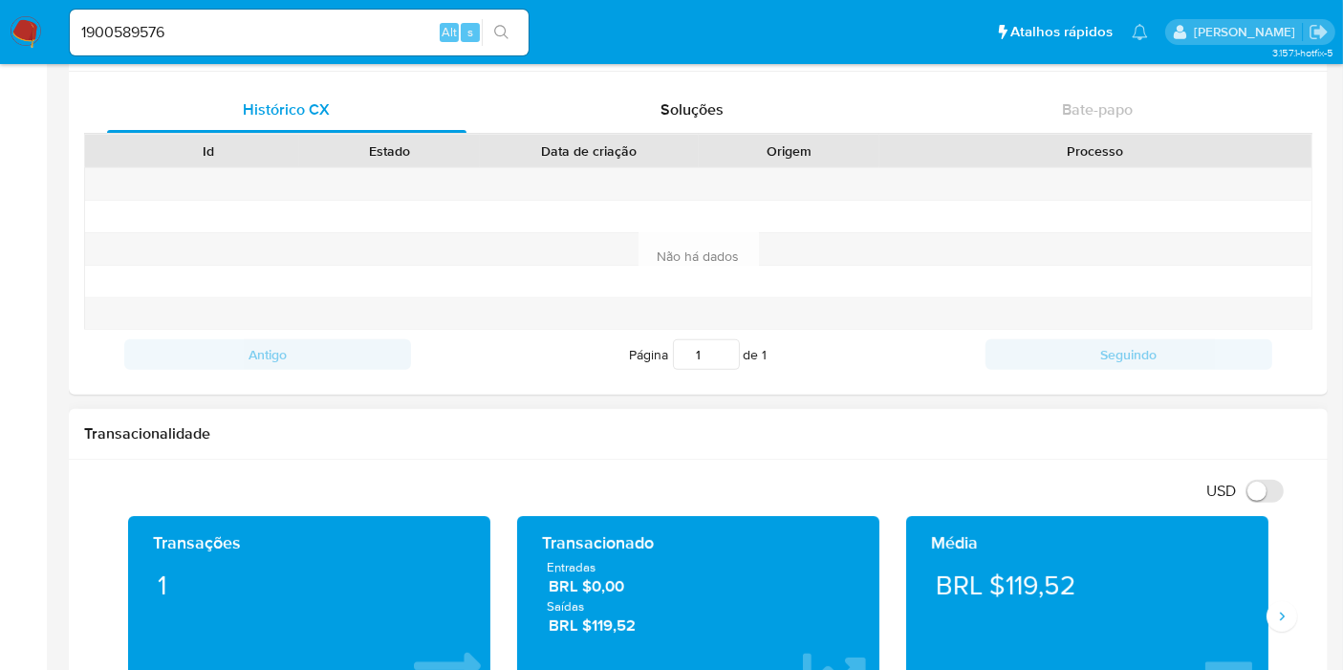
drag, startPoint x: 649, startPoint y: 634, endPoint x: 538, endPoint y: 566, distance: 130.0
click at [538, 566] on div "Transacionado Entradas BRL $0,00 Saídas BRL $119,52" at bounding box center [698, 617] width 332 height 170
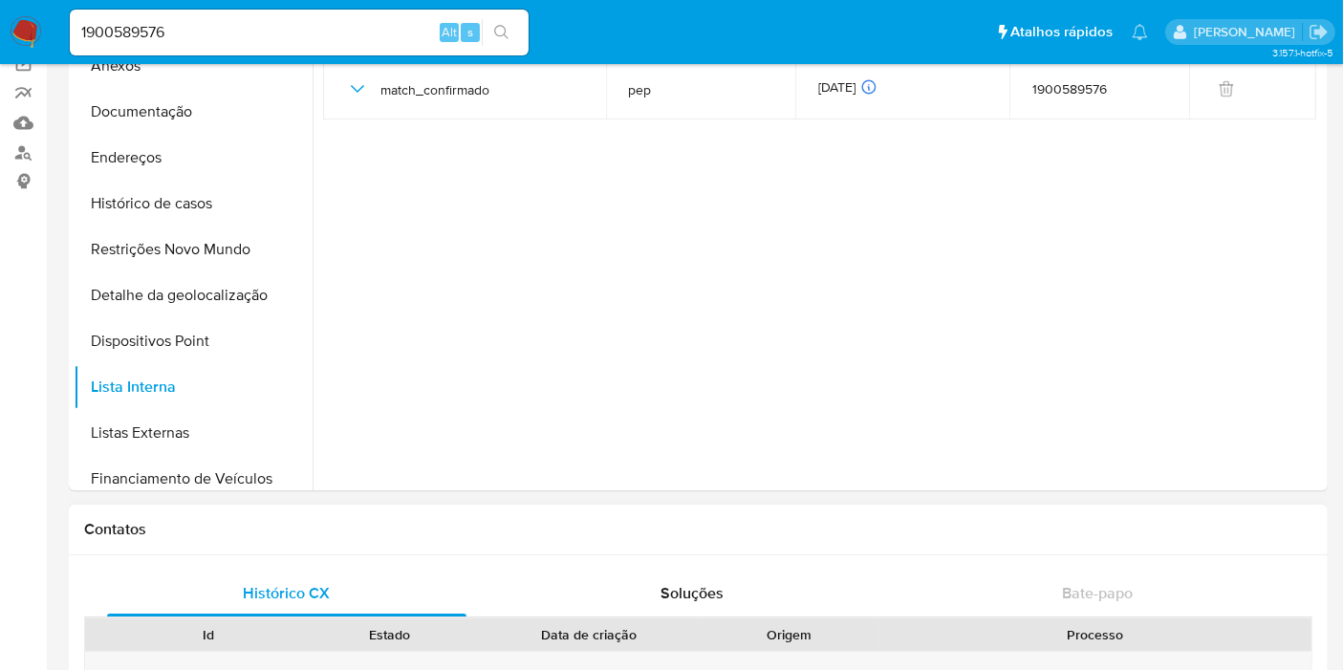
scroll to position [0, 0]
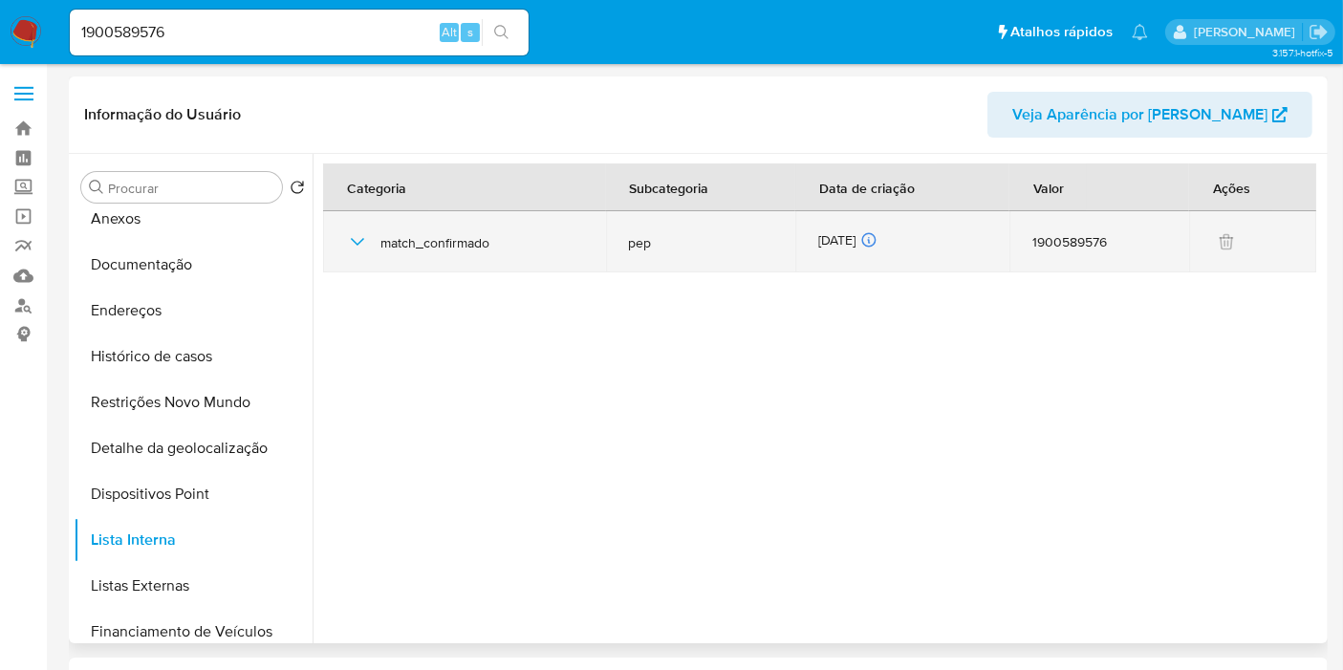
click at [832, 239] on div "[DATE] [DATE] 09:27:04" at bounding box center [902, 241] width 168 height 21
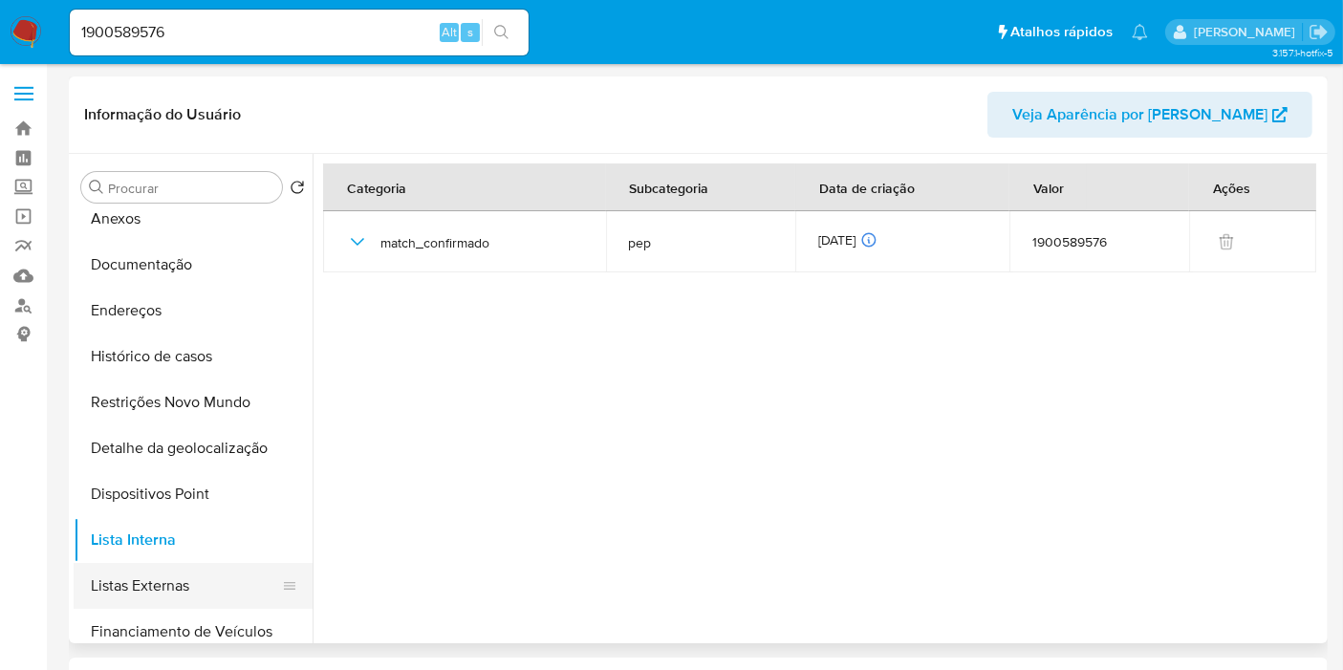
click at [224, 577] on button "Listas Externas" at bounding box center [186, 586] width 224 height 46
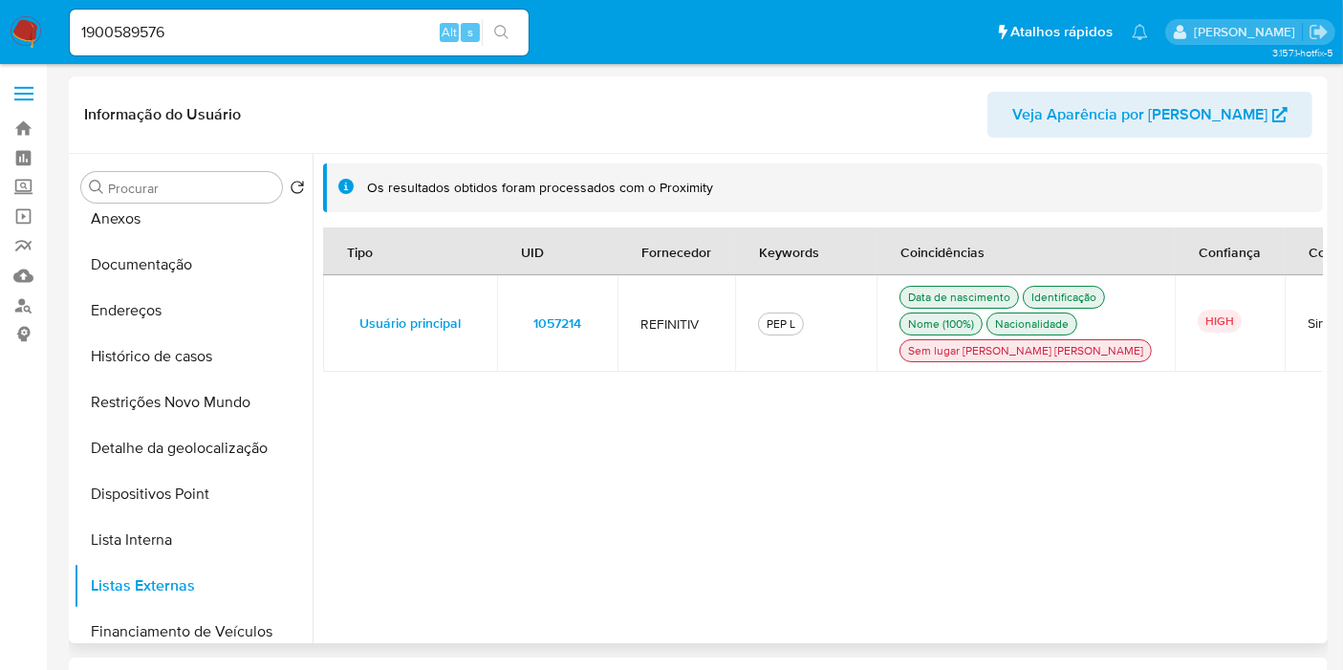
click at [551, 334] on span "1057214" at bounding box center [557, 323] width 48 height 27
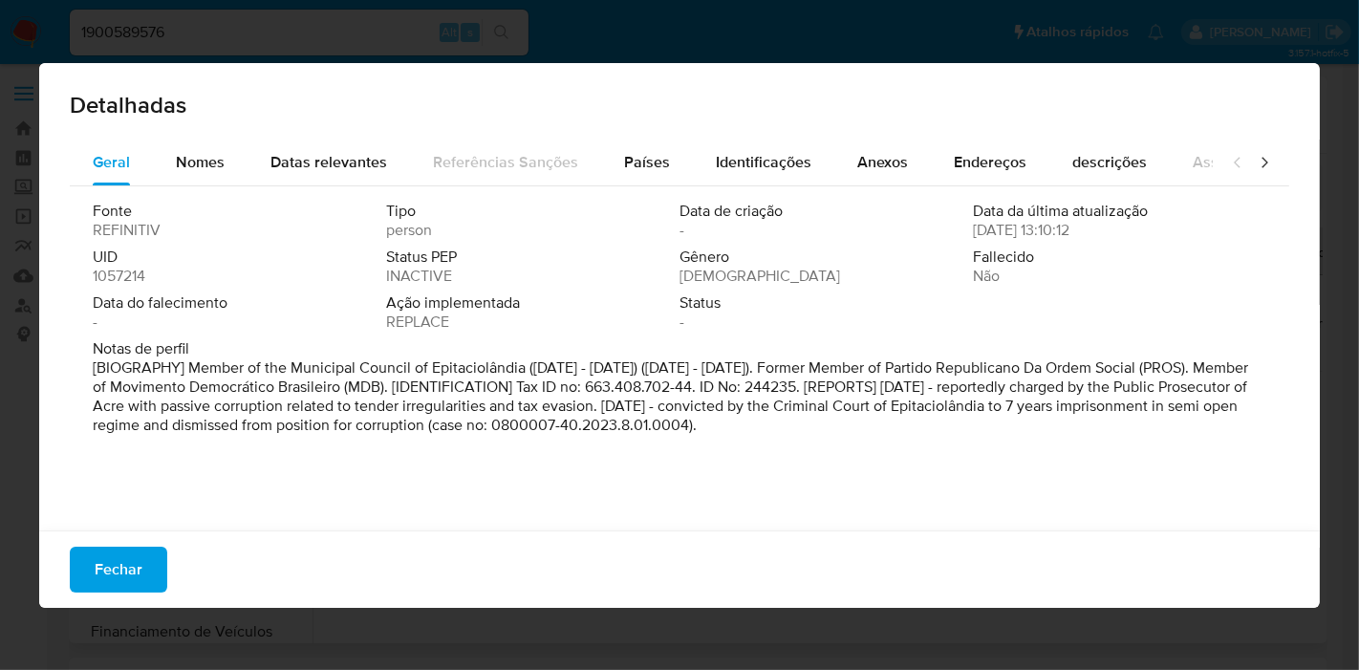
click at [138, 269] on span "1057214" at bounding box center [119, 276] width 53 height 19
drag, startPoint x: 121, startPoint y: 580, endPoint x: 130, endPoint y: 567, distance: 15.9
click at [120, 580] on span "Fechar" at bounding box center [119, 570] width 48 height 42
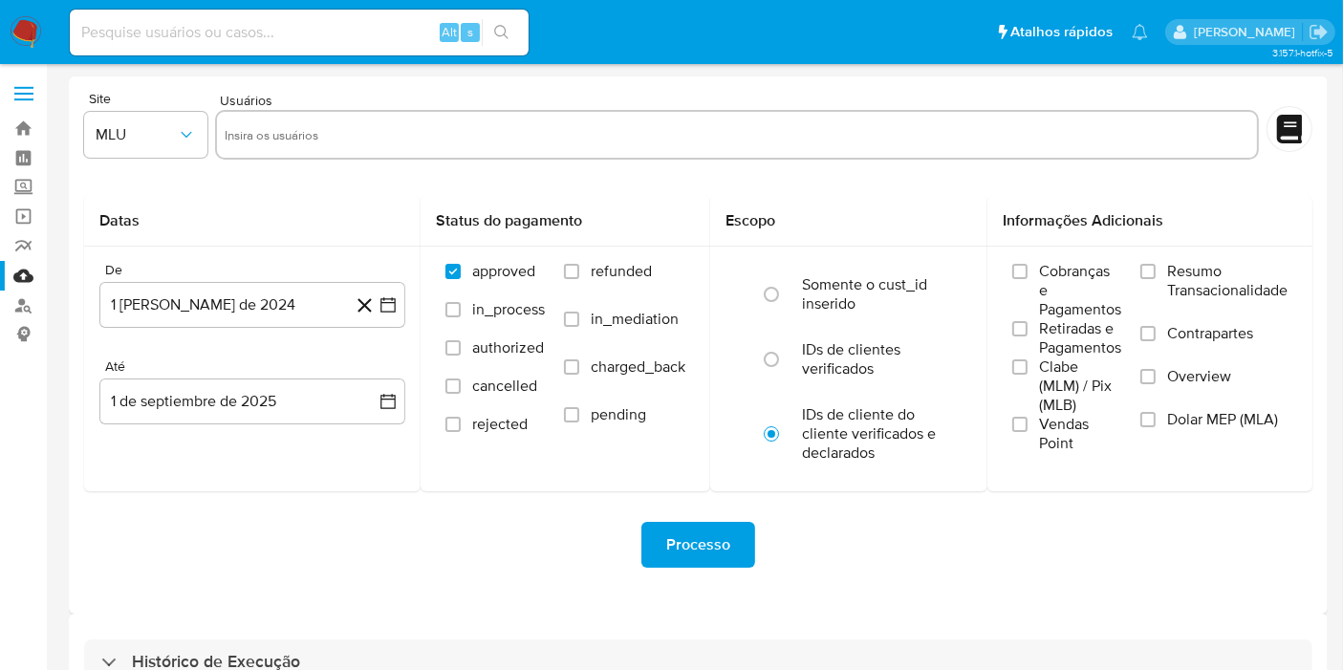
scroll to position [52, 0]
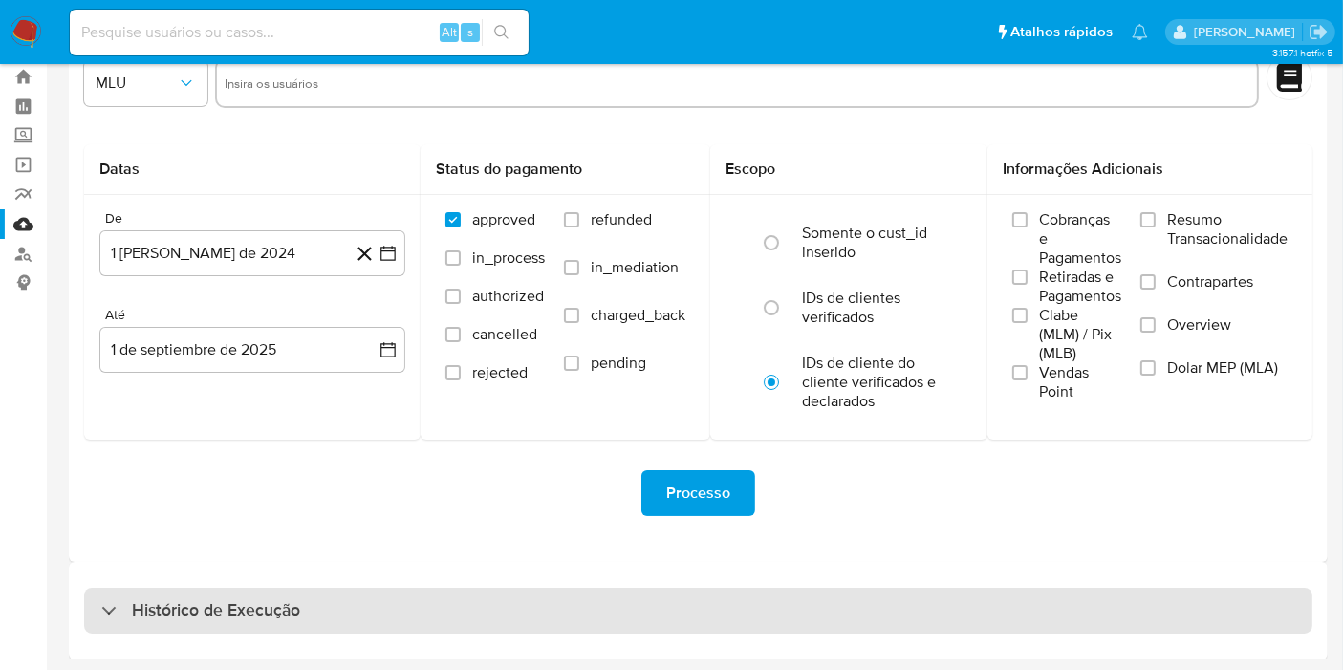
click at [555, 604] on div "Histórico de Execução" at bounding box center [698, 611] width 1228 height 46
select select "10"
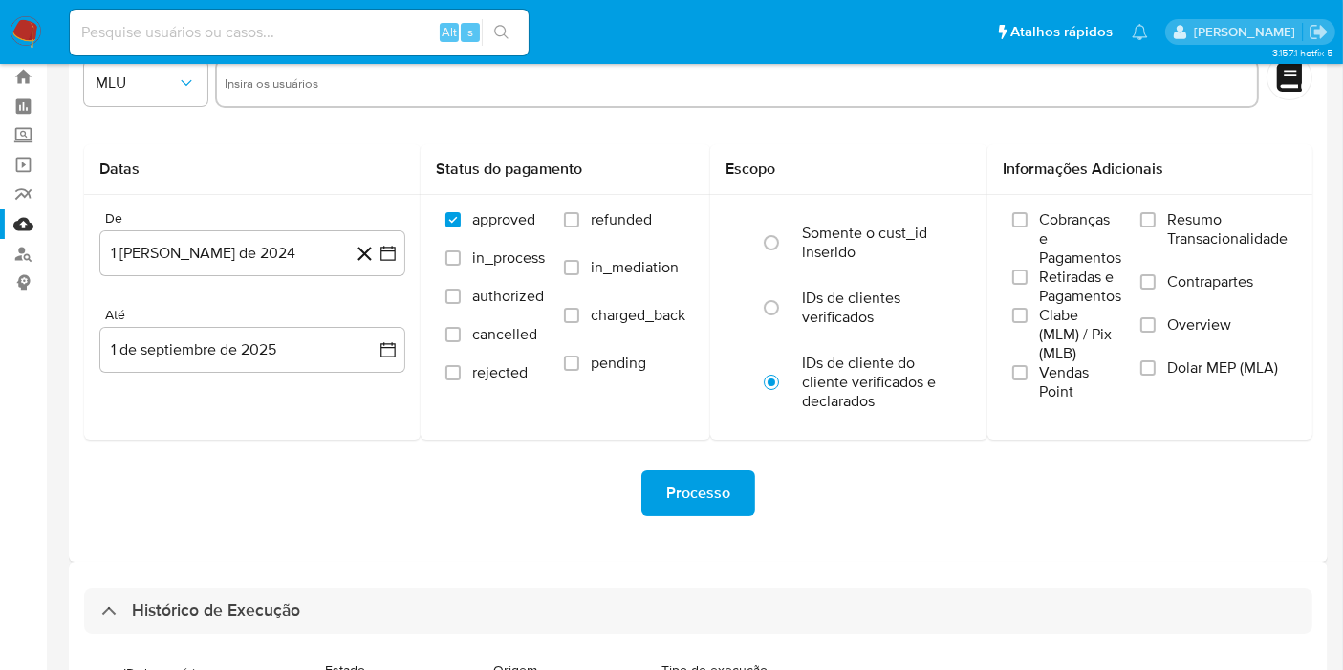
scroll to position [590, 0]
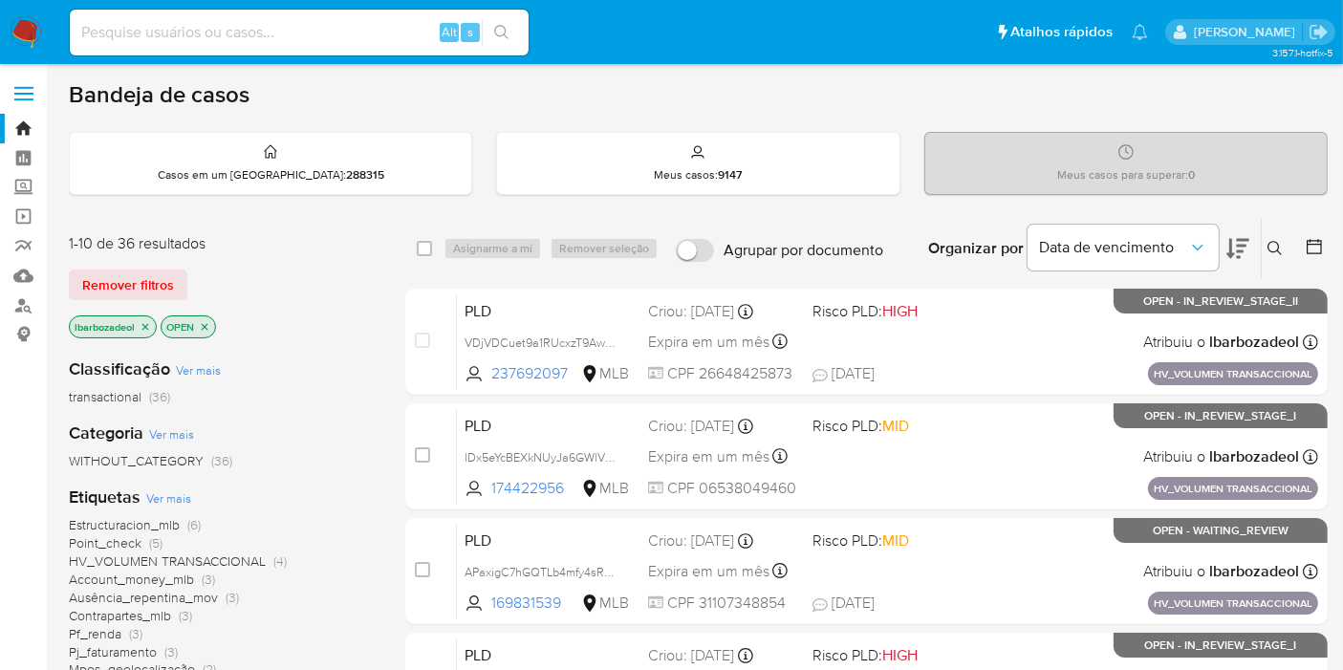
click at [1288, 89] on div "Bandeja de casos" at bounding box center [698, 94] width 1259 height 29
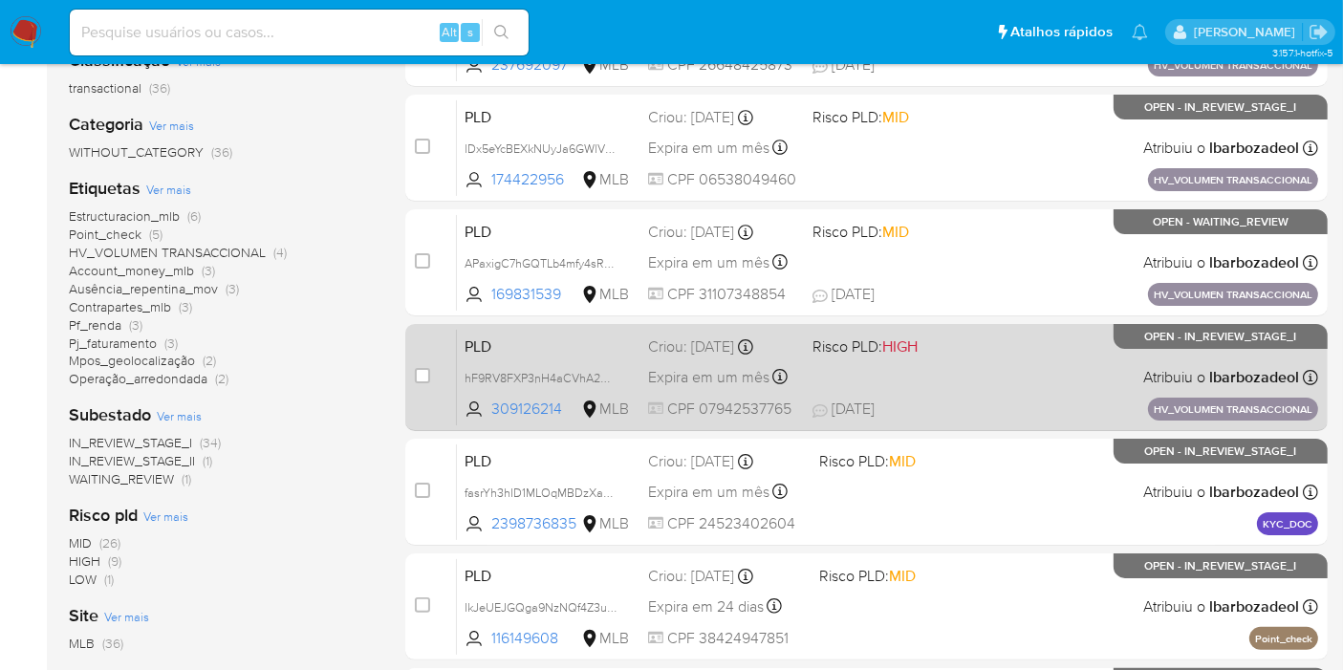
scroll to position [318, 0]
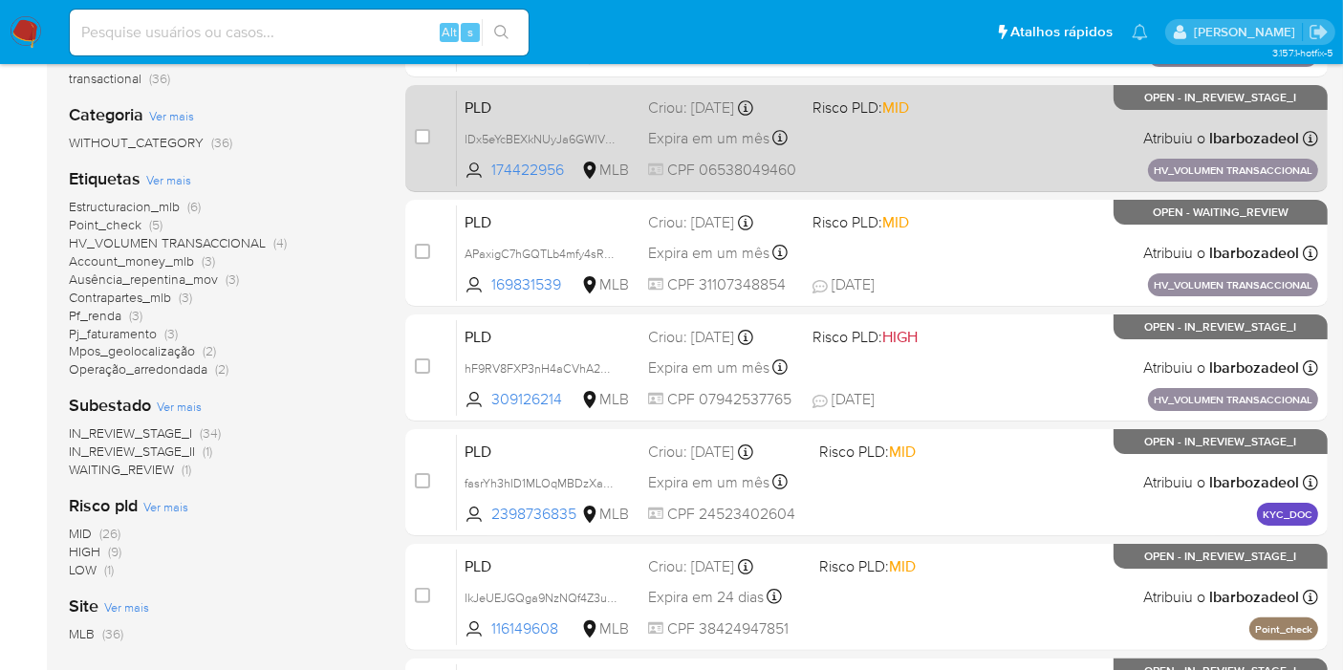
click at [874, 160] on div "PLD lDx5eYcBEXkNUyJa6GWlV8Hj 174422956 MLB Risco PLD: MID Criou: 14/08/2025 Cri…" at bounding box center [887, 138] width 861 height 97
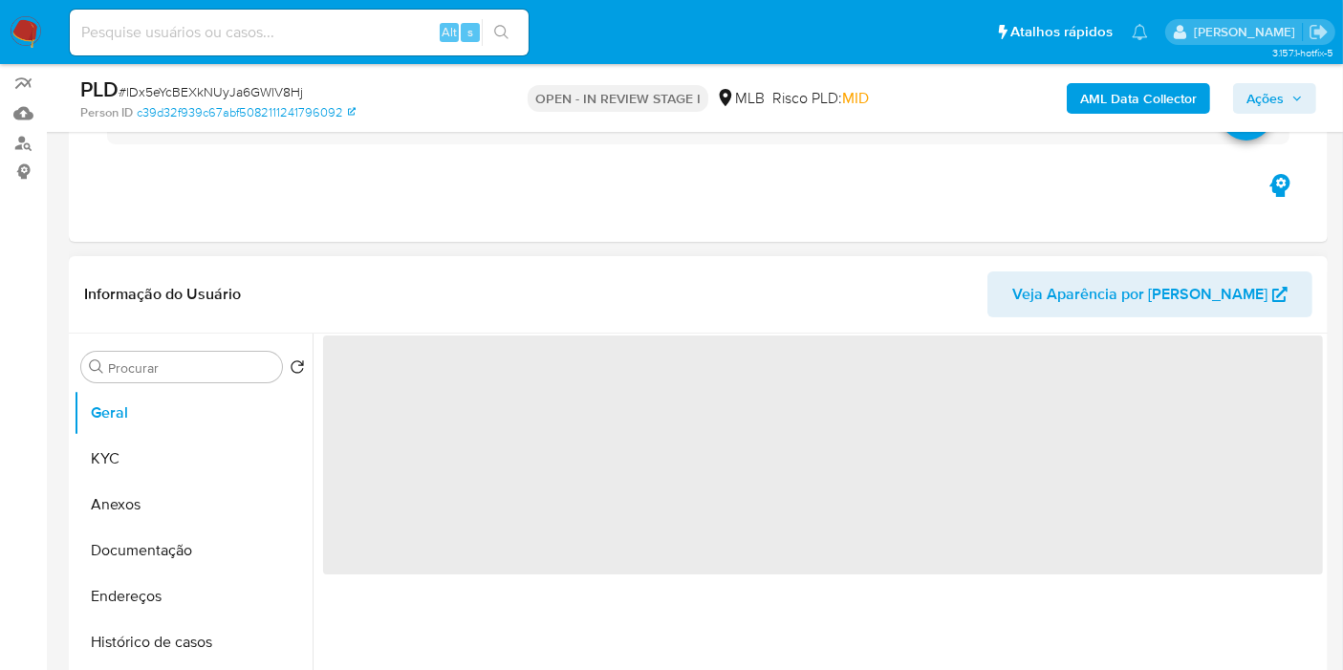
scroll to position [318, 0]
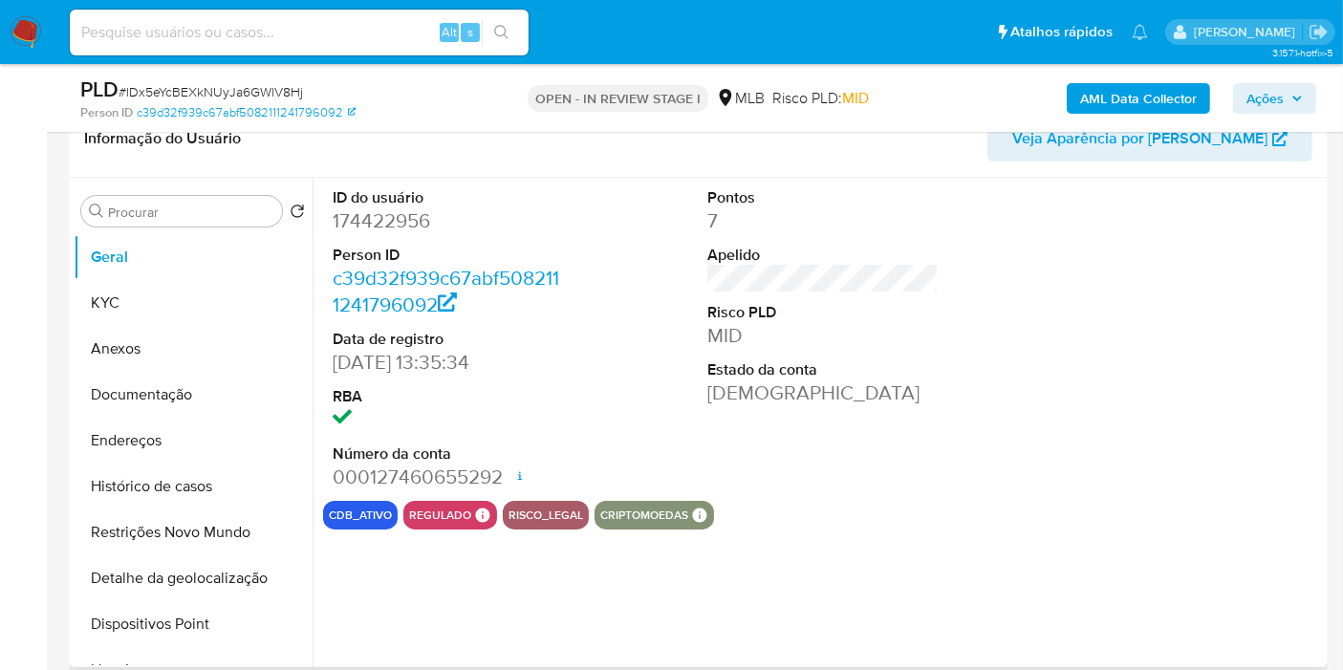
select select "10"
click at [180, 405] on button "Documentação" at bounding box center [186, 395] width 224 height 46
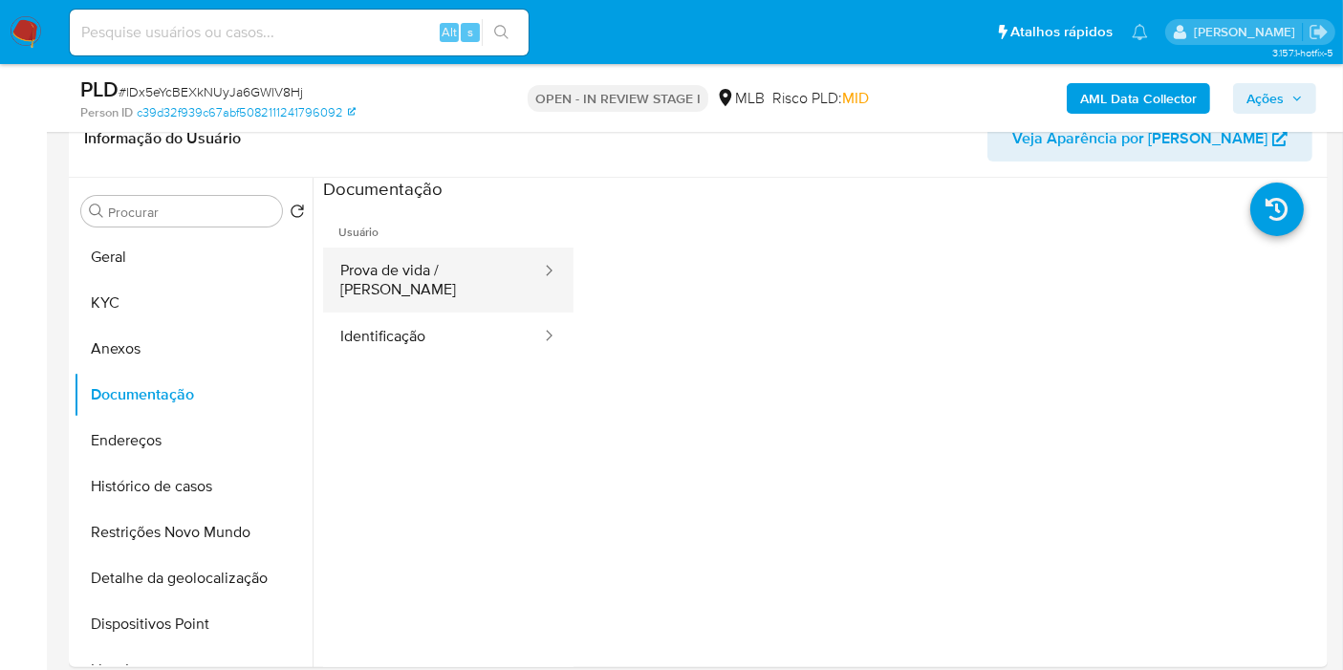
click at [432, 286] on button "Prova de vida / Selfie" at bounding box center [433, 280] width 220 height 65
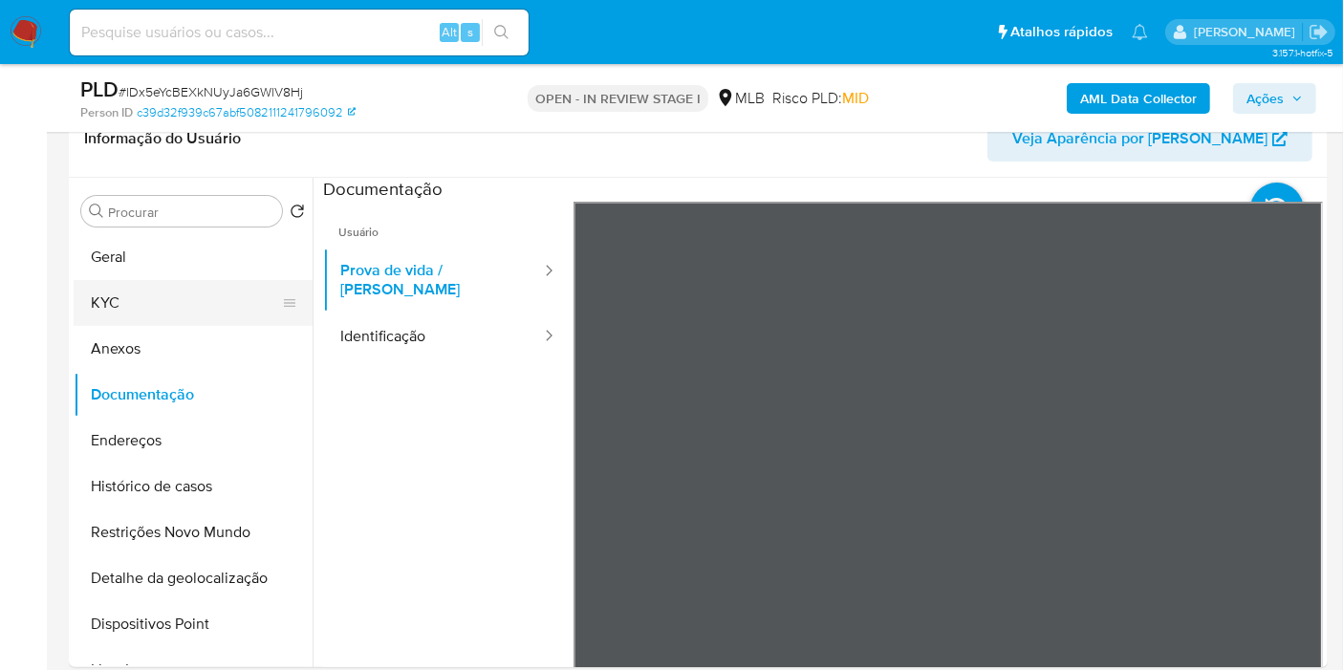
click at [189, 298] on button "KYC" at bounding box center [186, 303] width 224 height 46
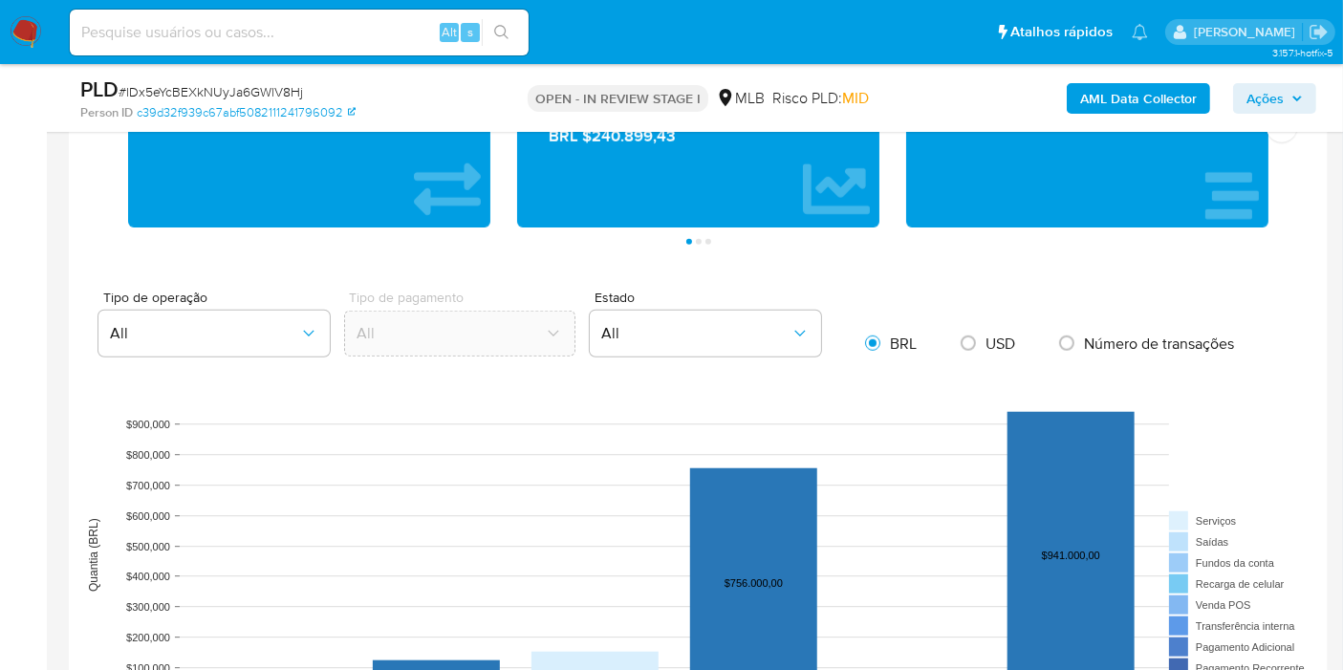
scroll to position [1805, 0]
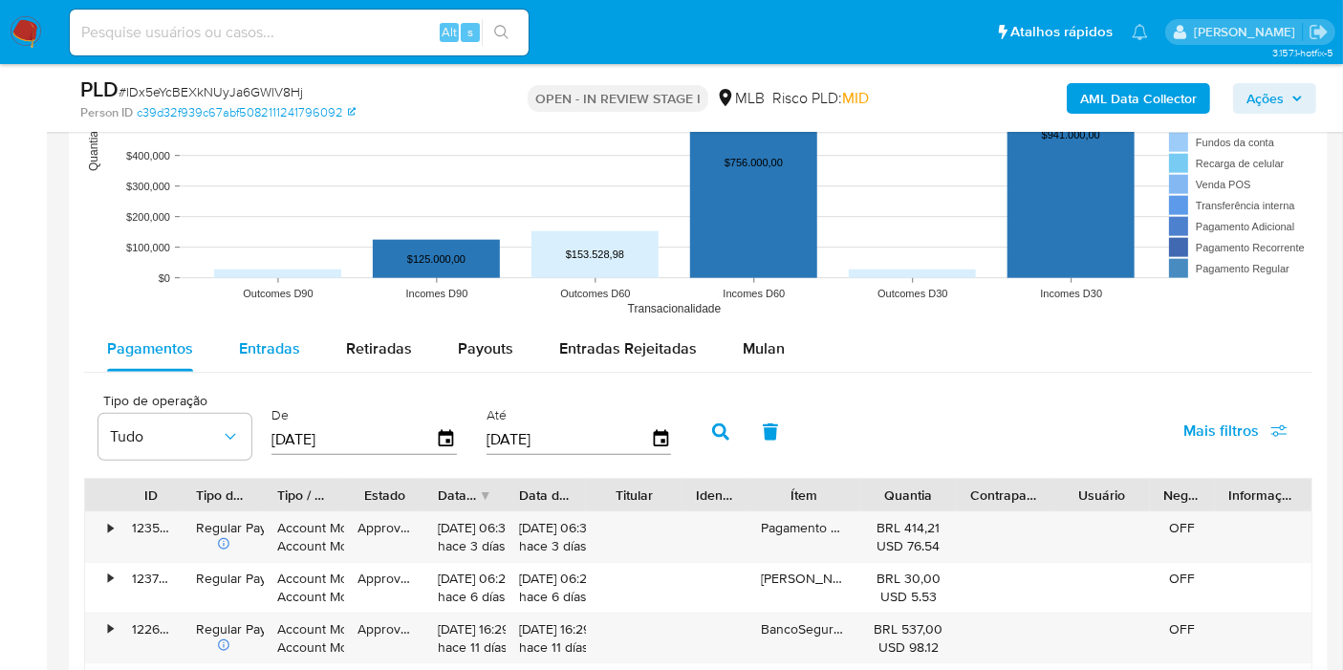
click at [263, 367] on div "Entradas" at bounding box center [269, 349] width 61 height 46
select select "10"
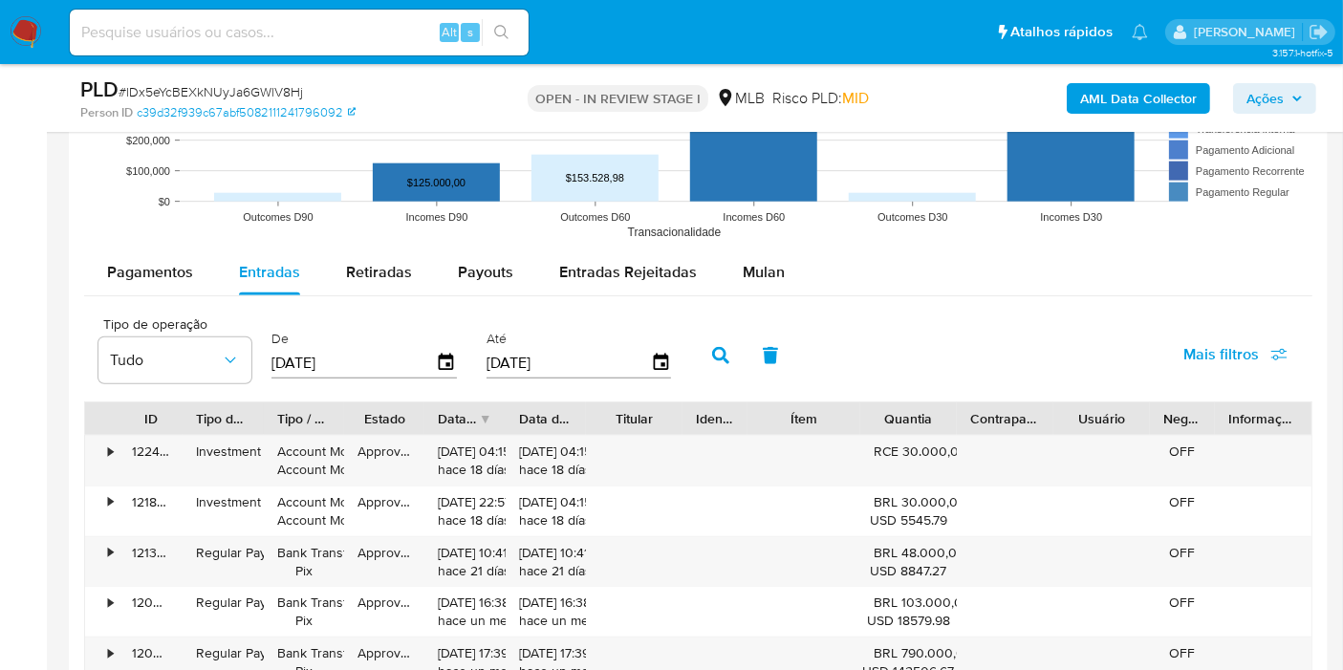
scroll to position [1912, 0]
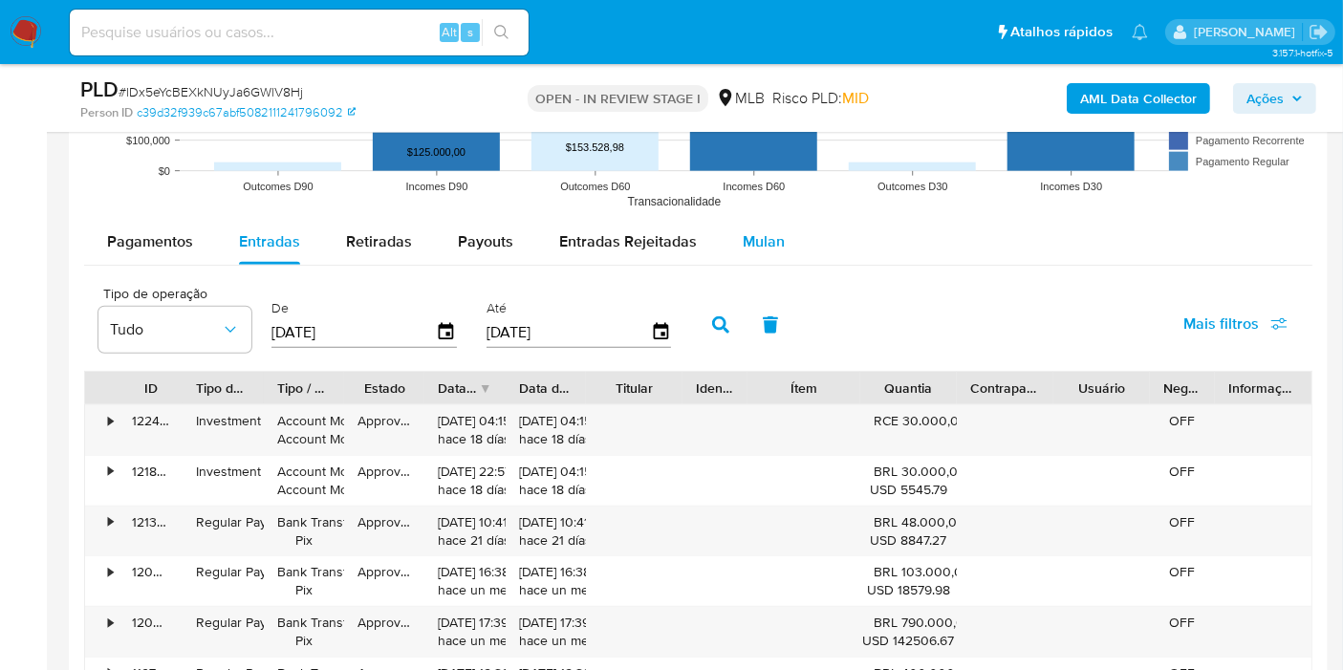
click at [765, 241] on span "Mulan" at bounding box center [764, 241] width 42 height 22
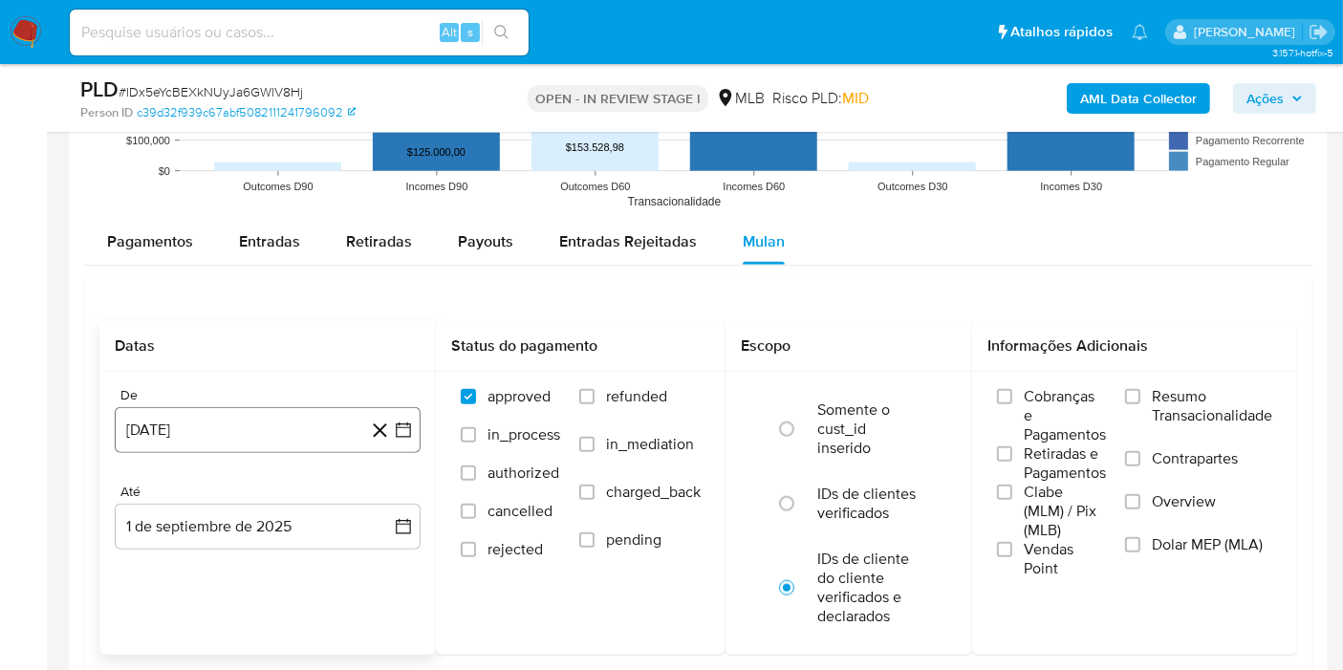
click at [296, 430] on button "1 de agosto de 2024" at bounding box center [268, 430] width 306 height 46
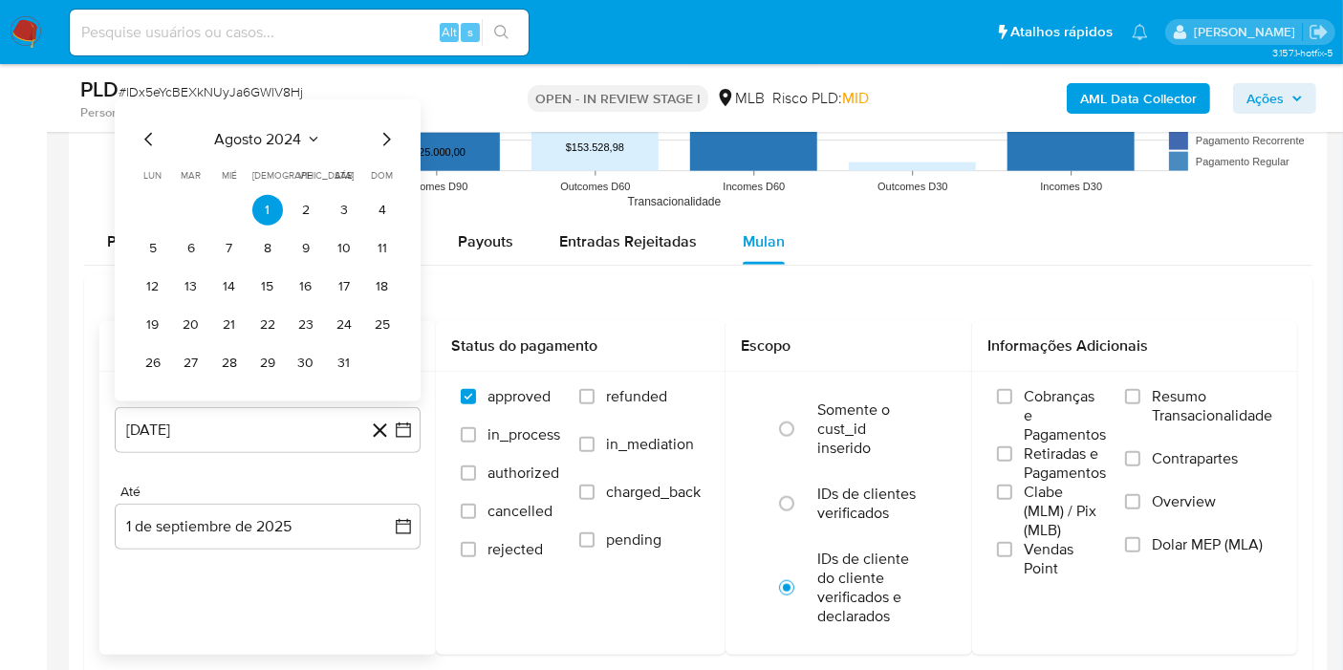
click at [269, 142] on span "agosto 2024" at bounding box center [258, 139] width 87 height 19
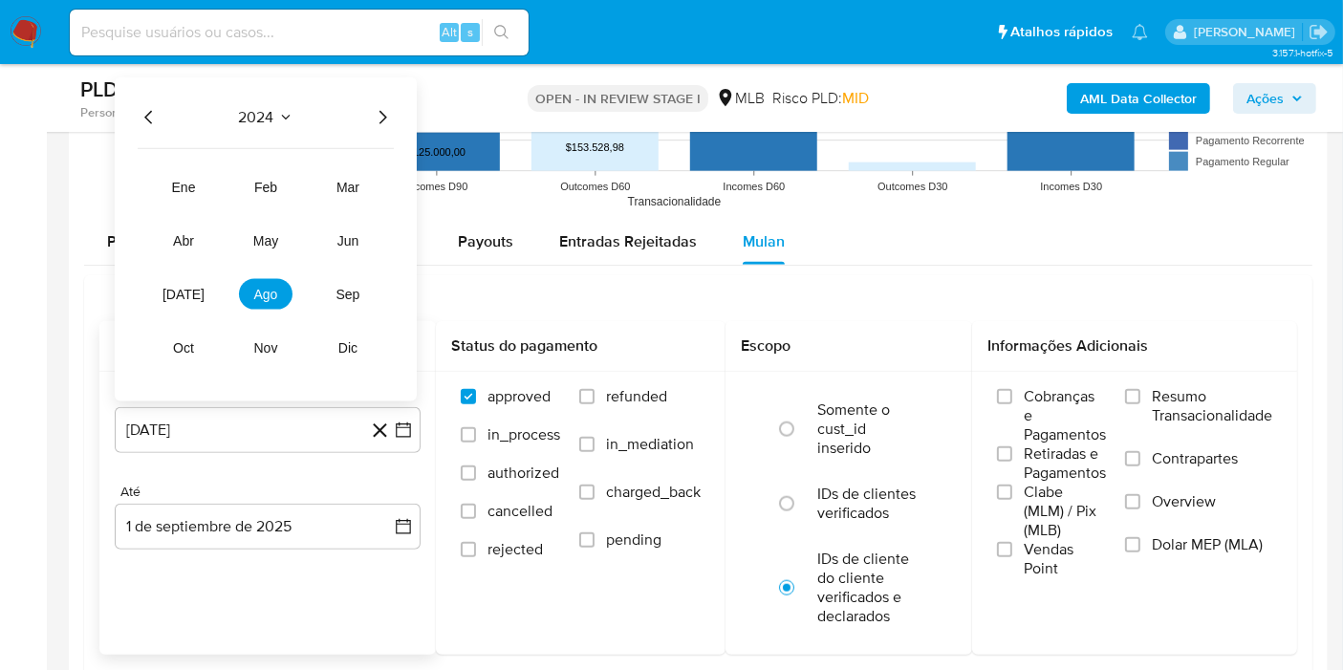
click at [377, 114] on icon "Año siguiente" at bounding box center [382, 117] width 23 height 23
click at [189, 295] on span "jul" at bounding box center [184, 294] width 42 height 15
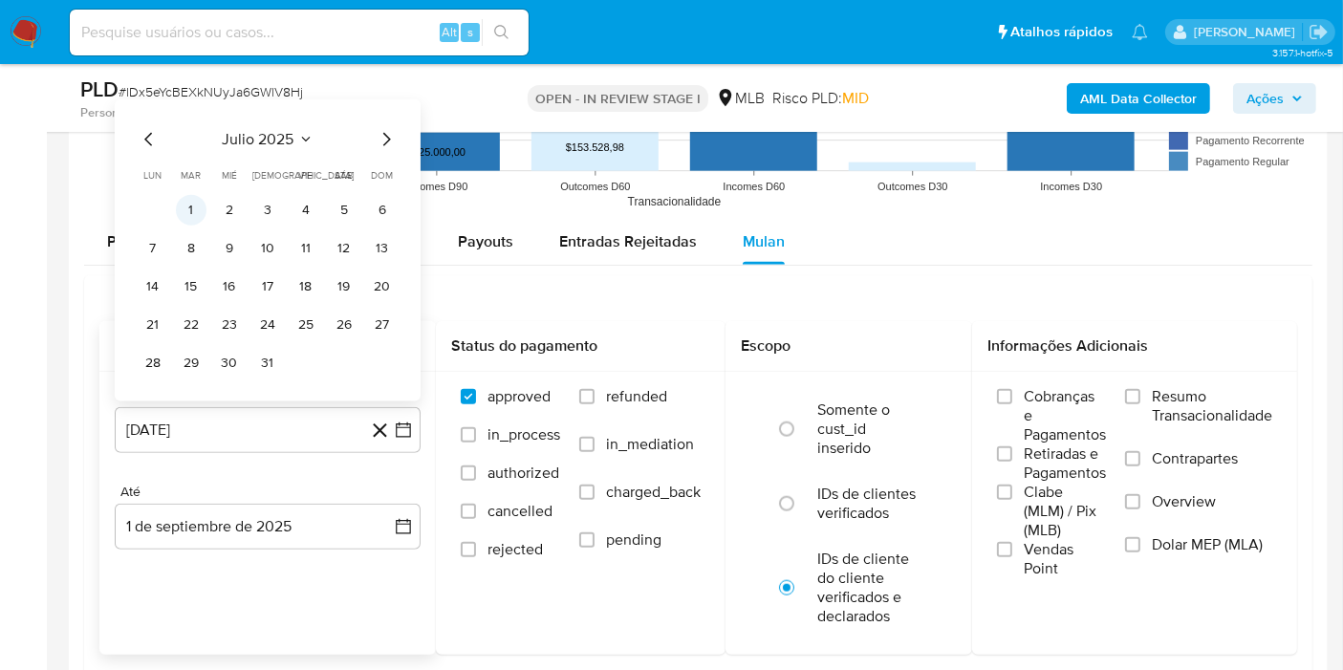
click at [199, 210] on button "1" at bounding box center [191, 210] width 31 height 31
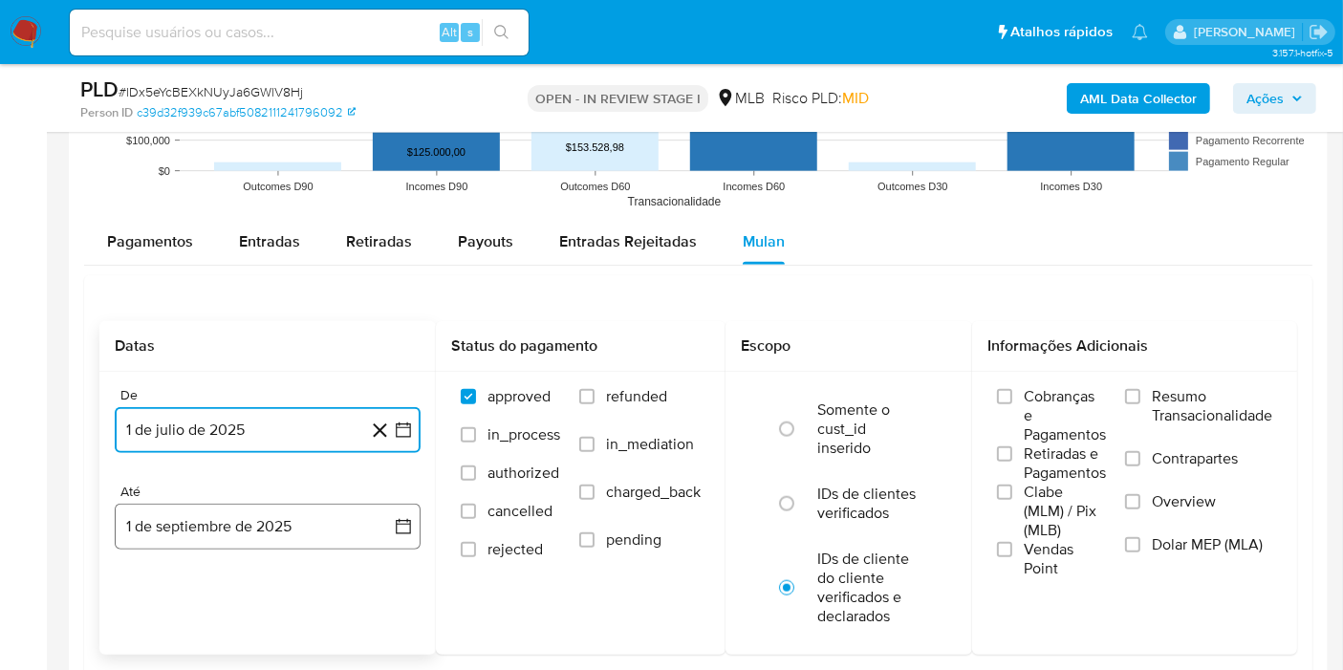
click at [208, 533] on button "1 de septiembre de 2025" at bounding box center [268, 527] width 306 height 46
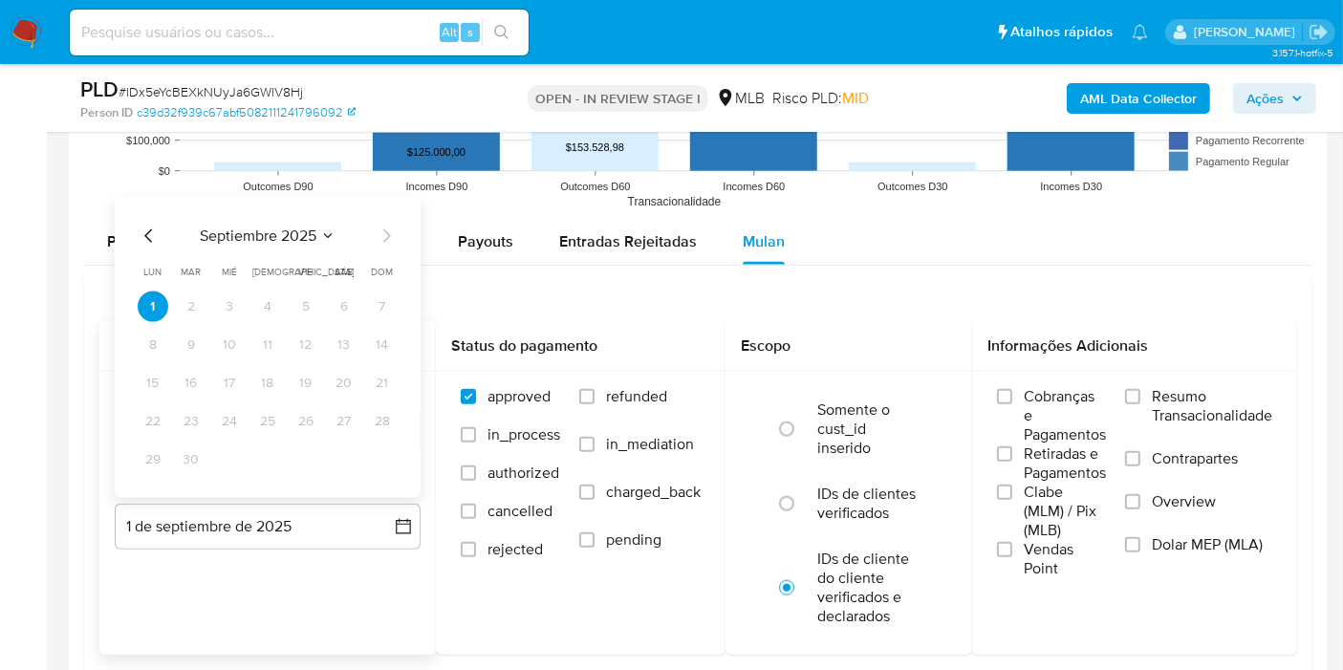
click at [149, 233] on icon "Mes anterior" at bounding box center [149, 236] width 23 height 23
click at [377, 457] on button "31" at bounding box center [382, 460] width 31 height 31
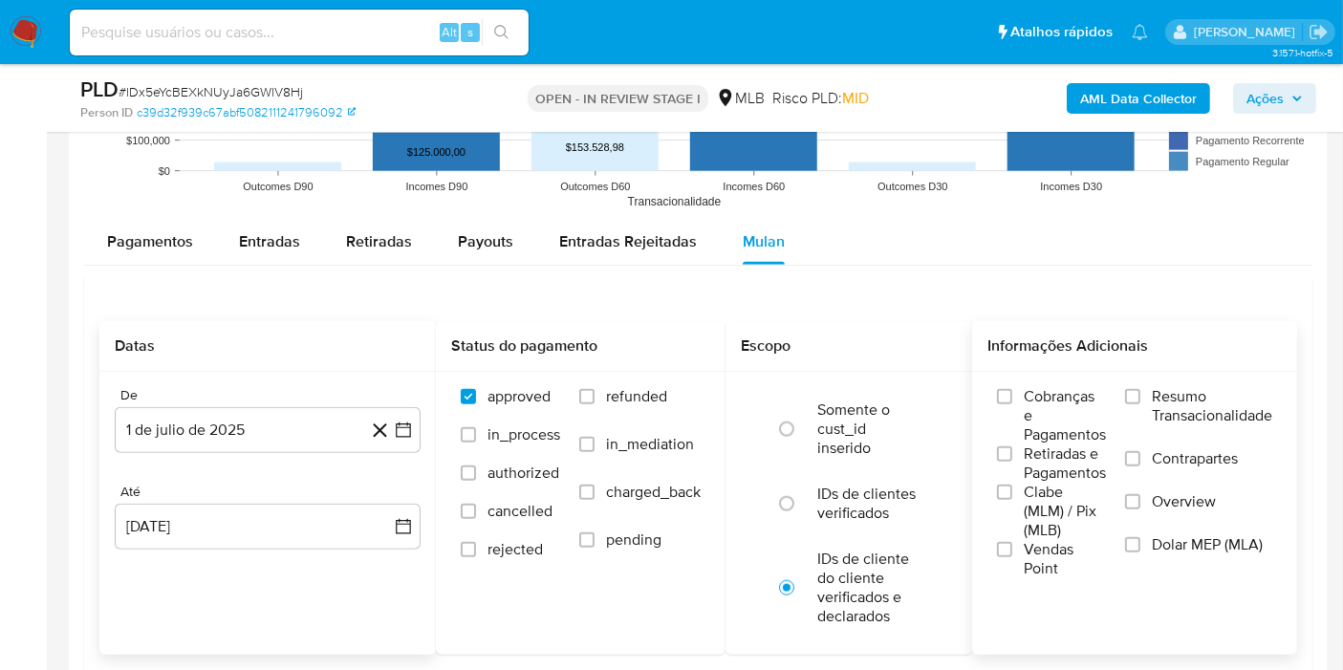
click at [1141, 389] on label "Resumo Transacionalidade" at bounding box center [1198, 418] width 147 height 62
click at [1140, 389] on input "Resumo Transacionalidade" at bounding box center [1132, 396] width 15 height 15
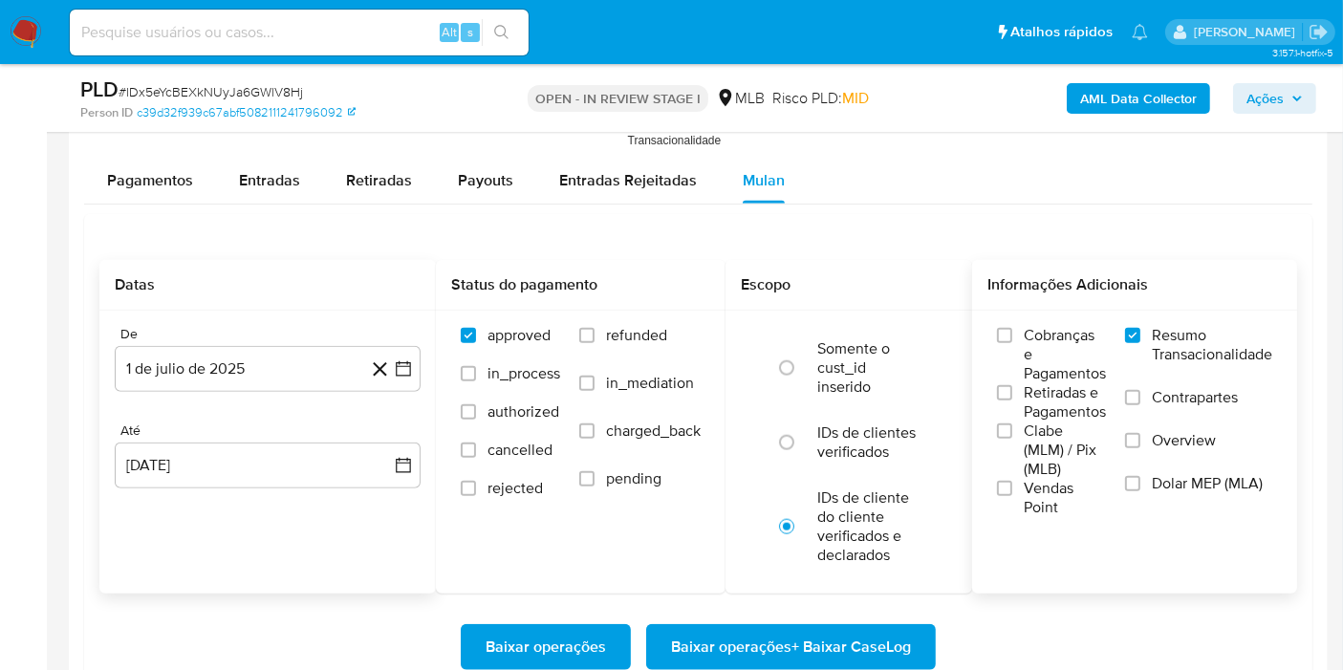
scroll to position [2018, 0]
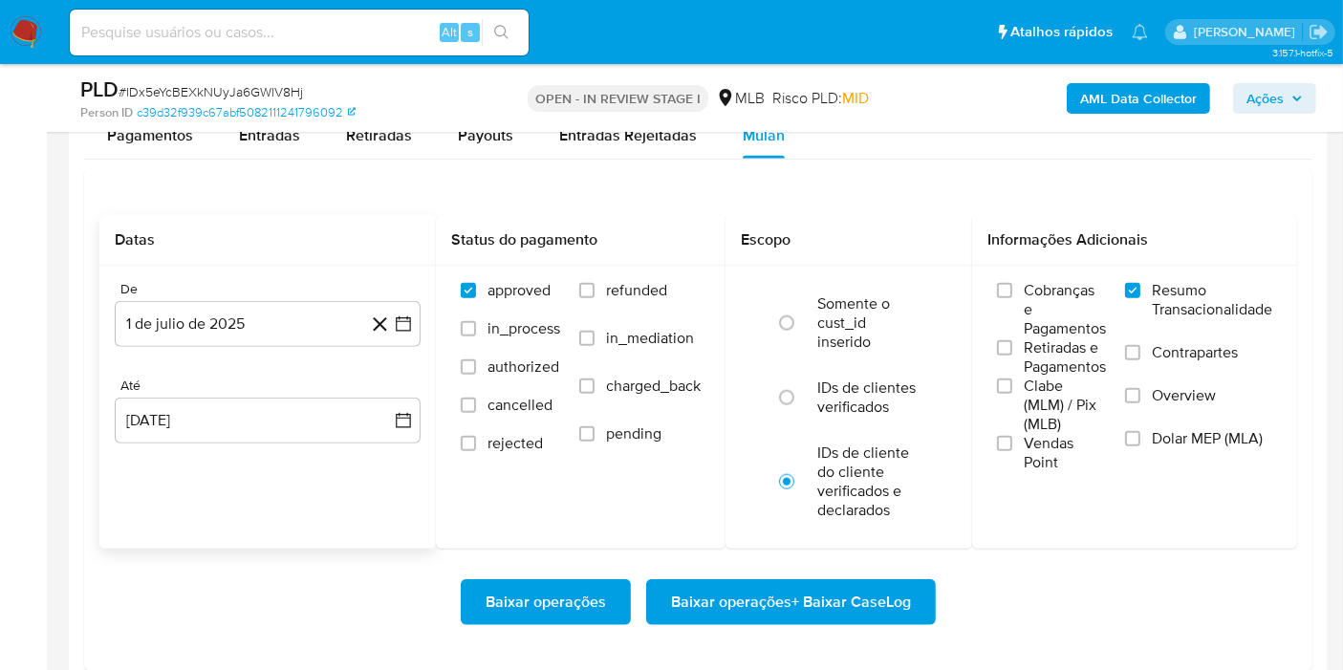
click at [884, 594] on span "Baixar operações + Baixar CaseLog" at bounding box center [791, 602] width 240 height 42
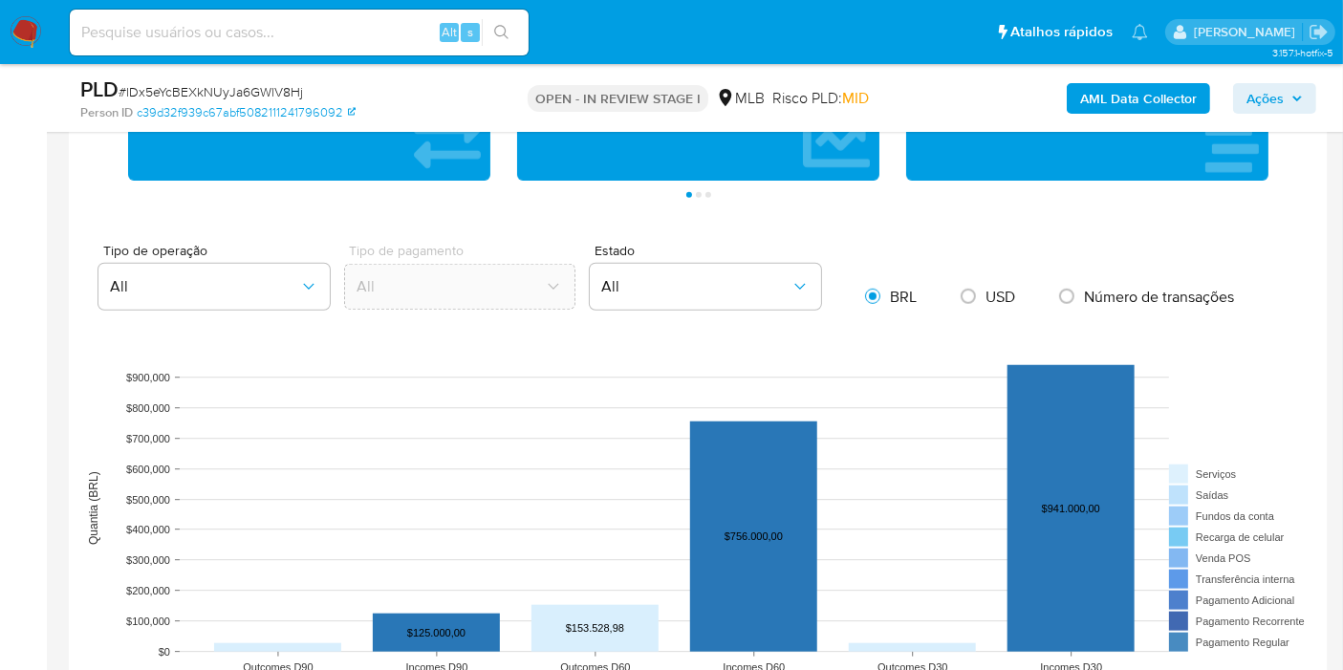
scroll to position [63, 0]
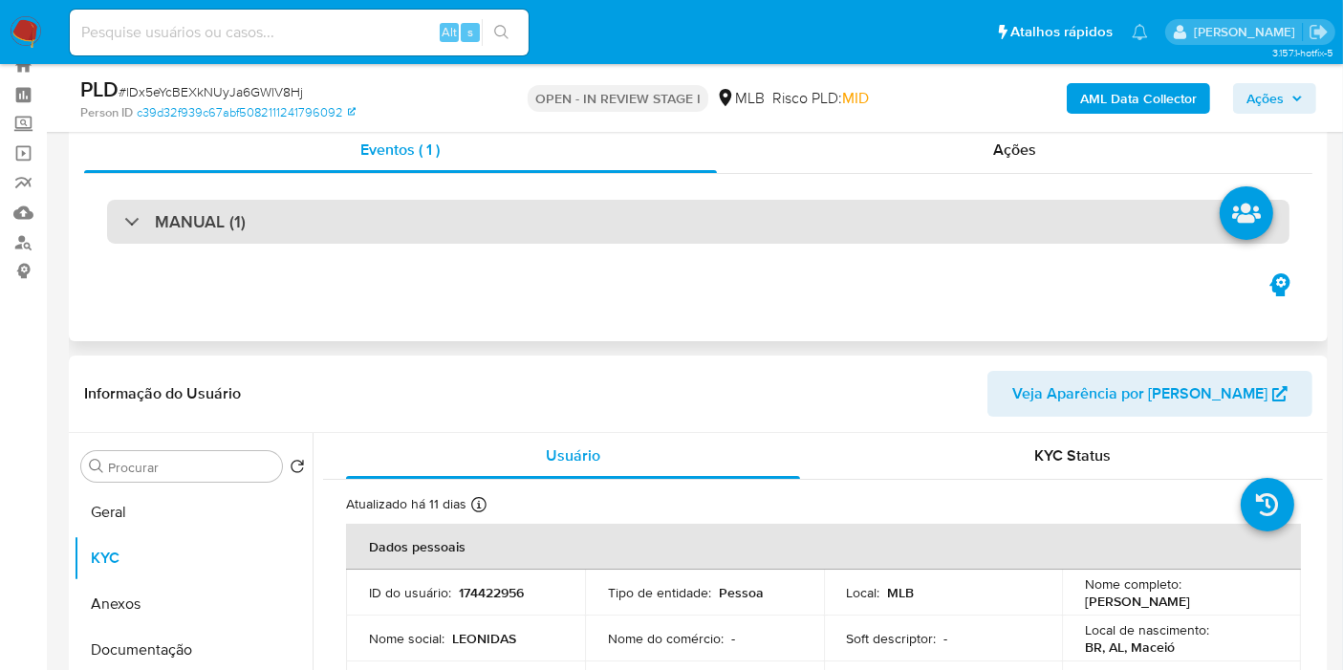
click at [595, 227] on div "MANUAL (1)" at bounding box center [698, 222] width 1183 height 44
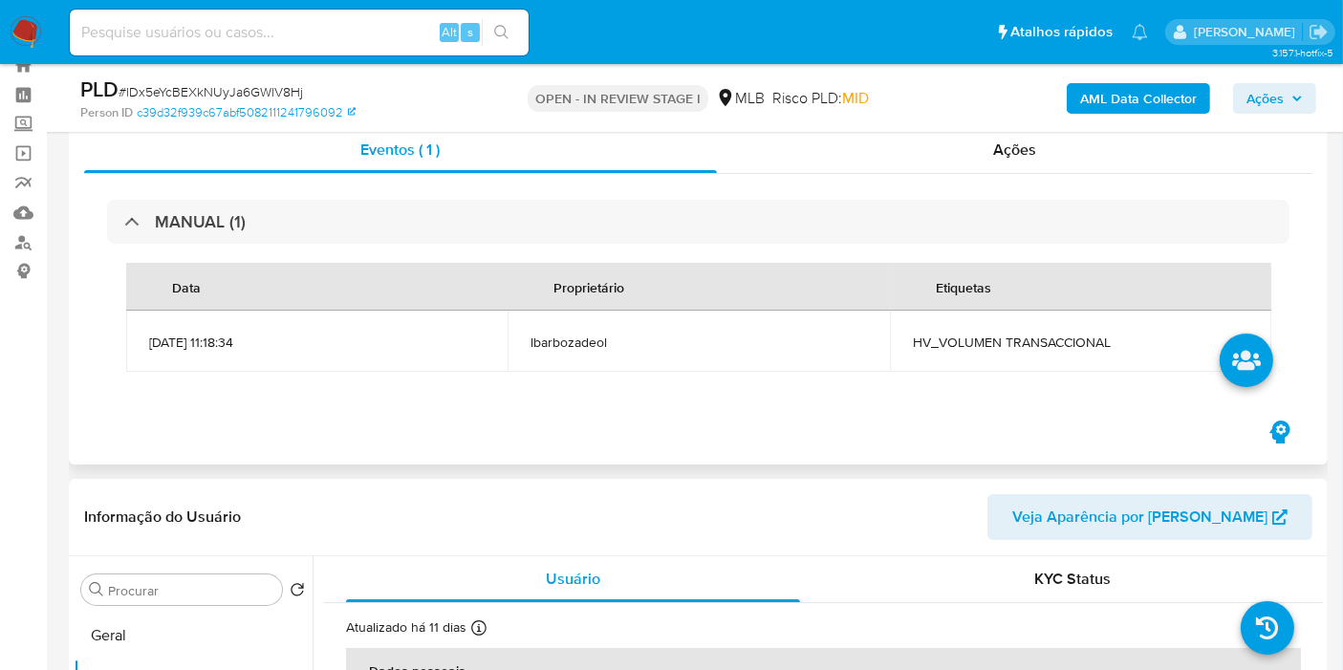
click at [1040, 331] on td "HV_VOLUMEN TRANSACCIONAL" at bounding box center [1080, 341] width 381 height 61
click at [1039, 334] on span "HV_VOLUMEN TRANSACCIONAL" at bounding box center [1081, 342] width 336 height 17
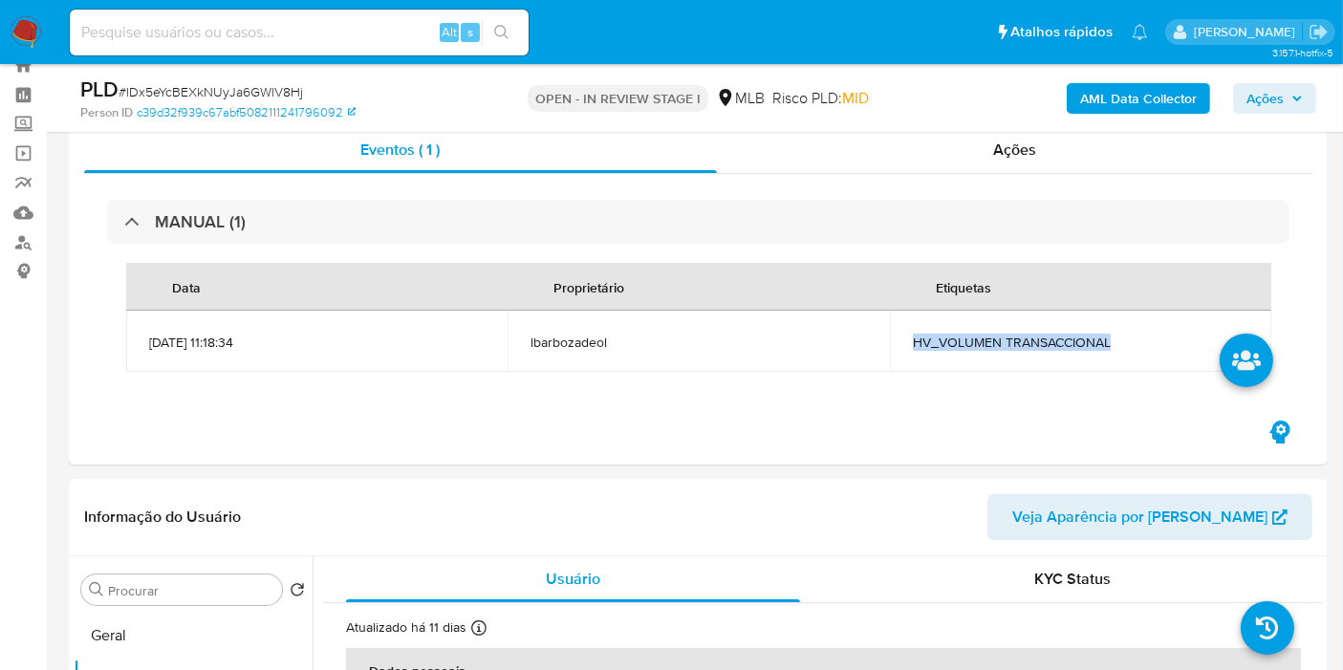
click at [1283, 84] on span "Ações" at bounding box center [1265, 98] width 37 height 31
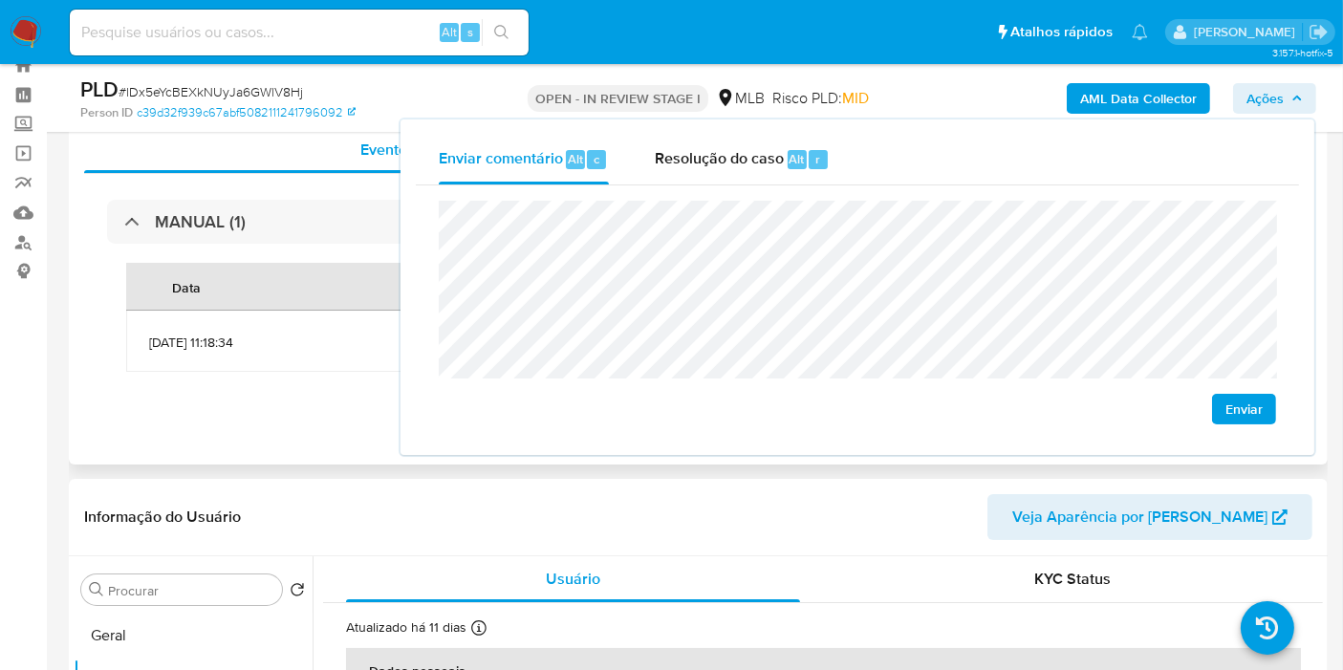
click at [252, 448] on div "Eventos ( 1 ) Ações MANUAL (1) Data Proprietário Etiquetas 14/08/2025 11:18:34 …" at bounding box center [698, 288] width 1259 height 353
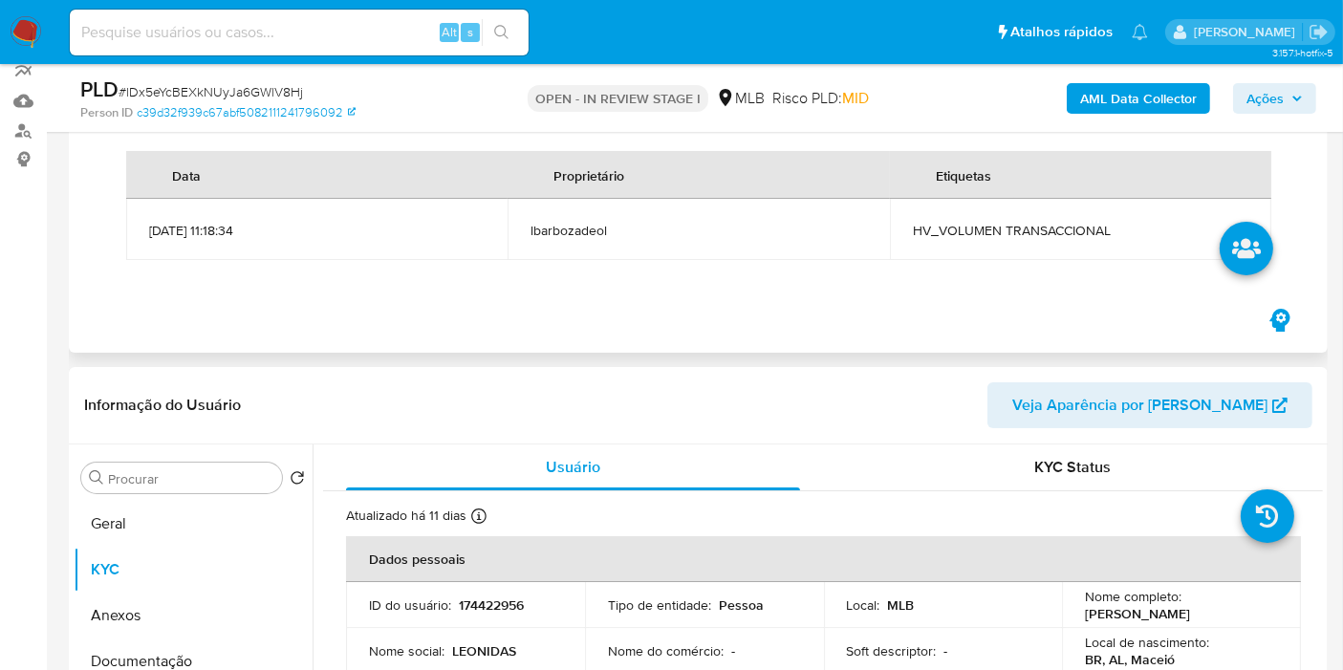
scroll to position [275, 0]
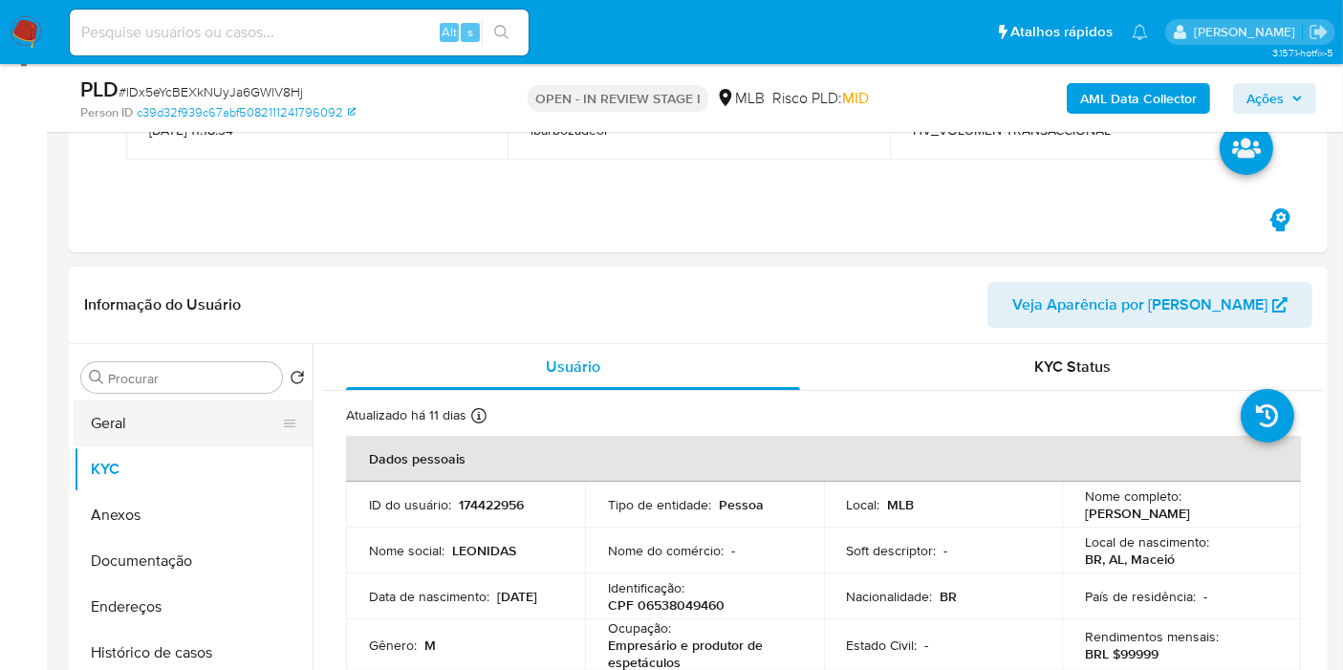
click at [177, 426] on button "Geral" at bounding box center [186, 424] width 224 height 46
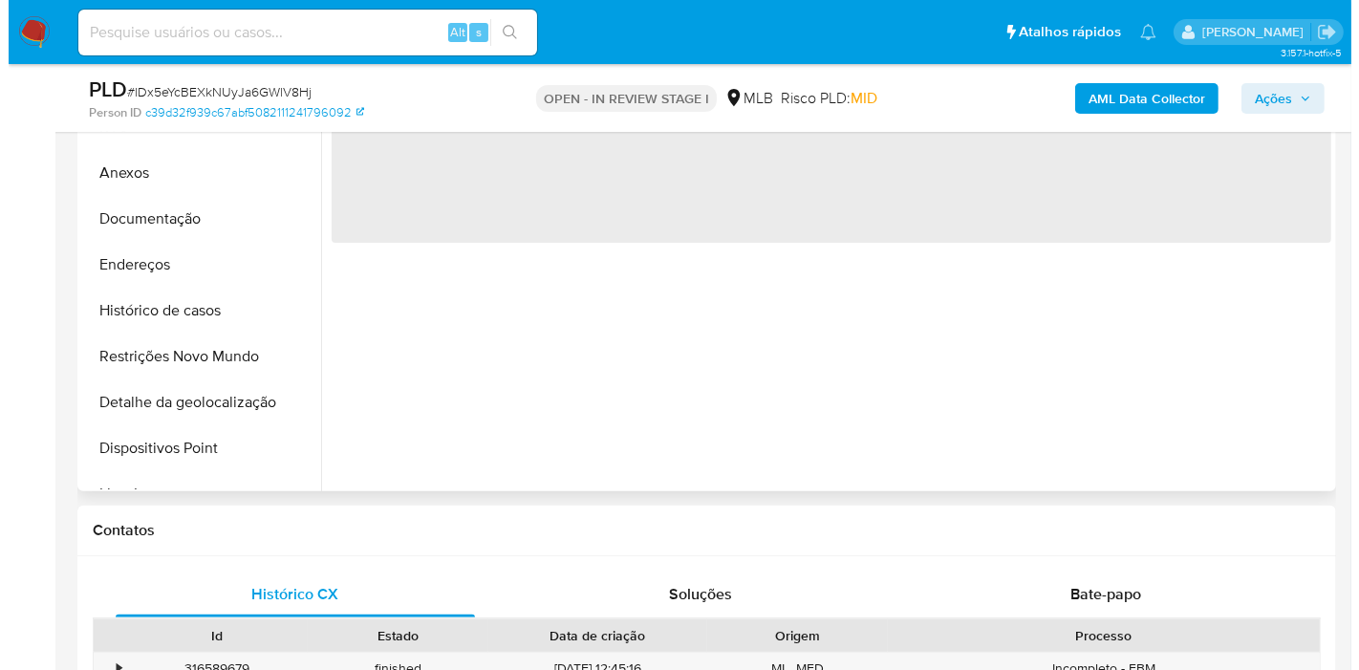
scroll to position [488, 0]
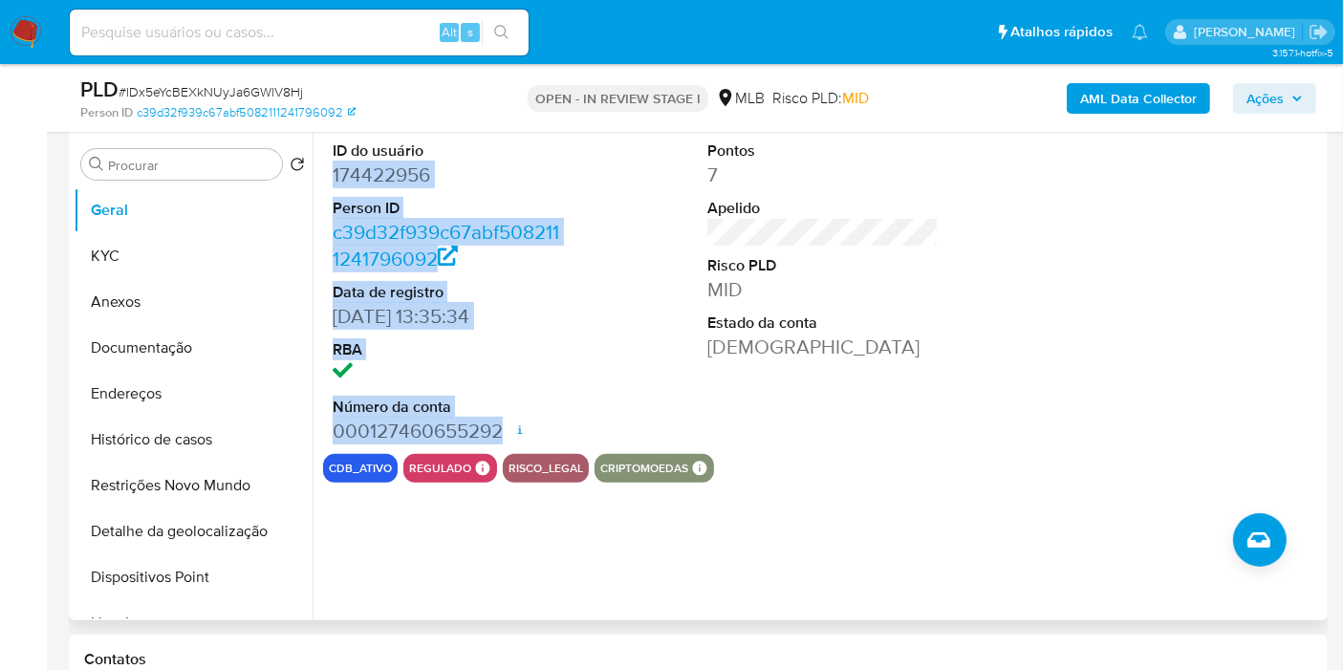
drag, startPoint x: 325, startPoint y: 167, endPoint x: 499, endPoint y: 421, distance: 307.3
click at [499, 421] on div "ID do usuário 174422956 Person ID c39d32f939c67abf5082111241796092 Data de regi…" at bounding box center [448, 292] width 250 height 323
click at [500, 422] on dd "000127460655292 Data de abertura 27/07/2020 17:54 Status ACTIVE" at bounding box center [448, 431] width 231 height 27
copy dl "174422956 Person ID c39d32f939c67abf5082111241796092 Data de registro 06/01/201…"
click at [1275, 96] on span "Ações" at bounding box center [1265, 98] width 37 height 31
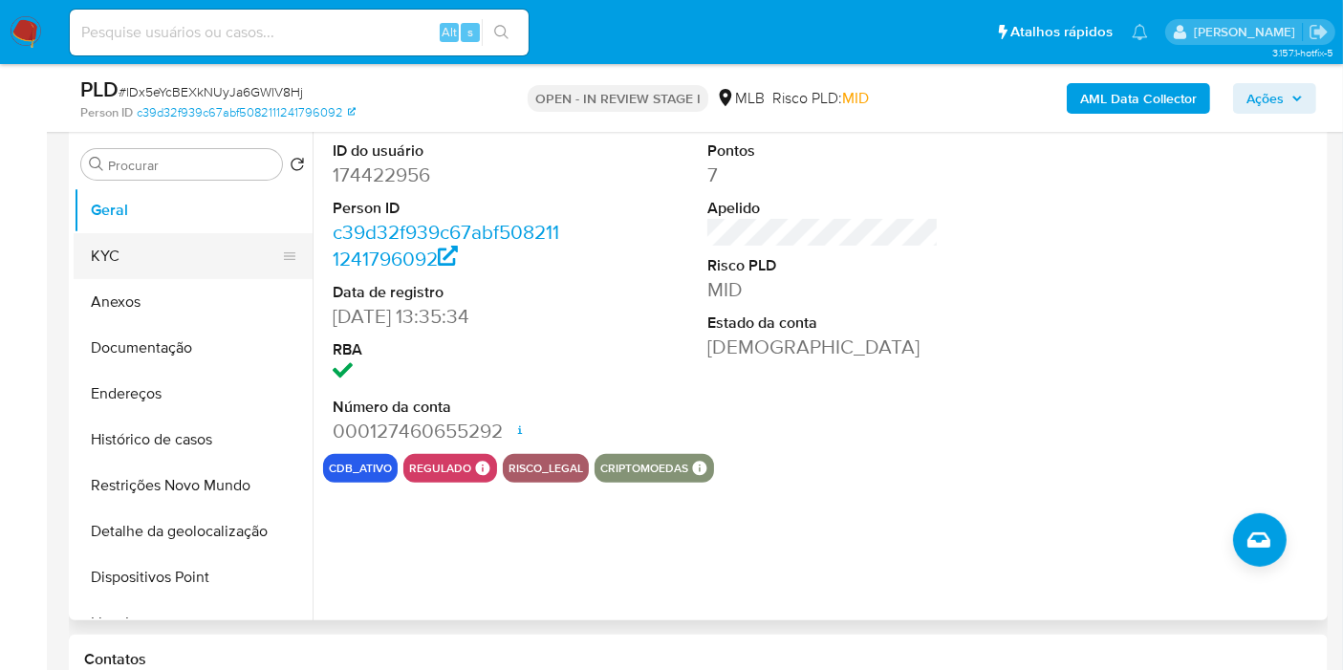
click at [174, 252] on button "KYC" at bounding box center [186, 256] width 224 height 46
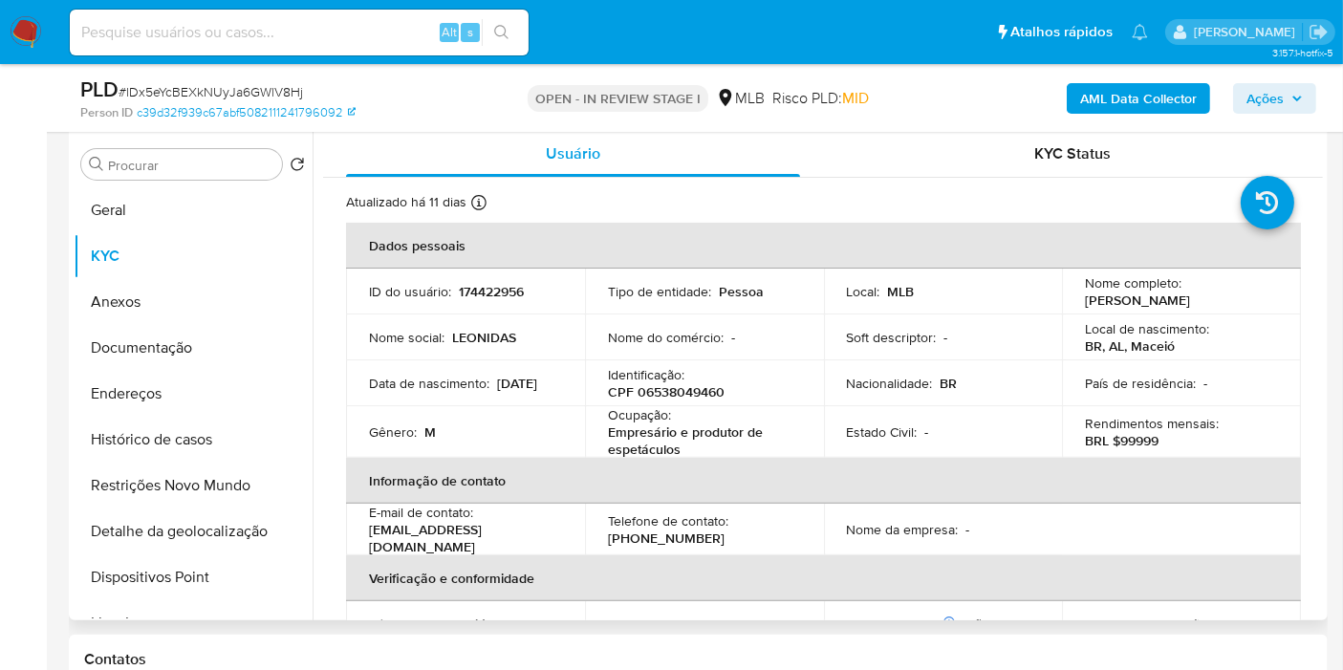
click at [707, 387] on p "CPF 06538049460" at bounding box center [666, 391] width 117 height 17
copy p "06538049460"
click at [1303, 89] on button "Ações" at bounding box center [1274, 98] width 83 height 31
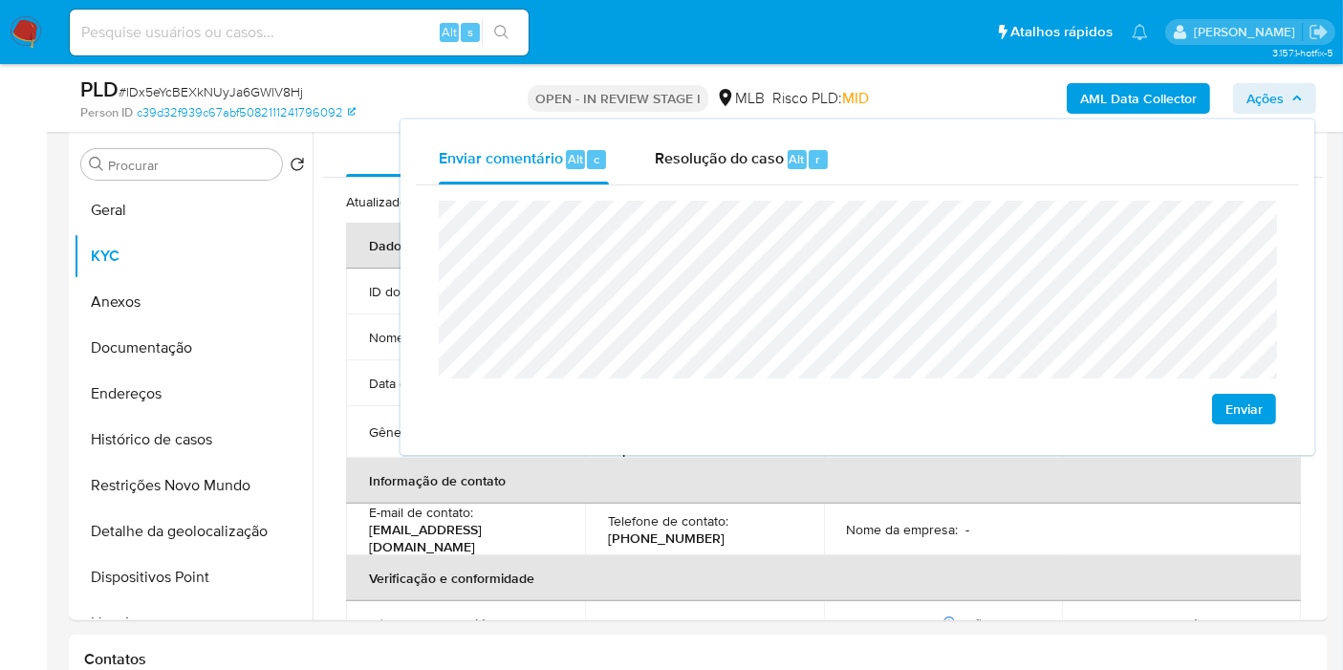
click at [0, 0] on lt-span "econômica" at bounding box center [0, 0] width 0 height 0
click at [623, 514] on p "Telefone de contato :" at bounding box center [668, 520] width 120 height 17
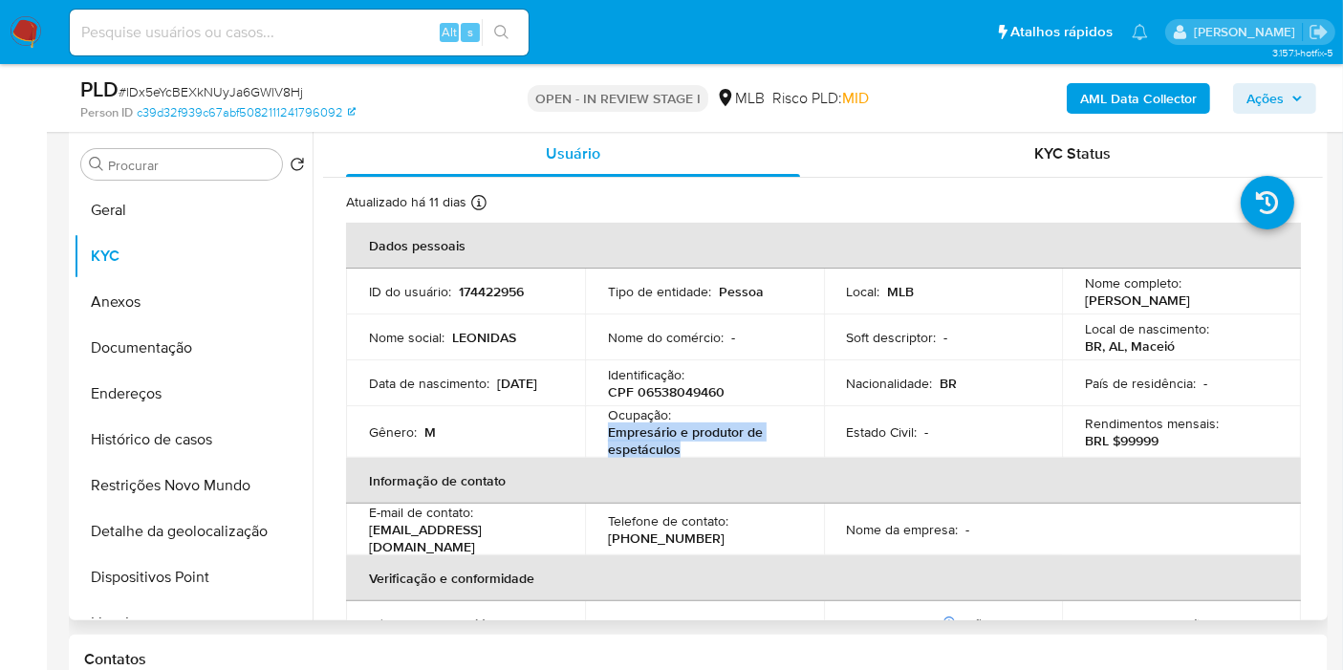
drag, startPoint x: 606, startPoint y: 433, endPoint x: 705, endPoint y: 446, distance: 99.4
click at [705, 446] on p "Empresário e produtor de espetáculos" at bounding box center [700, 440] width 185 height 34
copy p "Empresário e produtor de espetáculos"
drag, startPoint x: 1275, startPoint y: 93, endPoint x: 1248, endPoint y: 107, distance: 30.4
click at [1275, 92] on span "Ações" at bounding box center [1265, 98] width 37 height 31
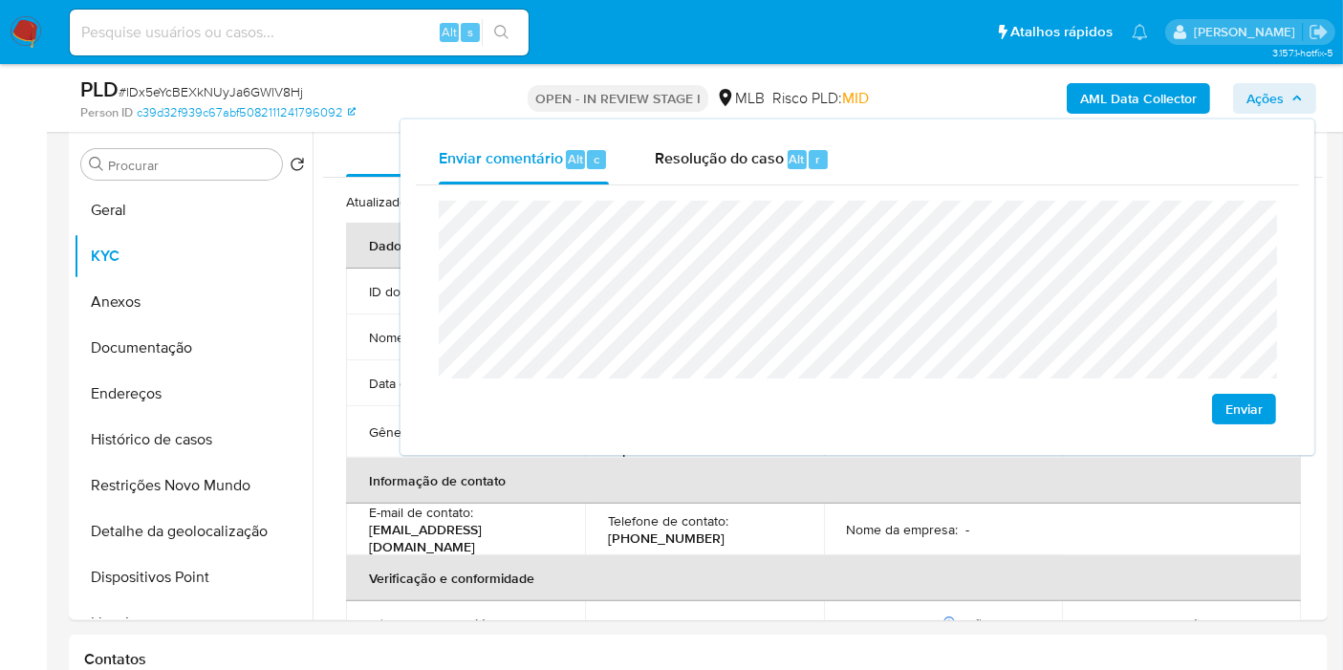
click at [1144, 93] on b "AML Data Collector" at bounding box center [1138, 98] width 117 height 31
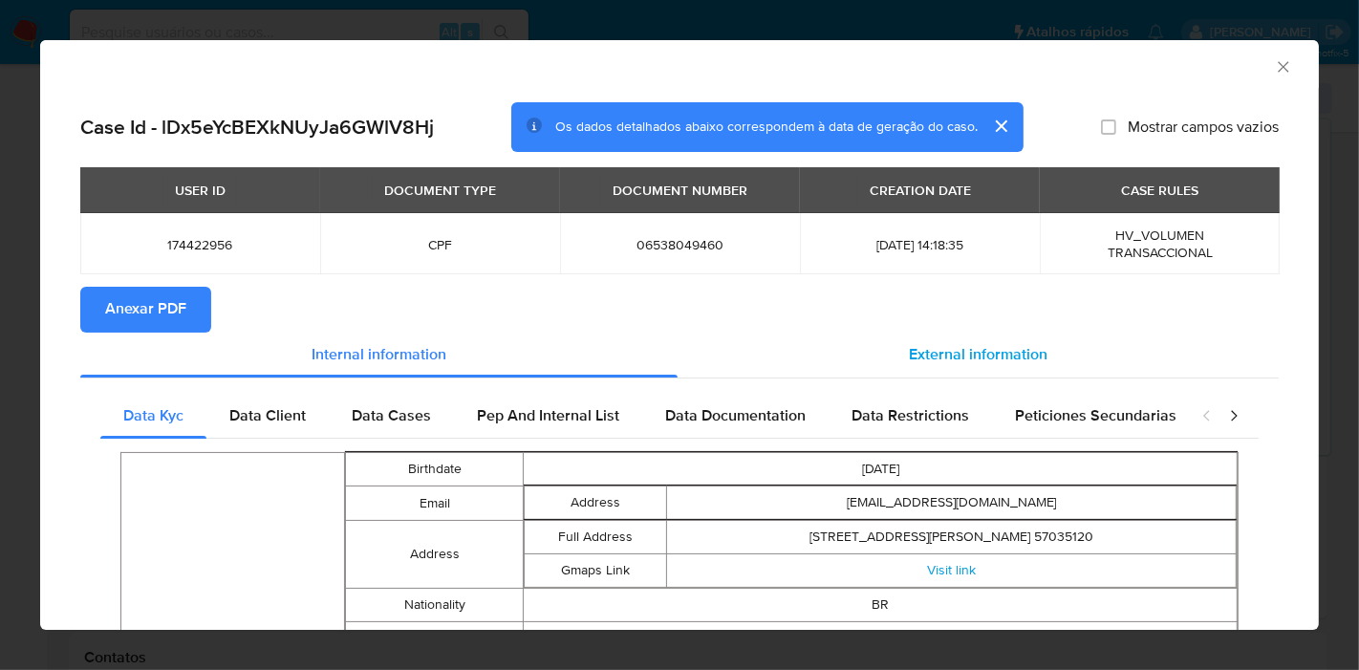
click at [771, 370] on div "External information" at bounding box center [978, 356] width 601 height 46
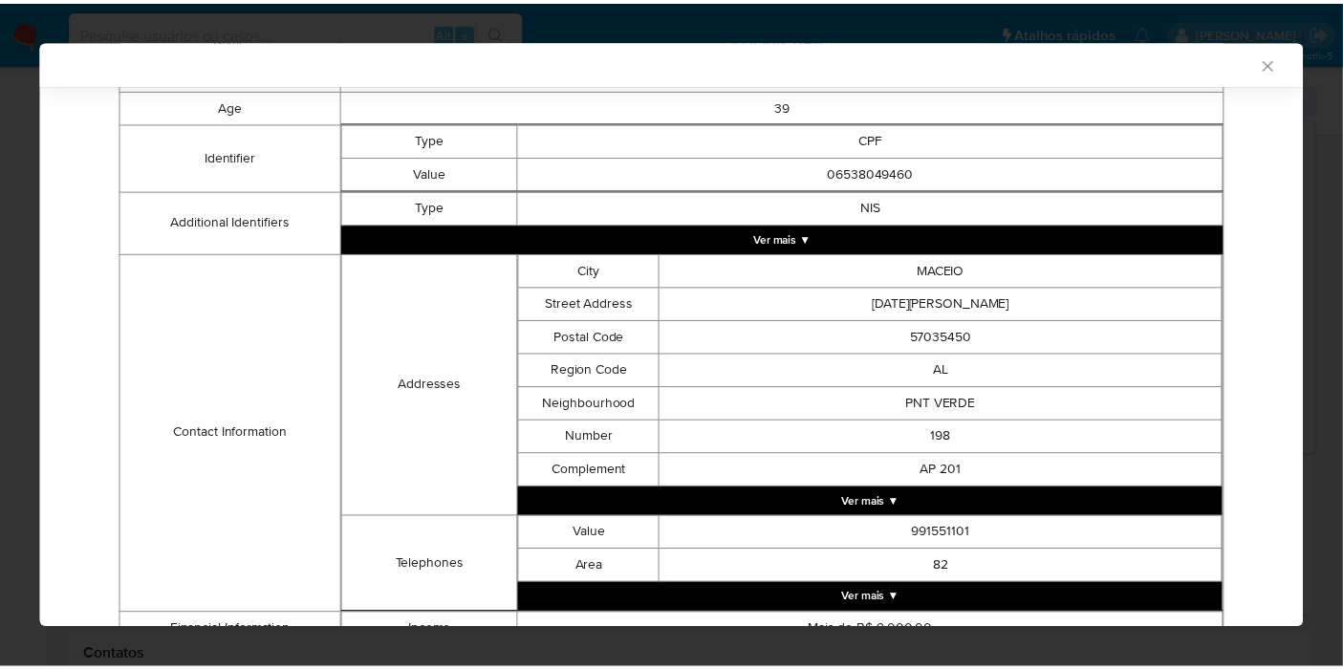
scroll to position [582, 0]
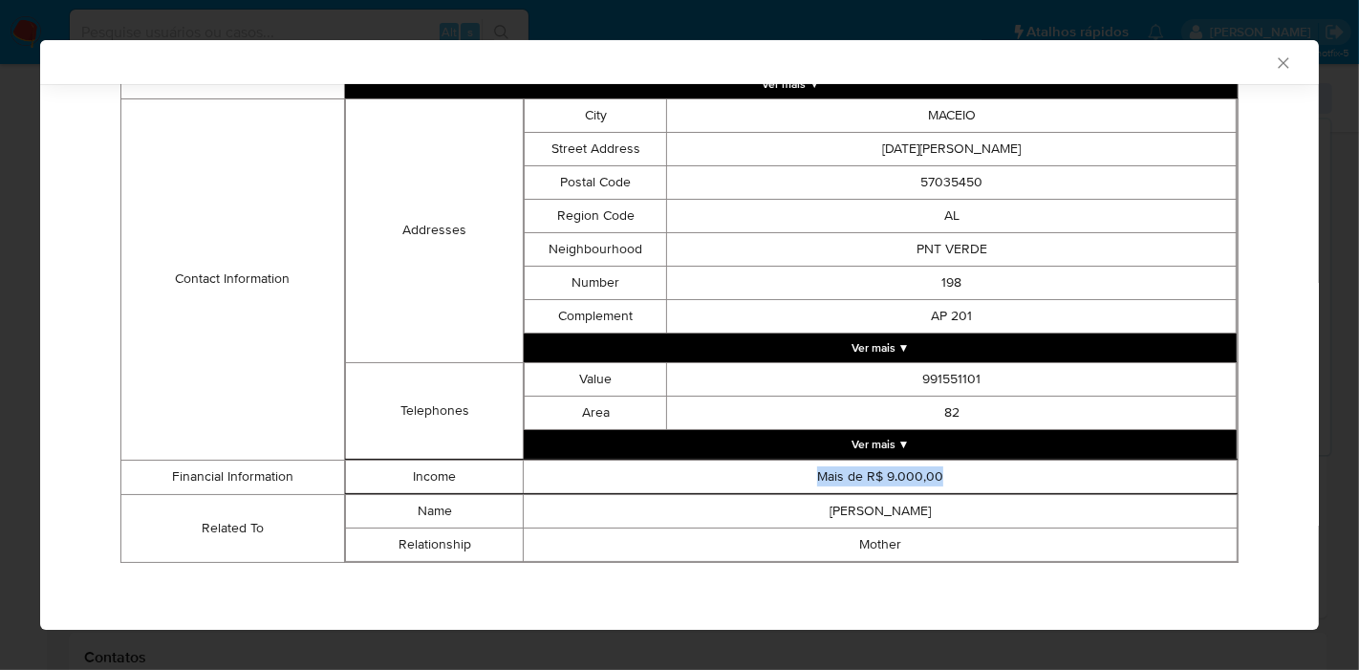
drag, startPoint x: 928, startPoint y: 474, endPoint x: 813, endPoint y: 476, distance: 115.7
click at [813, 476] on td "Mais de R$ 9.000,00" at bounding box center [881, 476] width 714 height 33
copy td "Mais de R$ 9.000,00"
click at [1274, 61] on icon "Fechar a janela" at bounding box center [1283, 63] width 19 height 19
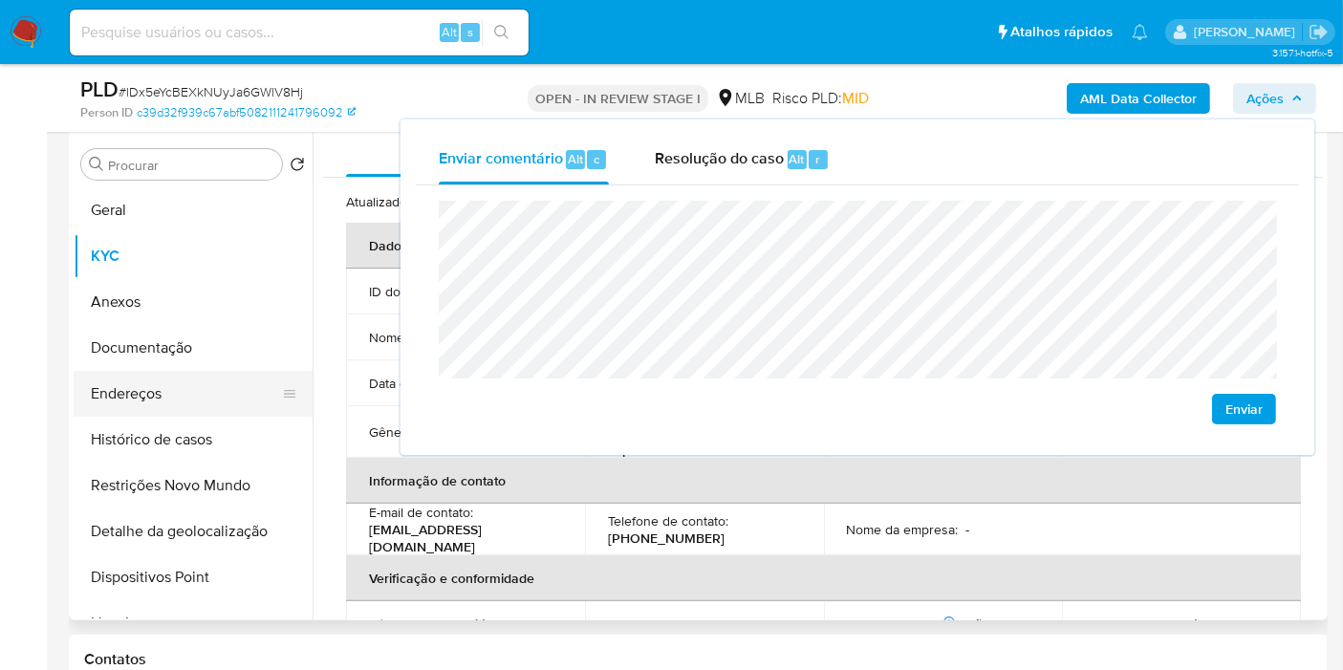
click at [171, 391] on button "Endereços" at bounding box center [186, 394] width 224 height 46
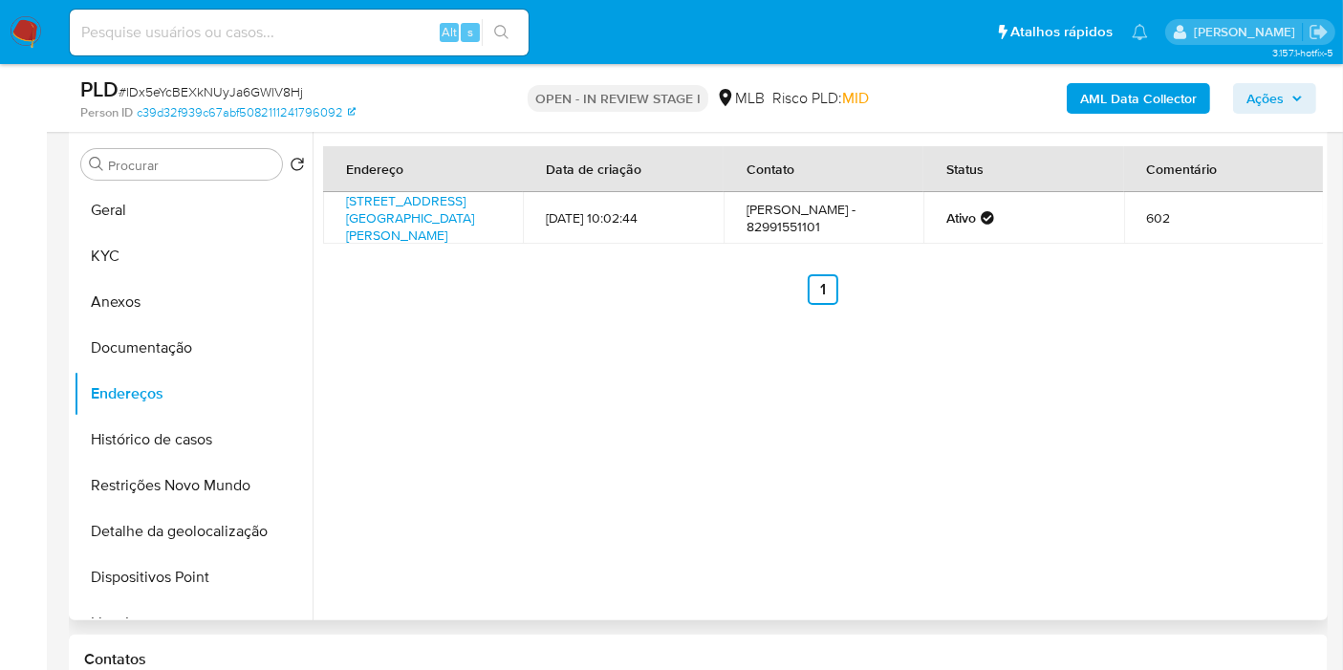
click at [380, 188] on th "Endereço" at bounding box center [423, 169] width 200 height 46
click at [382, 212] on link "Rua Machado Lemos 245, Maceió, Alagoas, 57035120, Brasil 245" at bounding box center [410, 218] width 128 height 54
click at [215, 335] on button "Documentação" at bounding box center [186, 348] width 224 height 46
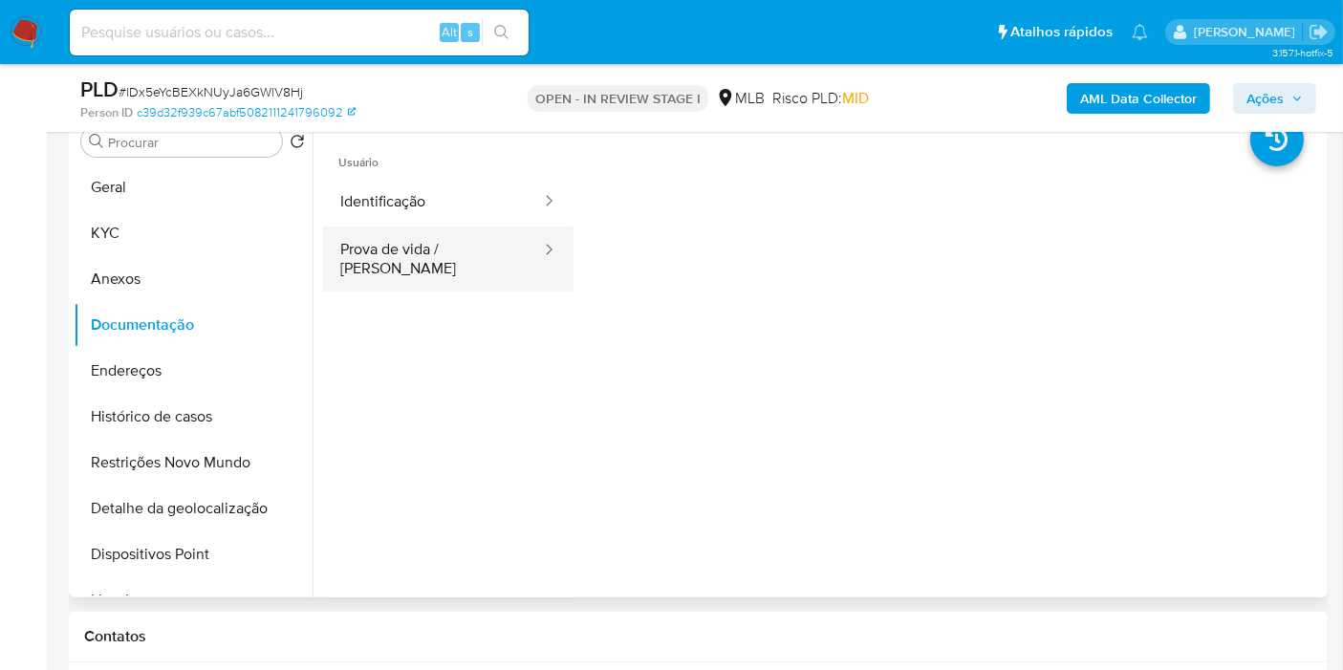
click at [473, 237] on button "Prova de vida / Selfie" at bounding box center [433, 259] width 220 height 65
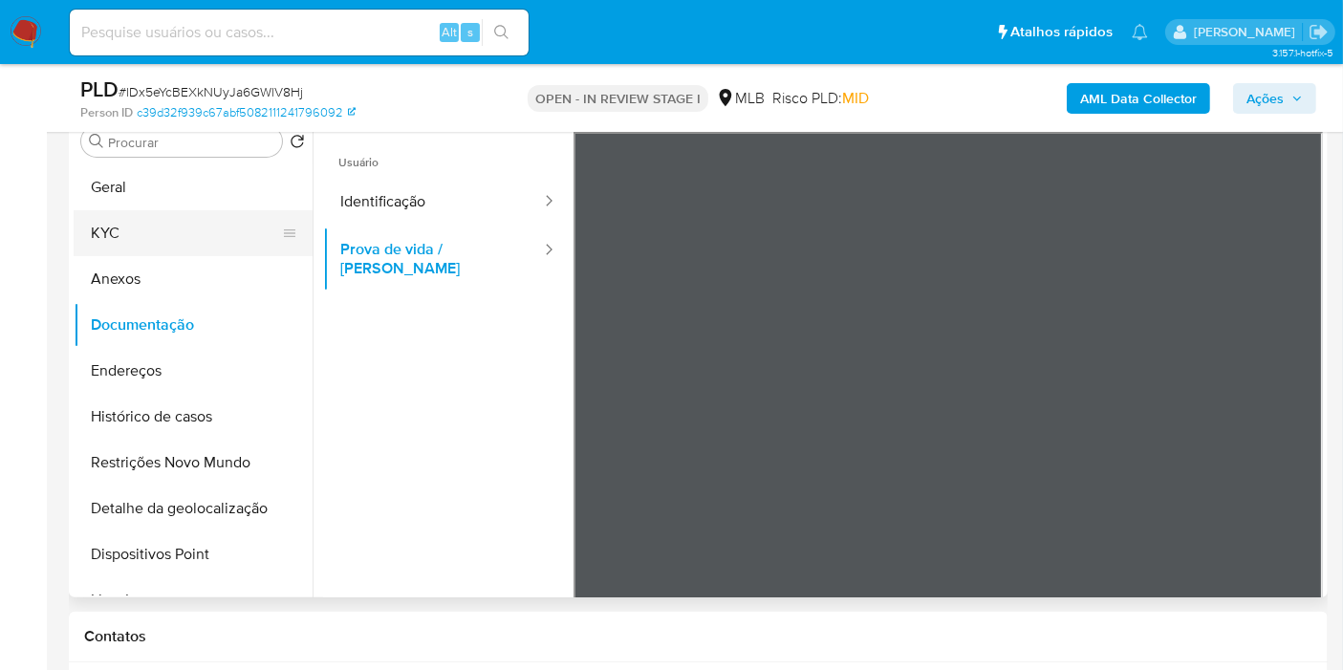
click at [166, 227] on button "KYC" at bounding box center [186, 233] width 224 height 46
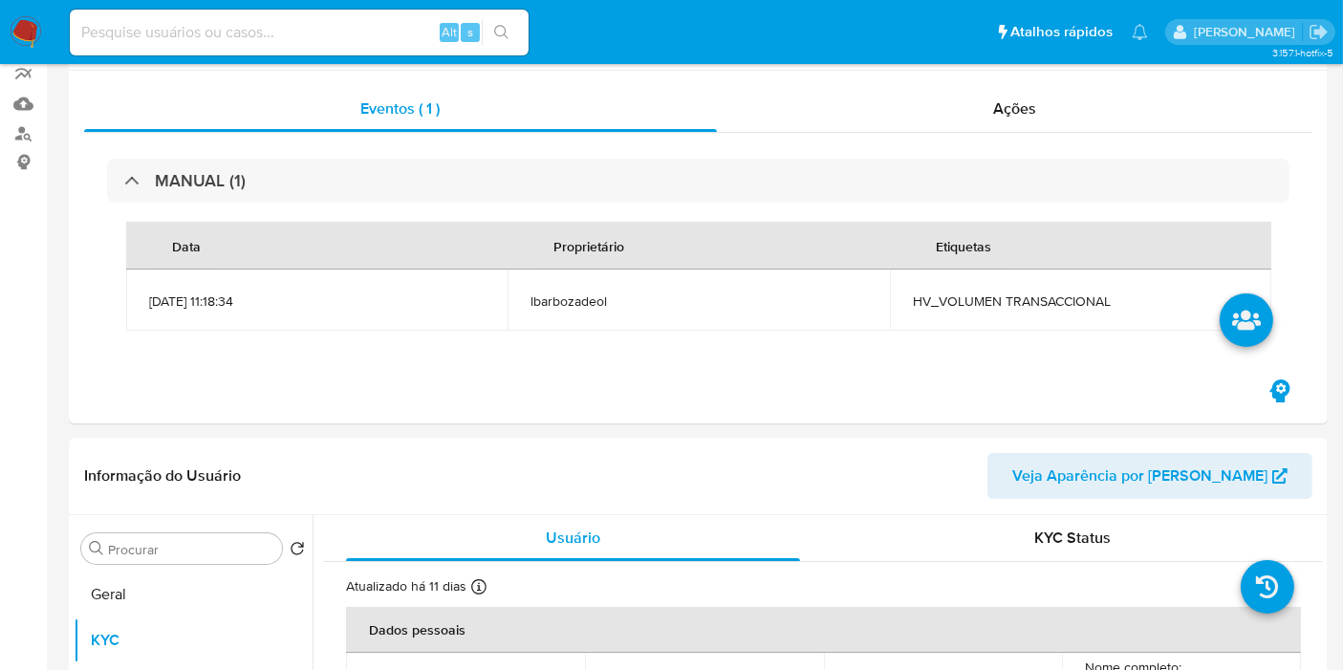
scroll to position [0, 0]
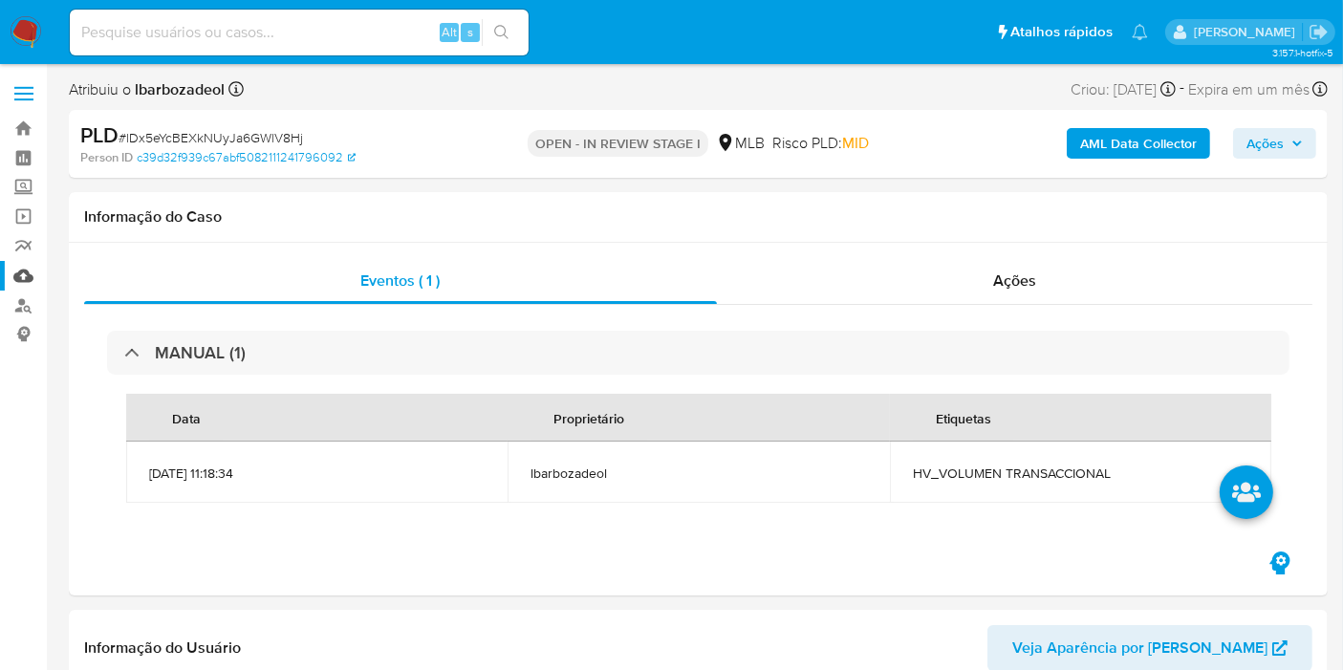
click at [17, 272] on link "Mulan" at bounding box center [114, 276] width 228 height 30
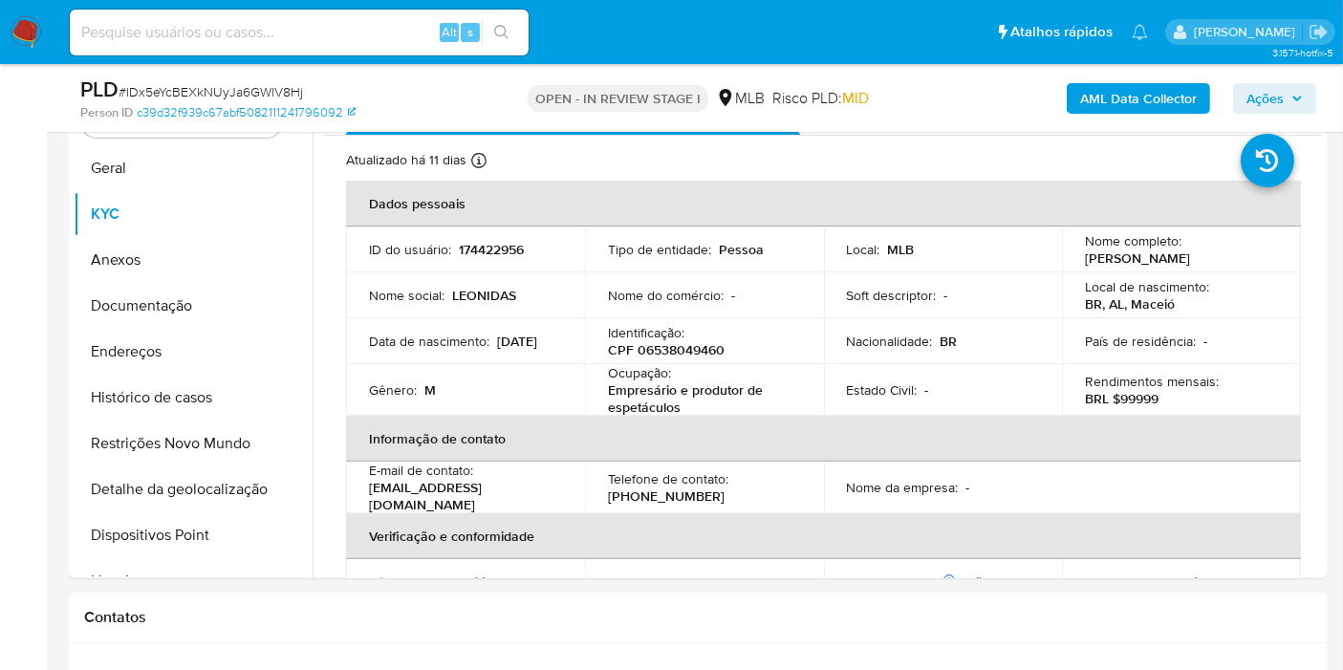
scroll to position [1274, 0]
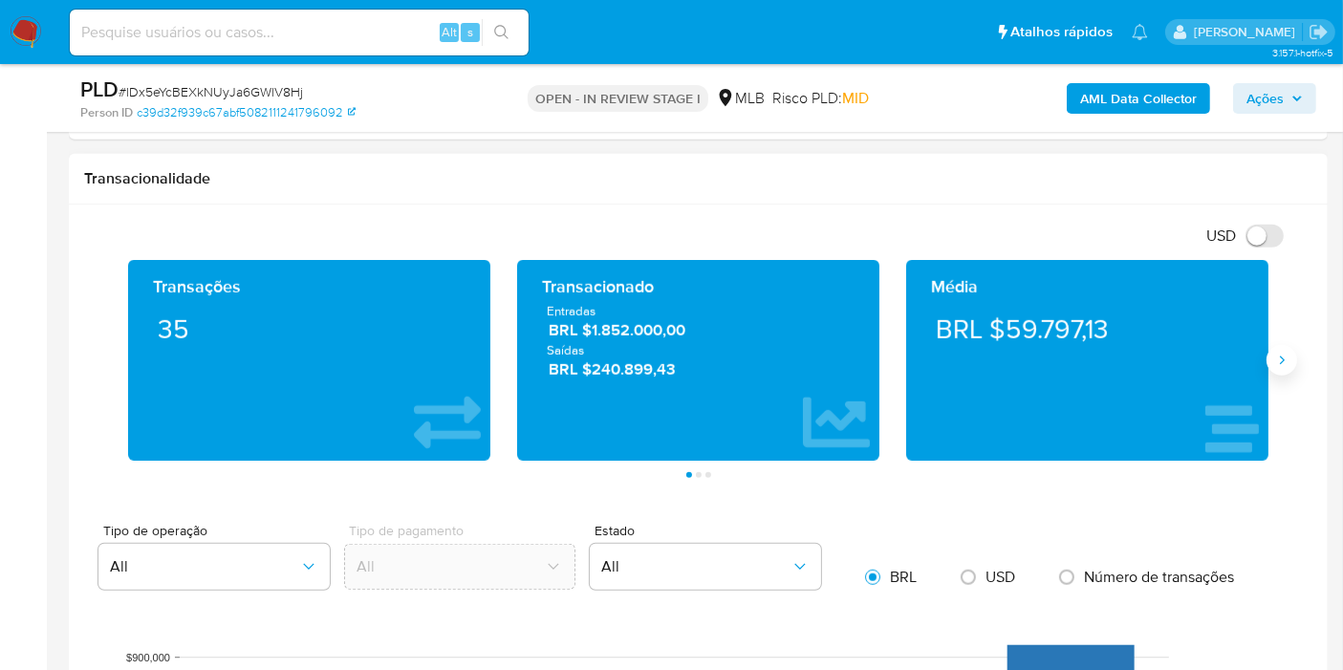
click at [1280, 360] on icon "Siguiente" at bounding box center [1281, 360] width 15 height 15
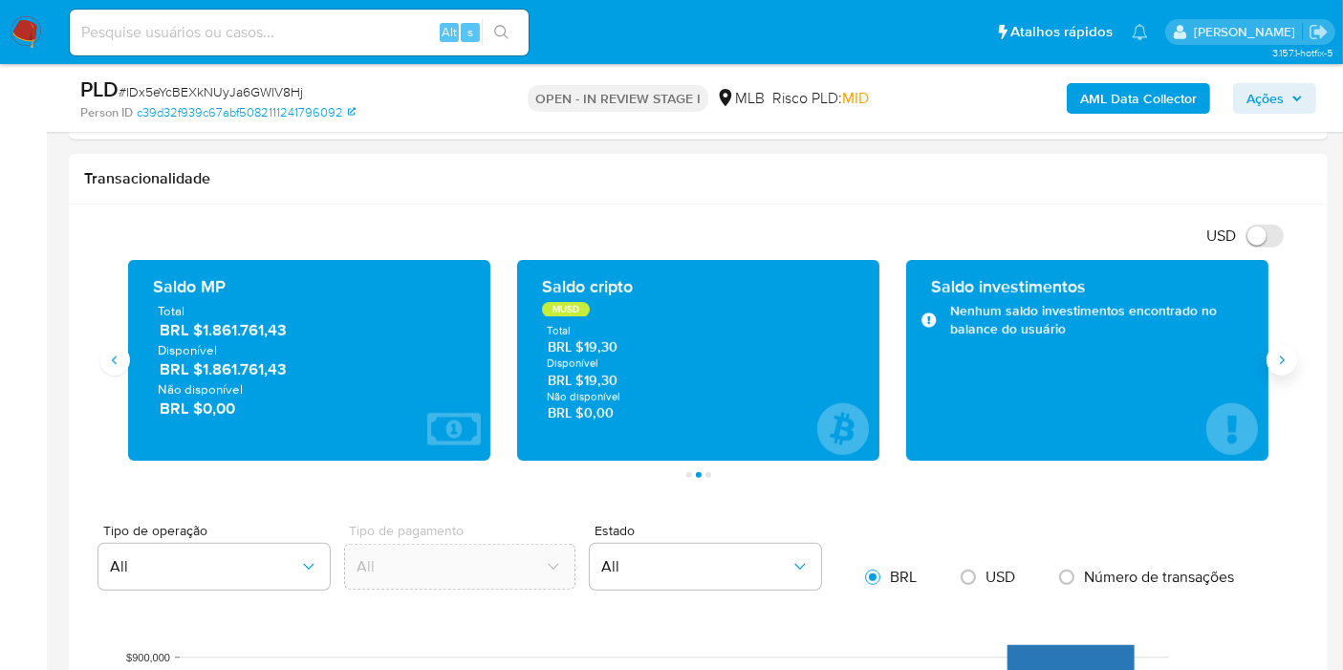
click at [1277, 360] on icon "Siguiente" at bounding box center [1281, 360] width 15 height 15
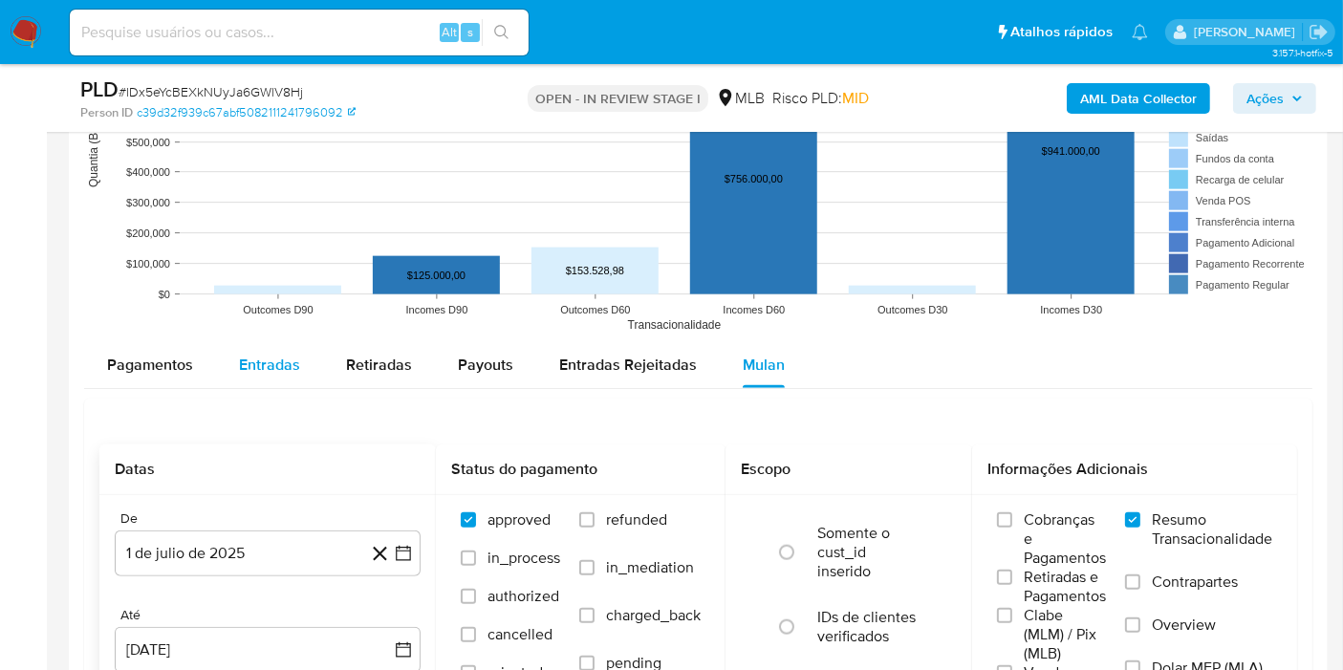
click at [250, 378] on div "Entradas" at bounding box center [269, 365] width 61 height 46
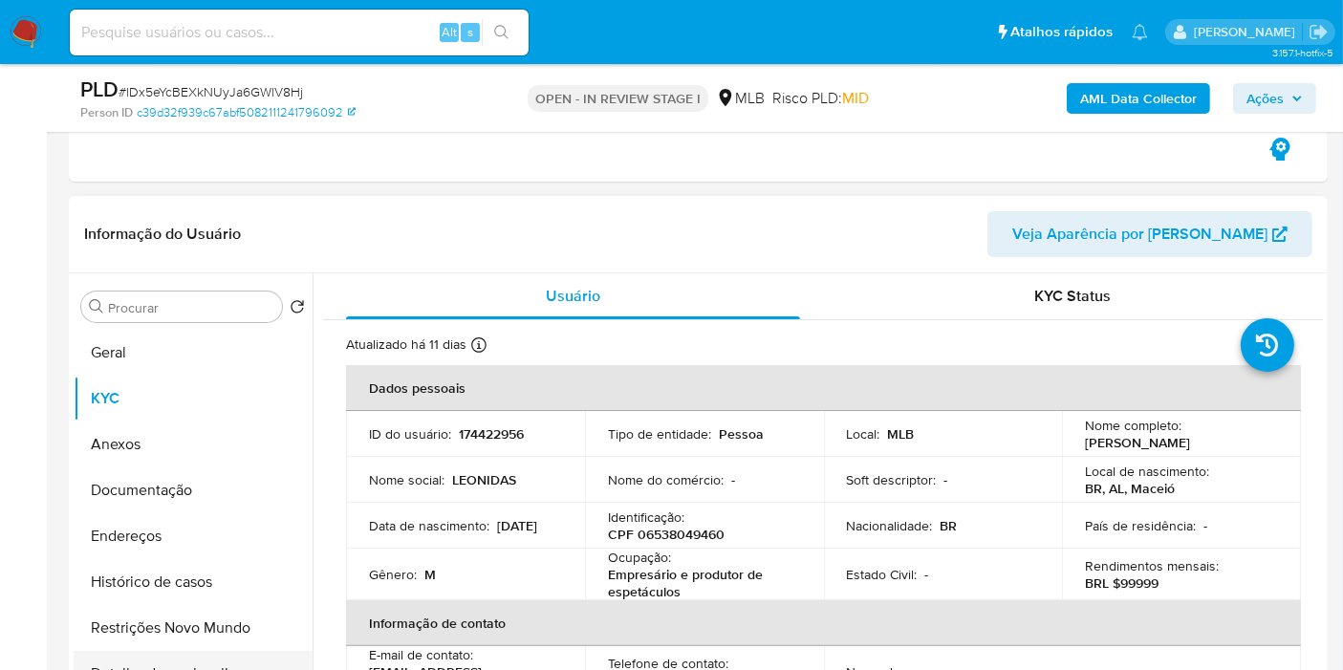
scroll to position [318, 0]
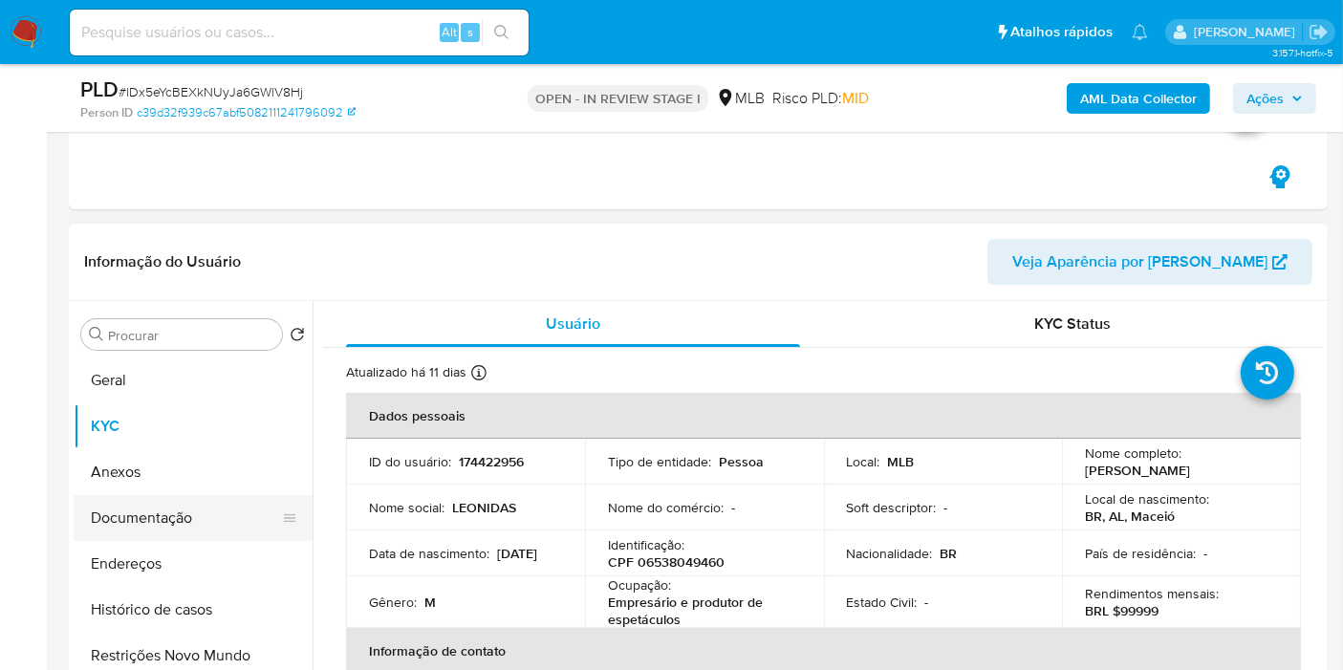
click at [186, 515] on button "Documentação" at bounding box center [186, 518] width 224 height 46
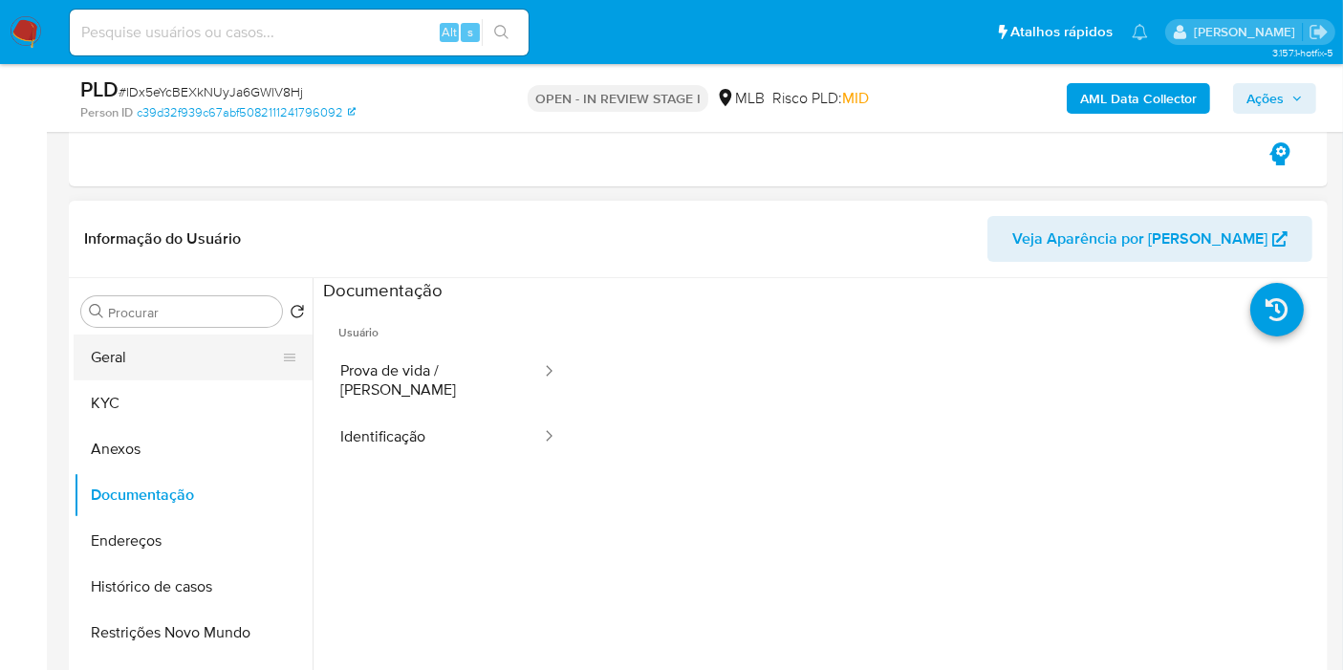
click at [215, 375] on button "Geral" at bounding box center [186, 358] width 224 height 46
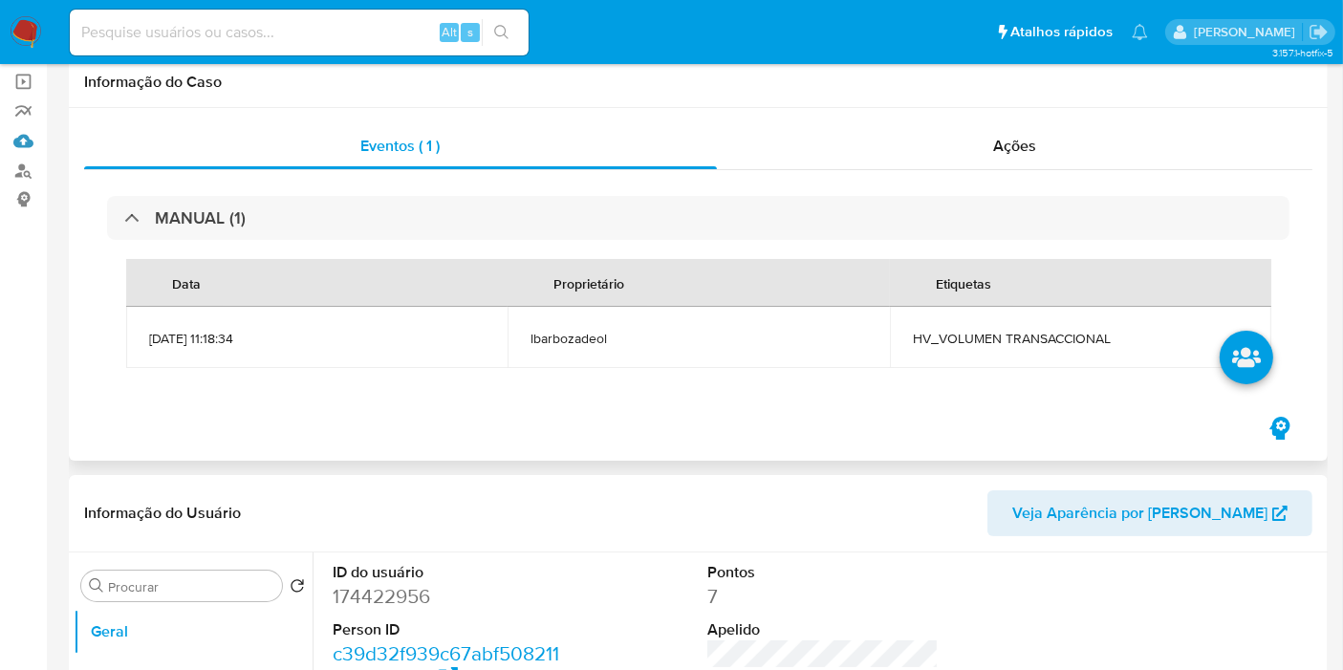
scroll to position [0, 0]
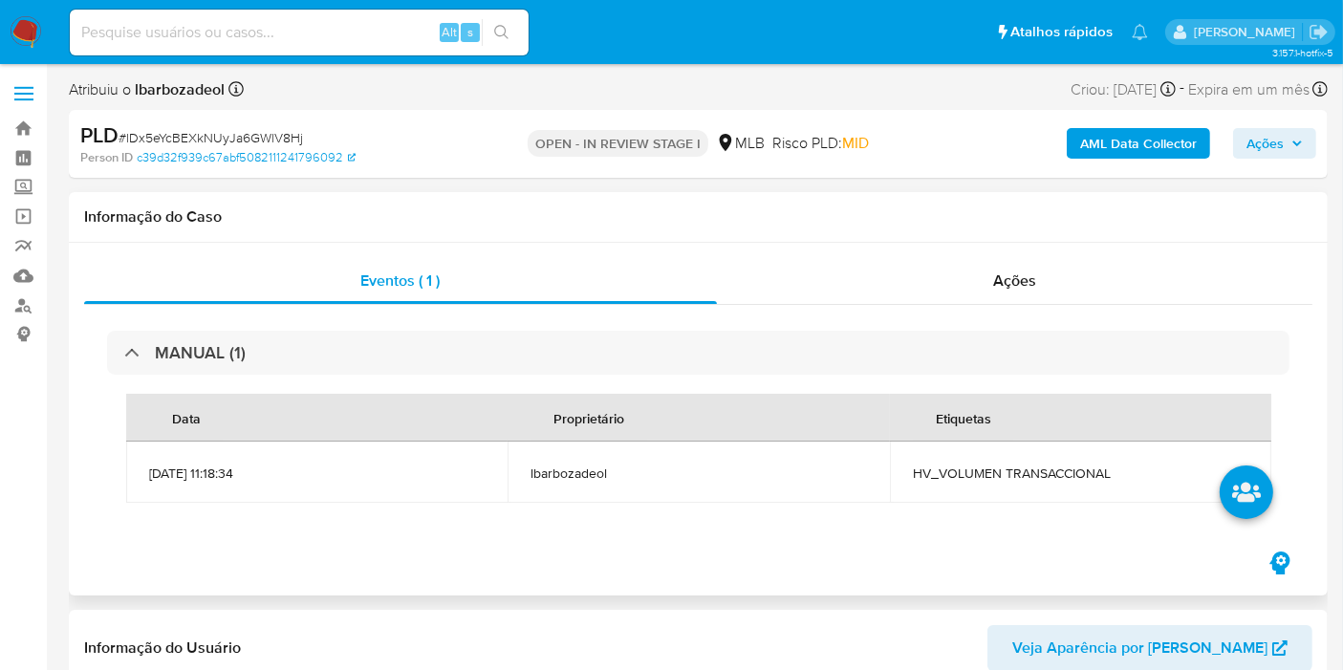
click at [161, 220] on h1 "Informação do Caso" at bounding box center [698, 216] width 1228 height 19
click at [21, 149] on link "Painel" at bounding box center [114, 158] width 228 height 30
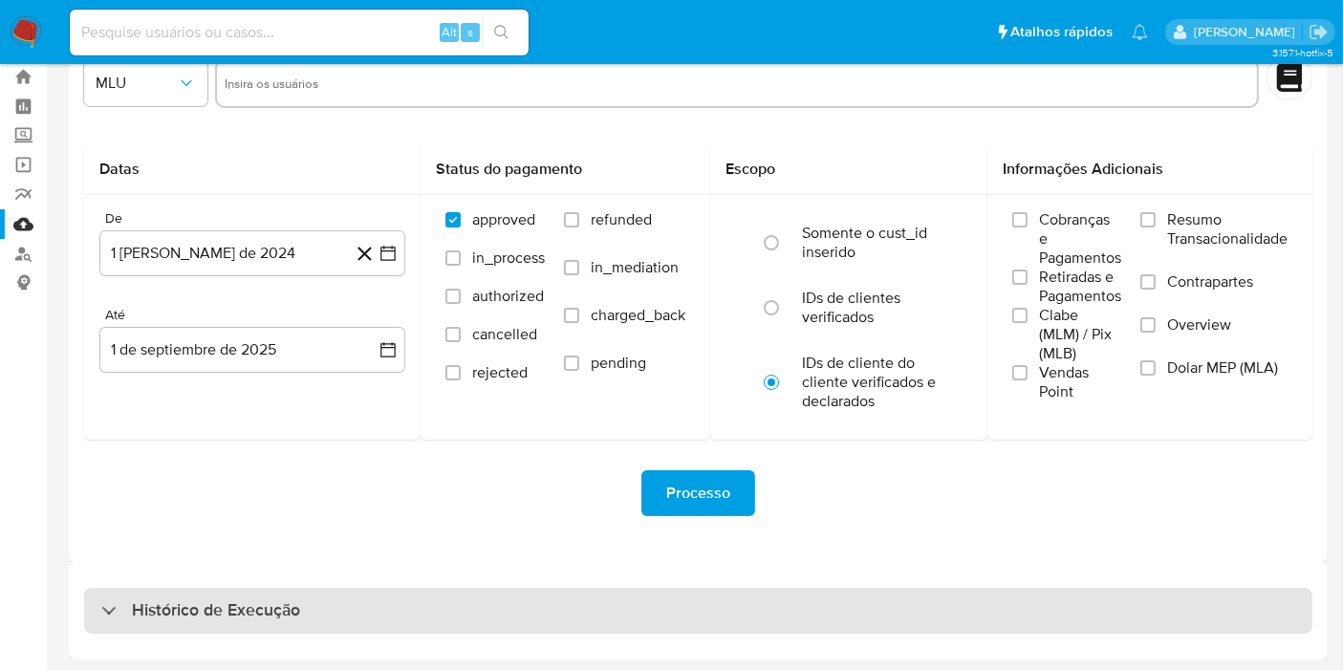
click at [511, 613] on div "Histórico de Execução" at bounding box center [698, 611] width 1228 height 46
select select "10"
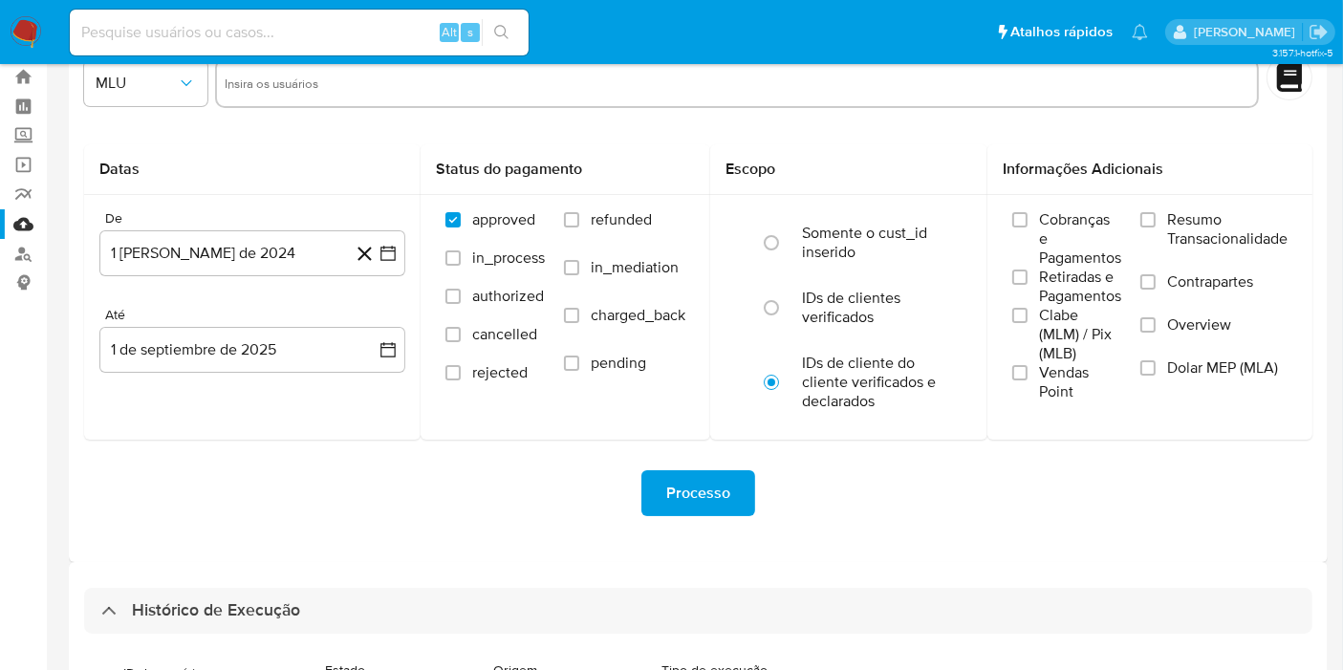
scroll to position [590, 0]
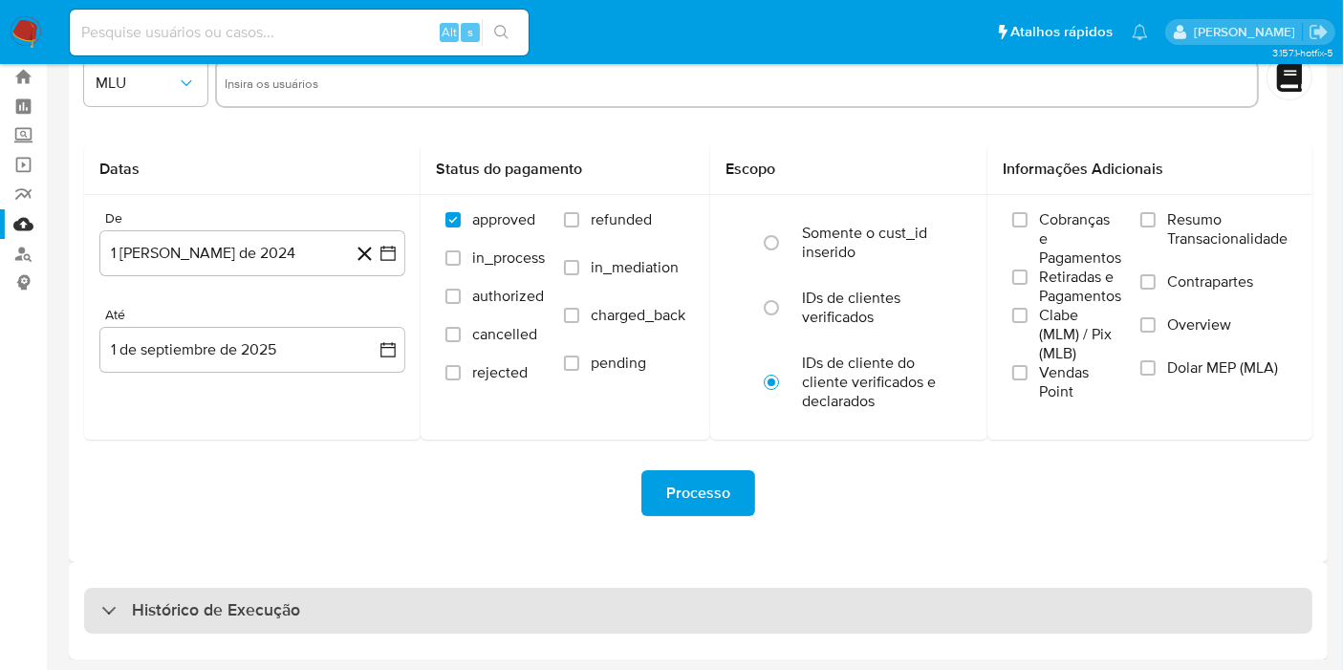
click at [819, 616] on div "Histórico de Execução" at bounding box center [698, 611] width 1228 height 46
select select "10"
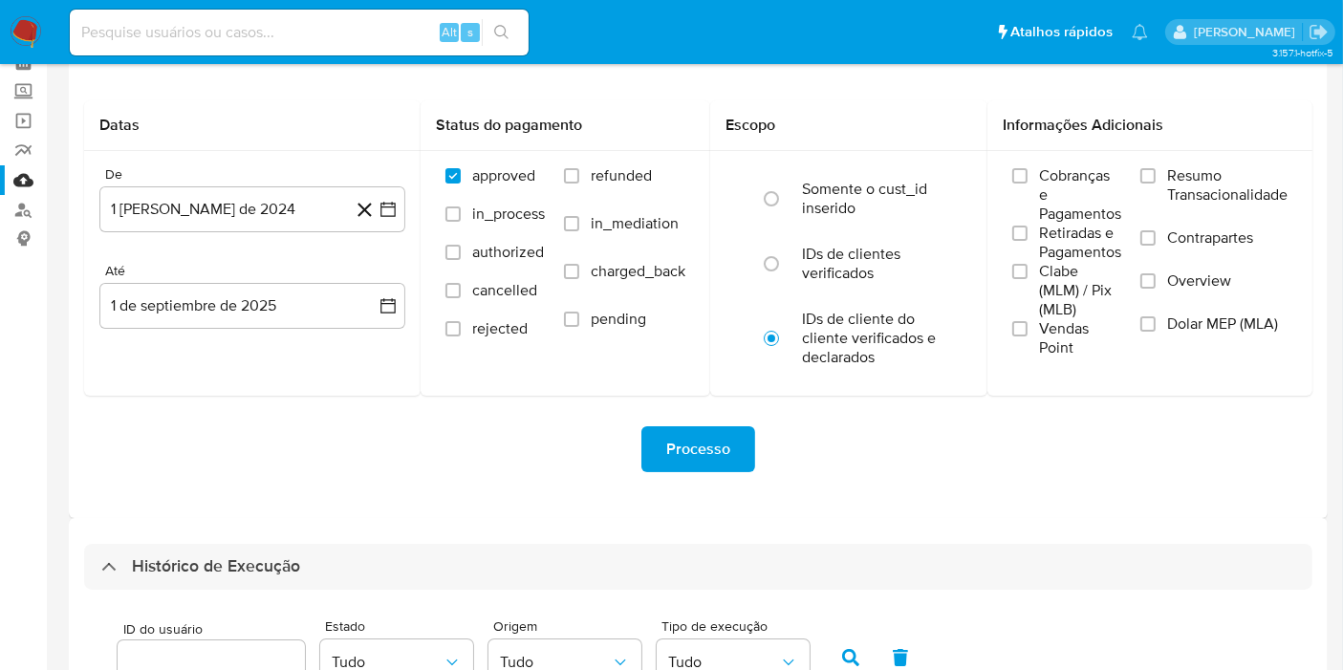
scroll to position [583, 0]
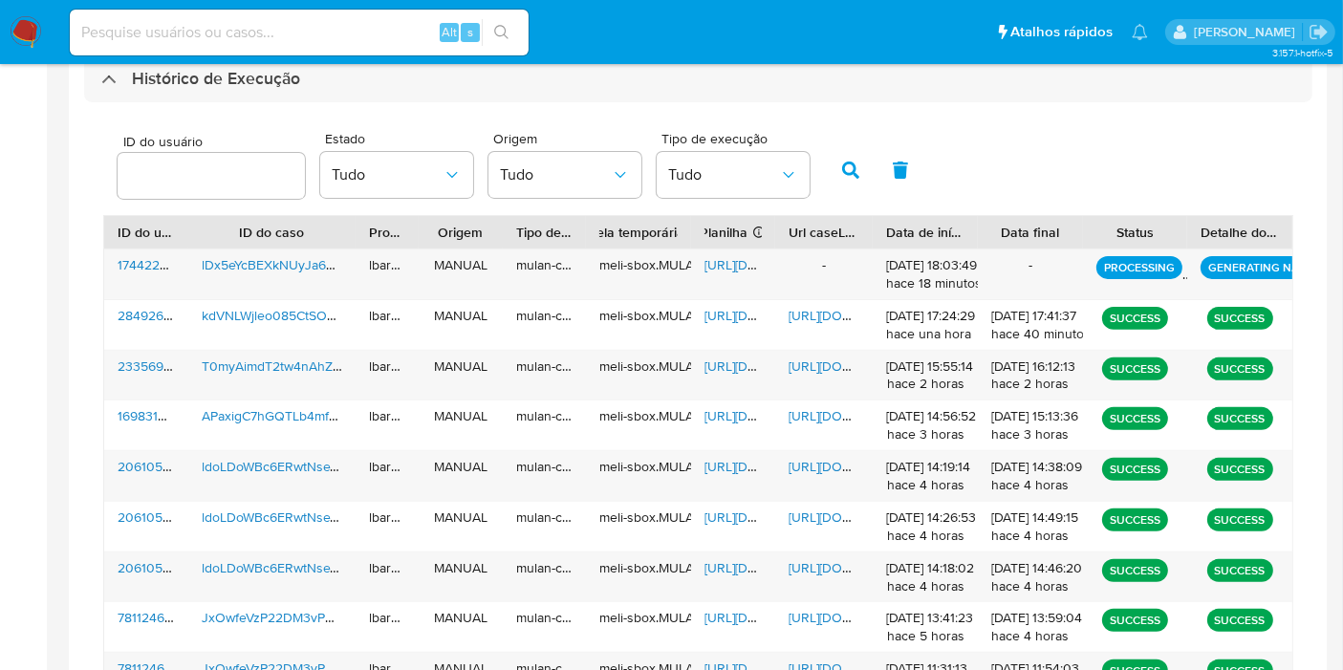
drag, startPoint x: 871, startPoint y: 236, endPoint x: 881, endPoint y: 235, distance: 10.6
click at [881, 235] on div at bounding box center [873, 232] width 34 height 33
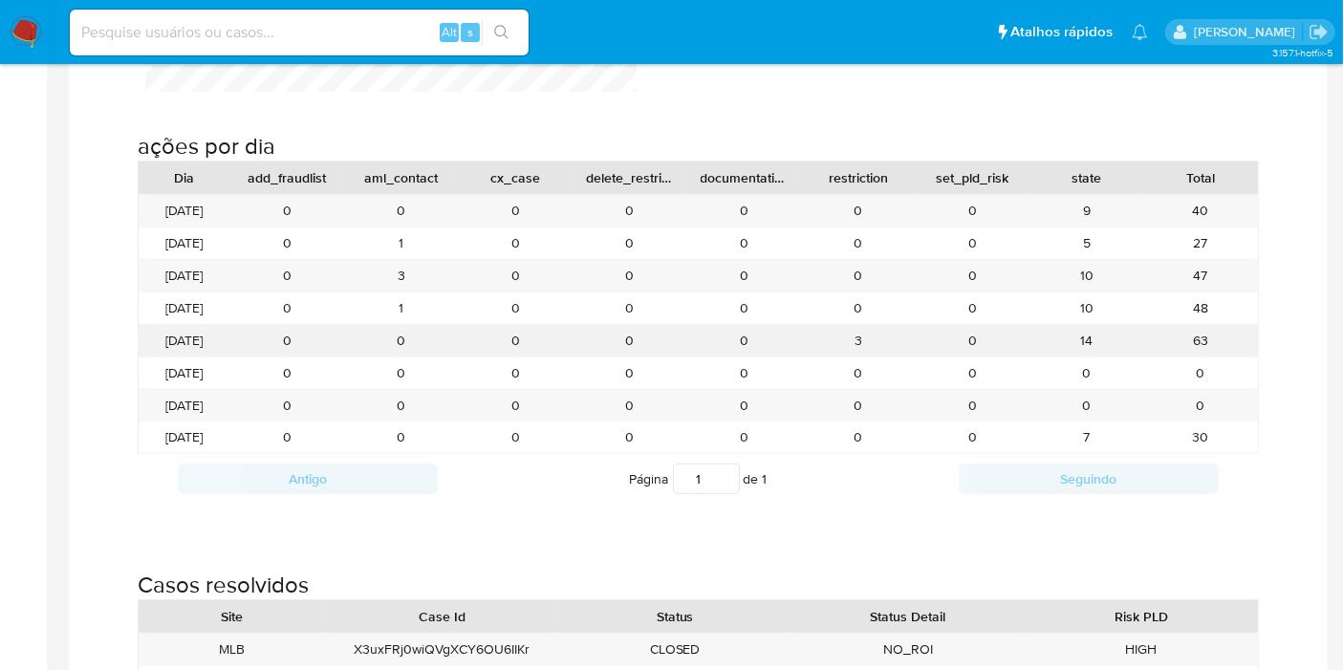
scroll to position [1699, 0]
